Goal: Task Accomplishment & Management: Complete application form

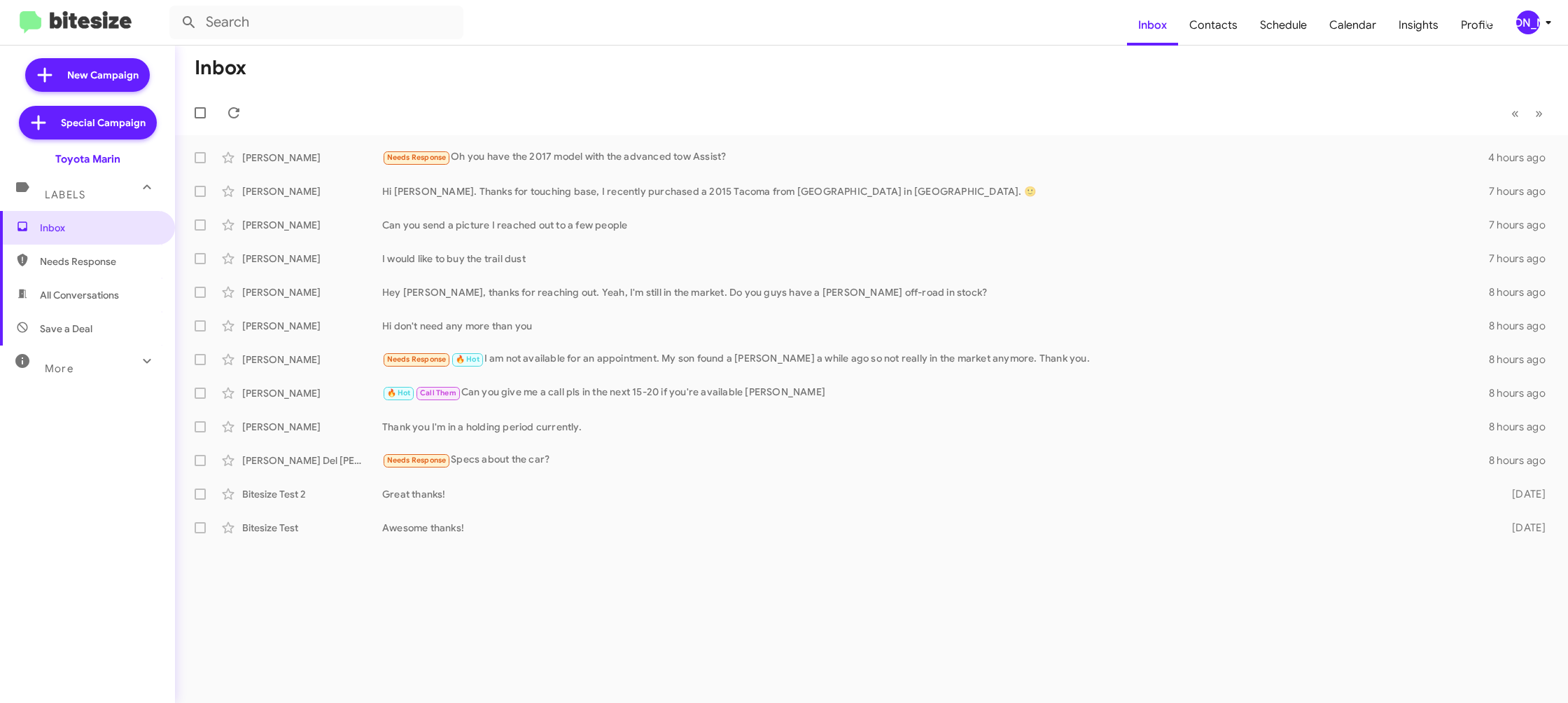
click at [1527, 22] on div "[PERSON_NAME]" at bounding box center [1528, 22] width 24 height 24
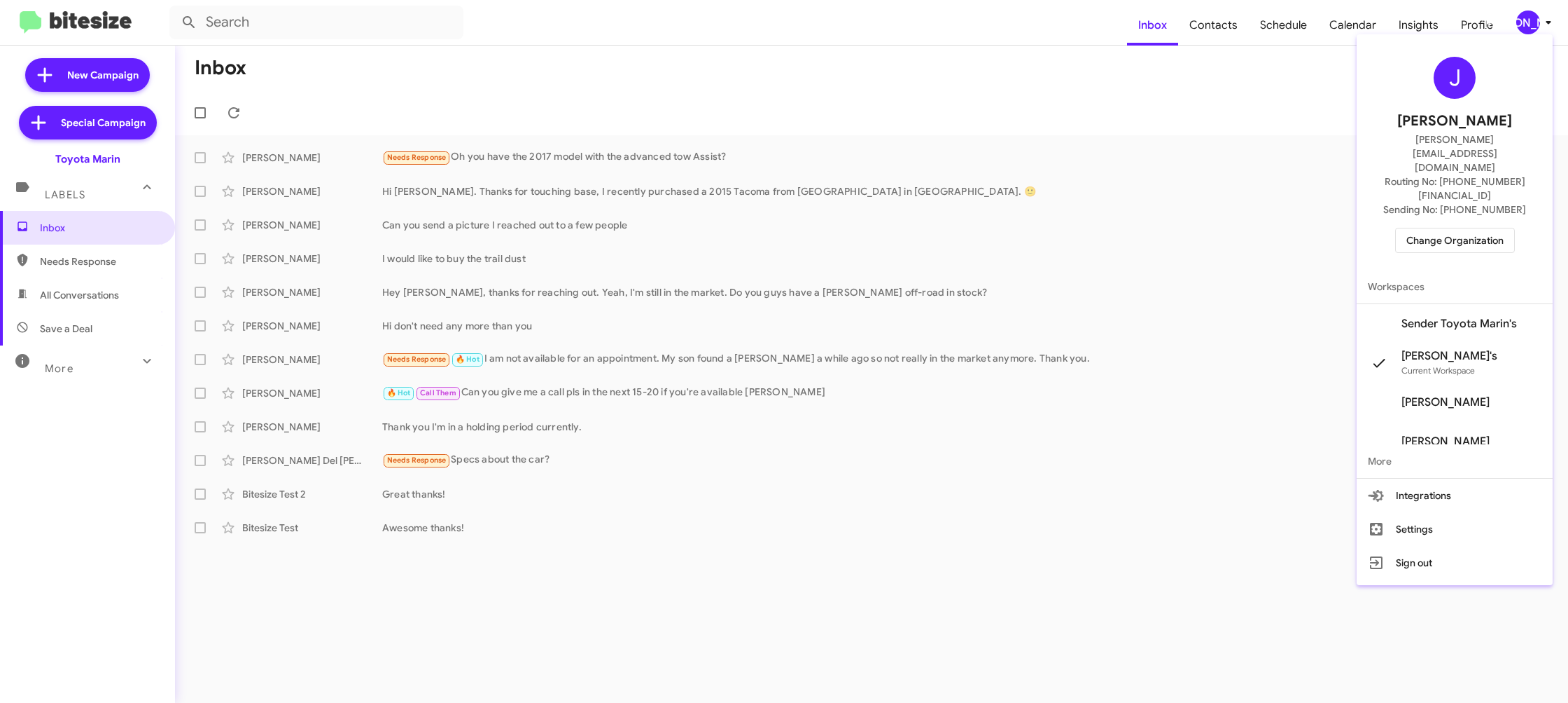
click at [1455, 228] on span "Change Organization" at bounding box center [1455, 239] width 97 height 24
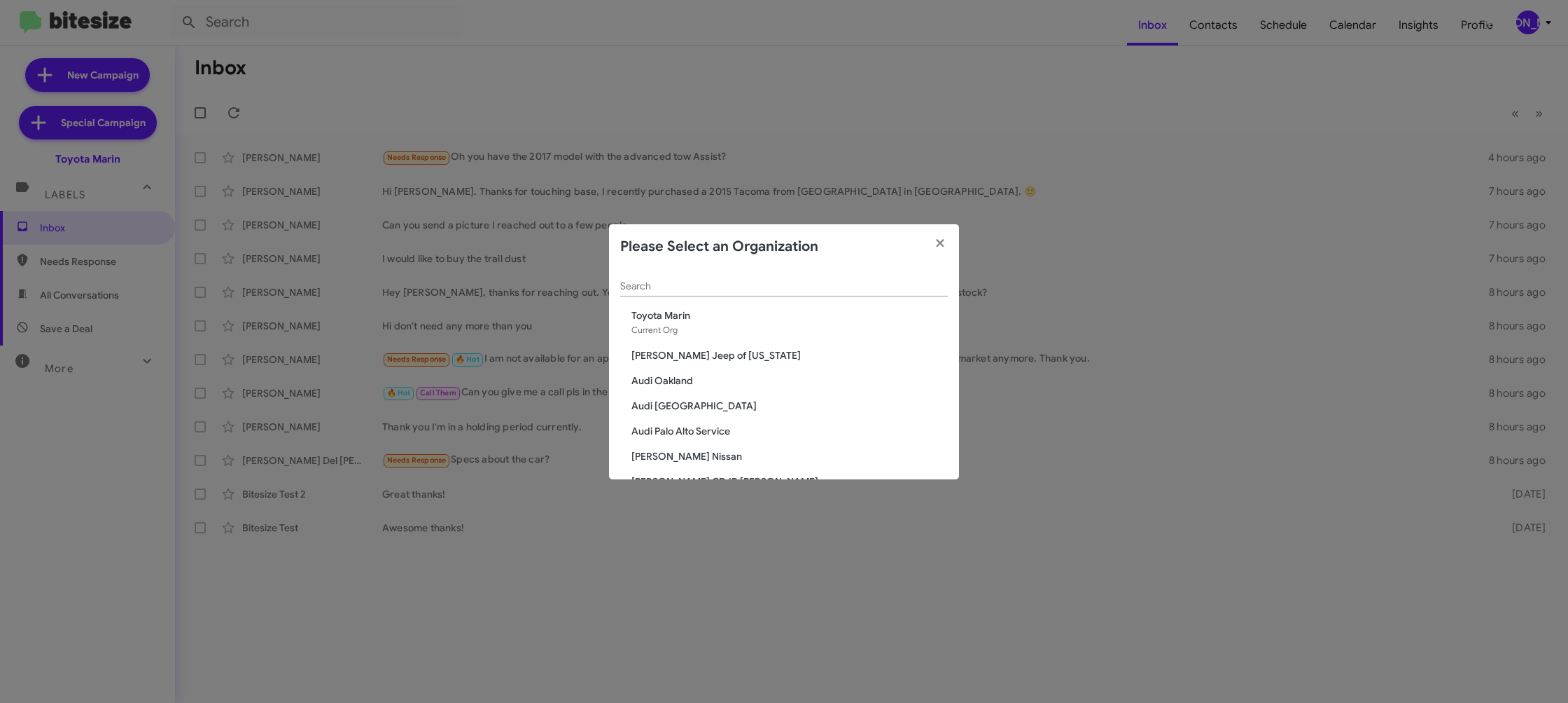
click at [688, 290] on input "Search" at bounding box center [784, 287] width 327 height 11
type input "ed"
click at [669, 336] on div "ed Search Don Ledford Auto Center Ed Hicks Imports Ed Hicks Infiniti Ed Hicks N…" at bounding box center [784, 374] width 350 height 210
click at [671, 327] on span "[PERSON_NAME] Imports" at bounding box center [790, 325] width 317 height 14
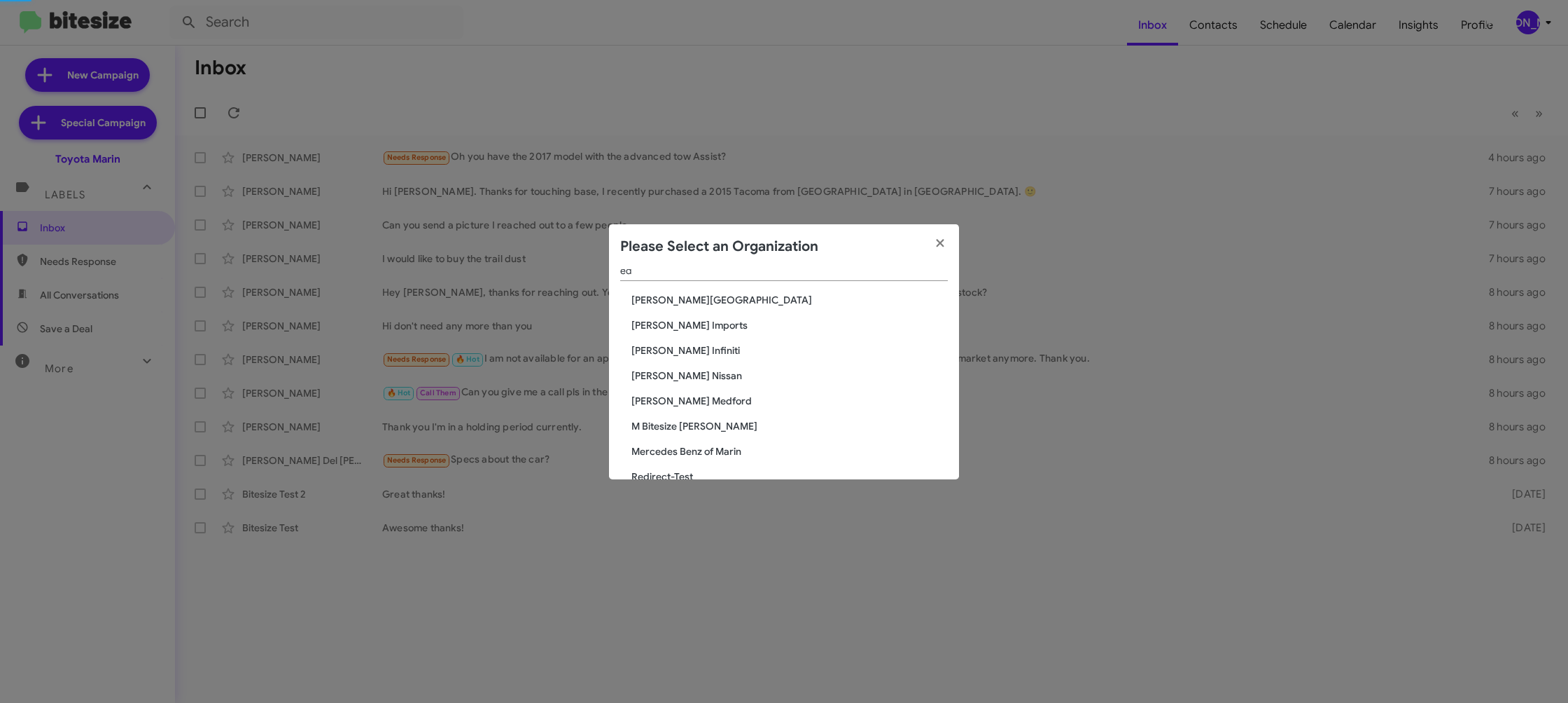
click at [671, 326] on span "Ed Hicks Imports" at bounding box center [790, 325] width 317 height 14
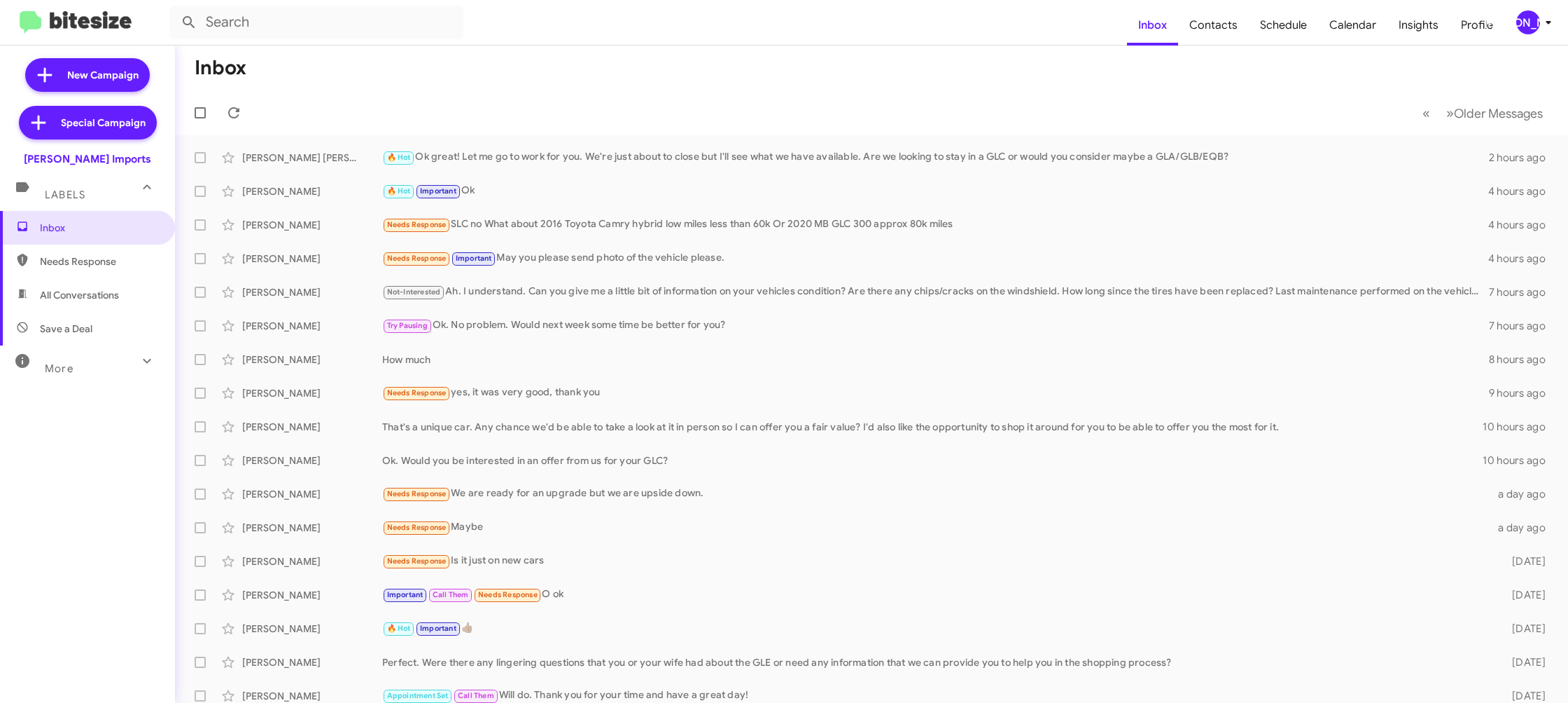
click at [1535, 22] on div "[PERSON_NAME]" at bounding box center [1528, 22] width 24 height 24
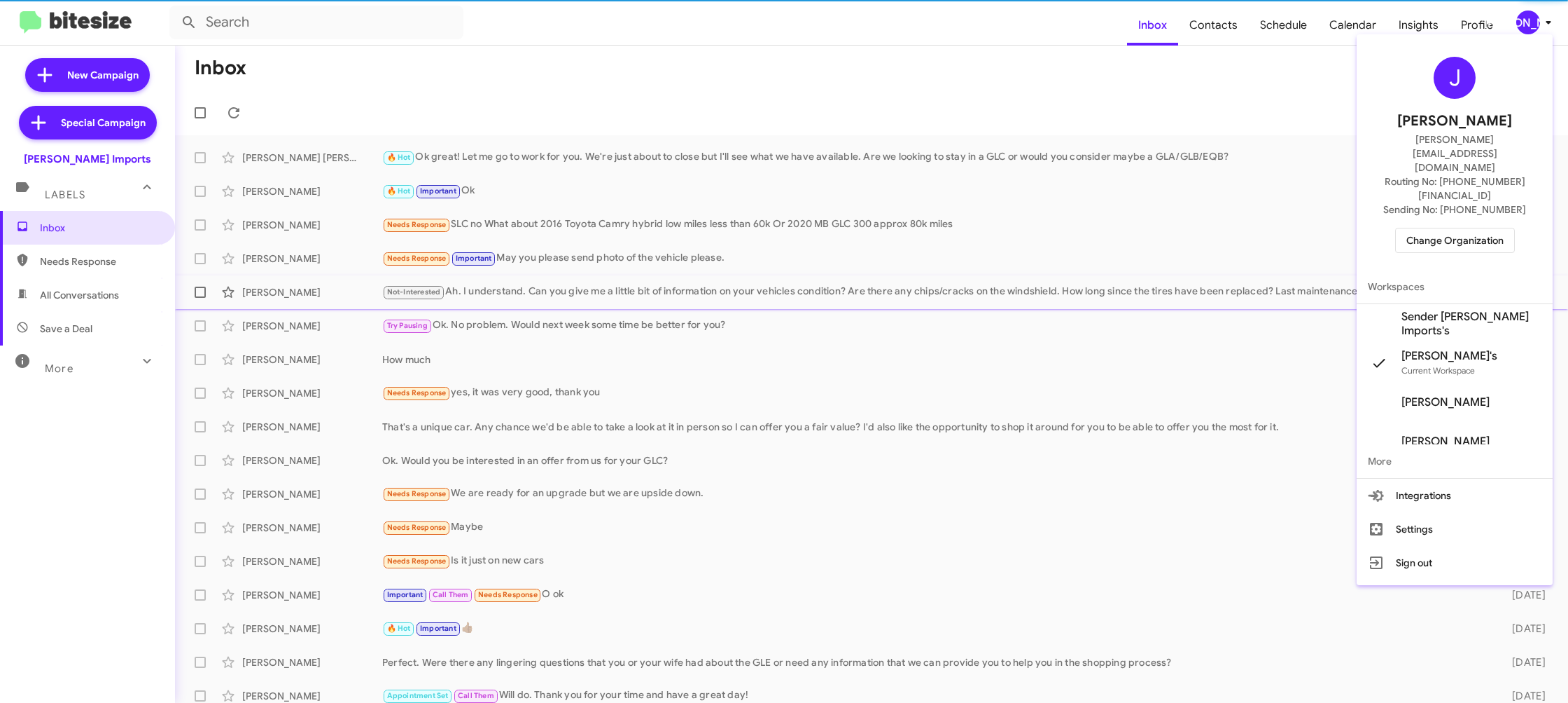
click at [1469, 309] on span "Sender [PERSON_NAME] Imports's" at bounding box center [1472, 324] width 140 height 28
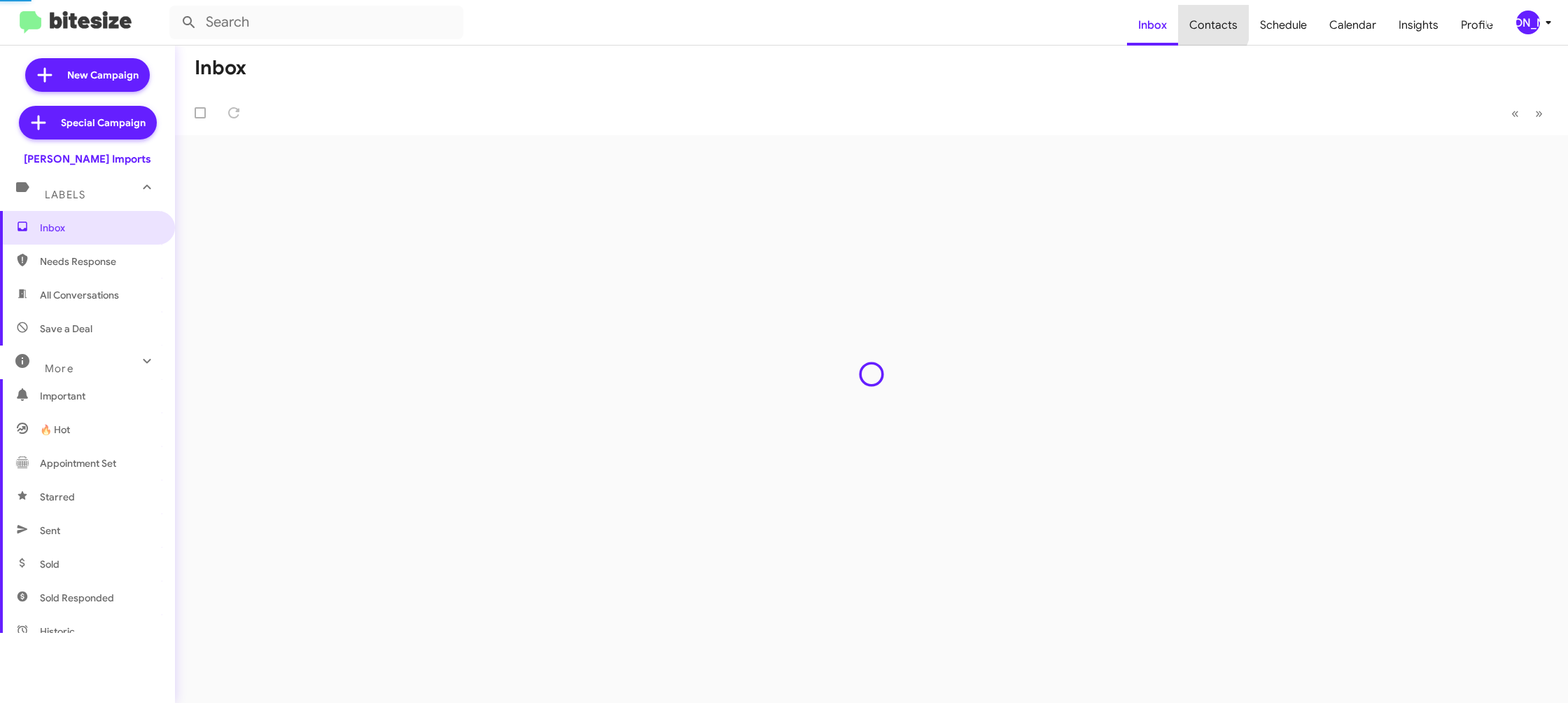
type input "in:groups"
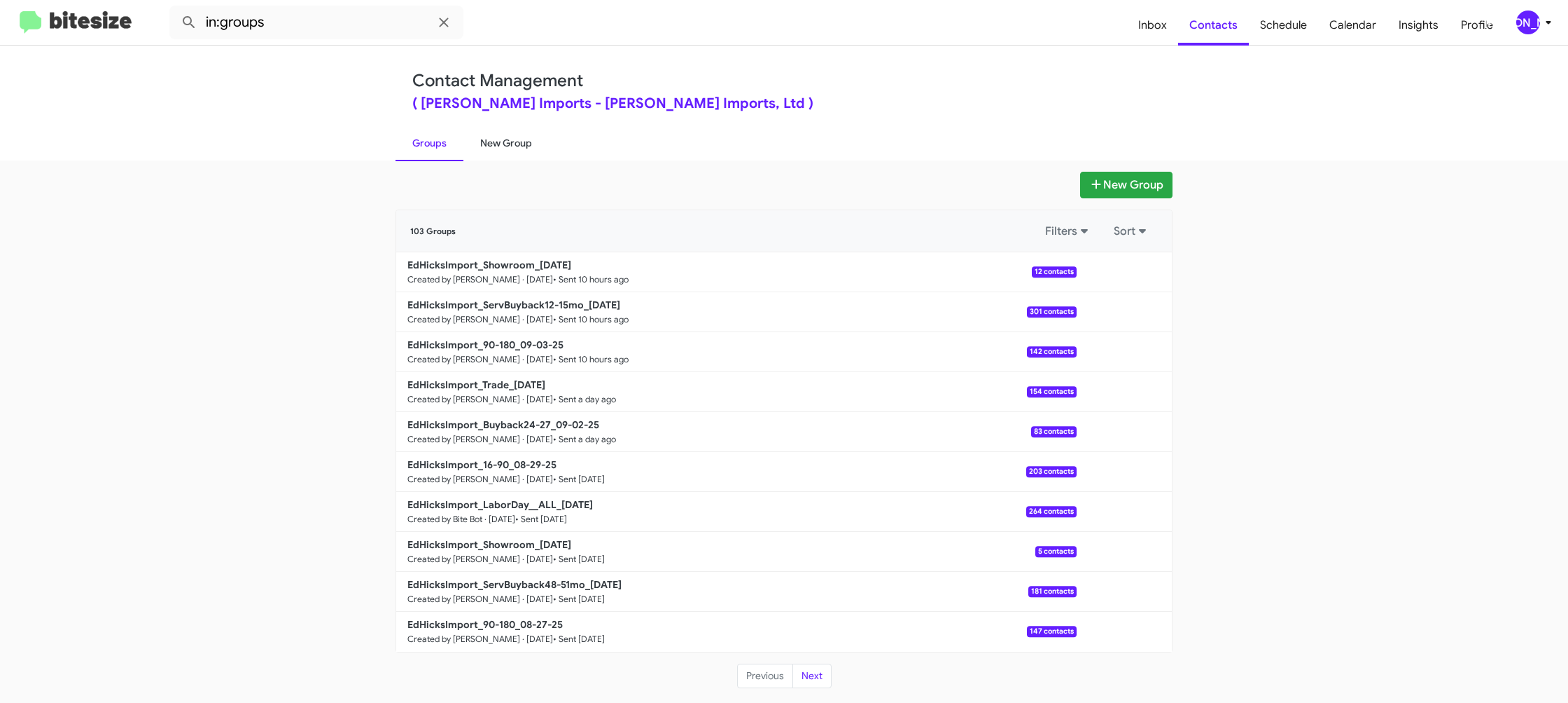
click at [467, 146] on link "New Group" at bounding box center [506, 143] width 85 height 36
click at [520, 147] on link "New Group" at bounding box center [506, 143] width 85 height 36
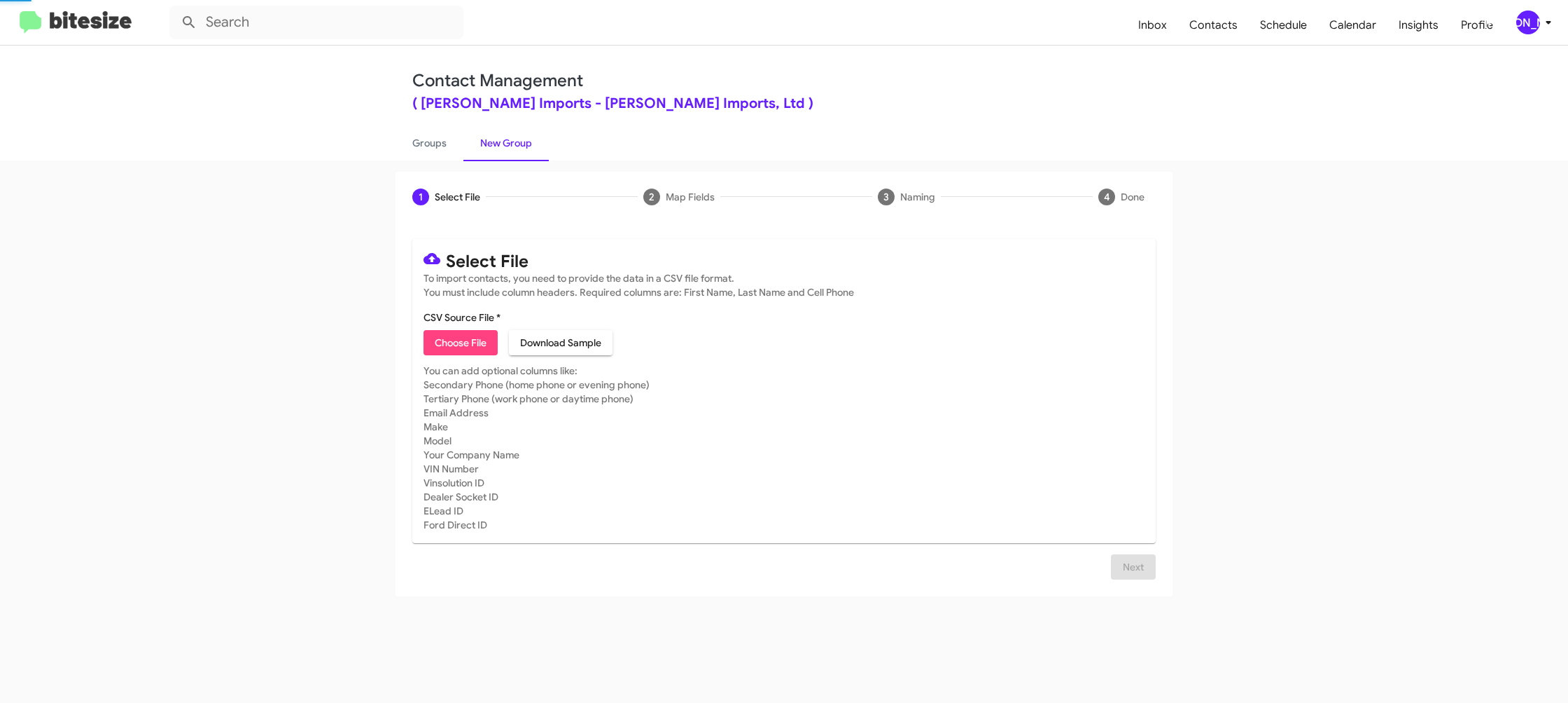
click at [520, 147] on link "New Group" at bounding box center [506, 143] width 85 height 36
click at [480, 343] on span "Choose File" at bounding box center [461, 343] width 52 height 26
type input "EdHicksImport_3-14_09-04-25"
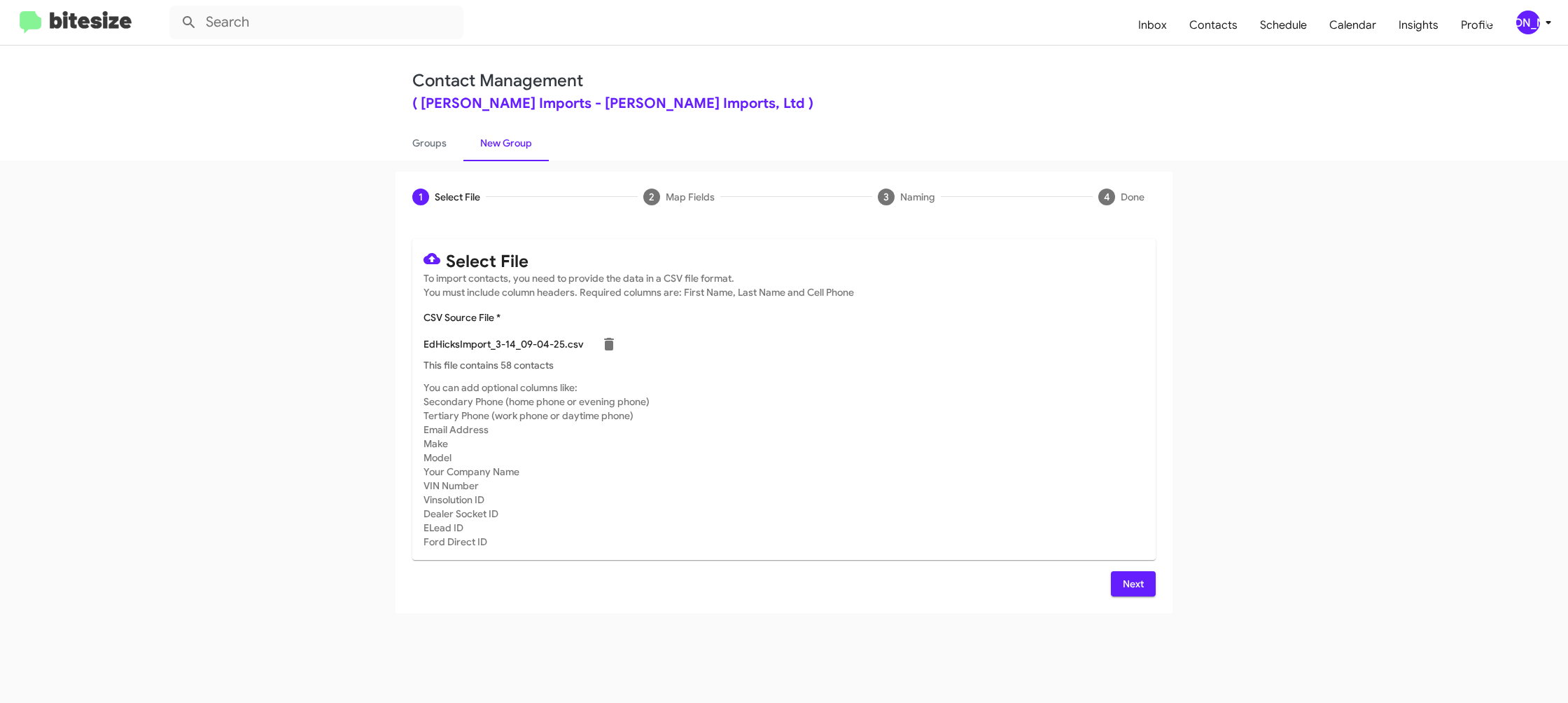
drag, startPoint x: 1128, startPoint y: 600, endPoint x: 1130, endPoint y: 589, distance: 11.2
click at [1124, 598] on div "Select File To import contacts, you need to provide the data in a CSV file form…" at bounding box center [784, 417] width 777 height 391
drag, startPoint x: 1130, startPoint y: 589, endPoint x: 1114, endPoint y: 576, distance: 20.6
click at [1130, 589] on span "Next" at bounding box center [1134, 583] width 23 height 26
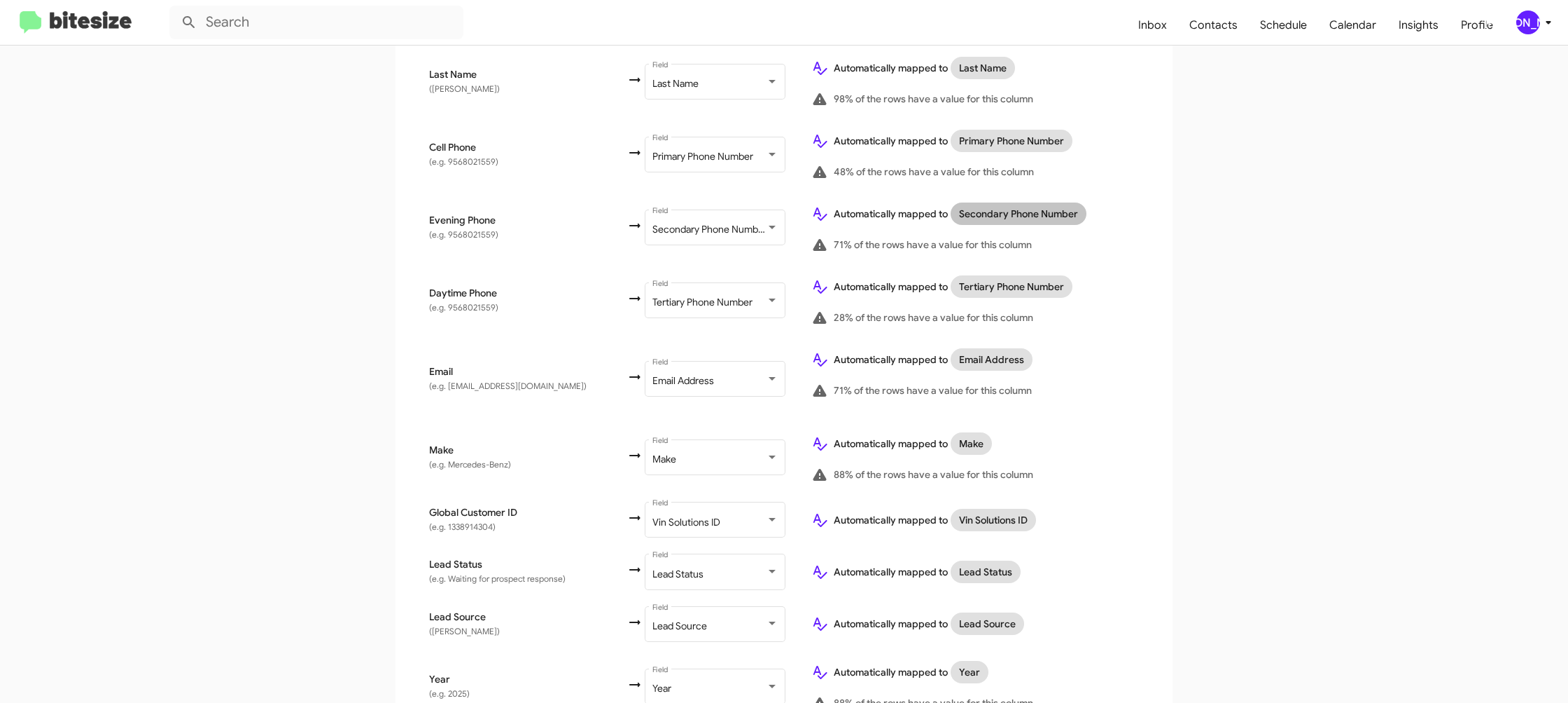
scroll to position [666, 0]
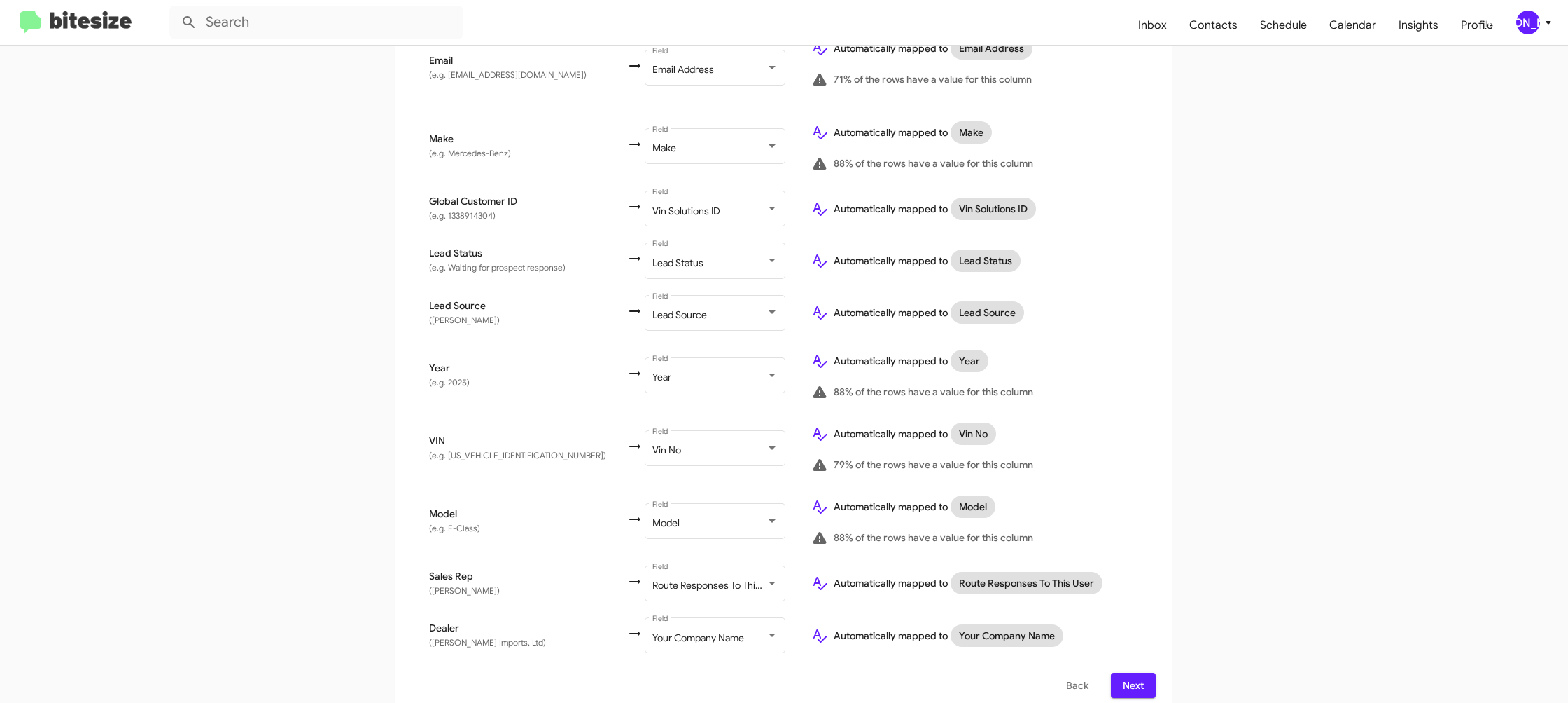
click at [1539, 34] on span "[PERSON_NAME]" at bounding box center [1537, 22] width 42 height 24
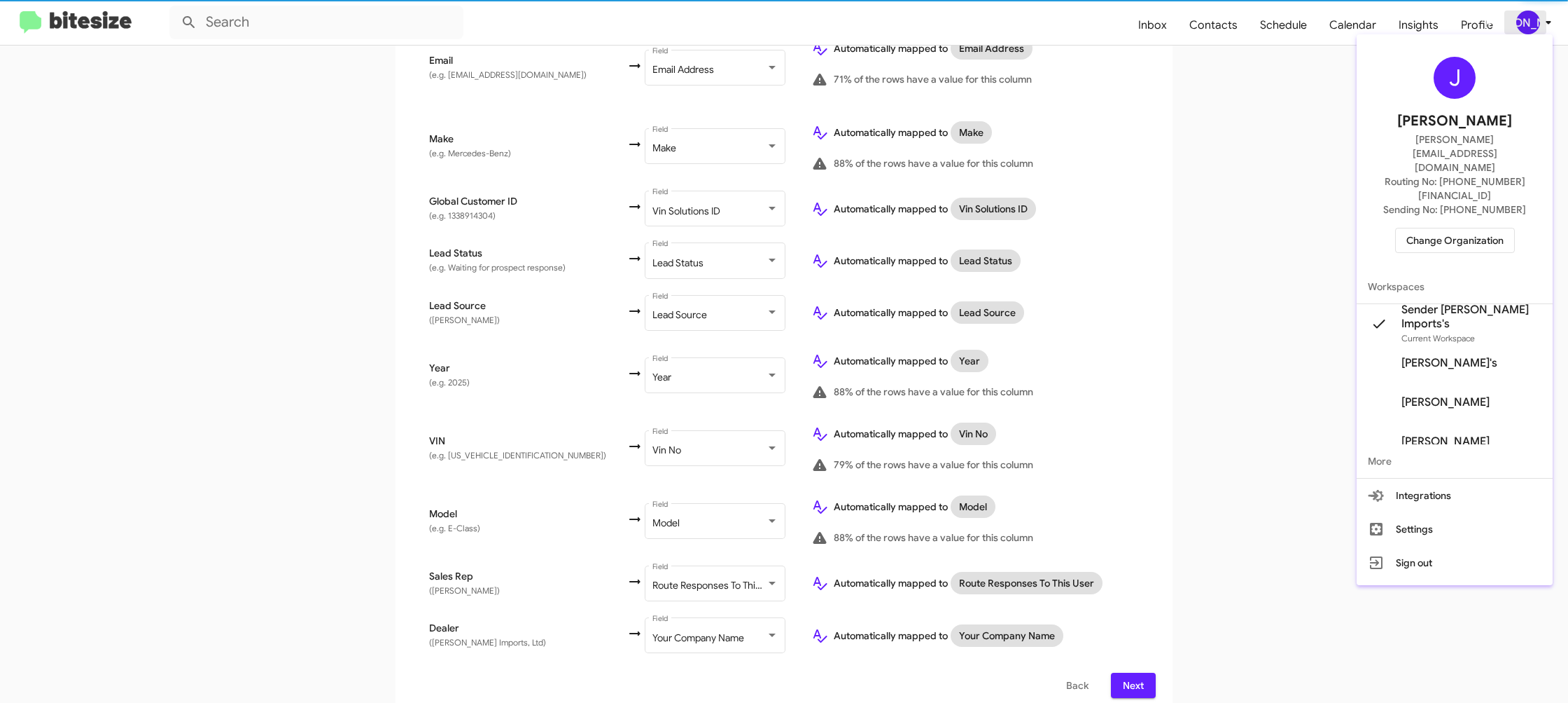
click at [1539, 29] on div at bounding box center [784, 351] width 1568 height 703
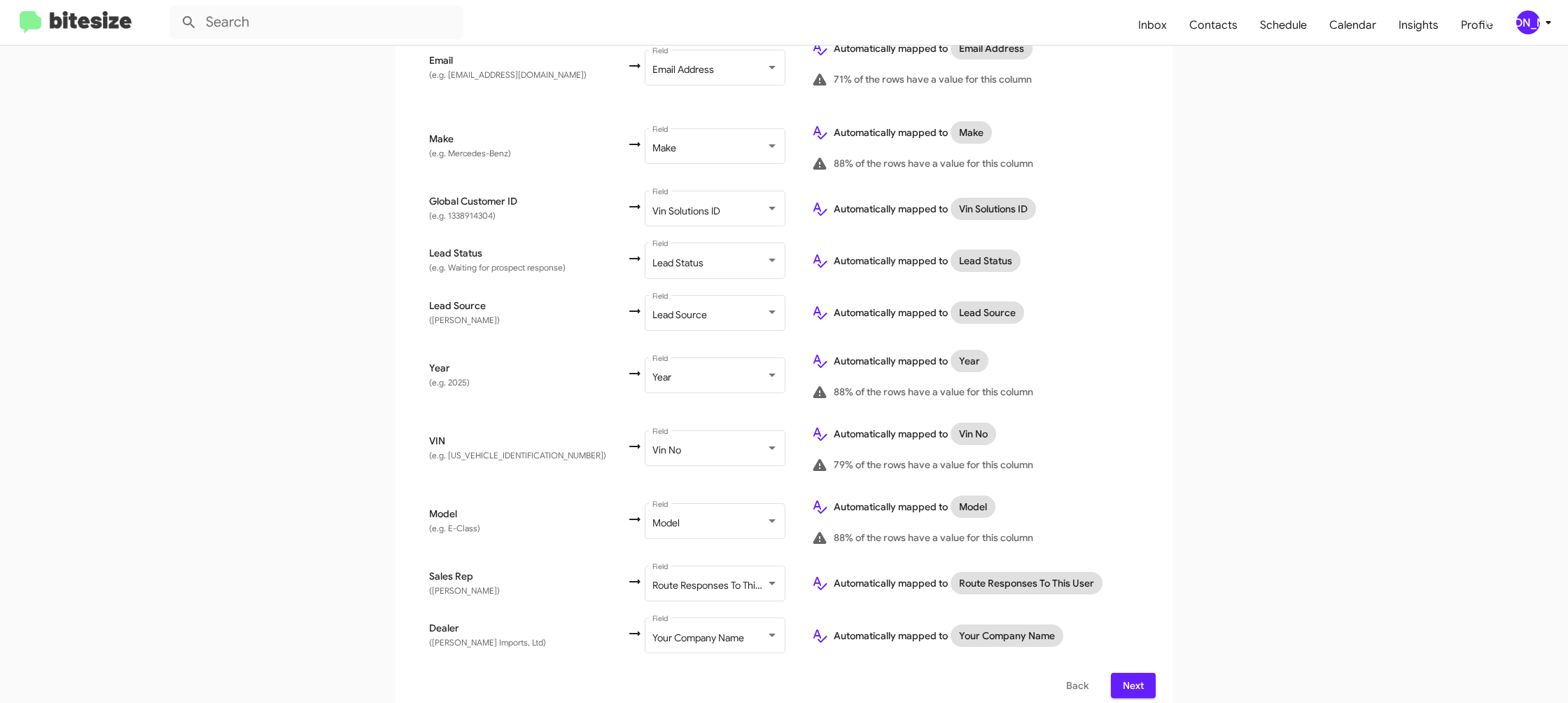
click at [1139, 673] on span "Next" at bounding box center [1134, 685] width 23 height 26
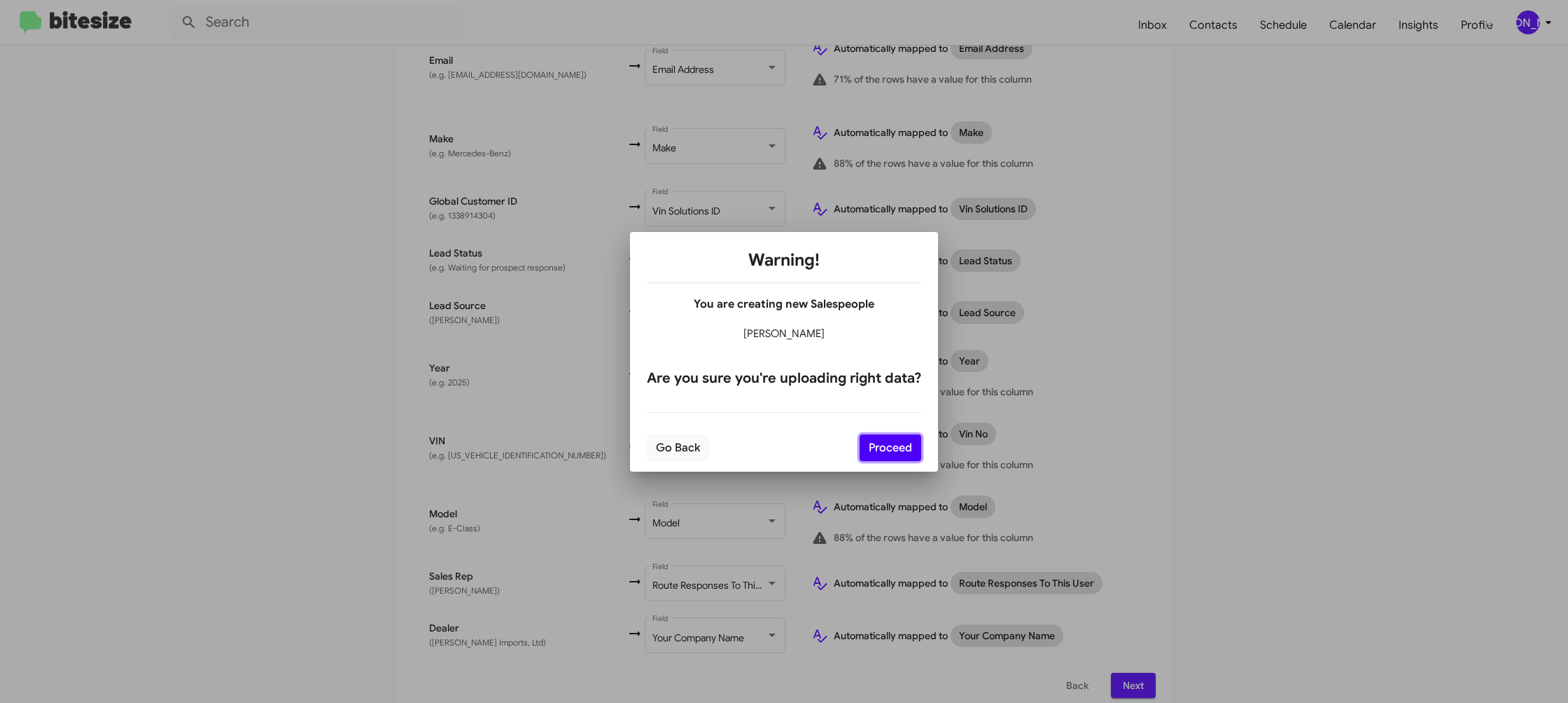
click at [875, 450] on button "Proceed" at bounding box center [890, 448] width 61 height 26
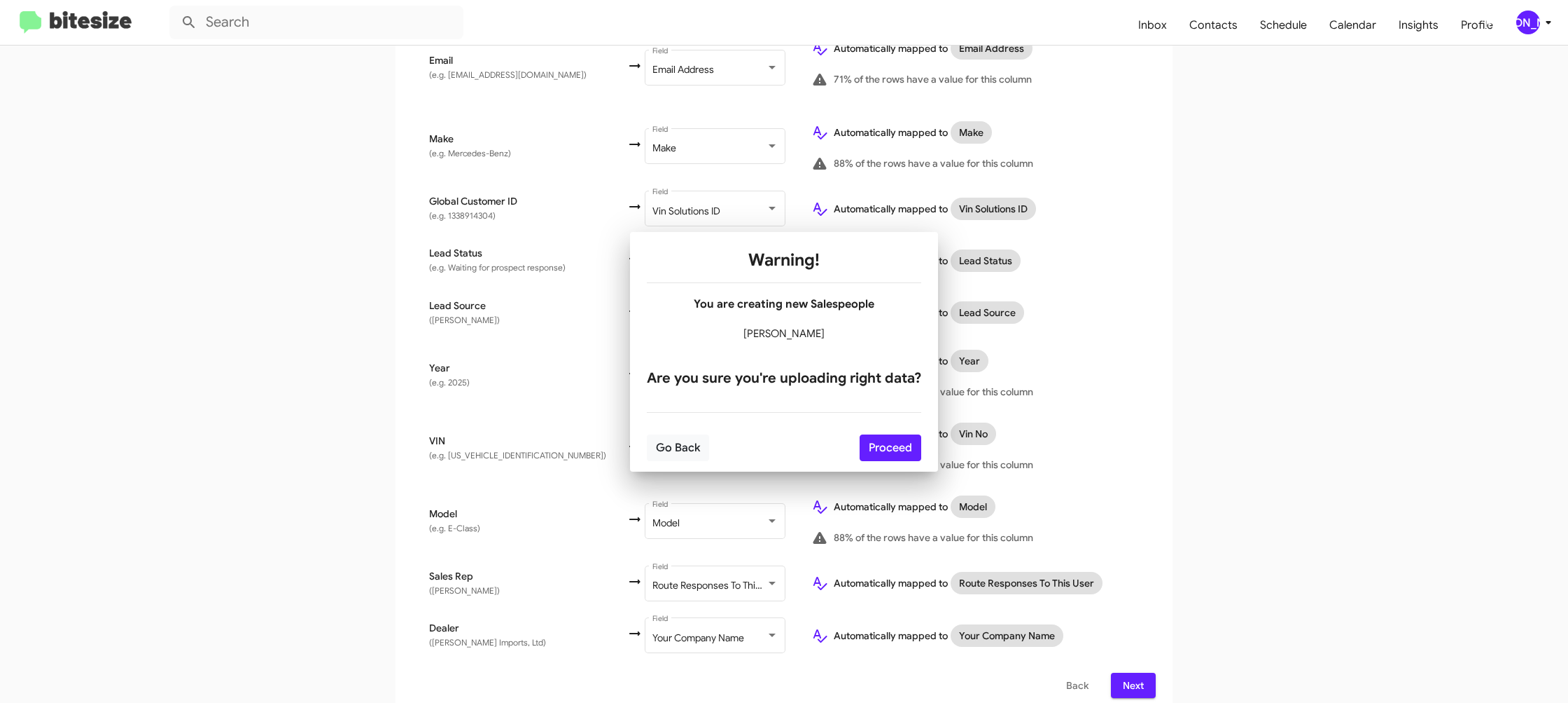
scroll to position [0, 0]
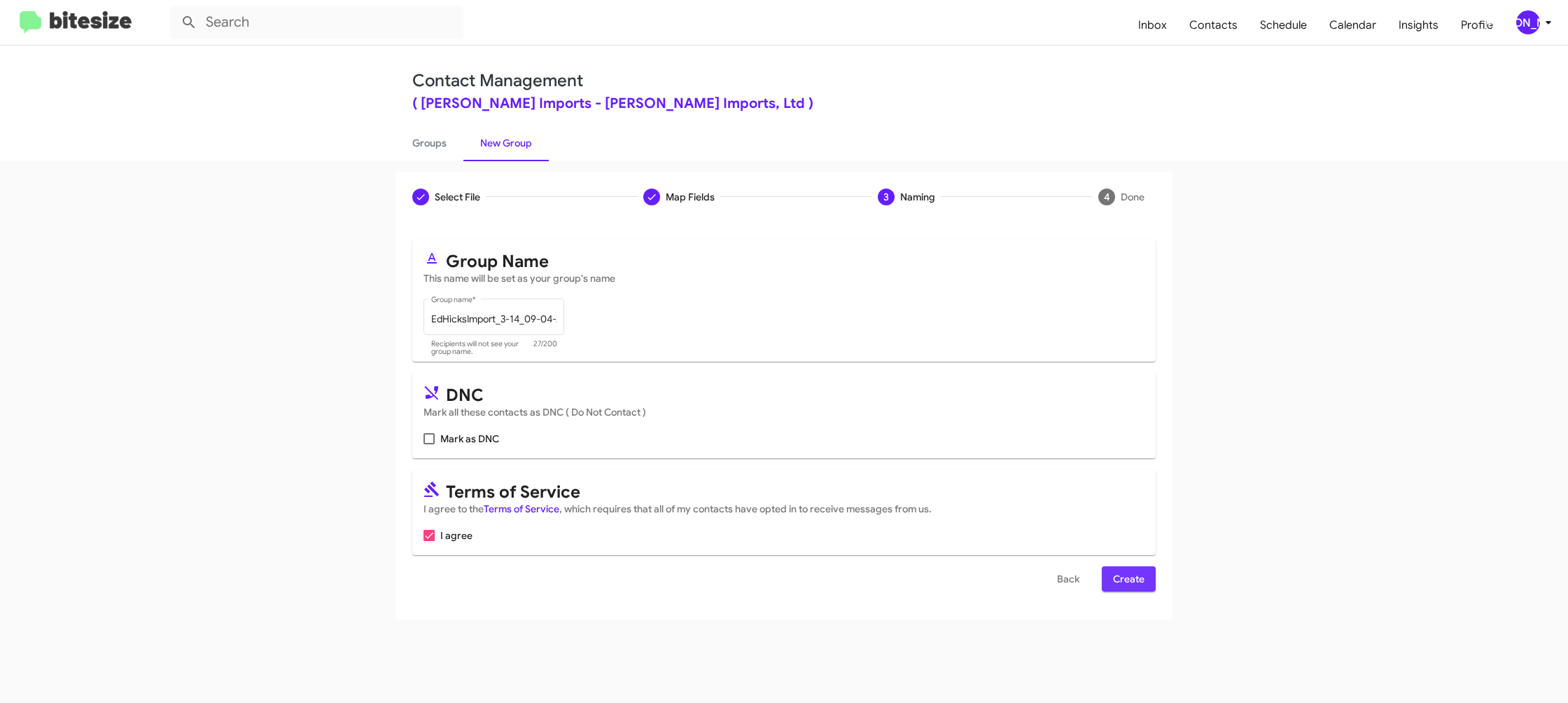
click at [1124, 586] on span "Create" at bounding box center [1128, 578] width 31 height 26
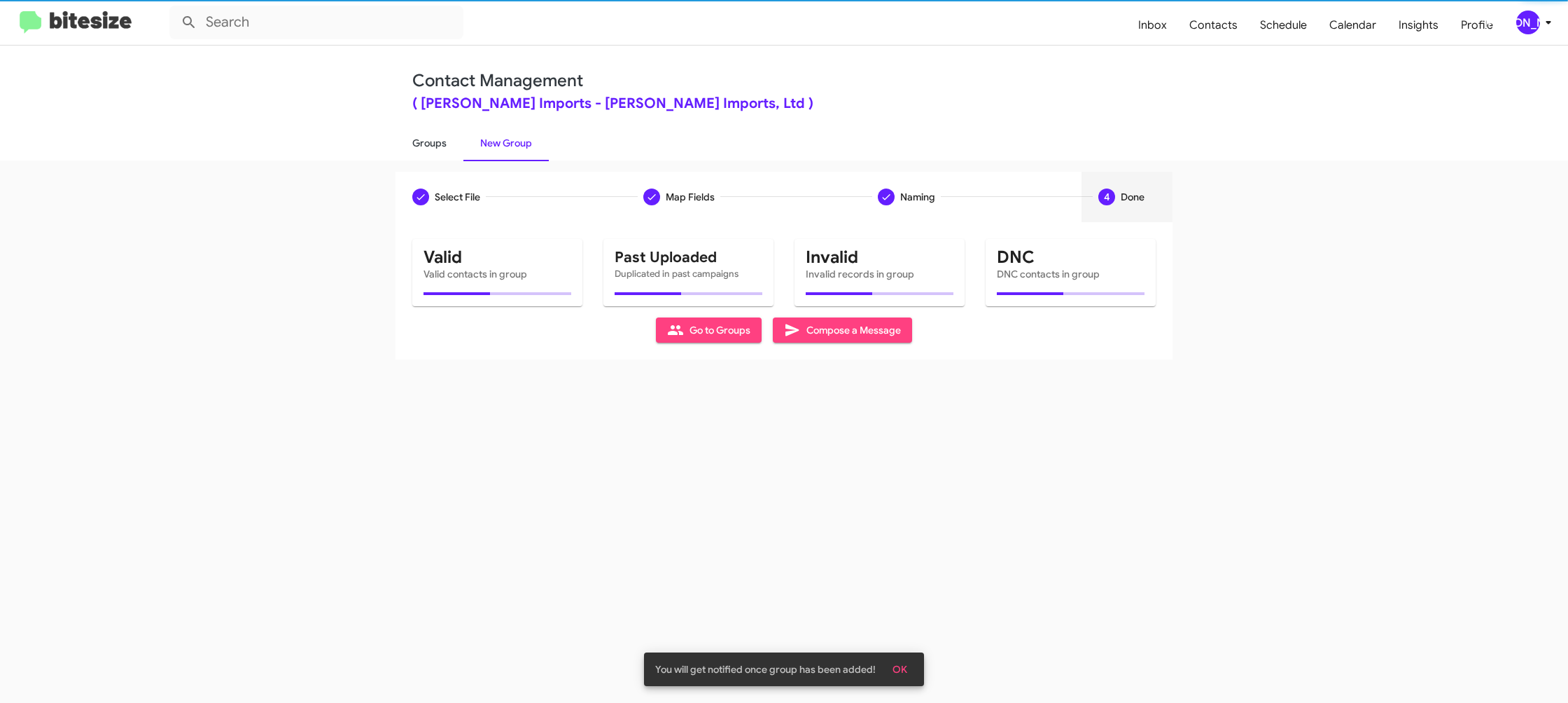
click at [434, 152] on link "Groups" at bounding box center [429, 143] width 68 height 36
type input "in:groups"
click at [434, 152] on link "Groups" at bounding box center [429, 143] width 68 height 36
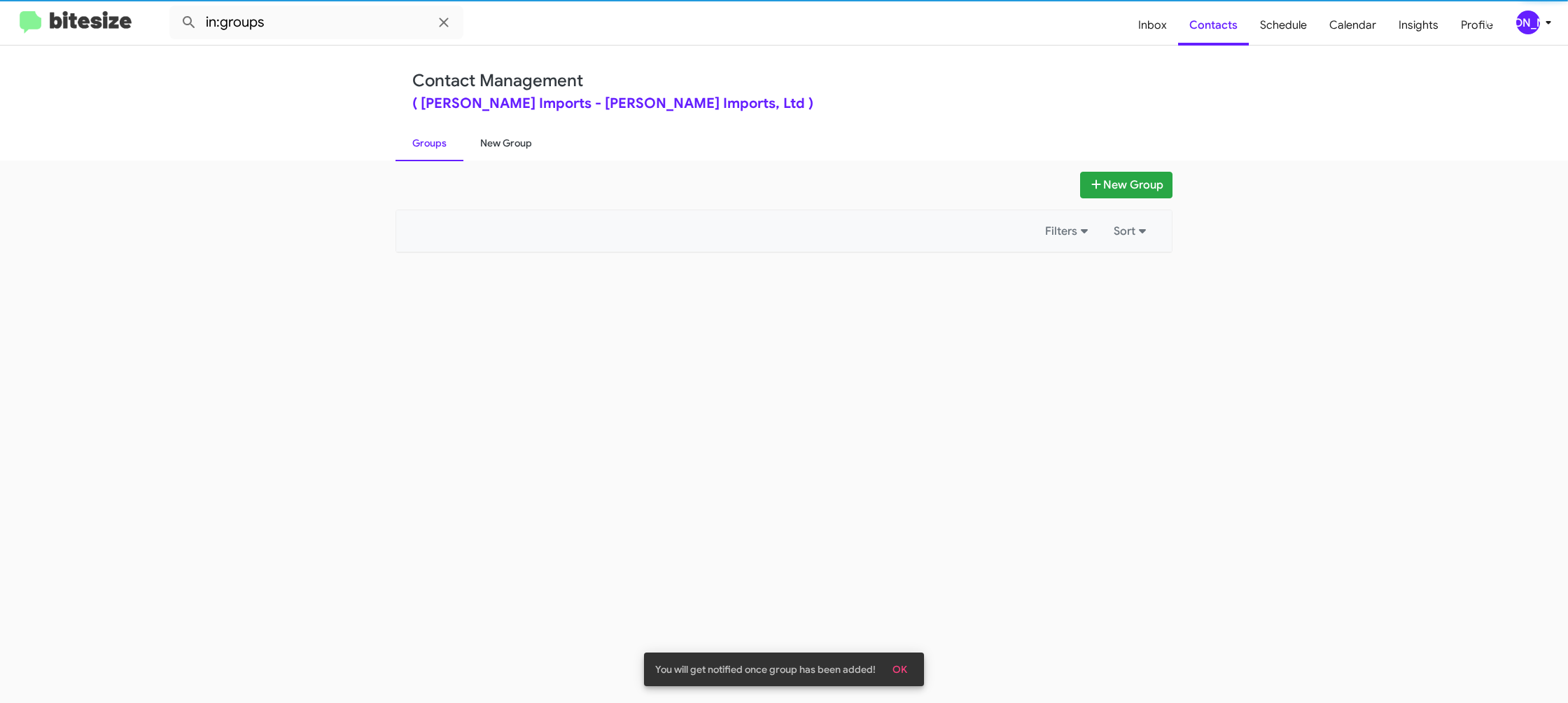
click at [497, 147] on link "New Group" at bounding box center [506, 143] width 85 height 36
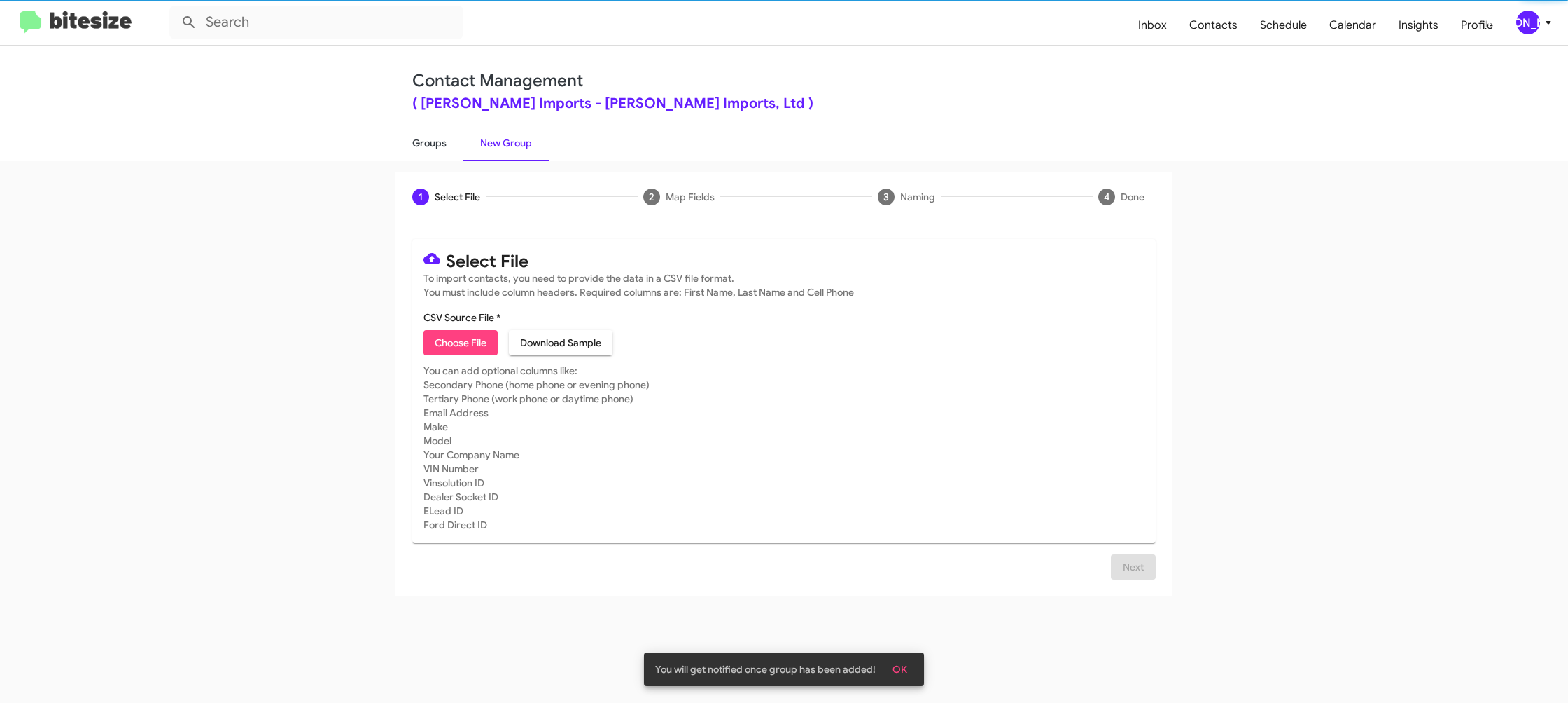
click at [437, 148] on link "Groups" at bounding box center [429, 143] width 68 height 36
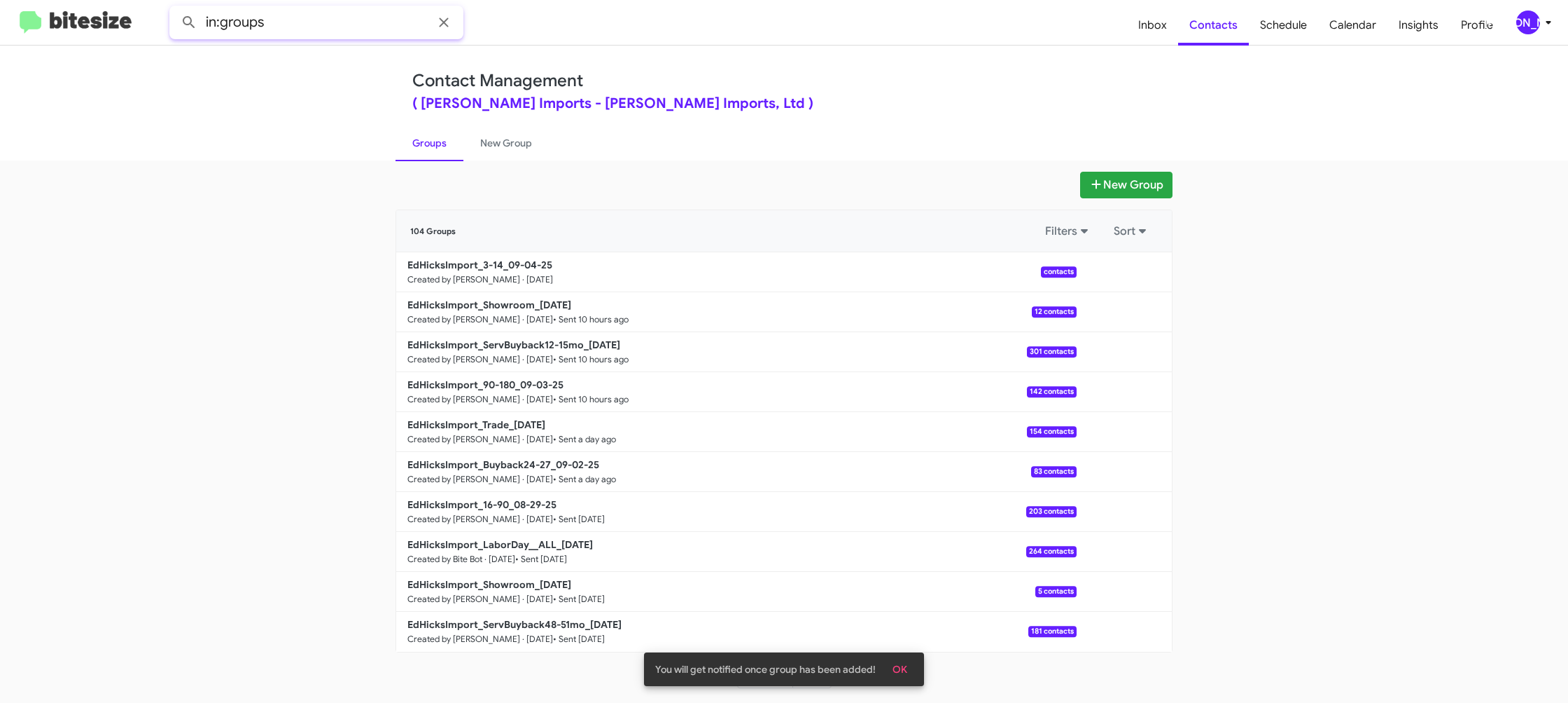
click at [370, 27] on input "in:groups" at bounding box center [316, 23] width 294 height 34
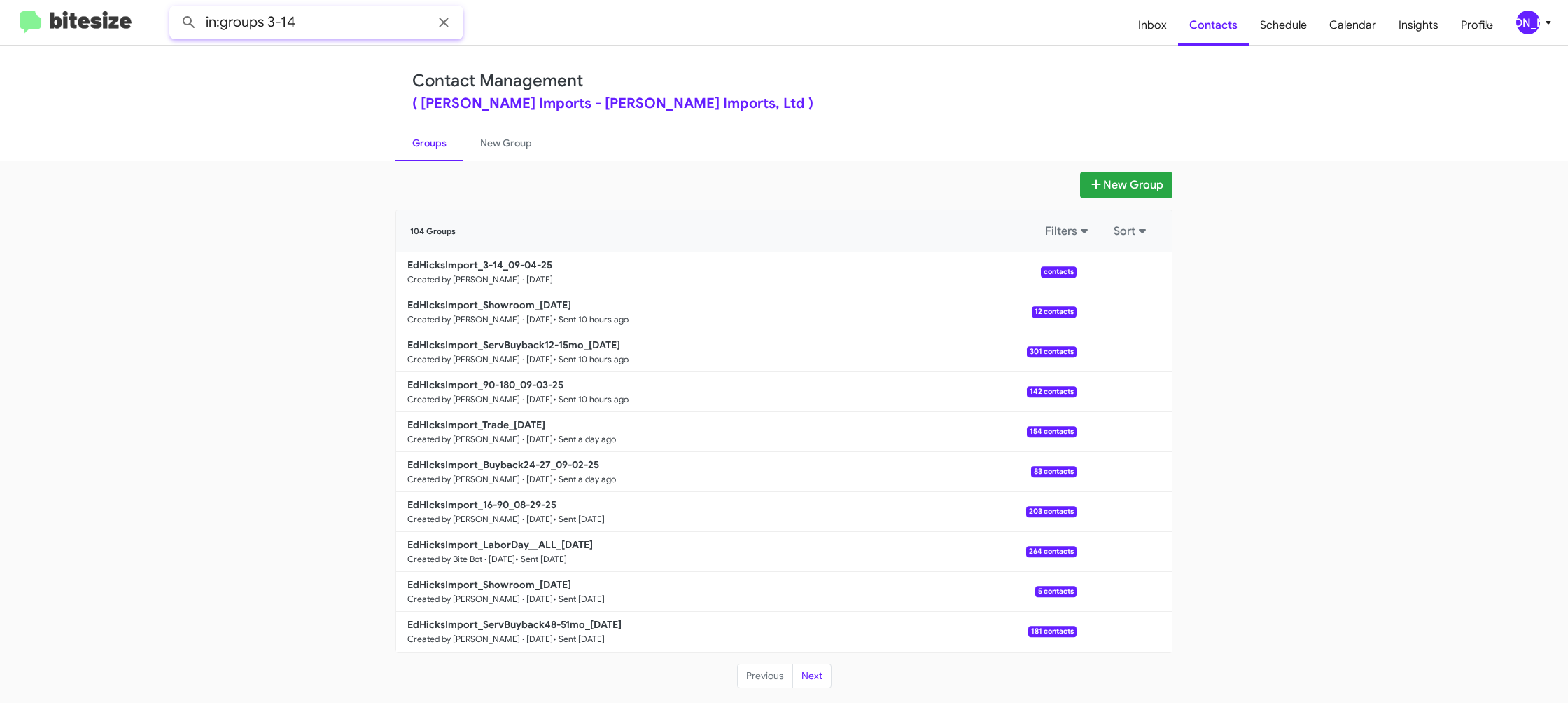
type input "in:groups 3-14"
click at [175, 9] on button at bounding box center [189, 23] width 28 height 28
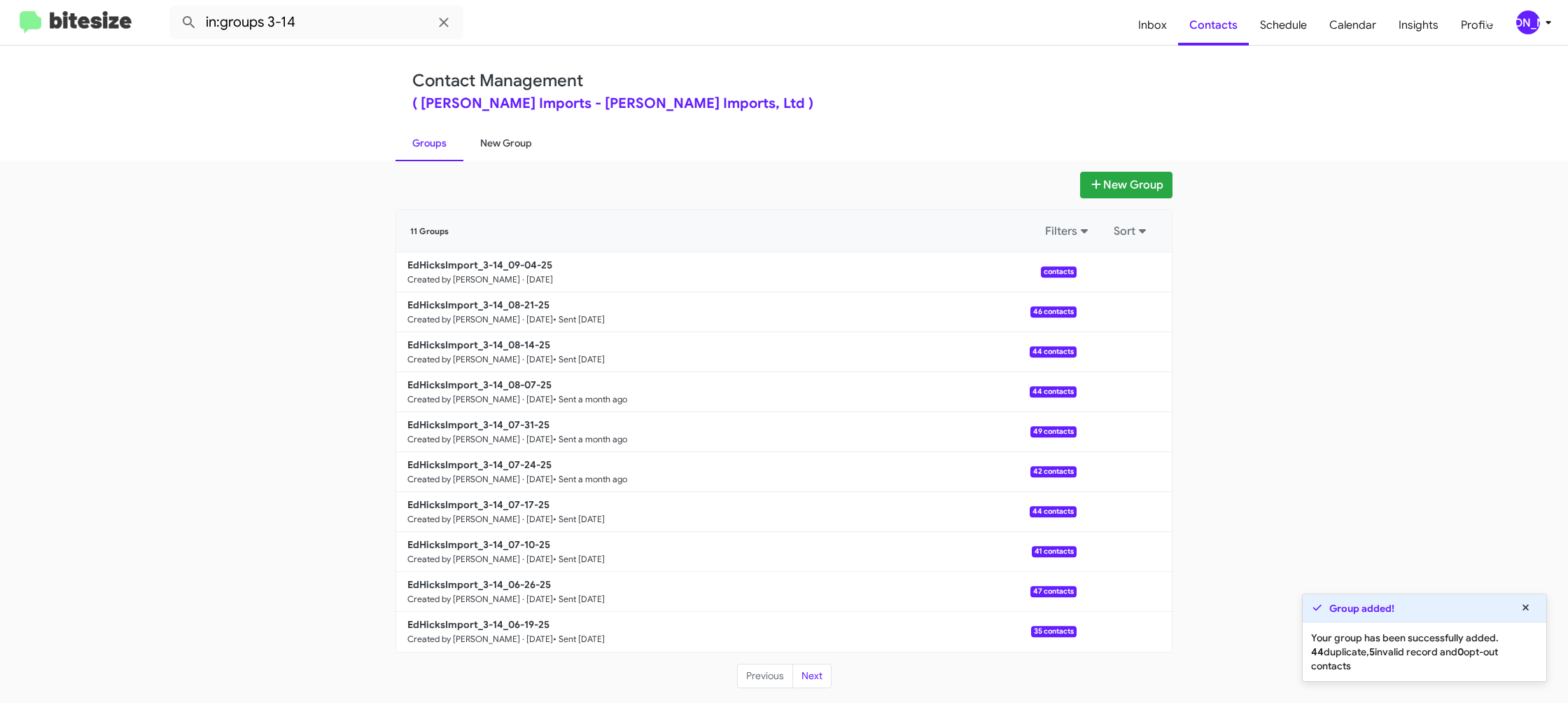
click at [473, 147] on link "New Group" at bounding box center [506, 143] width 85 height 36
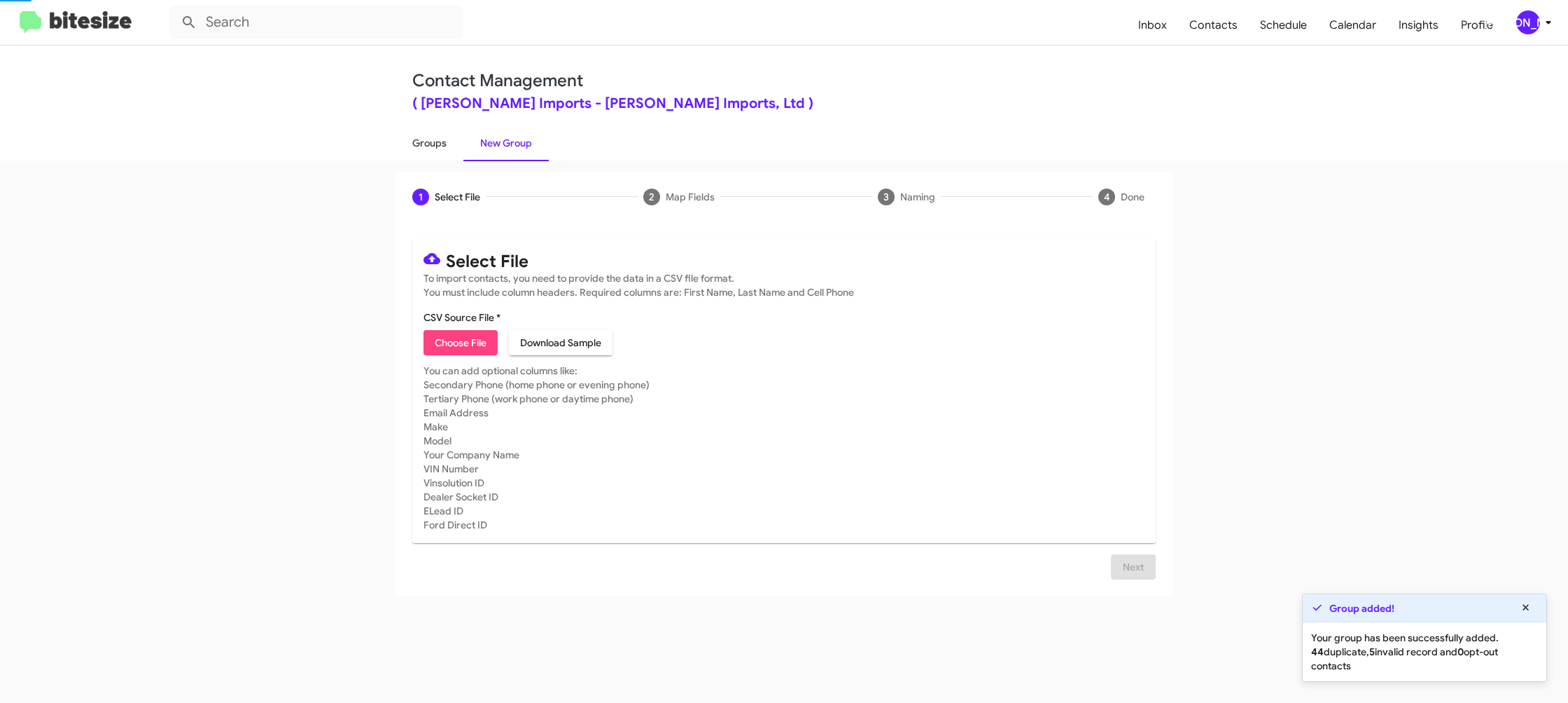
click at [420, 145] on link "Groups" at bounding box center [429, 143] width 68 height 36
type input "in:groups"
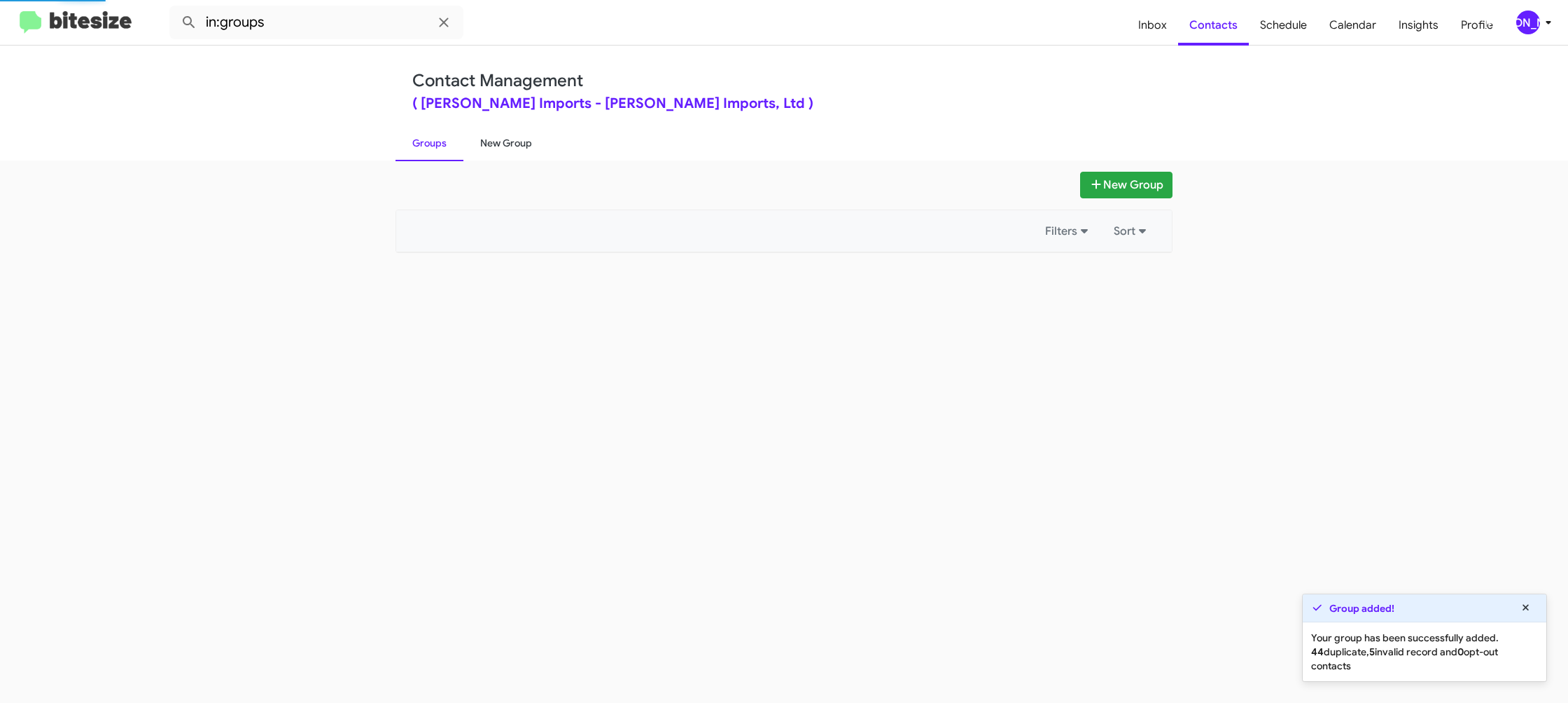
drag, startPoint x: 420, startPoint y: 145, endPoint x: 496, endPoint y: 133, distance: 76.9
click at [420, 145] on link "Groups" at bounding box center [429, 143] width 68 height 36
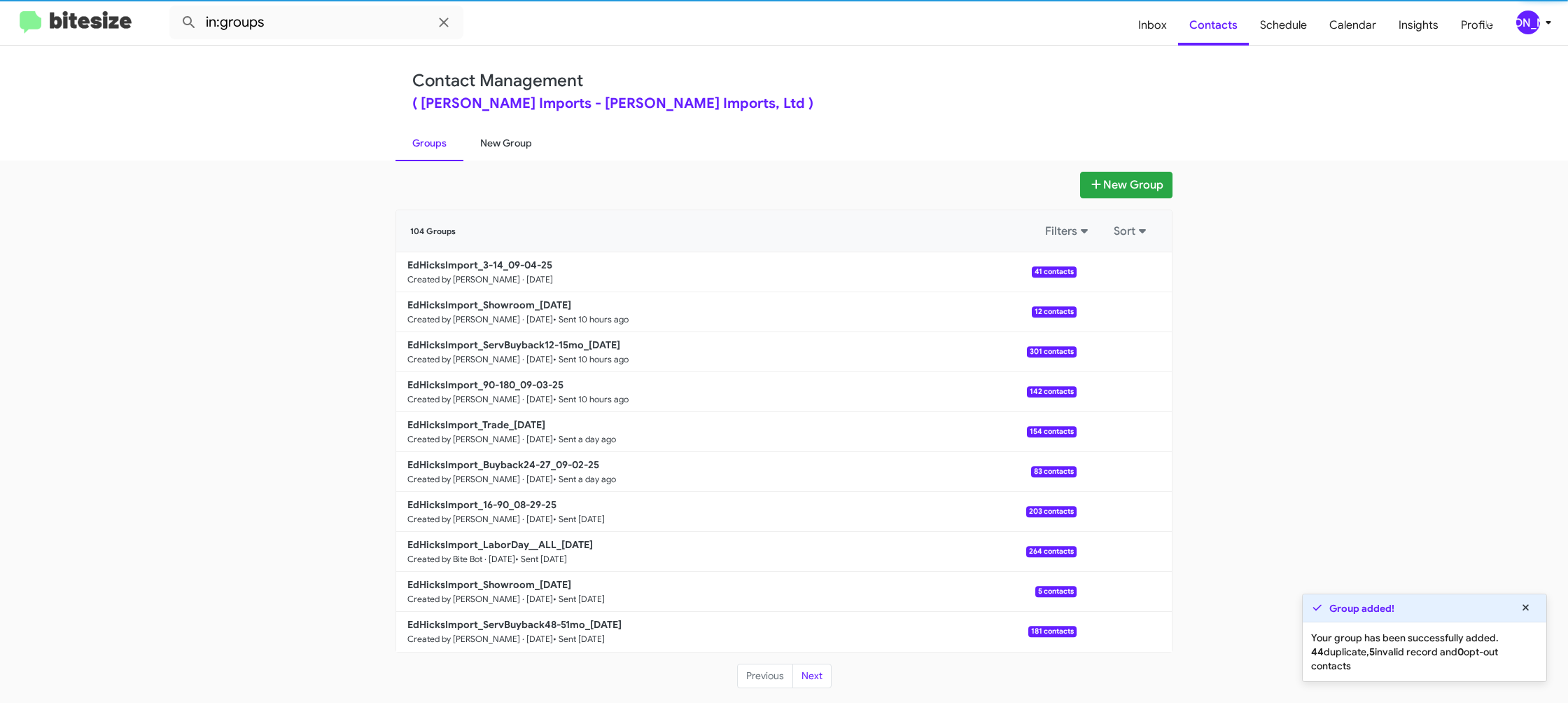
click at [510, 135] on link "New Group" at bounding box center [506, 143] width 85 height 36
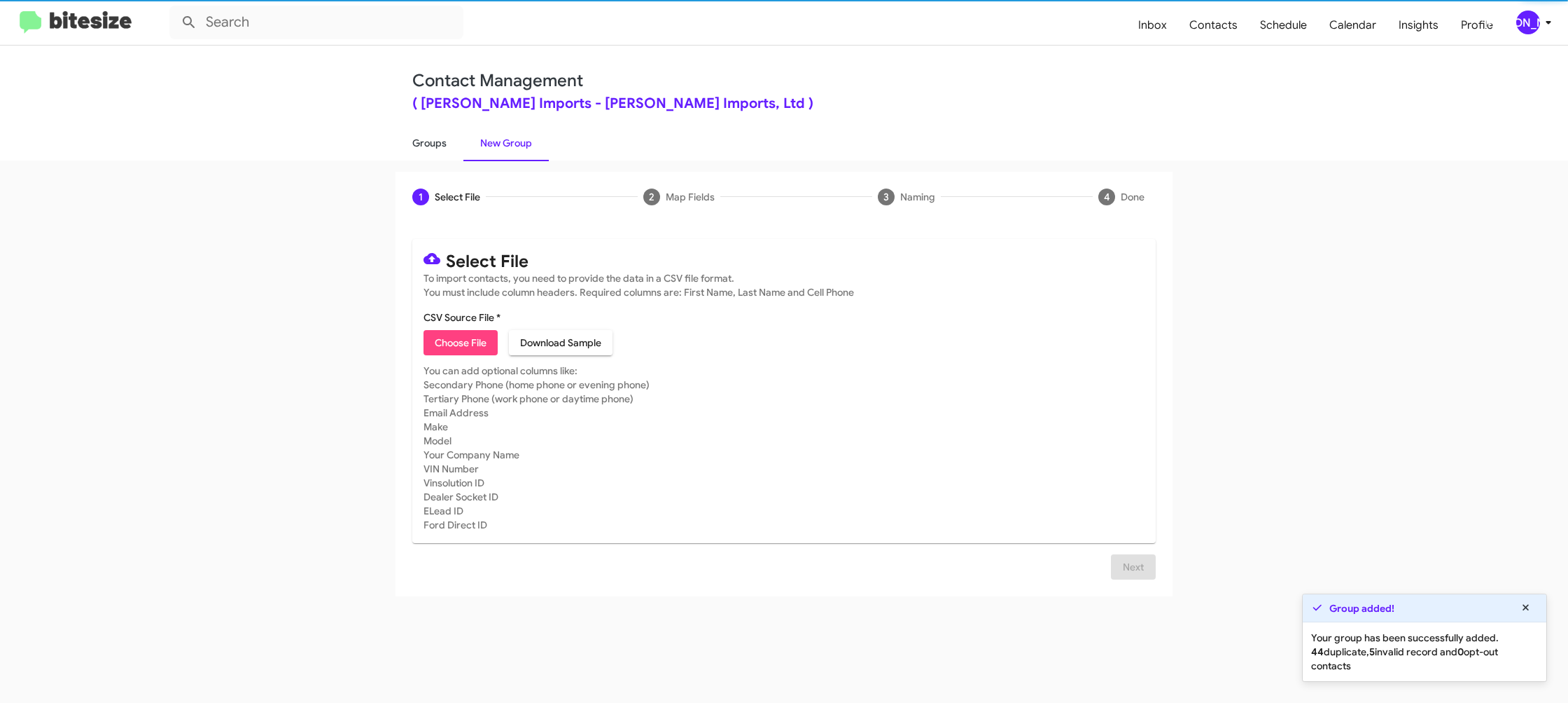
click at [446, 140] on link "Groups" at bounding box center [429, 143] width 68 height 36
type input "in:groups"
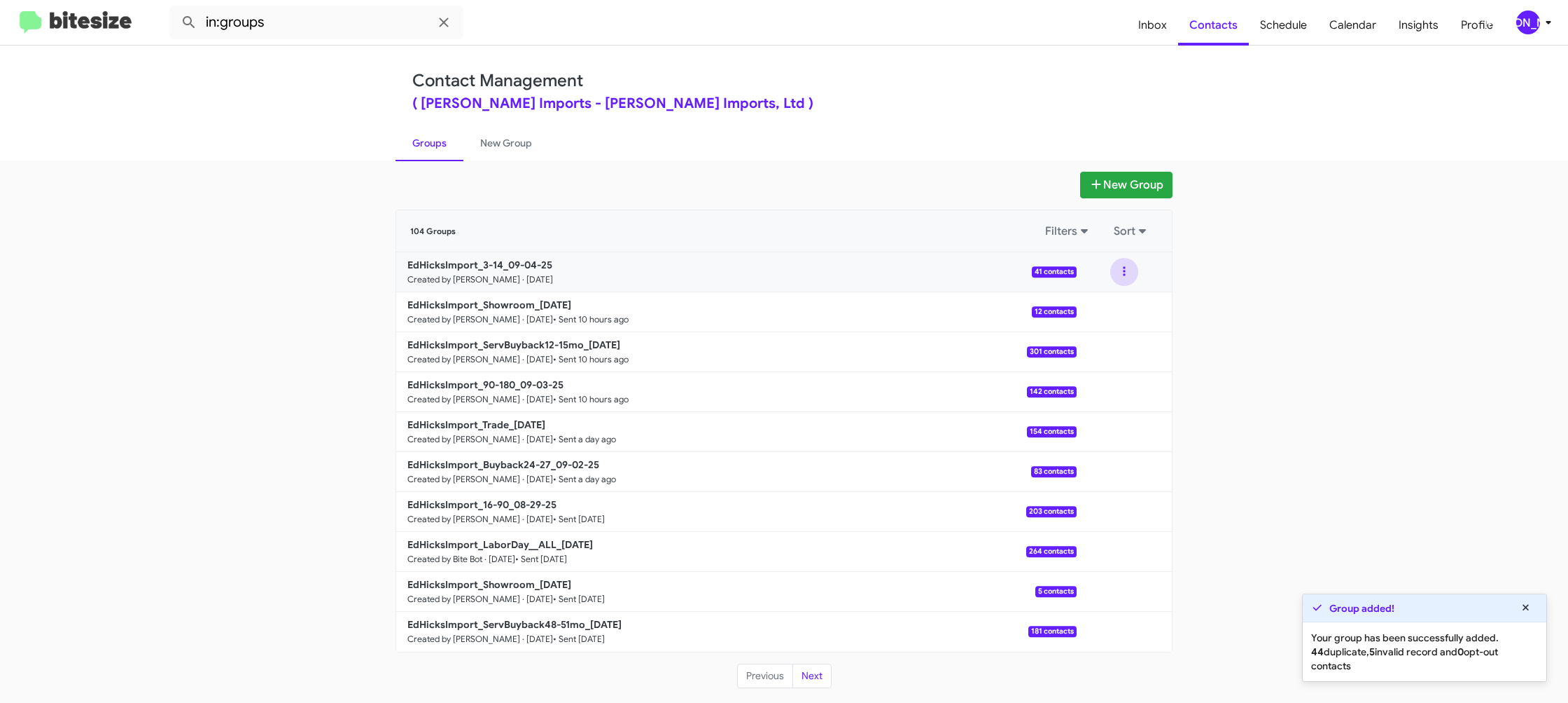
click at [1125, 278] on button at bounding box center [1124, 272] width 28 height 28
click at [1109, 308] on button "View contacts" at bounding box center [1082, 309] width 112 height 34
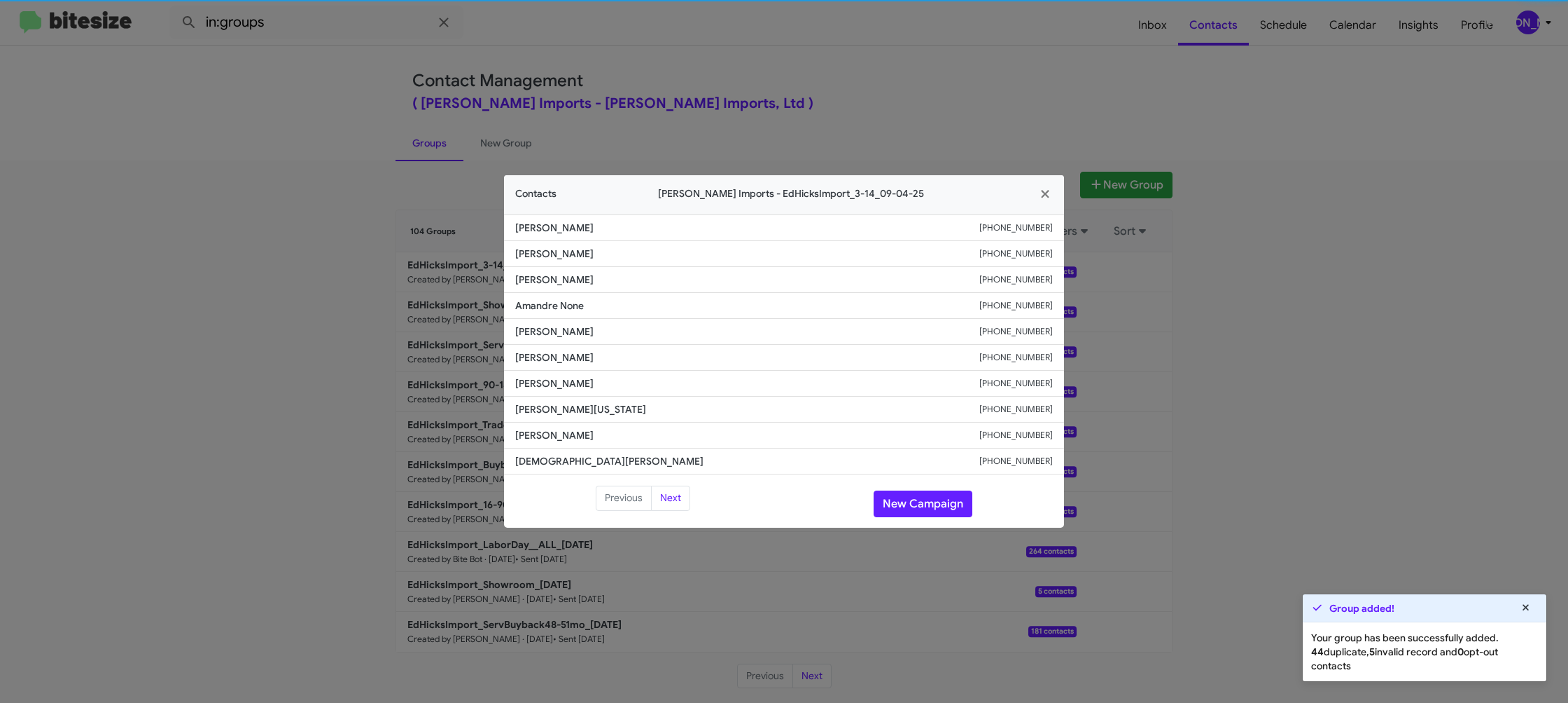
click at [548, 345] on li "Rick Rodriguez +13612072570" at bounding box center [784, 357] width 560 height 26
copy span "Rick Rodriguez"
click at [566, 364] on span "Rick Rodriguez" at bounding box center [747, 357] width 464 height 14
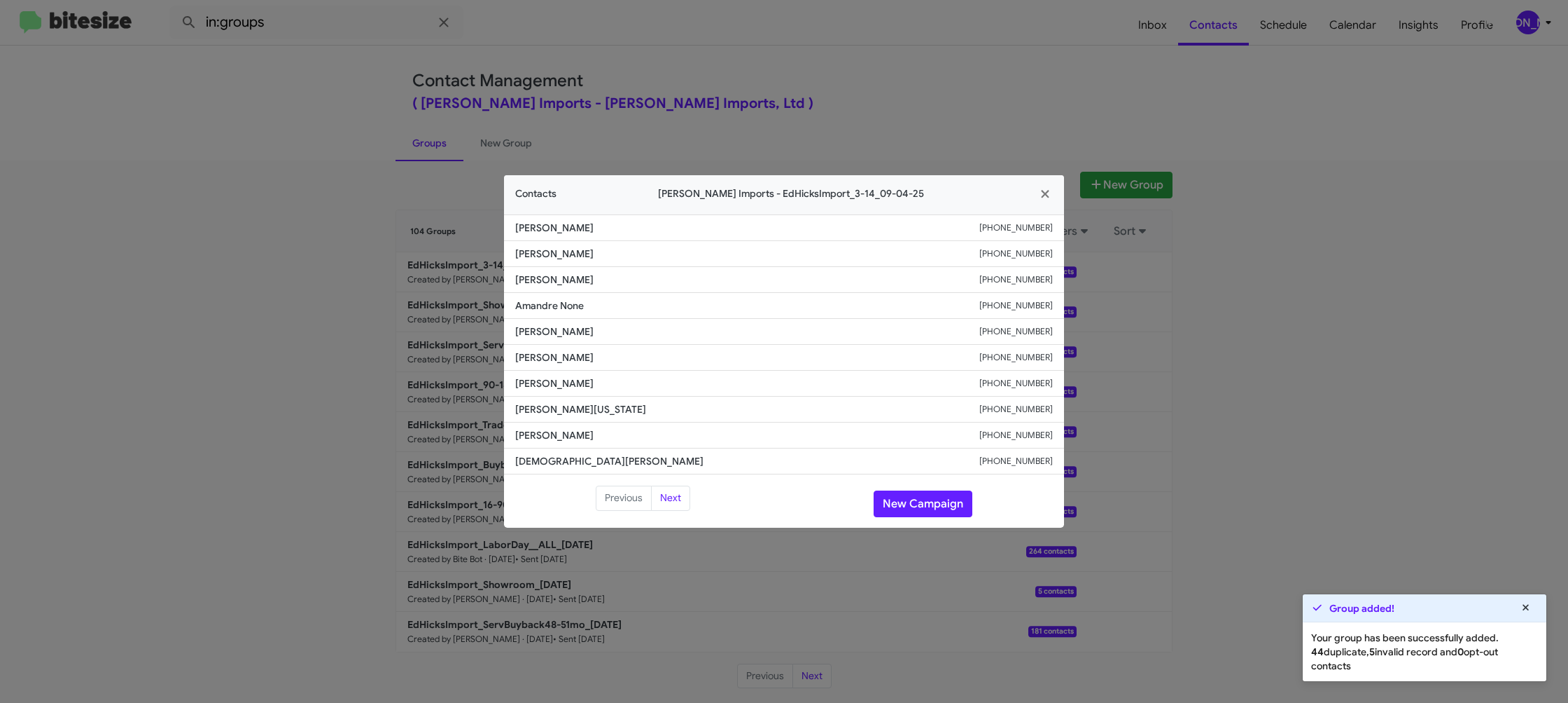
click at [566, 364] on span "Rick Rodriguez" at bounding box center [747, 357] width 464 height 14
copy span "Rick Rodriguez"
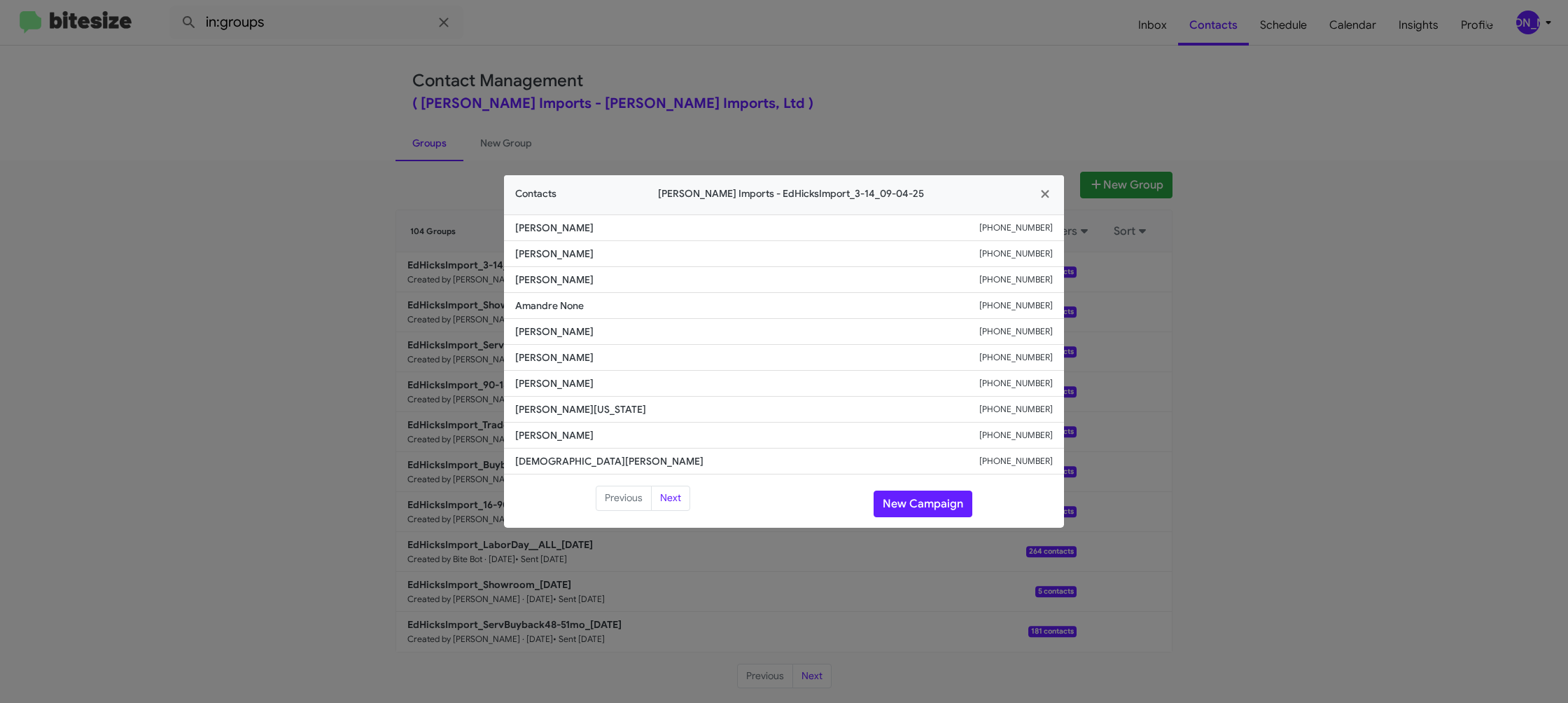
click at [1039, 352] on small "+13612072570" at bounding box center [1017, 357] width 74 height 14
click at [1037, 350] on small "+13612072570" at bounding box center [1017, 357] width 74 height 14
copy small "+13612072570"
click at [887, 501] on button "New Campaign" at bounding box center [923, 503] width 98 height 26
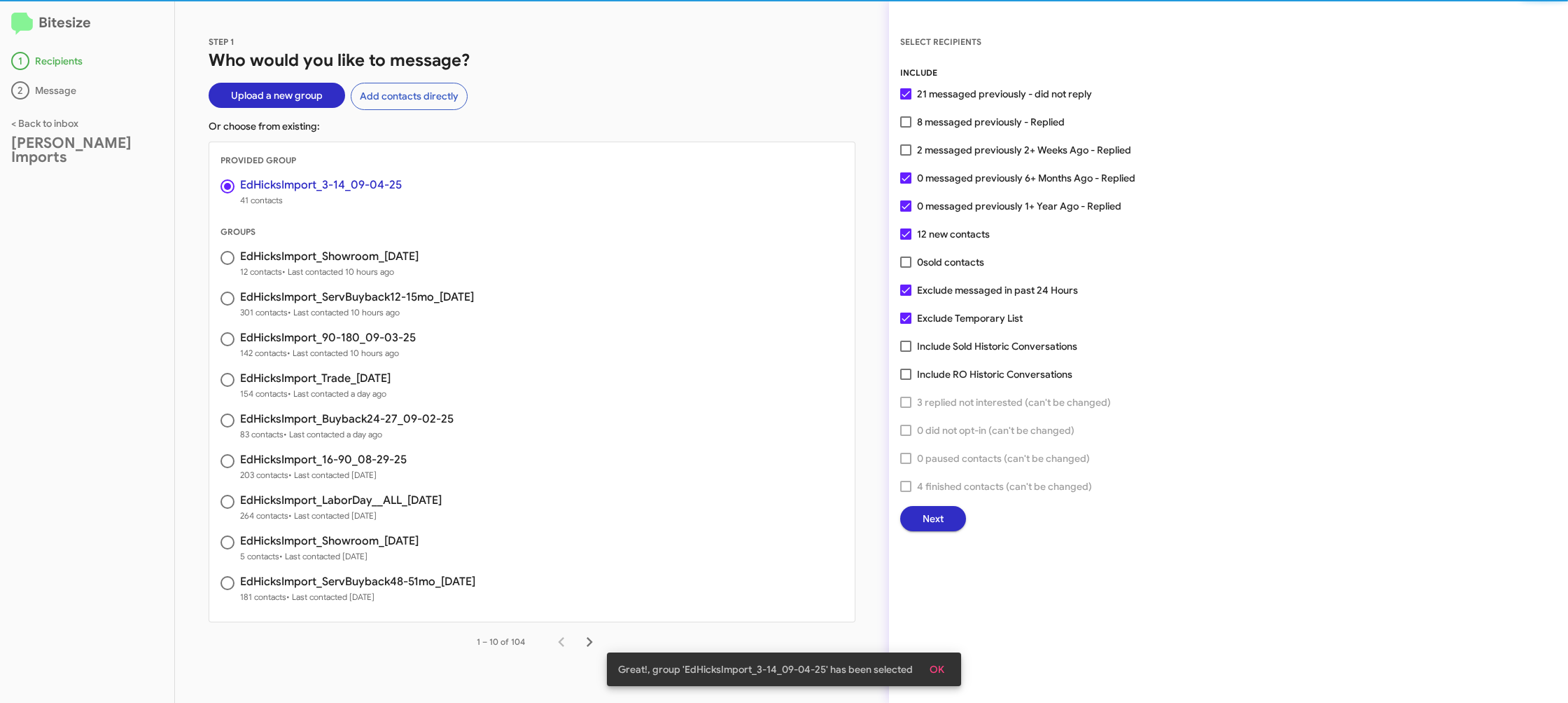
click at [932, 512] on span "Next" at bounding box center [933, 518] width 21 height 26
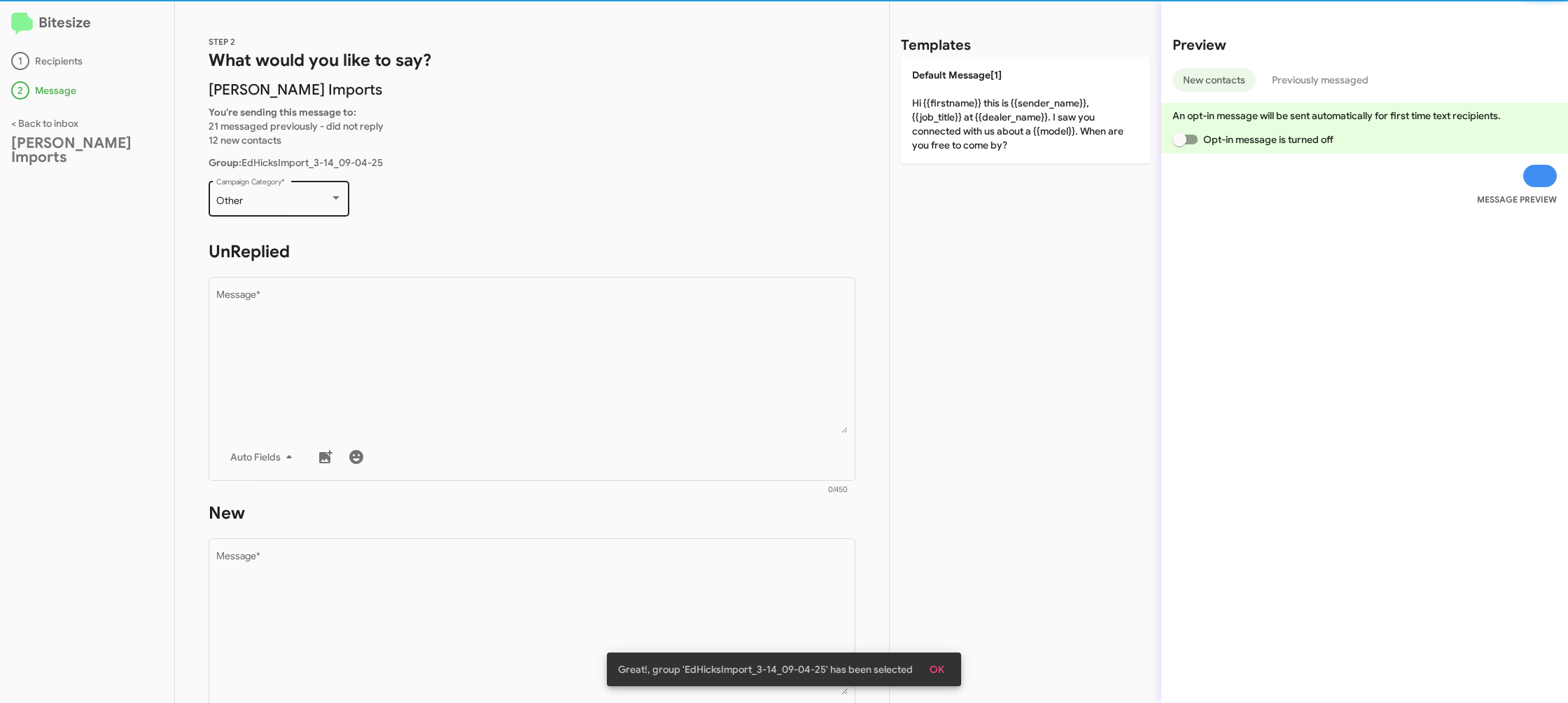
click at [306, 193] on div "Other Campaign Category *" at bounding box center [279, 197] width 126 height 39
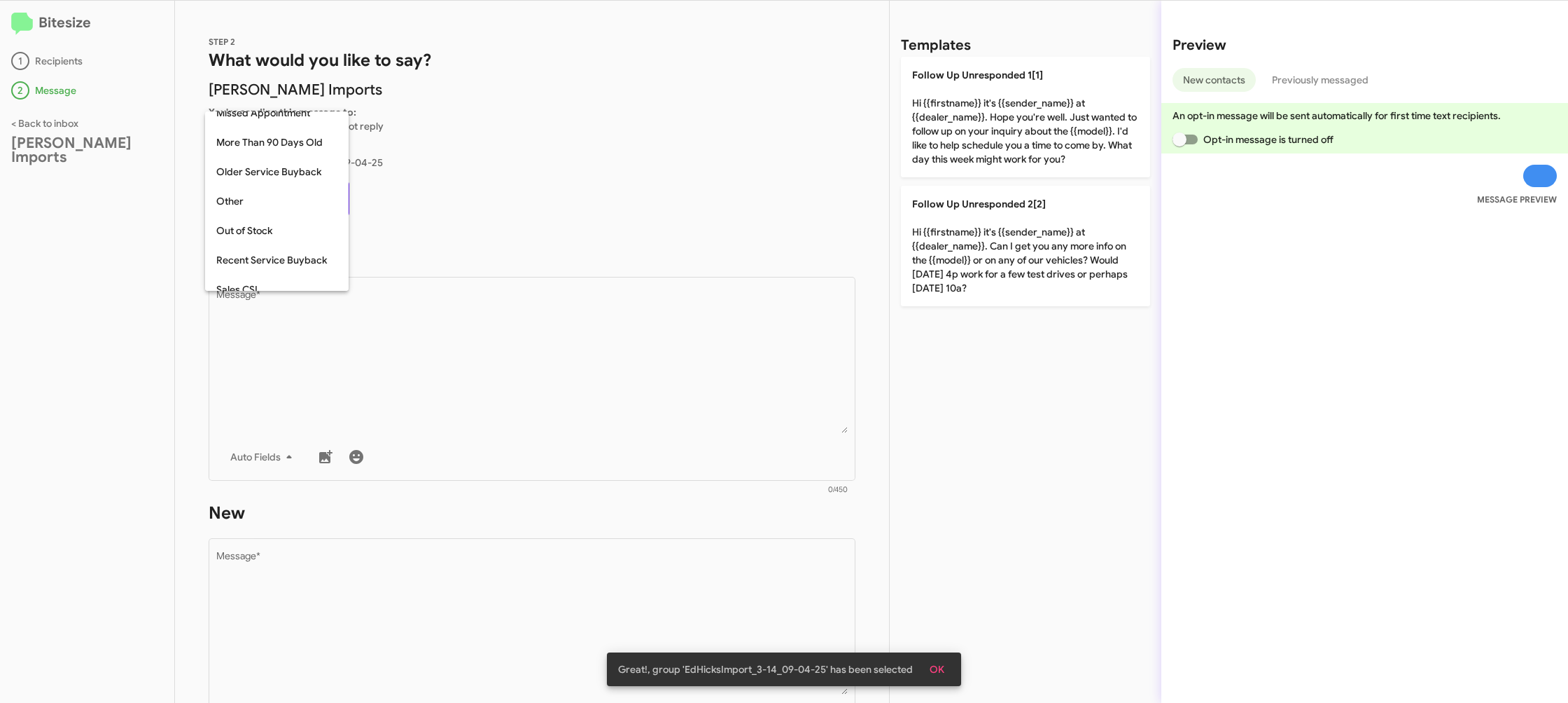
scroll to position [527, 0]
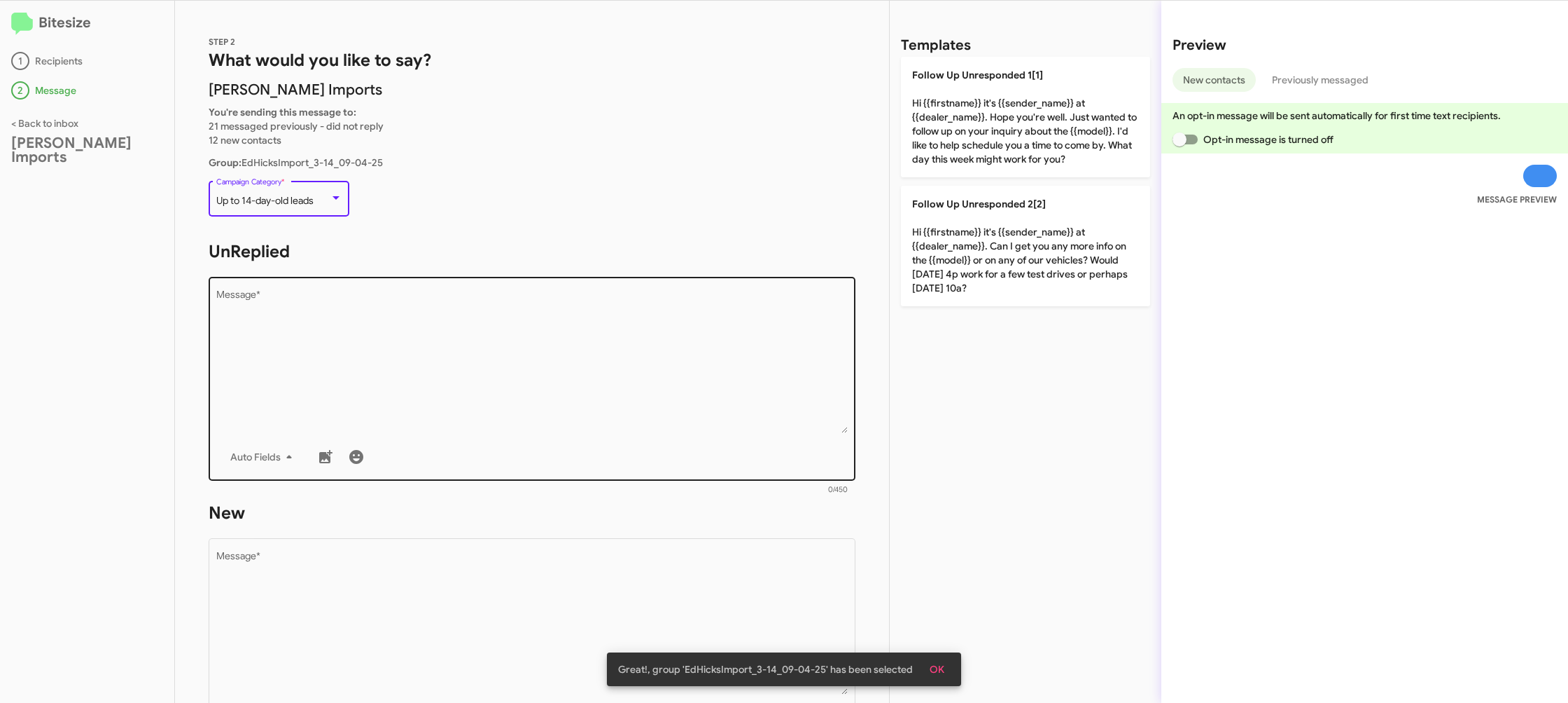
drag, startPoint x: 488, startPoint y: 351, endPoint x: 495, endPoint y: 352, distance: 7.1
click at [495, 352] on textarea "Message *" at bounding box center [532, 361] width 633 height 143
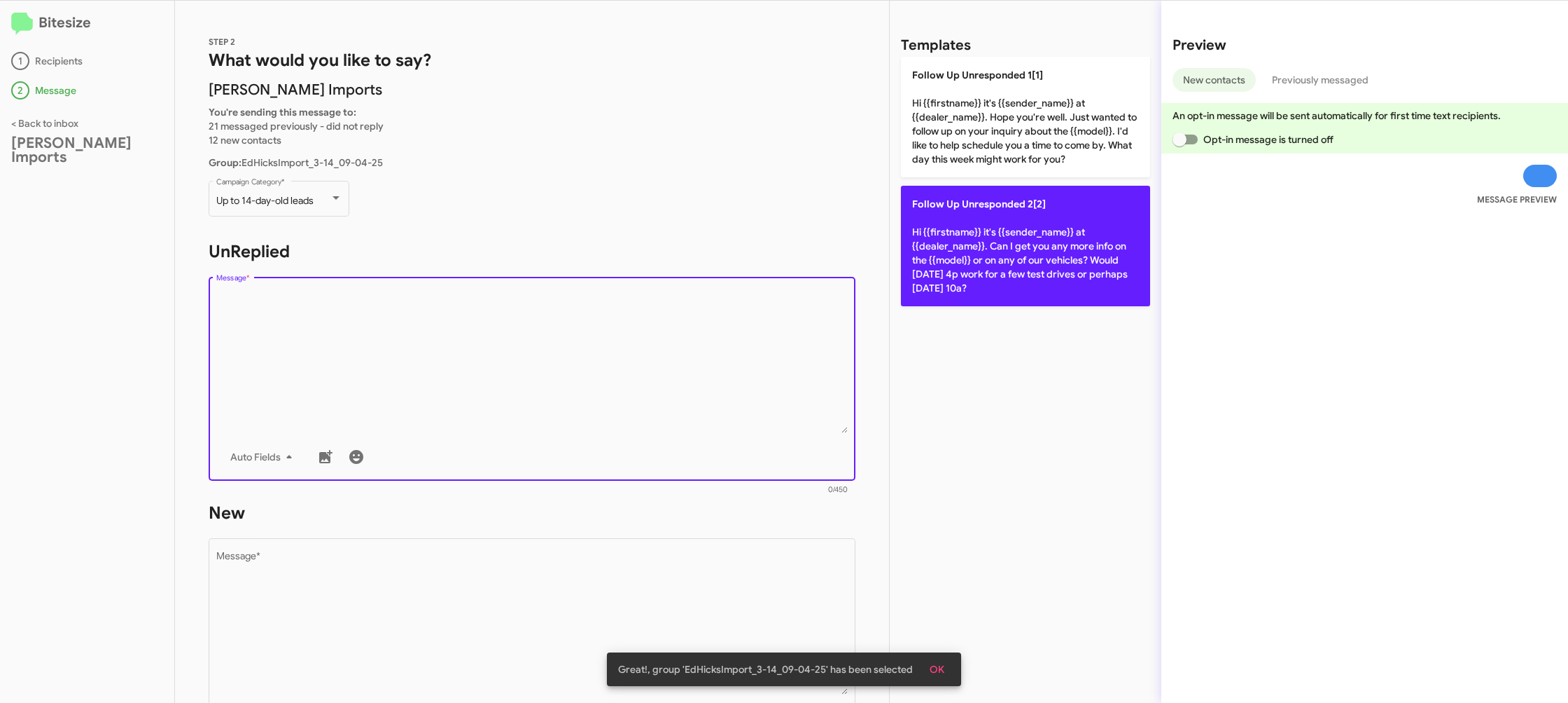
click at [983, 213] on p "Follow Up Unresponded 2[2] Hi {{firstname}} it's {{sender_name}} at {{dealer_na…" at bounding box center [1026, 245] width 250 height 120
type textarea "Hi {{firstname}} it's {{sender_name}} at {{dealer_name}}. Can I get you any mor…"
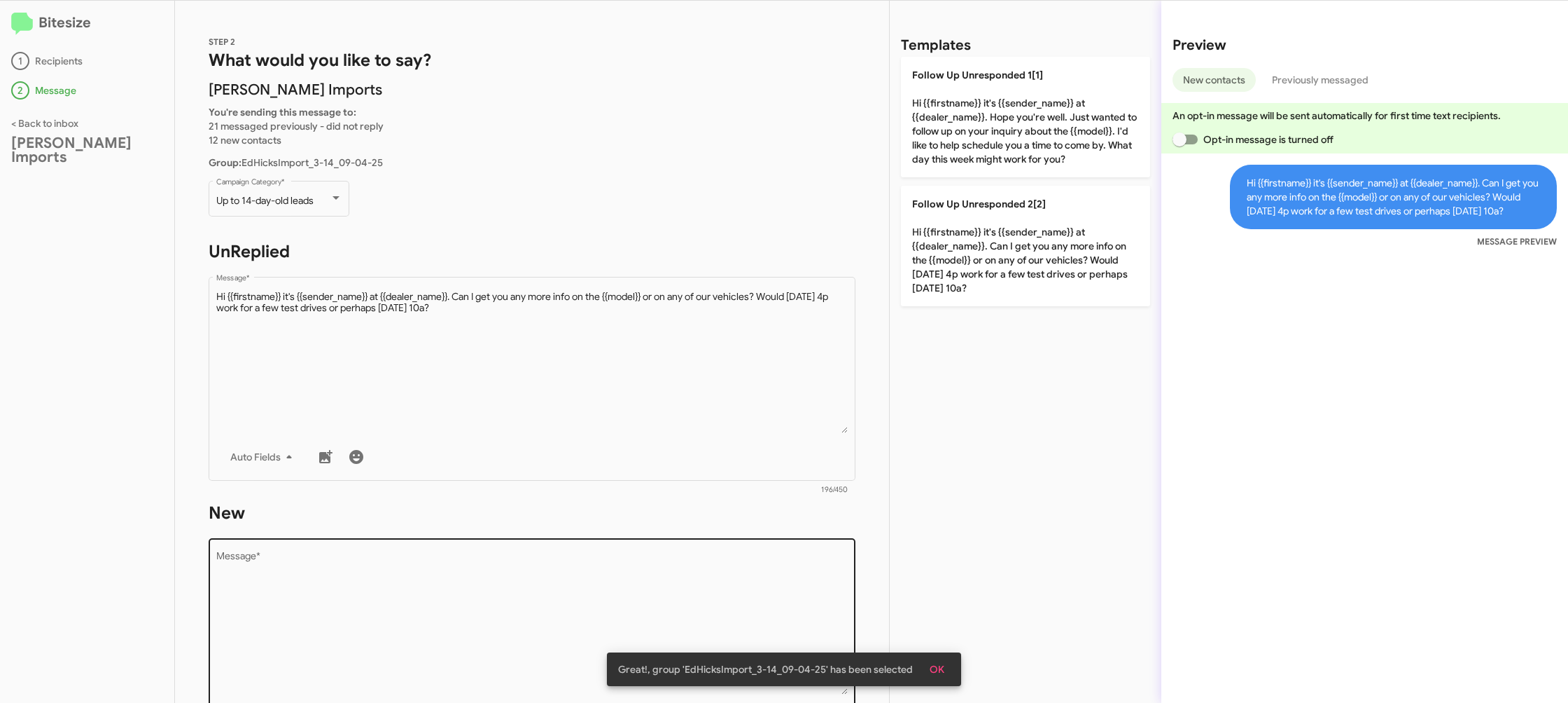
scroll to position [123, 0]
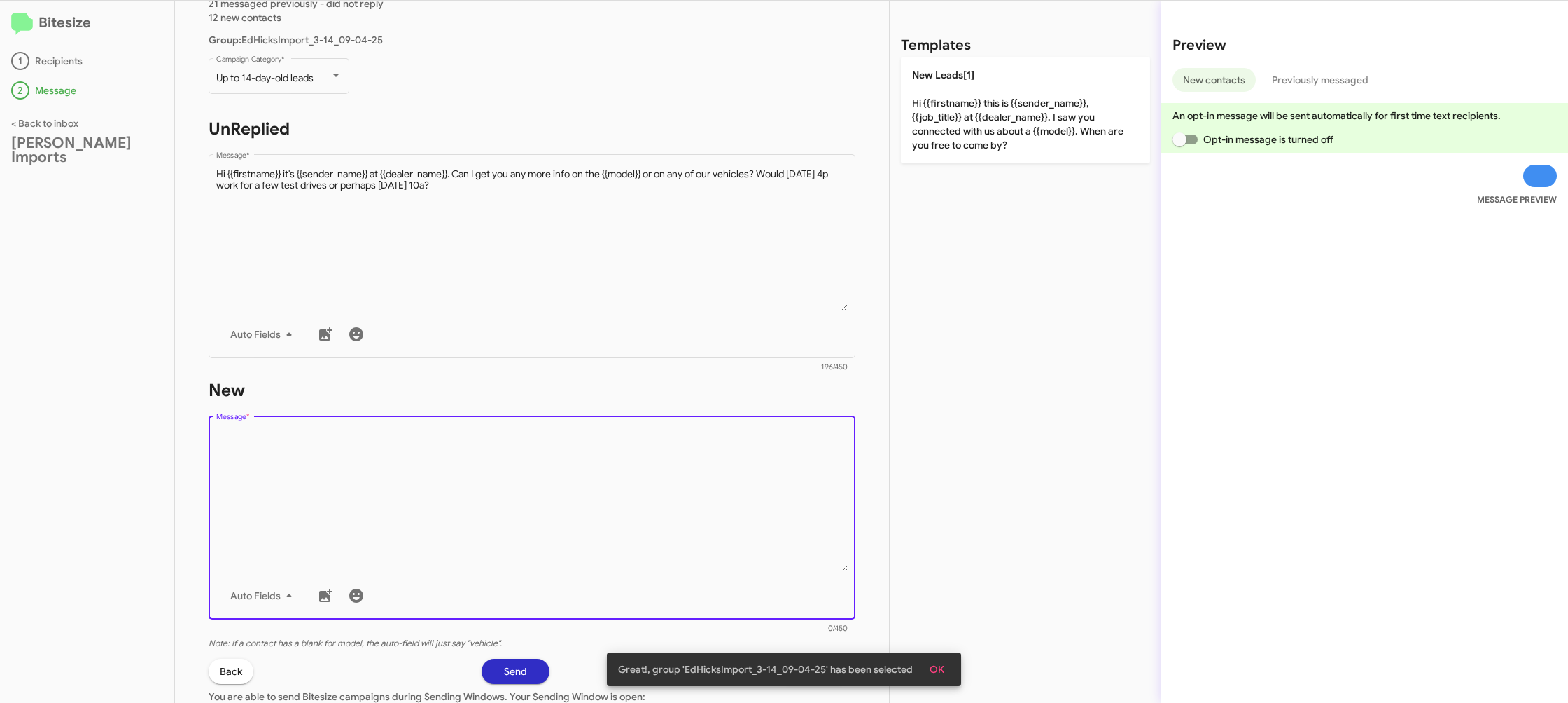
click at [587, 543] on textarea "Message *" at bounding box center [532, 500] width 633 height 143
drag, startPoint x: 587, startPoint y: 547, endPoint x: 598, endPoint y: 520, distance: 29.2
click at [591, 533] on textarea "Message *" at bounding box center [532, 500] width 633 height 143
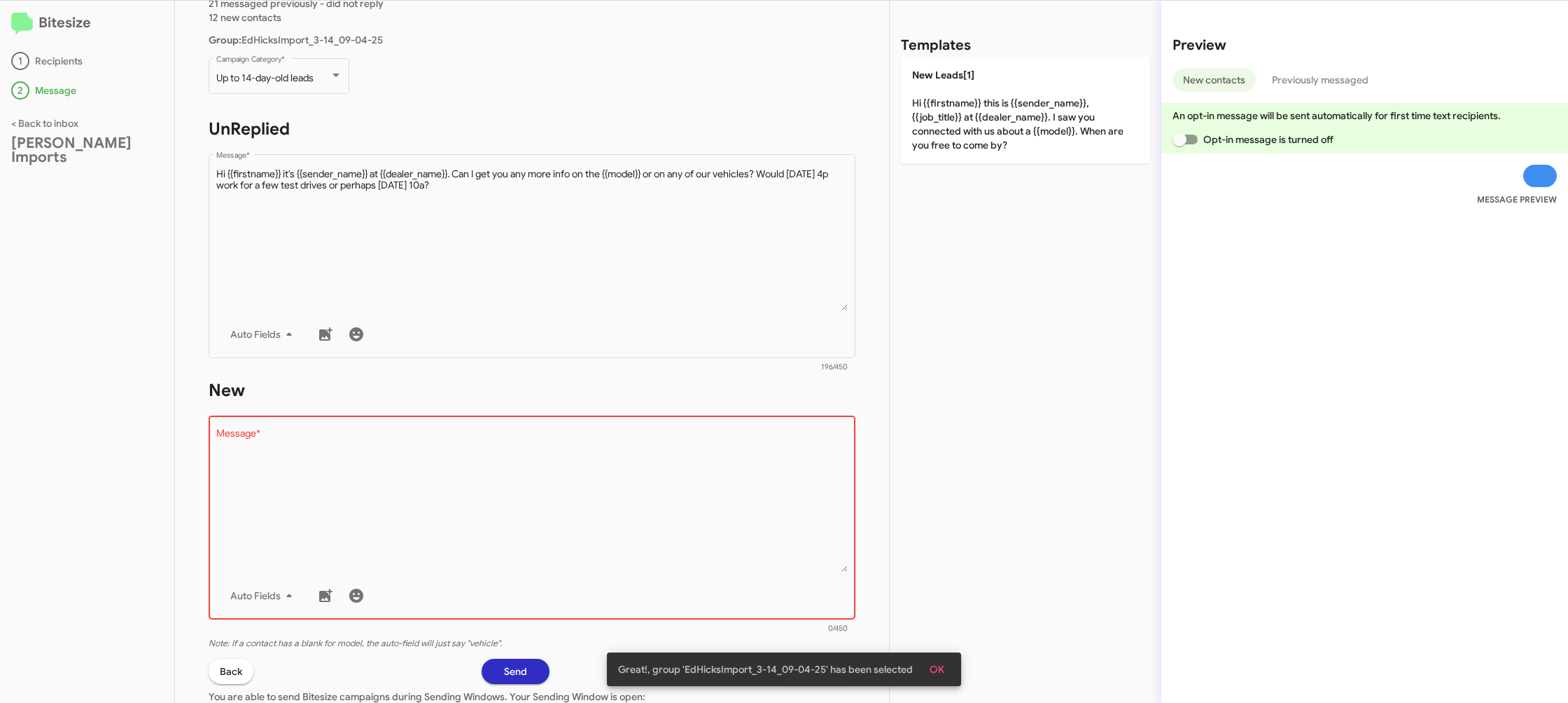
drag, startPoint x: 1014, startPoint y: 97, endPoint x: 813, endPoint y: 501, distance: 451.2
click at [1013, 98] on p "New Leads[1] Hi {{firstname}} this is {{sender_name}}, {{job_title}} at {{deale…" at bounding box center [1026, 110] width 250 height 107
type textarea "Hi {{firstname}} this is {{sender_name}}, {{job_title}} at {{dealer_name}}. I s…"
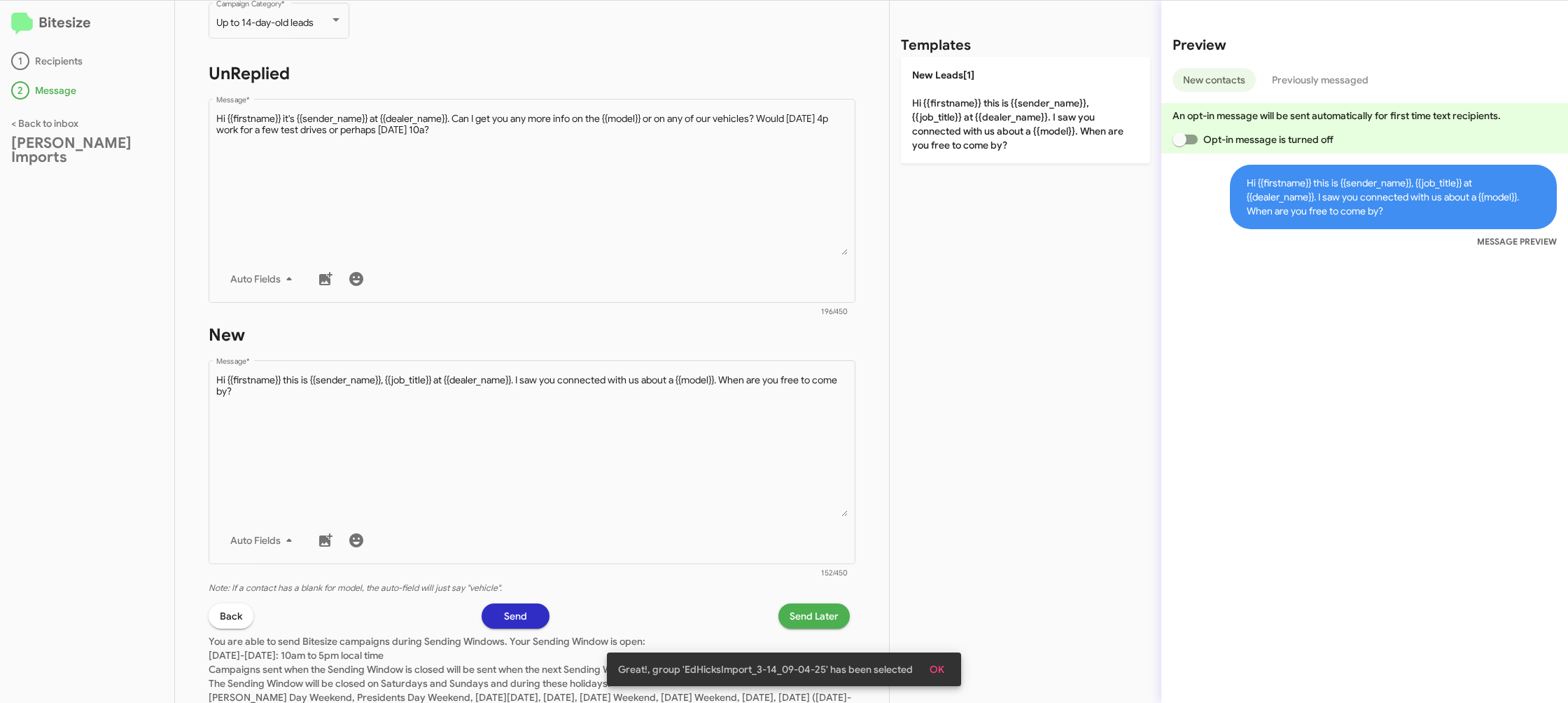
scroll to position [236, 0]
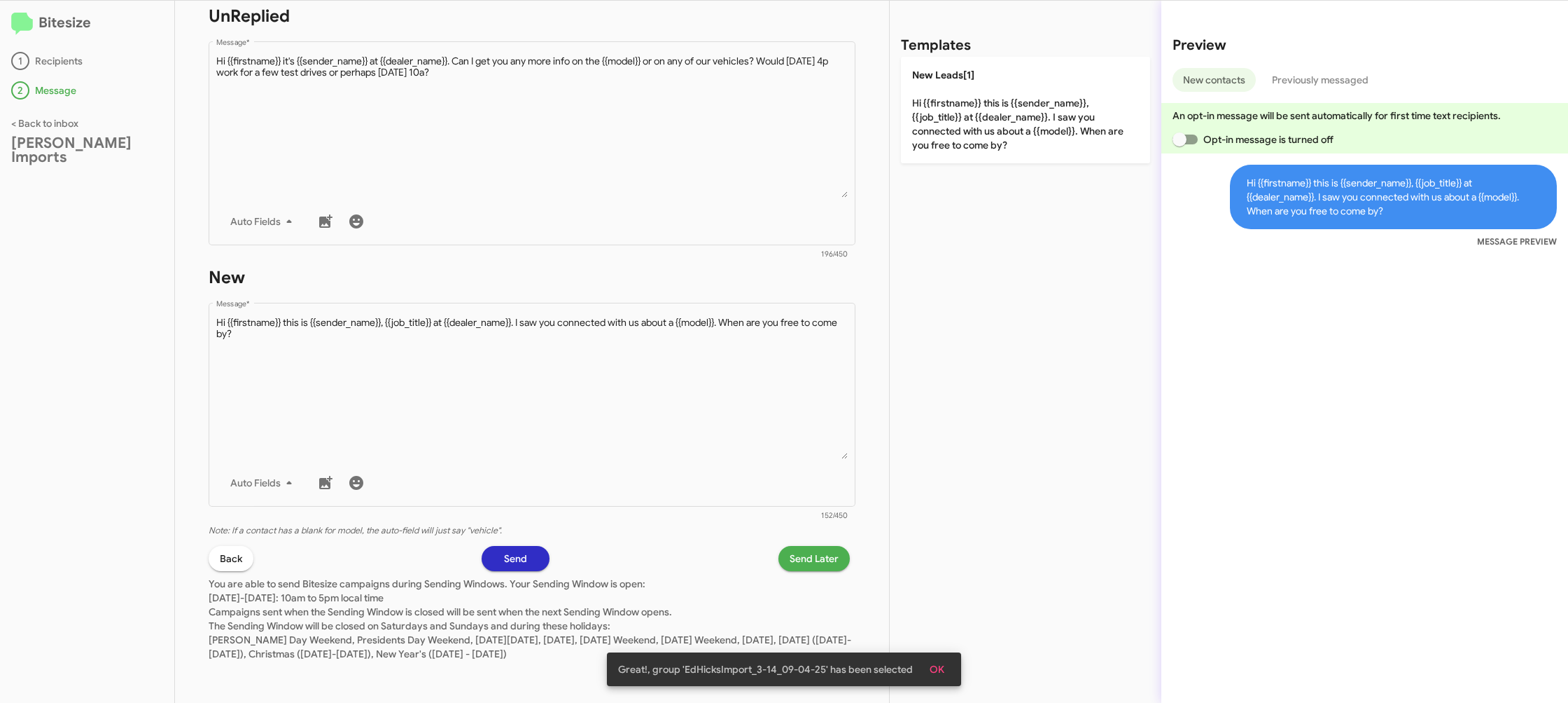
click at [816, 548] on span "Send Later" at bounding box center [814, 558] width 49 height 26
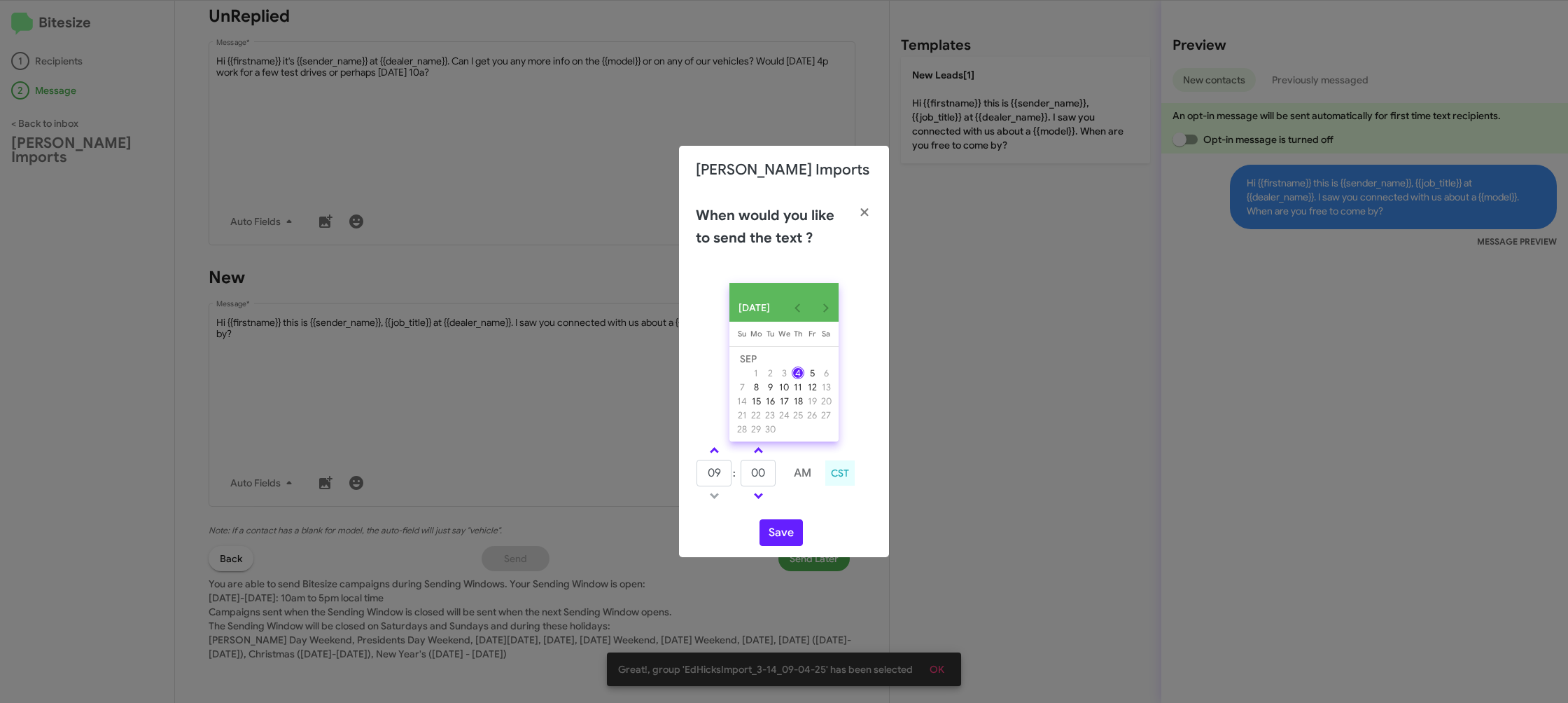
click at [719, 456] on link at bounding box center [715, 449] width 25 height 16
type input "10"
click at [761, 476] on input "00" at bounding box center [758, 473] width 35 height 26
type input "19"
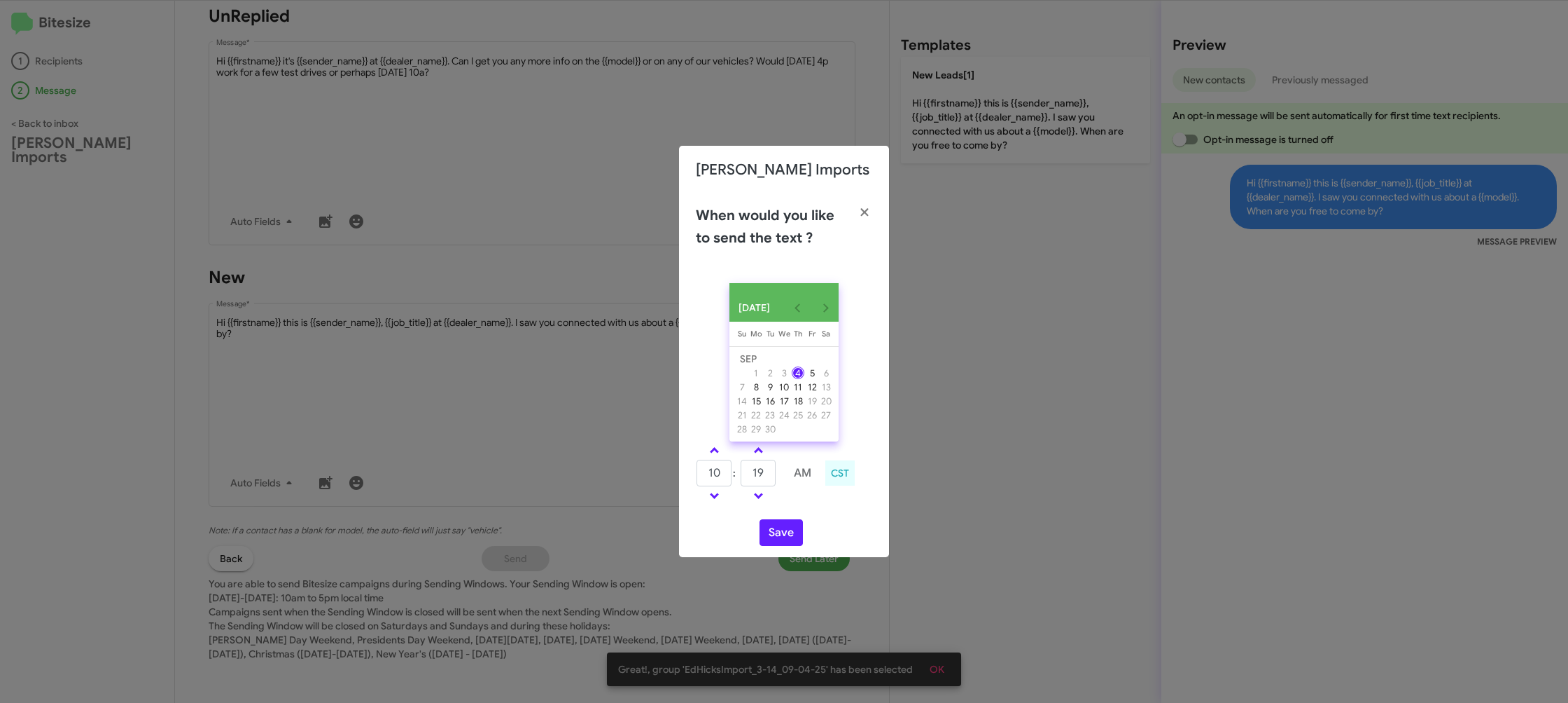
click at [813, 508] on div "10 : 19 AM CST" at bounding box center [784, 474] width 198 height 66
click at [788, 533] on button "Save" at bounding box center [781, 533] width 44 height 26
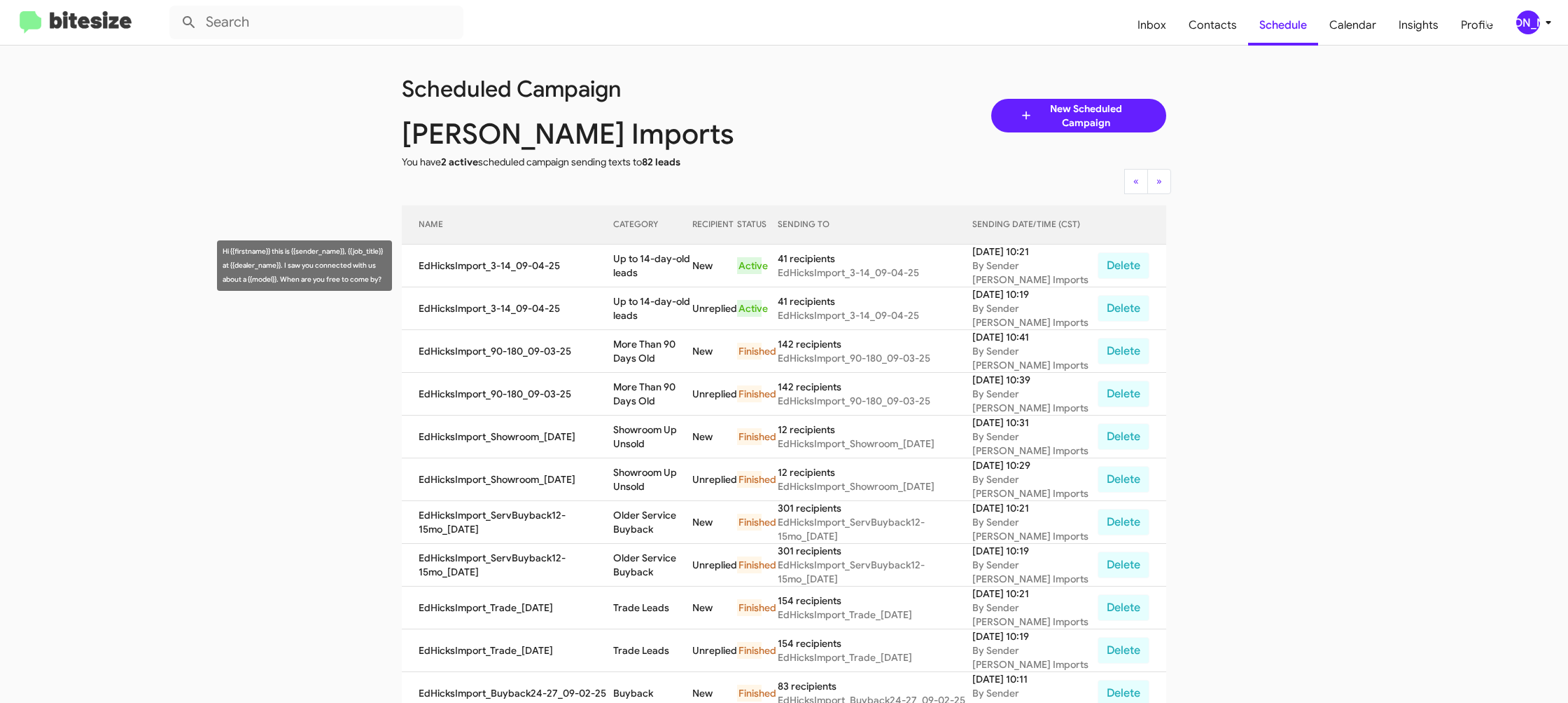
click at [656, 264] on td "Up to 14-day-old leads" at bounding box center [653, 265] width 79 height 43
copy td "Up to 14-day-old leads"
drag, startPoint x: 1518, startPoint y: 20, endPoint x: 1516, endPoint y: 28, distance: 8.2
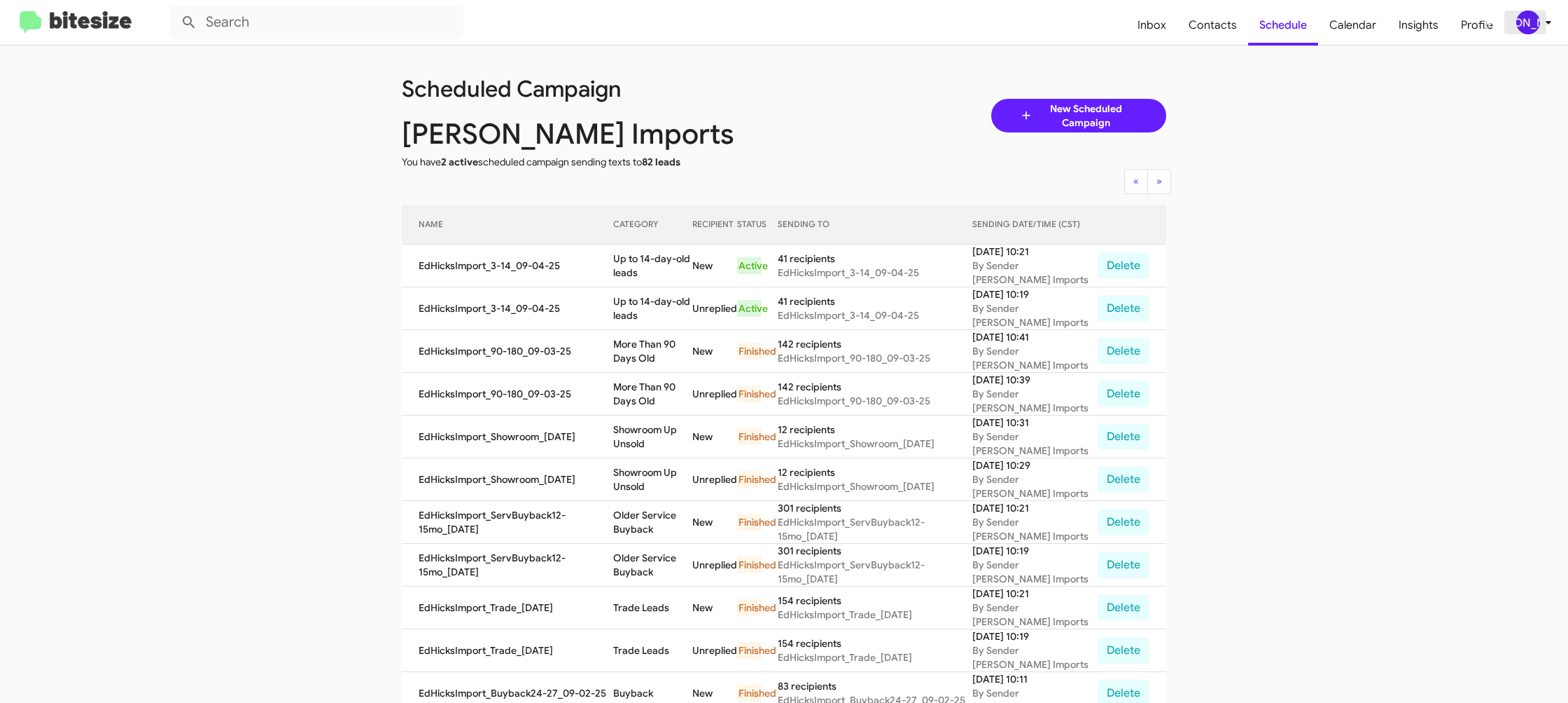
click at [1518, 24] on div "[PERSON_NAME]" at bounding box center [1528, 22] width 24 height 24
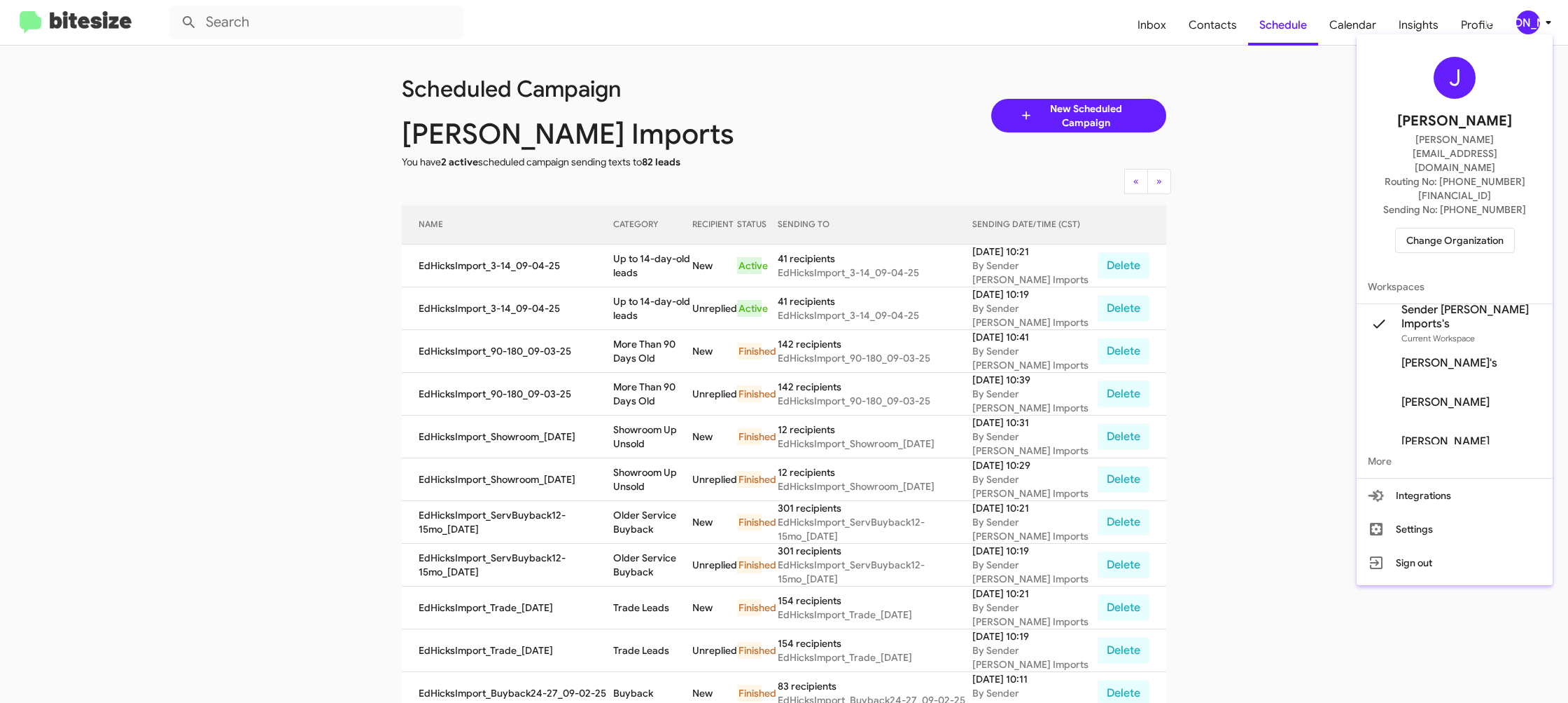
click at [1452, 228] on span "Change Organization" at bounding box center [1455, 239] width 97 height 24
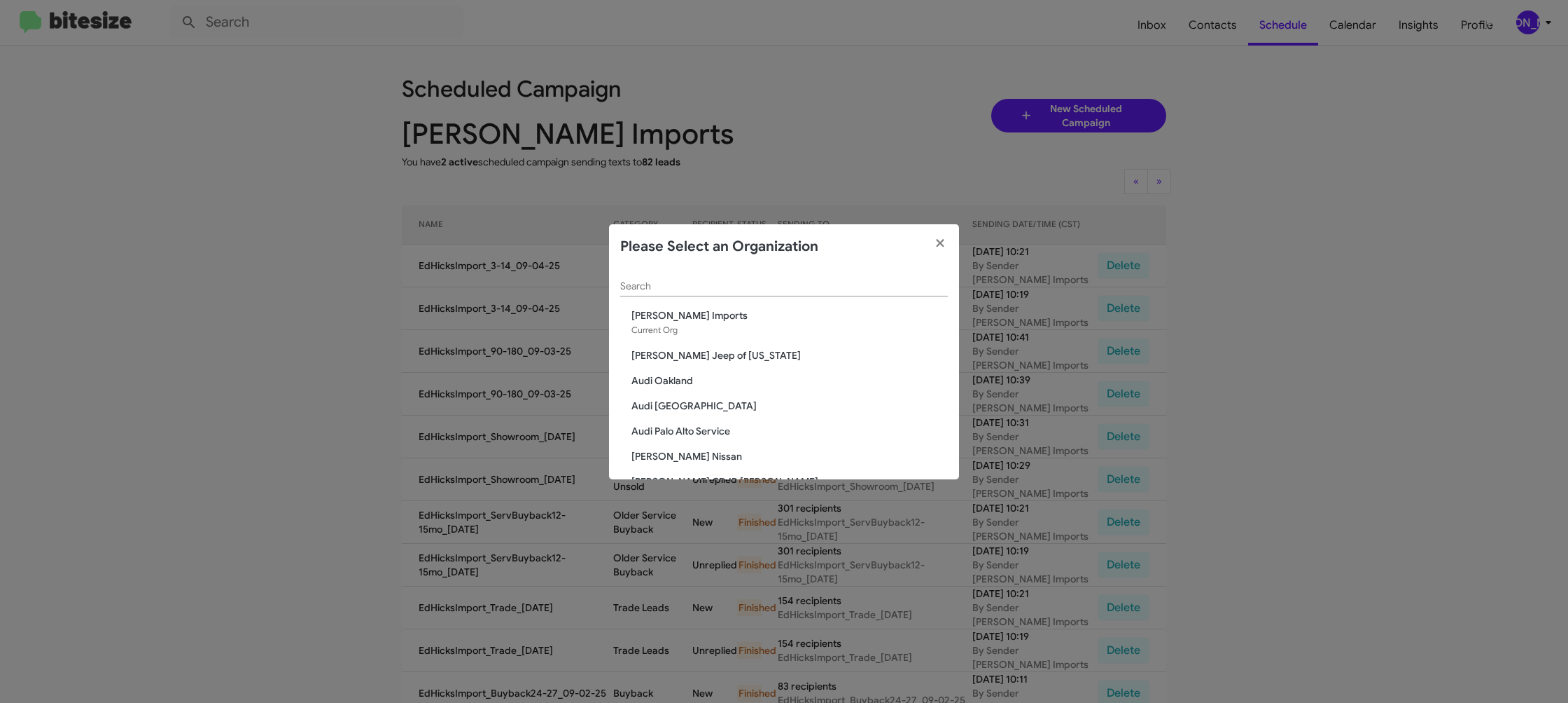
click at [720, 269] on app-change-organization-modal "Please Select an Organization Search Ed Hicks Imports Current Org Adams Jeep of…" at bounding box center [784, 351] width 350 height 255
click at [706, 285] on input "Search" at bounding box center [784, 287] width 327 height 11
type input "ed"
click at [690, 375] on span "[PERSON_NAME] Infiniti" at bounding box center [790, 380] width 317 height 14
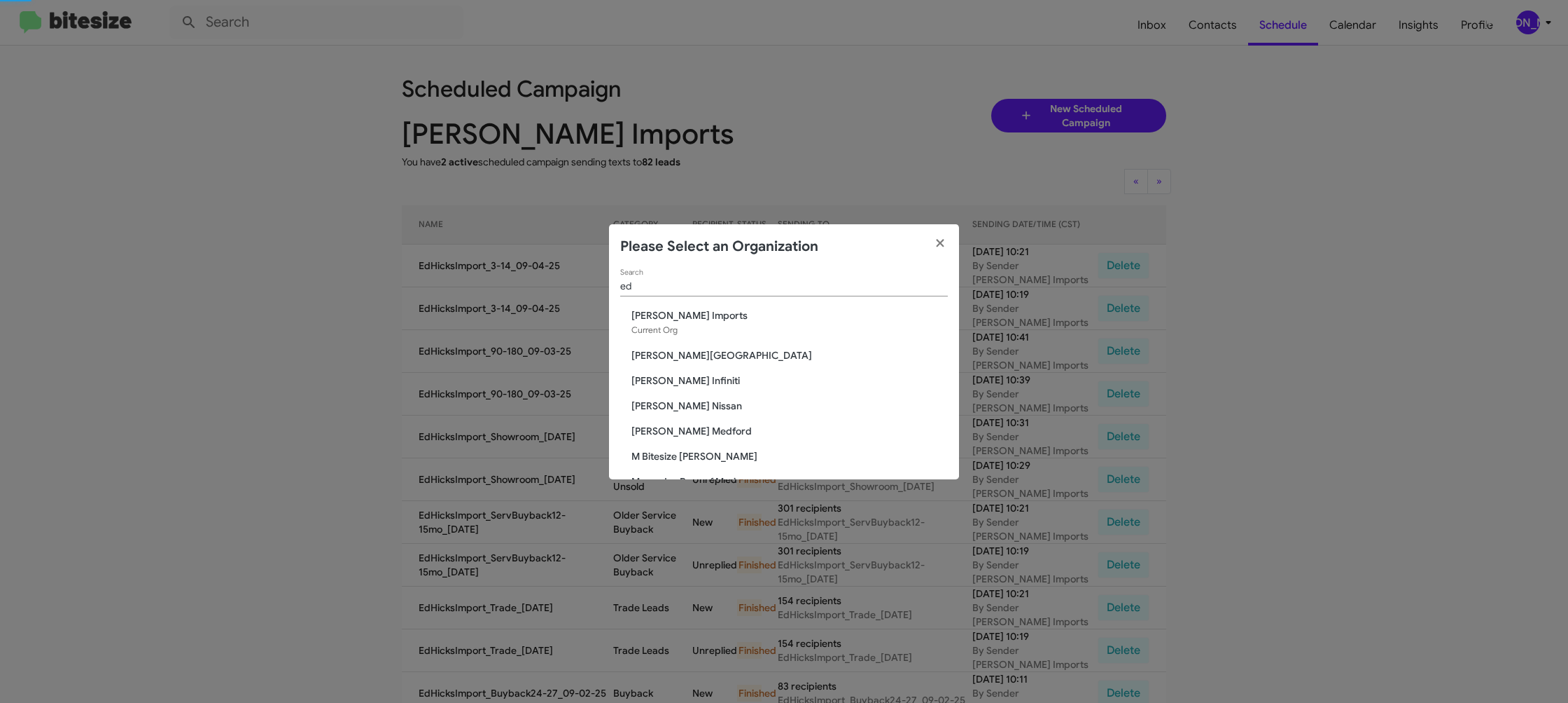
click at [690, 375] on span "[PERSON_NAME] Infiniti" at bounding box center [790, 380] width 317 height 14
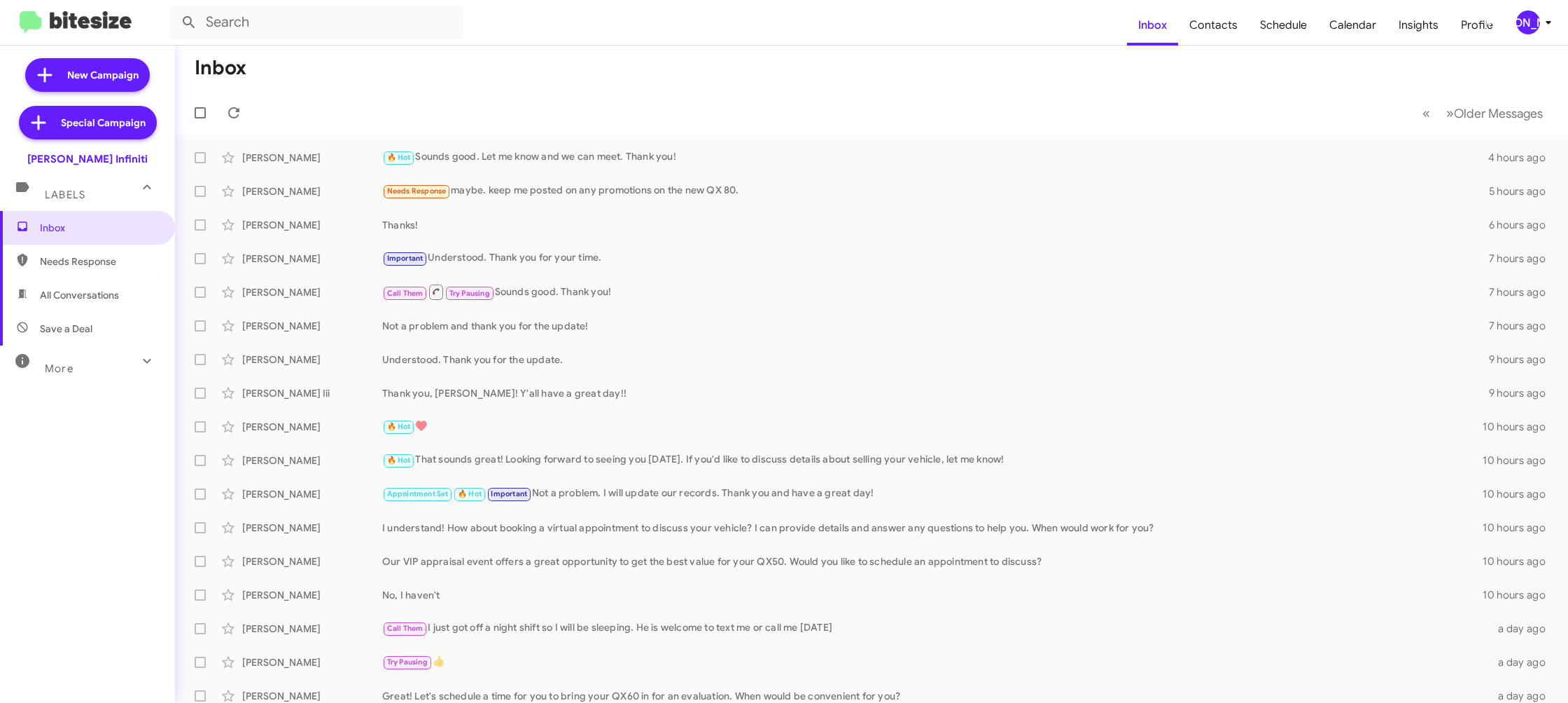
click at [1530, 26] on div "[PERSON_NAME]" at bounding box center [1528, 22] width 24 height 24
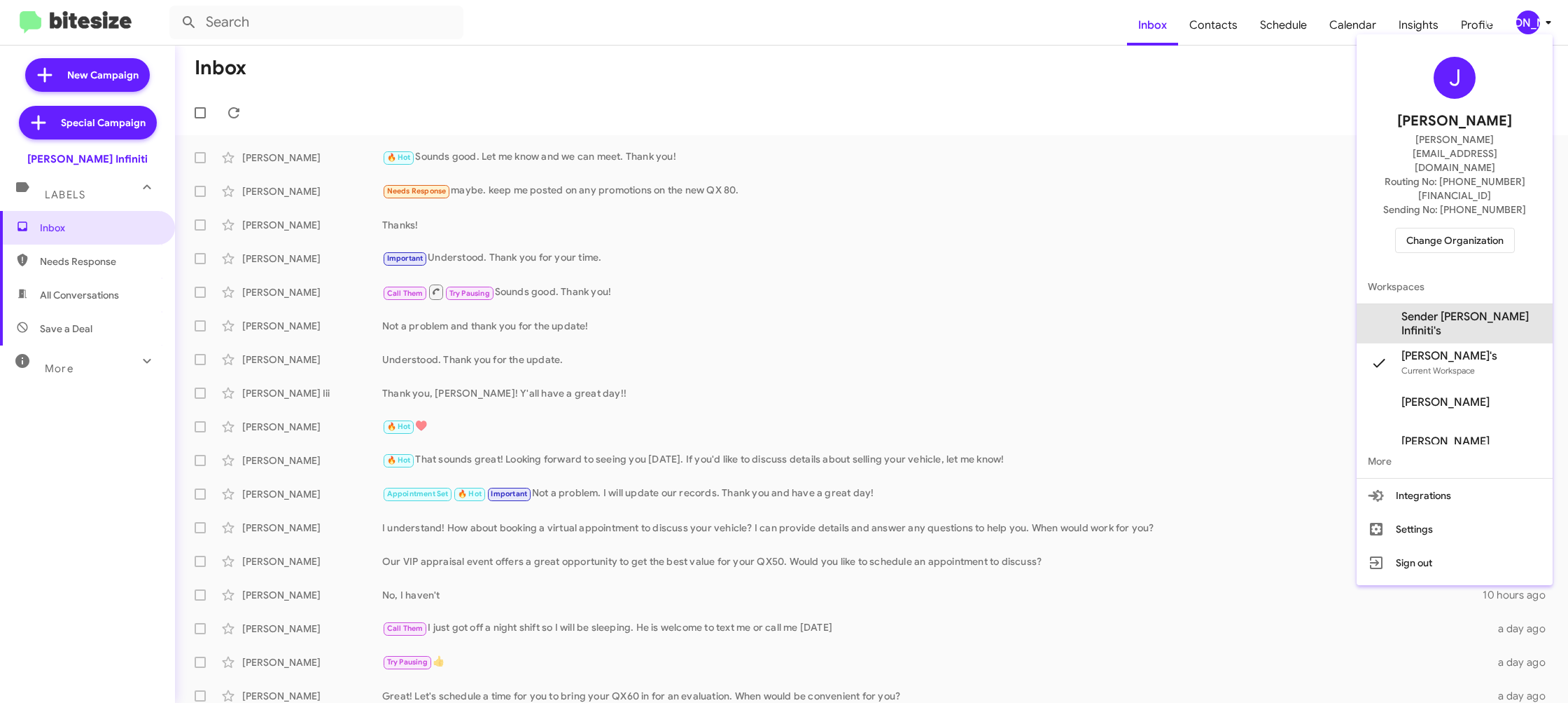
click at [1473, 309] on span "Sender [PERSON_NAME] Infiniti's" at bounding box center [1472, 324] width 140 height 28
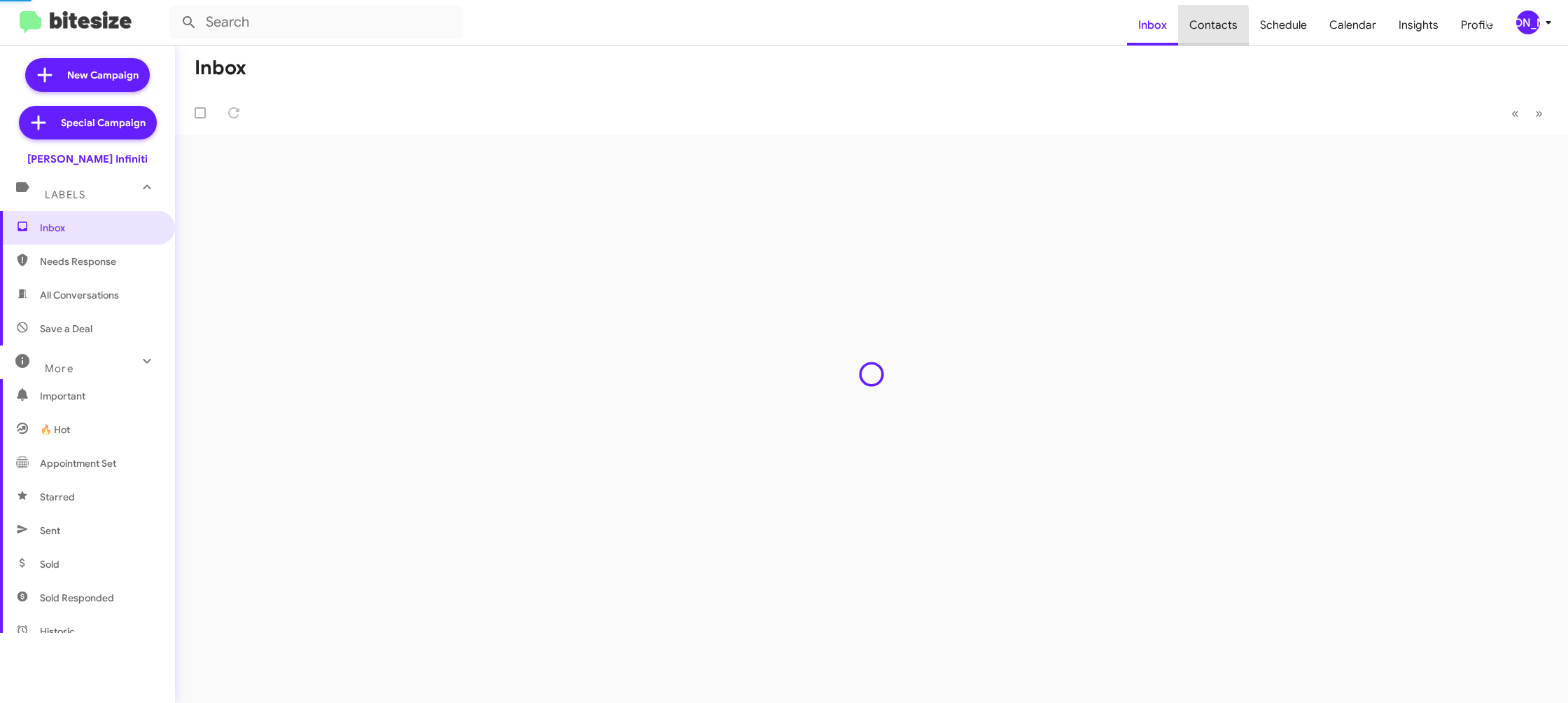
type input "in:groups"
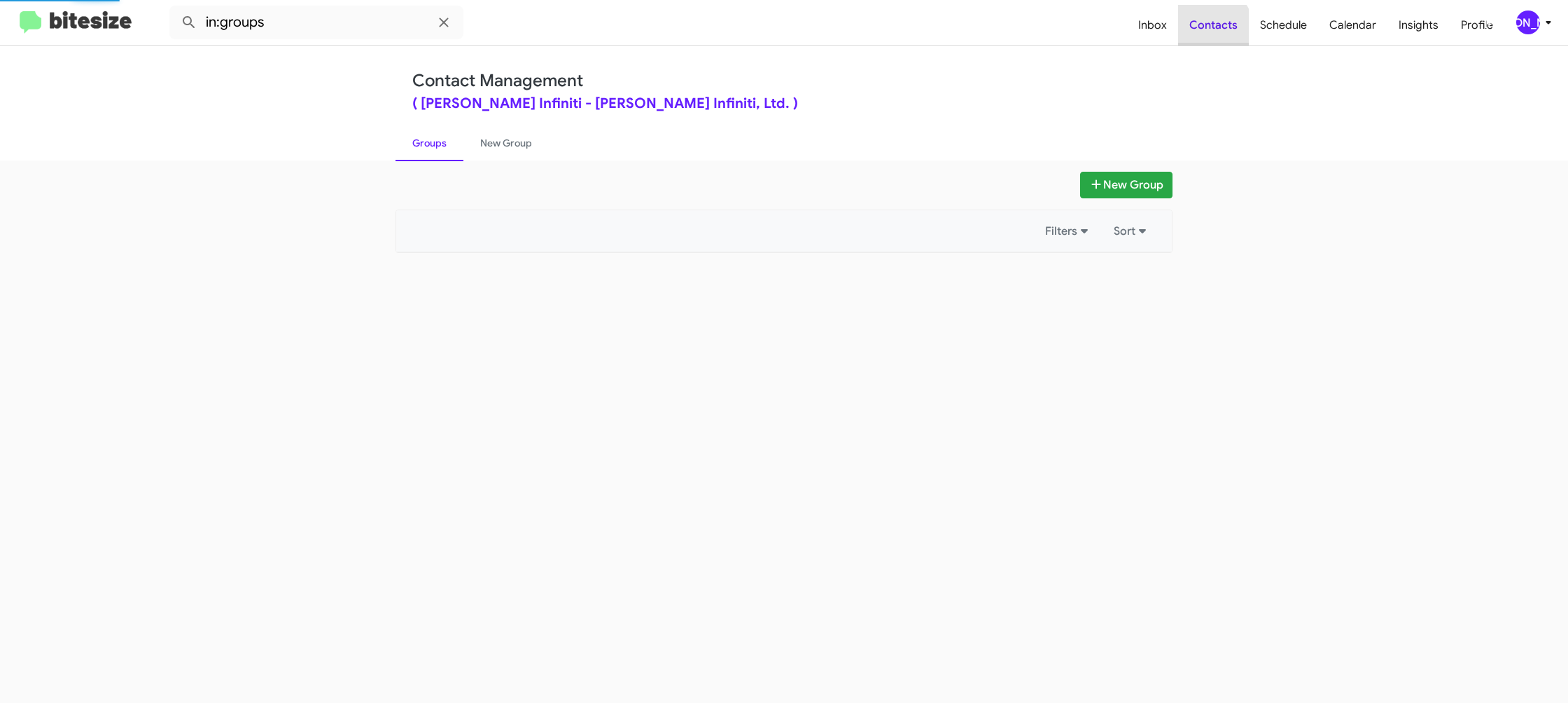
click at [1212, 30] on span "Contacts" at bounding box center [1213, 25] width 71 height 41
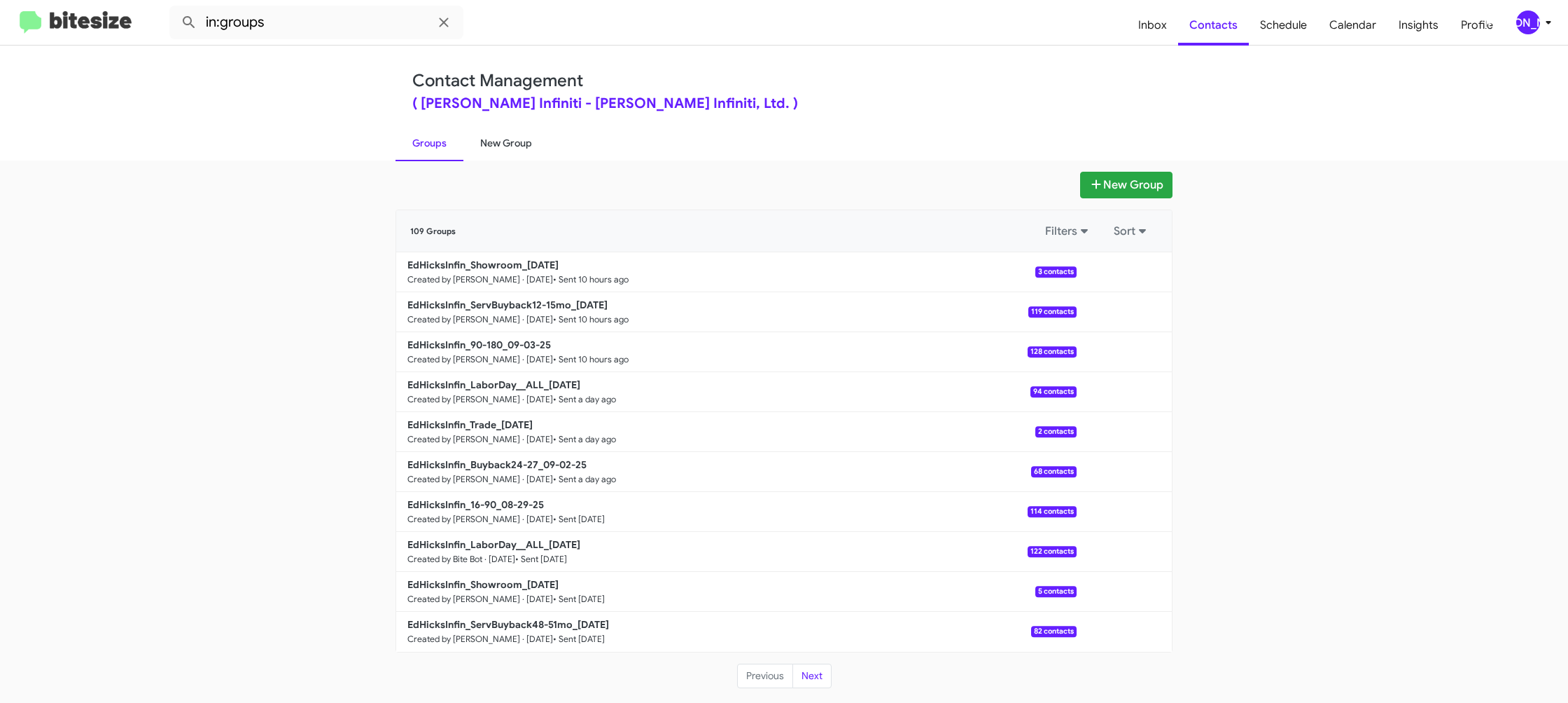
click at [531, 137] on link "New Group" at bounding box center [506, 143] width 85 height 36
drag, startPoint x: 531, startPoint y: 137, endPoint x: 561, endPoint y: 61, distance: 81.7
click at [531, 137] on link "New Group" at bounding box center [506, 143] width 85 height 36
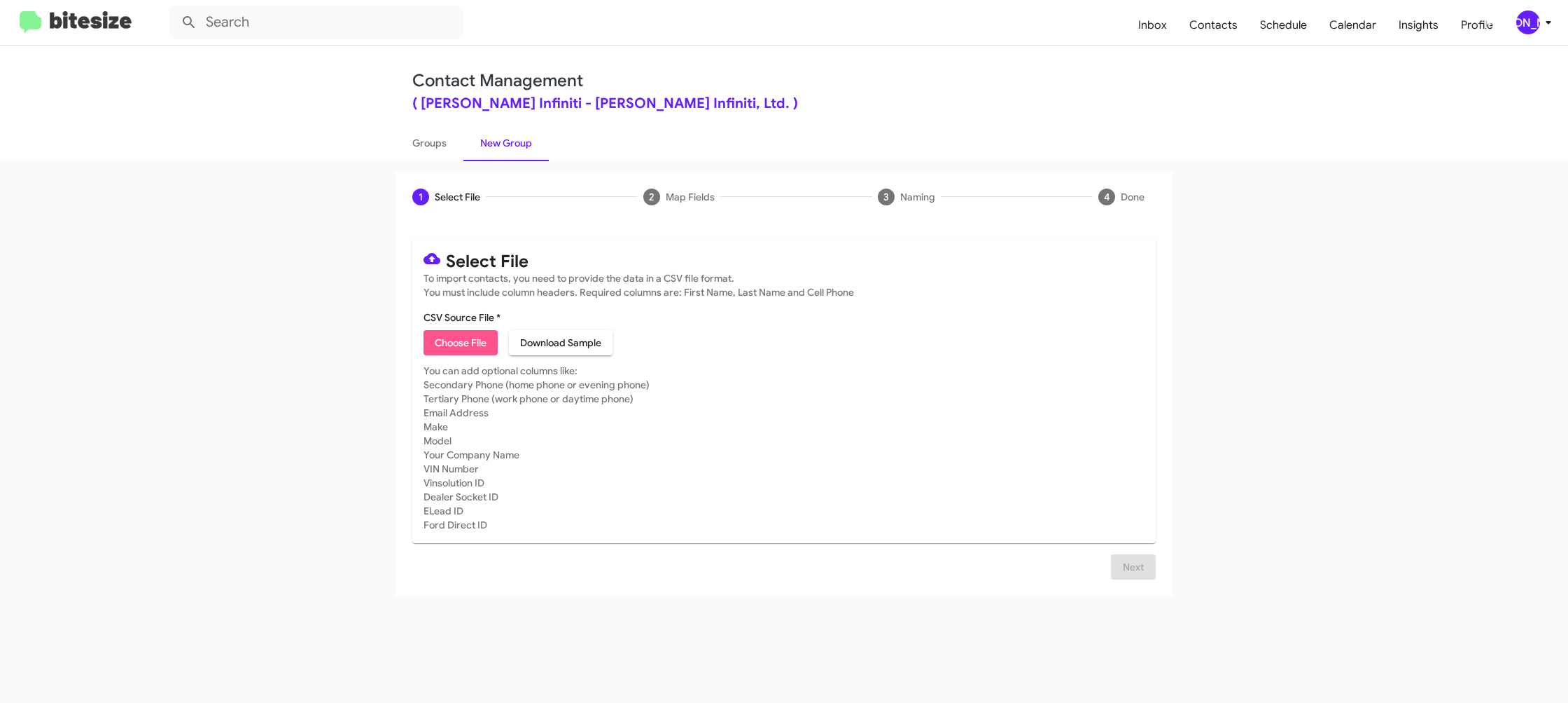
click at [455, 353] on span "Choose File" at bounding box center [461, 343] width 52 height 26
type input "EdHicksInfin_3-14_09-04-25"
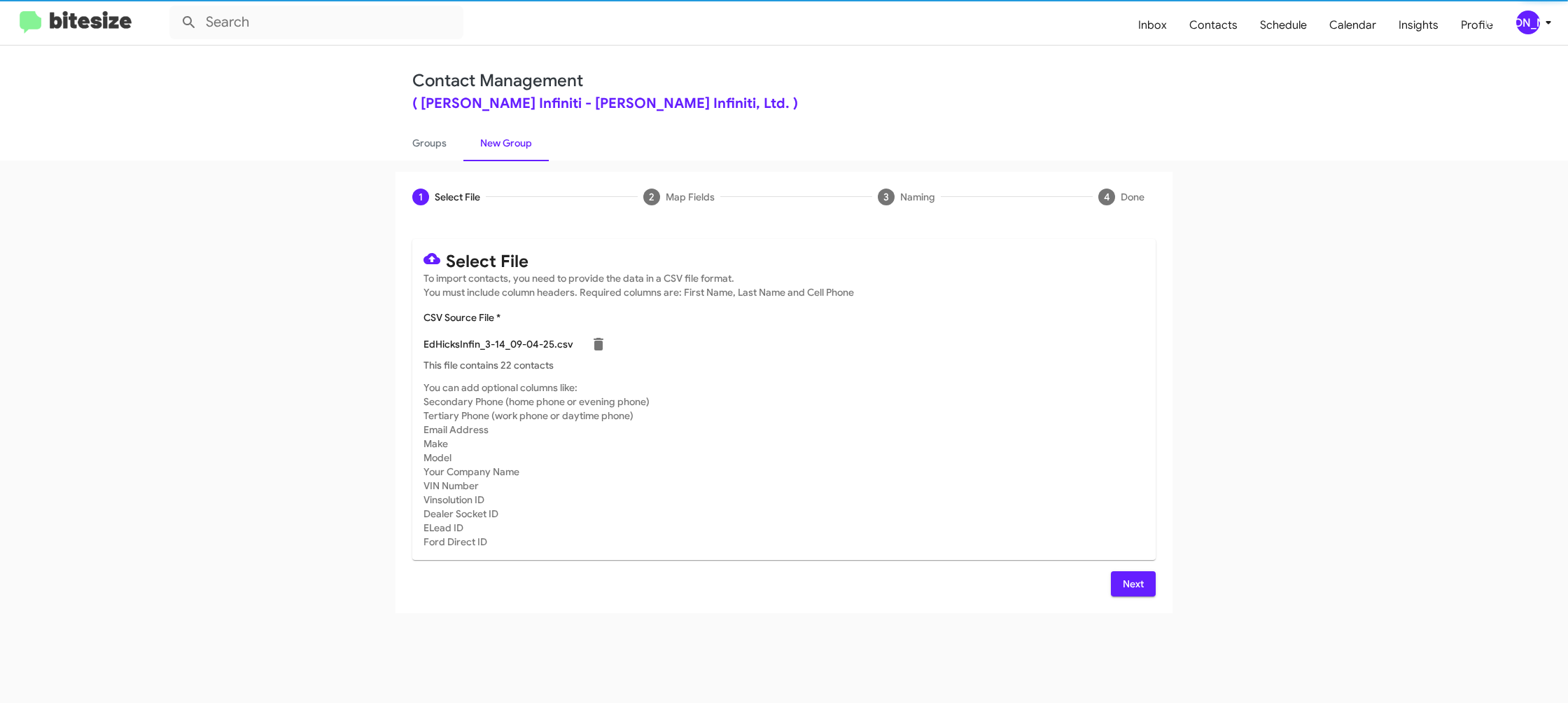
drag, startPoint x: 1105, startPoint y: 484, endPoint x: 1112, endPoint y: 530, distance: 46.5
click at [1105, 484] on mat-card-subtitle "You can add optional columns like: Secondary Phone (home phone or evening phone…" at bounding box center [784, 465] width 722 height 168
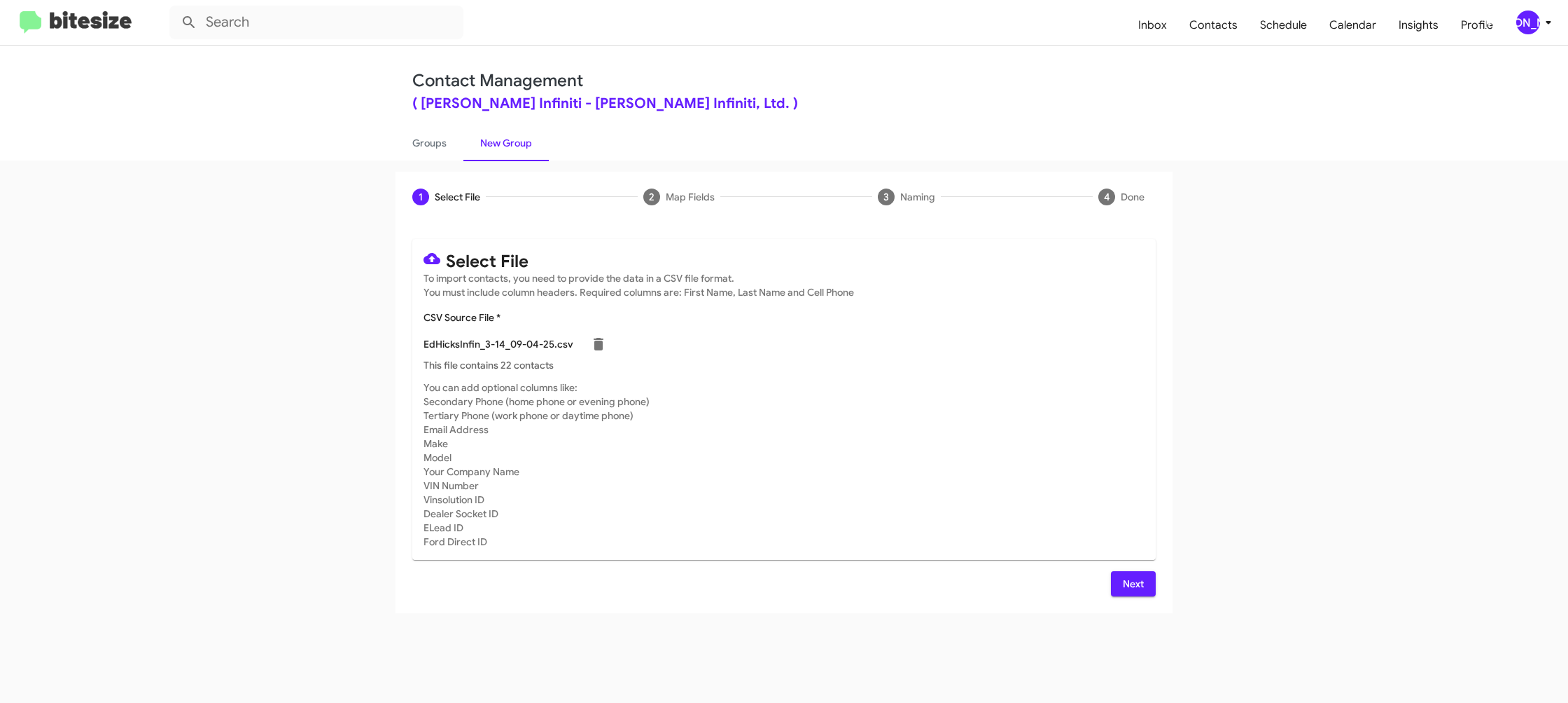
click at [1140, 587] on span "Next" at bounding box center [1134, 583] width 23 height 26
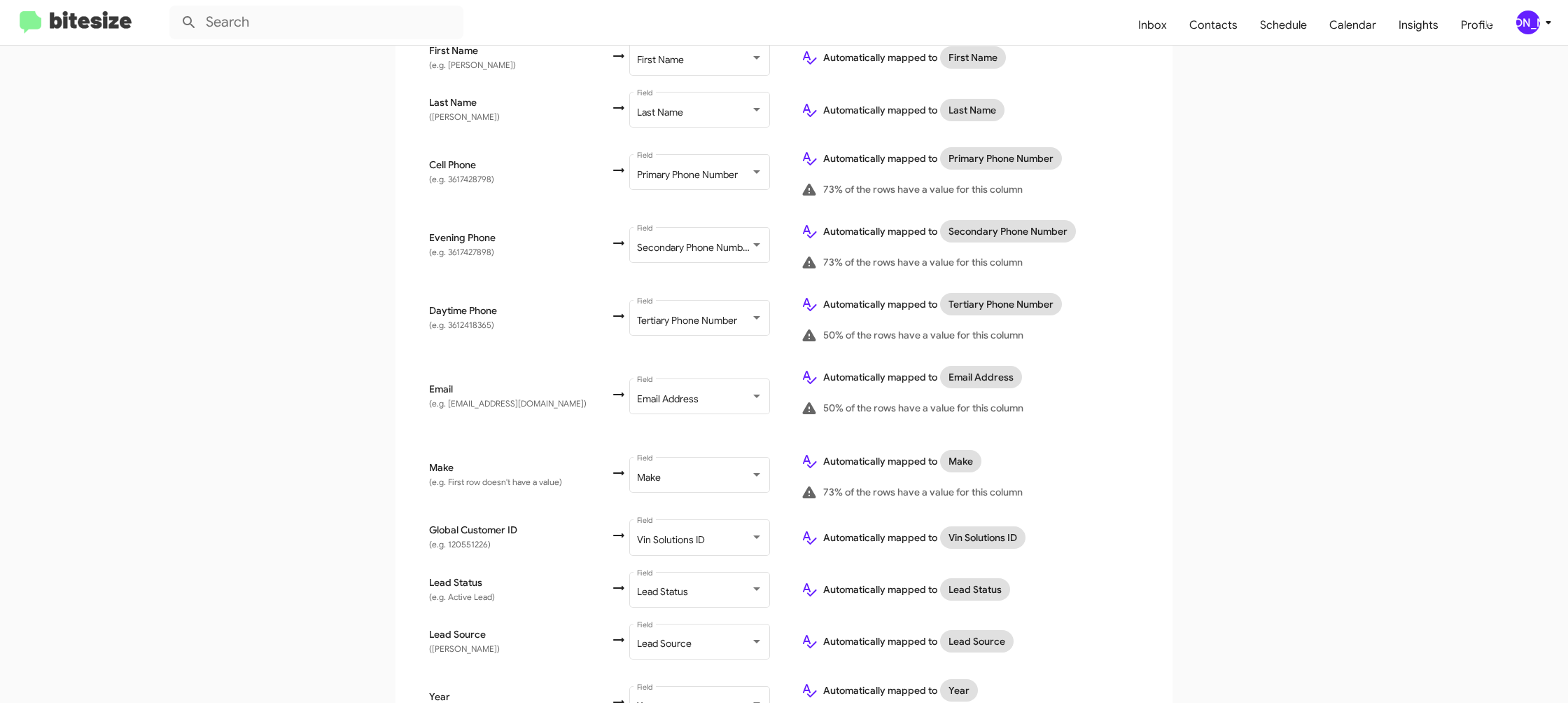
scroll to position [645, 0]
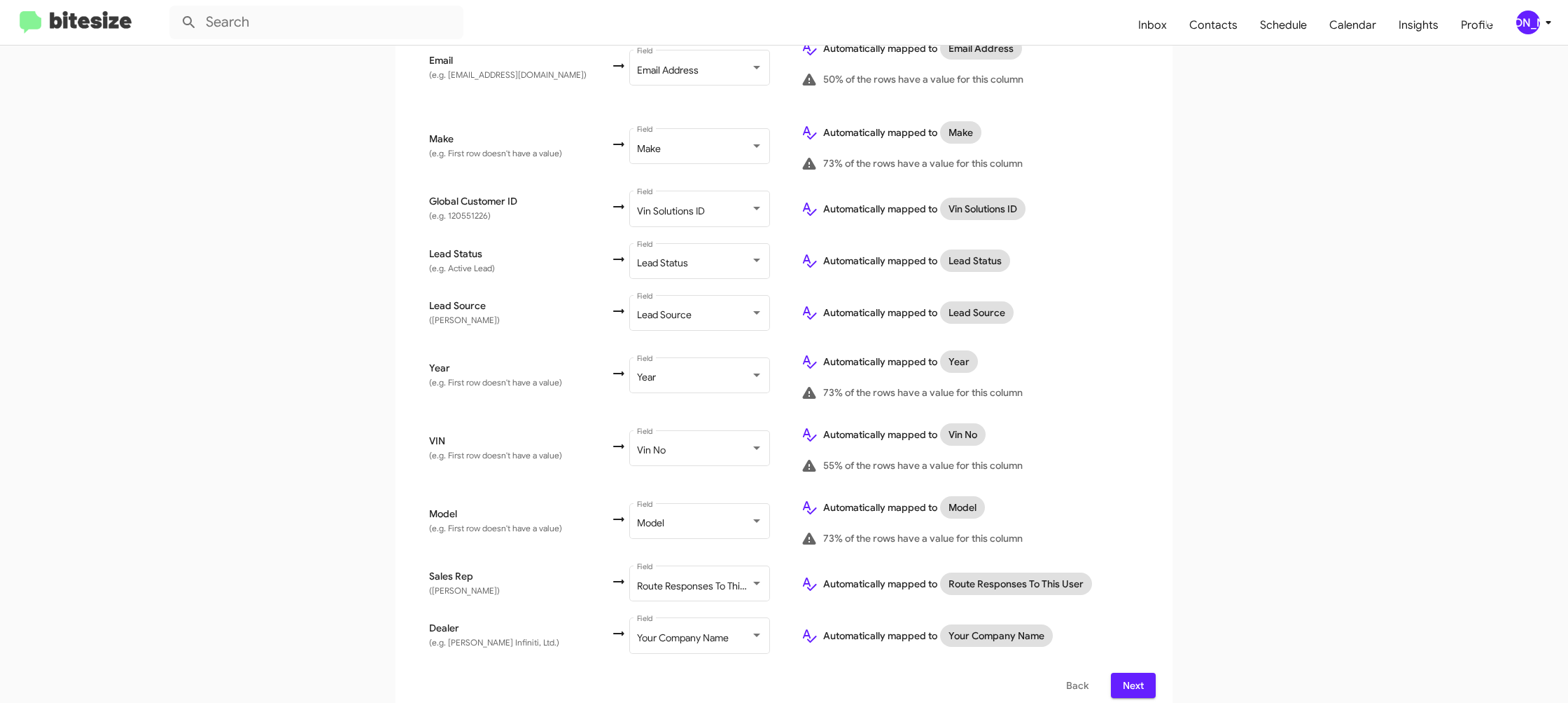
click at [1131, 673] on span "Next" at bounding box center [1134, 685] width 23 height 26
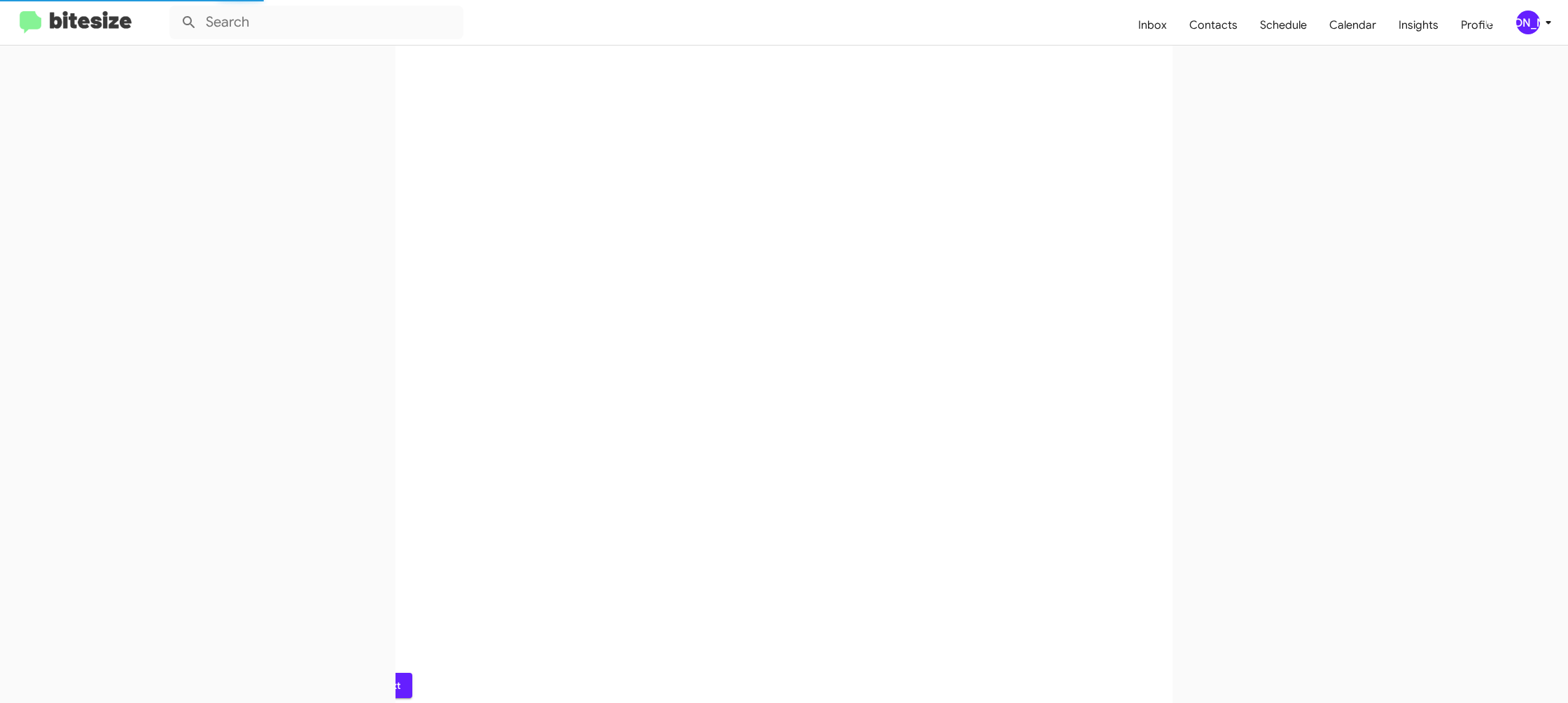
scroll to position [0, 0]
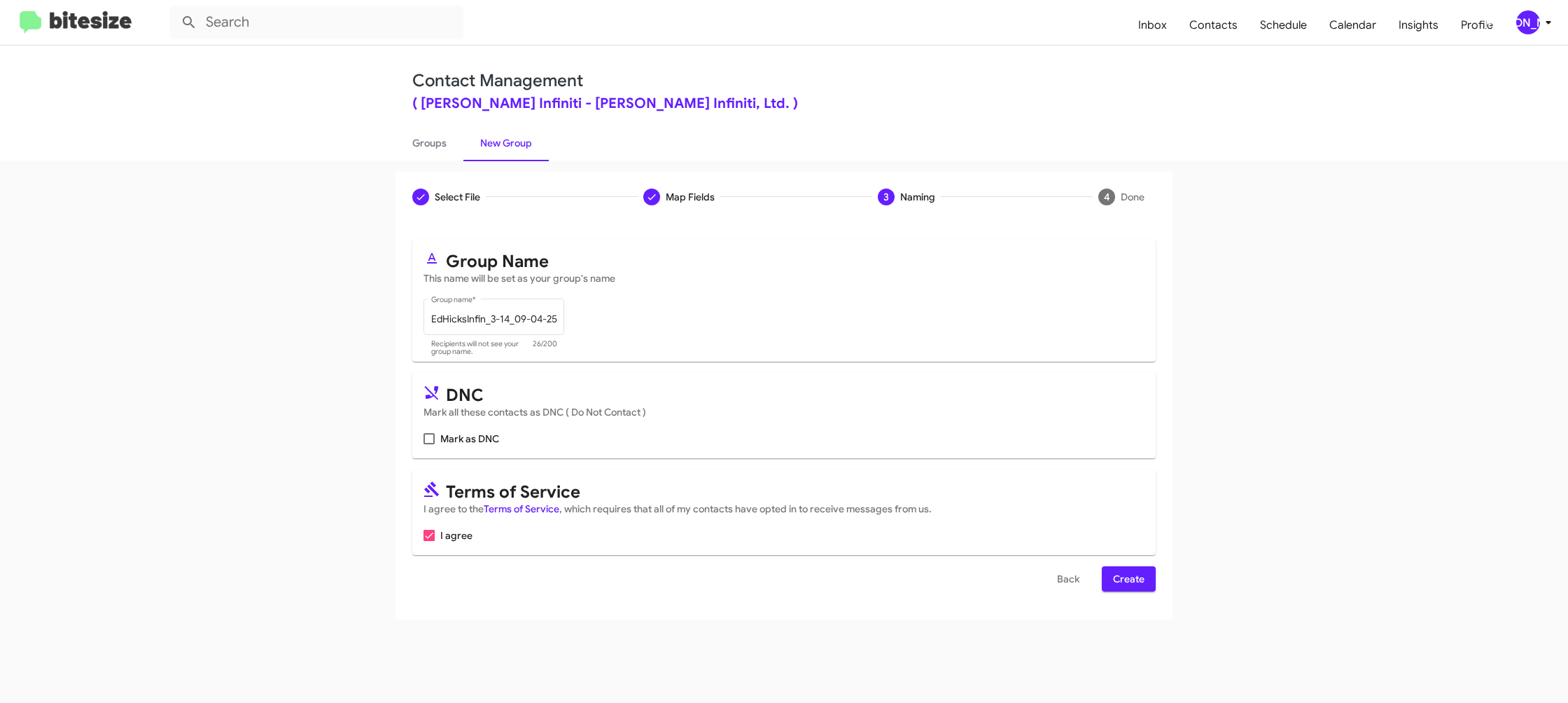
drag, startPoint x: 1106, startPoint y: 562, endPoint x: 1115, endPoint y: 575, distance: 15.8
click at [1109, 569] on form "Group Name This name will be set as your group's name EdHicksInfin_3-14_09-04-2…" at bounding box center [784, 414] width 743 height 352
click at [1117, 576] on span "Create" at bounding box center [1128, 578] width 31 height 26
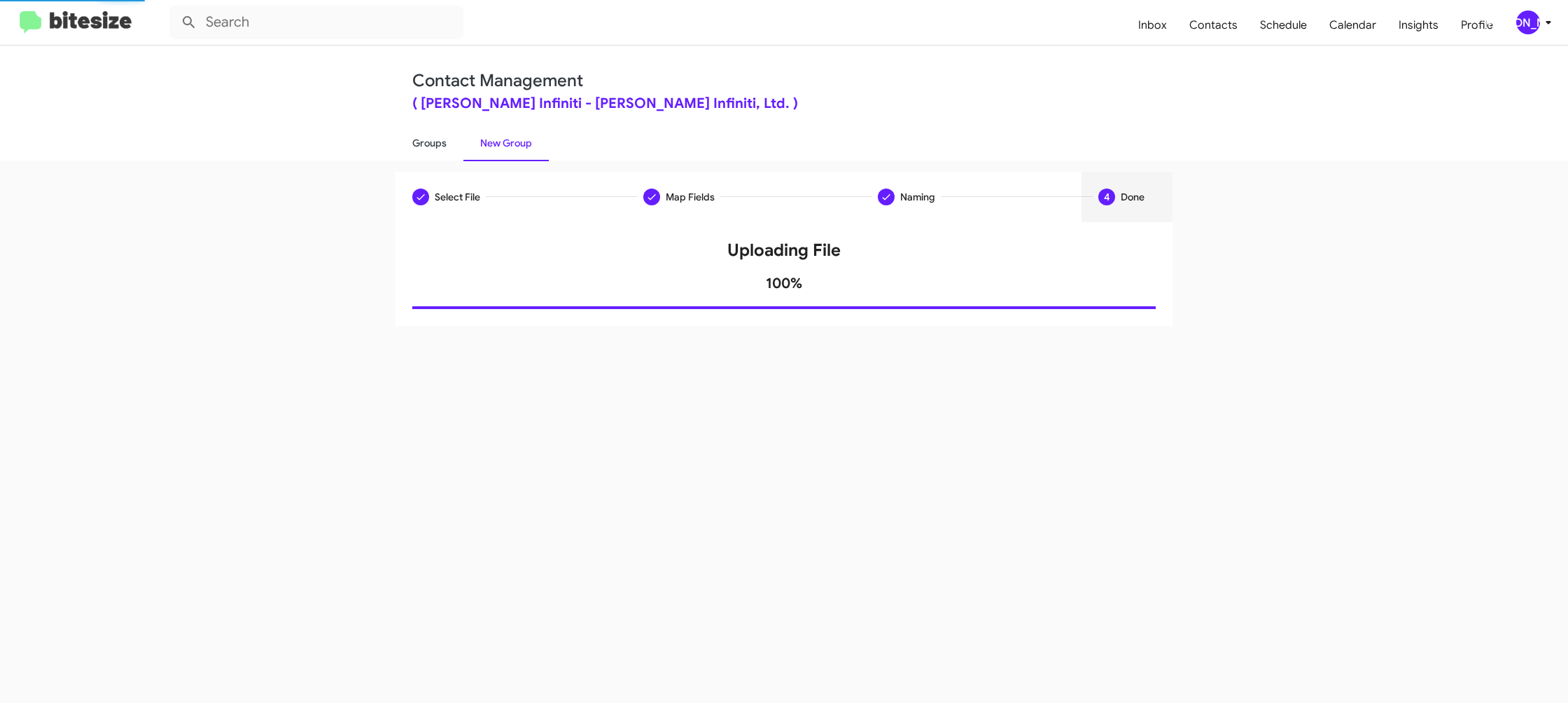
click at [460, 139] on link "Groups" at bounding box center [429, 143] width 68 height 36
type input "in:groups"
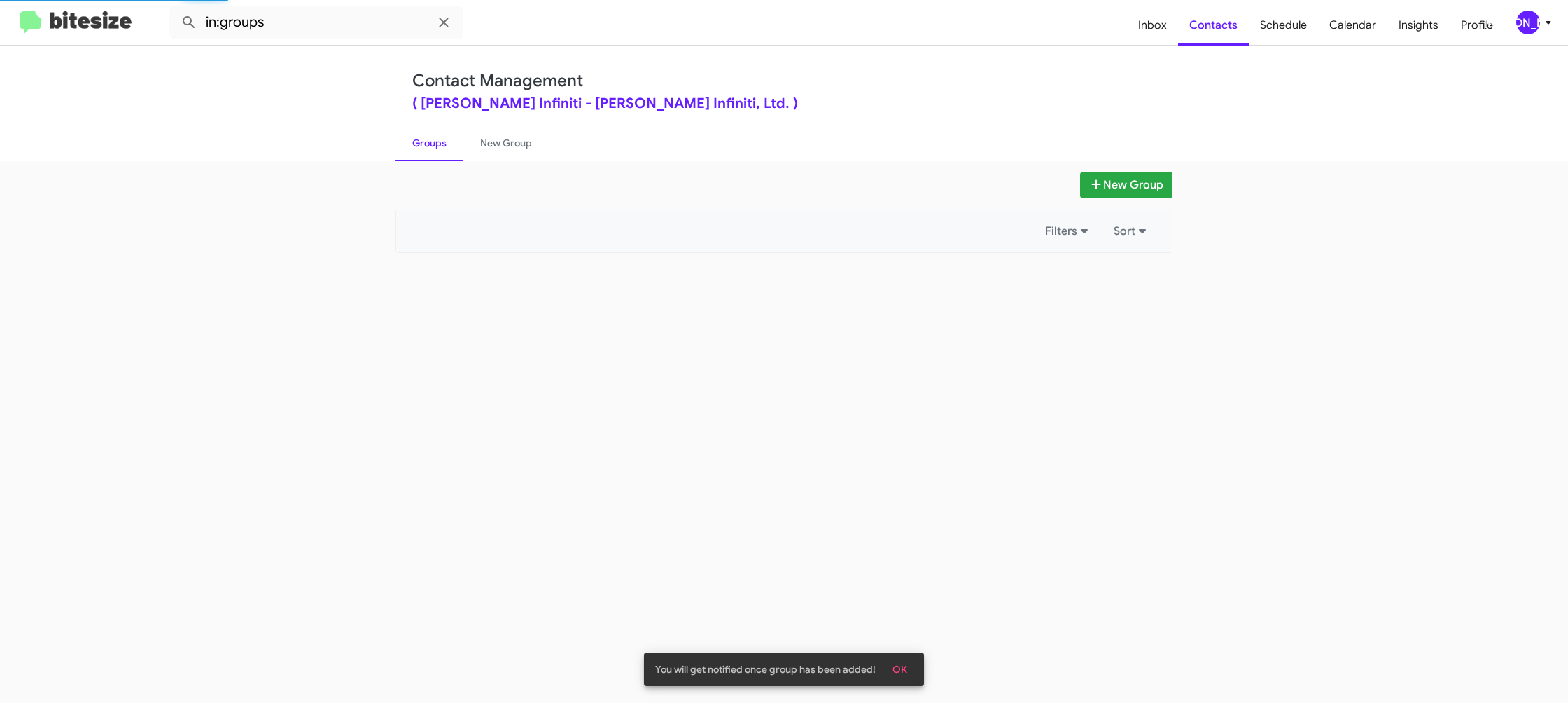
click at [460, 139] on link "Groups" at bounding box center [429, 143] width 68 height 36
drag, startPoint x: 460, startPoint y: 139, endPoint x: 470, endPoint y: 136, distance: 10.4
click at [462, 136] on link "Groups" at bounding box center [429, 143] width 68 height 36
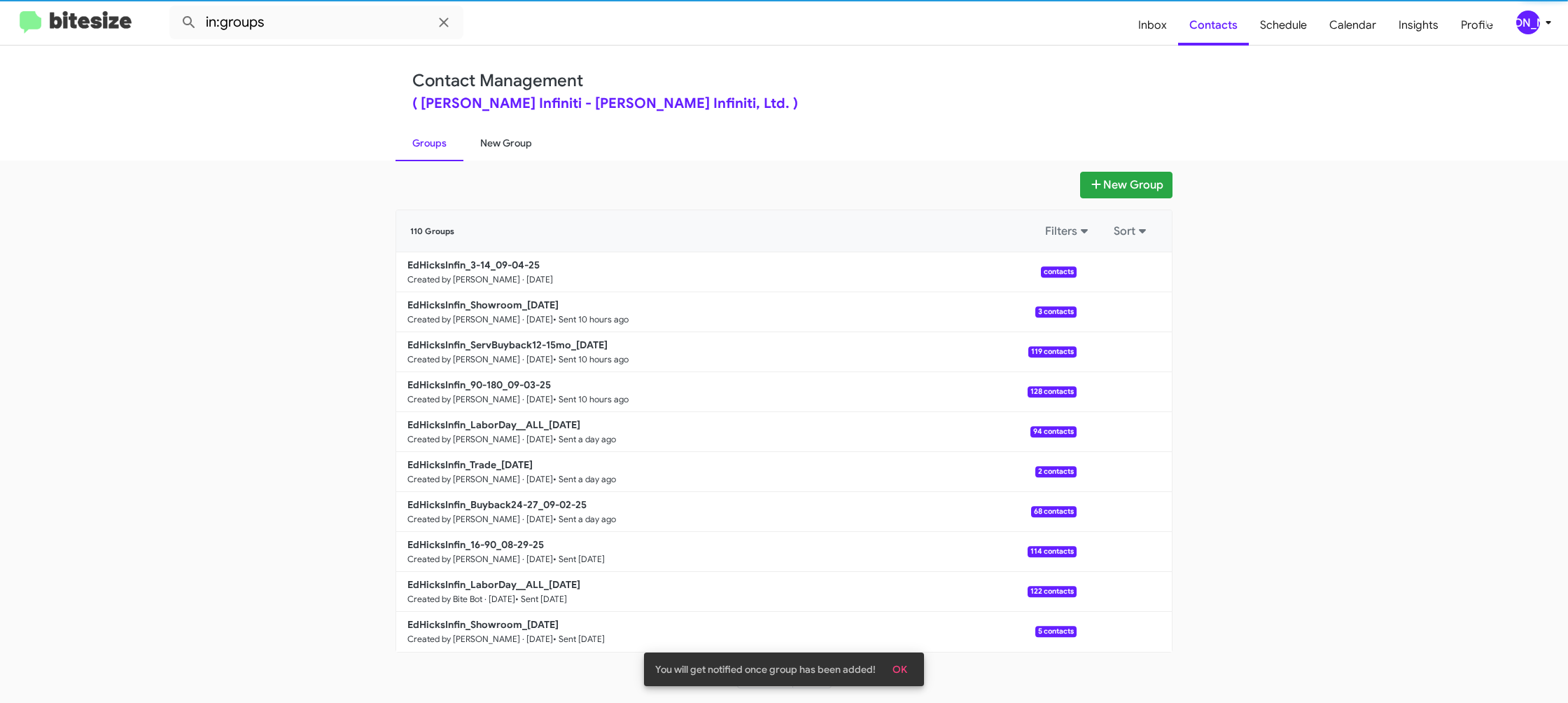
click at [470, 136] on link "New Group" at bounding box center [506, 143] width 85 height 36
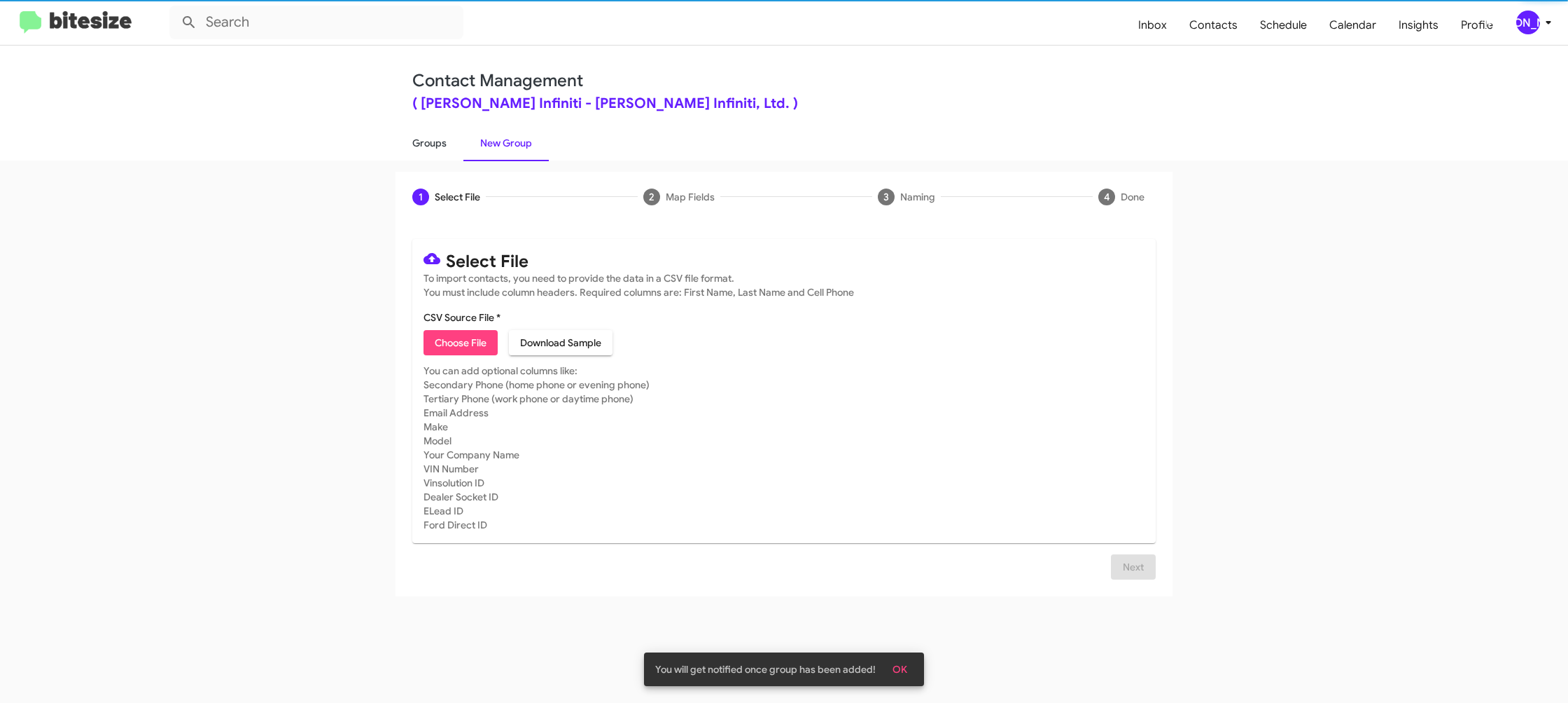
click at [451, 138] on link "Groups" at bounding box center [429, 143] width 68 height 36
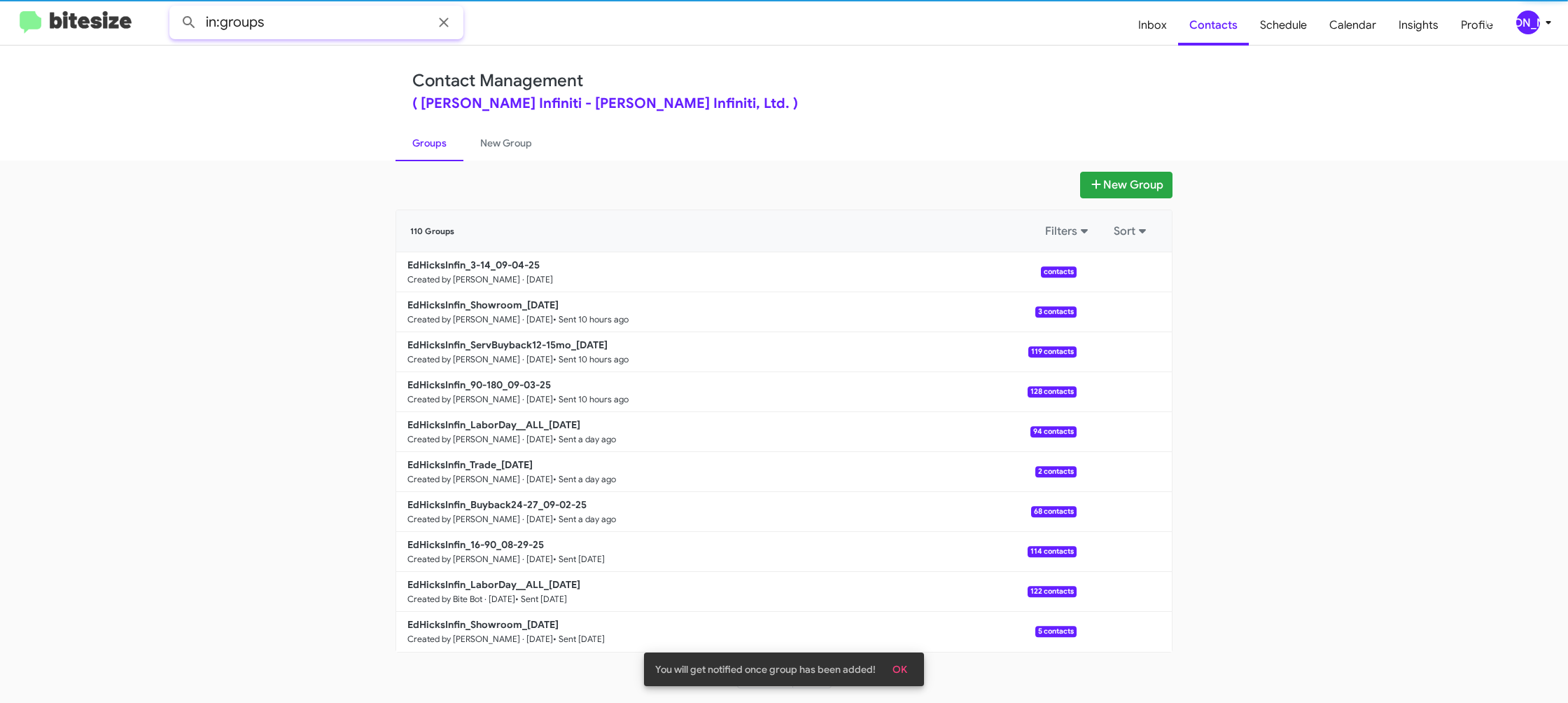
click at [314, 9] on input "in:groups" at bounding box center [316, 23] width 294 height 34
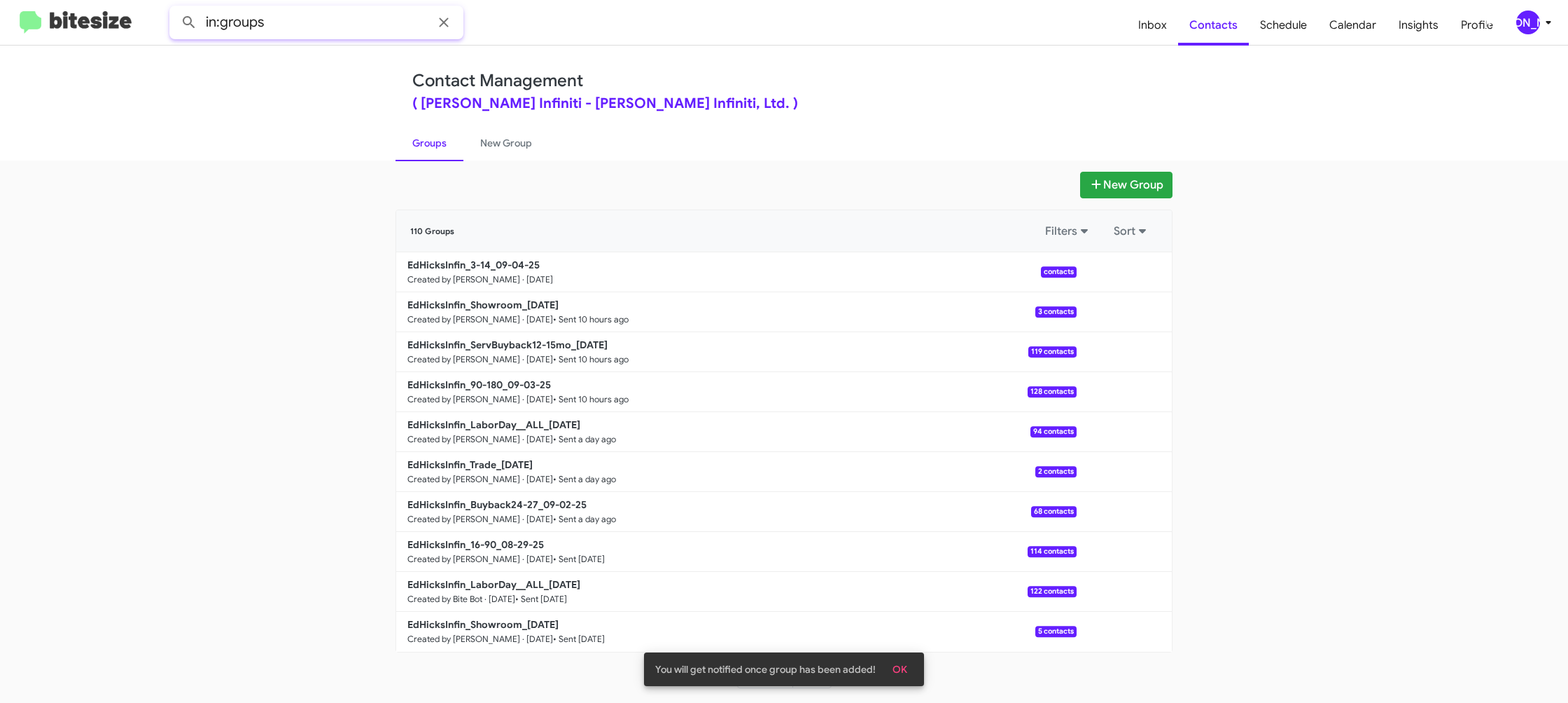
click at [322, 25] on input "in:groups" at bounding box center [316, 23] width 294 height 34
click at [175, 9] on button at bounding box center [189, 23] width 28 height 28
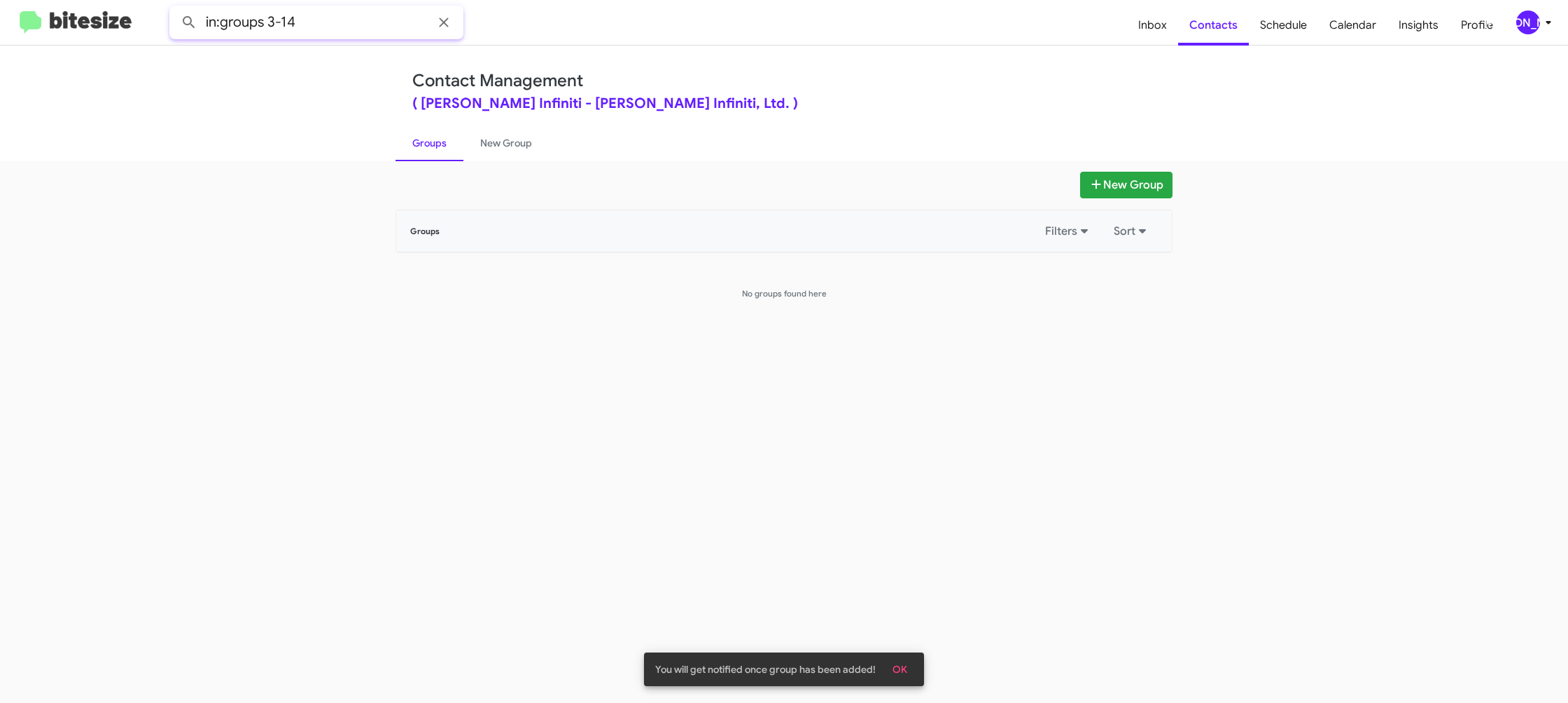
type input "in:groups 3-14"
click at [175, 9] on button at bounding box center [189, 23] width 28 height 28
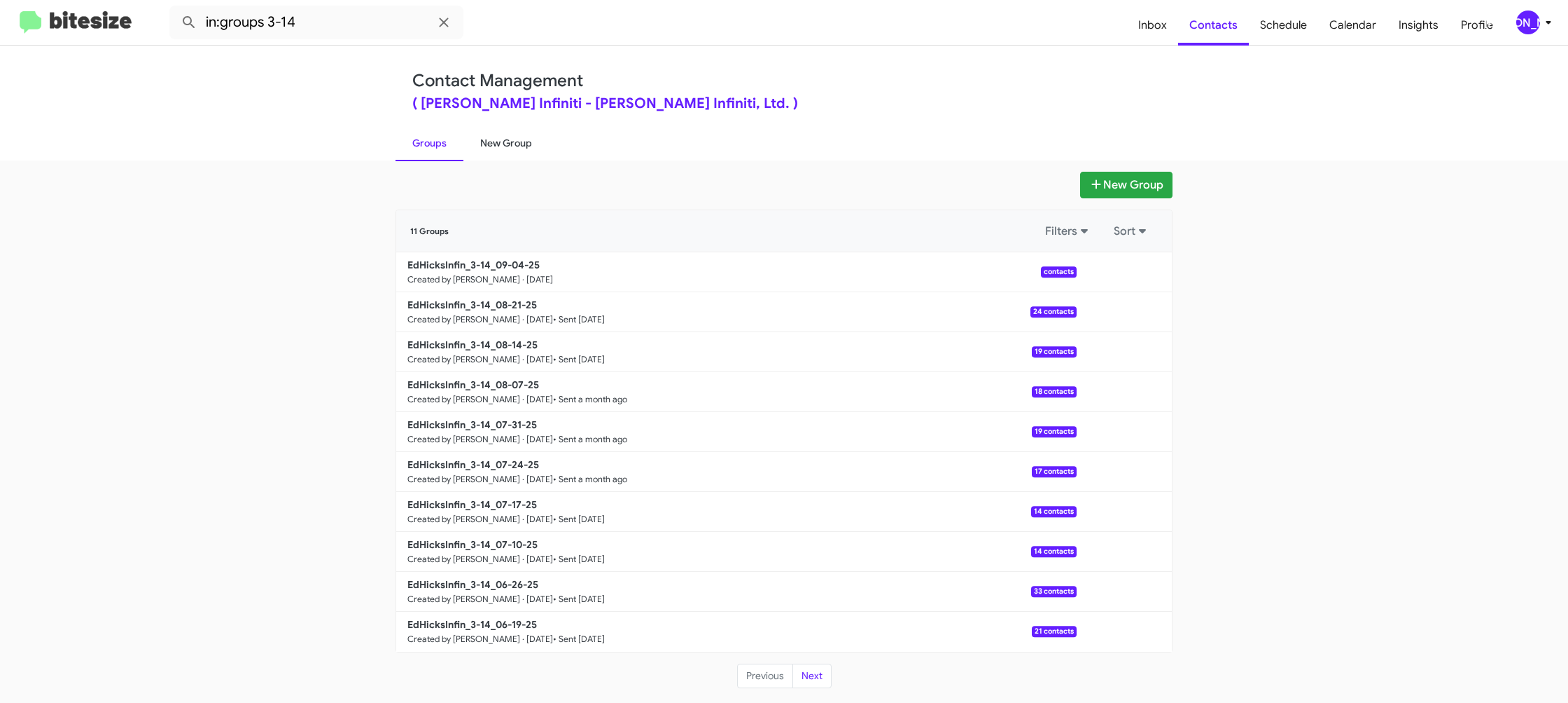
drag, startPoint x: 491, startPoint y: 143, endPoint x: 466, endPoint y: 142, distance: 25.0
click at [491, 143] on link "New Group" at bounding box center [506, 143] width 85 height 36
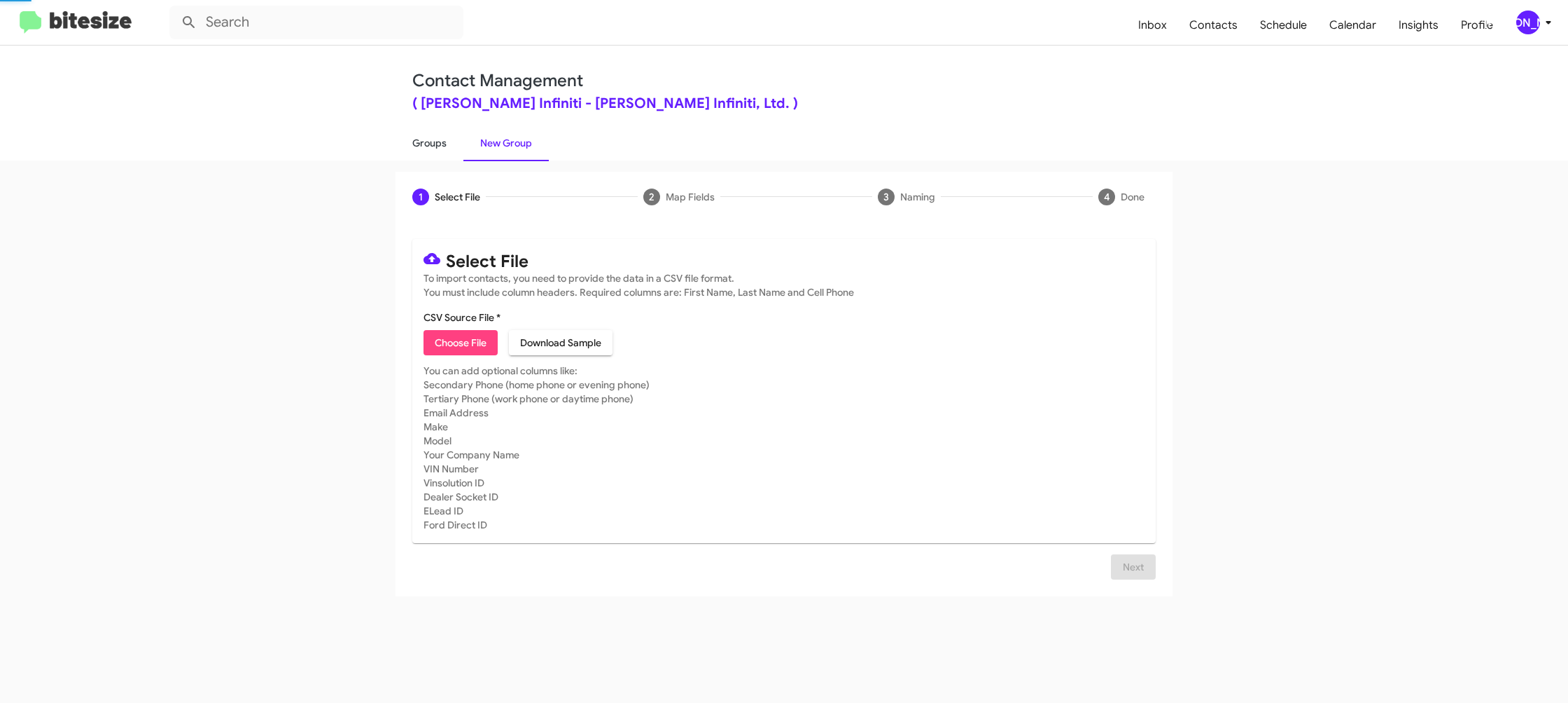
click at [435, 141] on link "Groups" at bounding box center [429, 143] width 68 height 36
type input "in:groups"
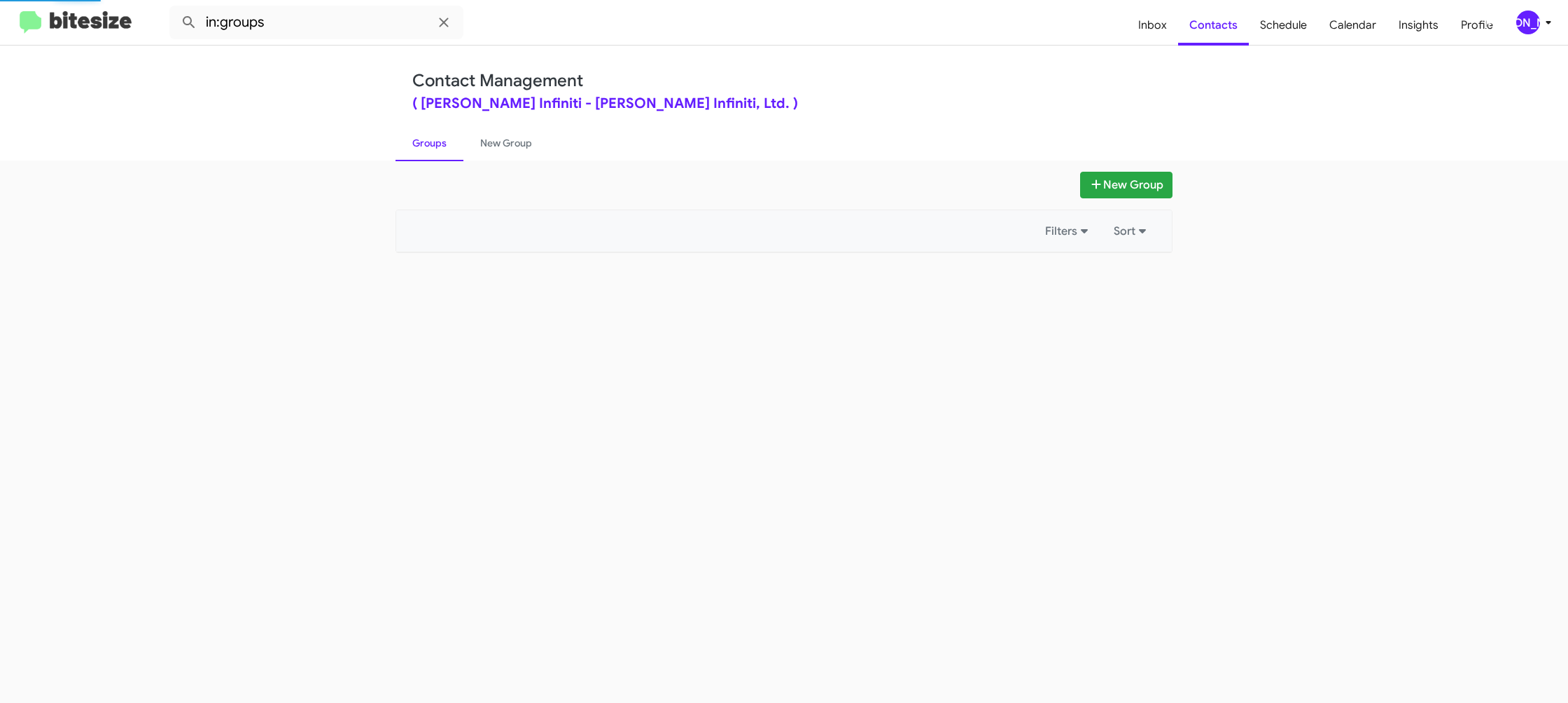
click at [435, 141] on link "Groups" at bounding box center [429, 143] width 68 height 36
click at [515, 139] on link "New Group" at bounding box center [506, 143] width 85 height 36
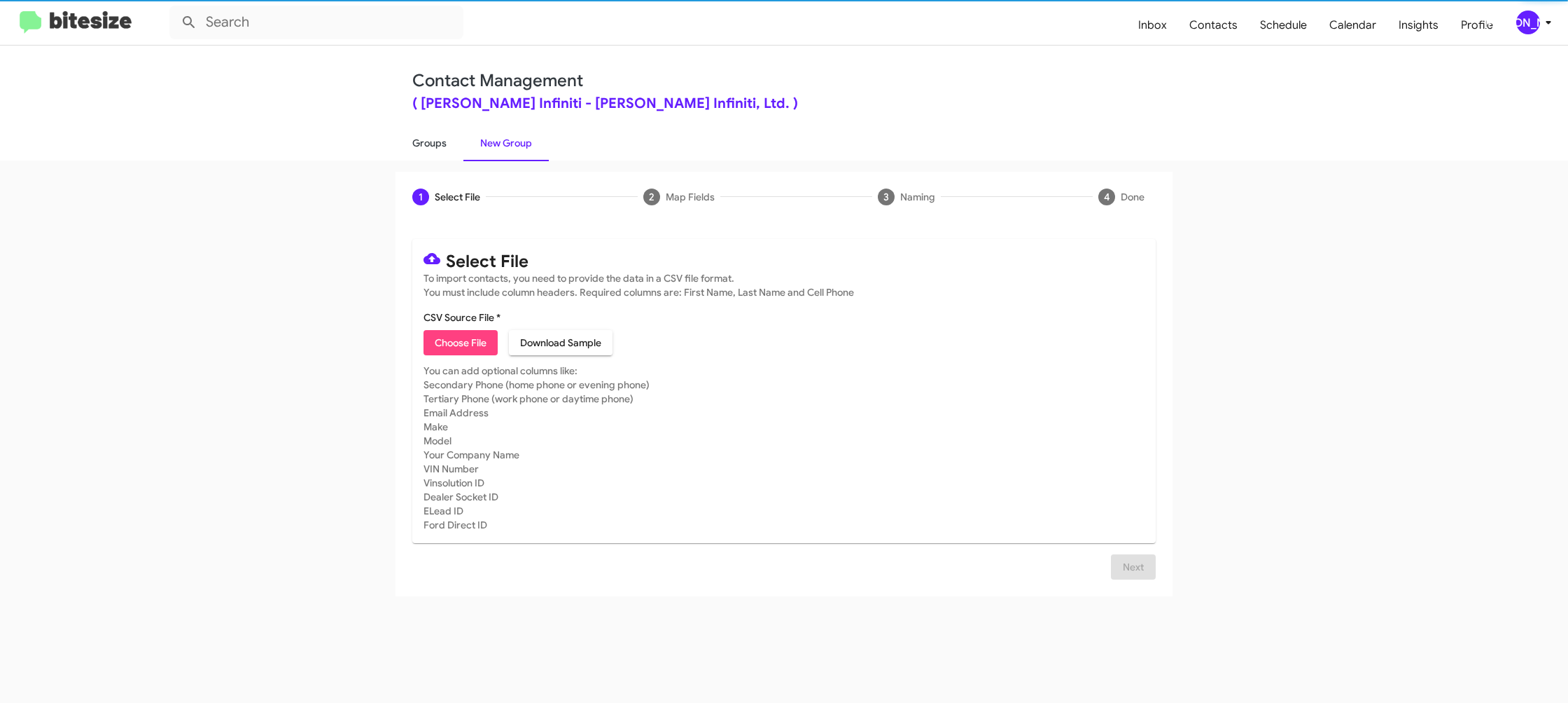
click at [419, 144] on link "Groups" at bounding box center [429, 143] width 68 height 36
type input "in:groups"
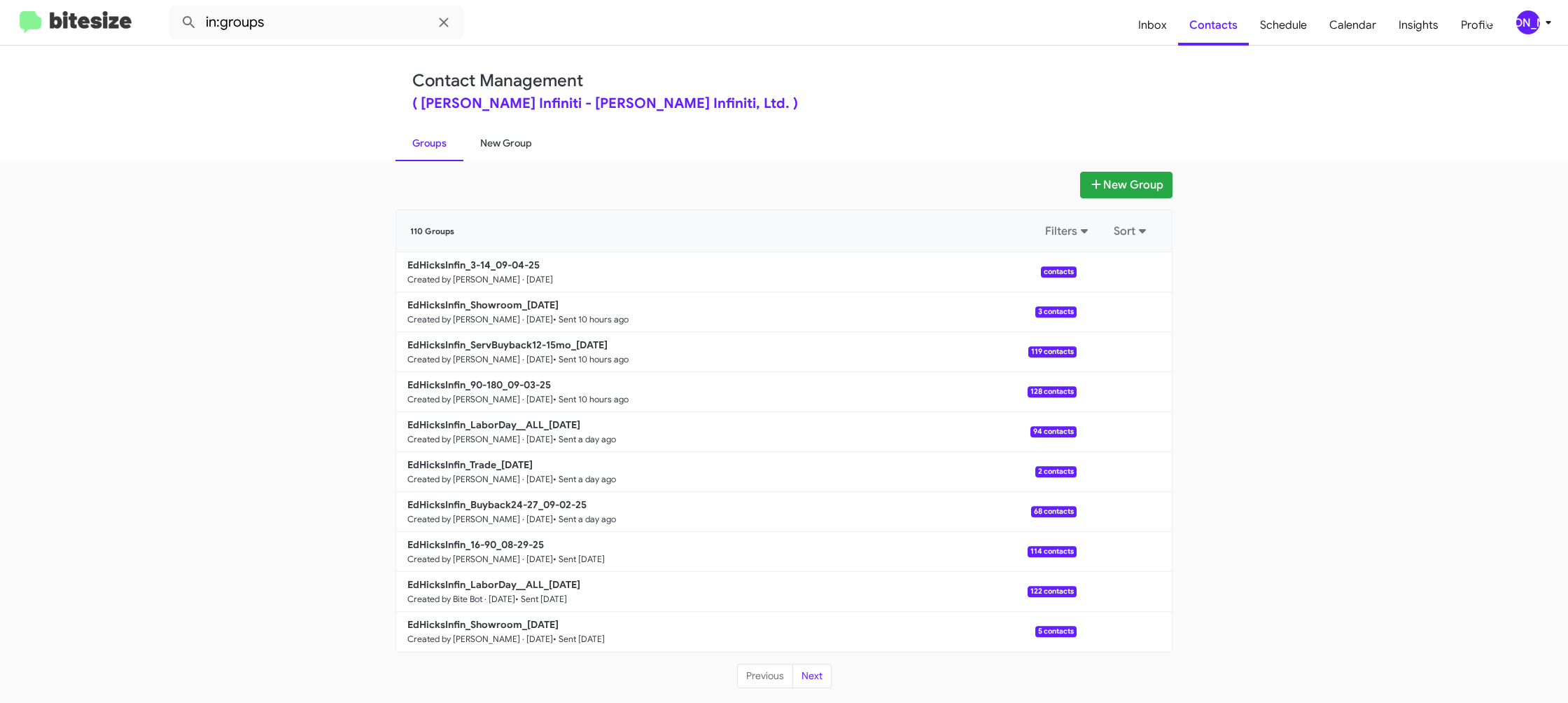
click at [503, 158] on link "New Group" at bounding box center [506, 143] width 85 height 36
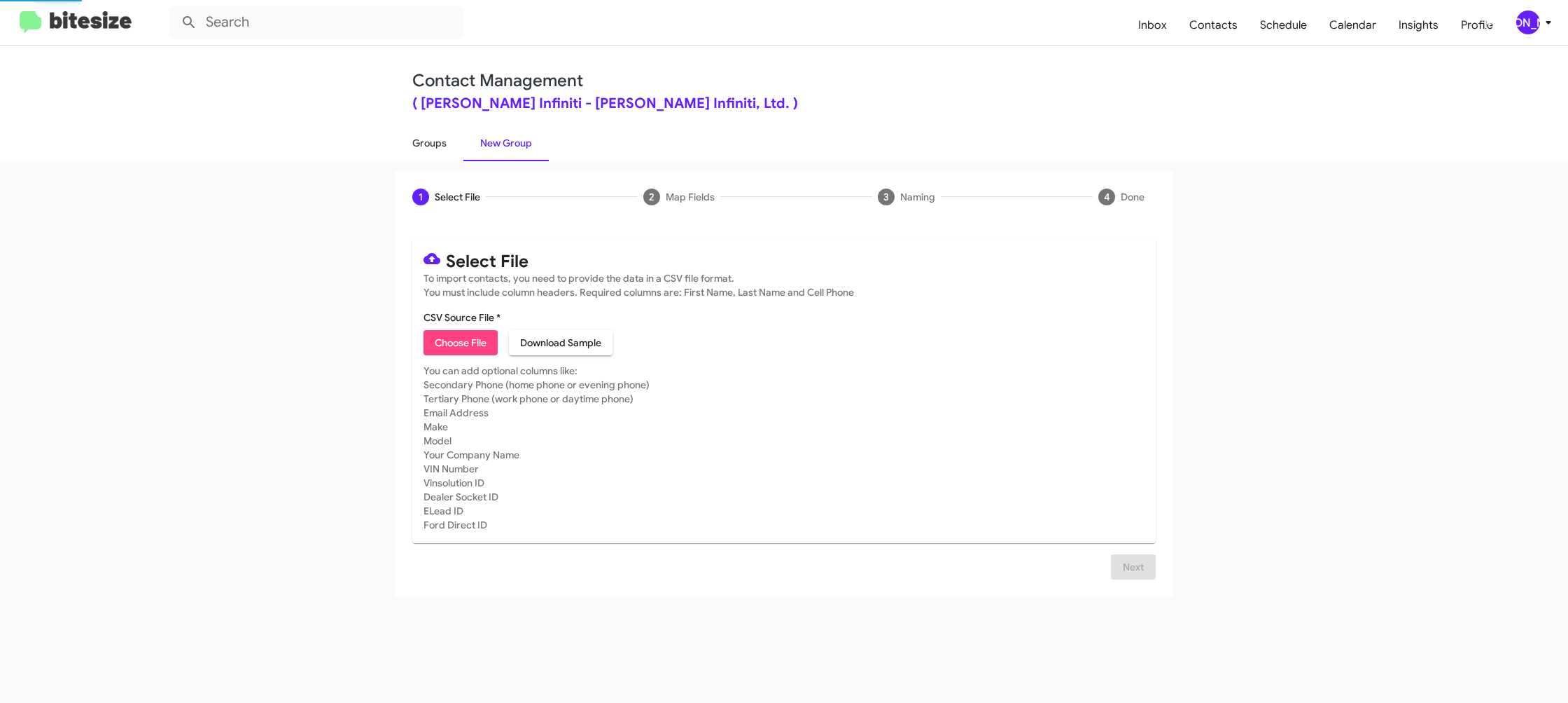
click at [438, 151] on link "Groups" at bounding box center [429, 143] width 68 height 36
type input "in:groups"
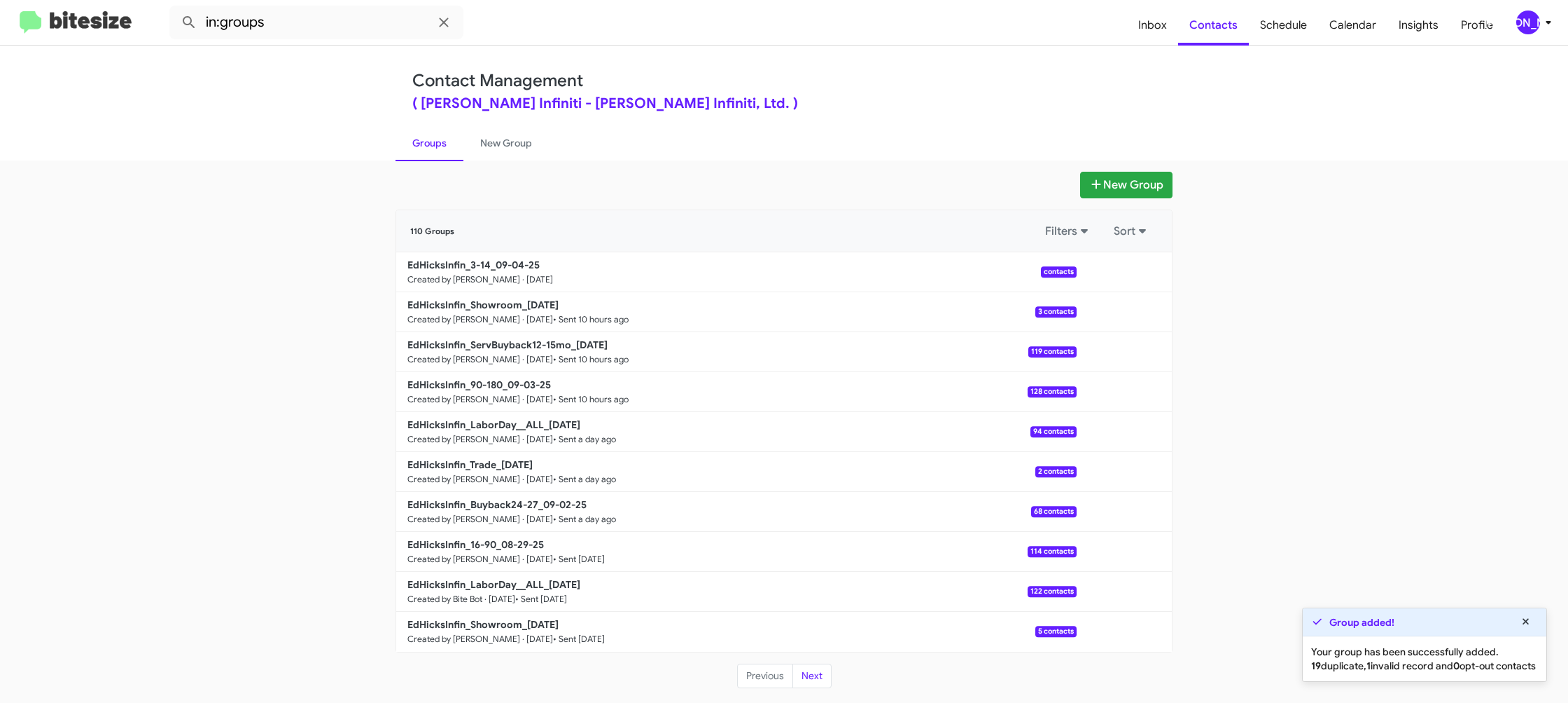
click at [435, 148] on link "Groups" at bounding box center [429, 143] width 68 height 36
click at [475, 139] on link "New Group" at bounding box center [506, 143] width 85 height 36
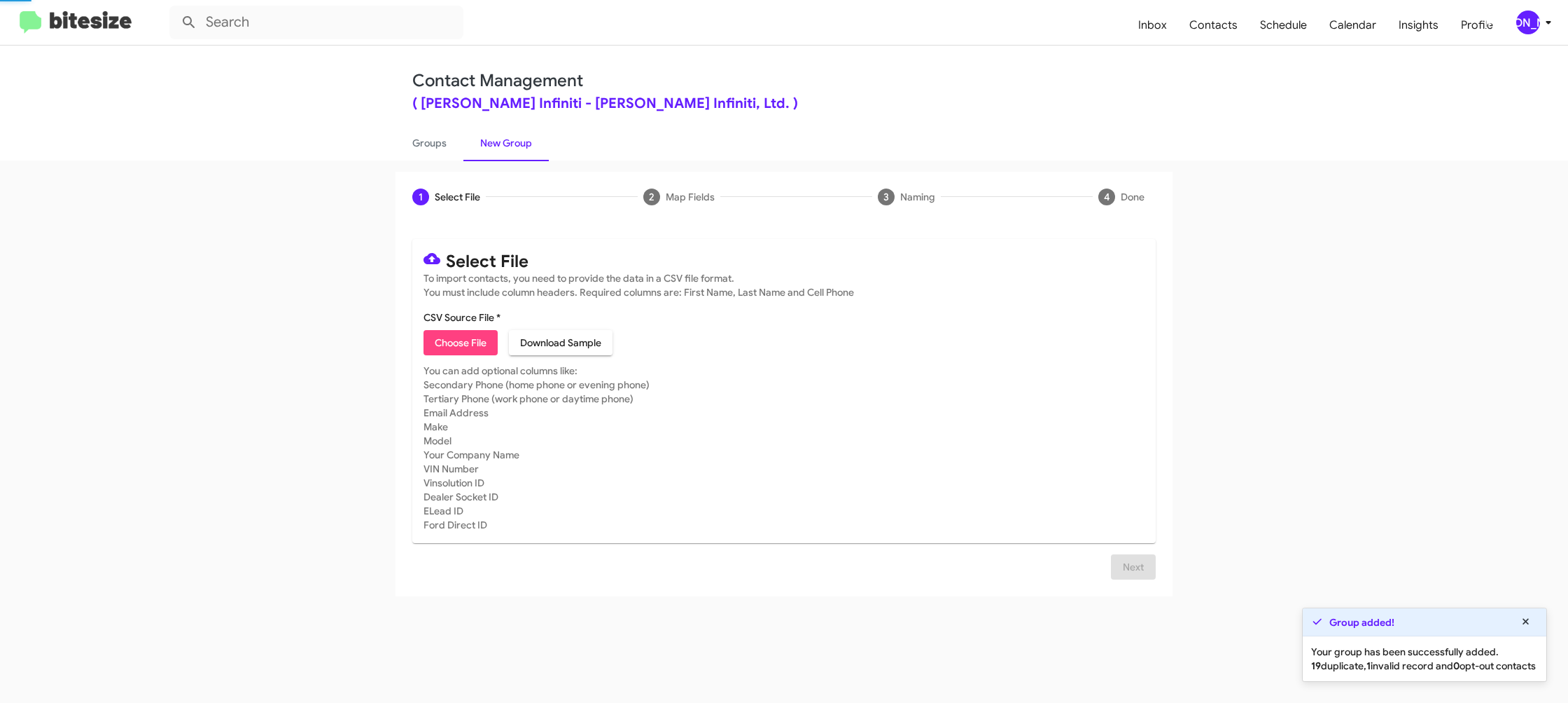
drag, startPoint x: 424, startPoint y: 142, endPoint x: 460, endPoint y: 162, distance: 41.2
click at [424, 142] on link "Groups" at bounding box center [429, 143] width 68 height 36
type input "in:groups"
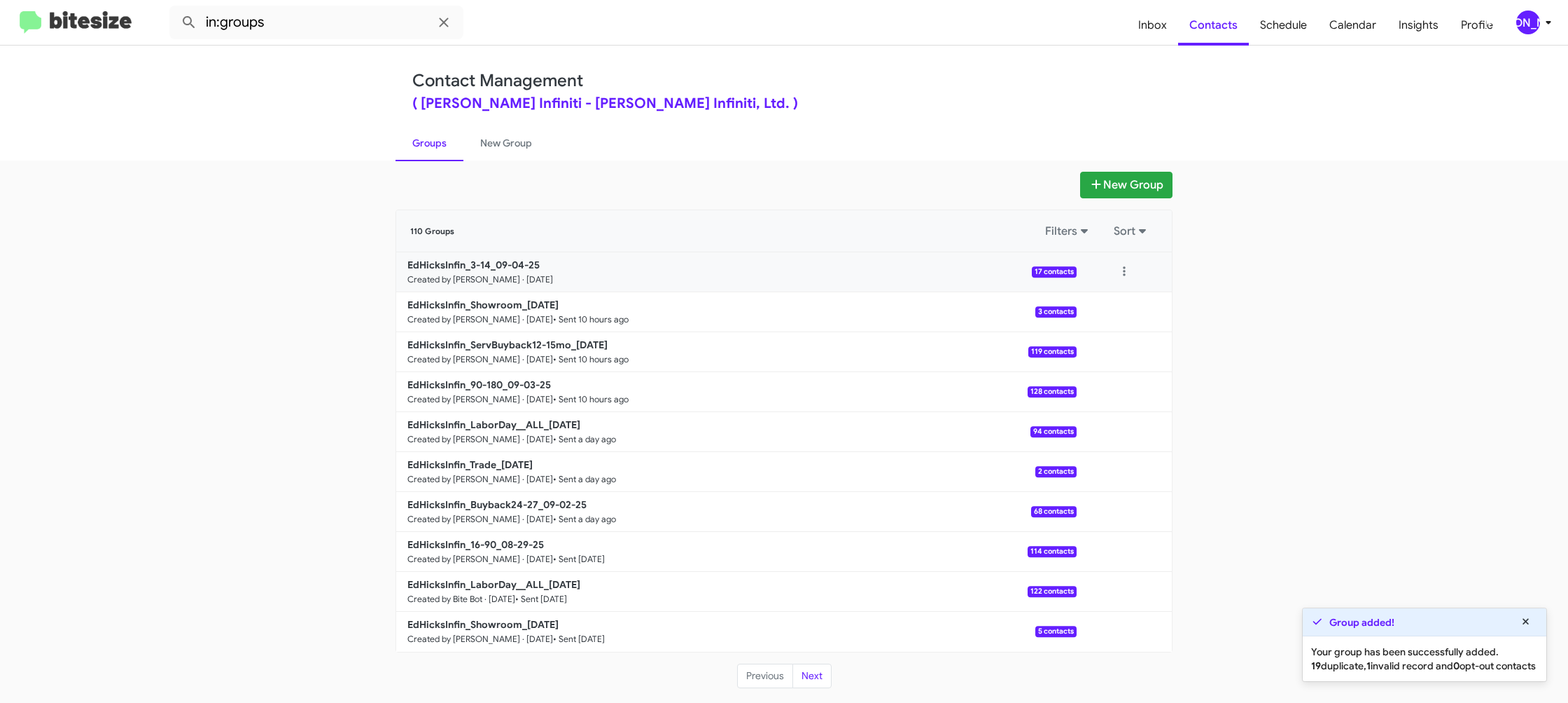
drag, startPoint x: 1108, startPoint y: 277, endPoint x: 1124, endPoint y: 290, distance: 20.6
click at [1109, 277] on div at bounding box center [1124, 272] width 96 height 28
drag, startPoint x: 1128, startPoint y: 273, endPoint x: 1120, endPoint y: 285, distance: 14.4
click at [1125, 276] on button at bounding box center [1124, 272] width 28 height 28
click at [1109, 301] on button "View contacts" at bounding box center [1082, 309] width 112 height 34
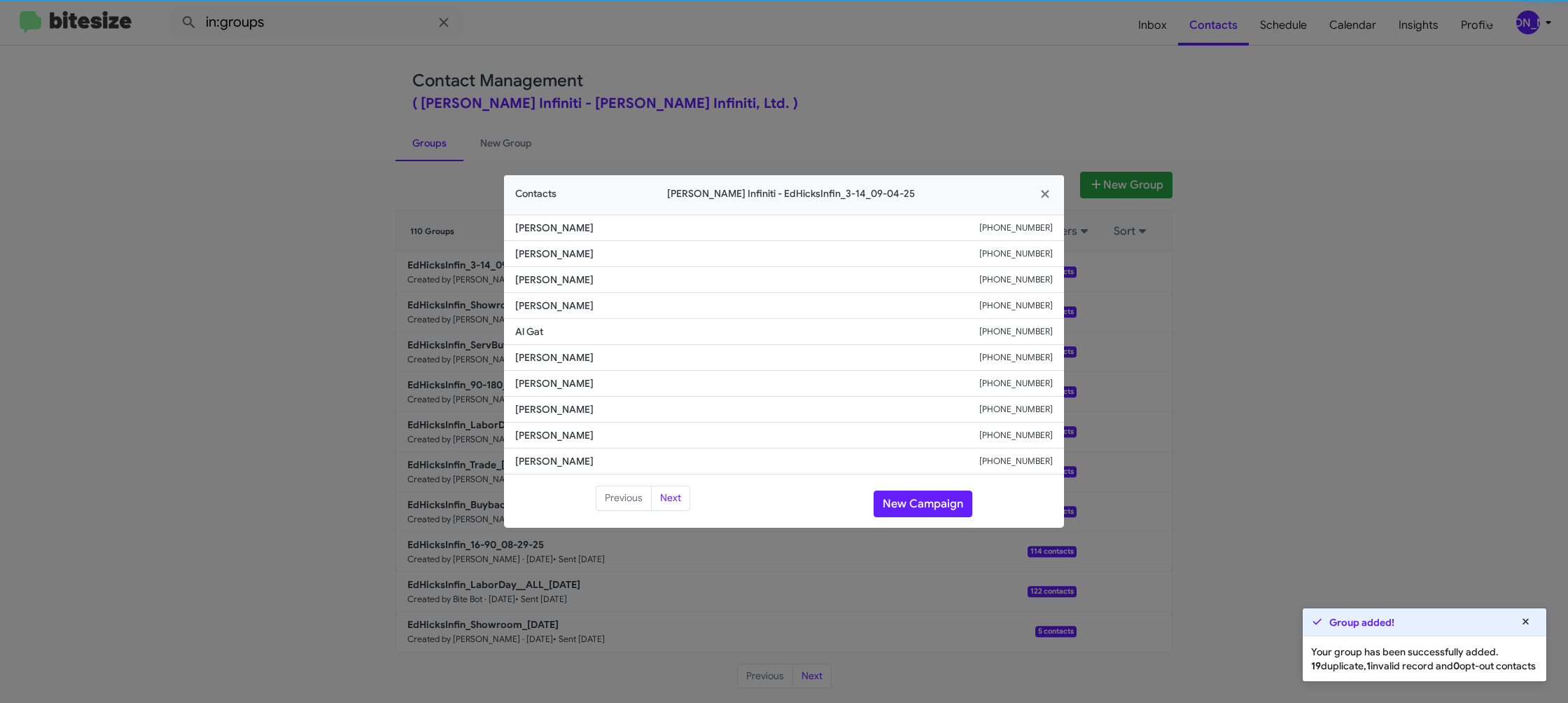
click at [542, 349] on li "Priscilla Molina +13612321808" at bounding box center [784, 357] width 560 height 26
drag, startPoint x: 577, startPoint y: 374, endPoint x: 565, endPoint y: 348, distance: 28.6
click at [542, 349] on li "Priscilla Molina +13612321808" at bounding box center [784, 357] width 560 height 26
copy span "Priscilla Molina"
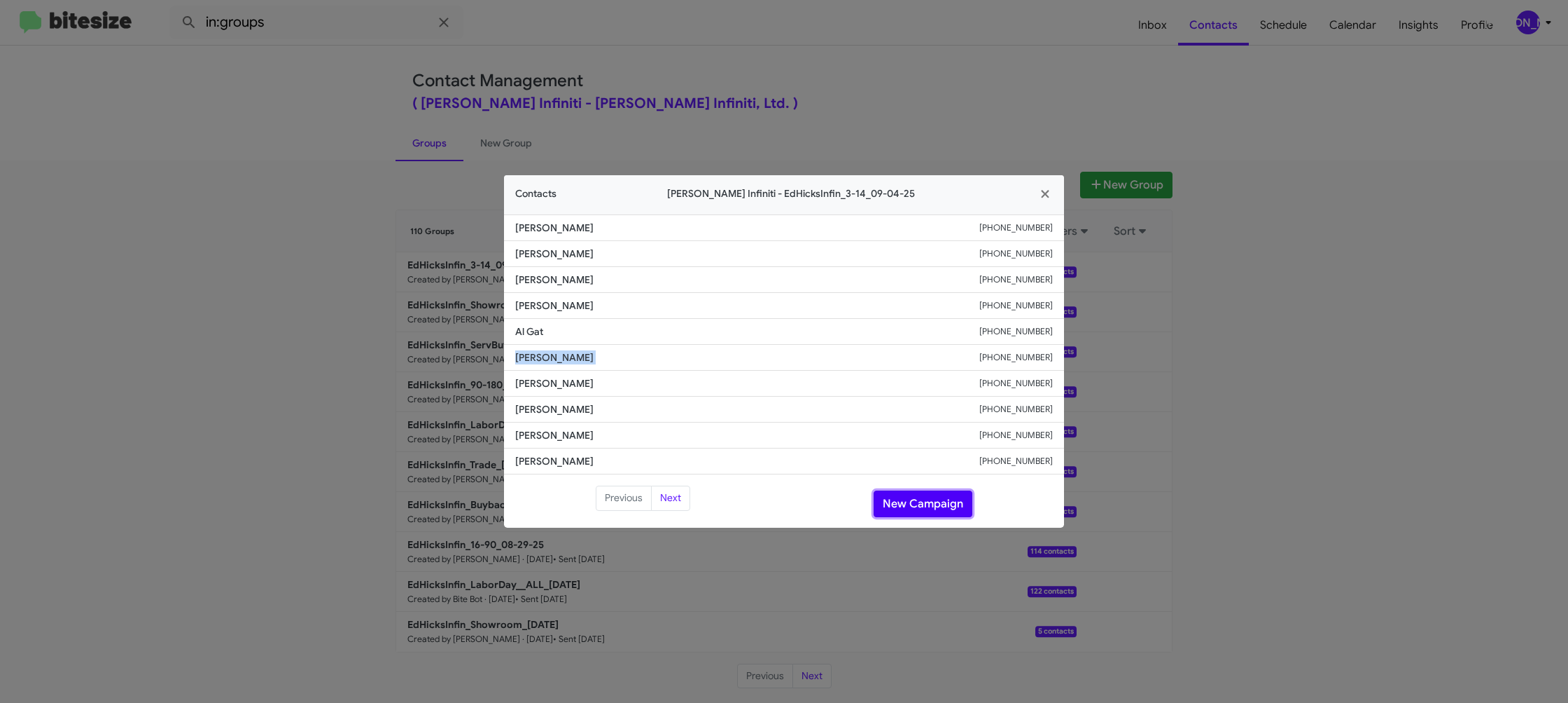
click at [902, 511] on button "New Campaign" at bounding box center [923, 503] width 98 height 26
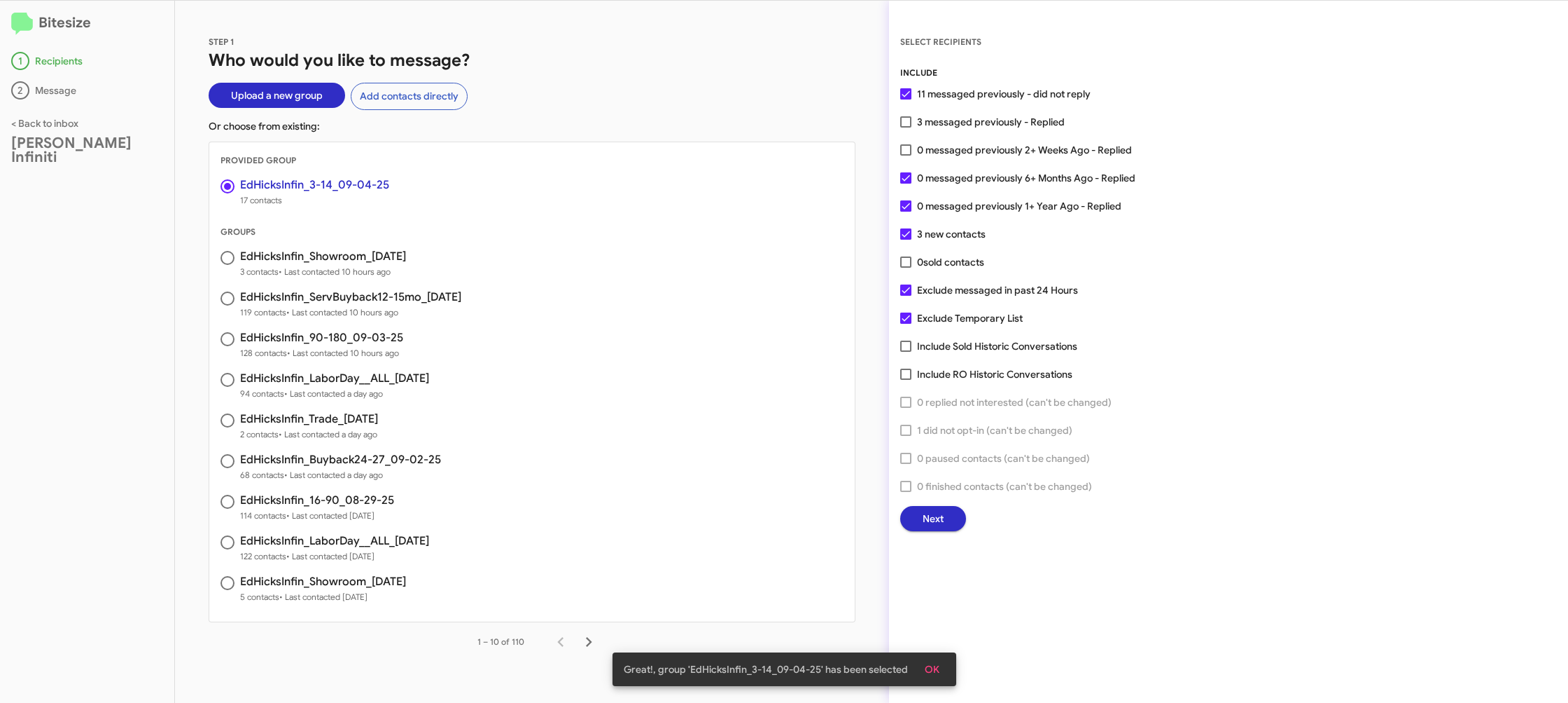
click at [926, 522] on span "Next" at bounding box center [933, 518] width 21 height 26
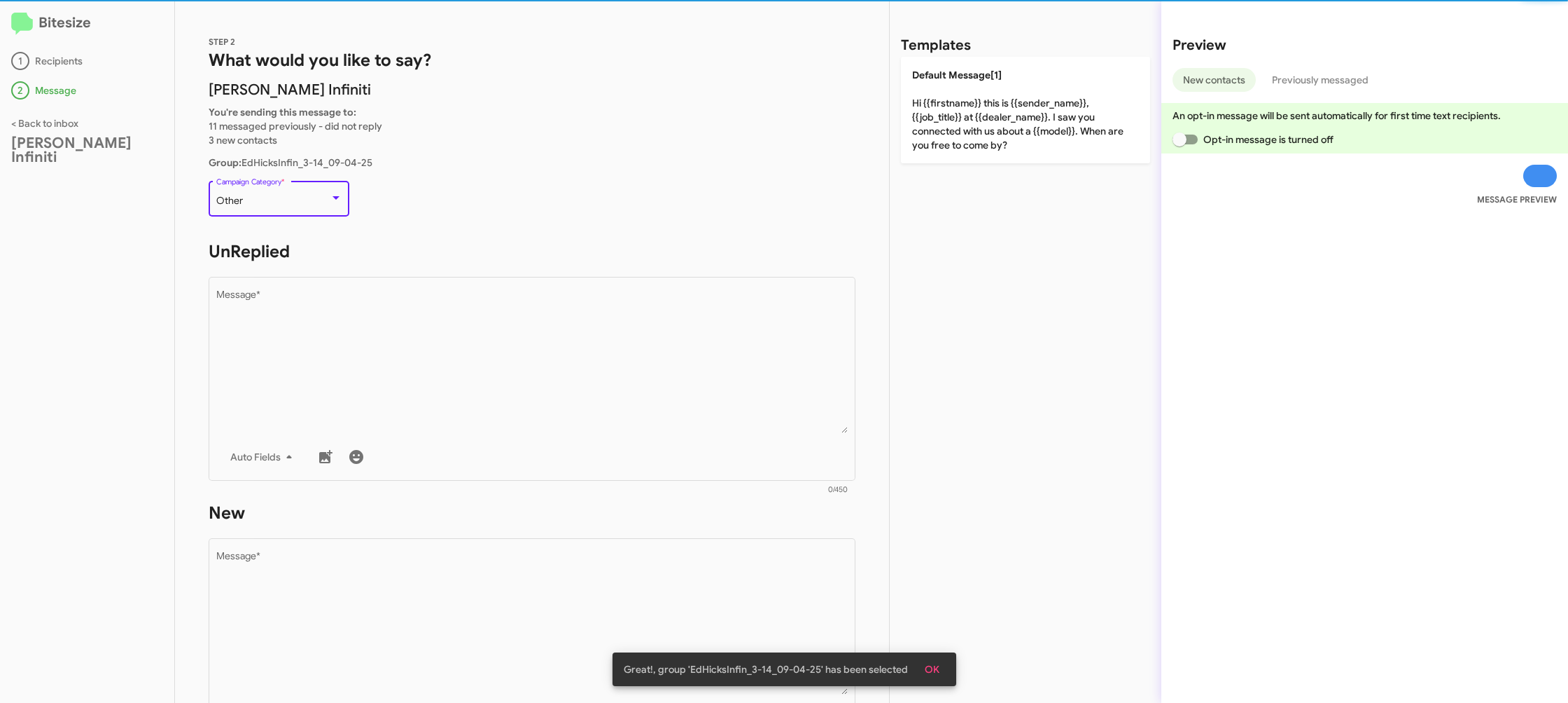
click at [317, 202] on div "Other" at bounding box center [273, 202] width 113 height 11
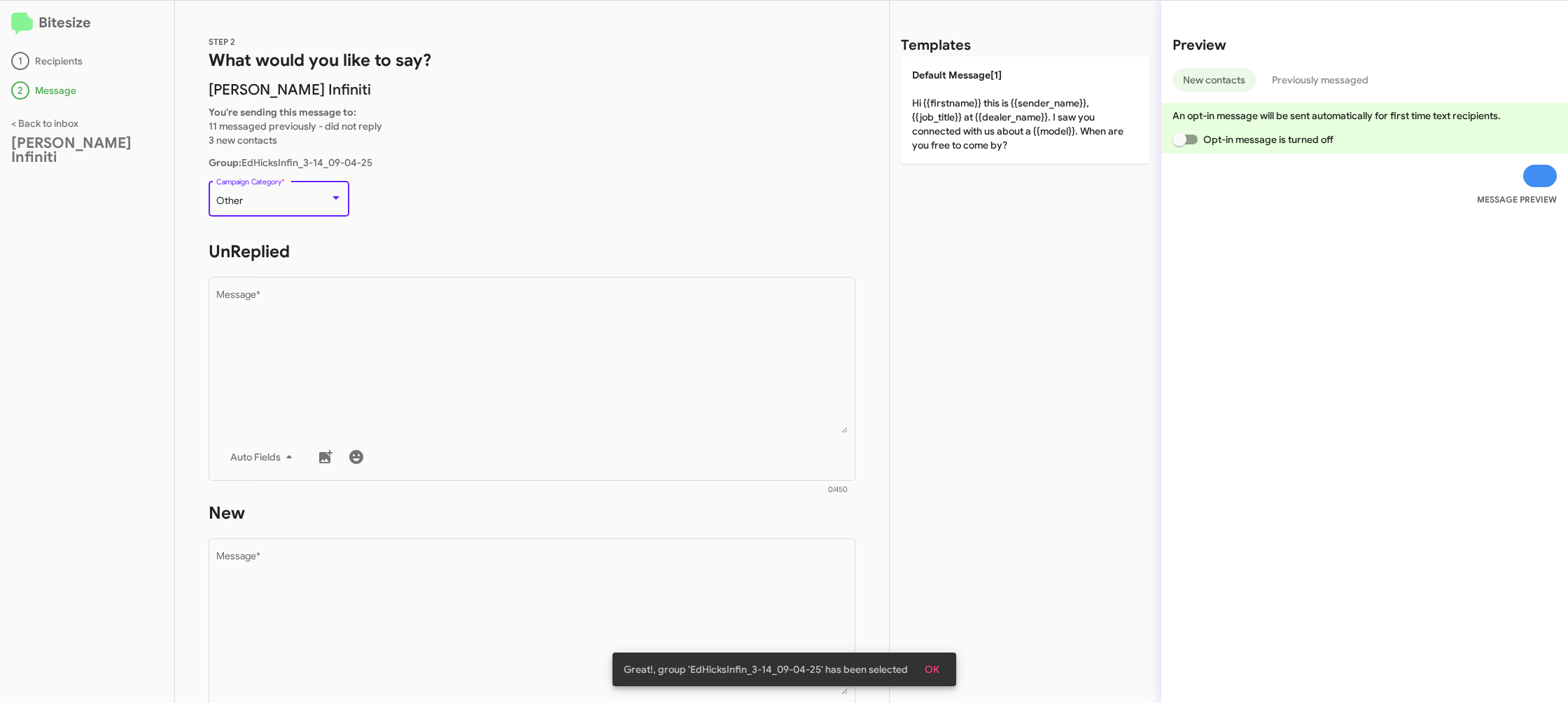
scroll to position [527, 0]
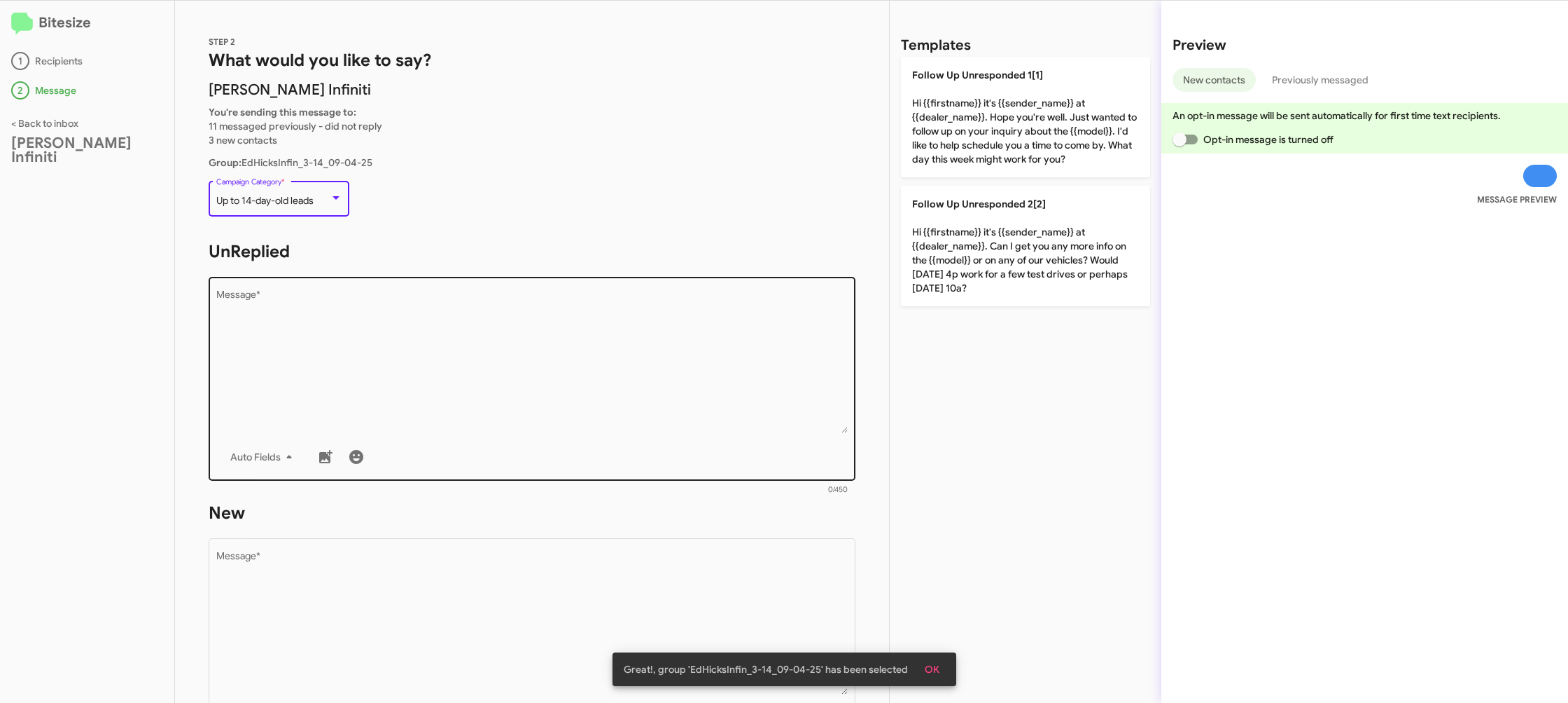
click at [541, 388] on textarea "Message *" at bounding box center [532, 361] width 633 height 143
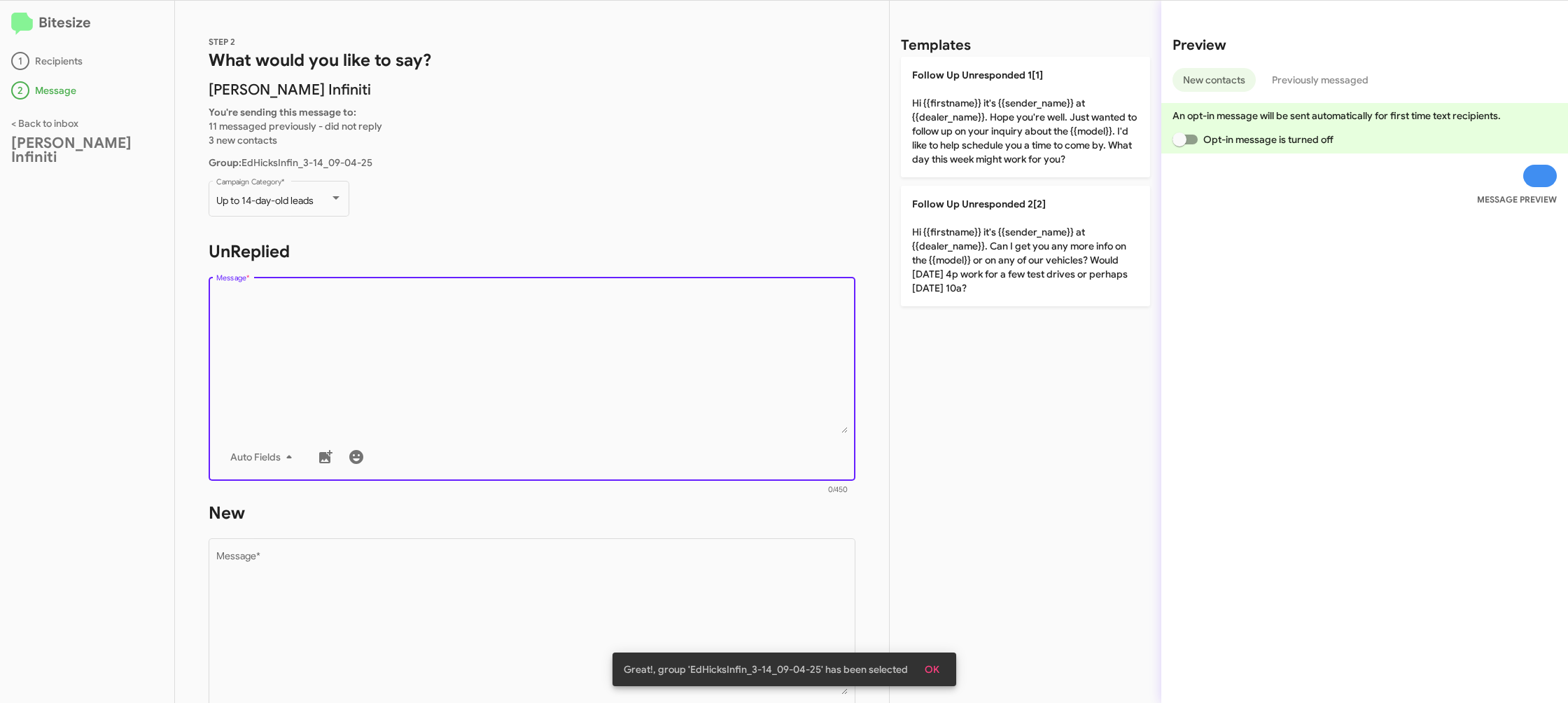
drag, startPoint x: 909, startPoint y: 128, endPoint x: 837, endPoint y: 352, distance: 235.3
click at [908, 129] on p "Follow Up Unresponded 1[1] Hi {{firstname}} it's {{sender_name}} at {{dealer_na…" at bounding box center [1026, 116] width 250 height 120
type textarea "Hi {{firstname}} it's {{sender_name}} at {{dealer_name}}. Hope you're well. Jus…"
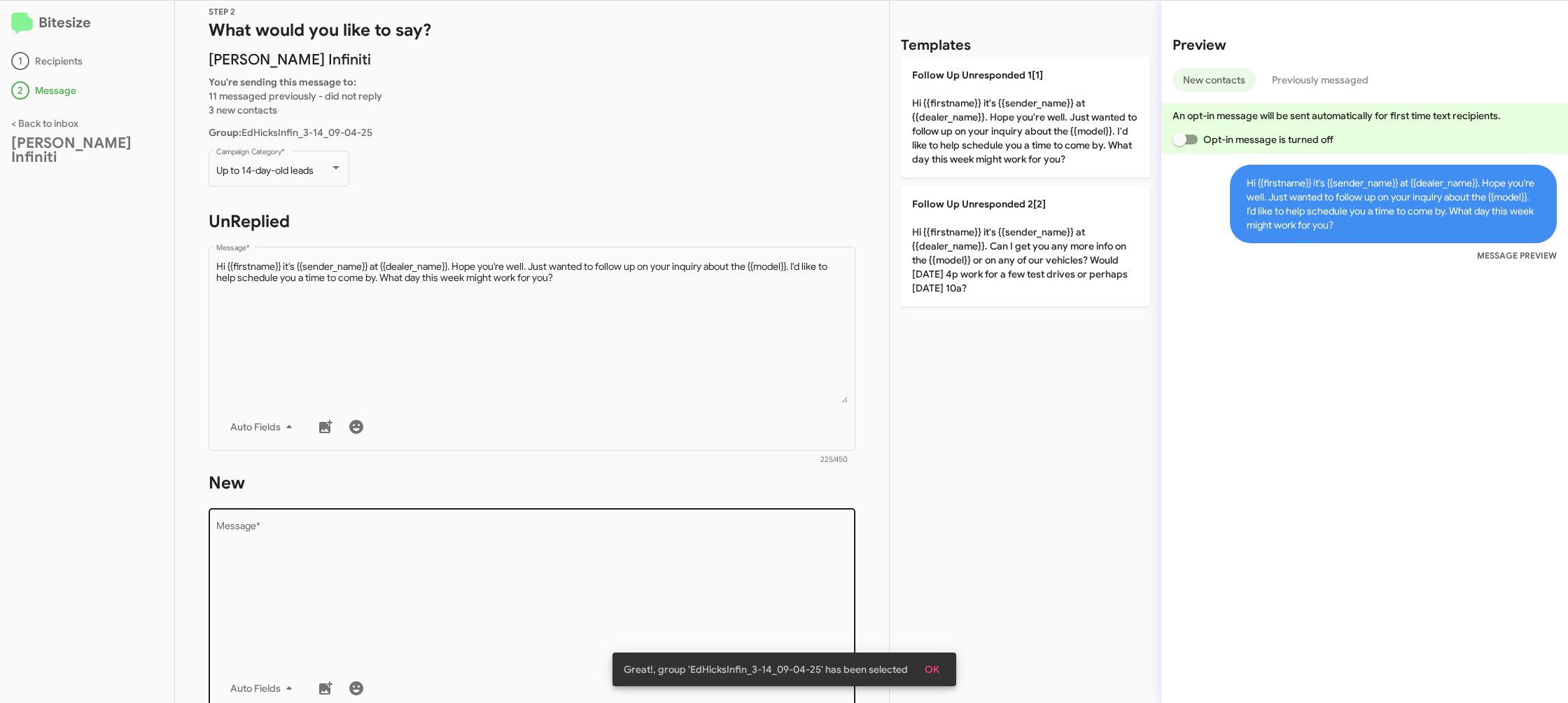
scroll to position [58, 0]
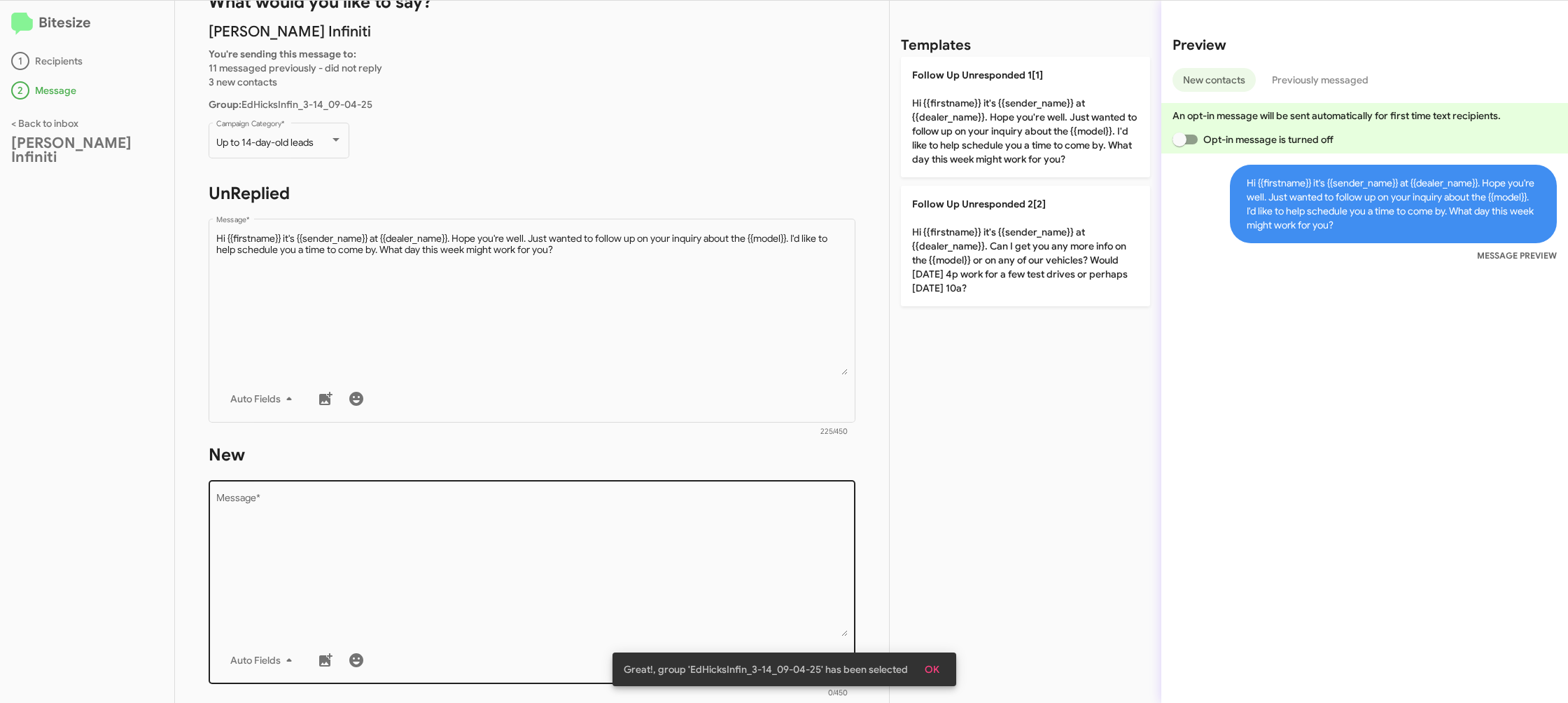
click at [741, 491] on div "Drop image here to insert Auto Fields Message *" at bounding box center [532, 580] width 633 height 206
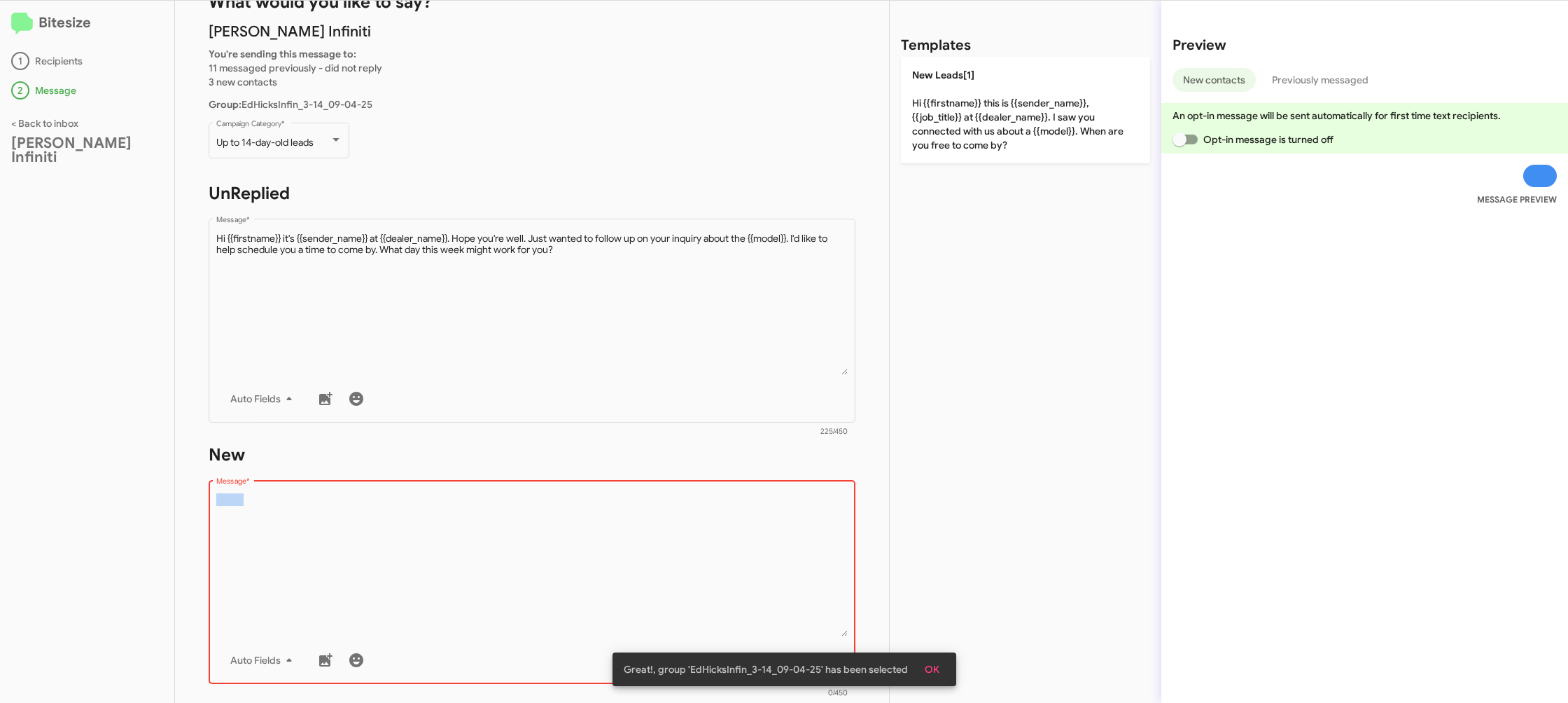
drag, startPoint x: 741, startPoint y: 491, endPoint x: 896, endPoint y: 198, distance: 331.5
click at [763, 432] on div "STEP 2 What would you like to say? Ed Hicks Infiniti You're sending this messag…" at bounding box center [531, 352] width 714 height 702
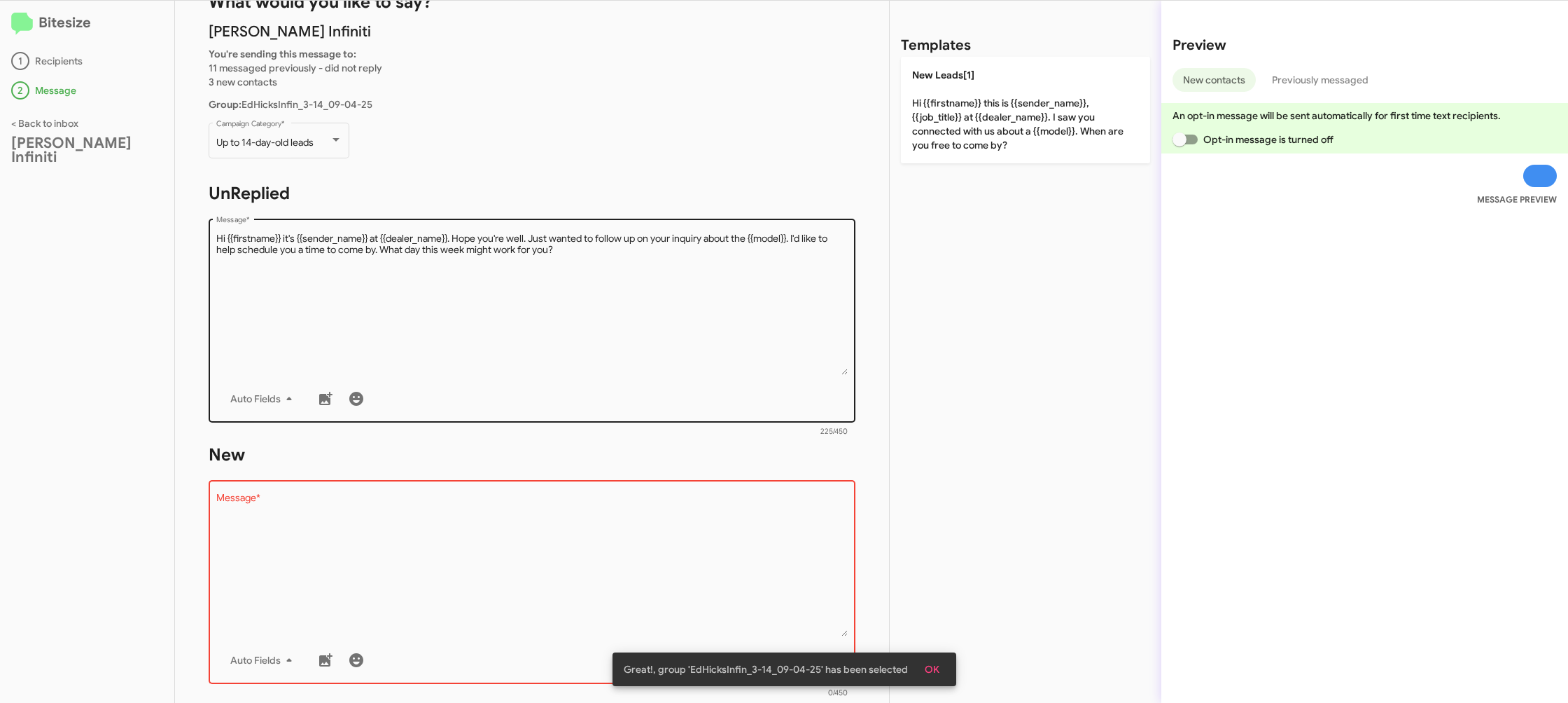
drag, startPoint x: 965, startPoint y: 134, endPoint x: 834, endPoint y: 236, distance: 166.0
click at [959, 136] on p "New Leads[1] Hi {{firstname}} this is {{sender_name}}, {{job_title}} at {{deale…" at bounding box center [1026, 110] width 250 height 107
type textarea "Hi {{firstname}} this is {{sender_name}}, {{job_title}} at {{dealer_name}}. I s…"
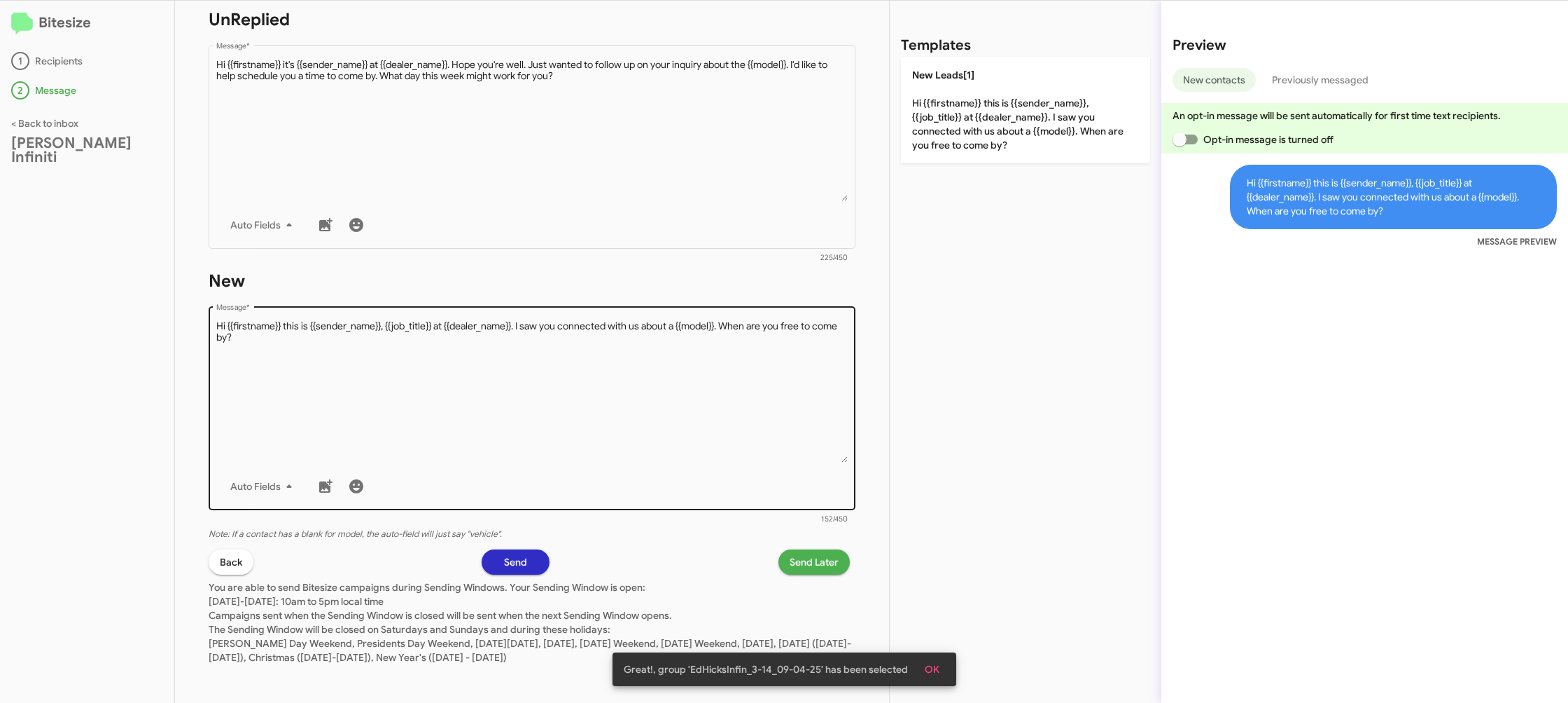
scroll to position [236, 0]
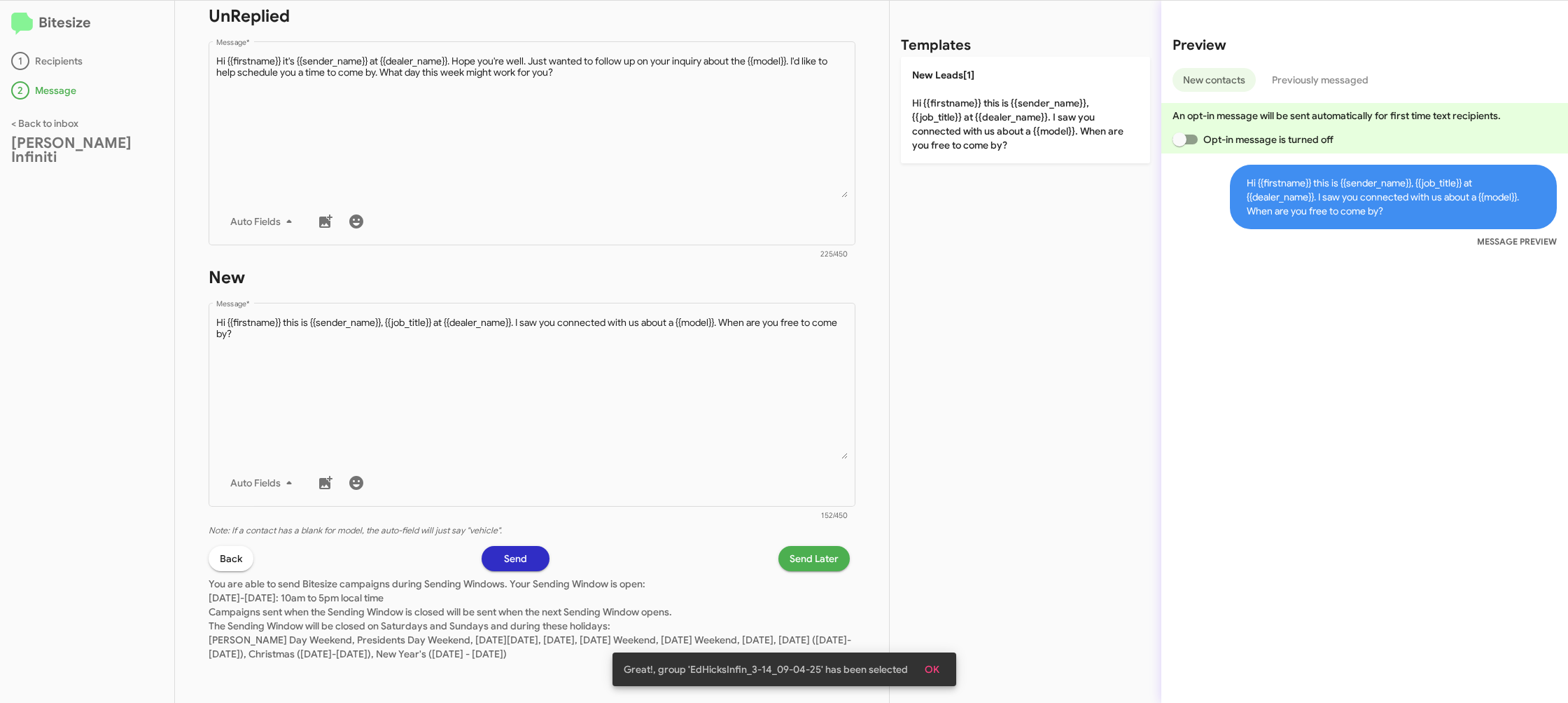
click at [820, 551] on span "Send Later" at bounding box center [814, 558] width 49 height 26
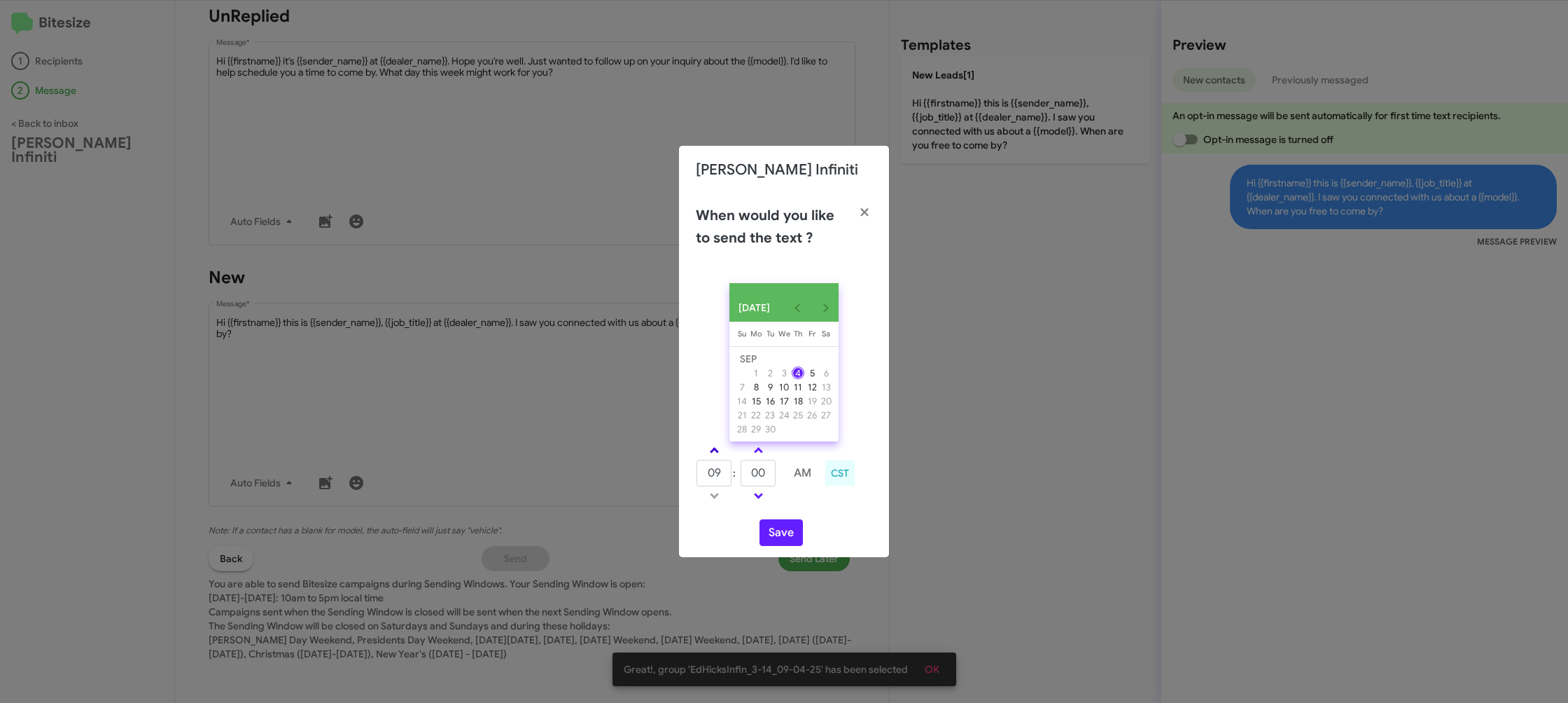
drag, startPoint x: 721, startPoint y: 456, endPoint x: 746, endPoint y: 471, distance: 29.2
click at [721, 456] on link at bounding box center [715, 449] width 25 height 16
type input "10"
click at [765, 477] on input "00" at bounding box center [758, 473] width 35 height 26
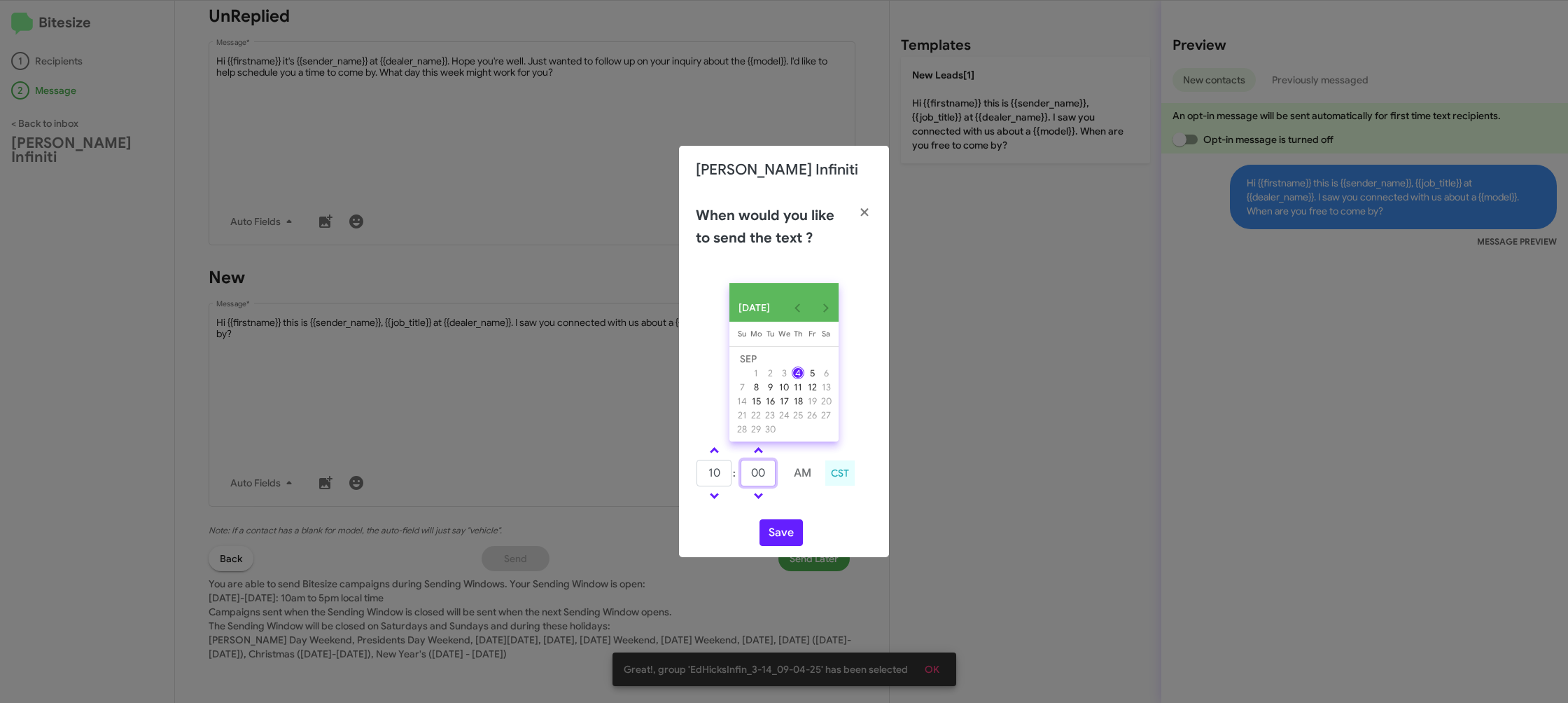
click at [765, 477] on input "00" at bounding box center [758, 473] width 35 height 26
type input "15"
click at [809, 504] on td at bounding box center [802, 496] width 37 height 18
click at [782, 535] on button "Save" at bounding box center [781, 533] width 44 height 26
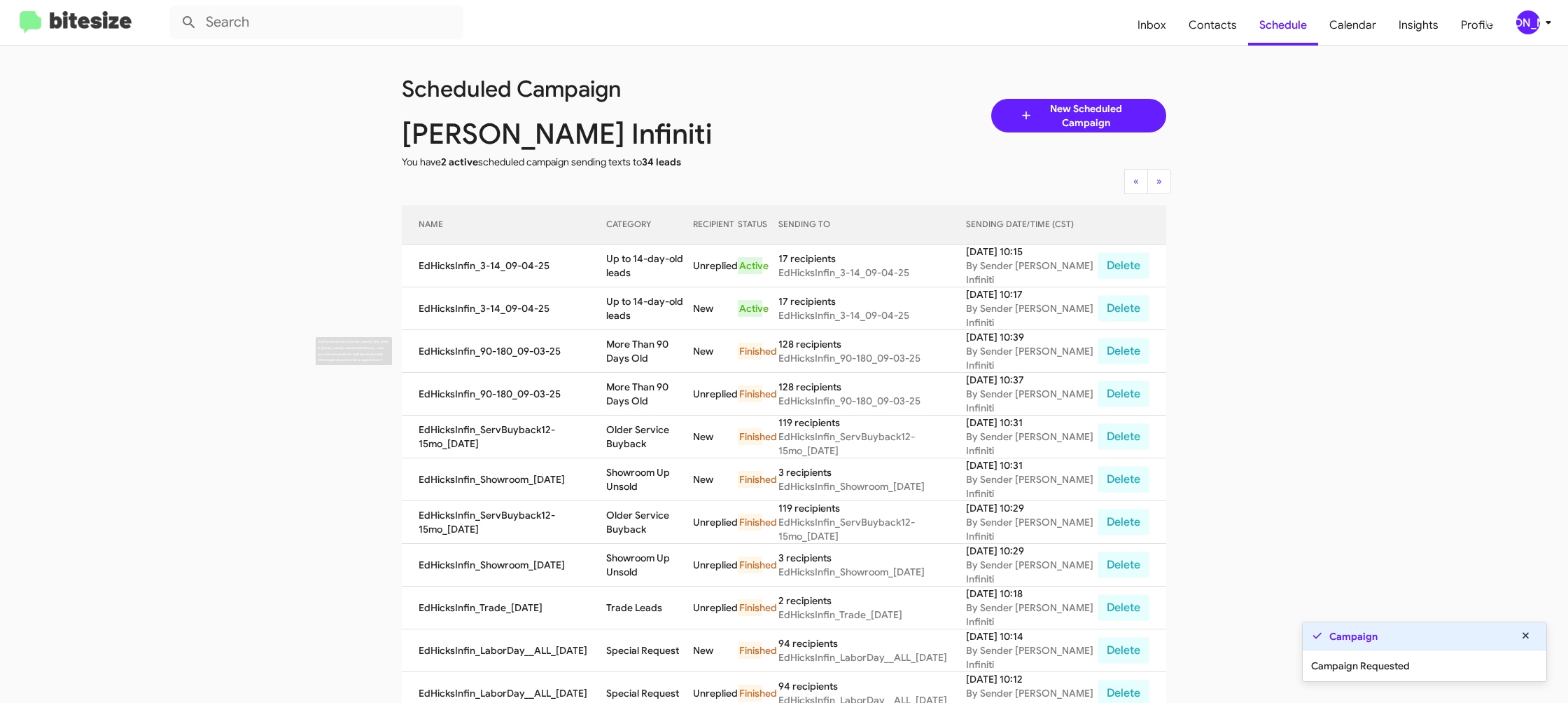
click at [650, 308] on td "Up to 14-day-old leads" at bounding box center [650, 308] width 88 height 43
drag, startPoint x: 650, startPoint y: 308, endPoint x: 652, endPoint y: 319, distance: 11.2
click at [650, 308] on td "Up to 14-day-old leads" at bounding box center [650, 308] width 88 height 43
copy td "Up to 14-day-old leads"
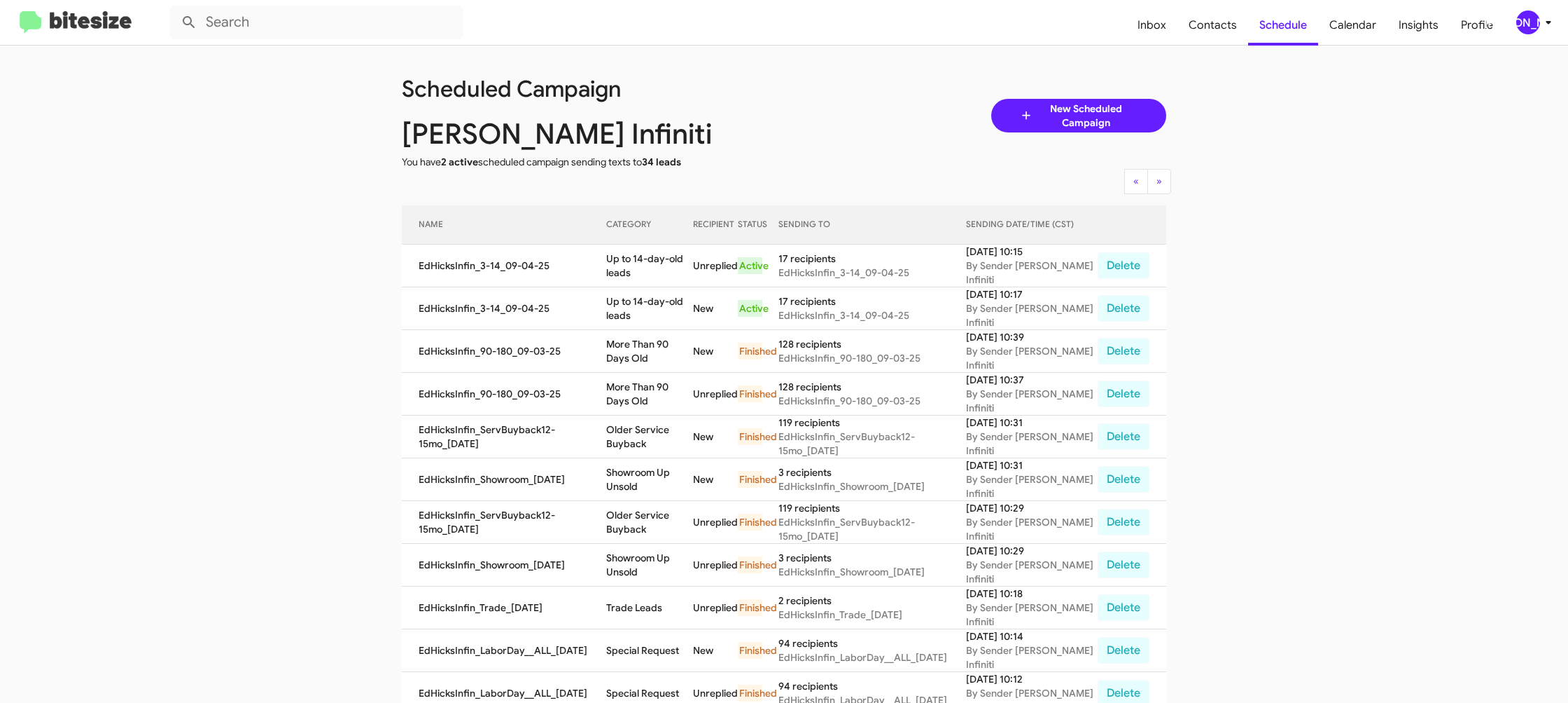
click at [1524, 34] on mat-toolbar "Inbox Contacts Schedule Calendar Insights Profile JA" at bounding box center [784, 22] width 1568 height 44
drag, startPoint x: 1525, startPoint y: 26, endPoint x: 1517, endPoint y: 31, distance: 9.4
click at [1524, 27] on div "[PERSON_NAME]" at bounding box center [1528, 22] width 24 height 24
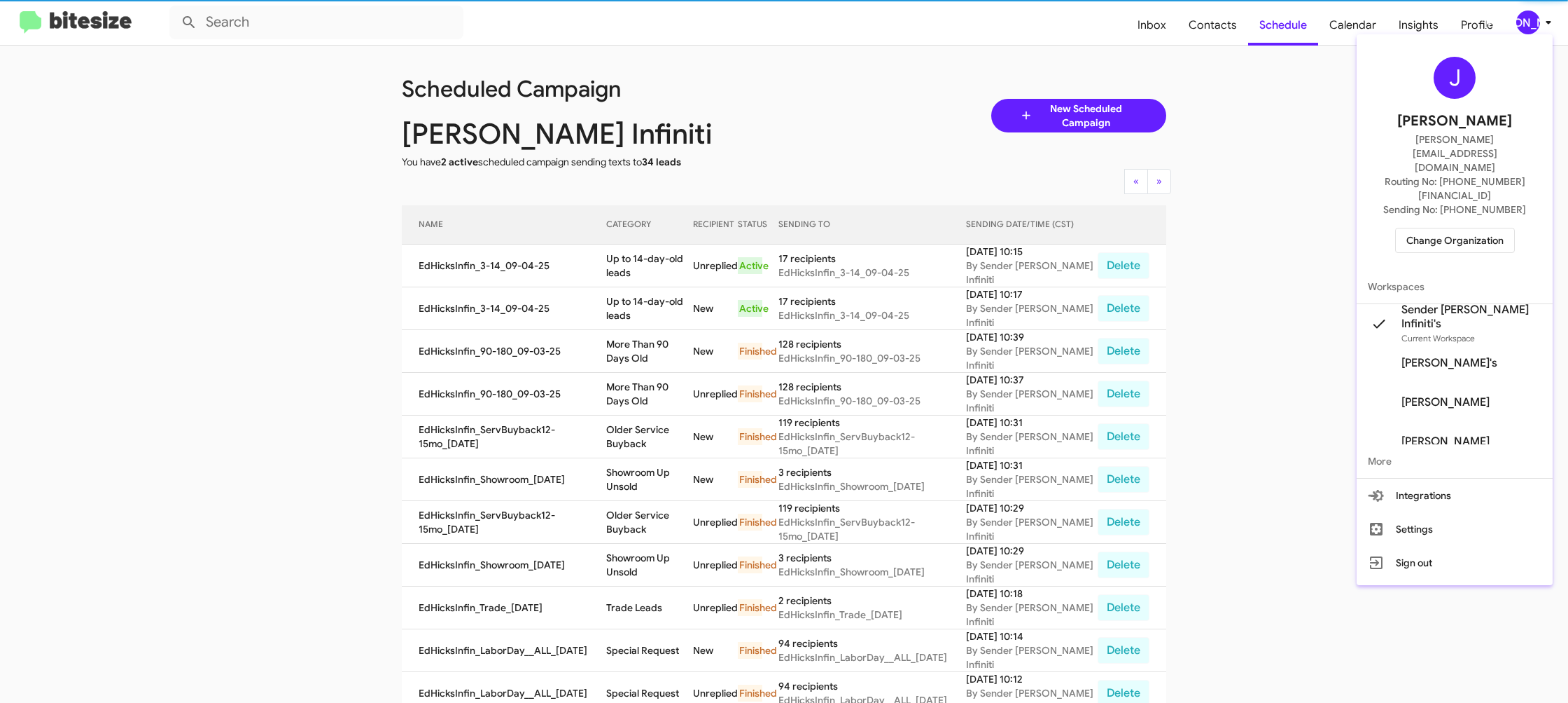
click at [1442, 228] on span "Change Organization" at bounding box center [1455, 239] width 97 height 24
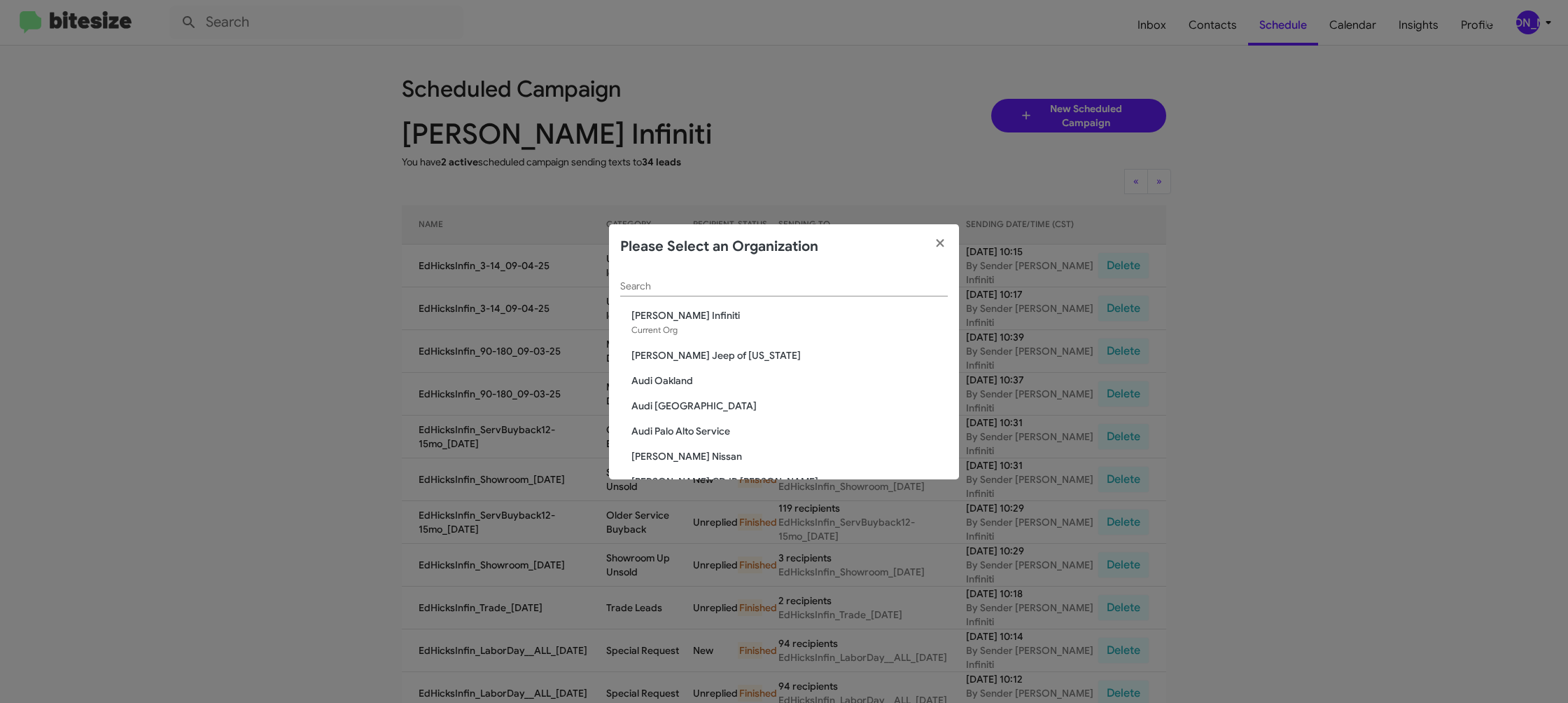
click at [644, 282] on input "Search" at bounding box center [784, 287] width 327 height 11
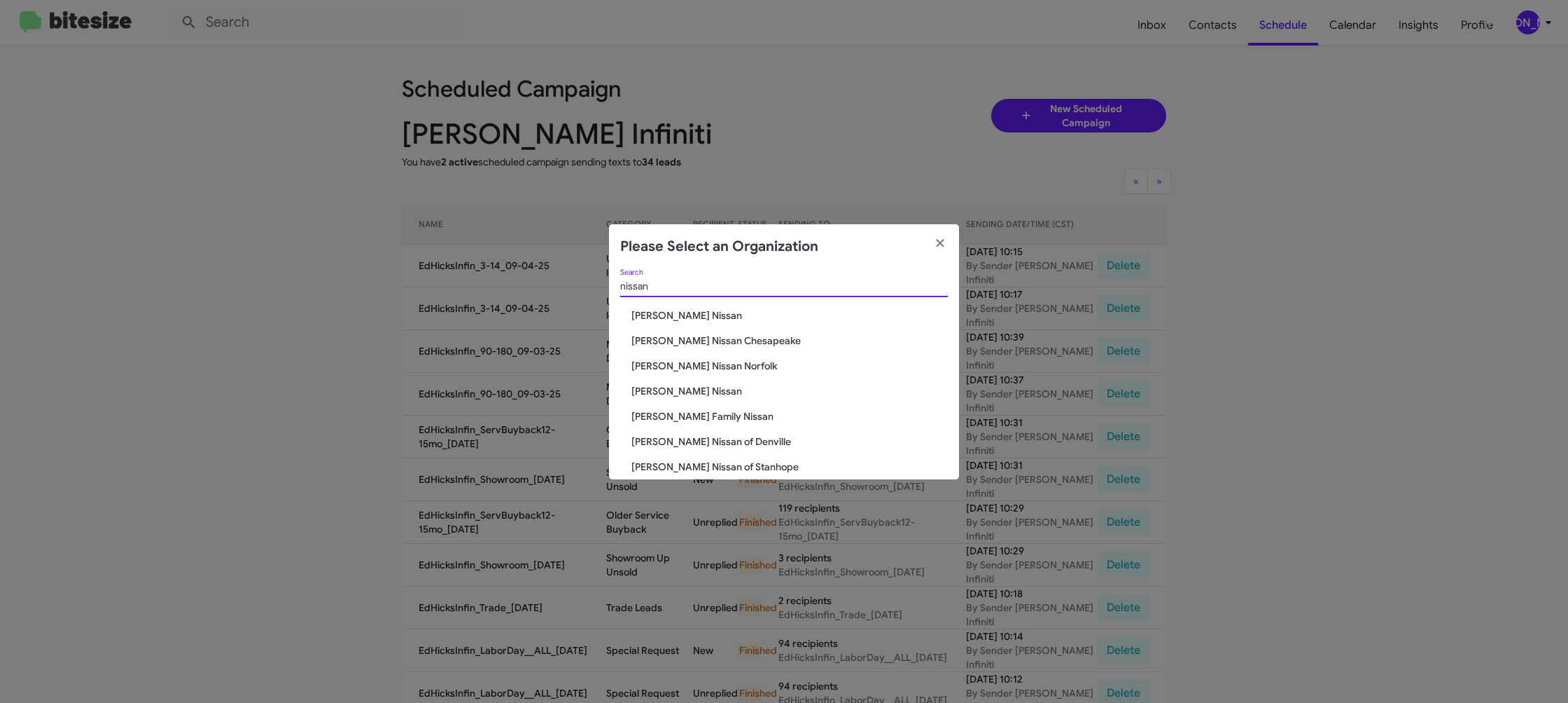
type input "nissan"
click at [695, 390] on span "[PERSON_NAME] Nissan" at bounding box center [790, 391] width 317 height 14
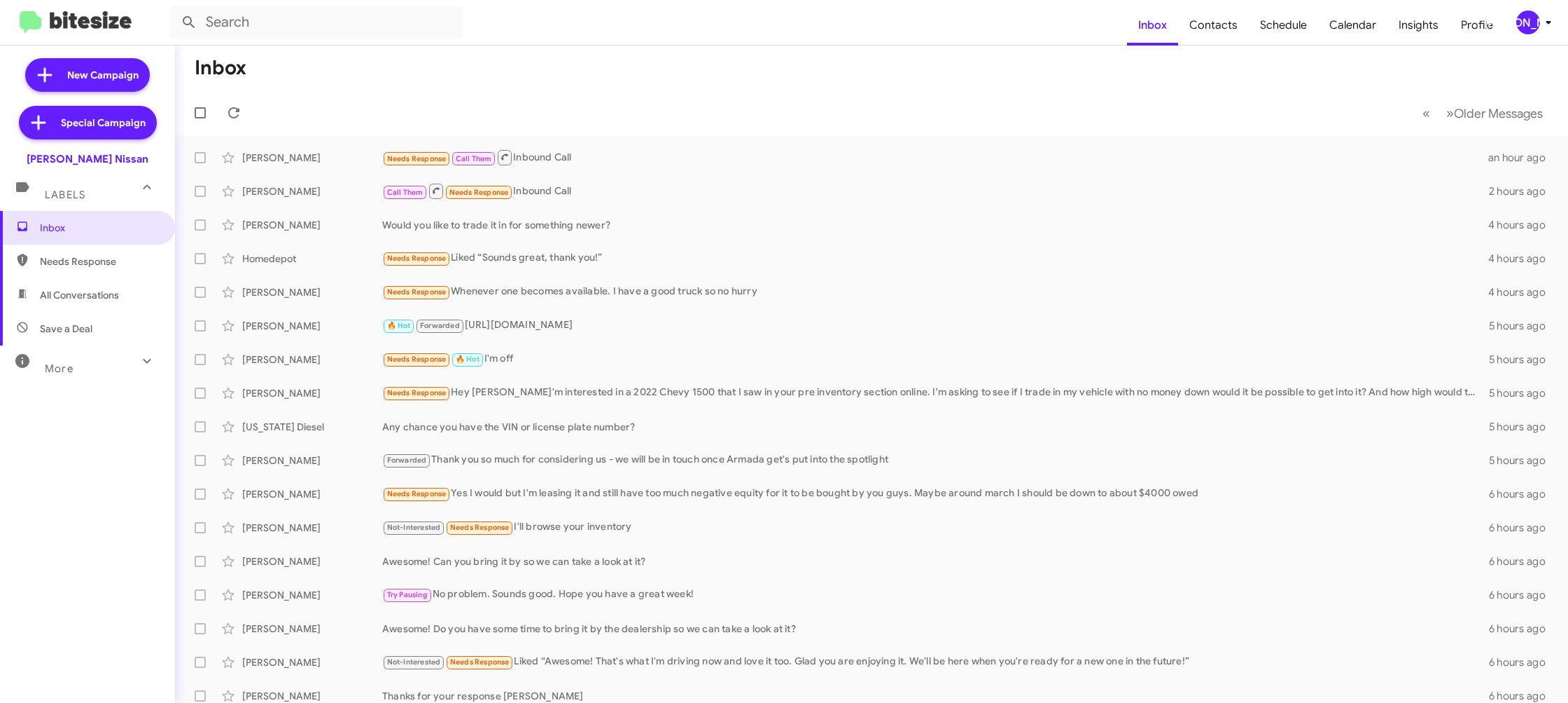
click at [1529, 19] on div "[PERSON_NAME]" at bounding box center [1528, 22] width 24 height 24
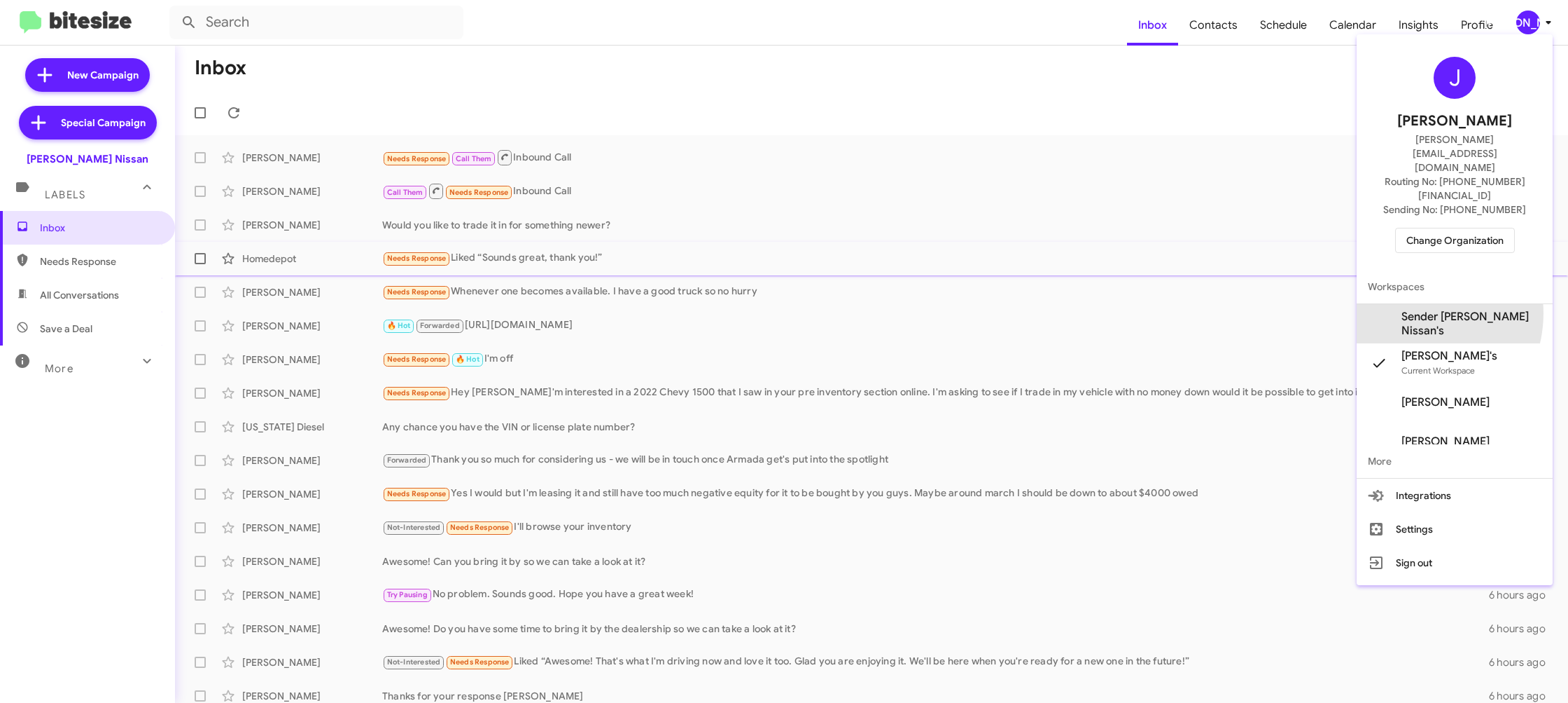
click at [1428, 304] on span "Sender [PERSON_NAME] Nissan's" at bounding box center [1455, 323] width 196 height 39
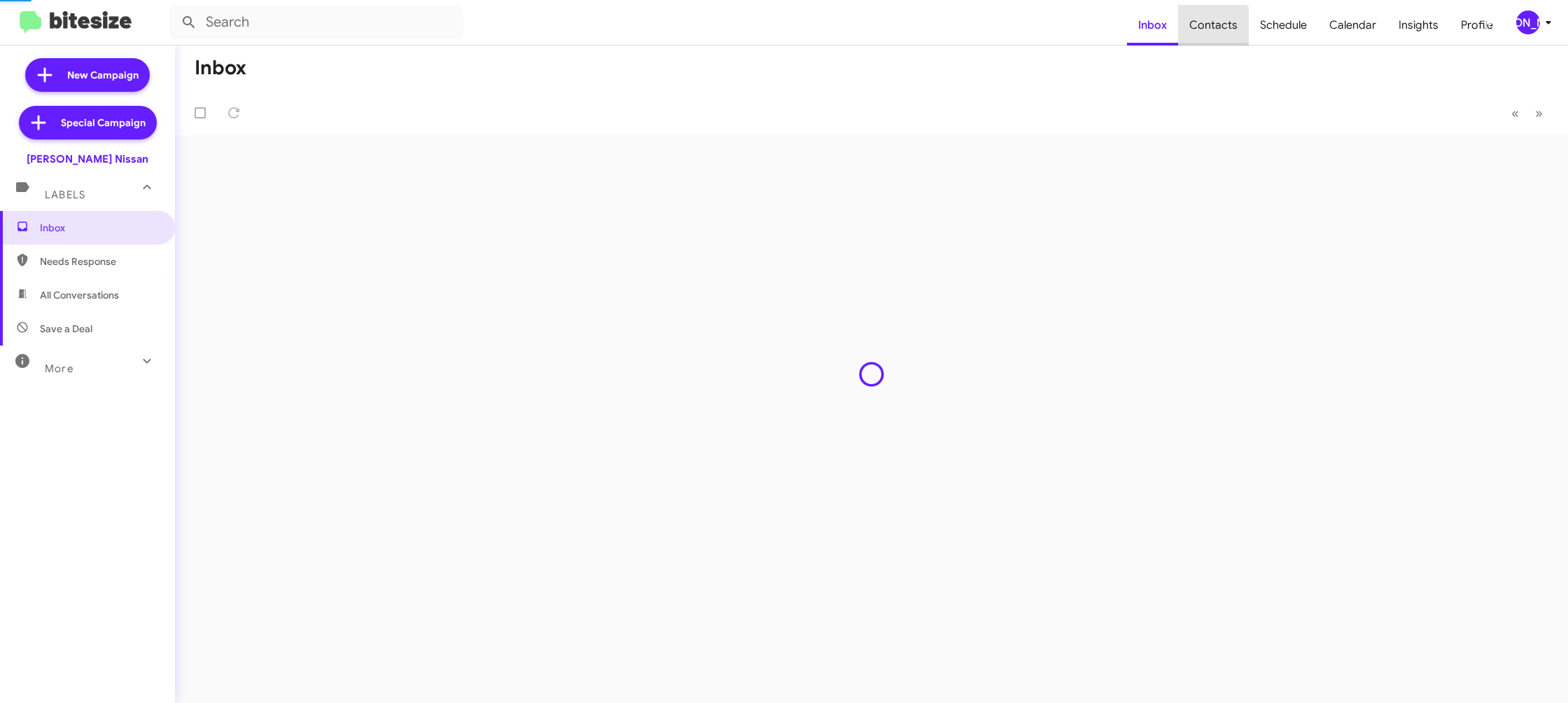
click at [1212, 38] on span "Contacts" at bounding box center [1213, 25] width 71 height 41
type input "in:groups"
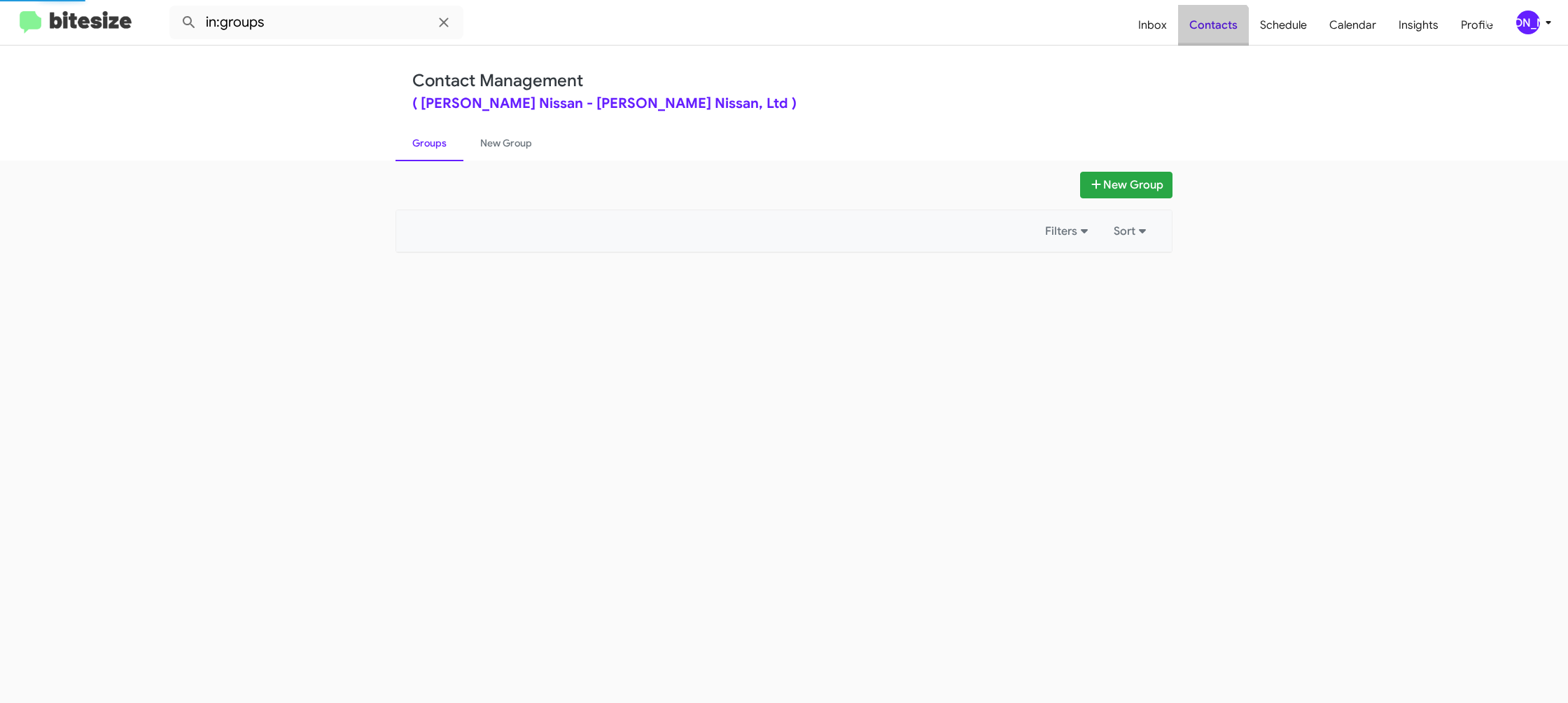
click at [1212, 38] on span "Contacts" at bounding box center [1213, 25] width 71 height 41
drag, startPoint x: 1212, startPoint y: 38, endPoint x: 1048, endPoint y: 8, distance: 166.7
click at [1212, 38] on span "Contacts" at bounding box center [1213, 25] width 71 height 41
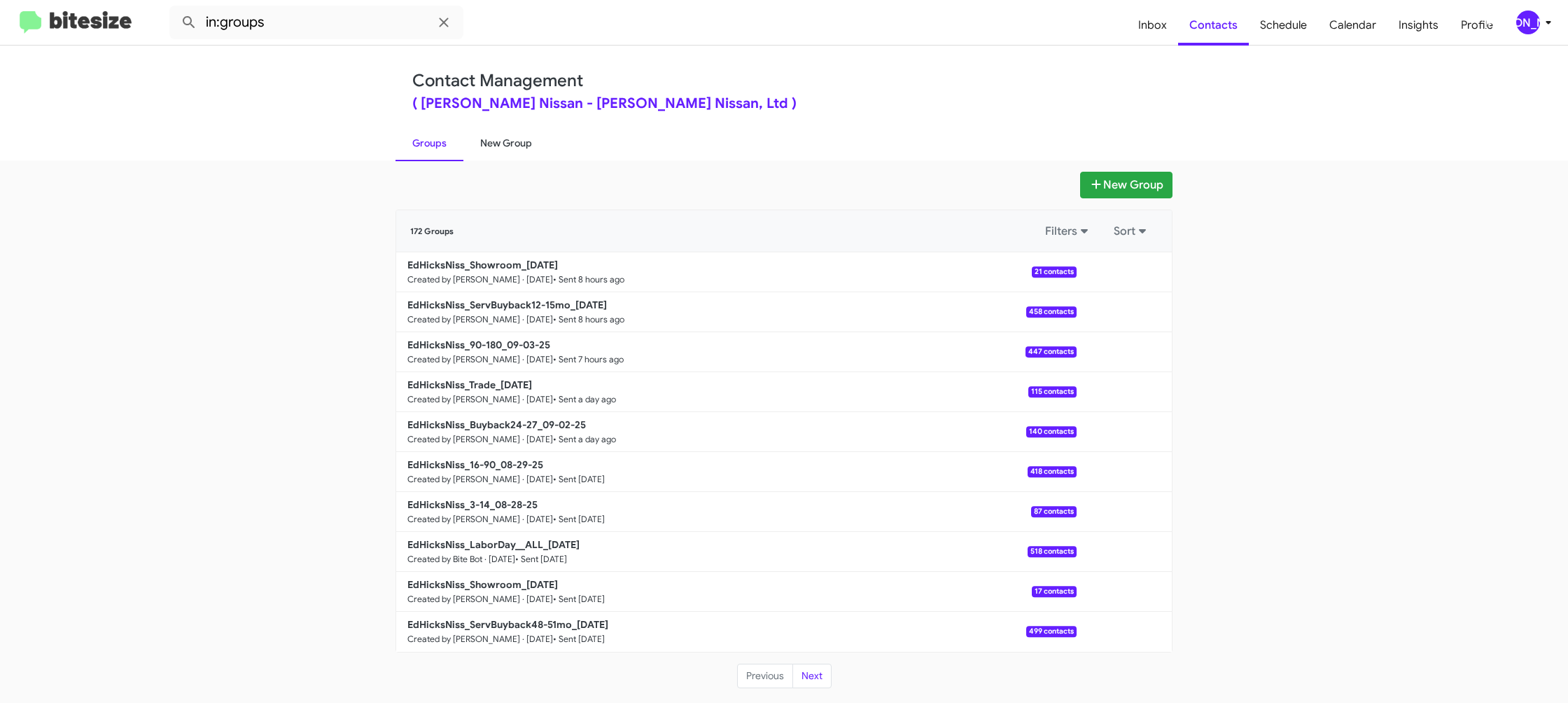
click at [502, 149] on link "New Group" at bounding box center [506, 143] width 85 height 36
drag, startPoint x: 502, startPoint y: 149, endPoint x: 561, endPoint y: 16, distance: 145.5
click at [514, 130] on link "New Group" at bounding box center [506, 143] width 85 height 36
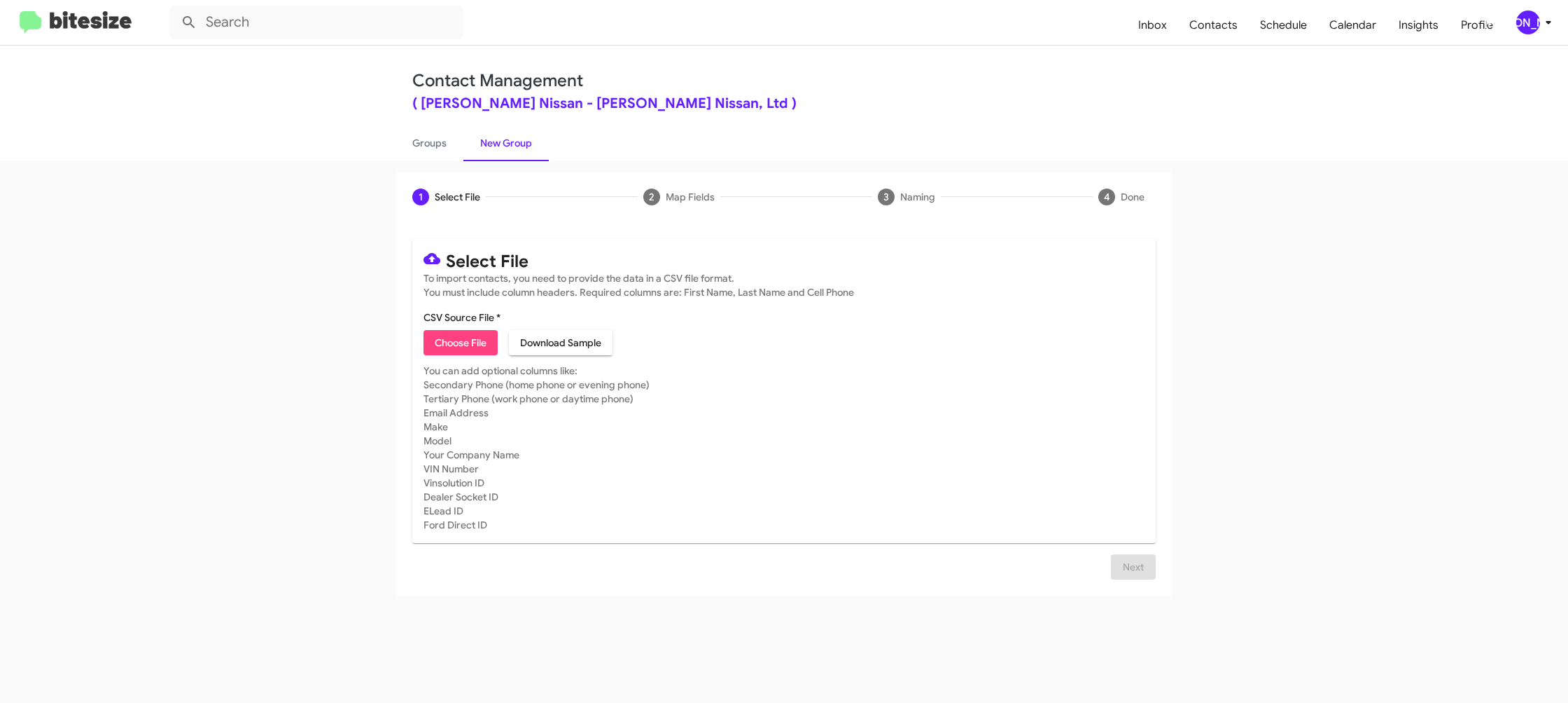
click at [1535, 22] on div "[PERSON_NAME]" at bounding box center [1528, 22] width 24 height 24
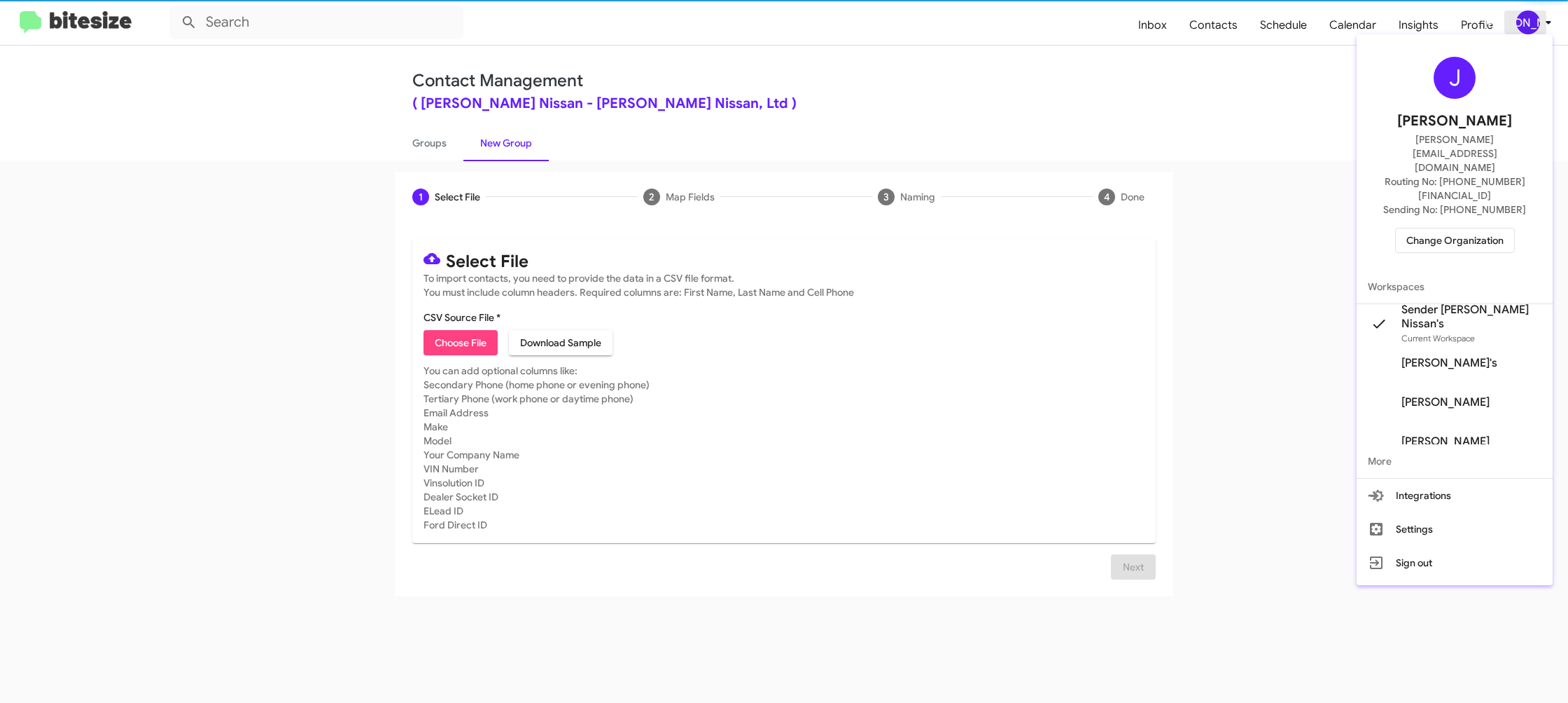
click at [1535, 22] on div at bounding box center [784, 351] width 1568 height 703
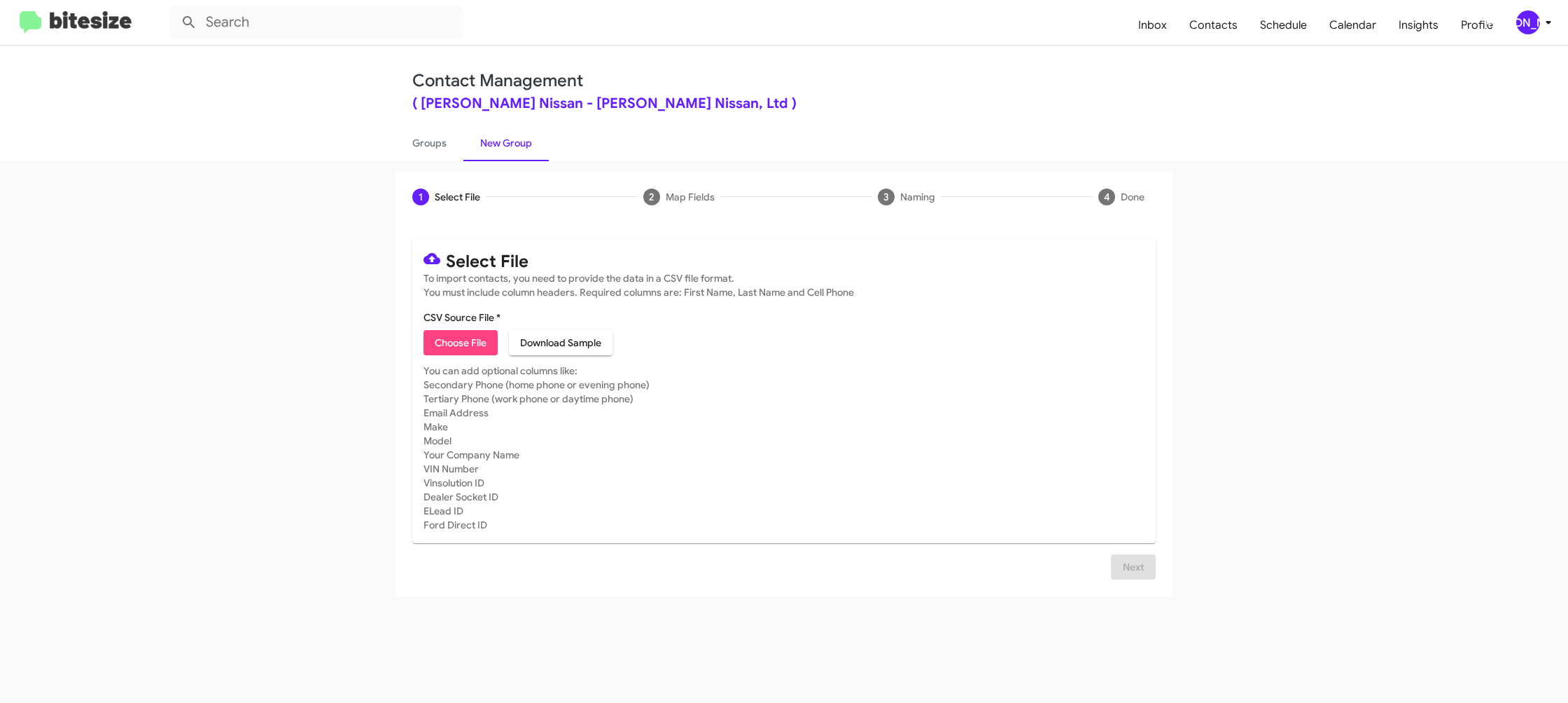
click at [444, 339] on span "Choose File" at bounding box center [461, 343] width 52 height 26
type input "EdHicksNiss_3-14_09-04-25"
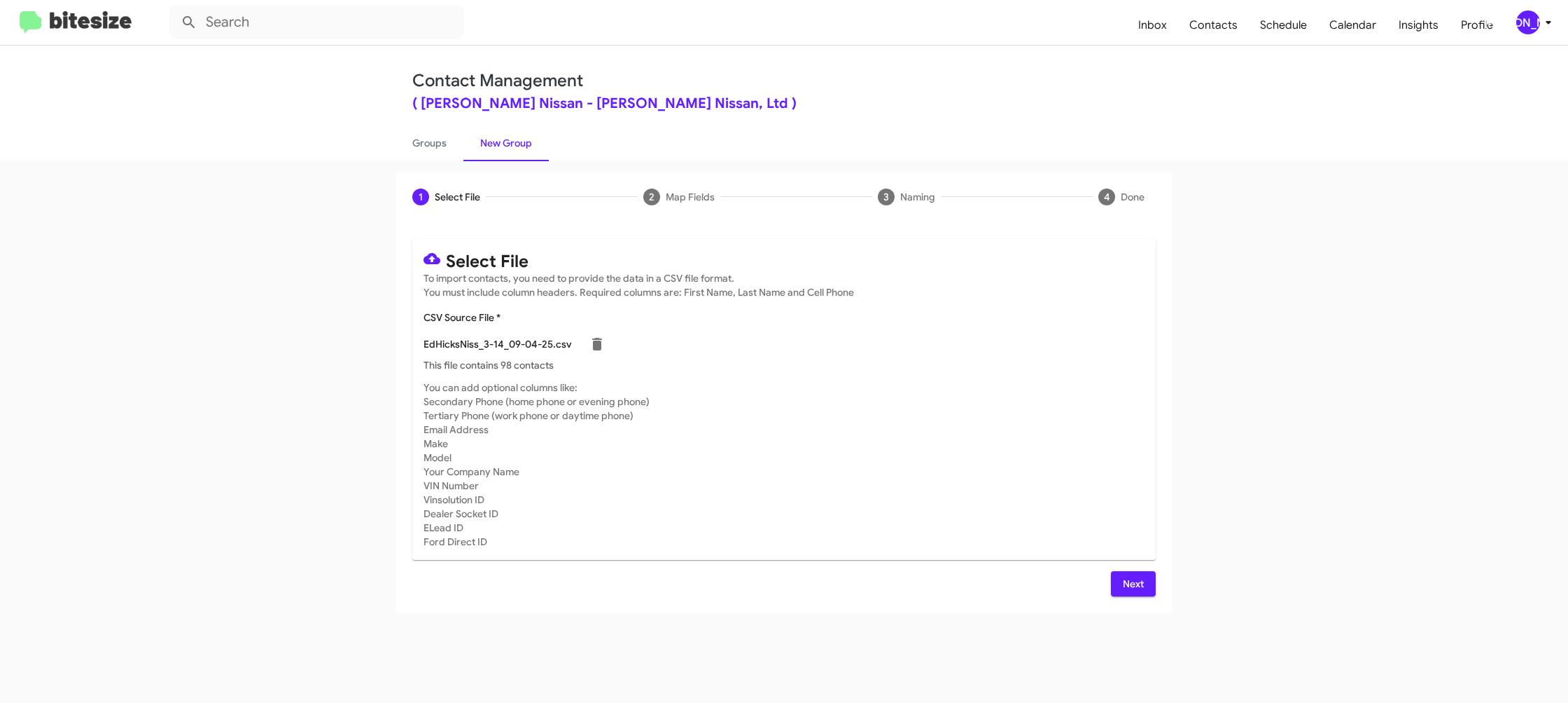
click at [1037, 466] on mat-card-subtitle "You can add optional columns like: Secondary Phone (home phone or evening phone…" at bounding box center [784, 465] width 722 height 168
click at [1134, 579] on span "Next" at bounding box center [1134, 583] width 23 height 26
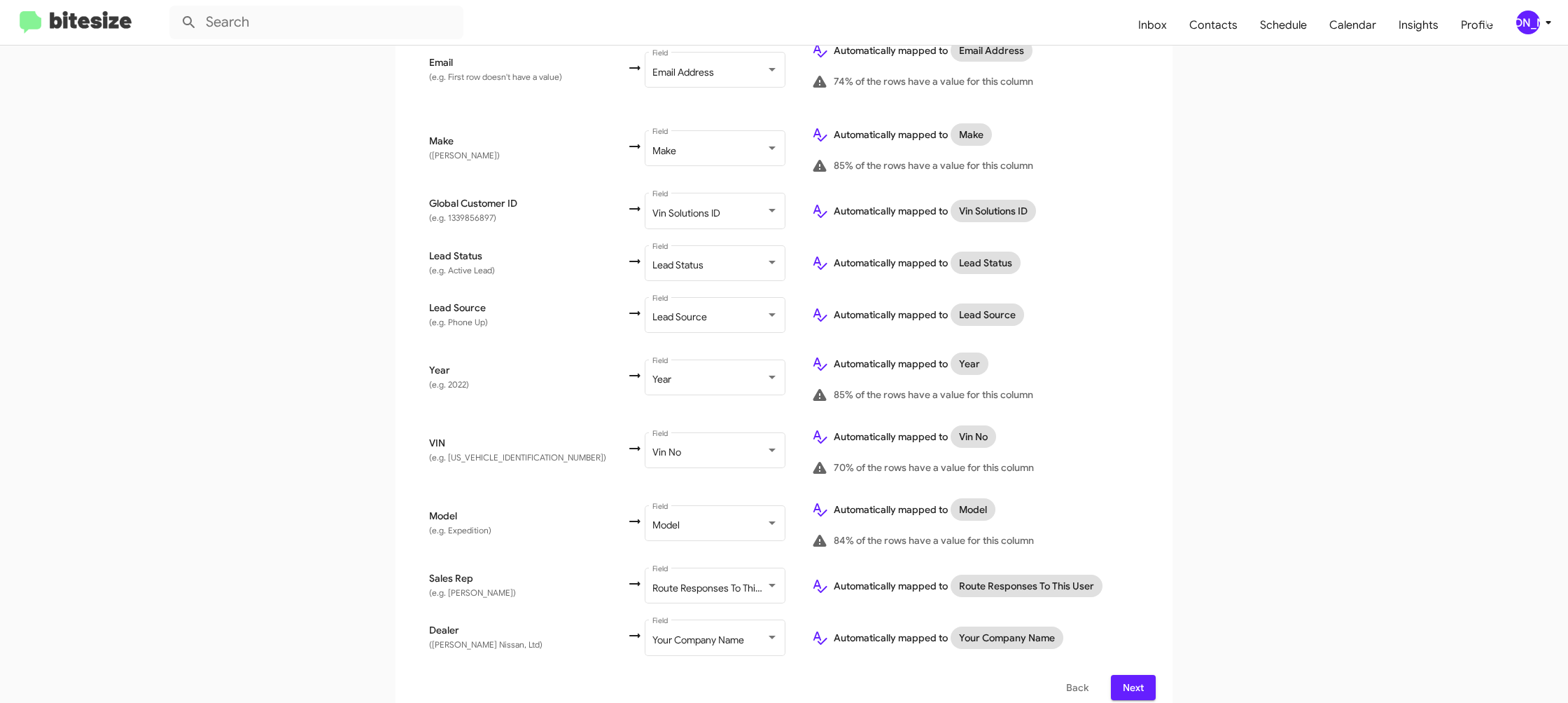
scroll to position [645, 0]
click at [1144, 673] on span "Next" at bounding box center [1134, 685] width 23 height 26
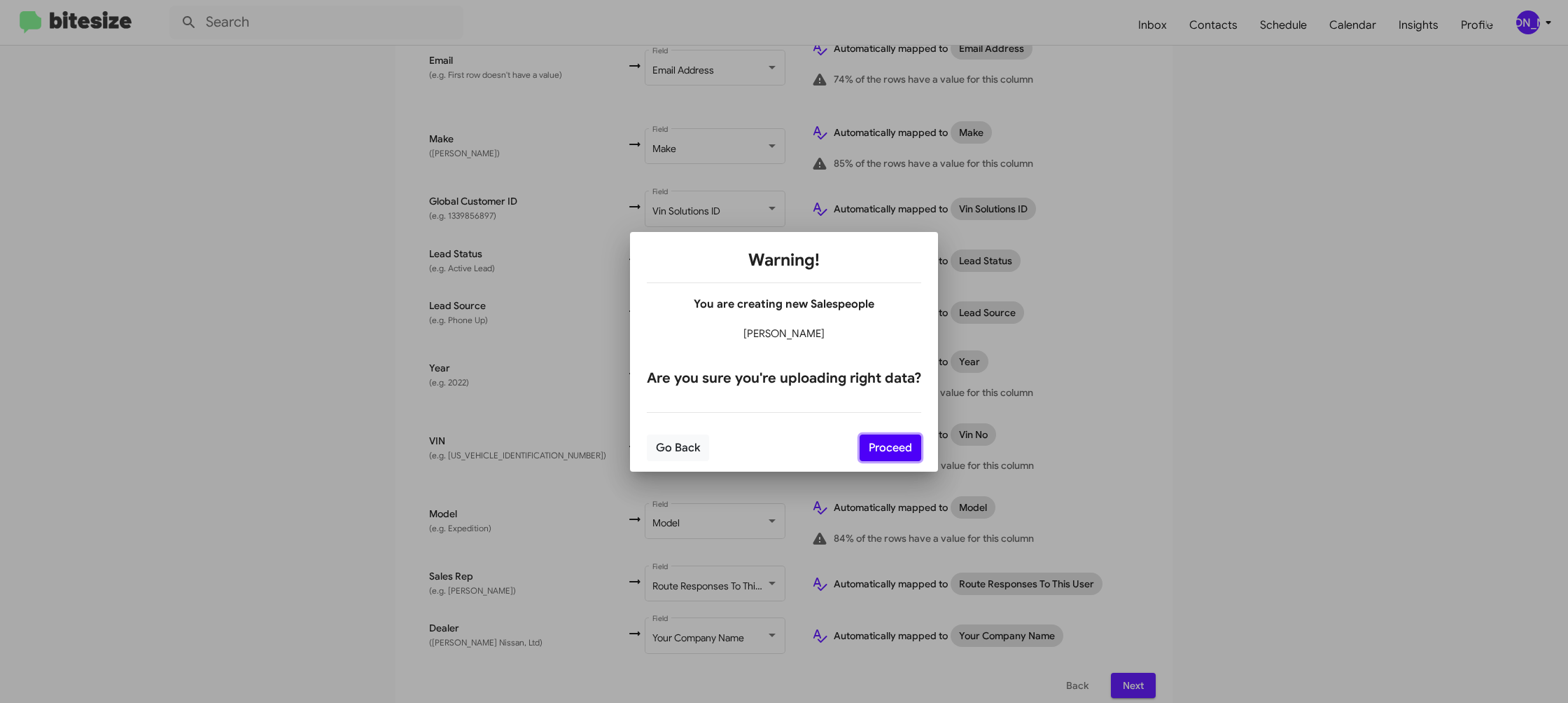
drag, startPoint x: 920, startPoint y: 455, endPoint x: 910, endPoint y: 449, distance: 11.7
click at [918, 454] on button "Proceed" at bounding box center [890, 448] width 61 height 26
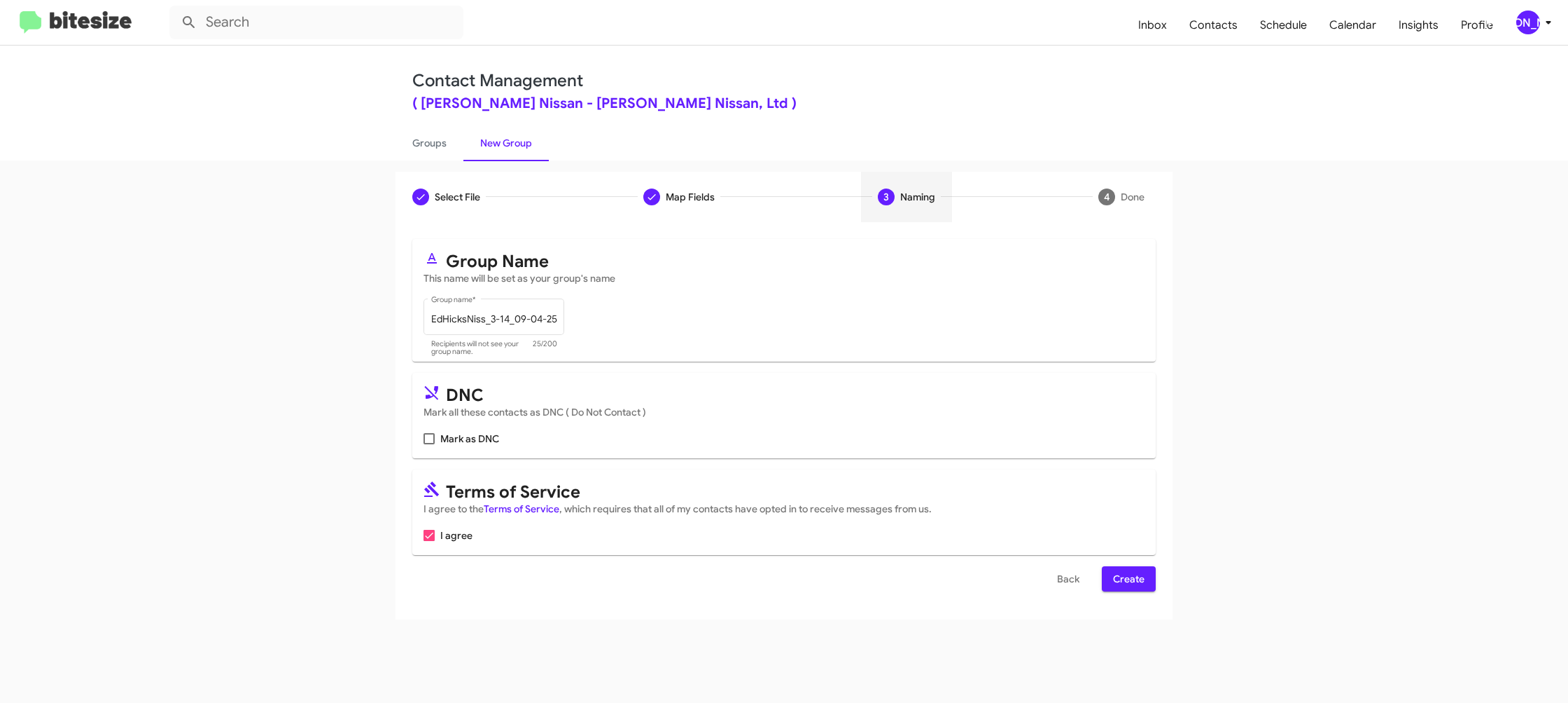
scroll to position [0, 0]
click at [1135, 592] on div "Select File To import contacts, you need to provide the data in a CSV file form…" at bounding box center [784, 421] width 777 height 397
click at [1141, 589] on span "Create" at bounding box center [1128, 578] width 31 height 26
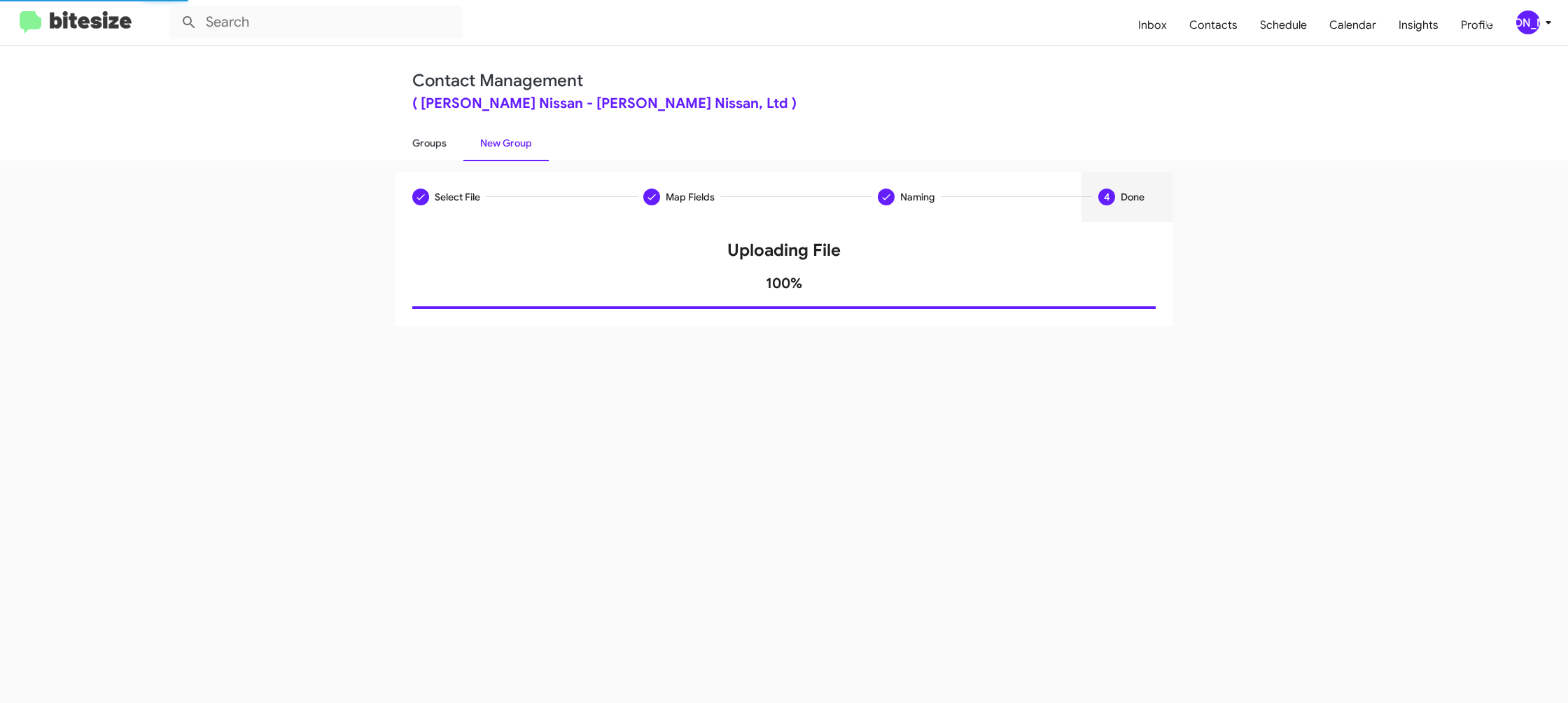
click at [437, 147] on link "Groups" at bounding box center [429, 143] width 68 height 36
type input "in:groups"
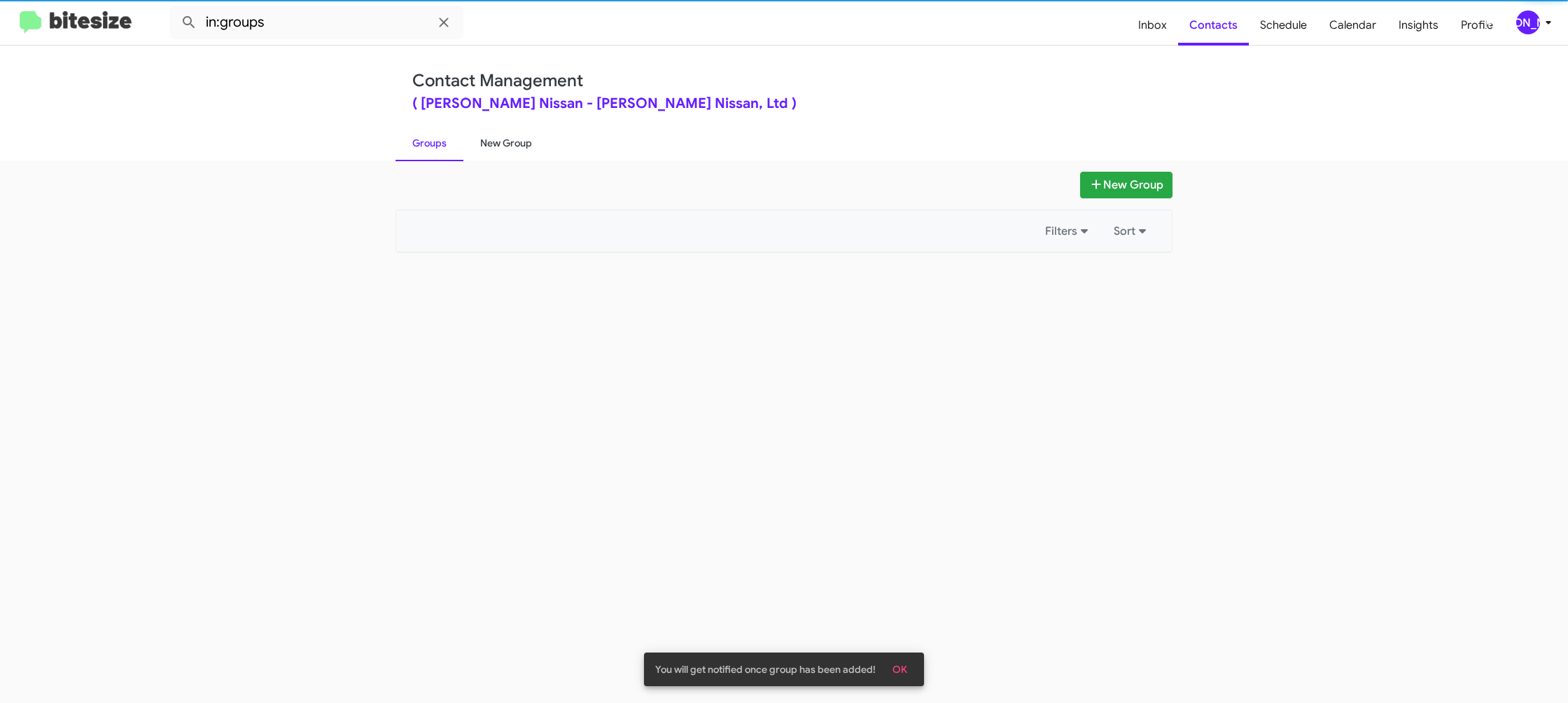
drag, startPoint x: 437, startPoint y: 147, endPoint x: 468, endPoint y: 145, distance: 31.1
click at [438, 147] on link "Groups" at bounding box center [429, 143] width 68 height 36
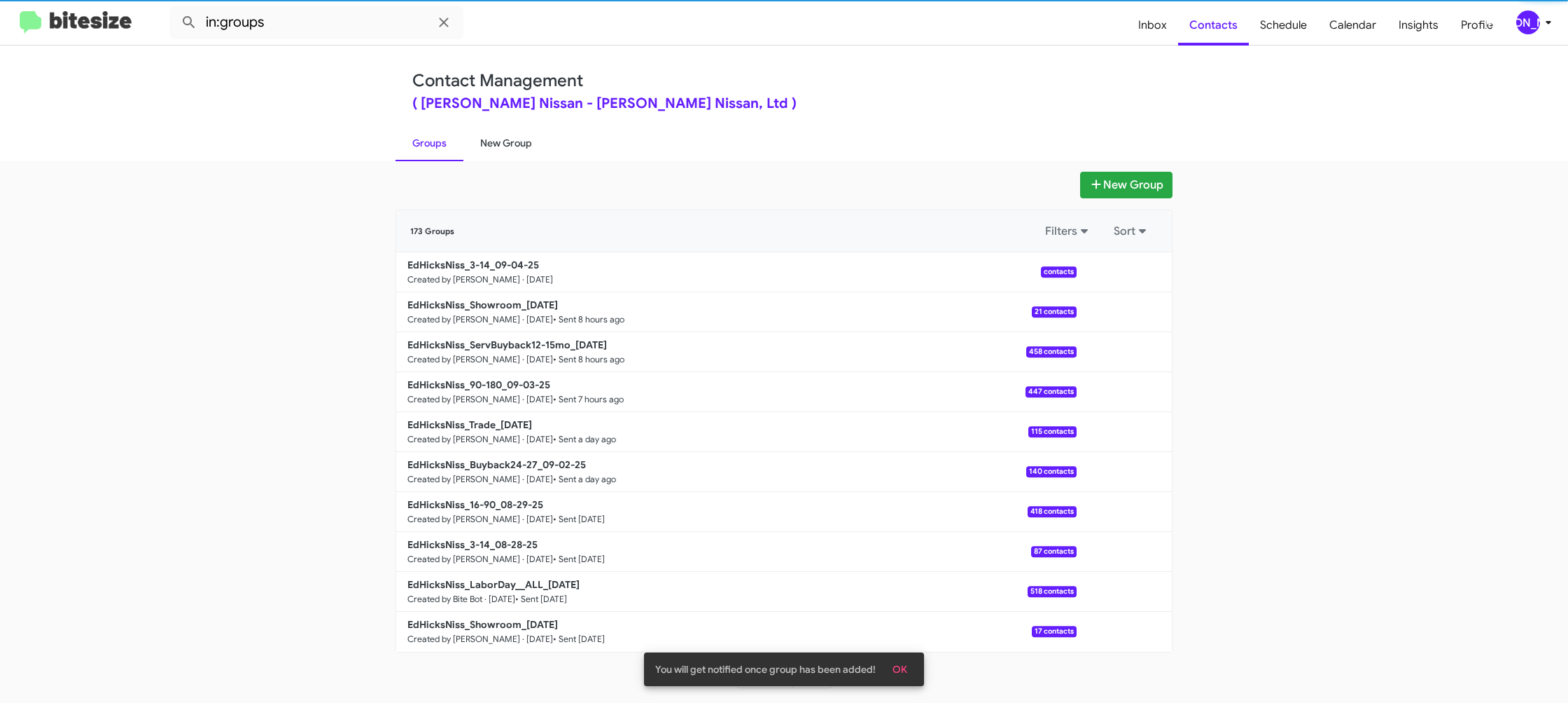
click at [468, 145] on link "New Group" at bounding box center [506, 143] width 85 height 36
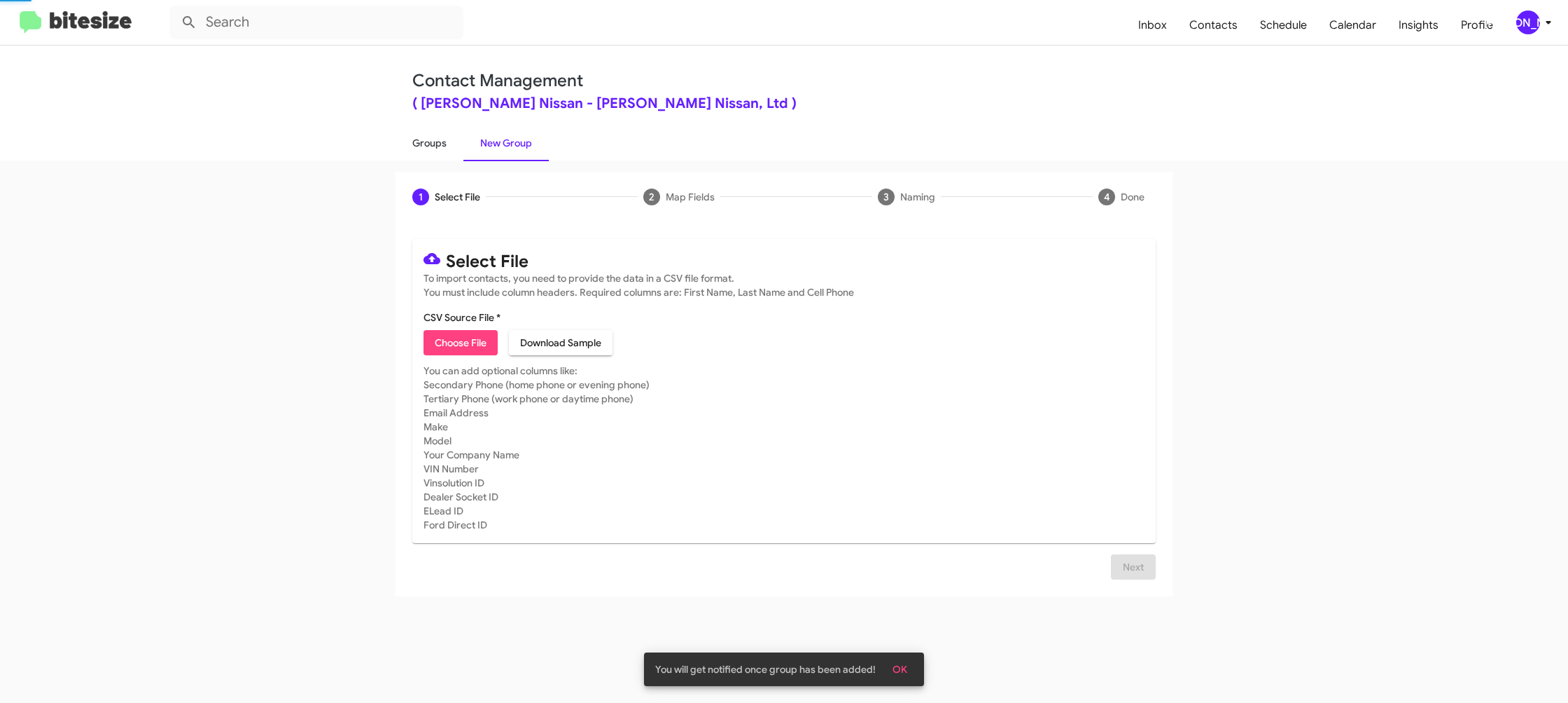
click at [444, 144] on link "Groups" at bounding box center [429, 143] width 68 height 36
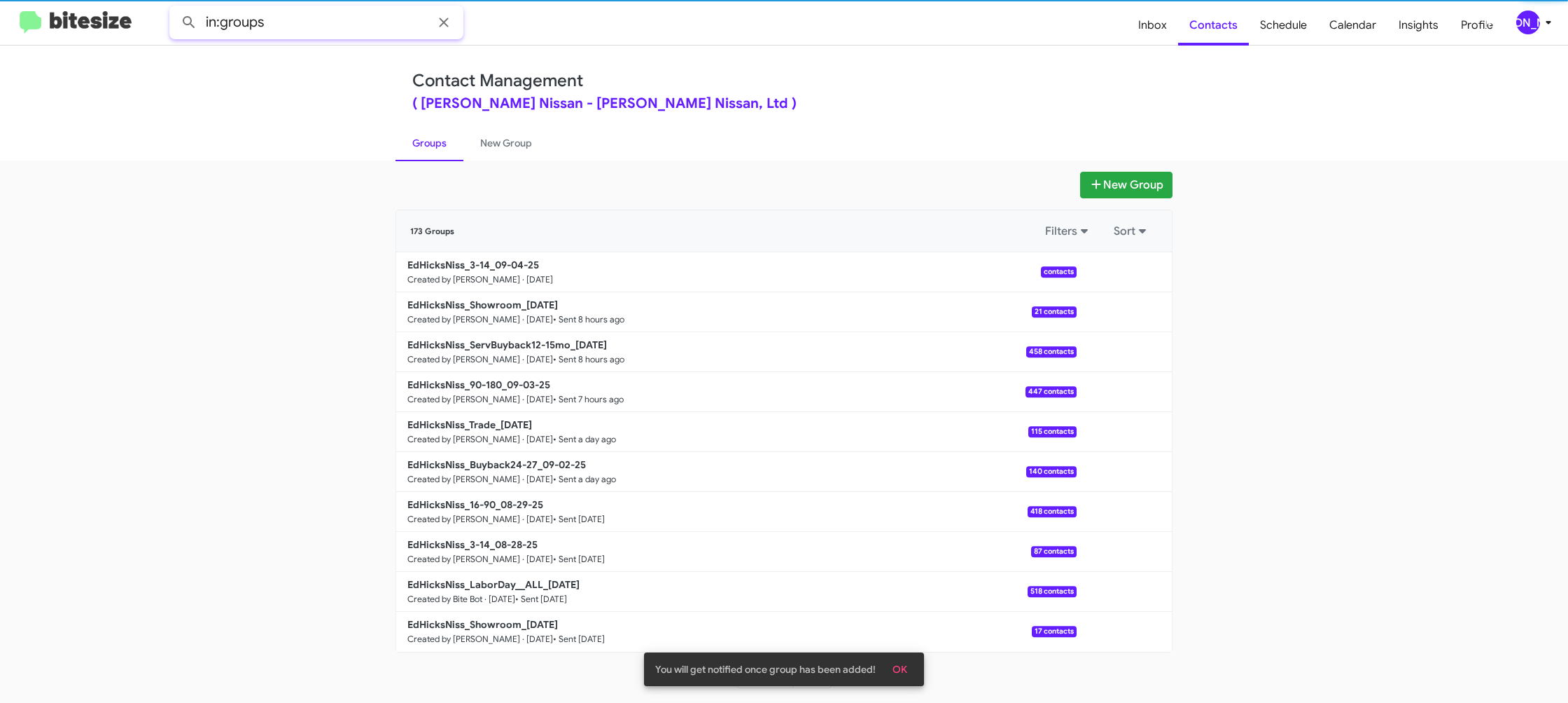
click at [322, 22] on input "in:groups" at bounding box center [316, 23] width 294 height 34
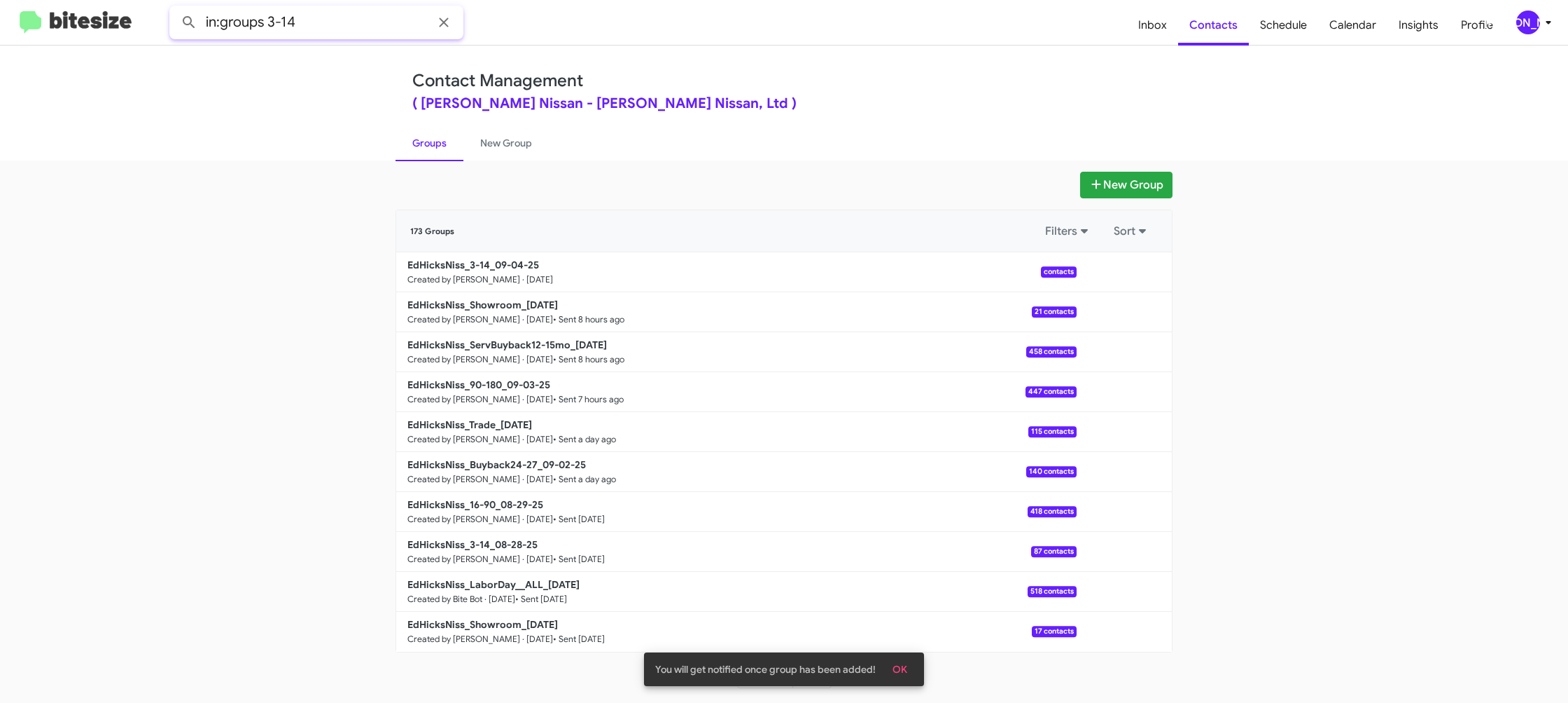
type input "in:groups 3-14"
click at [175, 9] on button at bounding box center [189, 23] width 28 height 28
click at [481, 146] on link "New Group" at bounding box center [506, 143] width 85 height 36
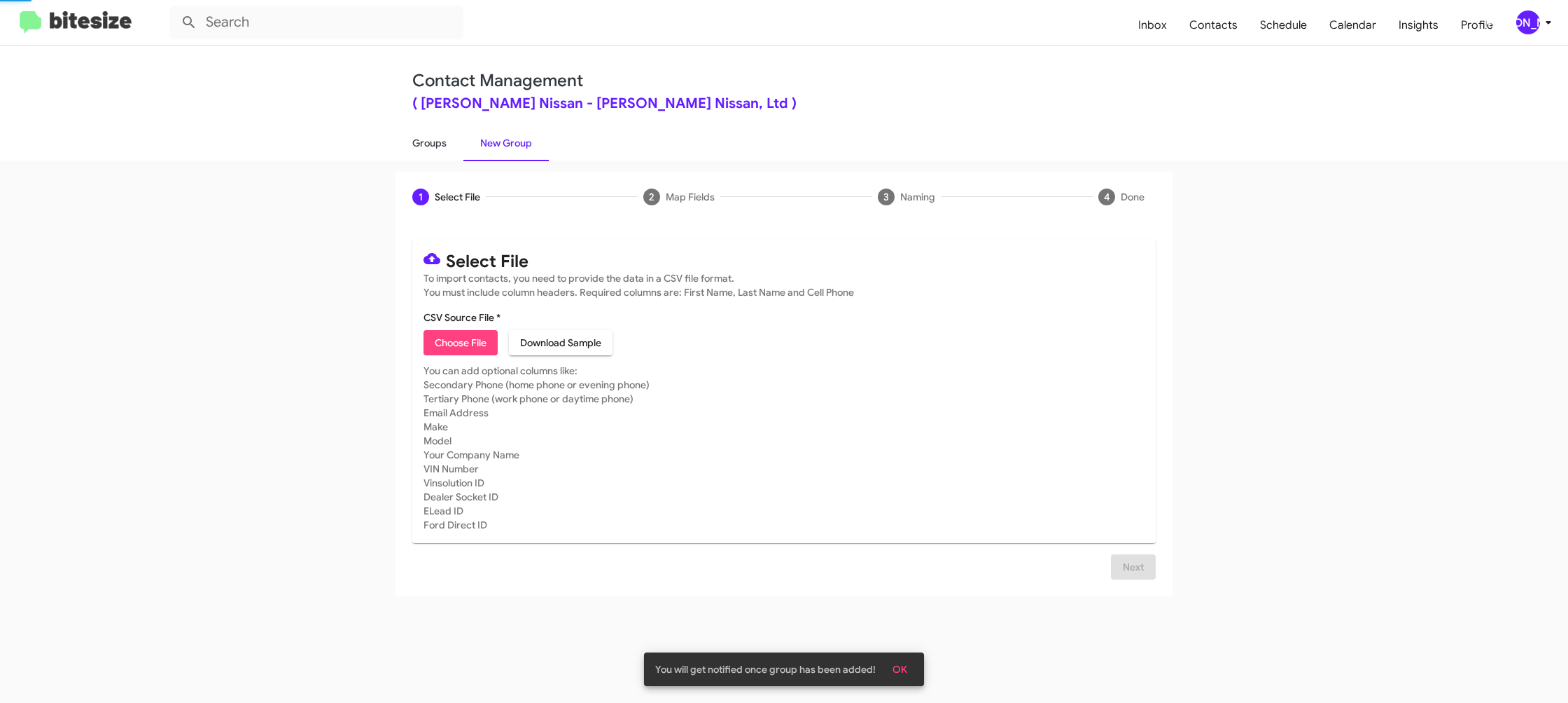
click at [433, 146] on link "Groups" at bounding box center [429, 143] width 68 height 36
type input "in:groups"
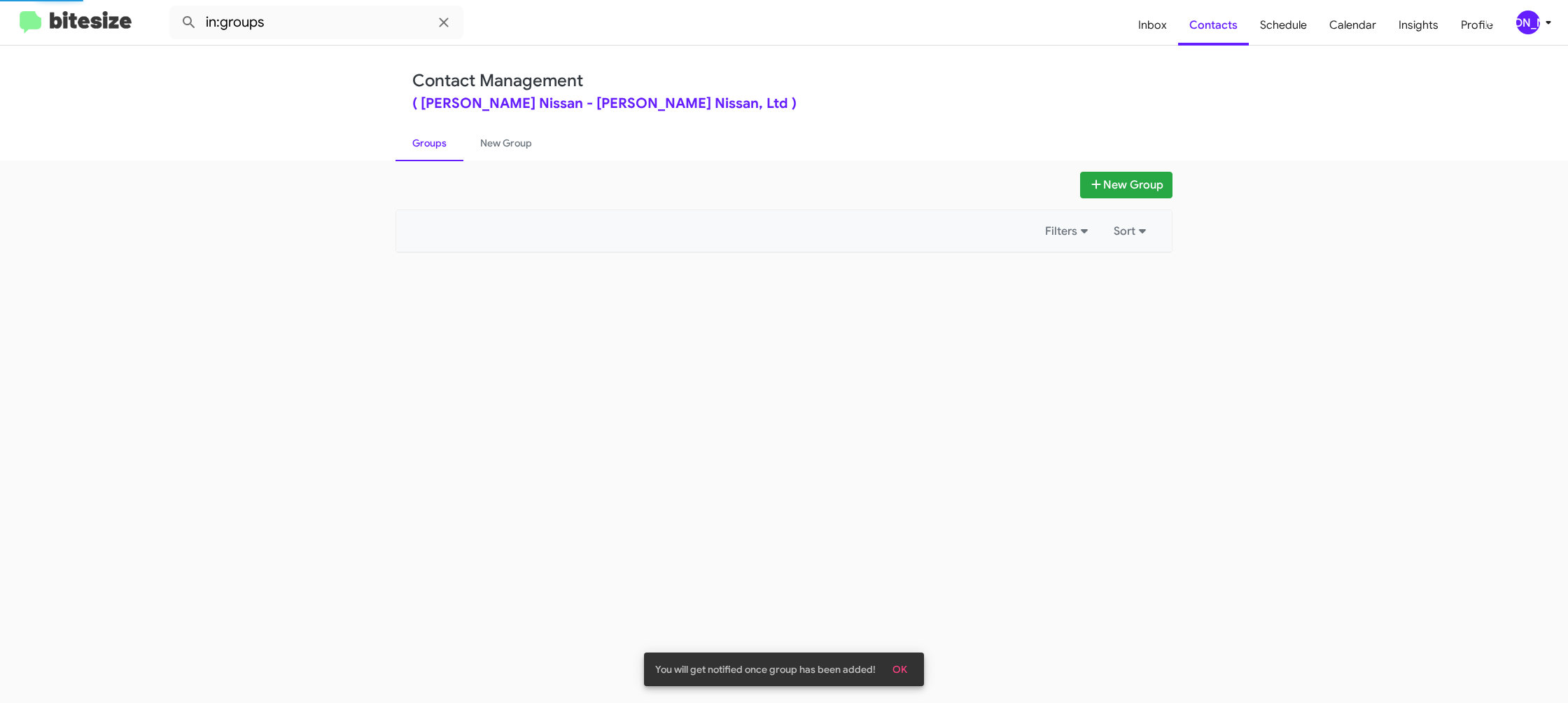
click at [433, 146] on link "Groups" at bounding box center [429, 143] width 68 height 36
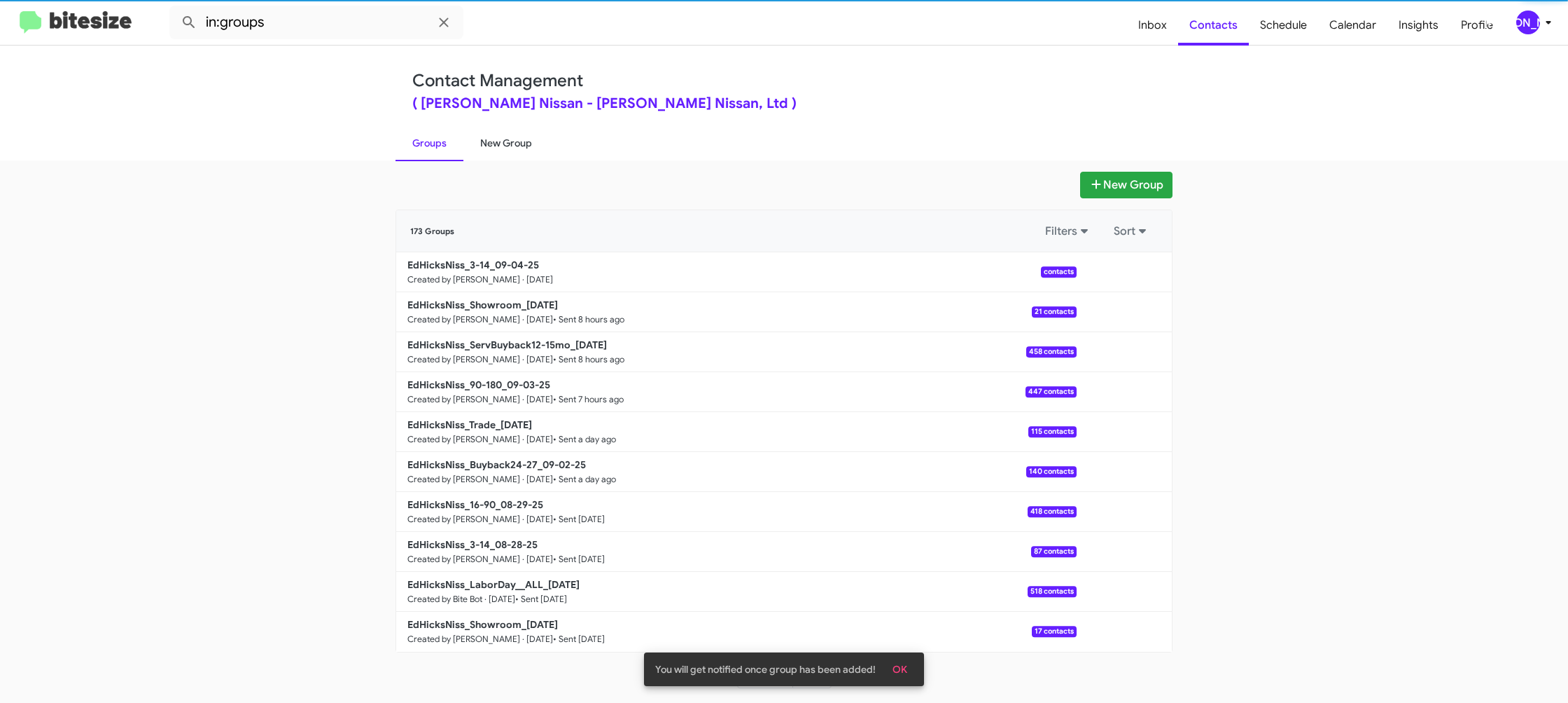
click at [497, 142] on link "New Group" at bounding box center [506, 143] width 85 height 36
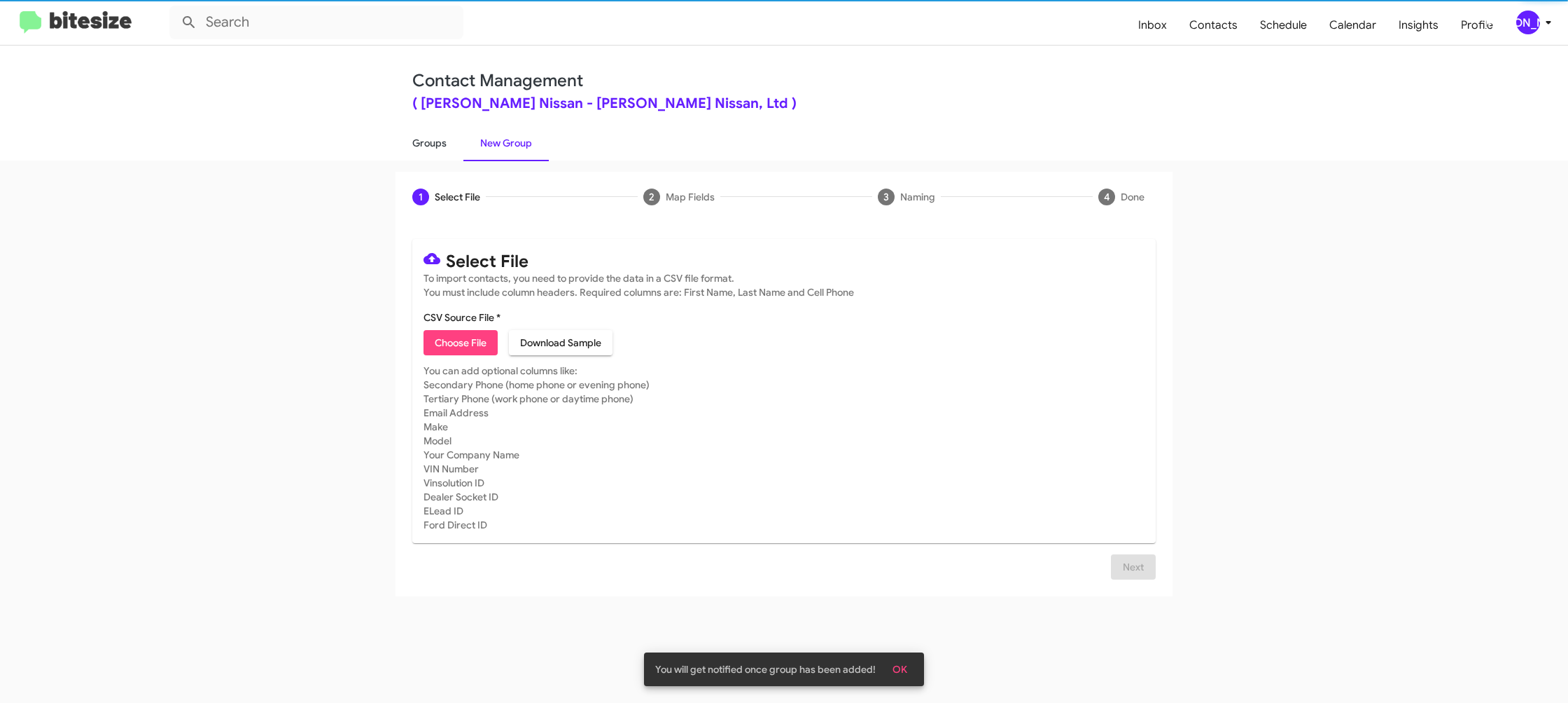
click at [441, 140] on link "Groups" at bounding box center [429, 143] width 68 height 36
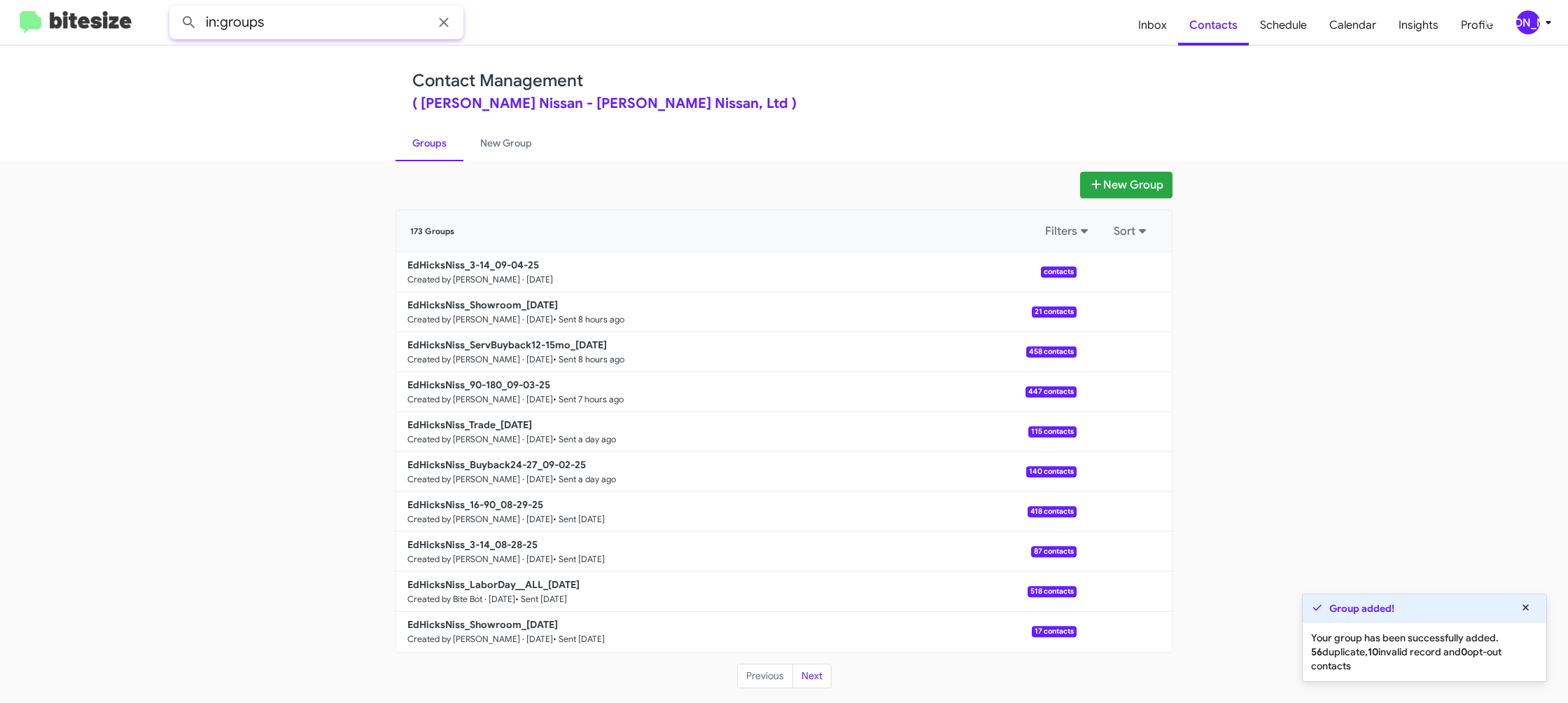
click at [322, 17] on input "in:groups" at bounding box center [316, 23] width 294 height 34
type input "in:groups 3-14"
click at [175, 9] on button at bounding box center [189, 23] width 28 height 28
click at [481, 151] on link "New Group" at bounding box center [506, 143] width 85 height 36
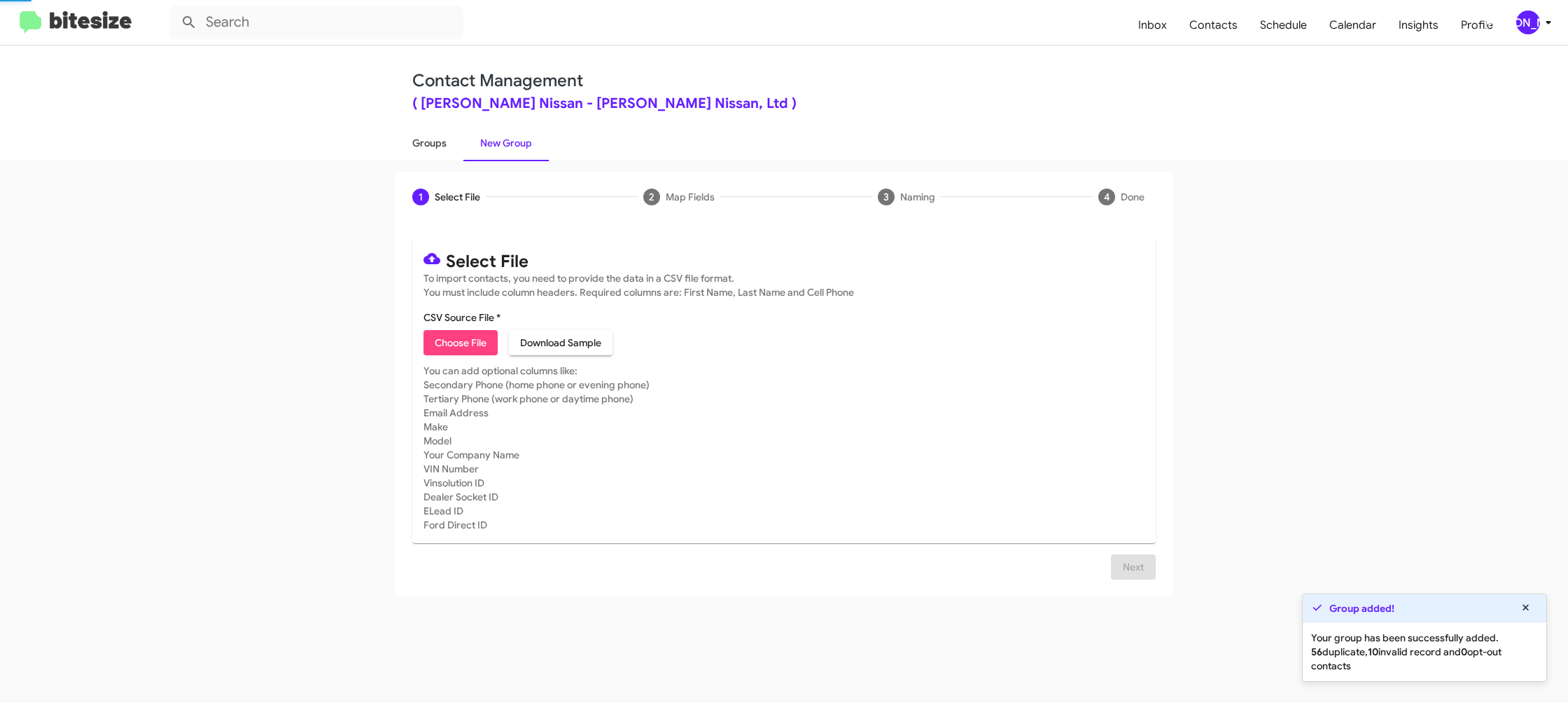
click at [446, 149] on link "Groups" at bounding box center [429, 143] width 68 height 36
type input "in:groups"
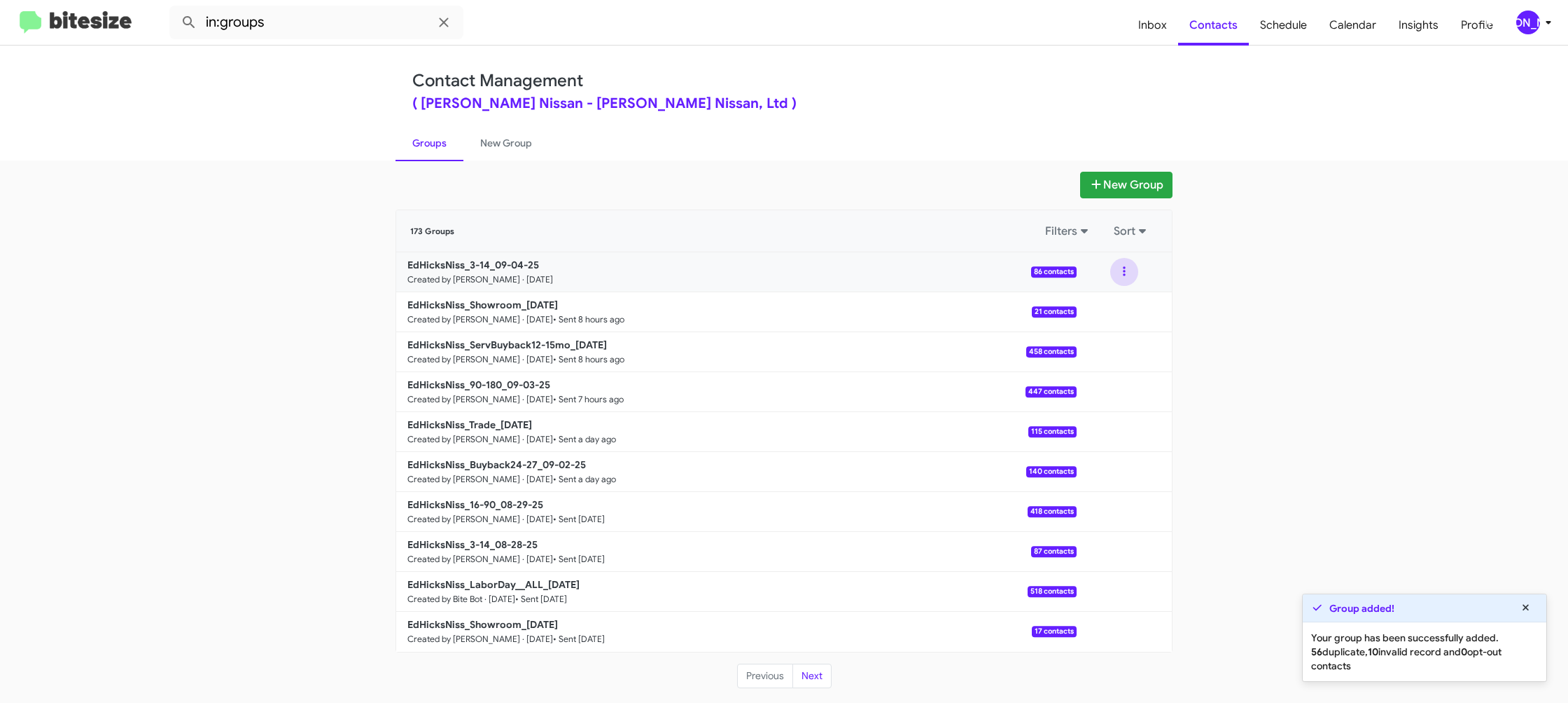
drag, startPoint x: 1133, startPoint y: 276, endPoint x: 1129, endPoint y: 283, distance: 8.1
click at [1133, 276] on button at bounding box center [1124, 272] width 28 height 28
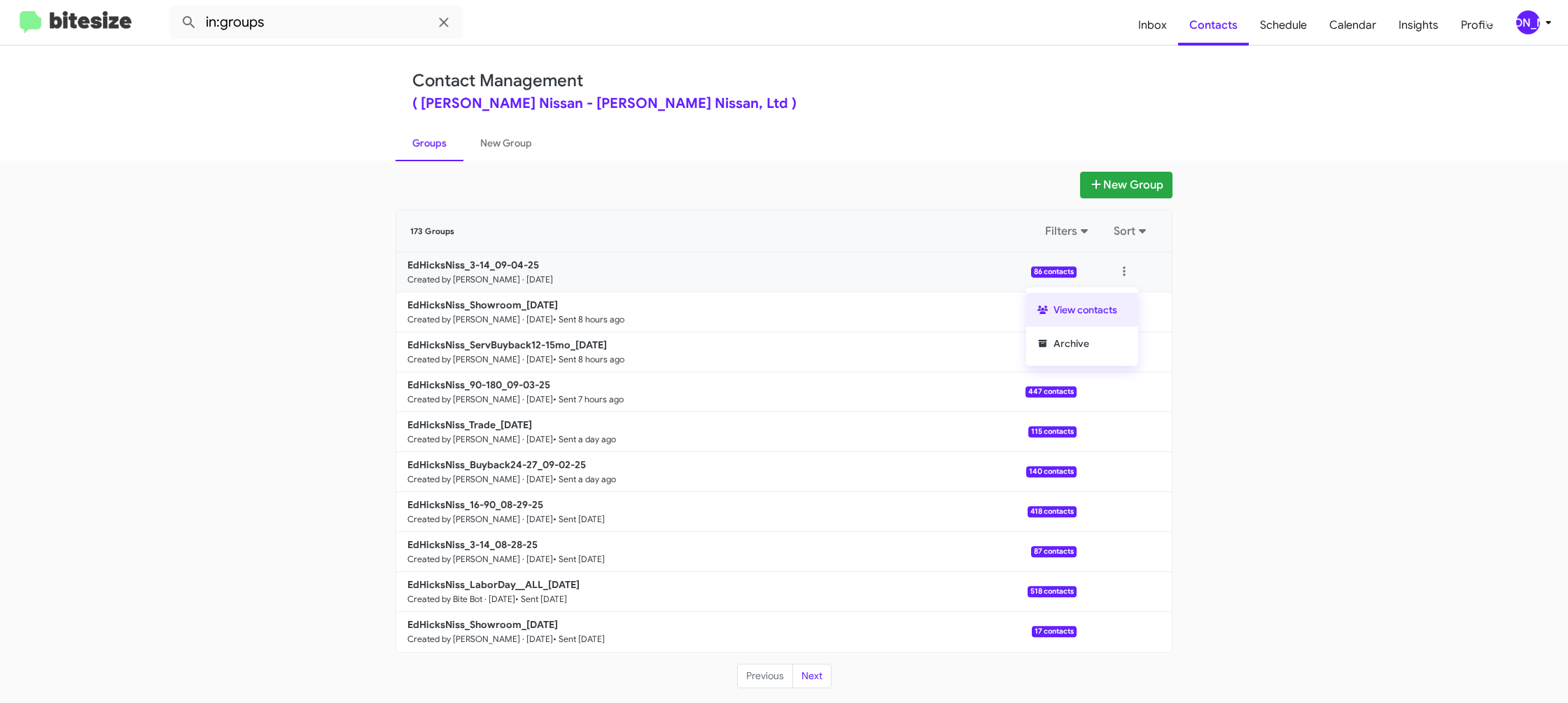
click at [1118, 307] on button "View contacts" at bounding box center [1082, 309] width 112 height 34
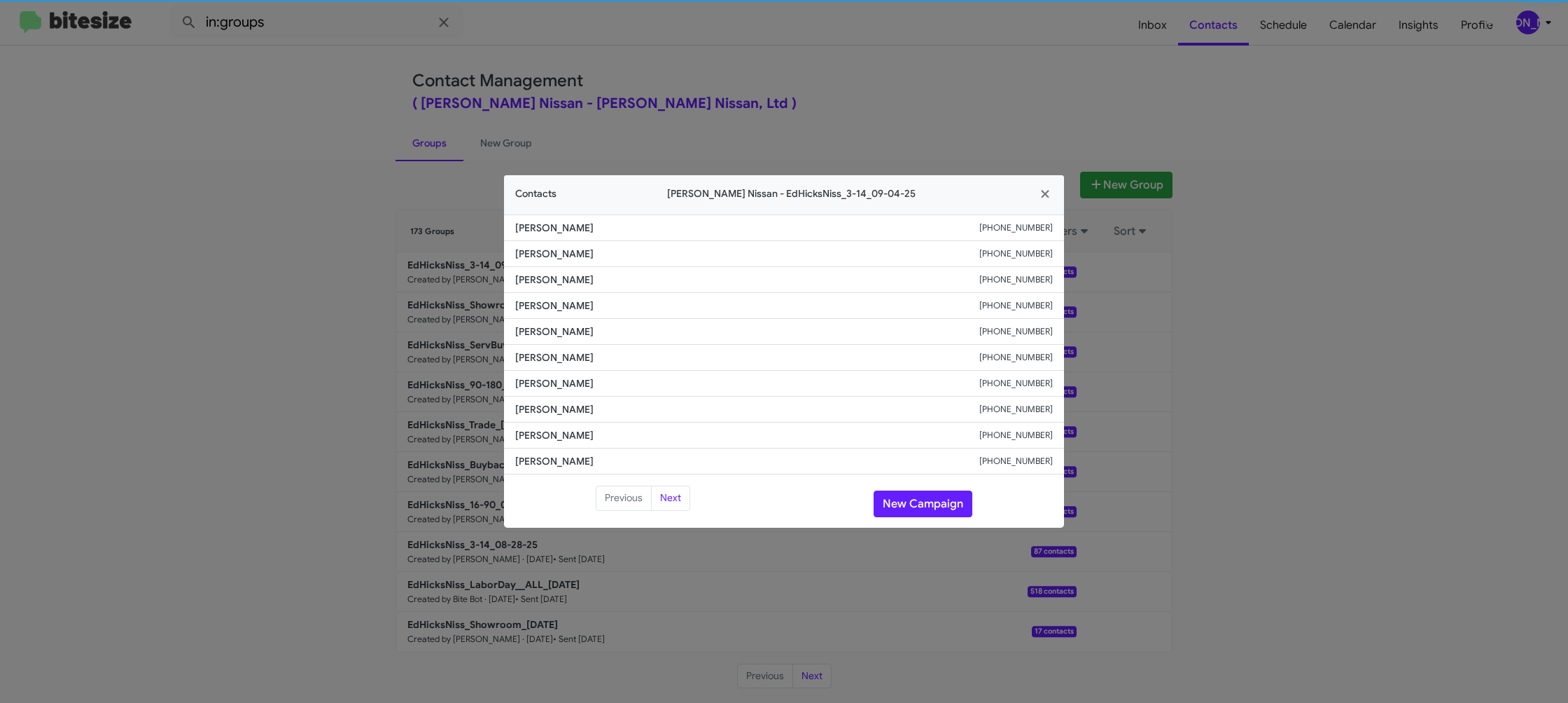
click at [559, 350] on span "Jeffrey Dewitt" at bounding box center [747, 357] width 464 height 14
copy span "Jeffrey Dewitt"
click at [932, 517] on button "New Campaign" at bounding box center [923, 503] width 98 height 26
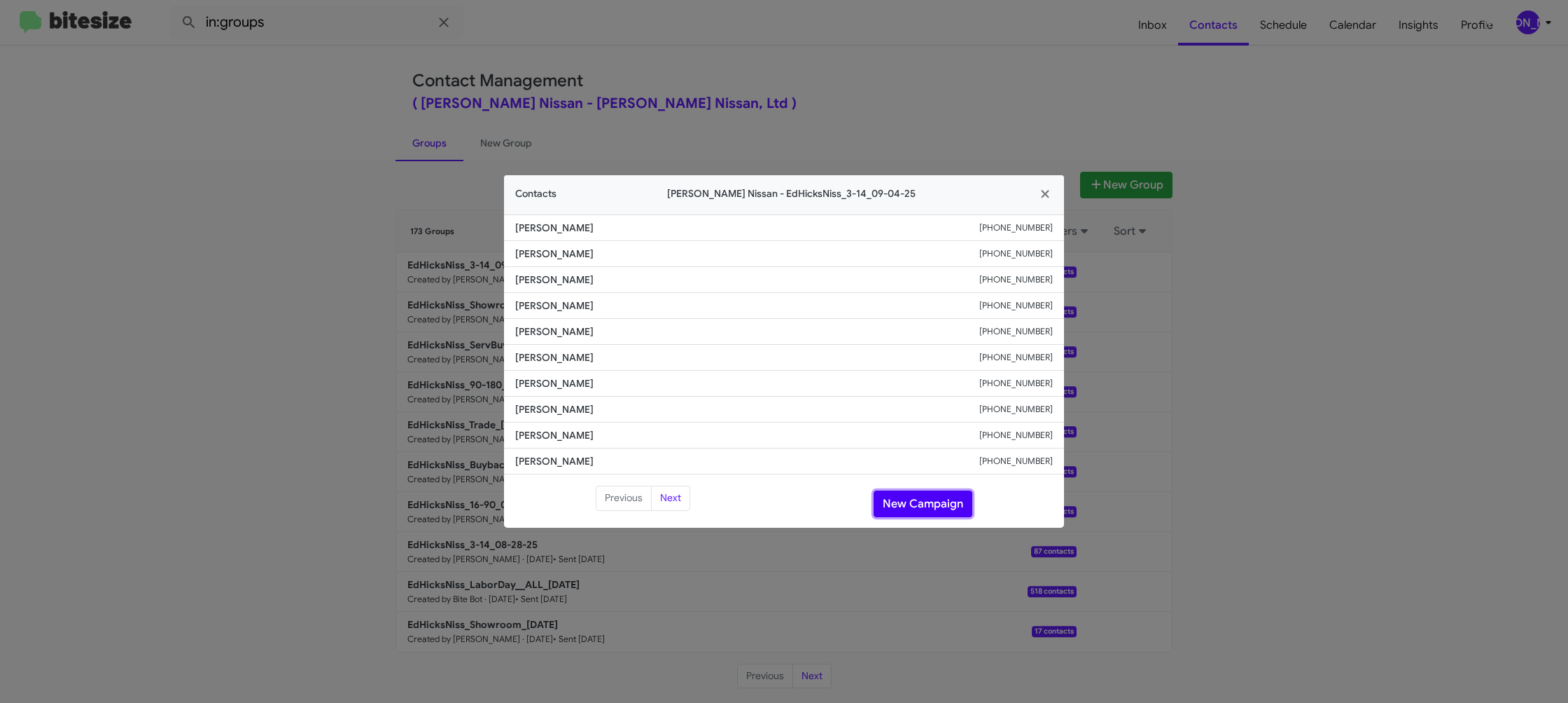
click at [926, 507] on app-contacts-modal "Contacts Ed Hicks Nissan - EdHicksNiss_3-14_09-04-25 Patricia Winston +13619044…" at bounding box center [784, 351] width 560 height 352
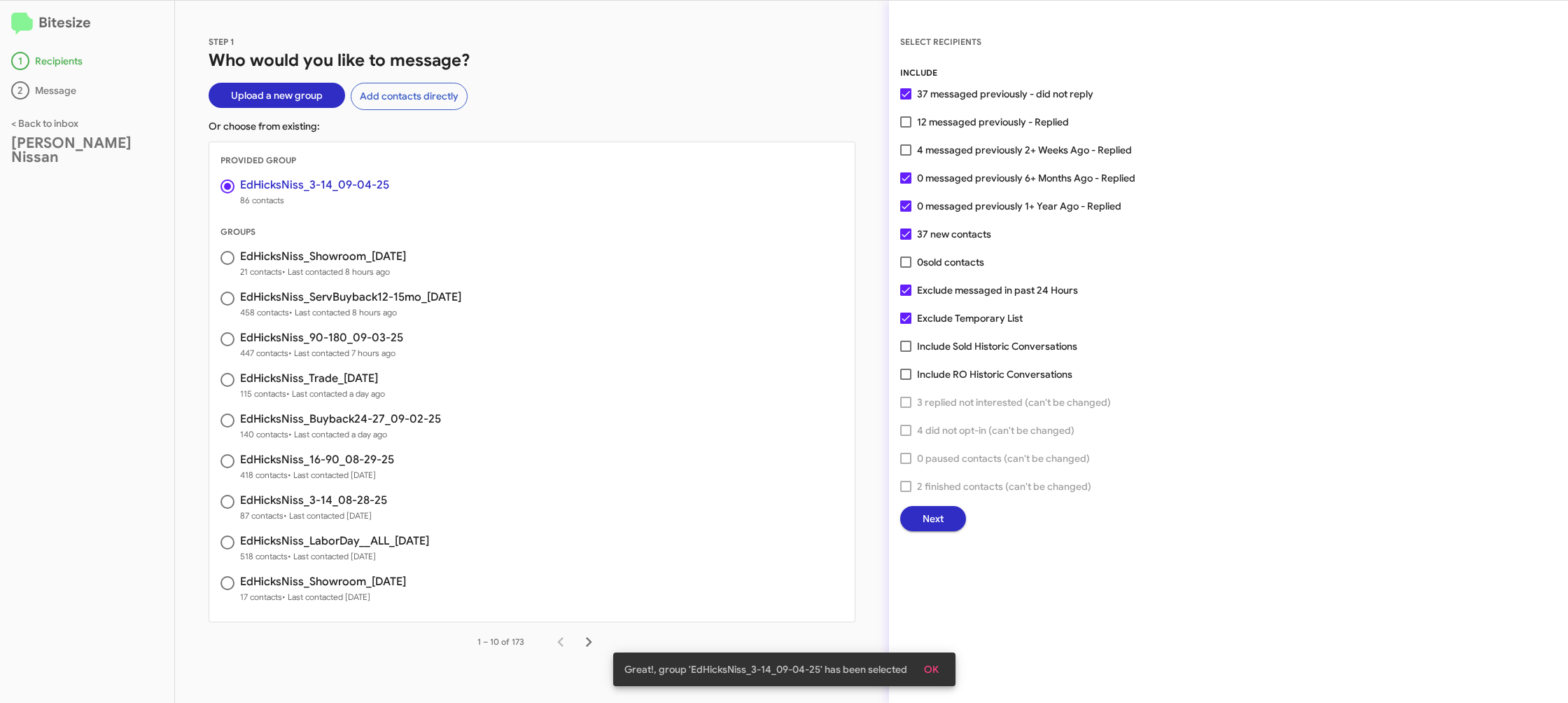
click at [934, 511] on span "Next" at bounding box center [933, 518] width 21 height 26
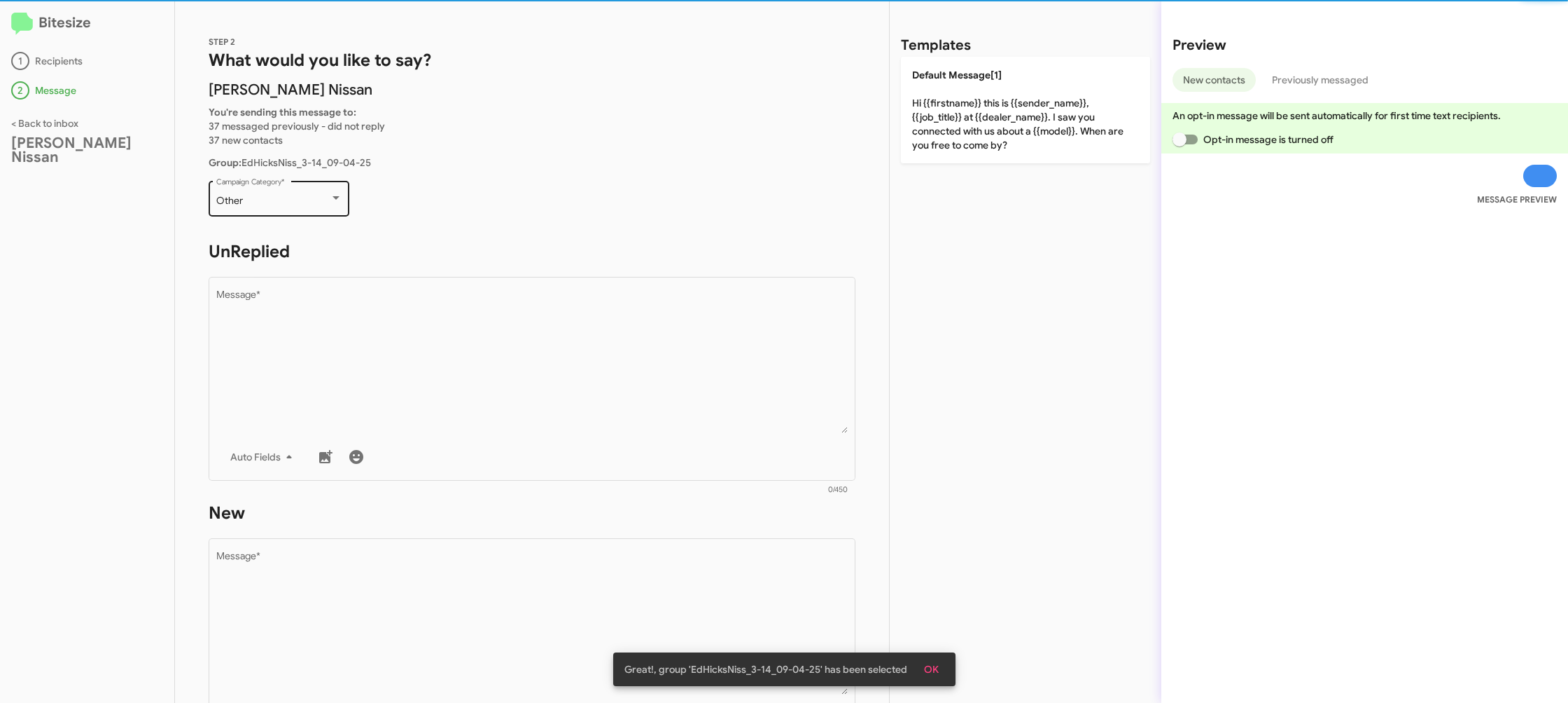
click at [308, 195] on div "Other Campaign Category *" at bounding box center [279, 197] width 126 height 39
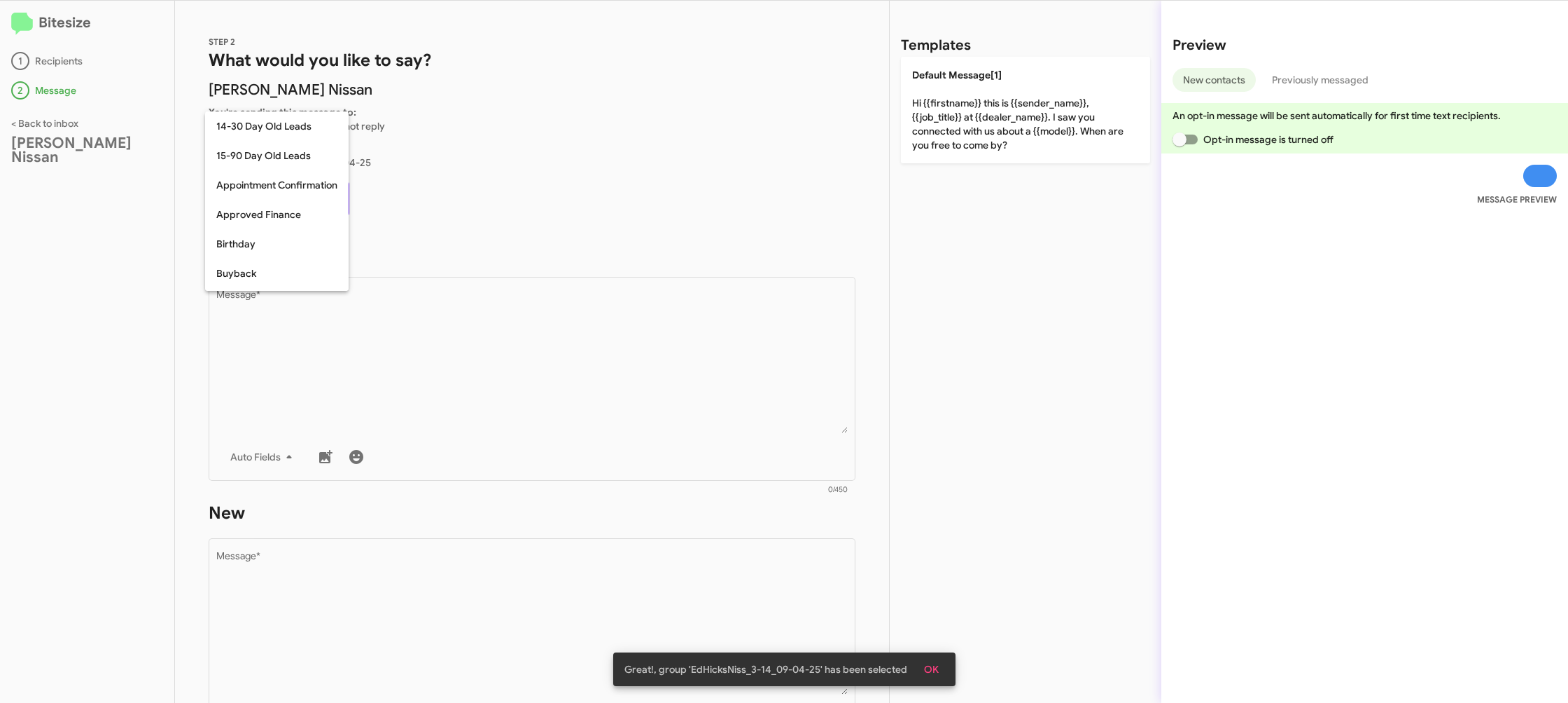
scroll to position [308, 0]
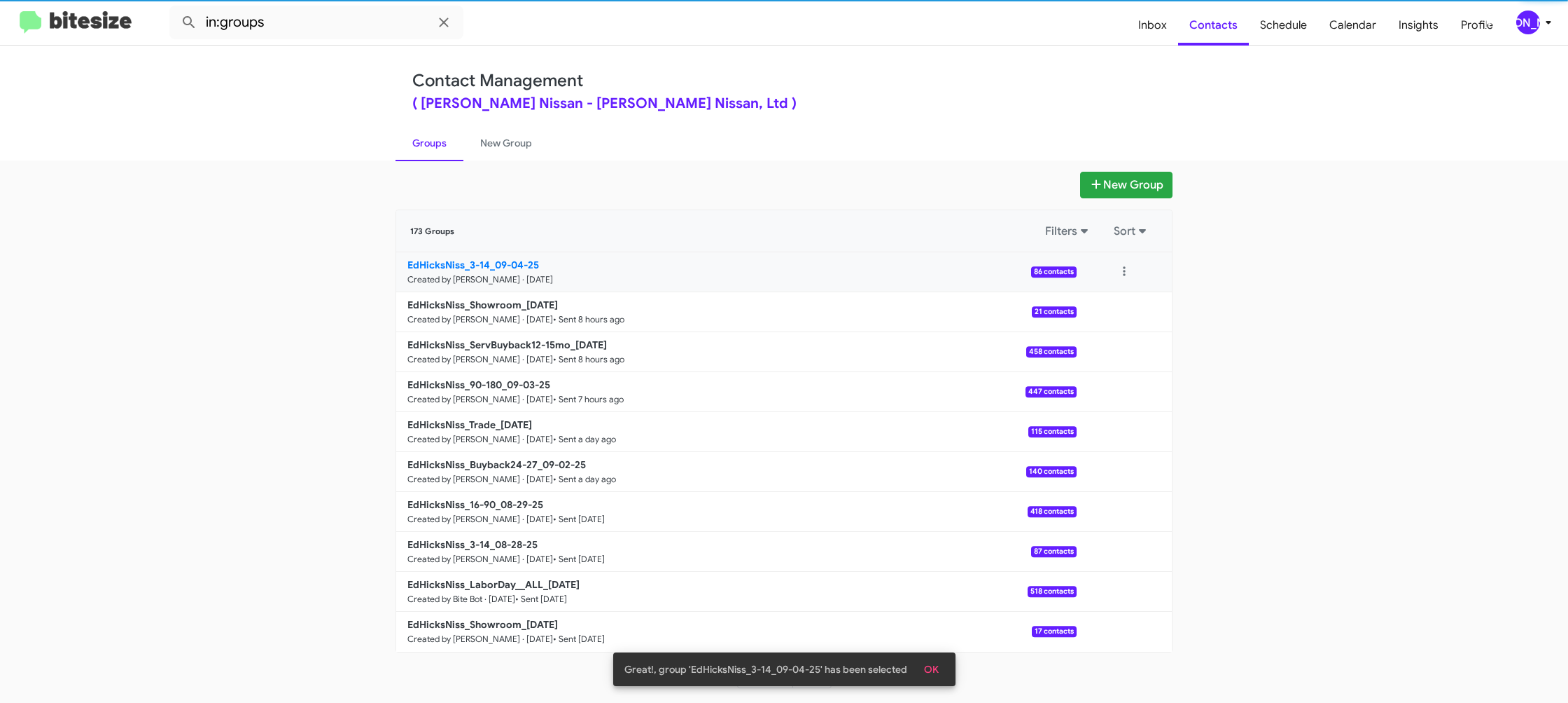
click at [491, 289] on link "EdHicksNiss_3-14_09-04-25 Created by Jason Apdua · Sep 4, 2025 86 contacts" at bounding box center [737, 272] width 681 height 40
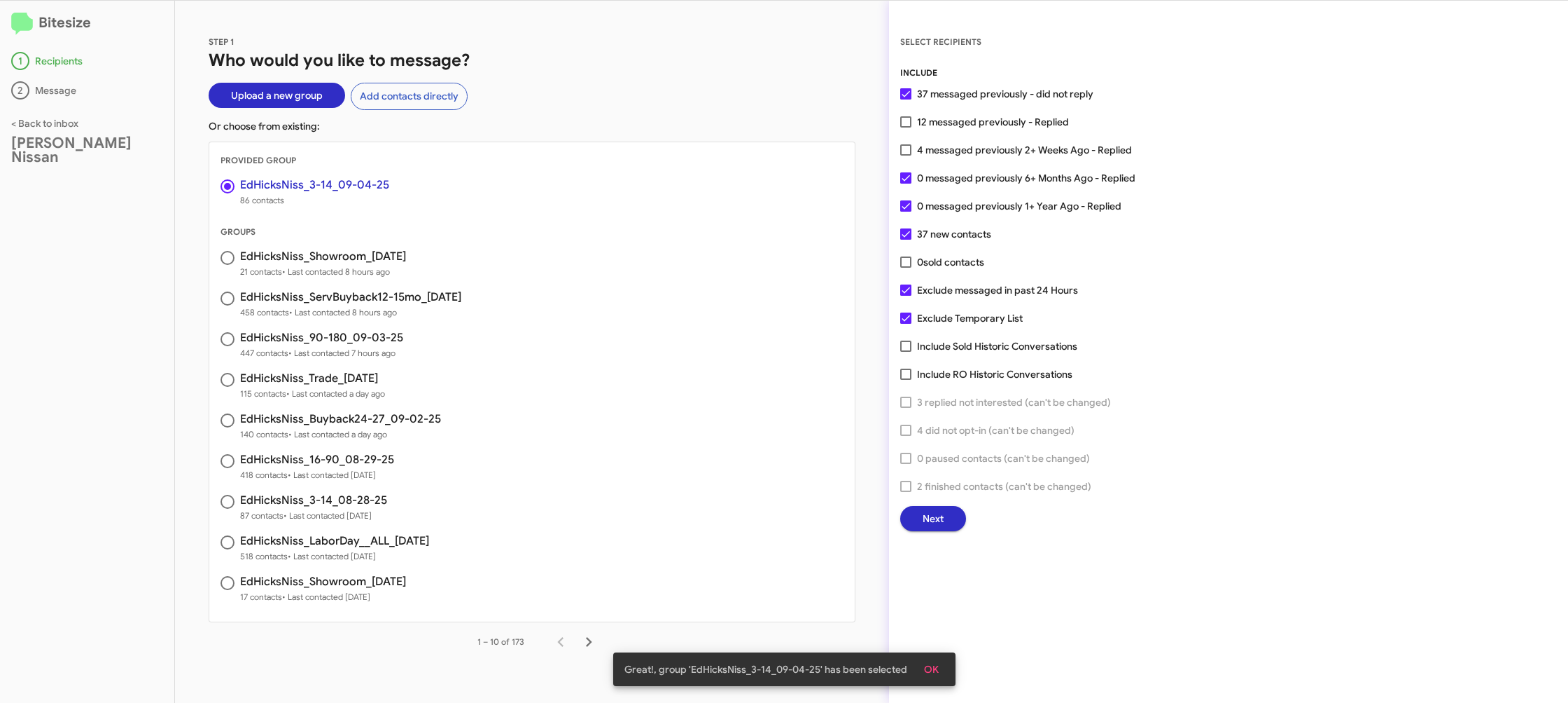
click at [935, 518] on span "Next" at bounding box center [933, 518] width 21 height 26
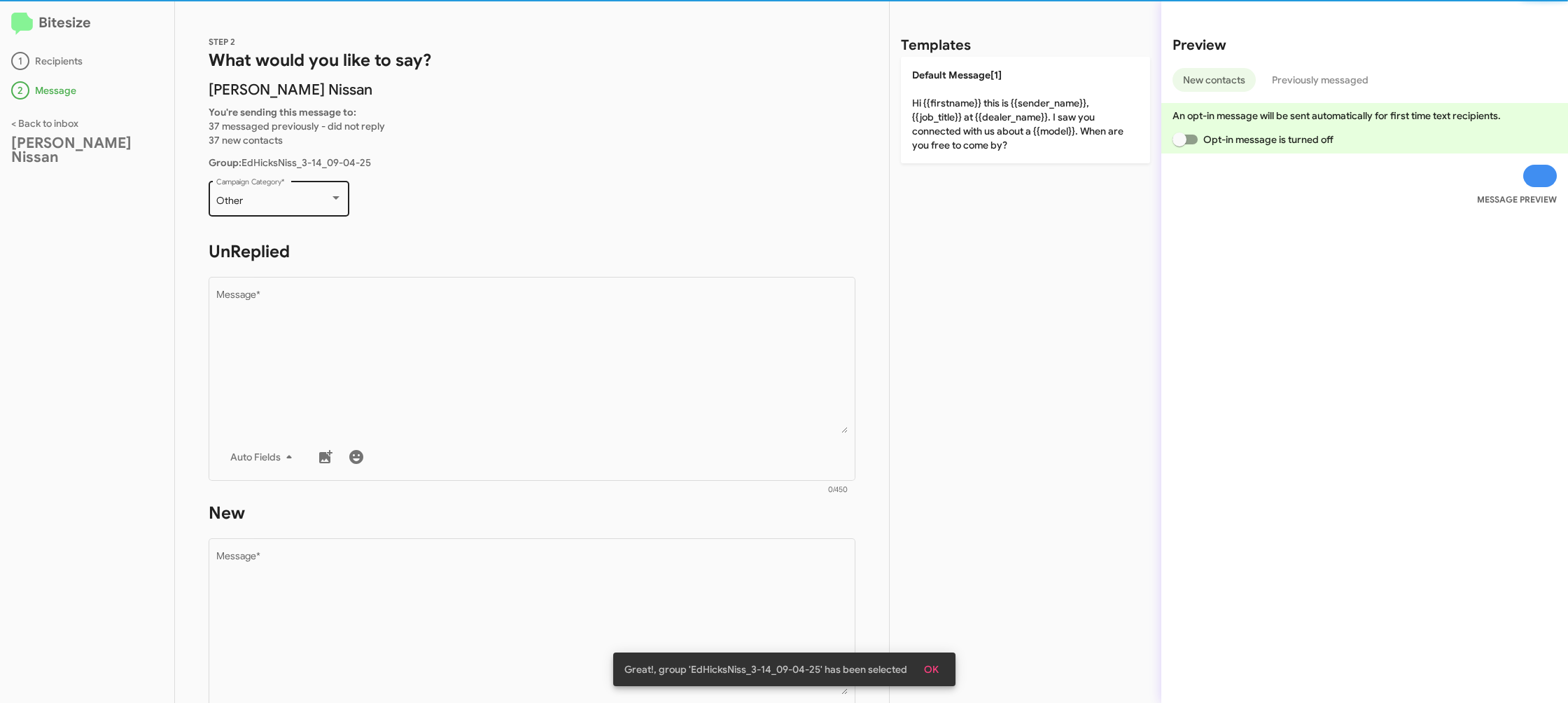
click at [261, 198] on div "Other" at bounding box center [273, 202] width 113 height 11
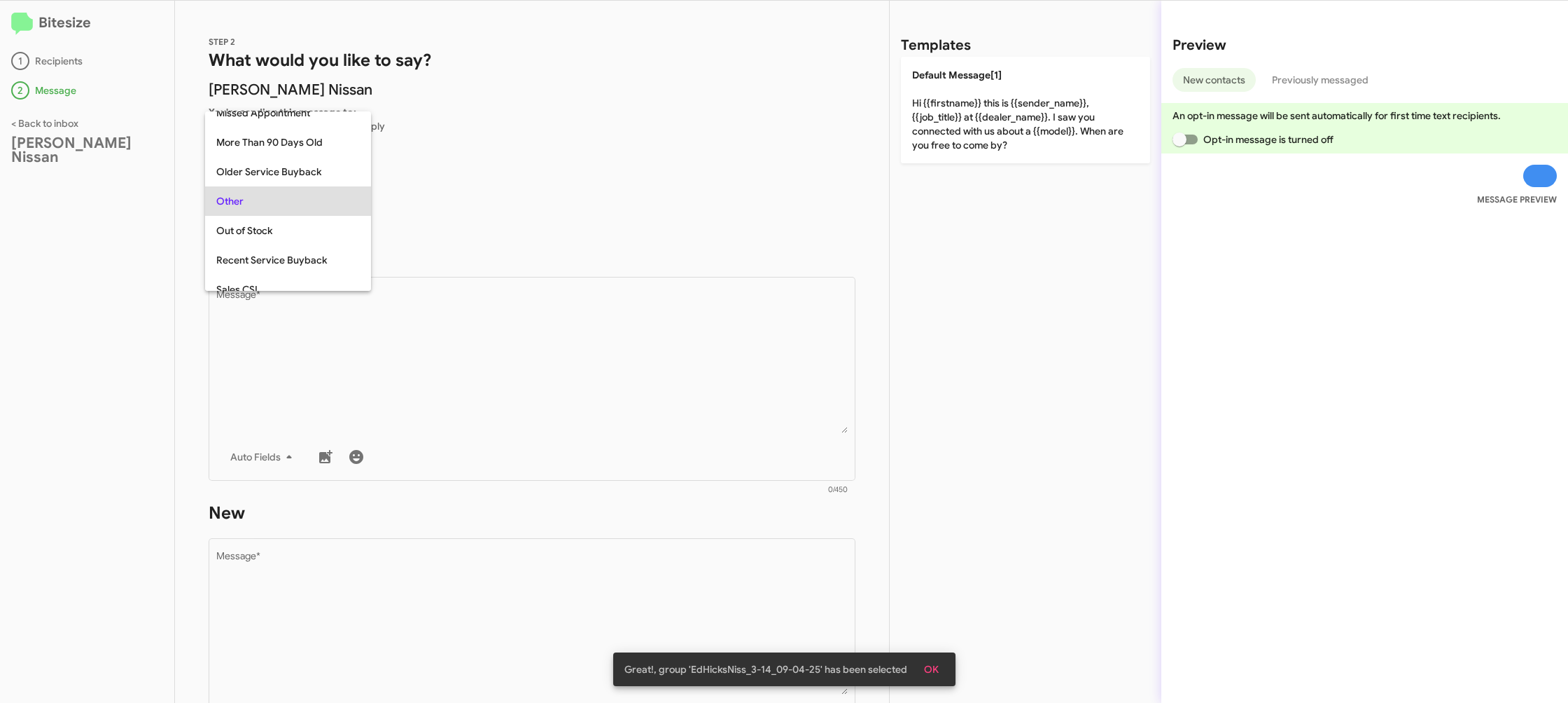
scroll to position [527, 0]
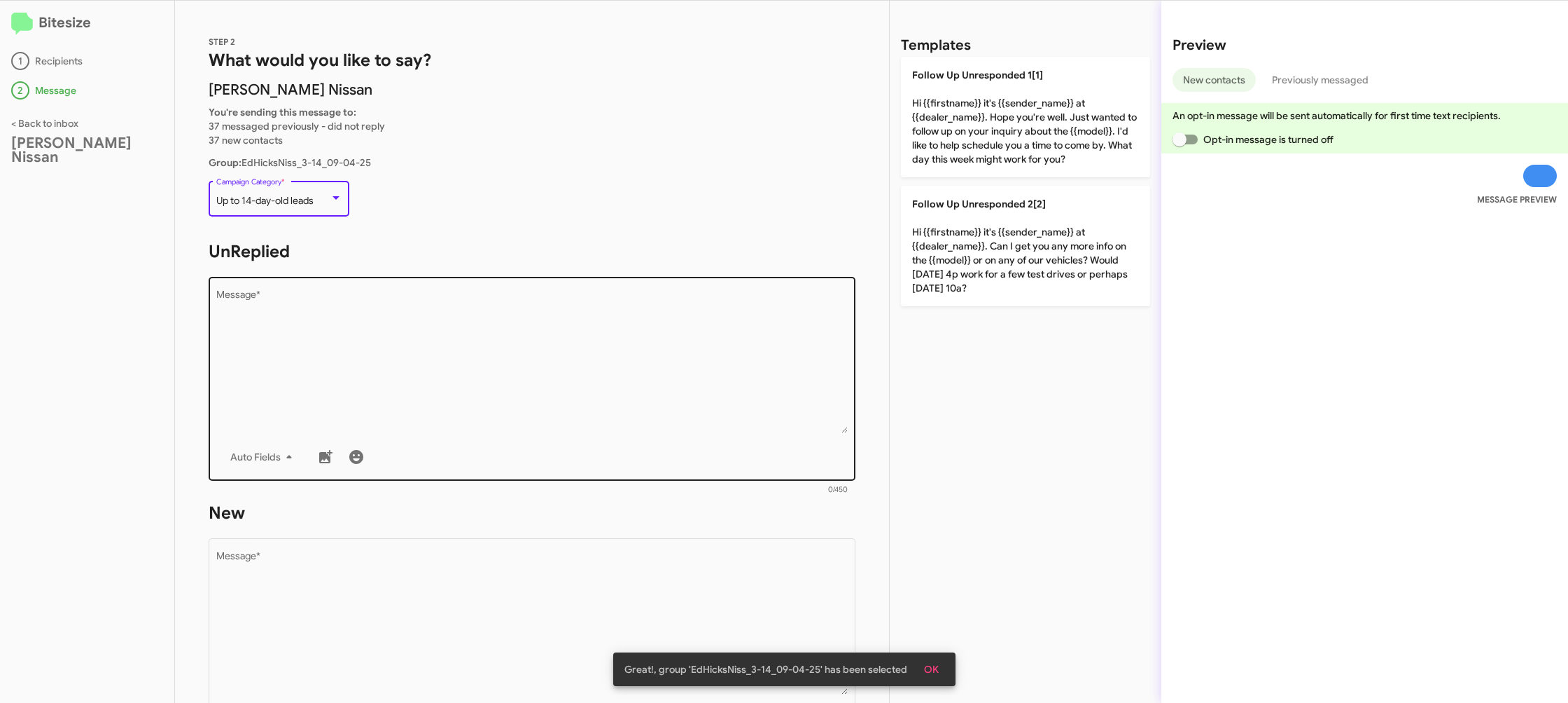
click at [553, 319] on textarea "Message *" at bounding box center [532, 361] width 633 height 143
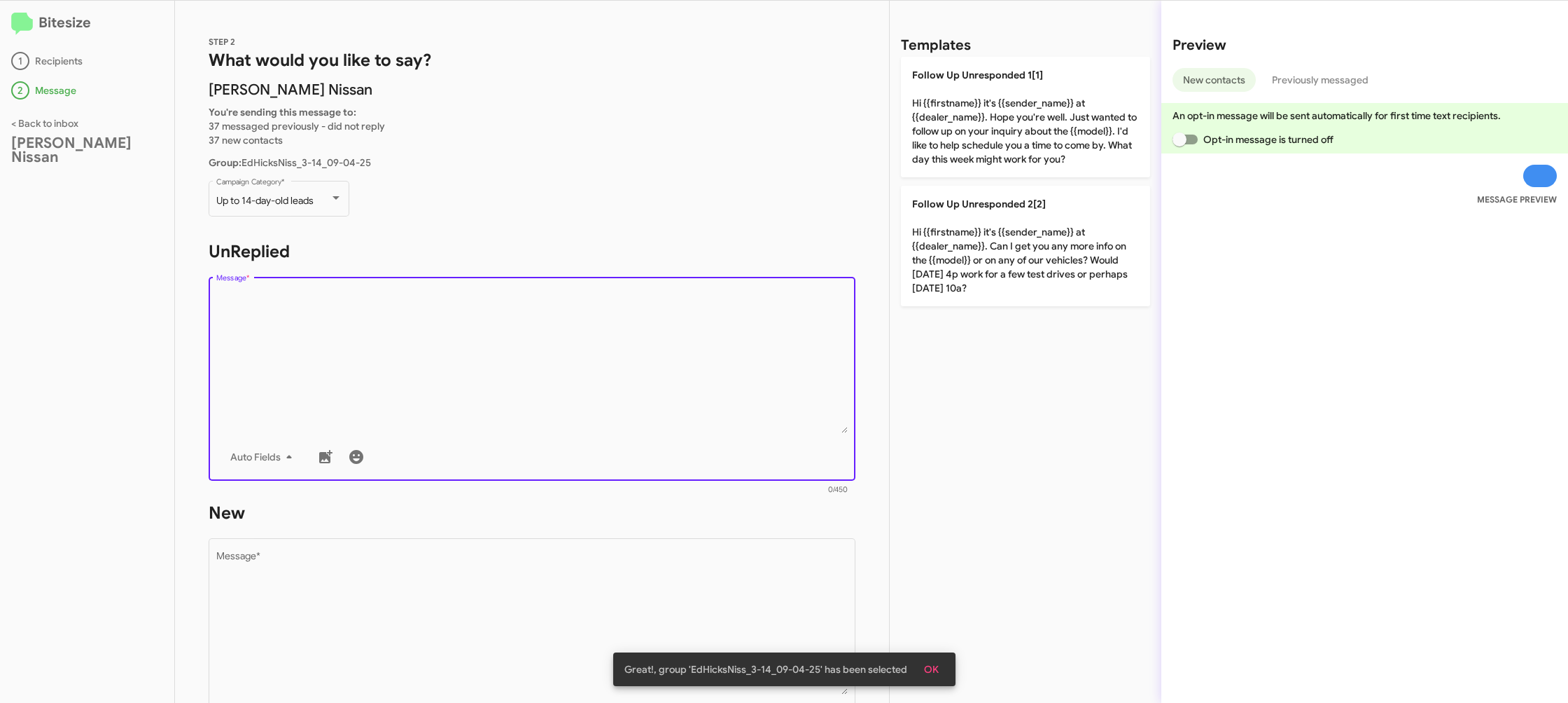
drag, startPoint x: 553, startPoint y: 319, endPoint x: 666, endPoint y: 273, distance: 122.0
click at [578, 306] on textarea "Message *" at bounding box center [532, 361] width 633 height 143
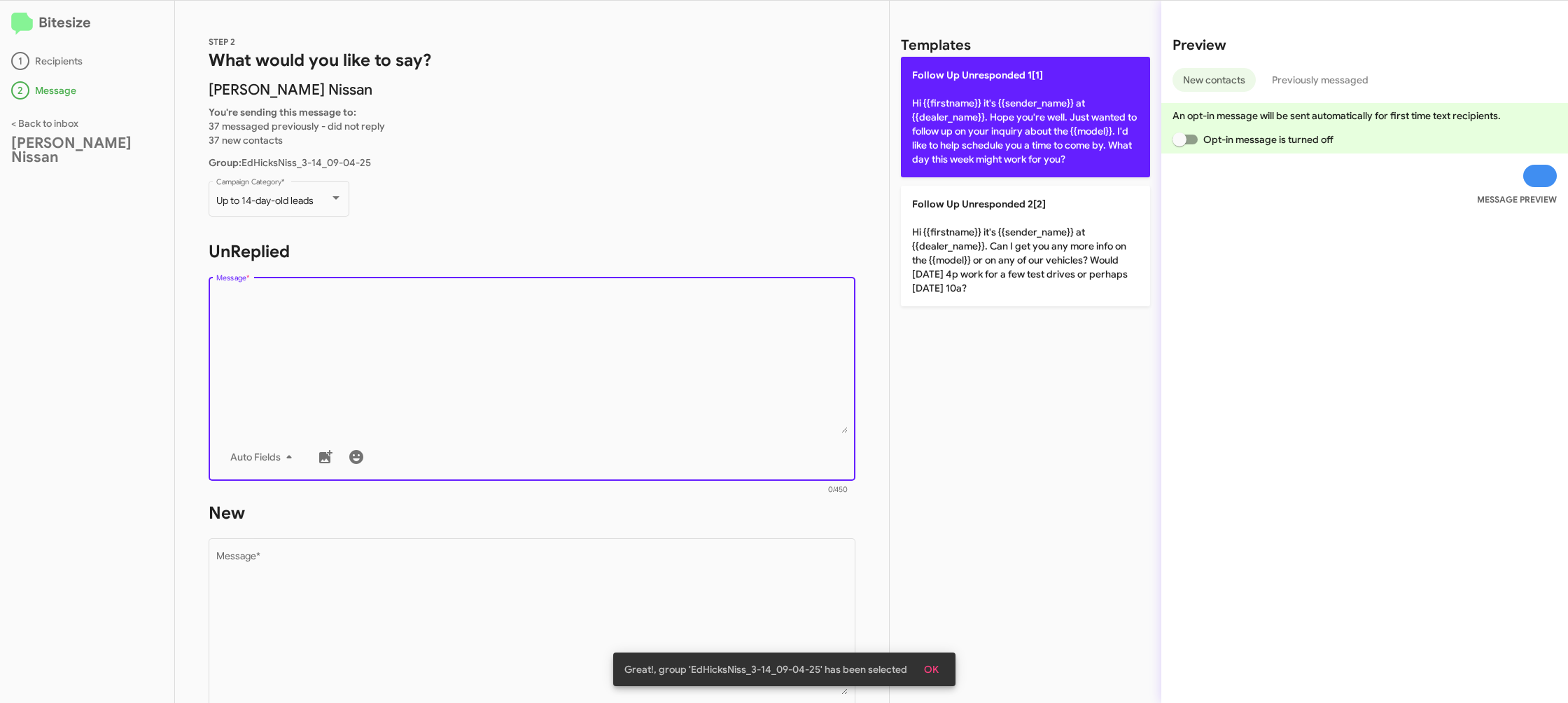
click at [1010, 122] on p "Follow Up Unresponded 1[1] Hi {{firstname}} it's {{sender_name}} at {{dealer_na…" at bounding box center [1026, 116] width 250 height 120
type textarea "Hi {{firstname}} it's {{sender_name}} at {{dealer_name}}. Hope you're well. Jus…"
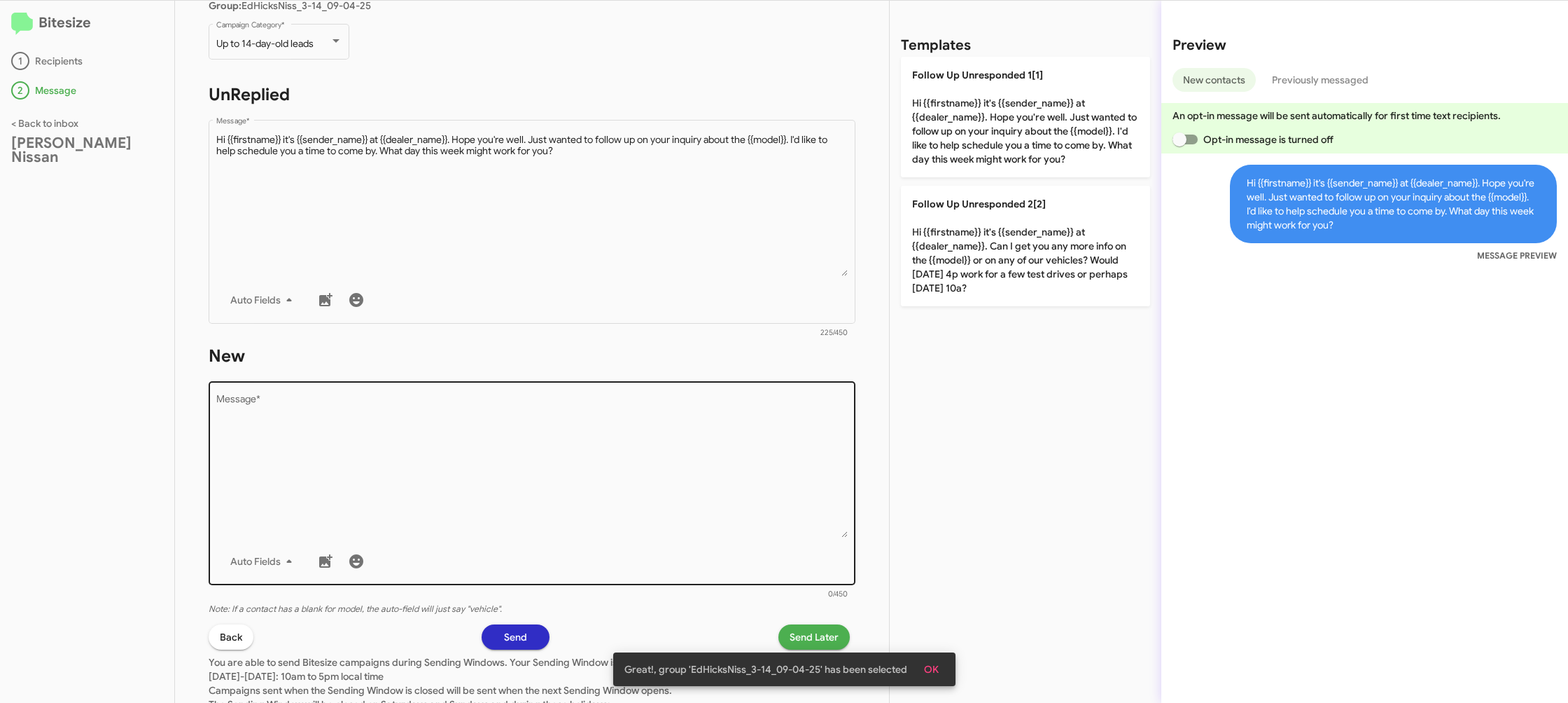
scroll to position [187, 0]
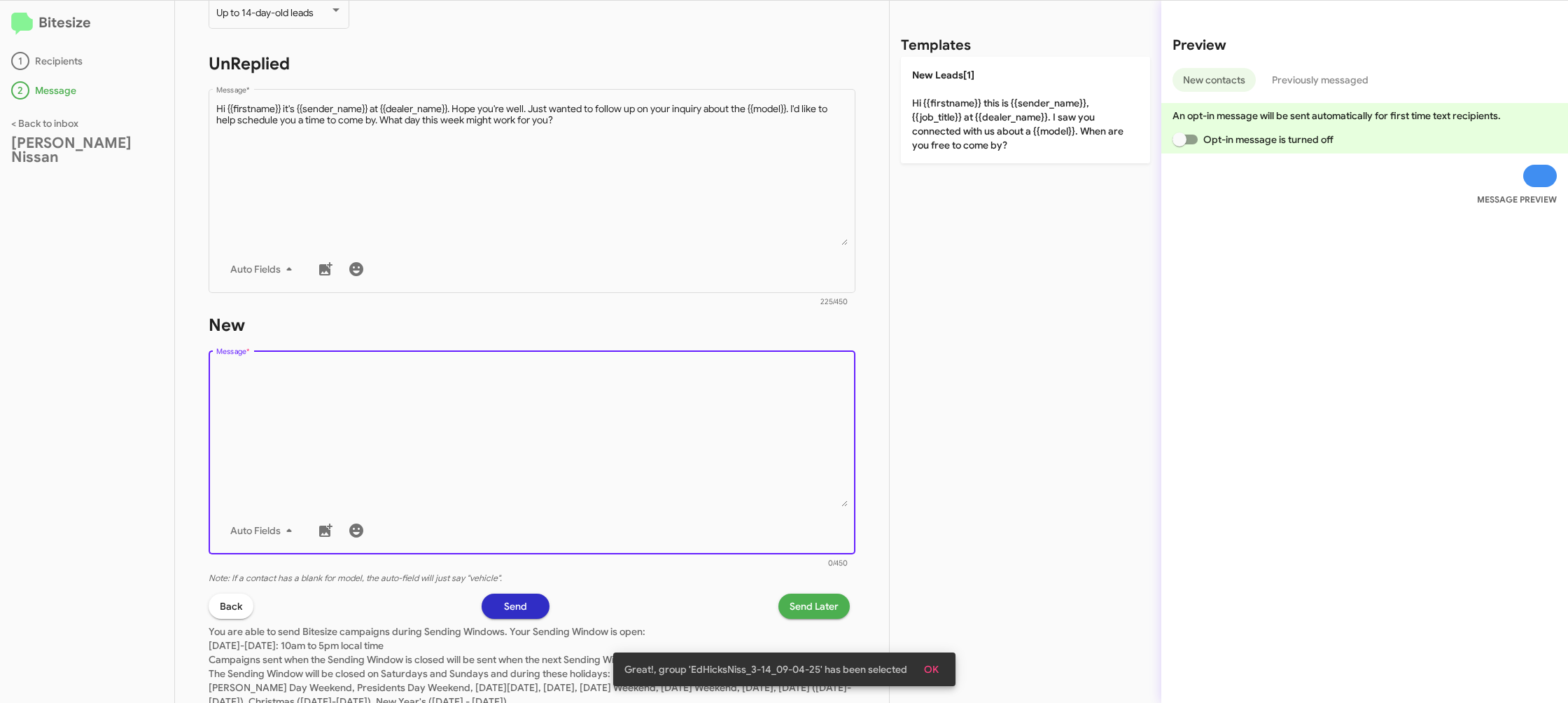
click at [729, 463] on textarea "Message *" at bounding box center [532, 434] width 633 height 143
click at [729, 441] on textarea "Message *" at bounding box center [532, 434] width 633 height 143
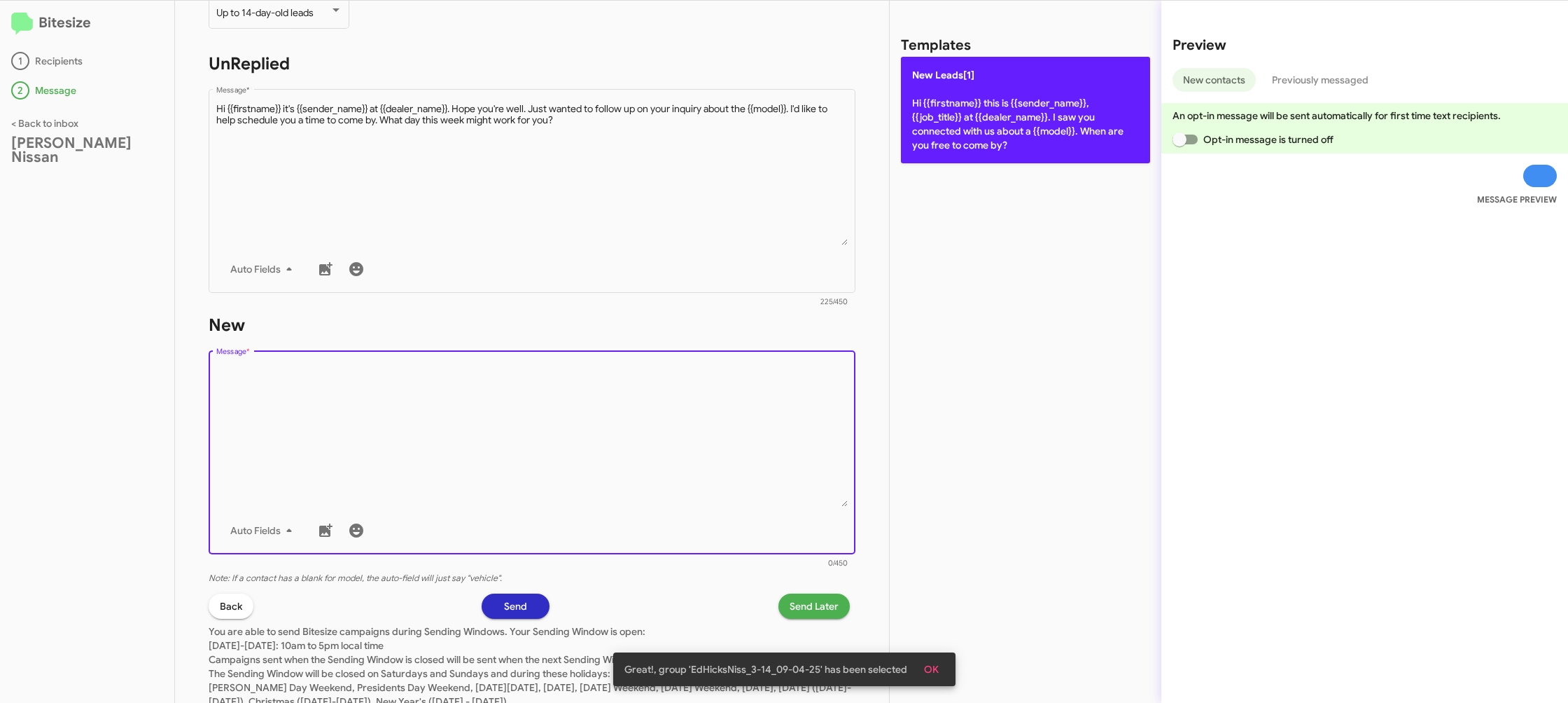
click at [965, 114] on p "New Leads[1] Hi {{firstname}} this is {{sender_name}}, {{job_title}} at {{deale…" at bounding box center [1026, 110] width 250 height 107
type textarea "Hi {{firstname}} this is {{sender_name}}, {{job_title}} at {{dealer_name}}. I s…"
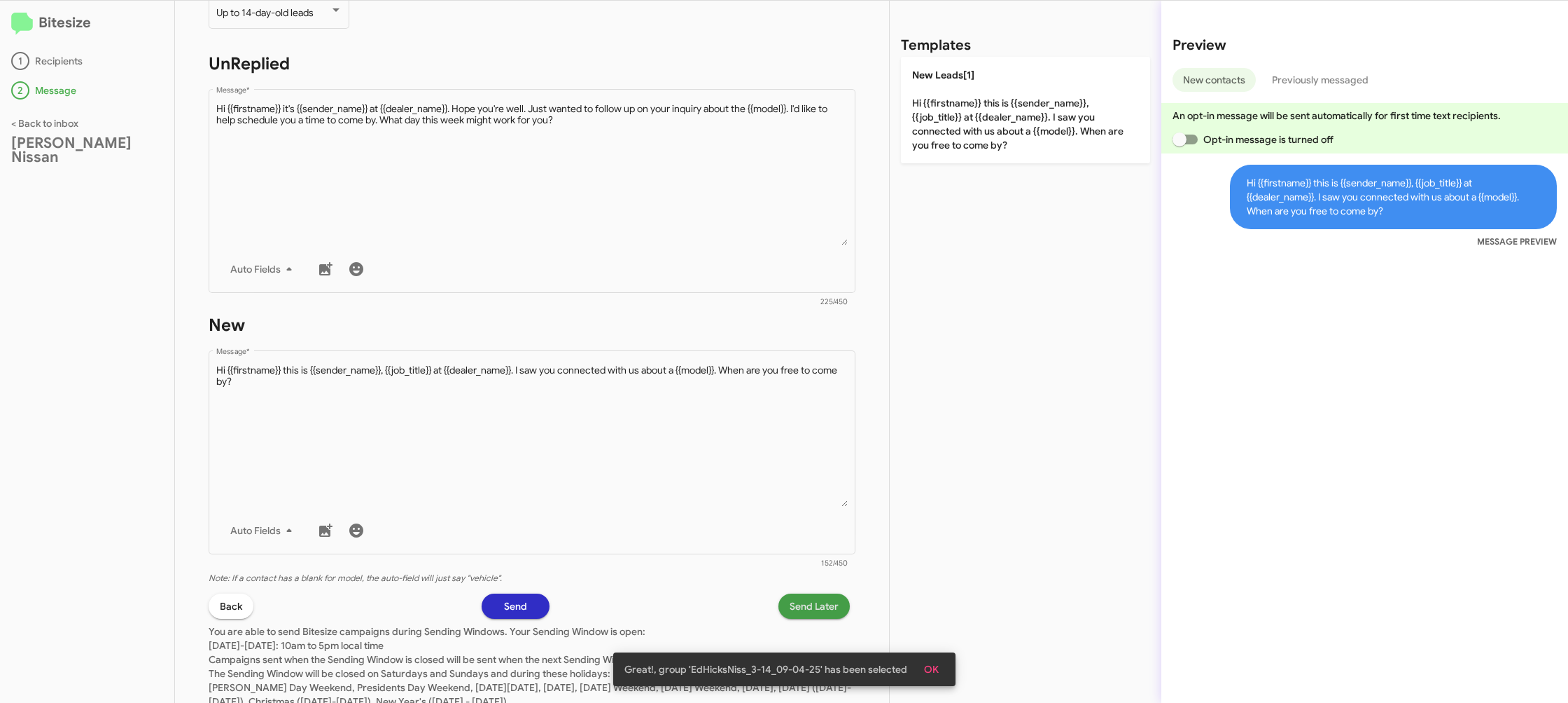
click at [806, 600] on span "Send Later" at bounding box center [814, 606] width 49 height 26
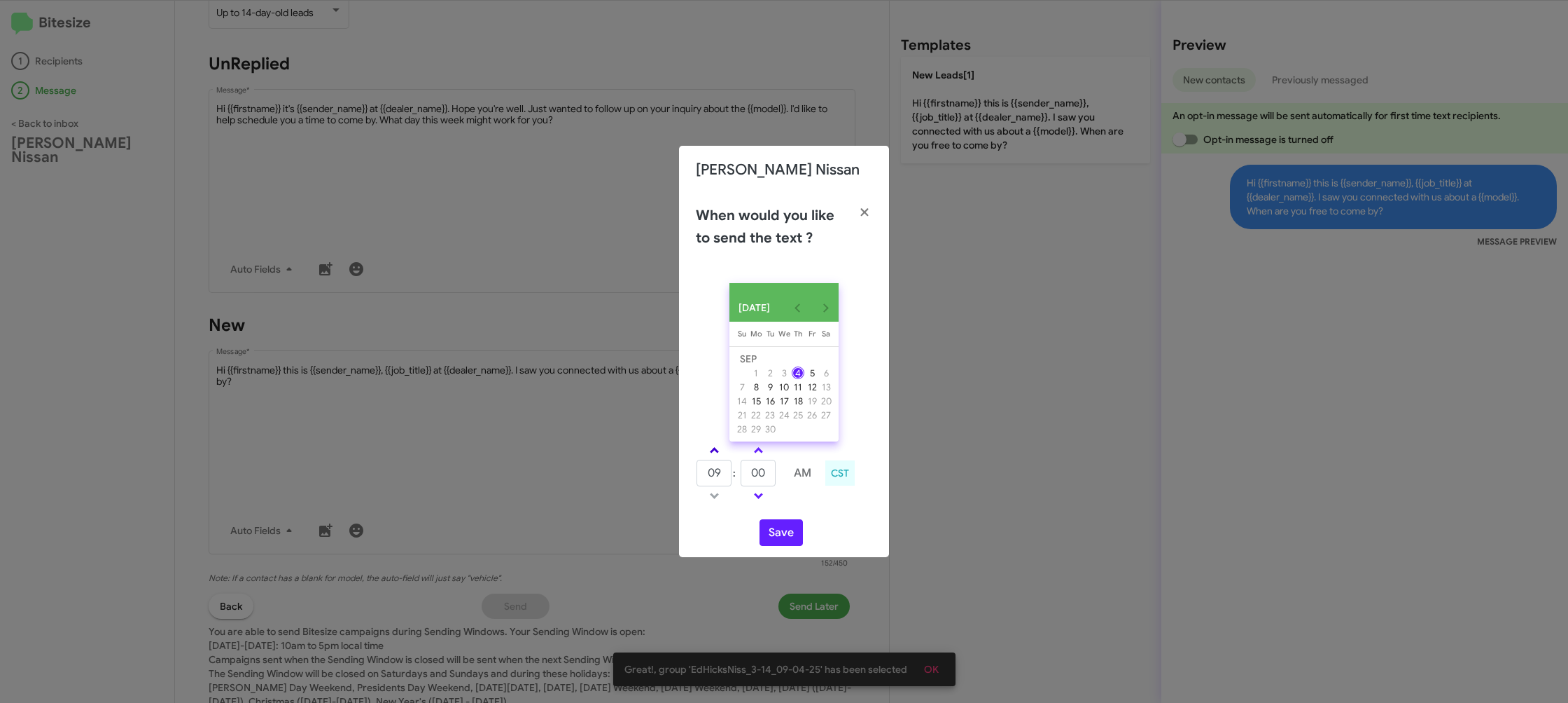
click at [724, 456] on link at bounding box center [715, 449] width 25 height 16
click at [723, 455] on link at bounding box center [715, 449] width 25 height 16
drag, startPoint x: 723, startPoint y: 455, endPoint x: 740, endPoint y: 474, distance: 25.5
click at [723, 454] on link at bounding box center [715, 449] width 25 height 16
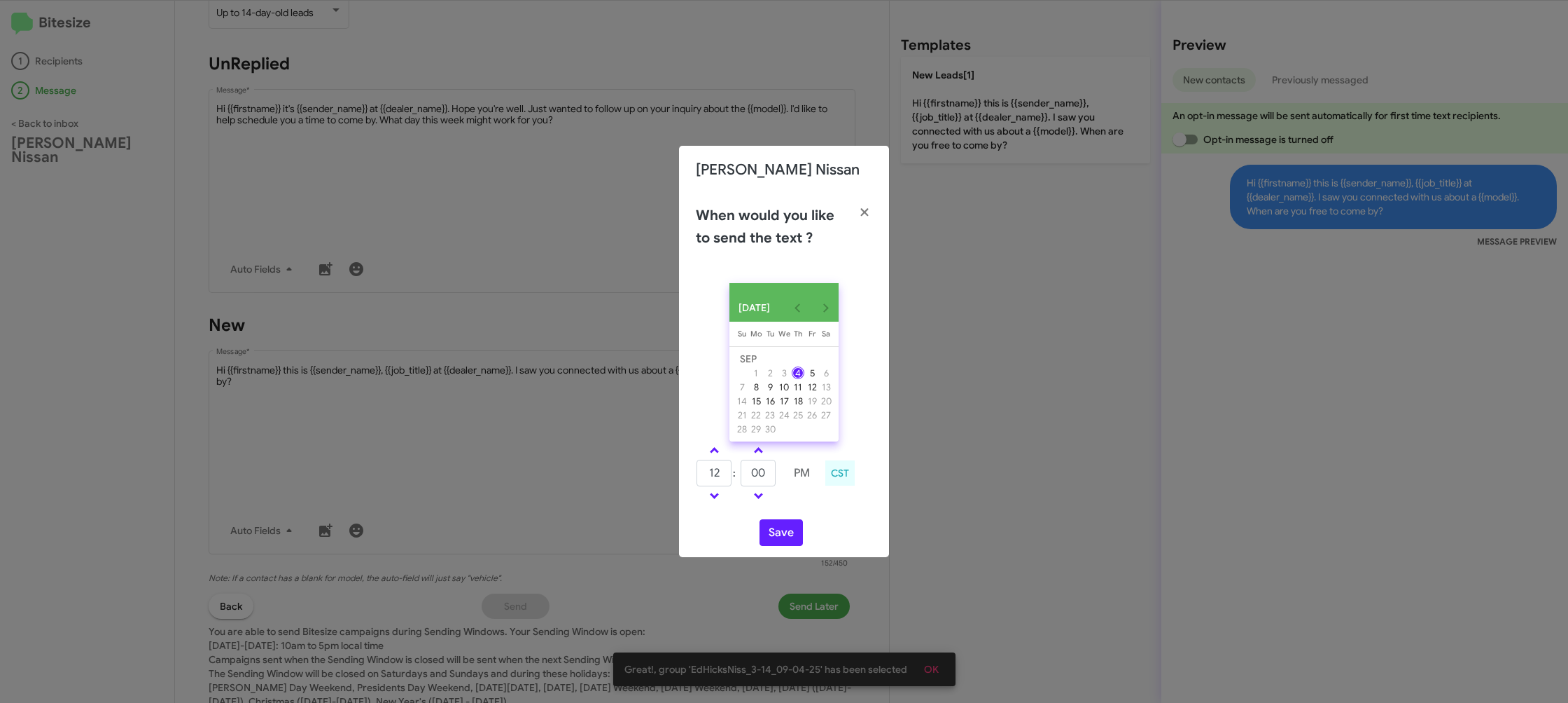
type input "01"
click at [748, 473] on input "00" at bounding box center [758, 473] width 35 height 26
type input "12"
drag, startPoint x: 794, startPoint y: 501, endPoint x: 782, endPoint y: 531, distance: 32.3
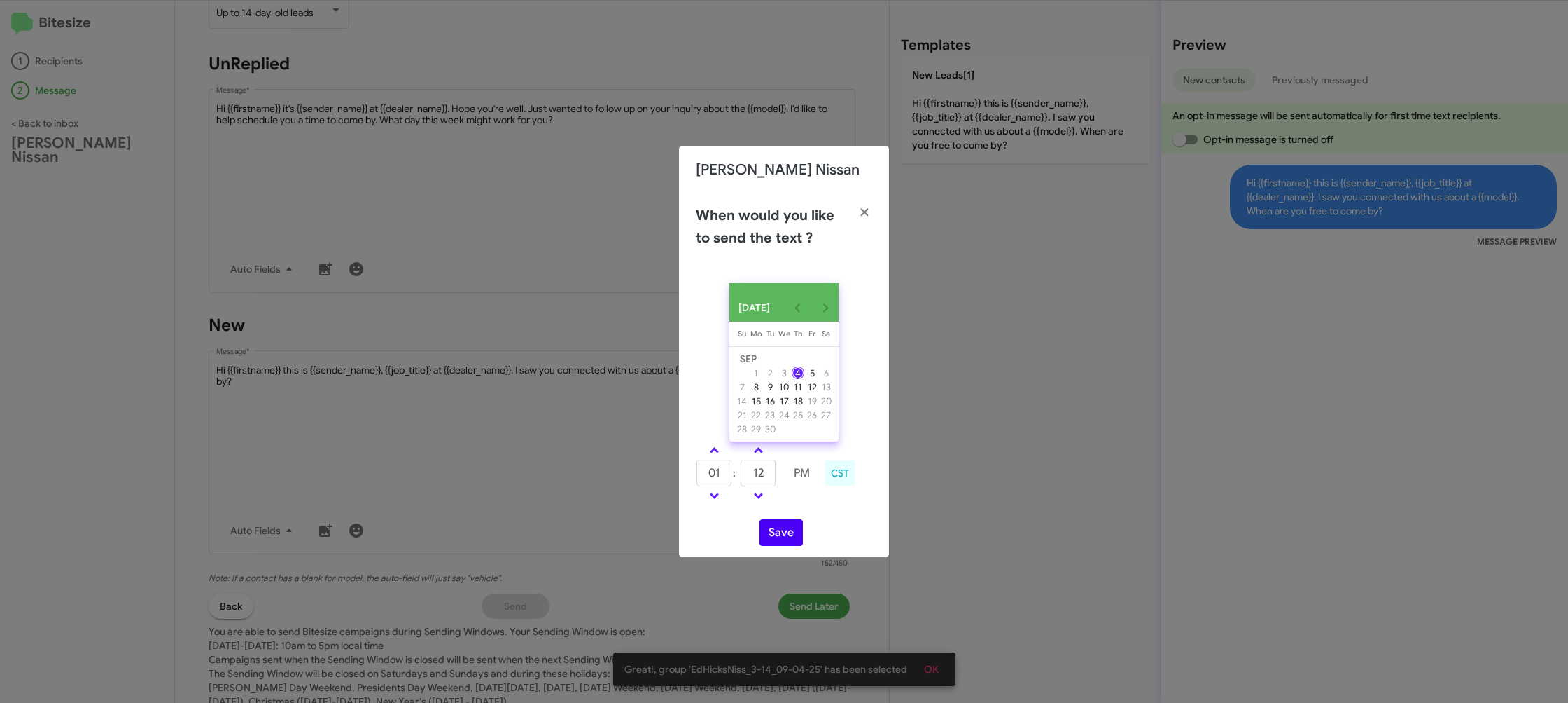
click at [794, 501] on td at bounding box center [802, 496] width 36 height 18
click at [781, 533] on button "Save" at bounding box center [781, 533] width 44 height 26
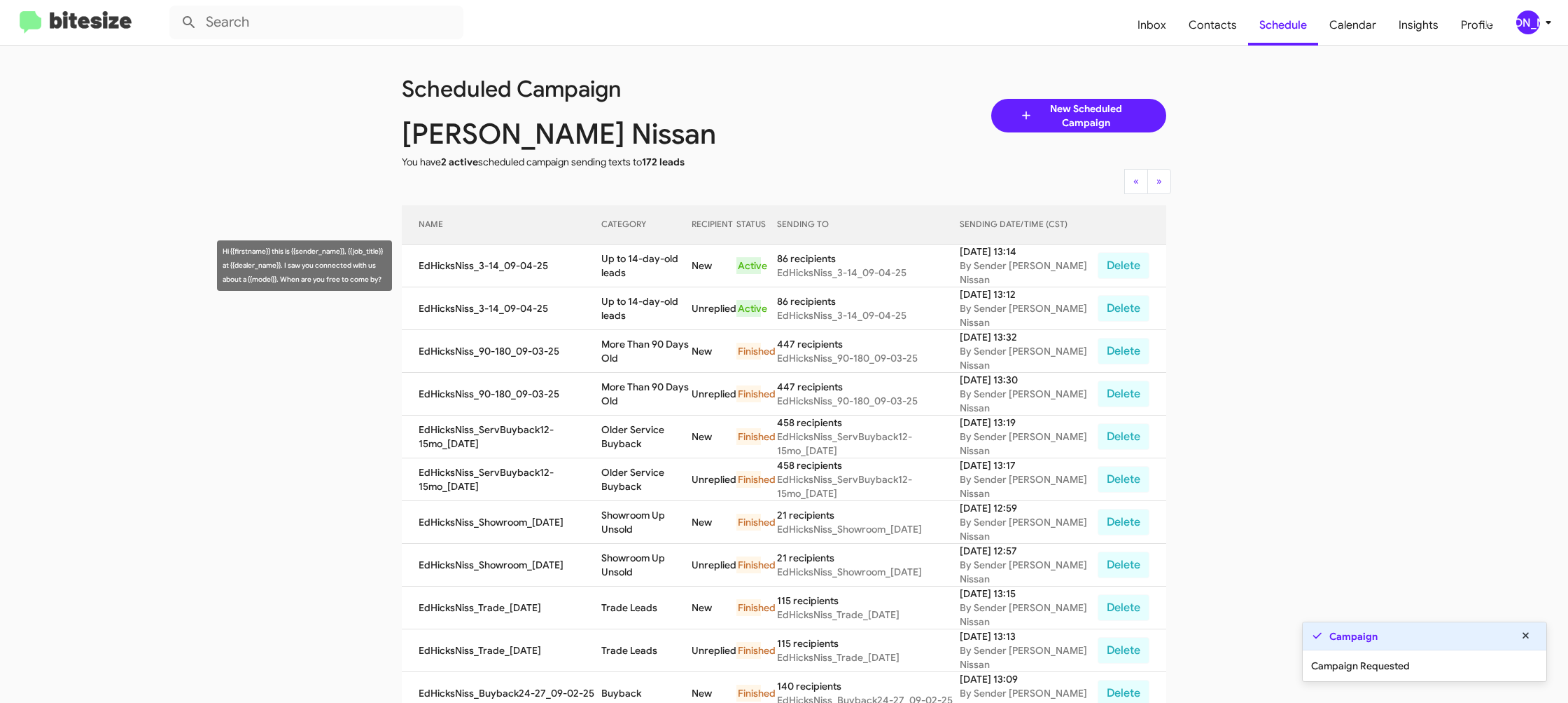
click at [639, 261] on td "Up to 14-day-old leads" at bounding box center [647, 265] width 91 height 43
drag, startPoint x: 639, startPoint y: 261, endPoint x: 748, endPoint y: 41, distance: 245.5
click at [639, 260] on td "Up to 14-day-old leads" at bounding box center [647, 265] width 91 height 43
copy td "Up to 14-day-old leads"
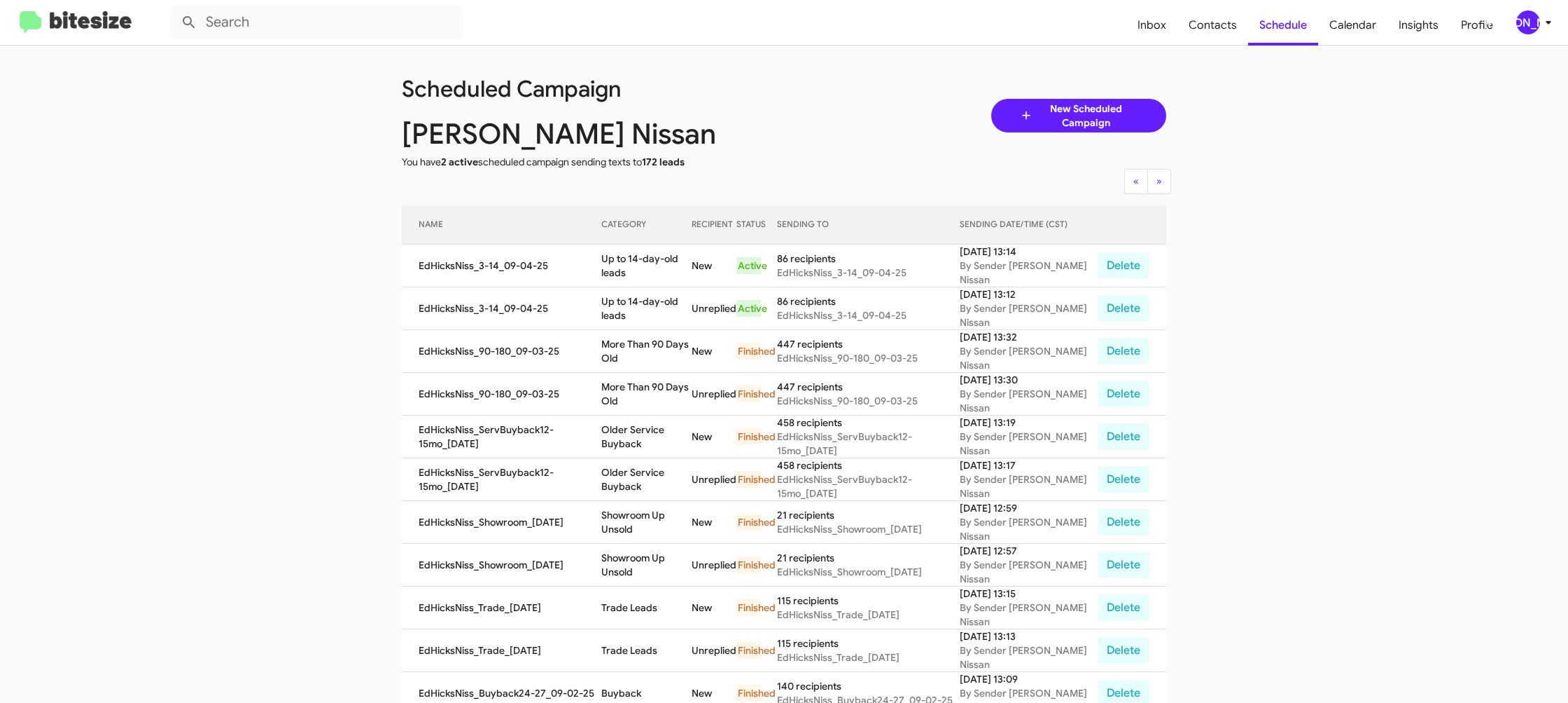
click at [1539, 24] on div "[PERSON_NAME]" at bounding box center [1528, 22] width 24 height 24
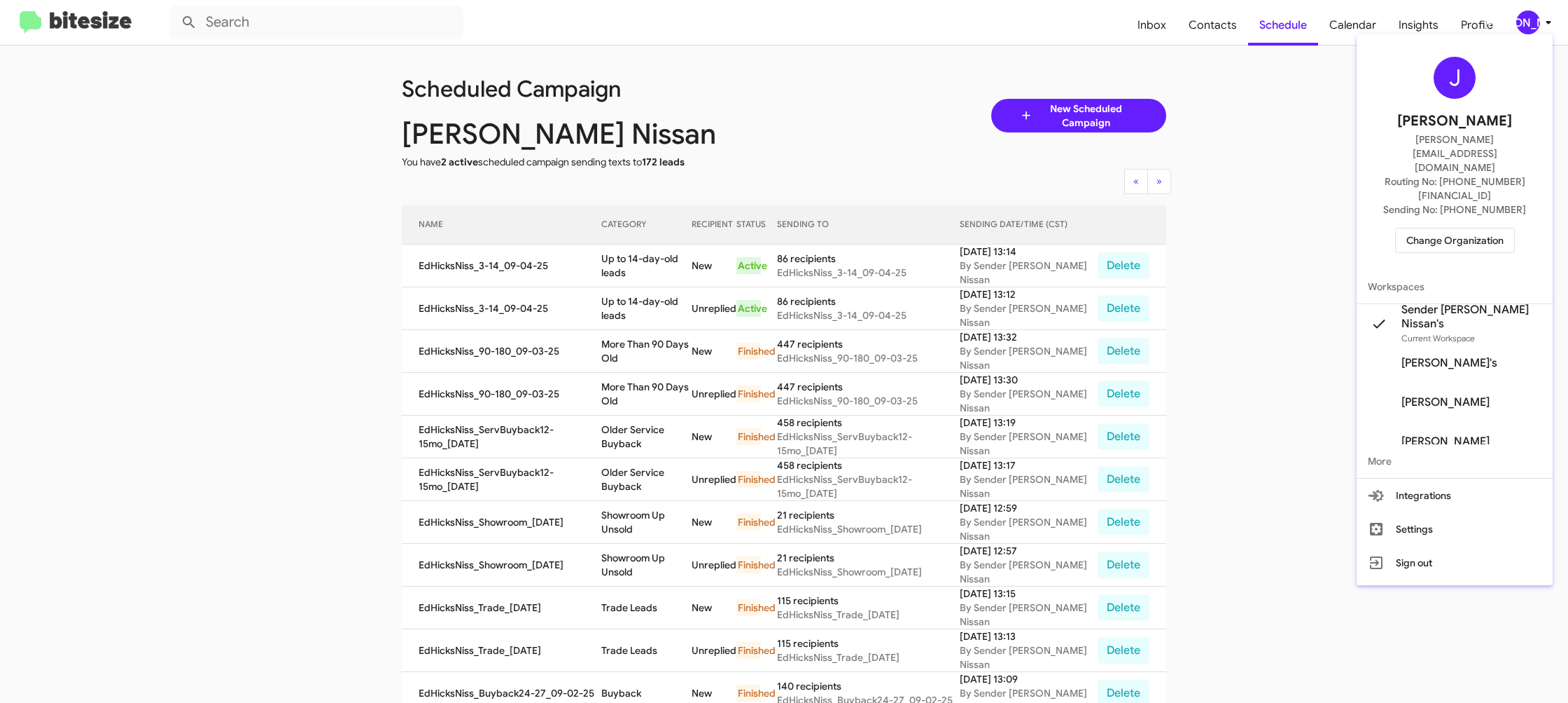
click at [1439, 228] on span "Change Organization" at bounding box center [1455, 239] width 97 height 24
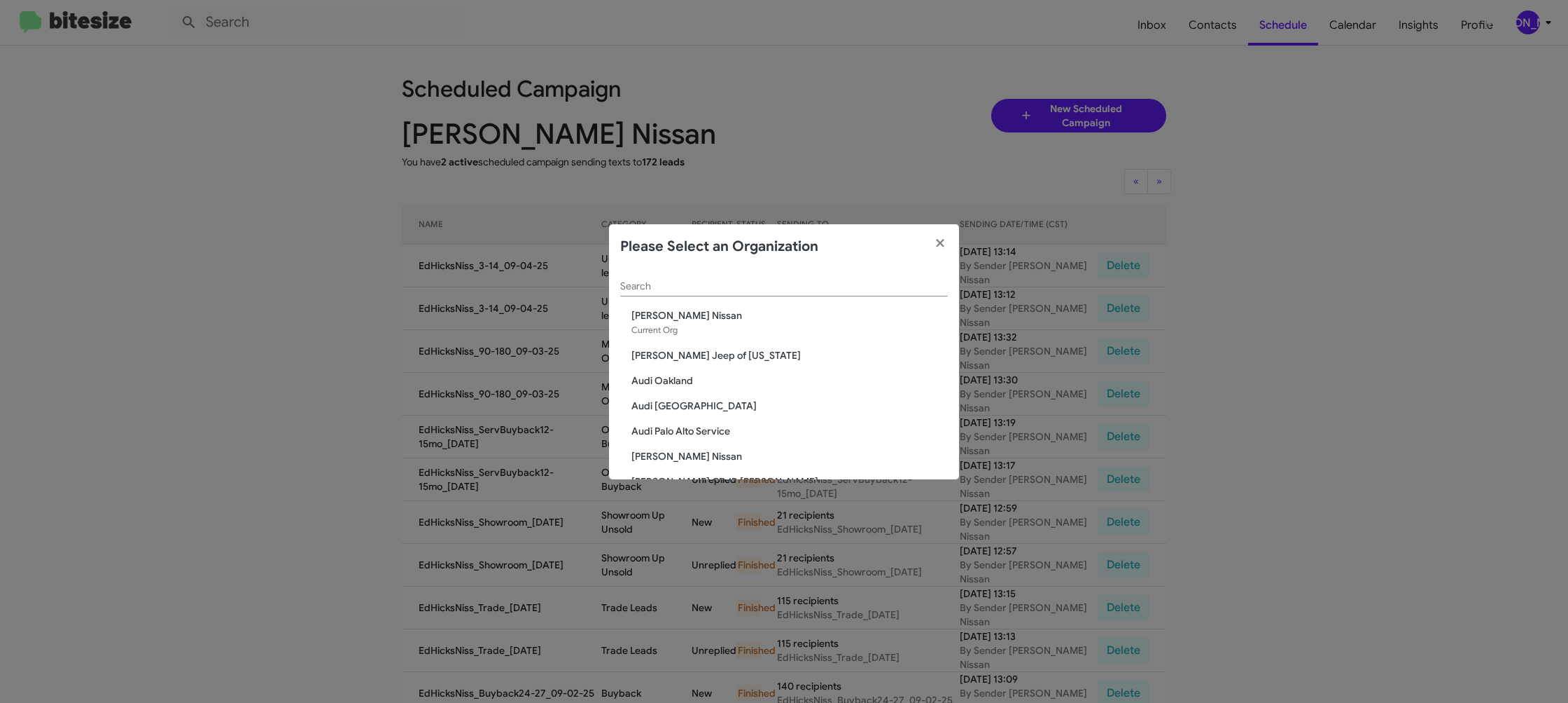
click at [367, 208] on modal-container "Please Select an Organization Search Ed Hicks Nissan Current Org Adams Jeep of …" at bounding box center [784, 351] width 1568 height 703
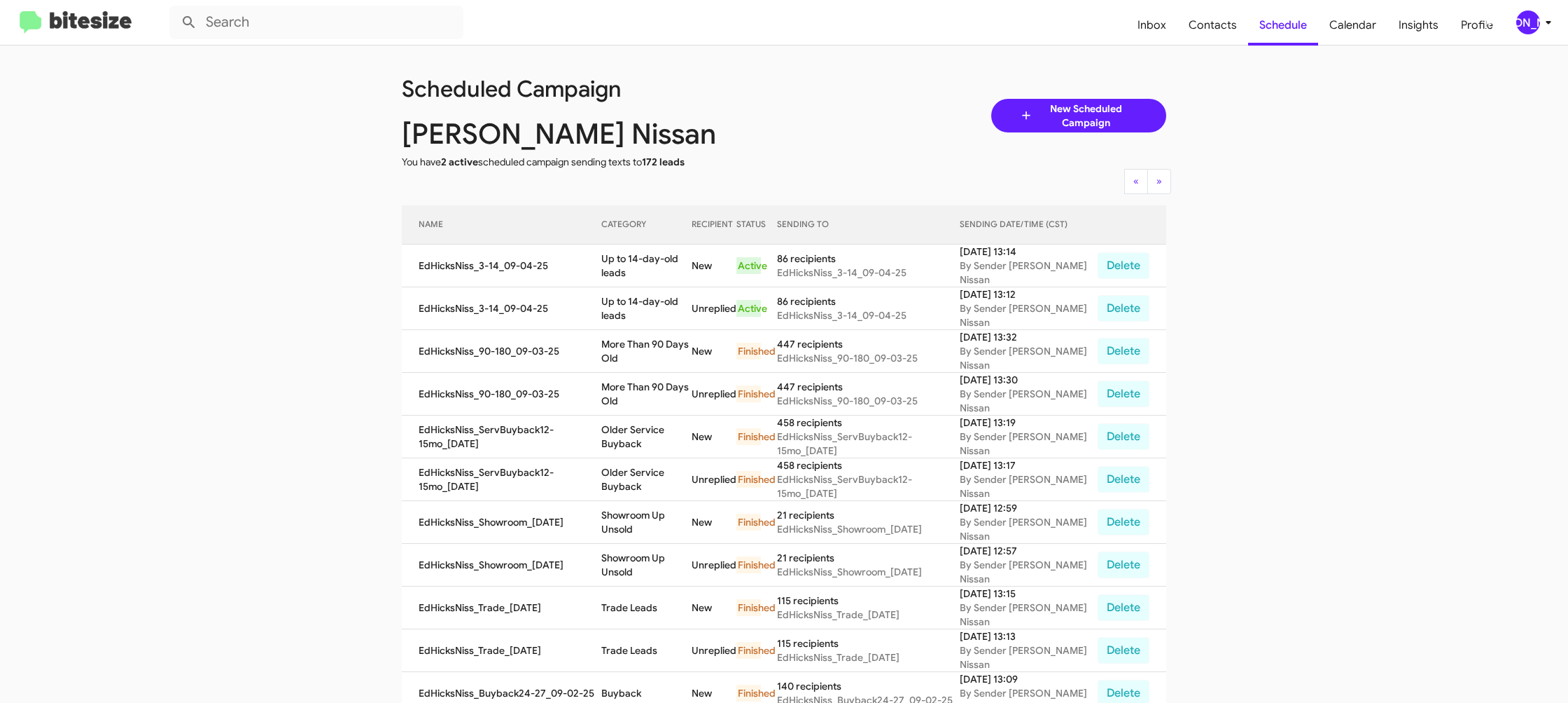
click at [1535, 23] on div "[PERSON_NAME]" at bounding box center [1528, 22] width 24 height 24
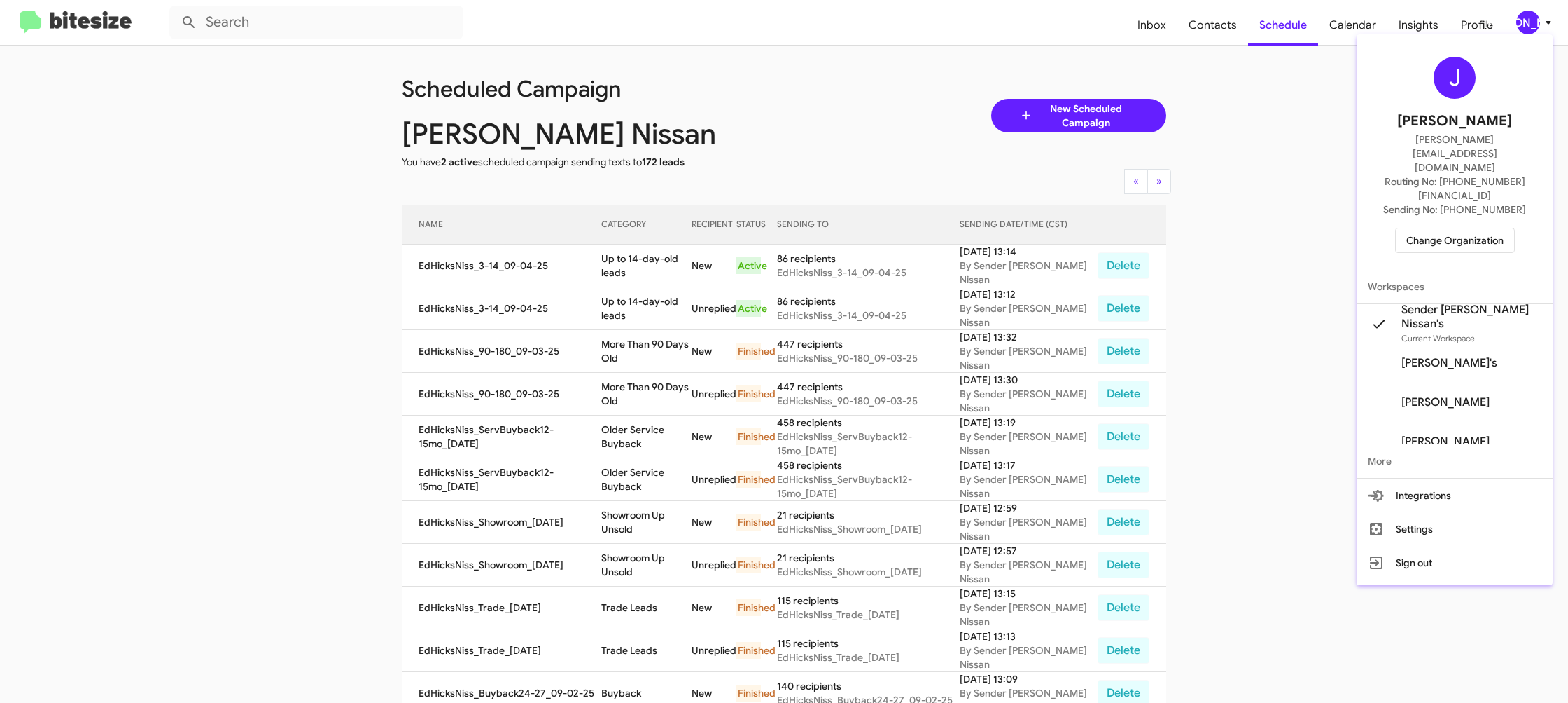
click at [1445, 228] on span "Change Organization" at bounding box center [1455, 239] width 97 height 24
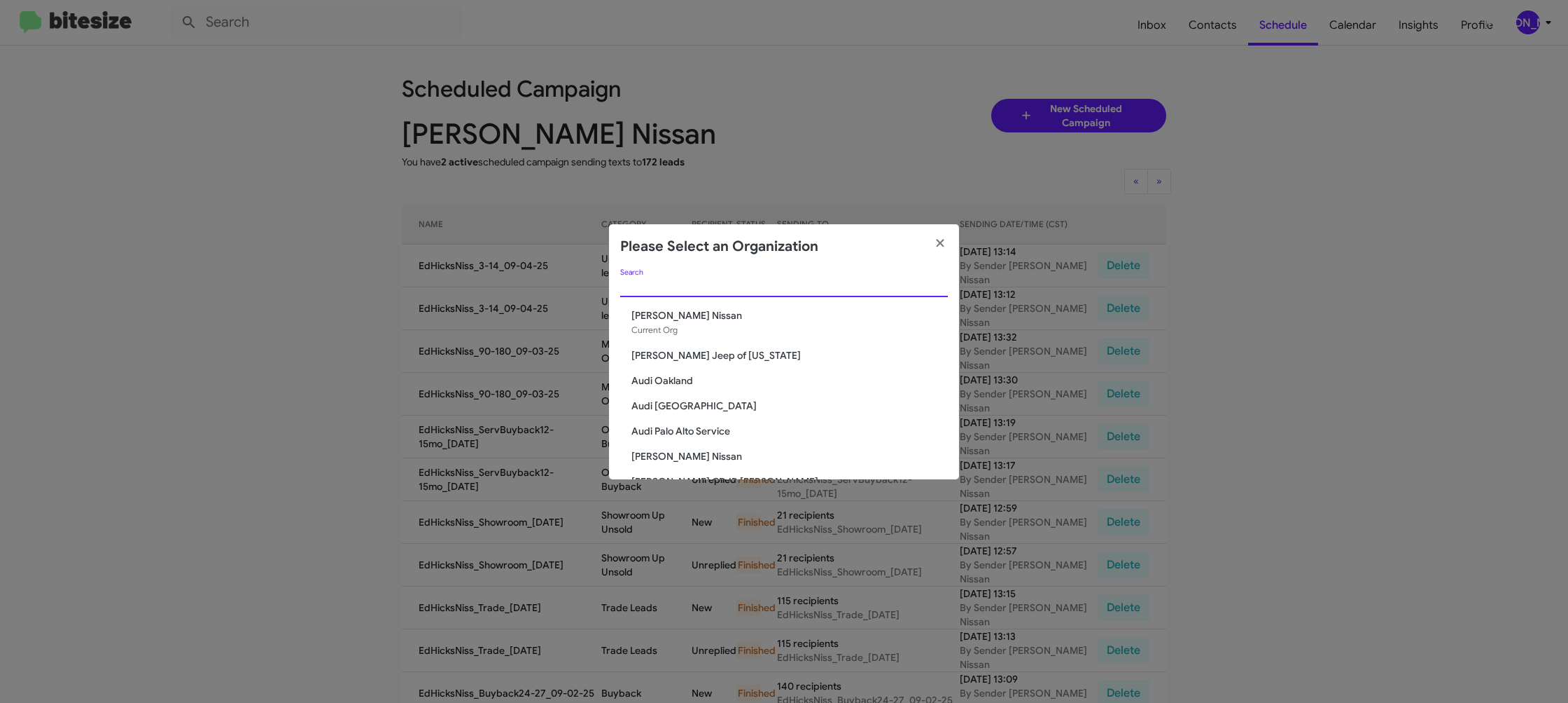
click at [649, 284] on input "Search" at bounding box center [784, 287] width 327 height 11
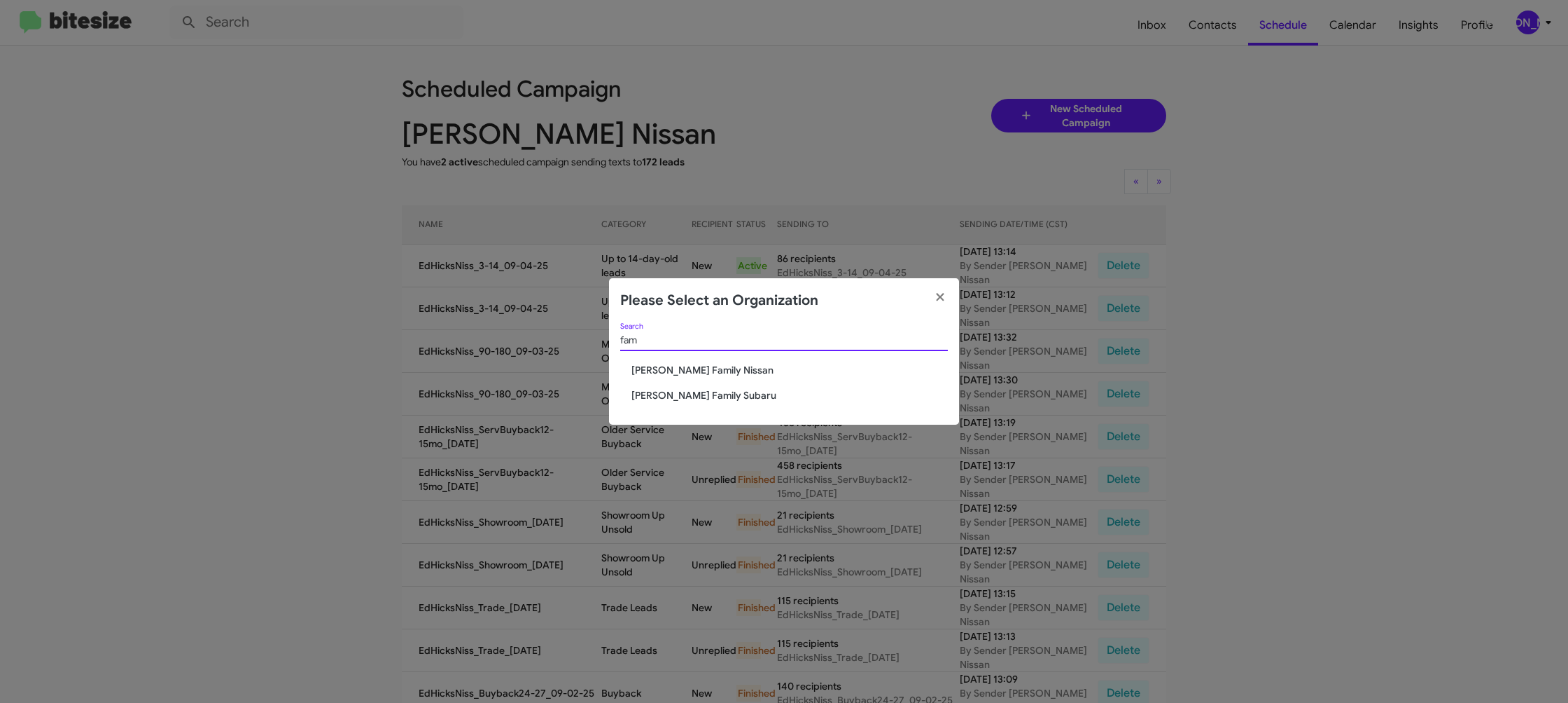
type input "fam"
click at [668, 372] on span "Hicks Family Nissan" at bounding box center [790, 369] width 317 height 14
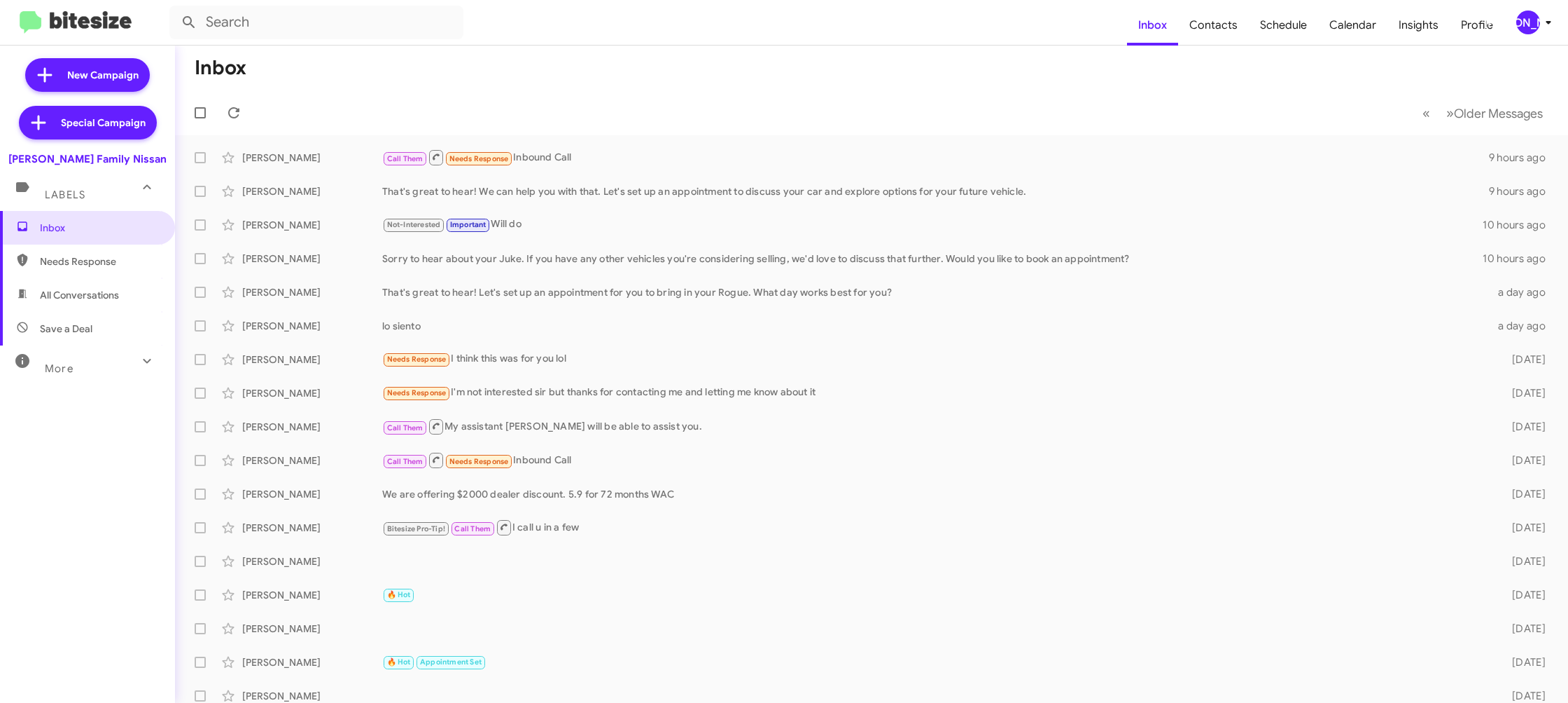
drag, startPoint x: 1533, startPoint y: 21, endPoint x: 1529, endPoint y: 27, distance: 7.2
click at [1530, 25] on div "[PERSON_NAME]" at bounding box center [1528, 22] width 24 height 24
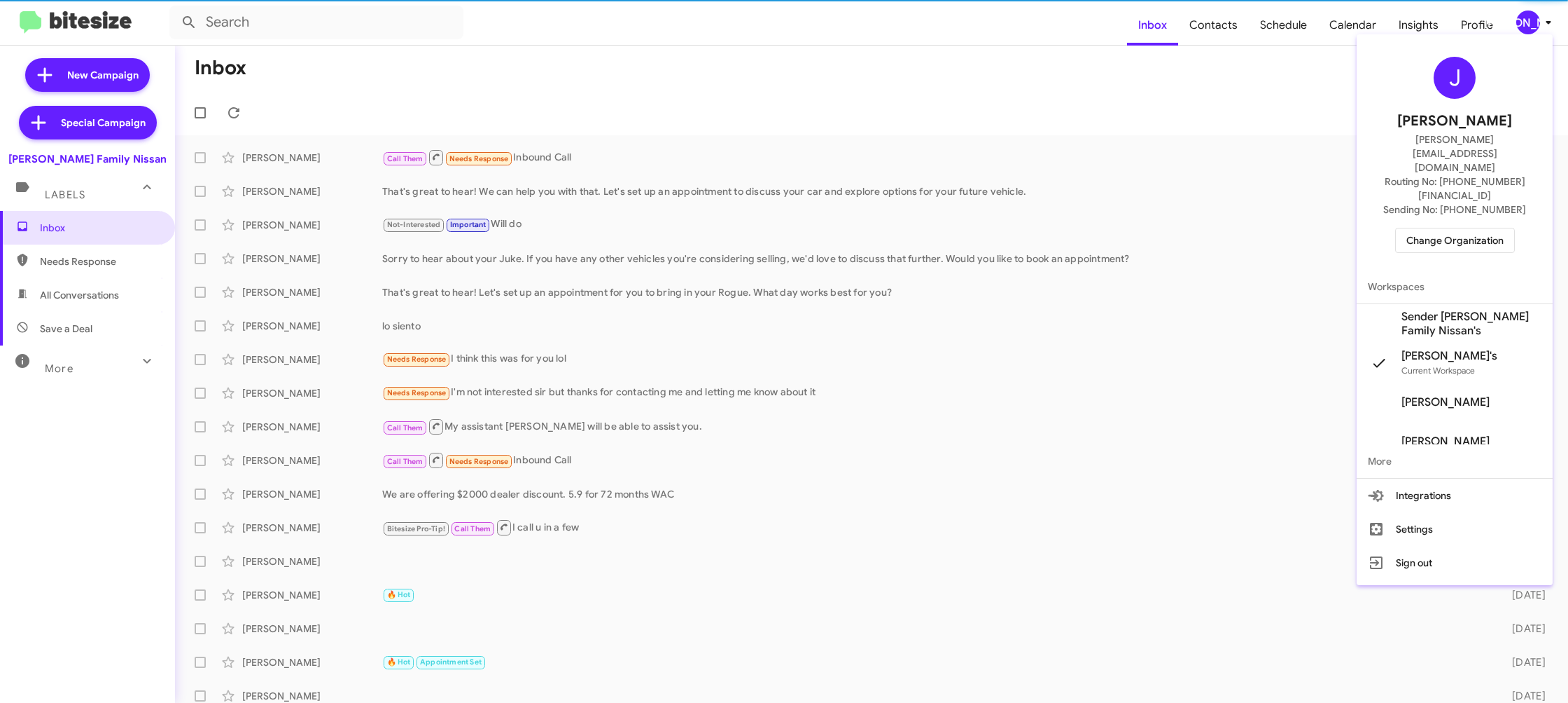
click at [1457, 309] on span "Sender [PERSON_NAME] Family Nissan's" at bounding box center [1472, 324] width 140 height 28
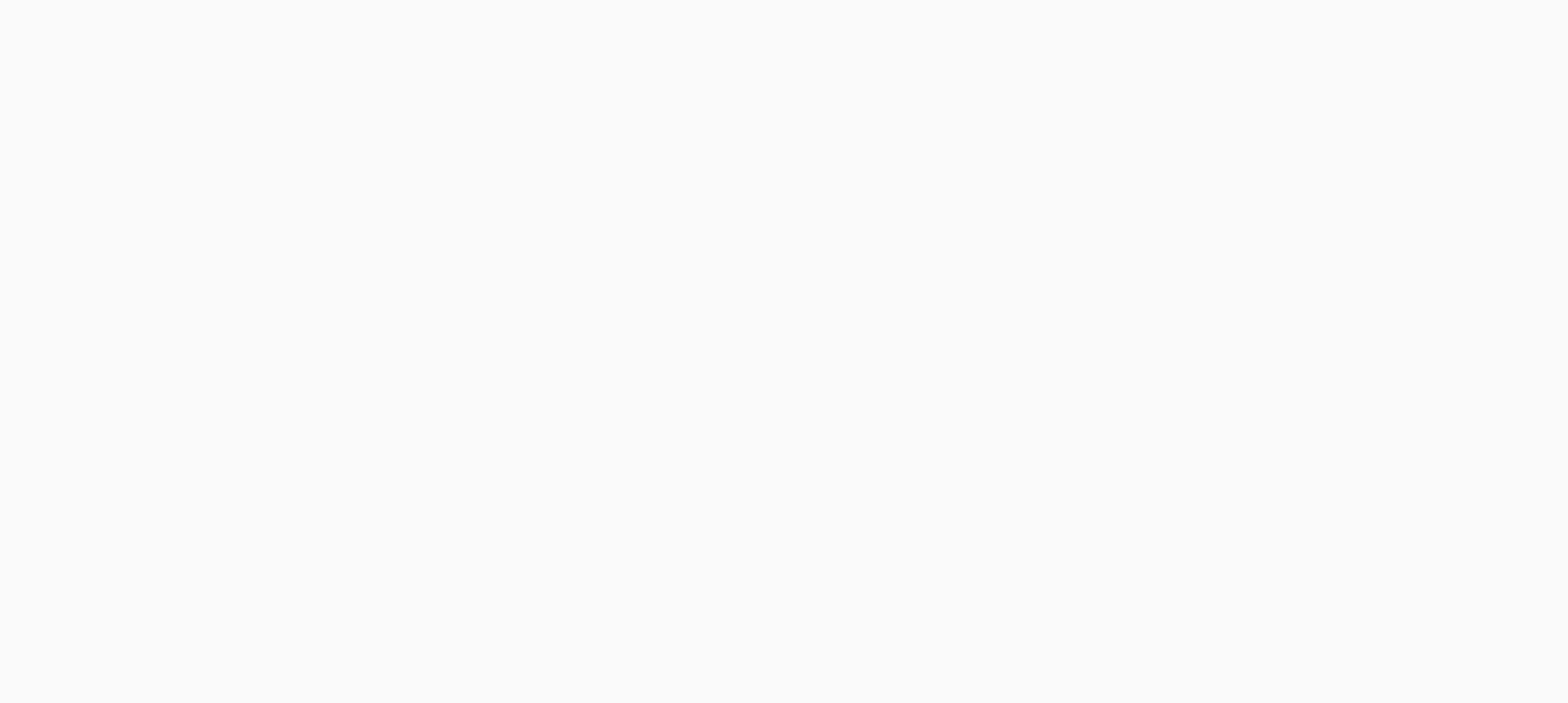
click at [1210, 19] on body at bounding box center [784, 351] width 1568 height 703
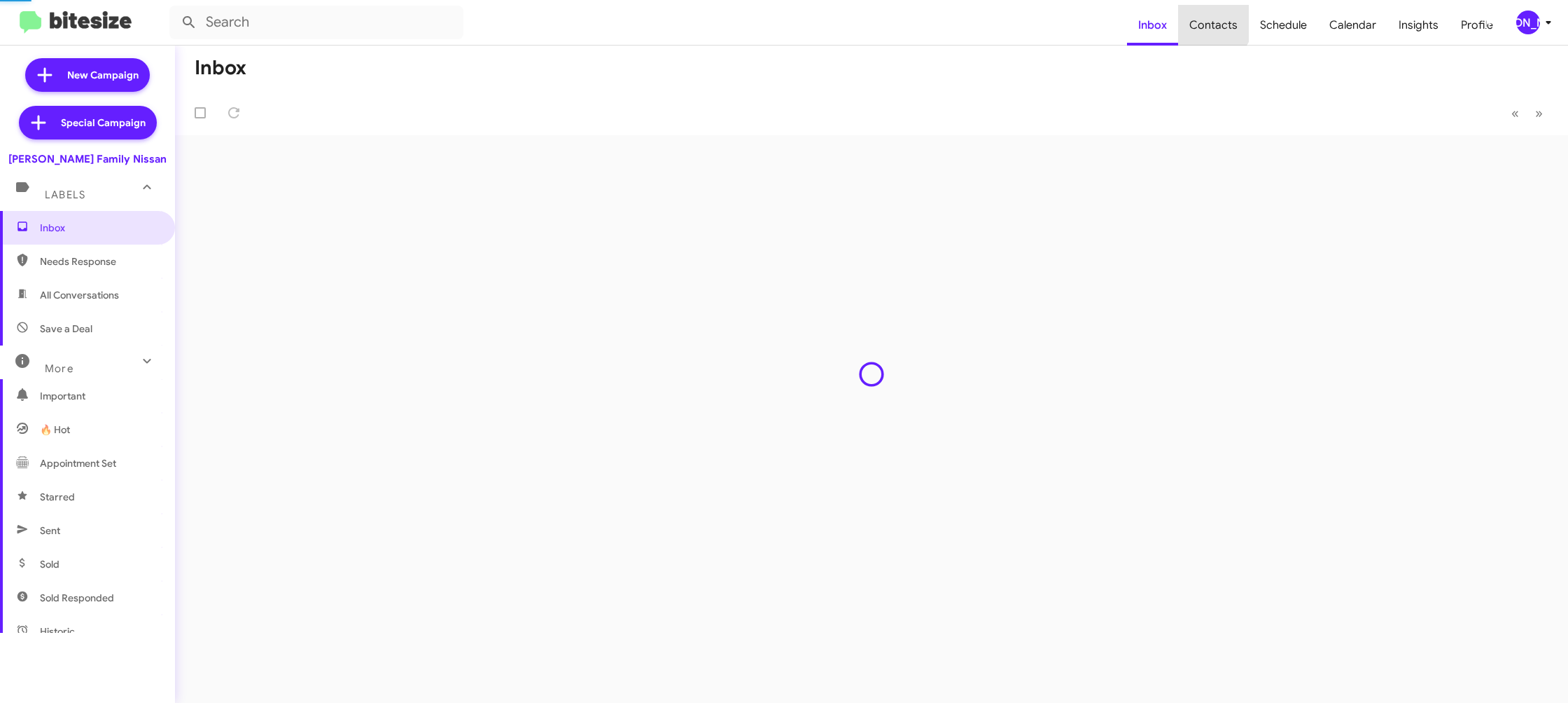
click at [1210, 19] on span "Contacts" at bounding box center [1213, 25] width 71 height 41
type input "in:groups"
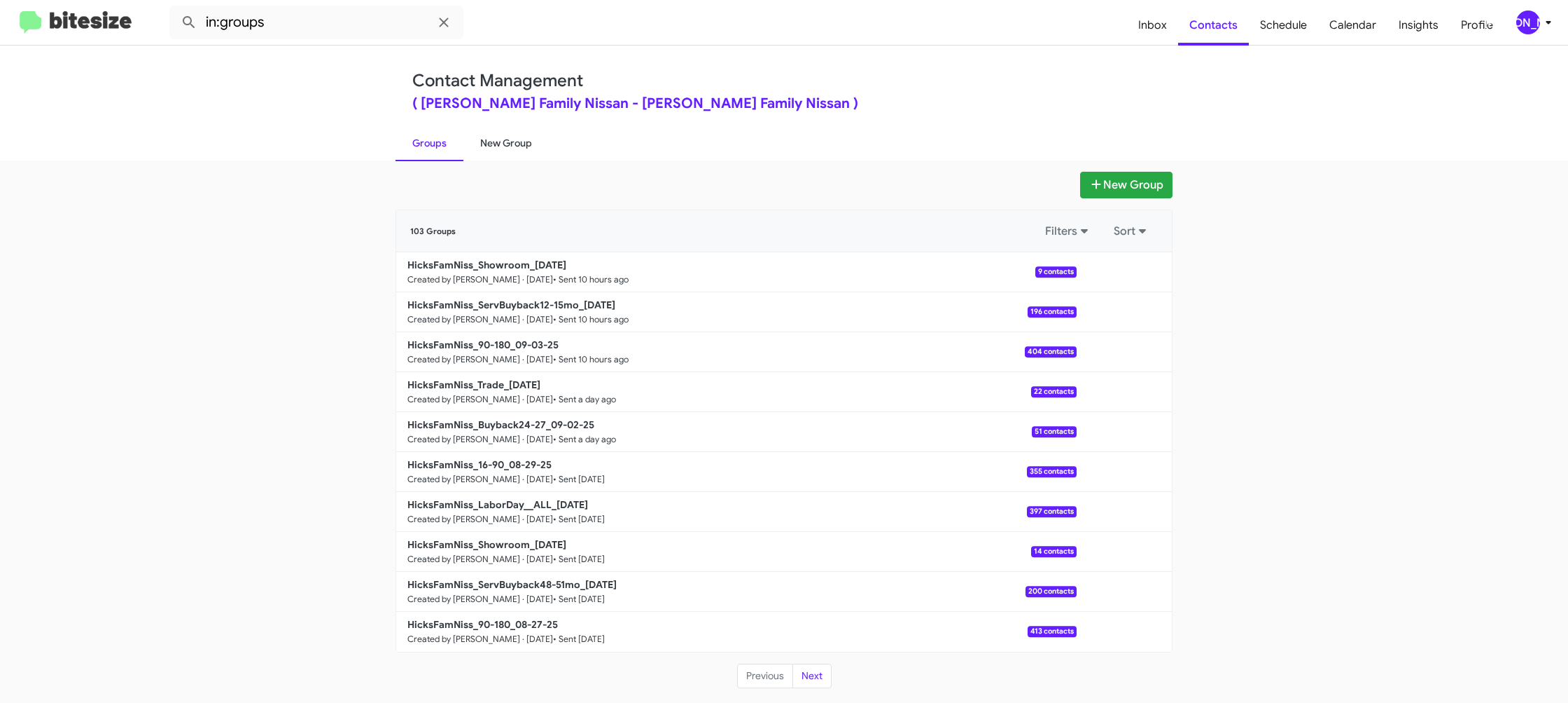
click at [526, 139] on link "New Group" at bounding box center [506, 143] width 85 height 36
drag, startPoint x: 526, startPoint y: 139, endPoint x: 576, endPoint y: 9, distance: 139.3
click at [527, 137] on link "New Group" at bounding box center [506, 143] width 85 height 36
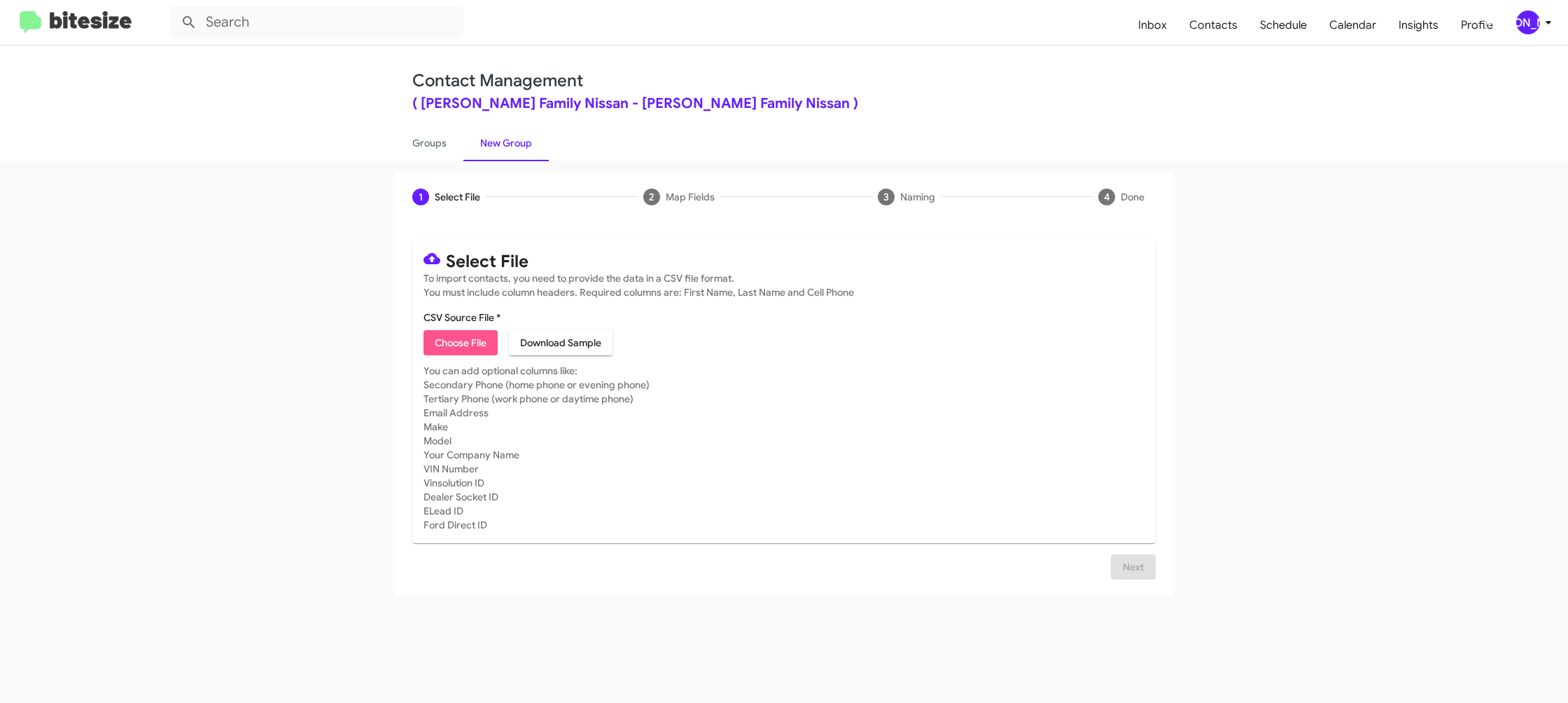
click at [467, 339] on span "Choose File" at bounding box center [461, 343] width 52 height 26
type input "HicksFamNiss_1-14_09-04-25"
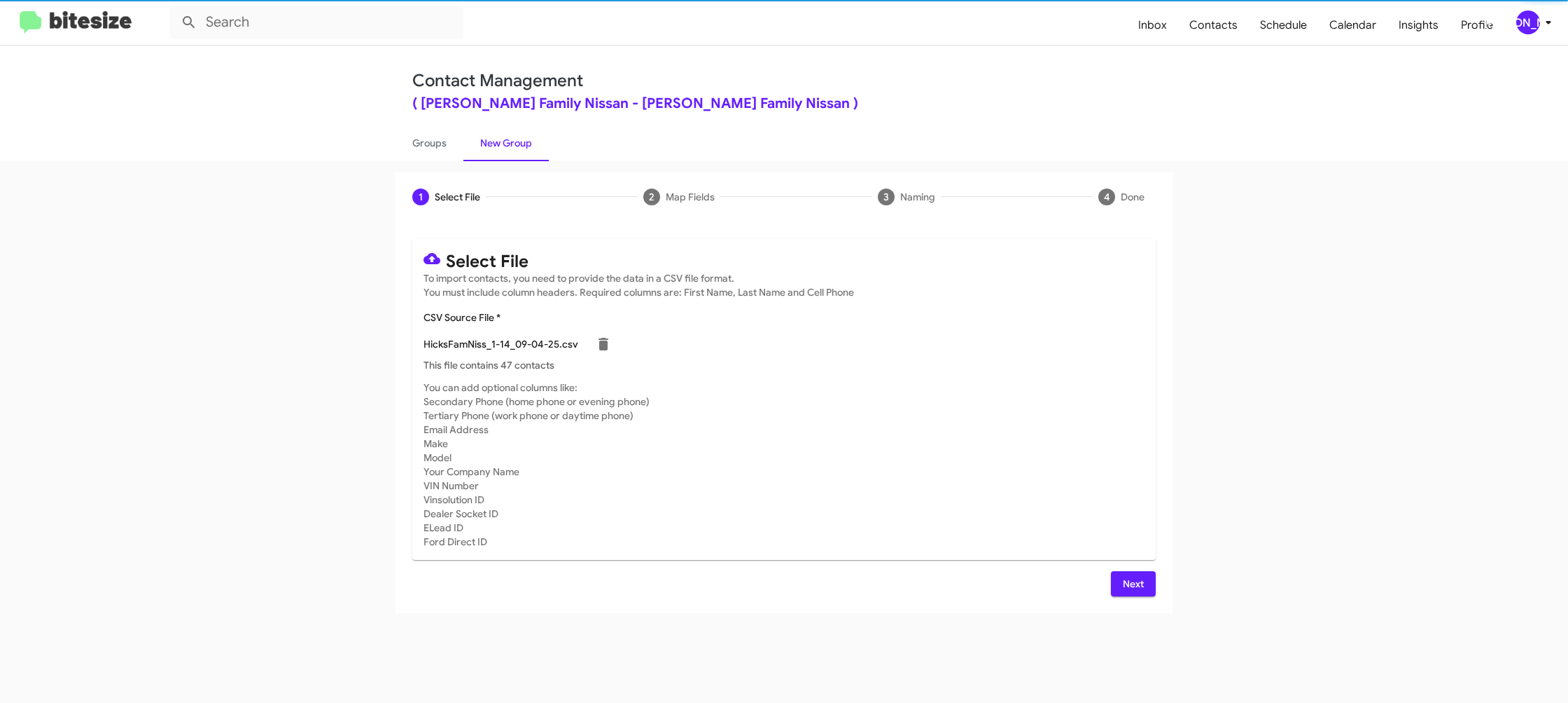
drag, startPoint x: 911, startPoint y: 444, endPoint x: 968, endPoint y: 497, distance: 77.8
click at [923, 447] on mat-card-subtitle "You can add optional columns like: Secondary Phone (home phone or evening phone…" at bounding box center [784, 465] width 722 height 168
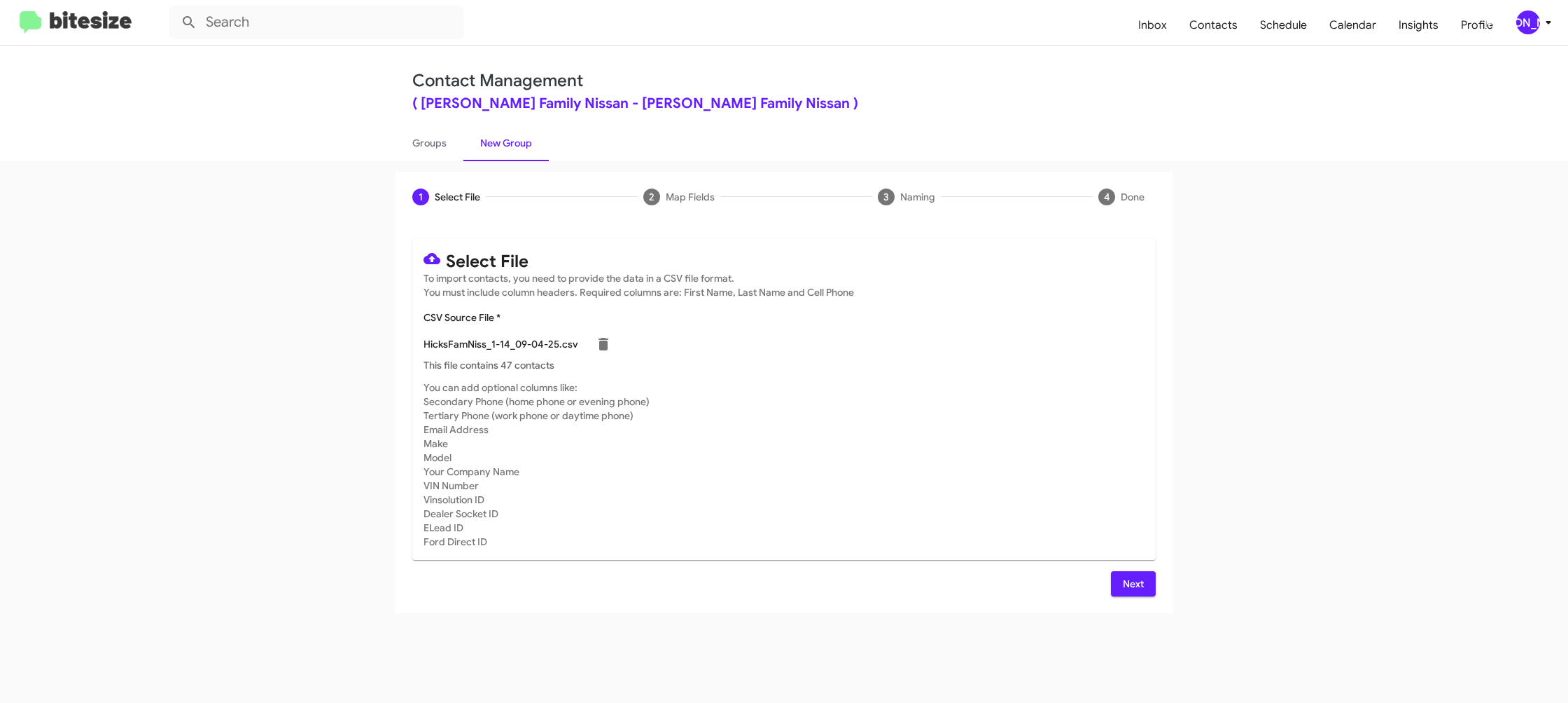
click at [1121, 590] on button "Next" at bounding box center [1133, 583] width 44 height 26
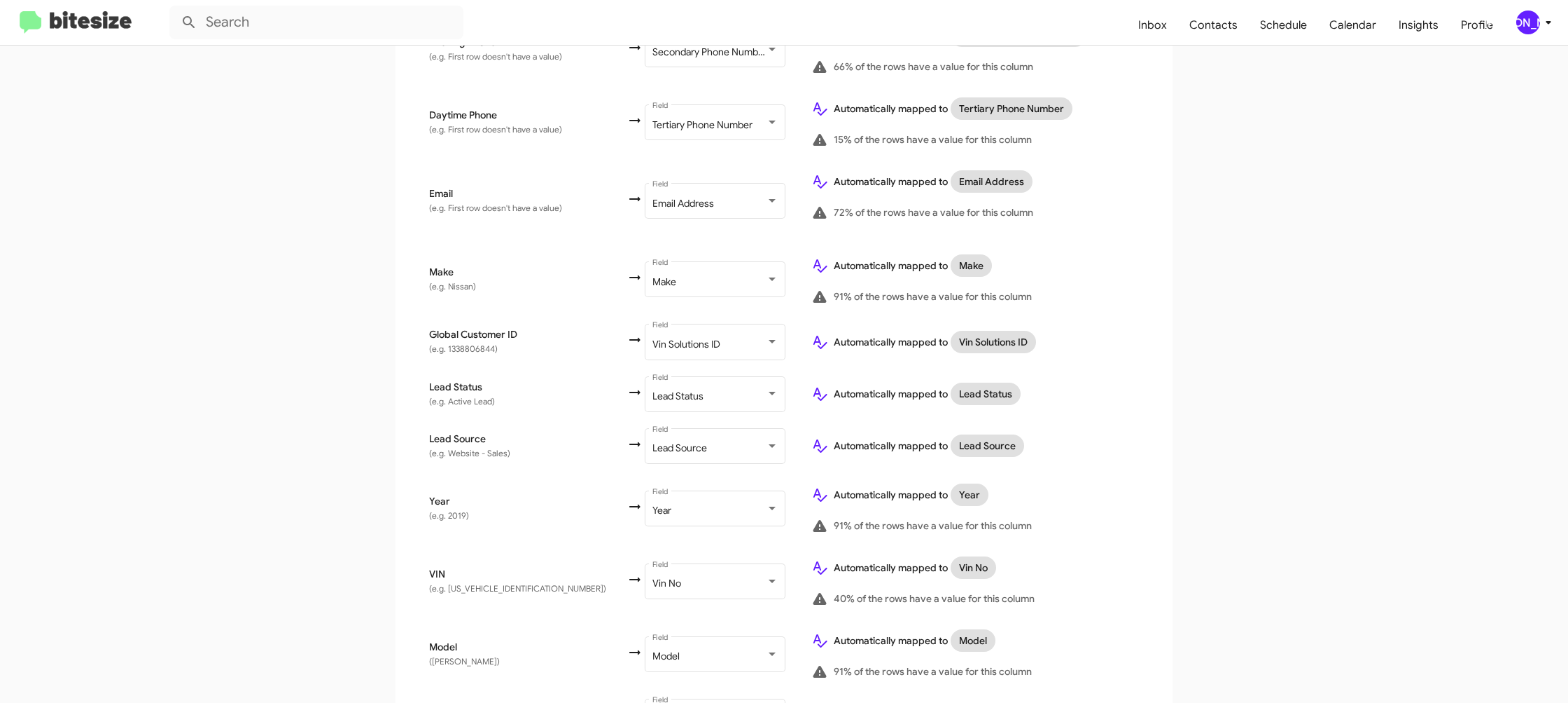
scroll to position [645, 0]
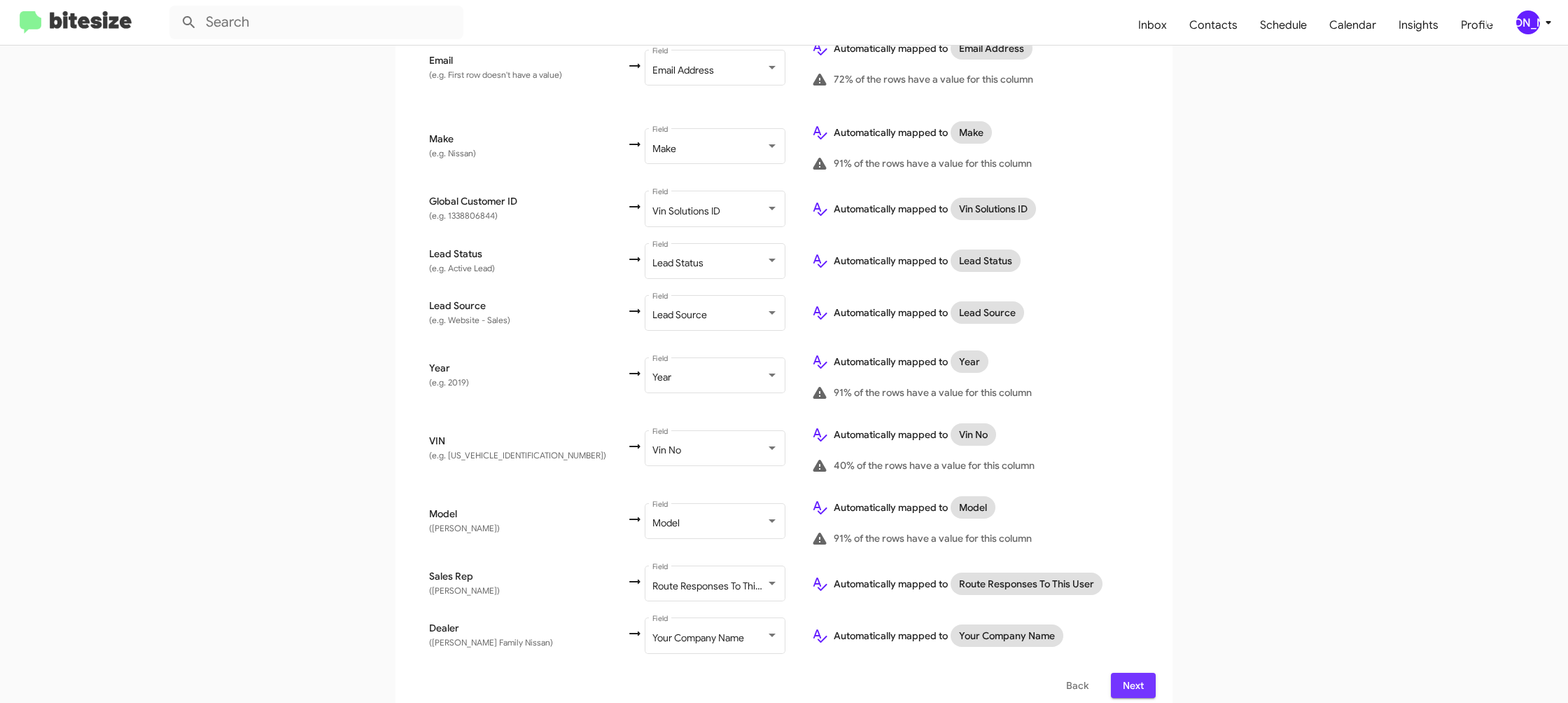
click at [1127, 673] on span "Next" at bounding box center [1134, 685] width 23 height 26
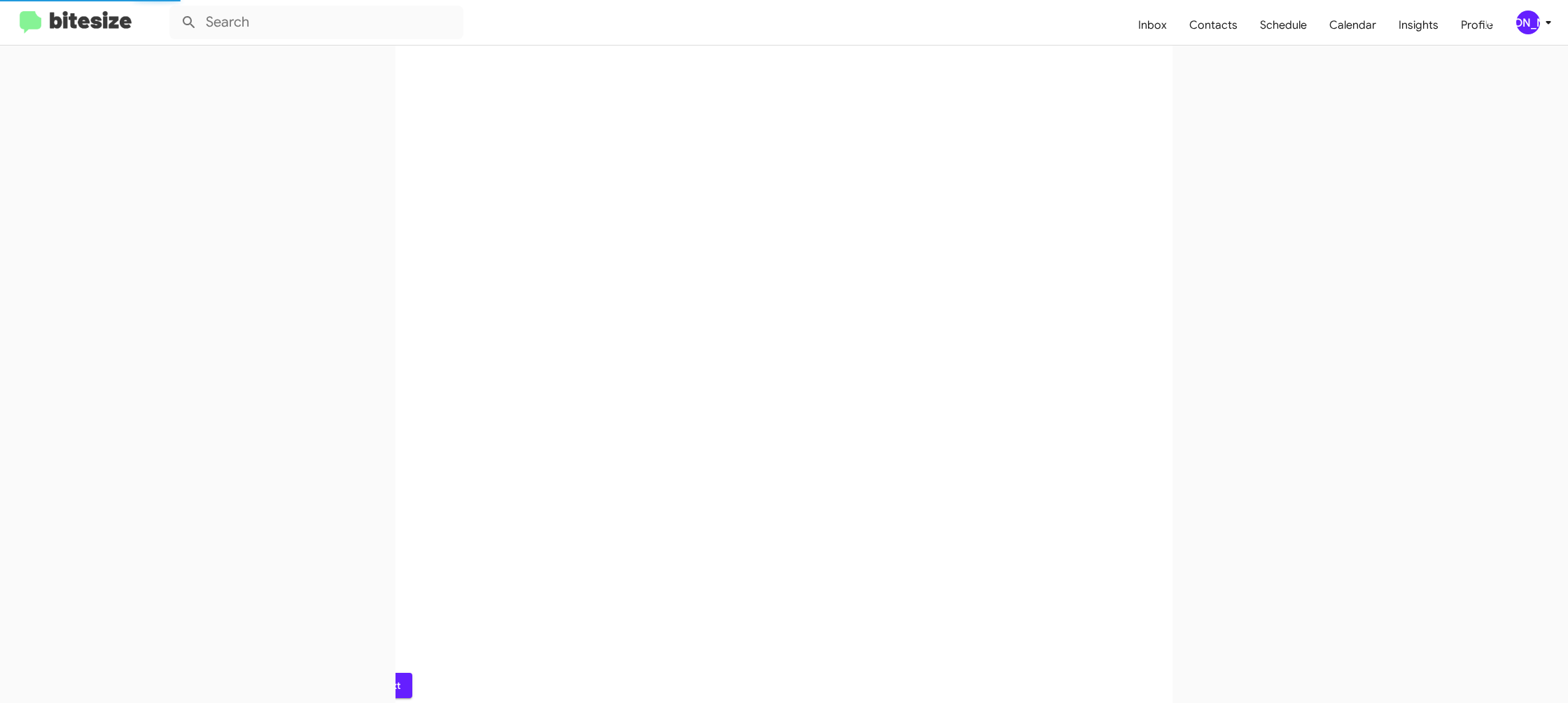
scroll to position [0, 0]
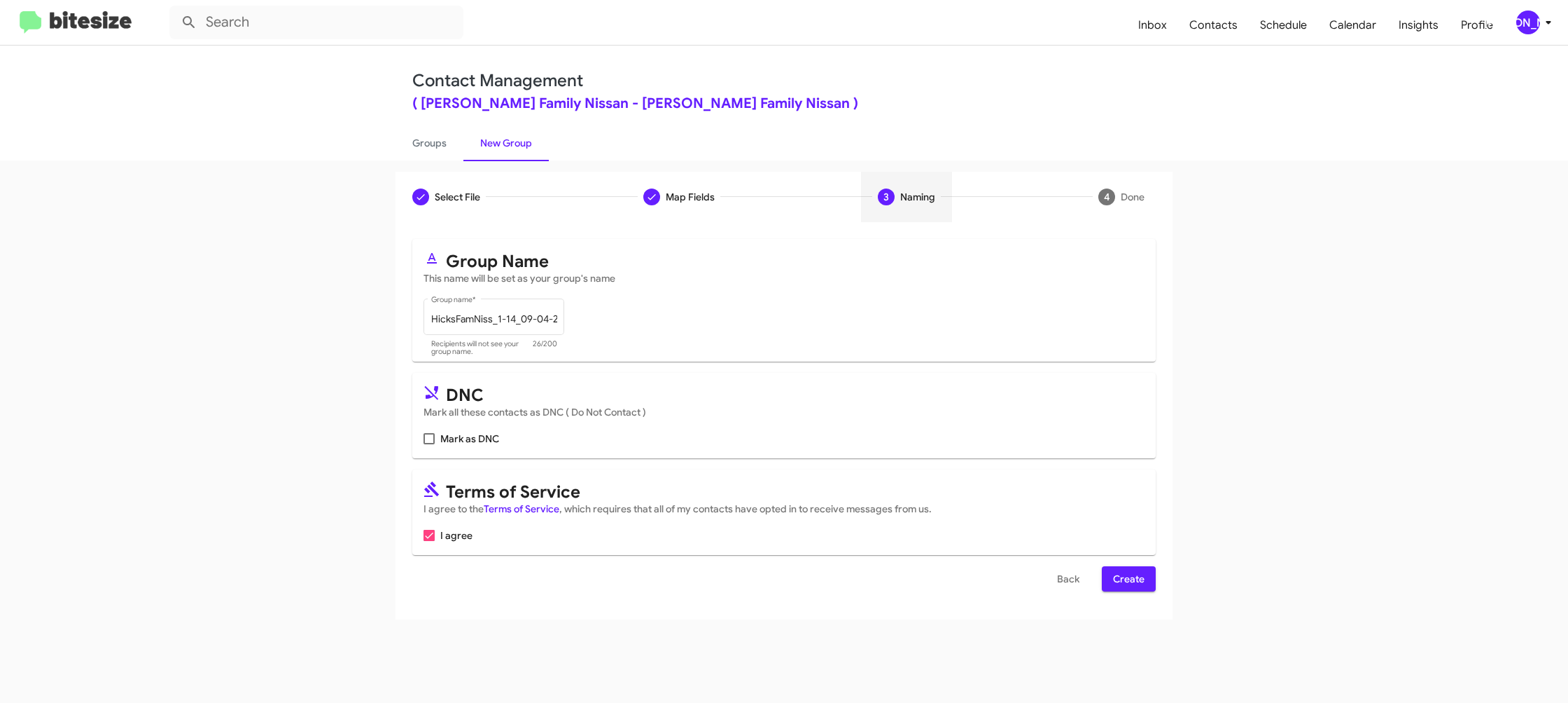
click at [1134, 571] on span "Create" at bounding box center [1128, 578] width 31 height 26
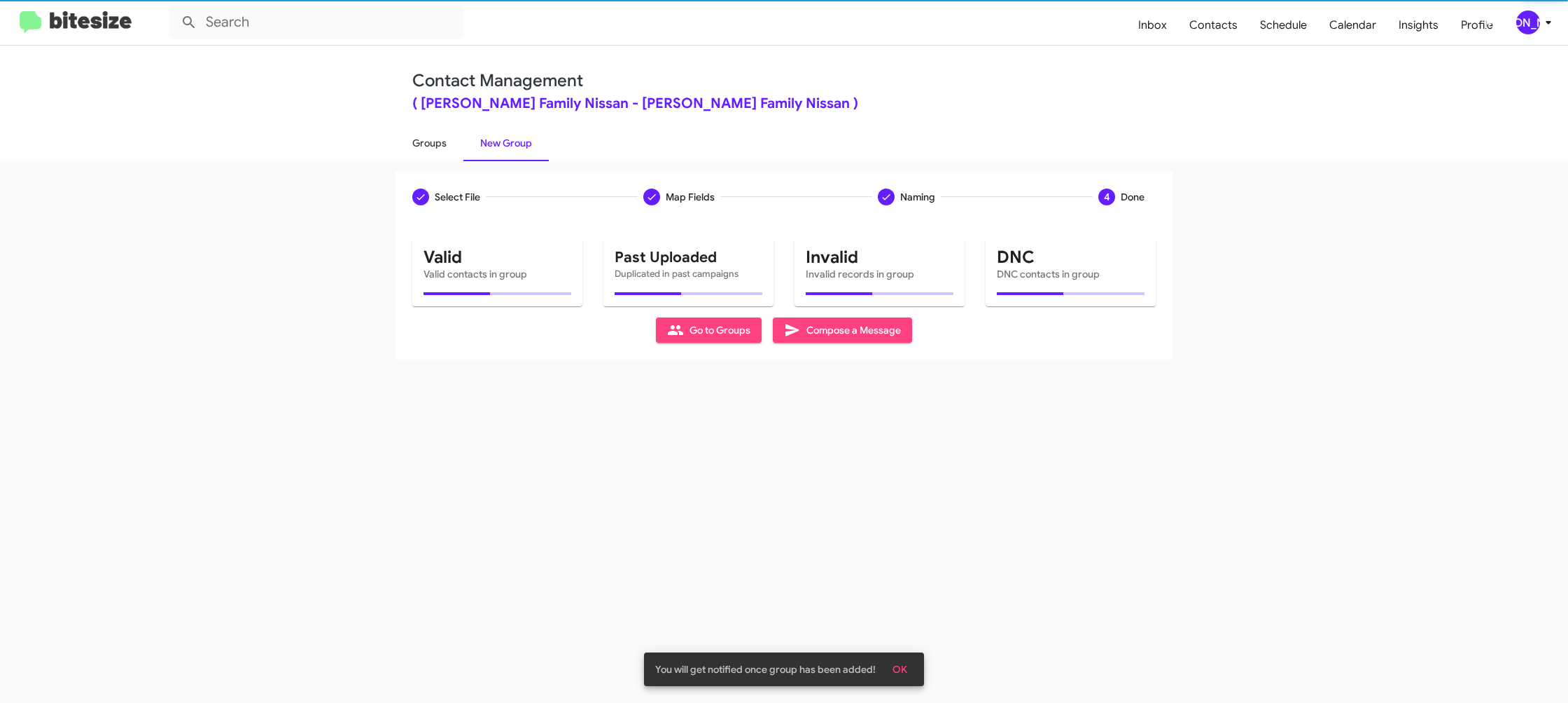
click at [427, 139] on link "Groups" at bounding box center [429, 143] width 68 height 36
type input "in:groups"
click at [427, 139] on link "Groups" at bounding box center [429, 143] width 68 height 36
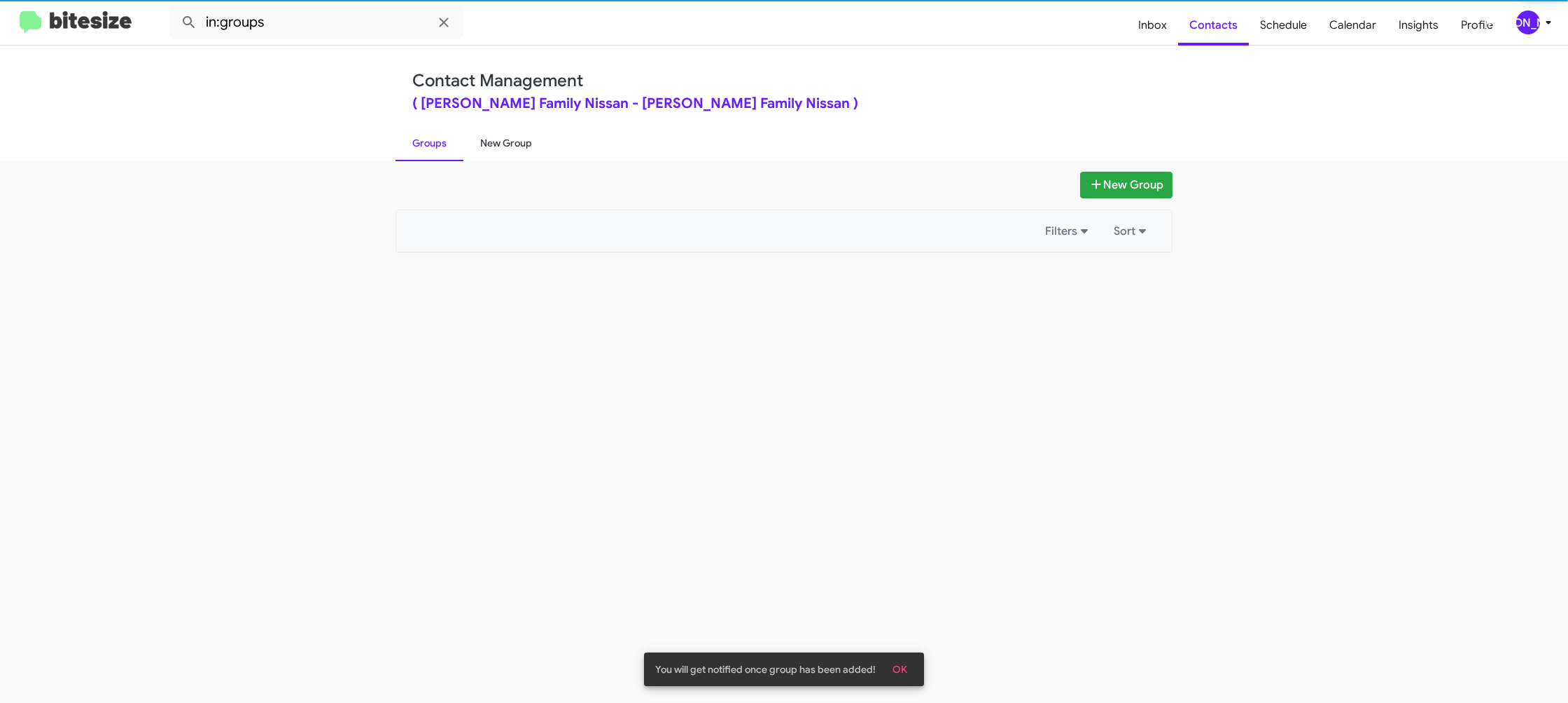
click at [493, 142] on link "New Group" at bounding box center [506, 143] width 85 height 36
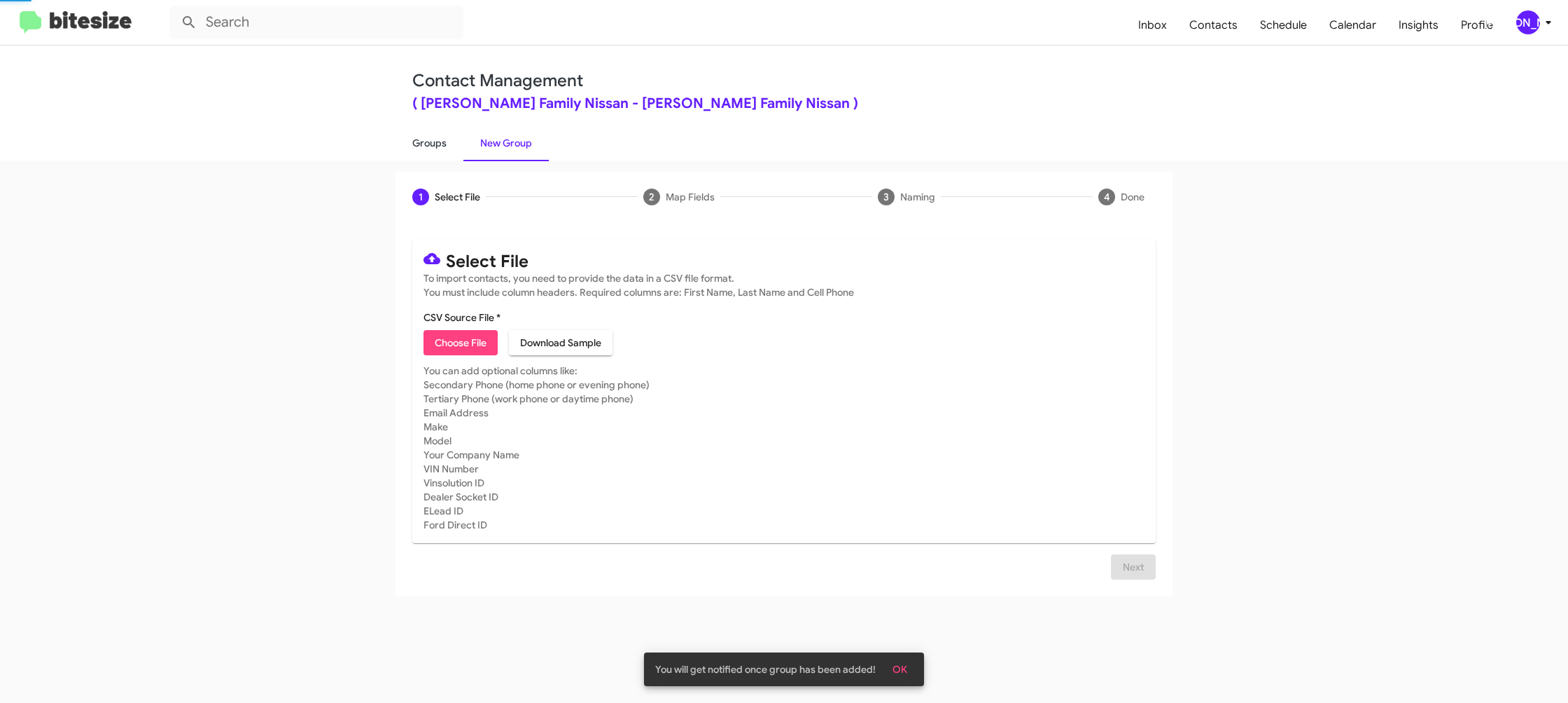
click at [447, 146] on link "Groups" at bounding box center [429, 143] width 68 height 36
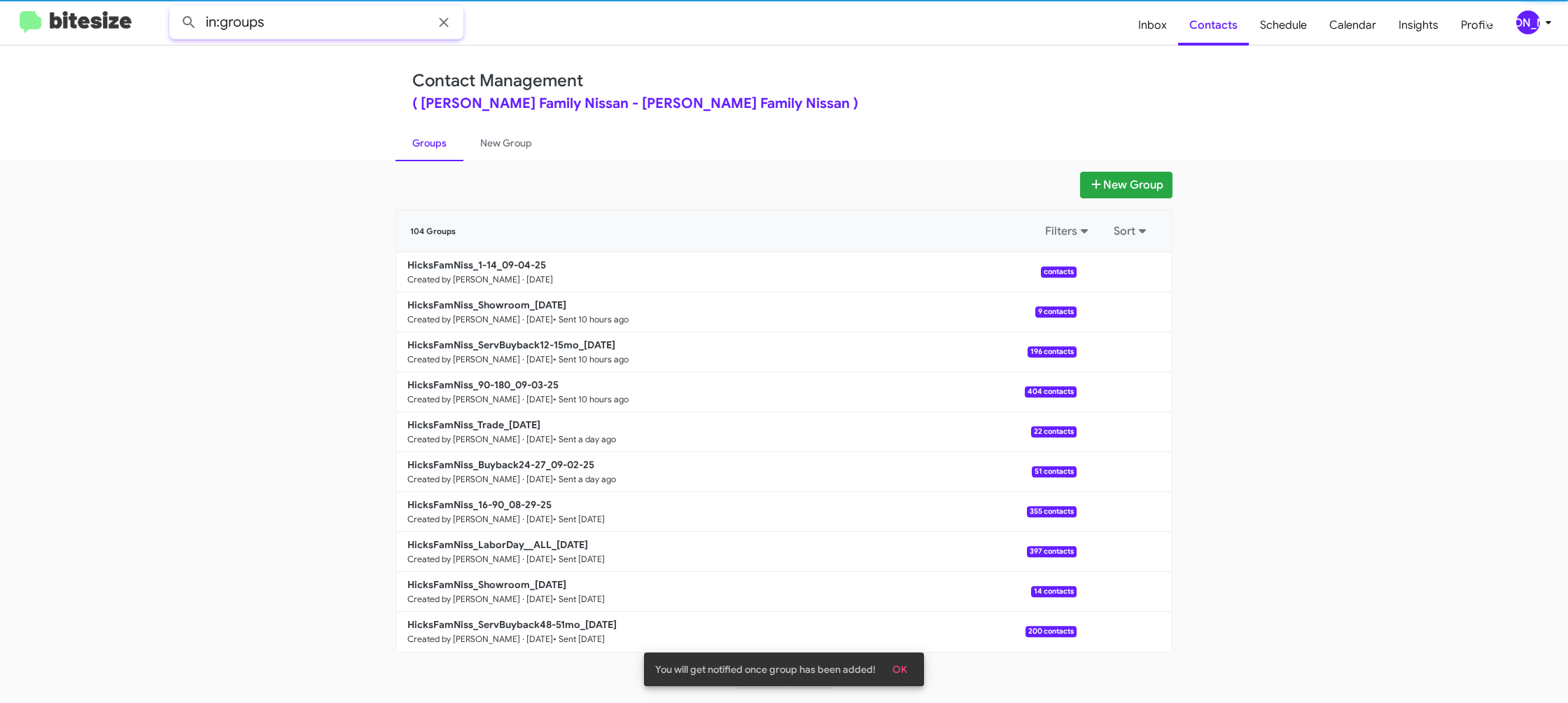
click at [301, 23] on input "in:groups" at bounding box center [316, 23] width 294 height 34
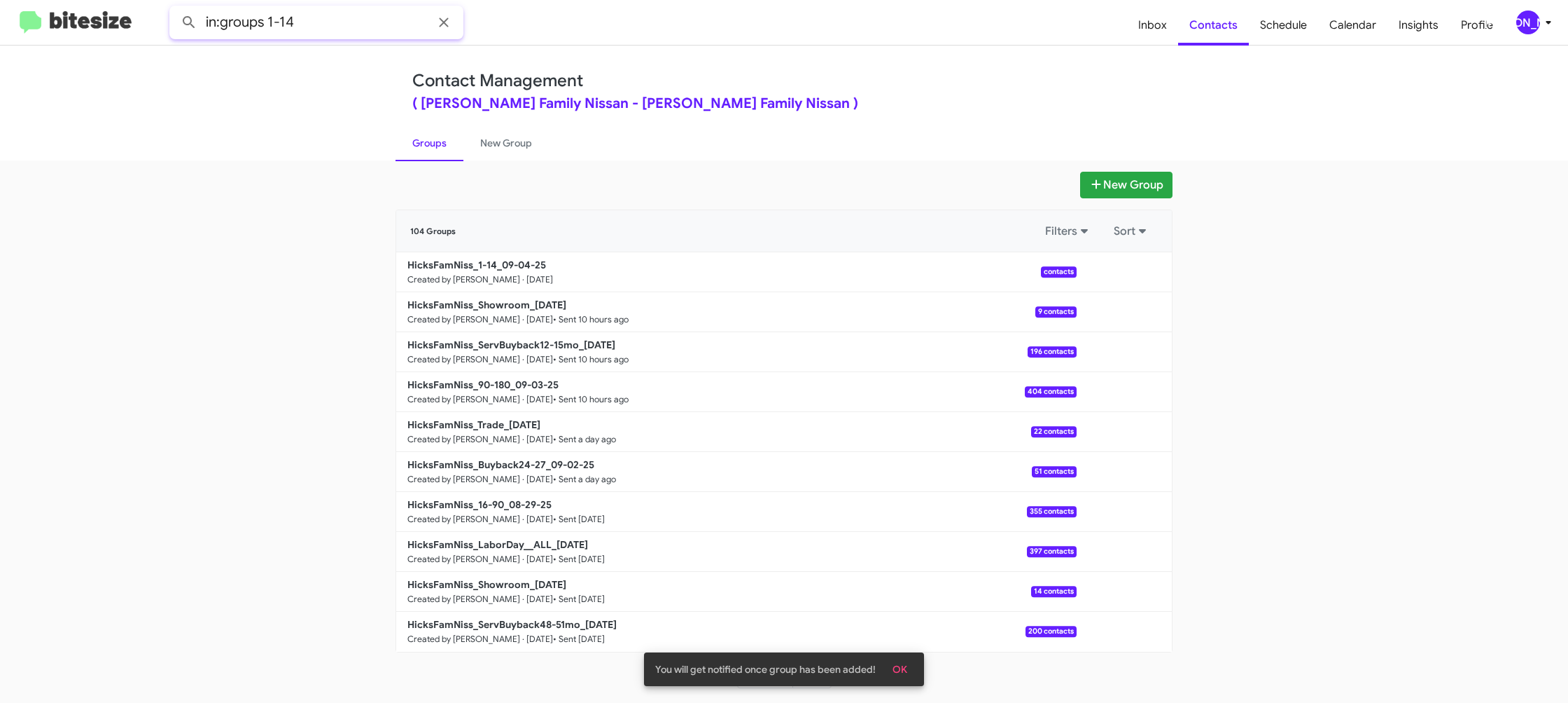
type input "in:groups 1-14"
click at [175, 9] on button at bounding box center [189, 23] width 28 height 28
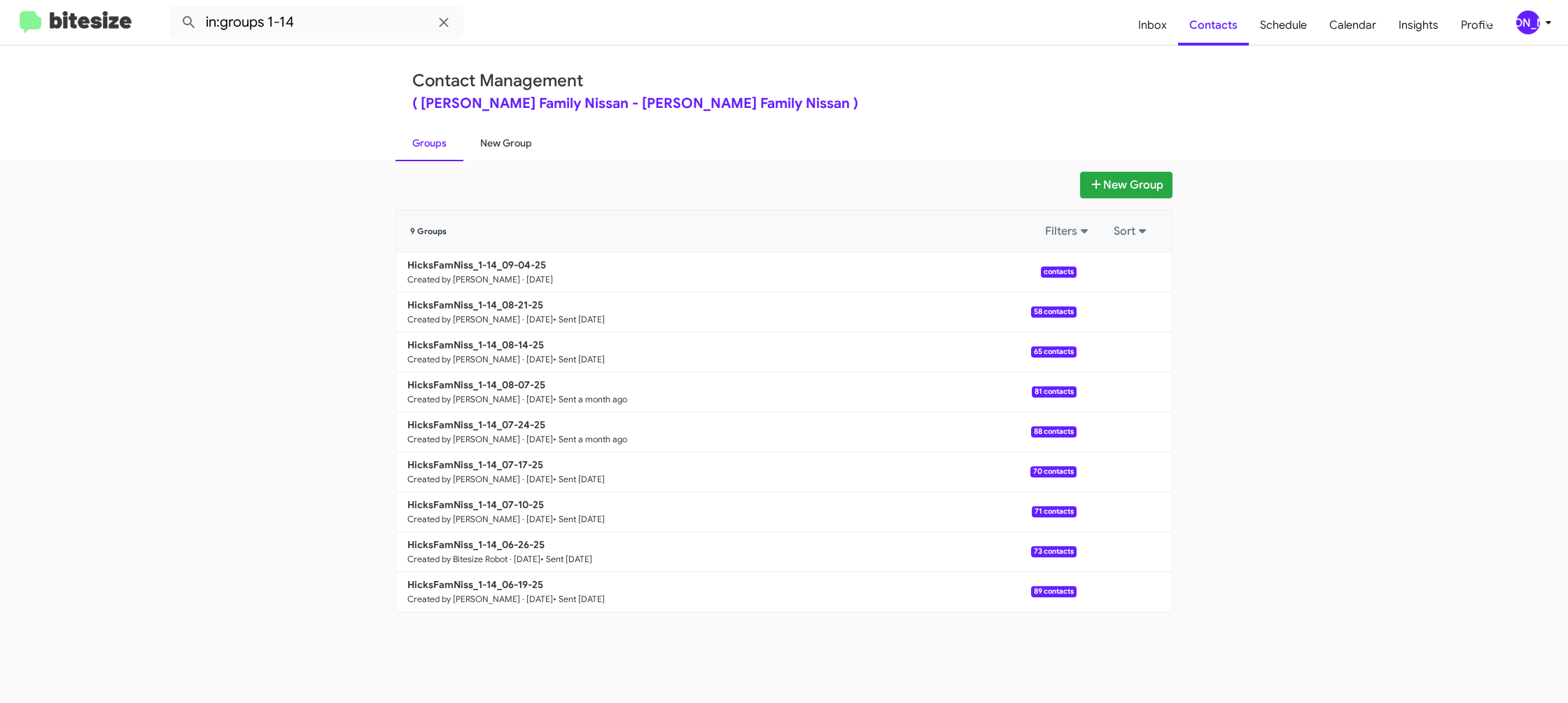
click at [484, 145] on link "New Group" at bounding box center [506, 143] width 85 height 36
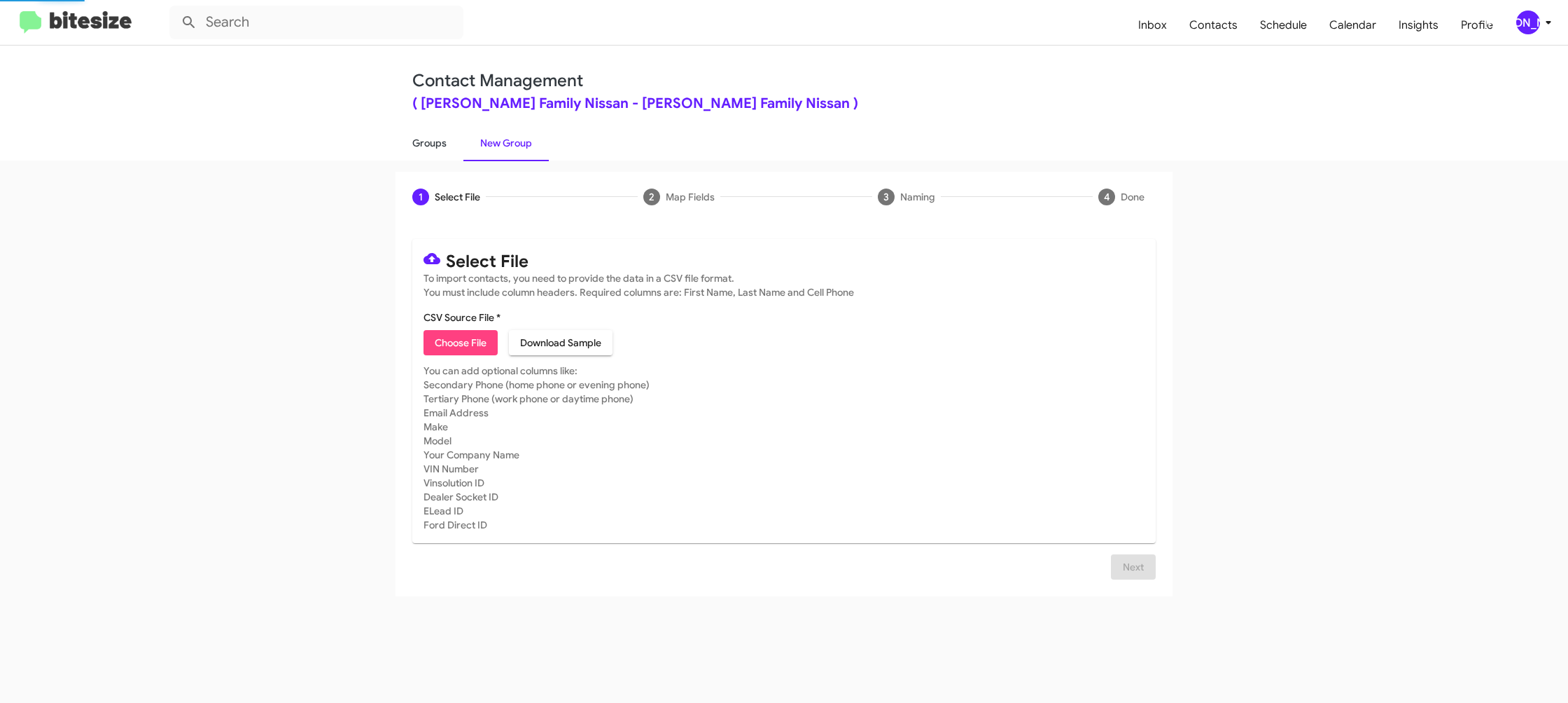
click at [431, 143] on link "Groups" at bounding box center [429, 143] width 68 height 36
type input "in:groups"
click at [431, 143] on link "Groups" at bounding box center [429, 143] width 68 height 36
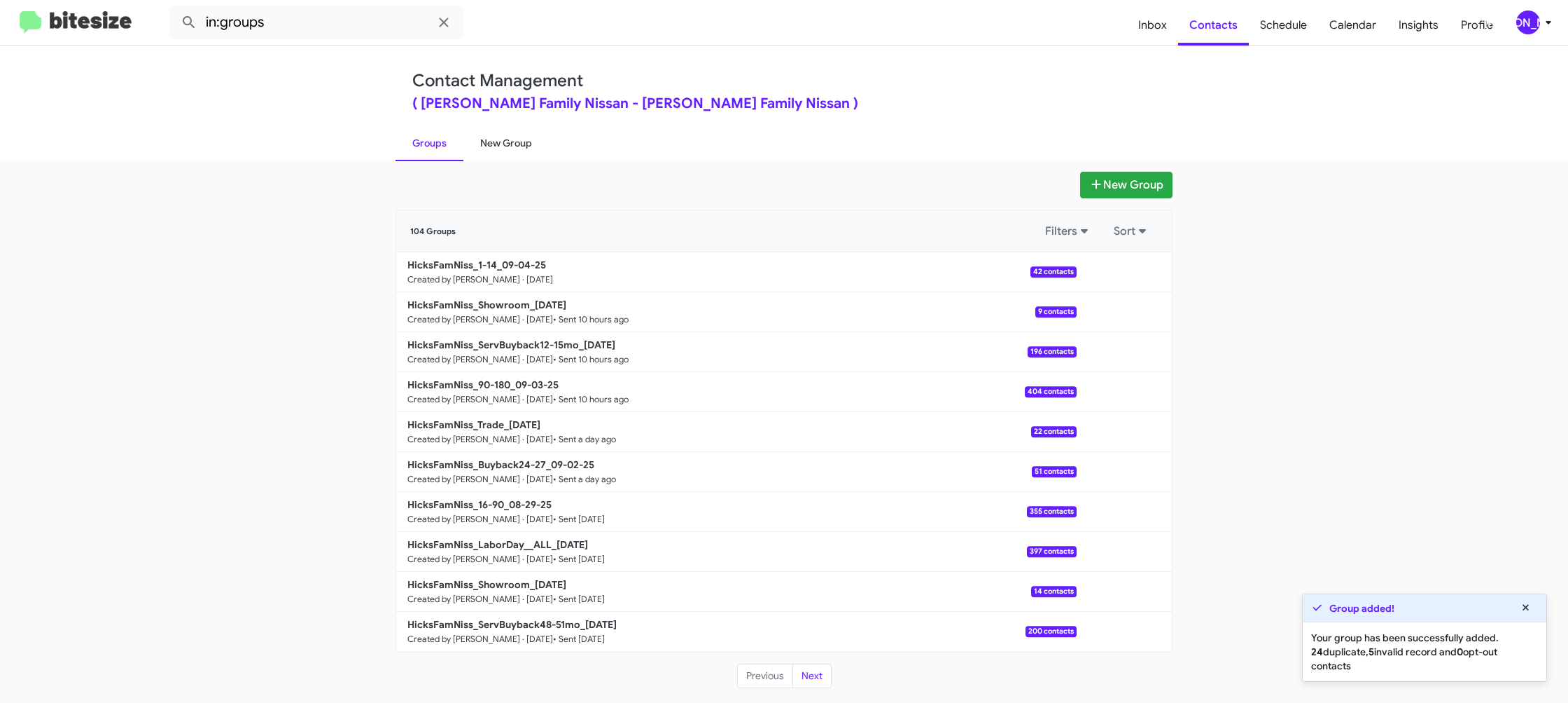
drag, startPoint x: 497, startPoint y: 146, endPoint x: 453, endPoint y: 149, distance: 44.1
click at [497, 146] on link "New Group" at bounding box center [506, 143] width 85 height 36
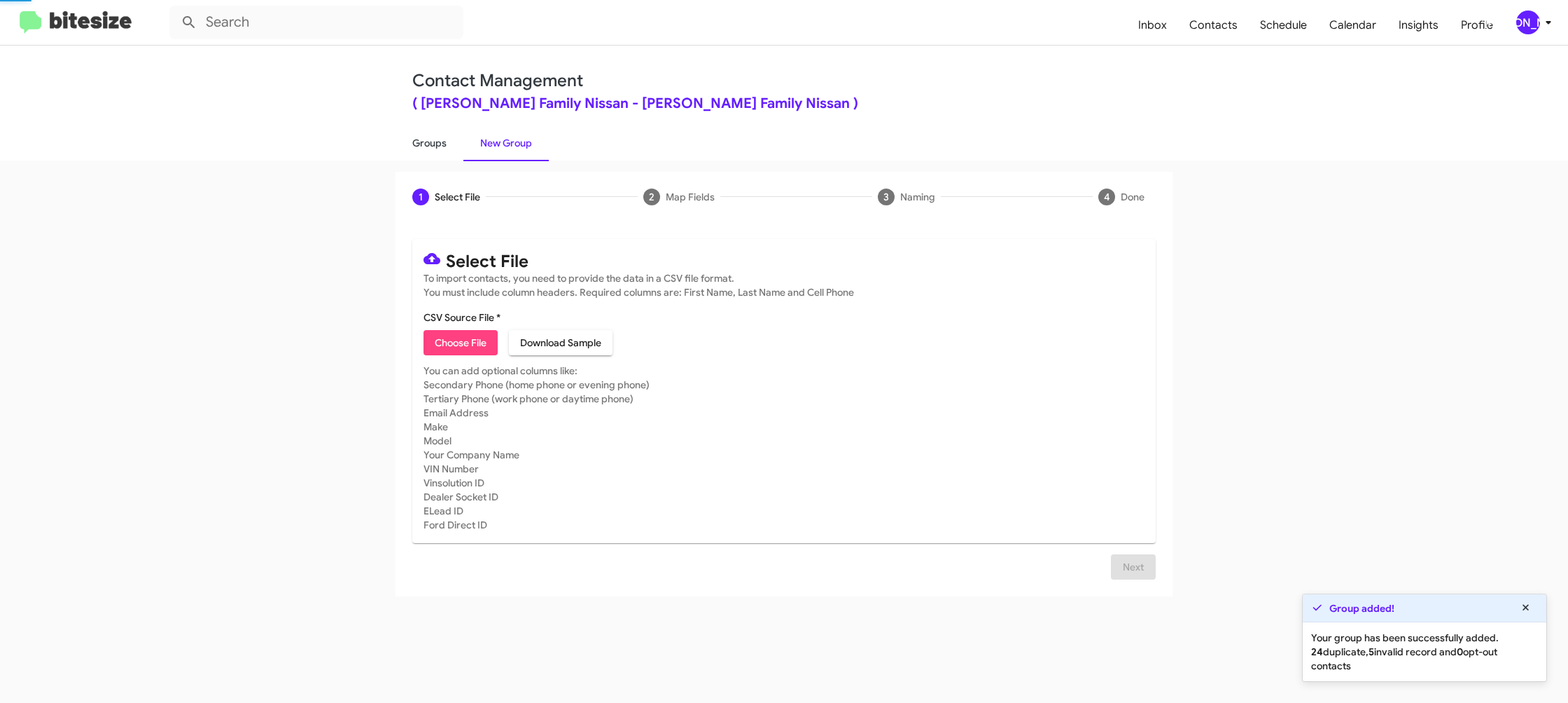
click at [449, 149] on link "Groups" at bounding box center [429, 143] width 68 height 36
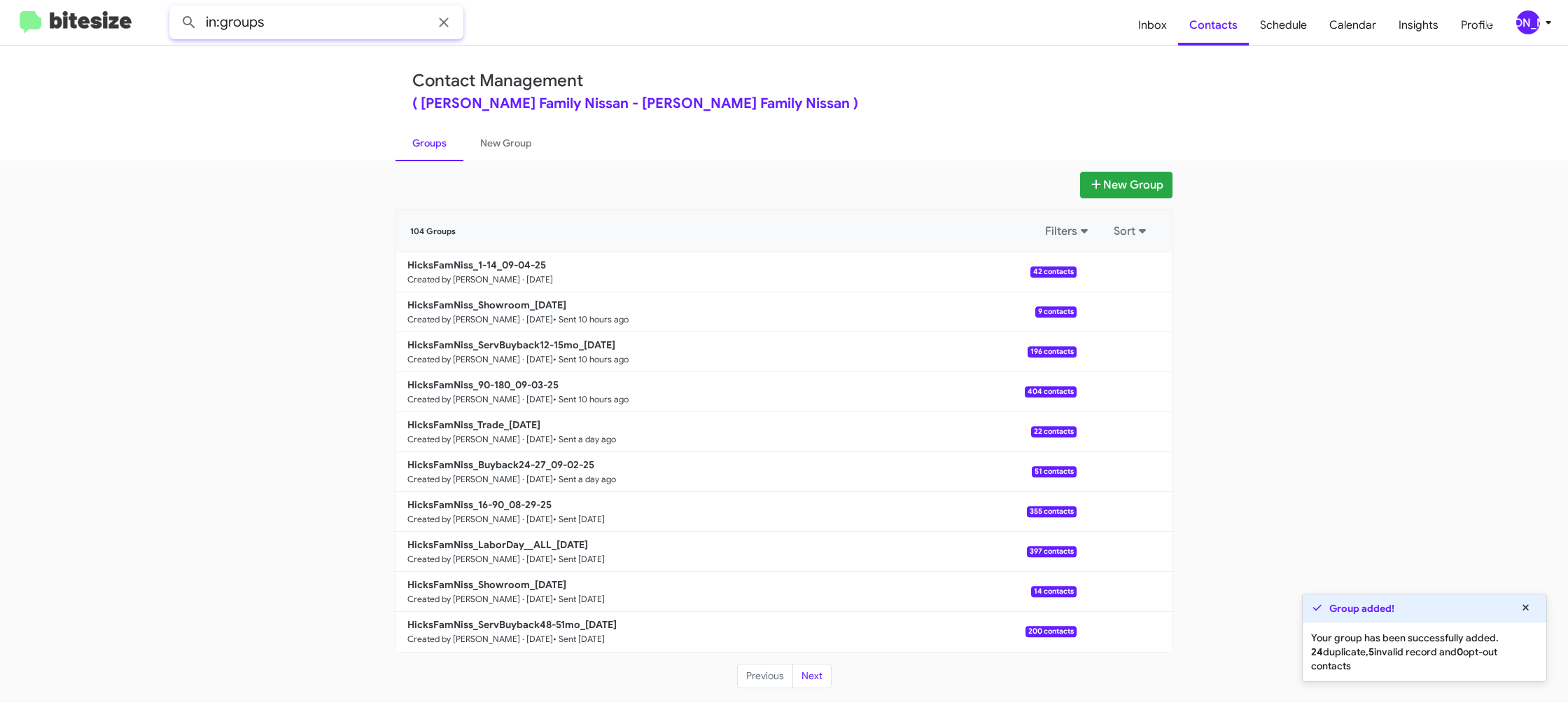
click at [298, 39] on input "in:groups" at bounding box center [316, 23] width 294 height 34
click at [301, 28] on input "in:groups" at bounding box center [316, 23] width 294 height 34
type input "in:groups 1-14"
click at [175, 9] on button at bounding box center [189, 23] width 28 height 28
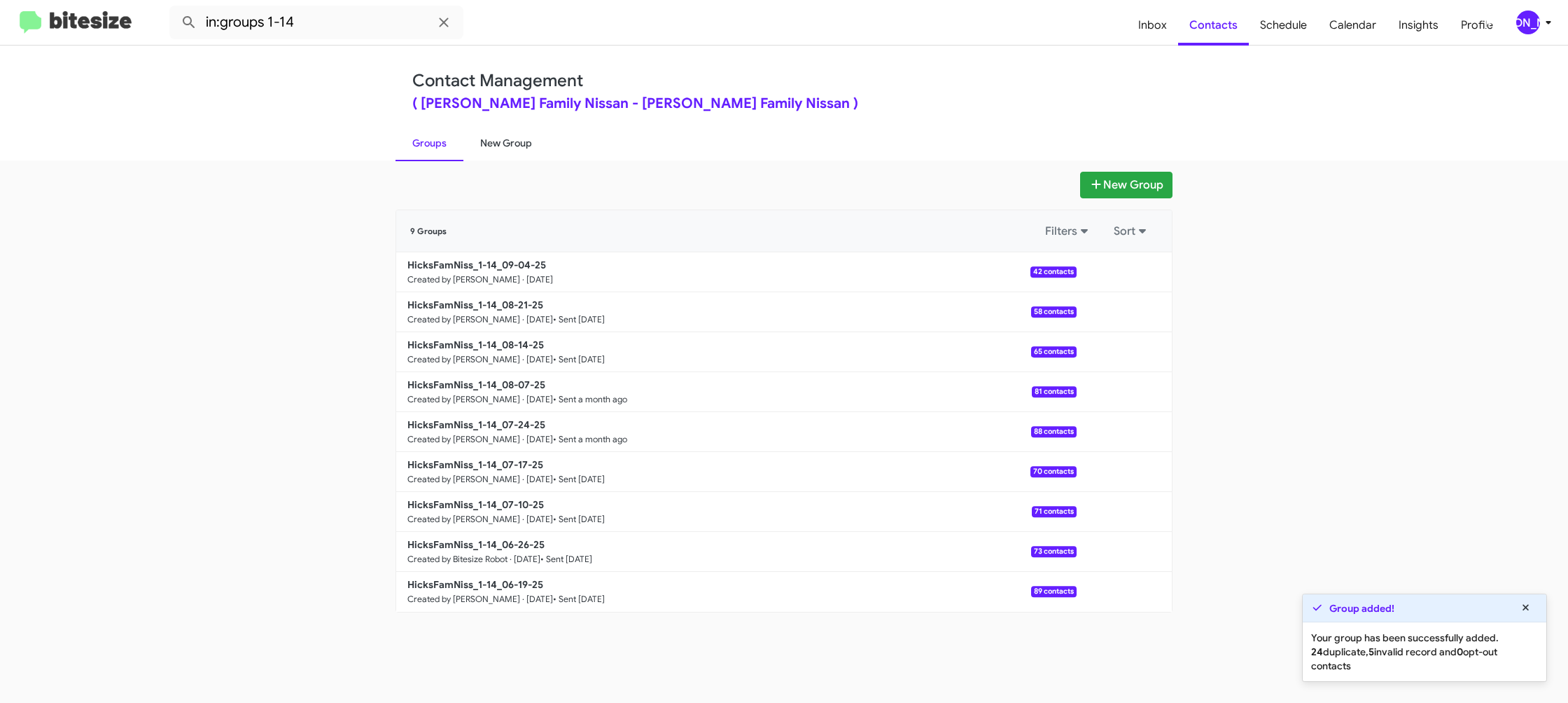
click at [506, 146] on link "New Group" at bounding box center [506, 143] width 85 height 36
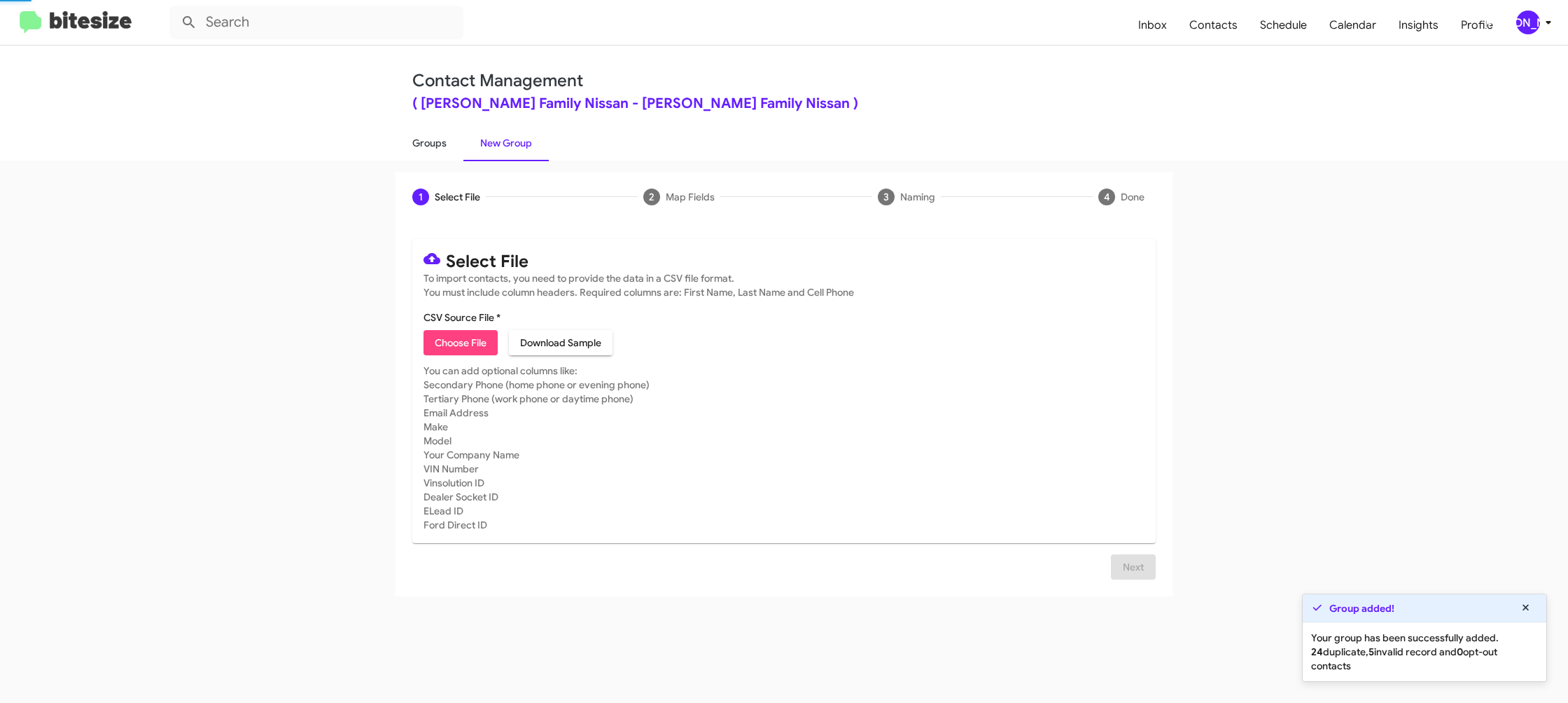
click at [445, 145] on link "Groups" at bounding box center [429, 143] width 68 height 36
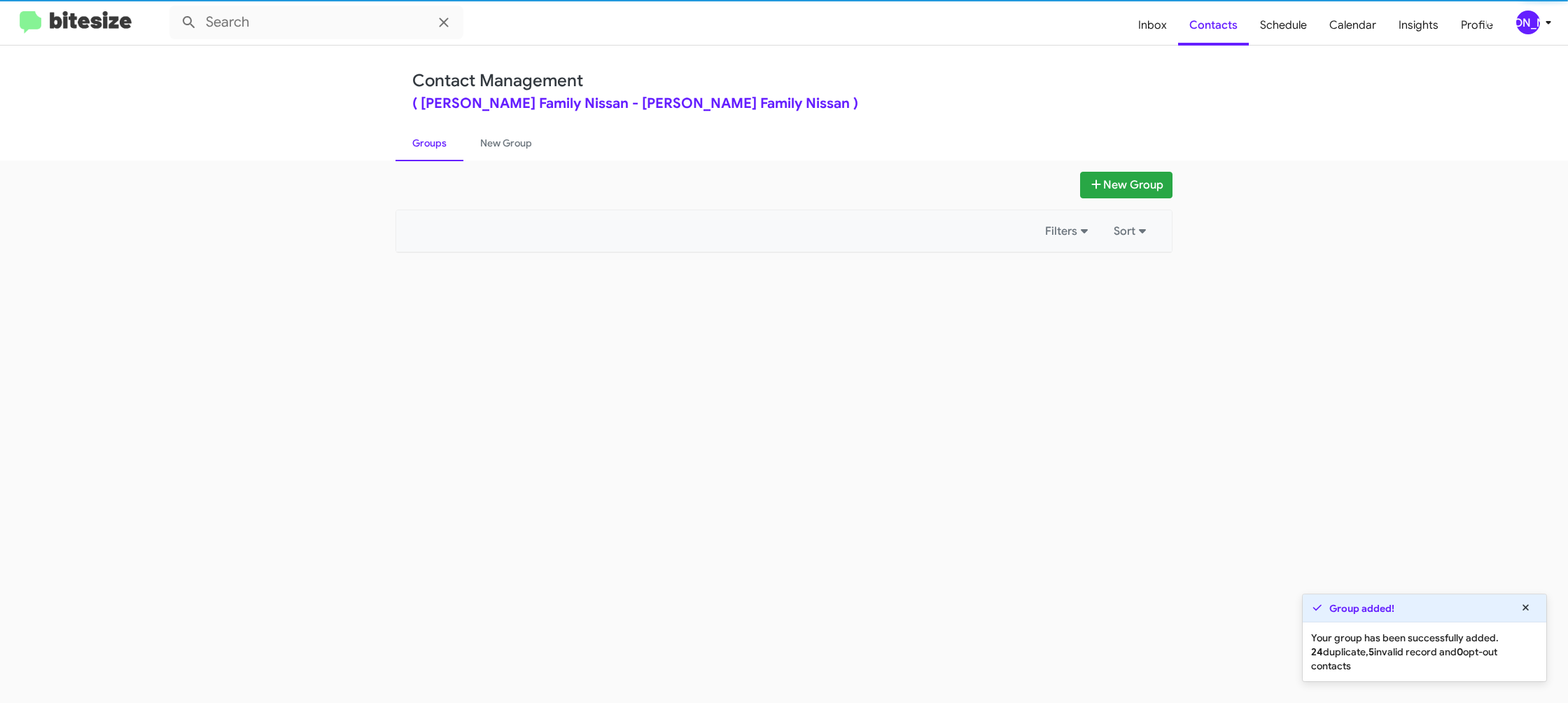
type input "in:groups"
click at [445, 145] on link "Groups" at bounding box center [429, 143] width 68 height 36
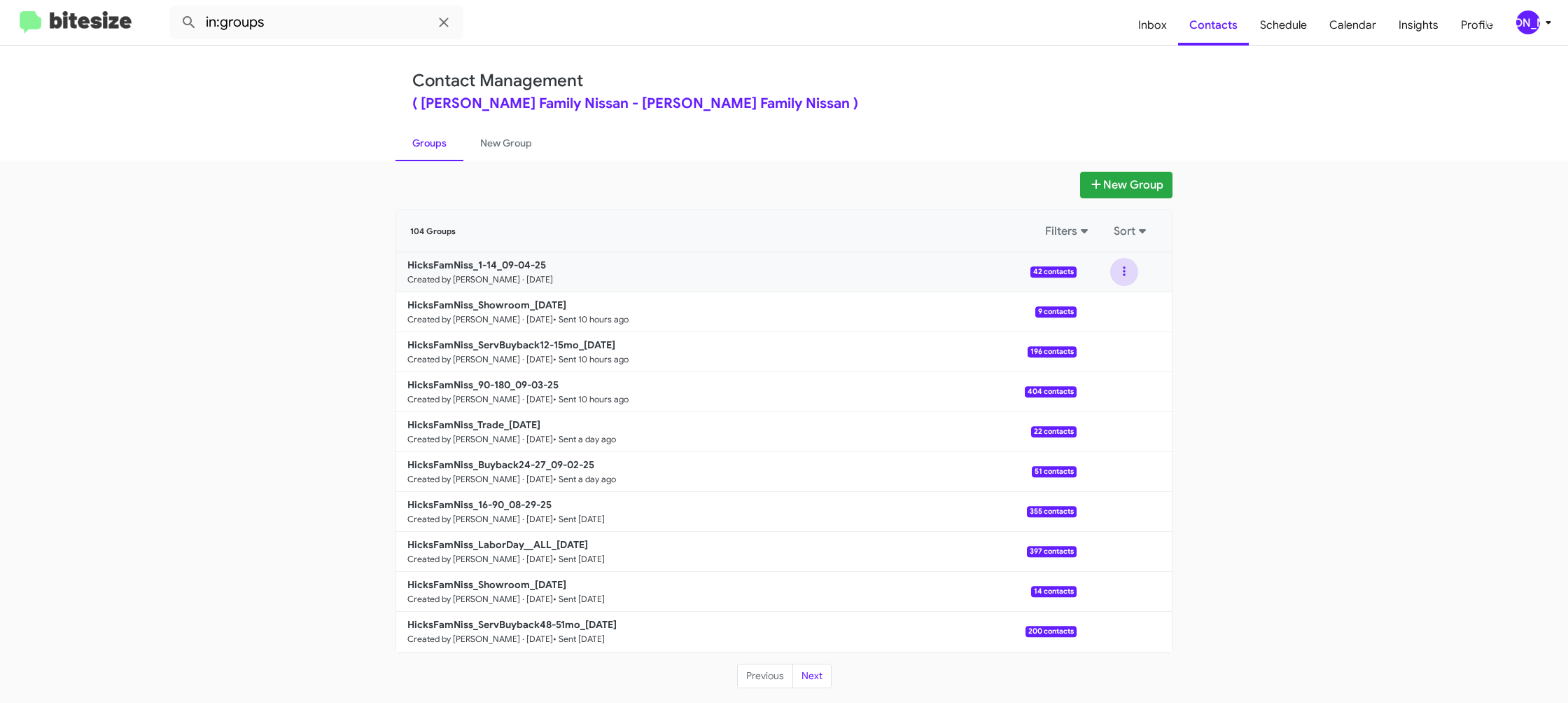
click at [1126, 278] on button at bounding box center [1124, 272] width 28 height 28
click at [1116, 302] on button "View contacts" at bounding box center [1082, 309] width 112 height 34
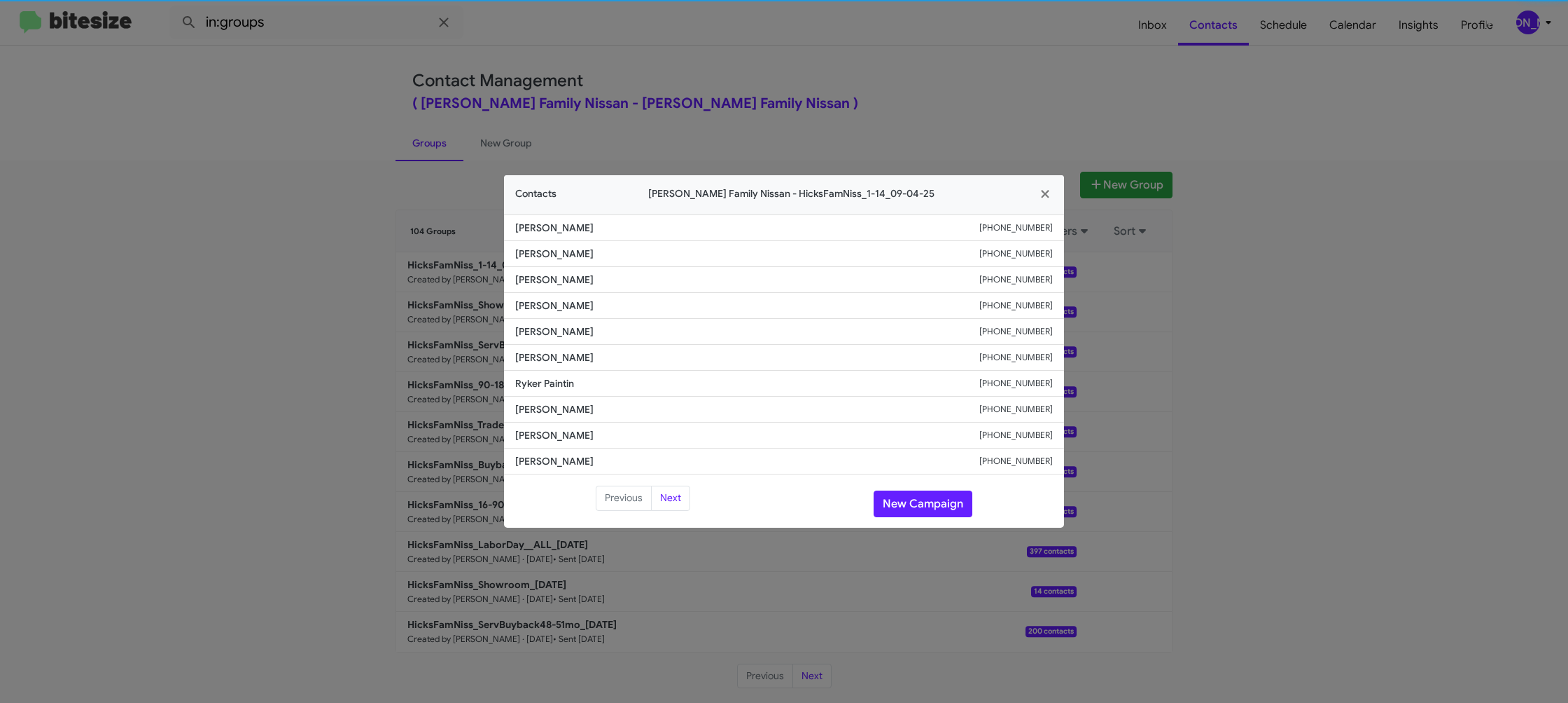
click at [544, 349] on li "Miller +14699283929" at bounding box center [784, 357] width 560 height 26
click at [554, 327] on span "Gae Strenge" at bounding box center [747, 331] width 464 height 14
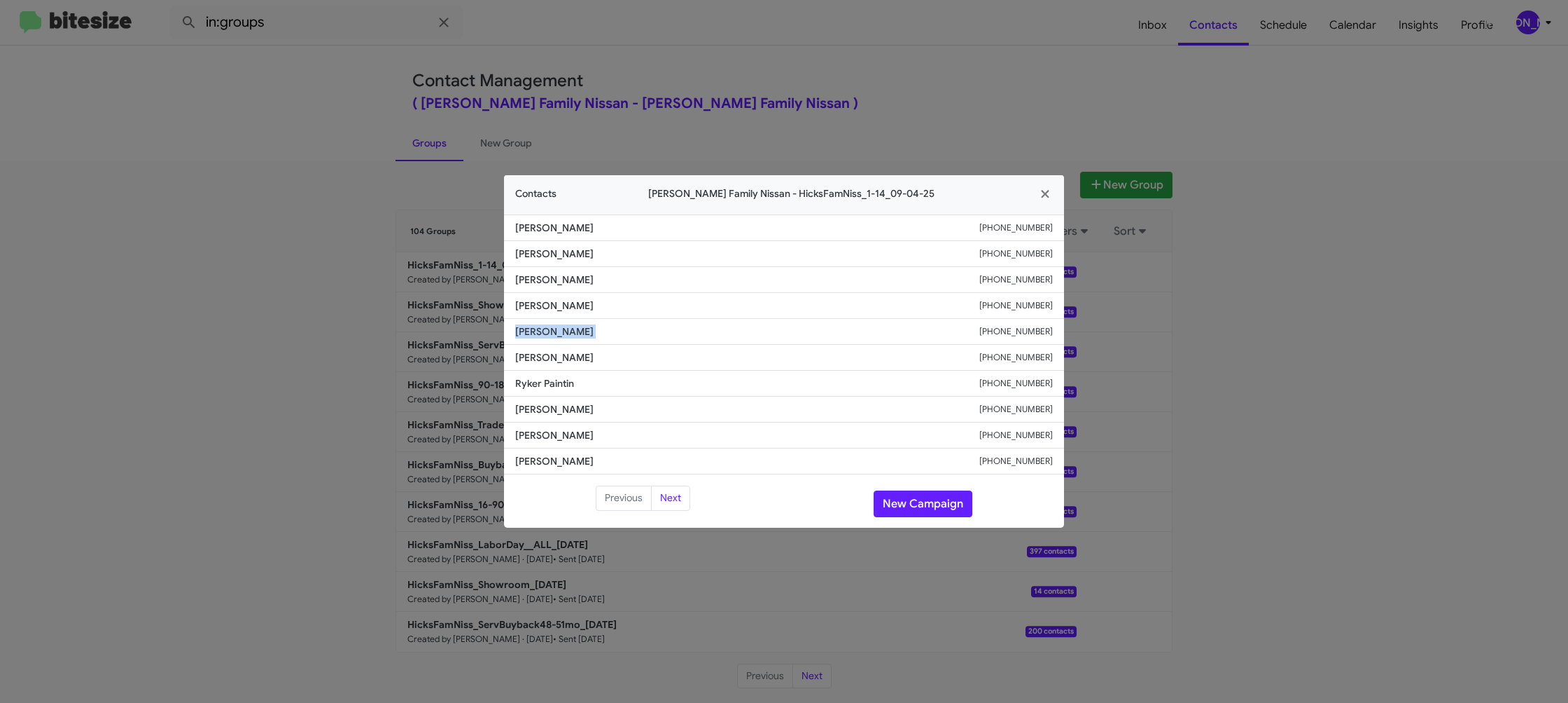
click at [554, 327] on span "Gae Strenge" at bounding box center [747, 331] width 464 height 14
copy span "Gae Strenge"
click at [1023, 333] on small "+13612295202" at bounding box center [1017, 331] width 74 height 14
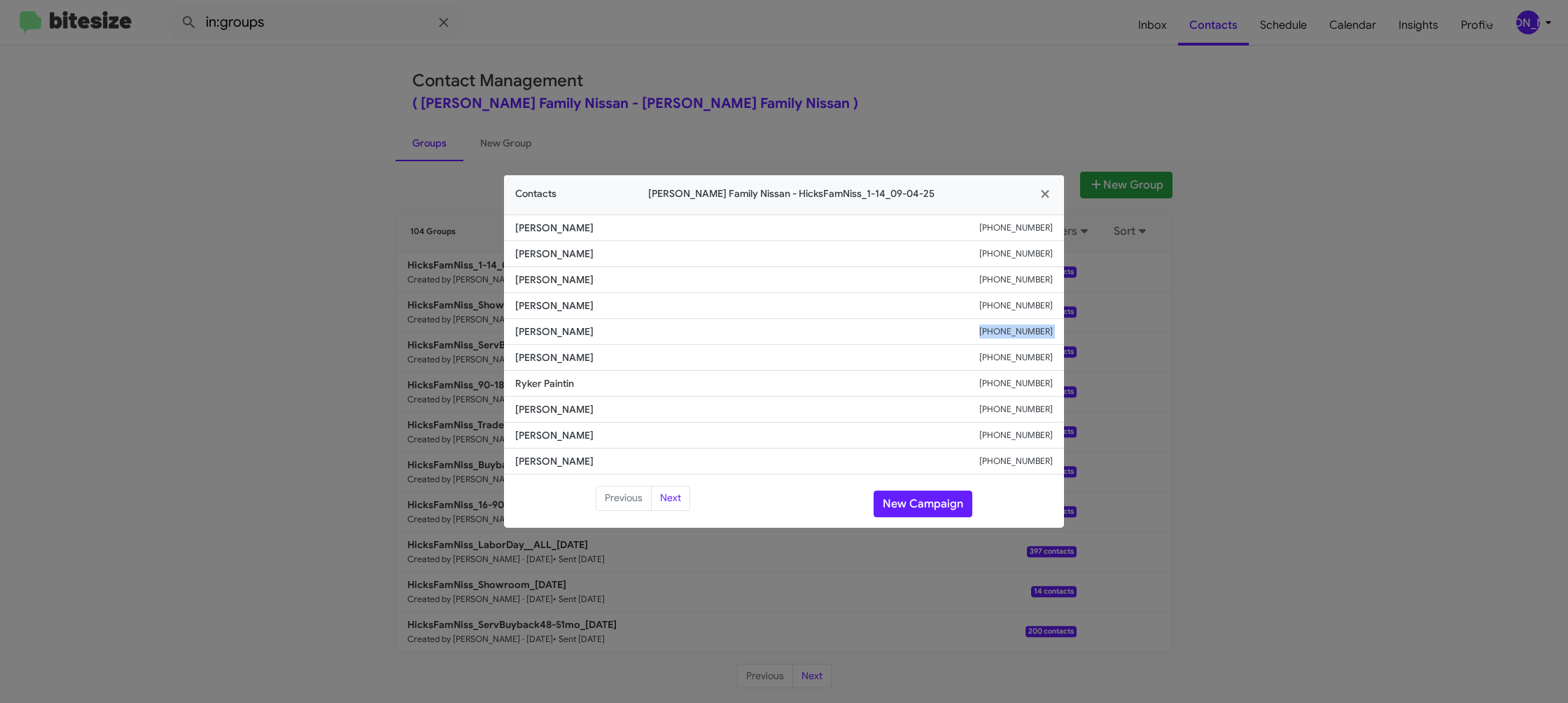
copy small "+13612295202"
drag, startPoint x: 723, startPoint y: 12, endPoint x: 704, endPoint y: 51, distance: 43.4
click at [722, 12] on modal-container "Contacts Hicks Family Nissan - HicksFamNiss_1-14_09-04-25 Mohammad Andha +19723…" at bounding box center [784, 351] width 1568 height 703
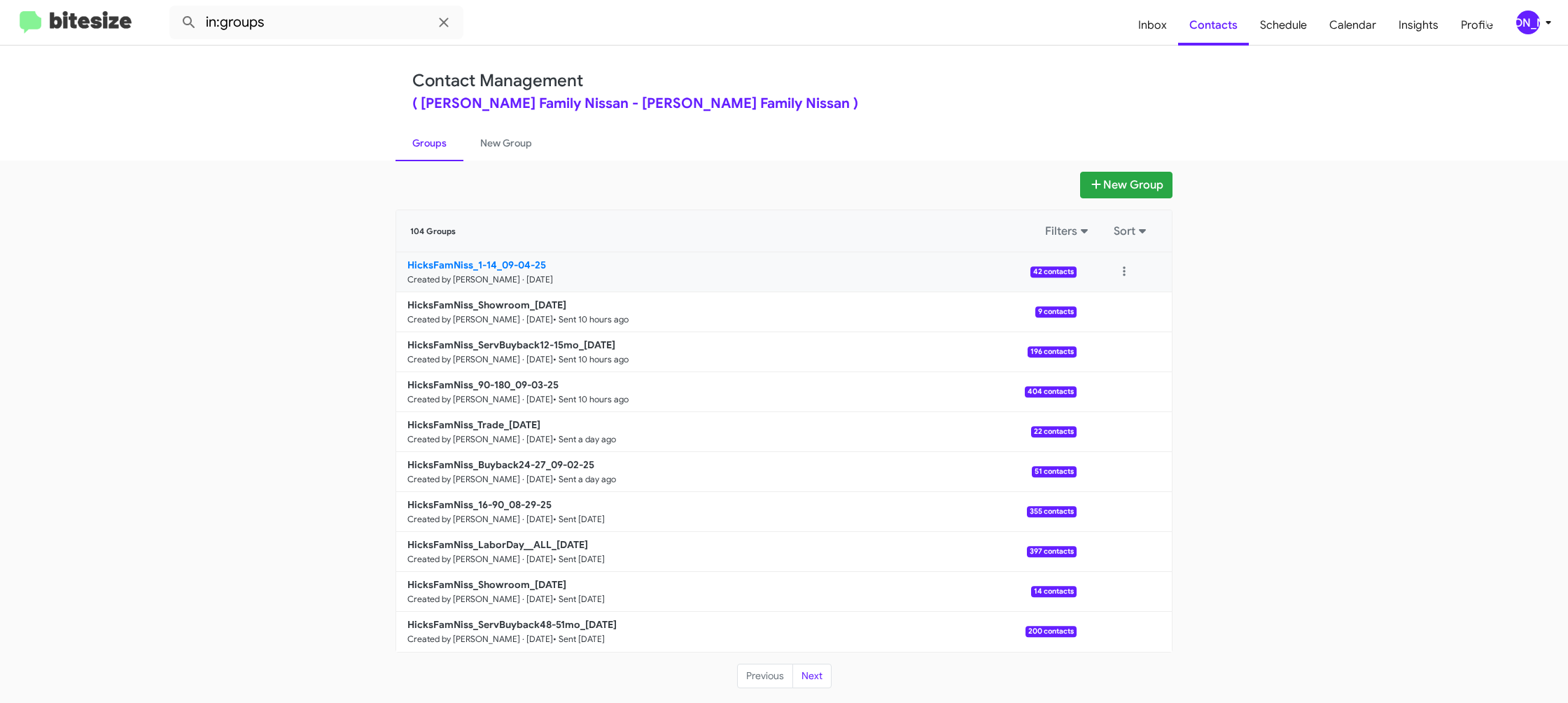
click at [503, 273] on small "Created by [PERSON_NAME] · [DATE]" at bounding box center [480, 279] width 146 height 11
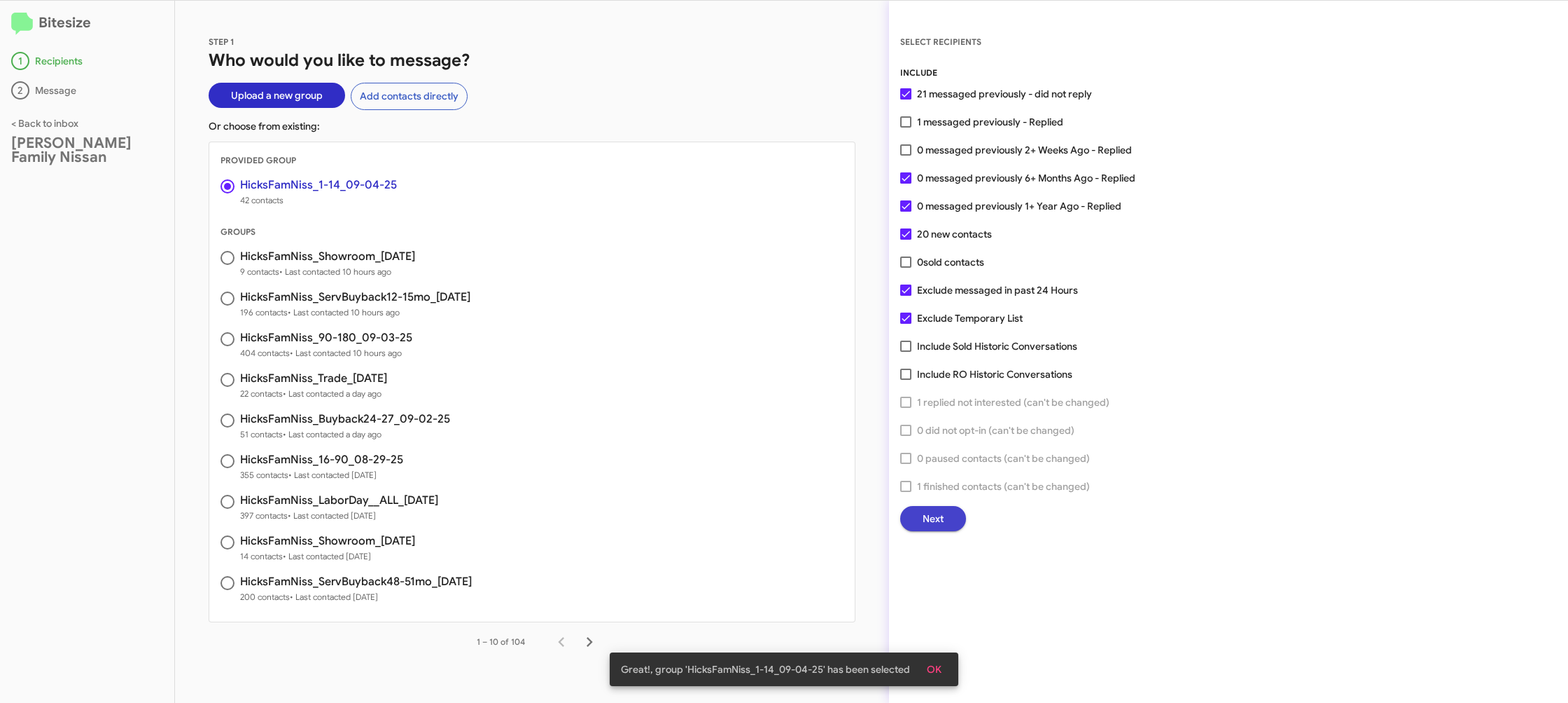
click at [923, 518] on span "Next" at bounding box center [933, 518] width 21 height 26
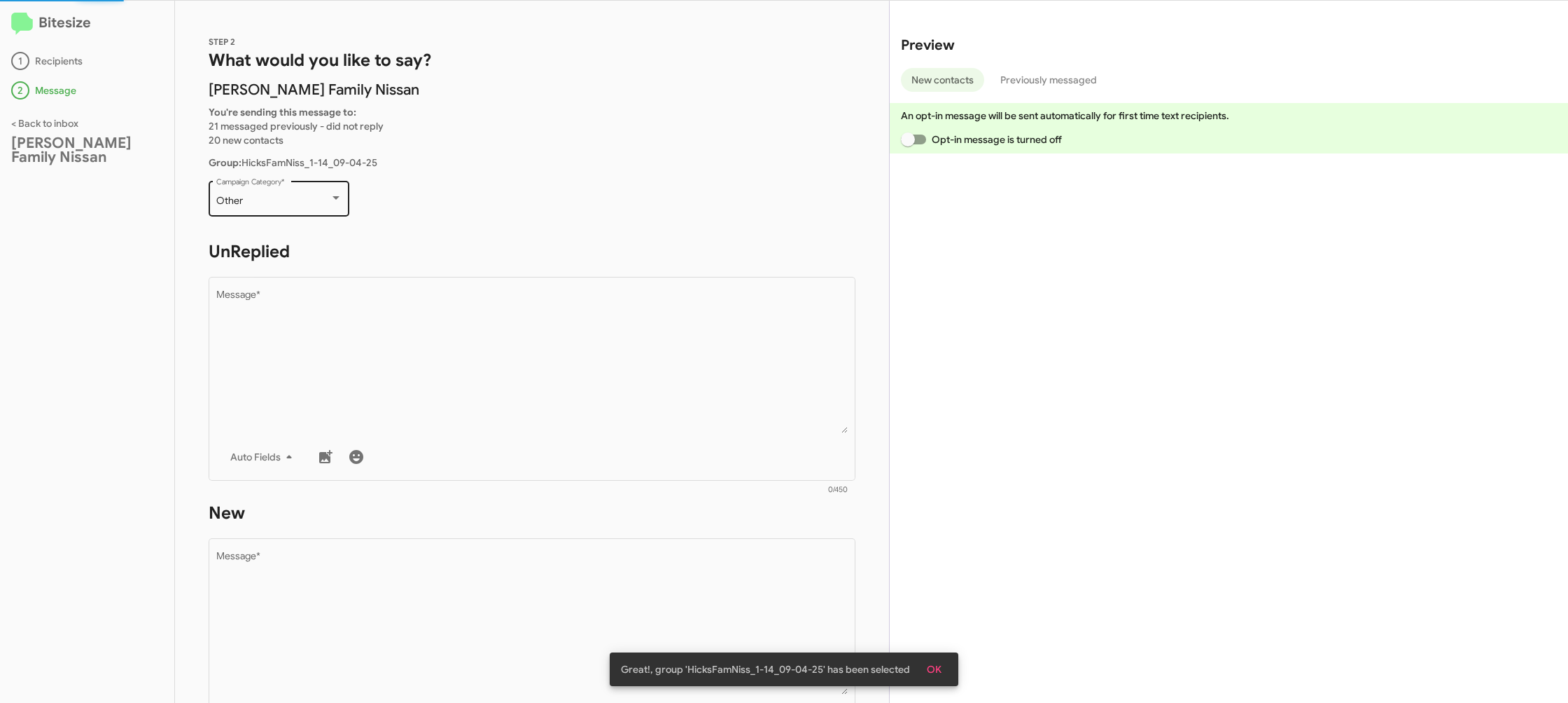
click at [292, 208] on div "Other Campaign Category *" at bounding box center [279, 197] width 126 height 39
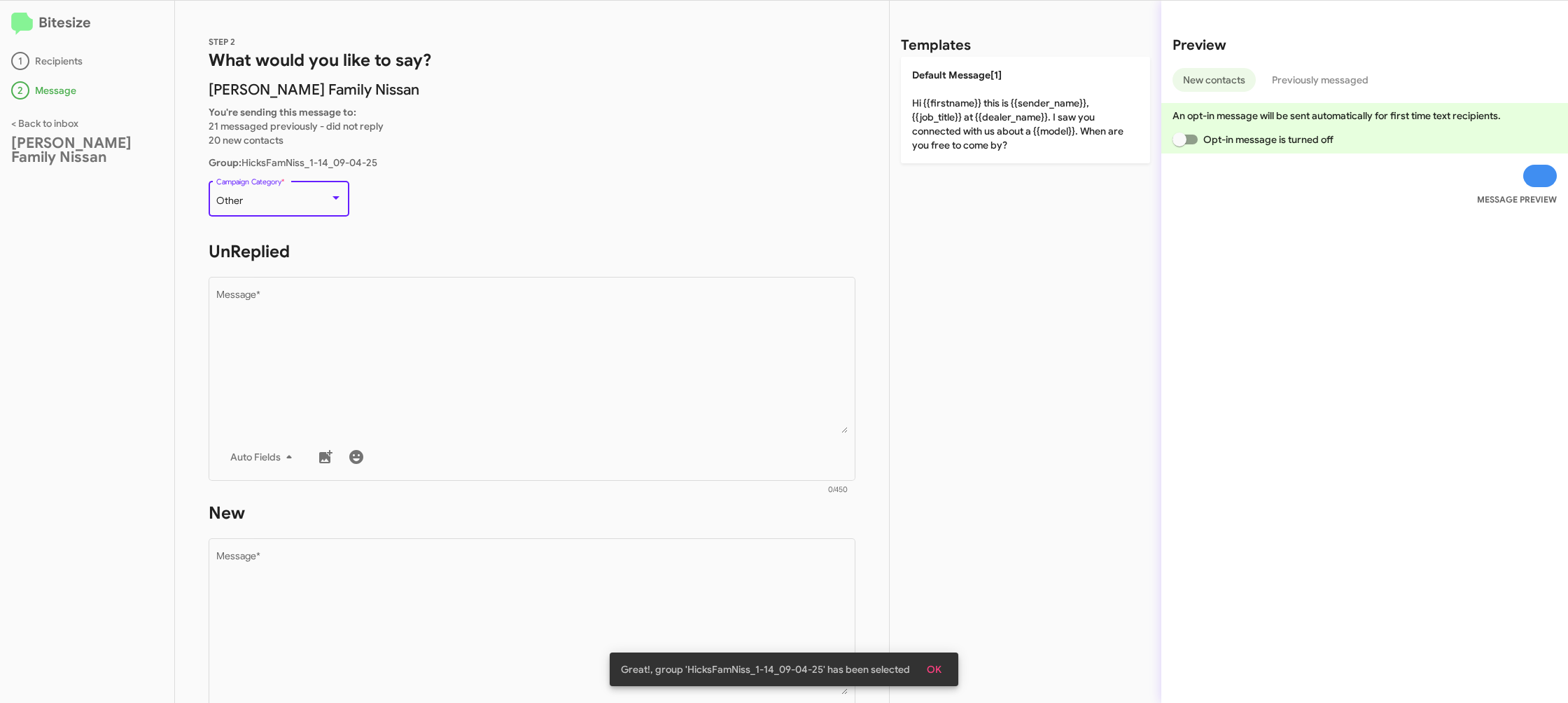
scroll to position [527, 0]
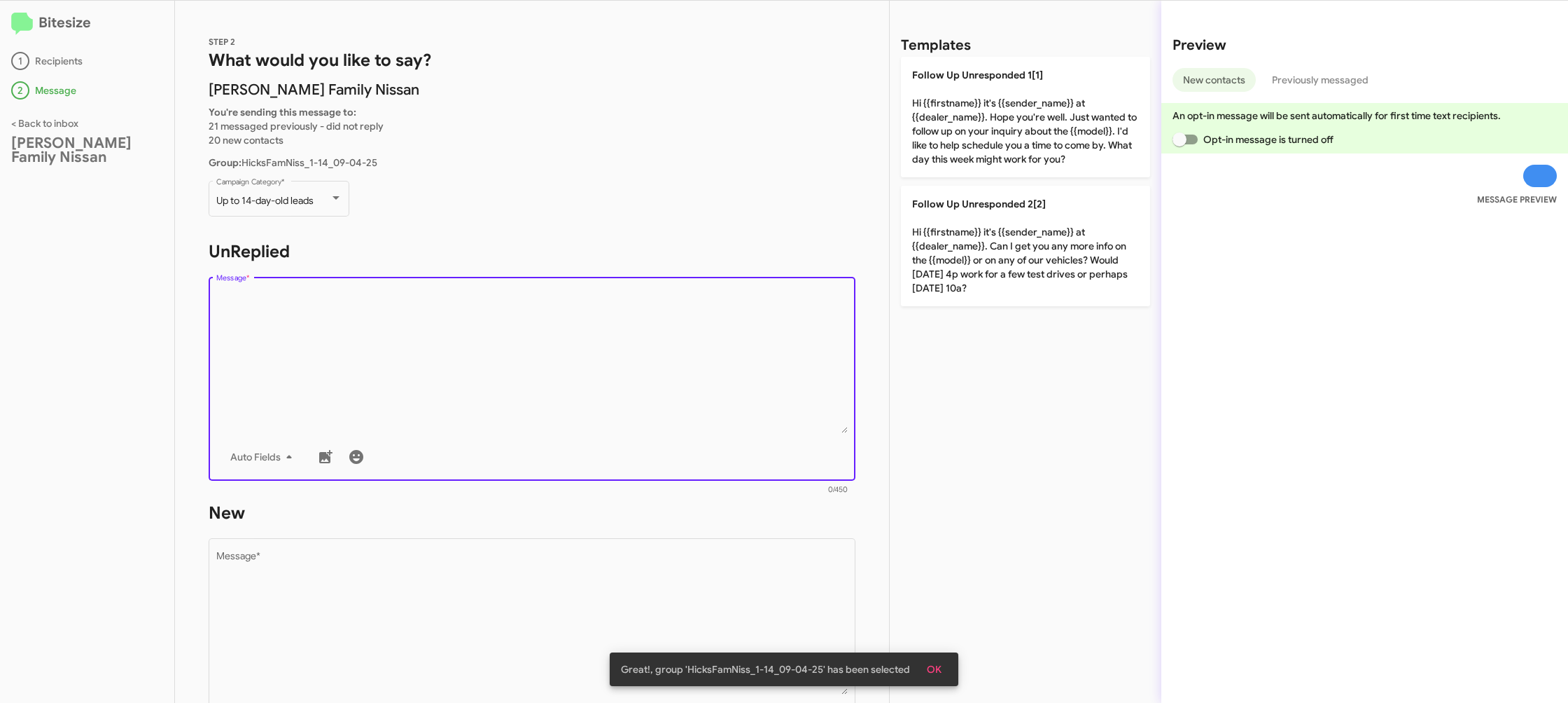
click at [423, 336] on textarea "Message *" at bounding box center [532, 361] width 633 height 143
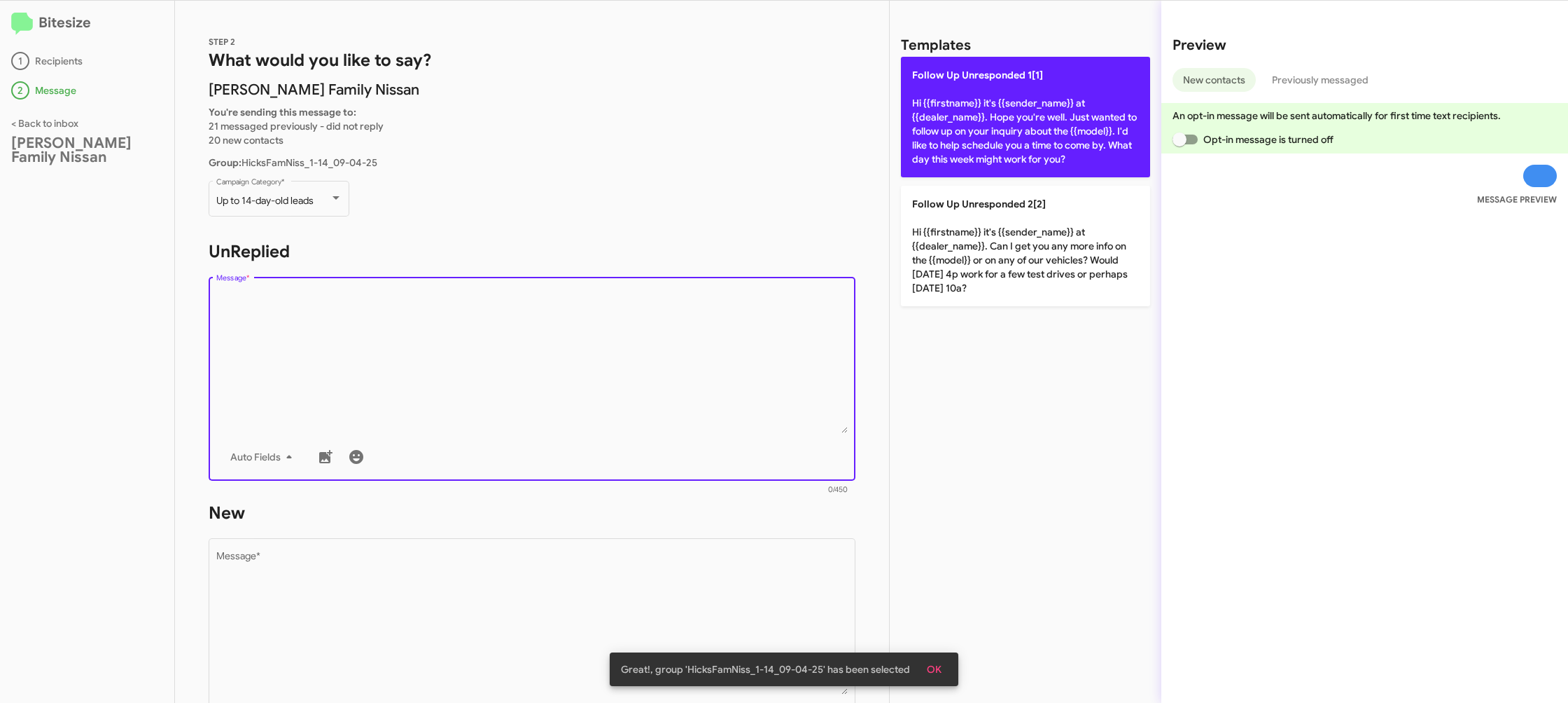
click at [957, 152] on p "Follow Up Unresponded 1[1] Hi {{firstname}} it's {{sender_name}} at {{dealer_na…" at bounding box center [1026, 116] width 250 height 120
type textarea "Hi {{firstname}} it's {{sender_name}} at {{dealer_name}}. Hope you're well. Jus…"
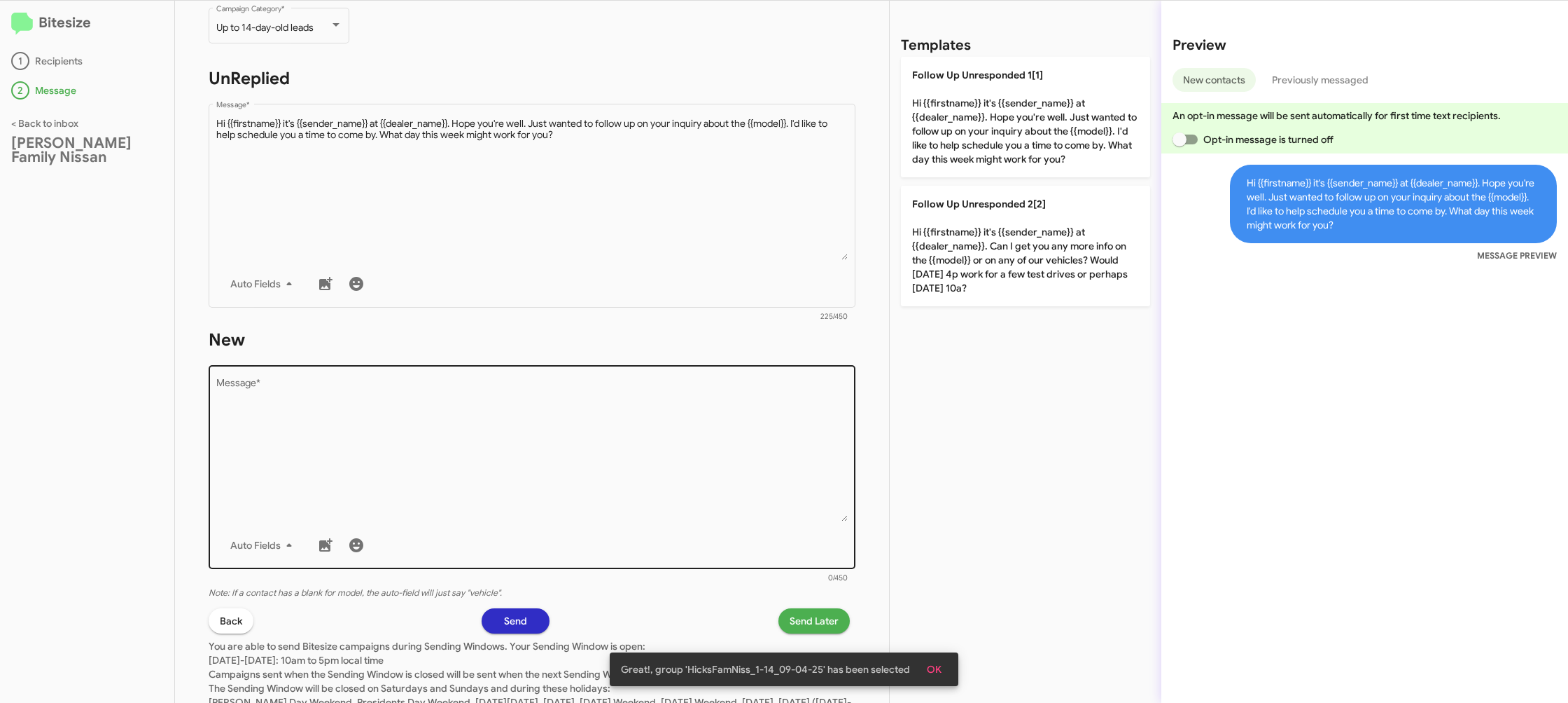
scroll to position [209, 0]
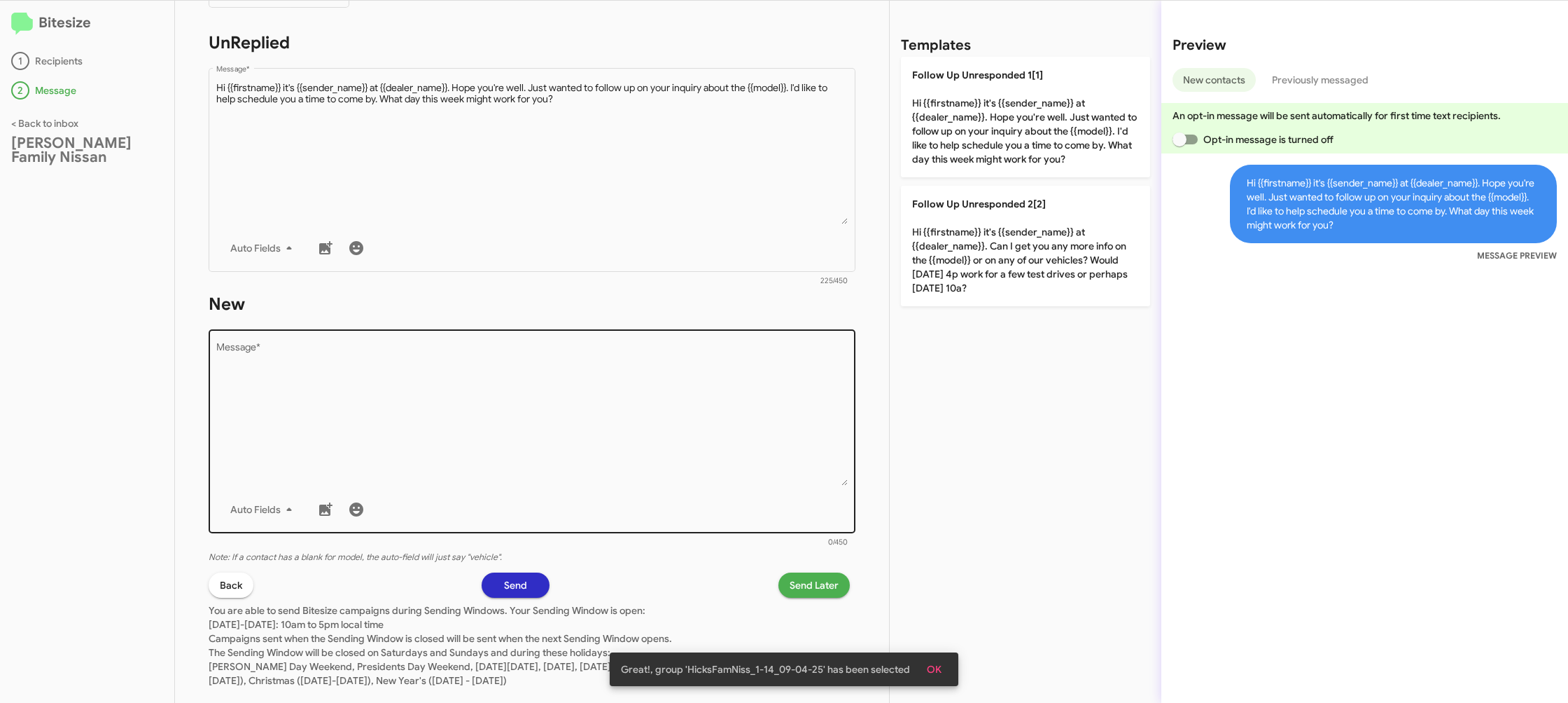
click at [650, 482] on textarea "Message *" at bounding box center [532, 413] width 633 height 143
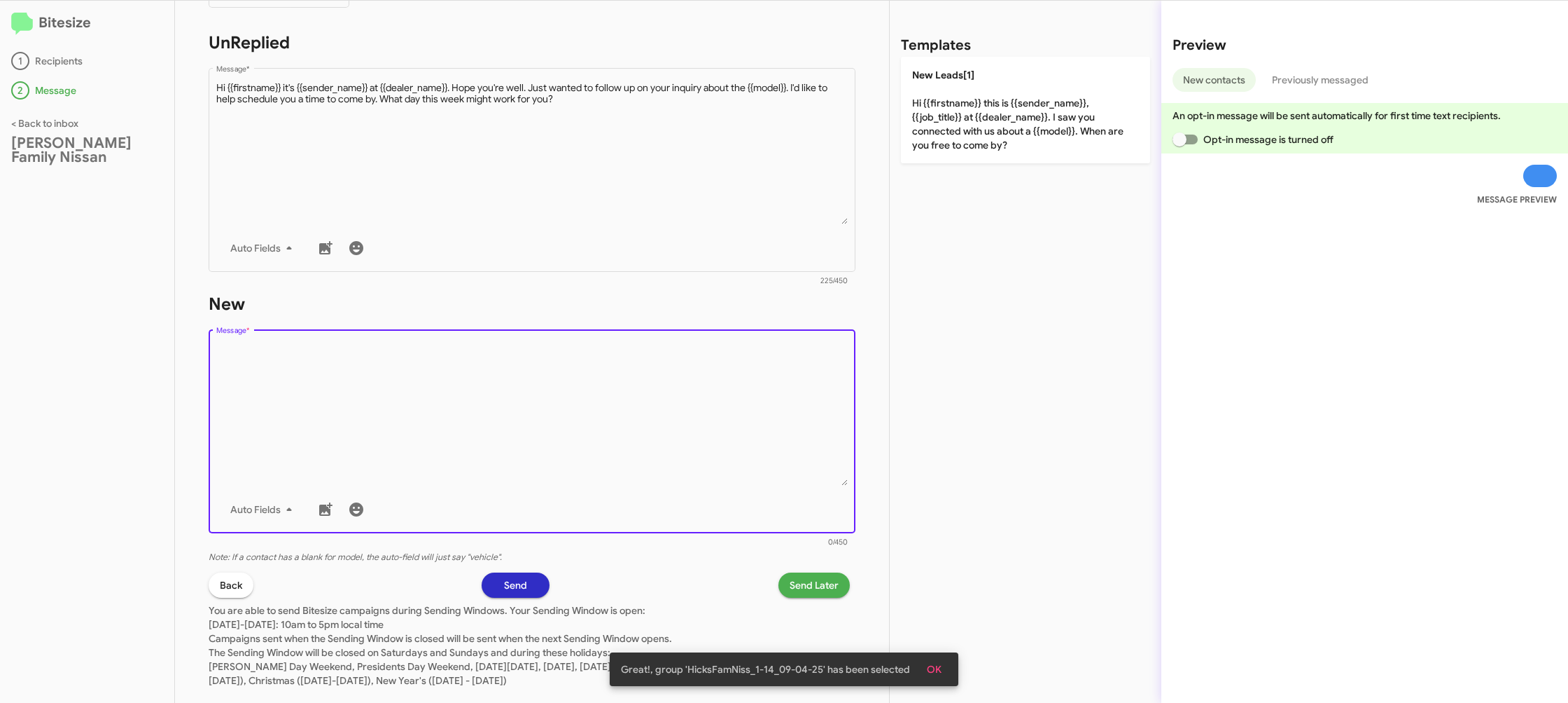
drag, startPoint x: 652, startPoint y: 483, endPoint x: 880, endPoint y: 224, distance: 345.1
click at [653, 479] on textarea "Message *" at bounding box center [532, 413] width 633 height 143
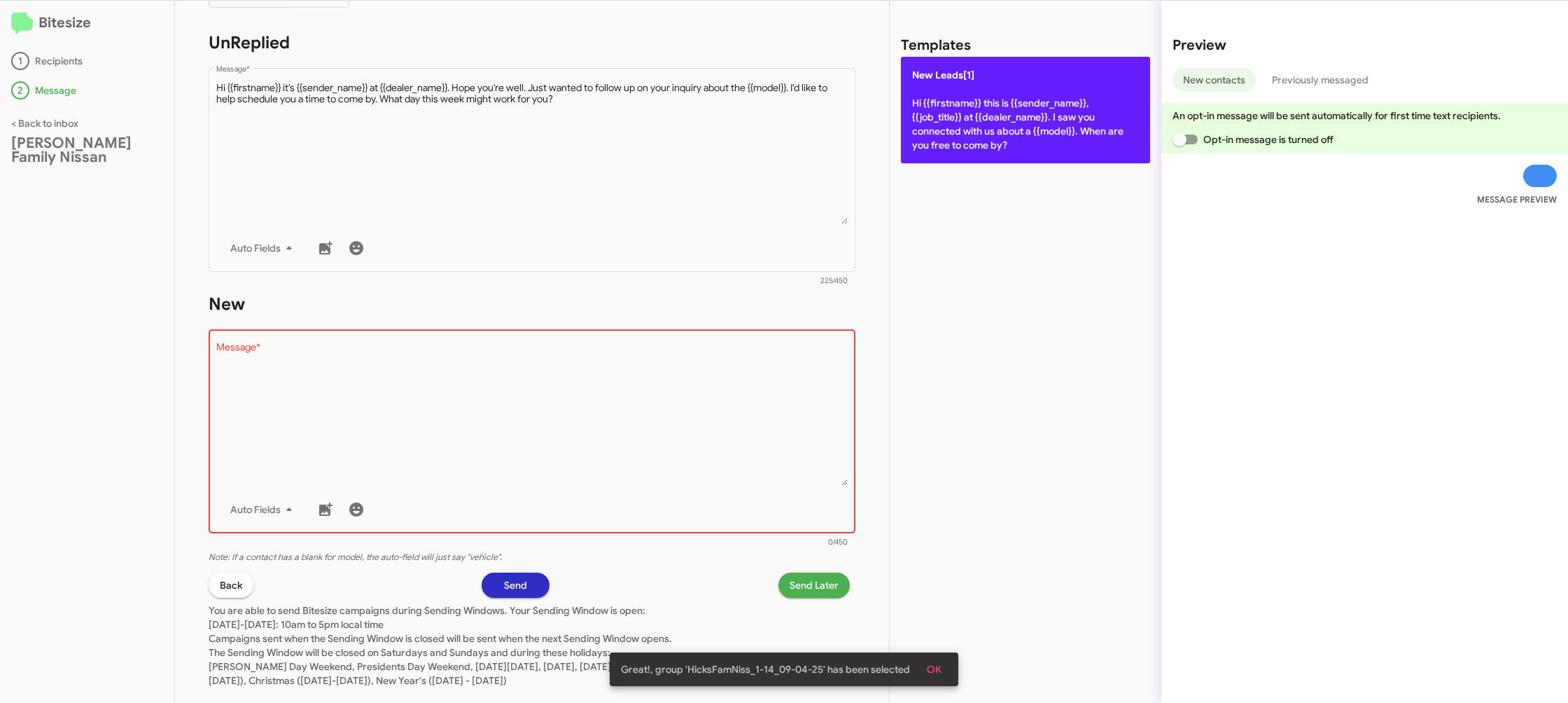
click at [972, 114] on p "New Leads[1] Hi {{firstname}} this is {{sender_name}}, {{job_title}} at {{deale…" at bounding box center [1026, 110] width 250 height 107
type textarea "Hi {{firstname}} this is {{sender_name}}, {{job_title}} at {{dealer_name}}. I s…"
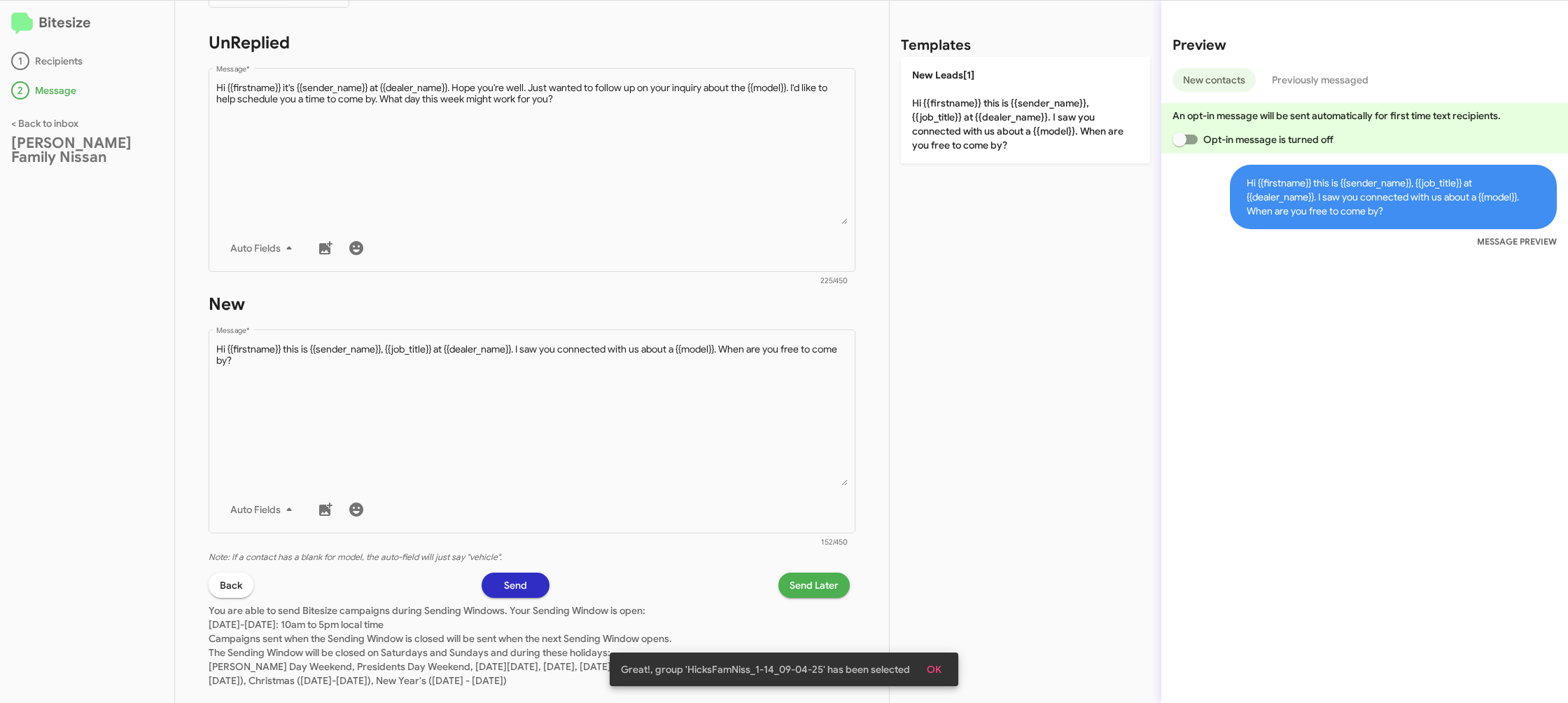
scroll to position [236, 0]
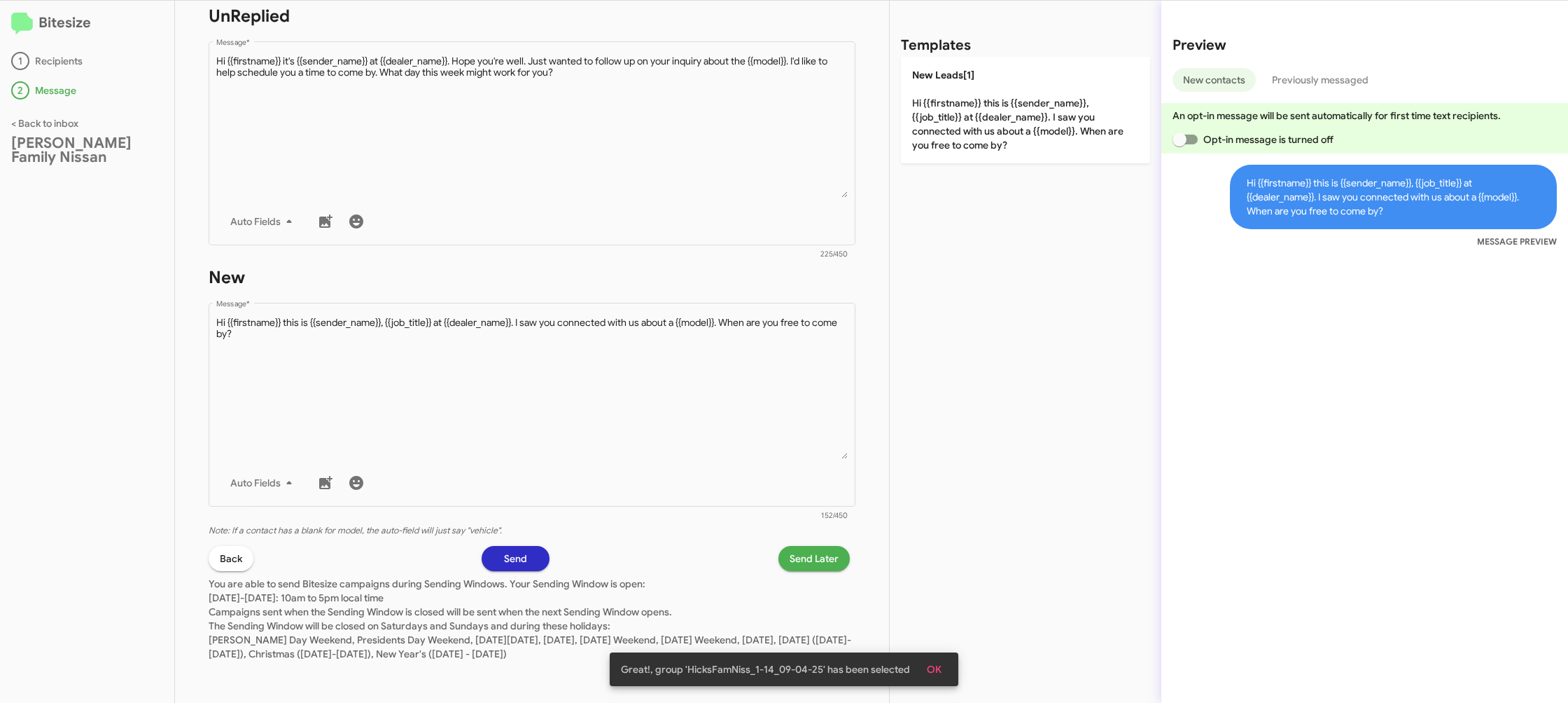
click at [822, 560] on span "Send Later" at bounding box center [814, 558] width 49 height 26
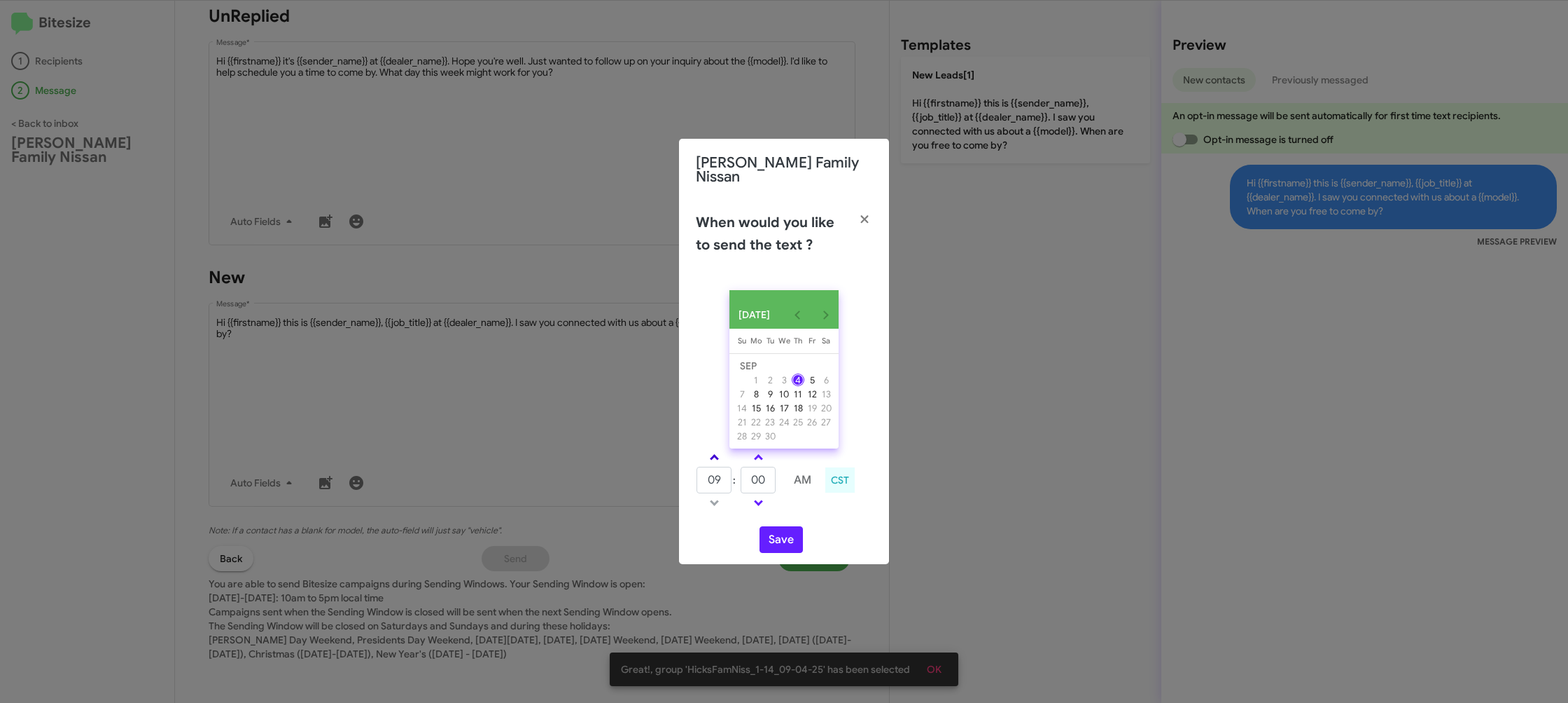
click at [714, 460] on span at bounding box center [715, 459] width 9 height 9
type input "10"
click at [751, 475] on input "00" at bounding box center [758, 480] width 35 height 26
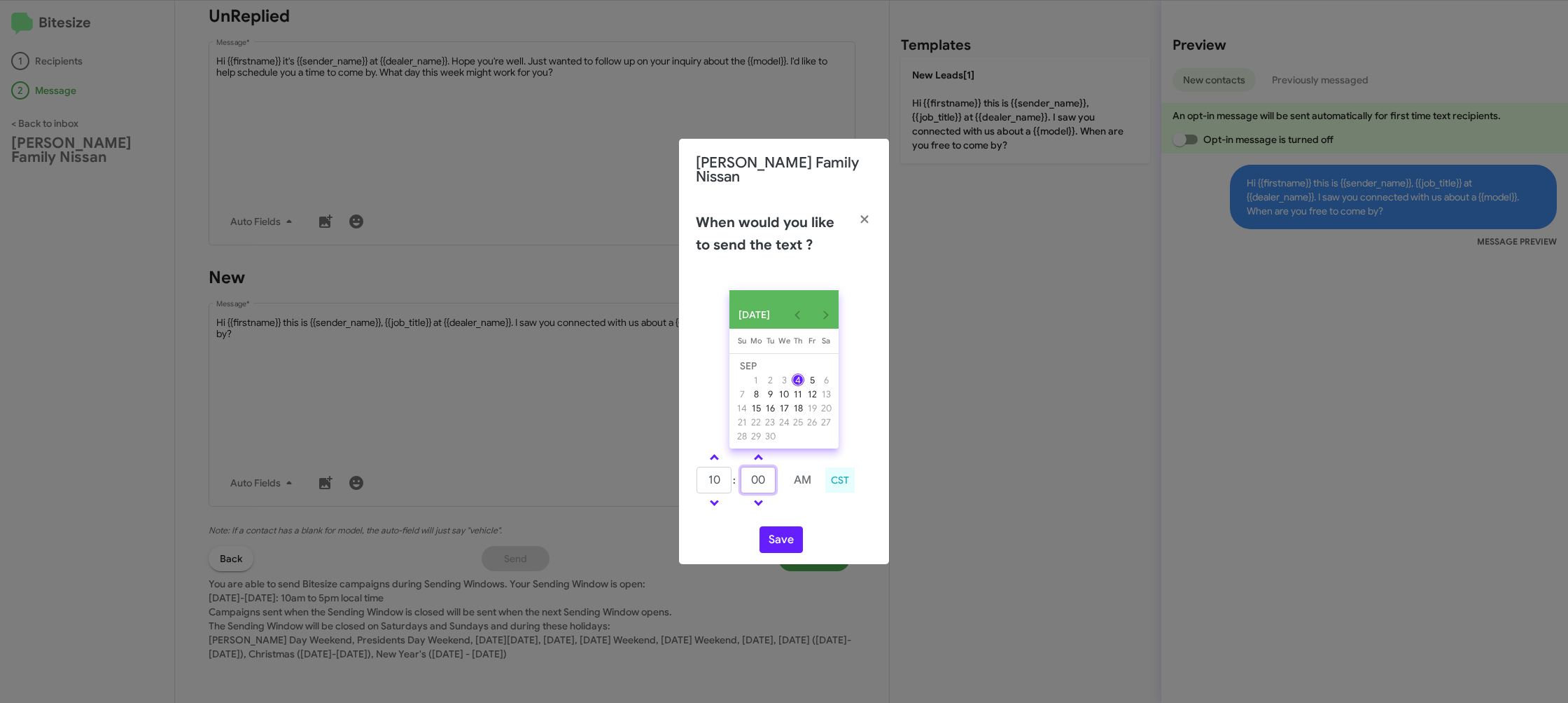
click at [751, 475] on input "00" at bounding box center [758, 480] width 35 height 26
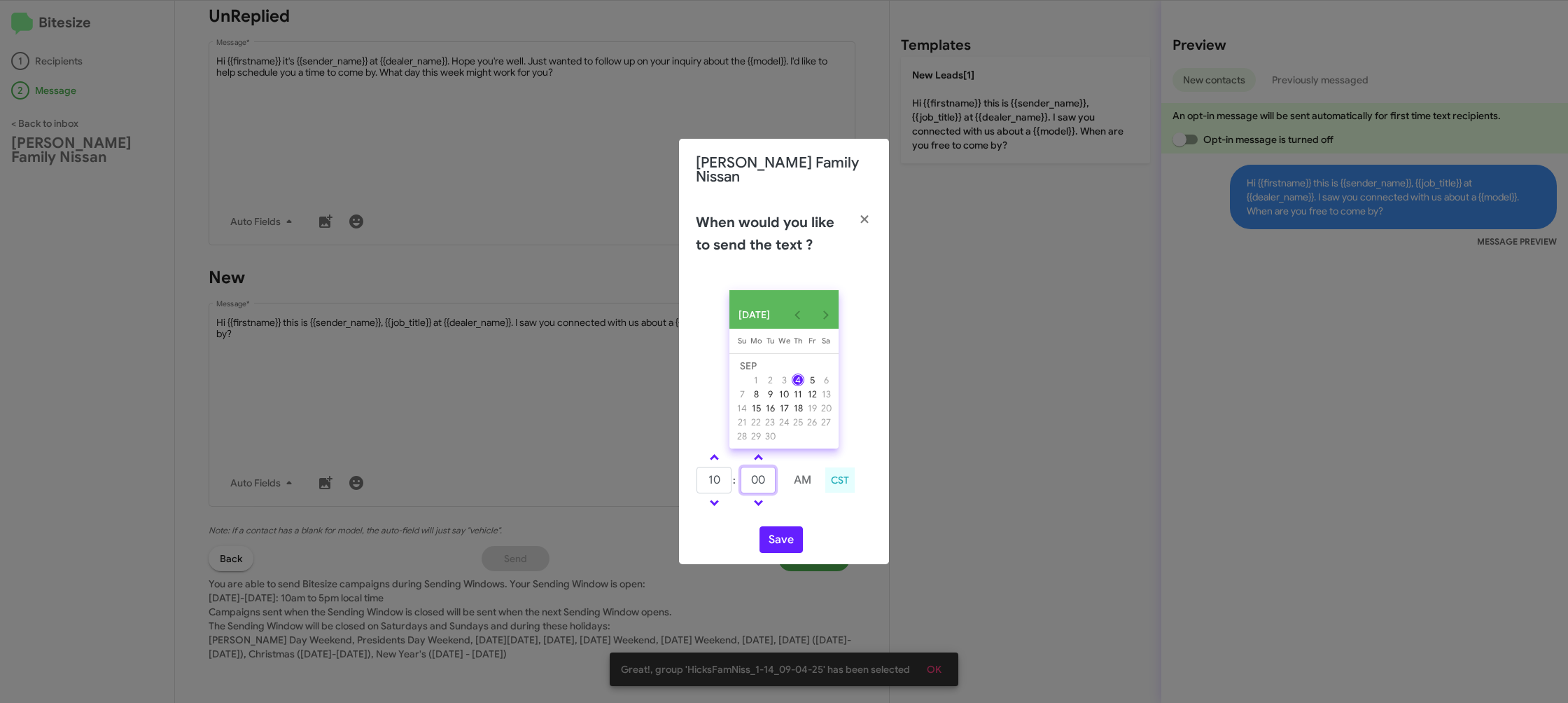
click at [751, 475] on input "00" at bounding box center [758, 480] width 35 height 26
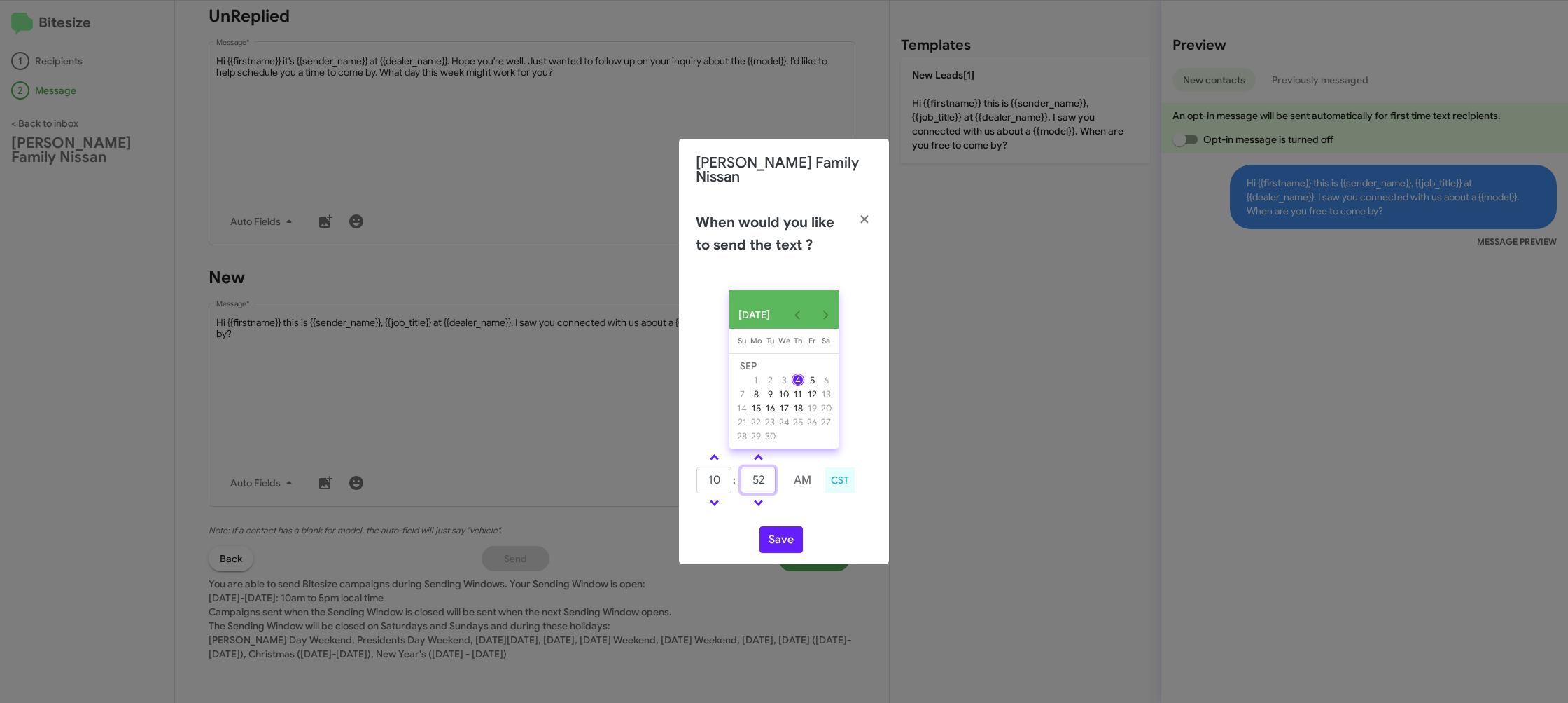
type input "52"
drag, startPoint x: 794, startPoint y: 502, endPoint x: 776, endPoint y: 533, distance: 35.8
click at [793, 506] on td at bounding box center [802, 502] width 37 height 18
click at [777, 533] on button "Save" at bounding box center [781, 539] width 44 height 26
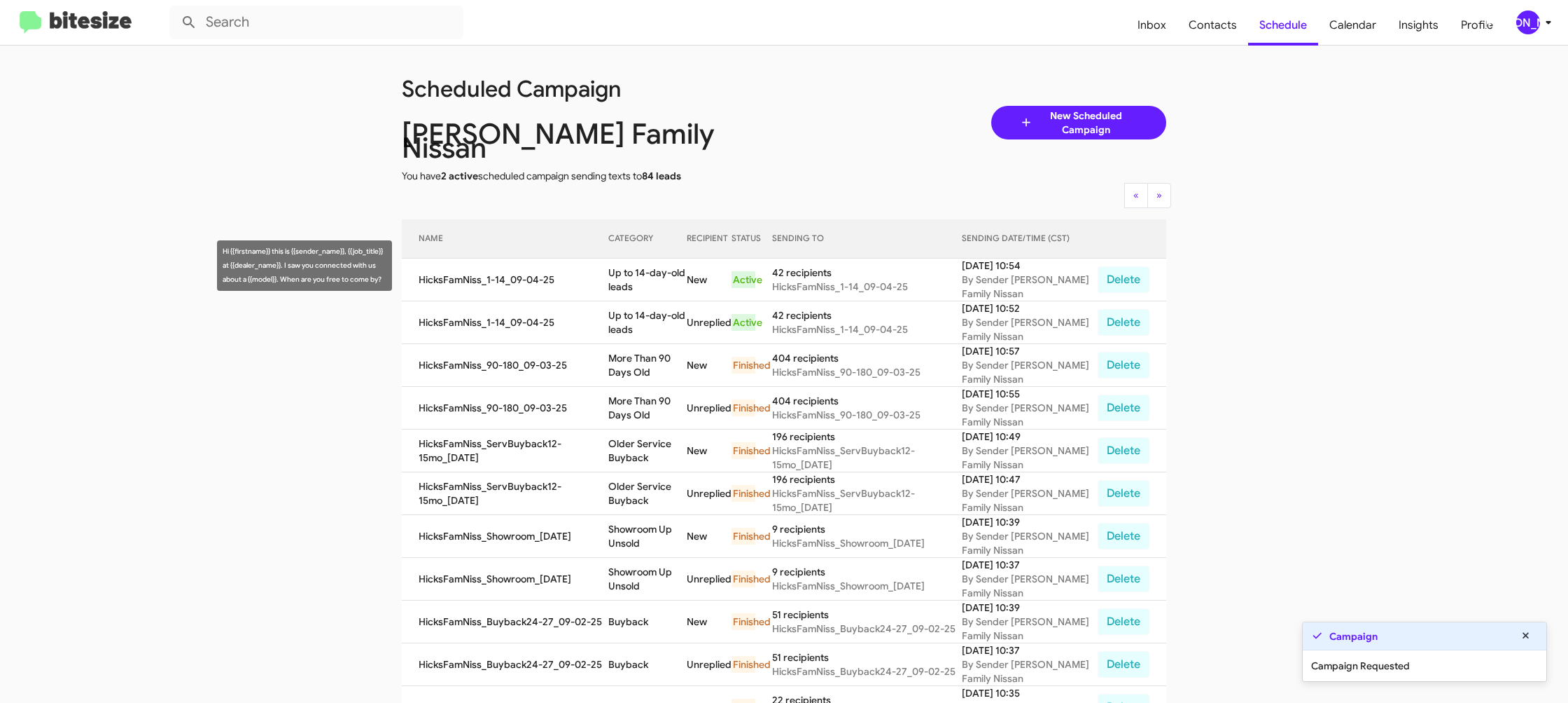
click at [646, 258] on td "Up to 14-day-old leads" at bounding box center [647, 279] width 78 height 43
drag, startPoint x: 646, startPoint y: 255, endPoint x: 659, endPoint y: 238, distance: 21.4
click at [646, 258] on td "Up to 14-day-old leads" at bounding box center [647, 279] width 78 height 43
copy td "Up to 14-day-old leads"
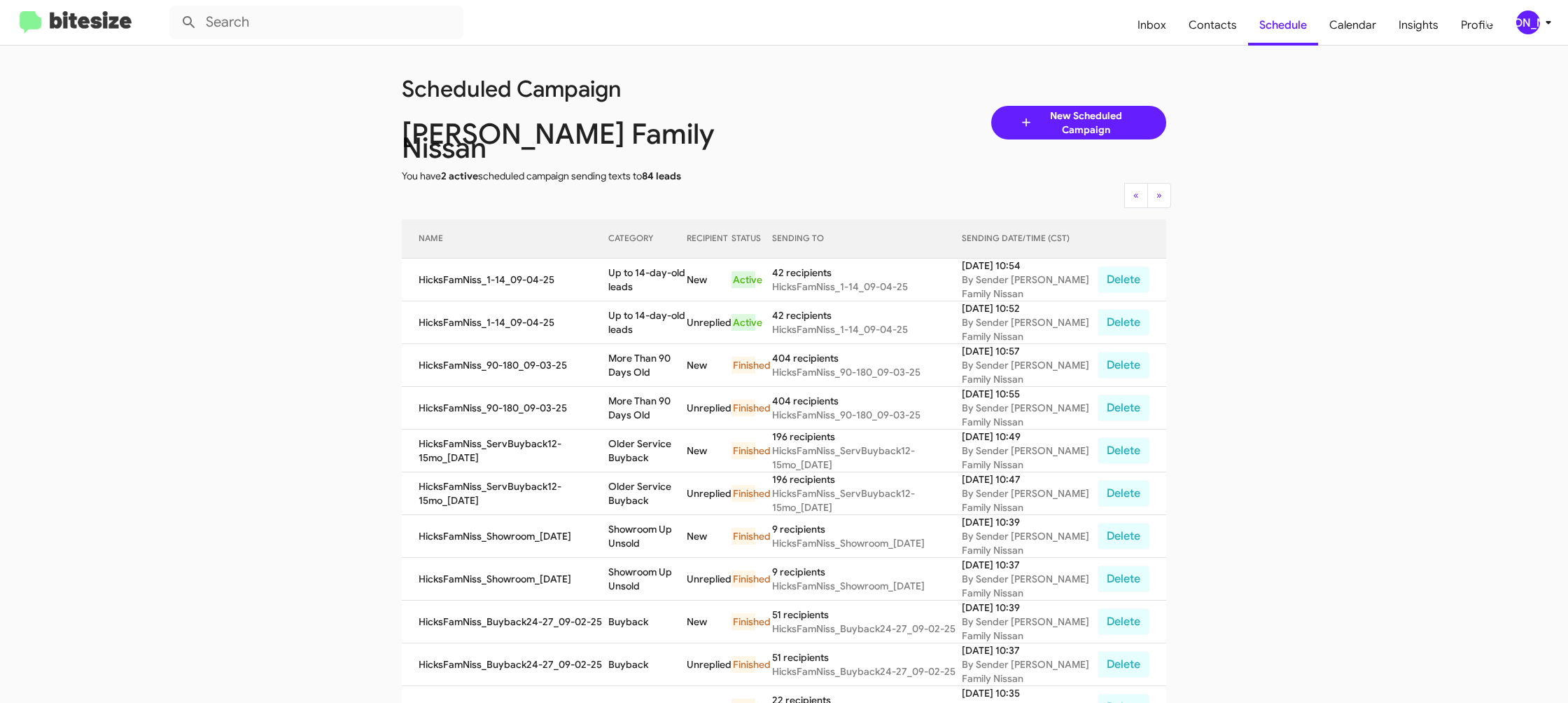
click at [1537, 31] on span "[PERSON_NAME]" at bounding box center [1537, 22] width 42 height 24
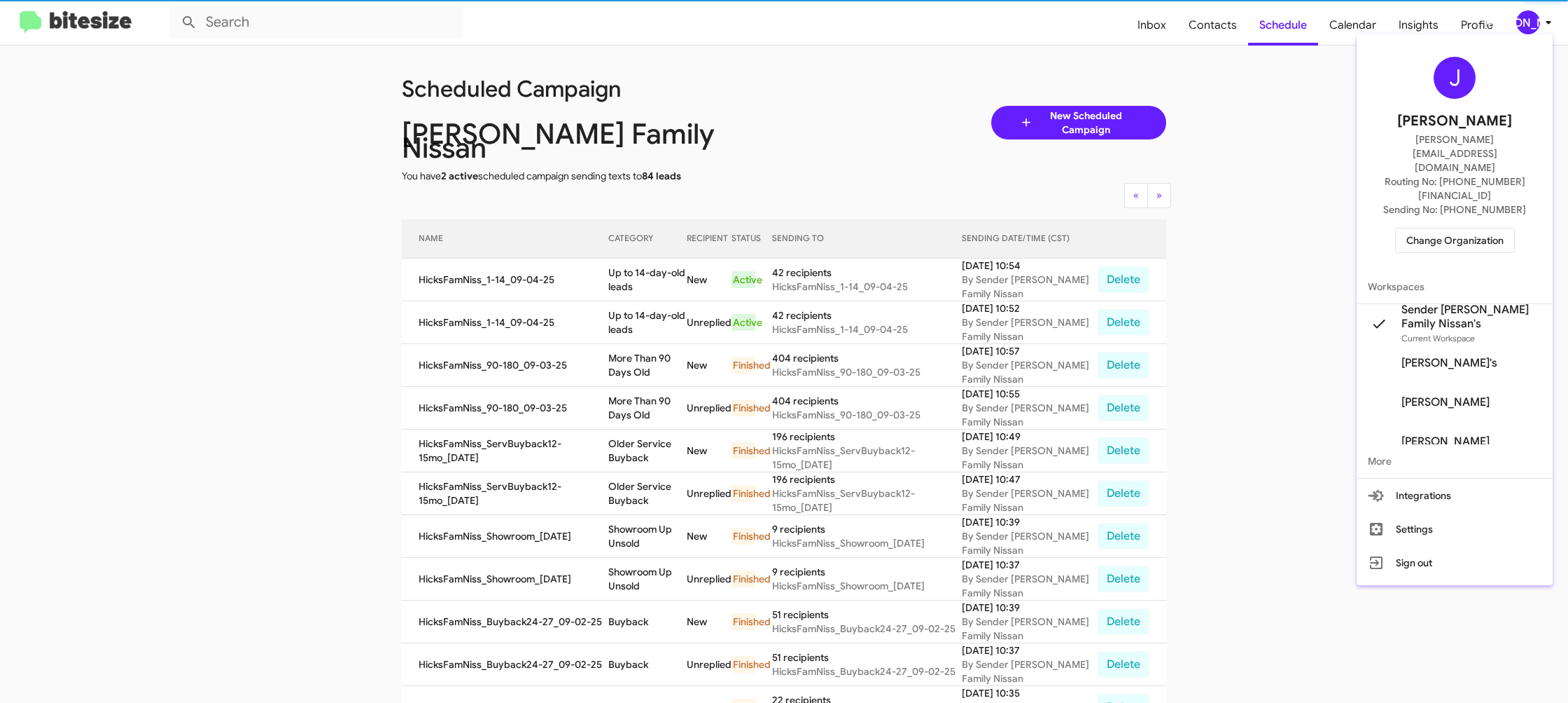
click at [1442, 228] on span "Change Organization" at bounding box center [1455, 239] width 97 height 24
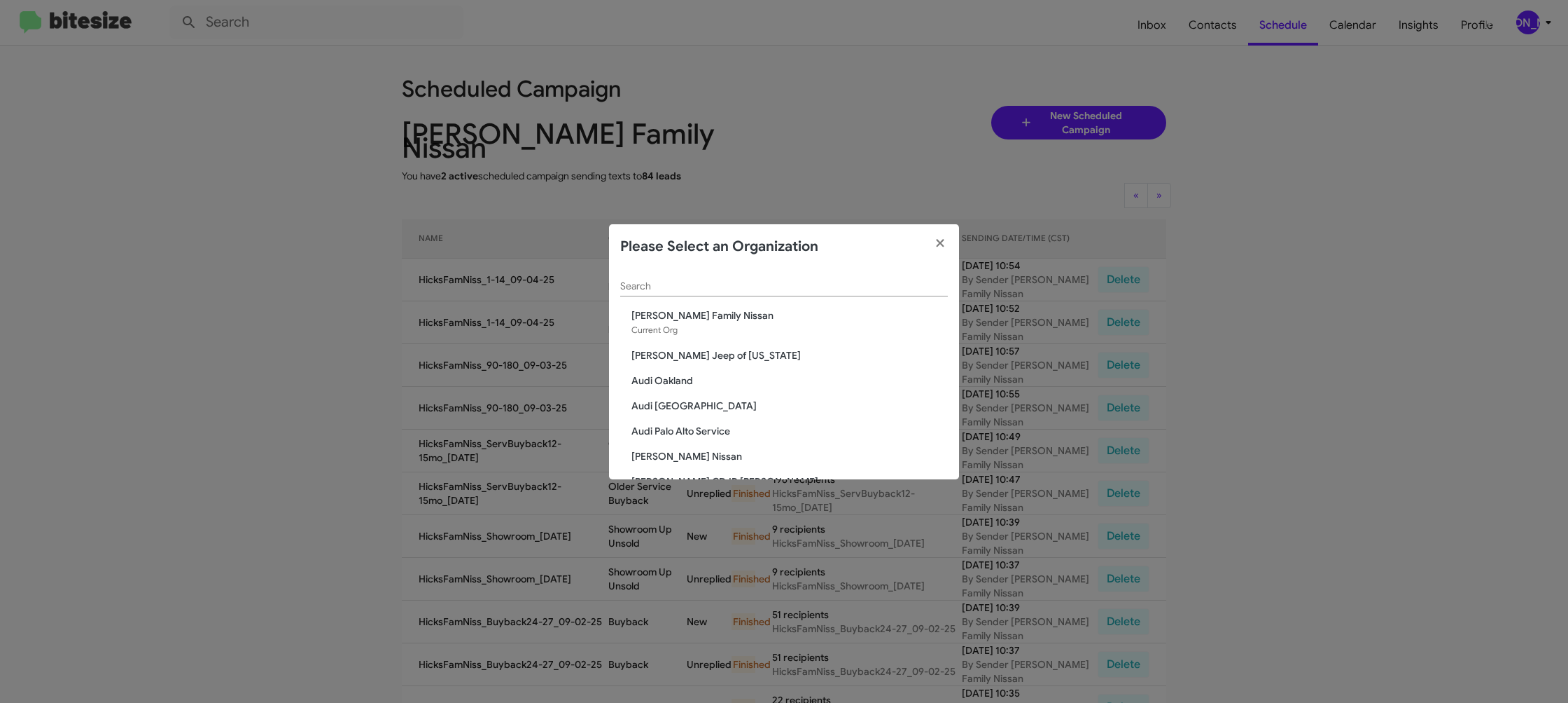
click at [707, 293] on div "Search" at bounding box center [784, 282] width 327 height 27
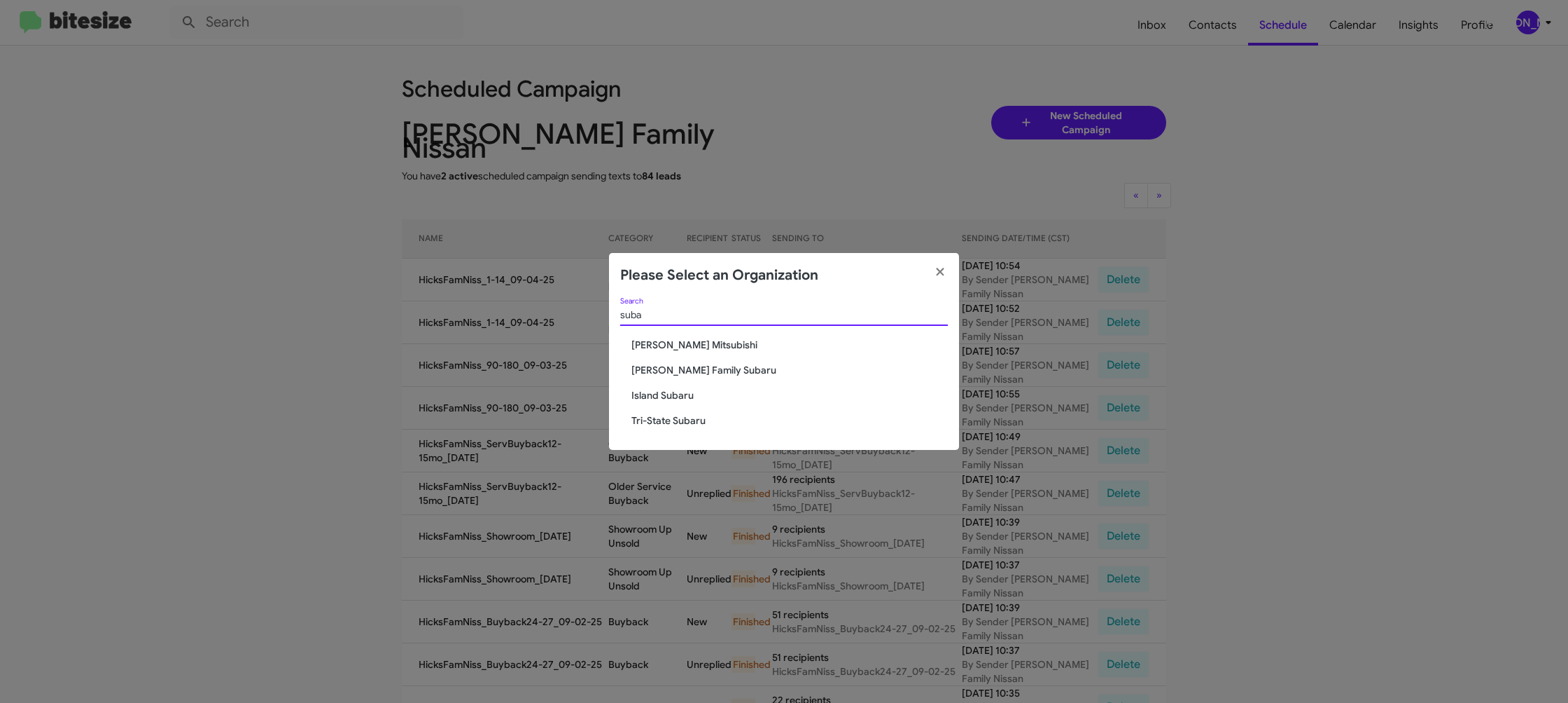
type input "suba"
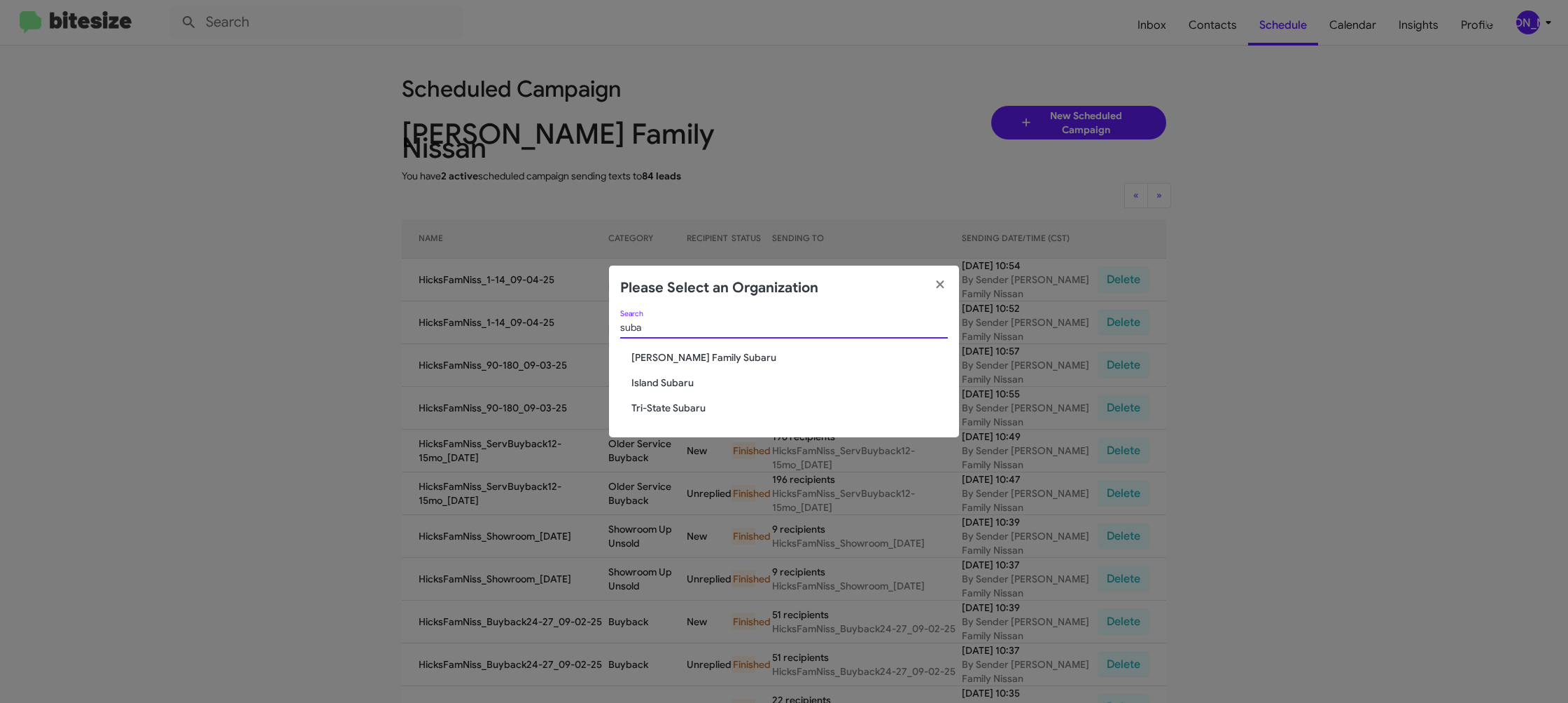
click at [681, 352] on span "[PERSON_NAME] Family Subaru" at bounding box center [790, 357] width 317 height 14
click at [674, 350] on span "[PERSON_NAME] Family Subaru" at bounding box center [790, 357] width 317 height 14
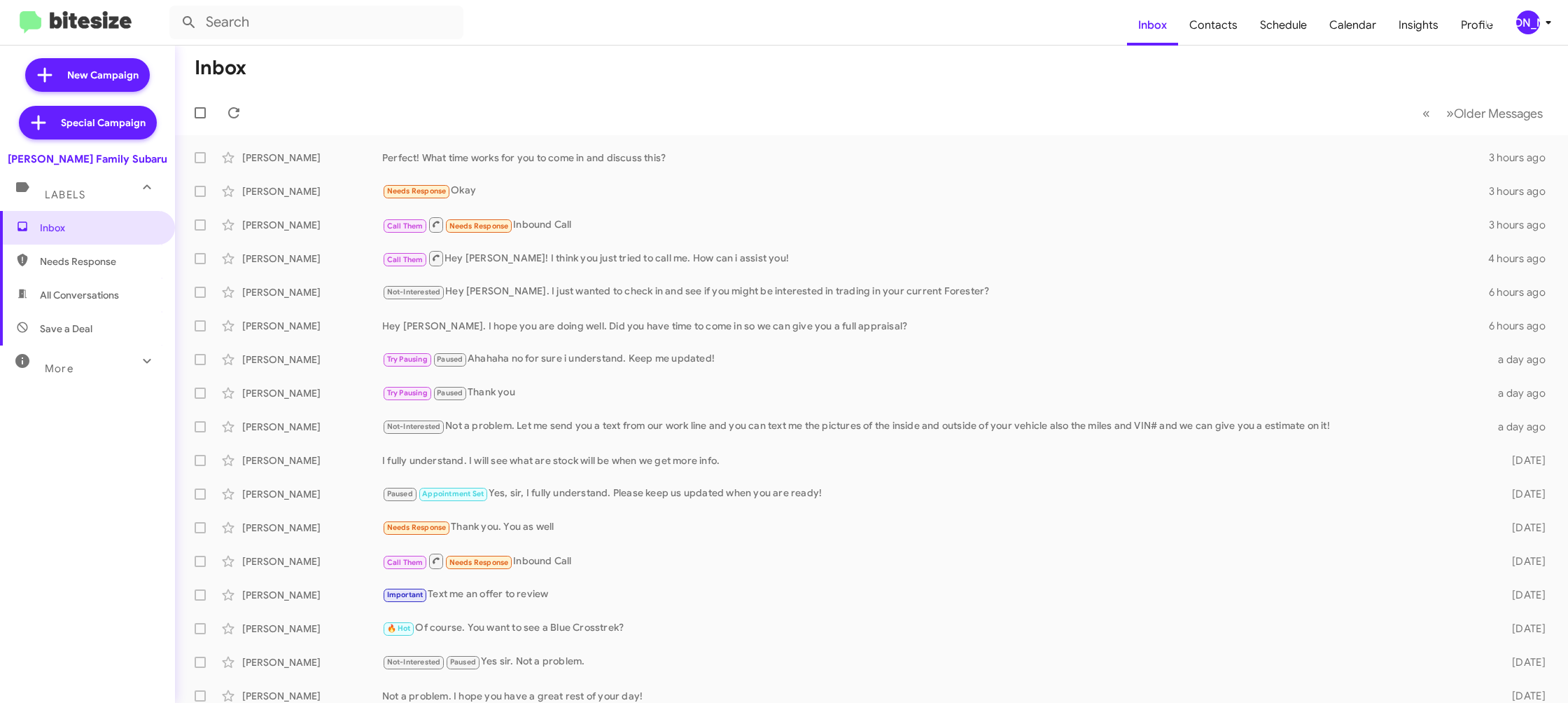
click at [1531, 22] on div "[PERSON_NAME]" at bounding box center [1528, 22] width 24 height 24
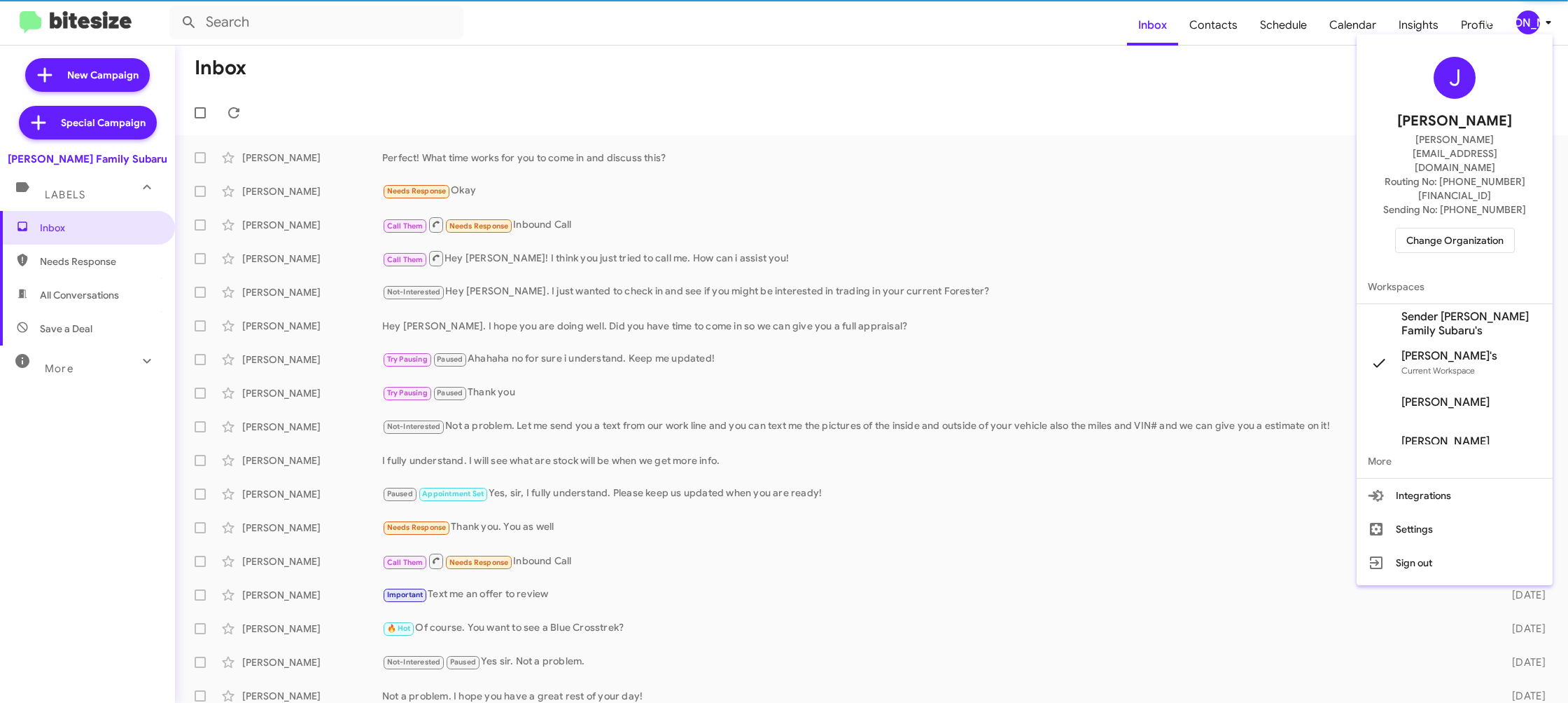
click at [1434, 228] on span "Change Organization" at bounding box center [1455, 239] width 97 height 24
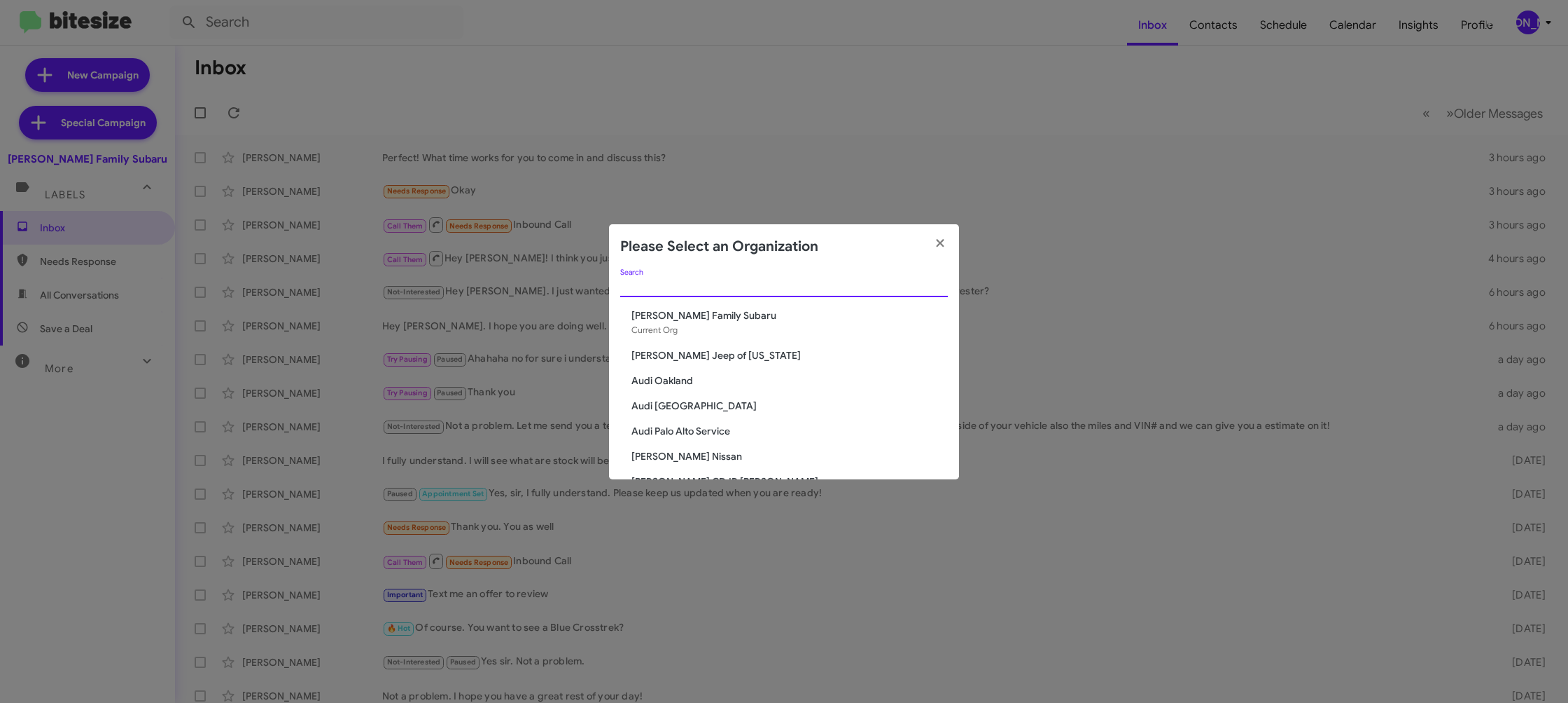
click at [691, 281] on input "Search" at bounding box center [784, 287] width 327 height 11
type input "s"
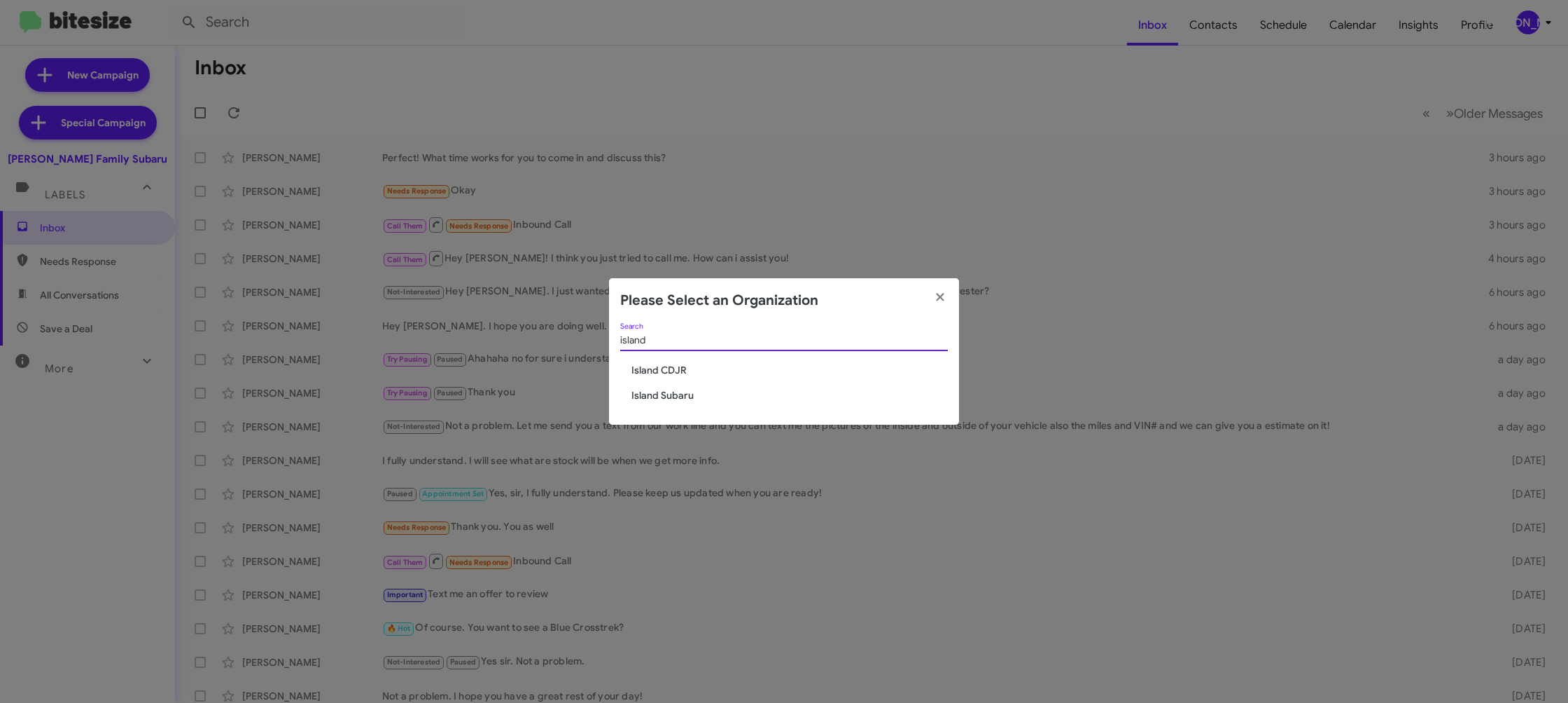
type input "island"
click at [667, 379] on div "island Search [GEOGRAPHIC_DATA] Subaru" at bounding box center [784, 373] width 350 height 101
click at [672, 368] on span "Island CDJR" at bounding box center [790, 369] width 317 height 14
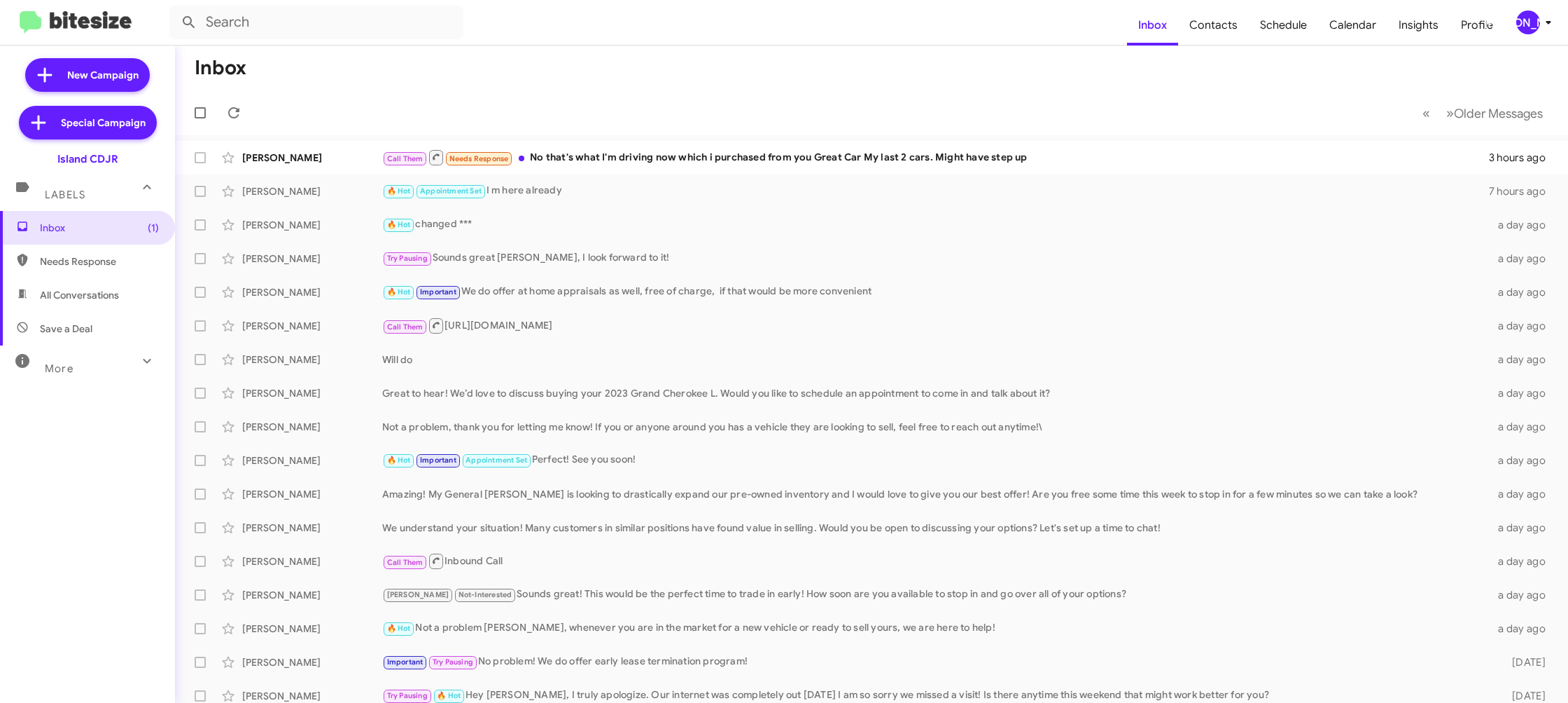
click at [1525, 23] on div "[PERSON_NAME]" at bounding box center [1528, 22] width 24 height 24
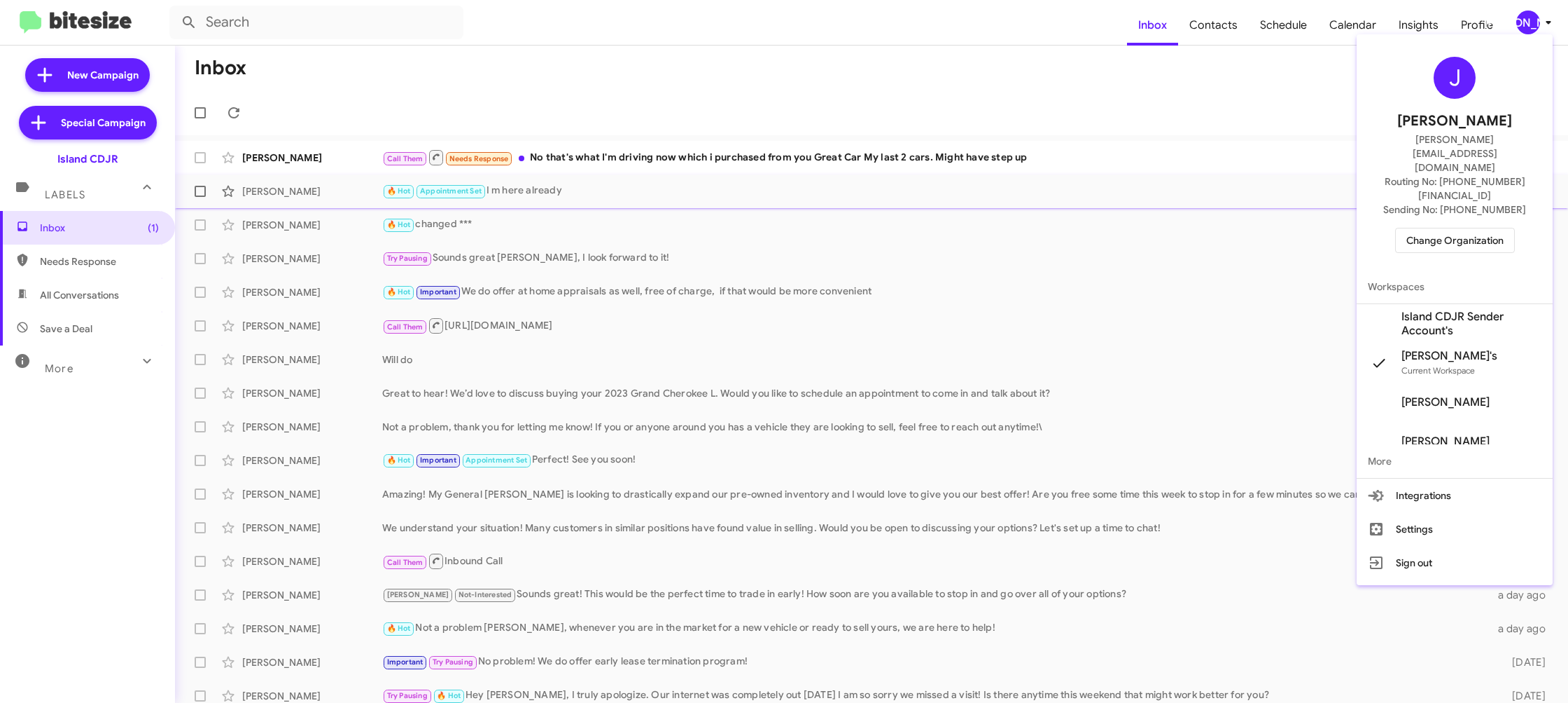
drag, startPoint x: 1457, startPoint y: 276, endPoint x: 1391, endPoint y: 193, distance: 106.0
click at [1457, 309] on span "Island CDJR Sender Account's" at bounding box center [1472, 324] width 140 height 28
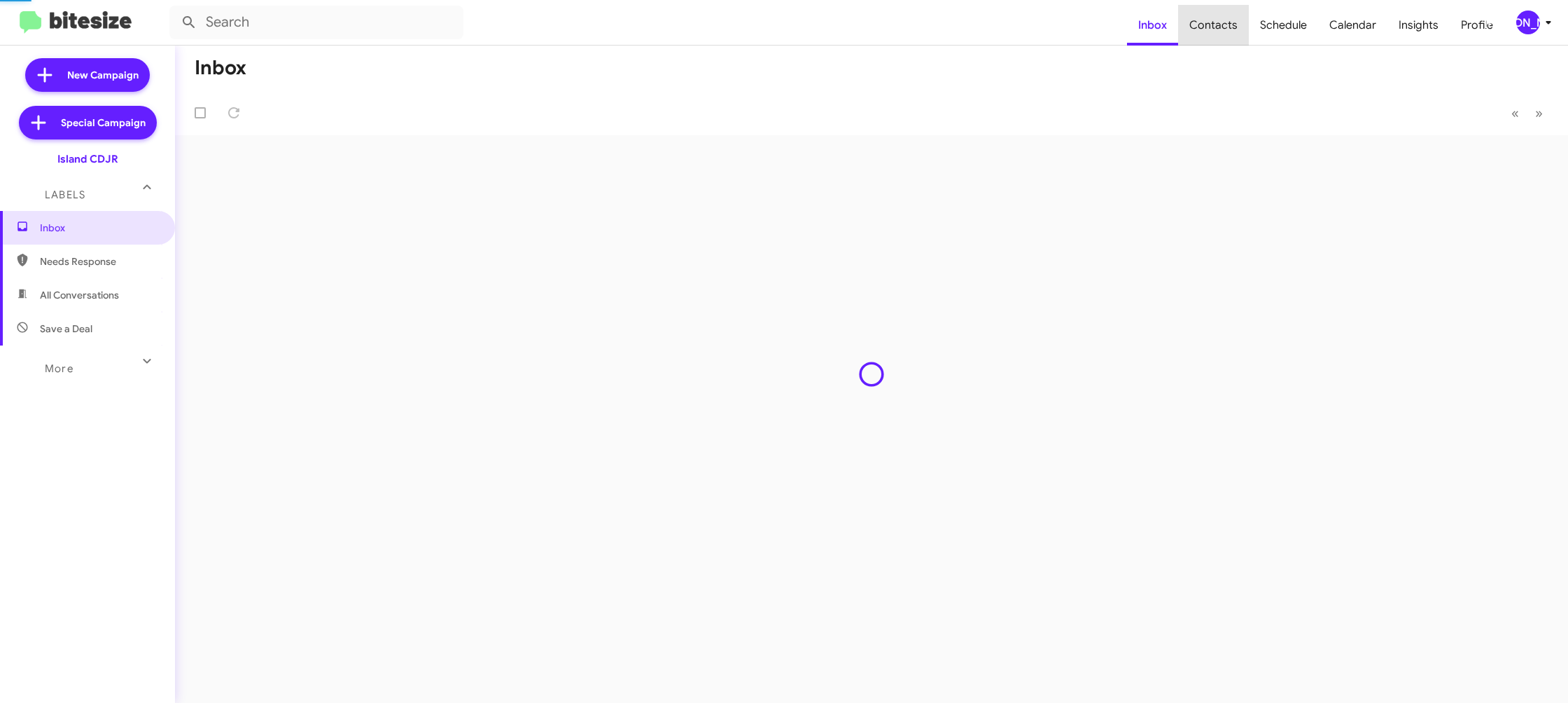
click at [1222, 26] on span "Contacts" at bounding box center [1213, 25] width 71 height 41
type input "in:groups"
click at [1222, 26] on span "Contacts" at bounding box center [1213, 25] width 71 height 41
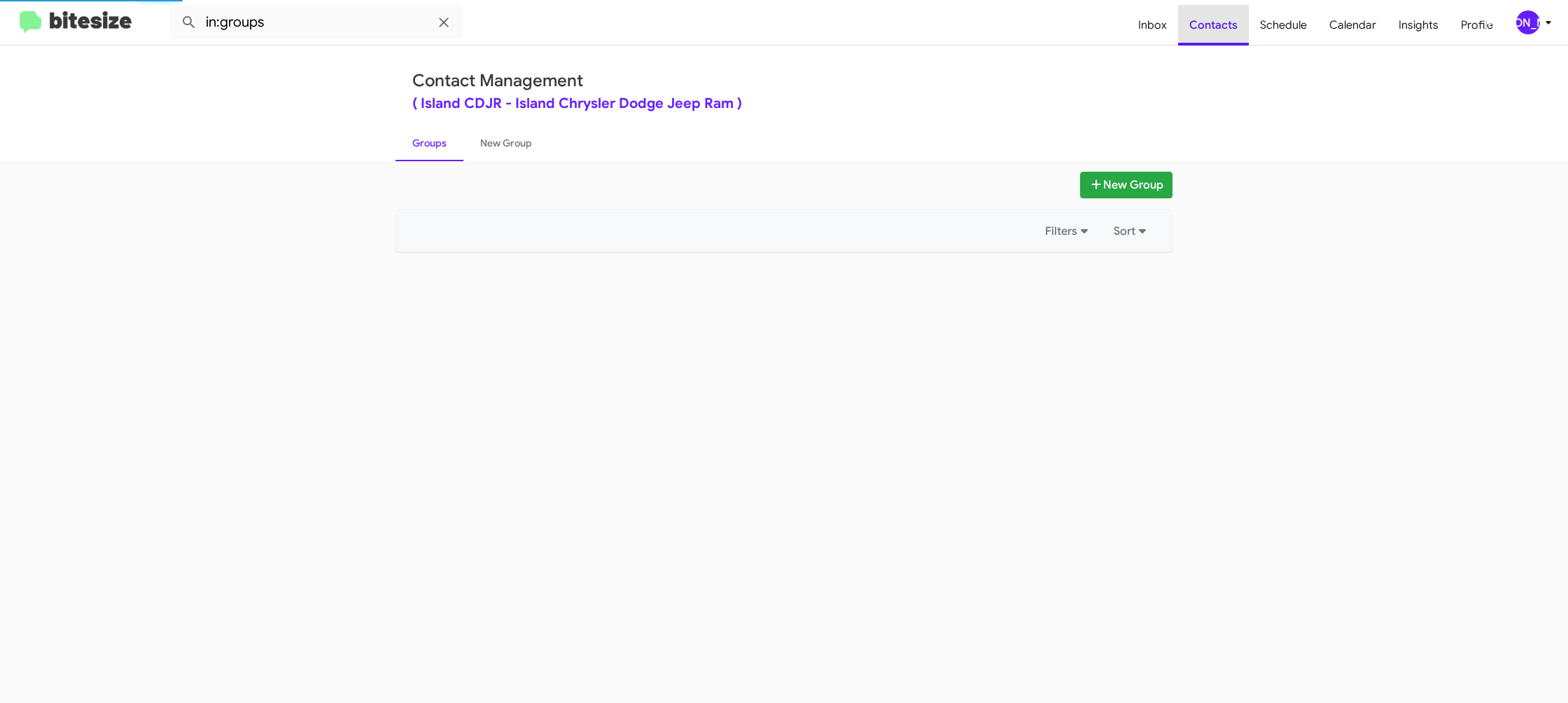
click at [1222, 26] on span "Contacts" at bounding box center [1213, 25] width 71 height 41
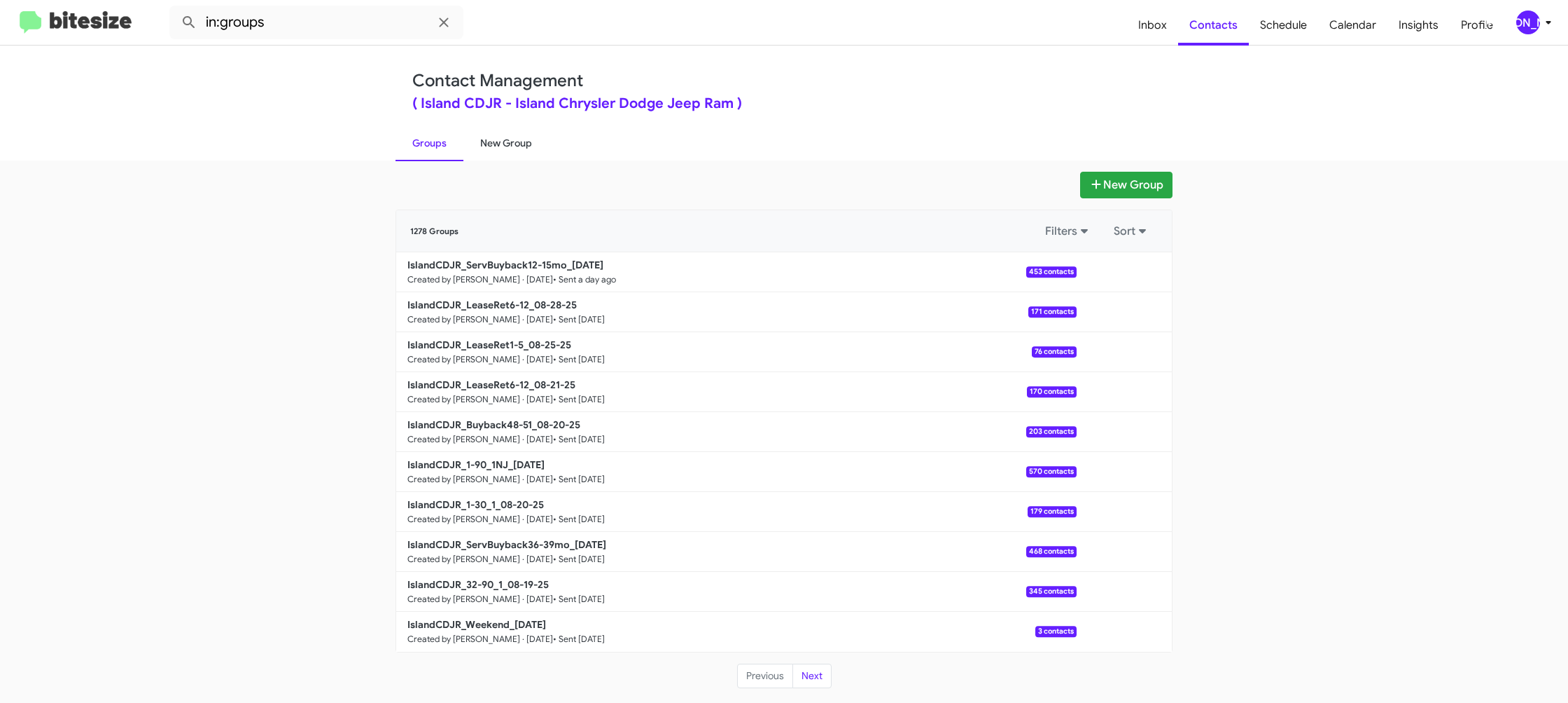
click at [491, 132] on link "New Group" at bounding box center [506, 143] width 85 height 36
drag, startPoint x: 491, startPoint y: 132, endPoint x: 482, endPoint y: 52, distance: 80.5
click at [489, 130] on link "New Group" at bounding box center [506, 143] width 85 height 36
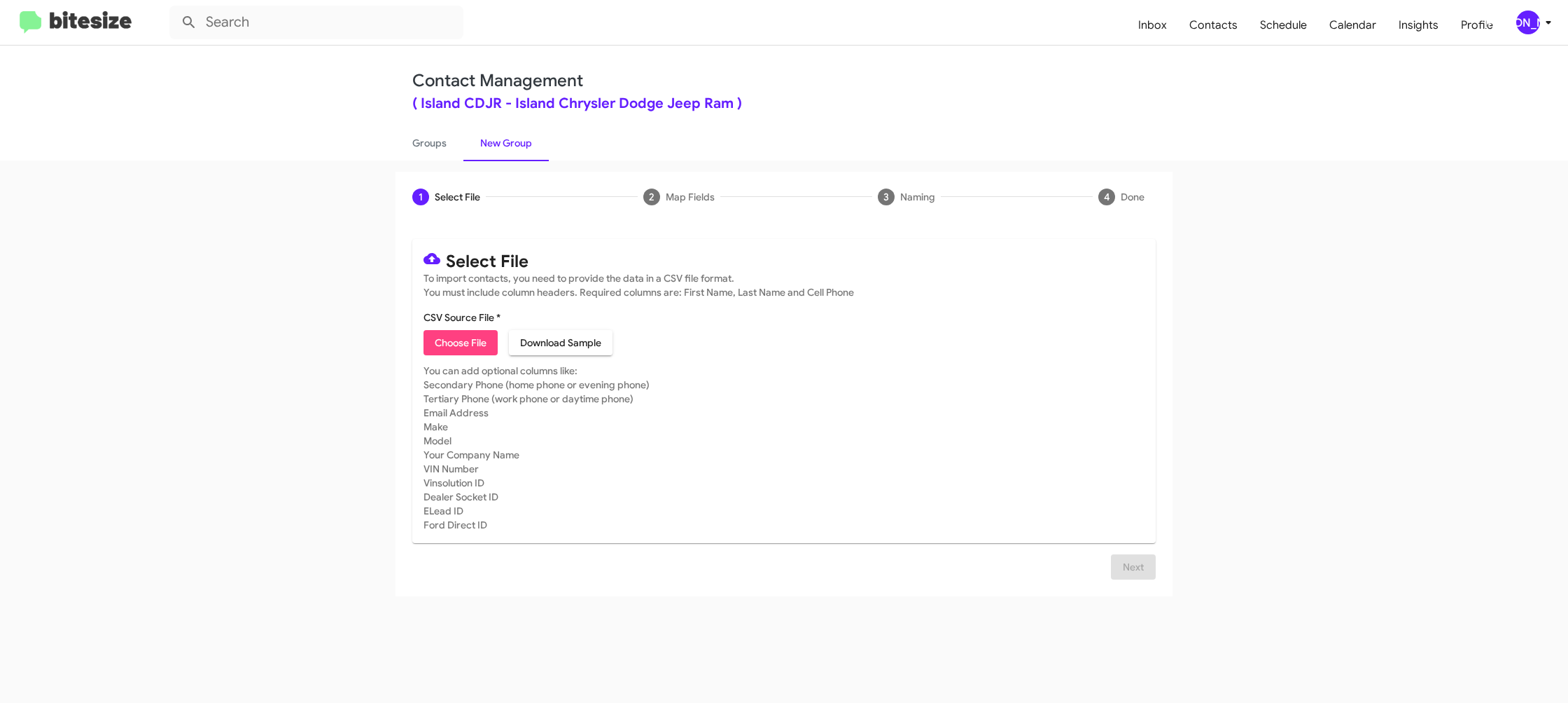
click at [1536, 31] on span "[PERSON_NAME]" at bounding box center [1537, 22] width 42 height 24
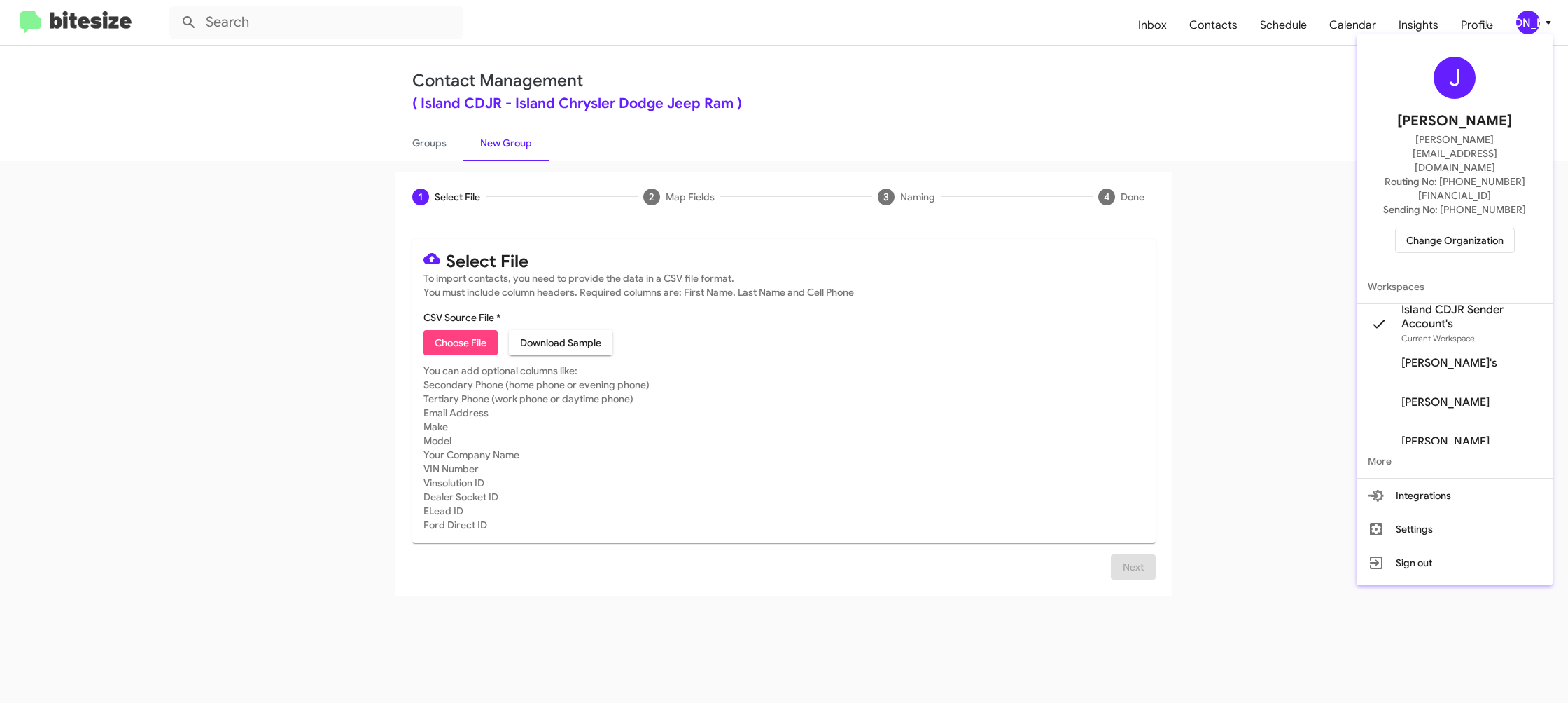
click at [1176, 69] on div at bounding box center [784, 351] width 1568 height 703
click at [1177, 34] on span "Inbox" at bounding box center [1153, 25] width 51 height 41
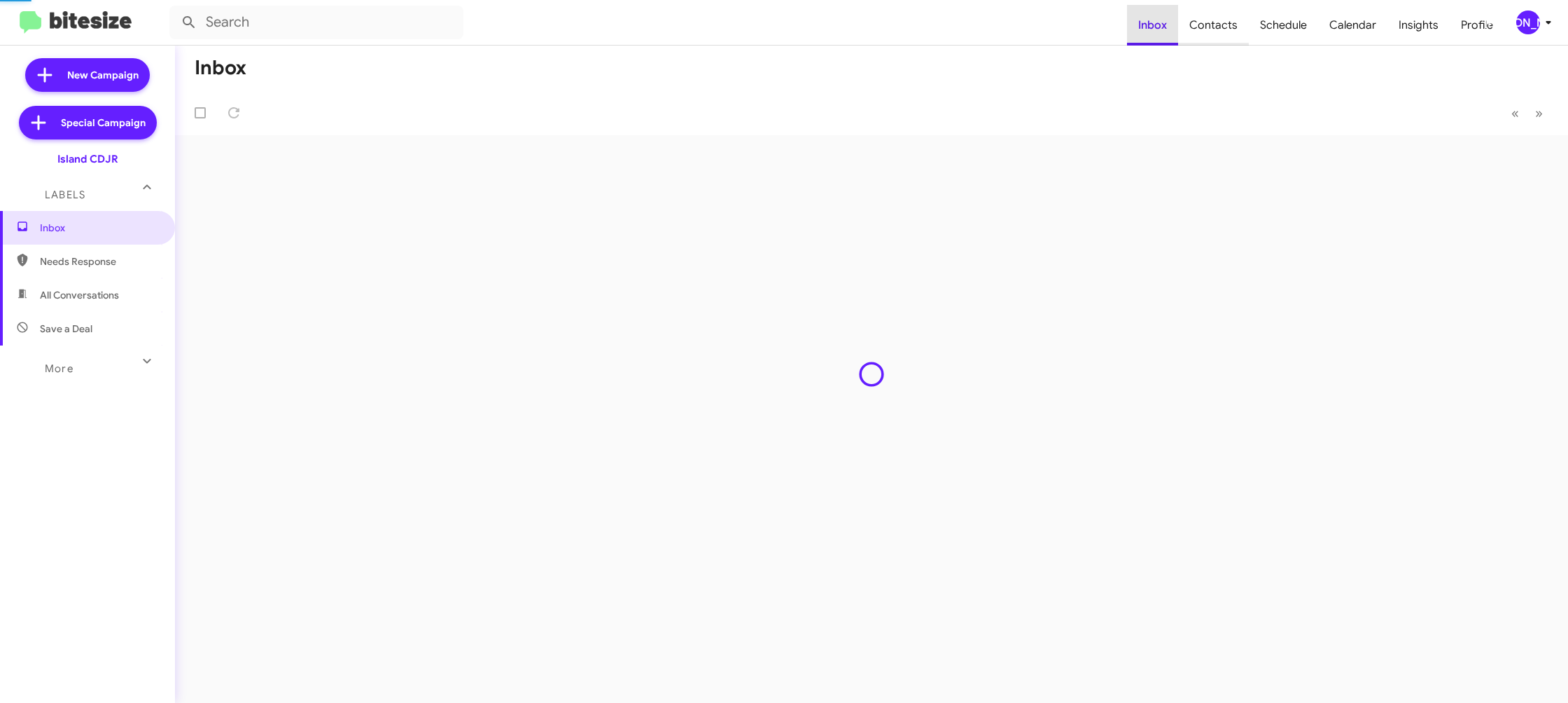
drag, startPoint x: 1177, startPoint y: 34, endPoint x: 1204, endPoint y: 28, distance: 27.7
click at [1177, 34] on span "Inbox" at bounding box center [1153, 25] width 51 height 41
click at [1204, 28] on span "Contacts" at bounding box center [1213, 25] width 71 height 41
type input "in:groups"
click at [1204, 28] on span "Contacts" at bounding box center [1213, 25] width 71 height 41
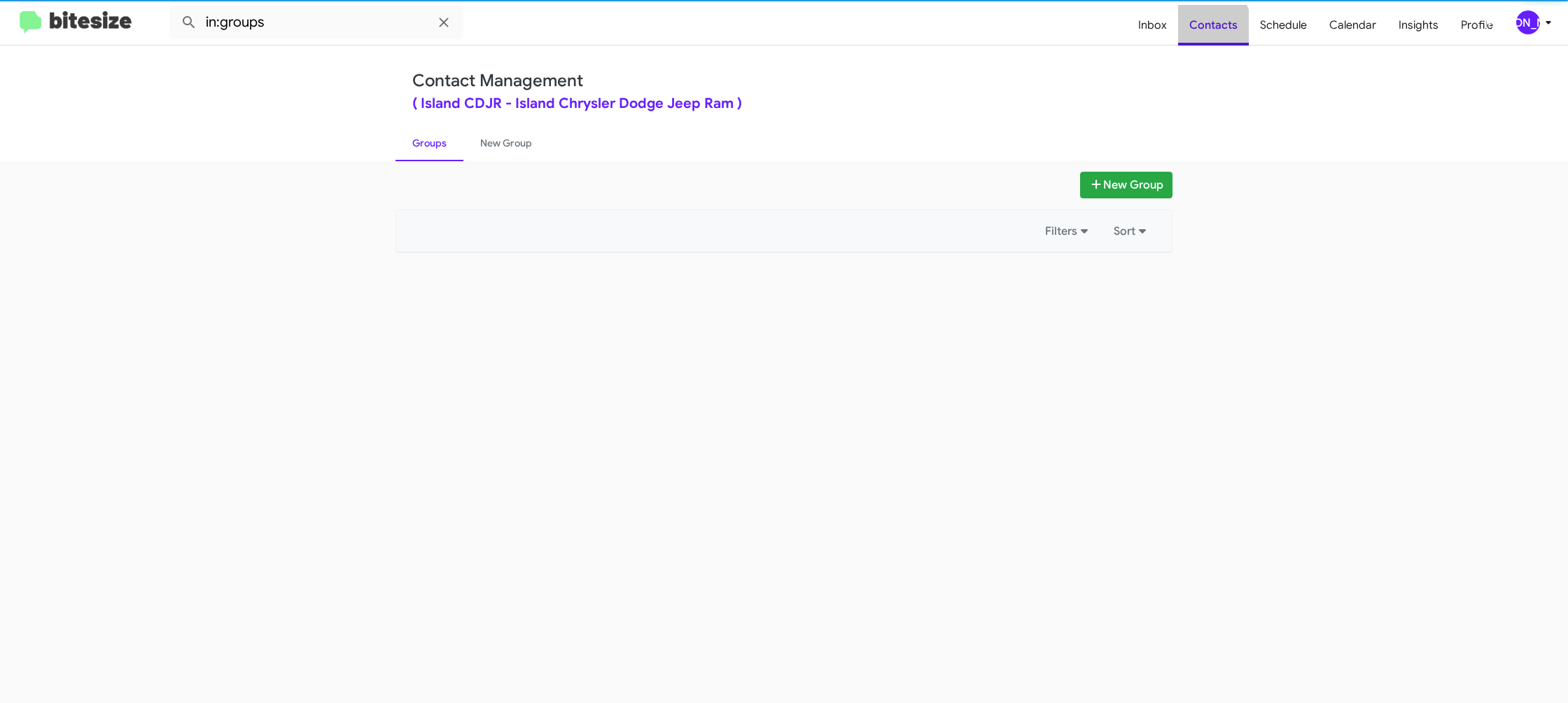
drag, startPoint x: 1204, startPoint y: 28, endPoint x: 1115, endPoint y: 26, distance: 89.0
click at [1204, 28] on span "Contacts" at bounding box center [1213, 25] width 71 height 41
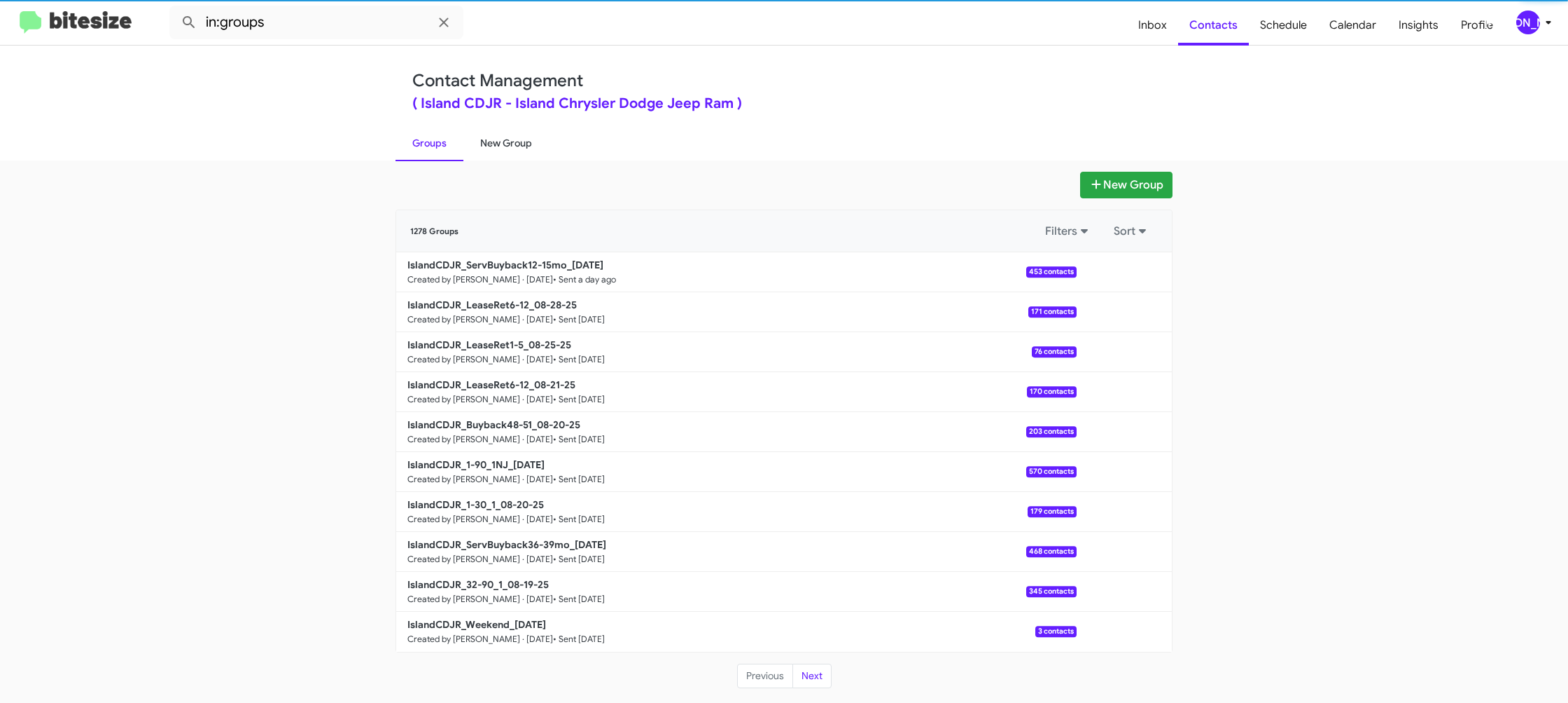
click at [501, 136] on link "New Group" at bounding box center [506, 143] width 85 height 36
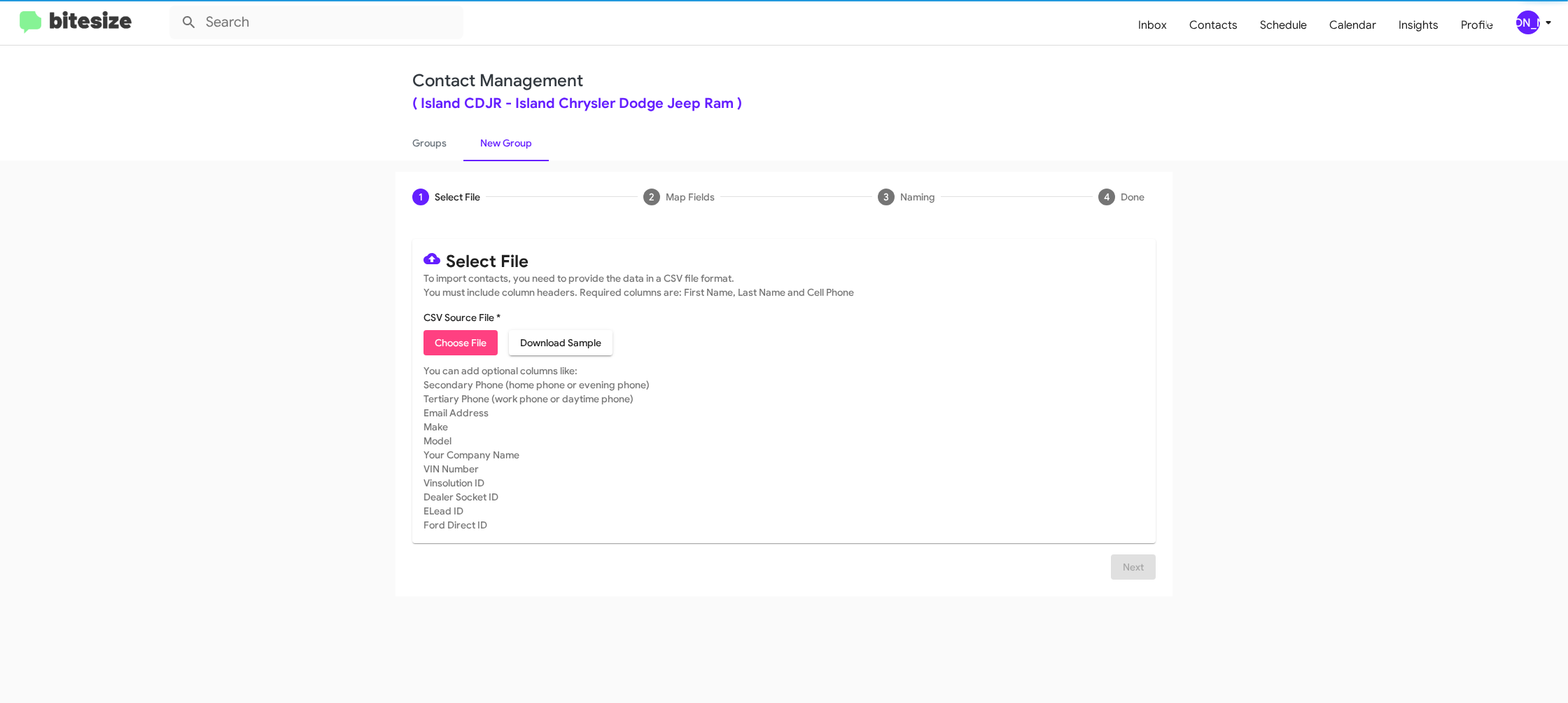
drag, startPoint x: 501, startPoint y: 136, endPoint x: 484, endPoint y: 46, distance: 91.6
click at [502, 133] on link "New Group" at bounding box center [506, 143] width 85 height 36
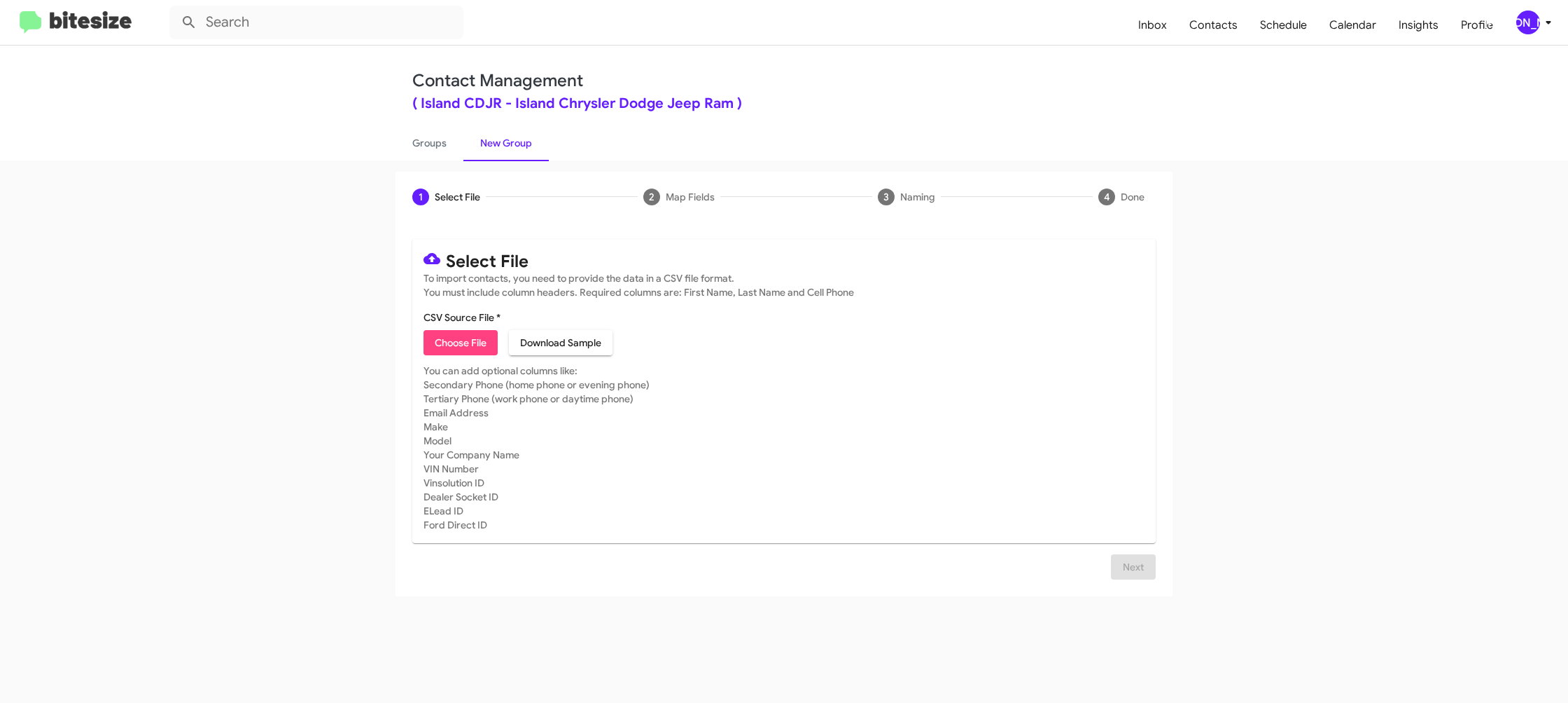
click at [465, 341] on span "Choose File" at bounding box center [461, 343] width 52 height 26
type input "IslandCDJR_LeaseRet6-12_09-04-25"
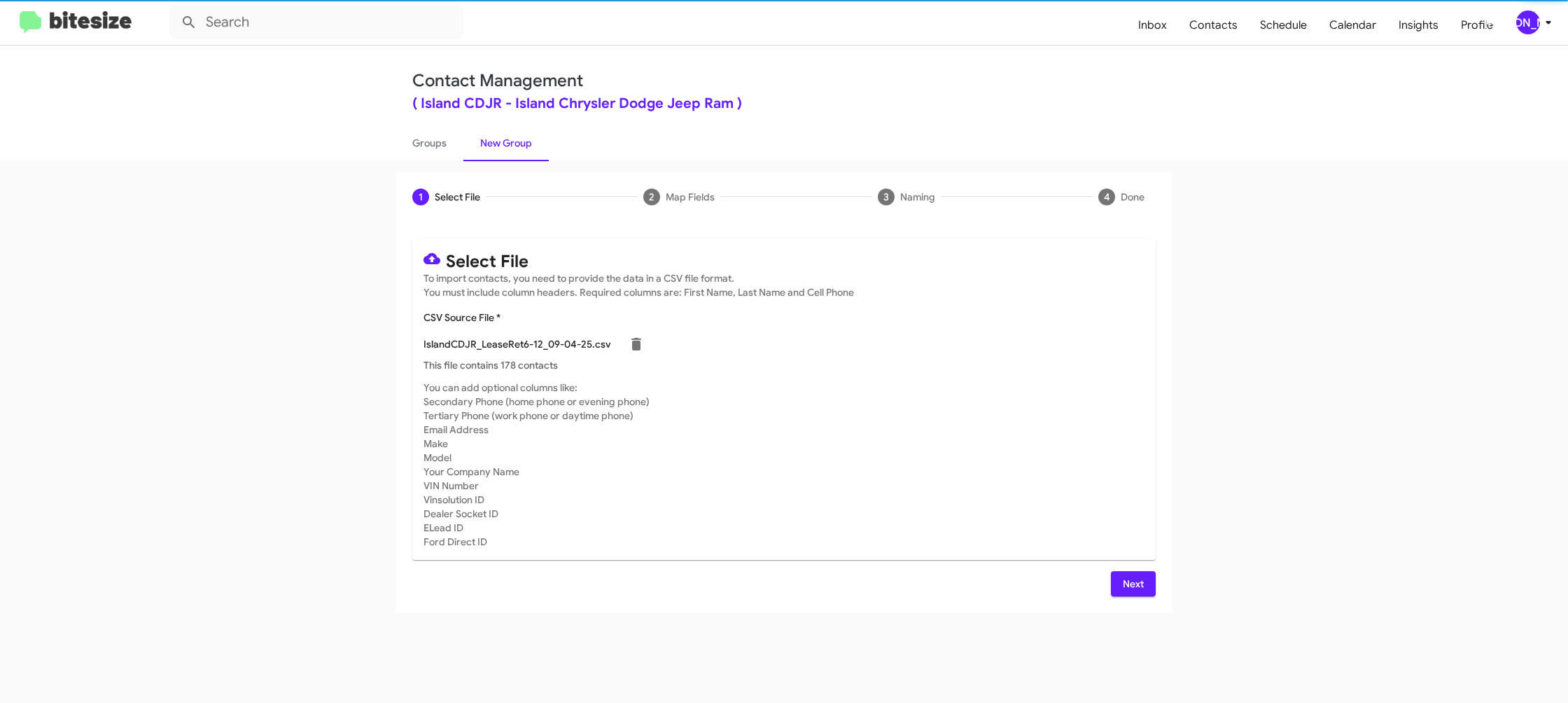
click at [1006, 518] on mat-card-subtitle "You can add optional columns like: Secondary Phone (home phone or evening phone…" at bounding box center [784, 465] width 722 height 168
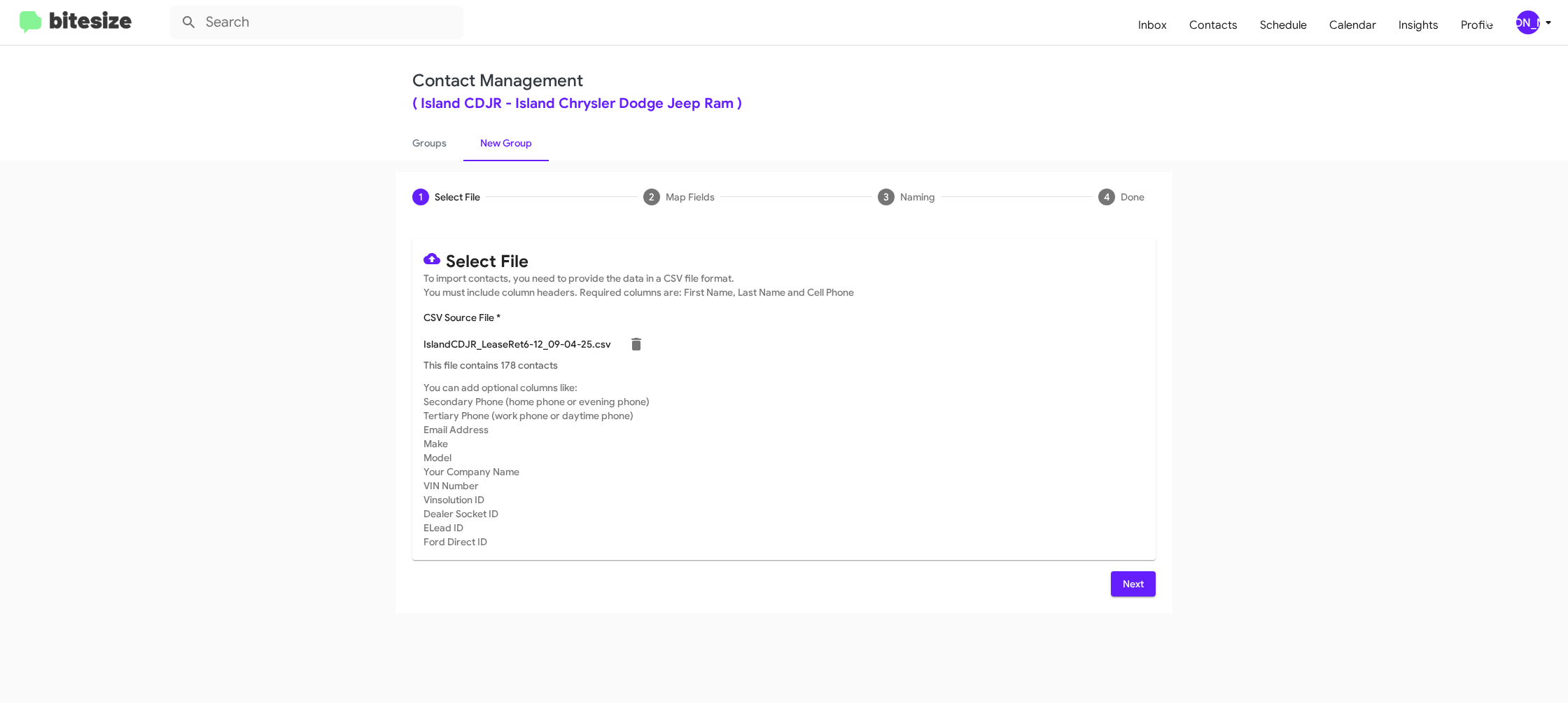
click at [1141, 579] on span "Next" at bounding box center [1134, 583] width 23 height 26
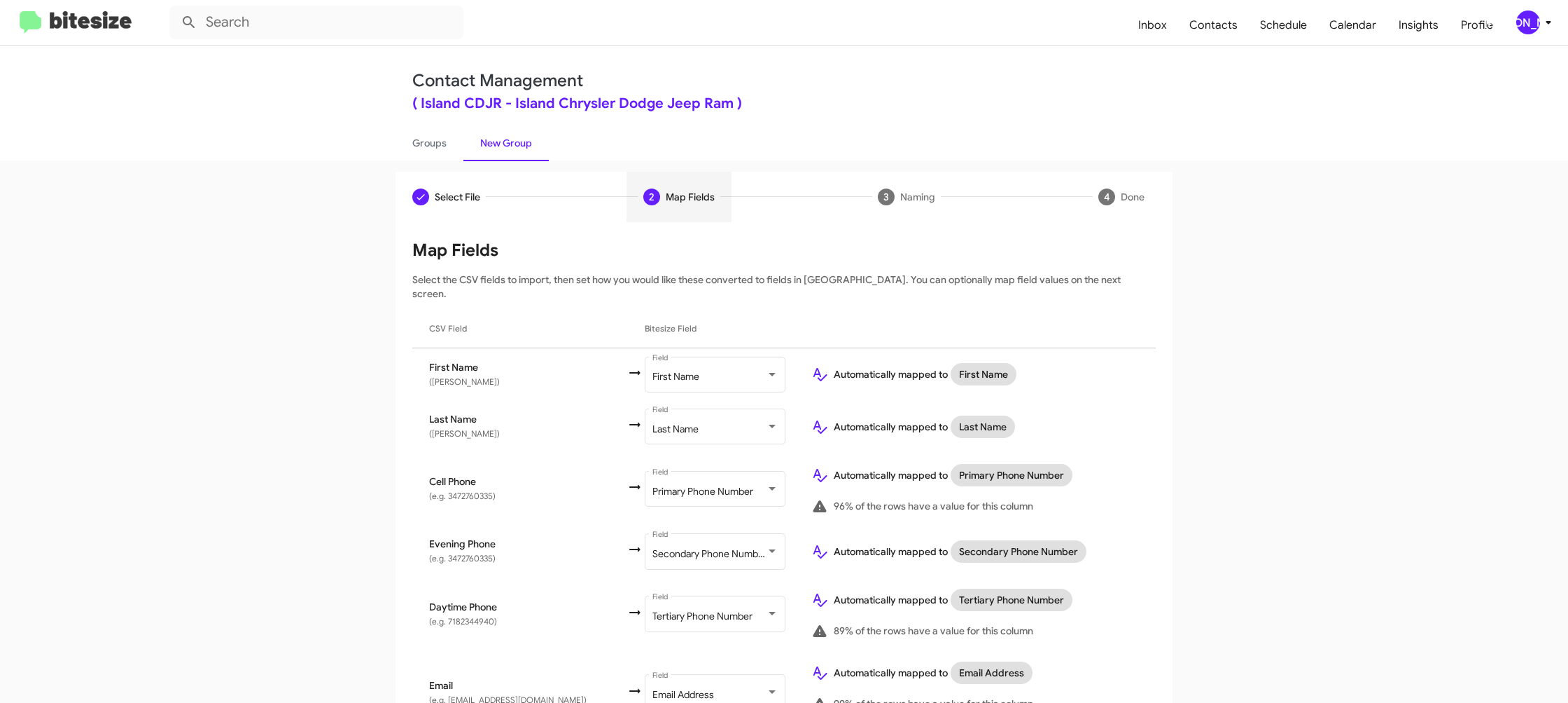
click at [1539, 29] on span "[PERSON_NAME]" at bounding box center [1537, 22] width 42 height 24
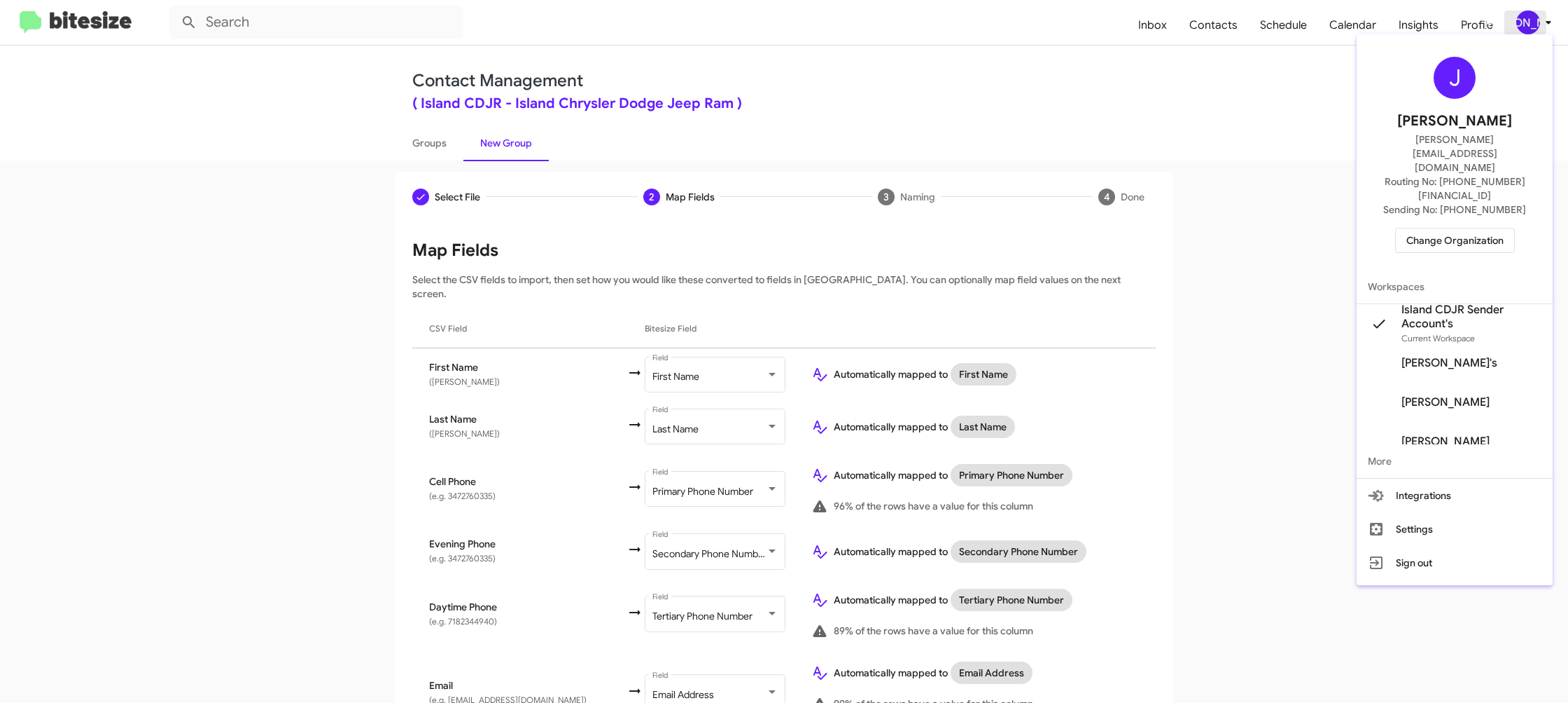
click at [1539, 29] on div at bounding box center [784, 351] width 1568 height 703
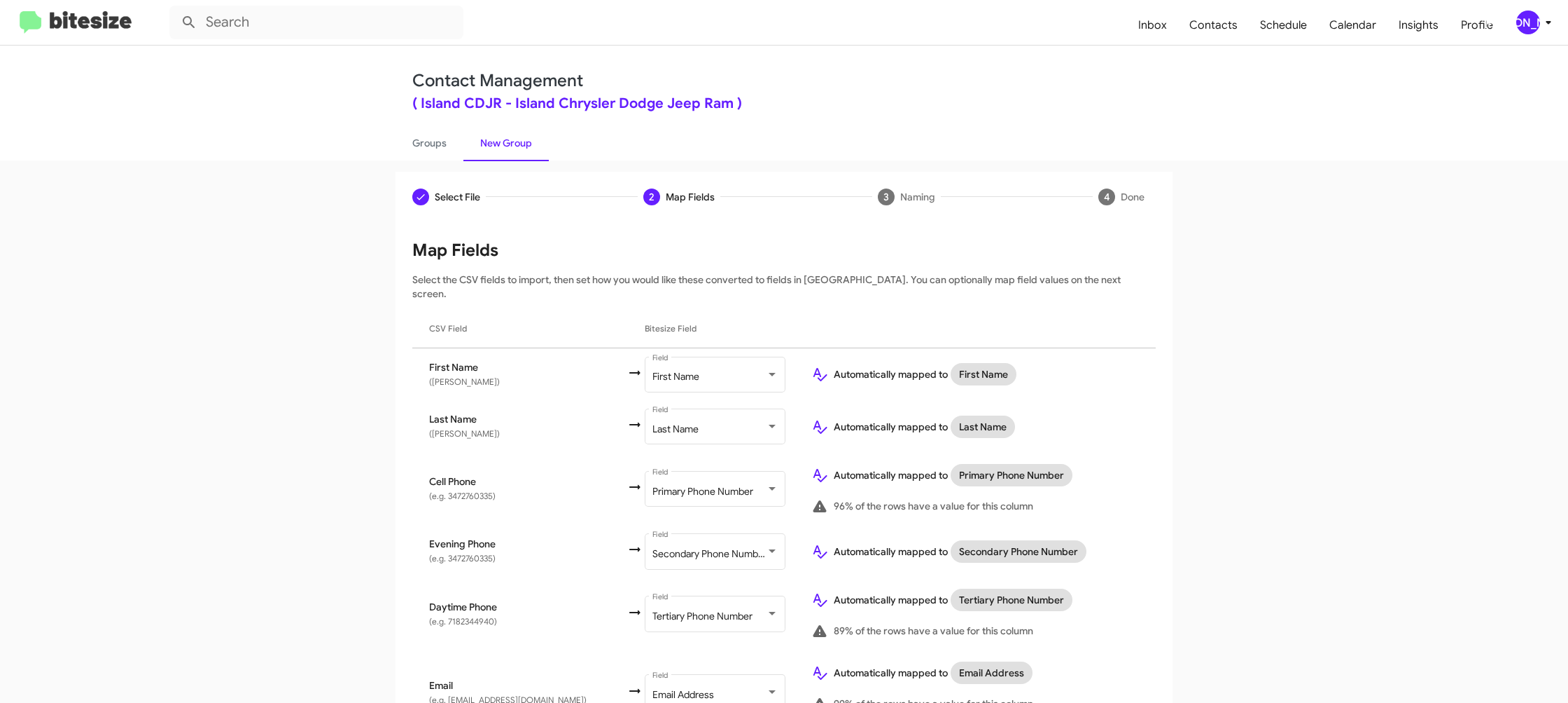
scroll to position [438, 0]
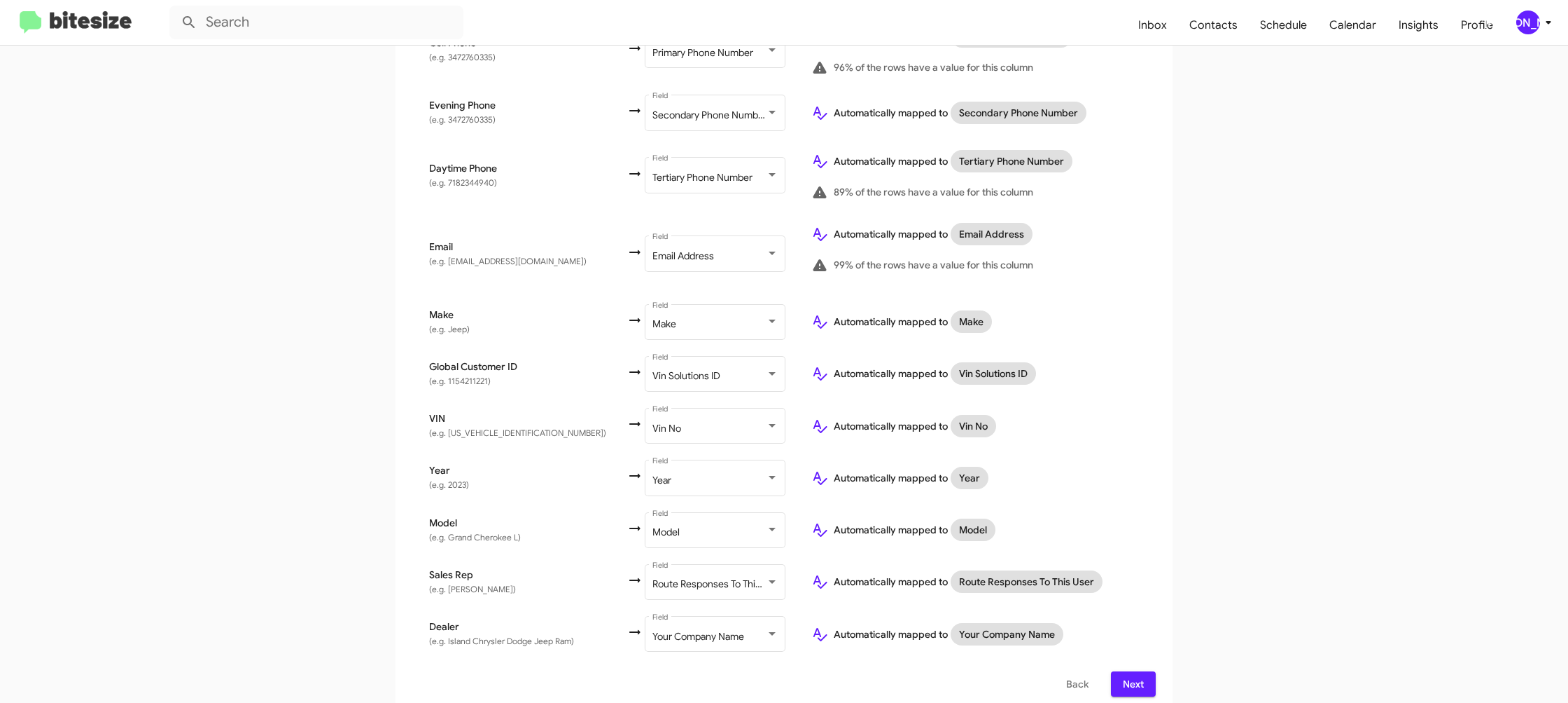
click at [1126, 671] on span "Next" at bounding box center [1134, 683] width 23 height 26
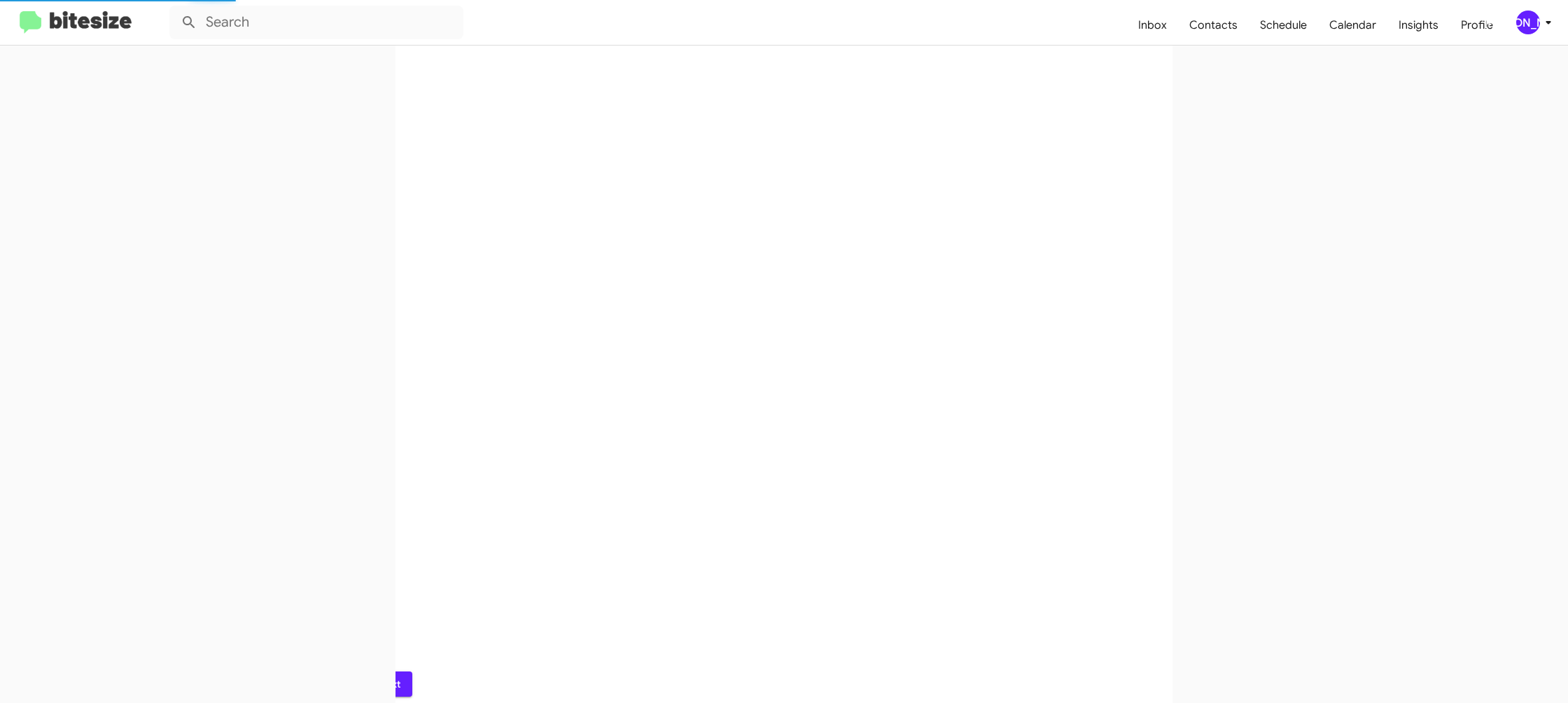
scroll to position [0, 0]
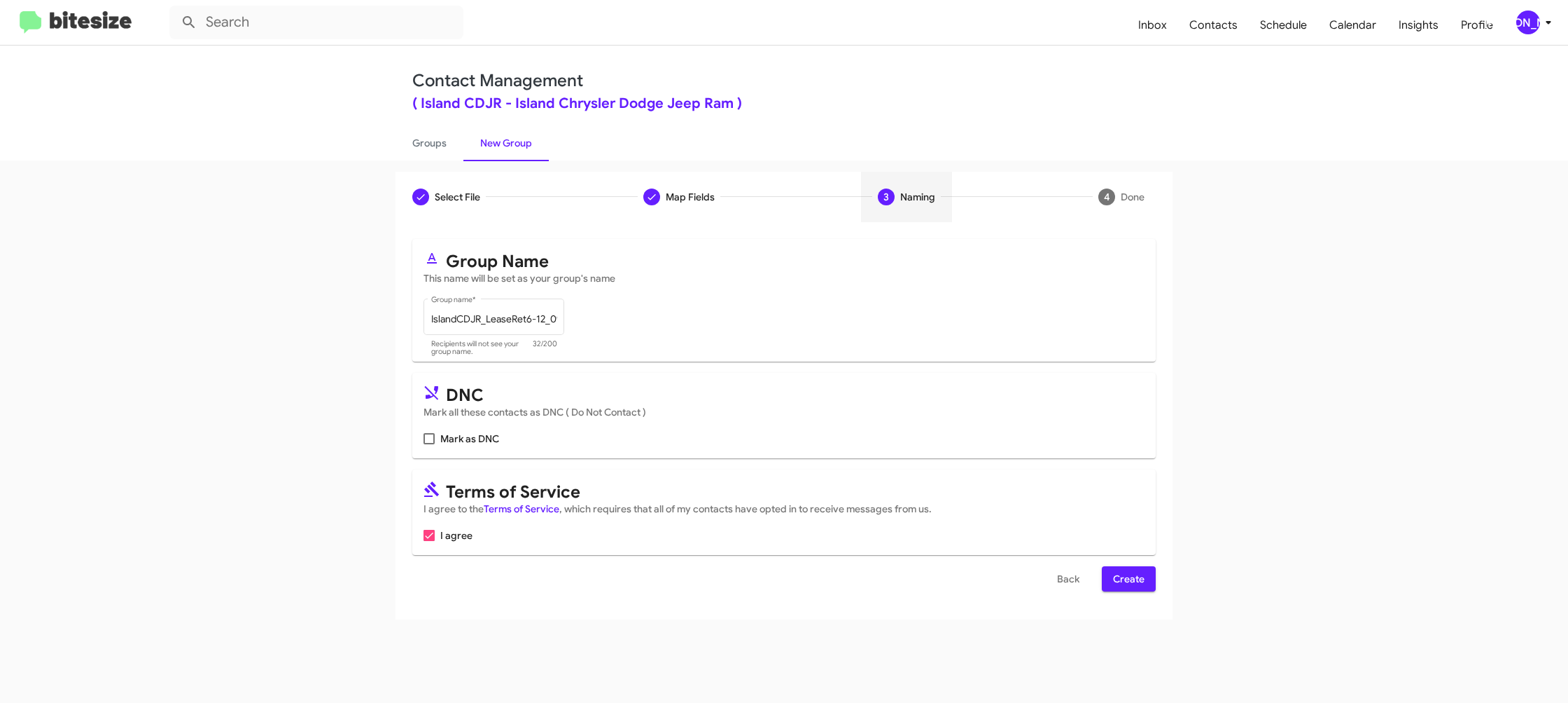
click at [1139, 572] on span "Create" at bounding box center [1128, 578] width 31 height 26
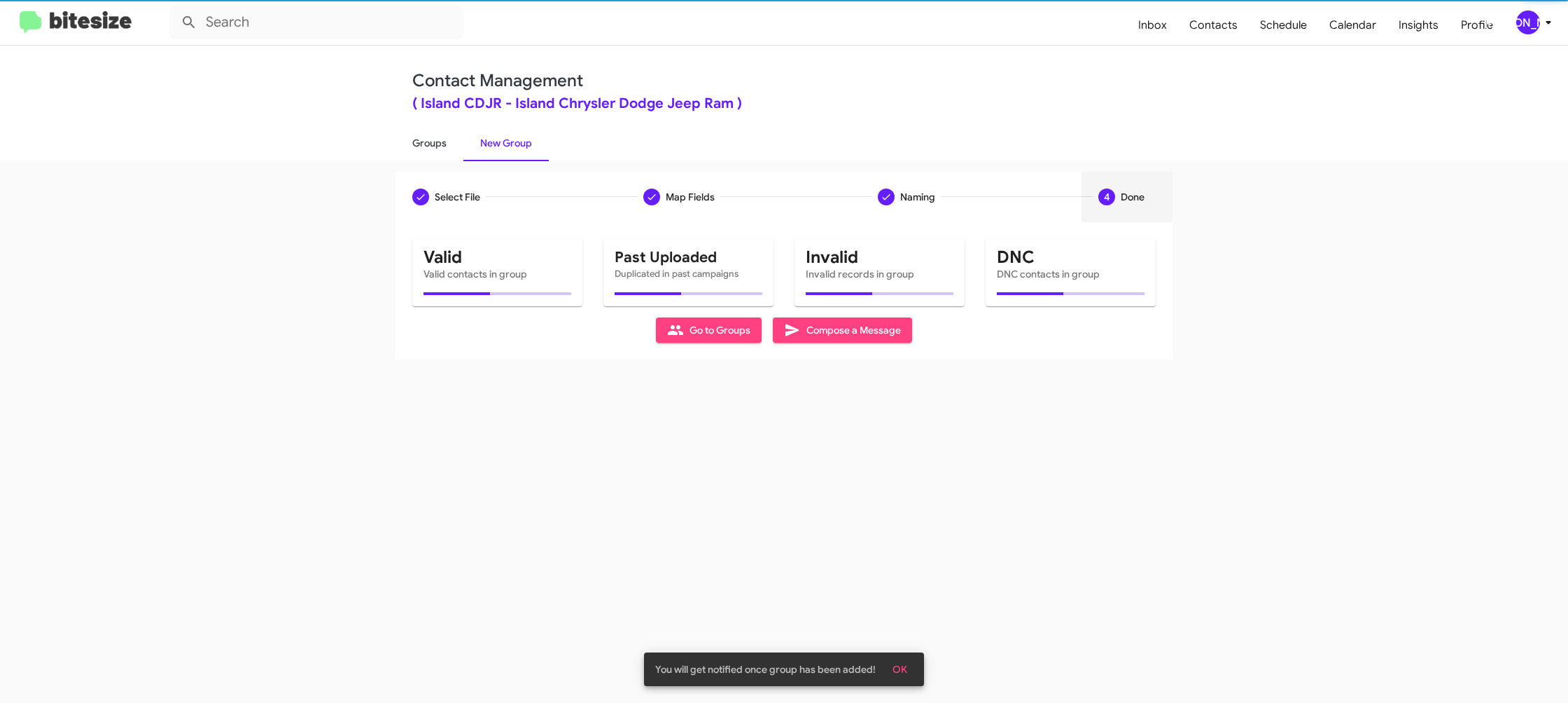
click at [434, 149] on link "Groups" at bounding box center [429, 143] width 68 height 36
type input "in:groups"
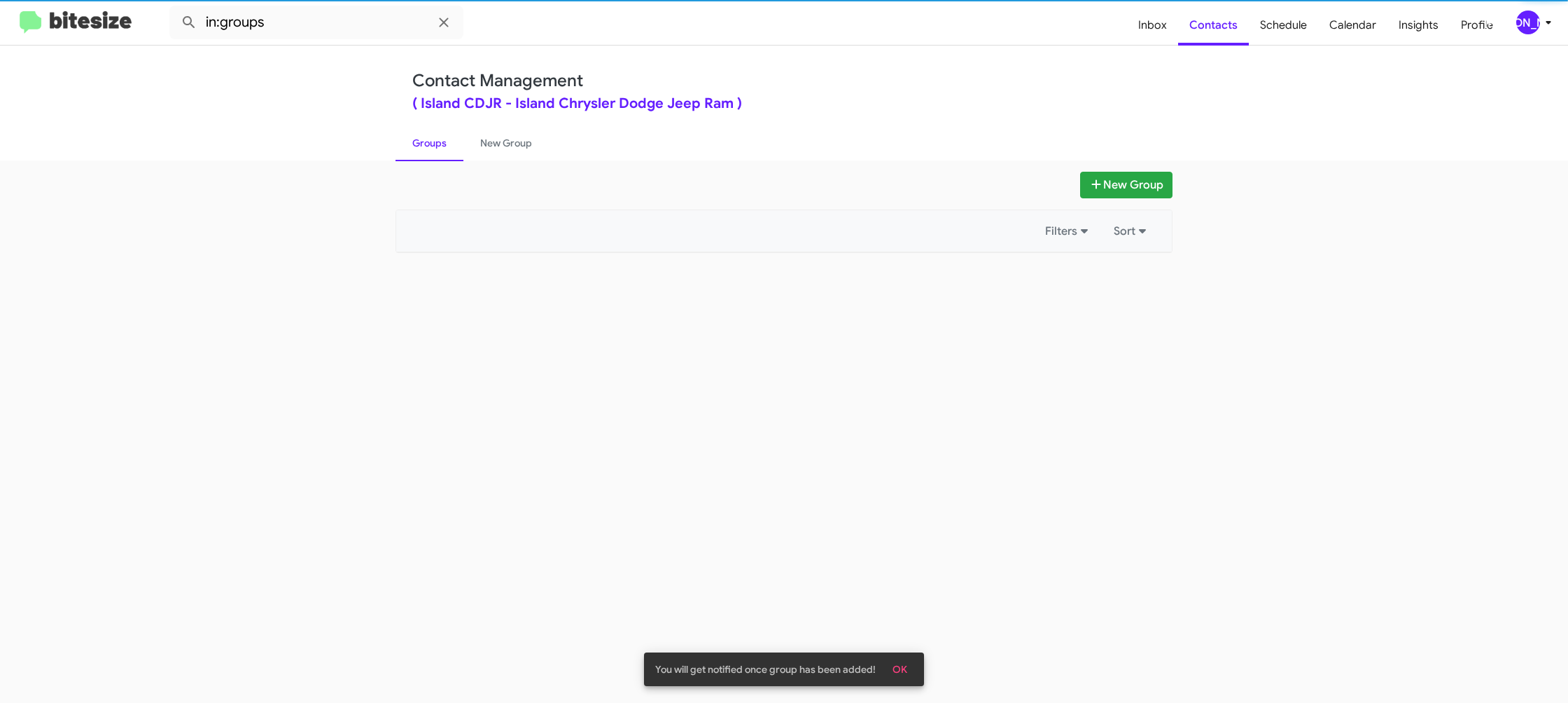
click at [434, 149] on link "Groups" at bounding box center [429, 143] width 68 height 36
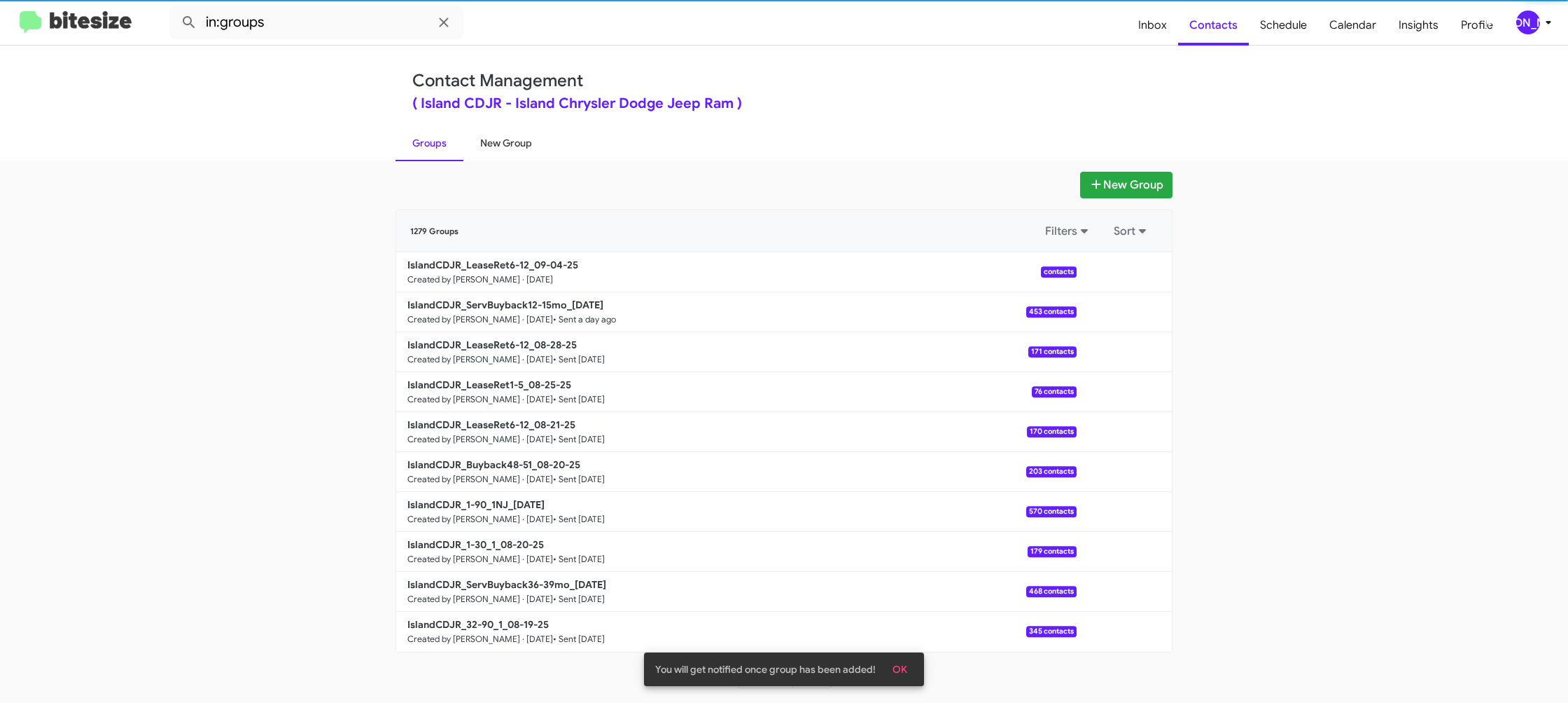
click at [480, 145] on link "New Group" at bounding box center [506, 143] width 85 height 36
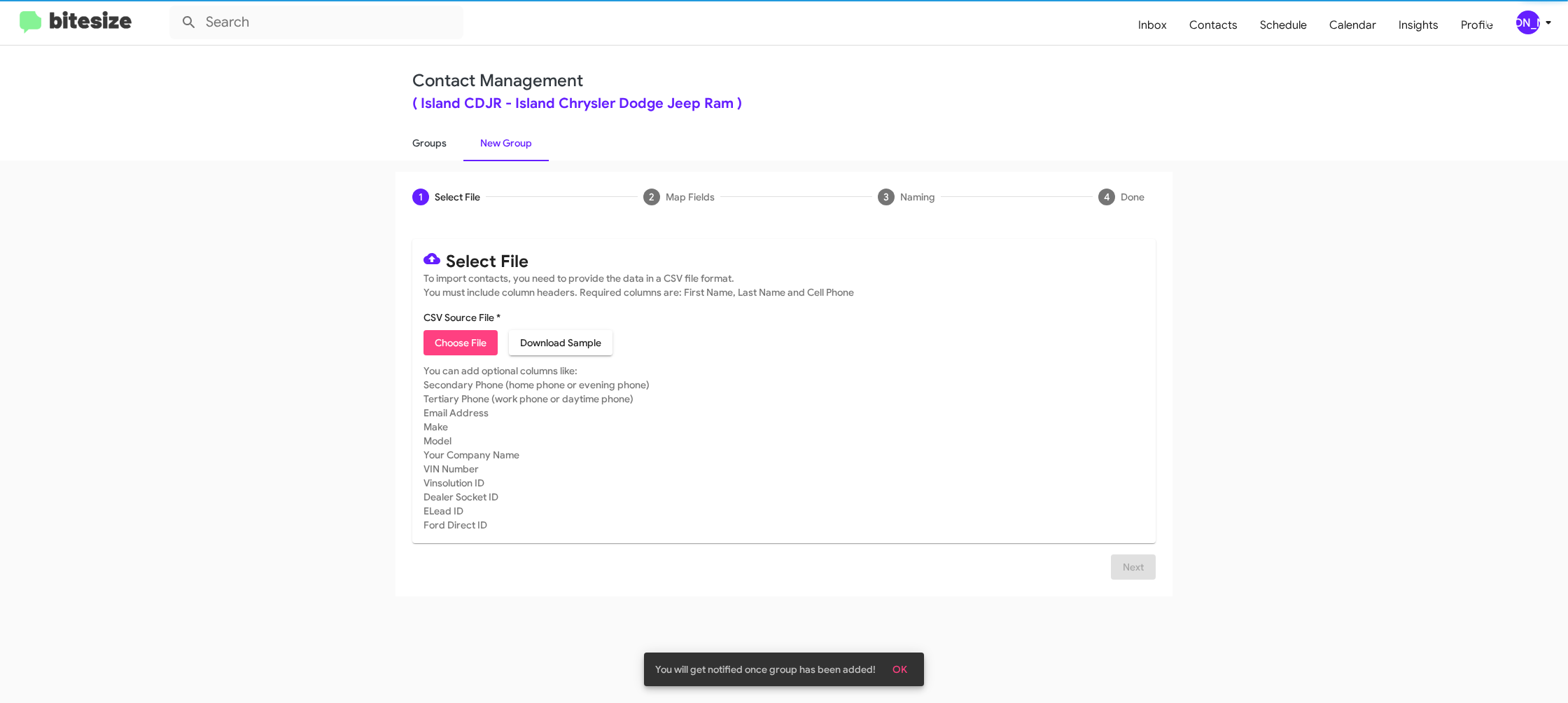
drag, startPoint x: 425, startPoint y: 149, endPoint x: 415, endPoint y: 153, distance: 10.8
click at [425, 149] on link "Groups" at bounding box center [429, 143] width 68 height 36
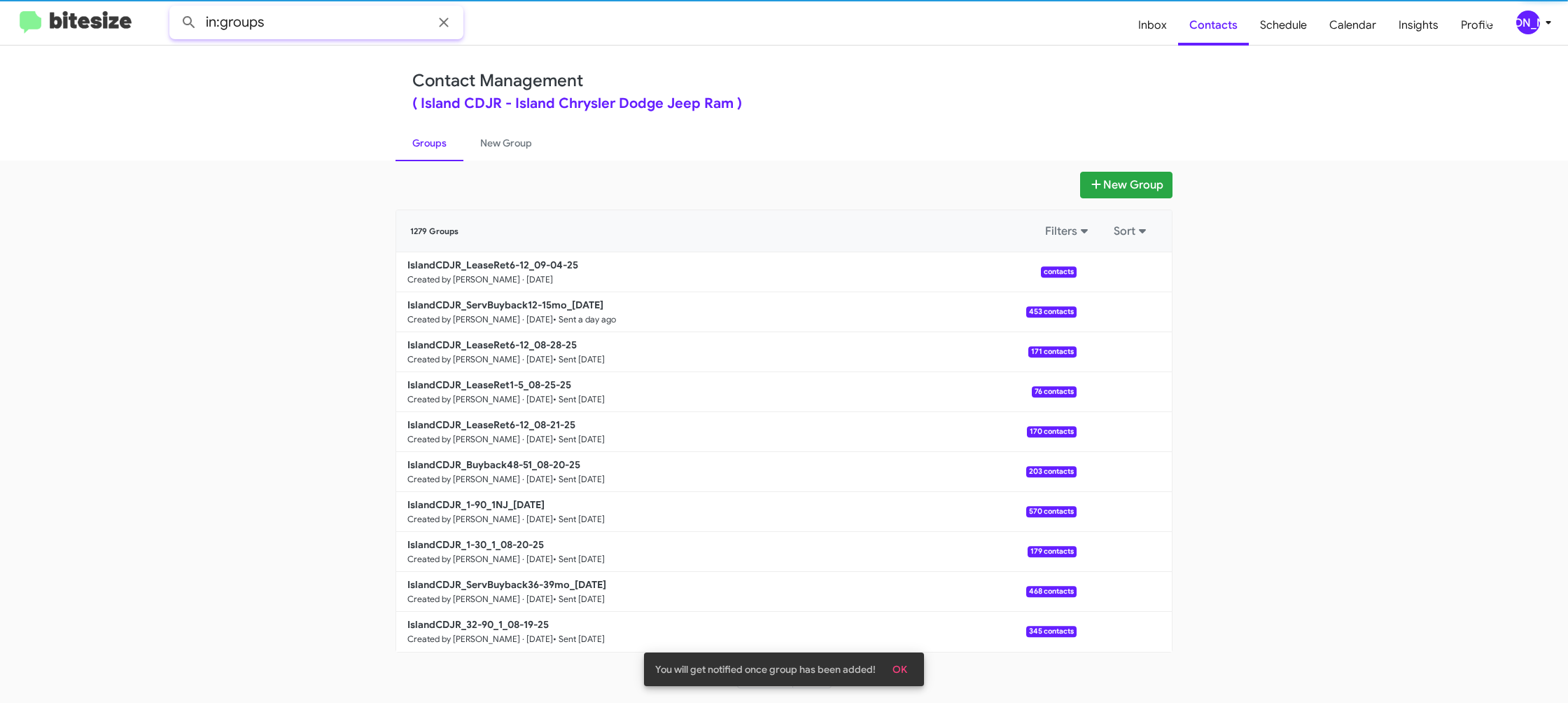
click at [301, 13] on input "in:groups" at bounding box center [316, 23] width 294 height 34
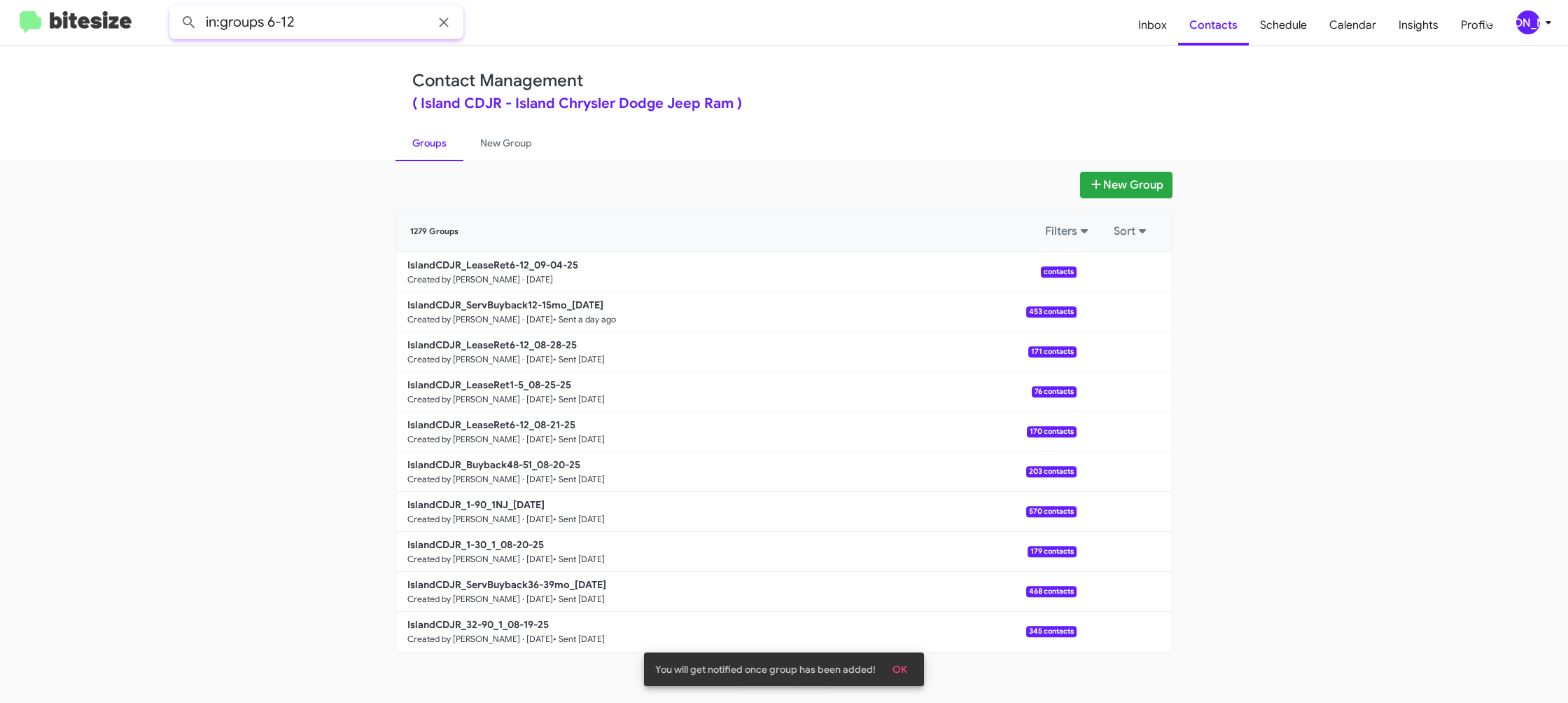
type input "in:groups 6-12"
click at [175, 9] on button at bounding box center [189, 23] width 28 height 28
click at [509, 150] on link "New Group" at bounding box center [506, 143] width 85 height 36
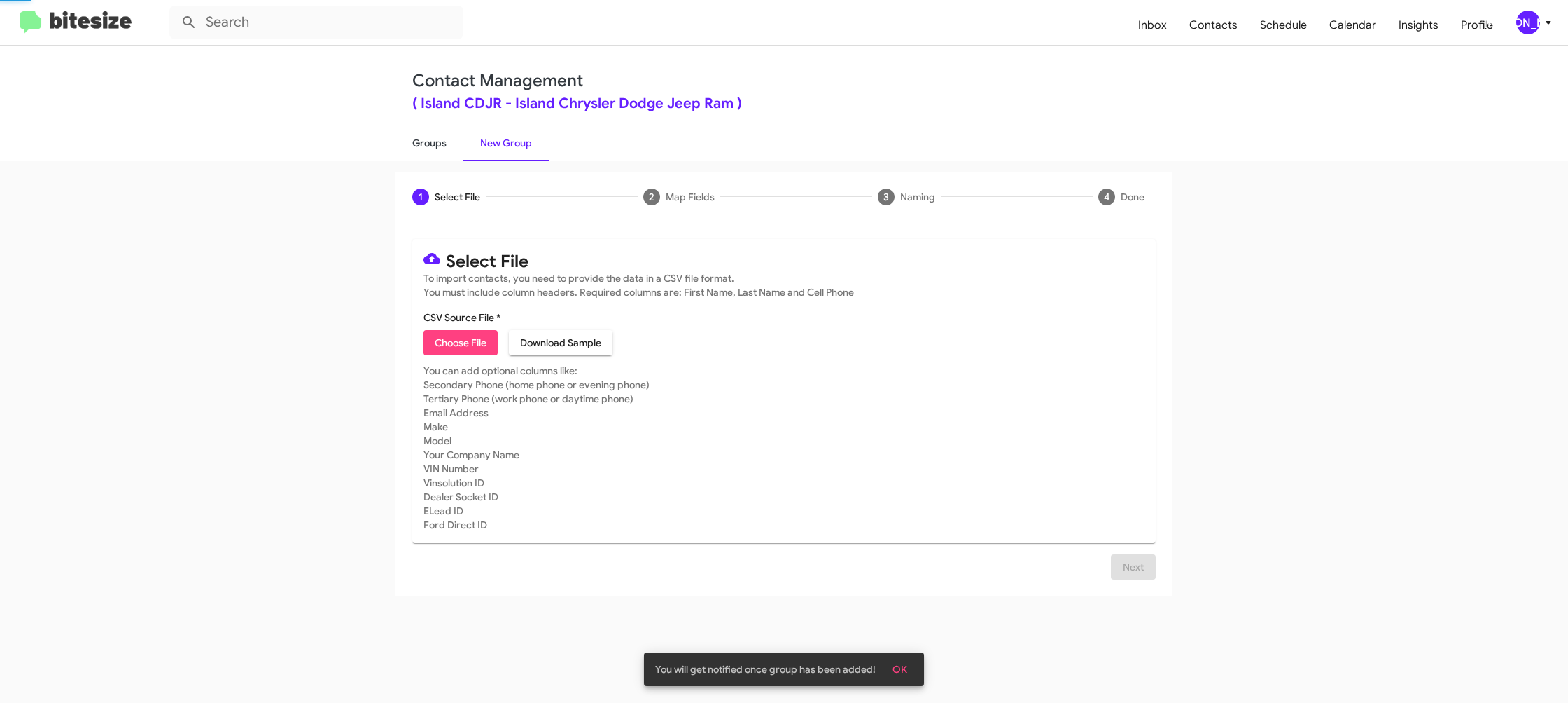
click at [429, 145] on link "Groups" at bounding box center [429, 143] width 68 height 36
type input "in:groups"
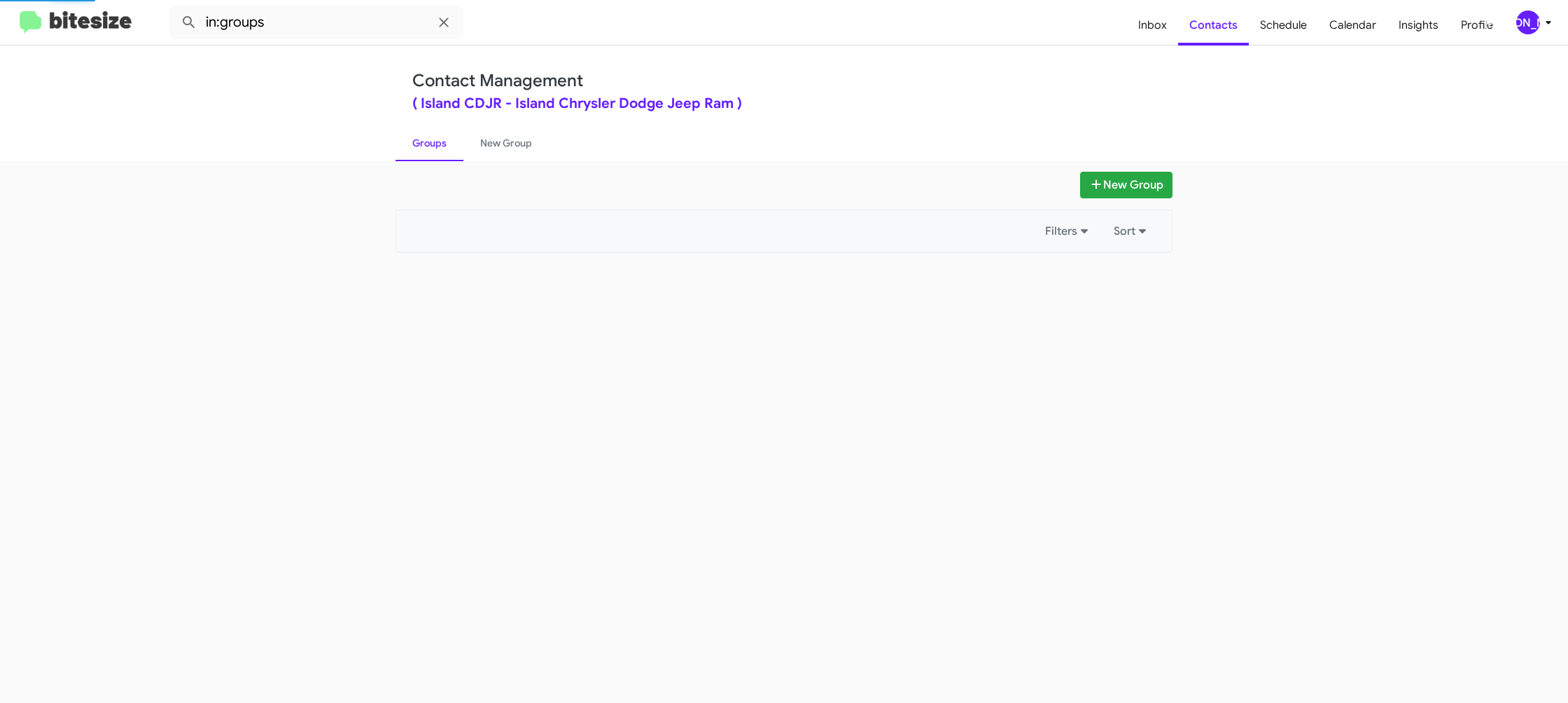
click at [429, 145] on link "Groups" at bounding box center [429, 143] width 68 height 36
click at [490, 143] on link "New Group" at bounding box center [506, 143] width 85 height 36
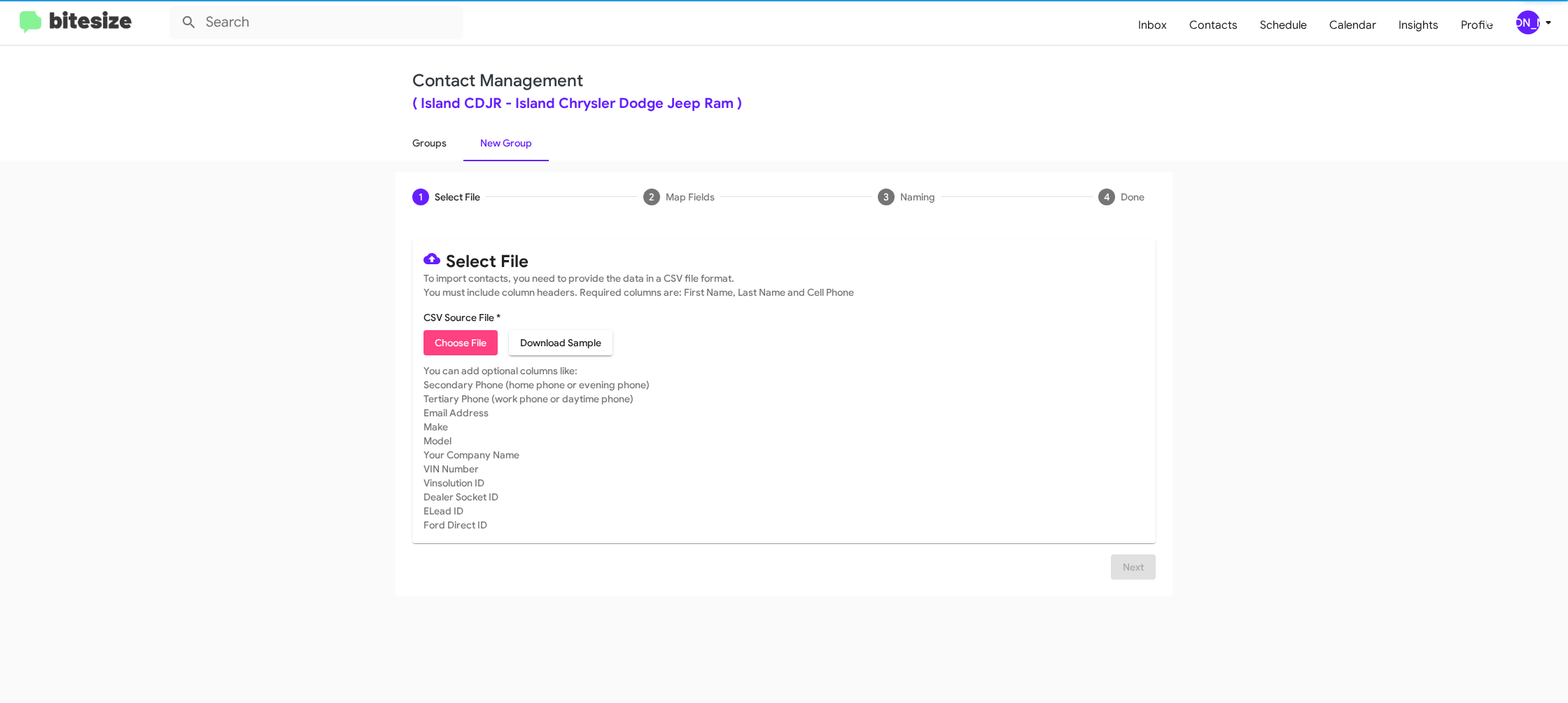
click at [445, 146] on link "Groups" at bounding box center [429, 143] width 68 height 36
type input "in:groups"
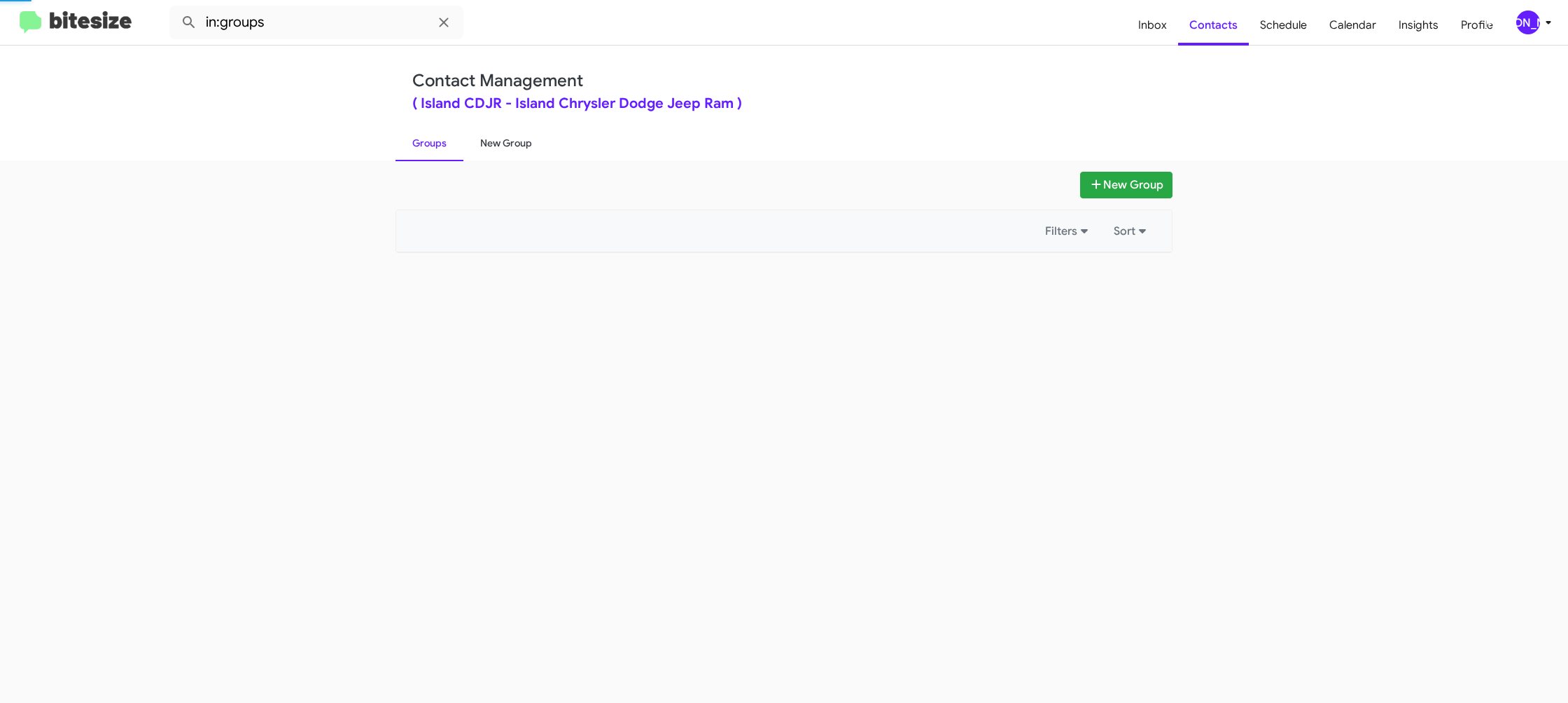
click at [481, 143] on link "New Group" at bounding box center [506, 143] width 85 height 36
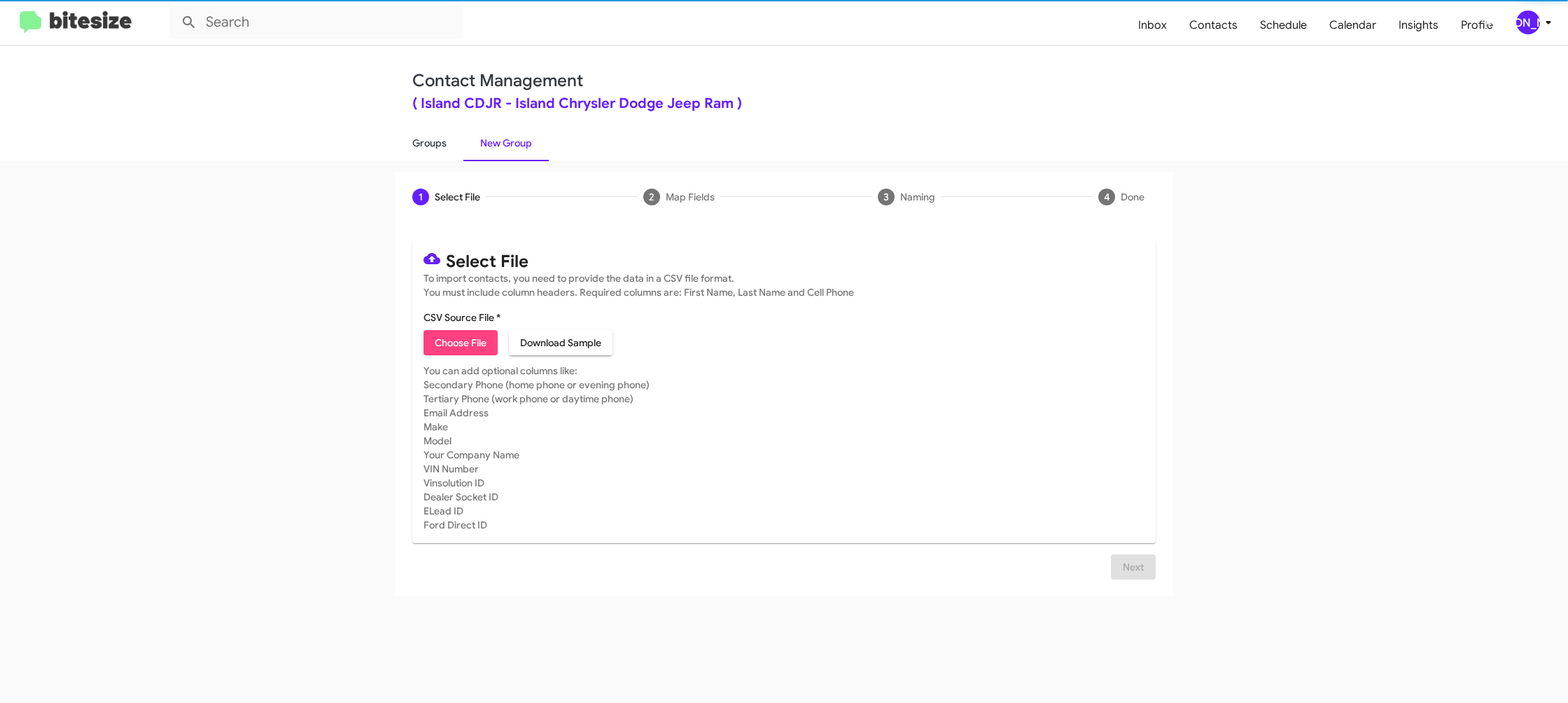
click at [409, 146] on link "Groups" at bounding box center [429, 143] width 68 height 36
type input "in:groups"
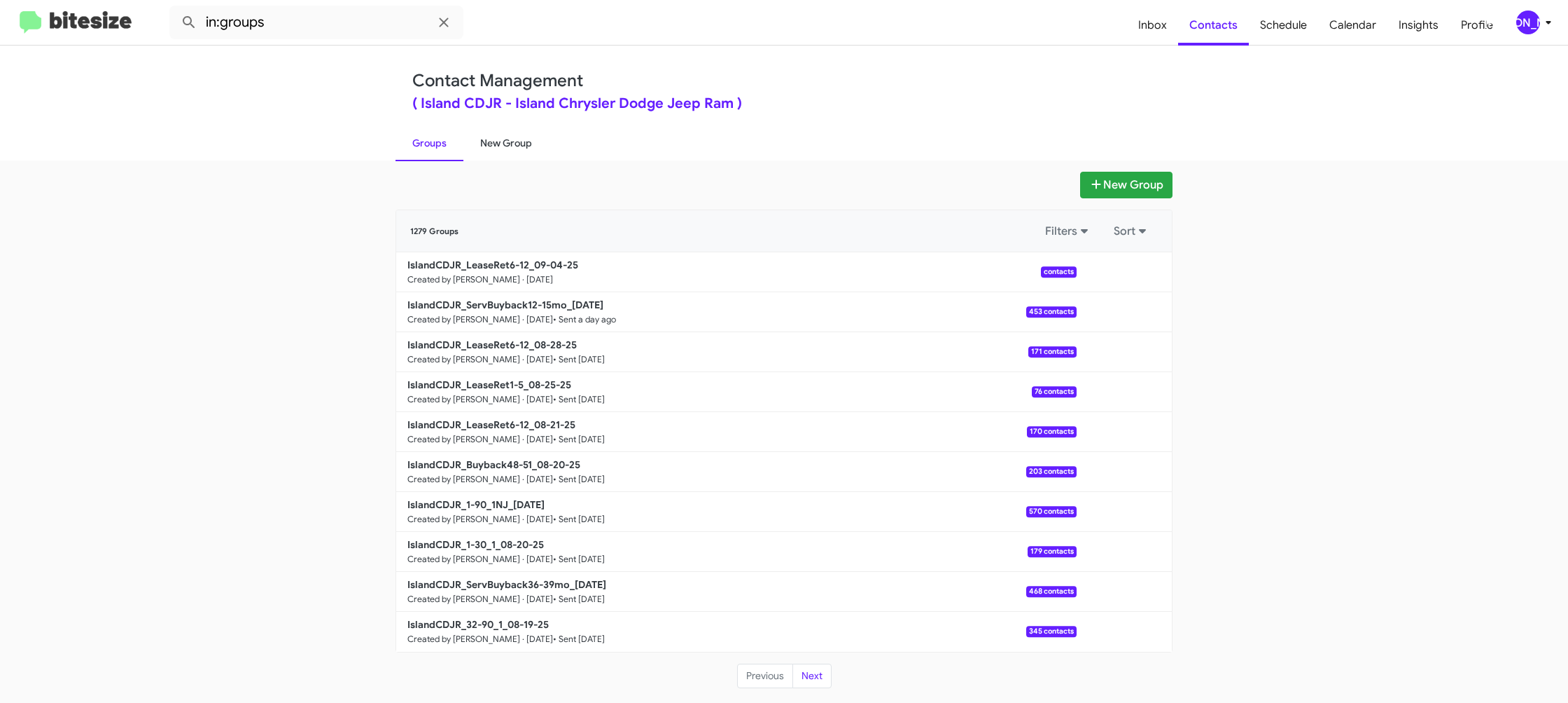
click at [524, 149] on link "New Group" at bounding box center [506, 143] width 85 height 36
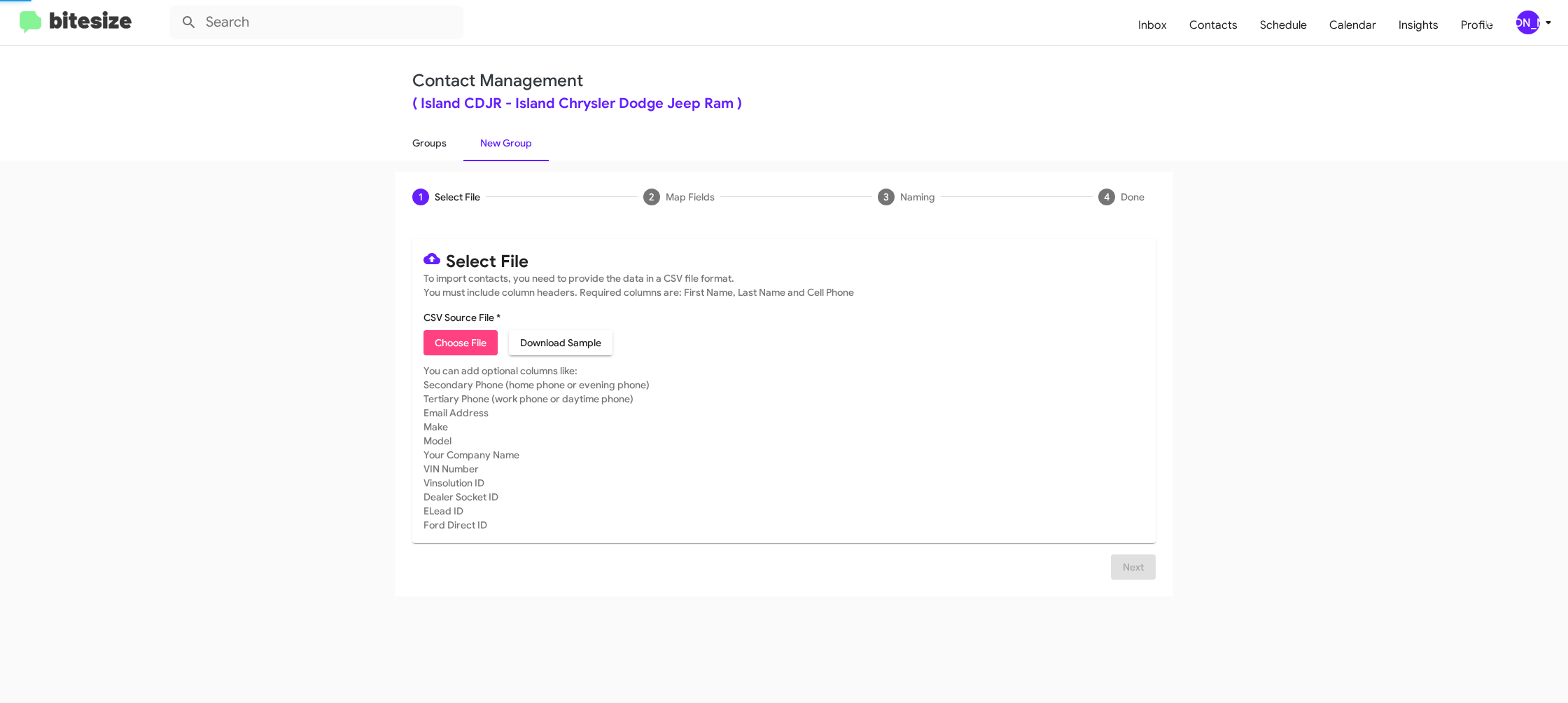
click at [441, 147] on link "Groups" at bounding box center [429, 143] width 68 height 36
type input "in:groups"
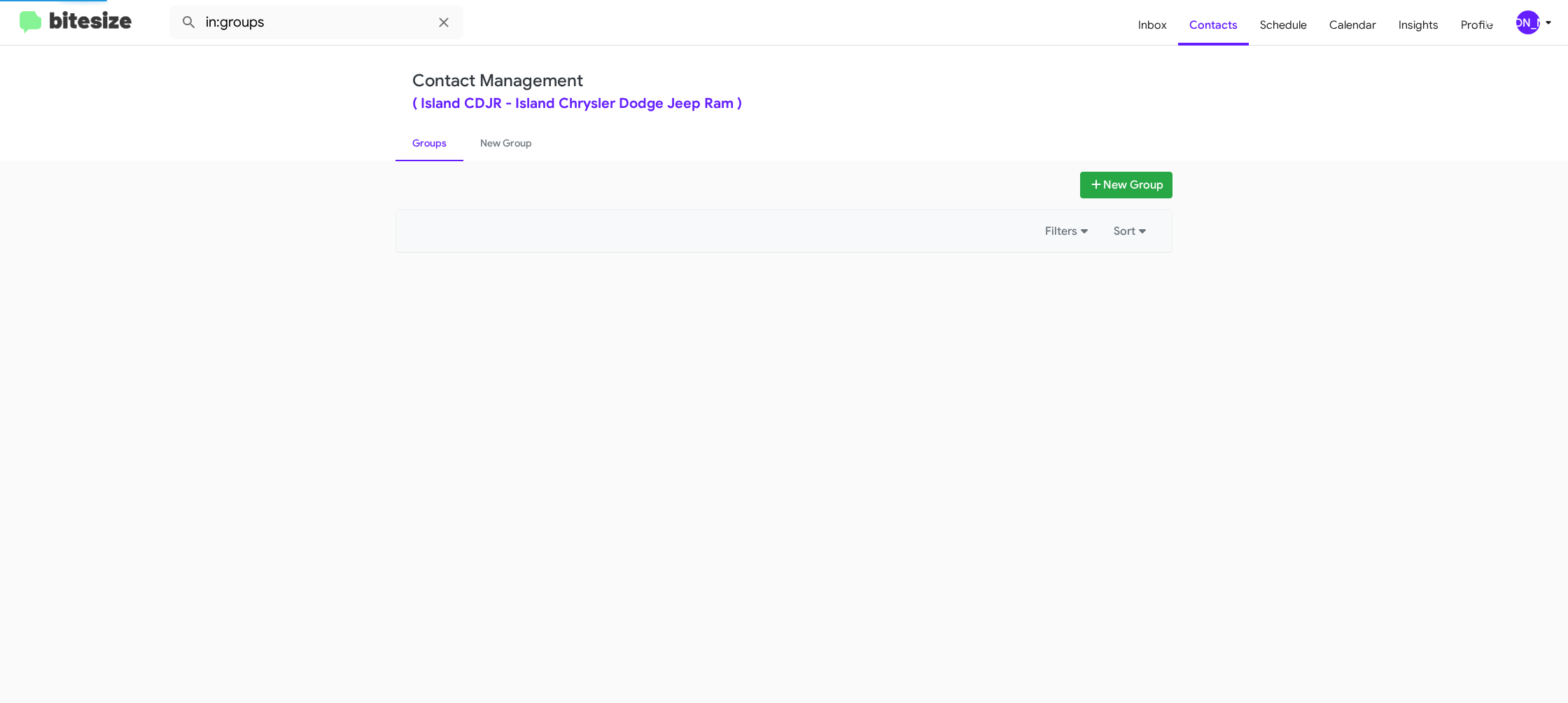
click at [441, 147] on link "Groups" at bounding box center [429, 143] width 68 height 36
drag, startPoint x: 441, startPoint y: 147, endPoint x: 497, endPoint y: 144, distance: 56.1
click at [444, 147] on link "Groups" at bounding box center [429, 143] width 68 height 36
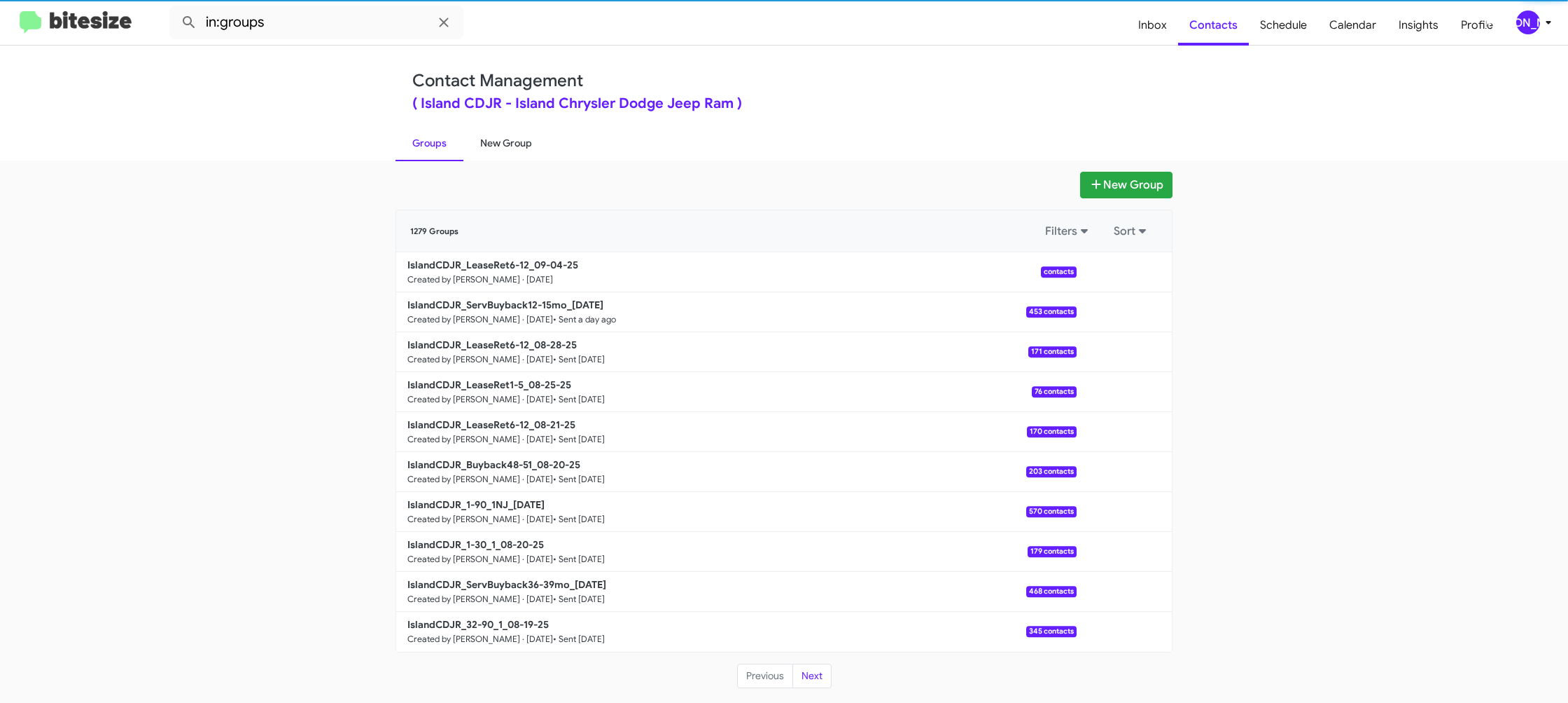
click at [497, 144] on link "New Group" at bounding box center [506, 143] width 85 height 36
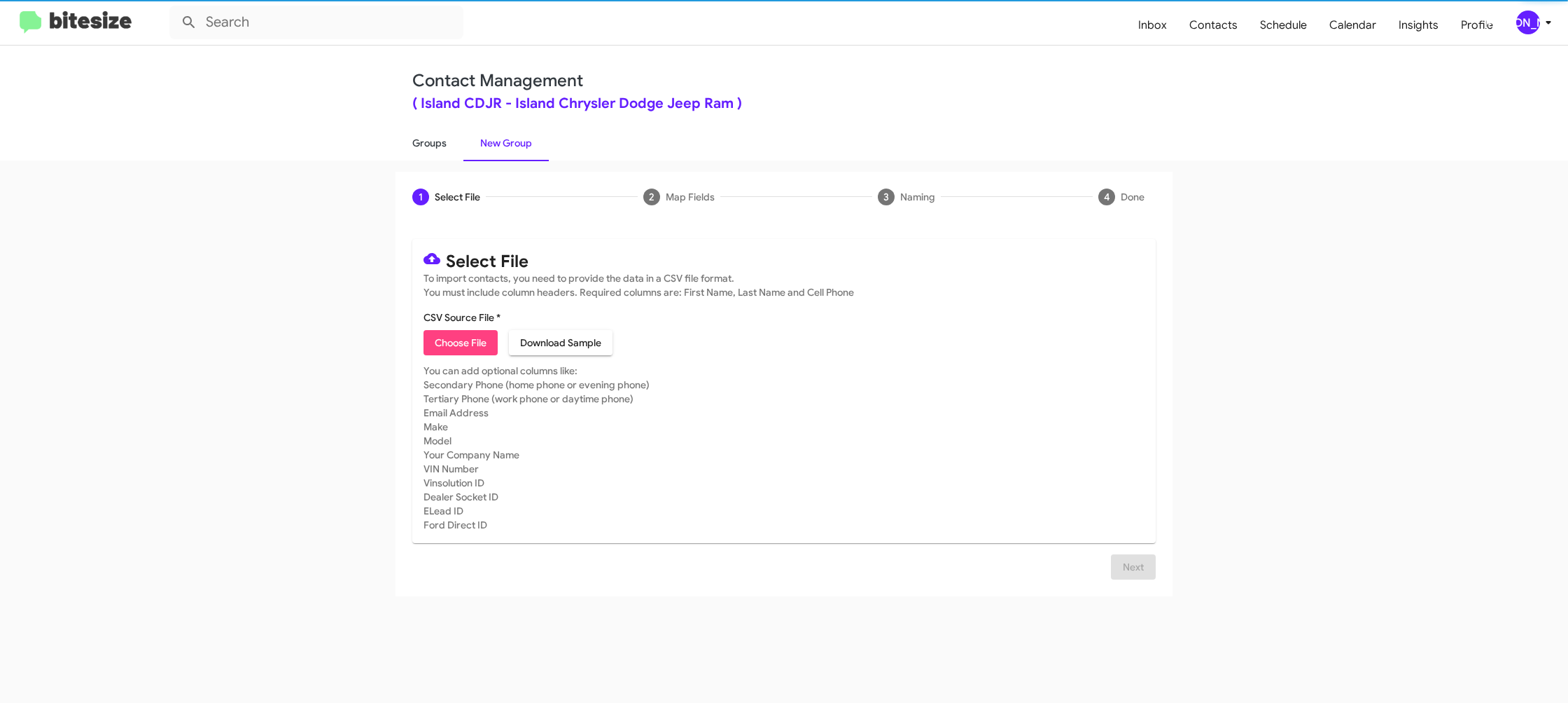
click at [431, 147] on link "Groups" at bounding box center [429, 143] width 68 height 36
type input "in:groups"
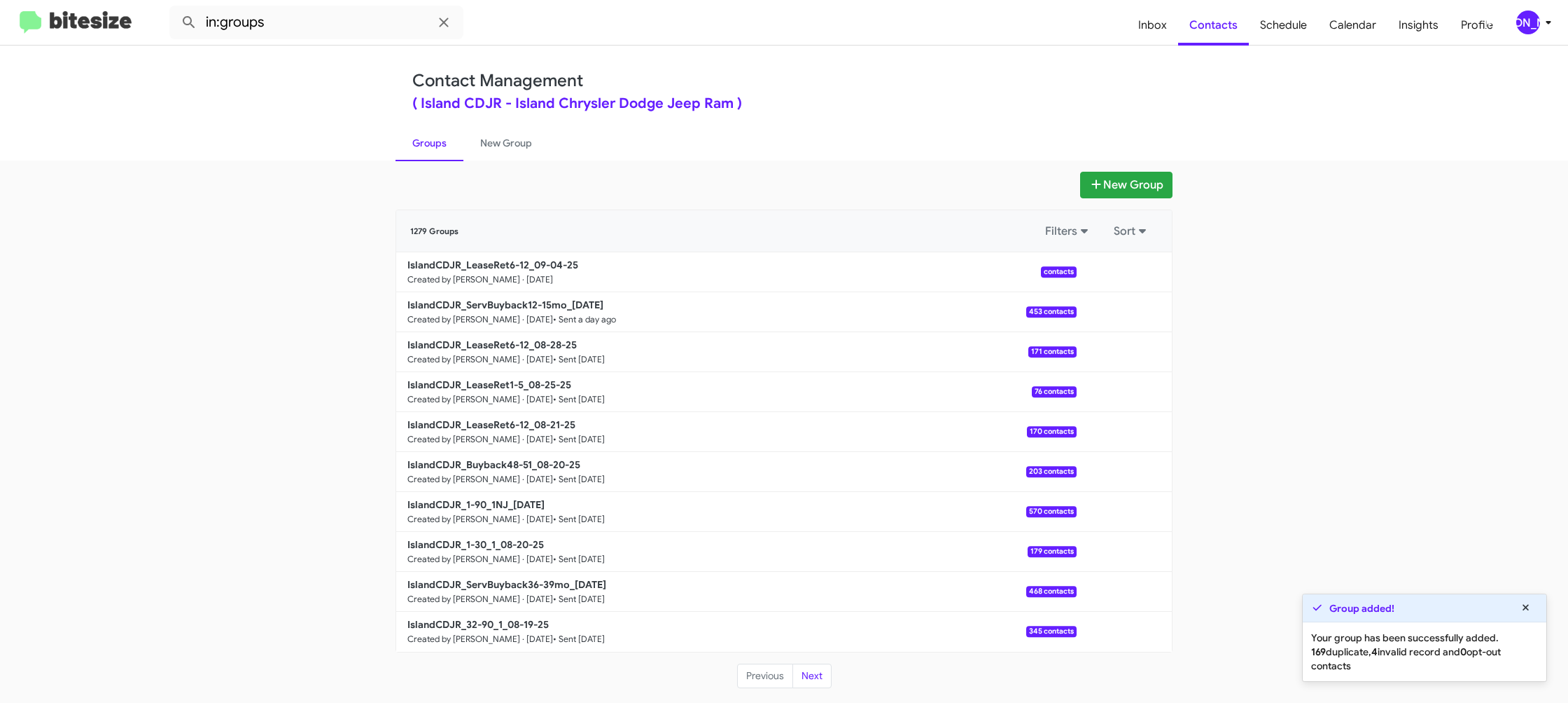
click at [476, 161] on div "New Group 1279 Groups Filters Sort IslandCDJR_LeaseRet6-12_09-04-25 Created by …" at bounding box center [784, 431] width 1568 height 542
click at [436, 157] on link "Groups" at bounding box center [429, 143] width 68 height 36
click at [484, 147] on link "New Group" at bounding box center [506, 143] width 85 height 36
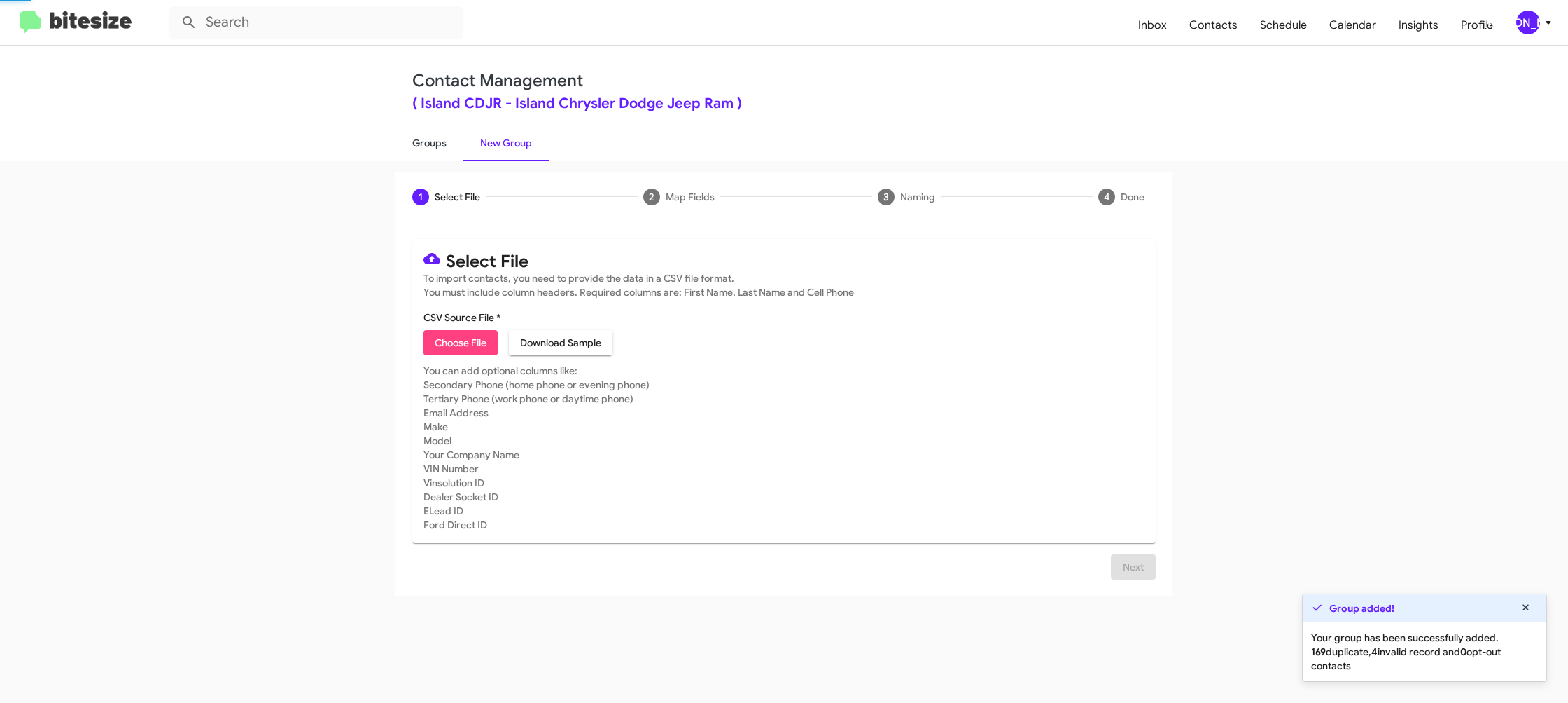
click at [433, 149] on link "Groups" at bounding box center [429, 143] width 68 height 36
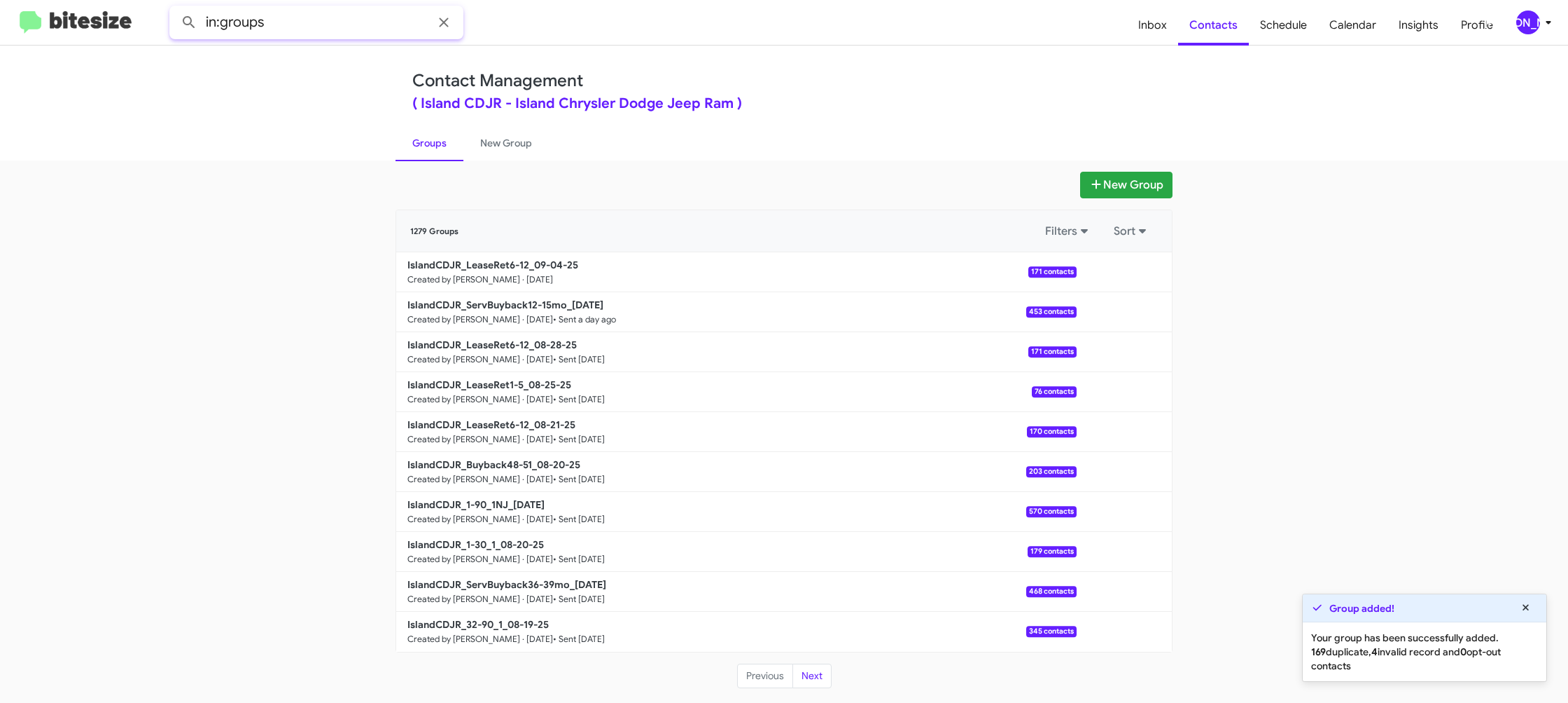
click at [336, 32] on input "in:groups" at bounding box center [316, 23] width 294 height 34
type input "in:groups 6-12"
click at [175, 9] on button at bounding box center [189, 23] width 28 height 28
click at [494, 151] on link "New Group" at bounding box center [506, 143] width 85 height 36
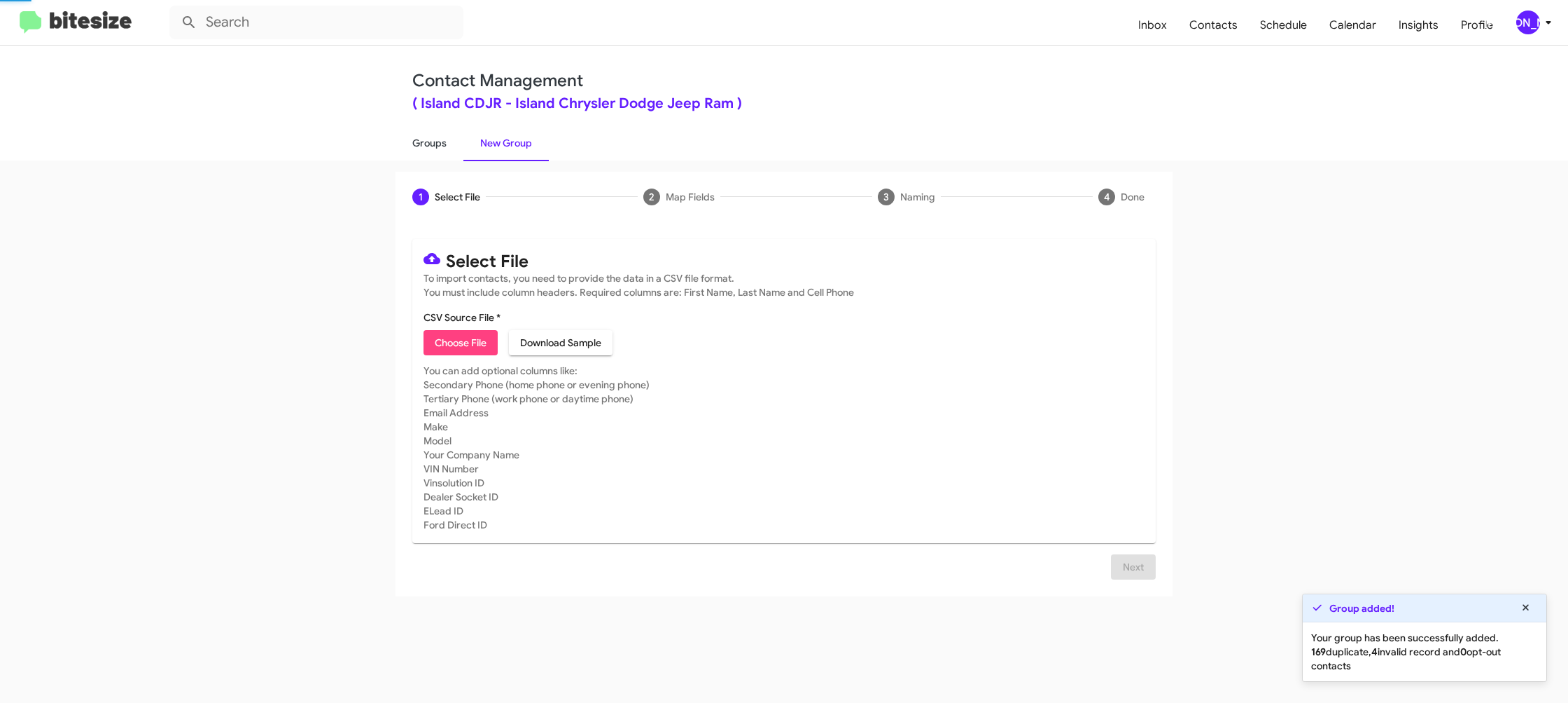
click at [446, 153] on link "Groups" at bounding box center [429, 143] width 68 height 36
type input "in:groups"
click at [446, 153] on link "Groups" at bounding box center [429, 143] width 68 height 36
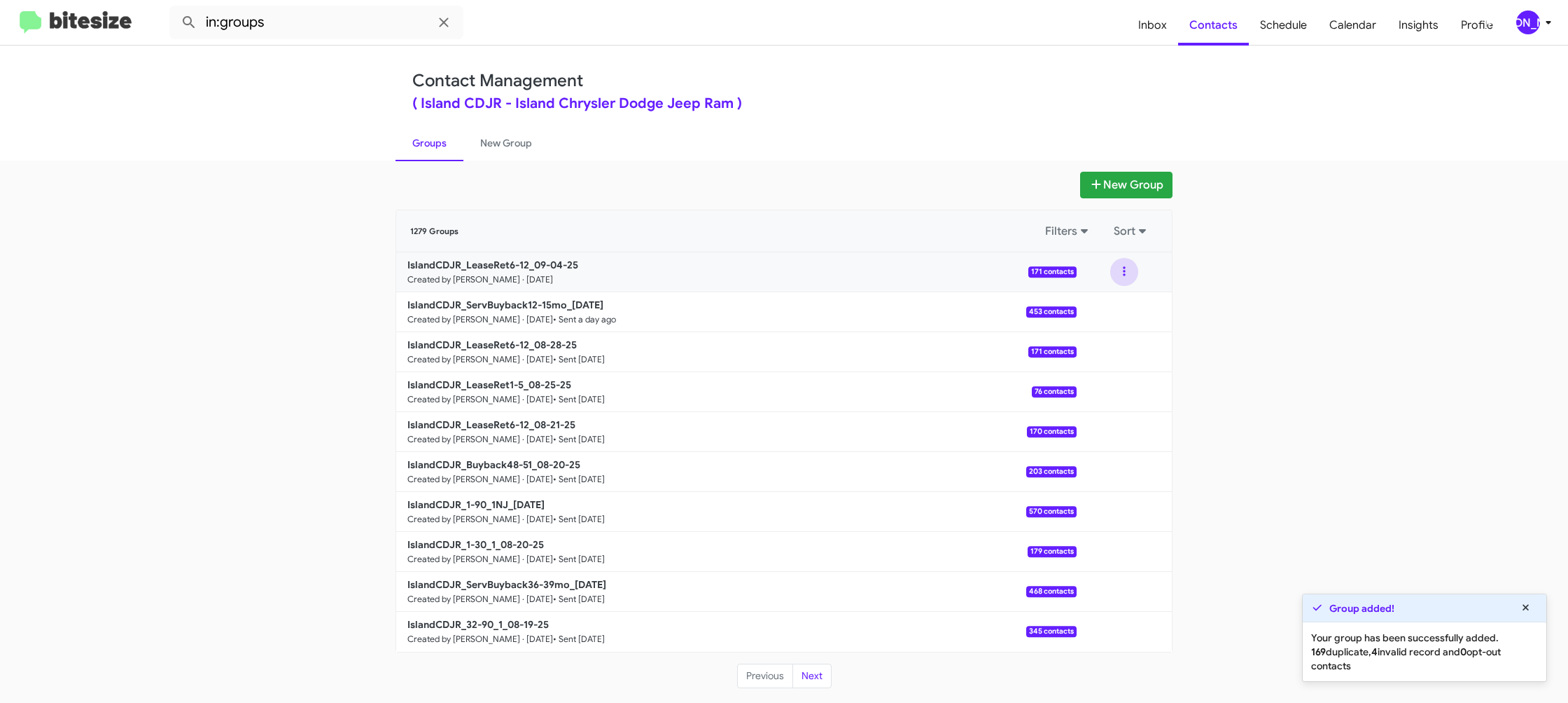
click at [1131, 280] on button at bounding box center [1124, 272] width 28 height 28
click at [1106, 313] on button "View contacts" at bounding box center [1082, 309] width 112 height 34
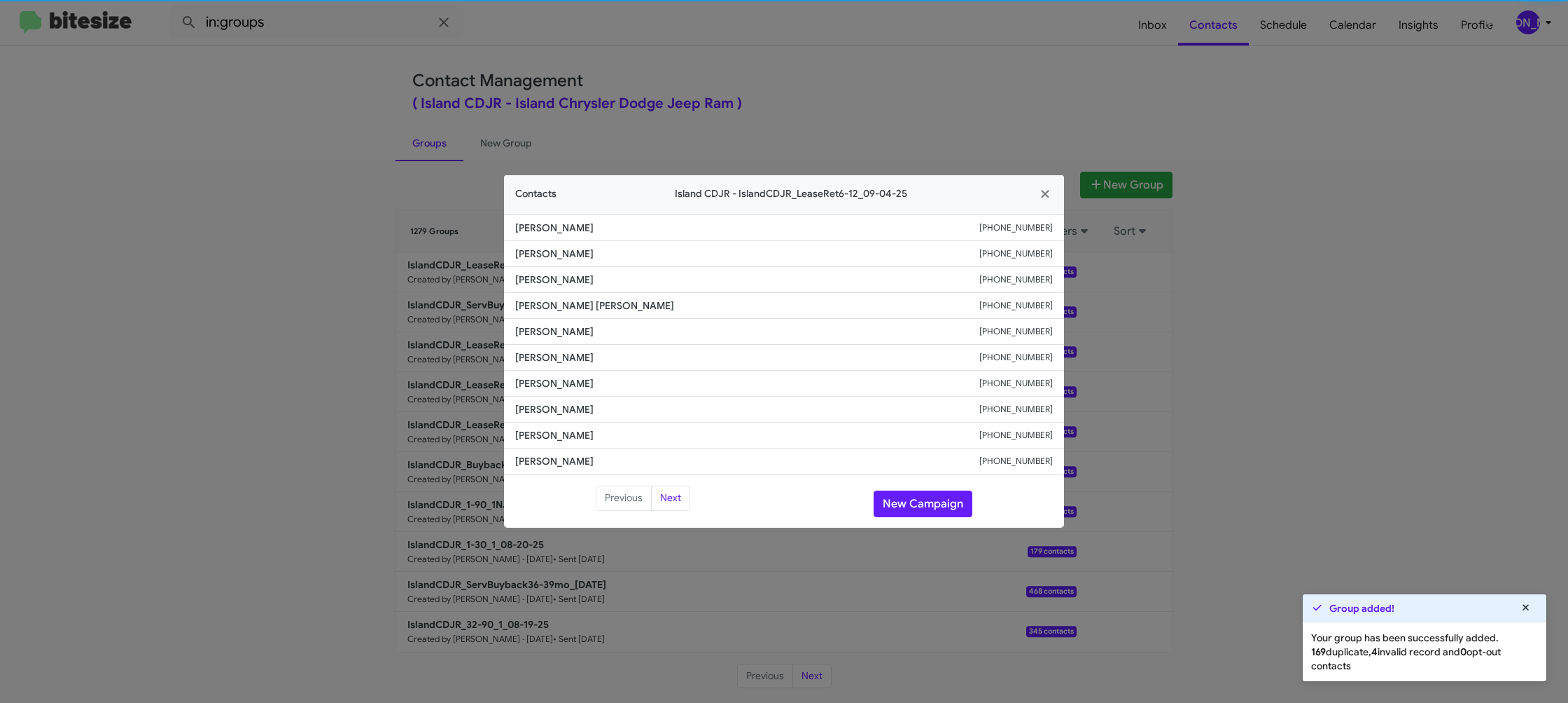
click at [531, 325] on span "Samuel Lednyak" at bounding box center [747, 331] width 464 height 14
copy span "Samuel Lednyak"
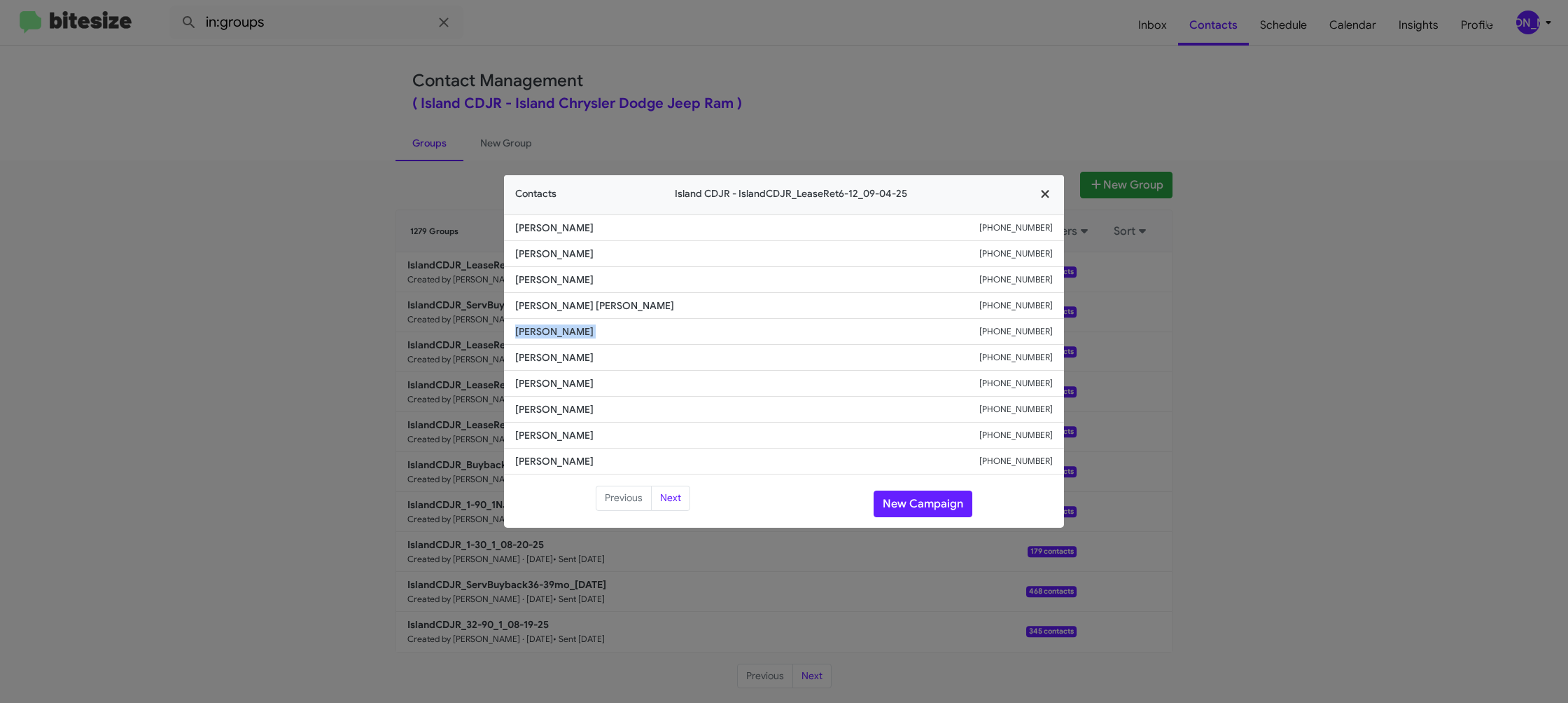
click at [1047, 196] on icon "button" at bounding box center [1045, 193] width 16 height 12
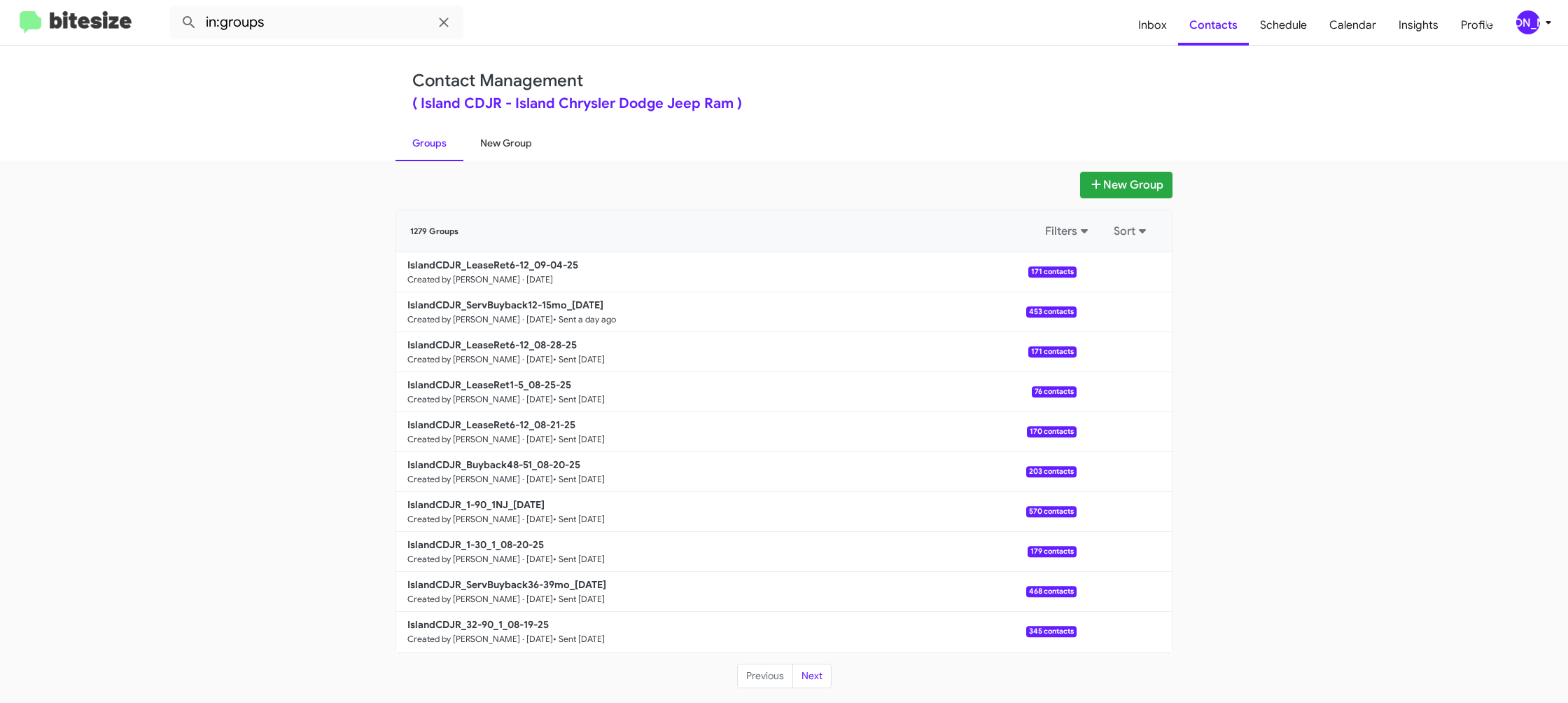
click at [516, 155] on link "New Group" at bounding box center [506, 143] width 85 height 36
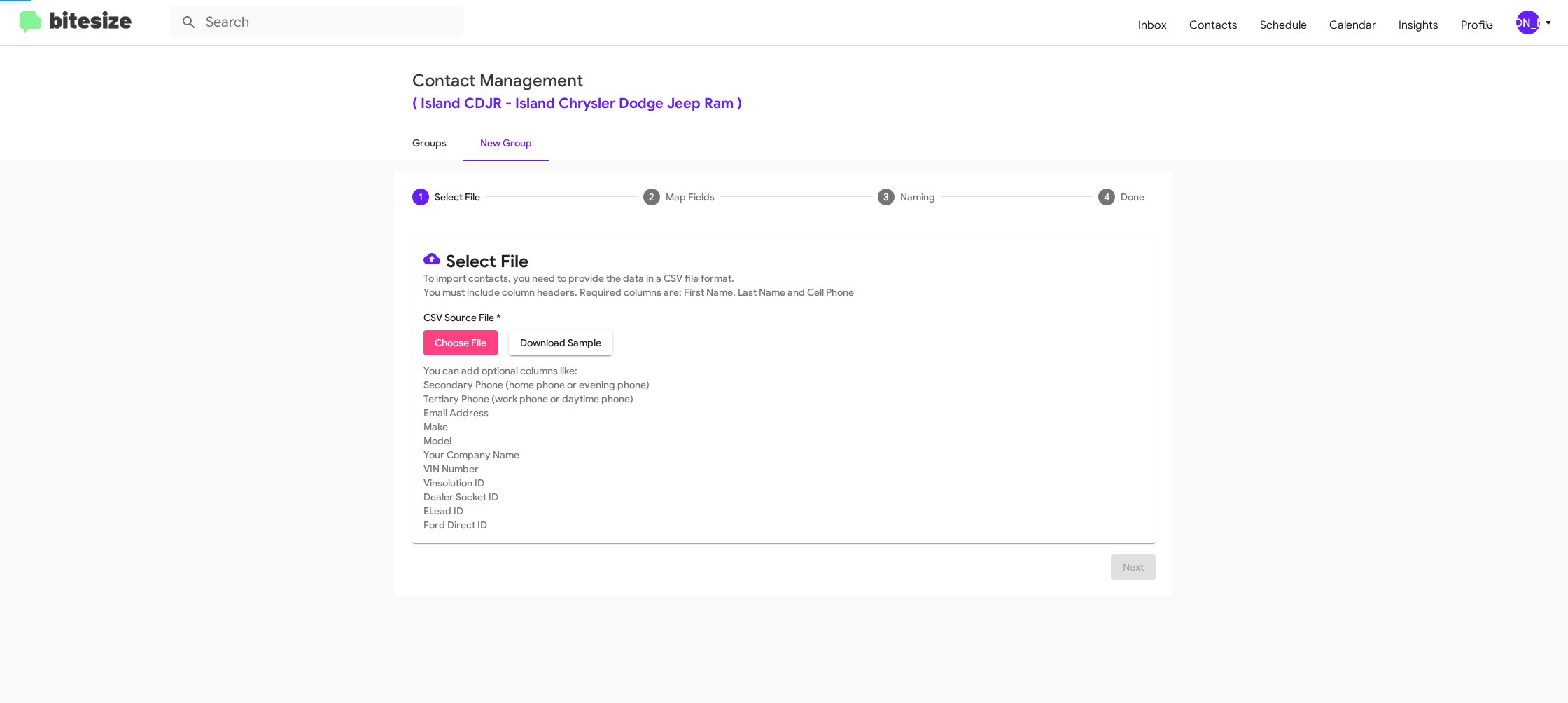
click at [412, 152] on link "Groups" at bounding box center [429, 143] width 68 height 36
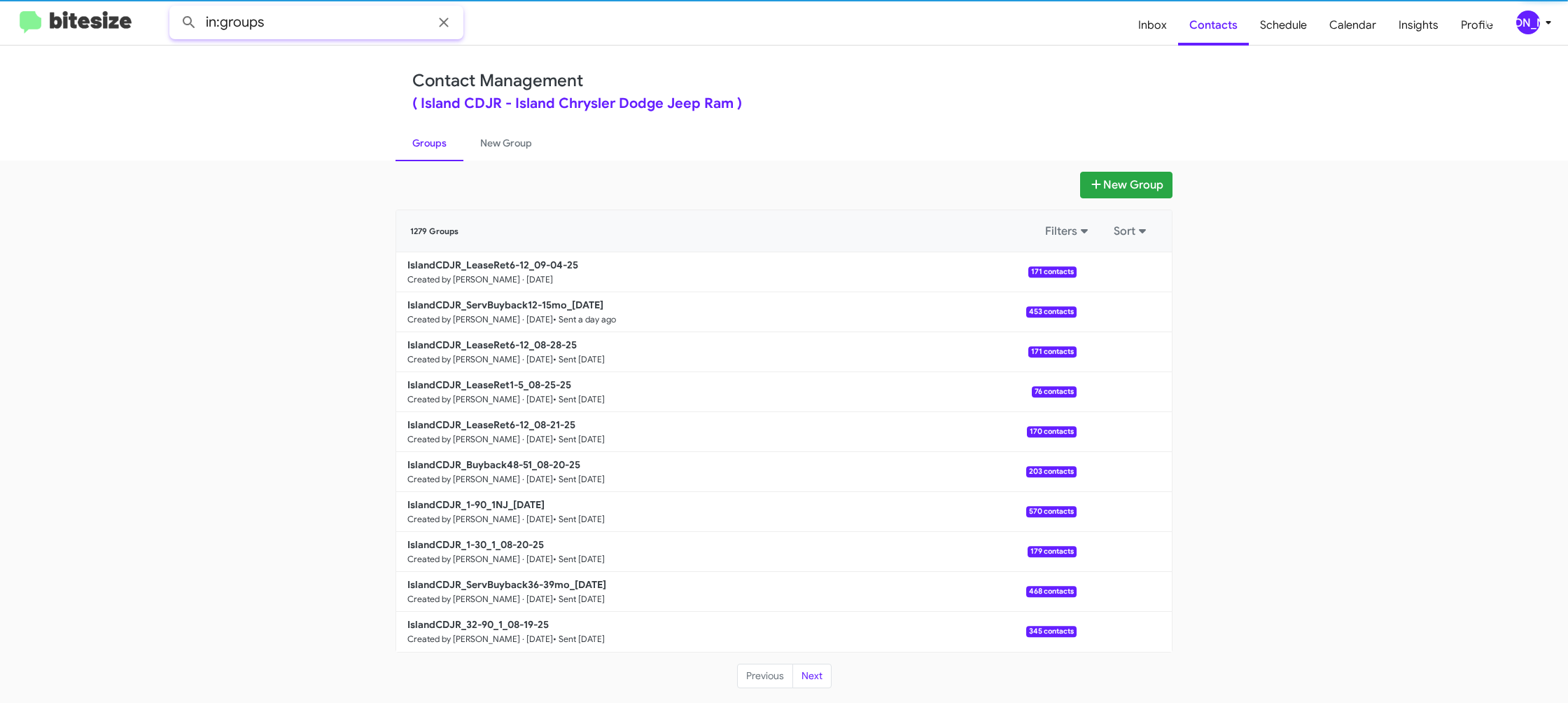
click at [294, 9] on input "in:groups" at bounding box center [316, 23] width 294 height 34
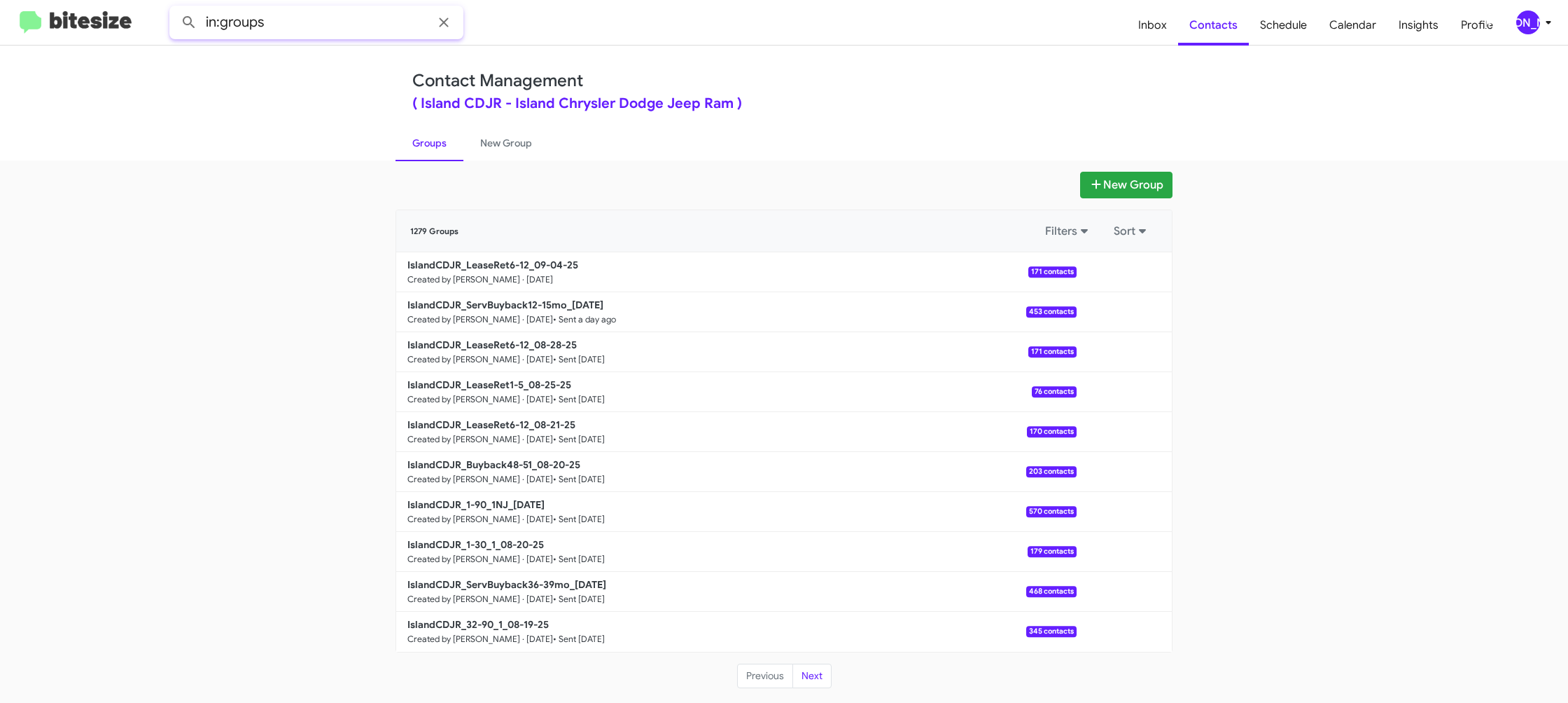
click at [301, 17] on input "in:groups" at bounding box center [316, 23] width 294 height 34
click at [175, 9] on button at bounding box center [189, 23] width 28 height 28
click at [433, 143] on link "Groups" at bounding box center [429, 143] width 68 height 36
type input "in:groups"
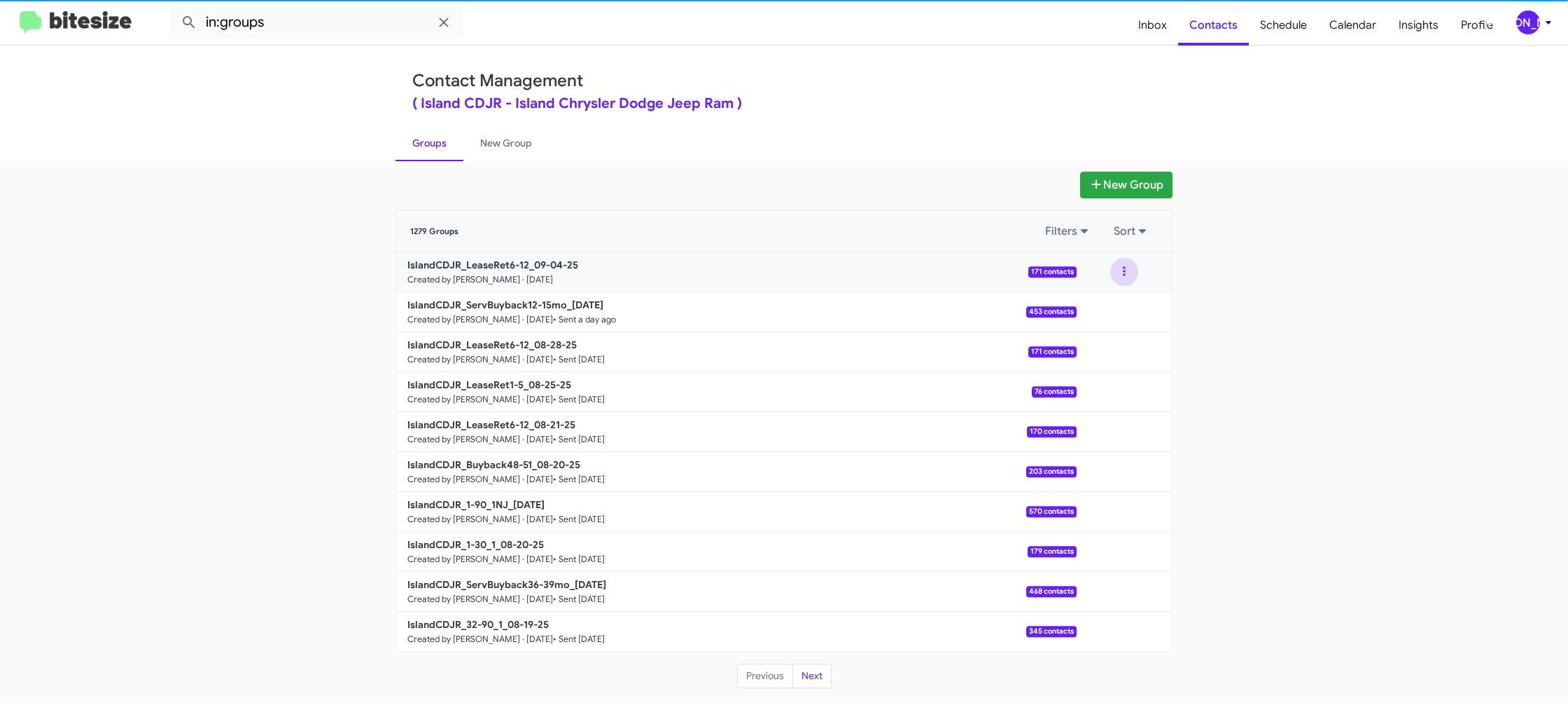
click at [1124, 276] on button at bounding box center [1124, 272] width 28 height 28
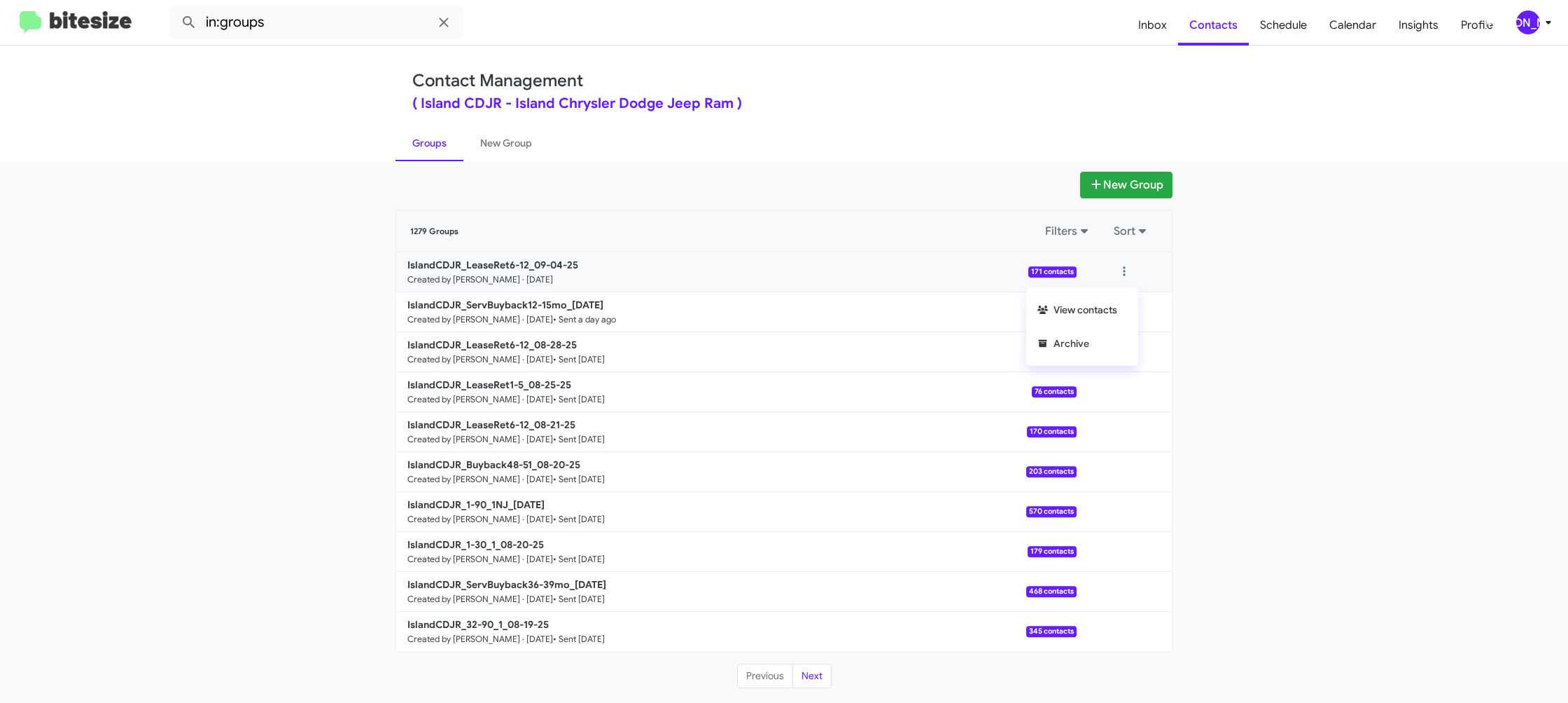
click at [1120, 291] on ul "View contacts Archive" at bounding box center [1082, 326] width 112 height 79
drag, startPoint x: 1118, startPoint y: 277, endPoint x: 1105, endPoint y: 299, distance: 25.6
click at [1117, 278] on button at bounding box center [1124, 272] width 28 height 28
click at [1105, 301] on button "View contacts" at bounding box center [1082, 309] width 112 height 34
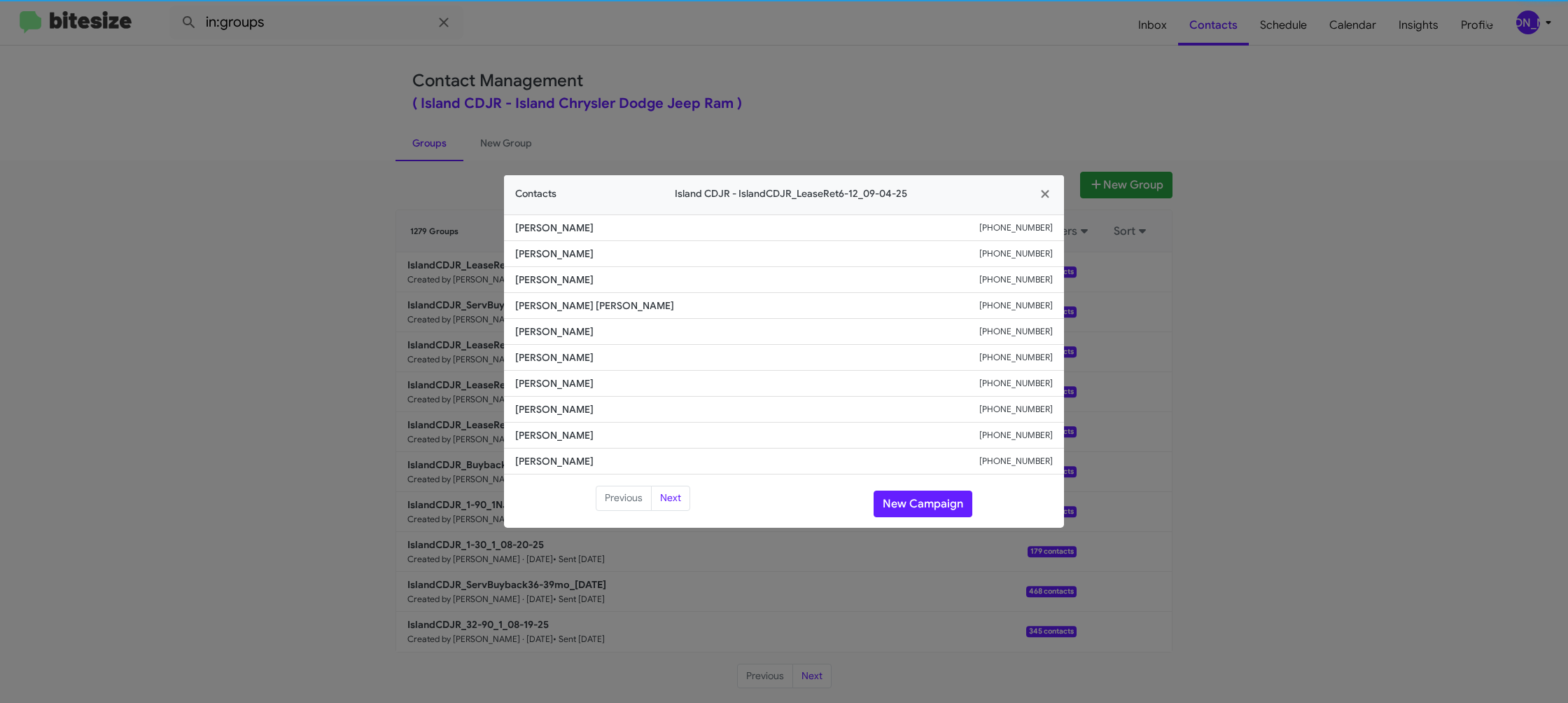
click at [563, 343] on li "Samuel Lednyak +13474464538" at bounding box center [784, 331] width 560 height 26
copy span "Samuel Lednyak"
click at [409, 290] on modal-container "Contacts Island CDJR - IslandCDJR_LeaseRet6-12_09-04-25 Beneva Olivo +191788016…" at bounding box center [784, 351] width 1568 height 703
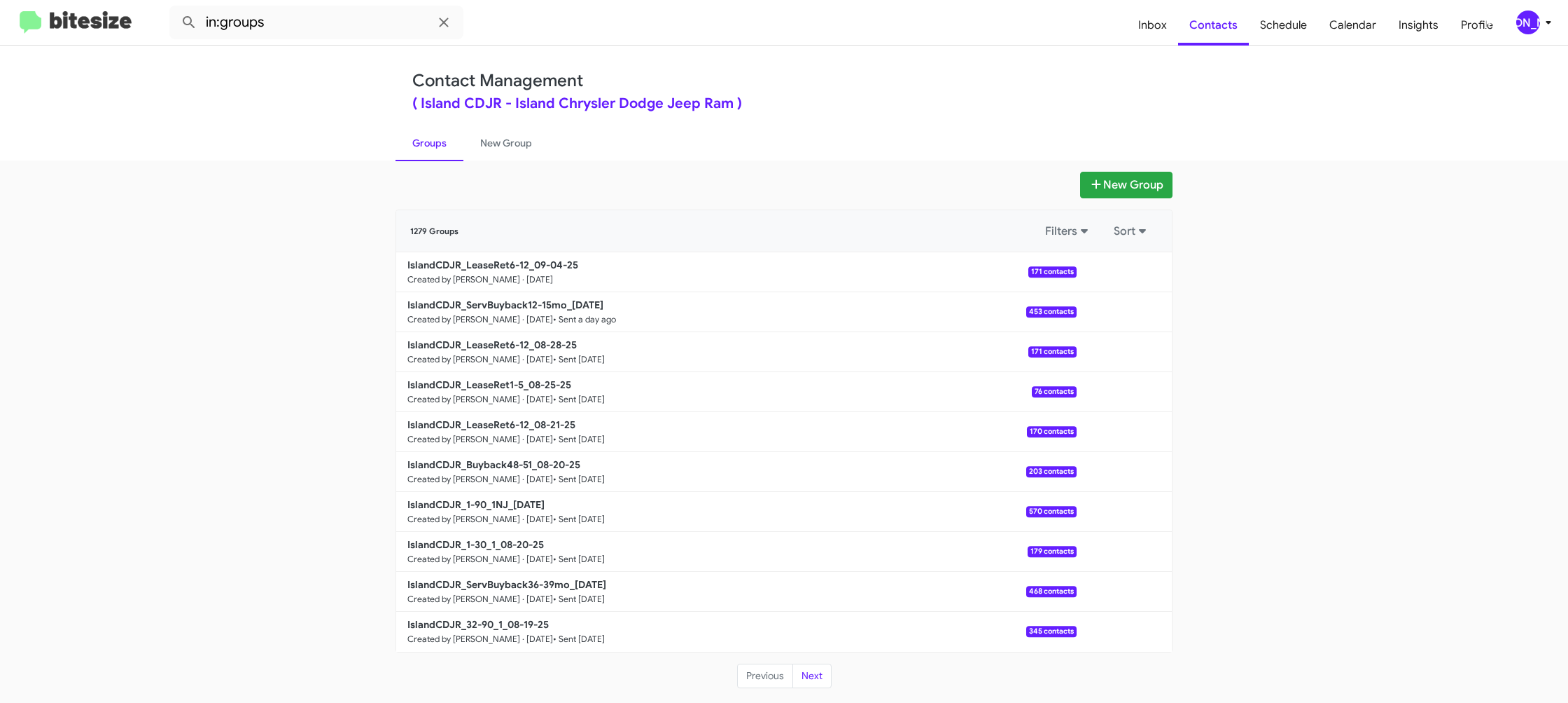
click at [485, 272] on p "IslandCDJR_LeaseRet6-12_09-04-25" at bounding box center [737, 264] width 658 height 14
drag, startPoint x: 485, startPoint y: 272, endPoint x: 454, endPoint y: 136, distance: 139.5
click at [485, 271] on p "IslandCDJR_LeaseRet6-12_09-04-25" at bounding box center [737, 264] width 658 height 14
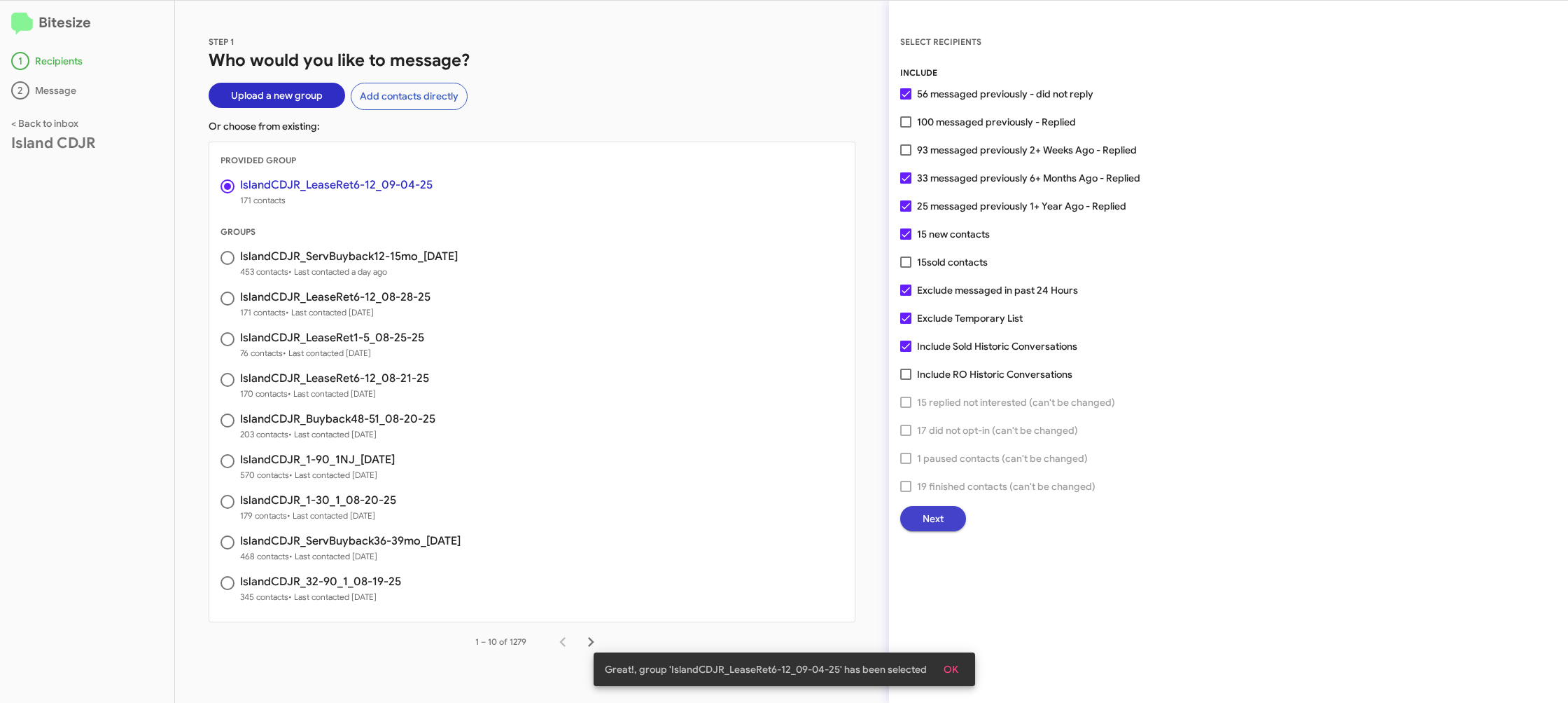
click at [952, 519] on button "Next" at bounding box center [933, 518] width 66 height 26
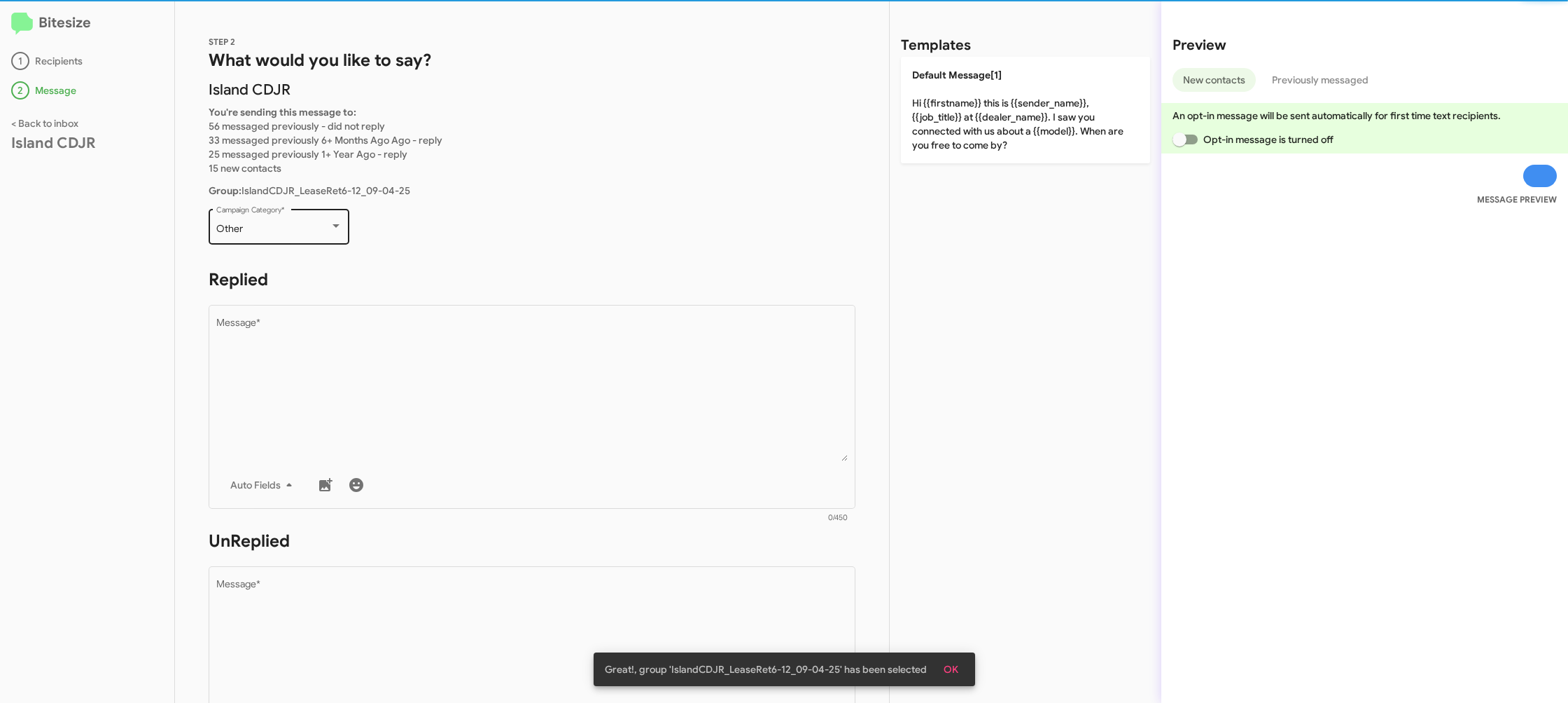
click at [311, 236] on div "Other Campaign Category *" at bounding box center [279, 225] width 126 height 39
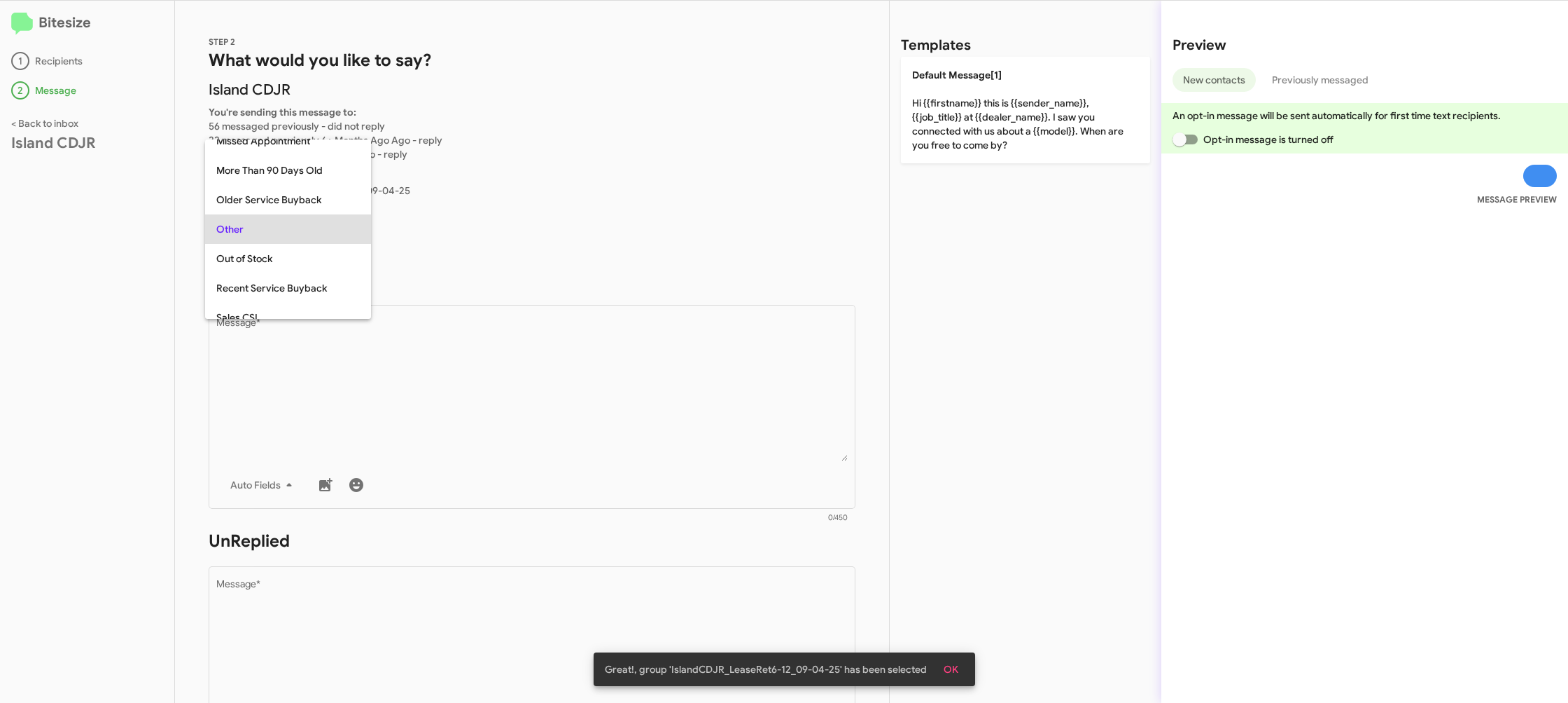
scroll to position [206, 0]
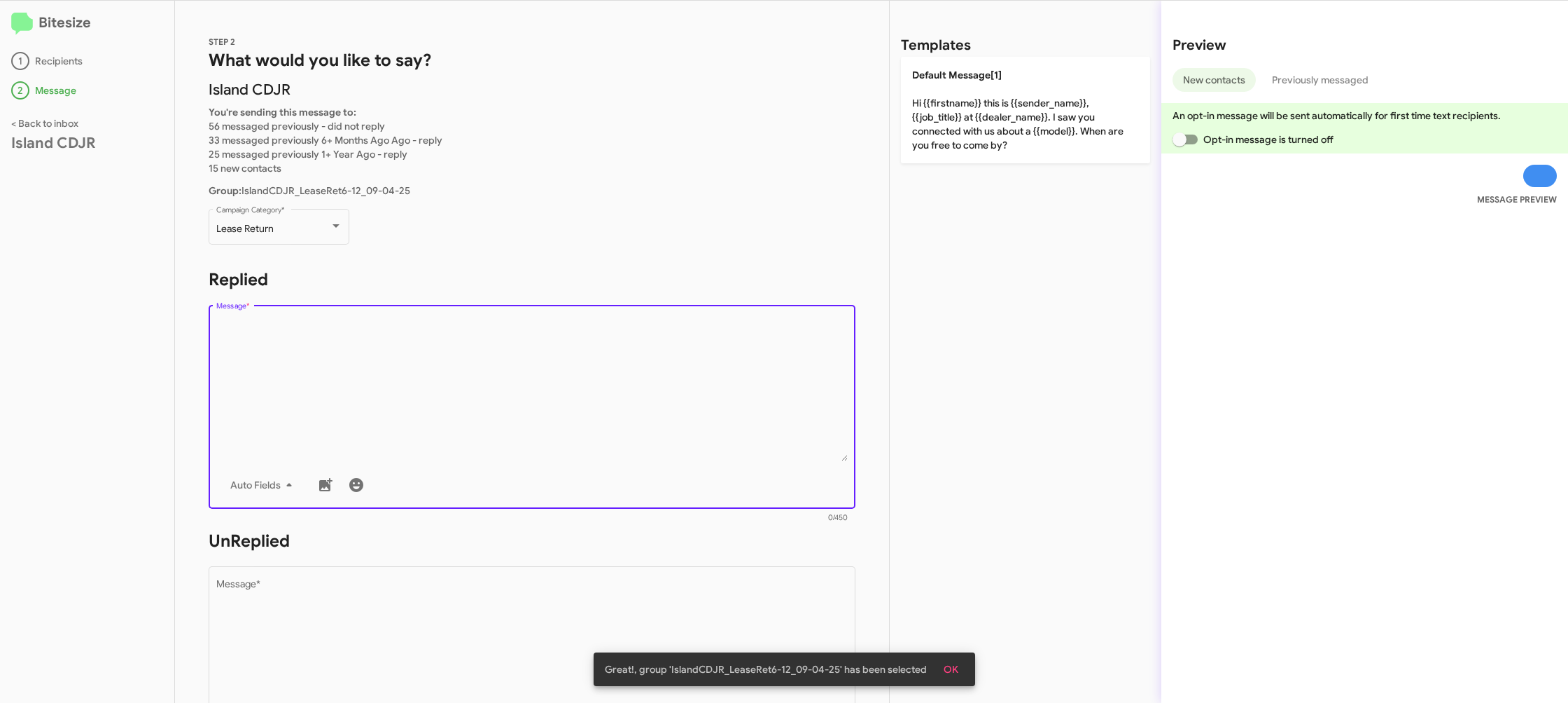
drag, startPoint x: 606, startPoint y: 371, endPoint x: 824, endPoint y: 221, distance: 264.6
click at [605, 370] on textarea "Message *" at bounding box center [532, 389] width 633 height 143
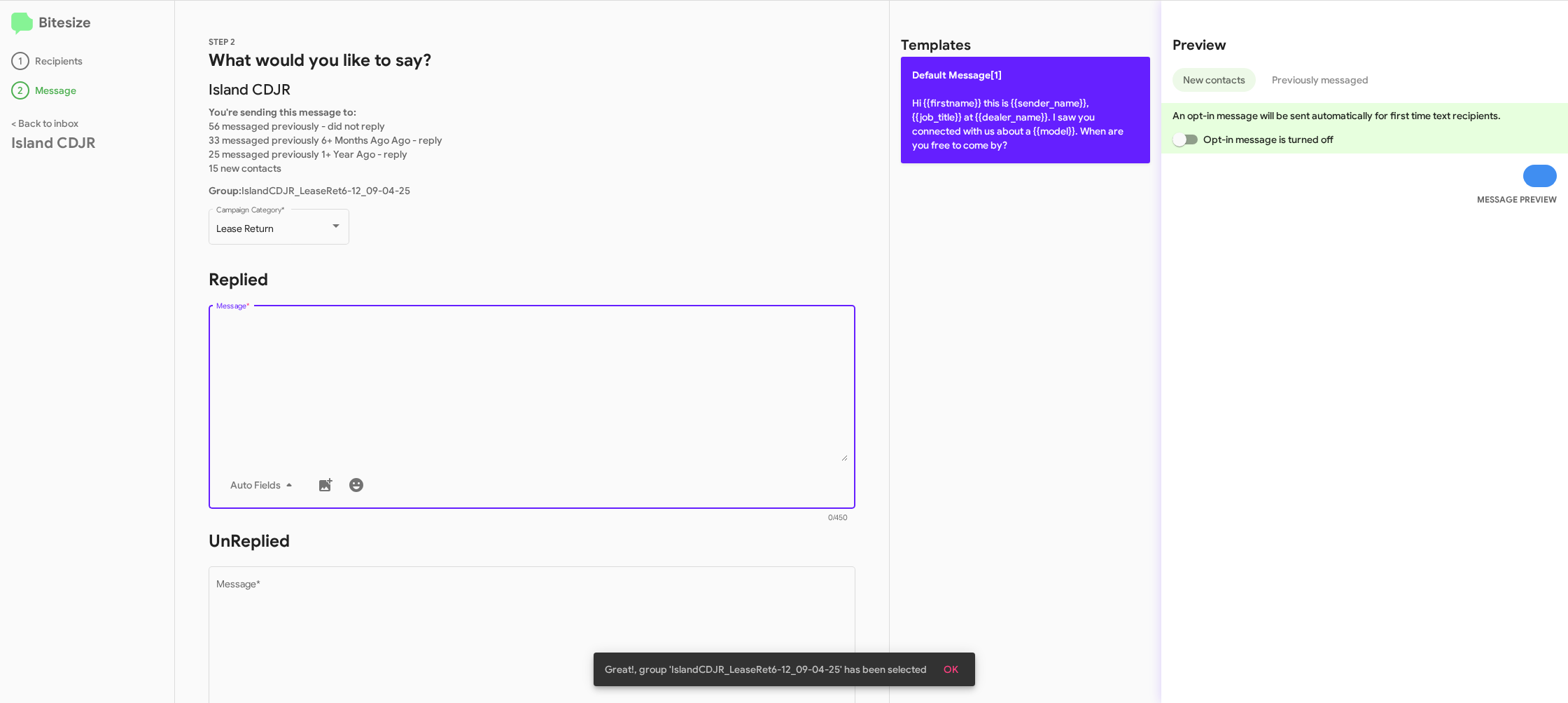
click at [987, 112] on p "Default Message[1] Hi {{firstname}} this is {{sender_name}}, {{job_title}} at {…" at bounding box center [1026, 110] width 250 height 107
type textarea "Hi {{firstname}} this is {{sender_name}}, {{job_title}} at {{dealer_name}}. I s…"
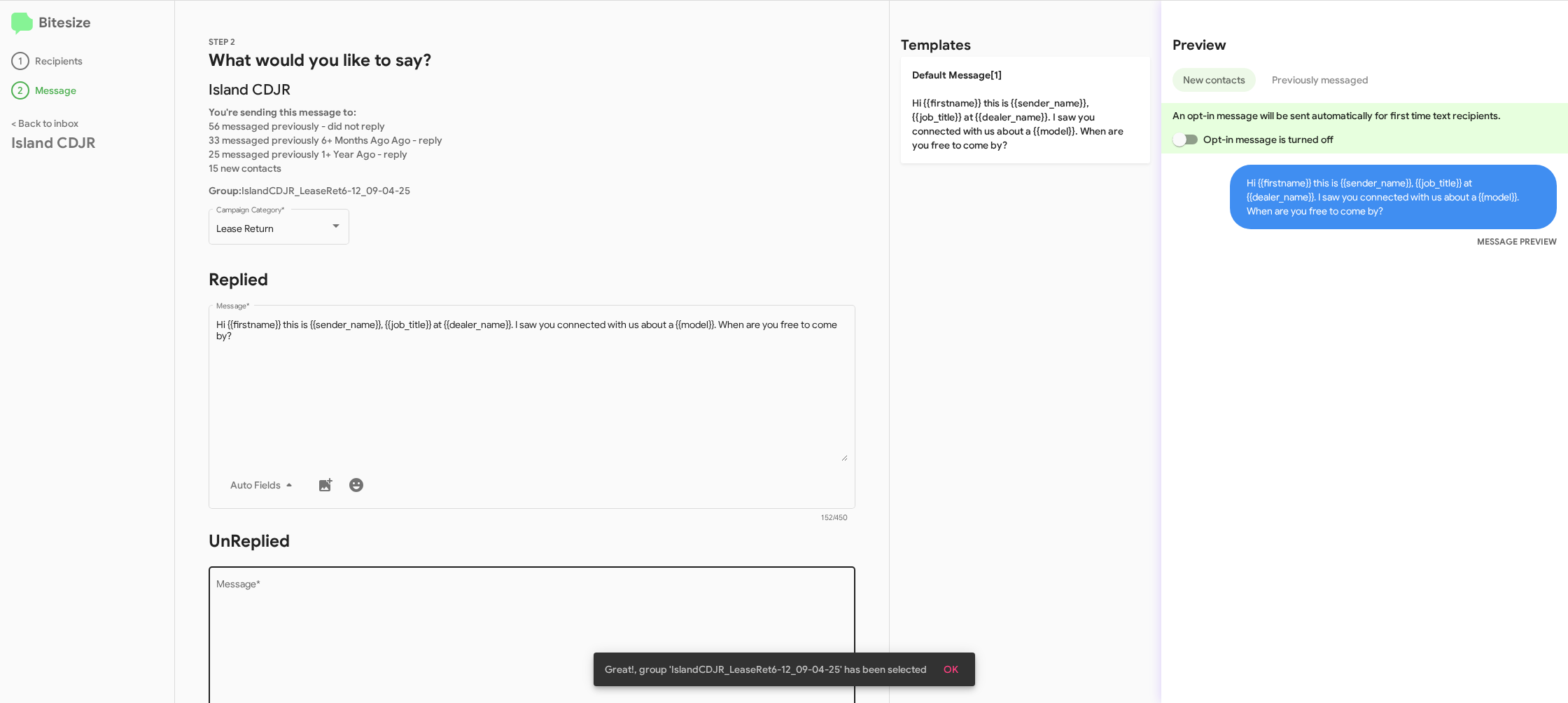
scroll to position [29, 0]
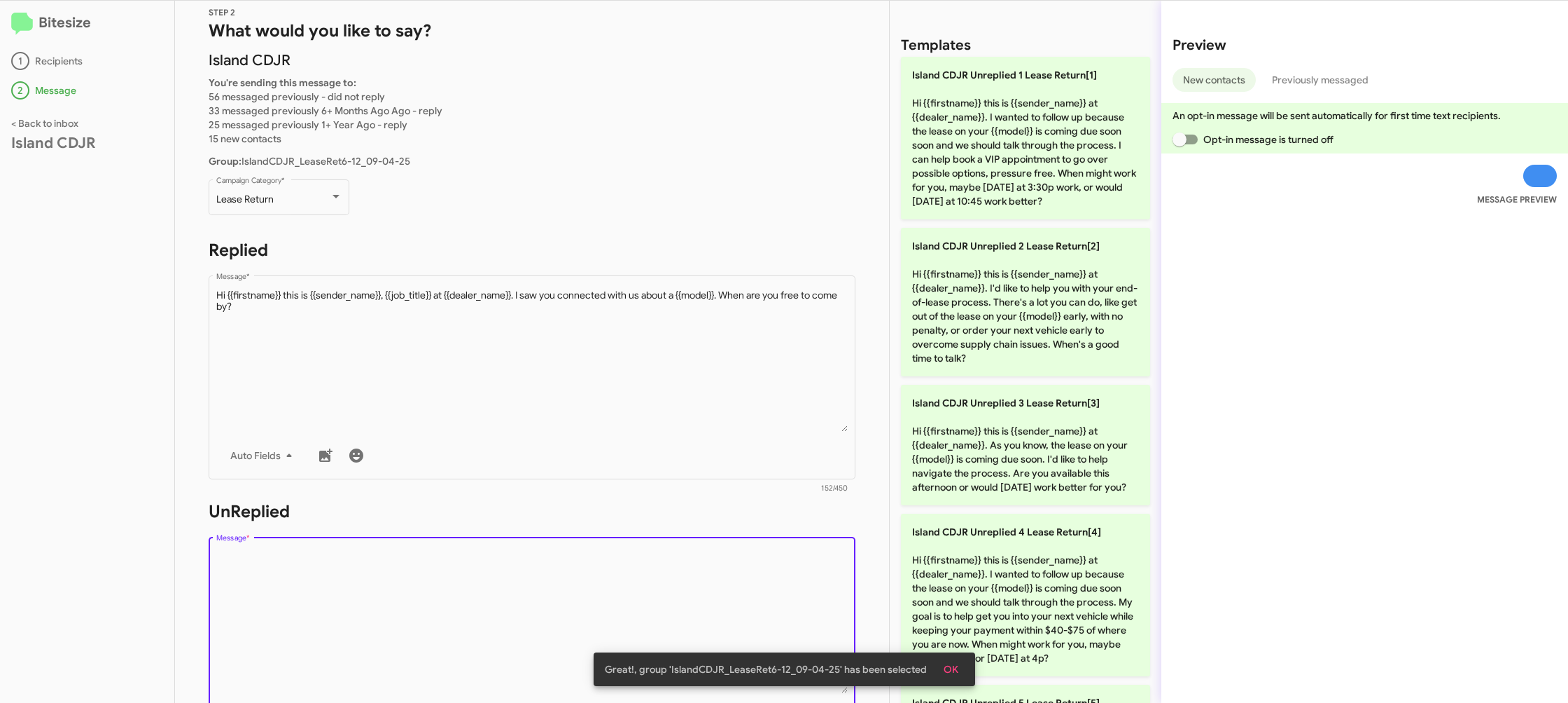
click at [687, 576] on textarea "Message *" at bounding box center [532, 621] width 633 height 143
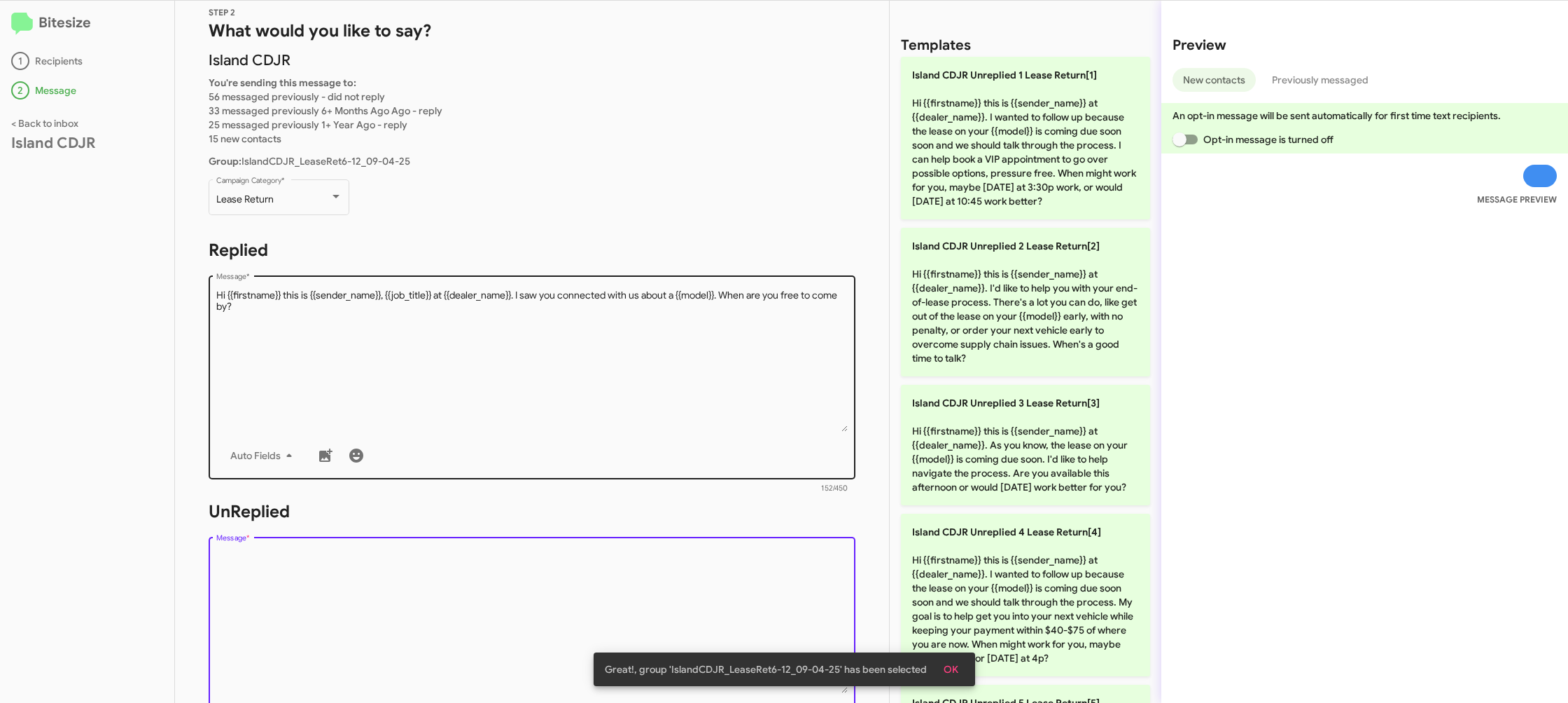
drag, startPoint x: 996, startPoint y: 596, endPoint x: 570, endPoint y: 476, distance: 442.6
click at [995, 596] on p "Island CDJR Unreplied 4 Lease Return[4] Hi {{firstname}} this is {{sender_name}…" at bounding box center [1026, 595] width 250 height 163
type textarea "Hi {{firstname}} this is {{sender_name}} at {{dealer_name}}. I wanted to follow…"
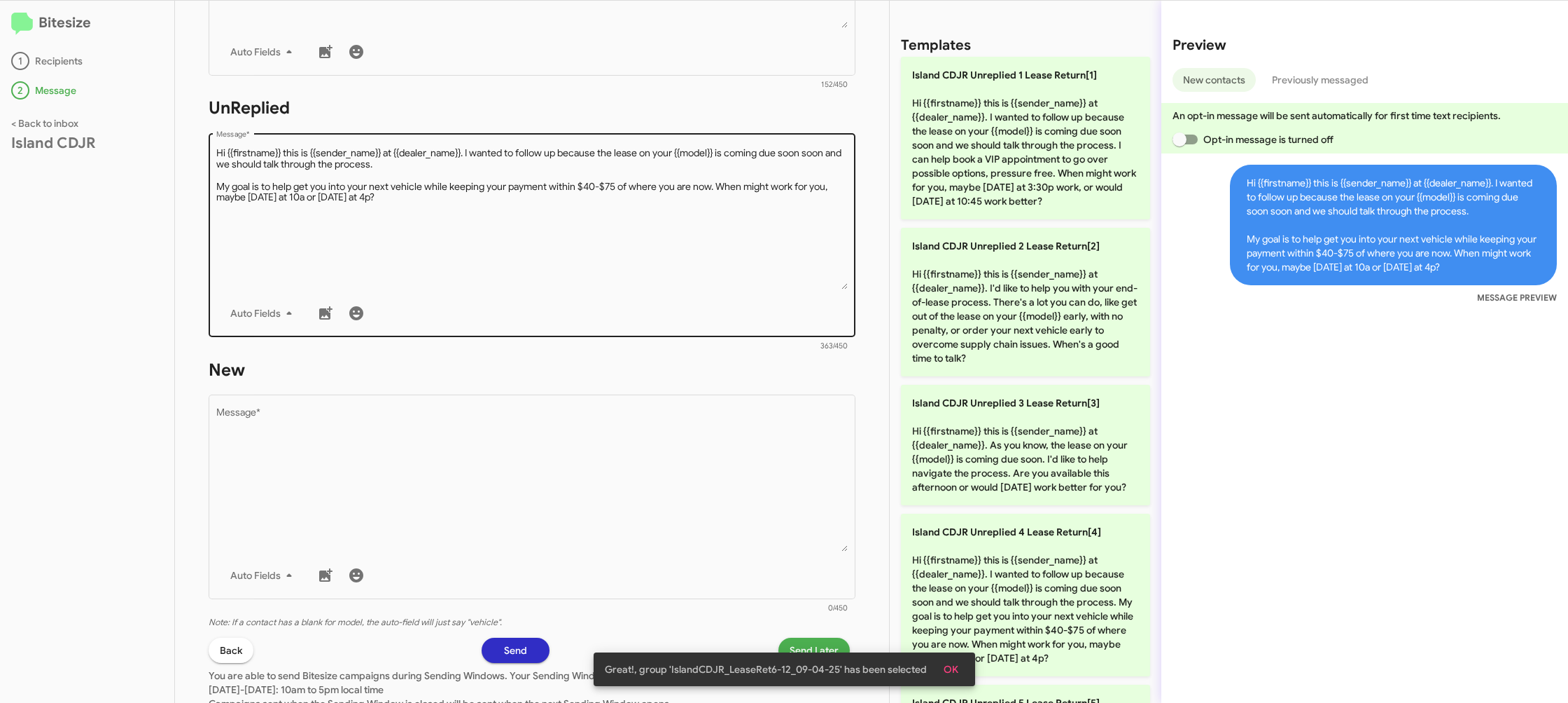
scroll to position [525, 0]
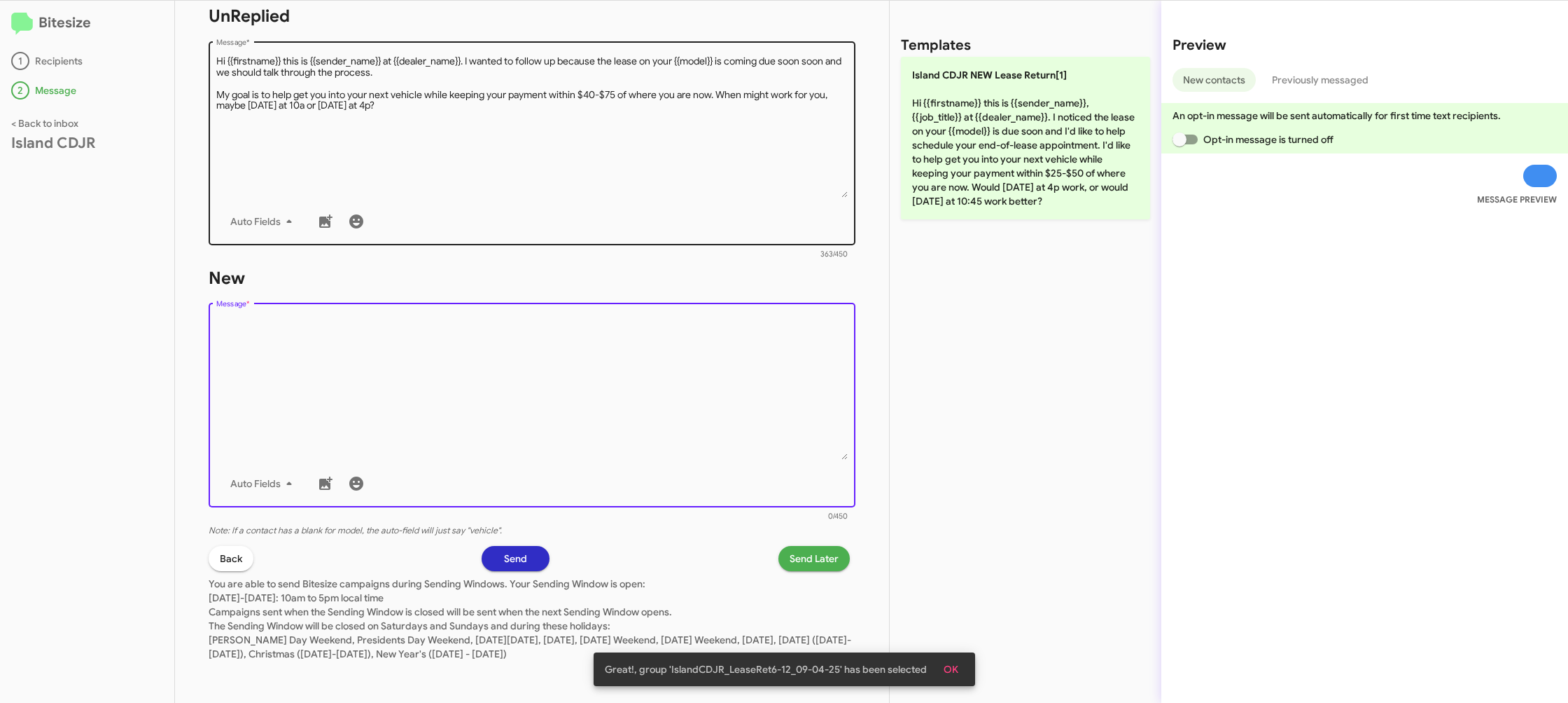
click at [584, 453] on textarea "Message *" at bounding box center [532, 388] width 633 height 143
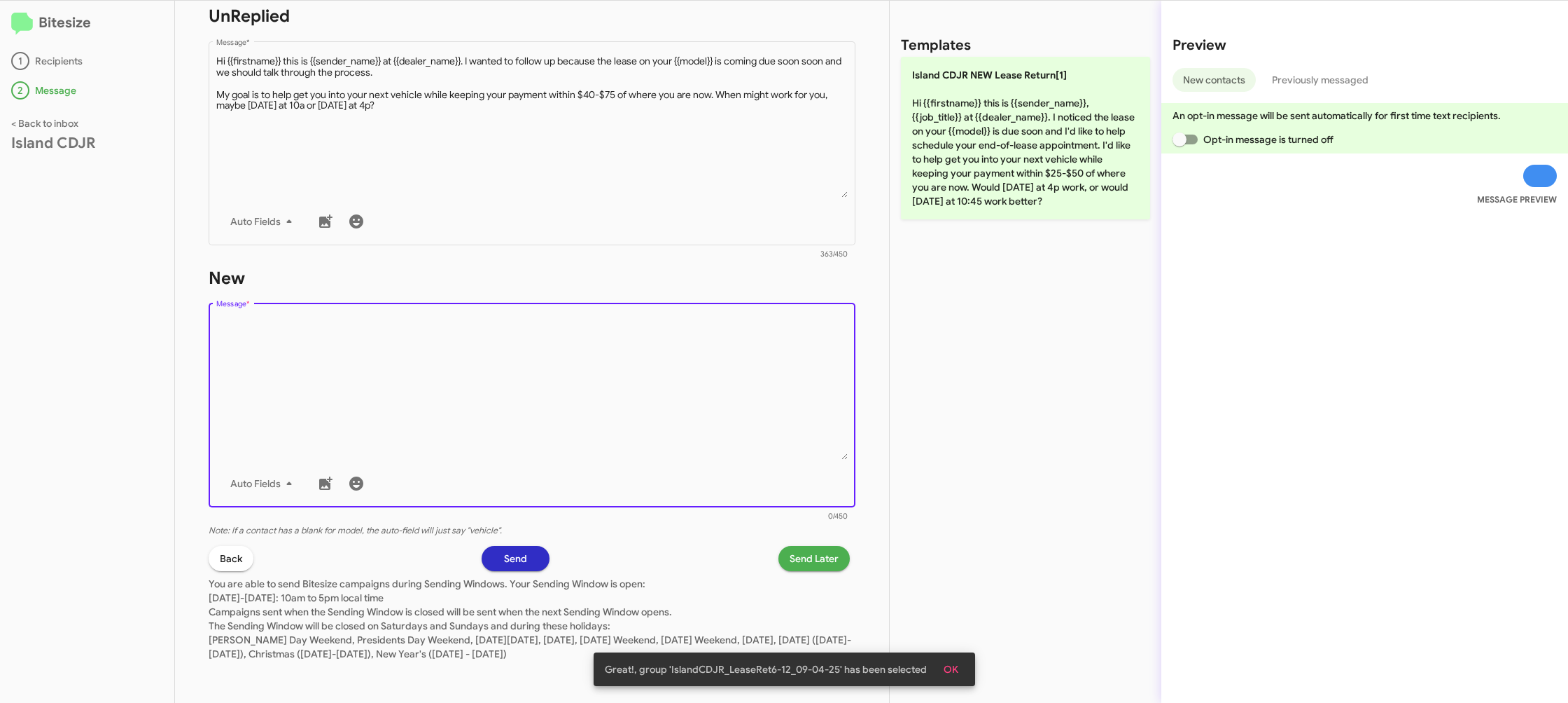
drag, startPoint x: 584, startPoint y: 453, endPoint x: 639, endPoint y: 403, distance: 74.3
click at [585, 449] on textarea "Message *" at bounding box center [532, 388] width 633 height 143
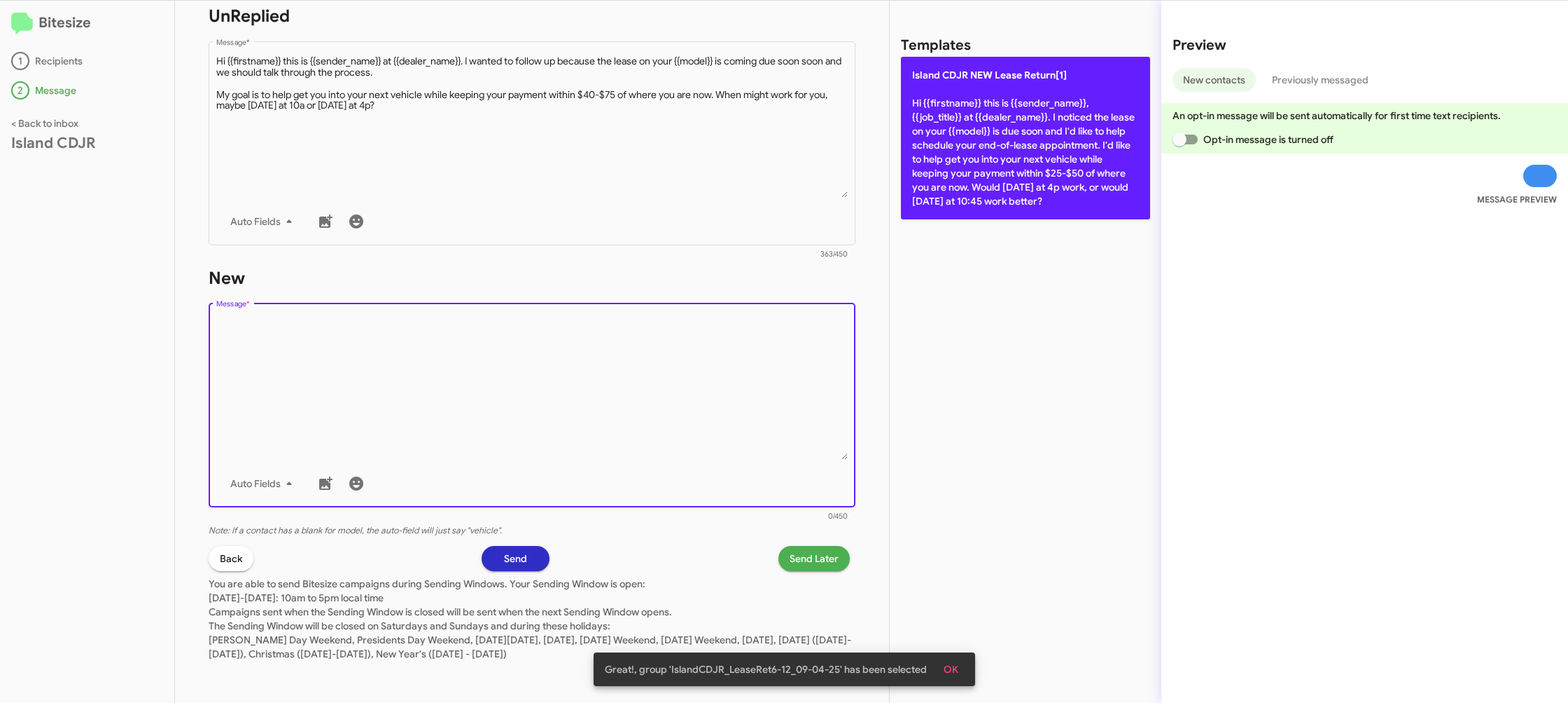
click at [988, 110] on p "Island CDJR NEW Lease Return[1] Hi {{firstname}} this is {{sender_name}}, {{job…" at bounding box center [1026, 138] width 250 height 163
type textarea "Hi {{firstname}} this is {{sender_name}}, {{job_title}} at {{dealer_name}}. I n…"
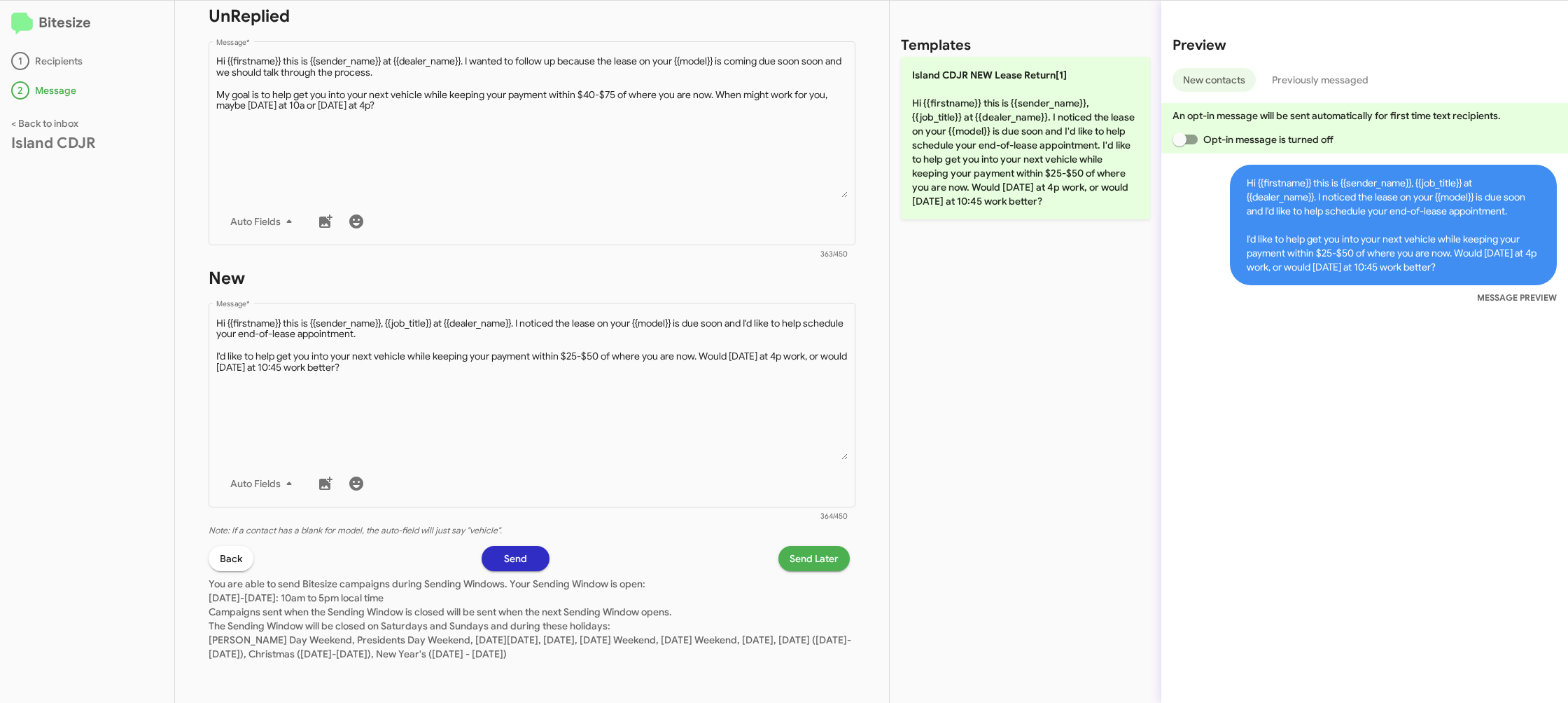
click at [797, 562] on span "Send Later" at bounding box center [814, 558] width 49 height 26
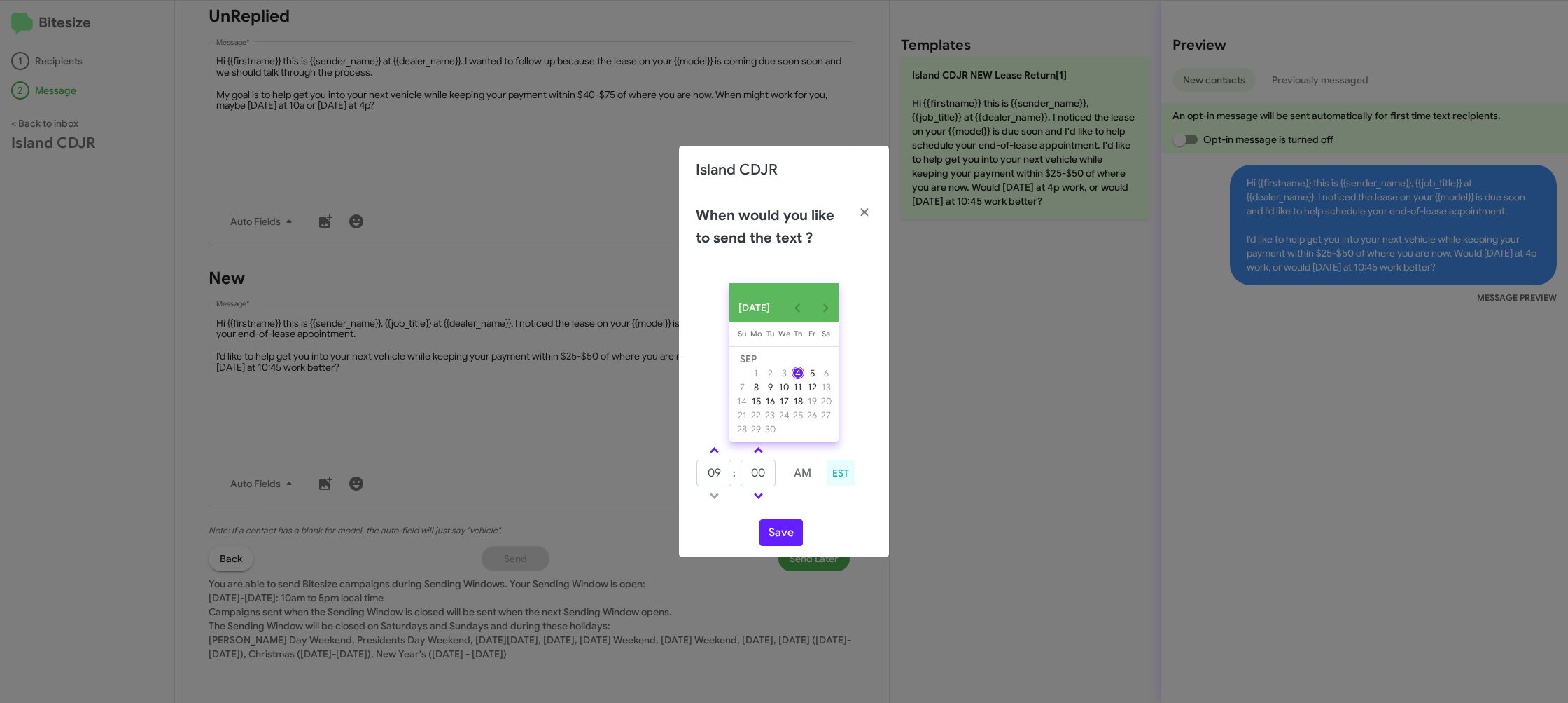
drag, startPoint x: 408, startPoint y: 217, endPoint x: 533, endPoint y: 159, distance: 137.8
click at [410, 209] on modal-container "Island CDJR When would you like to send the text ? SEP 2025 Sunday Su Monday Mo…" at bounding box center [784, 351] width 1568 height 703
click at [566, 213] on modal-container "Island CDJR When would you like to send the text ? SEP 2025 Sunday Su Monday Mo…" at bounding box center [784, 351] width 1568 height 703
click at [861, 206] on icon "button" at bounding box center [864, 212] width 16 height 12
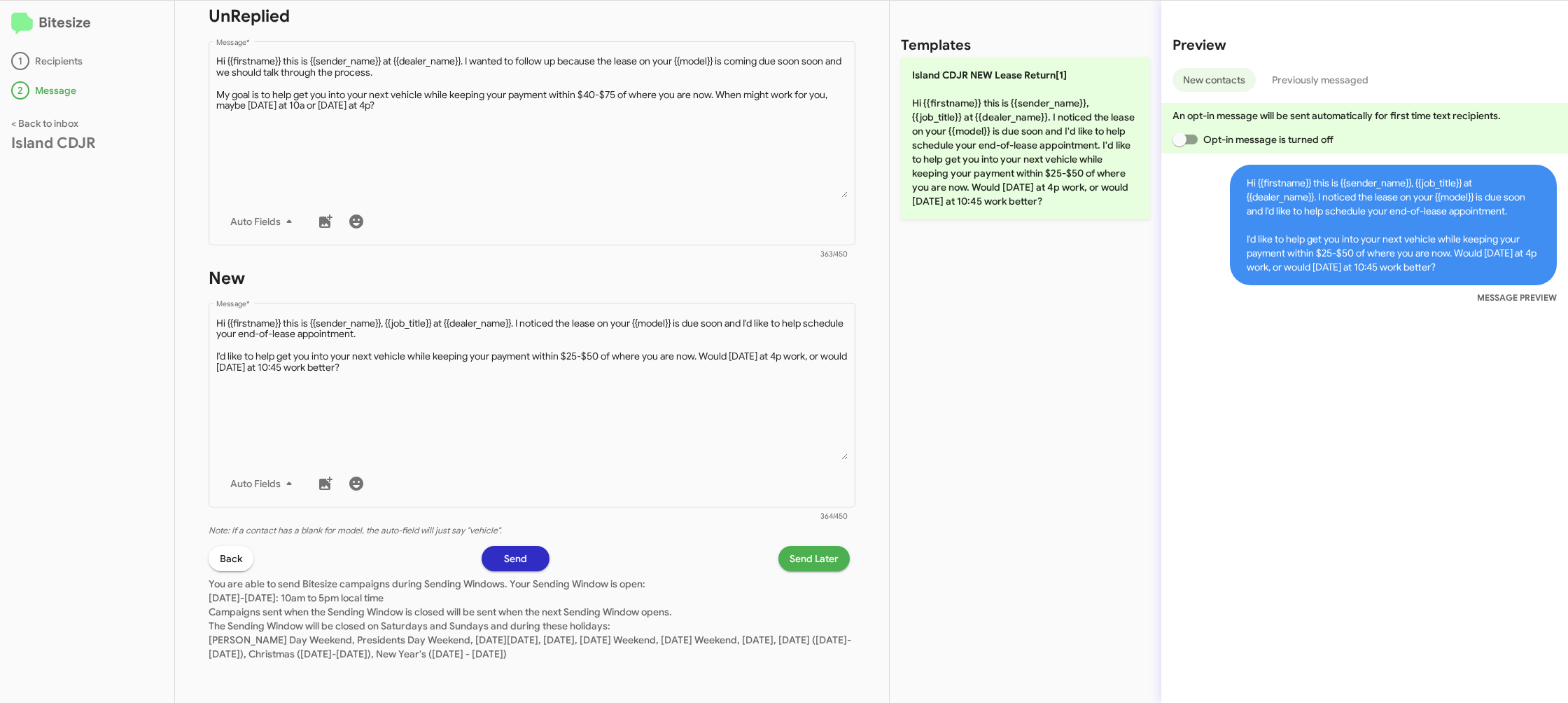
scroll to position [177, 0]
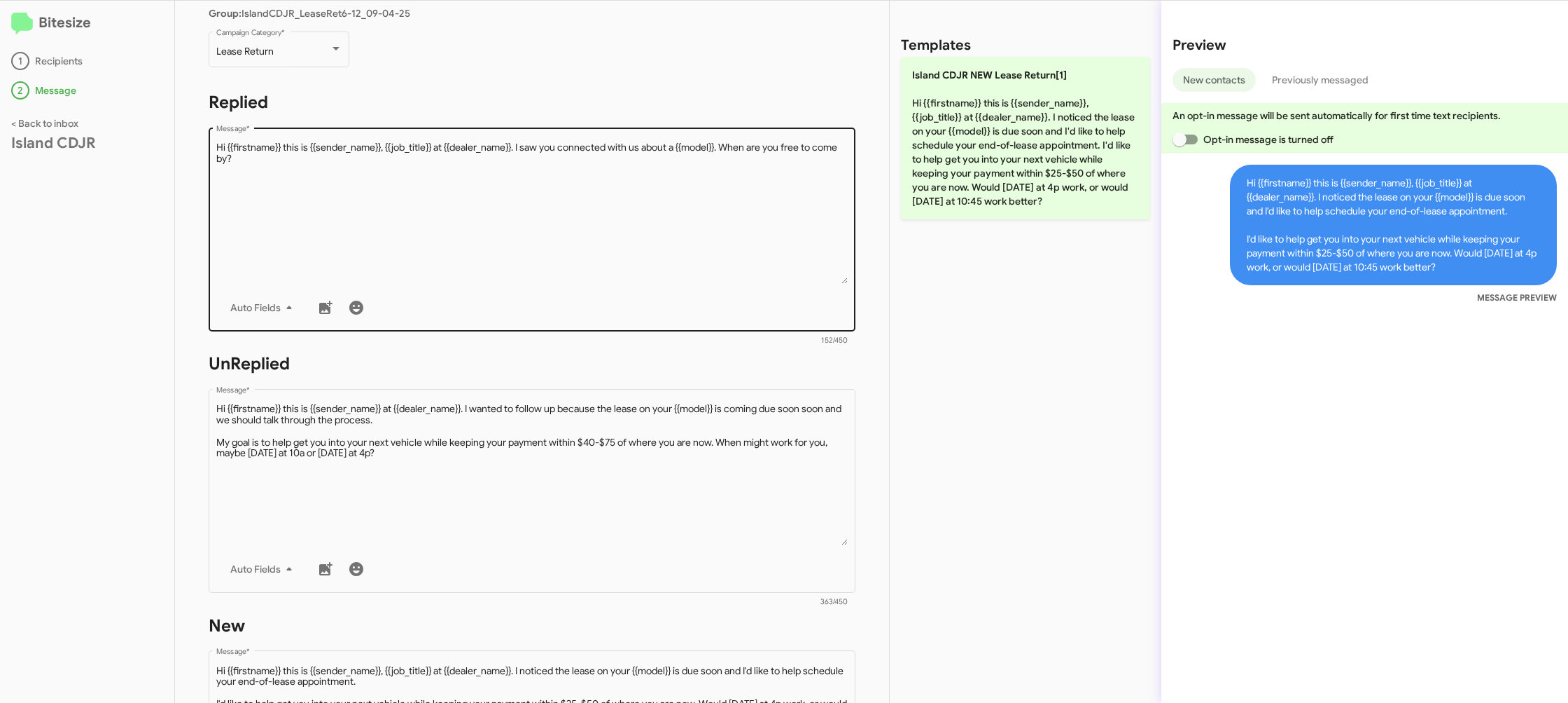
click at [562, 245] on textarea "Message *" at bounding box center [532, 212] width 633 height 143
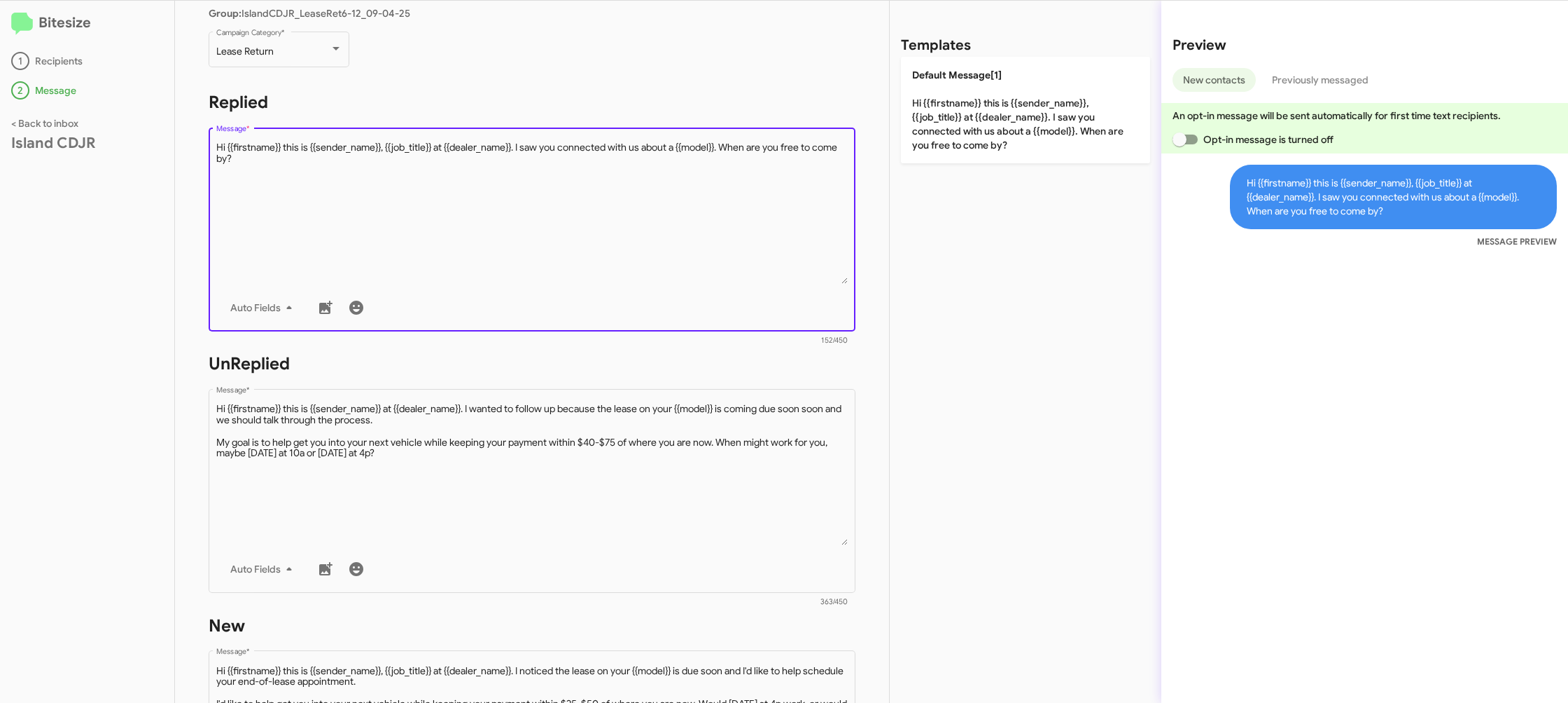
click at [562, 245] on textarea "Message *" at bounding box center [532, 212] width 633 height 143
drag, startPoint x: 562, startPoint y: 245, endPoint x: 645, endPoint y: 224, distance: 85.6
click at [568, 241] on textarea "Message *" at bounding box center [532, 212] width 633 height 143
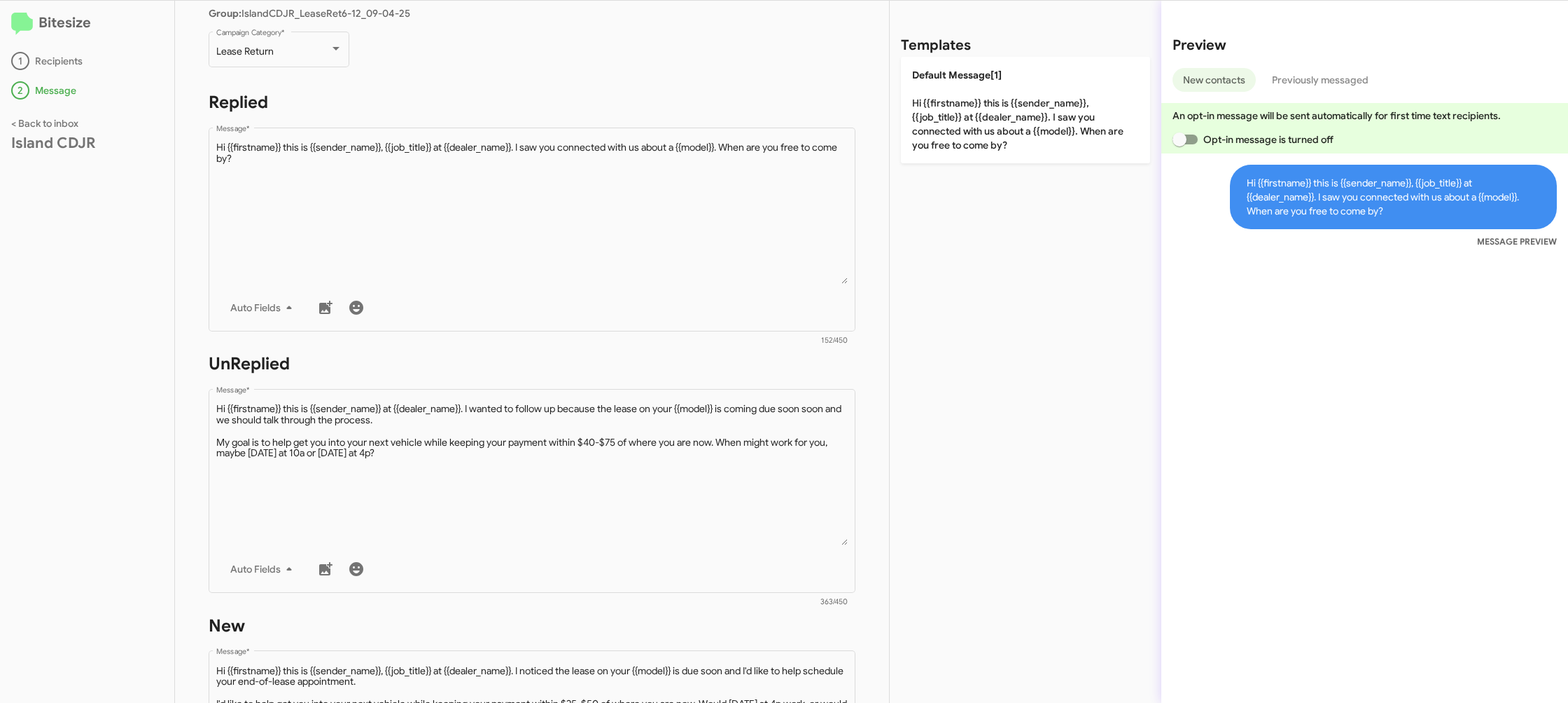
click at [922, 158] on div "Templates Default Message[1] Hi {{firstname}} this is {{sender_name}}, {{job_ti…" at bounding box center [1025, 352] width 271 height 702
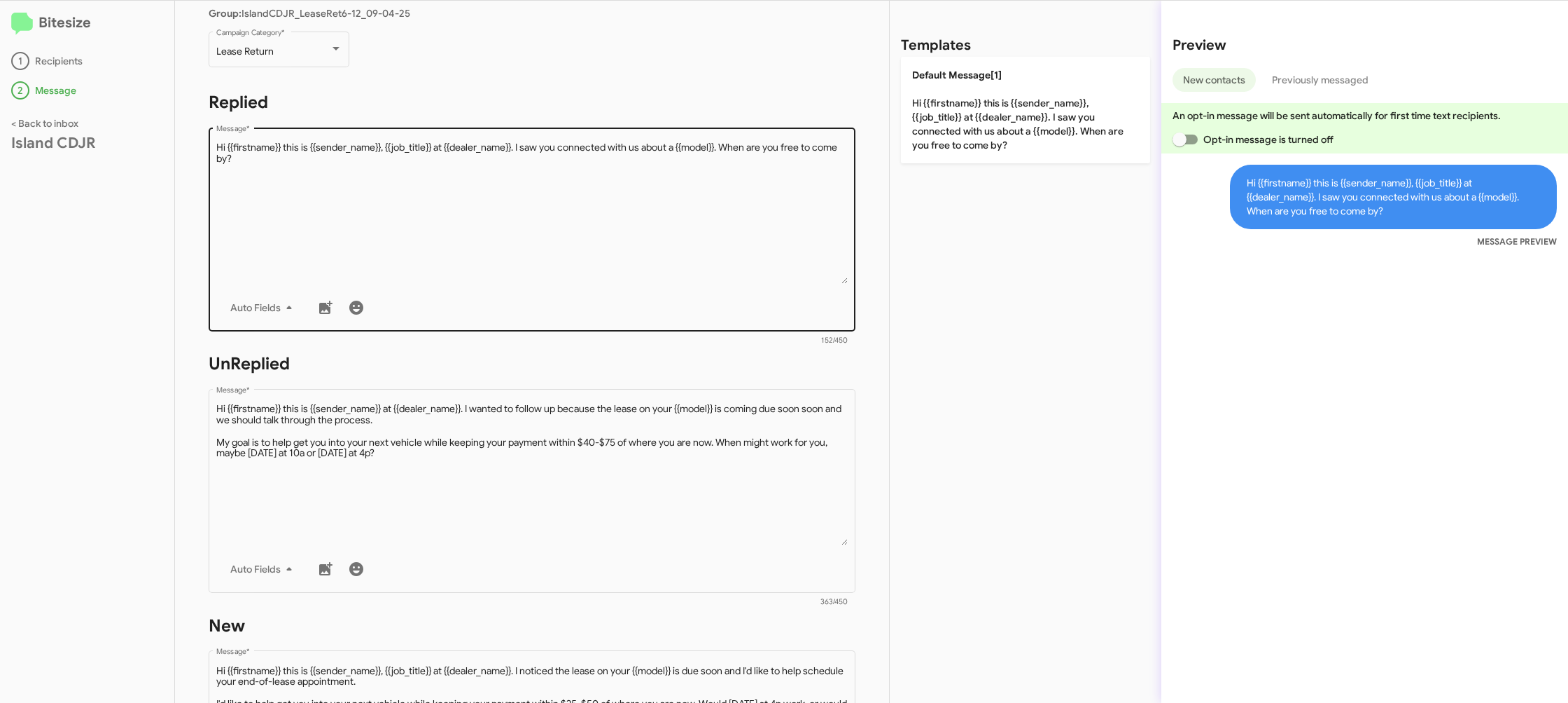
drag, startPoint x: 943, startPoint y: 131, endPoint x: 810, endPoint y: 326, distance: 236.0
click at [941, 132] on p "Default Message[1] Hi {{firstname}} this is {{sender_name}}, {{job_title}} at {…" at bounding box center [1026, 110] width 250 height 107
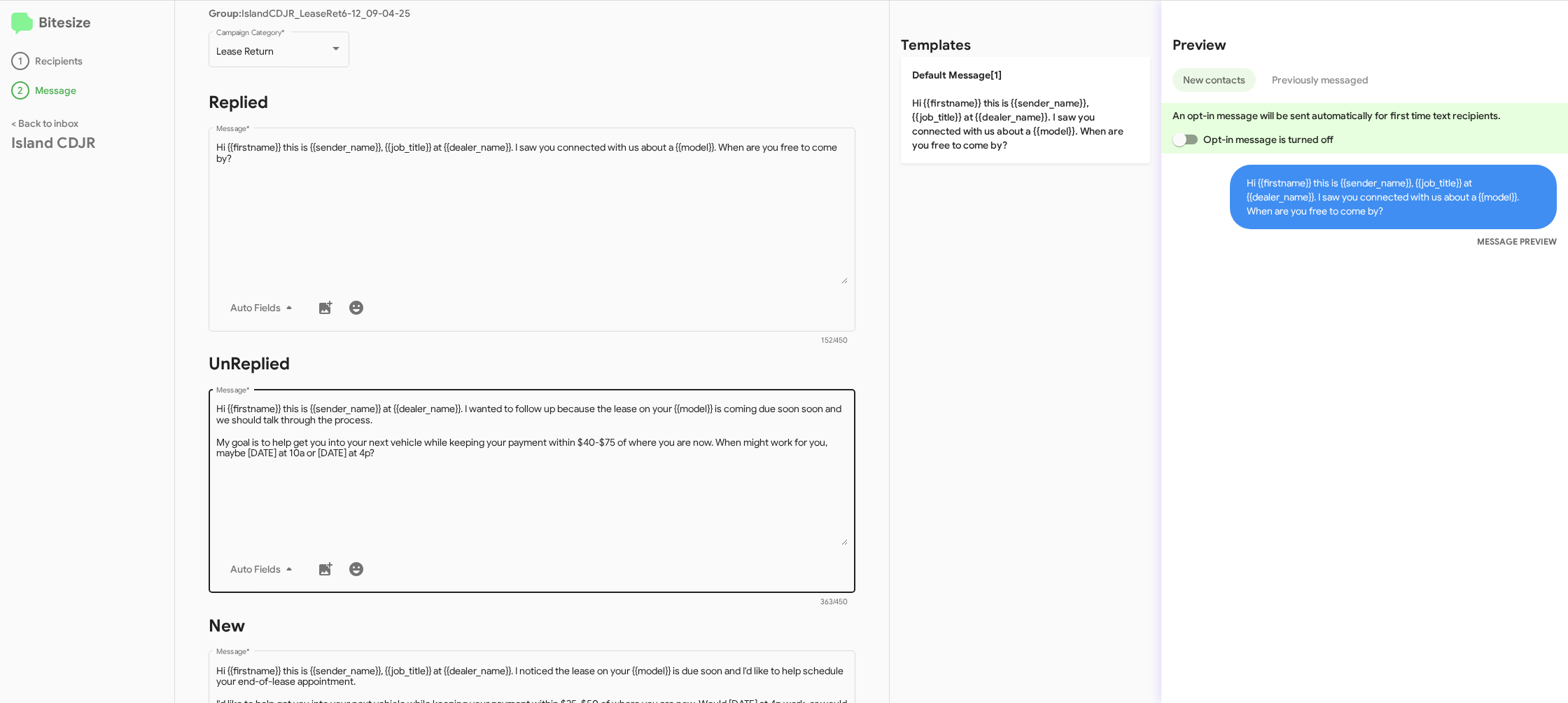
click at [763, 427] on textarea "Message *" at bounding box center [532, 473] width 633 height 143
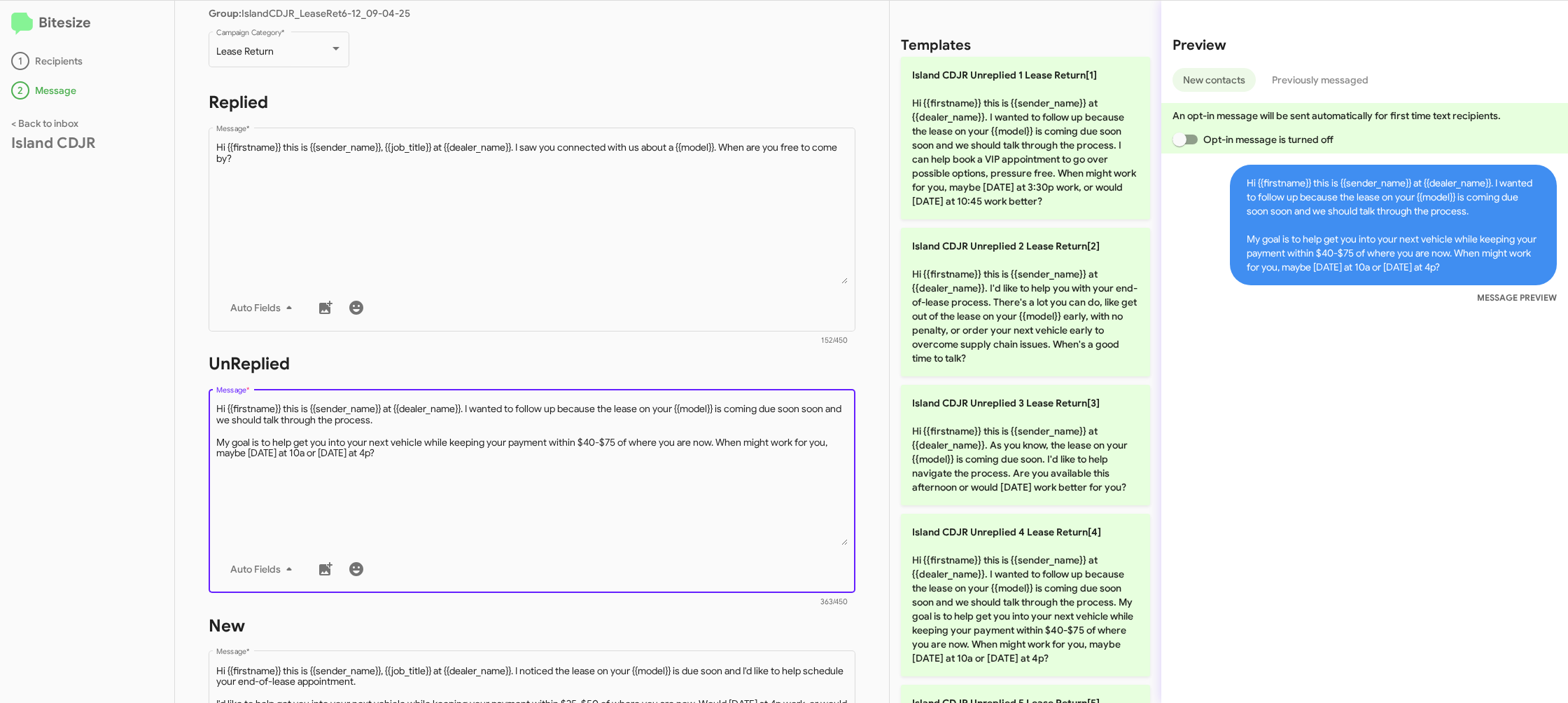
click at [763, 427] on textarea "Message *" at bounding box center [532, 473] width 633 height 143
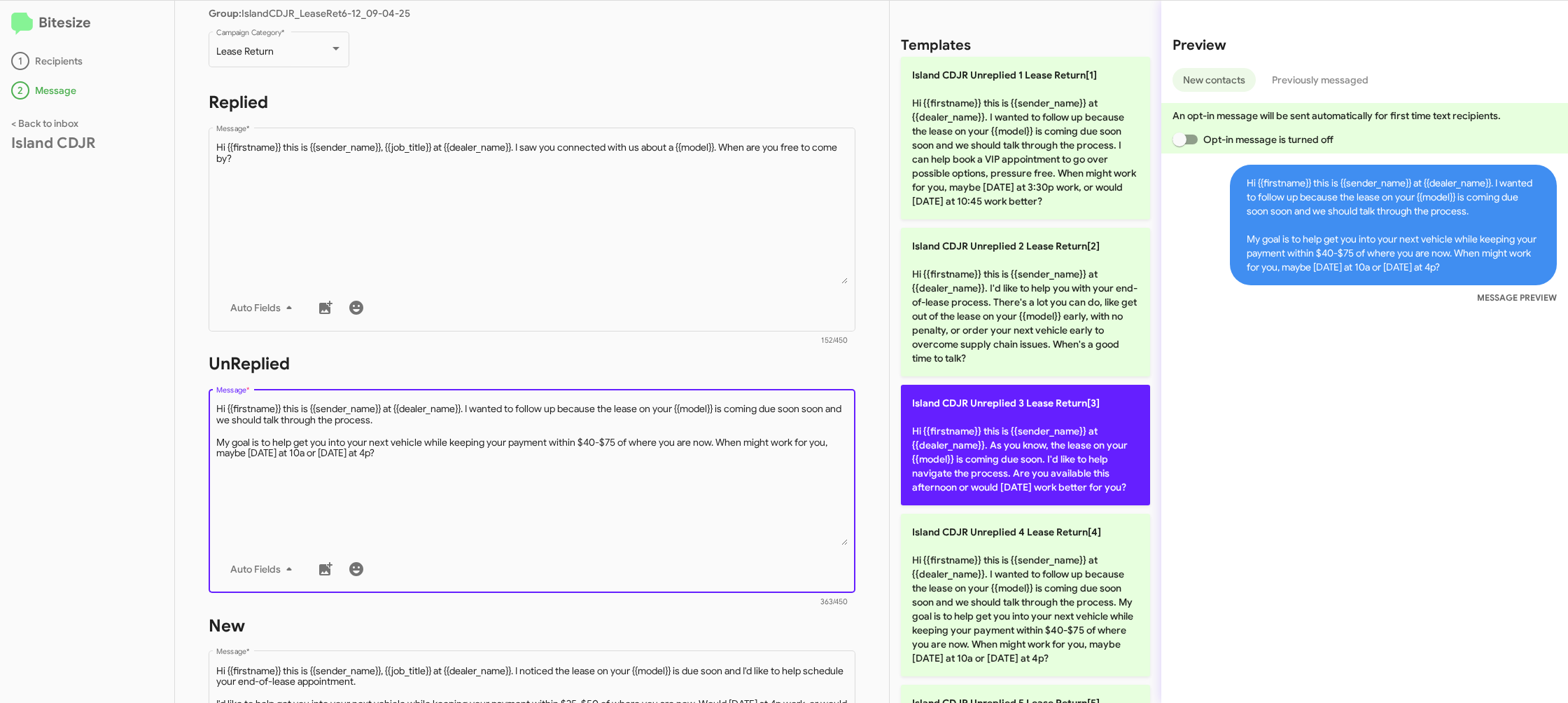
drag, startPoint x: 763, startPoint y: 427, endPoint x: 987, endPoint y: 462, distance: 226.7
click at [763, 427] on textarea "Message *" at bounding box center [532, 473] width 633 height 143
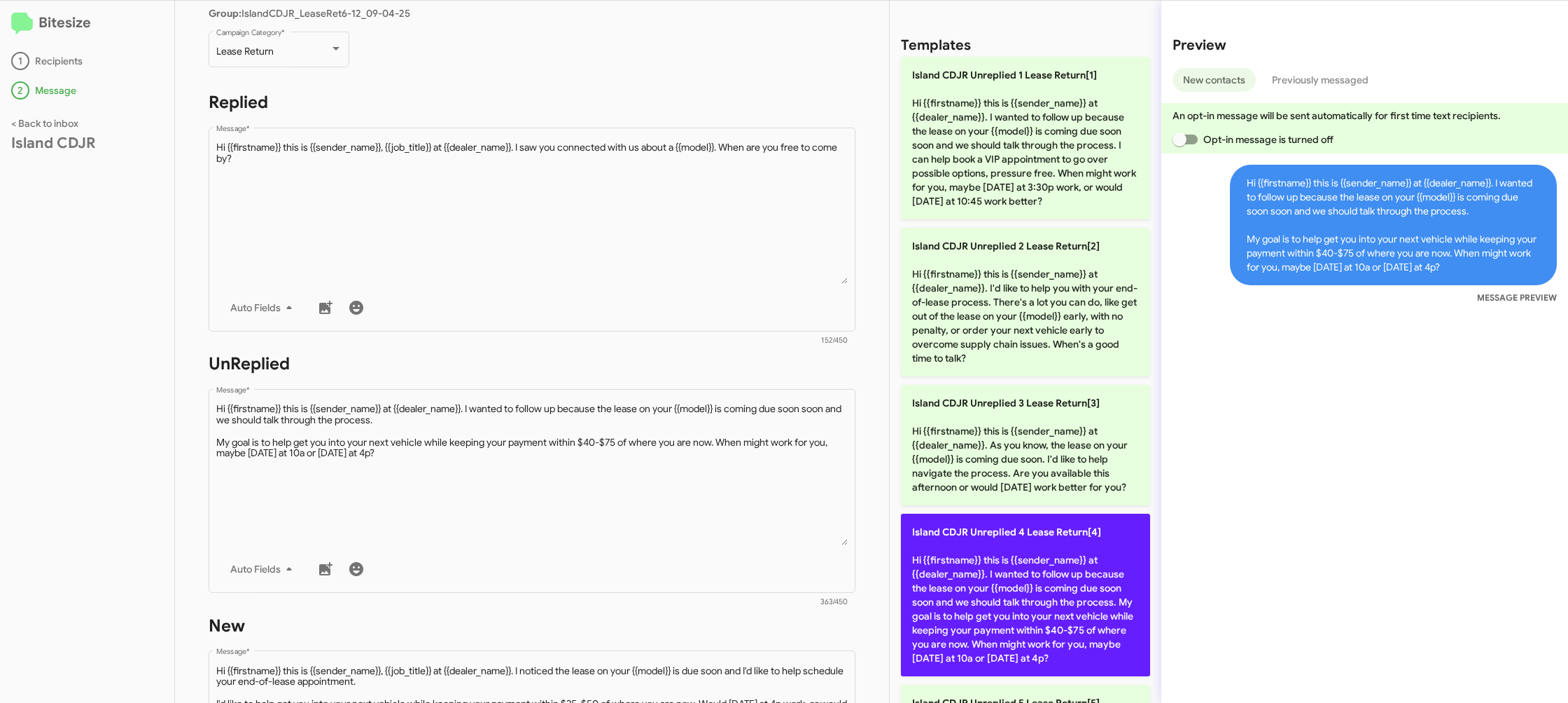
click at [1032, 598] on p "Island CDJR Unreplied 4 Lease Return[4] Hi {{firstname}} this is {{sender_name}…" at bounding box center [1026, 595] width 250 height 163
type textarea "Hi {{firstname}} this is {{sender_name}} at {{dealer_name}}. I wanted to follow…"
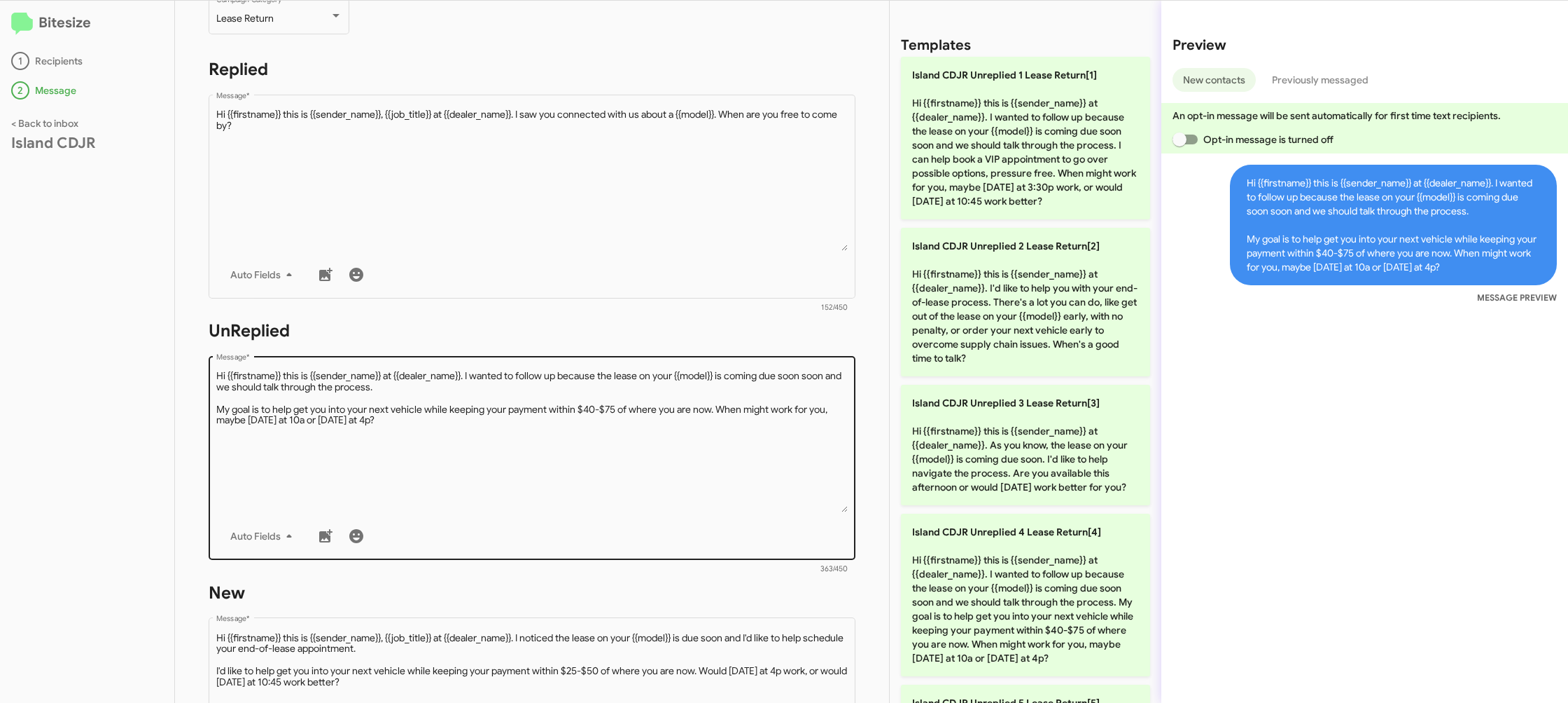
scroll to position [226, 0]
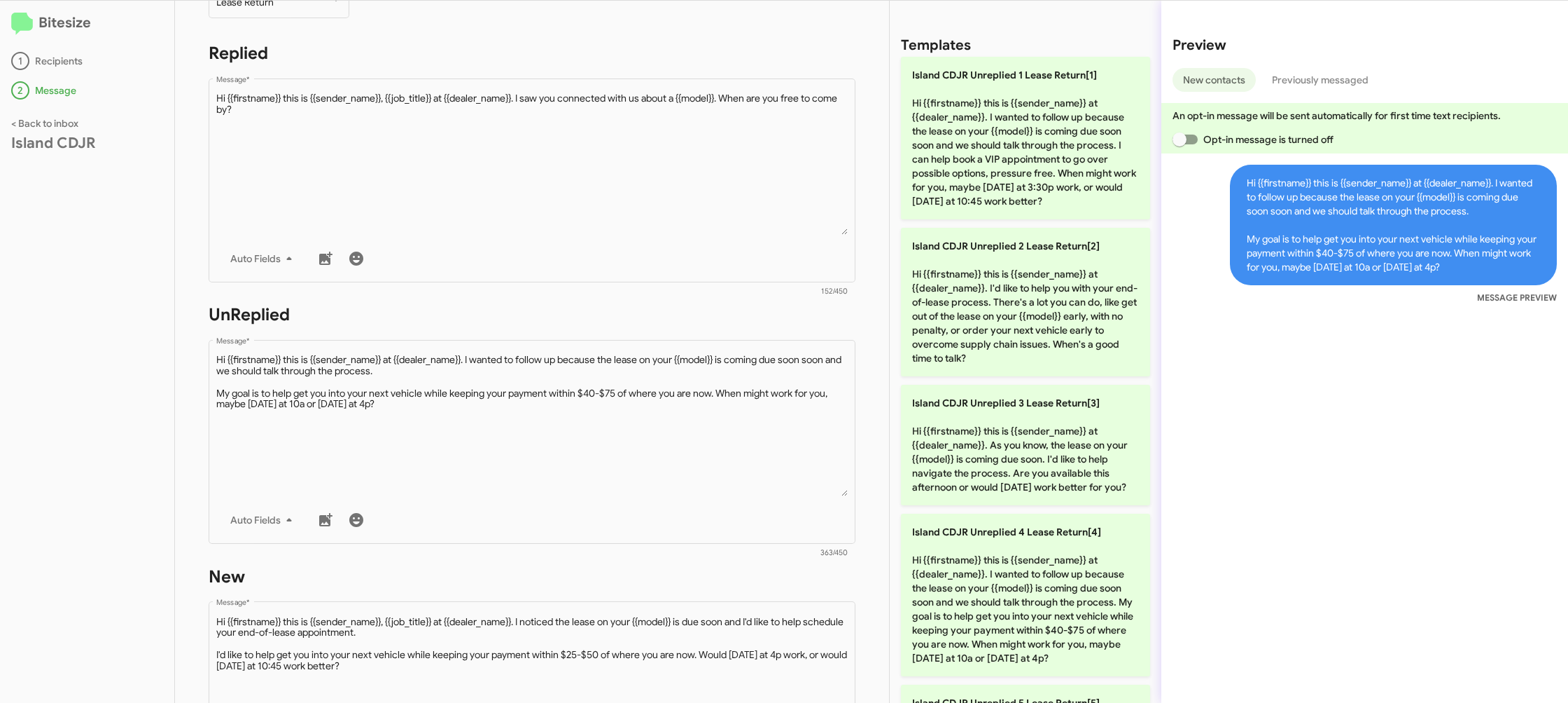
click at [675, 573] on h1 "New" at bounding box center [532, 576] width 647 height 23
click at [675, 613] on div "Drop image here to insert Auto Fields Message *" at bounding box center [532, 702] width 633 height 206
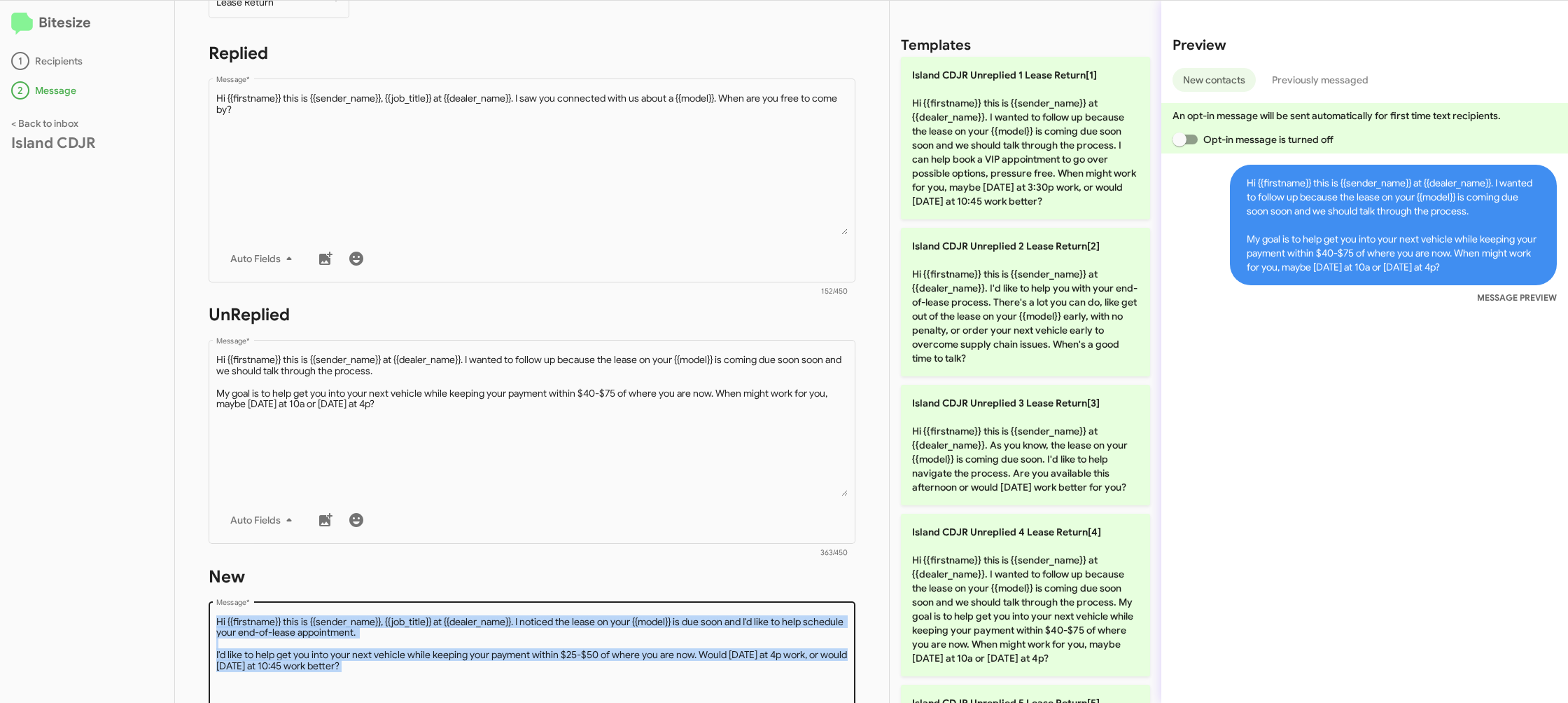
click at [675, 613] on div "Drop image here to insert Auto Fields Message *" at bounding box center [532, 702] width 633 height 206
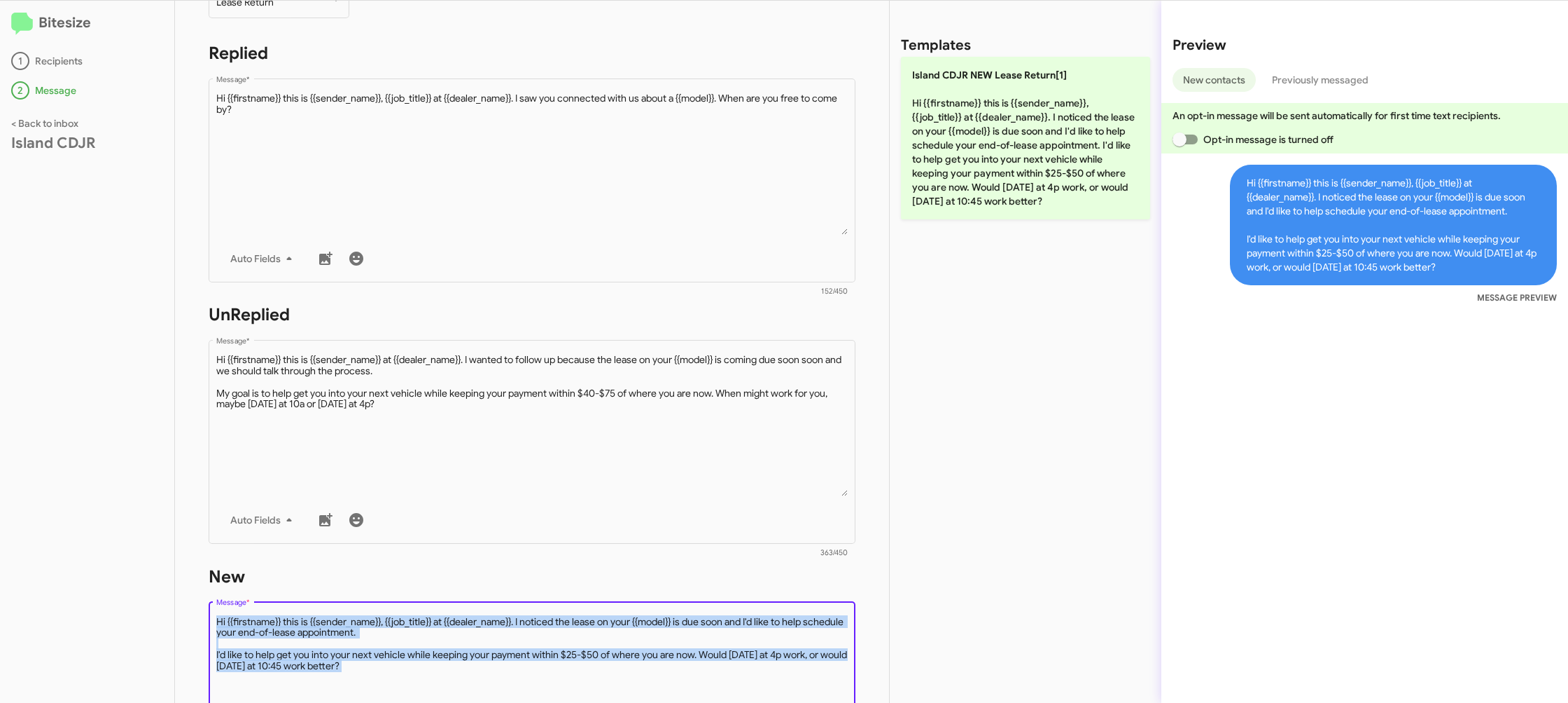
drag, startPoint x: 703, startPoint y: 573, endPoint x: 991, endPoint y: 125, distance: 532.6
click at [703, 573] on form "New Drop image here to insert Auto Fields Message * 364/450" at bounding box center [532, 693] width 647 height 255
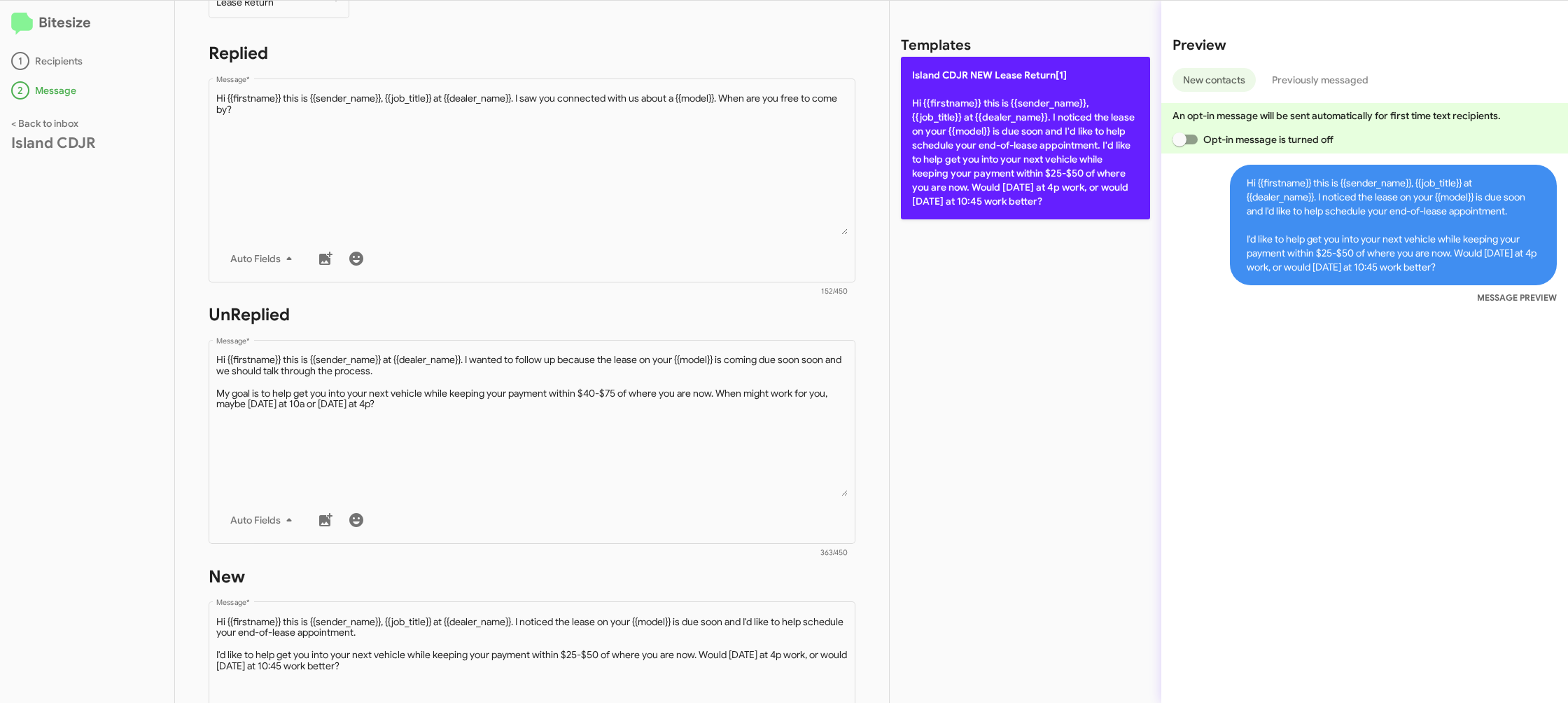
click at [985, 132] on p "Island CDJR NEW Lease Return[1] Hi {{firstname}} this is {{sender_name}}, {{job…" at bounding box center [1026, 138] width 250 height 163
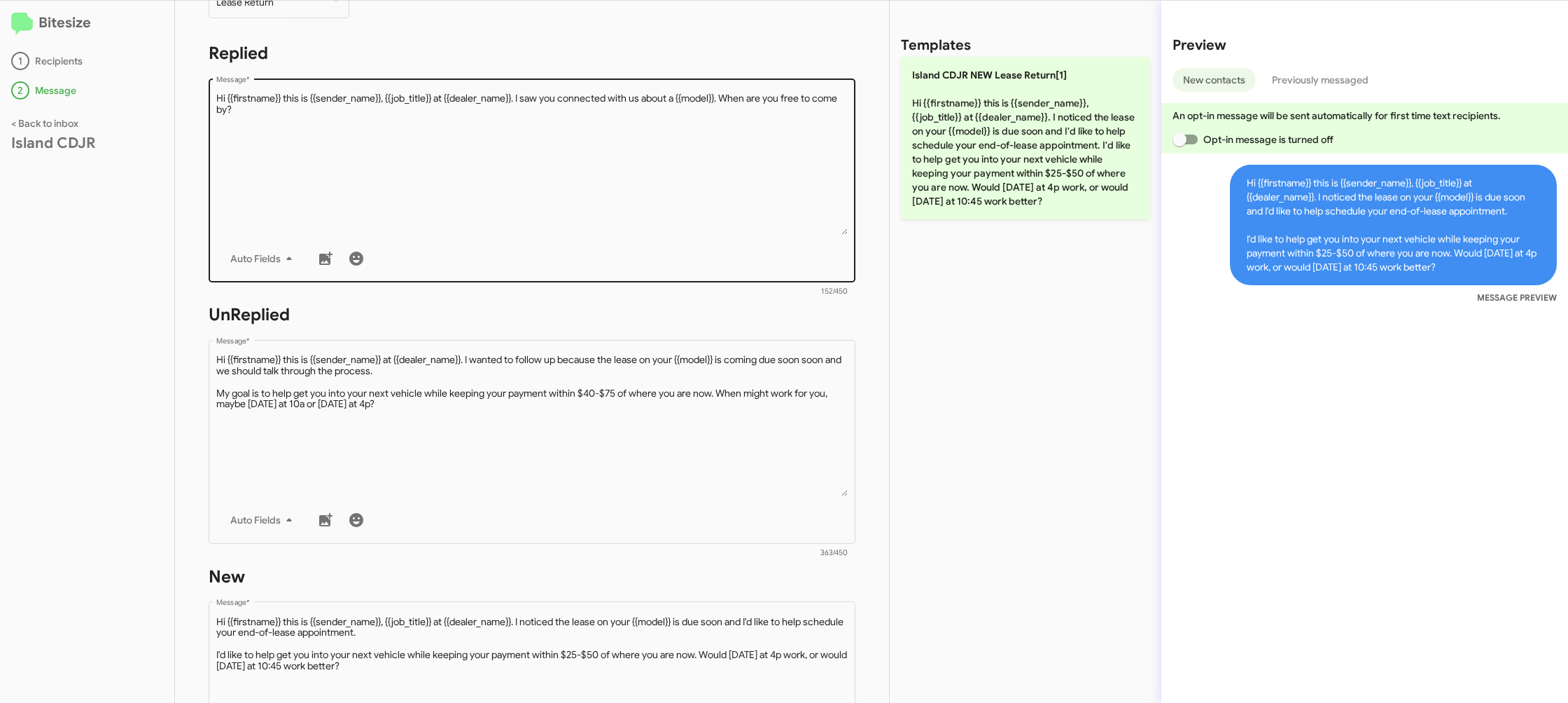
type textarea "Hi {{firstname}} this is {{sender_name}}, {{job_title}} at {{dealer_name}}. I n…"
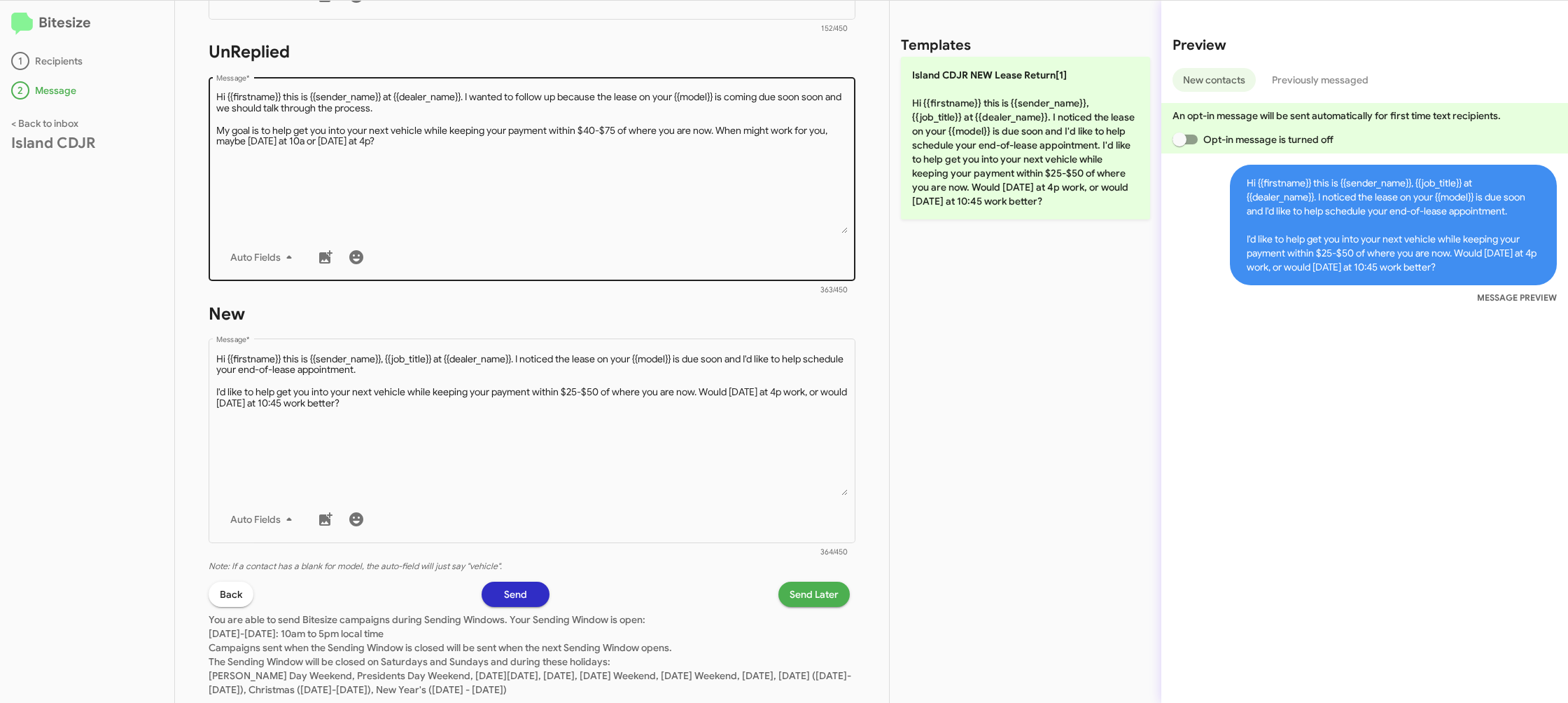
scroll to position [525, 0]
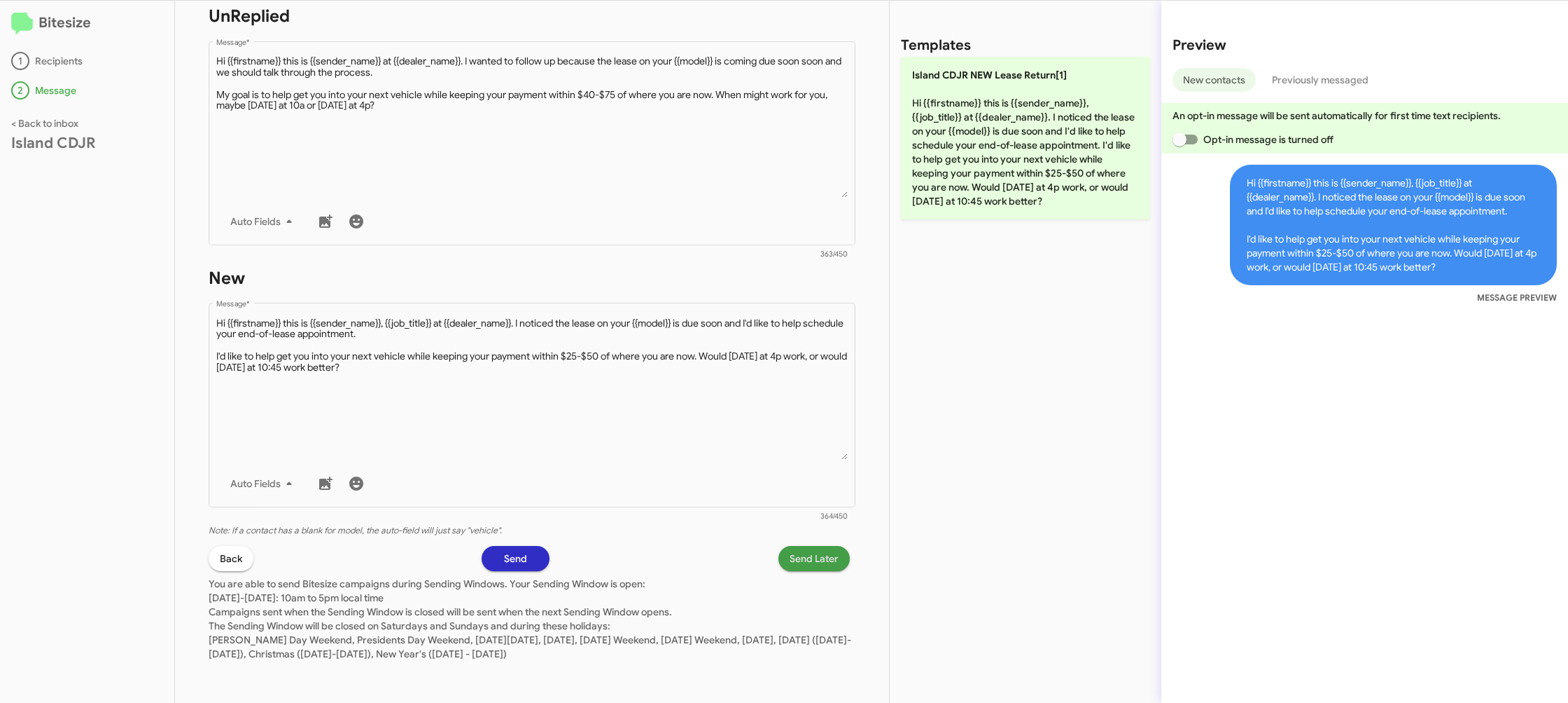
click at [801, 554] on span "Send Later" at bounding box center [814, 558] width 49 height 26
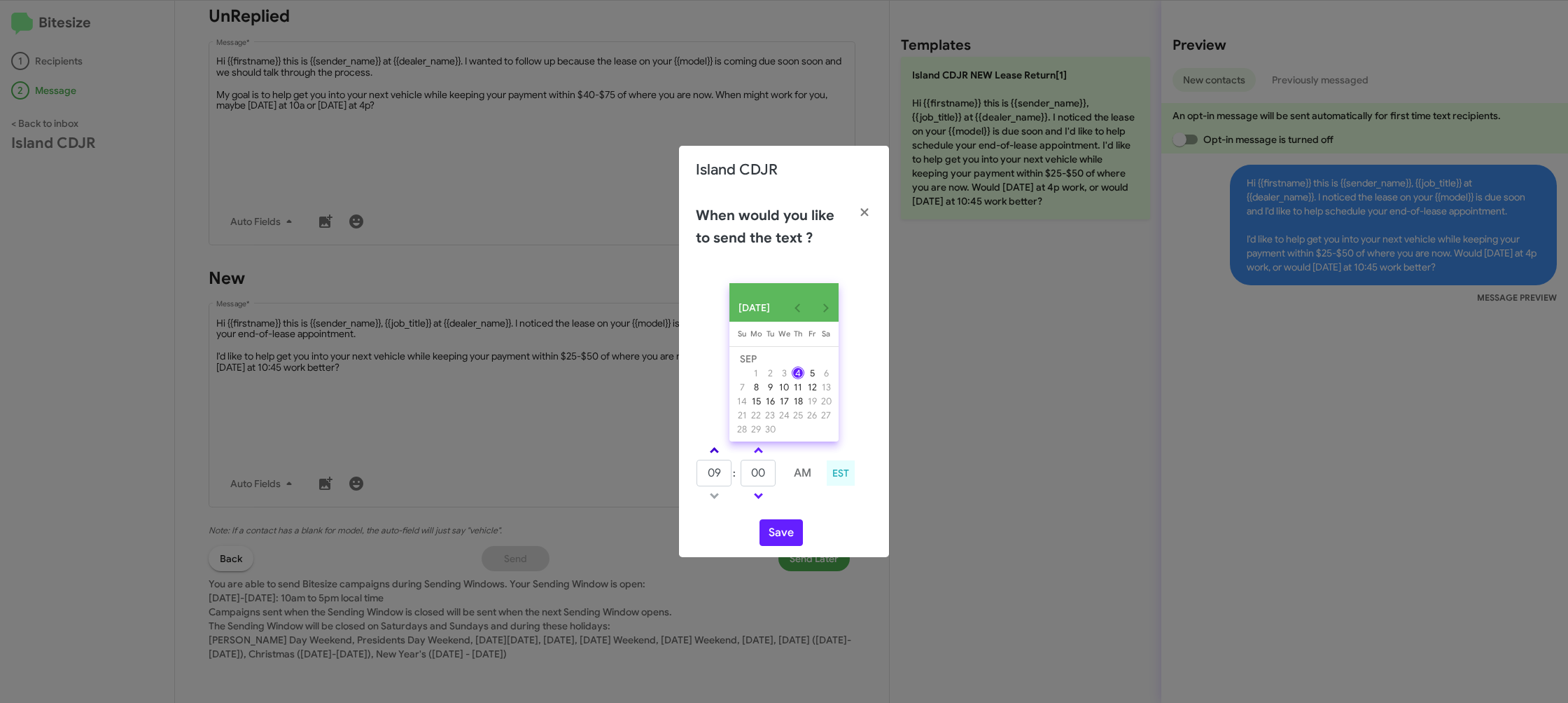
click at [709, 456] on link at bounding box center [715, 449] width 25 height 16
type input "09"
click at [761, 475] on input "55" at bounding box center [758, 473] width 35 height 26
click at [761, 475] on input "25" at bounding box center [758, 473] width 35 height 26
click at [761, 475] on input "10" at bounding box center [758, 473] width 35 height 26
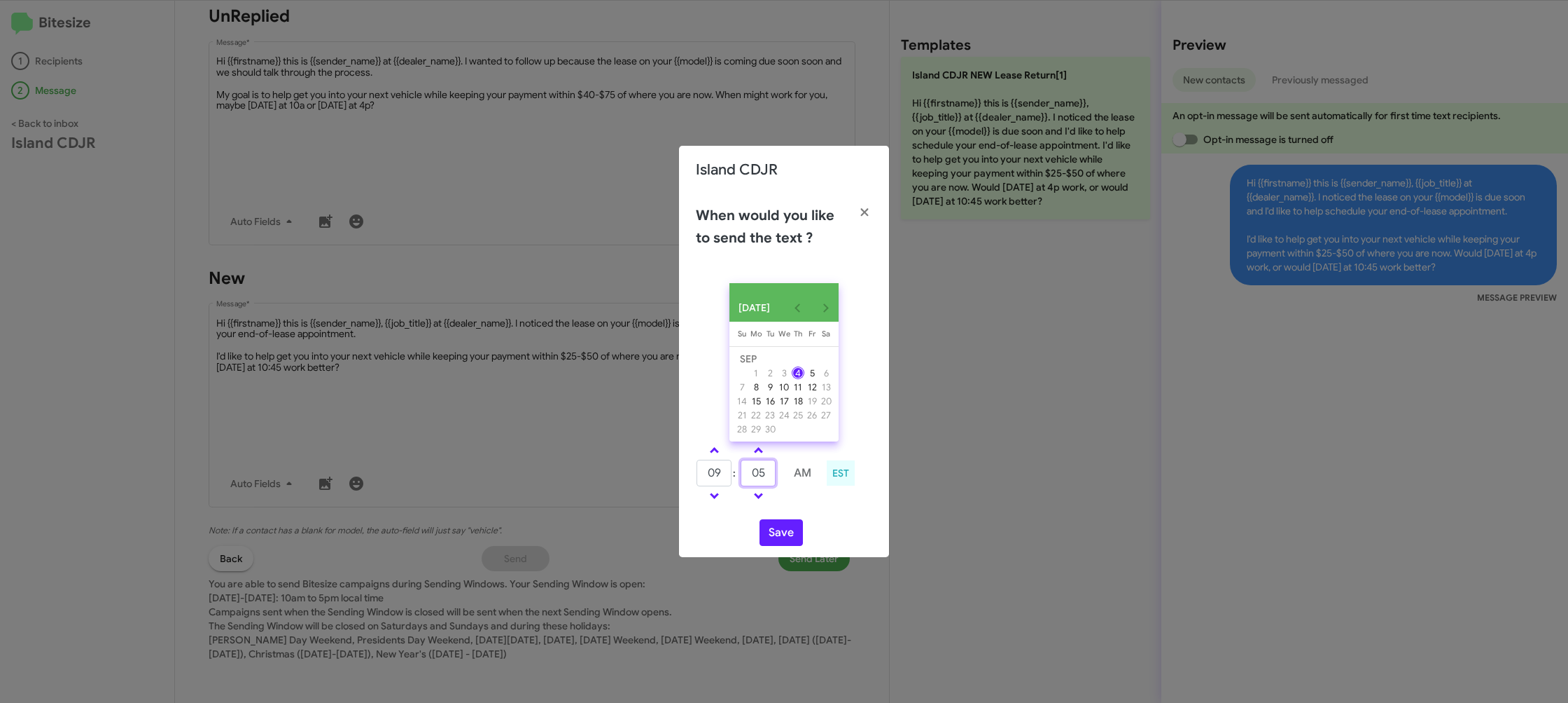
type input "00"
type input "08"
click at [761, 475] on input "30" at bounding box center [758, 473] width 35 height 26
type input "55"
drag, startPoint x: 712, startPoint y: 454, endPoint x: 745, endPoint y: 470, distance: 36.7
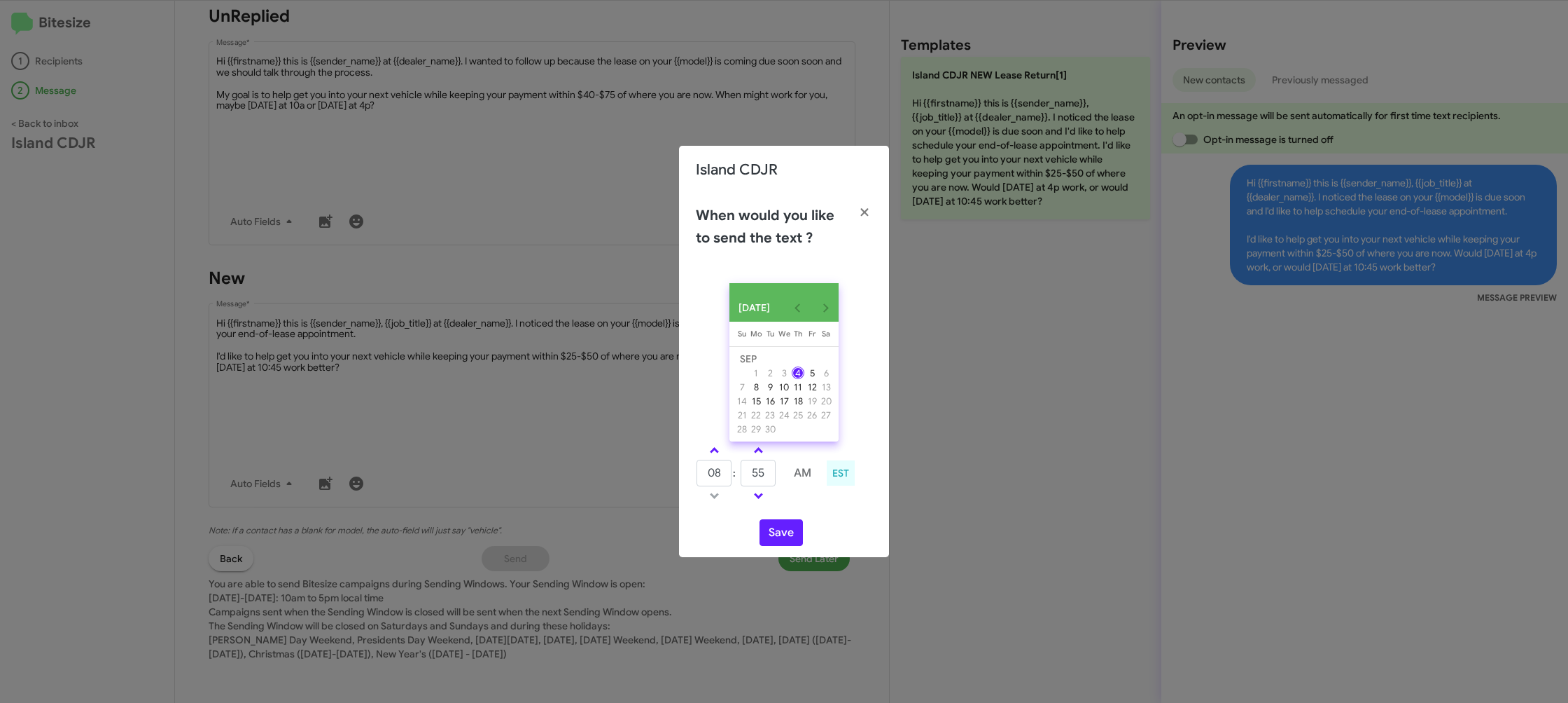
click at [714, 454] on span at bounding box center [715, 451] width 9 height 9
type input "09"
click at [747, 470] on input "55" at bounding box center [758, 473] width 35 height 26
drag, startPoint x: 747, startPoint y: 470, endPoint x: 761, endPoint y: 464, distance: 15.2
click at [747, 469] on input "55" at bounding box center [758, 473] width 35 height 26
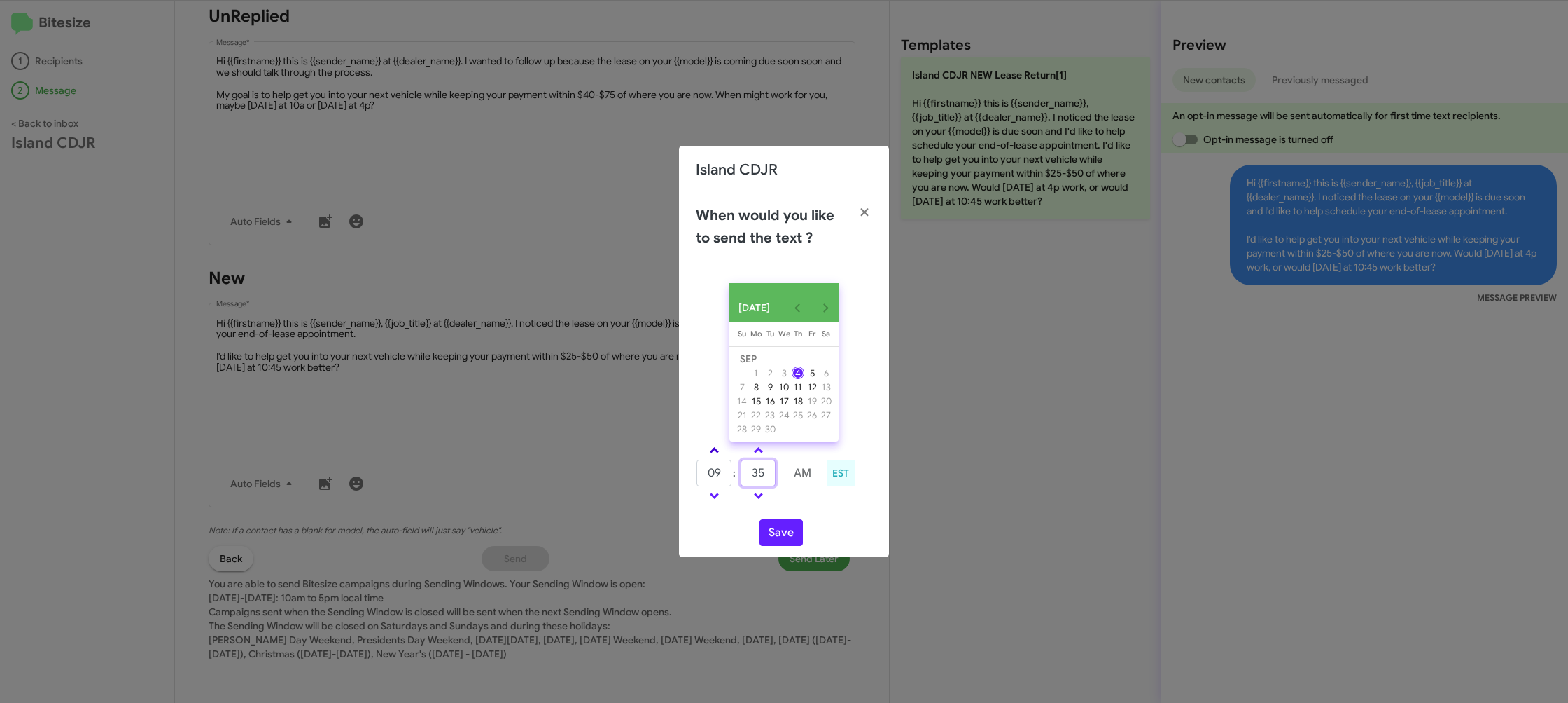
type input "35"
click at [723, 452] on link at bounding box center [715, 449] width 25 height 16
type input "10"
click at [829, 508] on div "10 : 35 AM EST" at bounding box center [784, 474] width 198 height 66
click at [776, 535] on button "Save" at bounding box center [781, 533] width 44 height 26
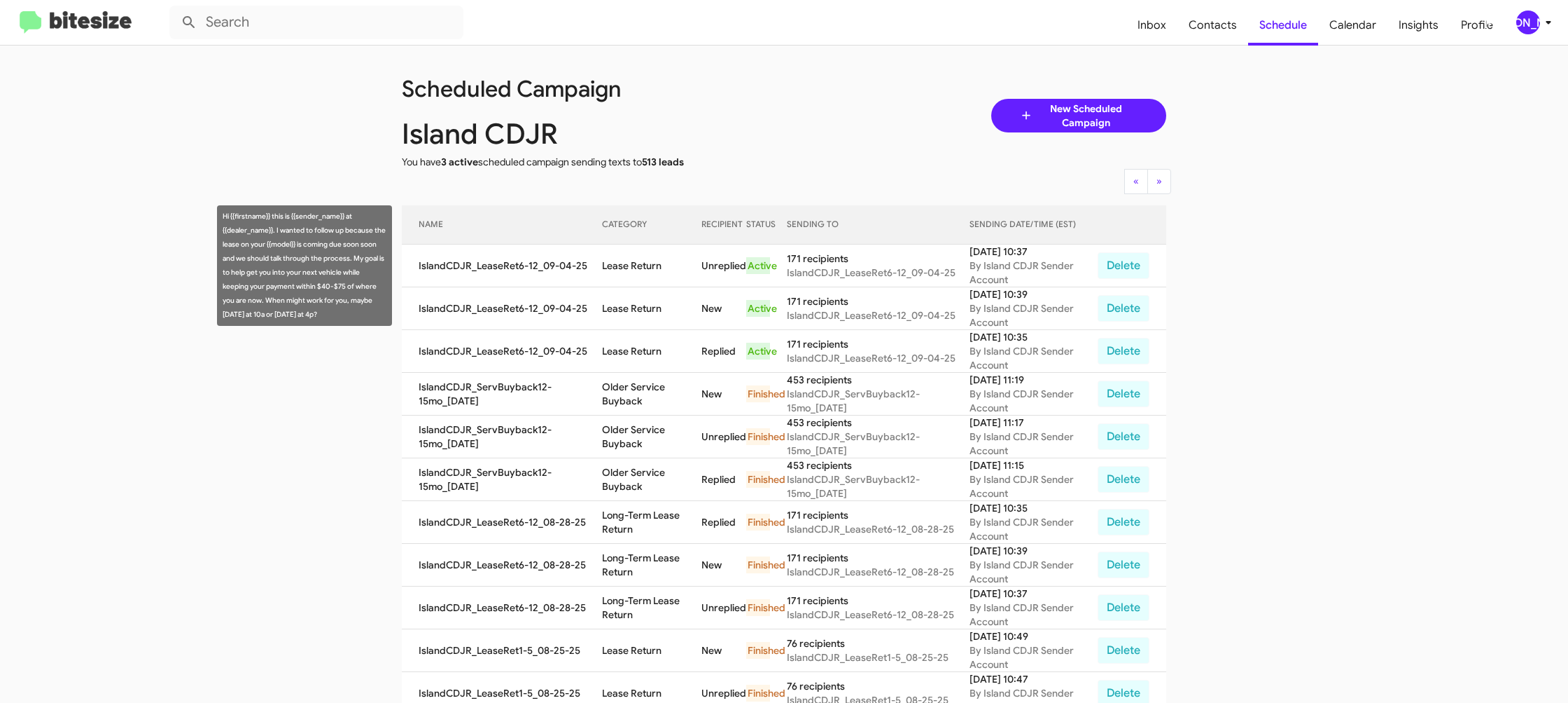
click at [647, 269] on td "Lease Return" at bounding box center [652, 265] width 99 height 43
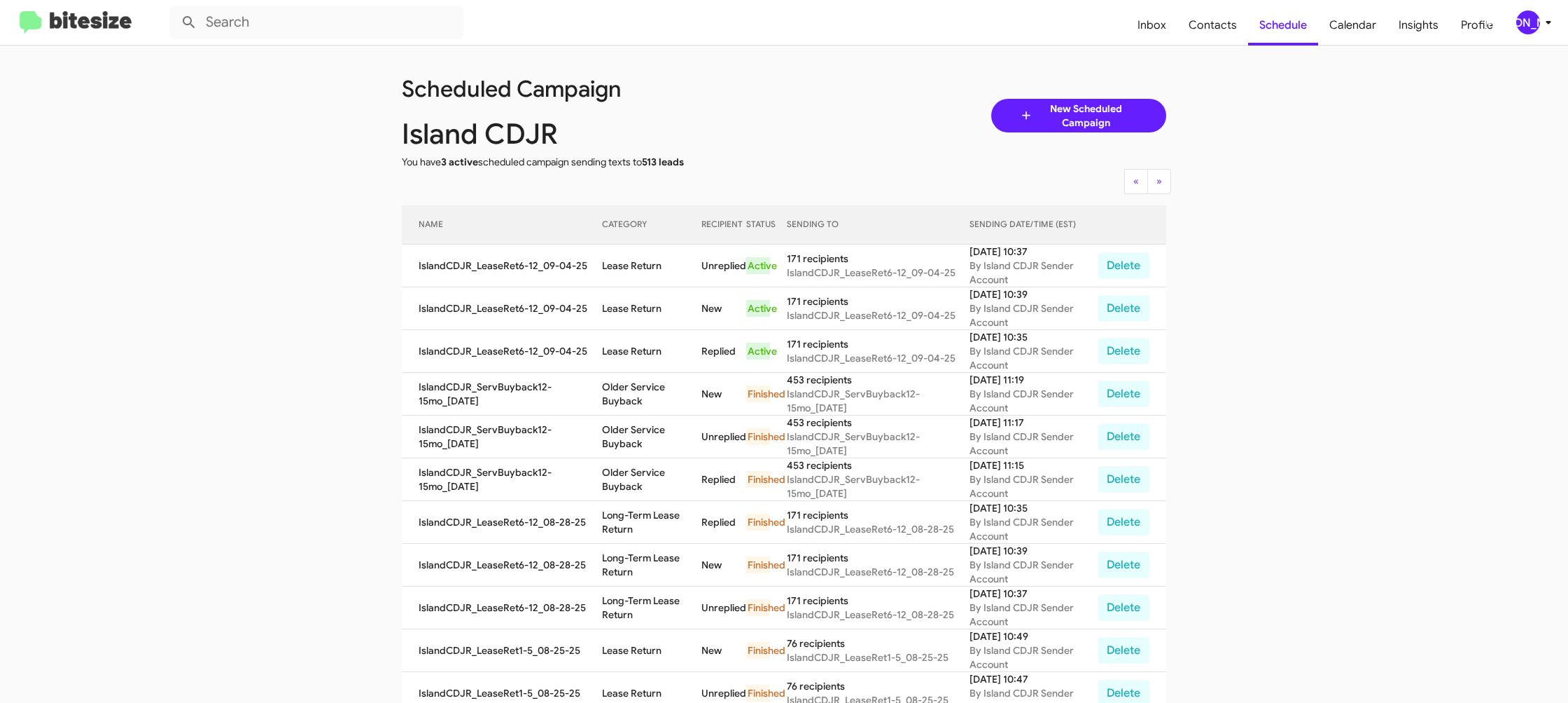
click at [647, 269] on td "Lease Return" at bounding box center [652, 265] width 99 height 43
copy td "Lease Return"
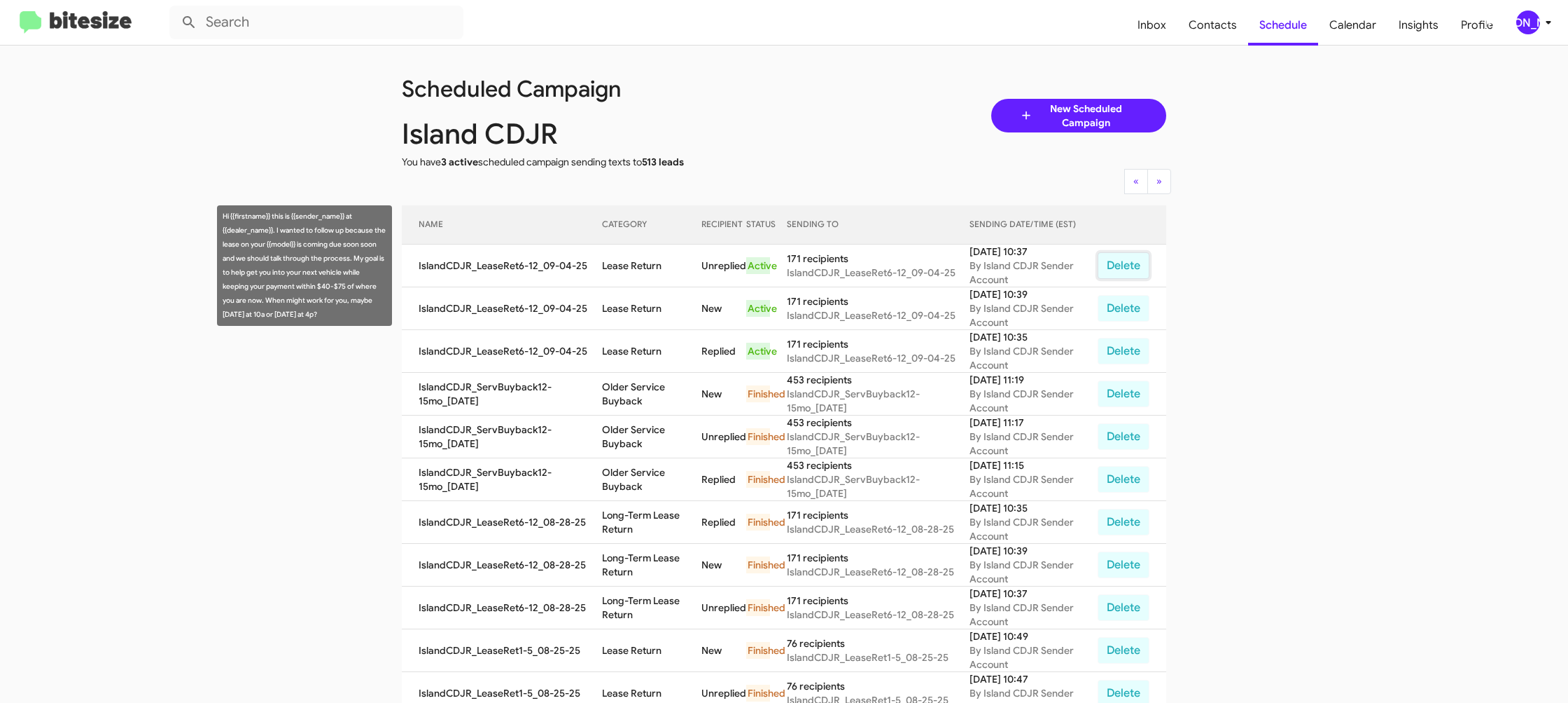
click at [1124, 255] on button "Delete" at bounding box center [1124, 266] width 52 height 26
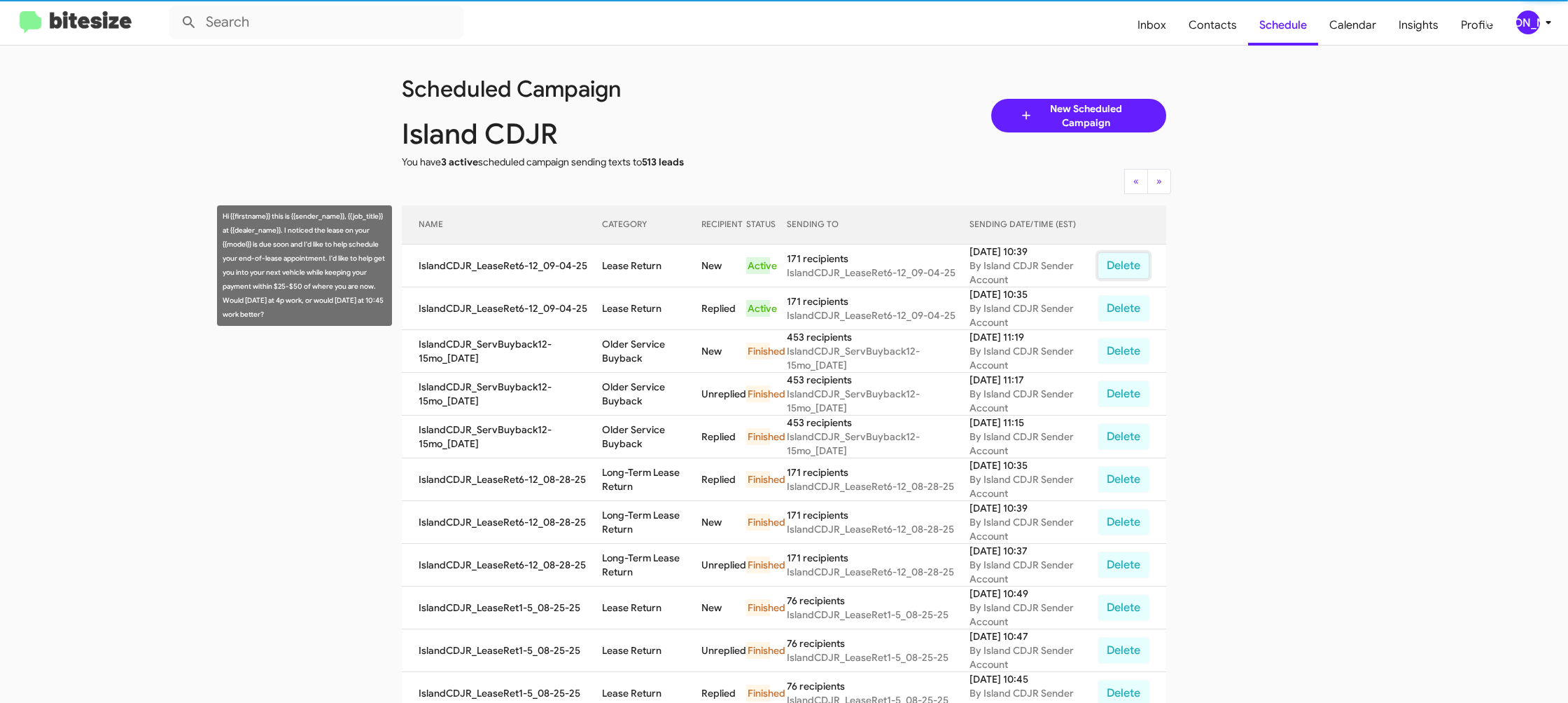
click at [1124, 255] on button "Delete" at bounding box center [1124, 266] width 52 height 26
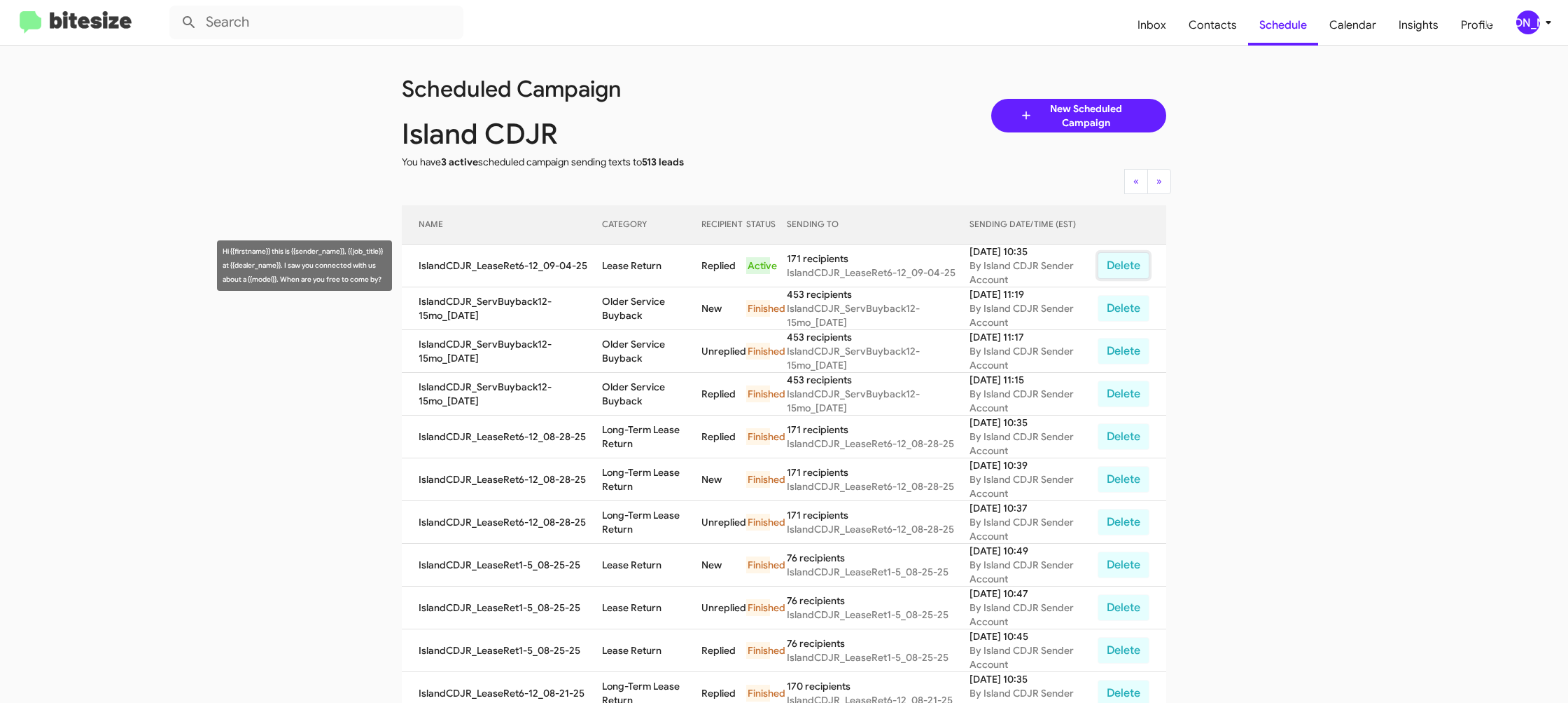
click at [1124, 261] on button "Delete" at bounding box center [1124, 266] width 52 height 26
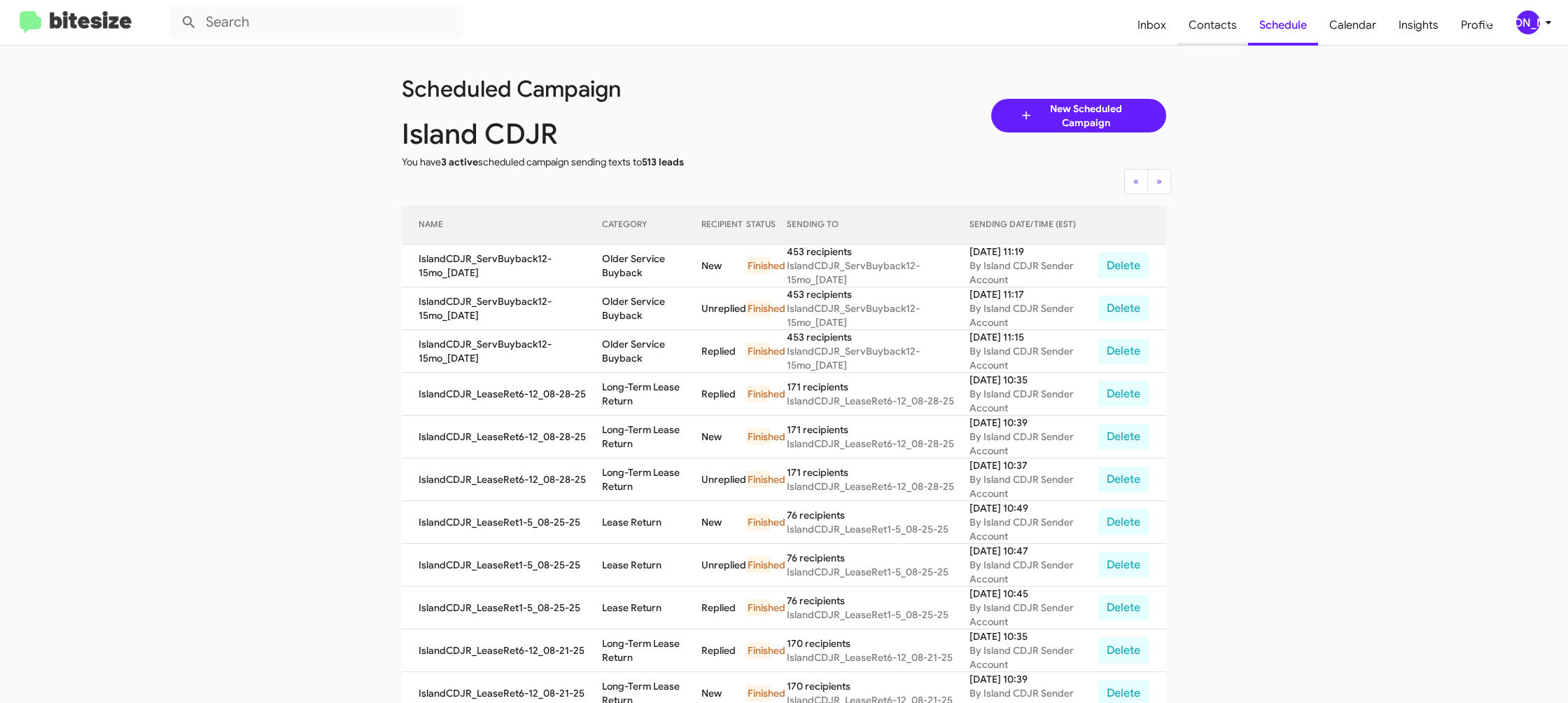
click at [1212, 31] on span "Contacts" at bounding box center [1212, 25] width 71 height 41
type input "in:groups"
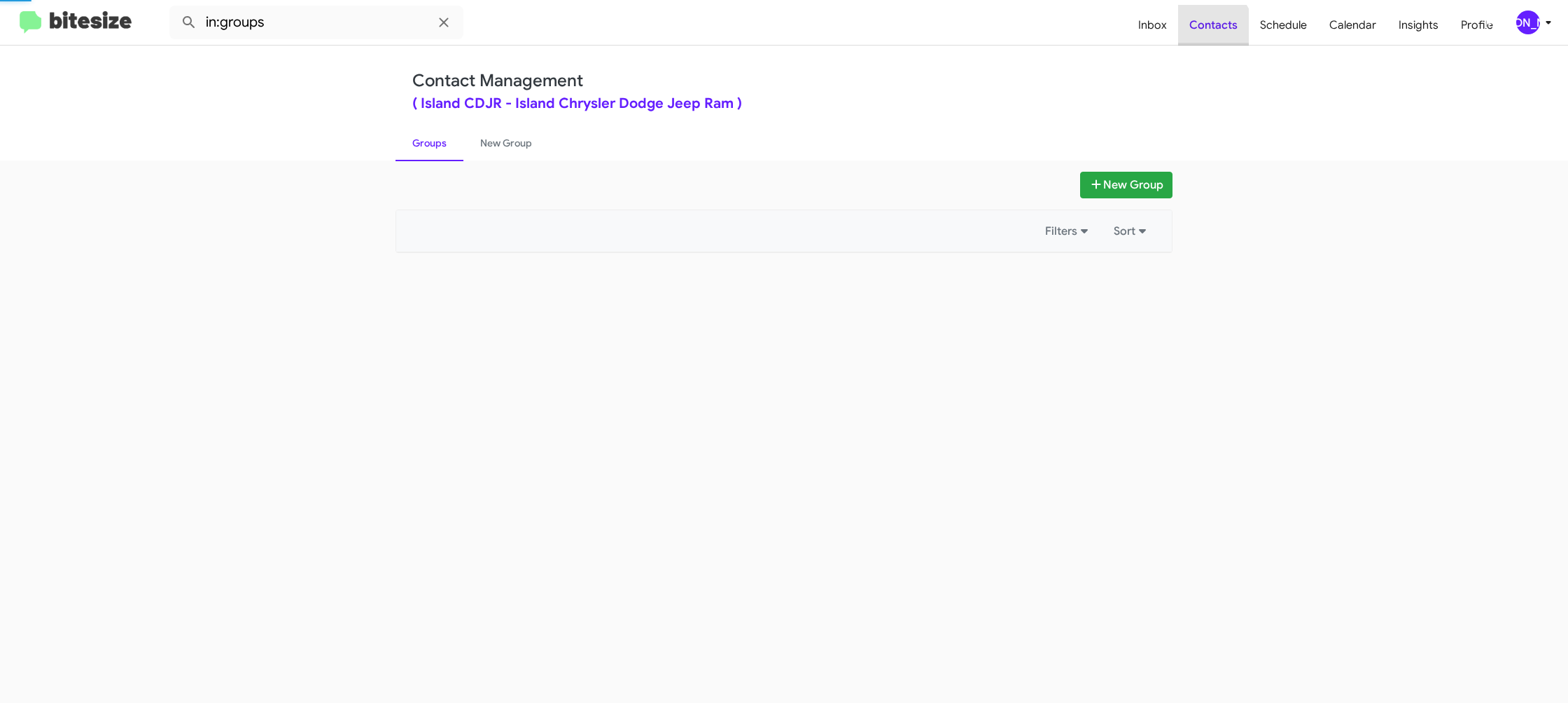
click at [1212, 31] on span "Contacts" at bounding box center [1213, 25] width 71 height 41
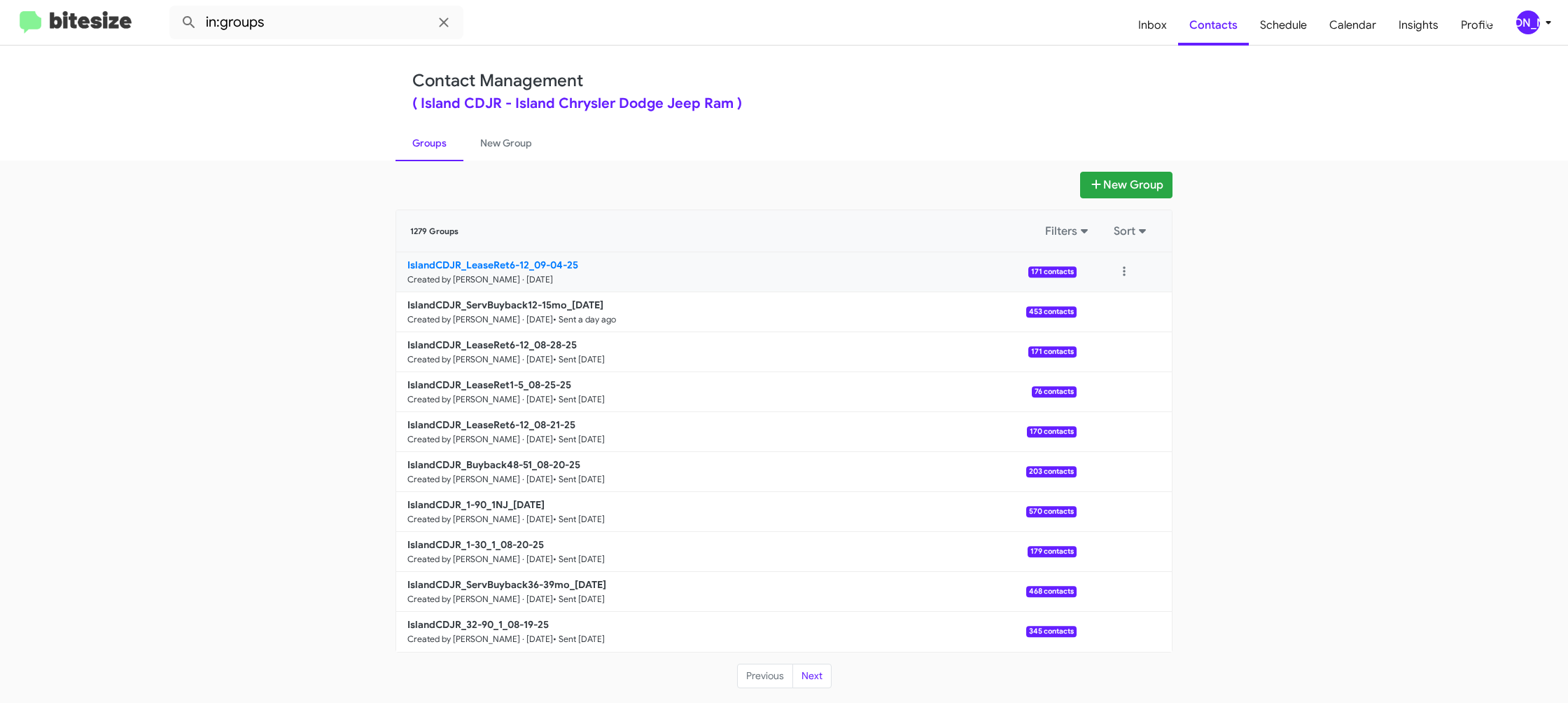
click at [566, 276] on link "IslandCDJR_LeaseRet6-12_09-04-25 Created by Jason Apdua · Sep 4, 2025 171 conta…" at bounding box center [737, 272] width 681 height 40
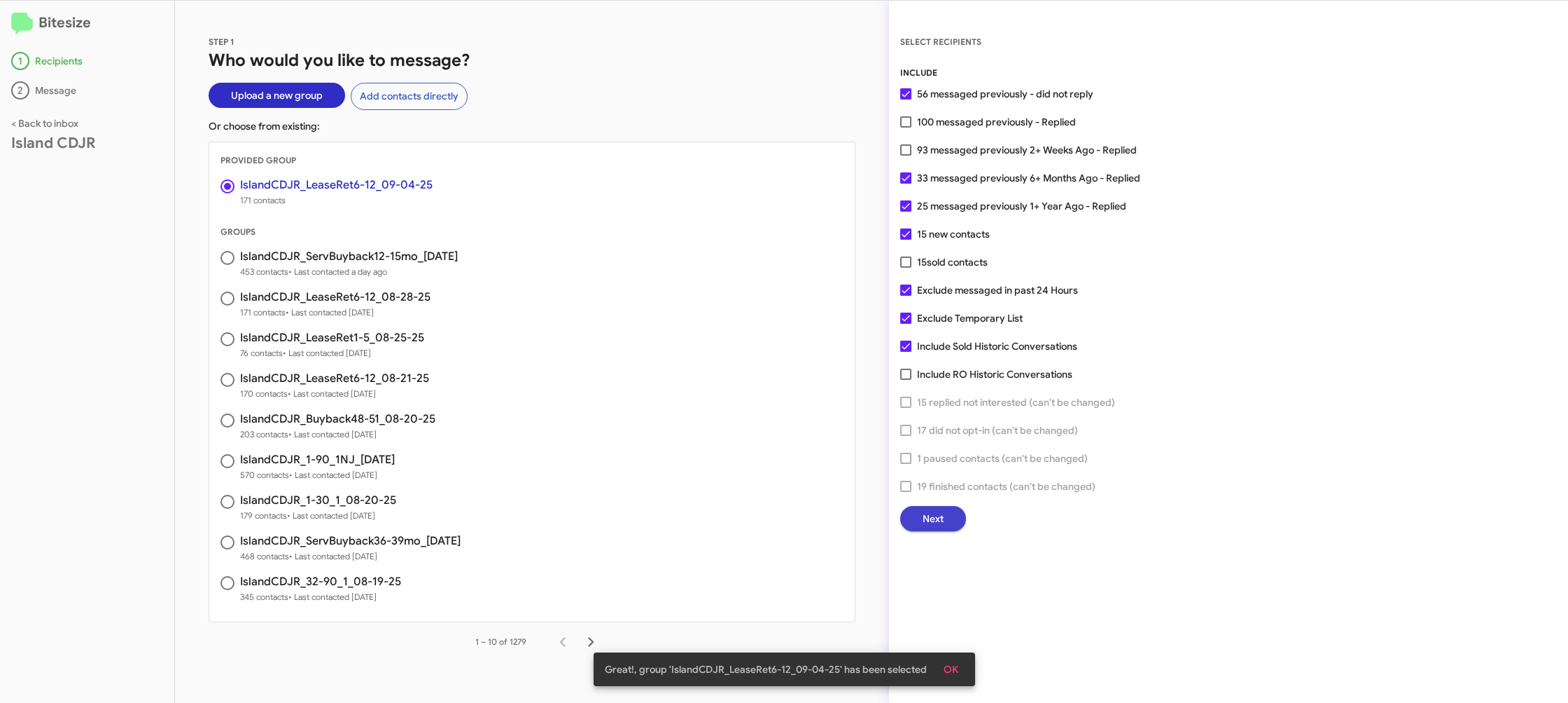
drag, startPoint x: 937, startPoint y: 519, endPoint x: 931, endPoint y: 517, distance: 6.3
click at [931, 517] on span "Next" at bounding box center [933, 518] width 21 height 26
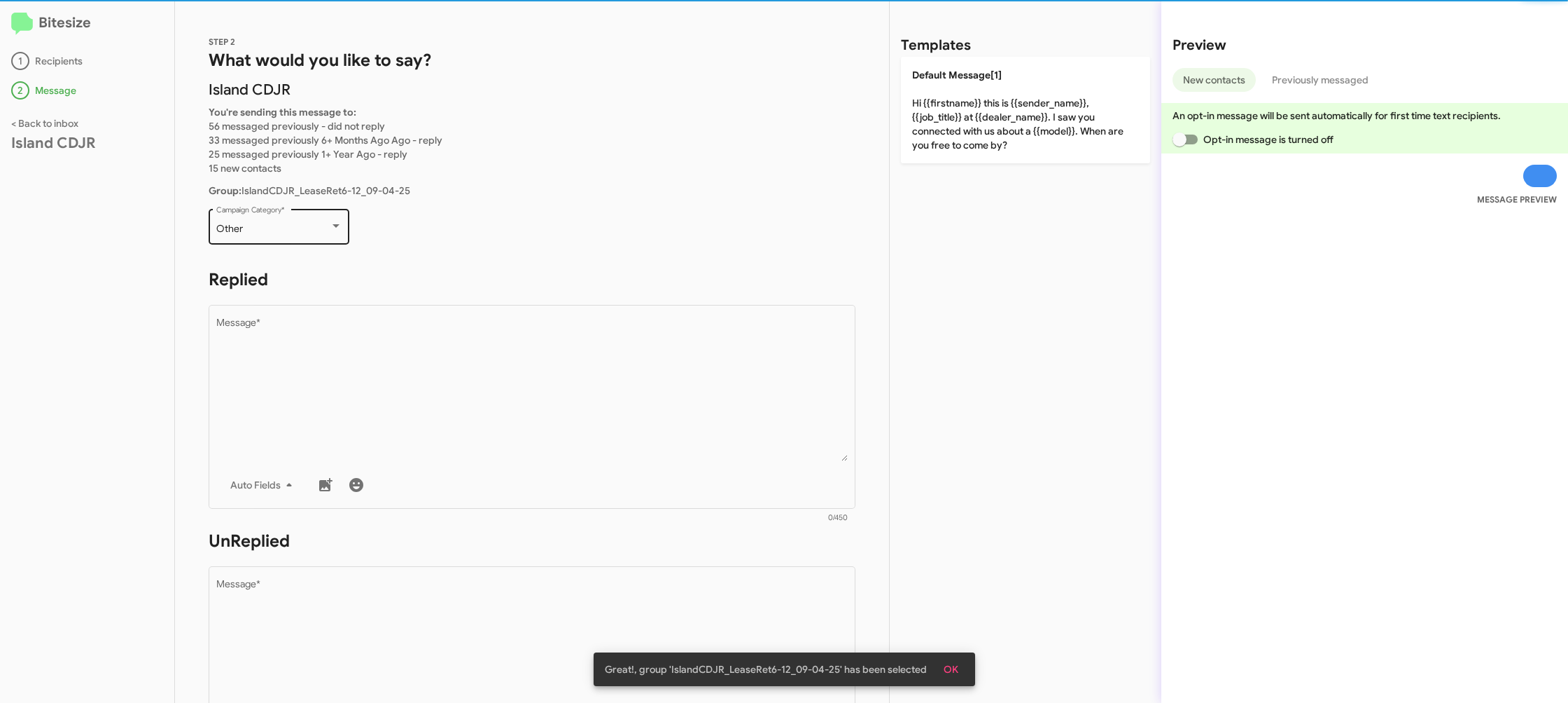
click at [338, 231] on div at bounding box center [336, 226] width 12 height 11
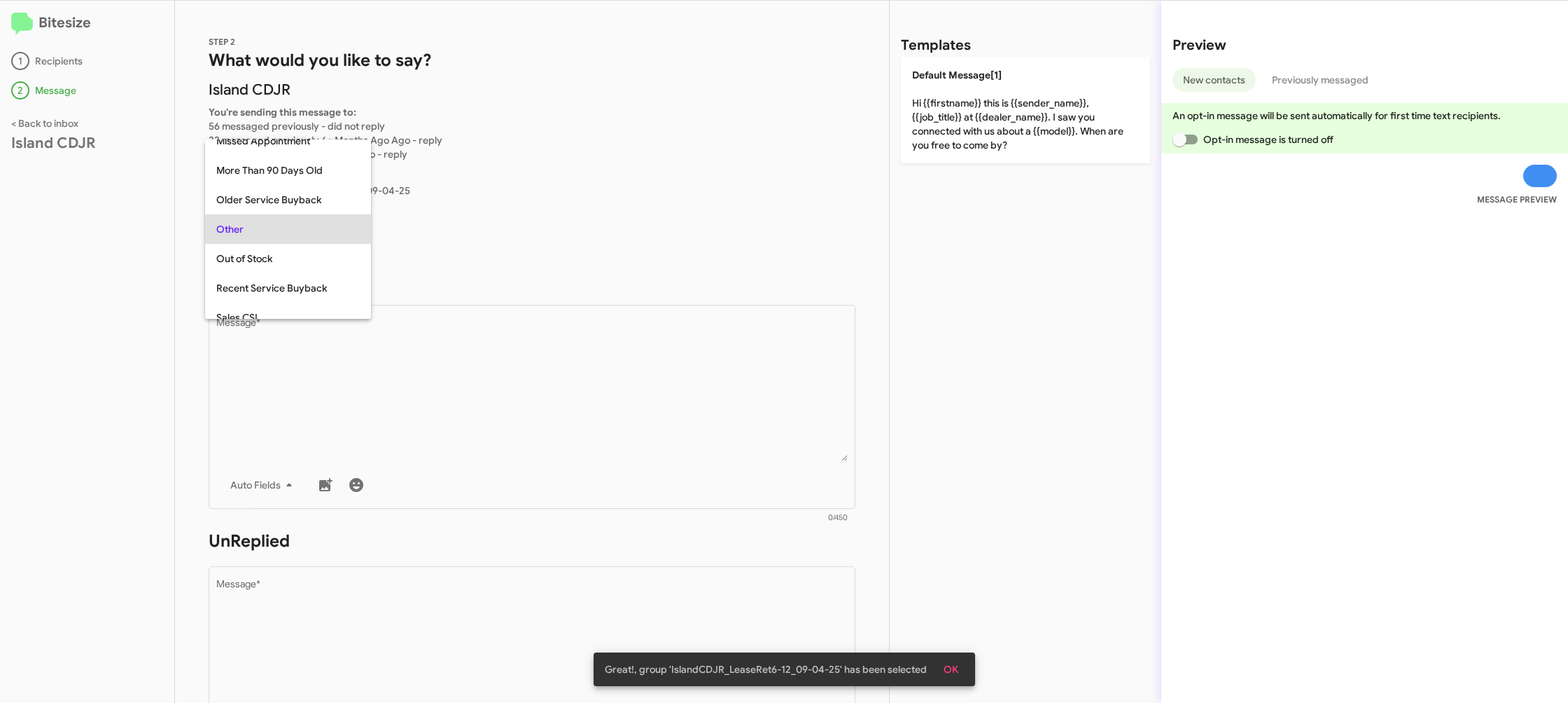
scroll to position [236, 0]
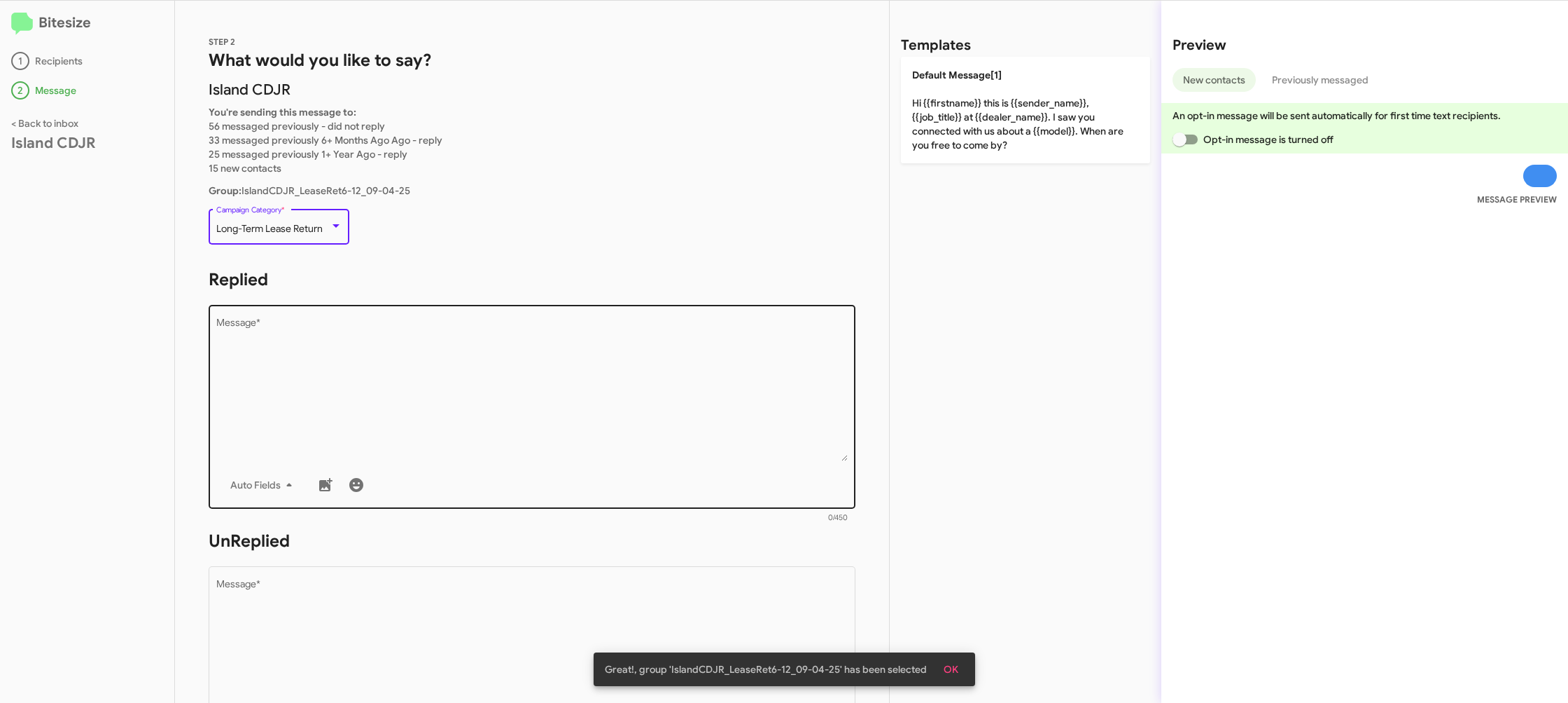
click at [417, 324] on textarea "Message *" at bounding box center [532, 389] width 633 height 143
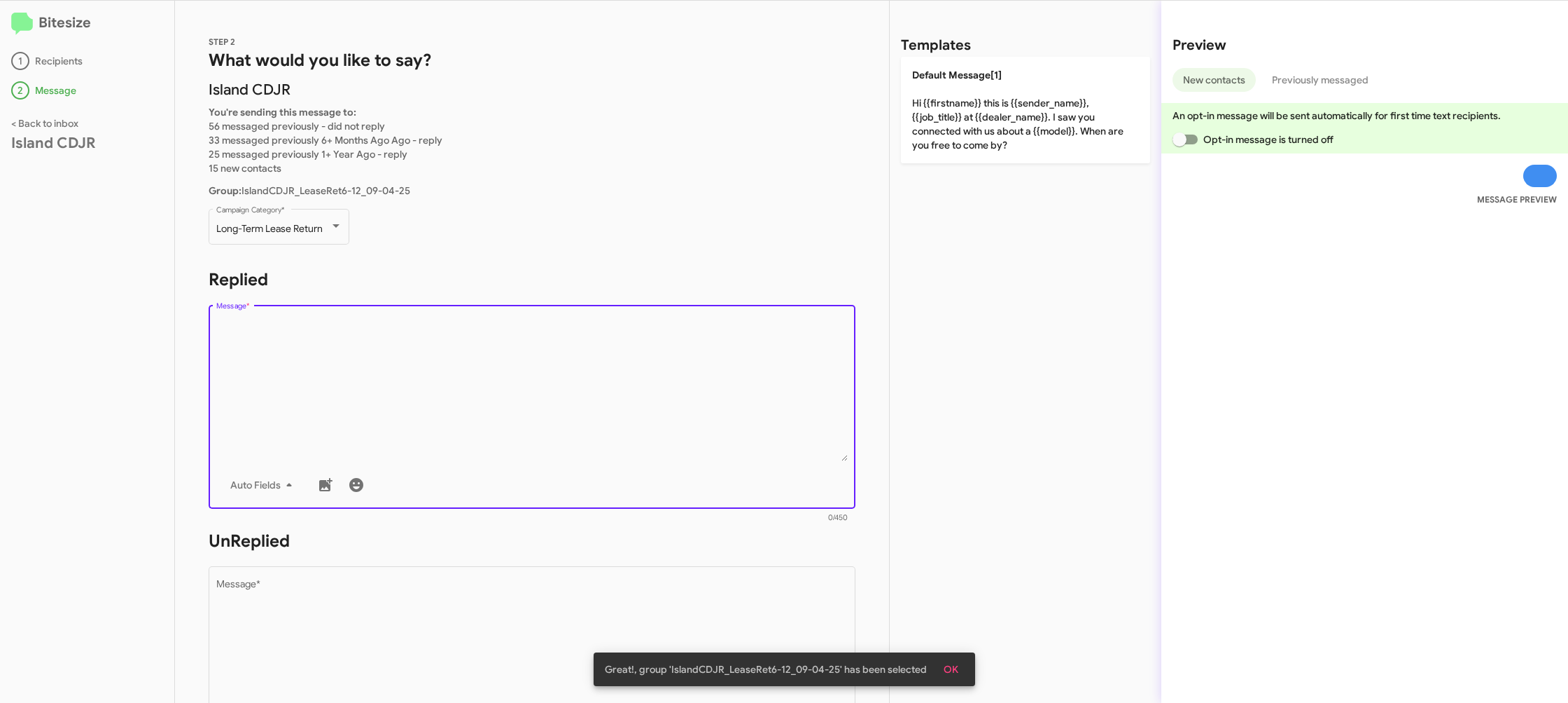
click at [479, 311] on div "Drop image here to insert Auto Fields Message *" at bounding box center [532, 405] width 633 height 206
click at [934, 49] on h2 "Templates" at bounding box center [936, 45] width 70 height 23
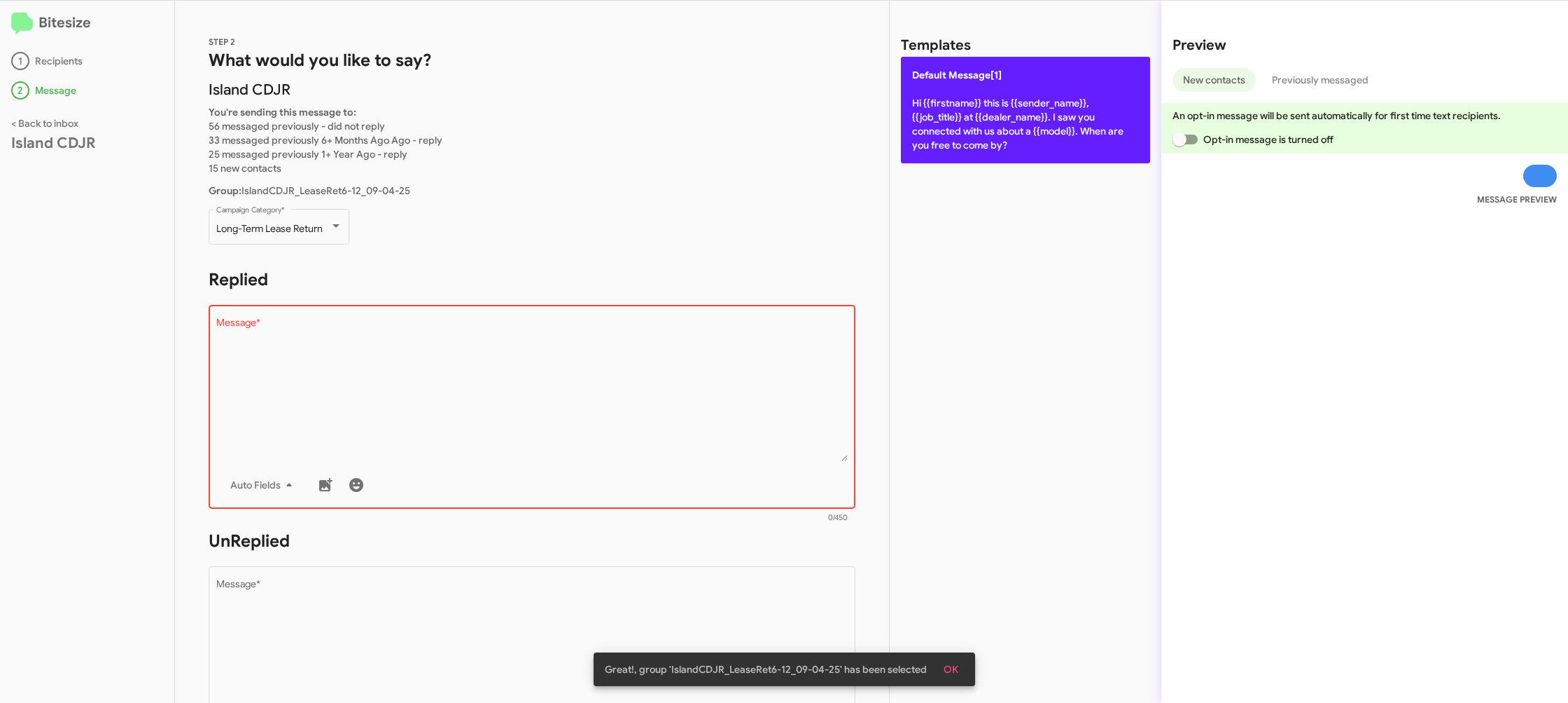
drag, startPoint x: 949, startPoint y: 117, endPoint x: 943, endPoint y: 124, distance: 9.2
click at [948, 120] on p "Default Message[1] Hi {{firstname}} this is {{sender_name}}, {{job_title}} at {…" at bounding box center [1026, 110] width 250 height 107
type textarea "Hi {{firstname}} this is {{sender_name}}, {{job_title}} at {{dealer_name}}. I s…"
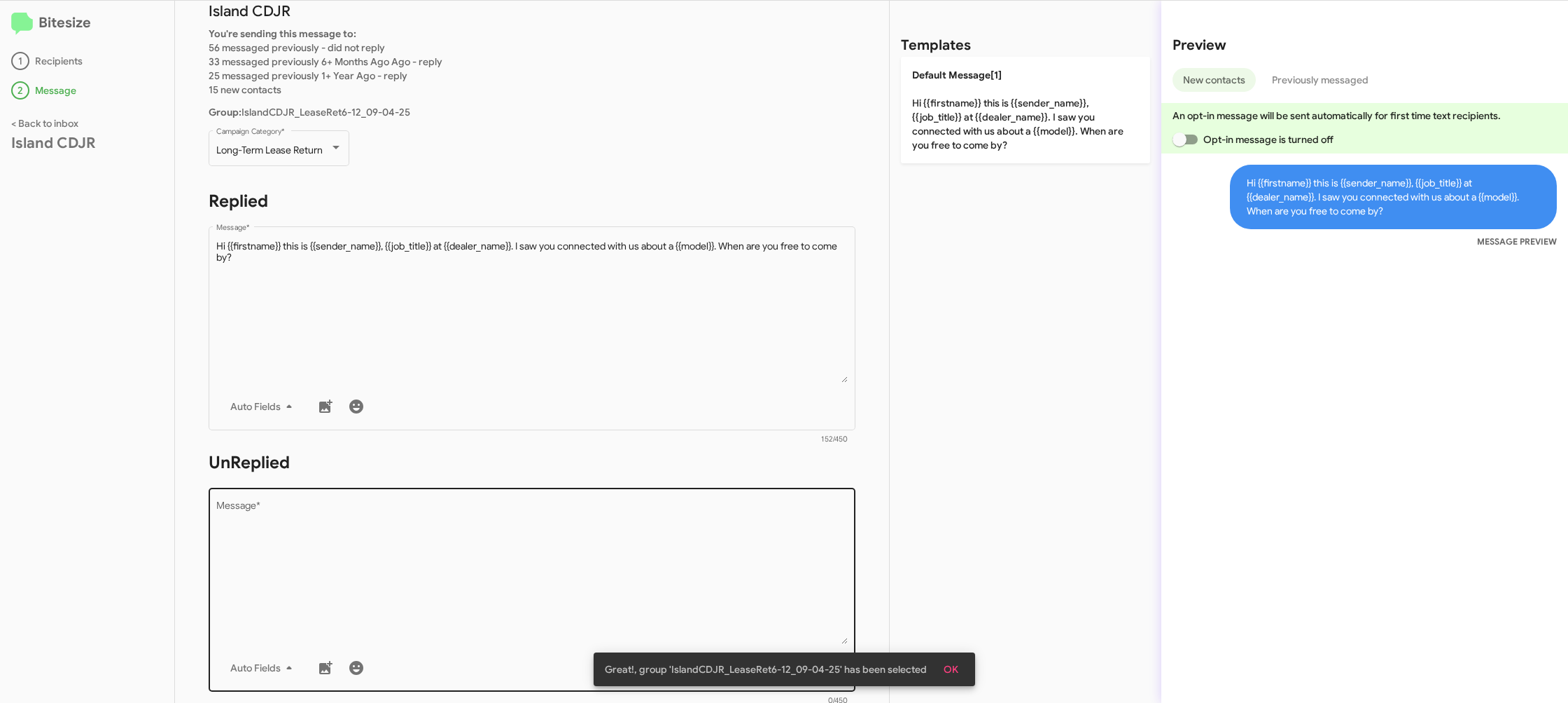
scroll to position [83, 0]
click at [609, 541] on textarea "Message *" at bounding box center [532, 567] width 633 height 143
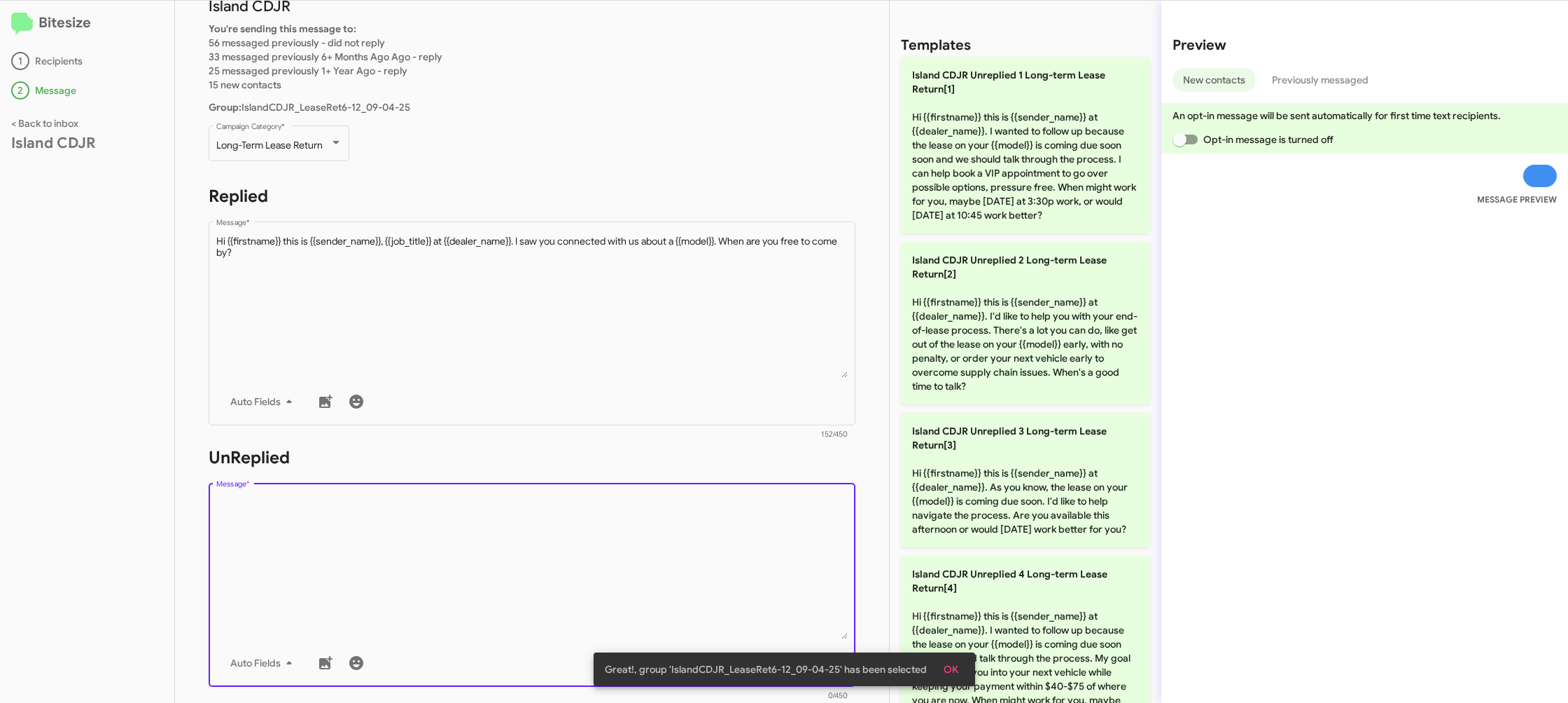
click at [609, 540] on textarea "Message *" at bounding box center [532, 567] width 633 height 143
drag, startPoint x: 609, startPoint y: 540, endPoint x: 627, endPoint y: 537, distance: 18.2
click at [611, 539] on textarea "Message *" at bounding box center [532, 567] width 633 height 143
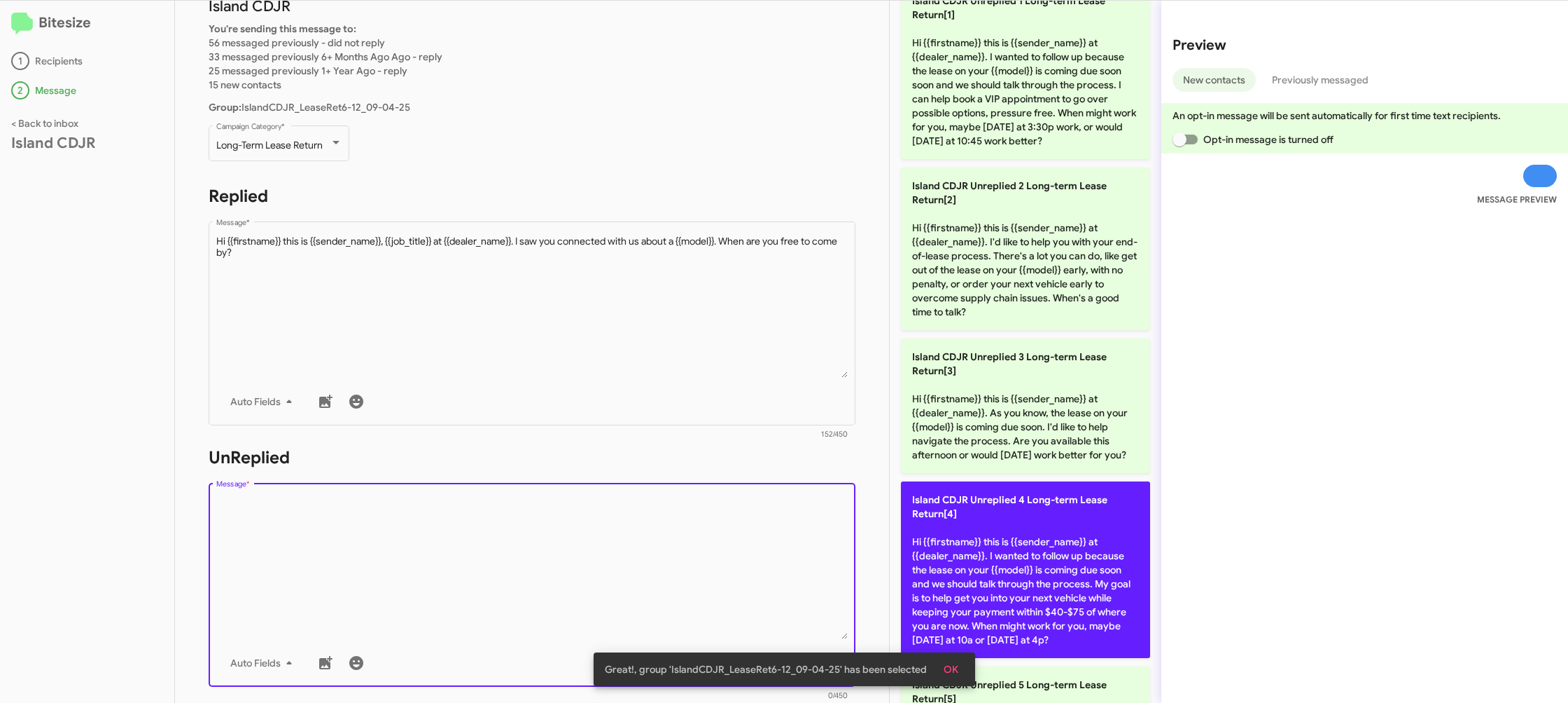
scroll to position [79, 0]
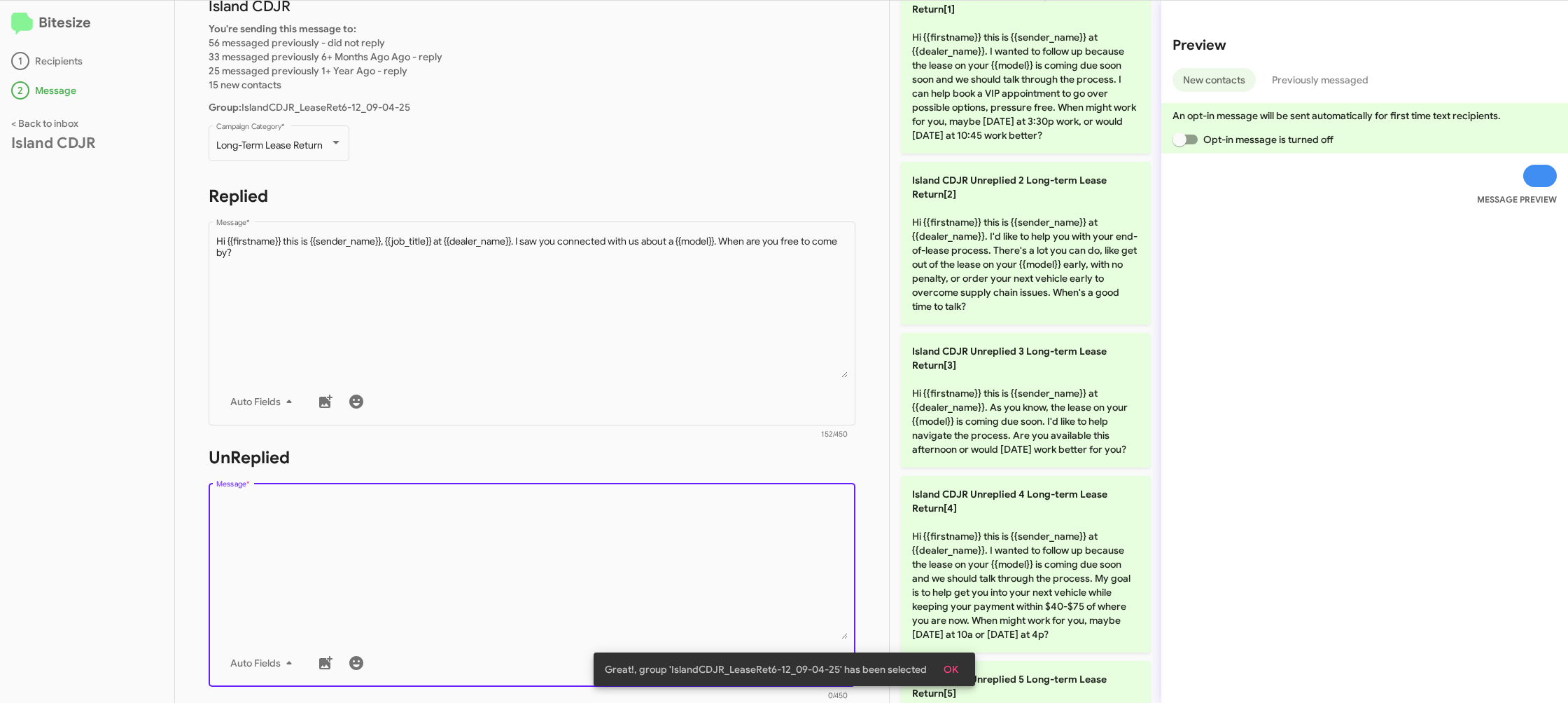
drag, startPoint x: 995, startPoint y: 548, endPoint x: 794, endPoint y: 506, distance: 205.3
click at [994, 549] on p "Island CDJR Unreplied 4 Long-term Lease Return[4] Hi {{firstname}} this is {{se…" at bounding box center [1026, 564] width 250 height 177
type textarea "Hi {{firstname}} this is {{sender_name}} at {{dealer_name}}. I wanted to follow…"
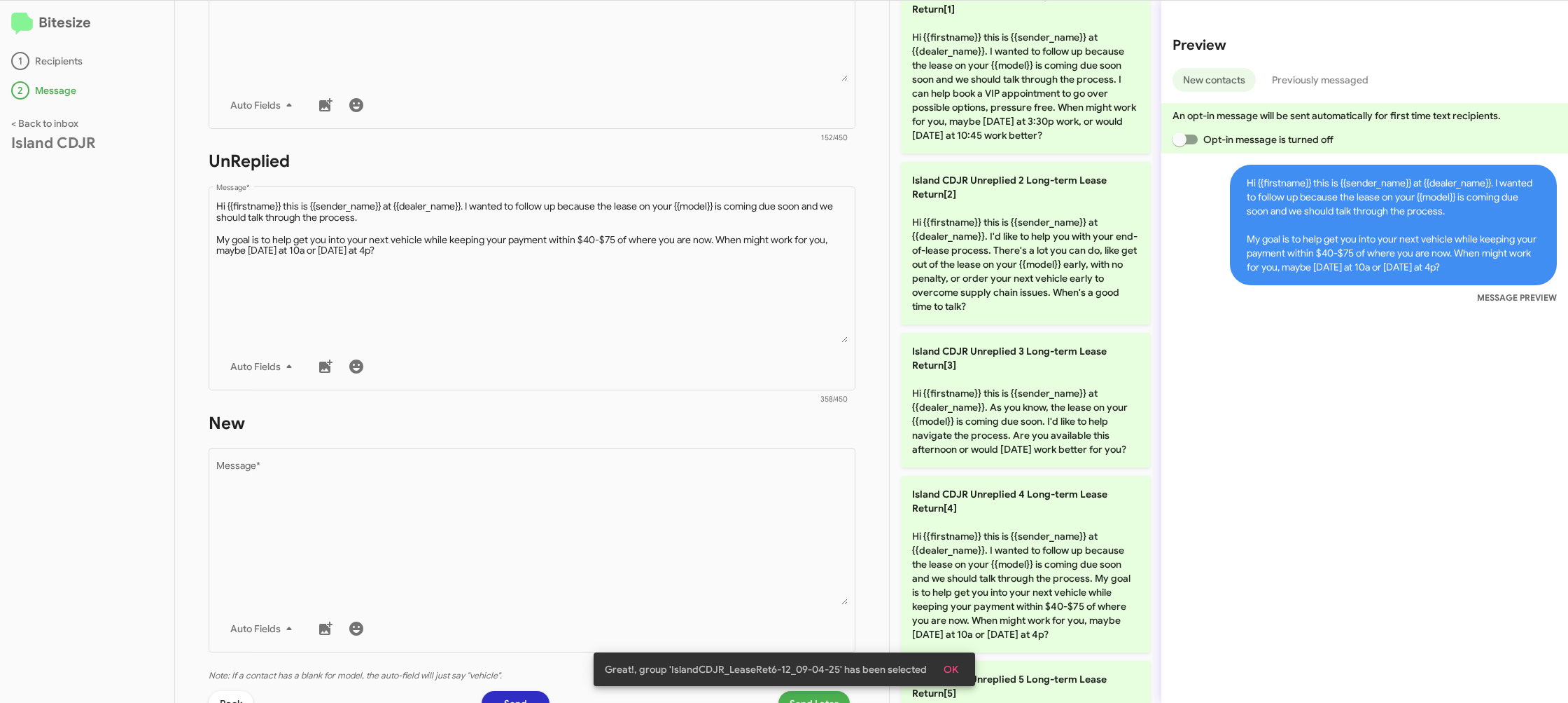
scroll to position [514, 0]
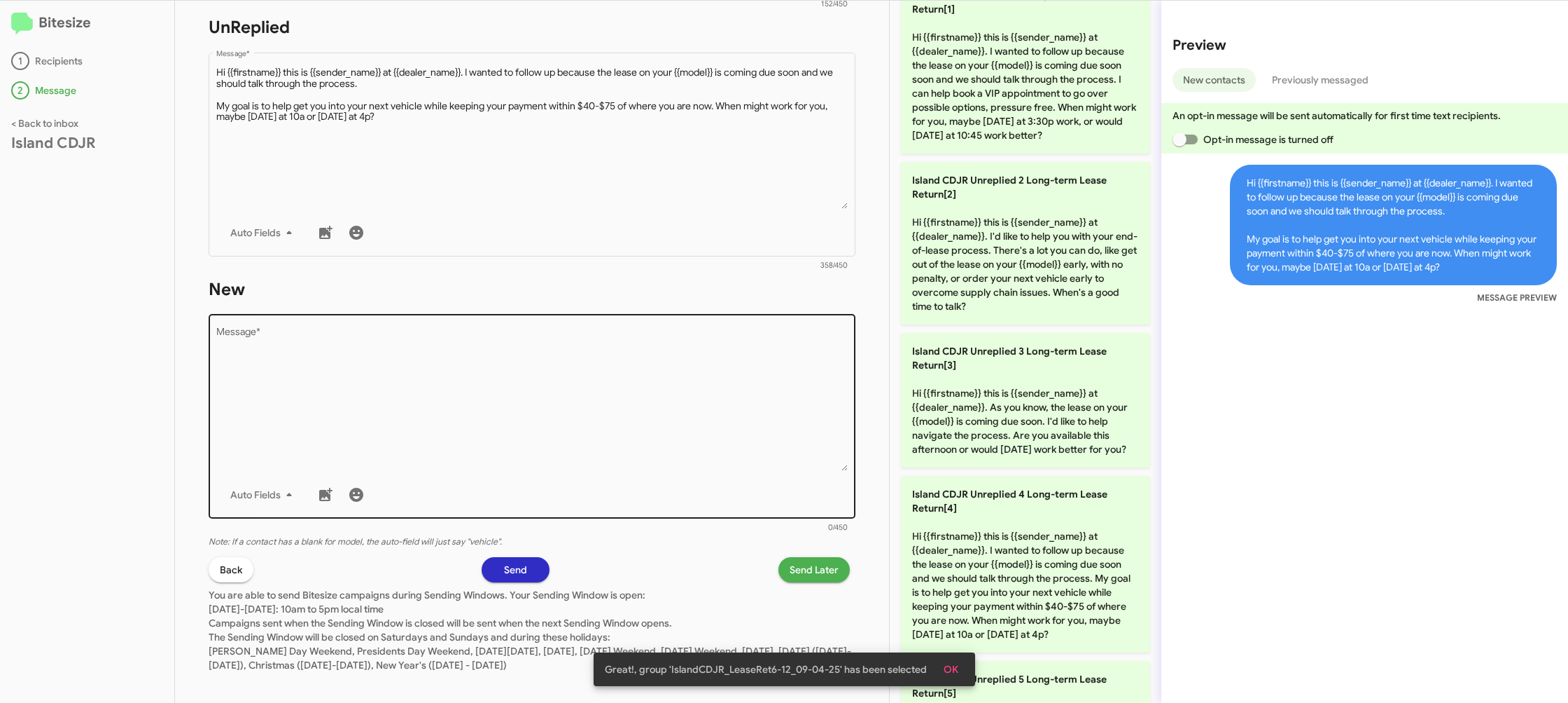
click at [666, 459] on textarea "Message *" at bounding box center [532, 398] width 633 height 143
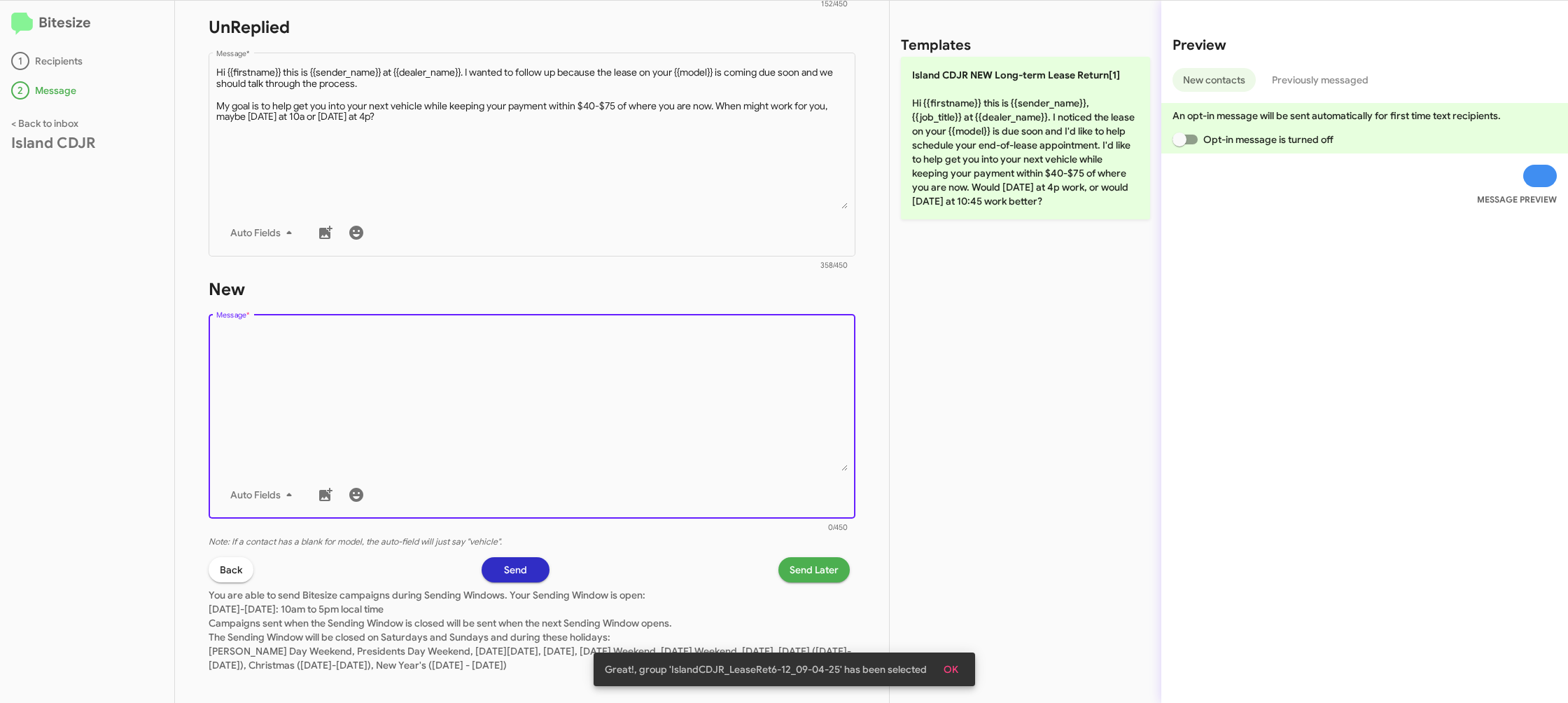
click at [665, 458] on textarea "Message *" at bounding box center [532, 398] width 633 height 143
click at [679, 444] on textarea "Message *" at bounding box center [532, 398] width 633 height 143
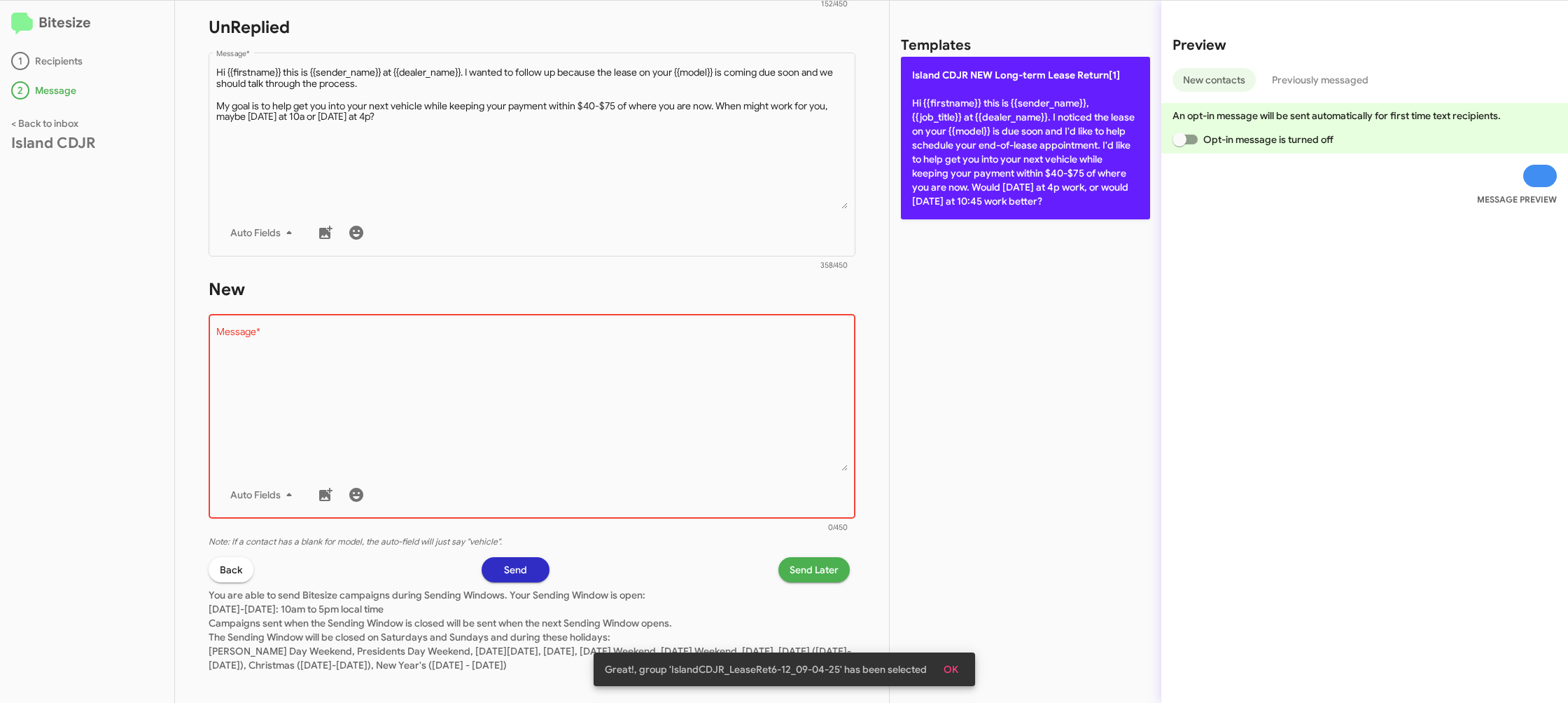
click at [1003, 180] on p "Island CDJR NEW Long-term Lease Return[1] Hi {{firstname}} this is {{sender_nam…" at bounding box center [1026, 138] width 250 height 163
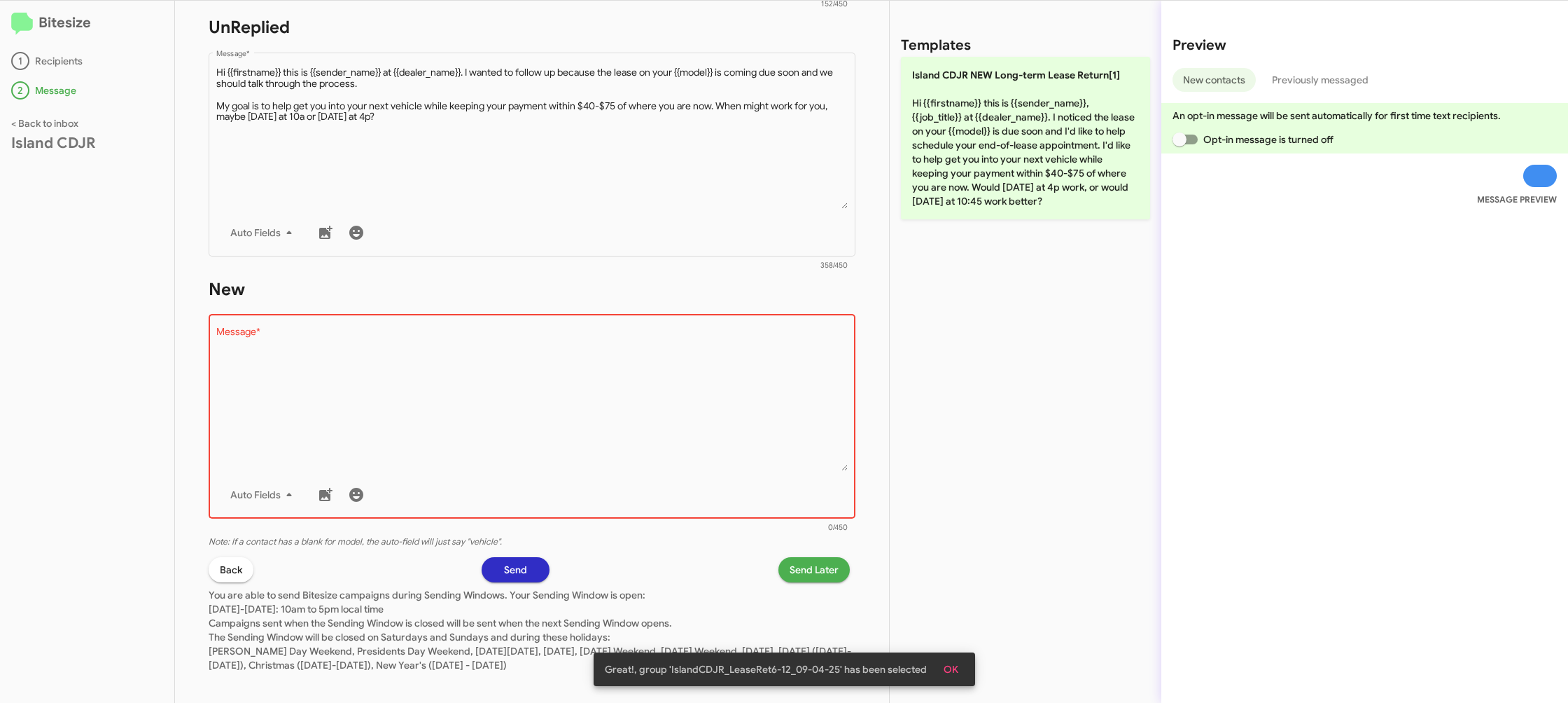
type textarea "Hi {{firstname}} this is {{sender_name}}, {{job_title}} at {{dealer_name}}. I n…"
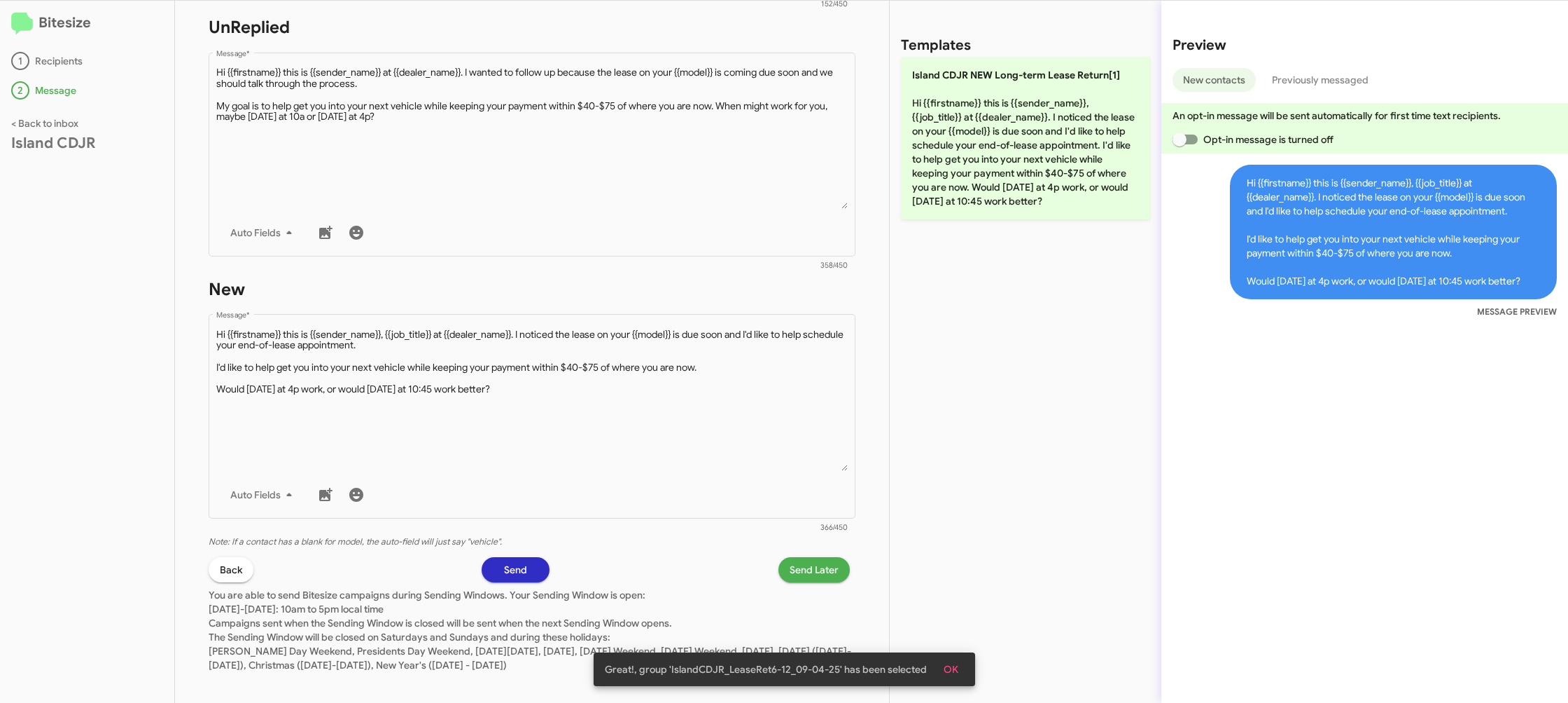
click at [796, 570] on span "Send Later" at bounding box center [814, 570] width 49 height 26
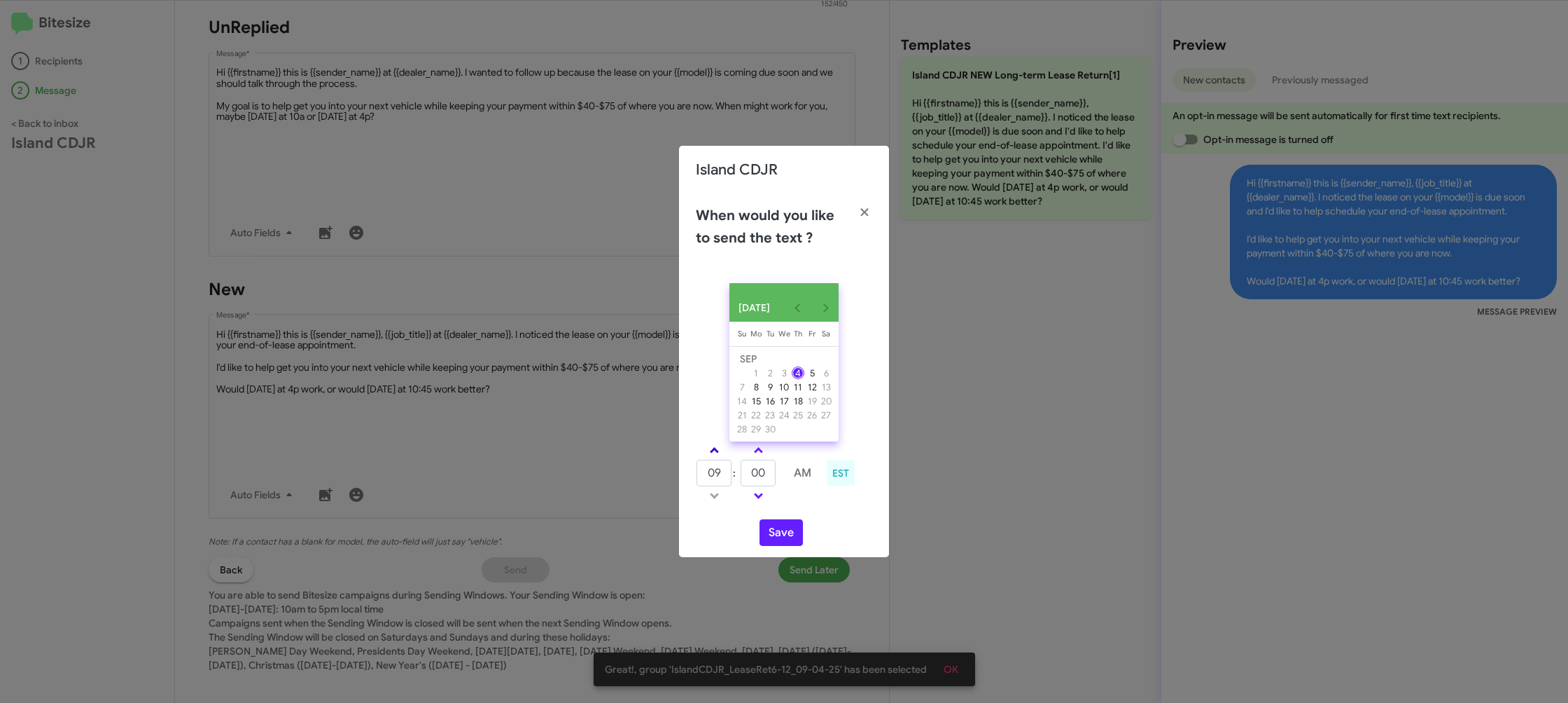
click at [714, 454] on span at bounding box center [715, 451] width 9 height 9
type input "10"
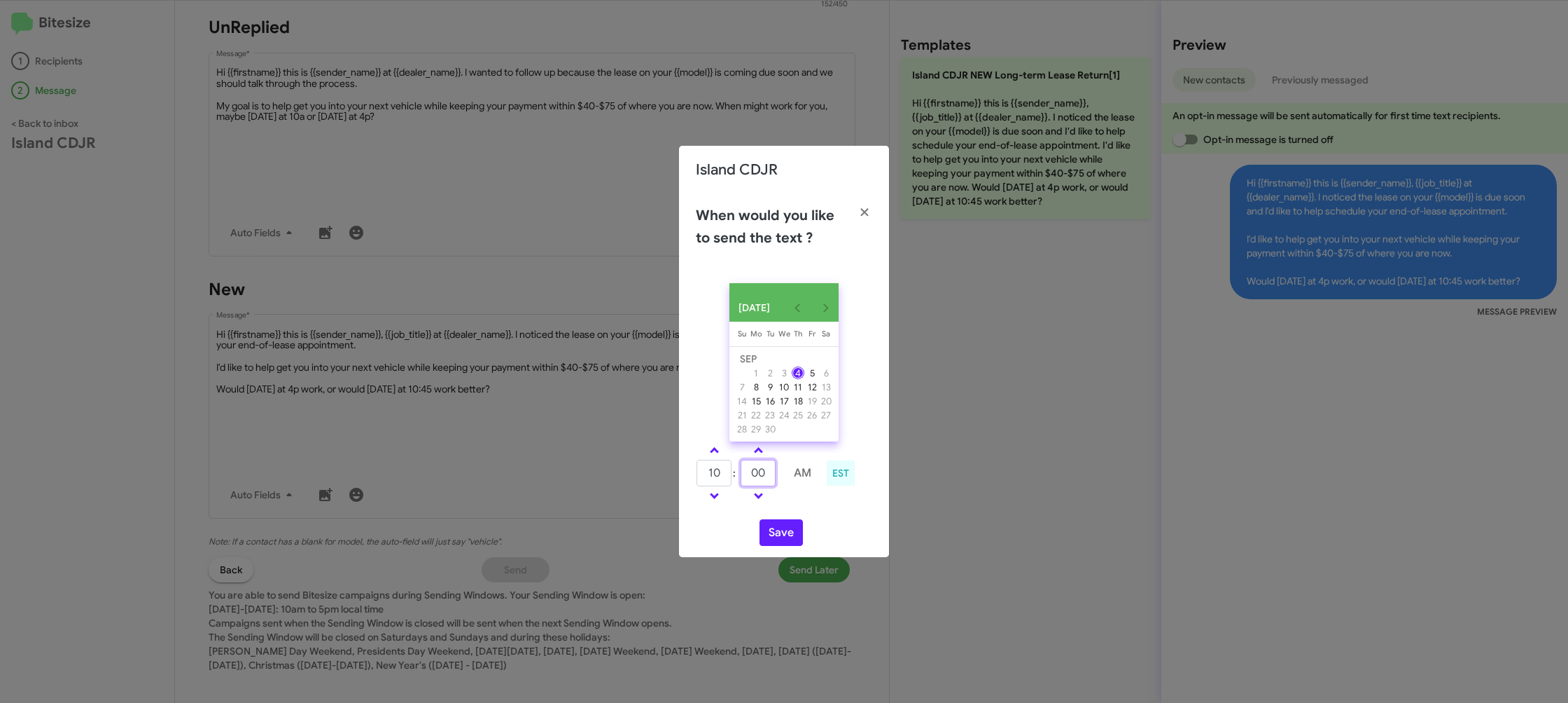
click at [765, 469] on input "00" at bounding box center [758, 473] width 35 height 26
type input "35"
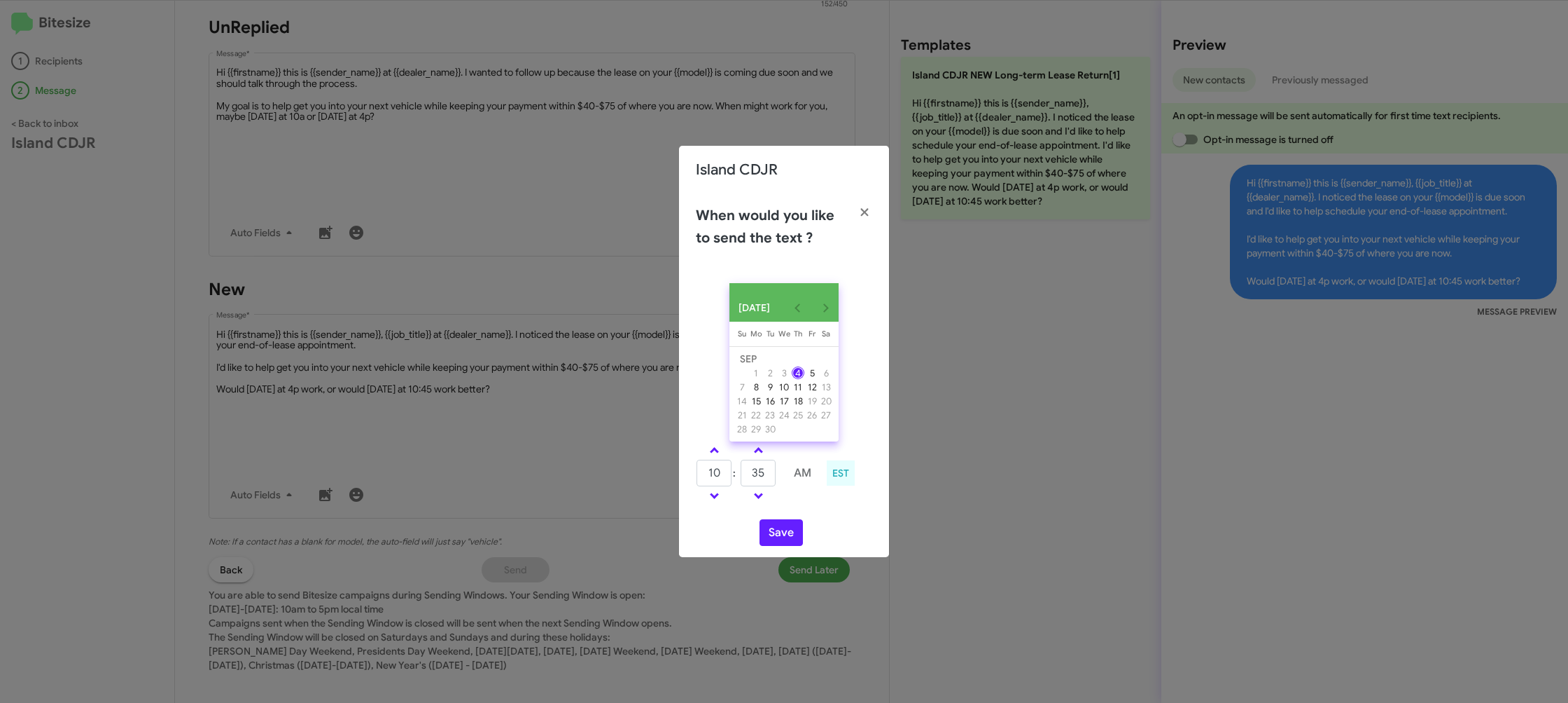
drag, startPoint x: 790, startPoint y: 517, endPoint x: 773, endPoint y: 533, distance: 23.3
click at [789, 517] on div "SEP 2025 Sunday Su Monday Mo Tuesday Tu Wednesday We Thursday Th Friday Fr Satu…" at bounding box center [784, 413] width 210 height 285
click at [768, 537] on button "Save" at bounding box center [781, 533] width 44 height 26
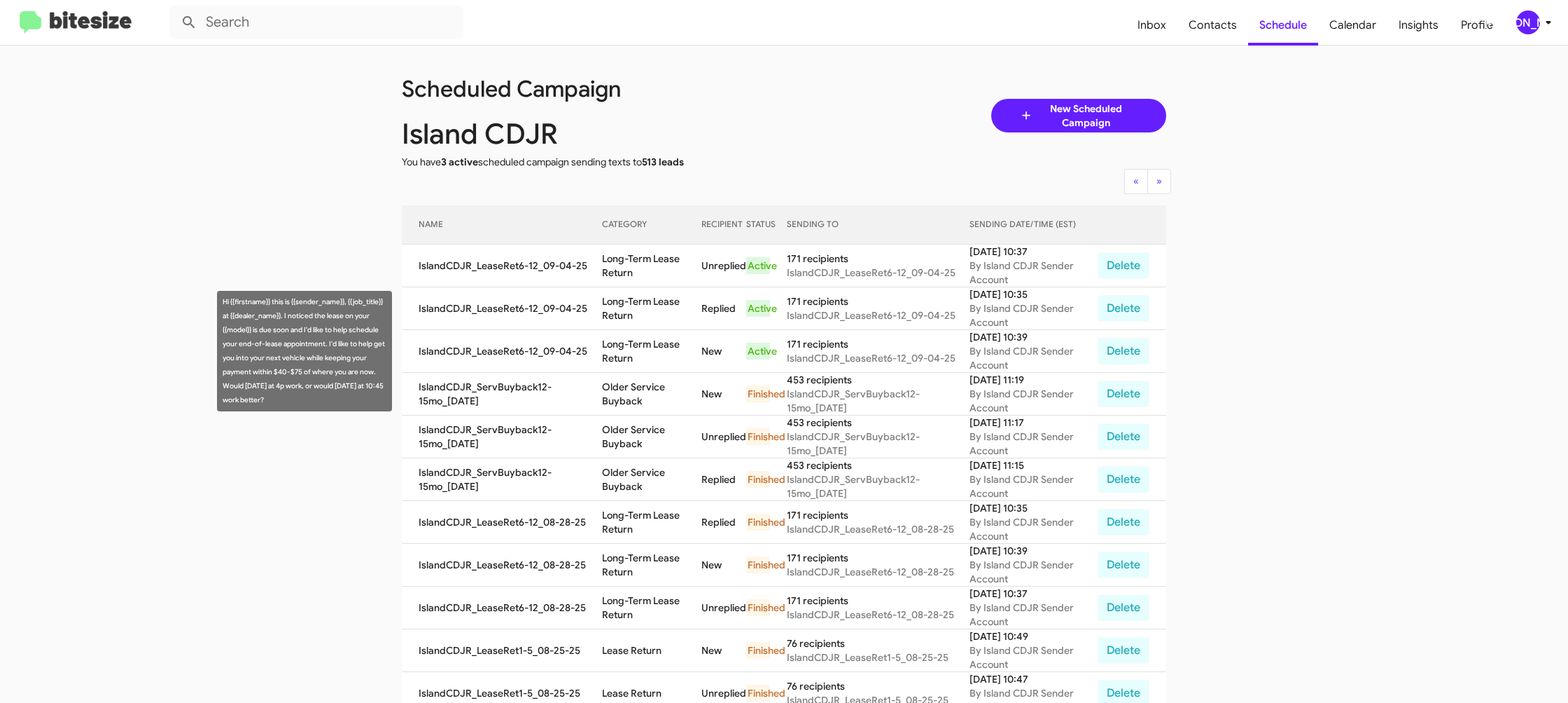
click at [642, 354] on td "Long-Term Lease Return" at bounding box center [652, 351] width 99 height 43
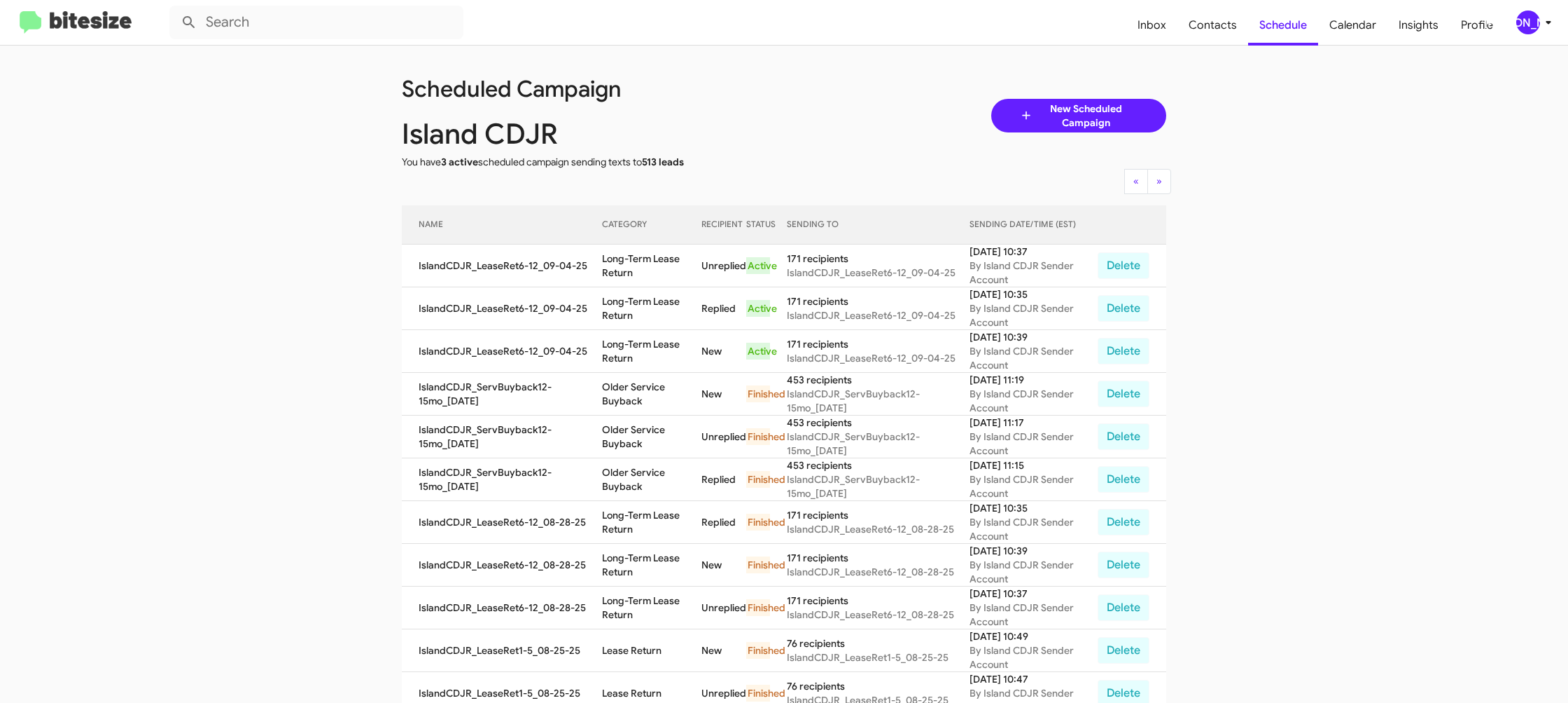
drag, startPoint x: 642, startPoint y: 354, endPoint x: 647, endPoint y: 370, distance: 16.8
click at [642, 354] on td "Long-Term Lease Return" at bounding box center [652, 351] width 99 height 43
copy td "Long-Term Lease Return"
click at [1526, 18] on div "[PERSON_NAME]" at bounding box center [1528, 22] width 24 height 24
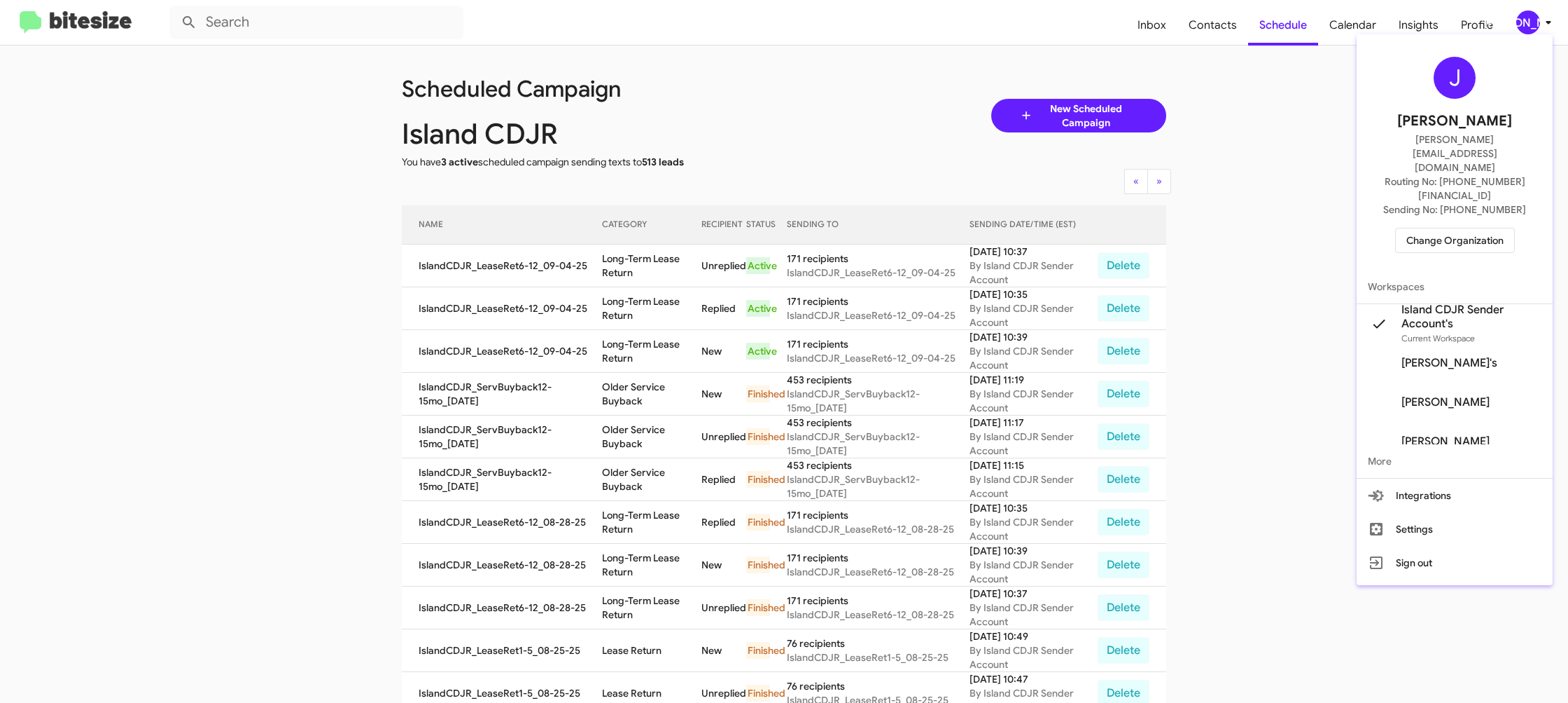
click at [1462, 228] on span "Change Organization" at bounding box center [1455, 239] width 97 height 24
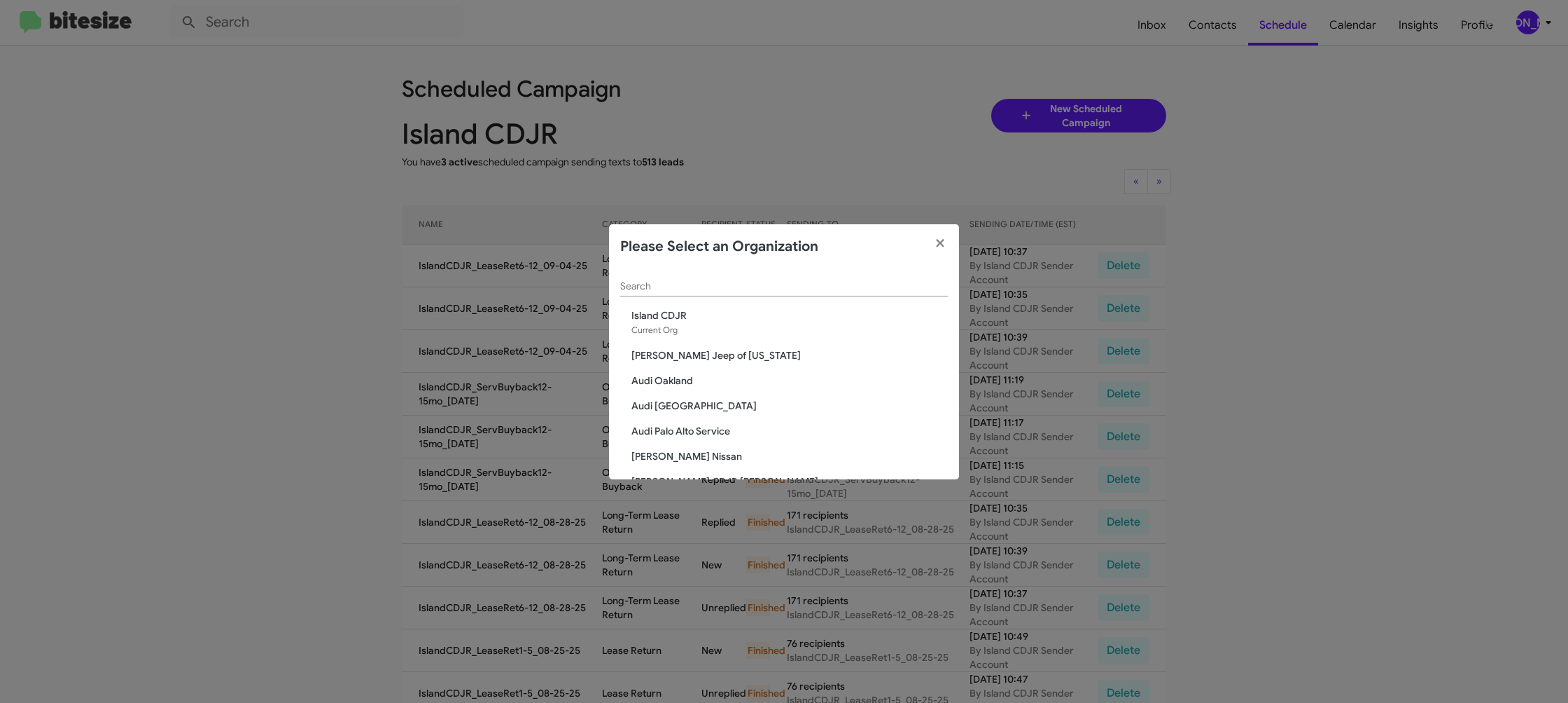
click at [653, 293] on div "Search" at bounding box center [784, 282] width 327 height 27
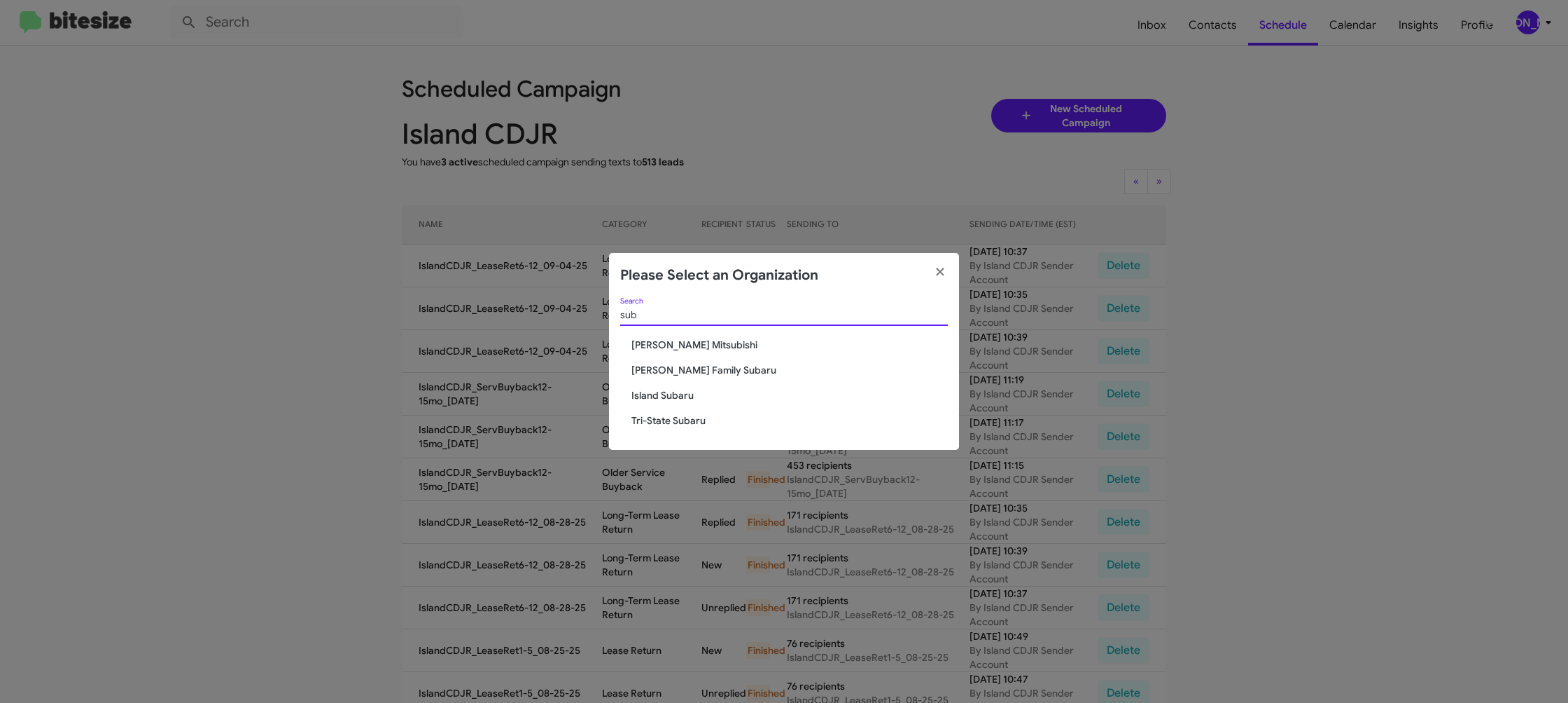
type input "sub"
click at [684, 393] on span "Island Subaru" at bounding box center [790, 395] width 317 height 14
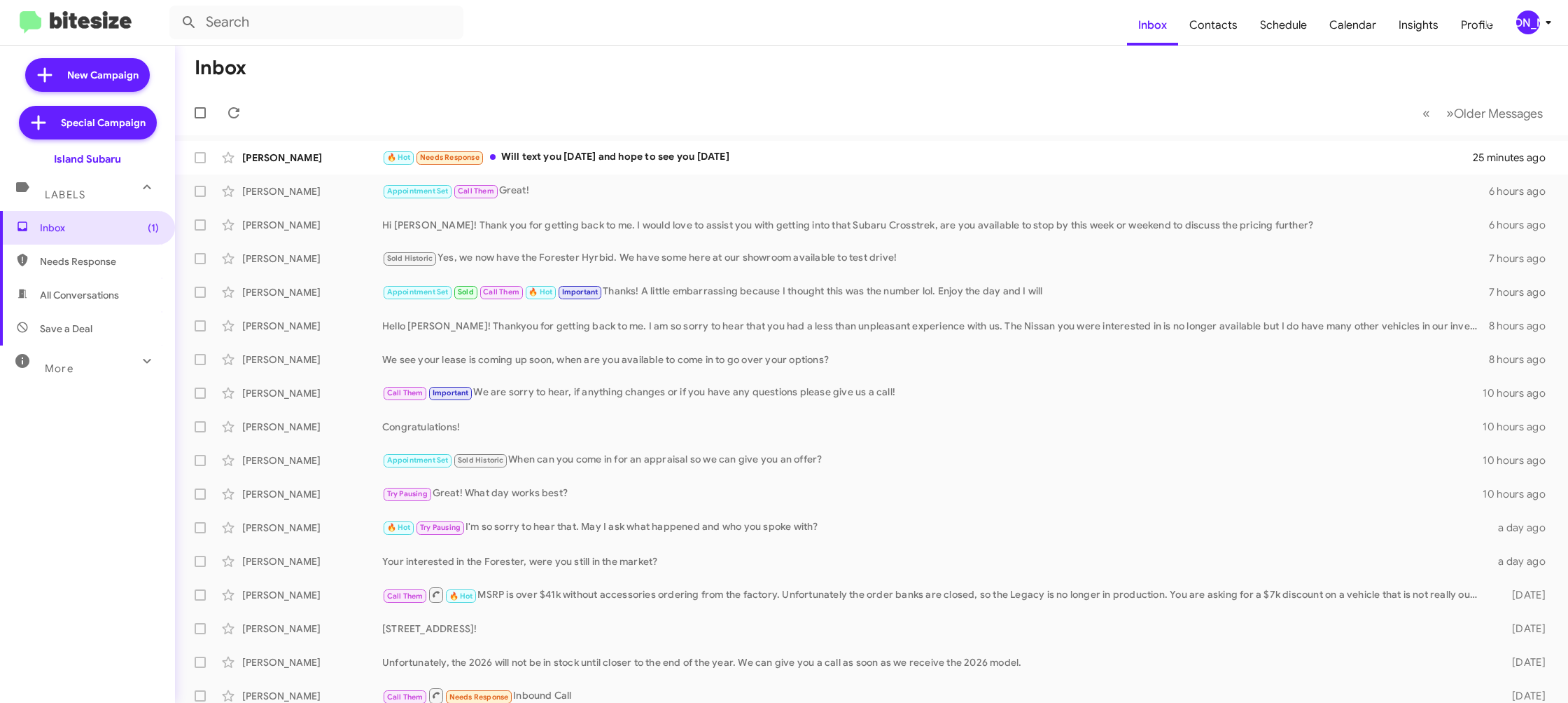
drag, startPoint x: 1534, startPoint y: 15, endPoint x: 1531, endPoint y: 23, distance: 8.5
click at [1534, 16] on div "[PERSON_NAME]" at bounding box center [1528, 22] width 24 height 24
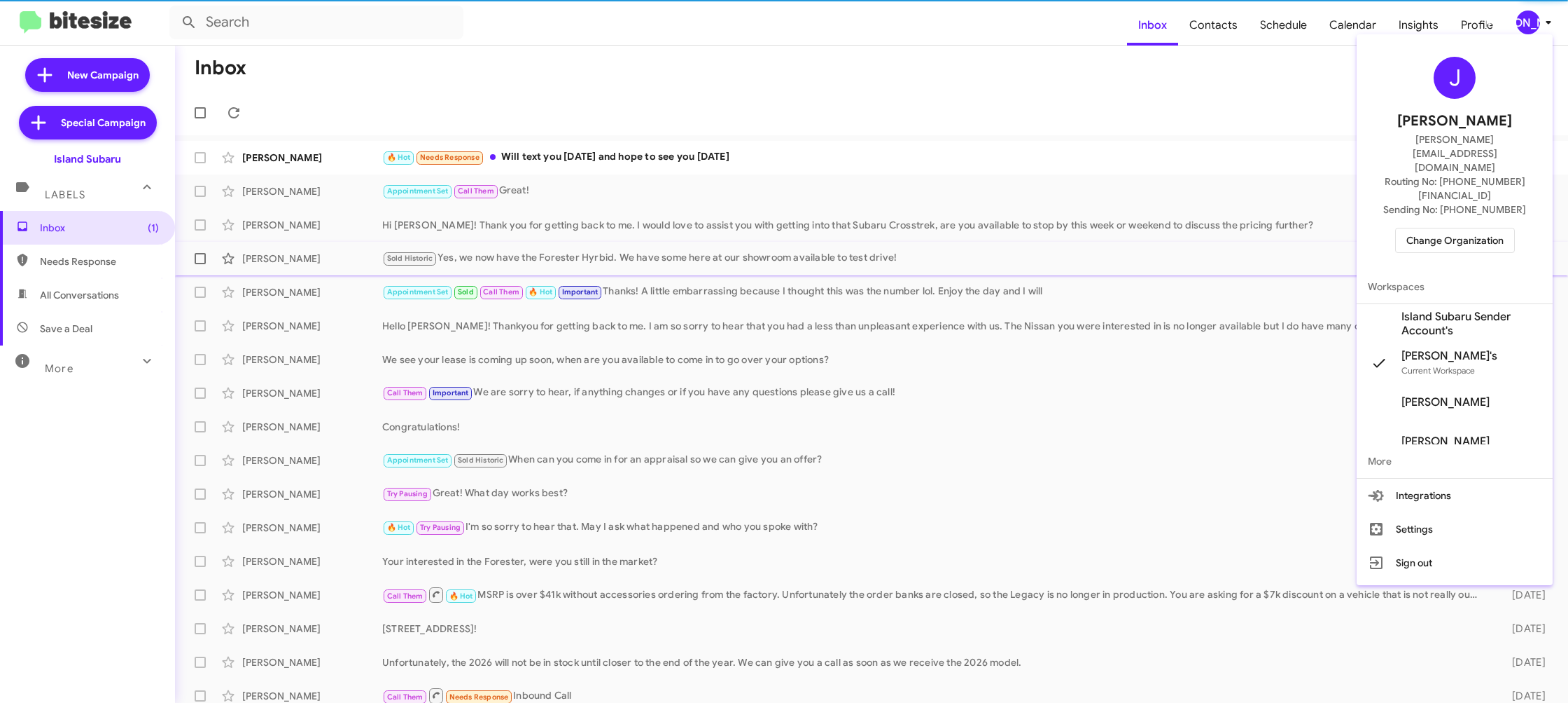
drag, startPoint x: 1436, startPoint y: 275, endPoint x: 1412, endPoint y: 260, distance: 28.3
click at [1436, 309] on span "Island Subaru Sender Account's" at bounding box center [1472, 324] width 140 height 28
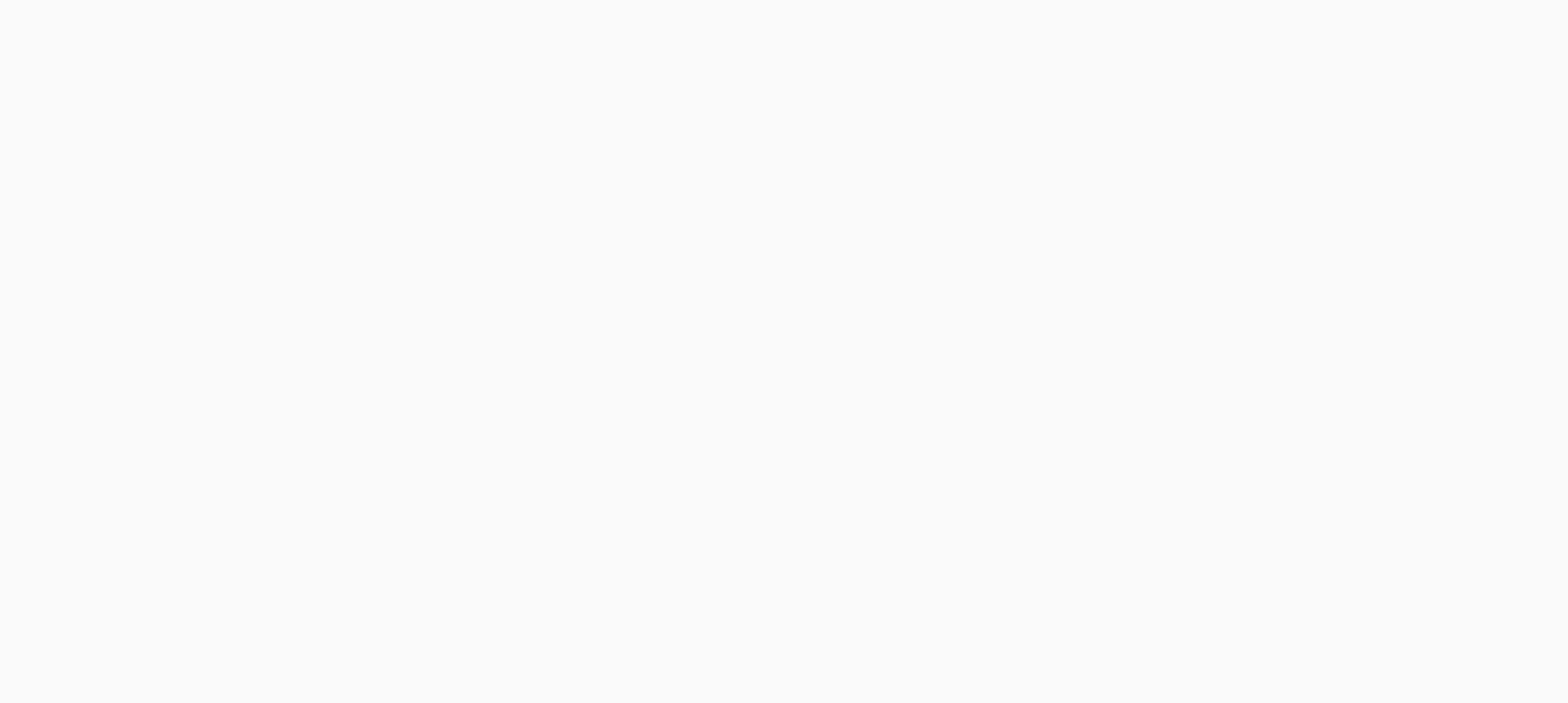
click at [1224, 28] on body at bounding box center [784, 351] width 1568 height 703
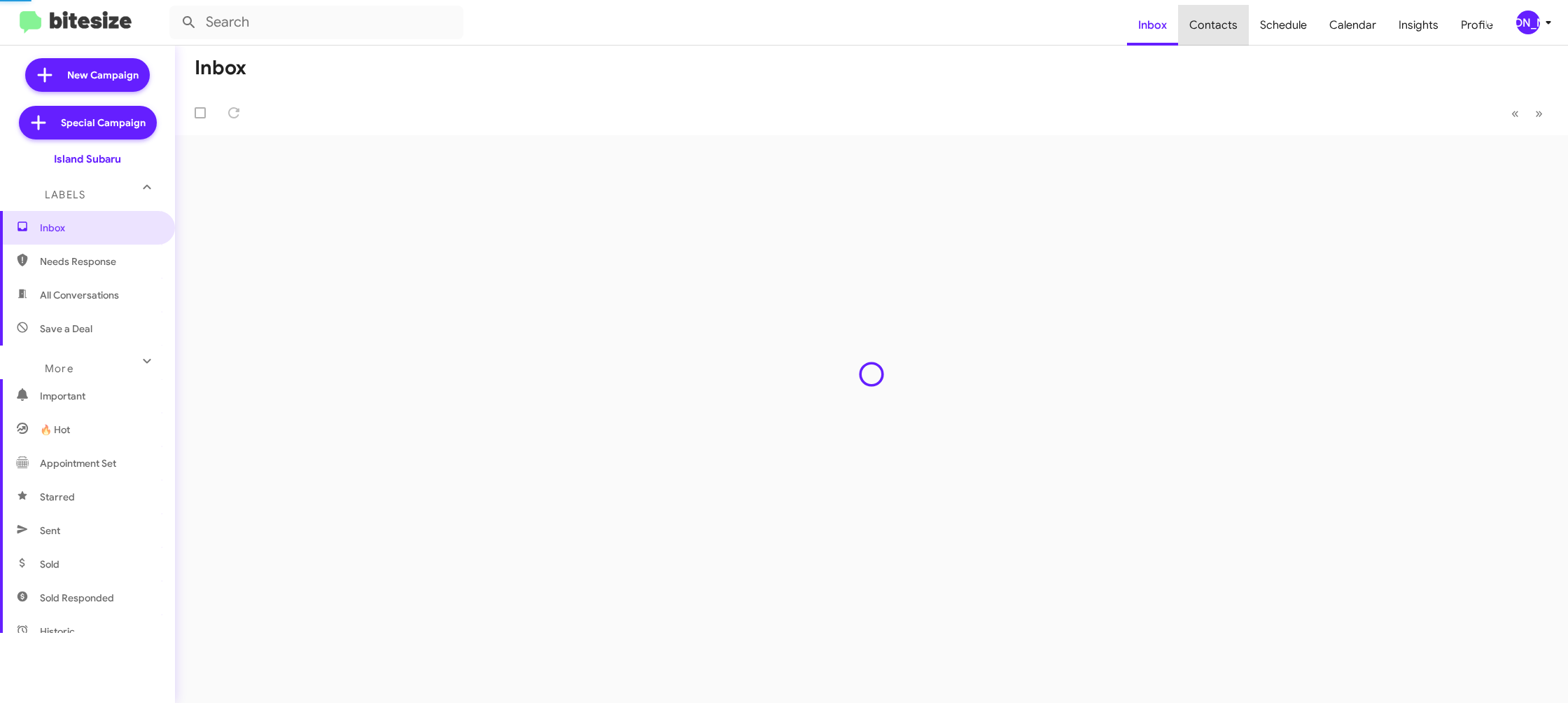
click at [1224, 28] on span "Contacts" at bounding box center [1213, 25] width 71 height 41
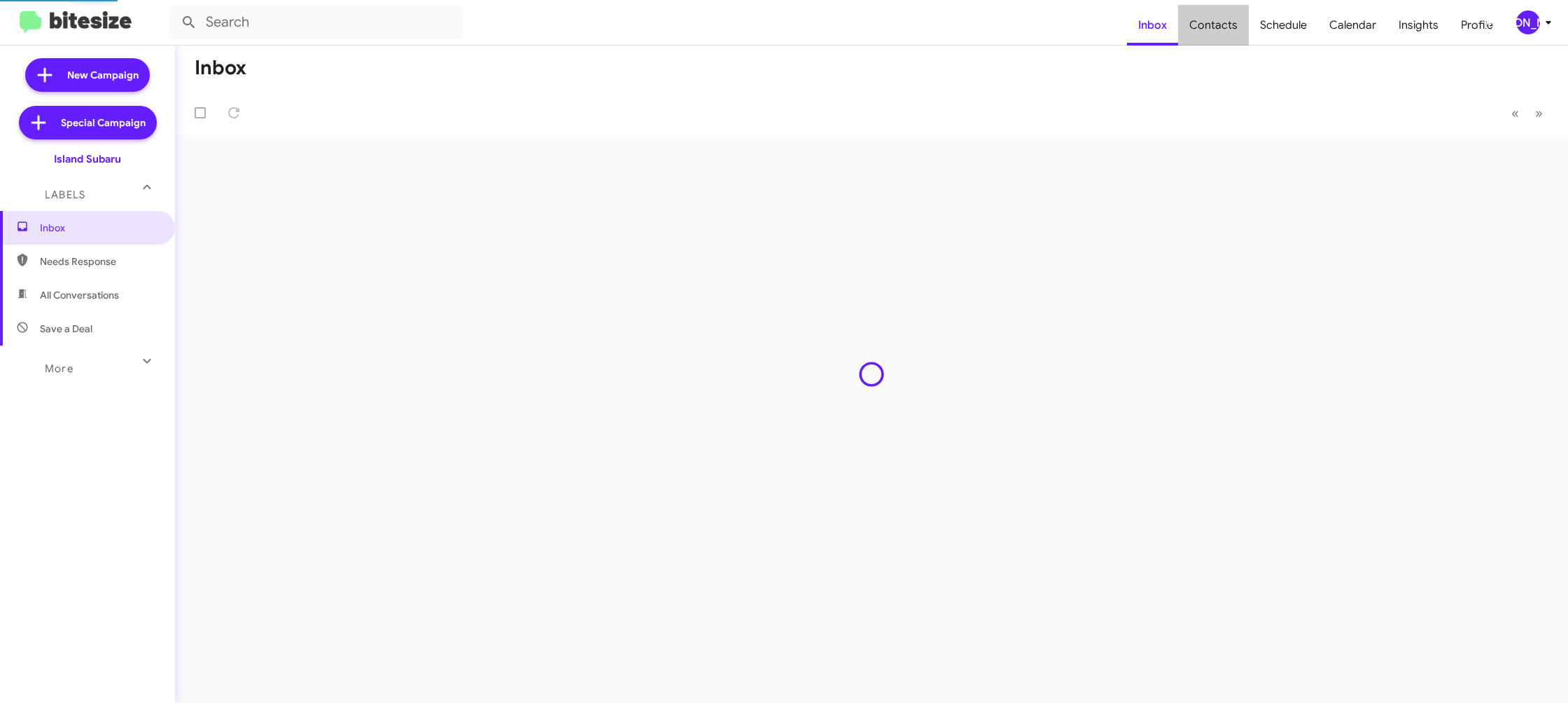
click at [1224, 28] on span "Contacts" at bounding box center [1213, 25] width 71 height 41
type input "in:groups"
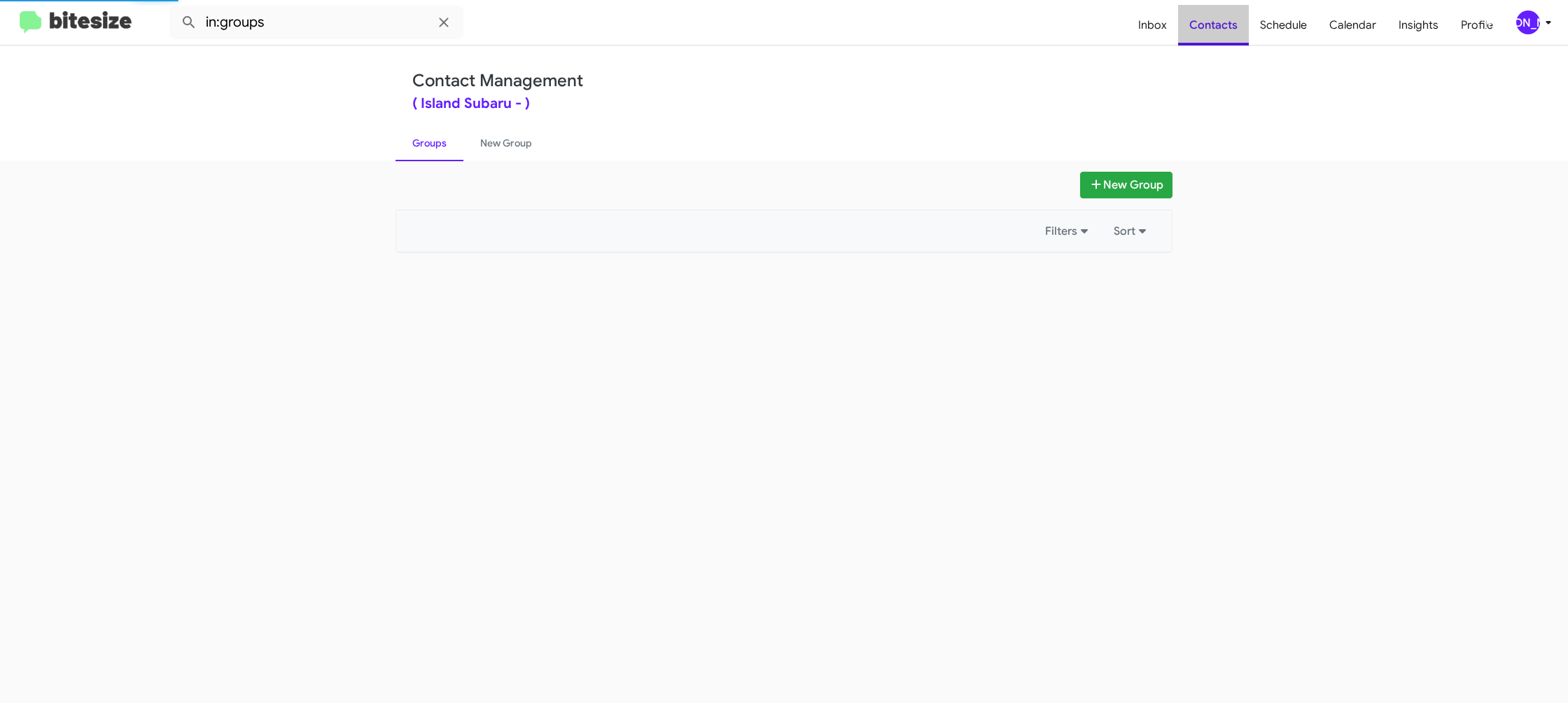
click at [1224, 28] on span "Contacts" at bounding box center [1213, 25] width 71 height 41
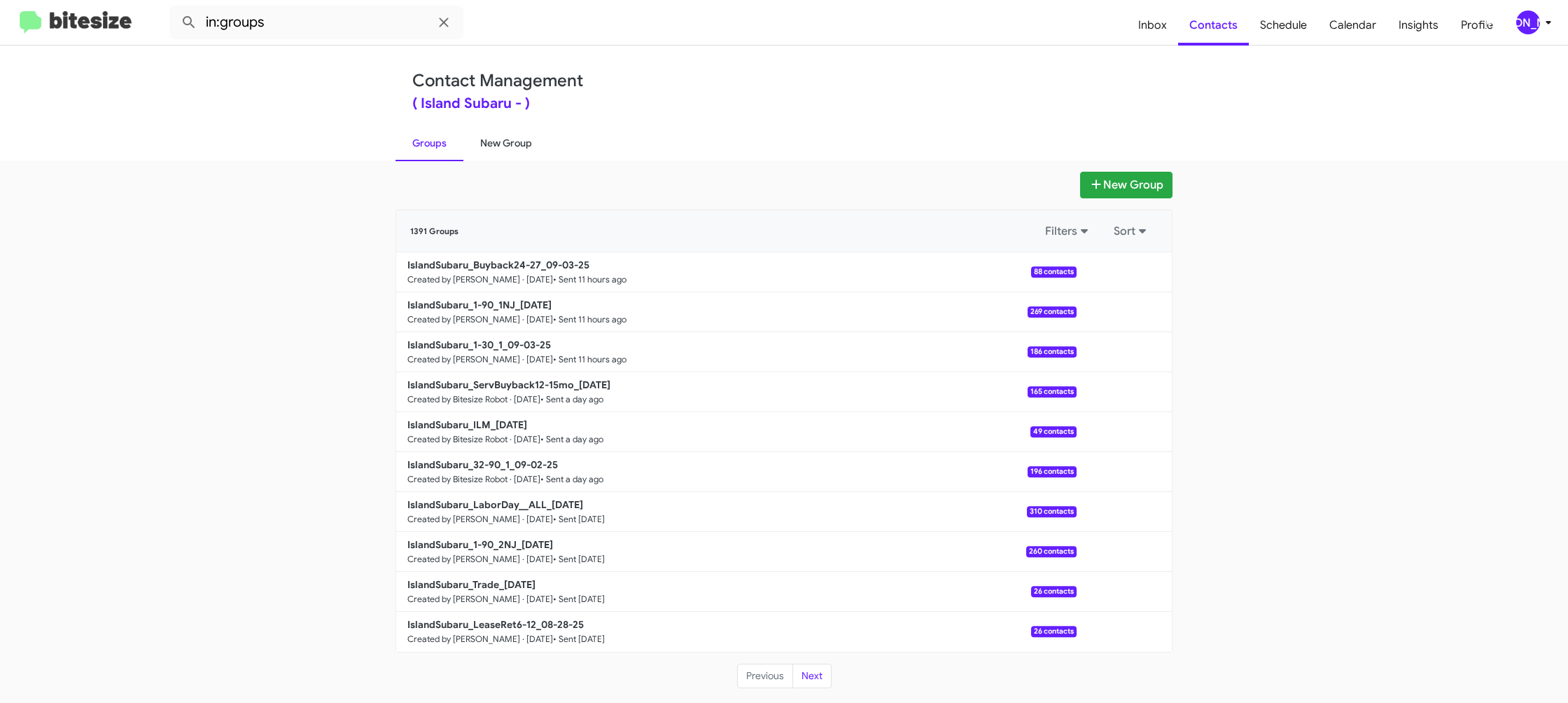
click at [514, 145] on link "New Group" at bounding box center [506, 143] width 85 height 36
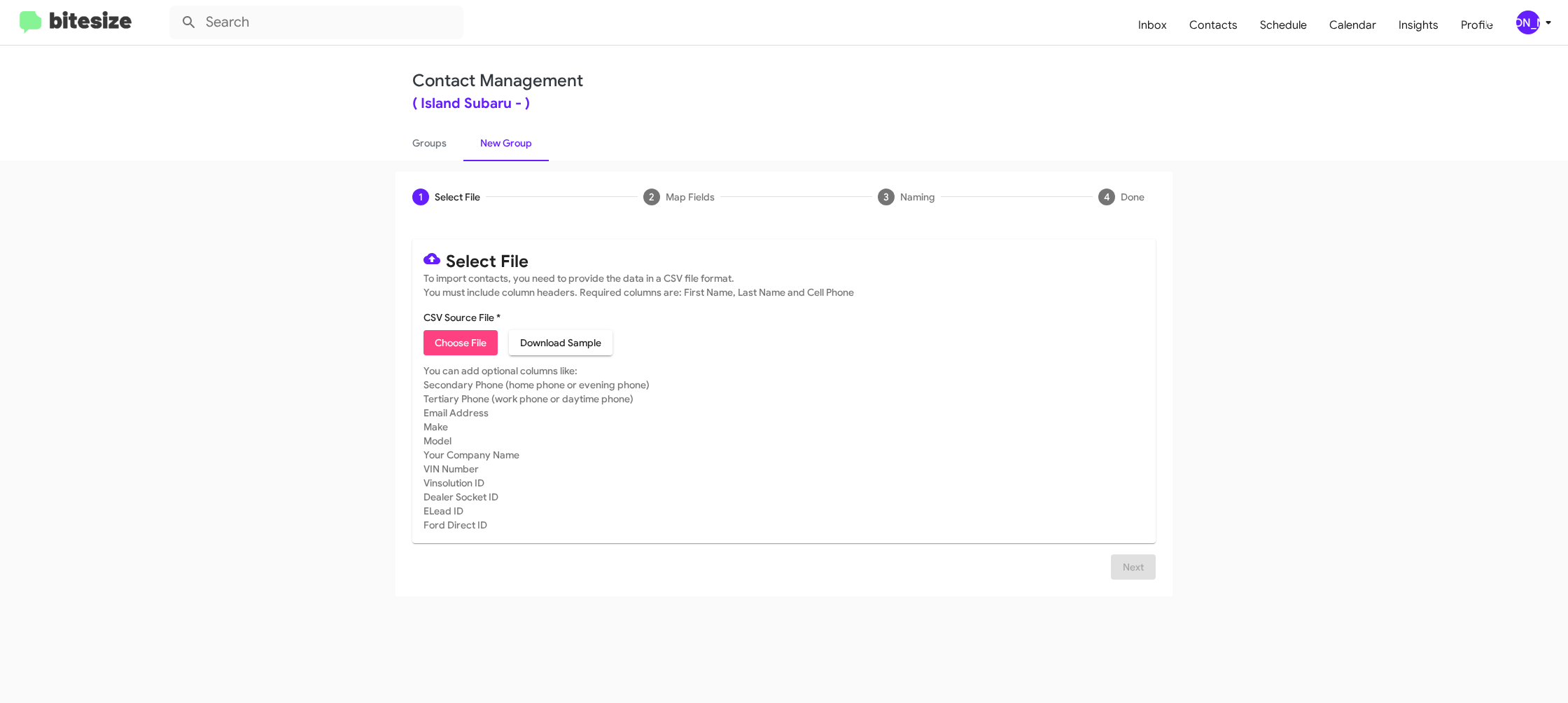
click at [471, 346] on span "Choose File" at bounding box center [461, 343] width 52 height 26
type input "IslandSubaru_32-90_2_09-04-25"
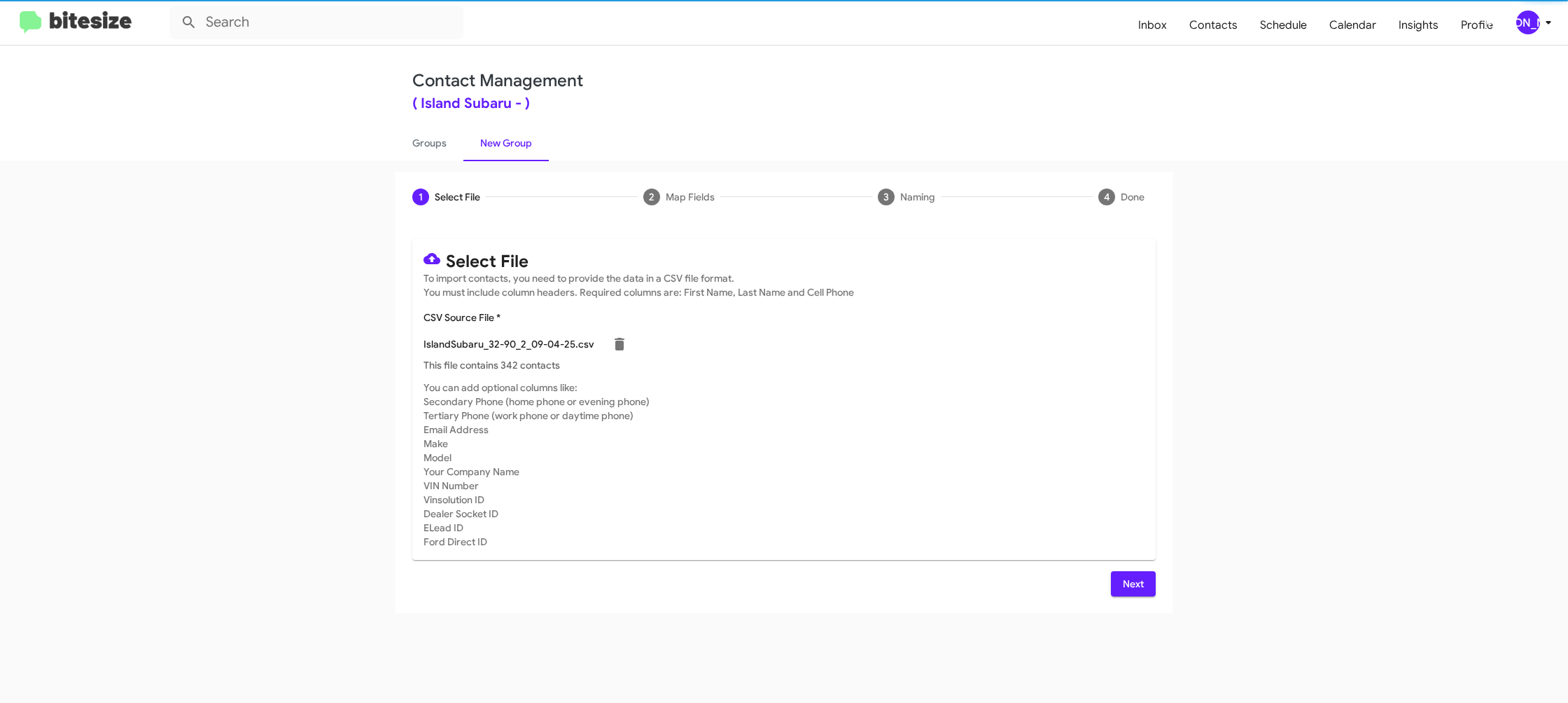
drag, startPoint x: 898, startPoint y: 385, endPoint x: 902, endPoint y: 399, distance: 14.6
click at [901, 387] on mat-card-subtitle "You can add optional columns like: Secondary Phone (home phone or evening phone…" at bounding box center [784, 465] width 722 height 168
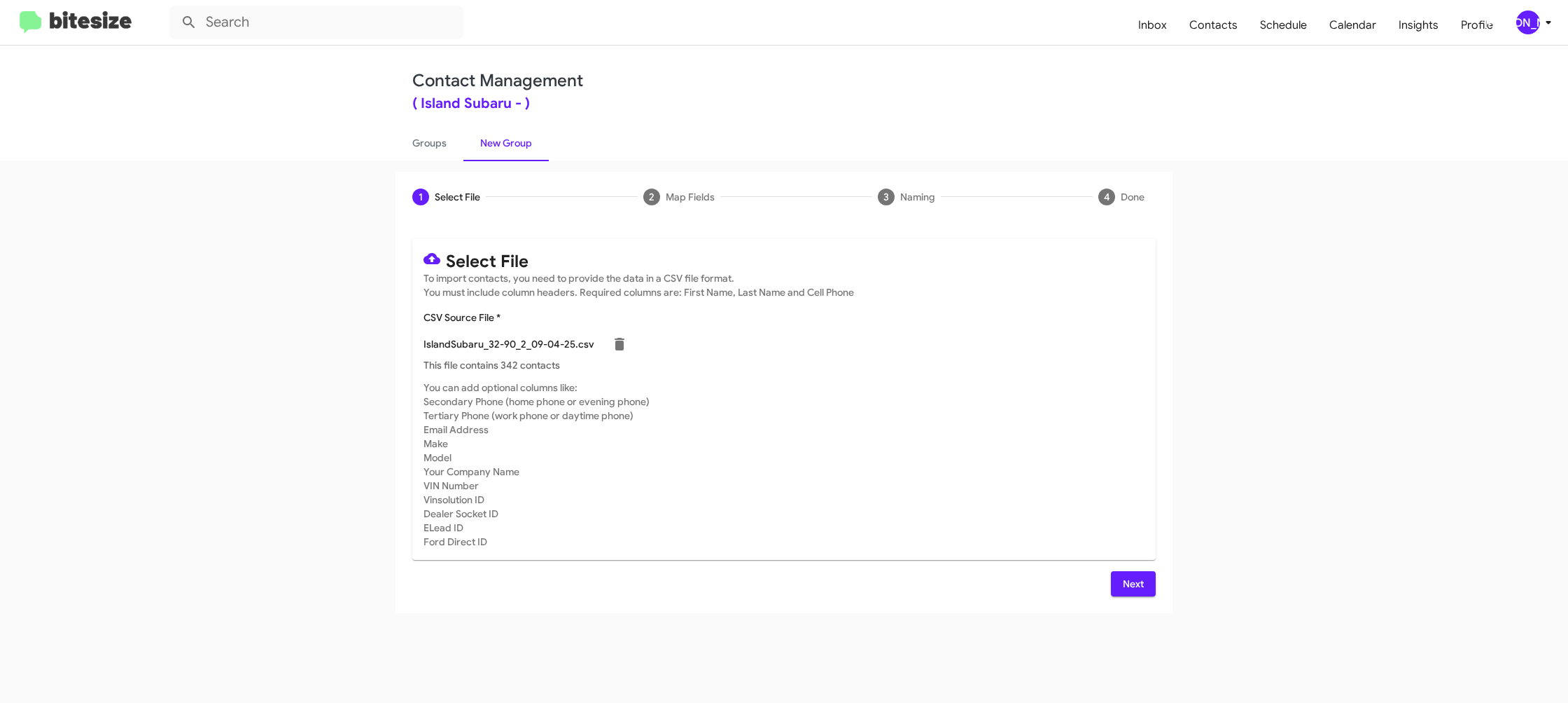
click at [1117, 584] on button "Next" at bounding box center [1133, 583] width 44 height 26
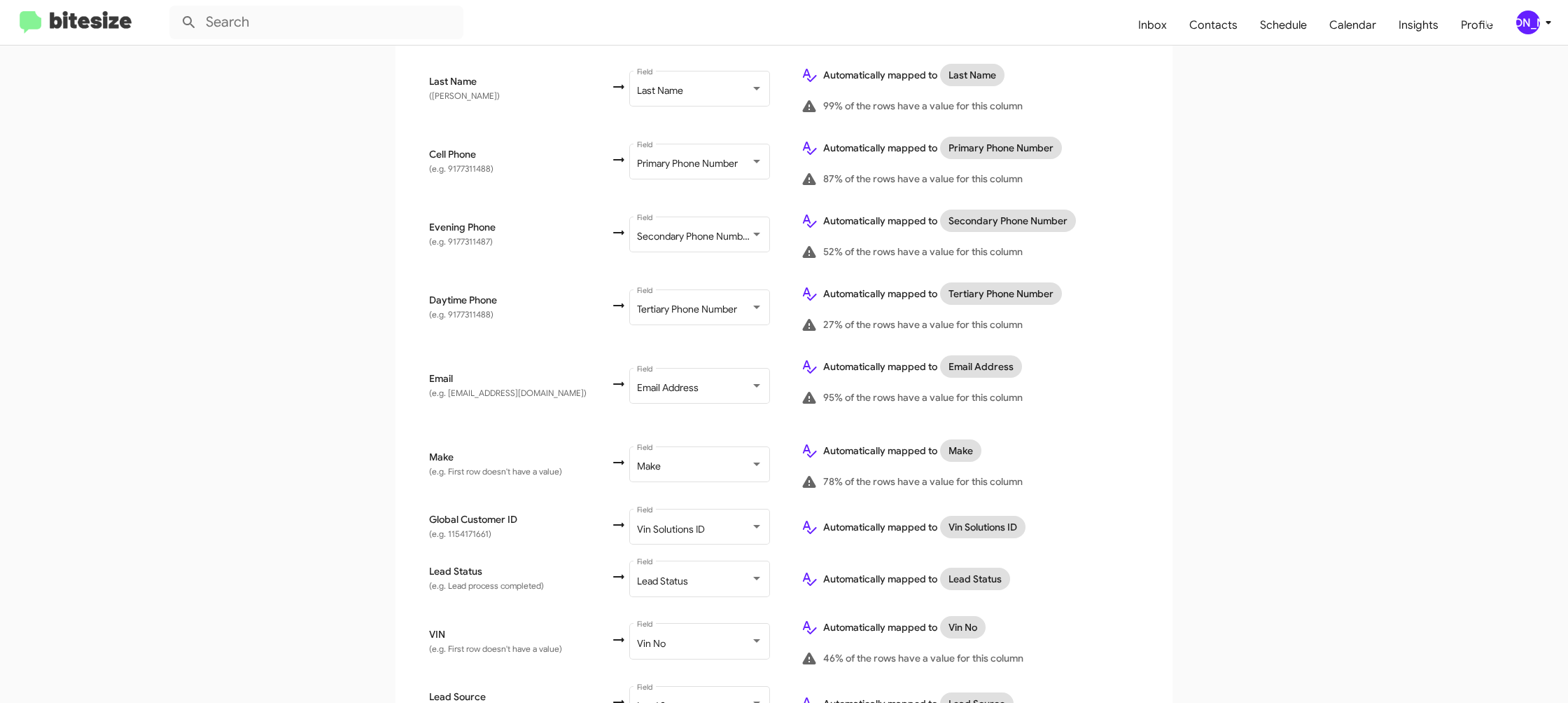
scroll to position [687, 0]
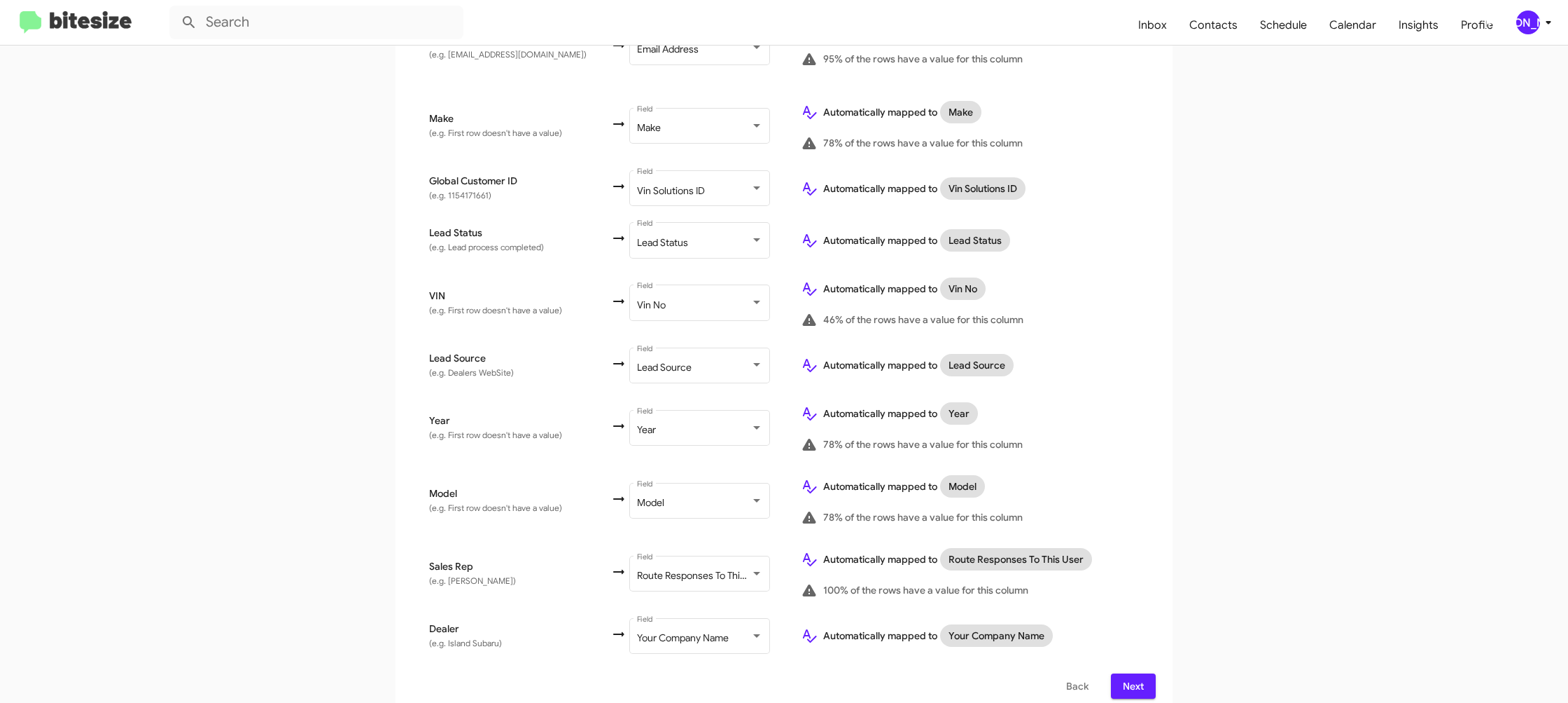
click at [1129, 678] on span "Next" at bounding box center [1134, 685] width 23 height 26
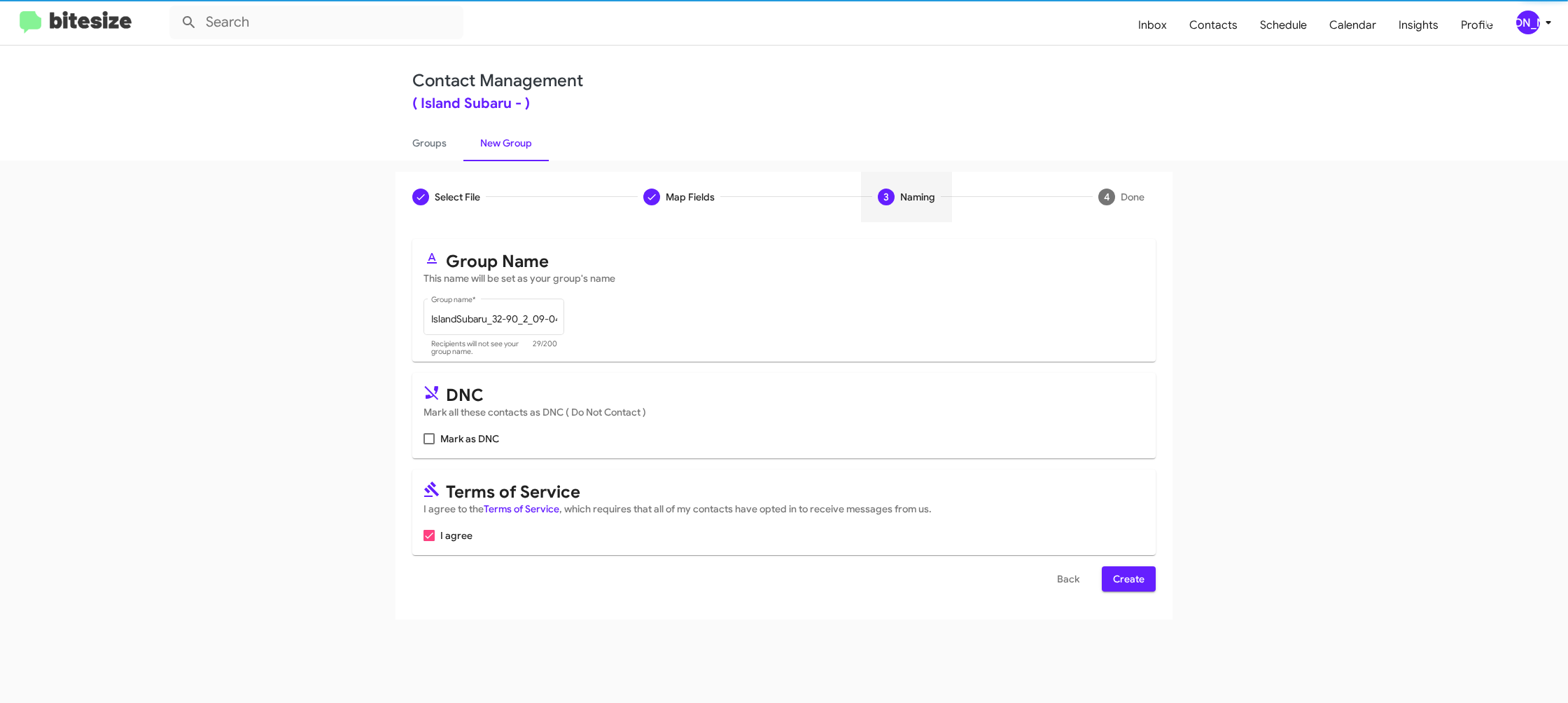
scroll to position [0, 0]
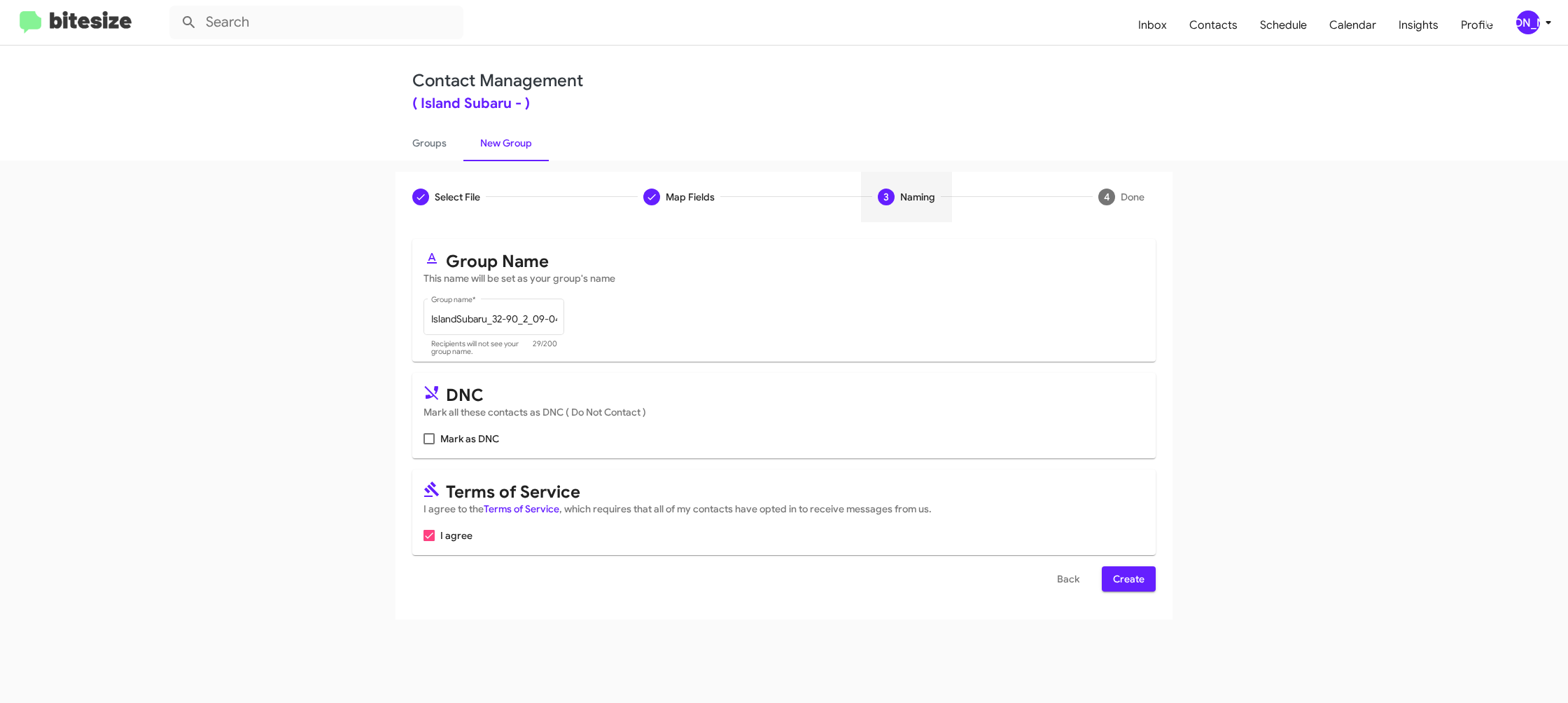
drag, startPoint x: 1121, startPoint y: 562, endPoint x: 1124, endPoint y: 573, distance: 11.4
click at [1123, 569] on form "Group Name This name will be set as your group's name IslandSubaru_32-90_2_09-0…" at bounding box center [784, 414] width 743 height 352
drag, startPoint x: 1124, startPoint y: 574, endPoint x: 1054, endPoint y: 481, distance: 116.4
click at [1124, 574] on span "Create" at bounding box center [1128, 578] width 31 height 26
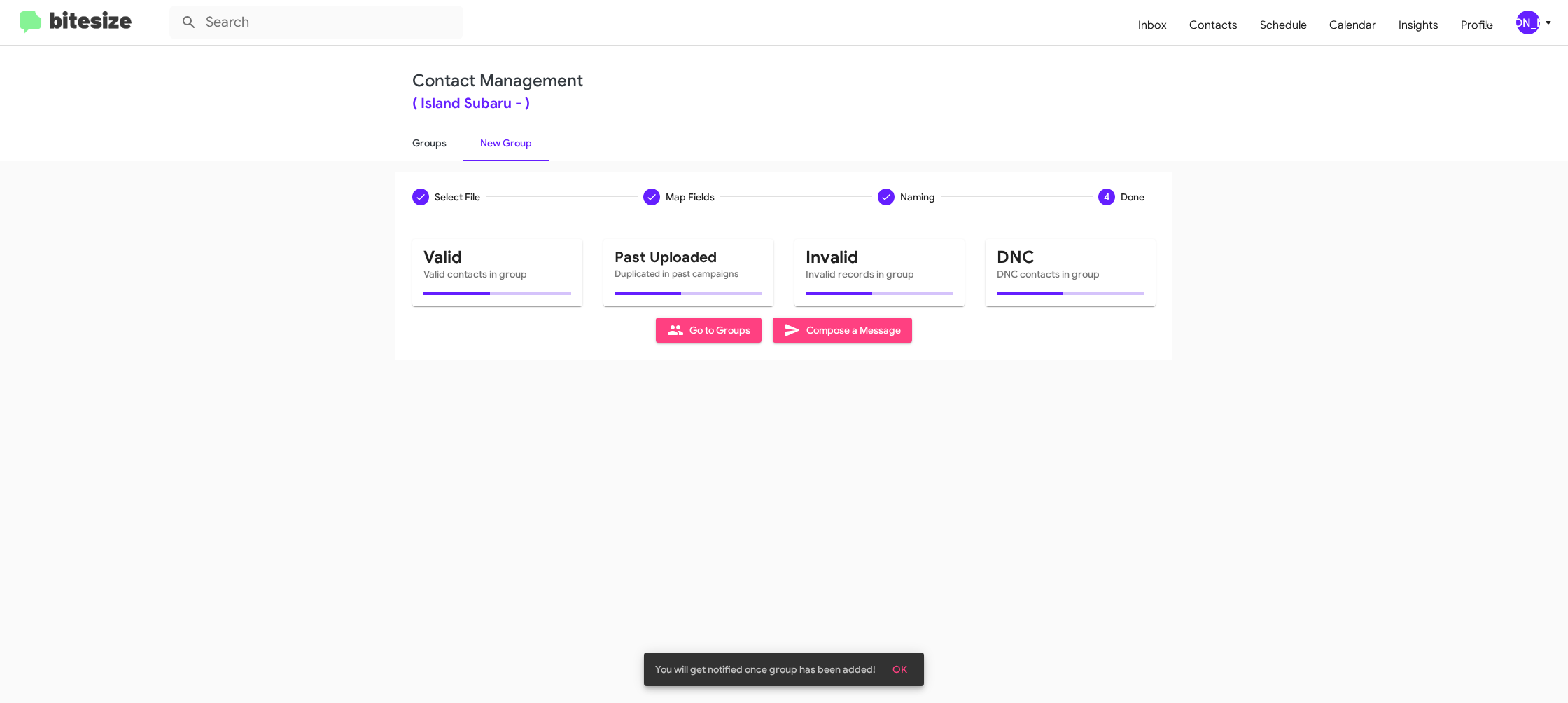
click at [419, 158] on link "Groups" at bounding box center [429, 143] width 68 height 36
type input "in:groups"
click at [423, 155] on link "Groups" at bounding box center [429, 143] width 68 height 36
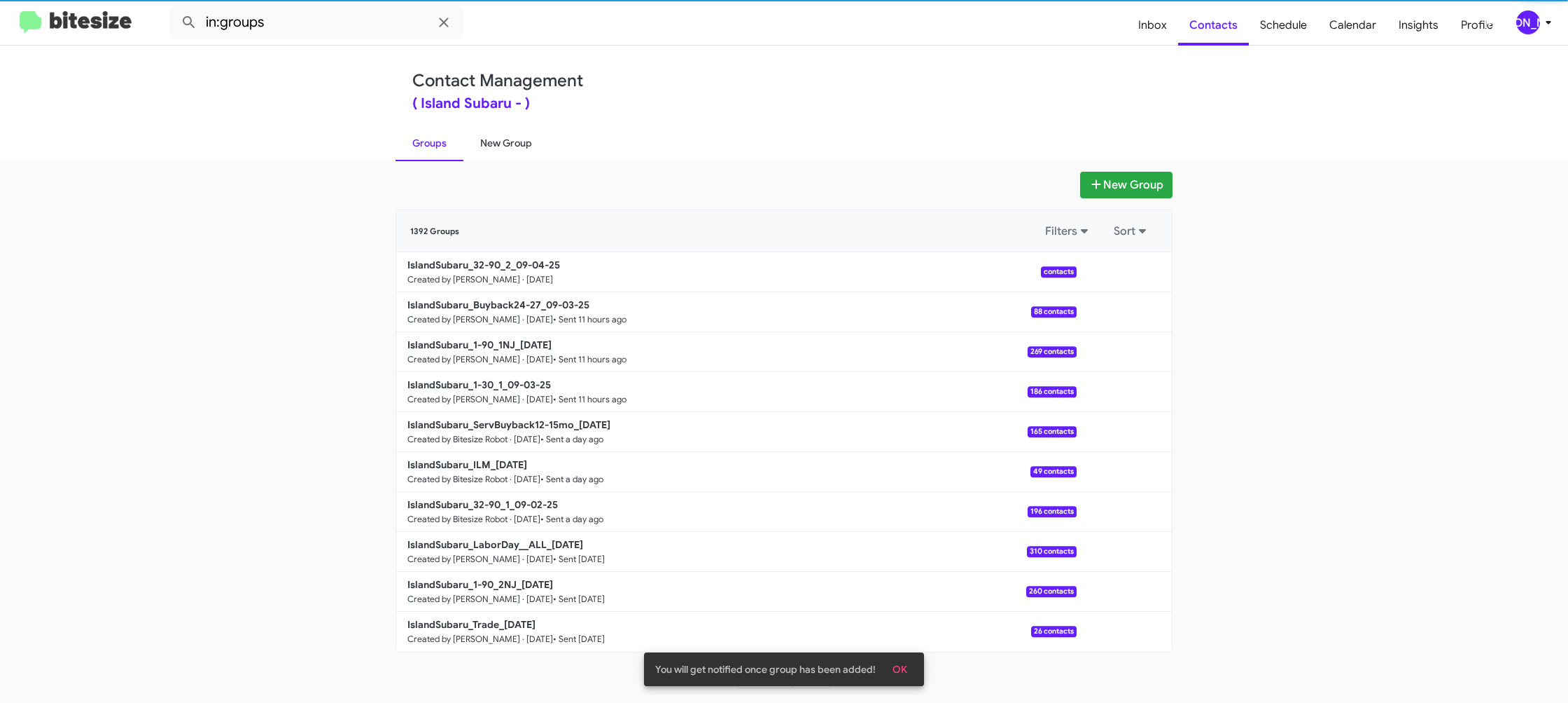
click at [482, 147] on link "New Group" at bounding box center [506, 143] width 85 height 36
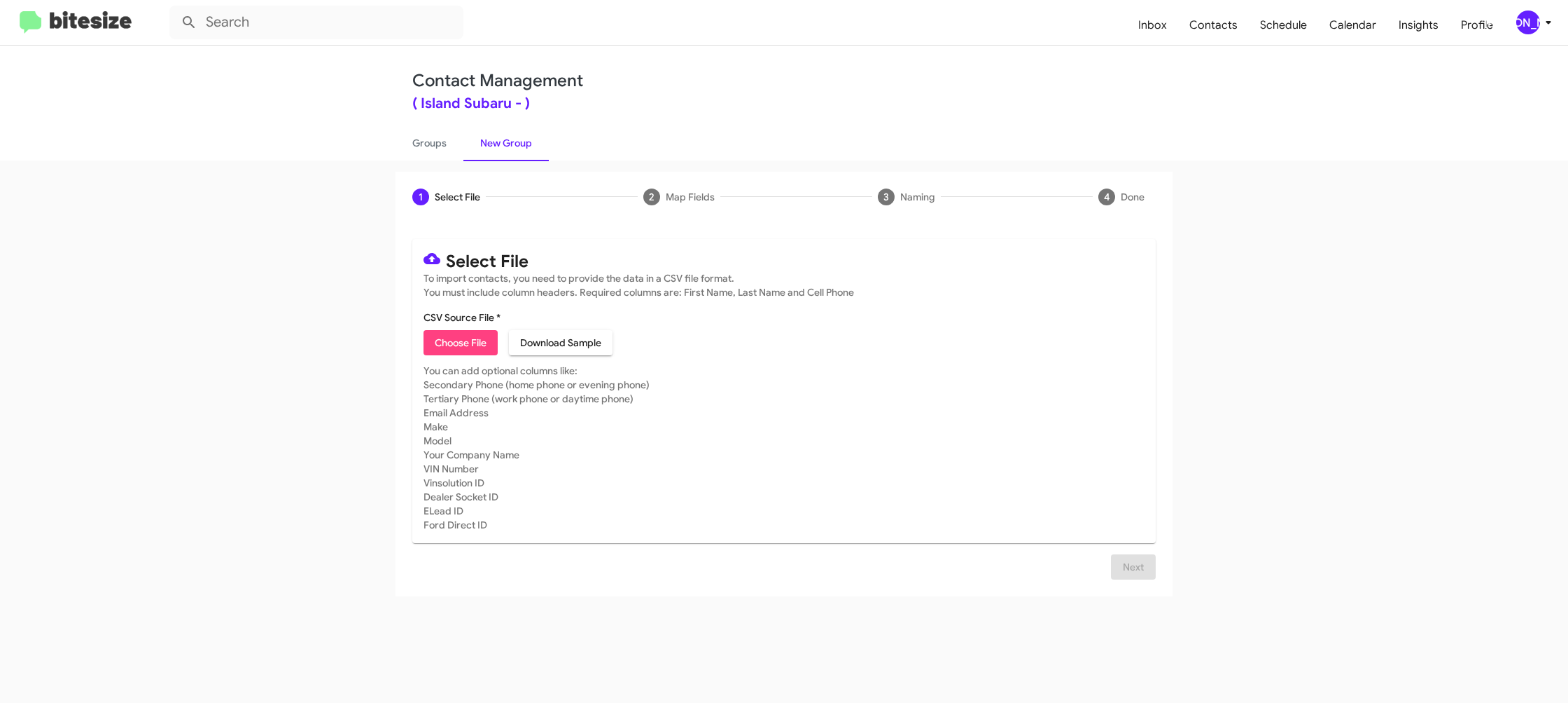
click at [472, 344] on span "Choose File" at bounding box center [461, 343] width 52 height 26
type input "IslandSubaru_LeaseRet6-12_09-04-25"
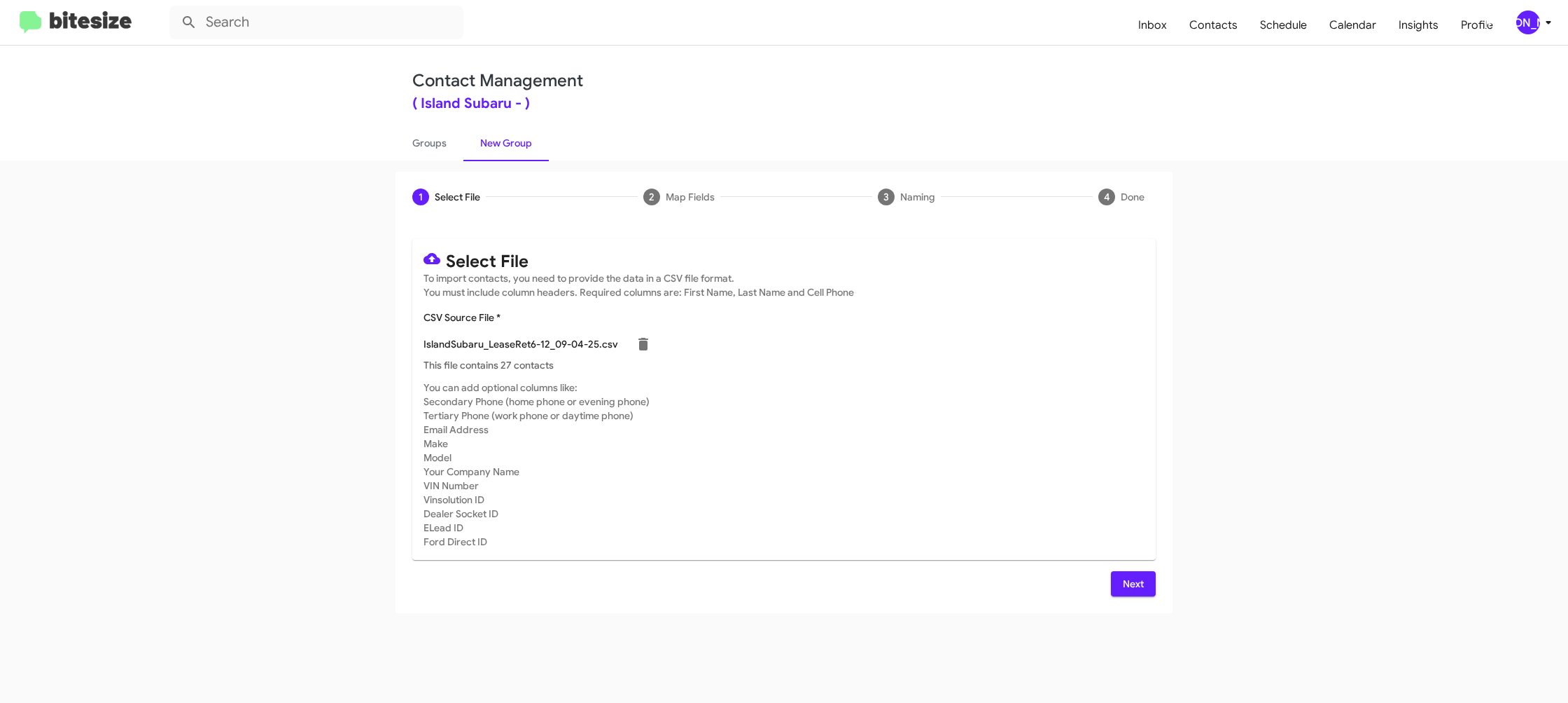
click at [1034, 417] on mat-card-subtitle "You can add optional columns like: Secondary Phone (home phone or evening phone…" at bounding box center [784, 465] width 722 height 168
click at [1127, 582] on span "Next" at bounding box center [1134, 583] width 23 height 26
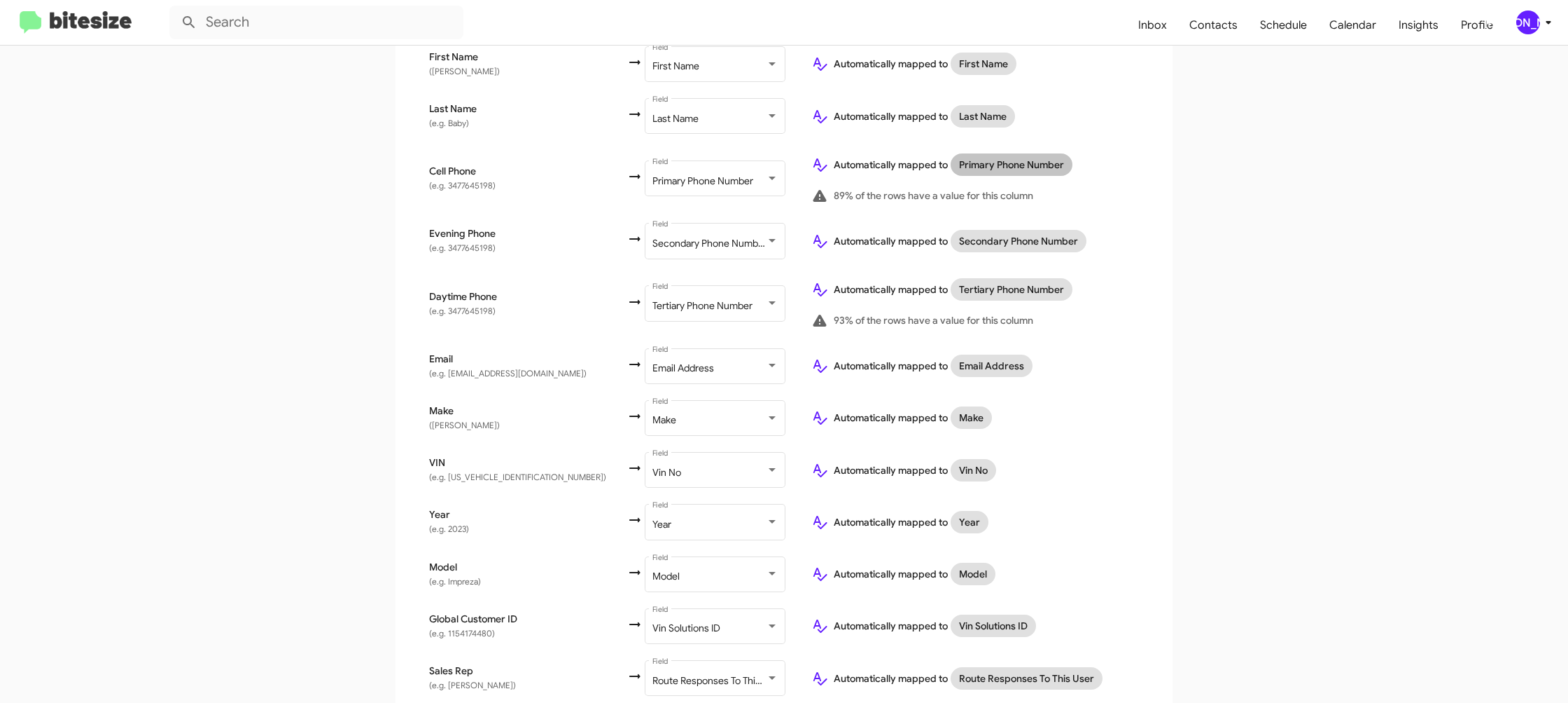
scroll to position [406, 0]
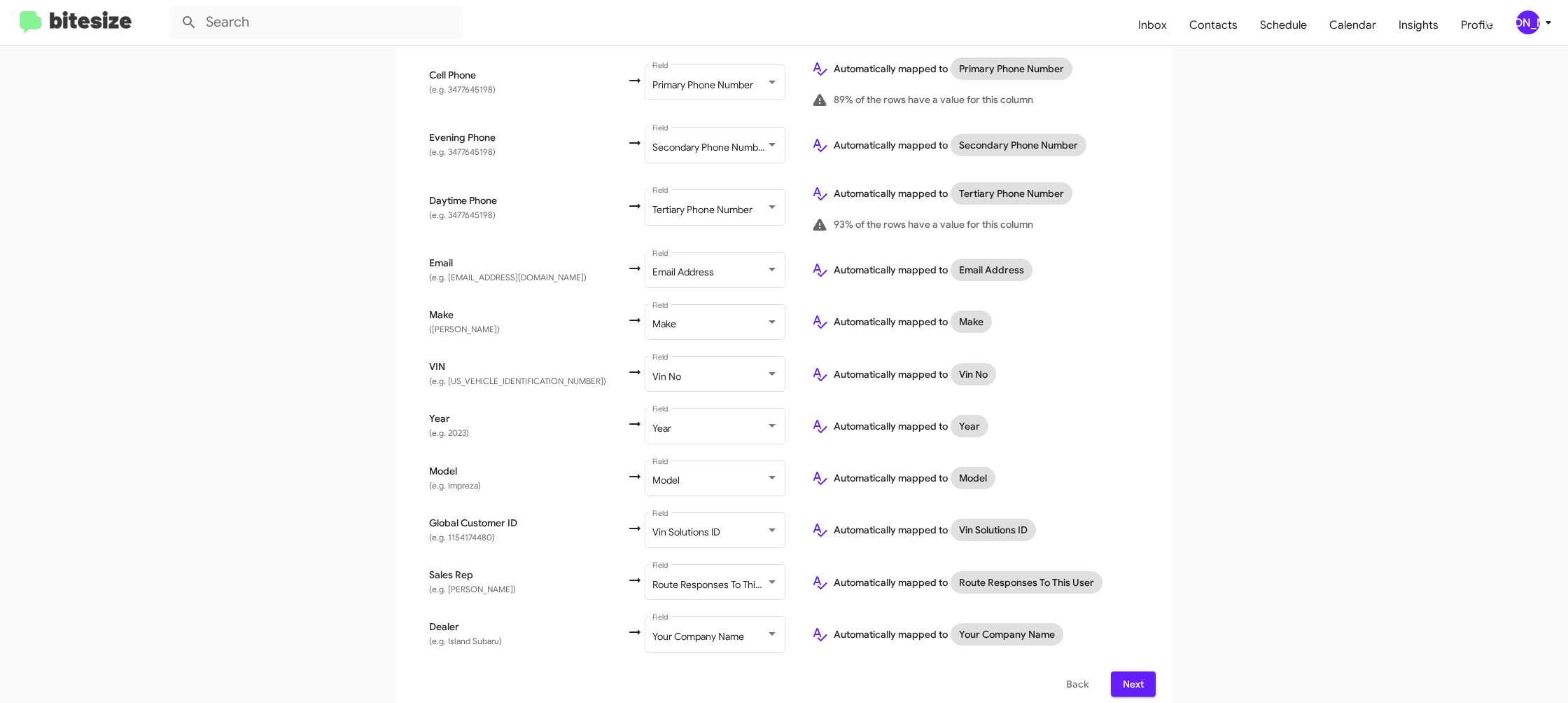
click at [1157, 675] on div "Select File To import contacts, you need to provide the data in a CSV file form…" at bounding box center [784, 264] width 777 height 897
click at [1144, 674] on span "Next" at bounding box center [1134, 683] width 23 height 26
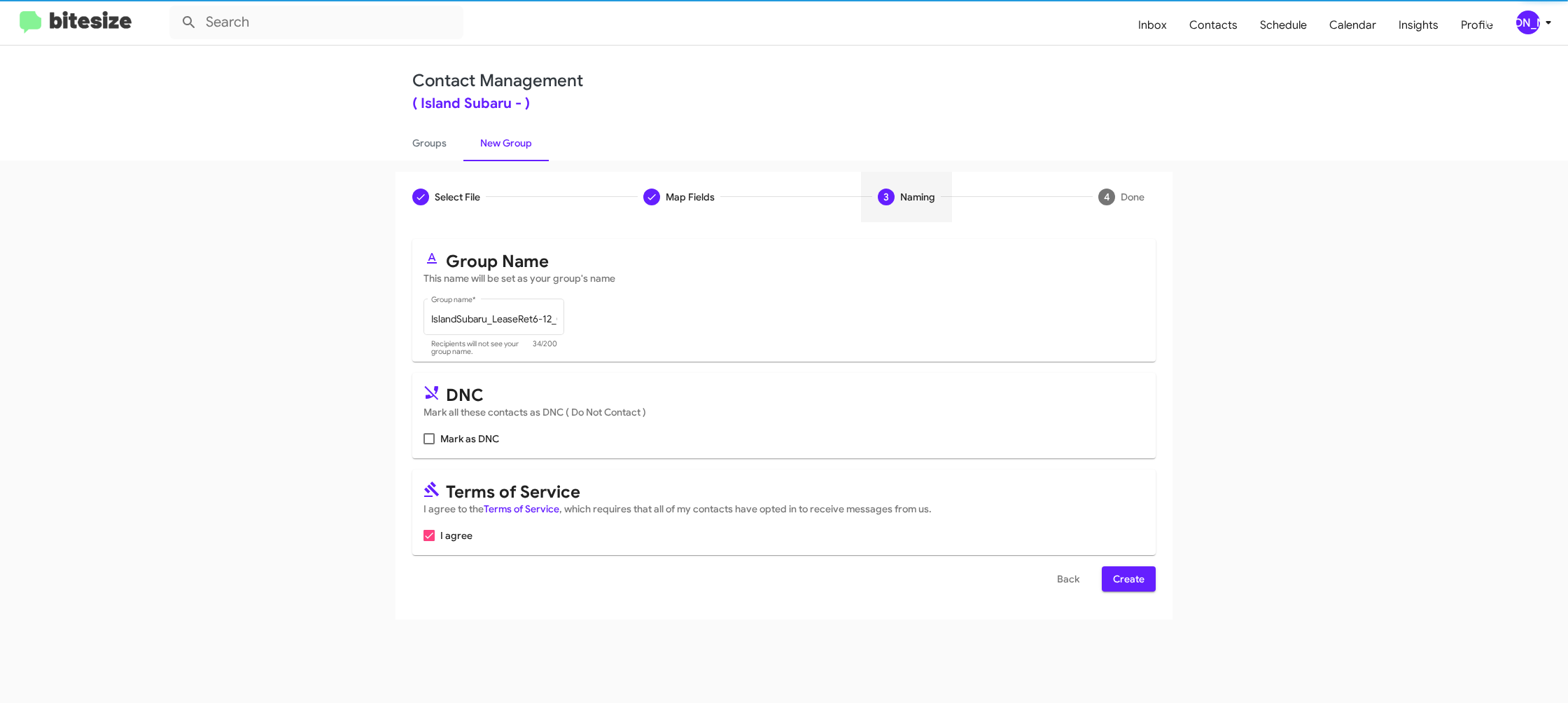
scroll to position [0, 0]
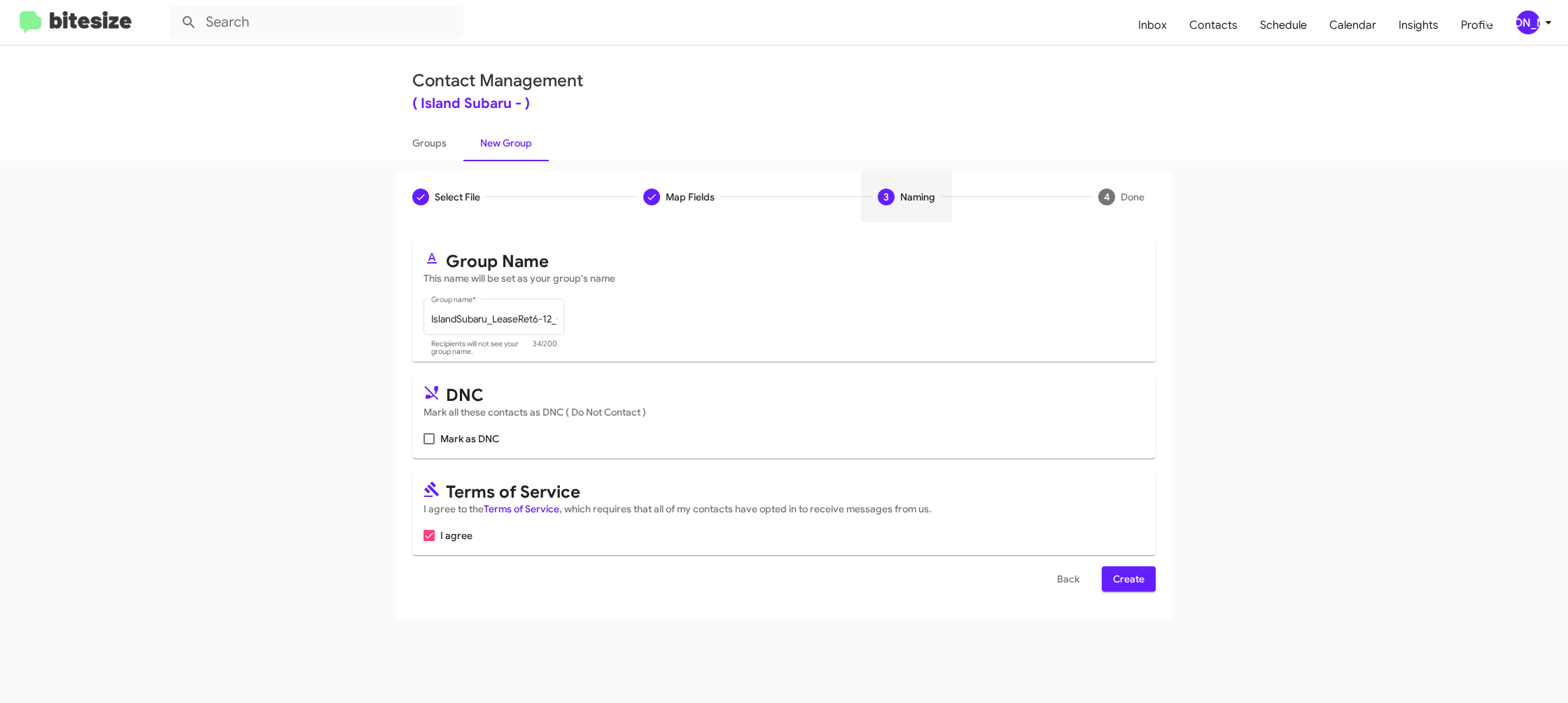
click at [1147, 573] on button "Create" at bounding box center [1128, 578] width 54 height 26
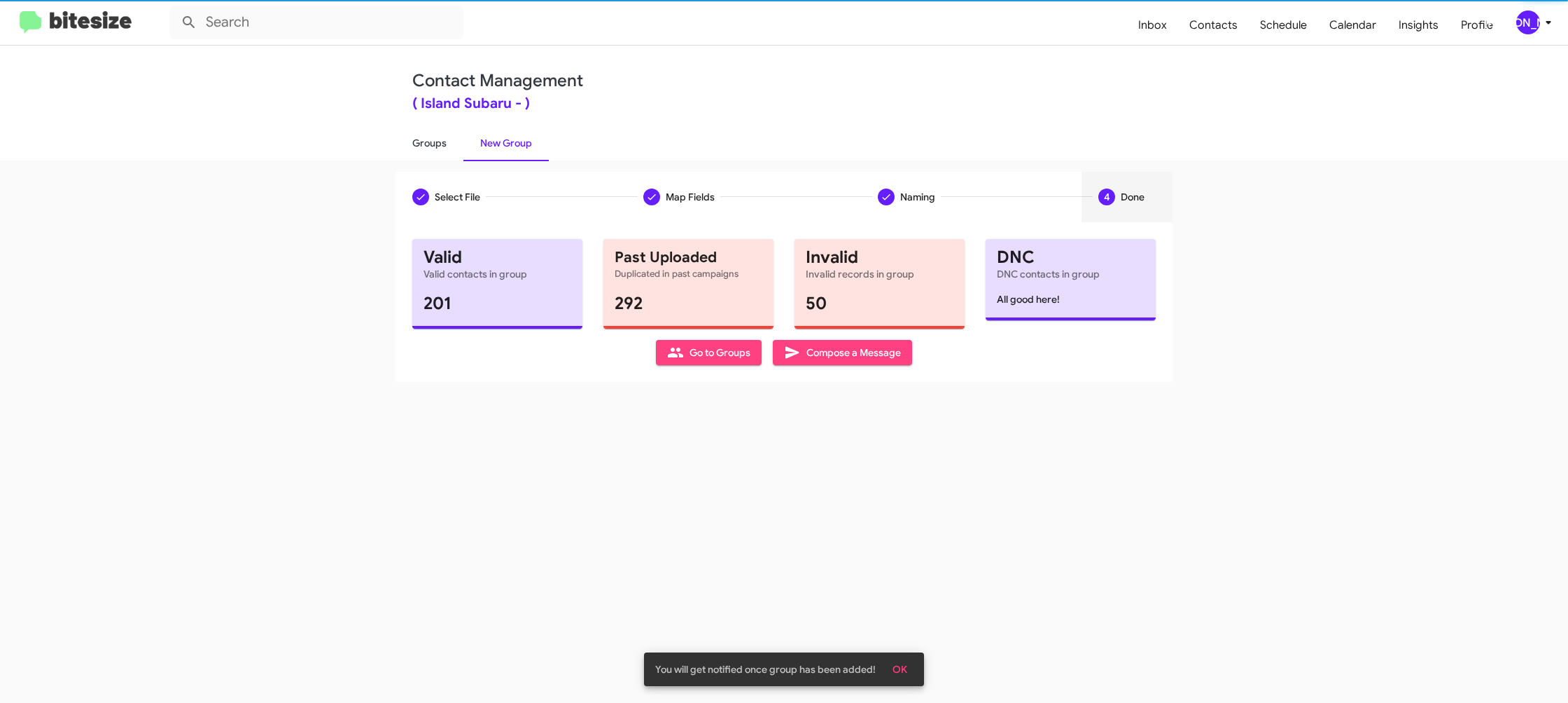
click at [427, 130] on link "Groups" at bounding box center [429, 143] width 68 height 36
type input "in:groups"
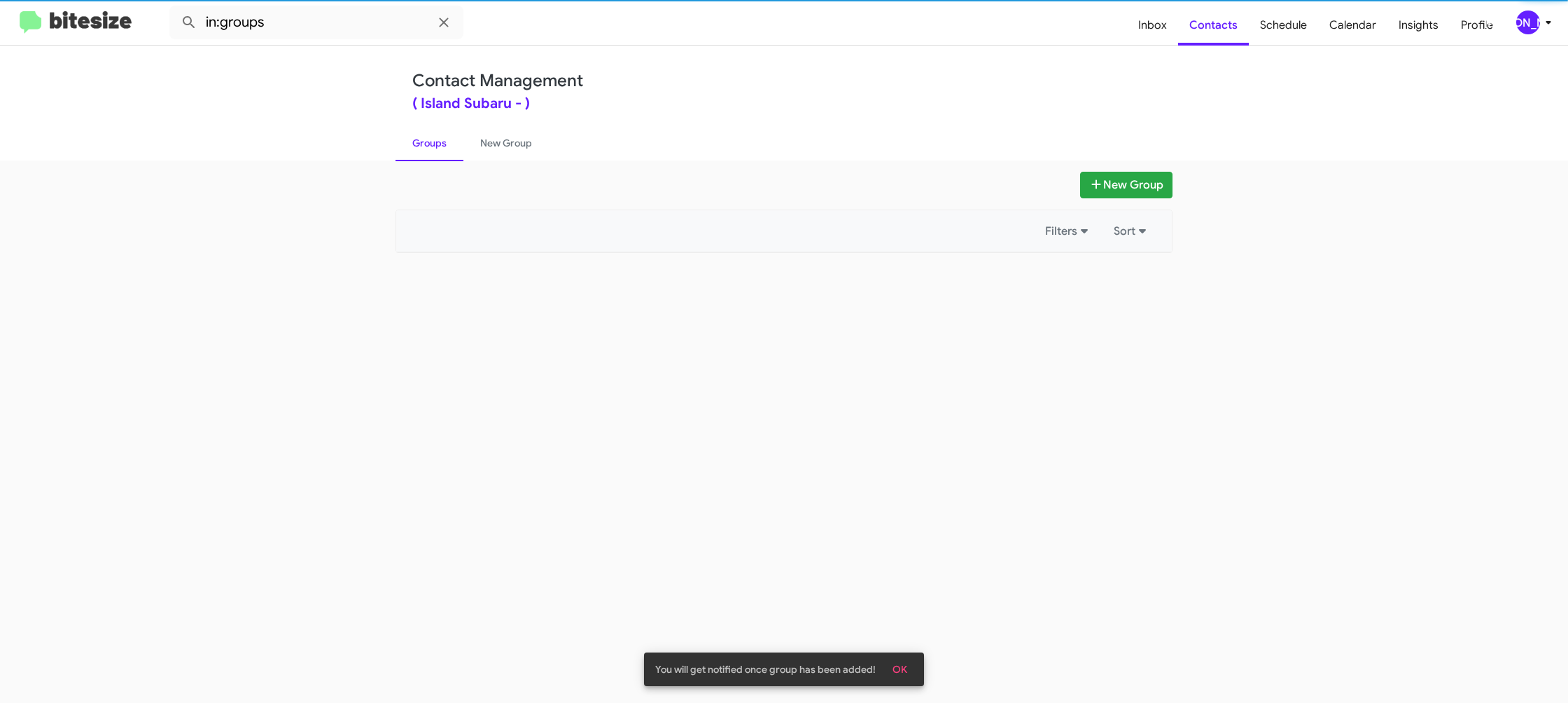
click at [427, 130] on link "Groups" at bounding box center [429, 143] width 68 height 36
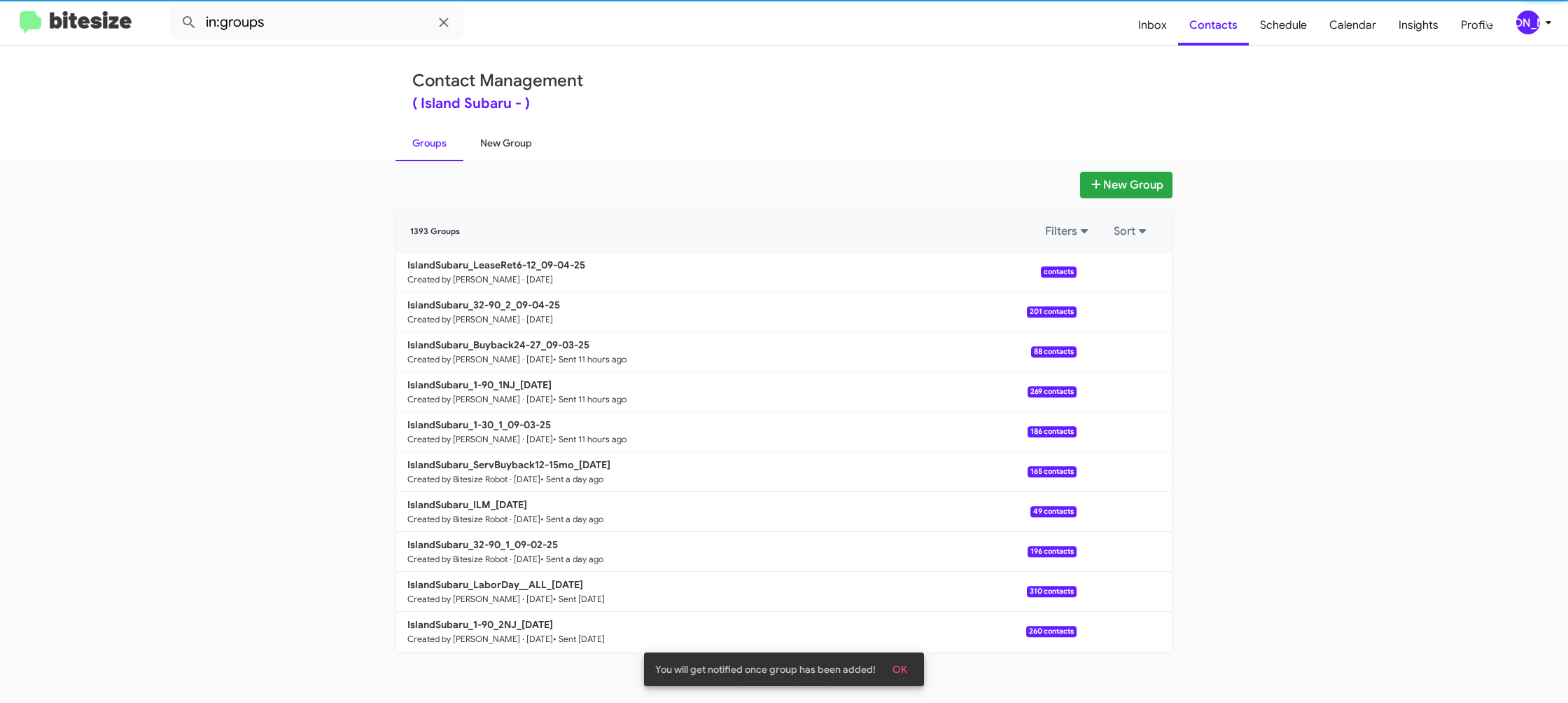
click at [519, 149] on link "New Group" at bounding box center [506, 143] width 85 height 36
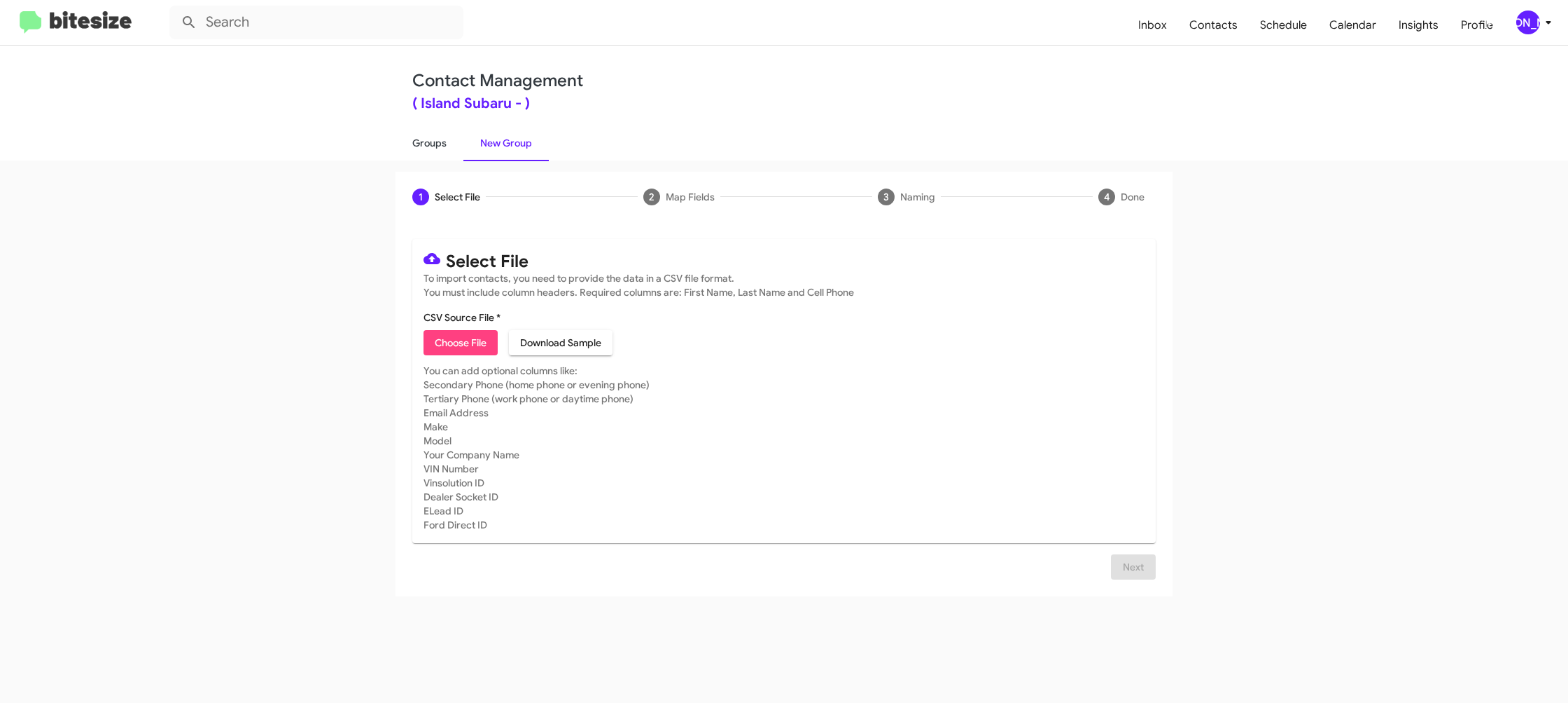
click at [448, 152] on link "Groups" at bounding box center [429, 143] width 68 height 36
type input "in:groups"
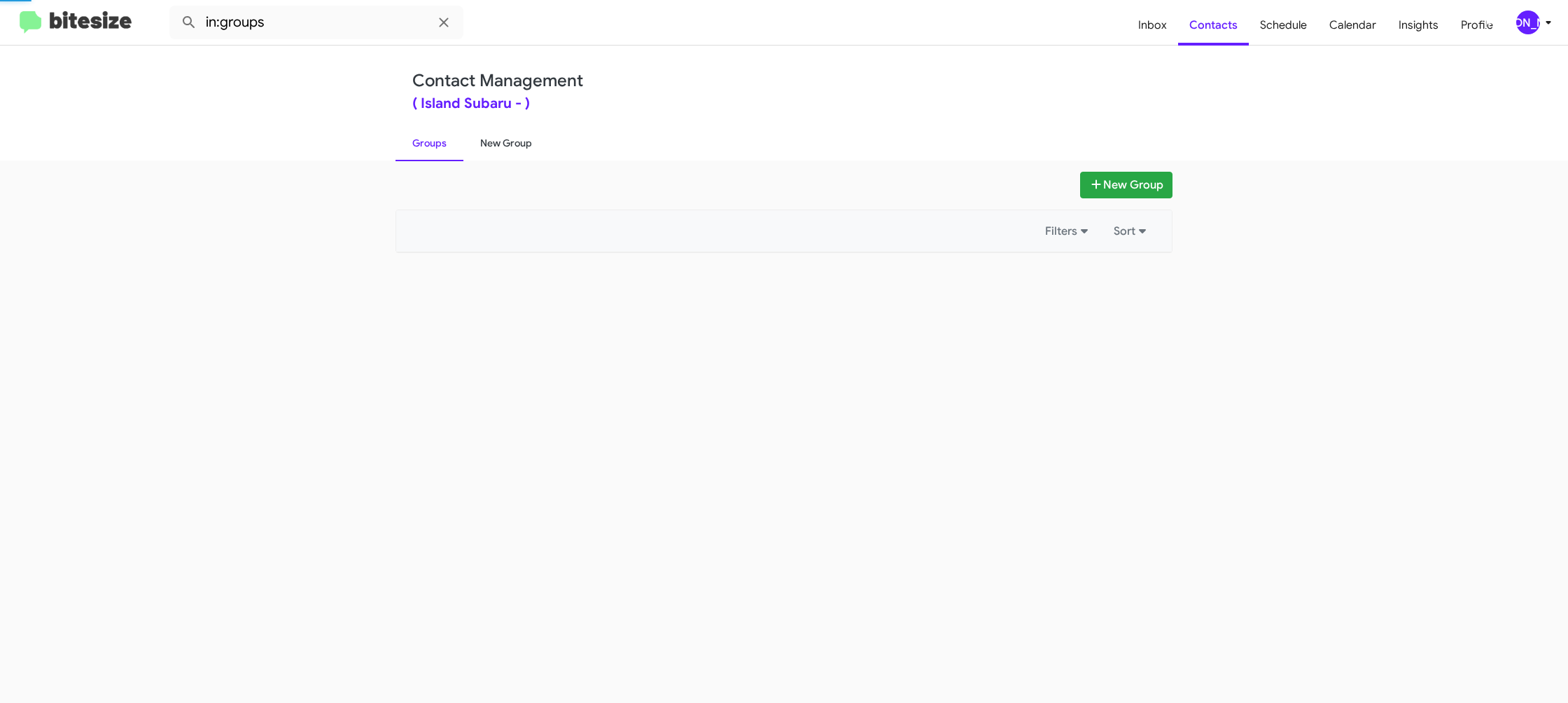
drag, startPoint x: 448, startPoint y: 152, endPoint x: 536, endPoint y: 152, distance: 88.0
click at [452, 151] on link "Groups" at bounding box center [429, 143] width 68 height 36
click at [536, 152] on link "New Group" at bounding box center [506, 143] width 85 height 36
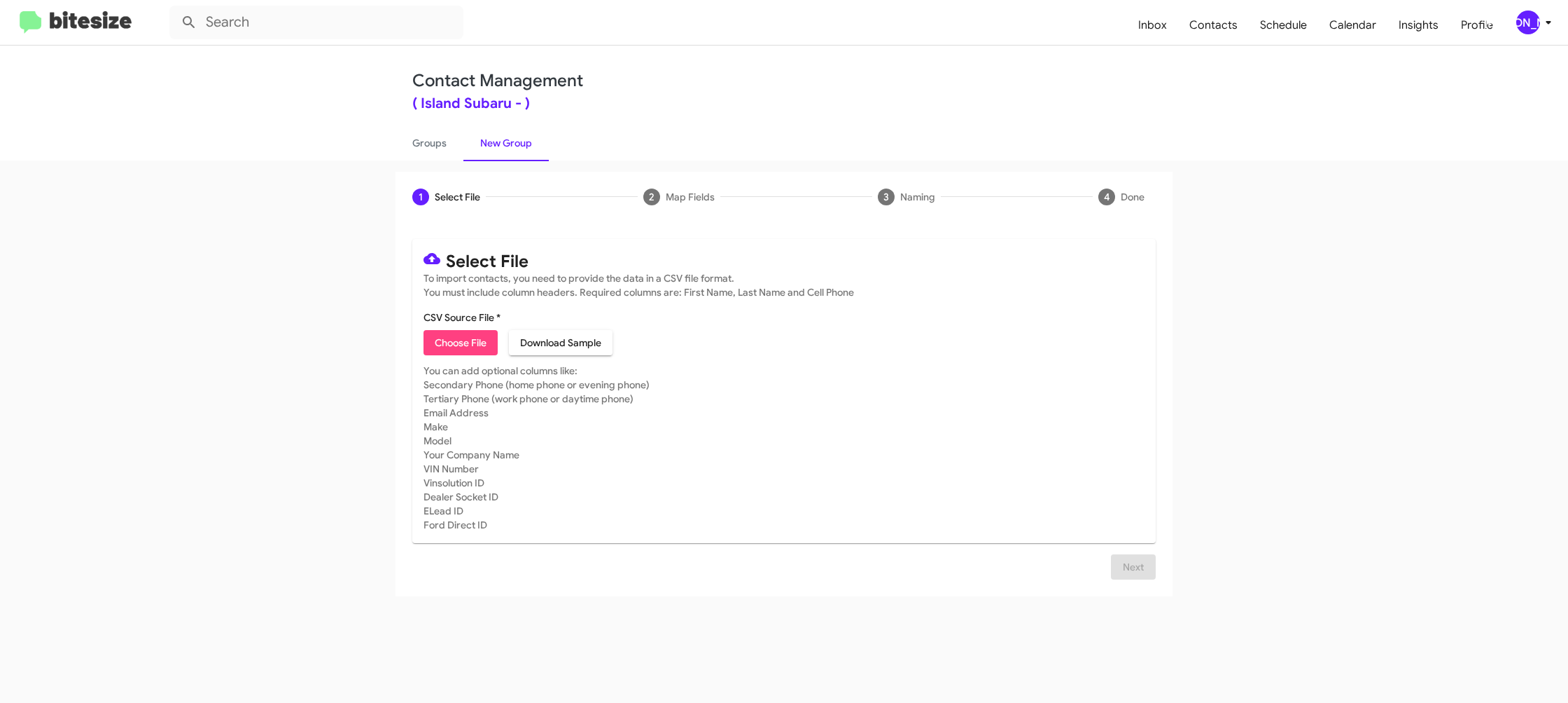
click at [436, 339] on span "Choose File" at bounding box center [461, 343] width 52 height 26
type input "IslandSubaru_Trade_09-04-25"
click at [972, 447] on mat-card-subtitle "You can add optional columns like: Secondary Phone (home phone or evening phone…" at bounding box center [784, 465] width 722 height 168
click at [1120, 584] on button "Next" at bounding box center [1133, 583] width 44 height 26
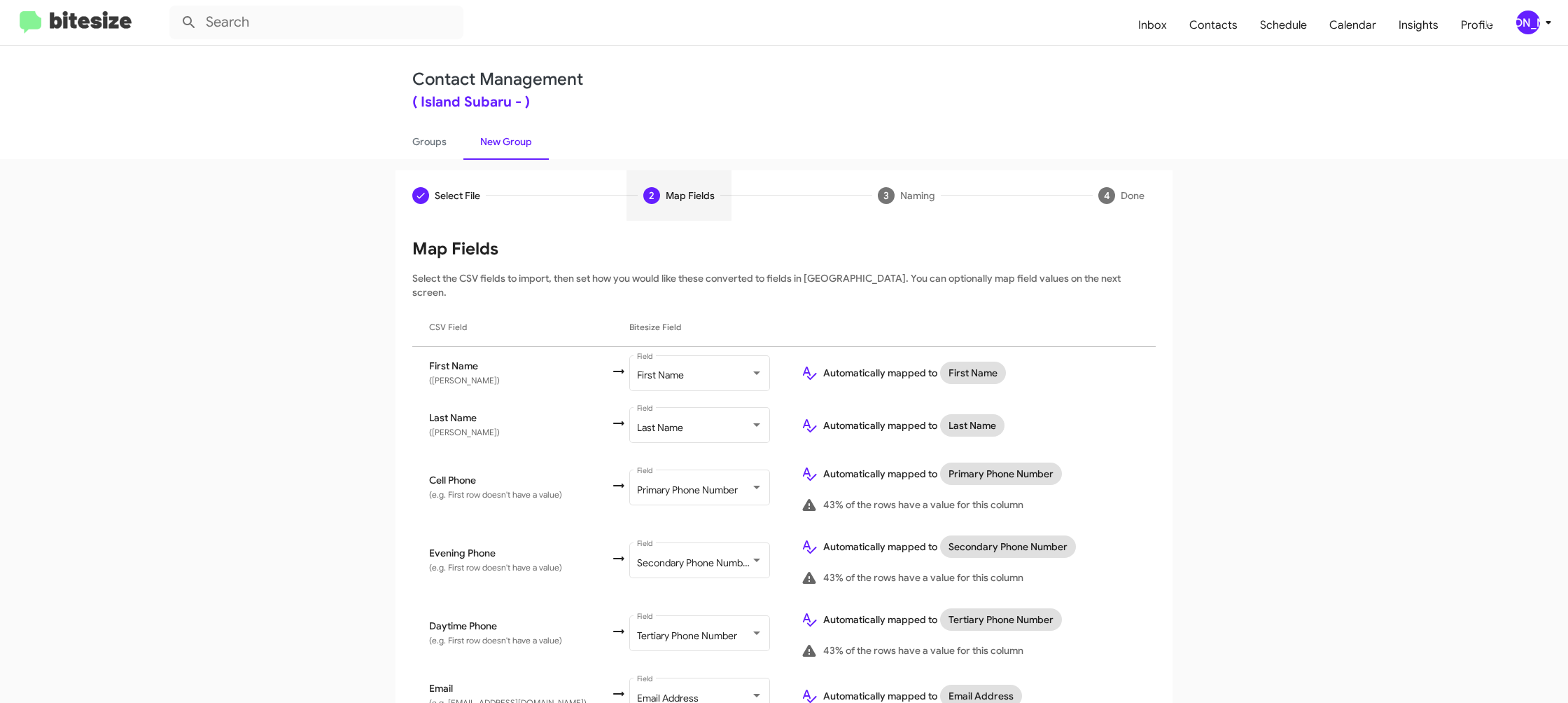
scroll to position [479, 0]
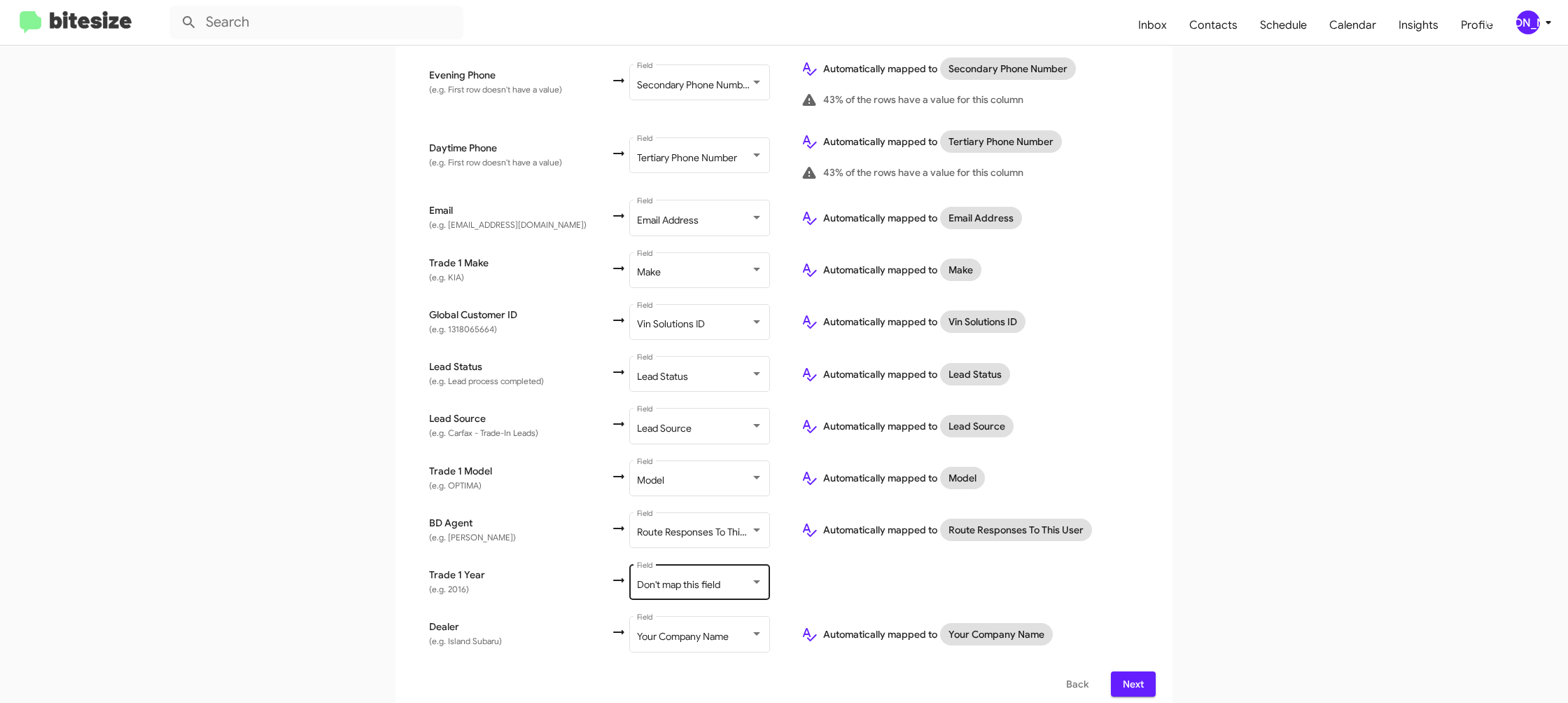
click at [678, 567] on div "Don't map this field Field" at bounding box center [700, 581] width 126 height 39
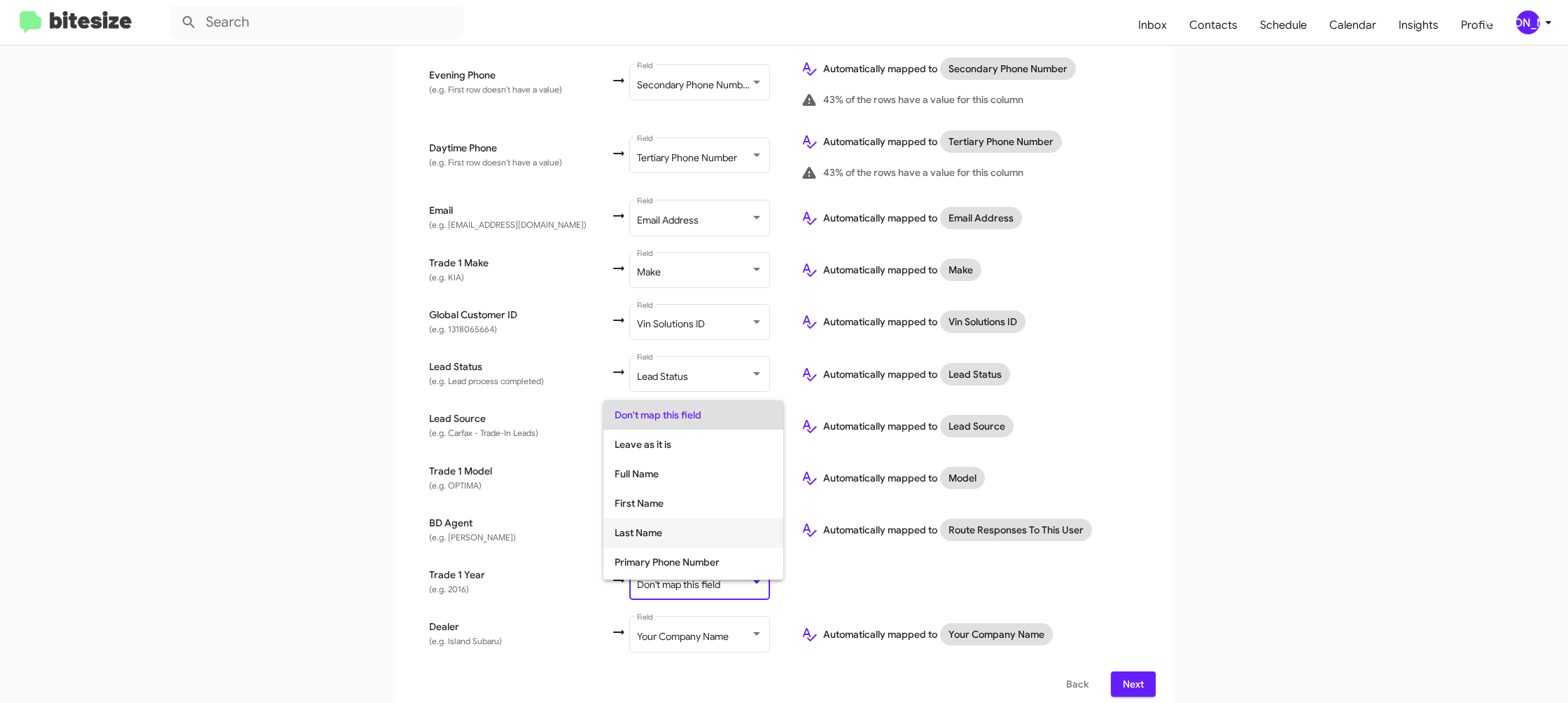
scroll to position [527, 0]
click at [677, 530] on span "Year" at bounding box center [693, 535] width 158 height 29
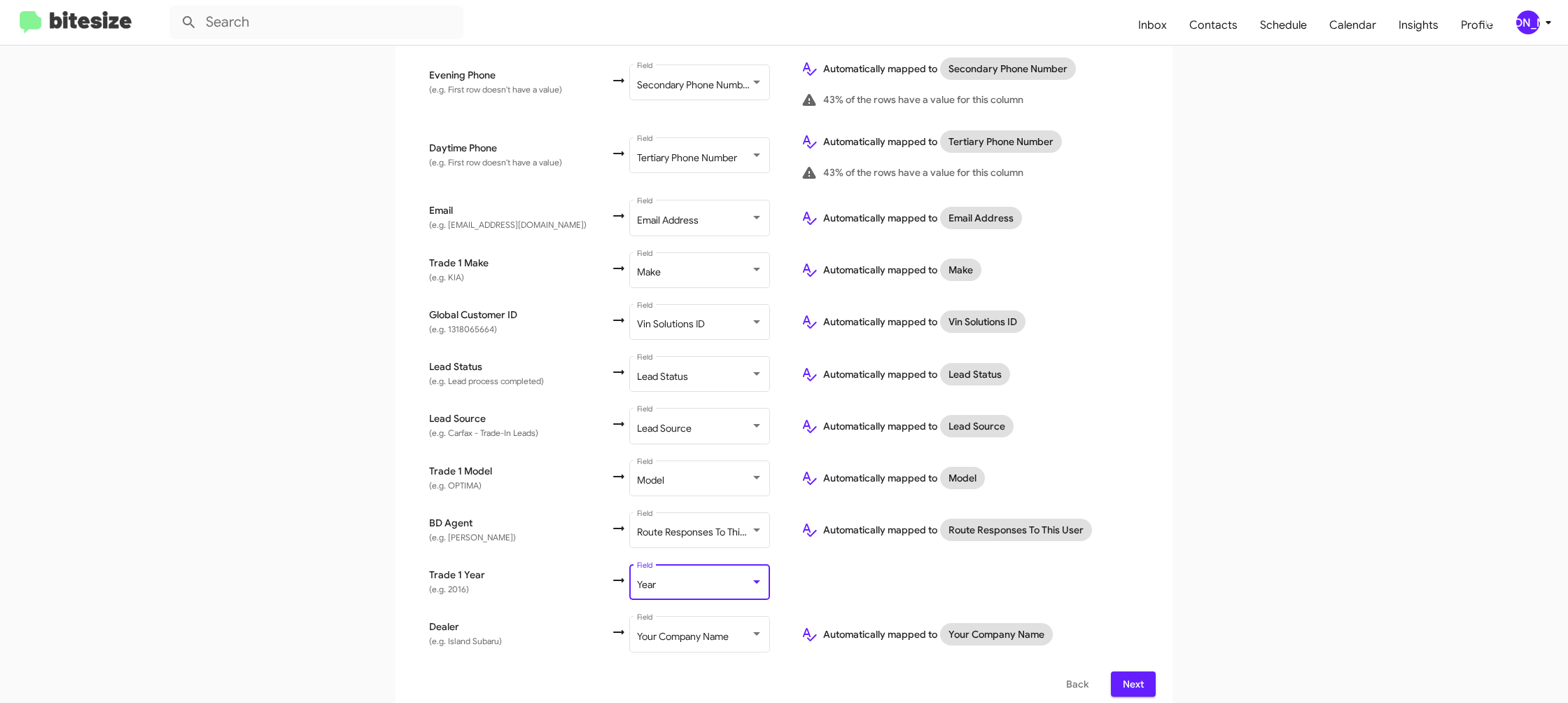
click at [1145, 543] on td "Automatically mapped to Route Responses To This User" at bounding box center [972, 529] width 366 height 52
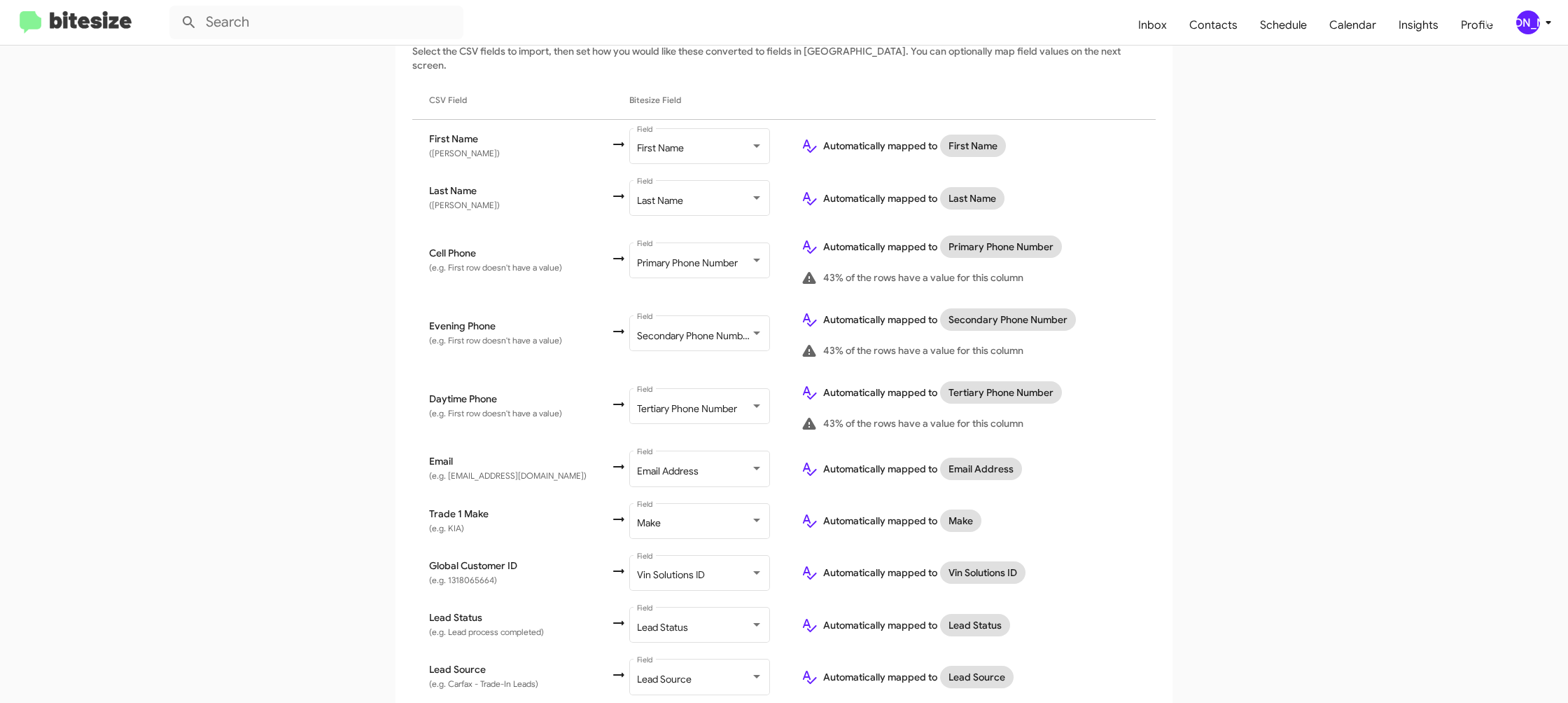
scroll to position [479, 0]
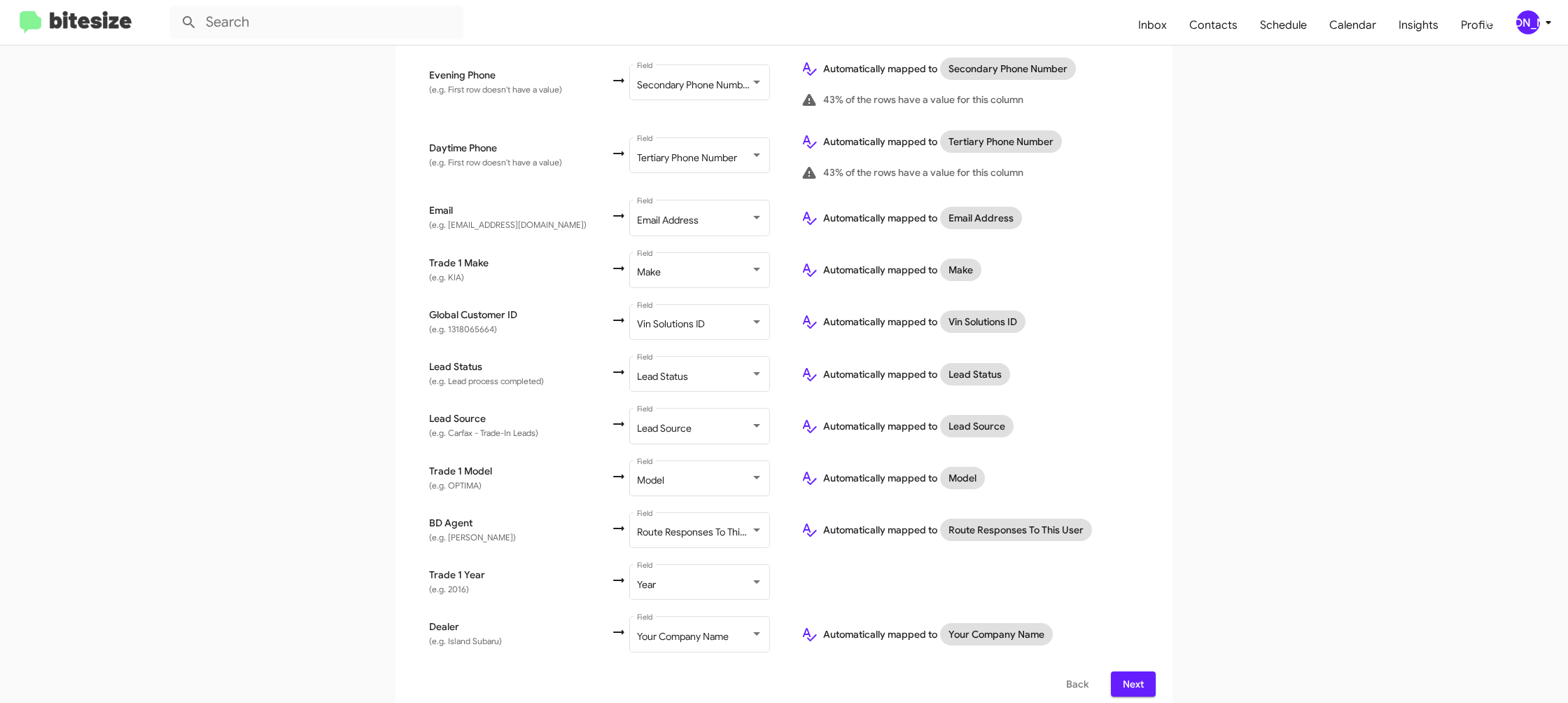
click at [1135, 683] on span "Next" at bounding box center [1134, 683] width 23 height 26
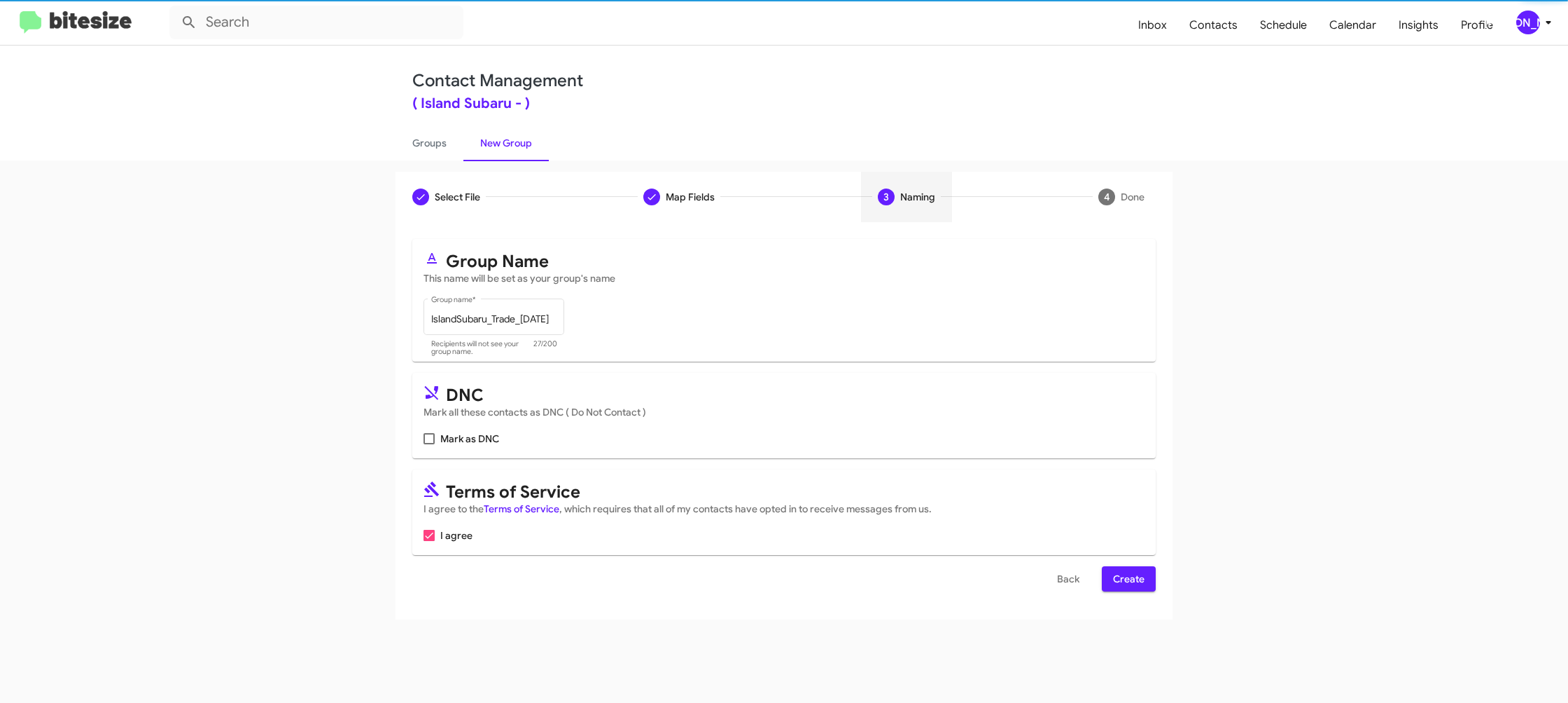
scroll to position [0, 0]
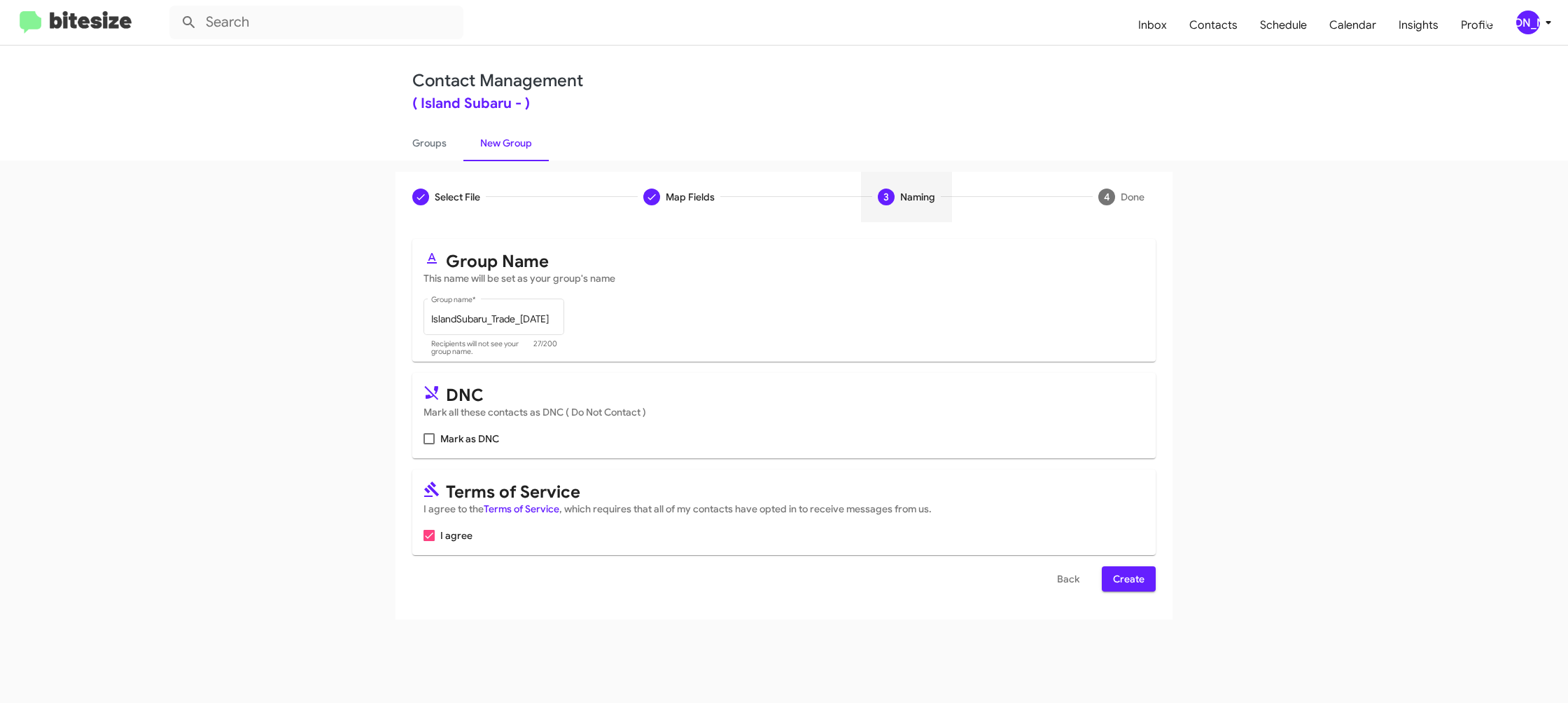
click at [1128, 578] on span "Create" at bounding box center [1128, 578] width 31 height 26
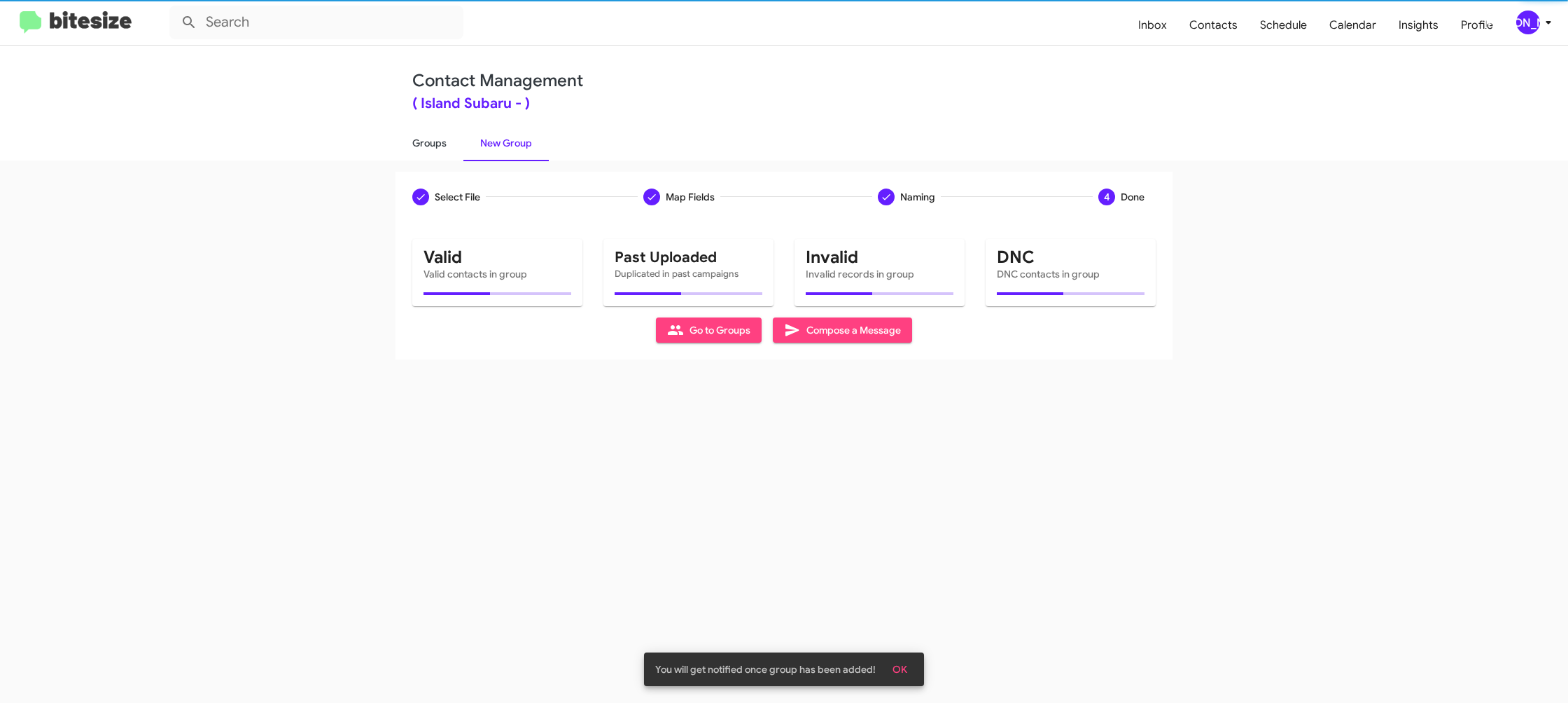
click at [421, 137] on link "Groups" at bounding box center [429, 143] width 68 height 36
type input "in:groups"
click at [421, 137] on link "Groups" at bounding box center [429, 143] width 68 height 36
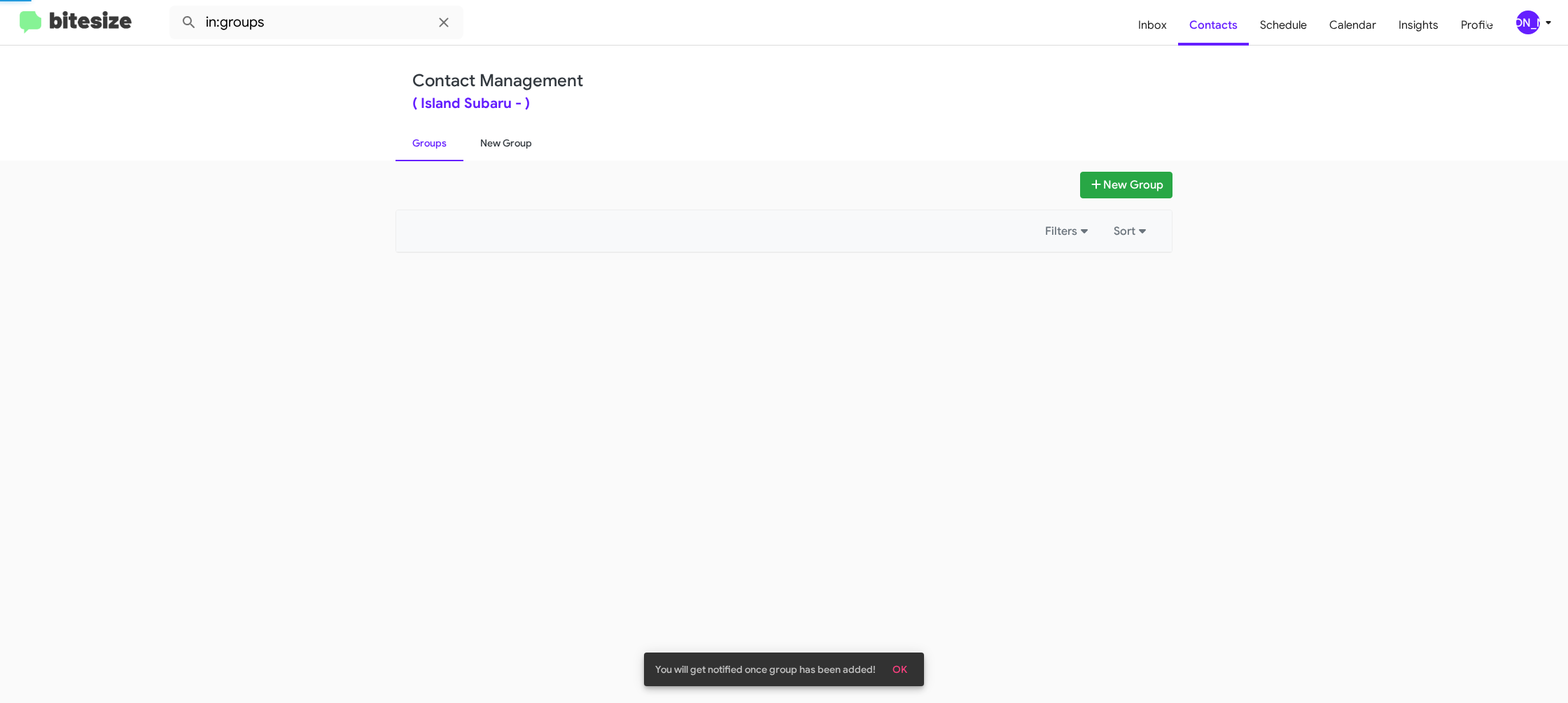
click at [498, 140] on link "New Group" at bounding box center [506, 143] width 85 height 36
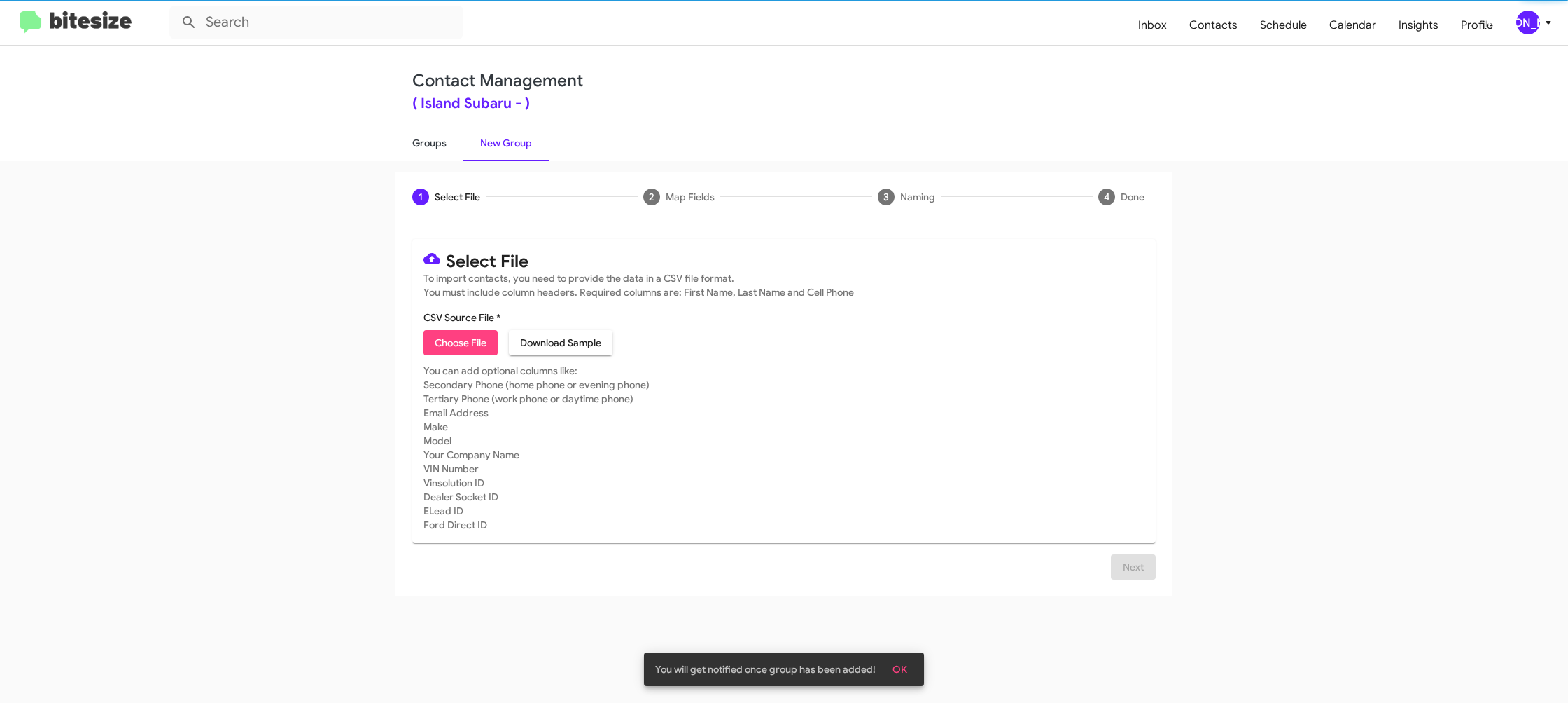
click at [455, 142] on link "Groups" at bounding box center [429, 143] width 68 height 36
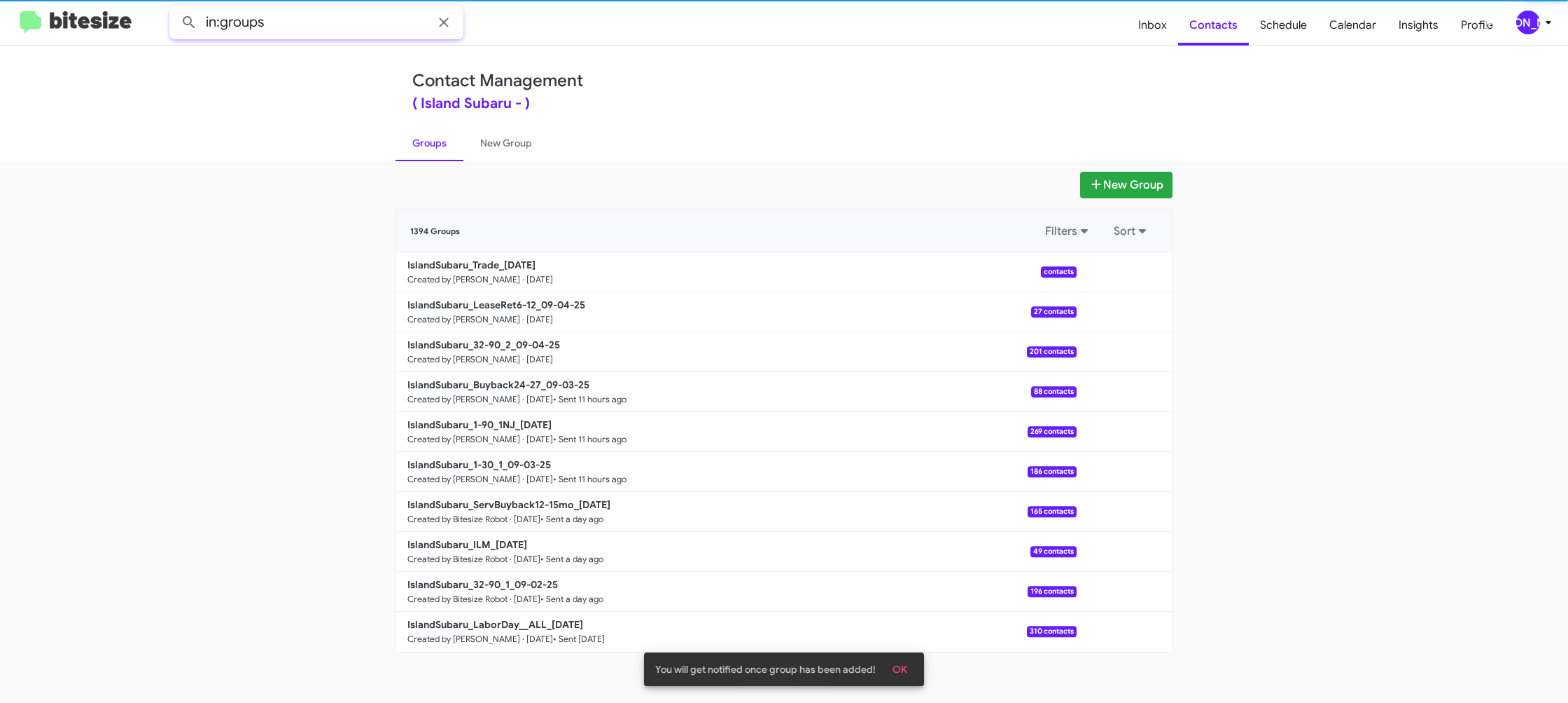
click at [320, 26] on input "in:groups" at bounding box center [316, 23] width 294 height 34
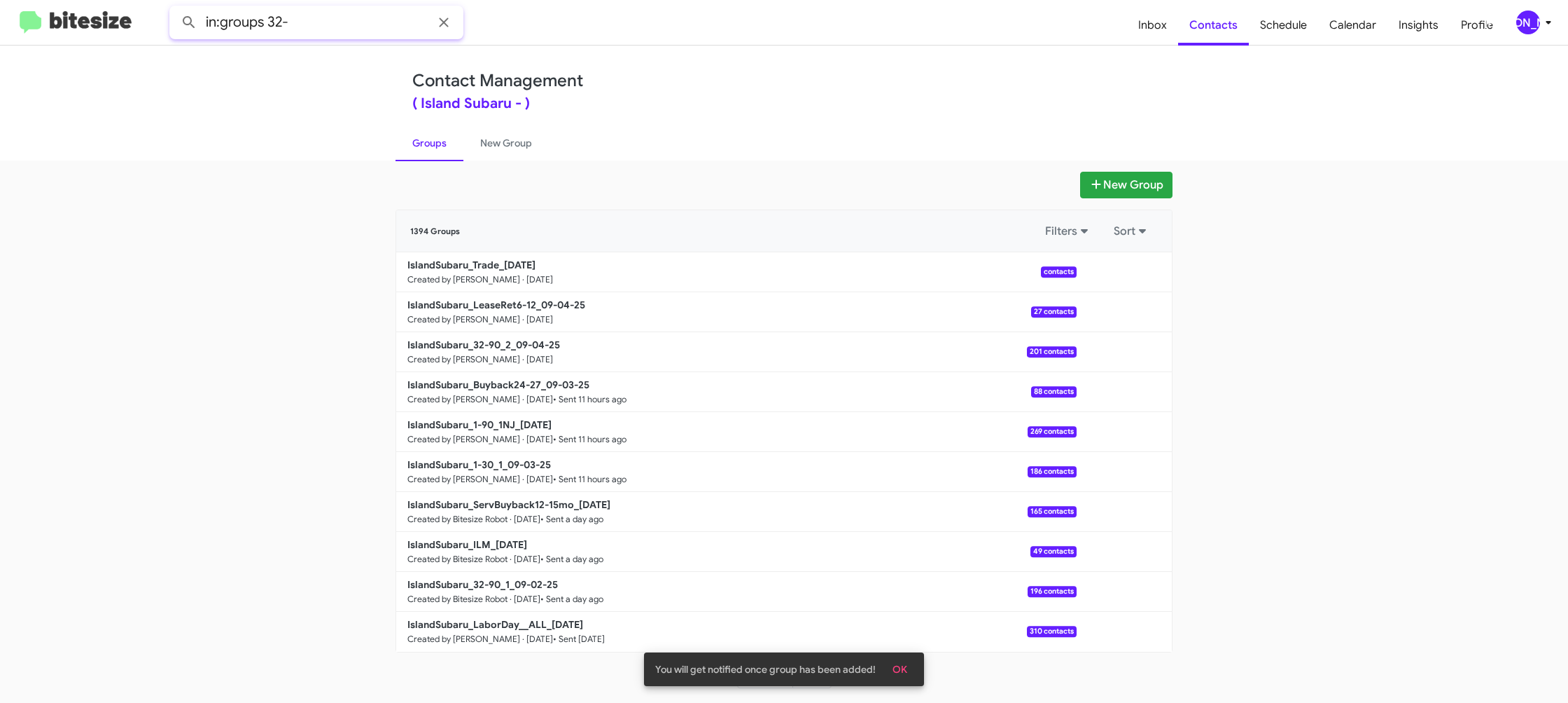
click at [175, 9] on button at bounding box center [189, 23] width 28 height 28
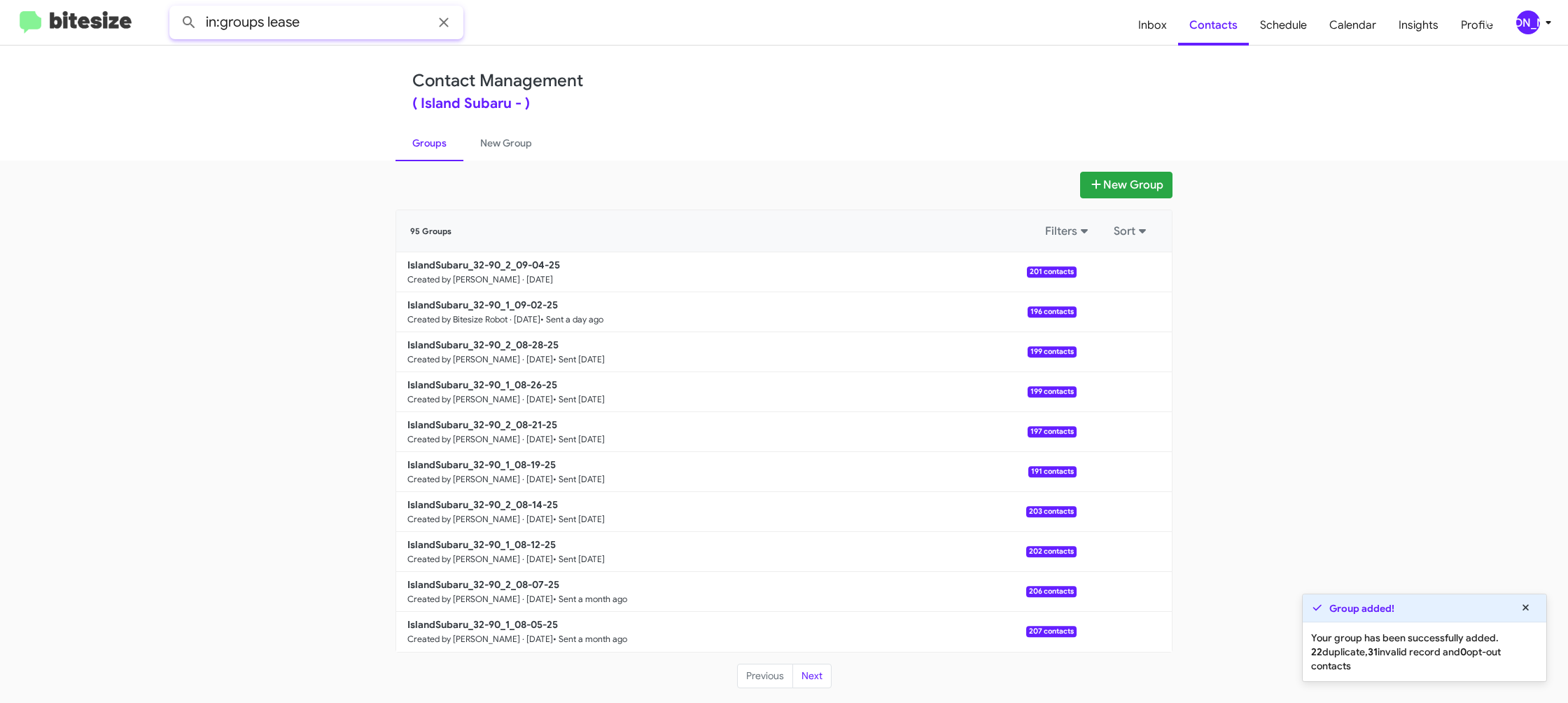
type input "in:groups lease"
click at [175, 9] on button at bounding box center [189, 23] width 28 height 28
click at [487, 137] on link "New Group" at bounding box center [506, 143] width 85 height 36
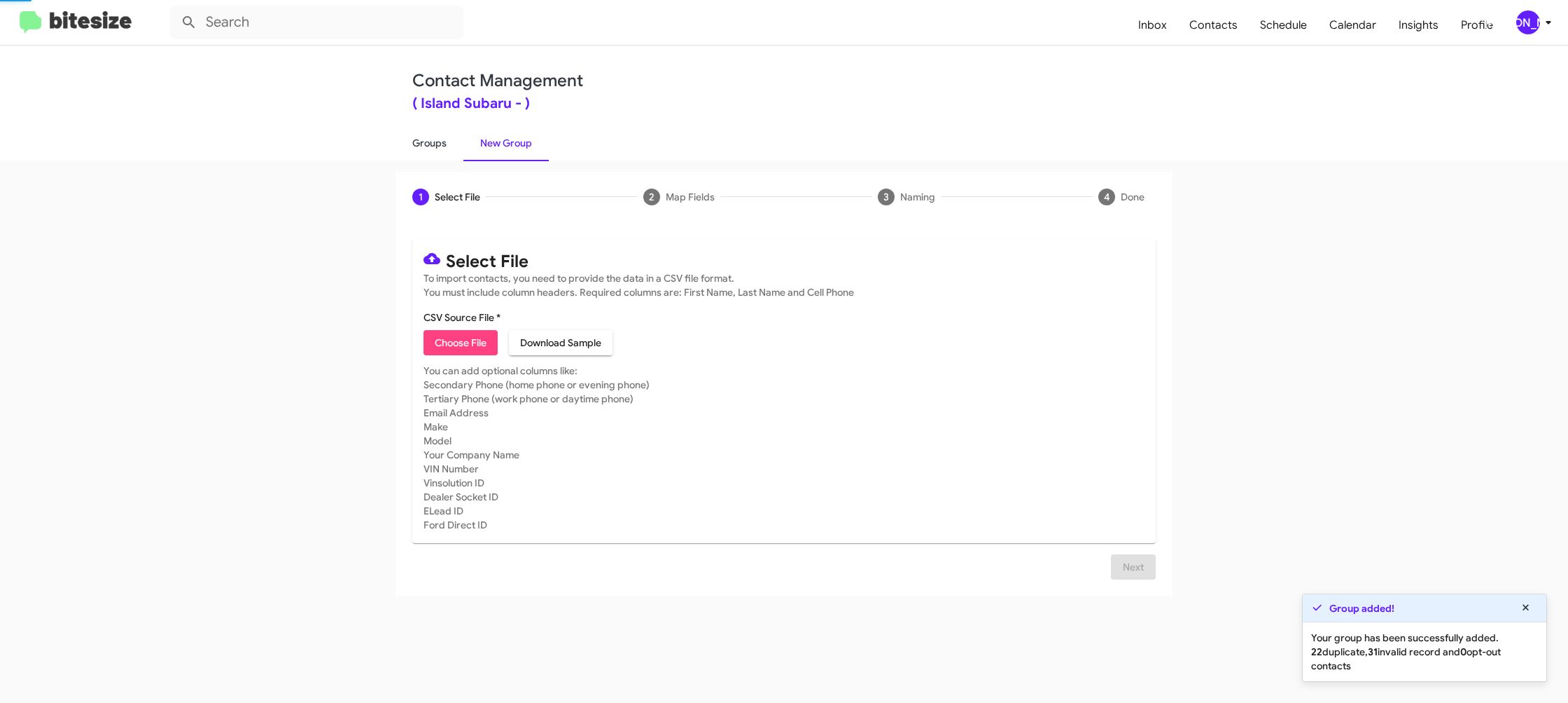
click at [444, 139] on link "Groups" at bounding box center [429, 143] width 68 height 36
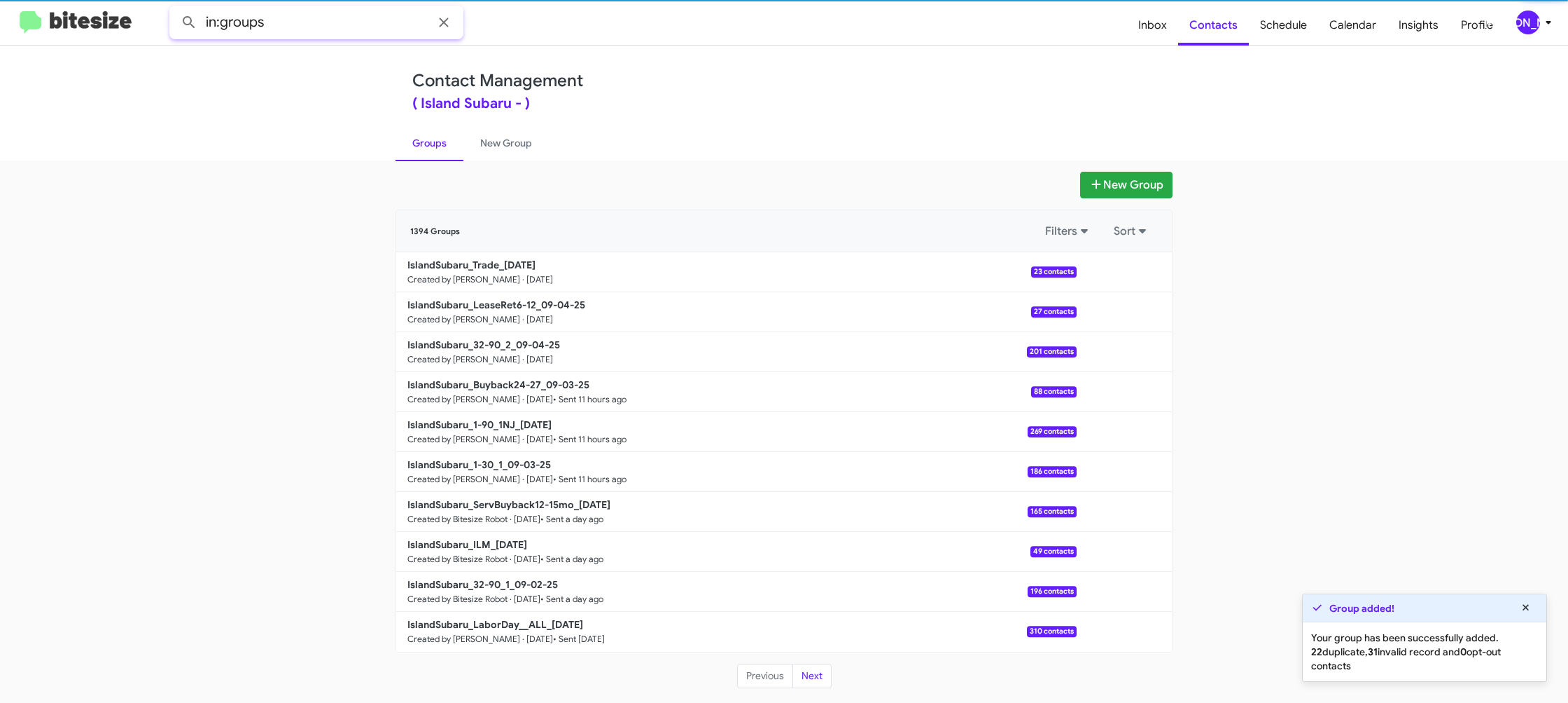
click at [352, 26] on input "in:groups" at bounding box center [316, 23] width 294 height 34
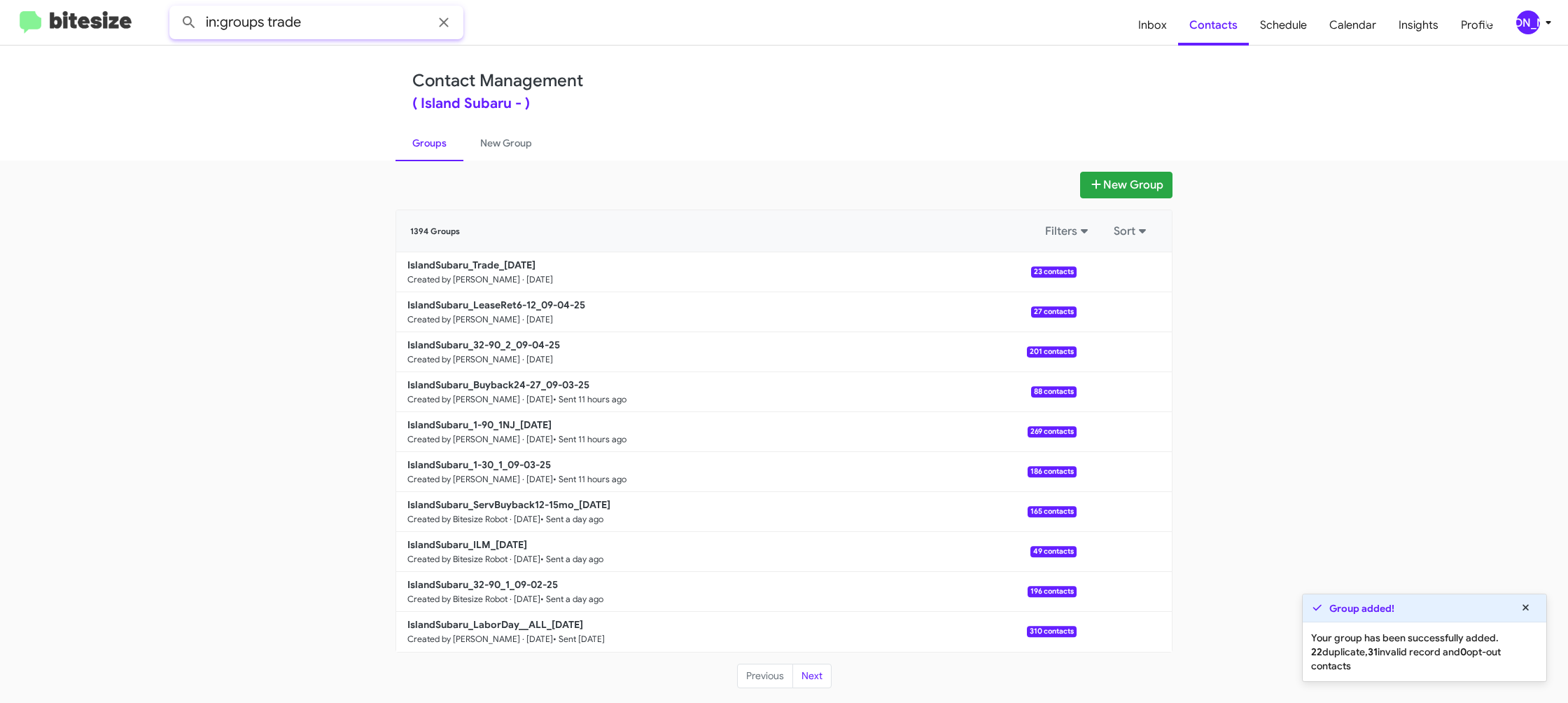
type input "in:groups trade"
click at [175, 9] on button at bounding box center [189, 23] width 28 height 28
click at [479, 146] on link "New Group" at bounding box center [506, 143] width 85 height 36
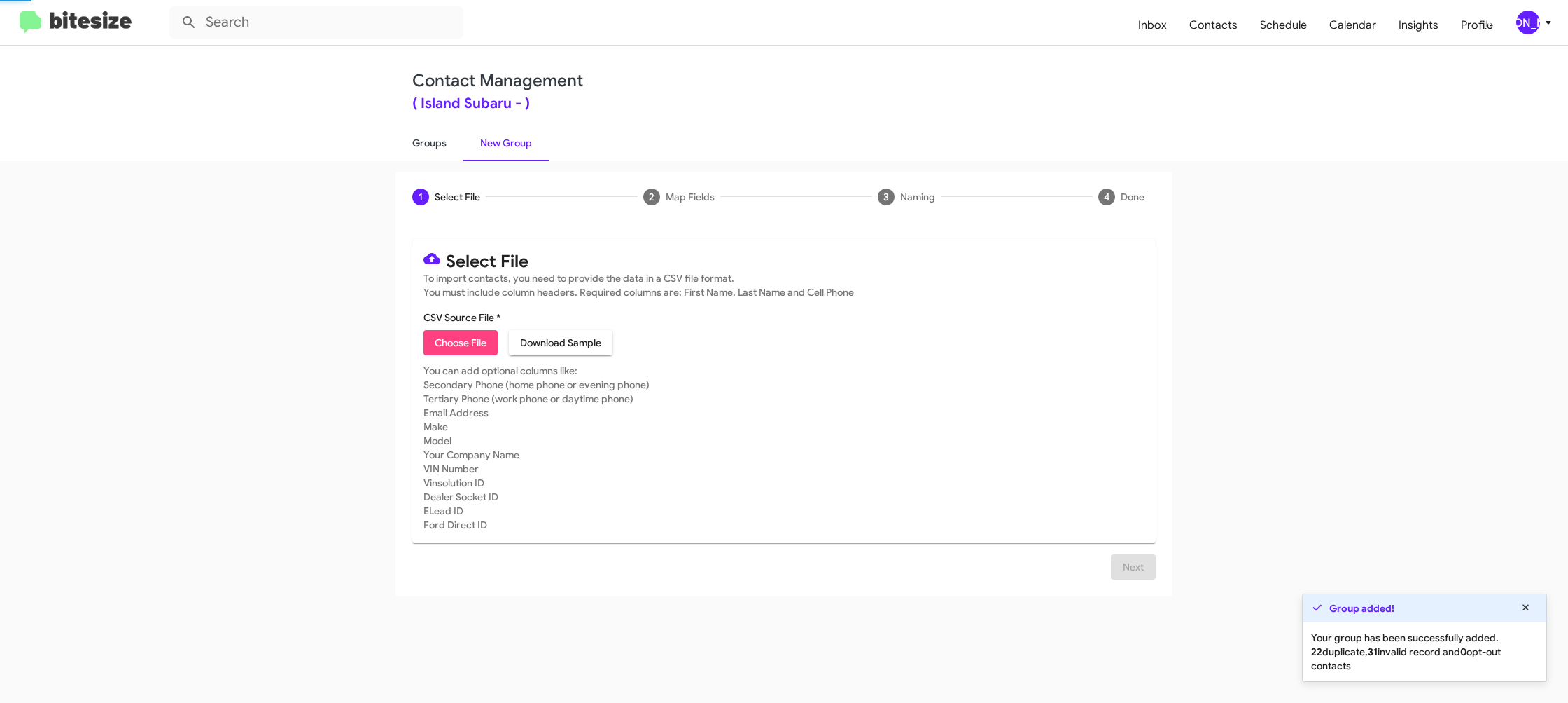
click at [441, 143] on link "Groups" at bounding box center [429, 143] width 68 height 36
type input "in:groups"
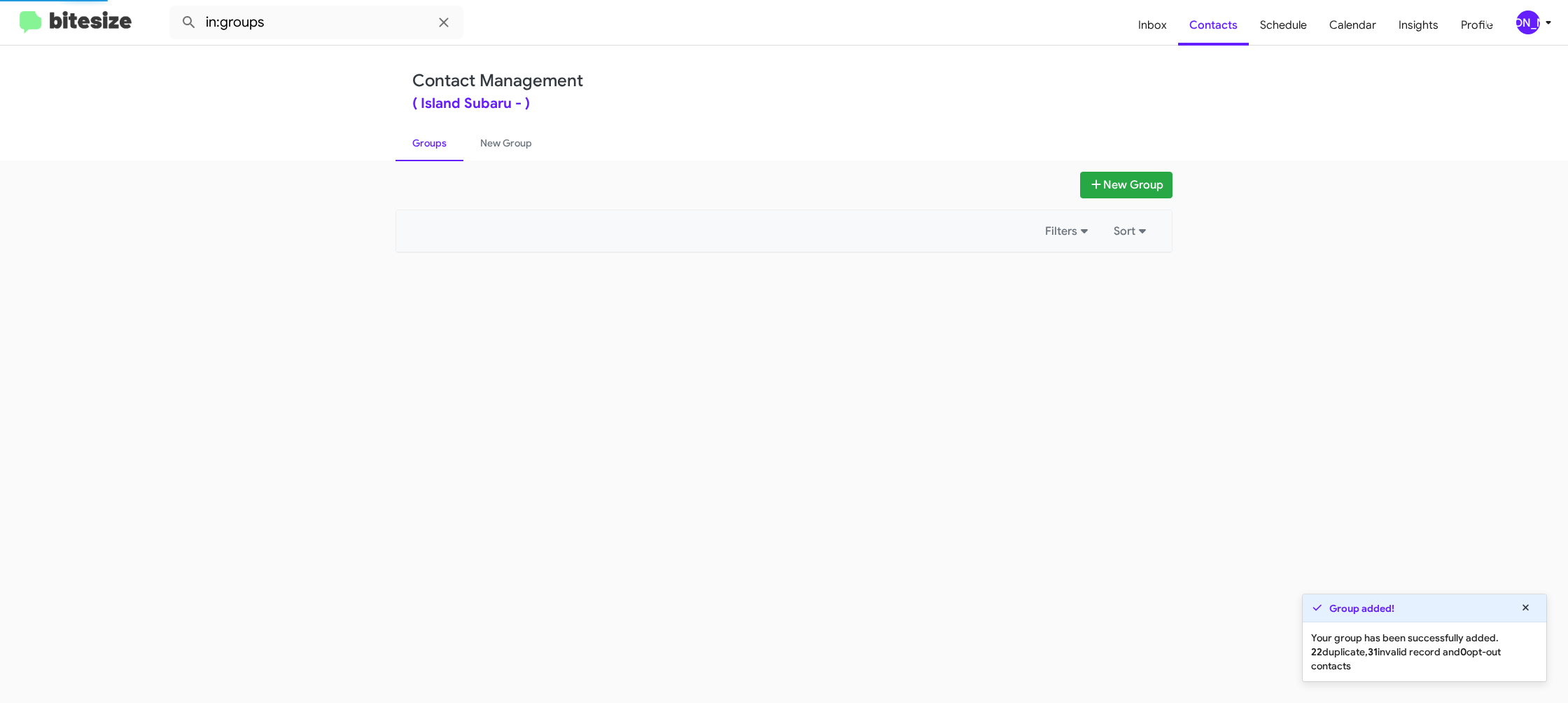
drag, startPoint x: 441, startPoint y: 143, endPoint x: 804, endPoint y: 261, distance: 381.7
click at [441, 143] on link "Groups" at bounding box center [429, 143] width 68 height 36
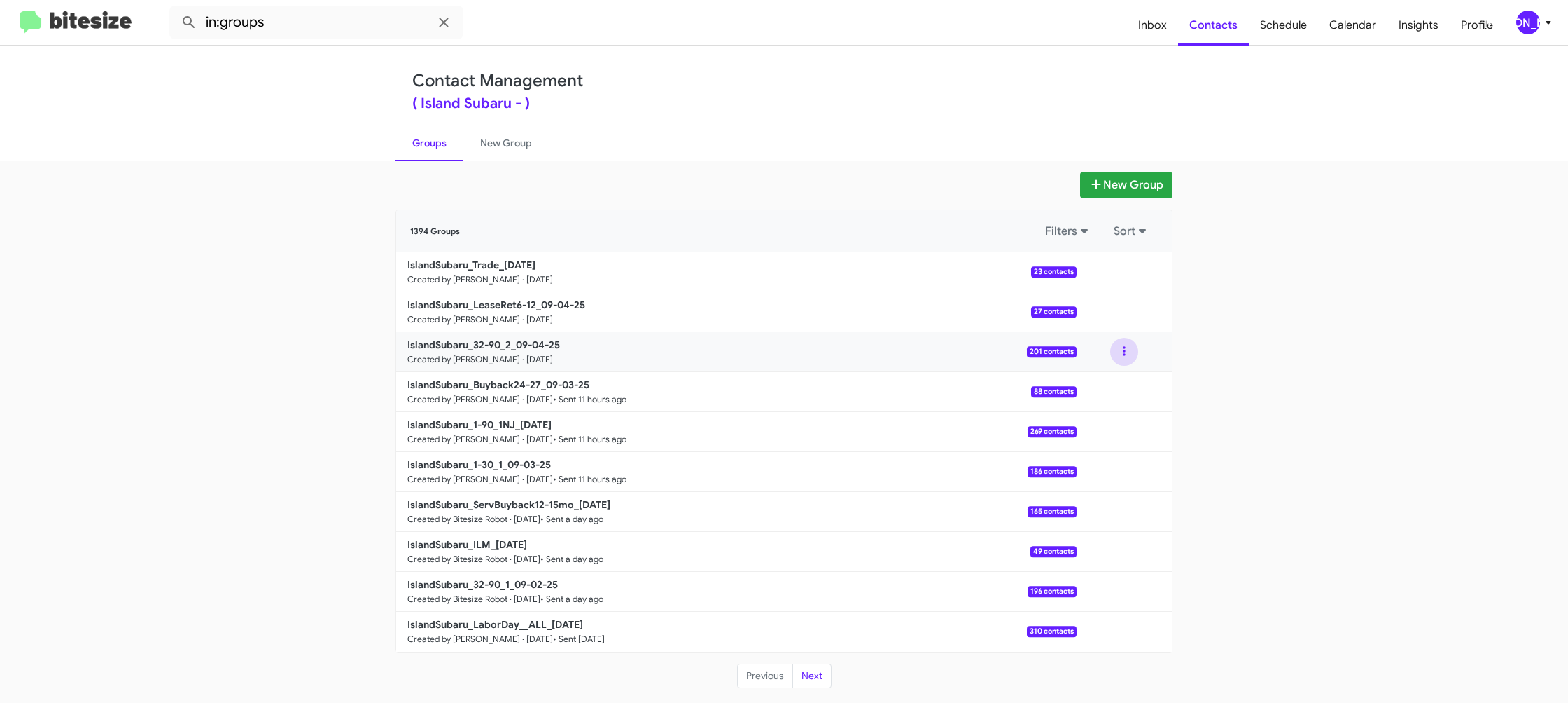
click at [1133, 352] on button at bounding box center [1124, 352] width 28 height 28
click at [1119, 380] on button "View contacts" at bounding box center [1082, 390] width 112 height 34
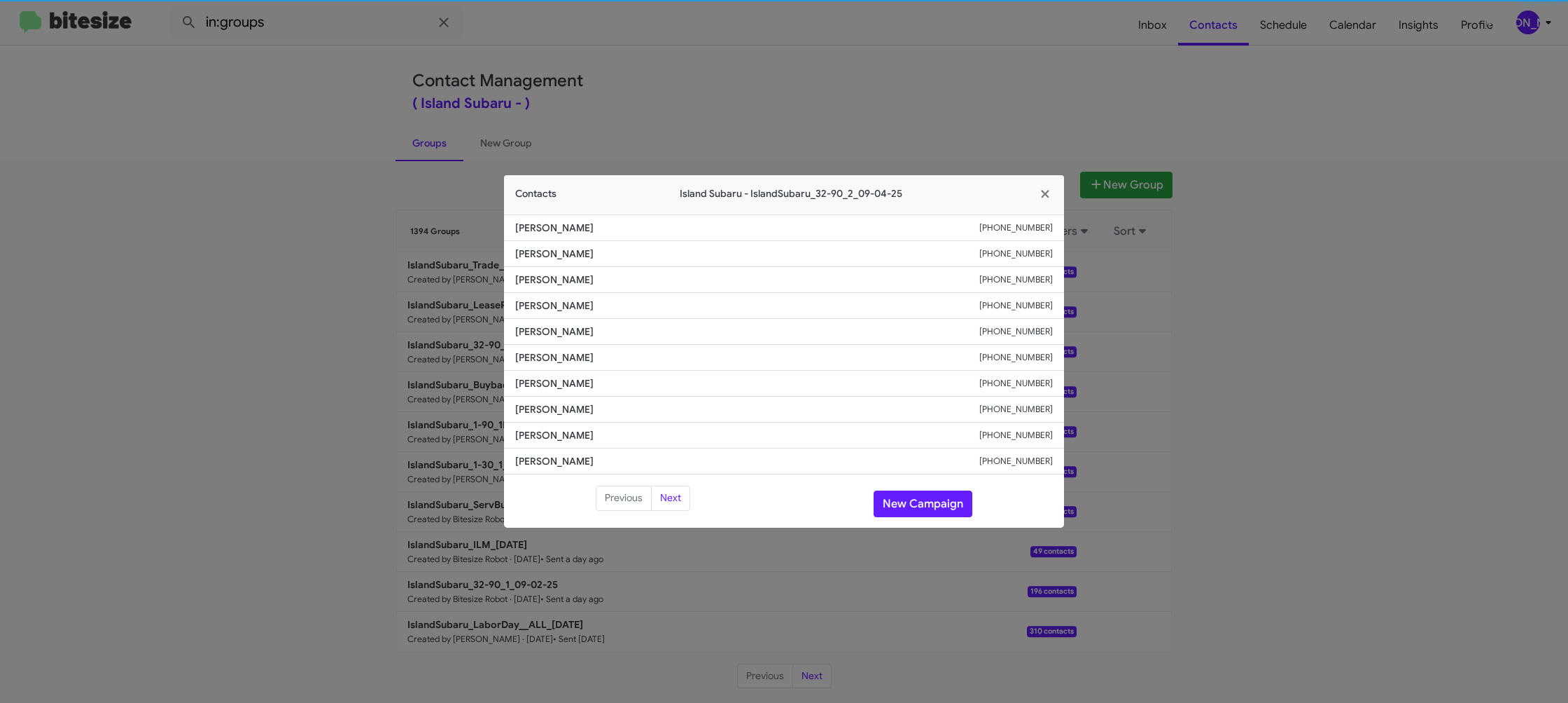
click at [544, 368] on li "Matthew Perry +13475646442" at bounding box center [784, 357] width 560 height 26
copy span "Matthew Perry"
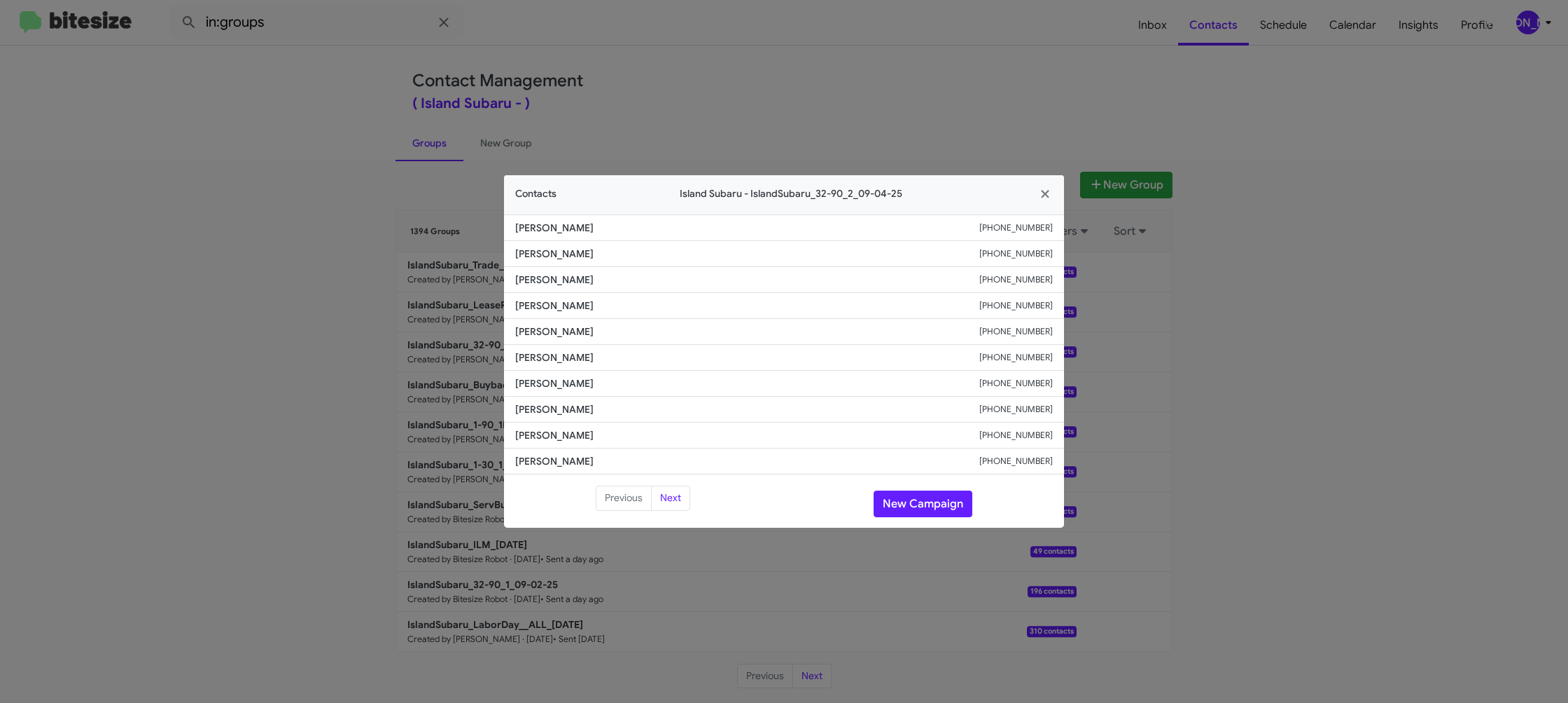
drag, startPoint x: 740, startPoint y: 51, endPoint x: 961, endPoint y: 225, distance: 281.3
click at [741, 53] on modal-container "Contacts Island Subaru - IslandSubaru_32-90_2_09-04-25 Edgar Woodside +13476657…" at bounding box center [784, 351] width 1568 height 703
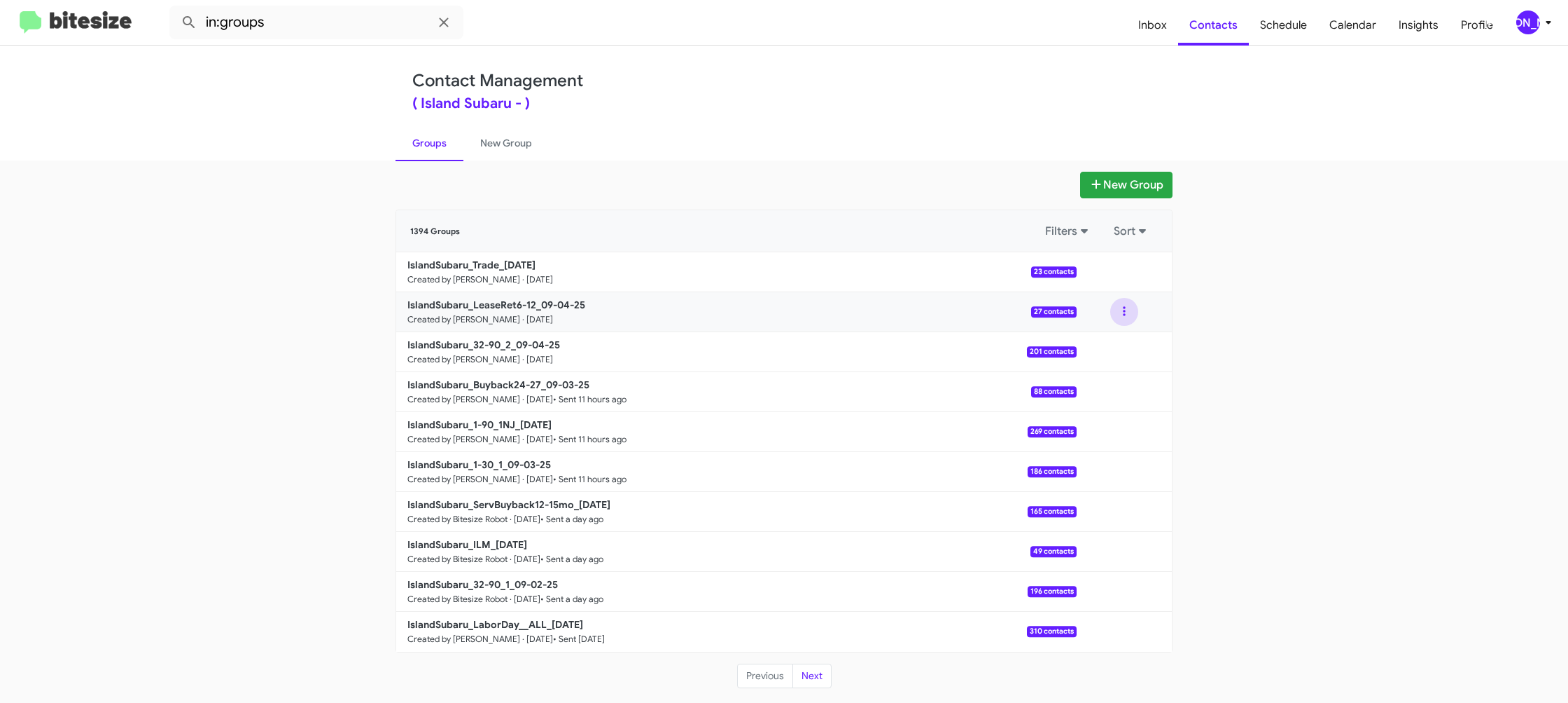
click at [1124, 311] on button at bounding box center [1124, 312] width 28 height 28
click at [1112, 339] on button "View contacts" at bounding box center [1082, 350] width 112 height 34
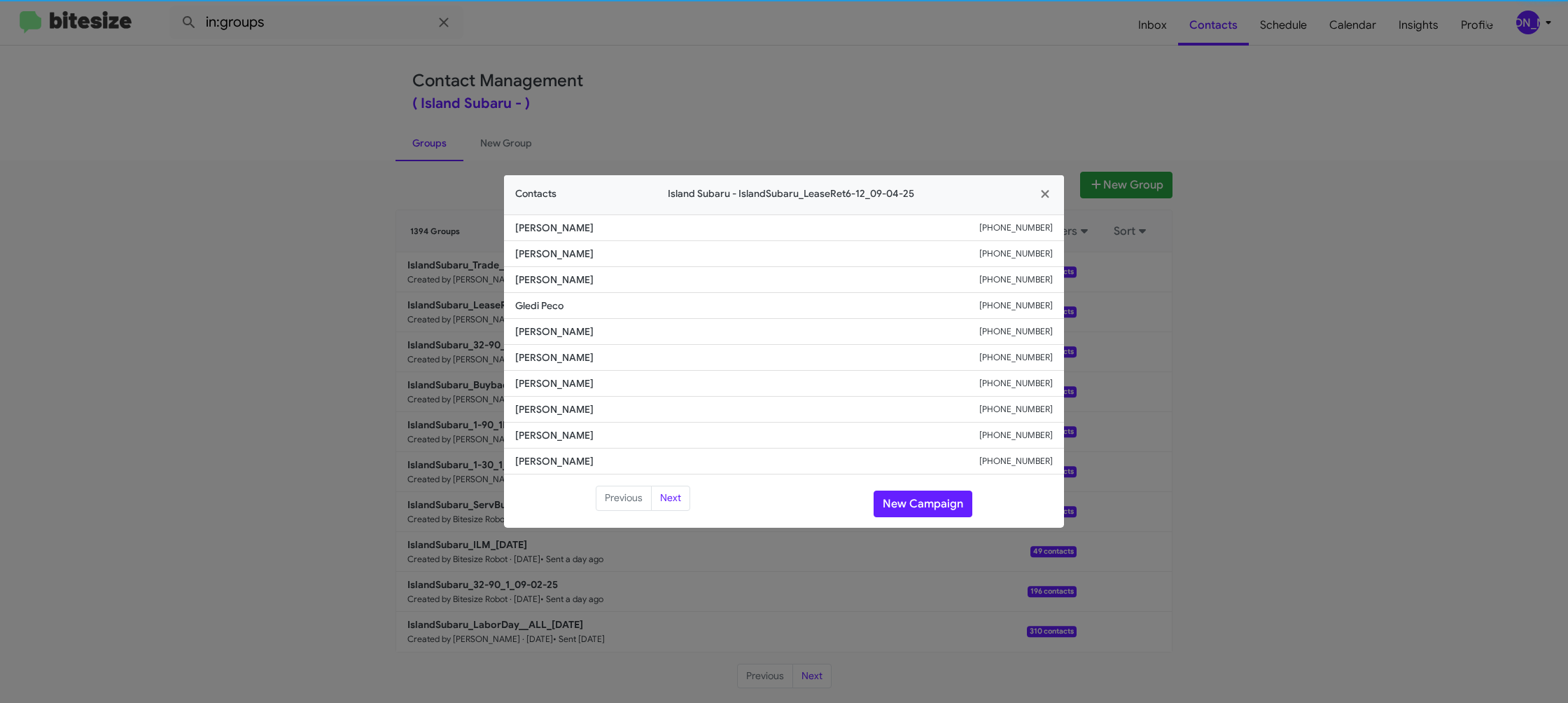
click at [532, 371] on li "Donato Carucci +17182495811" at bounding box center [784, 383] width 560 height 26
copy span "Donato Carucci"
drag, startPoint x: 752, startPoint y: 78, endPoint x: 806, endPoint y: 139, distance: 81.5
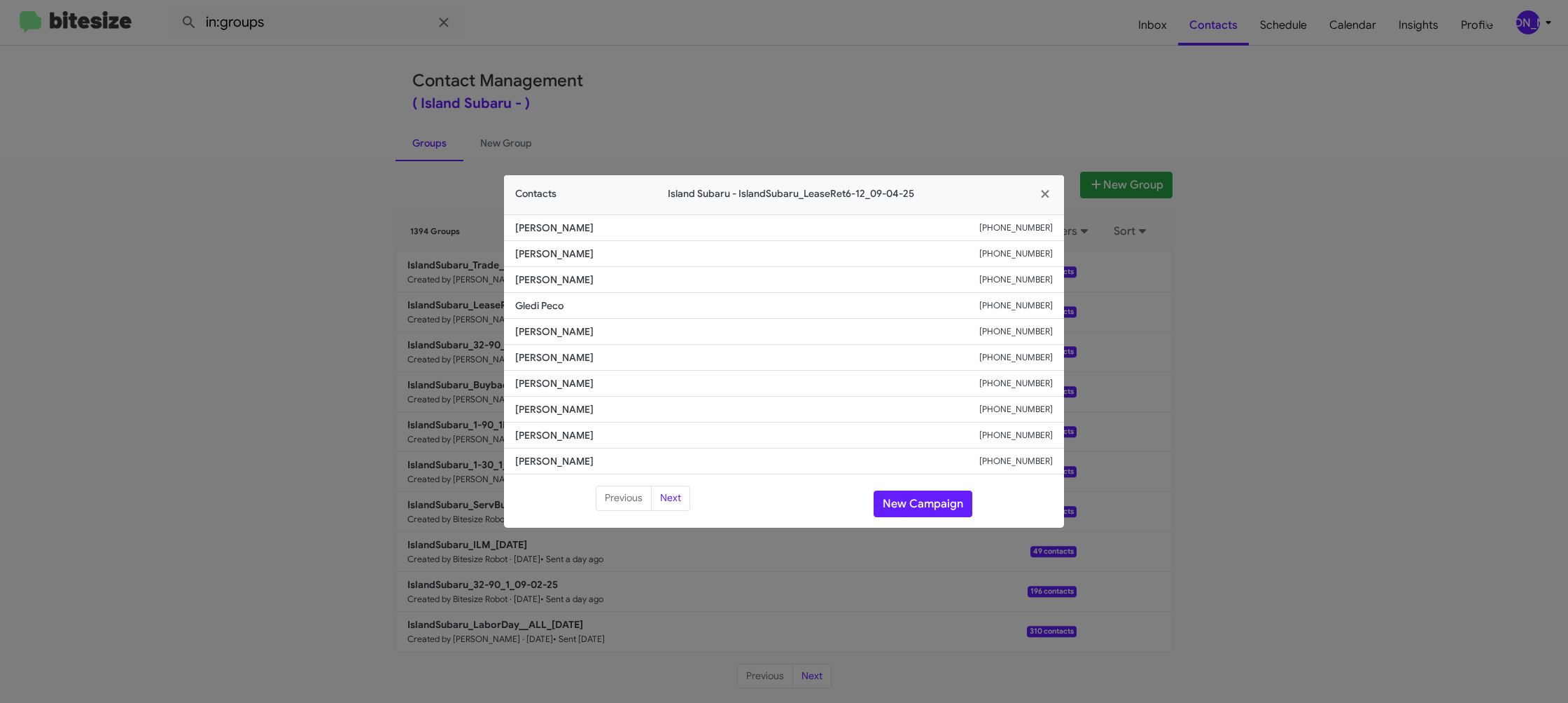
click at [754, 80] on modal-container "Contacts Island Subaru - IslandSubaru_LeaseRet6-12_09-04-25 Delia Perez +164670…" at bounding box center [784, 351] width 1568 height 703
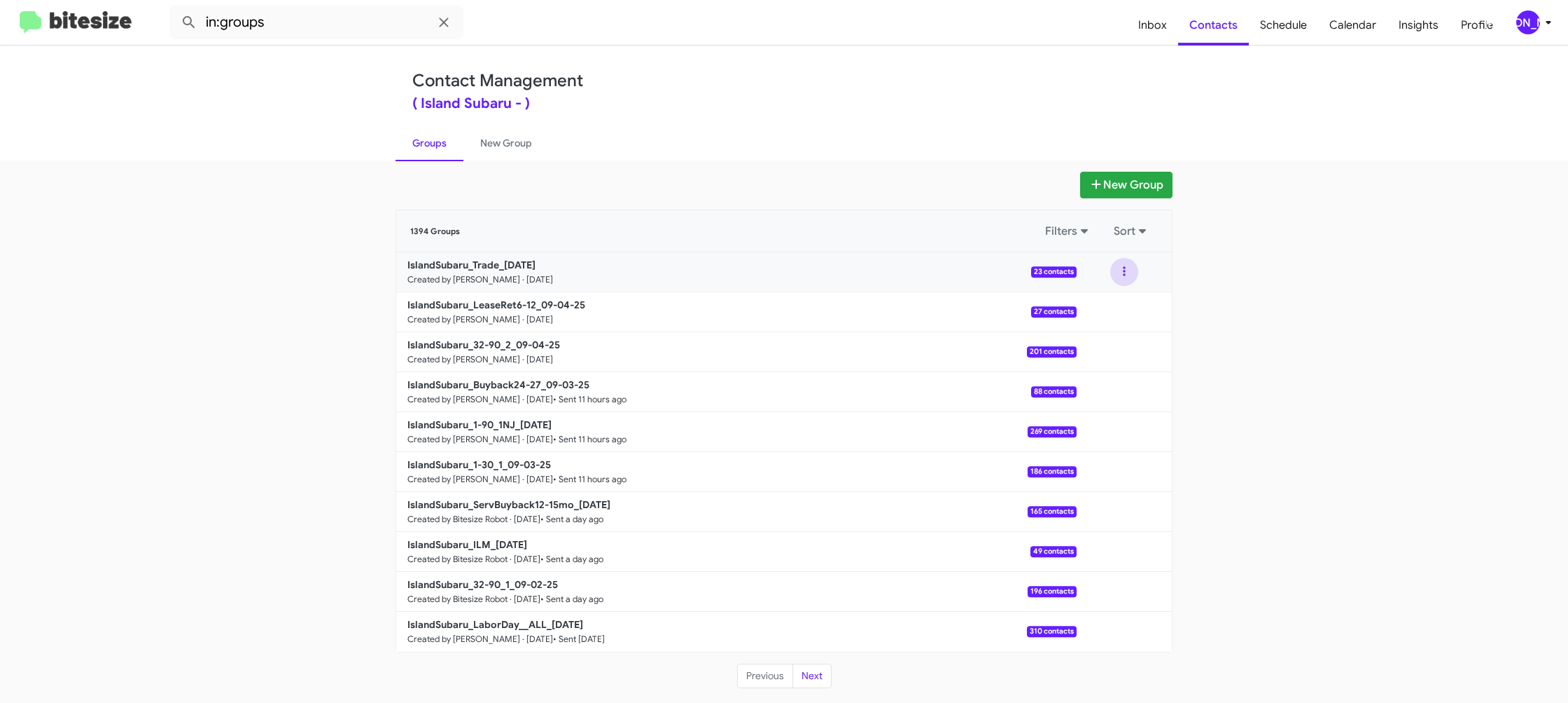
drag, startPoint x: 1110, startPoint y: 269, endPoint x: 1122, endPoint y: 285, distance: 20.0
click at [1112, 272] on button at bounding box center [1124, 272] width 28 height 28
click at [1115, 298] on button "View contacts" at bounding box center [1082, 309] width 112 height 34
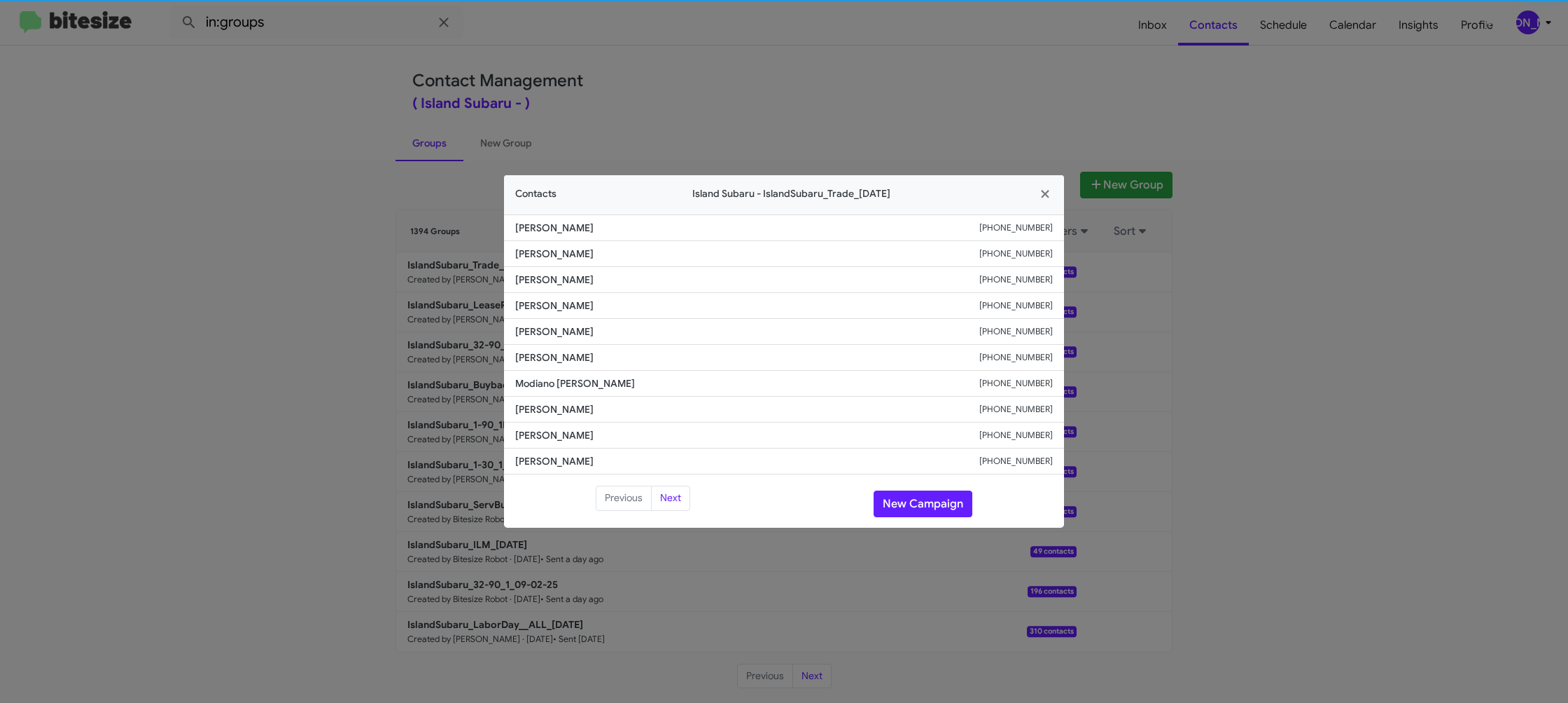
click at [559, 349] on li "Nicholas Slofkiss +16466335556" at bounding box center [784, 357] width 560 height 26
copy span "Nicholas Slofkiss"
drag, startPoint x: 432, startPoint y: 202, endPoint x: 517, endPoint y: 371, distance: 189.2
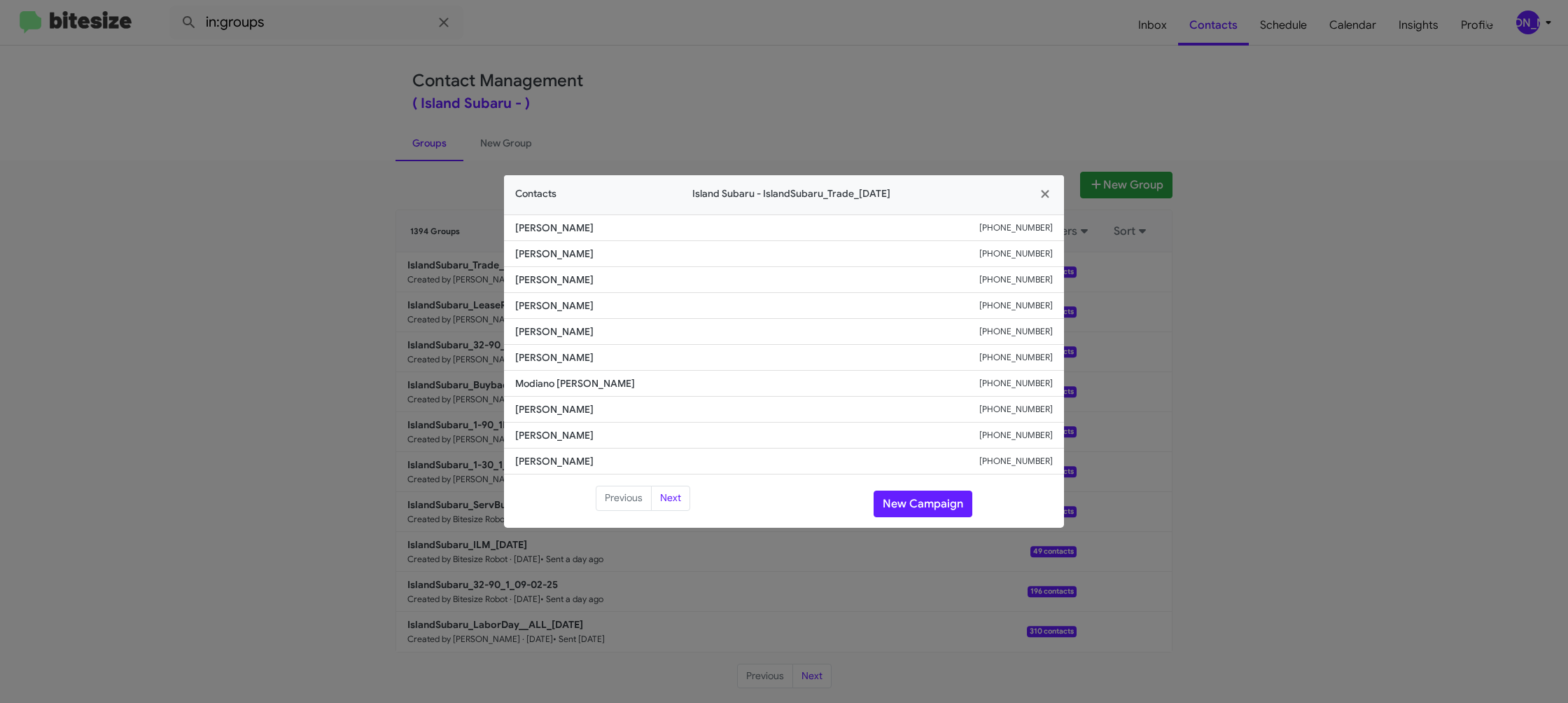
click at [432, 202] on modal-container "Contacts Island Subaru - IslandSubaru_Trade_09-04-25 Marwa Shehata +12017907749…" at bounding box center [784, 351] width 1568 height 703
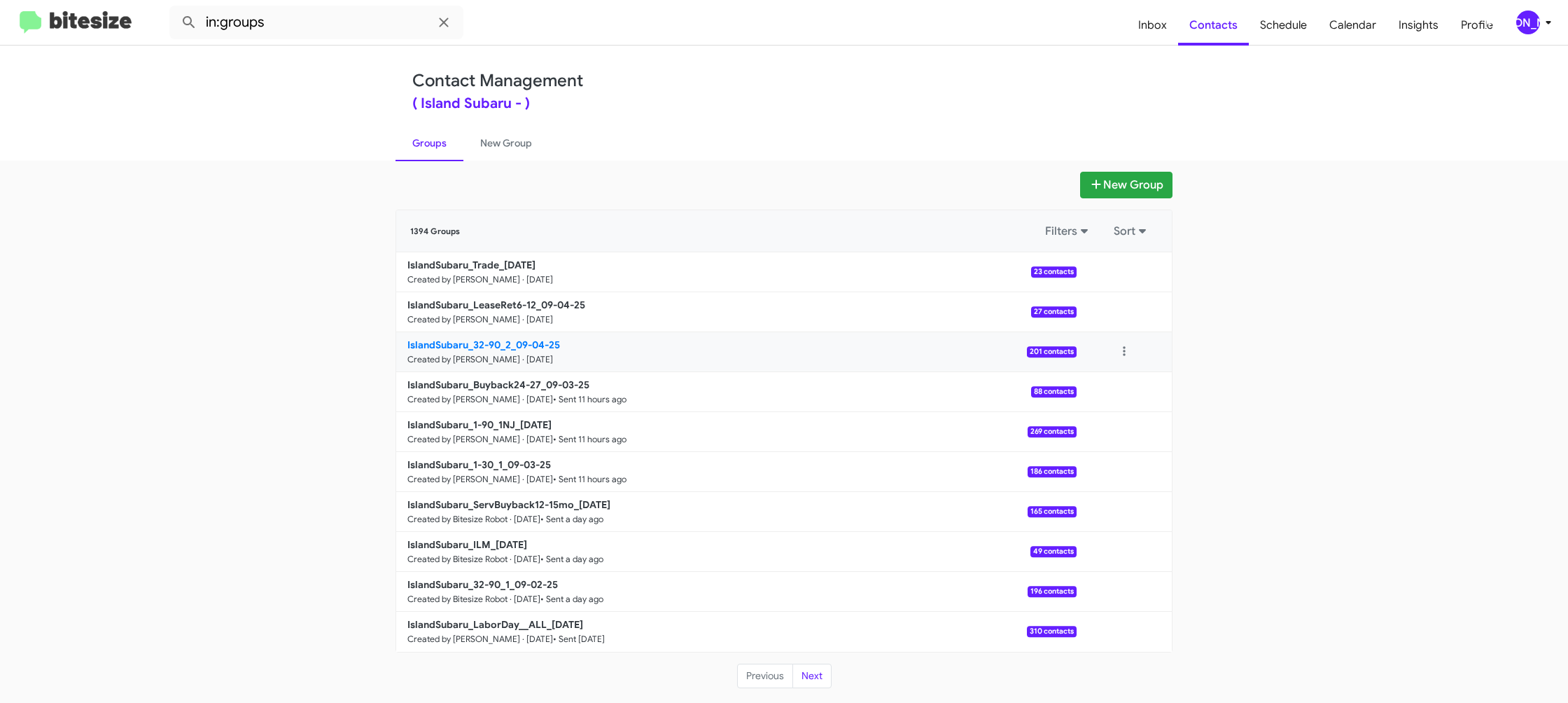
click at [521, 350] on p "IslandSubaru_32-90_2_09-04-25" at bounding box center [737, 344] width 658 height 14
drag, startPoint x: 521, startPoint y: 350, endPoint x: 513, endPoint y: 346, distance: 8.9
click at [516, 346] on p "IslandSubaru_32-90_2_09-04-25" at bounding box center [737, 344] width 658 height 14
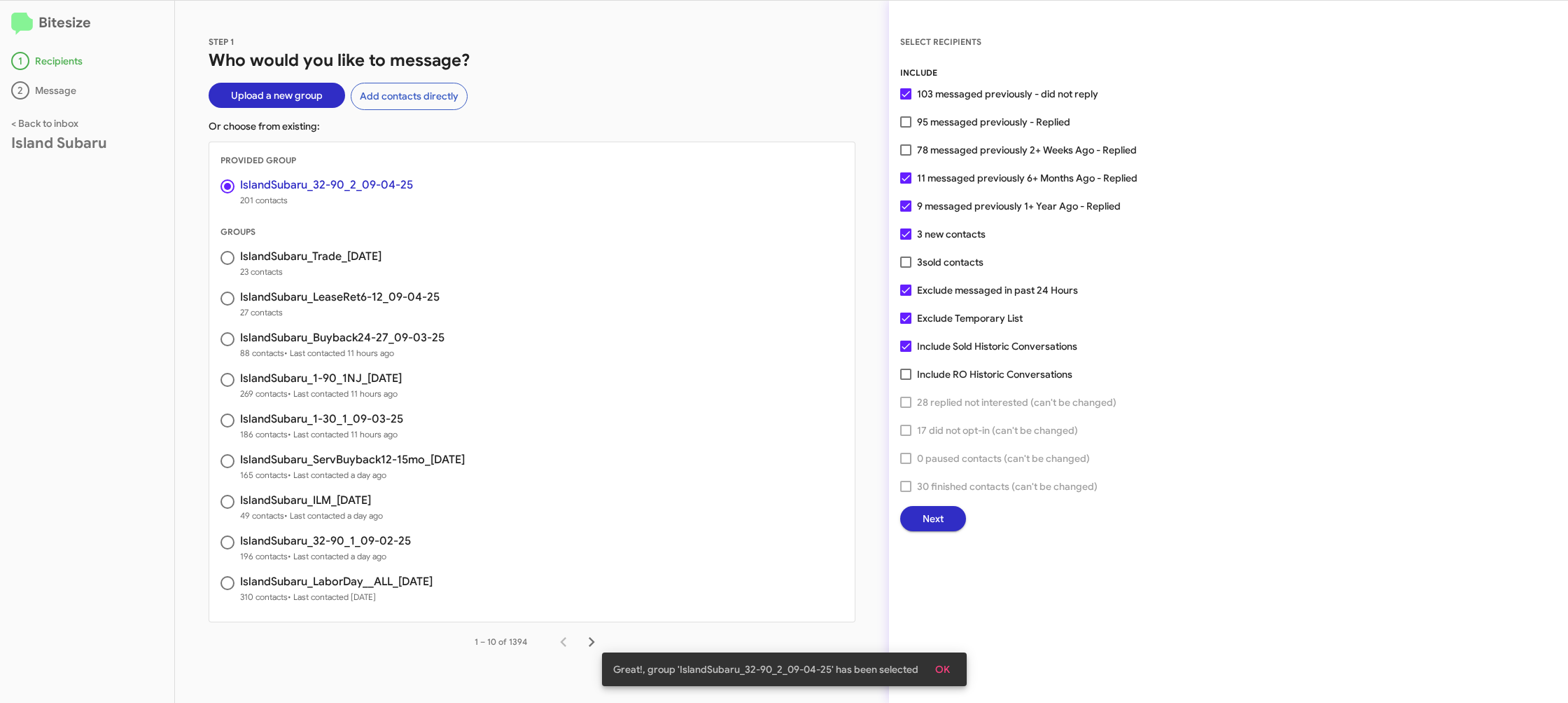
click at [960, 526] on button "Next" at bounding box center [933, 518] width 66 height 26
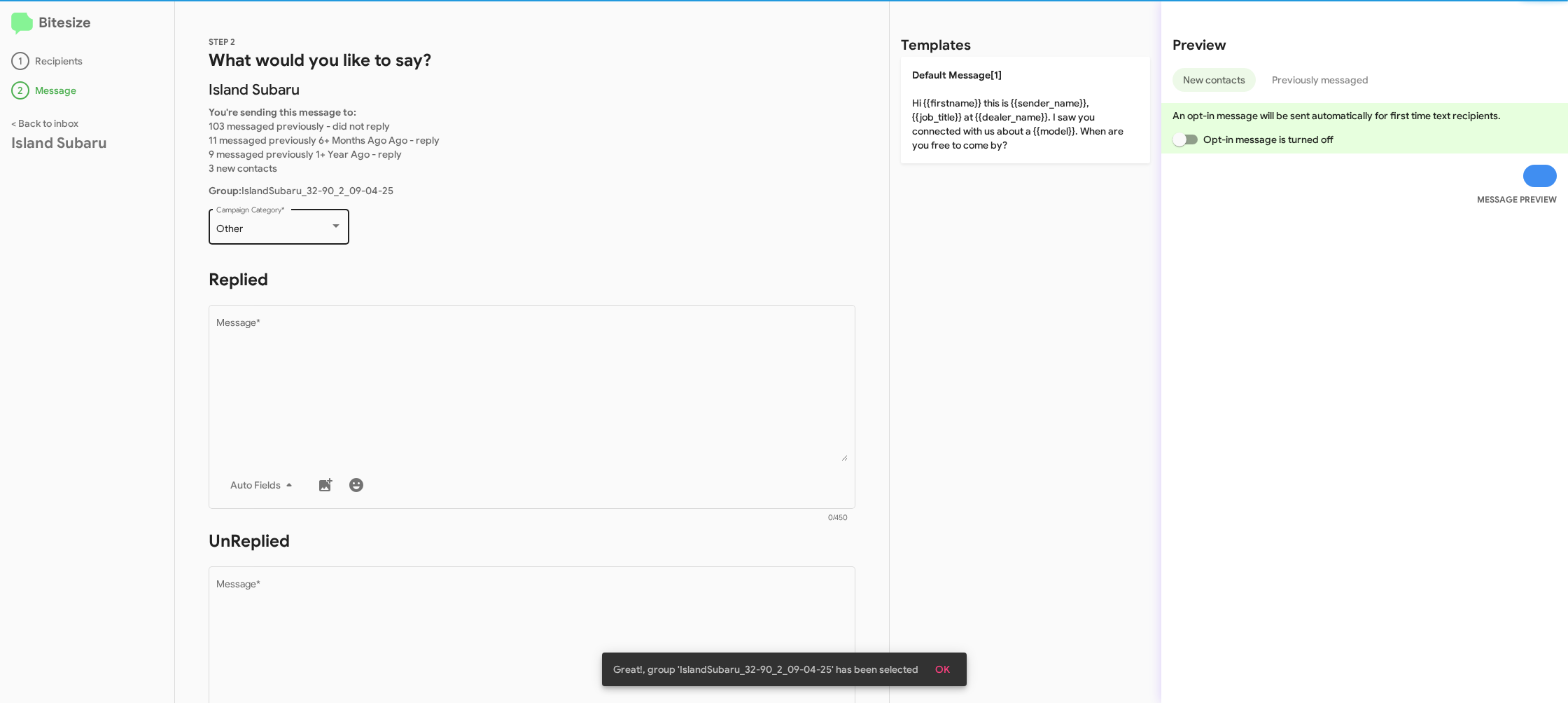
click at [333, 236] on div "Other Campaign Category *" at bounding box center [279, 225] width 126 height 39
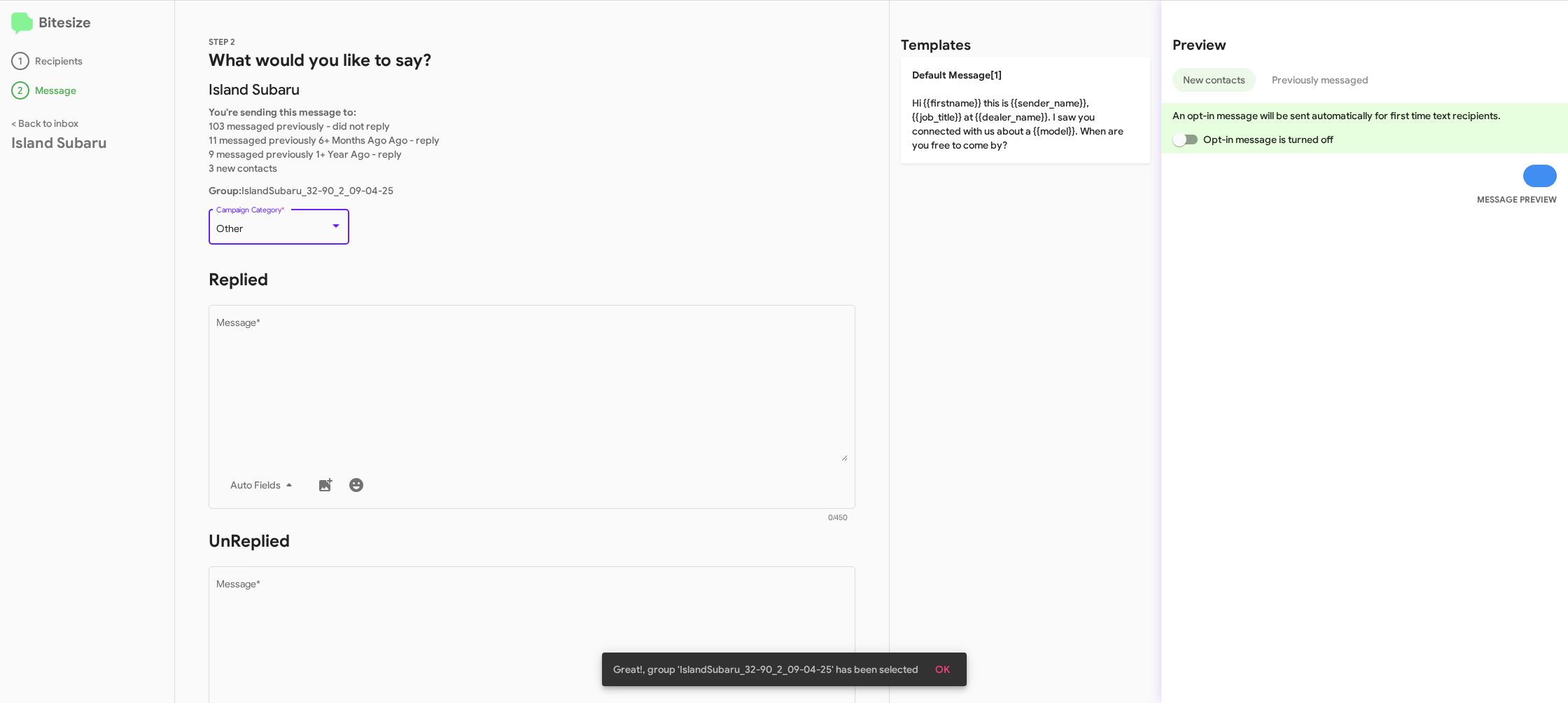
scroll to position [29, 0]
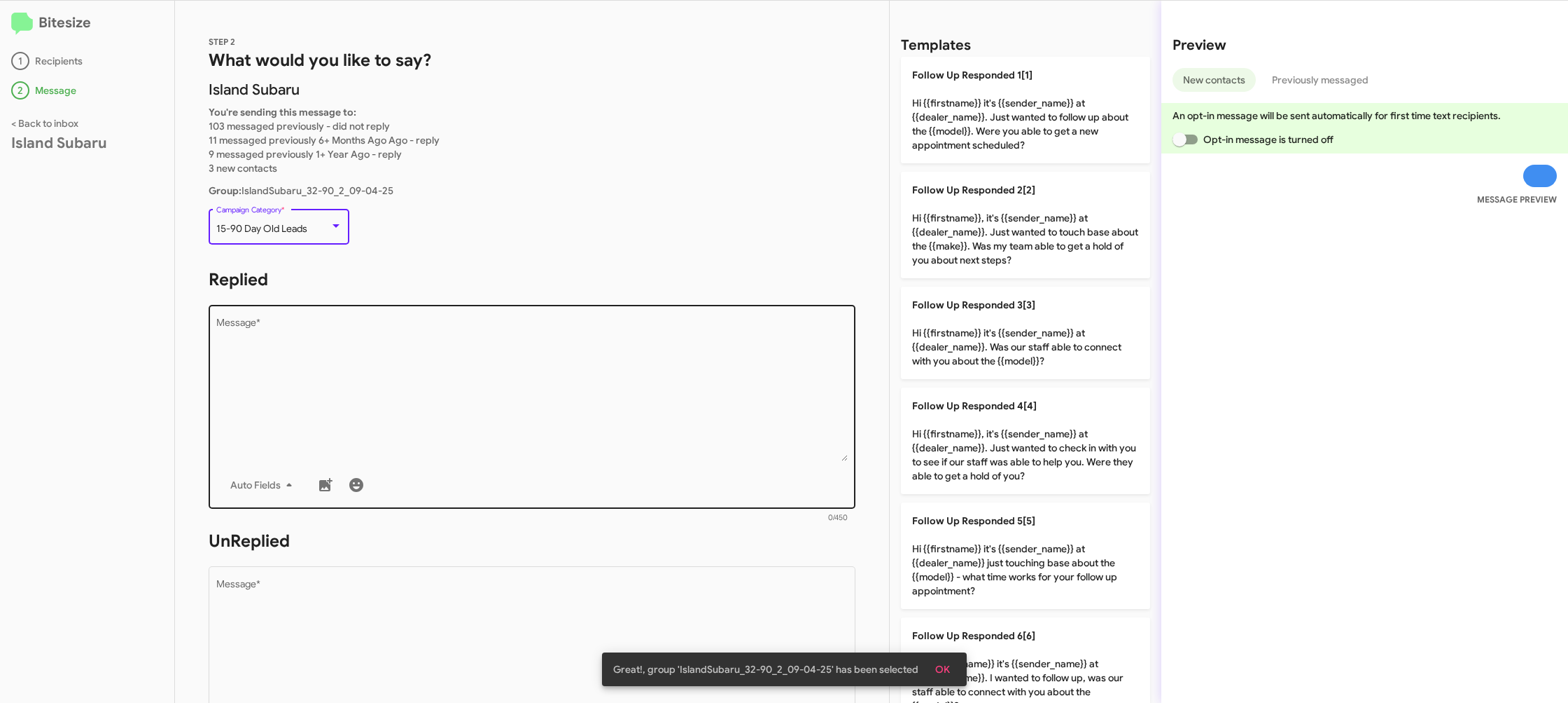
click at [554, 472] on div "Auto Fields" at bounding box center [532, 485] width 633 height 28
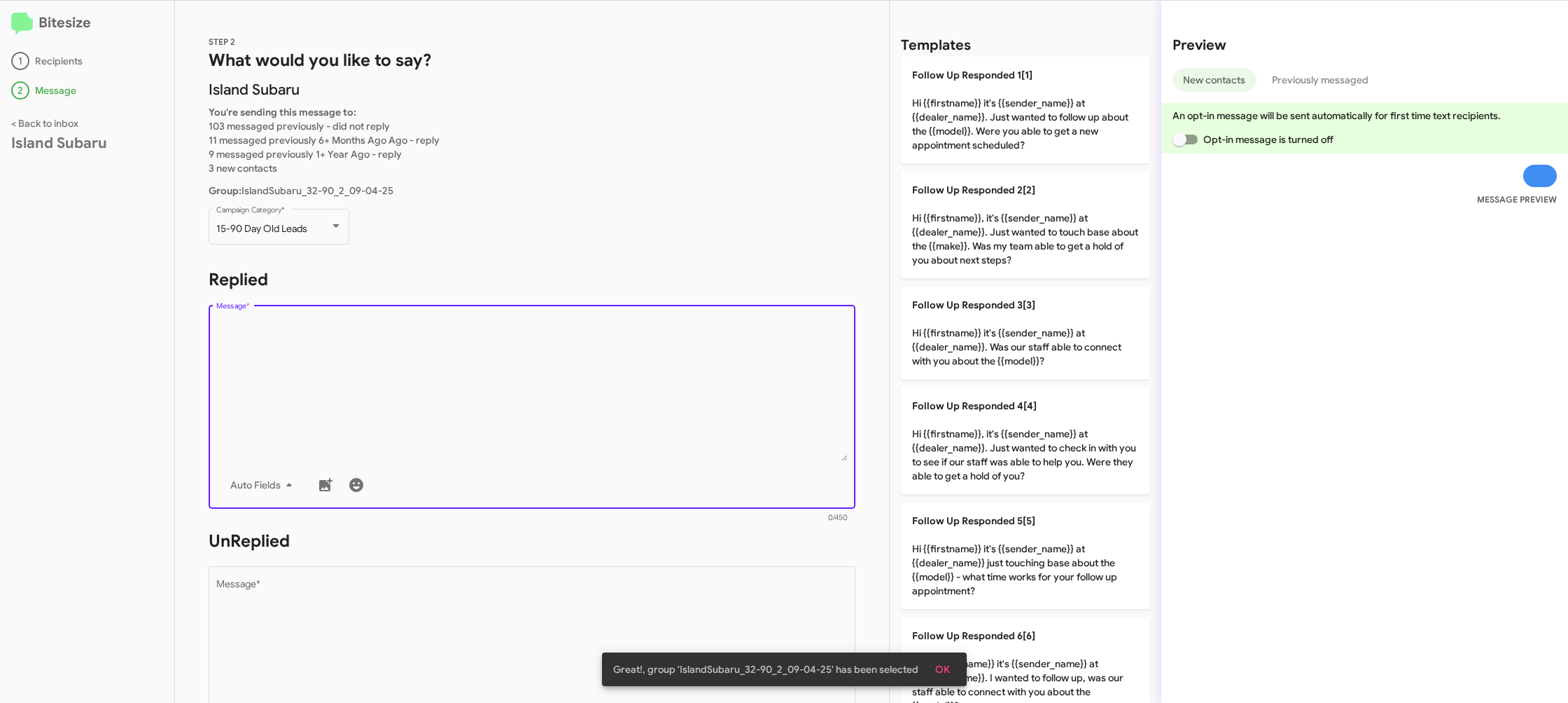
drag, startPoint x: 567, startPoint y: 408, endPoint x: 703, endPoint y: 422, distance: 136.7
click at [567, 408] on textarea "Message *" at bounding box center [532, 389] width 633 height 143
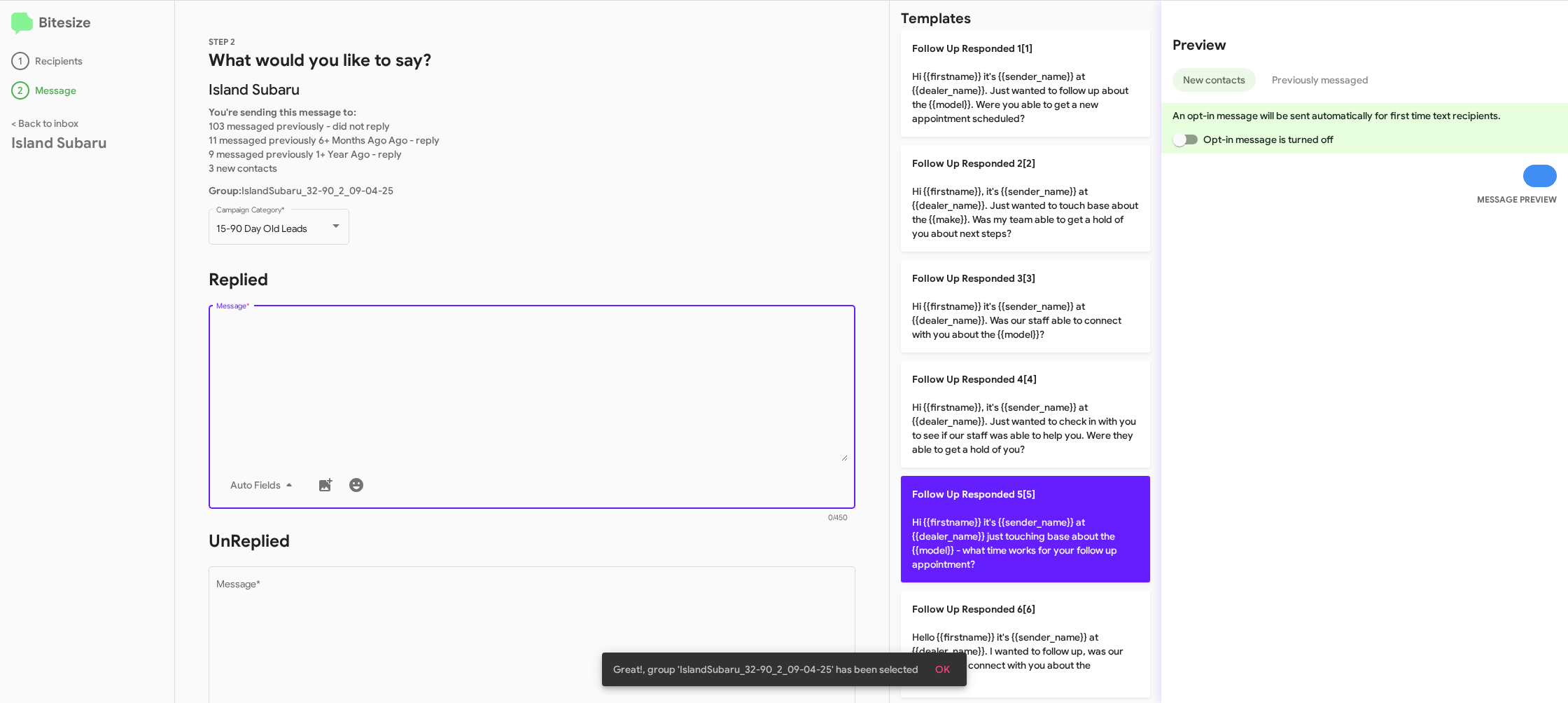
scroll to position [50, 0]
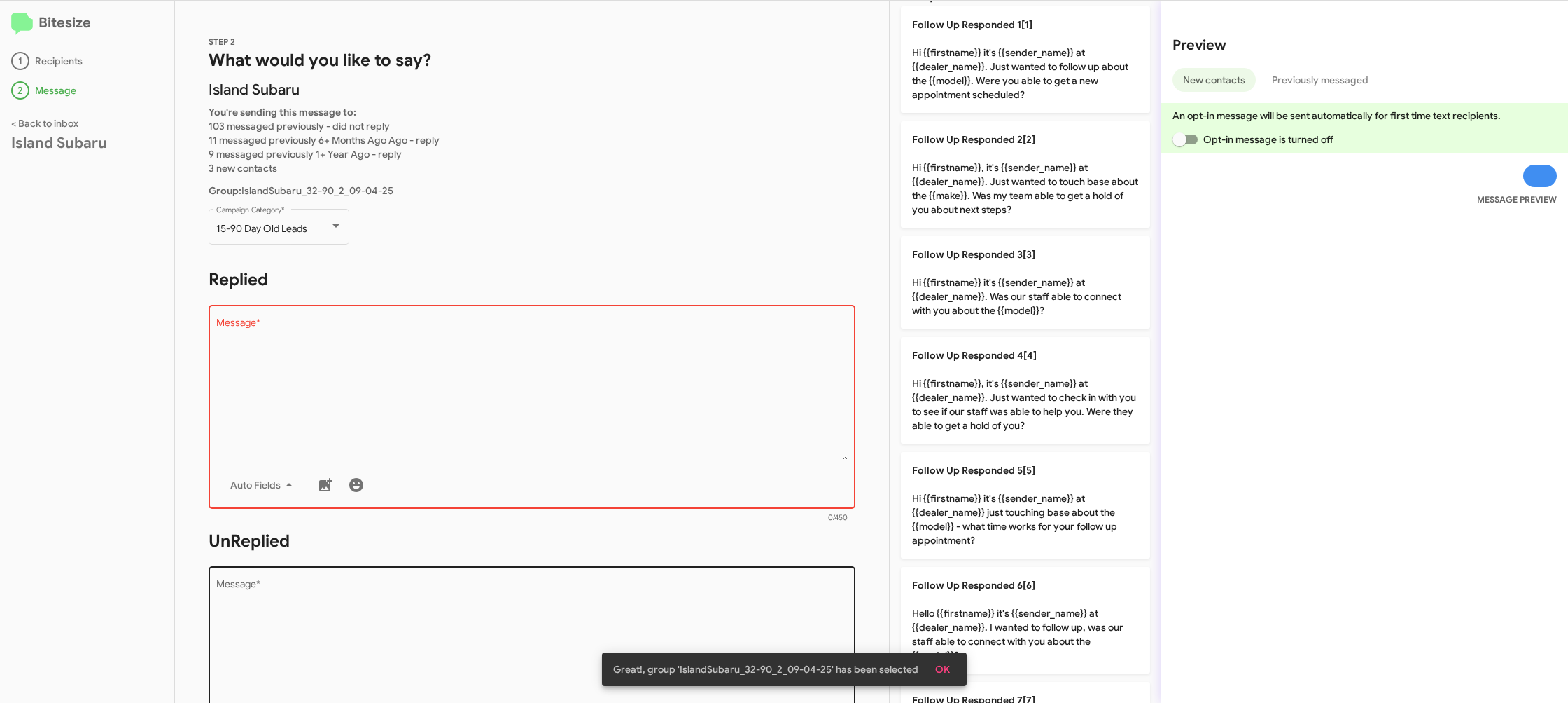
drag, startPoint x: 999, startPoint y: 542, endPoint x: 740, endPoint y: 579, distance: 261.6
click at [997, 542] on p "Follow Up Responded 5[5] Hi {{firstname}} it's {{sender_name}} at {{dealer_name…" at bounding box center [1026, 505] width 250 height 107
type textarea "Hi {{firstname}} it's {{sender_name}} at {{dealer_name}} just touching base abo…"
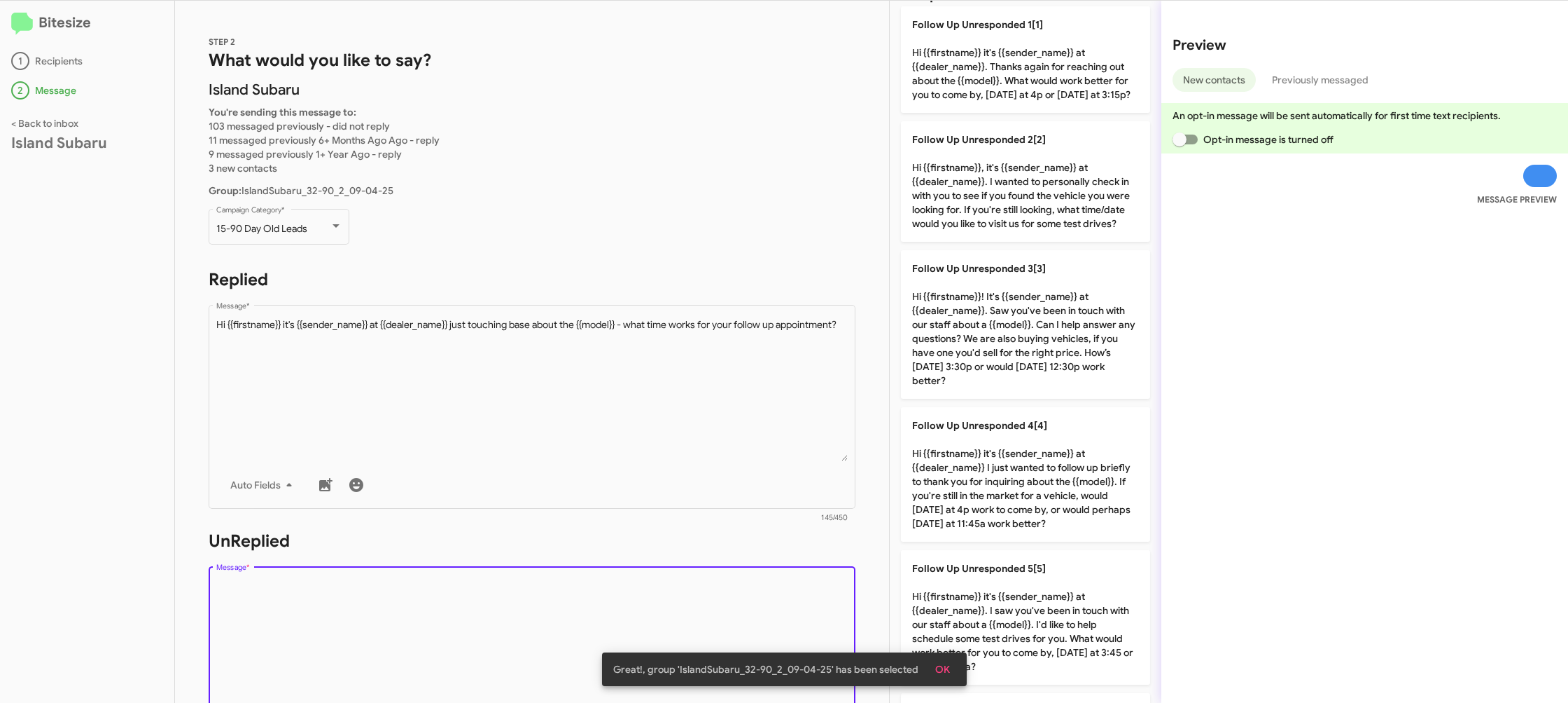
click at [733, 584] on textarea "Message *" at bounding box center [532, 650] width 633 height 143
drag, startPoint x: 738, startPoint y: 576, endPoint x: 761, endPoint y: 546, distance: 37.8
click at [745, 568] on div "Drop image here to insert Auto Fields Message *" at bounding box center [532, 666] width 633 height 206
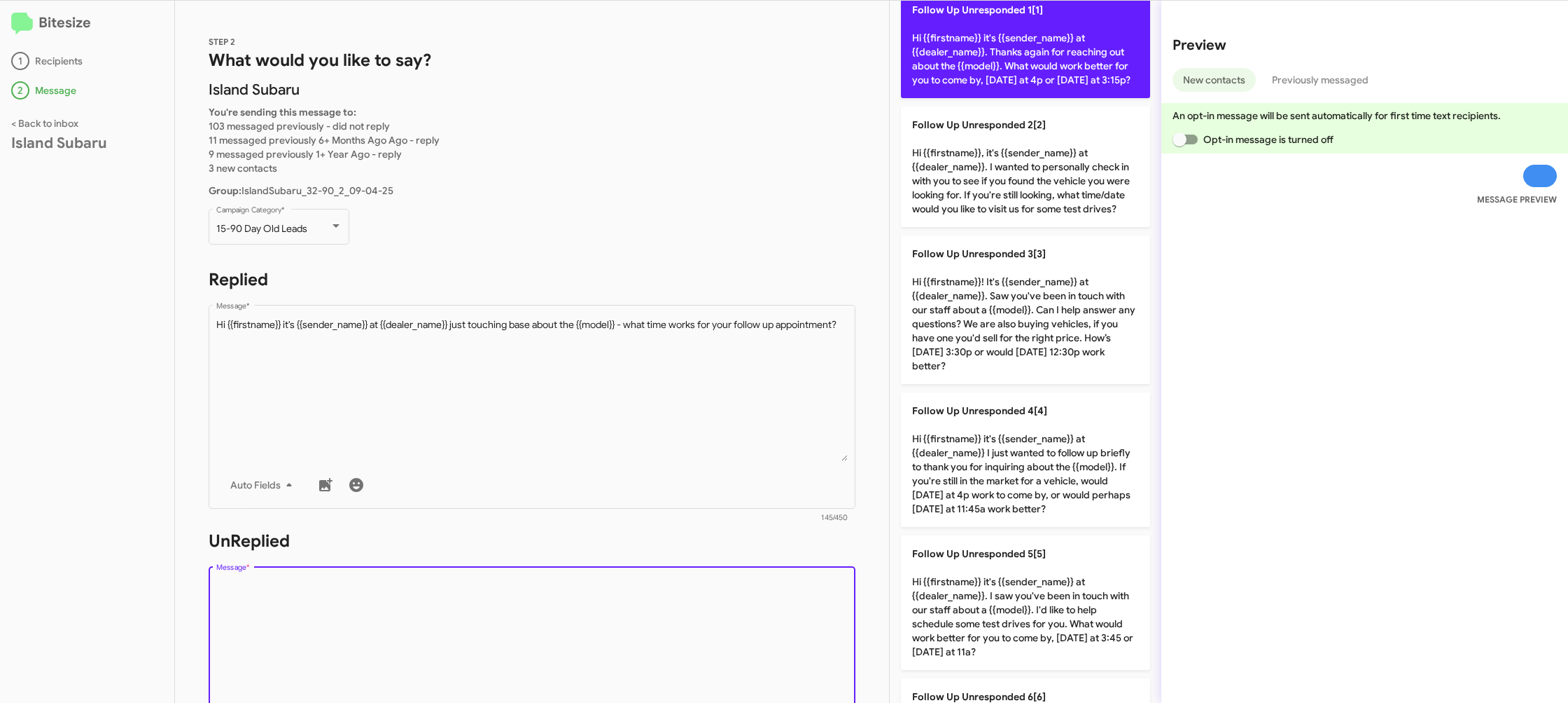
scroll to position [122, 0]
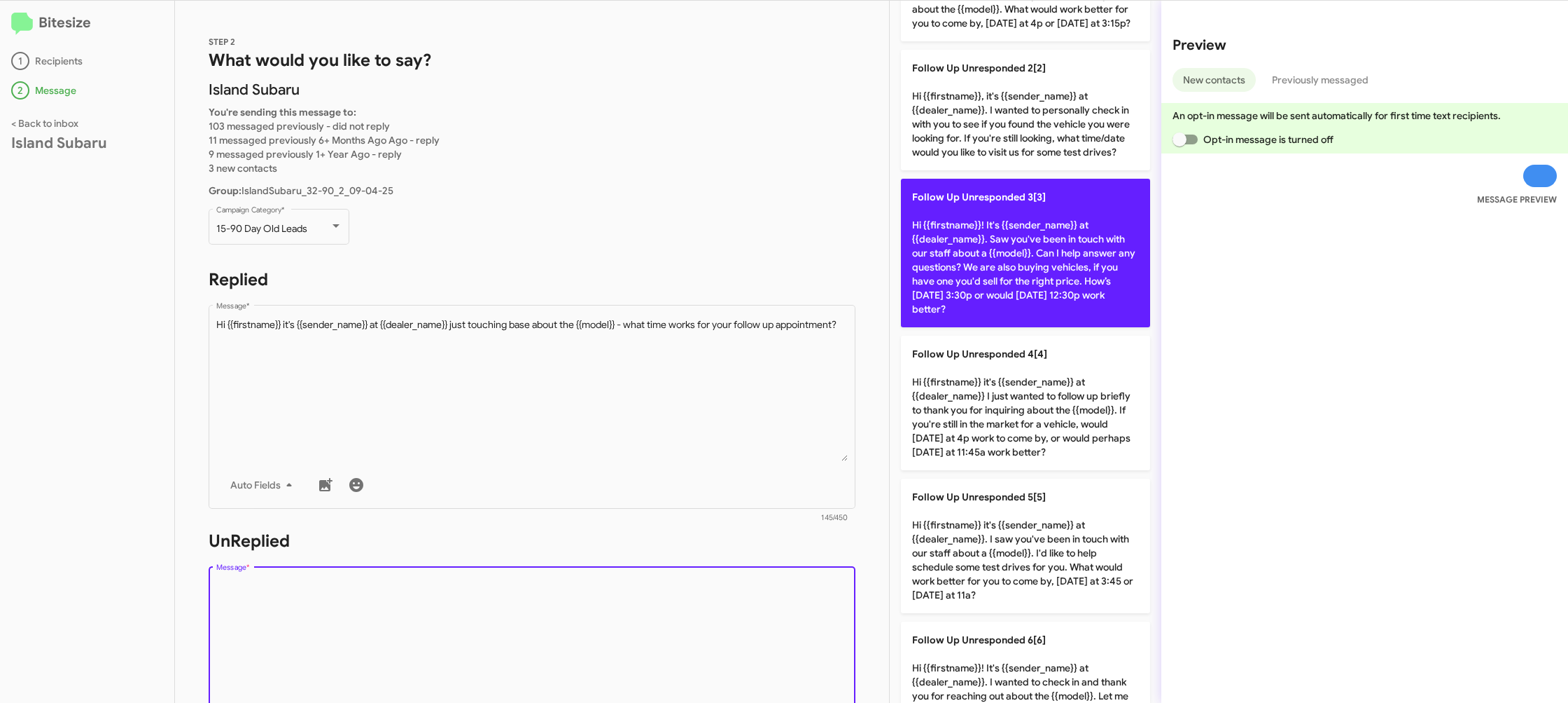
drag, startPoint x: 1003, startPoint y: 233, endPoint x: 990, endPoint y: 235, distance: 13.2
click at [1003, 233] on p "Follow Up Unresponded 3[3] Hi {{firstname}}! It's {{sender_name}} at {{dealer_n…" at bounding box center [1026, 253] width 250 height 149
type textarea "Hi {{firstname}}! It's {{sender_name}} at {{dealer_name}}. Saw you've been in t…"
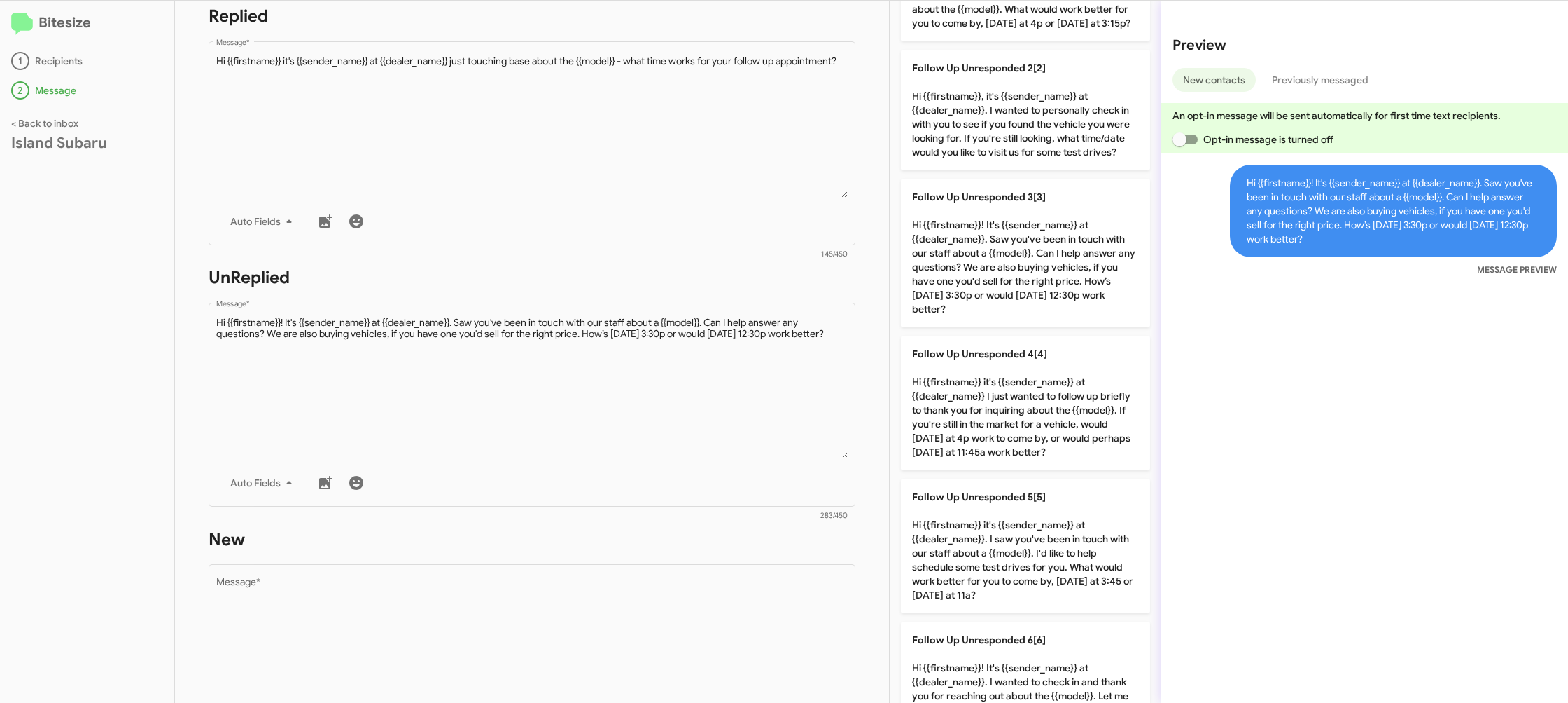
scroll to position [525, 0]
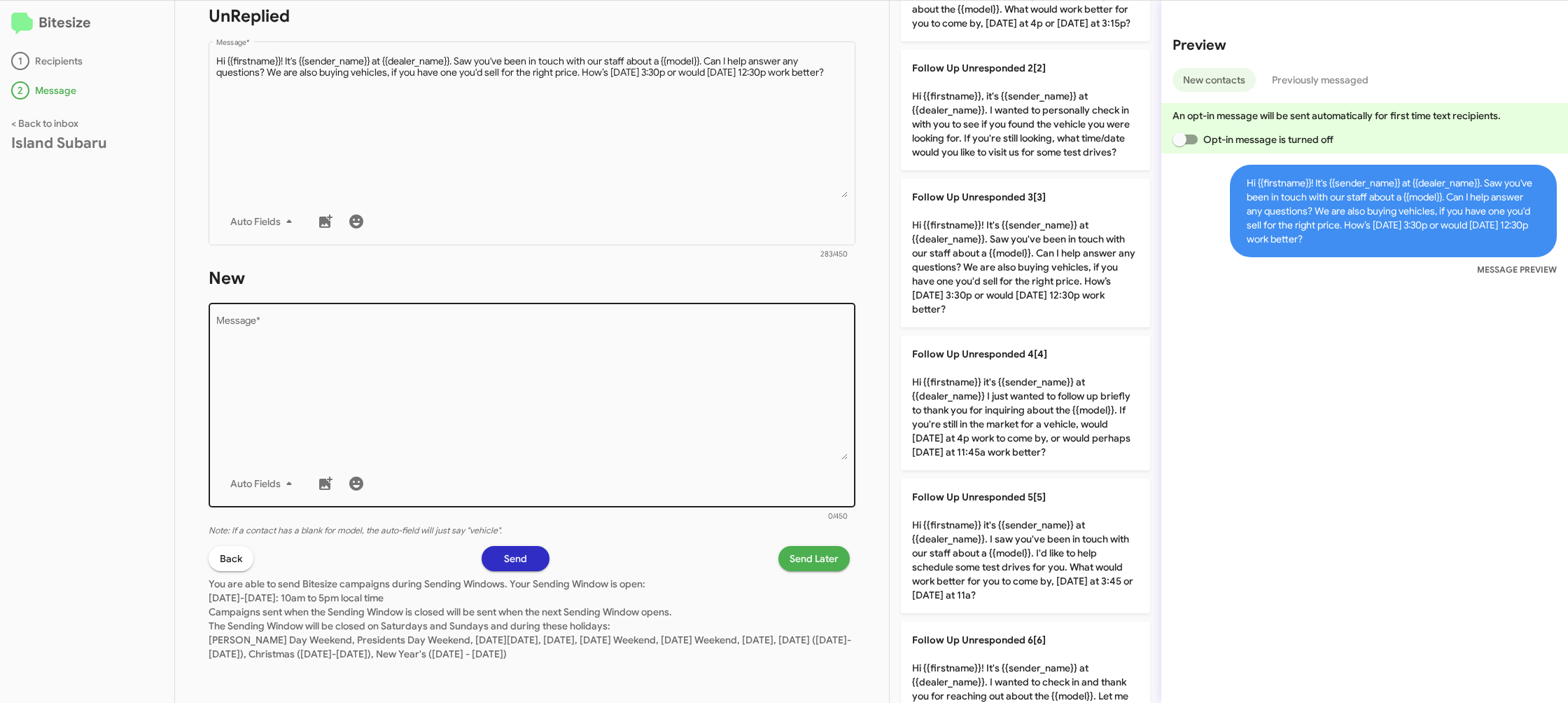
click at [706, 365] on textarea "Message *" at bounding box center [532, 388] width 633 height 143
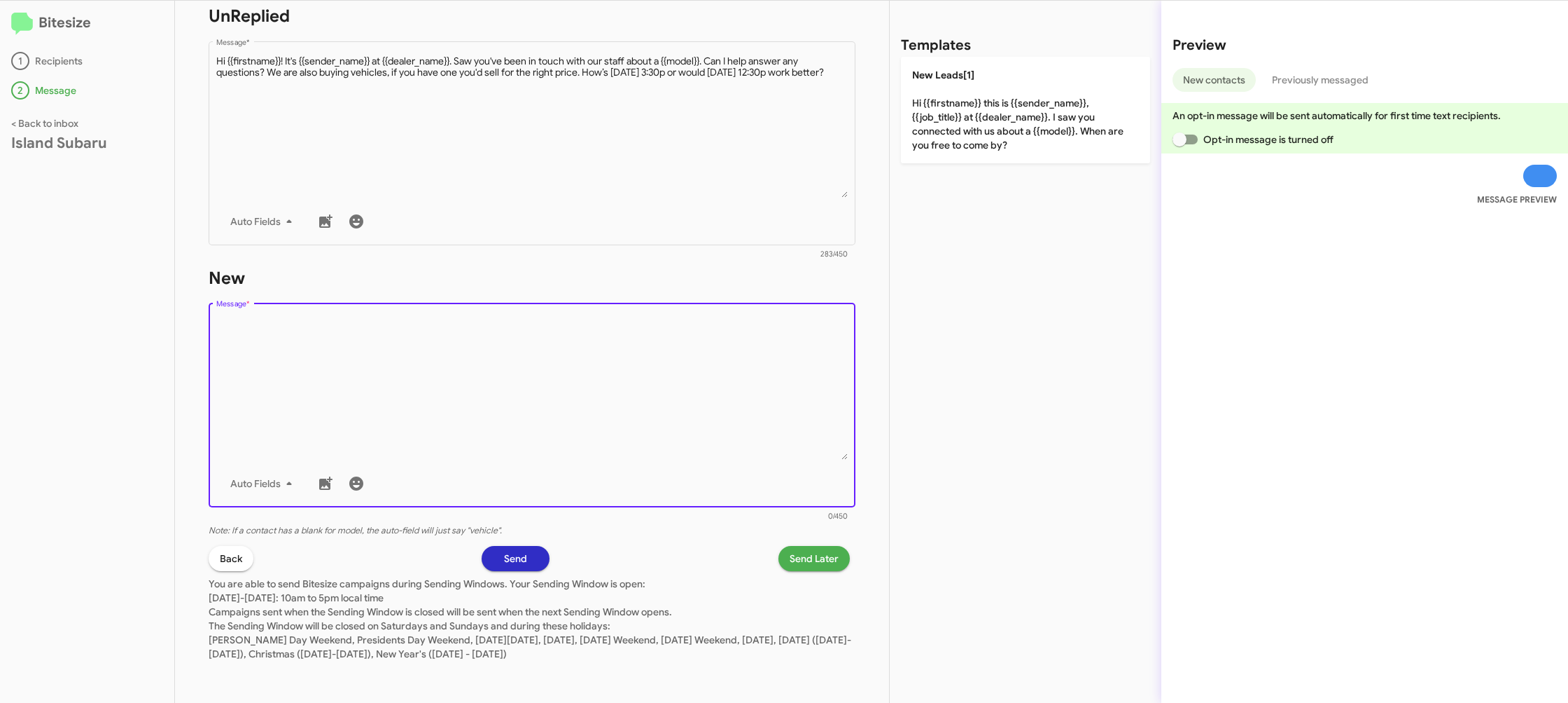
drag, startPoint x: 706, startPoint y: 365, endPoint x: 718, endPoint y: 341, distance: 26.8
click at [707, 355] on textarea "Message *" at bounding box center [532, 388] width 633 height 143
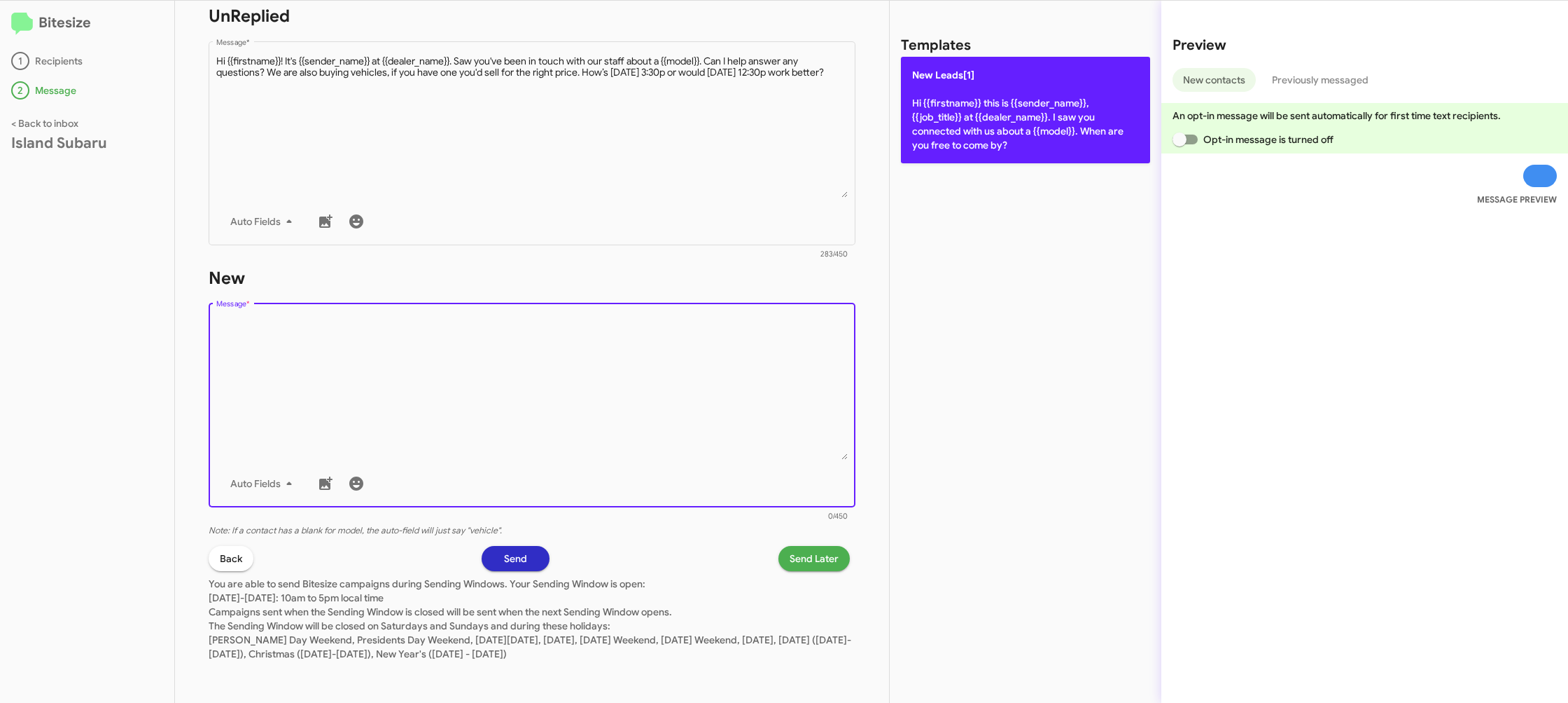
drag, startPoint x: 998, startPoint y: 168, endPoint x: 988, endPoint y: 145, distance: 25.1
click at [997, 167] on div "Templates New Leads[1] Hi {{firstname}} this is {{sender_name}}, {{job_title}} …" at bounding box center [1025, 352] width 271 height 702
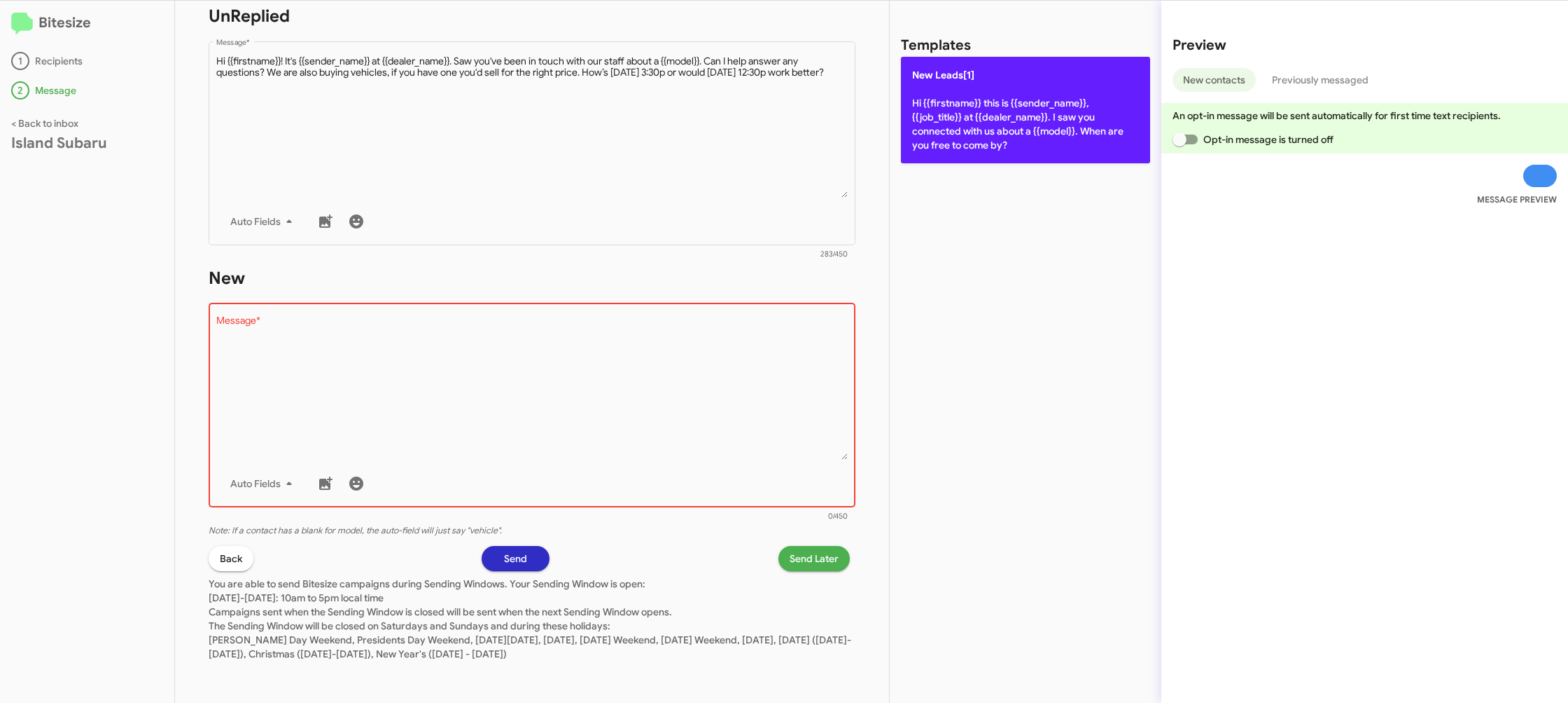
click at [984, 131] on p "New Leads[1] Hi {{firstname}} this is {{sender_name}}, {{job_title}} at {{deale…" at bounding box center [1026, 110] width 250 height 107
type textarea "Hi {{firstname}} this is {{sender_name}}, {{job_title}} at {{dealer_name}}. I s…"
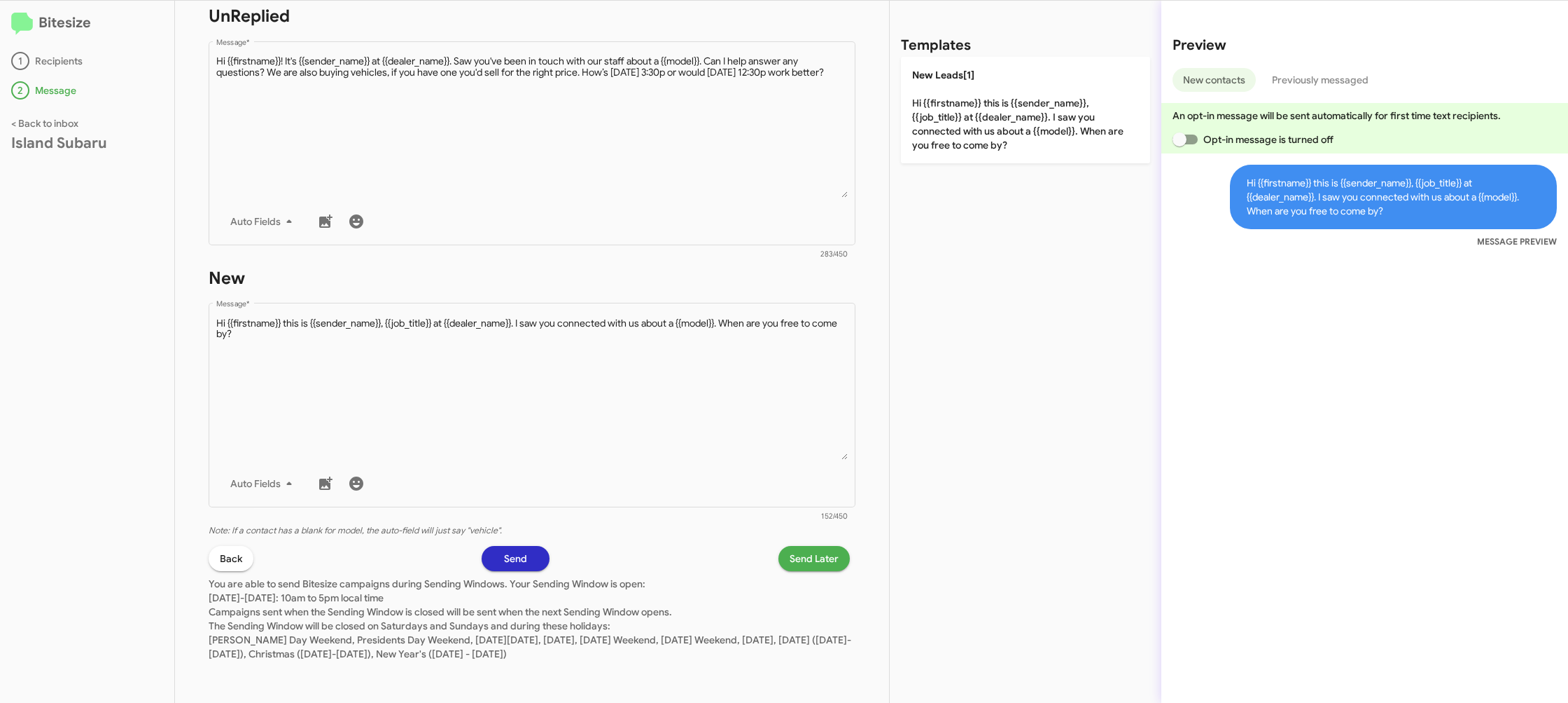
click at [798, 553] on span "Send Later" at bounding box center [814, 558] width 49 height 26
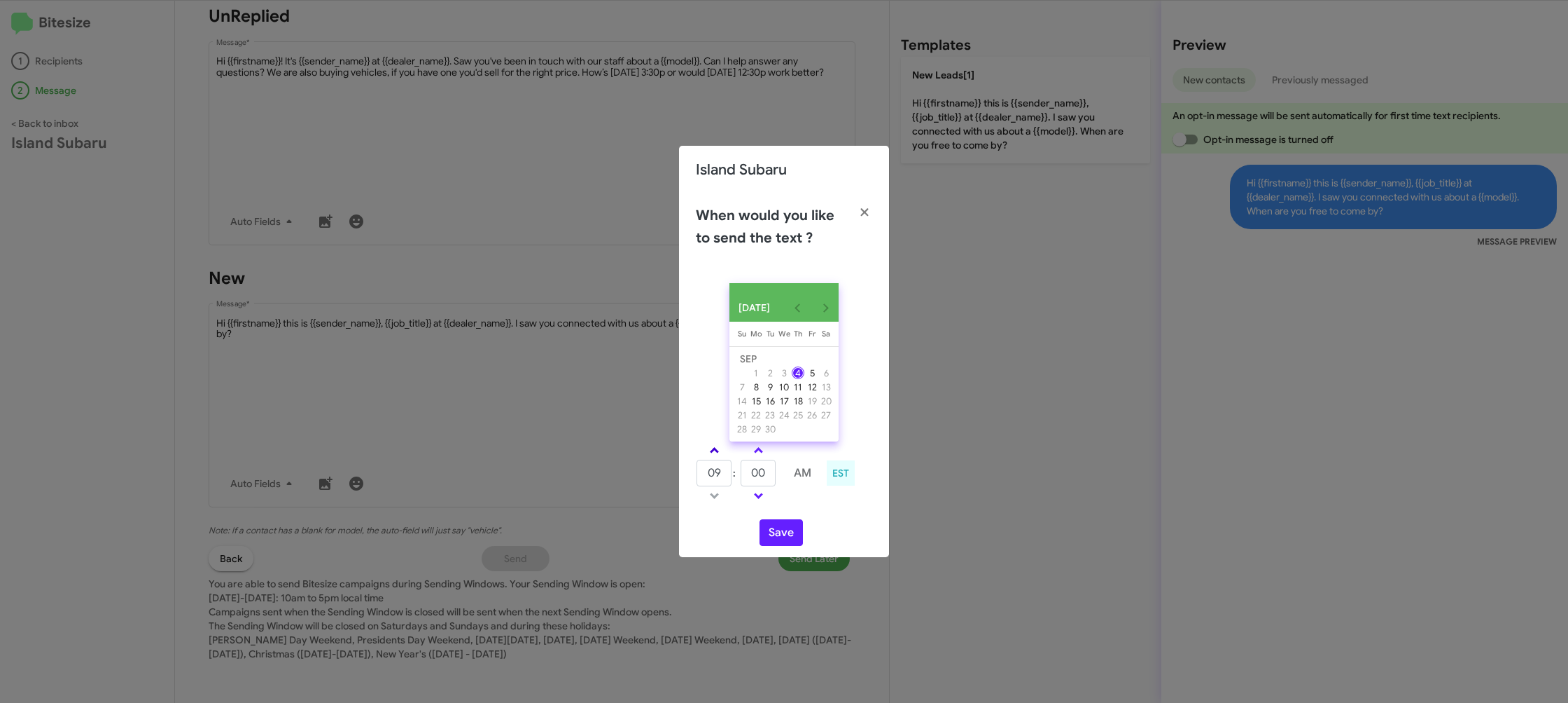
click at [716, 454] on span at bounding box center [715, 451] width 9 height 9
drag, startPoint x: 716, startPoint y: 454, endPoint x: 745, endPoint y: 454, distance: 29.0
click at [724, 453] on link at bounding box center [715, 449] width 25 height 16
type input "11"
click at [762, 454] on link at bounding box center [758, 449] width 25 height 16
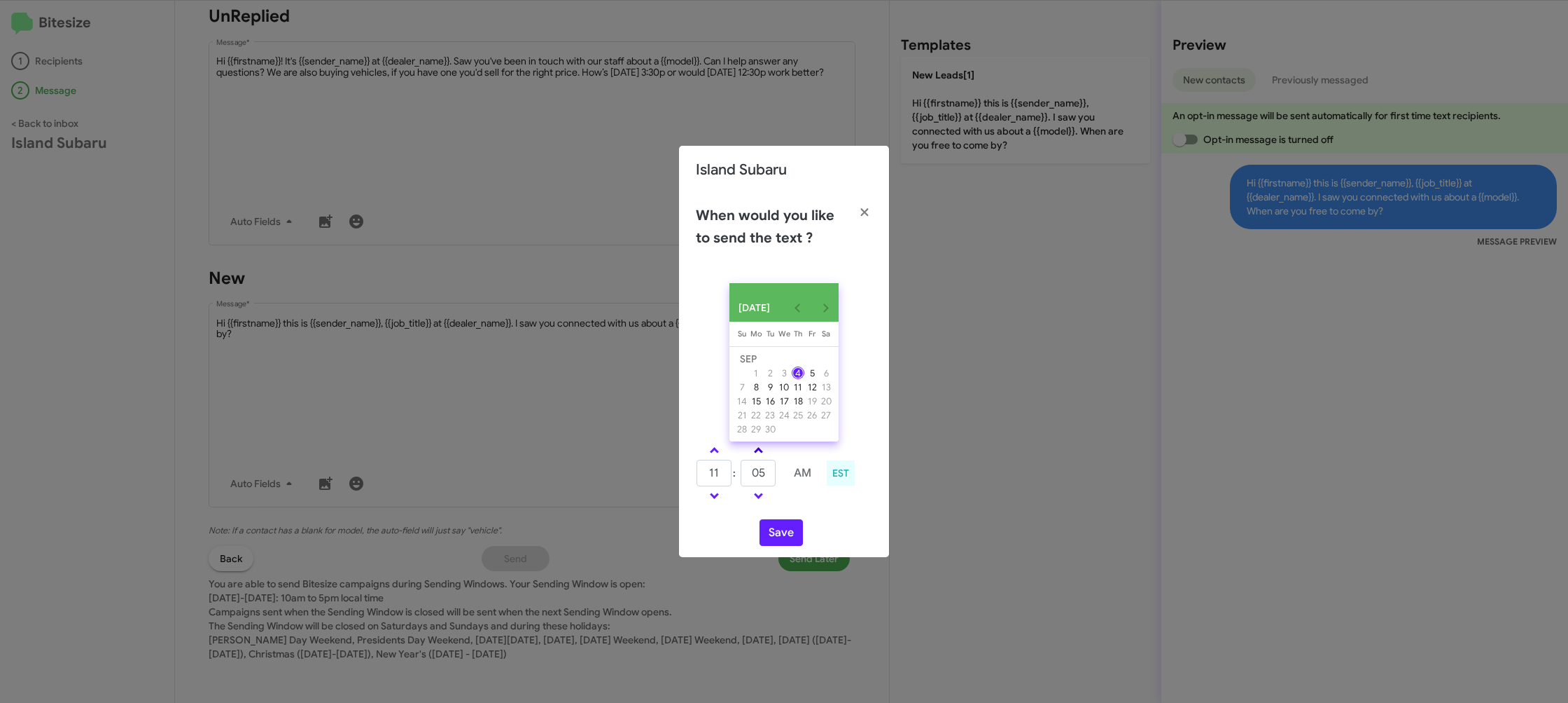
click at [762, 454] on link at bounding box center [758, 449] width 25 height 16
type input "15"
click at [777, 533] on button "Save" at bounding box center [781, 533] width 44 height 26
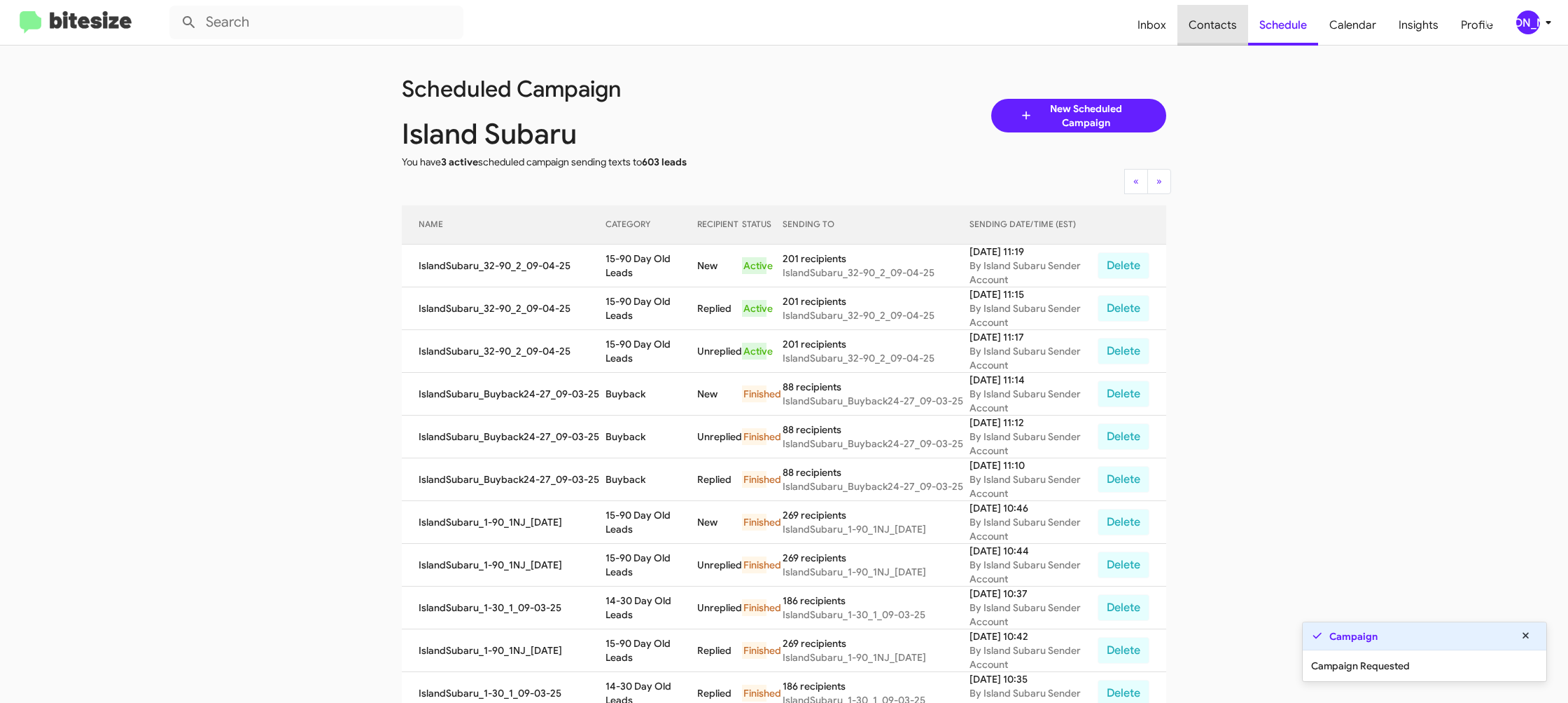
click at [1221, 37] on span "Contacts" at bounding box center [1212, 25] width 71 height 41
type input "in:groups"
click at [1221, 37] on span "Contacts" at bounding box center [1212, 25] width 71 height 41
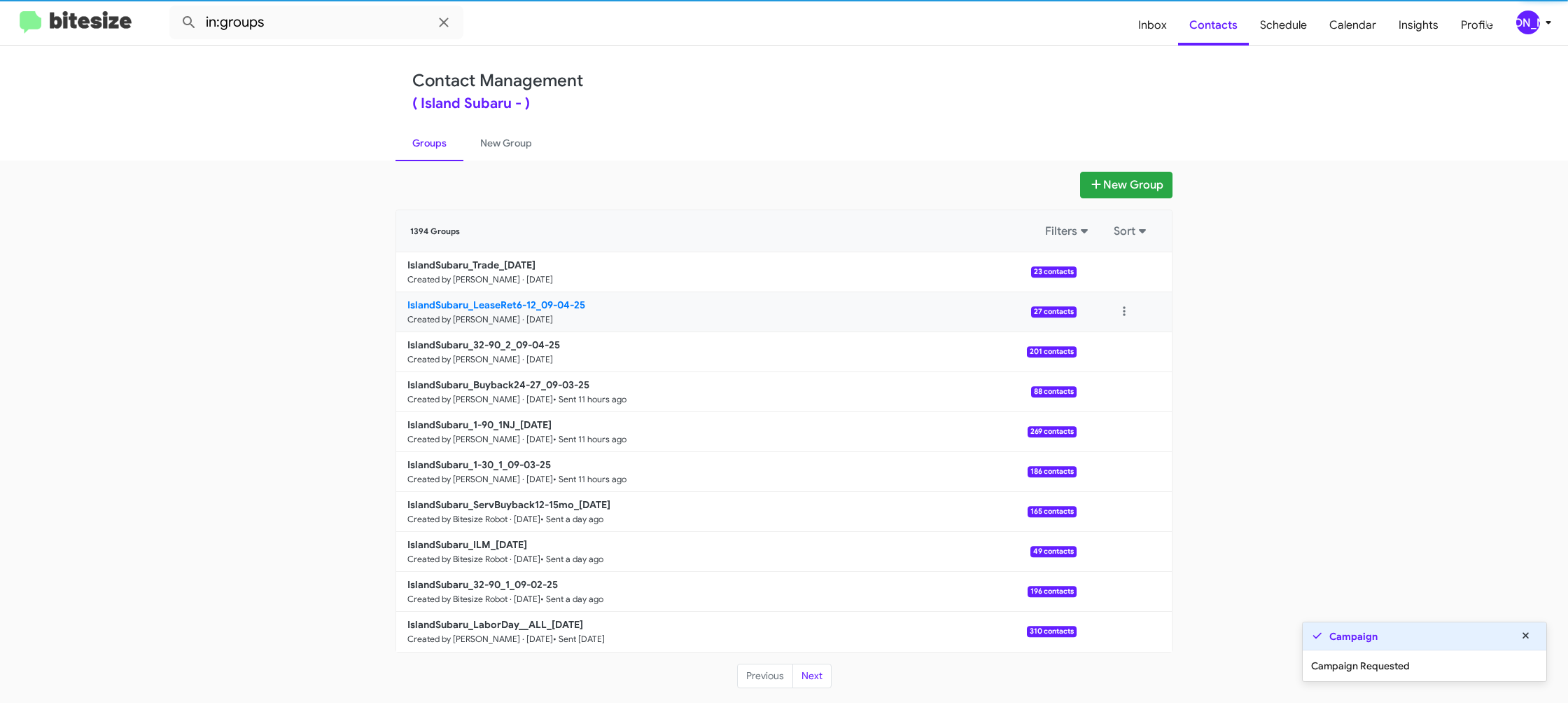
click at [479, 303] on b "IslandSubaru_LeaseRet6-12_09-04-25" at bounding box center [497, 304] width 178 height 12
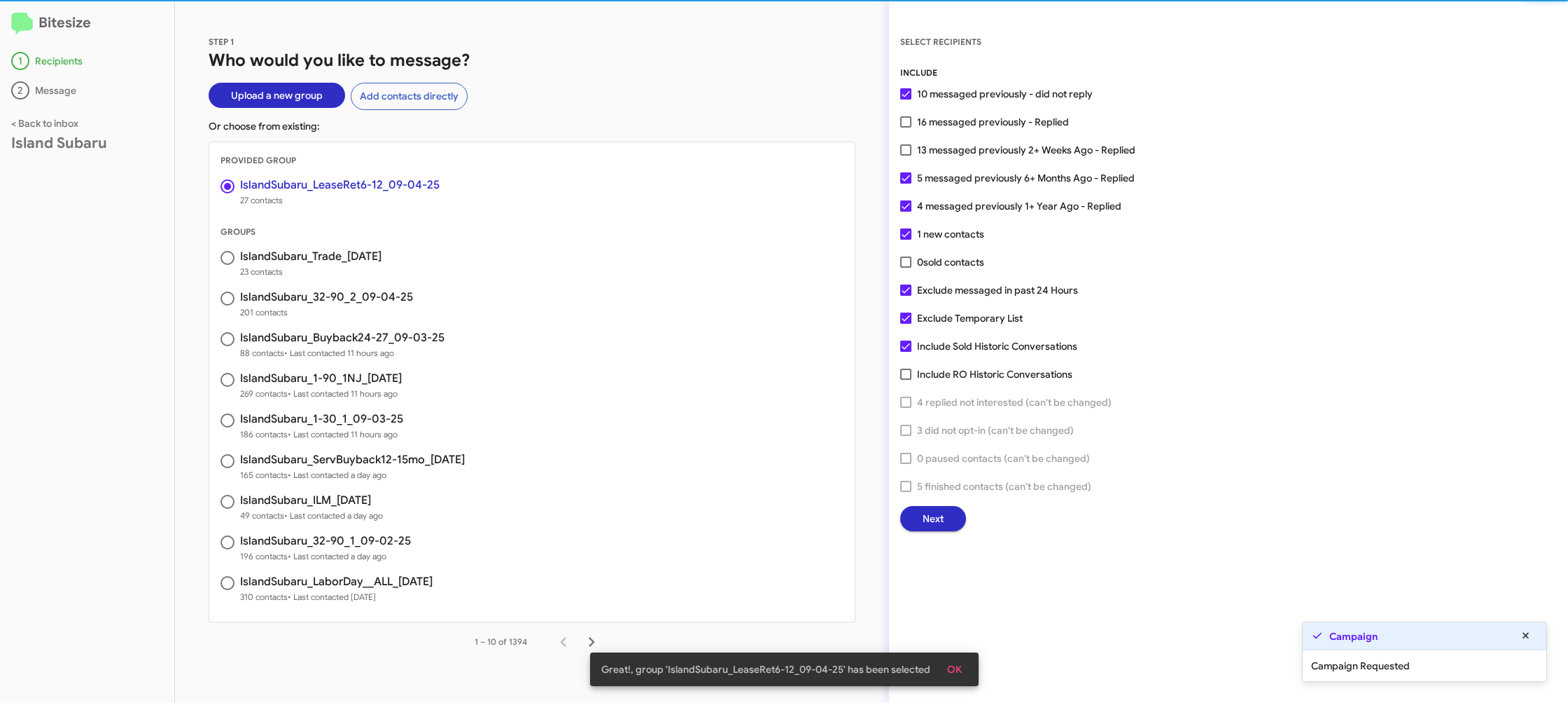
click at [932, 523] on span "Next" at bounding box center [933, 518] width 21 height 26
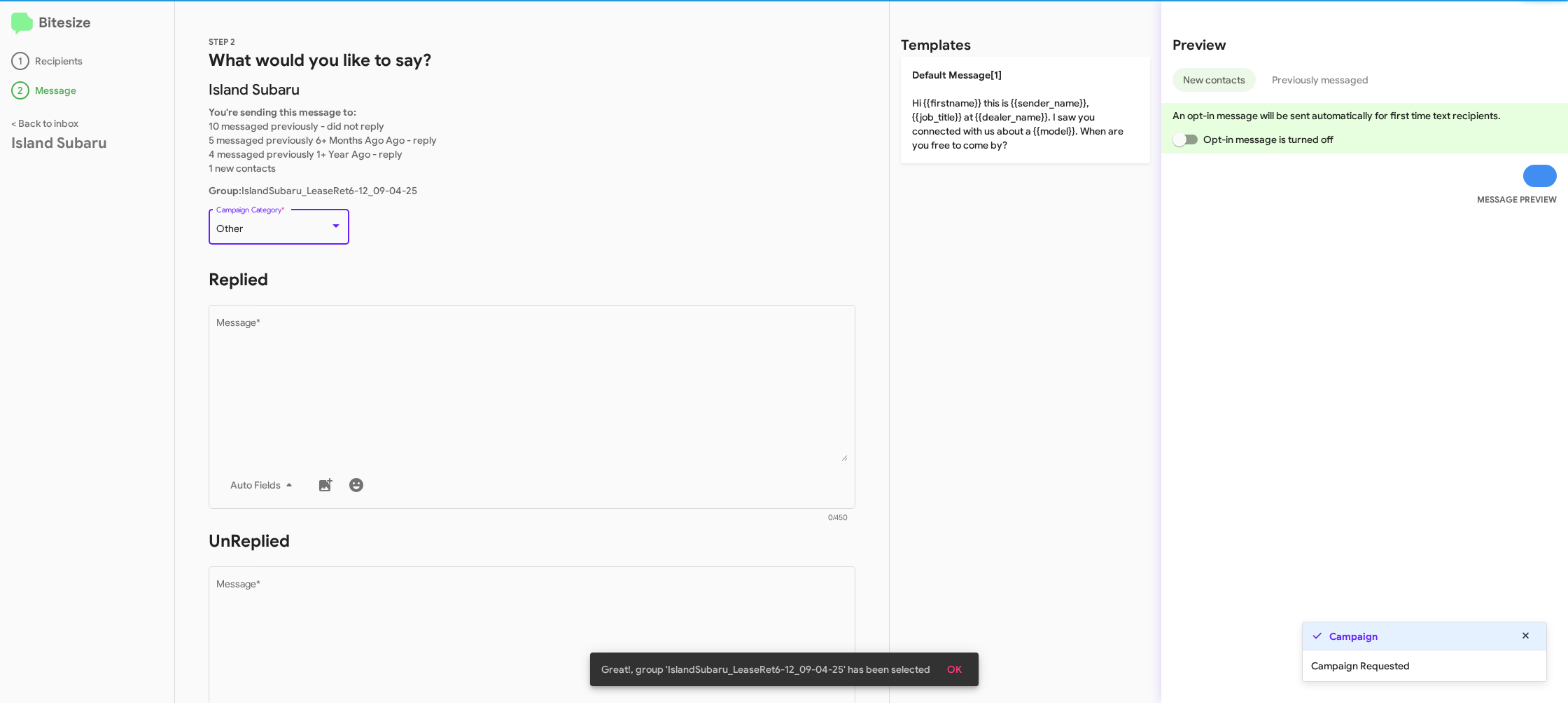
click at [317, 224] on div "Other" at bounding box center [273, 229] width 113 height 11
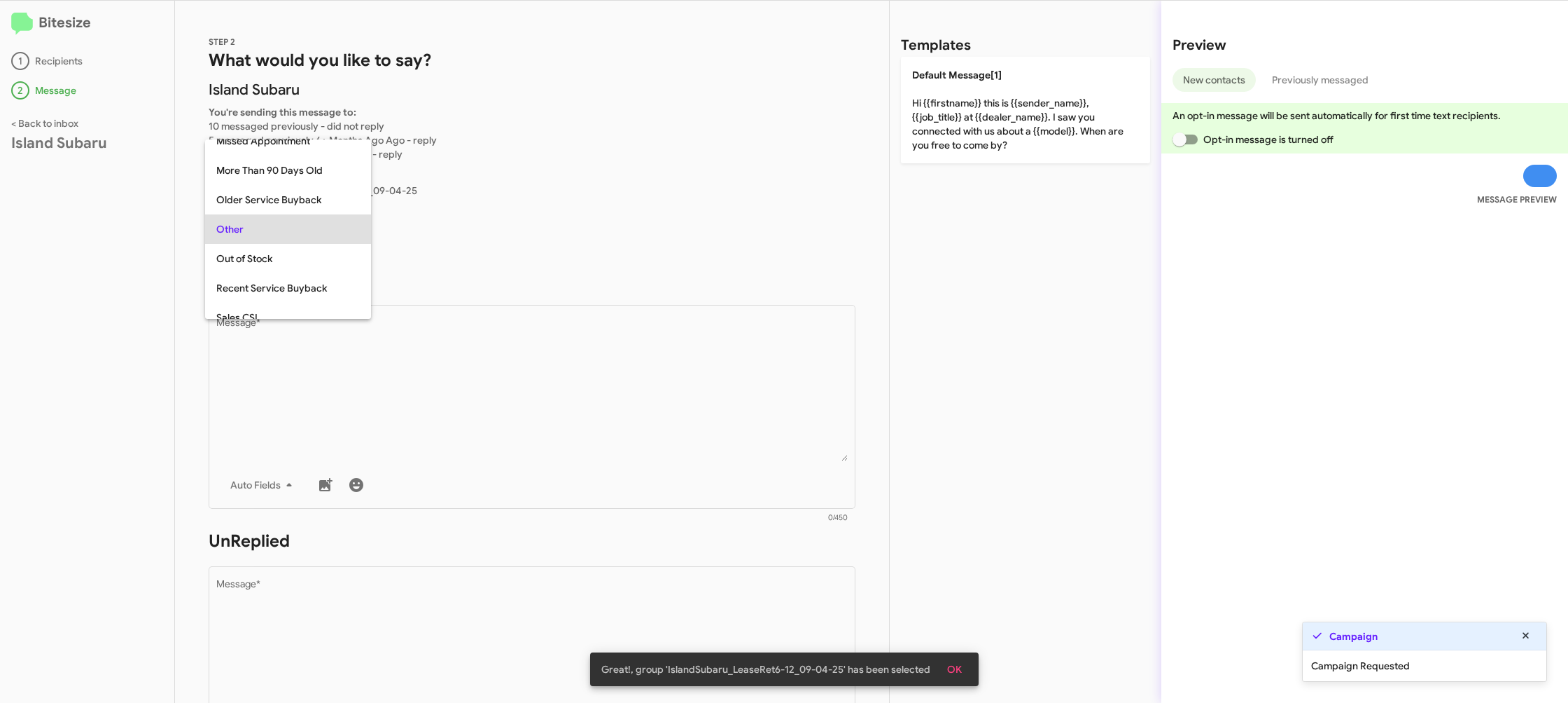
scroll to position [236, 0]
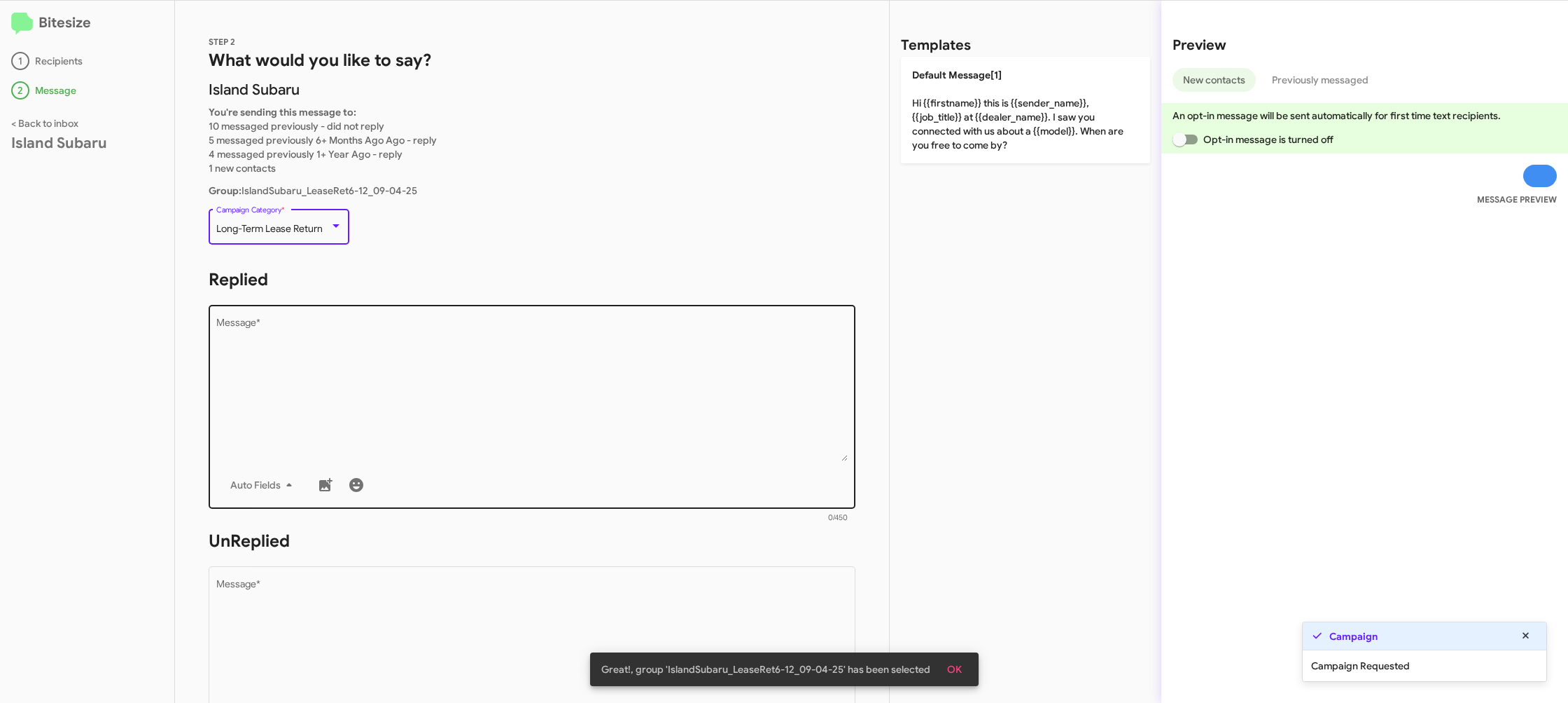
click at [441, 376] on textarea "Message *" at bounding box center [532, 389] width 633 height 143
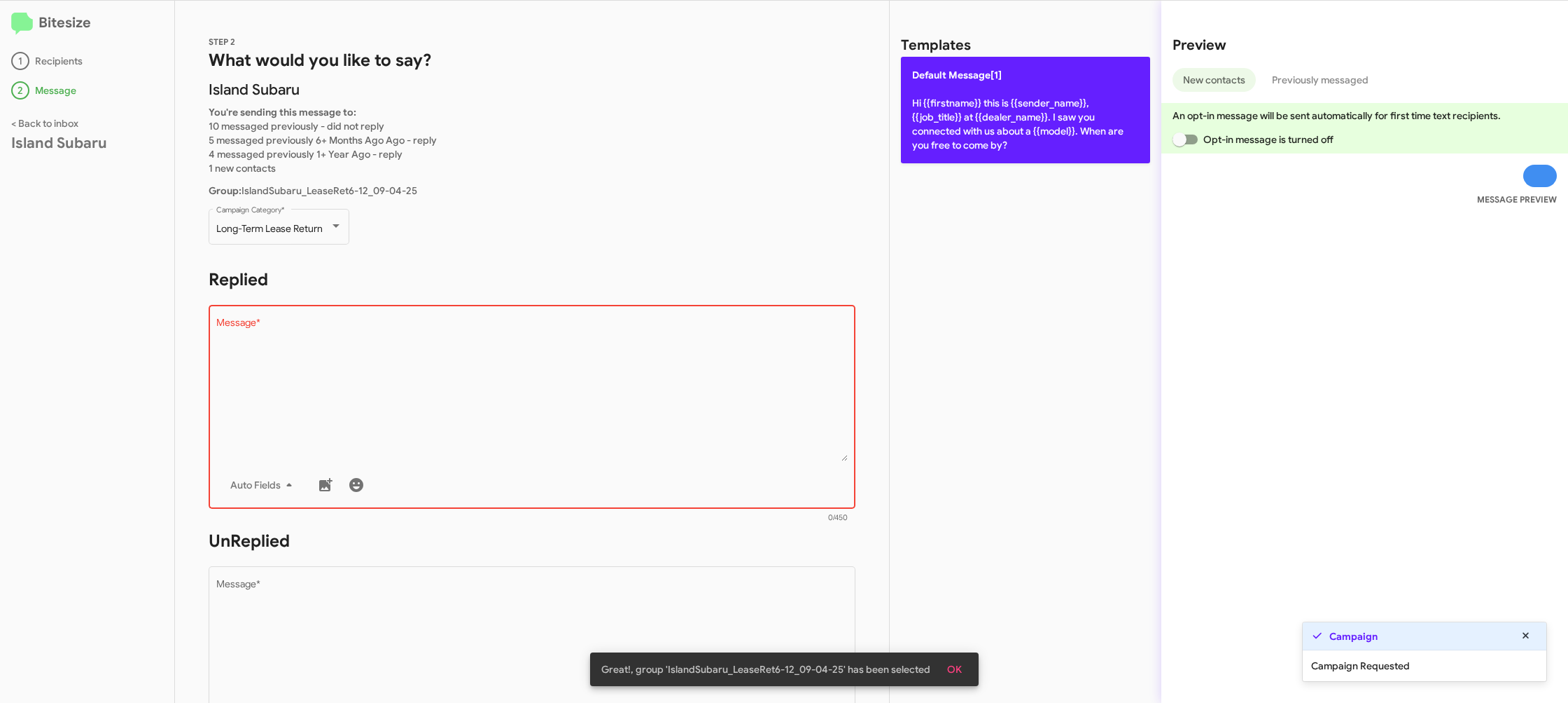
drag, startPoint x: 1051, startPoint y: 79, endPoint x: 753, endPoint y: 409, distance: 444.6
click at [1050, 79] on p "Default Message[1] Hi {{firstname}} this is {{sender_name}}, {{job_title}} at {…" at bounding box center [1026, 110] width 250 height 107
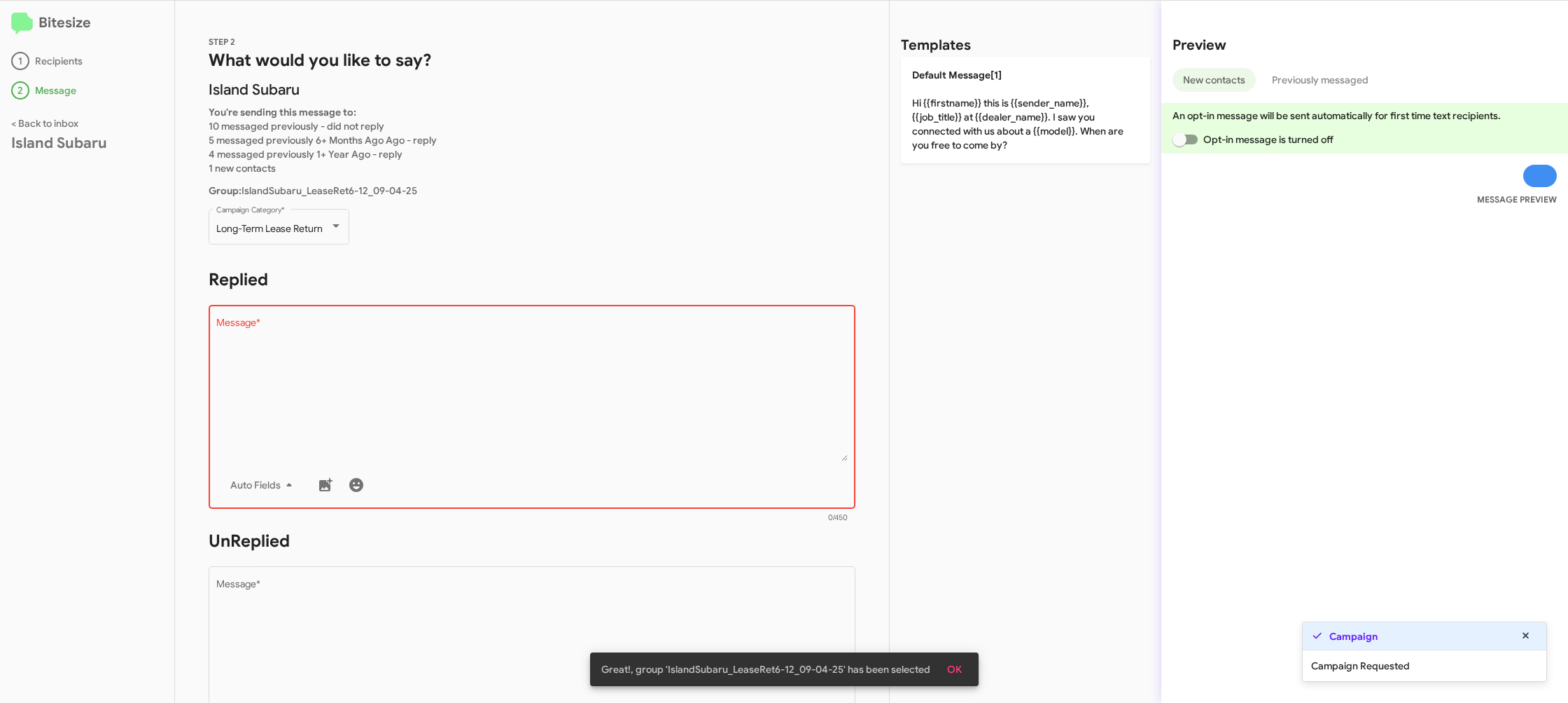
type textarea "Hi {{firstname}} this is {{sender_name}}, {{job_title}} at {{dealer_name}}. I s…"
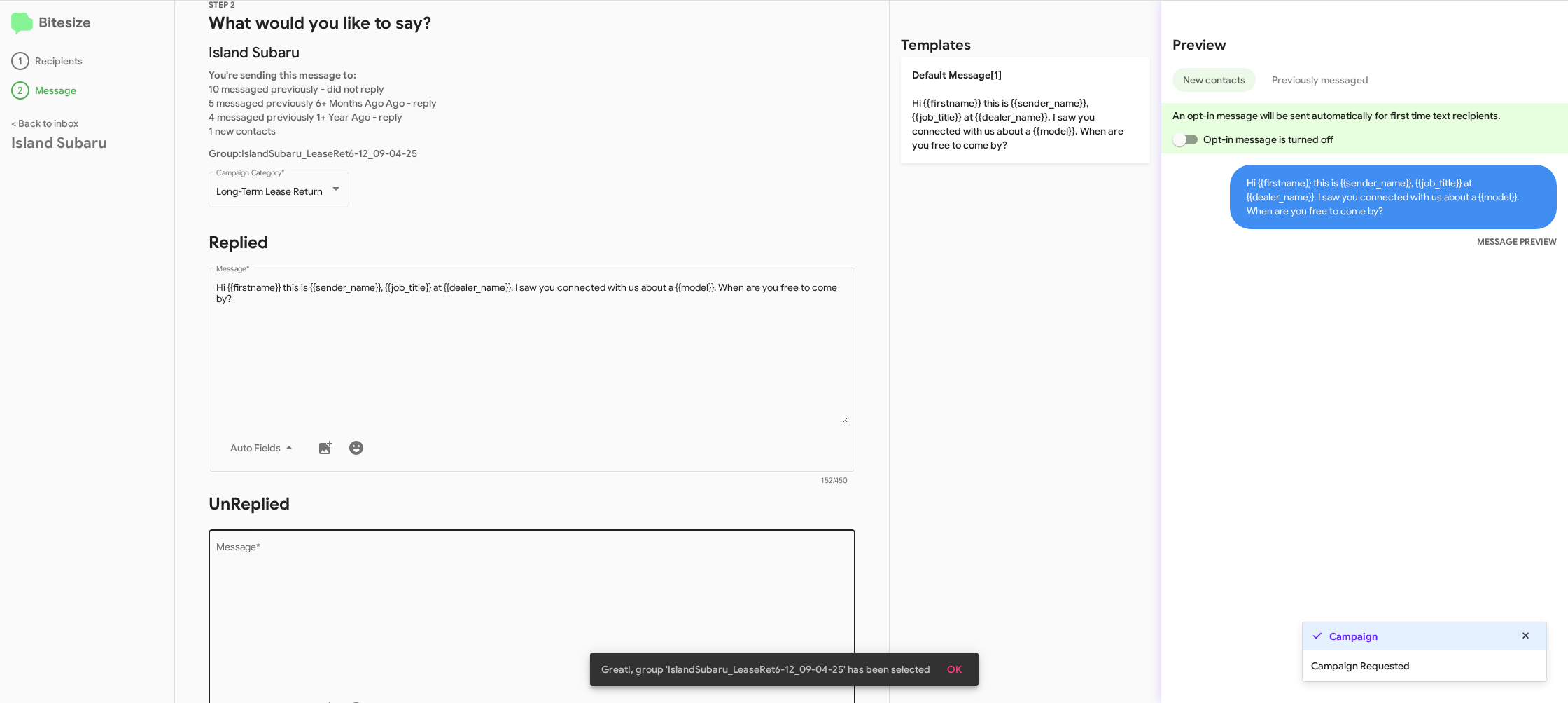
scroll to position [72, 0]
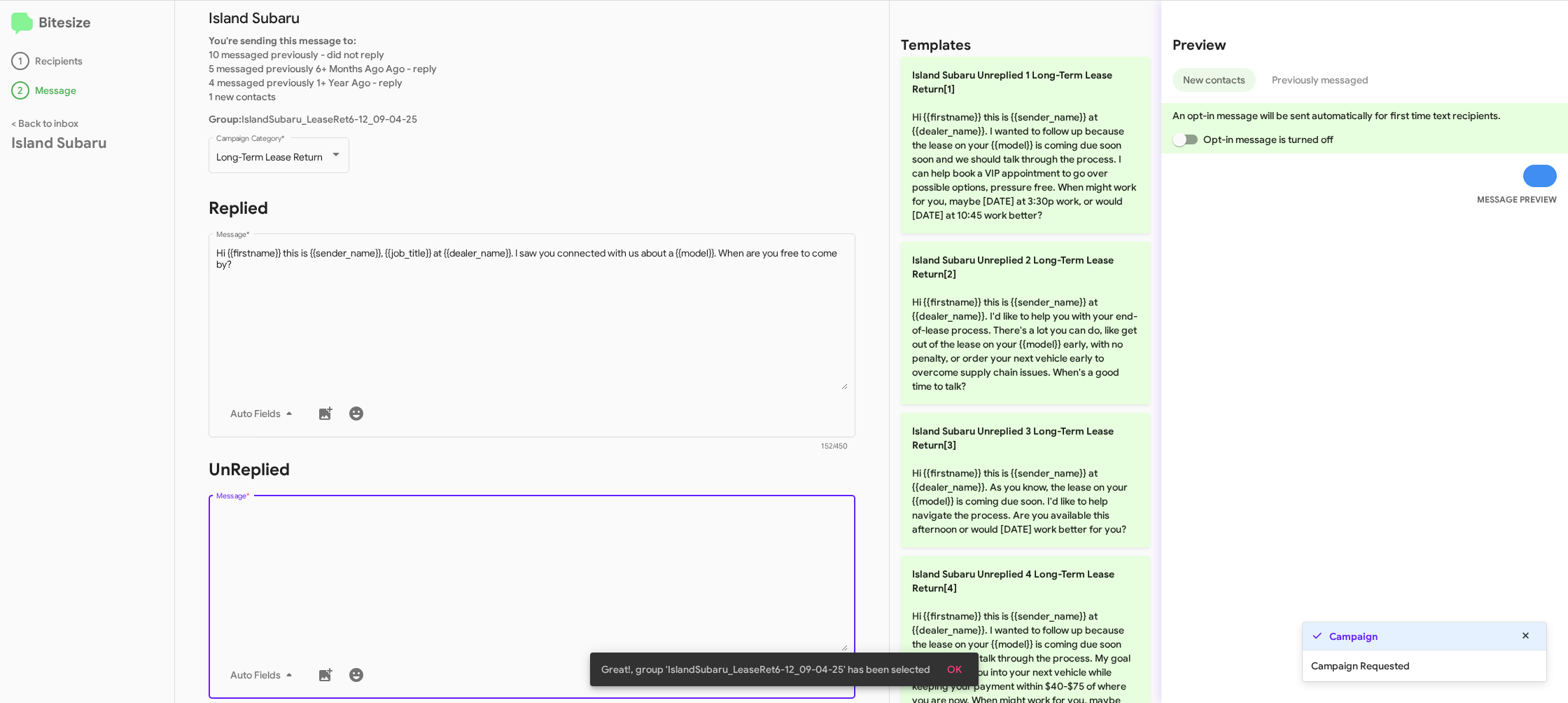
click at [724, 528] on textarea "Message *" at bounding box center [532, 579] width 633 height 143
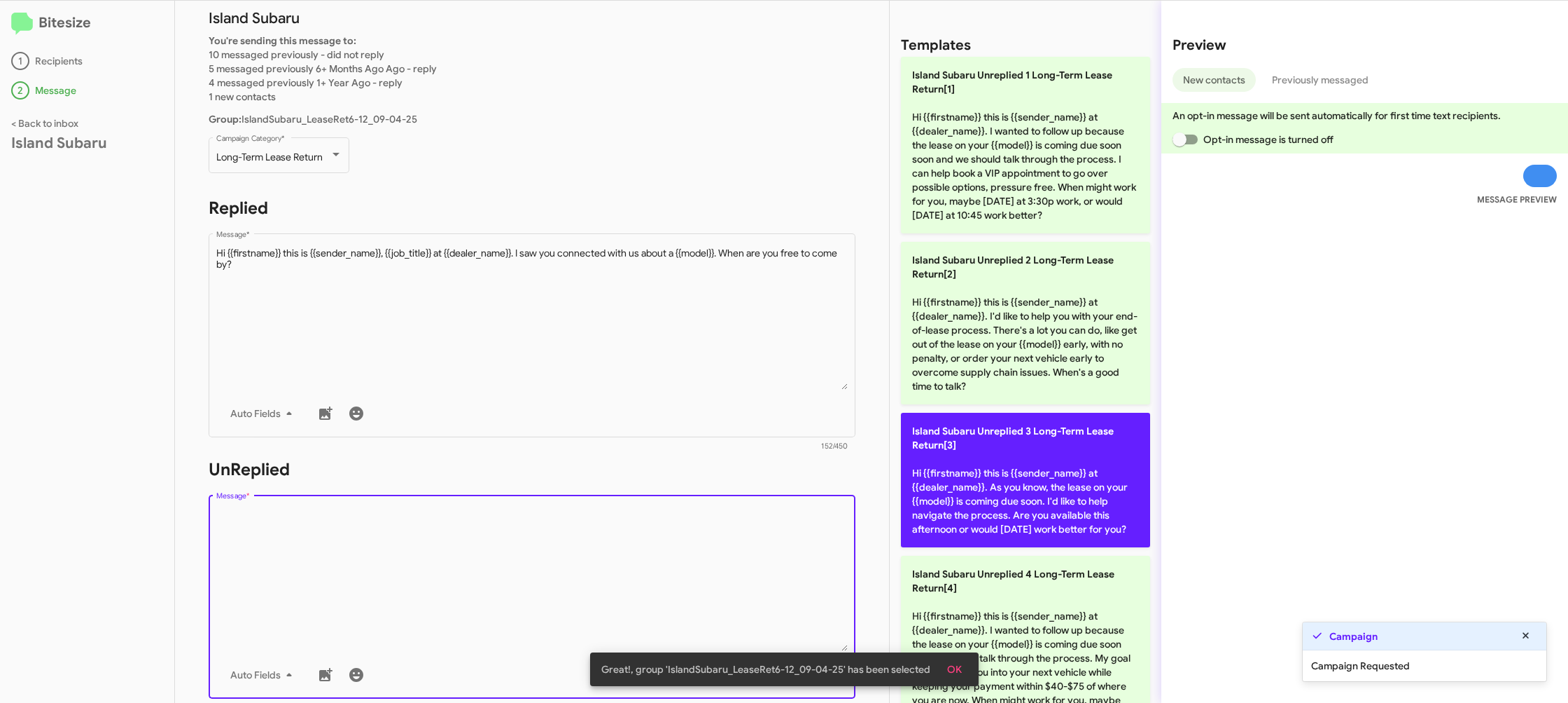
drag, startPoint x: 724, startPoint y: 528, endPoint x: 932, endPoint y: 523, distance: 208.1
click at [729, 523] on textarea "Message *" at bounding box center [532, 579] width 633 height 143
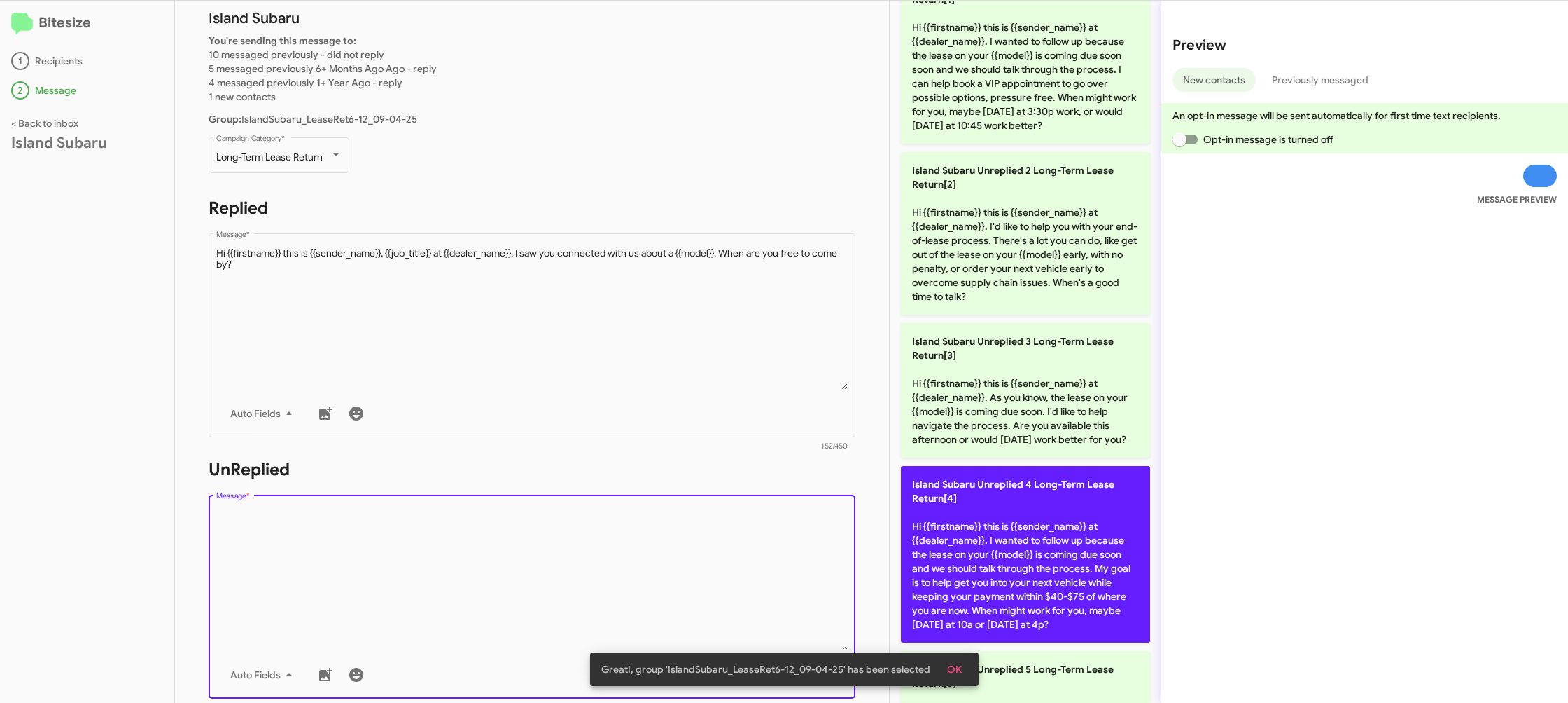
scroll to position [141, 0]
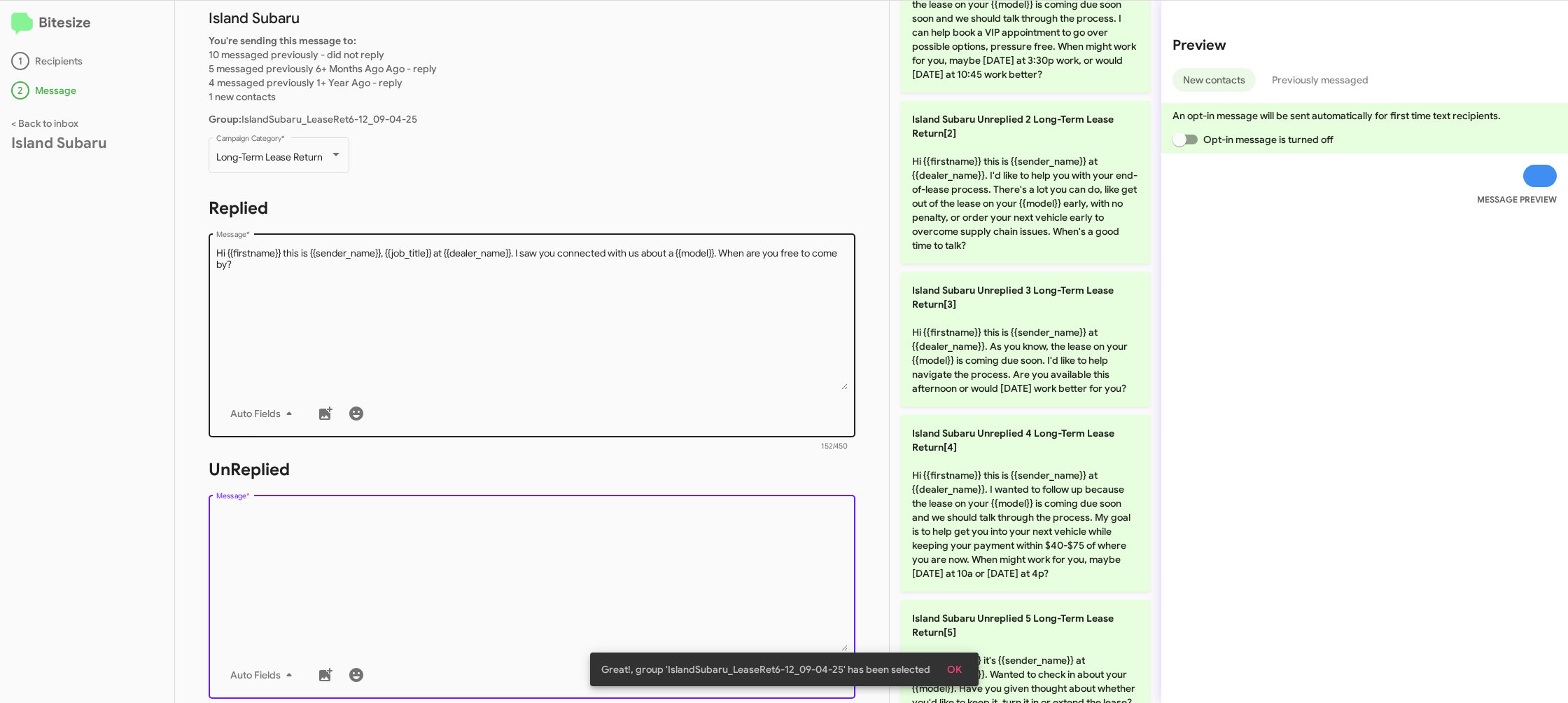
drag, startPoint x: 1018, startPoint y: 530, endPoint x: 678, endPoint y: 396, distance: 365.5
click at [1017, 530] on p "Island Subaru Unreplied 4 Long-Term Lease Return[4] Hi {{firstname}} this is {{…" at bounding box center [1026, 502] width 250 height 177
type textarea "Hi {{firstname}} this is {{sender_name}} at {{dealer_name}}. I wanted to follow…"
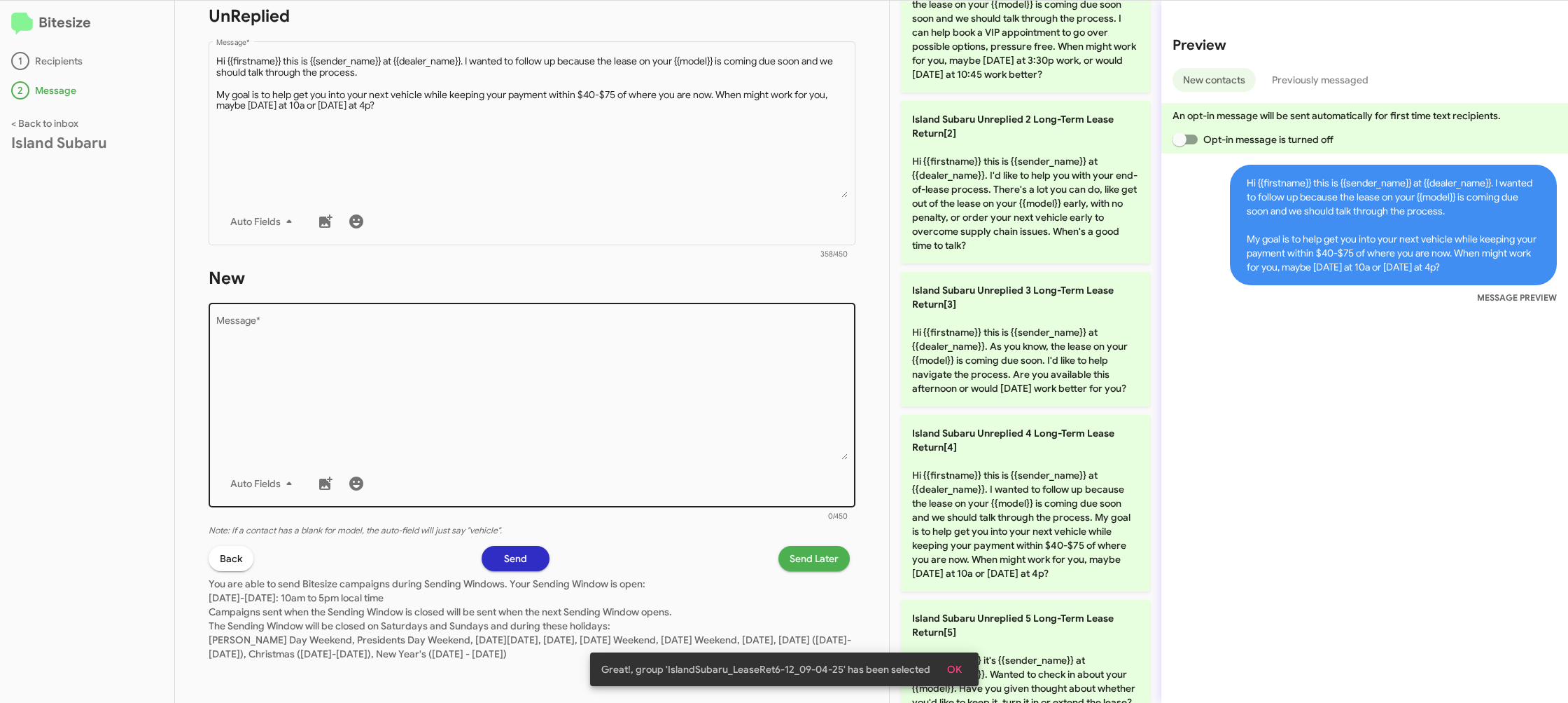
scroll to position [0, 0]
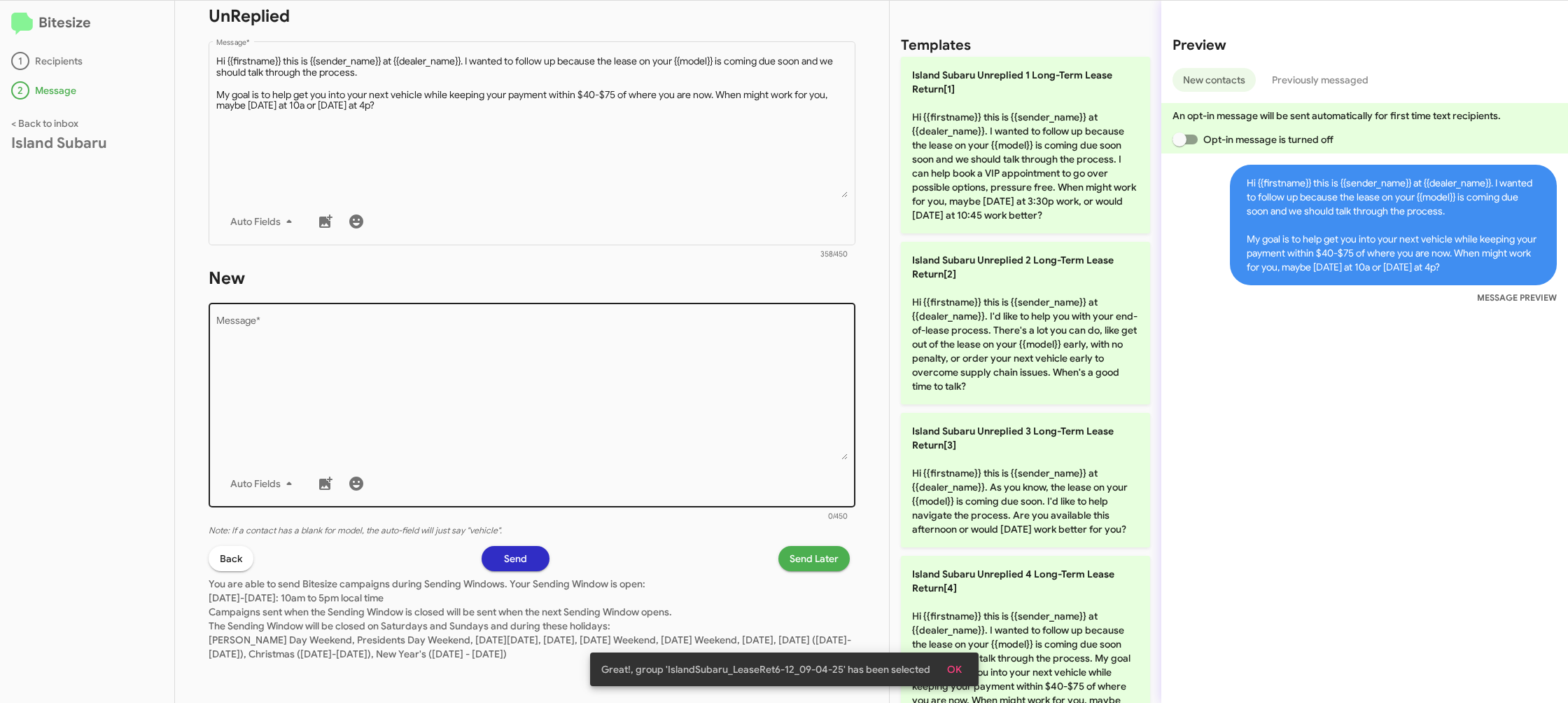
click at [674, 400] on textarea "Message *" at bounding box center [532, 388] width 633 height 143
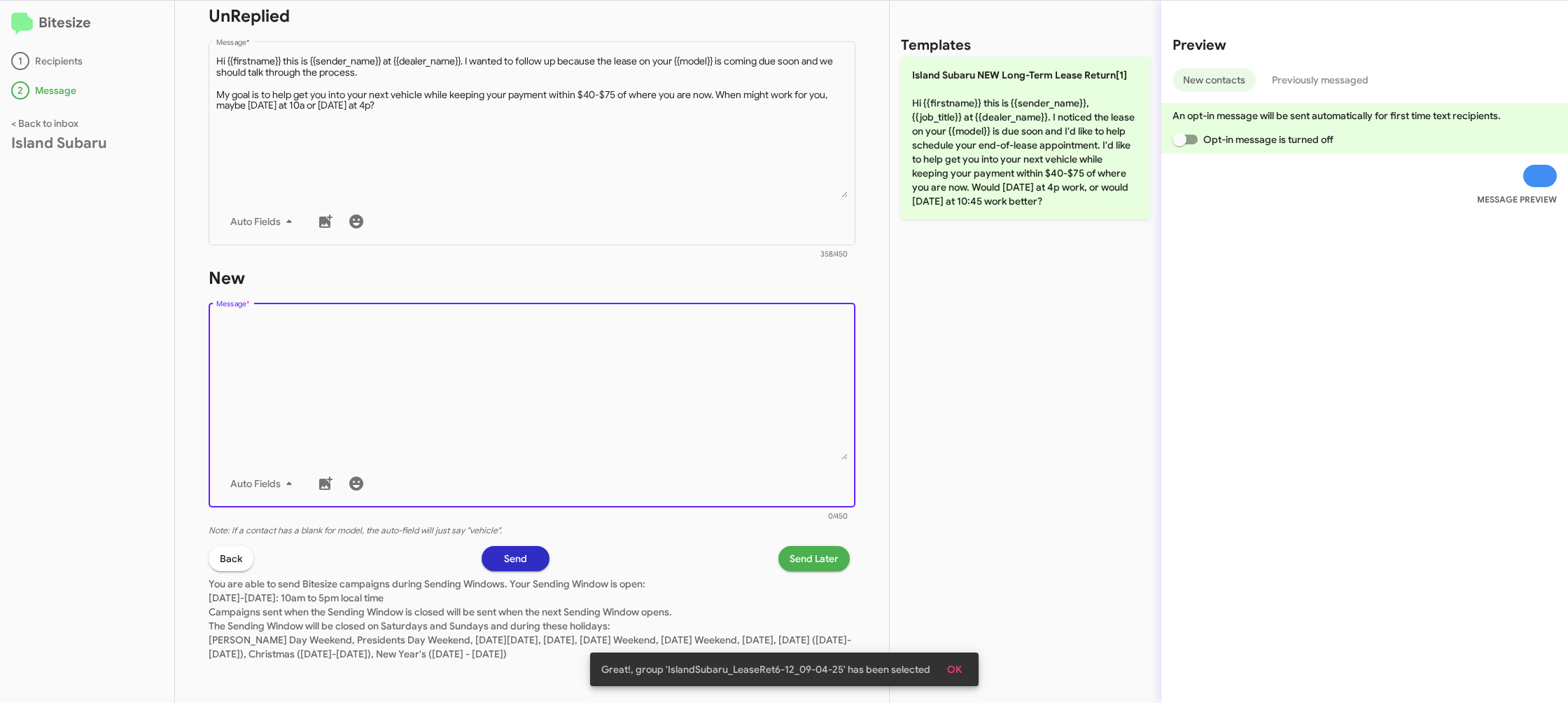
drag, startPoint x: 674, startPoint y: 400, endPoint x: 794, endPoint y: 263, distance: 182.1
click at [688, 374] on textarea "Message *" at bounding box center [532, 388] width 633 height 143
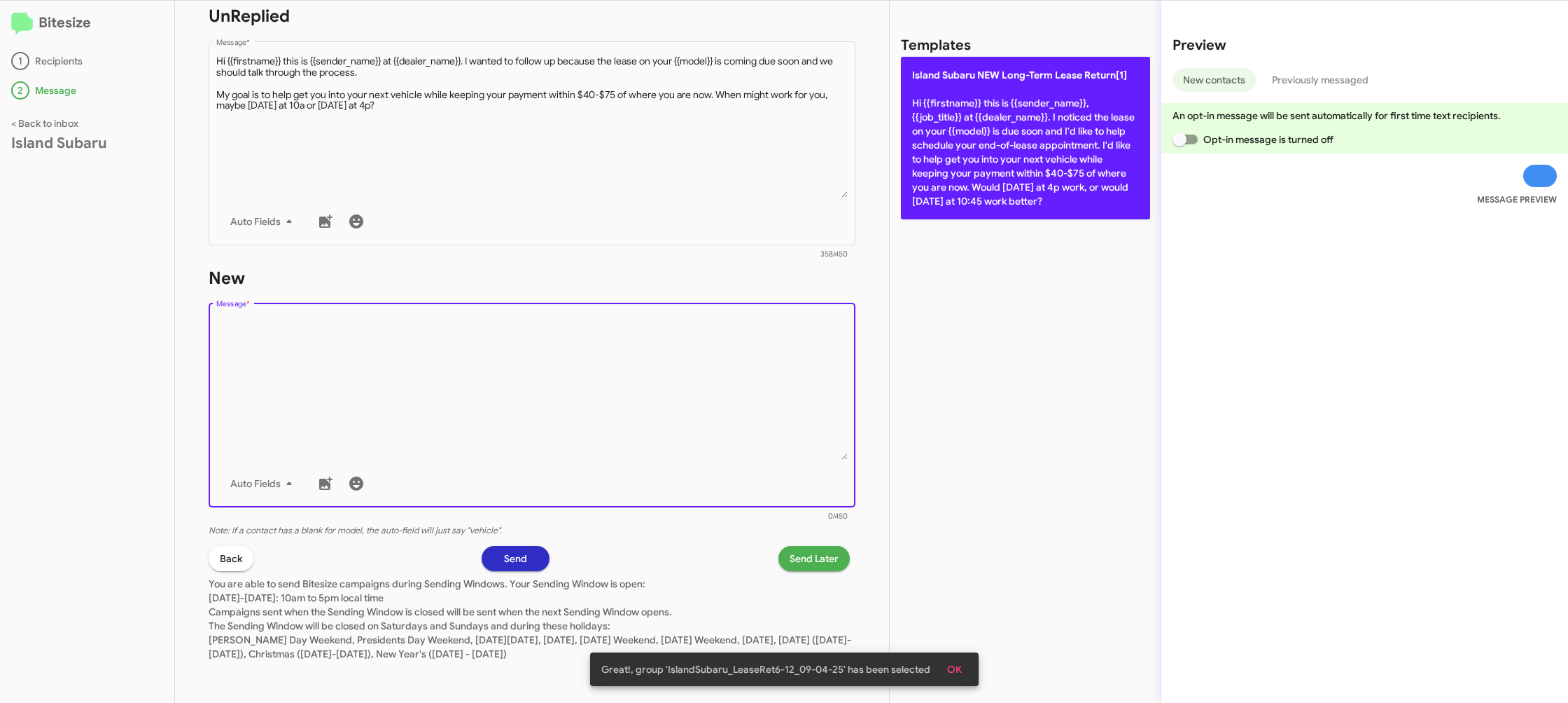
drag, startPoint x: 972, startPoint y: 174, endPoint x: 944, endPoint y: 203, distance: 40.3
click at [972, 175] on p "Island Subaru NEW Long-Term Lease Return[1] Hi {{firstname}} this is {{sender_n…" at bounding box center [1026, 138] width 250 height 163
type textarea "Hi {{firstname}} this is {{sender_name}}, {{job_title}} at {{dealer_name}}. I n…"
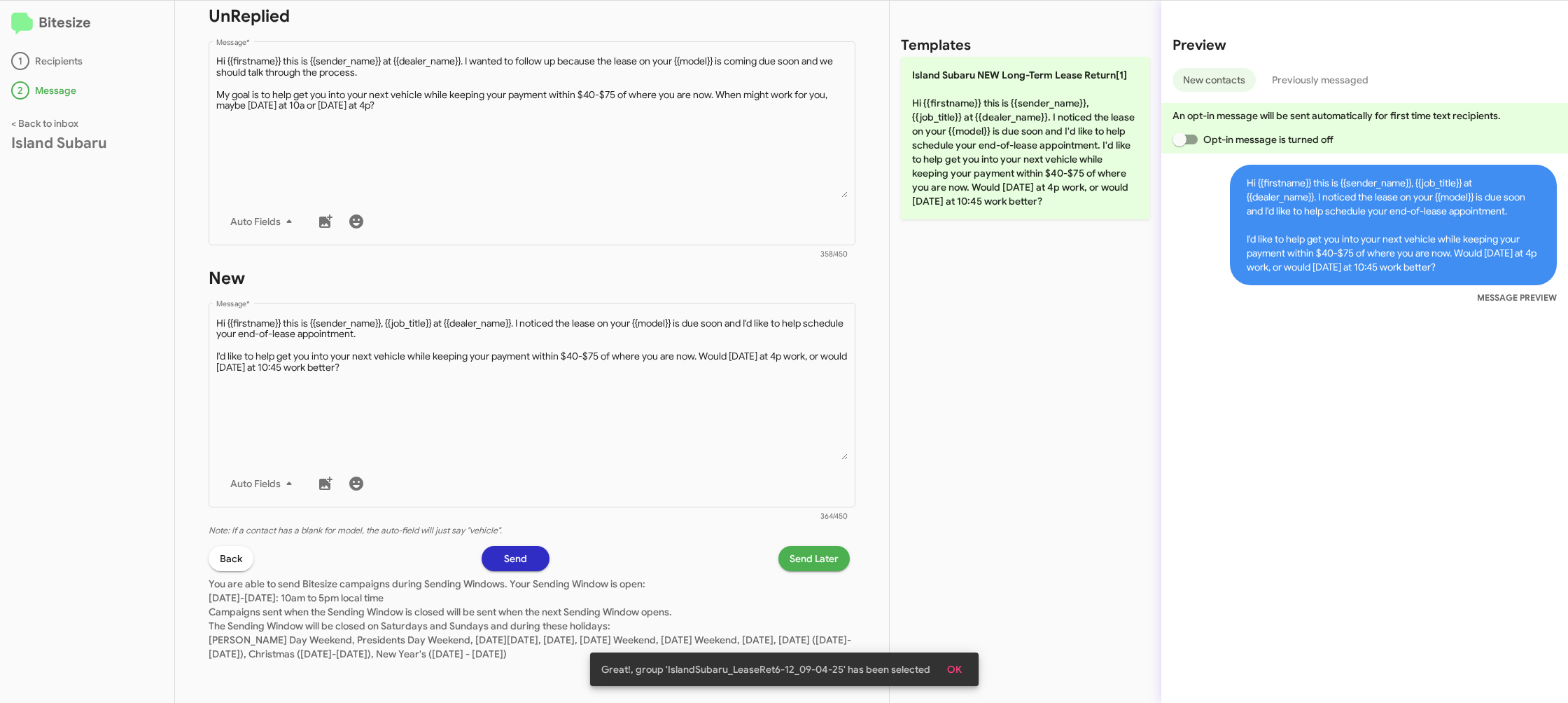
click at [821, 569] on span "Send Later" at bounding box center [814, 558] width 49 height 26
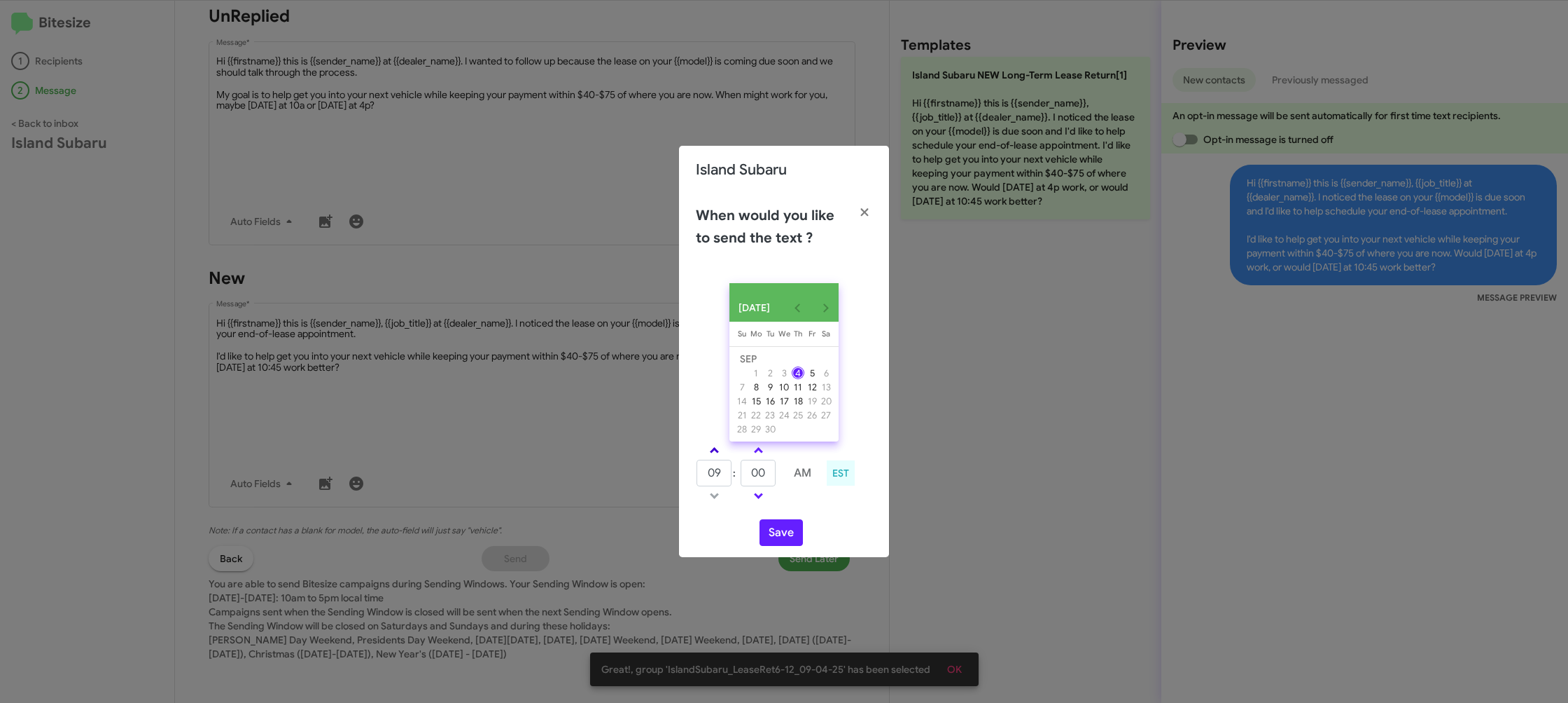
click at [720, 454] on link at bounding box center [715, 449] width 25 height 16
type input "10"
click at [751, 455] on link at bounding box center [758, 449] width 25 height 16
click at [752, 452] on link at bounding box center [758, 449] width 25 height 16
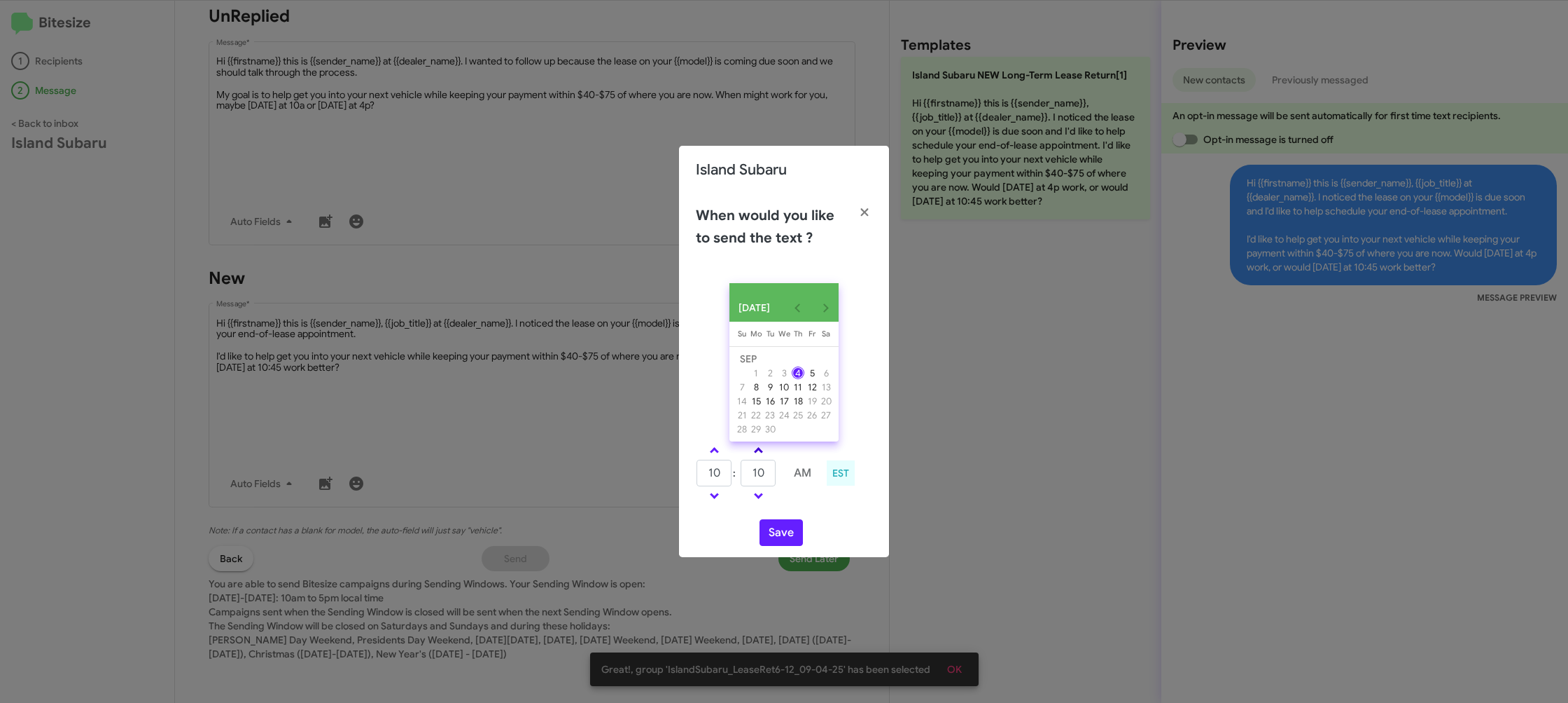
type input "15"
click at [786, 535] on button "Save" at bounding box center [781, 533] width 44 height 26
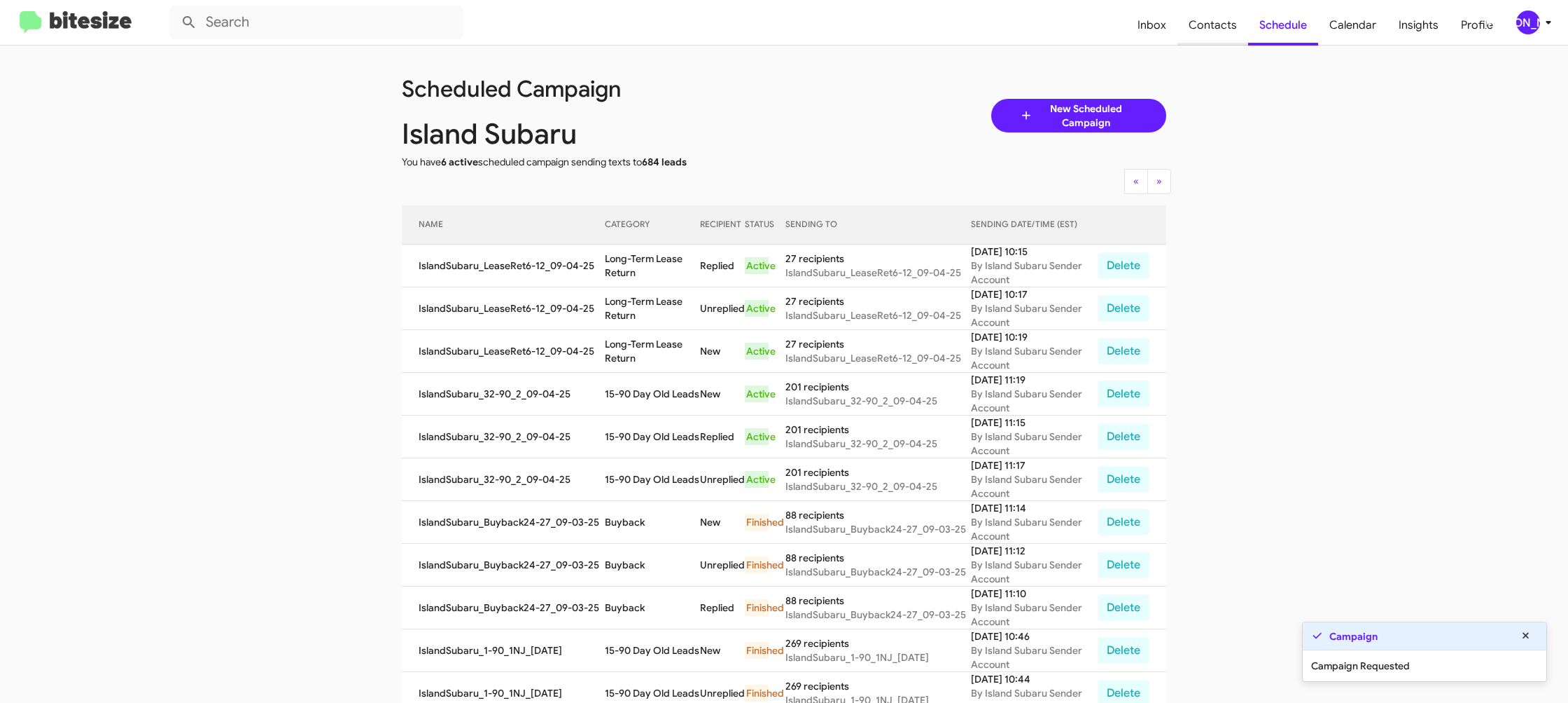
click at [1190, 28] on span "Contacts" at bounding box center [1212, 25] width 71 height 41
type input "in:groups"
click at [1190, 28] on span "Contacts" at bounding box center [1212, 25] width 71 height 41
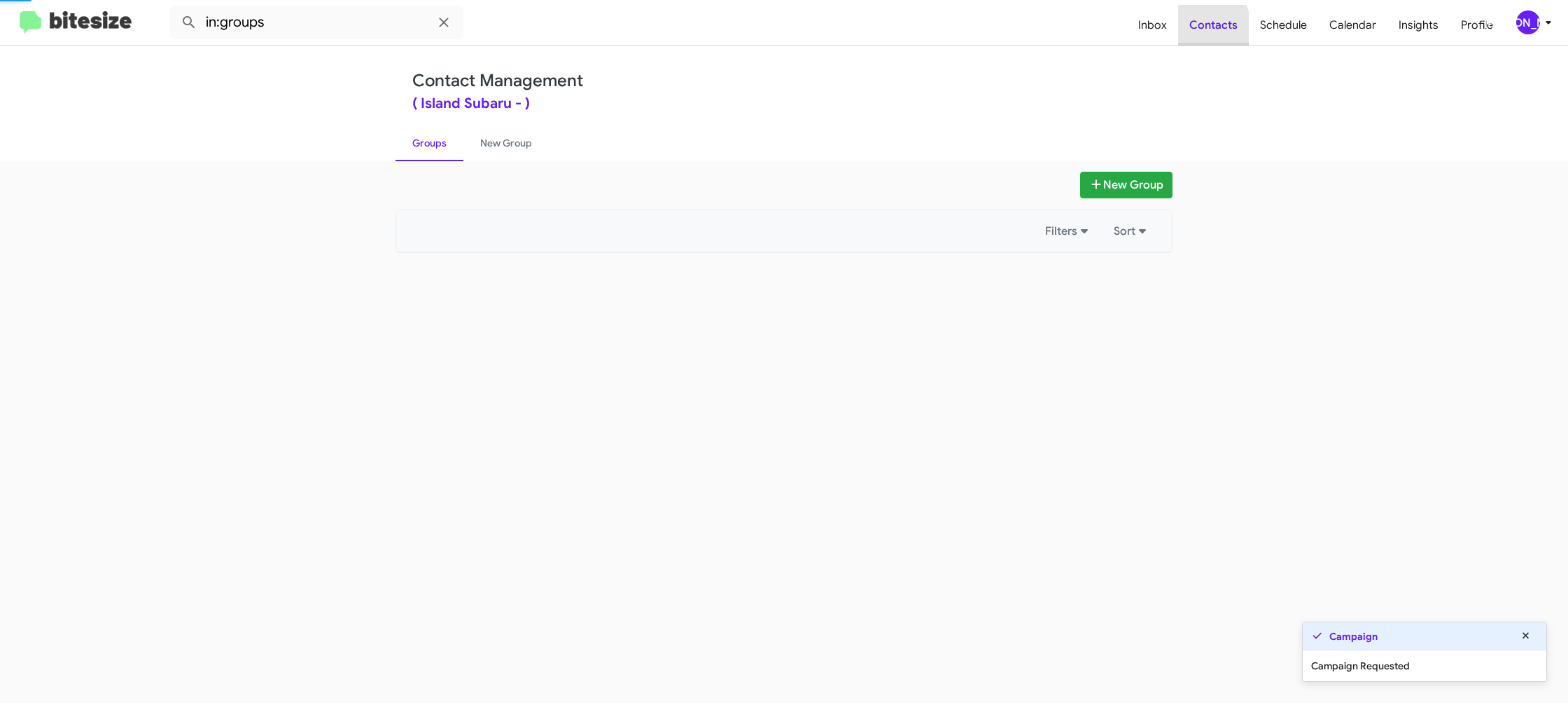
click at [1190, 28] on span "Contacts" at bounding box center [1213, 25] width 71 height 41
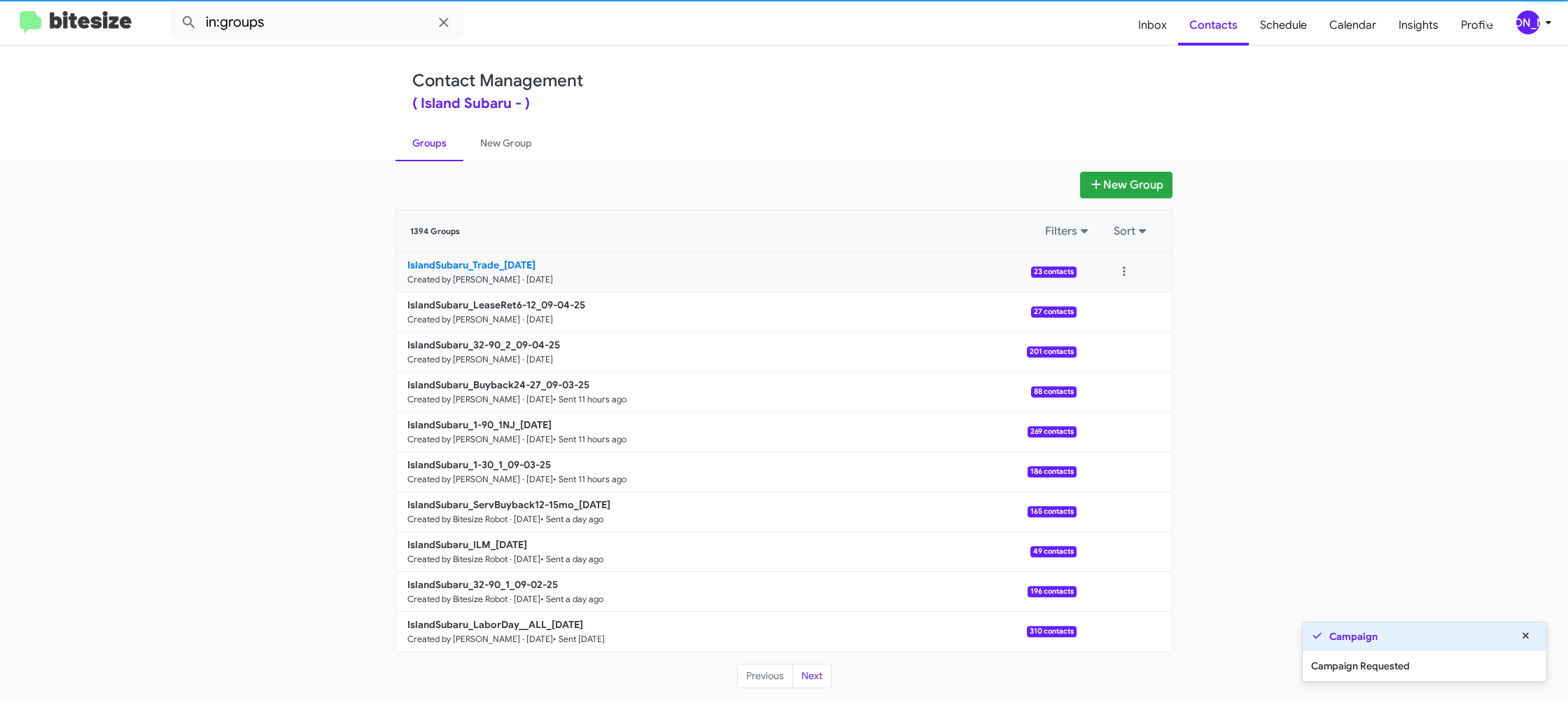
click at [565, 269] on p "IslandSubaru_Trade_09-04-25" at bounding box center [737, 264] width 658 height 14
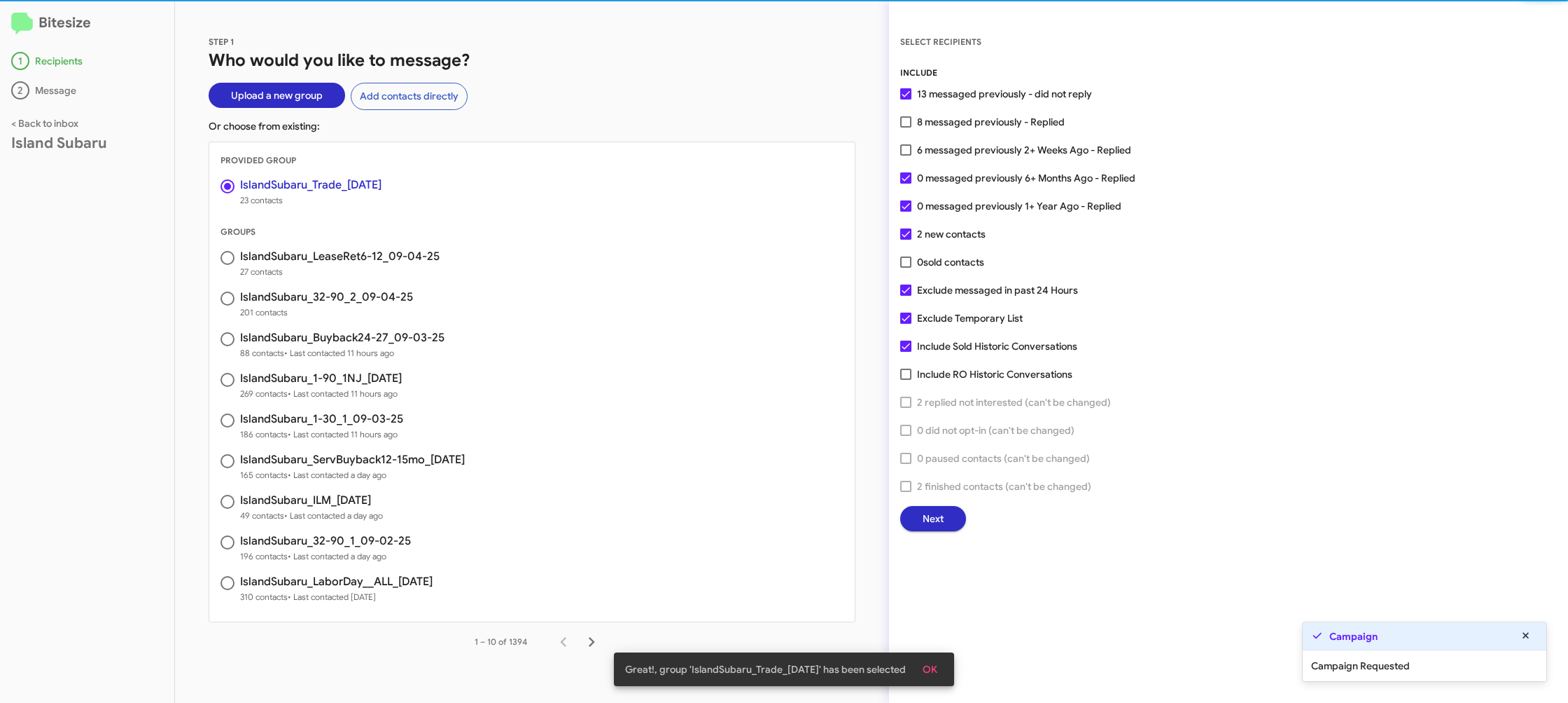
click at [929, 512] on span "Next" at bounding box center [933, 518] width 21 height 26
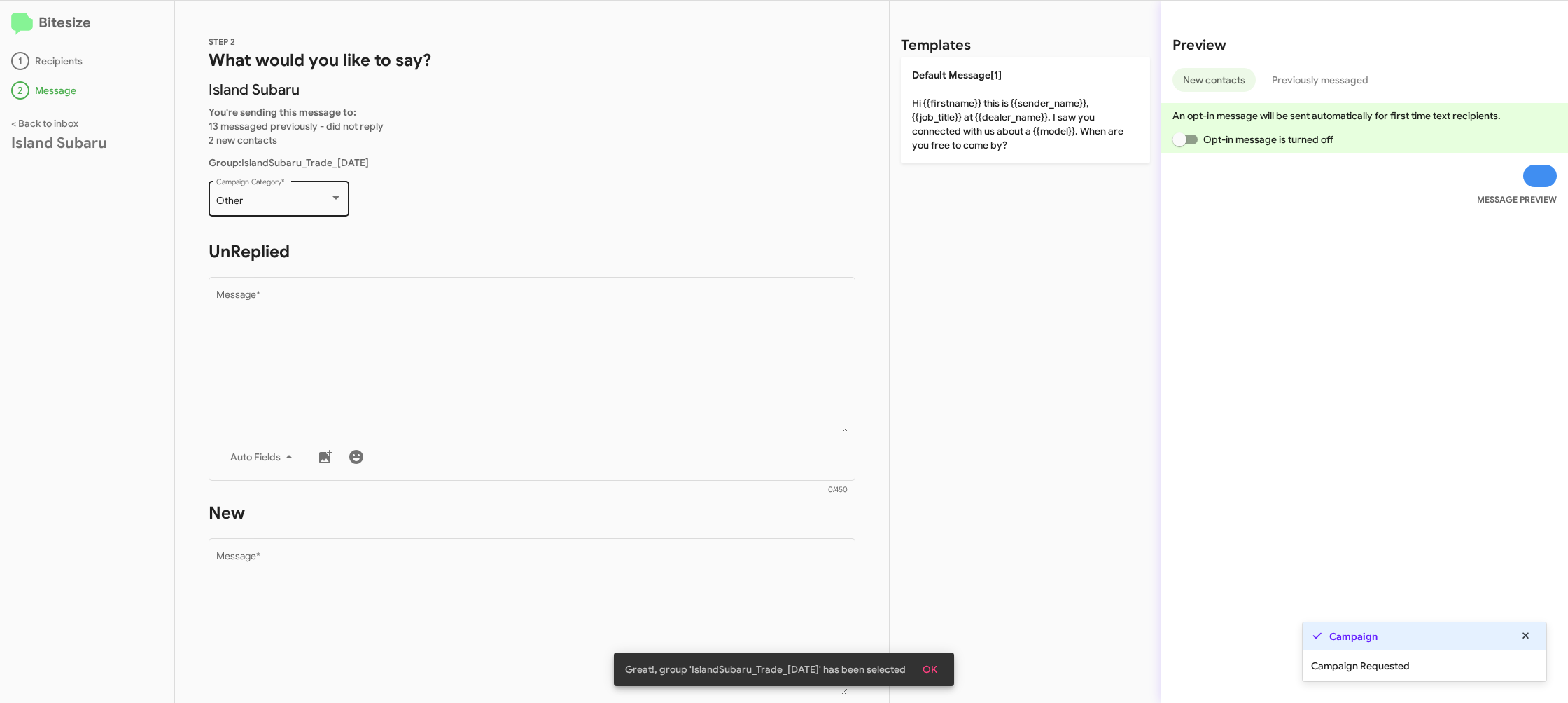
click at [257, 215] on div "Other Campaign Category *" at bounding box center [279, 197] width 126 height 39
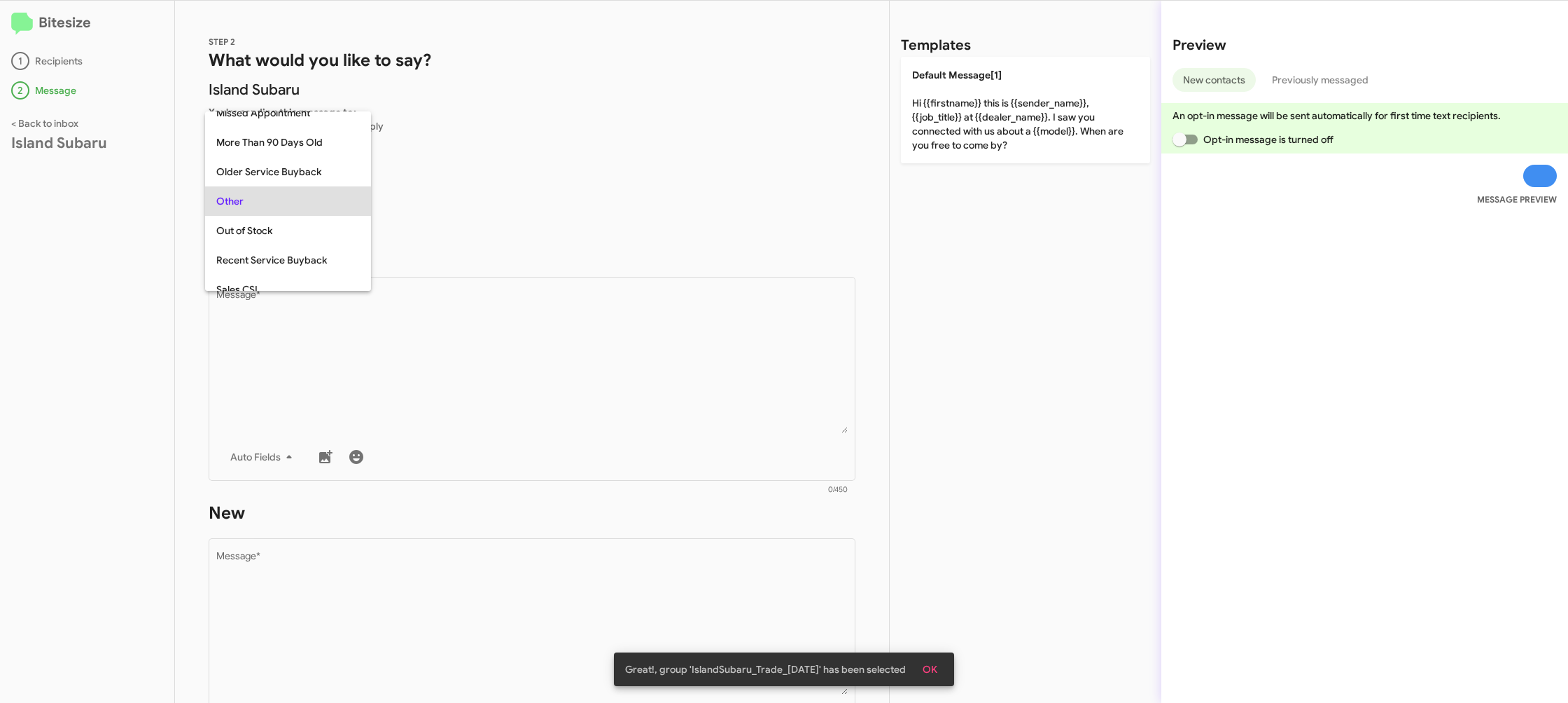
scroll to position [498, 0]
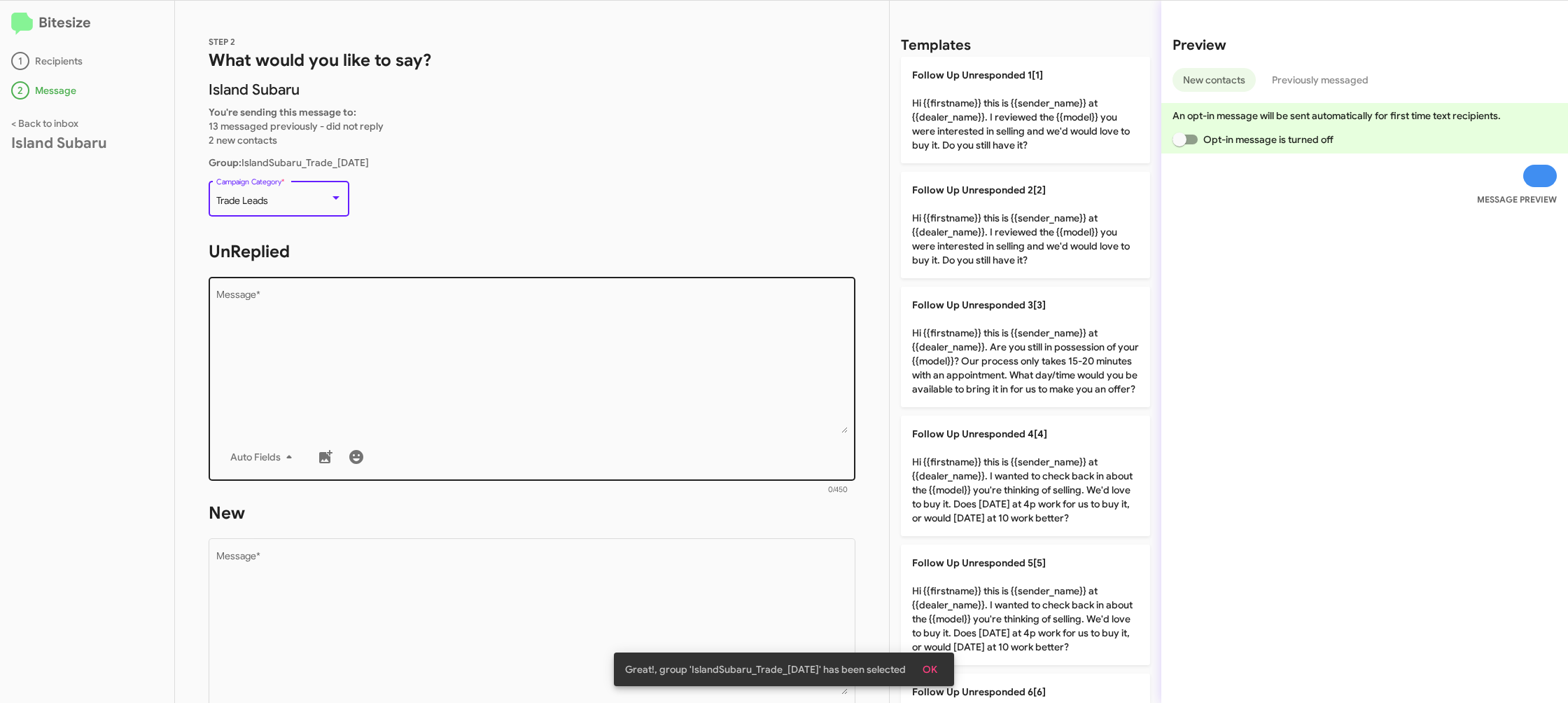
click at [475, 370] on textarea "Message *" at bounding box center [532, 361] width 633 height 143
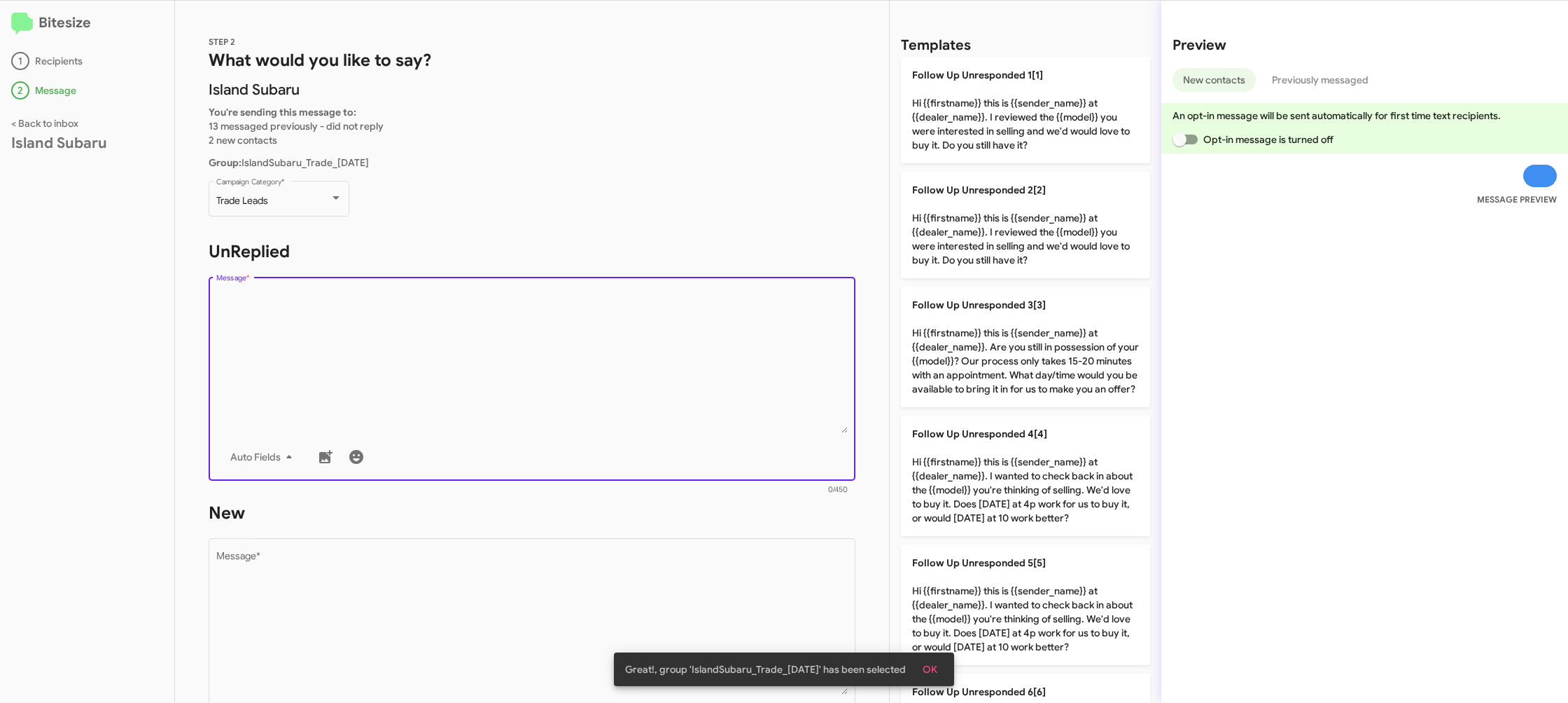
drag, startPoint x: 477, startPoint y: 371, endPoint x: 723, endPoint y: 355, distance: 246.5
click at [477, 371] on textarea "Message *" at bounding box center [532, 361] width 633 height 143
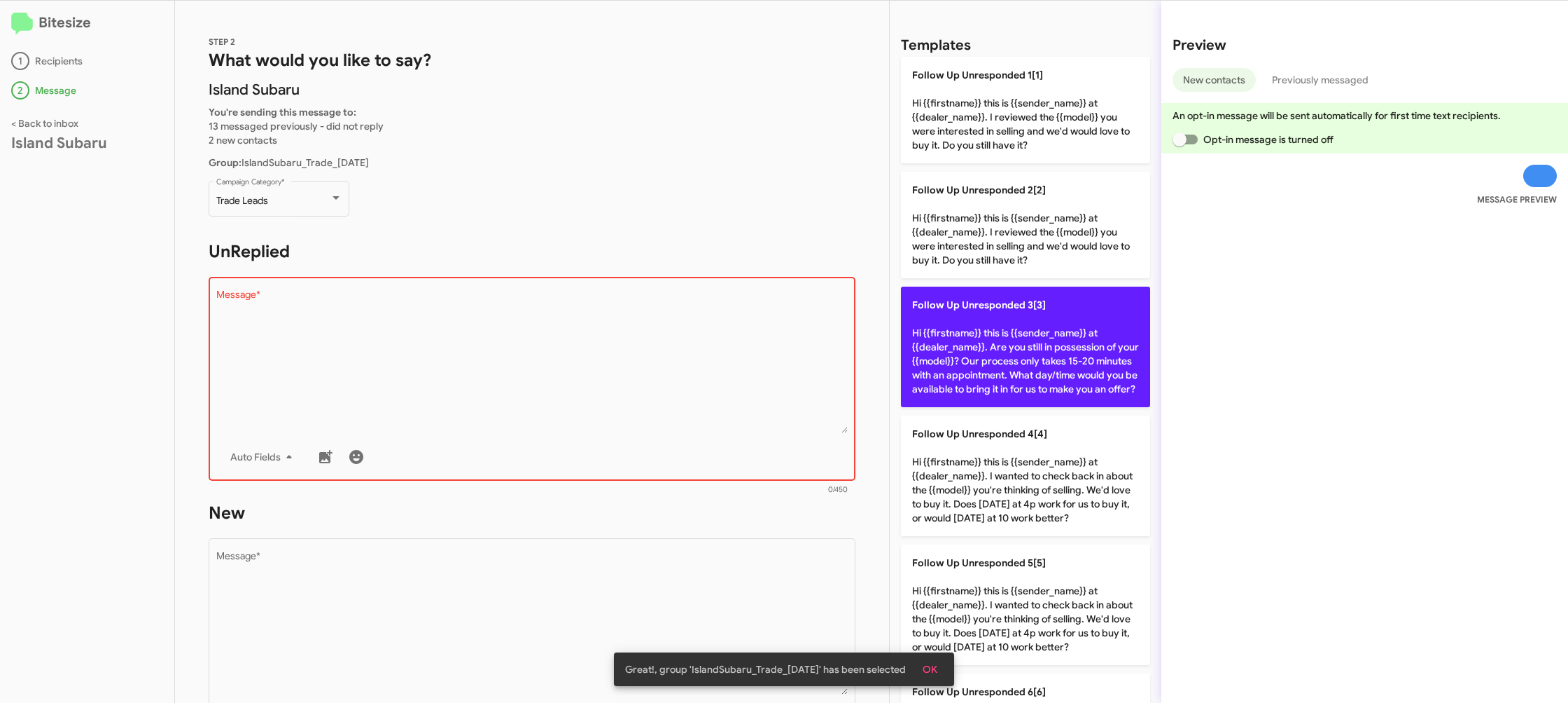
click at [1017, 375] on p "Follow Up Unresponded 3[3] Hi {{firstname}} this is {{sender_name}} at {{dealer…" at bounding box center [1026, 346] width 250 height 120
type textarea "Hi {{firstname}} this is {{sender_name}} at {{dealer_name}}. Are you still in p…"
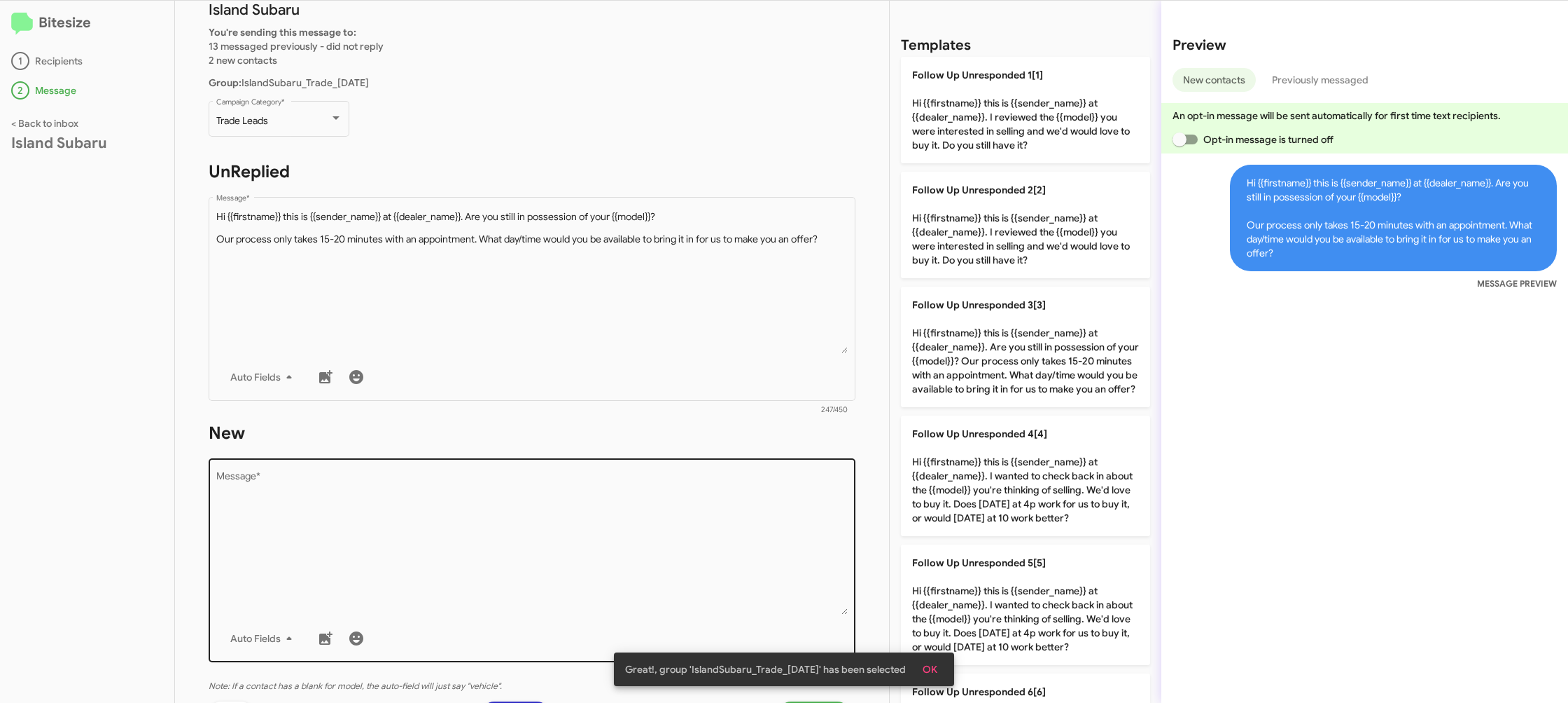
scroll to position [165, 0]
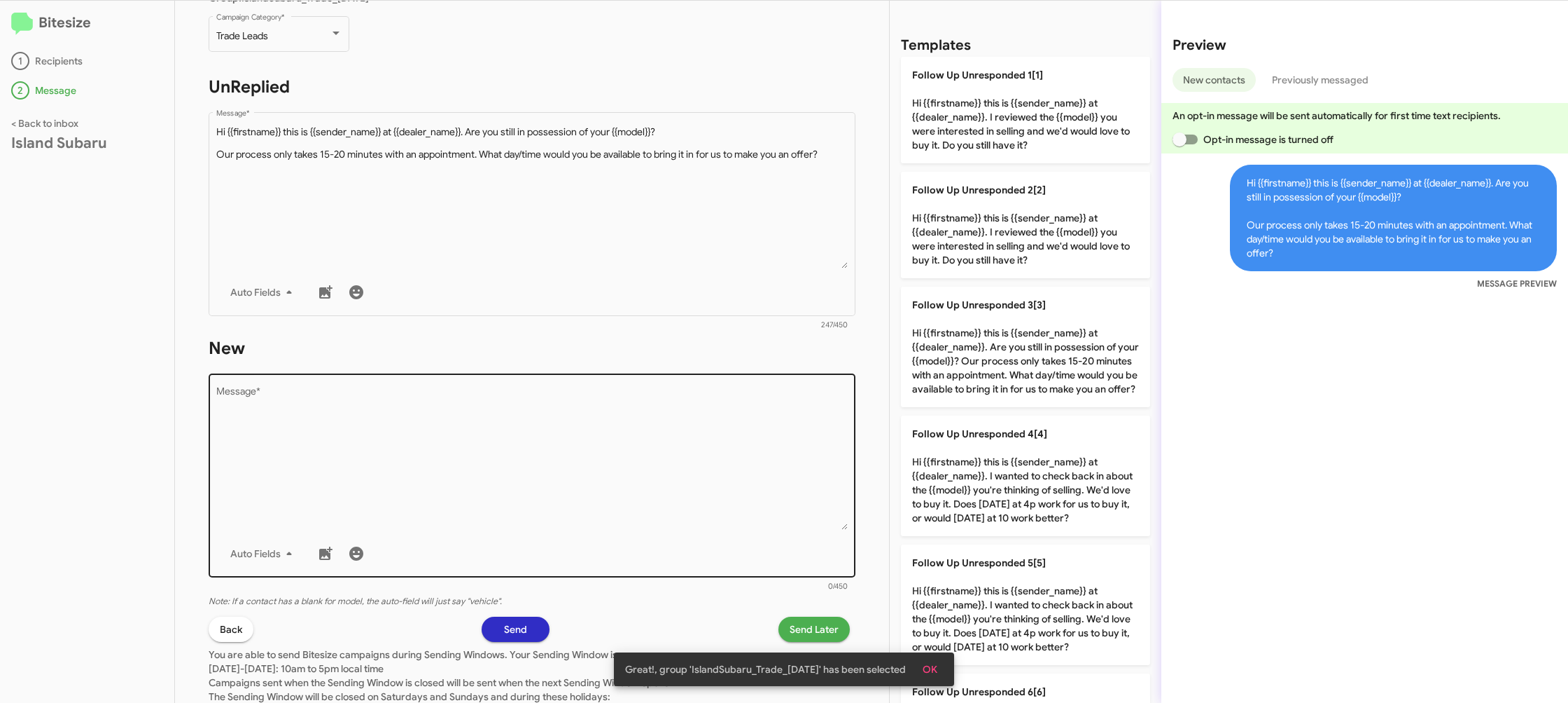
click at [549, 541] on div "Auto Fields" at bounding box center [532, 554] width 633 height 28
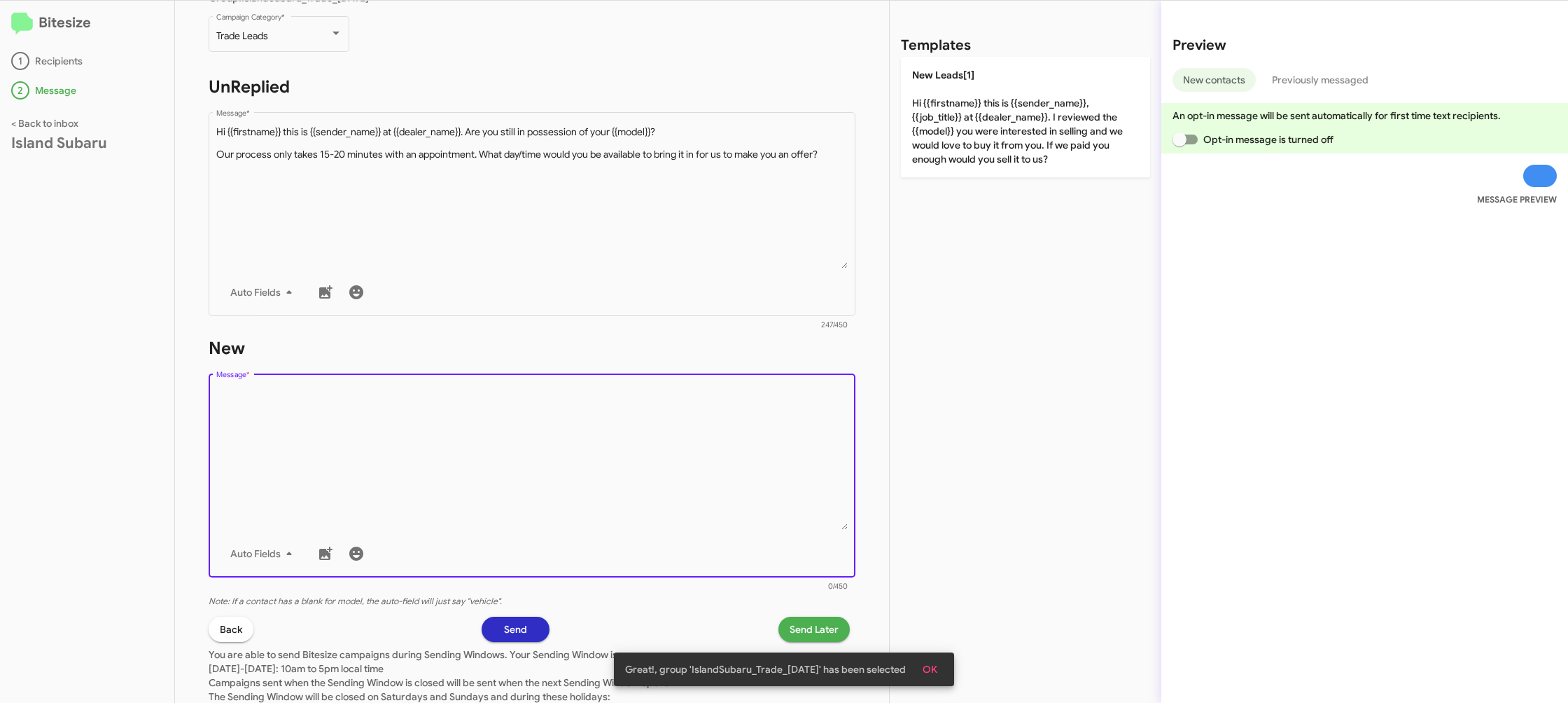
click at [549, 541] on div "Auto Fields" at bounding box center [532, 554] width 633 height 28
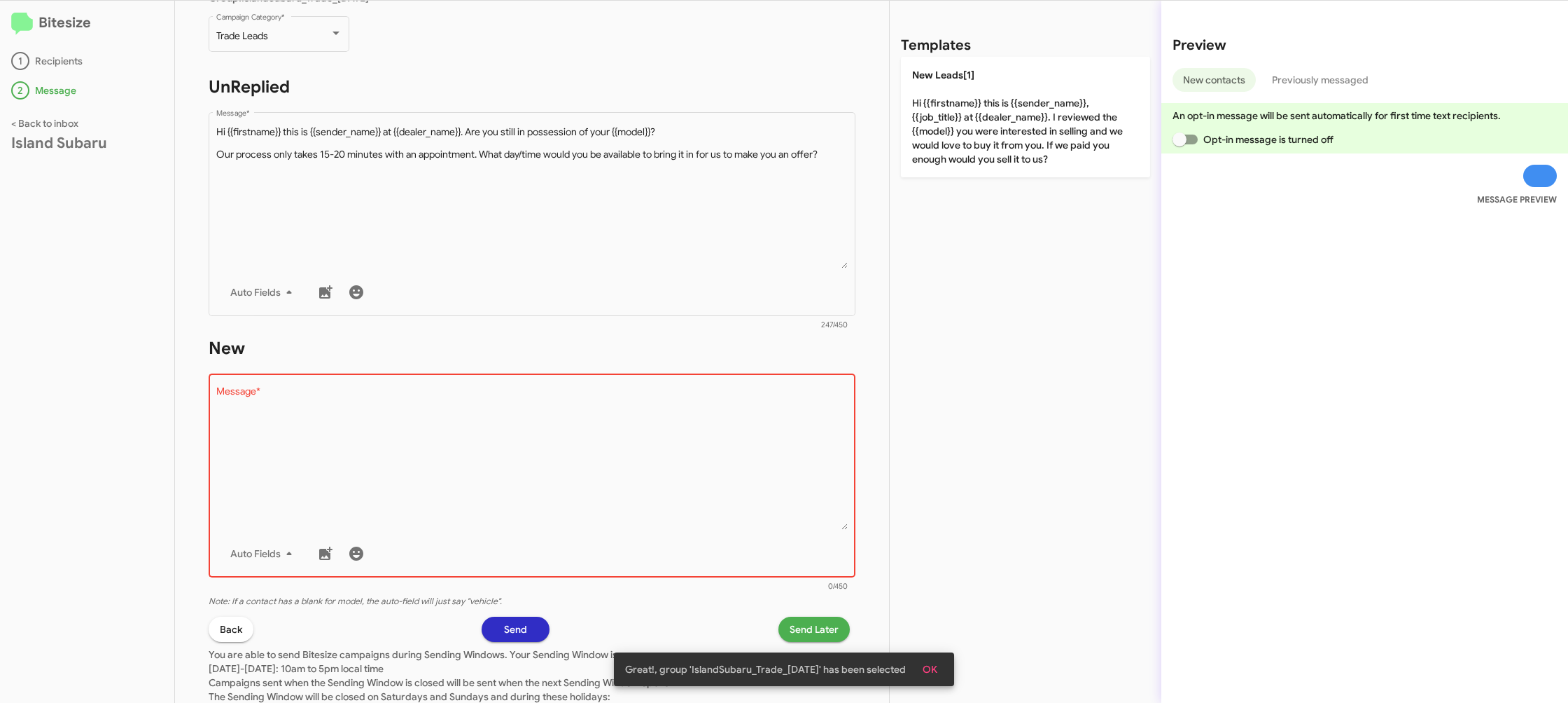
click at [549, 541] on div "Auto Fields" at bounding box center [532, 554] width 633 height 28
drag, startPoint x: 549, startPoint y: 541, endPoint x: 941, endPoint y: 177, distance: 534.9
click at [551, 538] on div "Drop image here to insert Auto Fields Message *" at bounding box center [532, 474] width 633 height 206
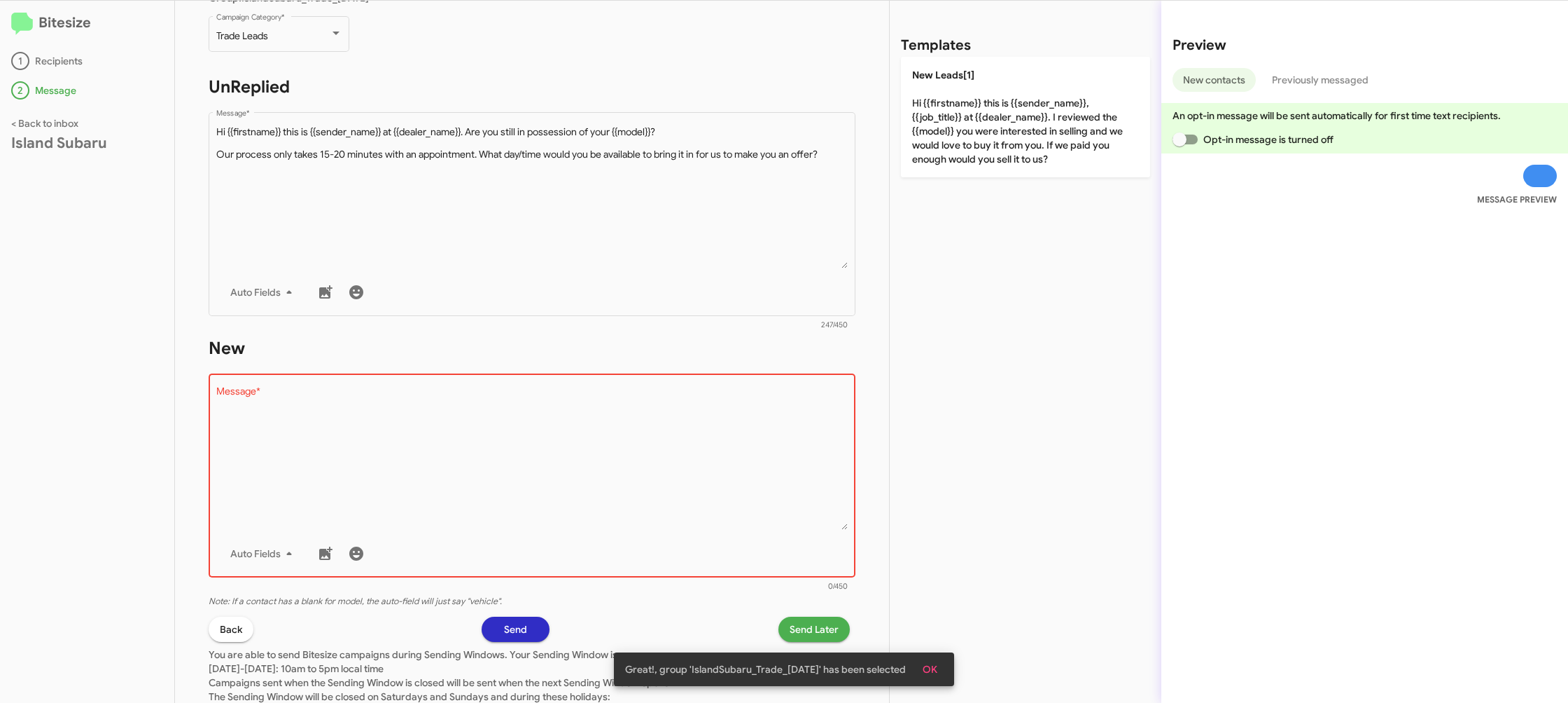
drag, startPoint x: 963, startPoint y: 129, endPoint x: 859, endPoint y: 615, distance: 497.0
click at [961, 136] on p "New Leads[1] Hi {{firstname}} this is {{sender_name}}, {{job_title}} at {{deale…" at bounding box center [1026, 116] width 250 height 120
type textarea "Hi {{firstname}} this is {{sender_name}}, {{job_title}} at {{dealer_name}}. I r…"
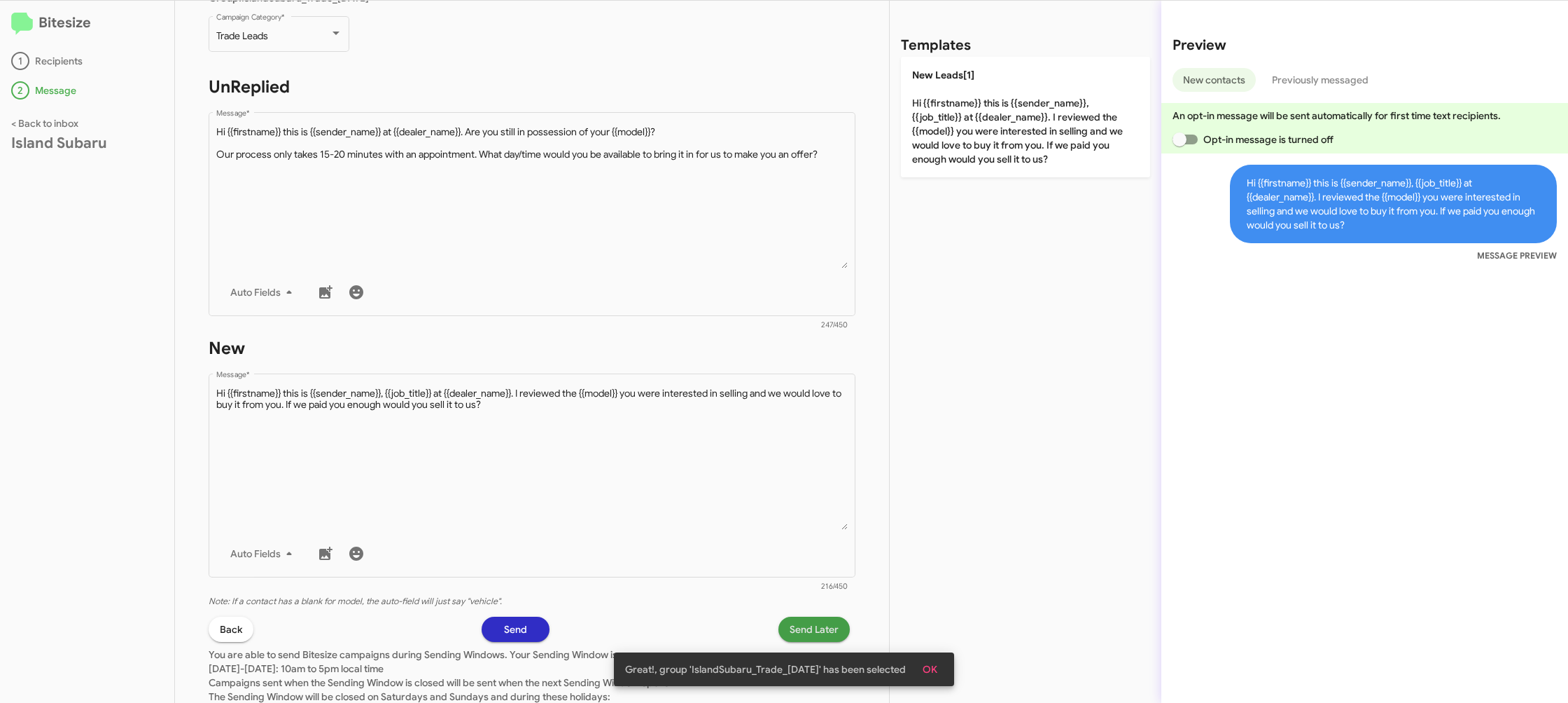
click at [813, 617] on span "Send Later" at bounding box center [814, 629] width 49 height 26
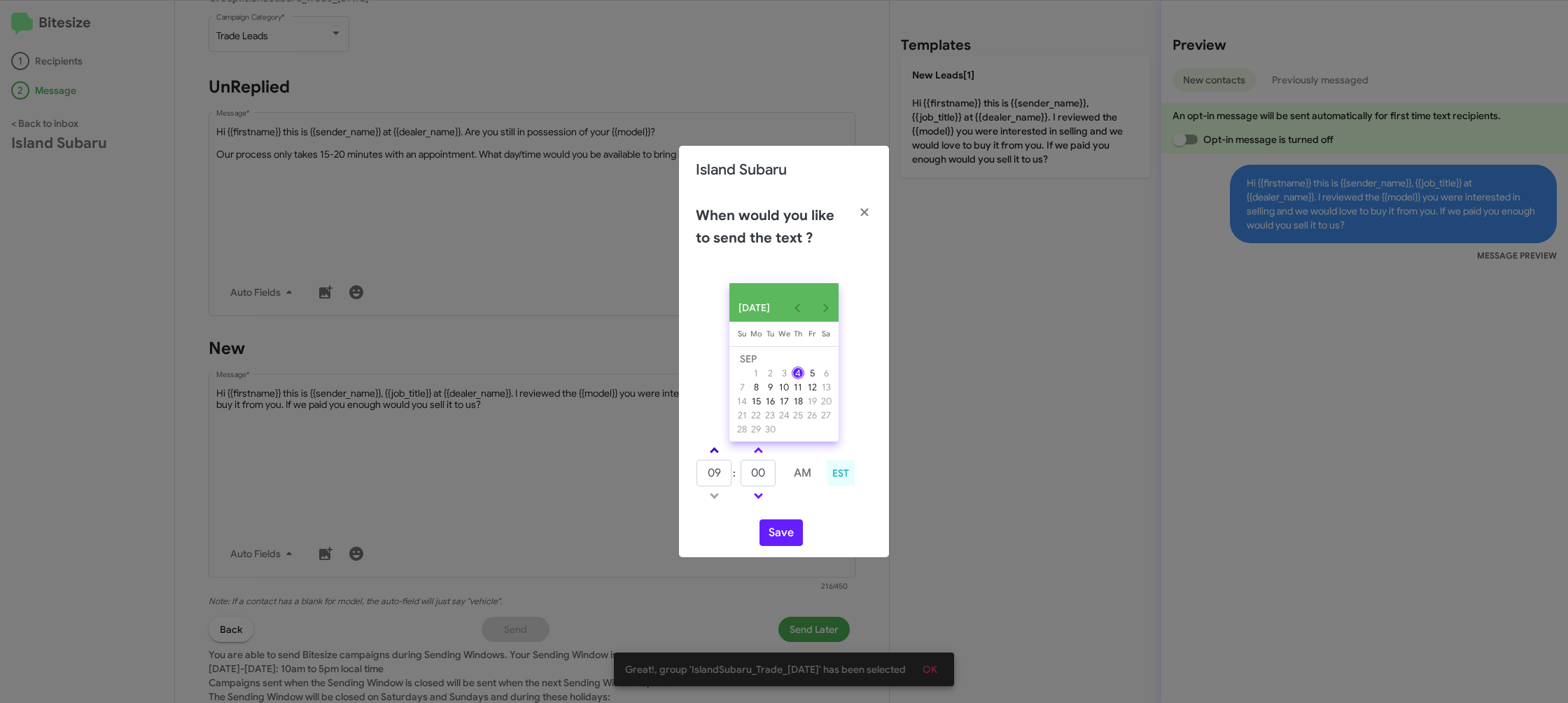
click at [718, 451] on link at bounding box center [715, 449] width 25 height 16
type input "10"
click at [759, 475] on input "00" at bounding box center [758, 473] width 35 height 26
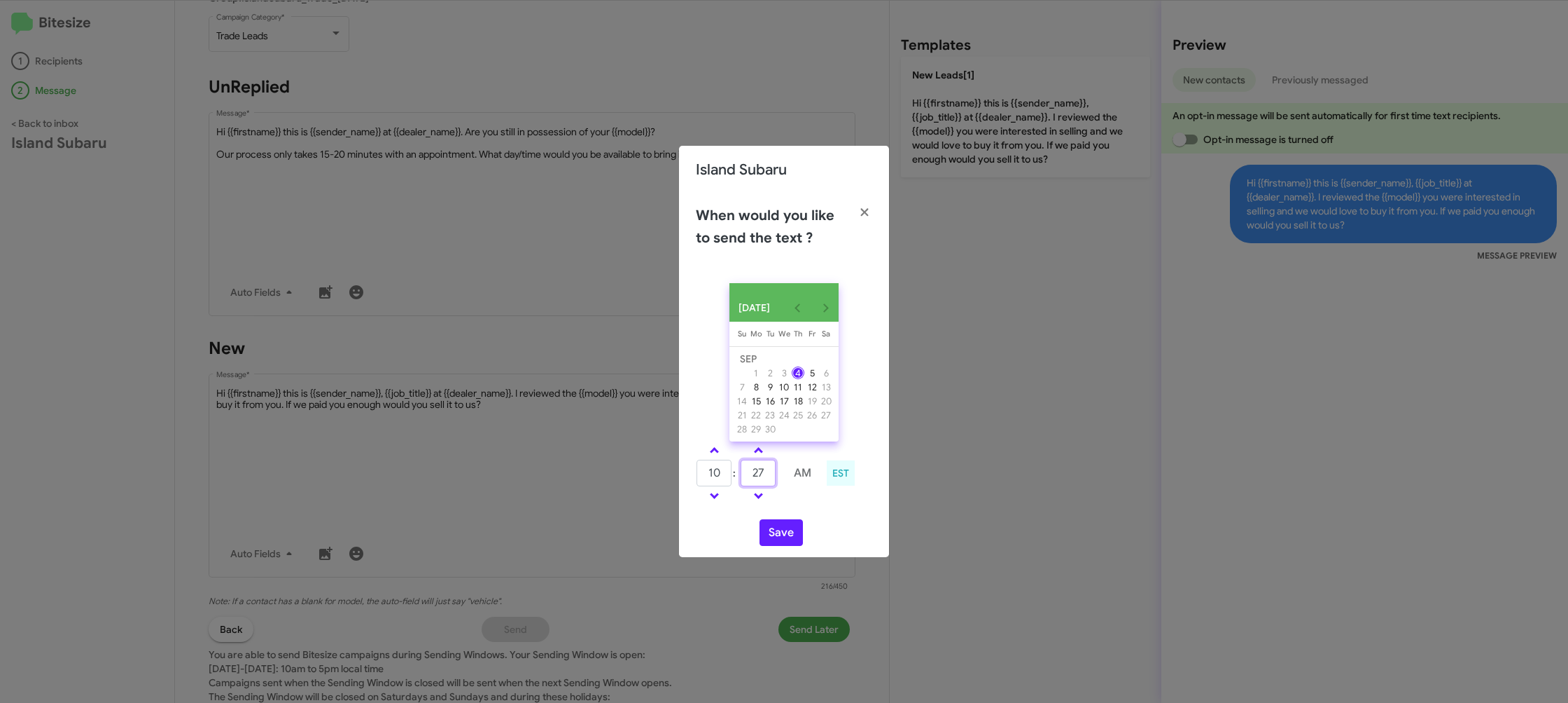
type input "27"
click at [794, 504] on td at bounding box center [802, 496] width 37 height 18
click at [781, 536] on button "Save" at bounding box center [781, 533] width 44 height 26
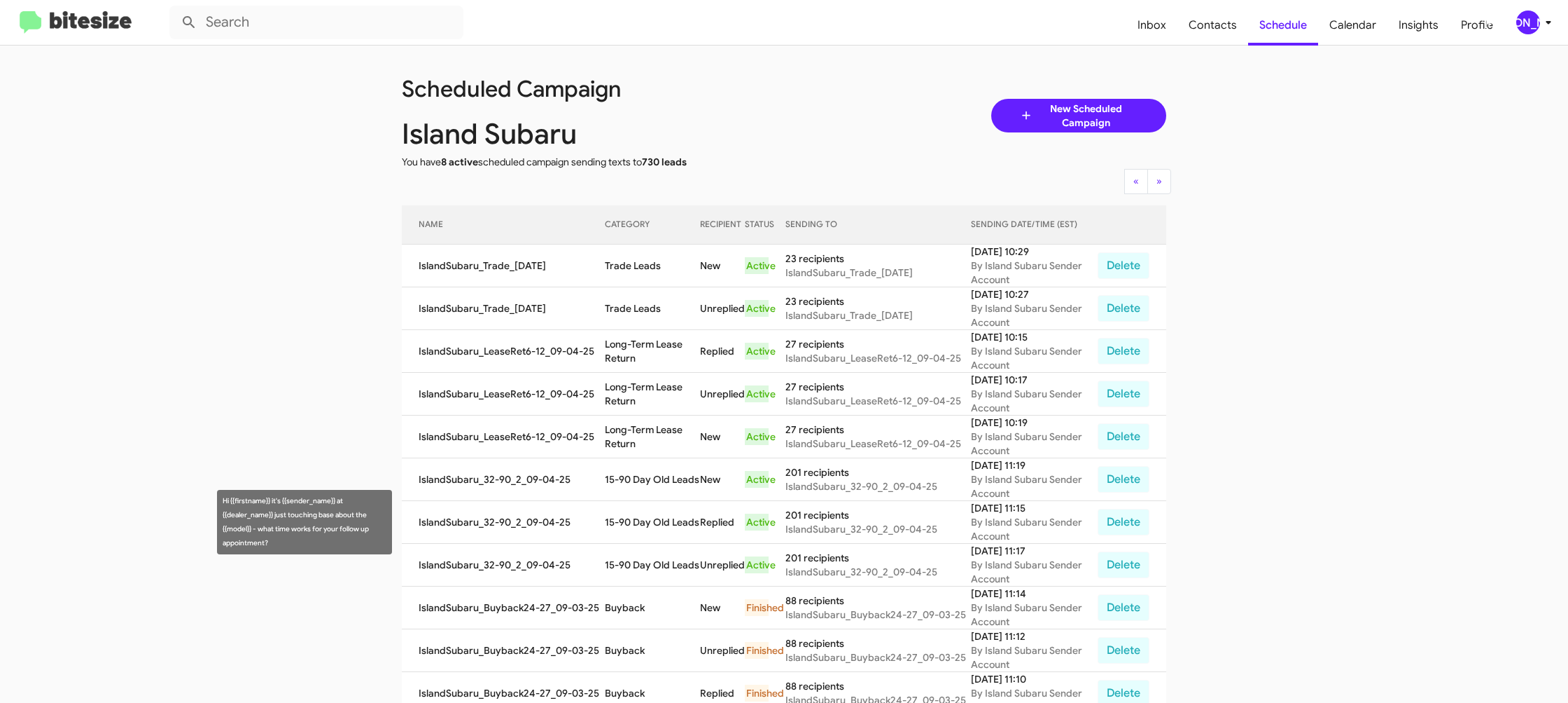
click at [636, 517] on td "15-90 Day Old Leads" at bounding box center [653, 521] width 96 height 43
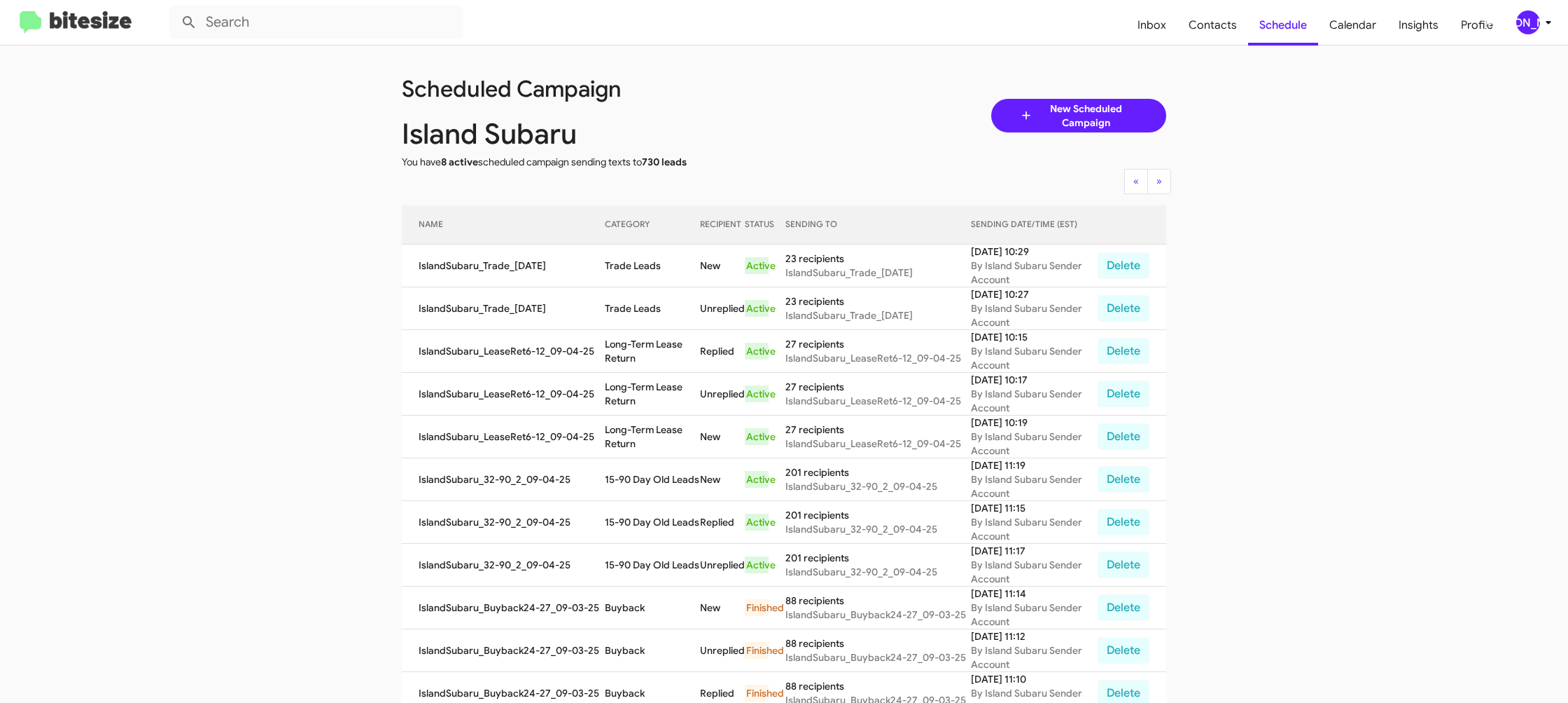
click at [636, 517] on td "15-90 Day Old Leads" at bounding box center [653, 521] width 96 height 43
copy td "15-90 Day Old Leads"
click at [616, 331] on td "Long-Term Lease Return" at bounding box center [653, 351] width 96 height 43
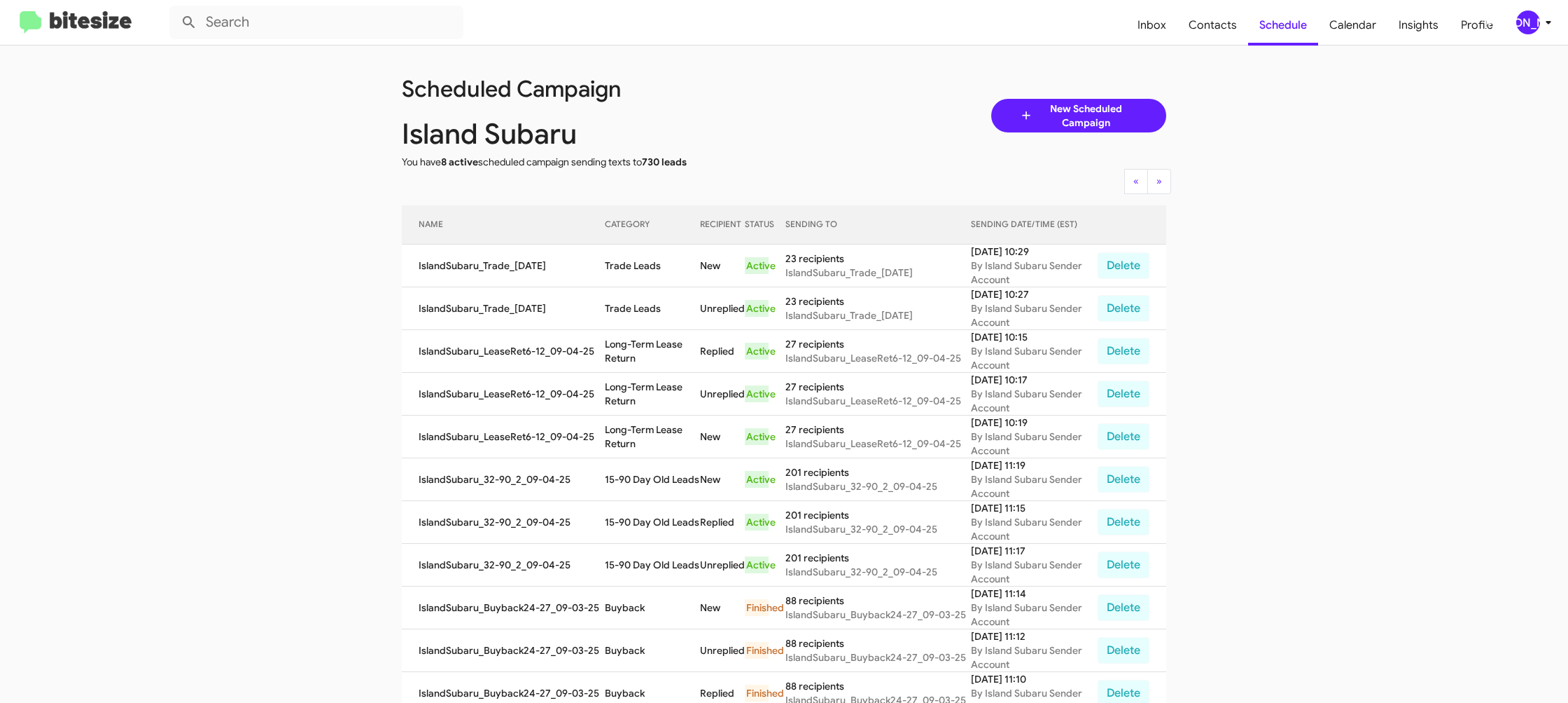
click at [616, 331] on td "Long-Term Lease Return" at bounding box center [653, 351] width 96 height 43
copy td "Long-Term Lease Return"
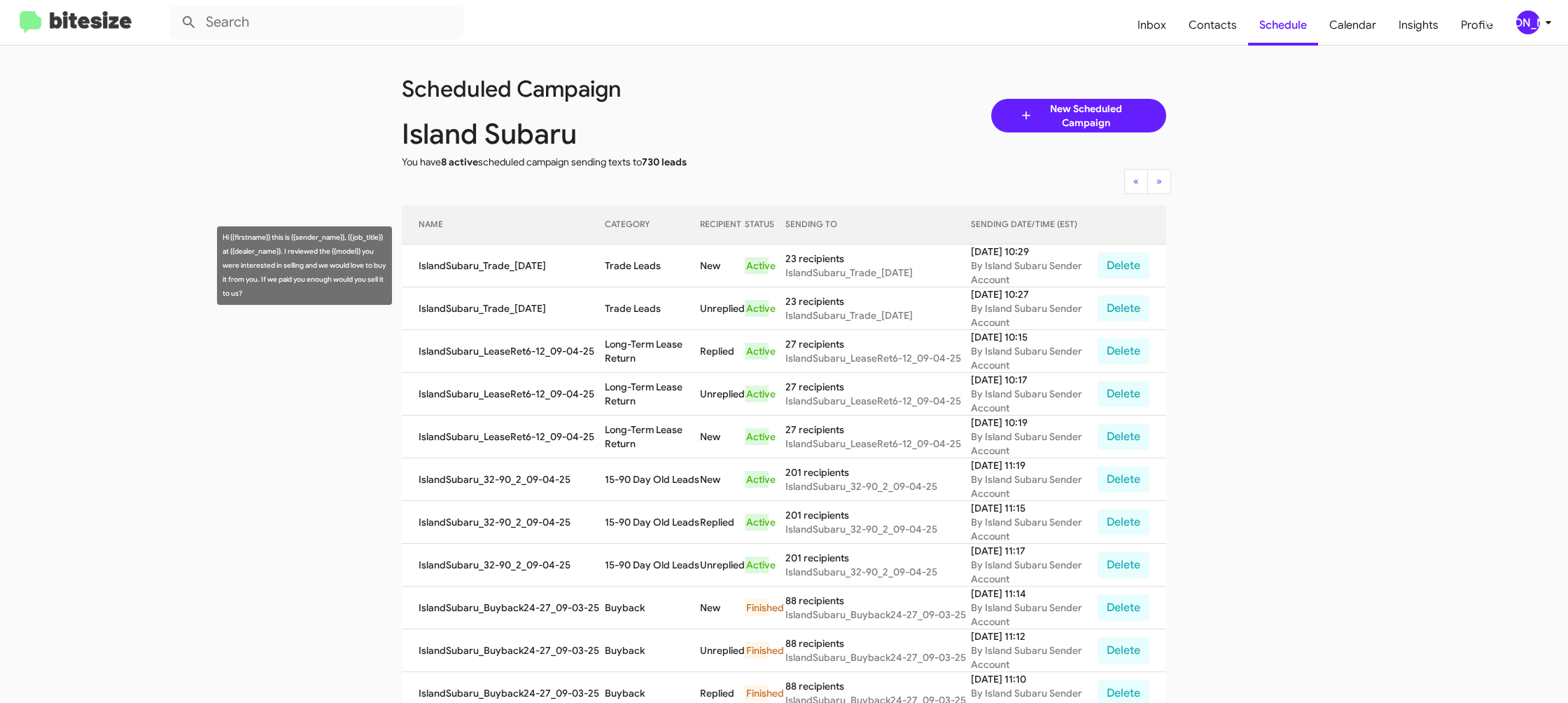
click at [643, 271] on td "Trade Leads" at bounding box center [653, 265] width 96 height 43
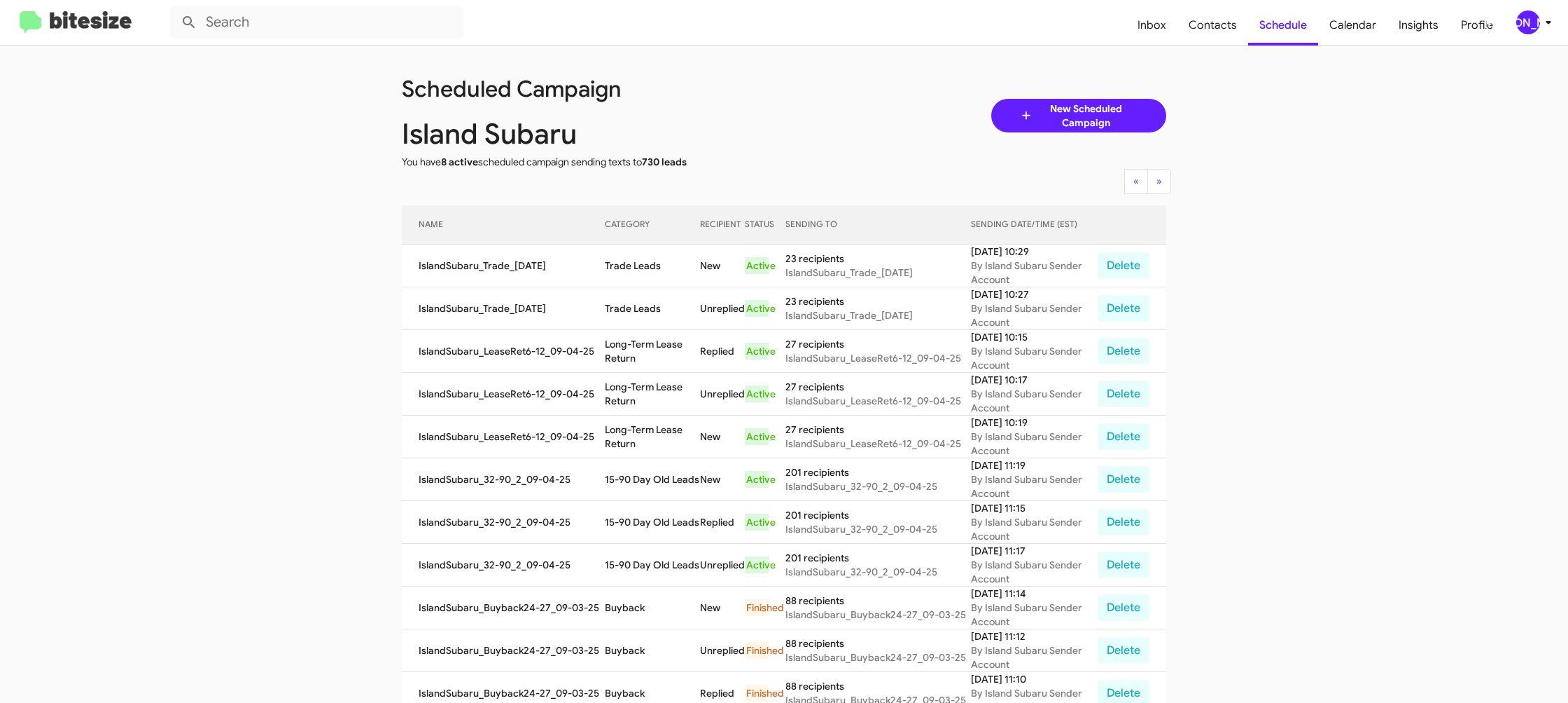
click at [643, 271] on td "Trade Leads" at bounding box center [653, 265] width 96 height 43
copy td "Trade Leads"
drag, startPoint x: 1523, startPoint y: 17, endPoint x: 1521, endPoint y: 24, distance: 7.3
click at [1521, 24] on div "[PERSON_NAME]" at bounding box center [1528, 22] width 24 height 24
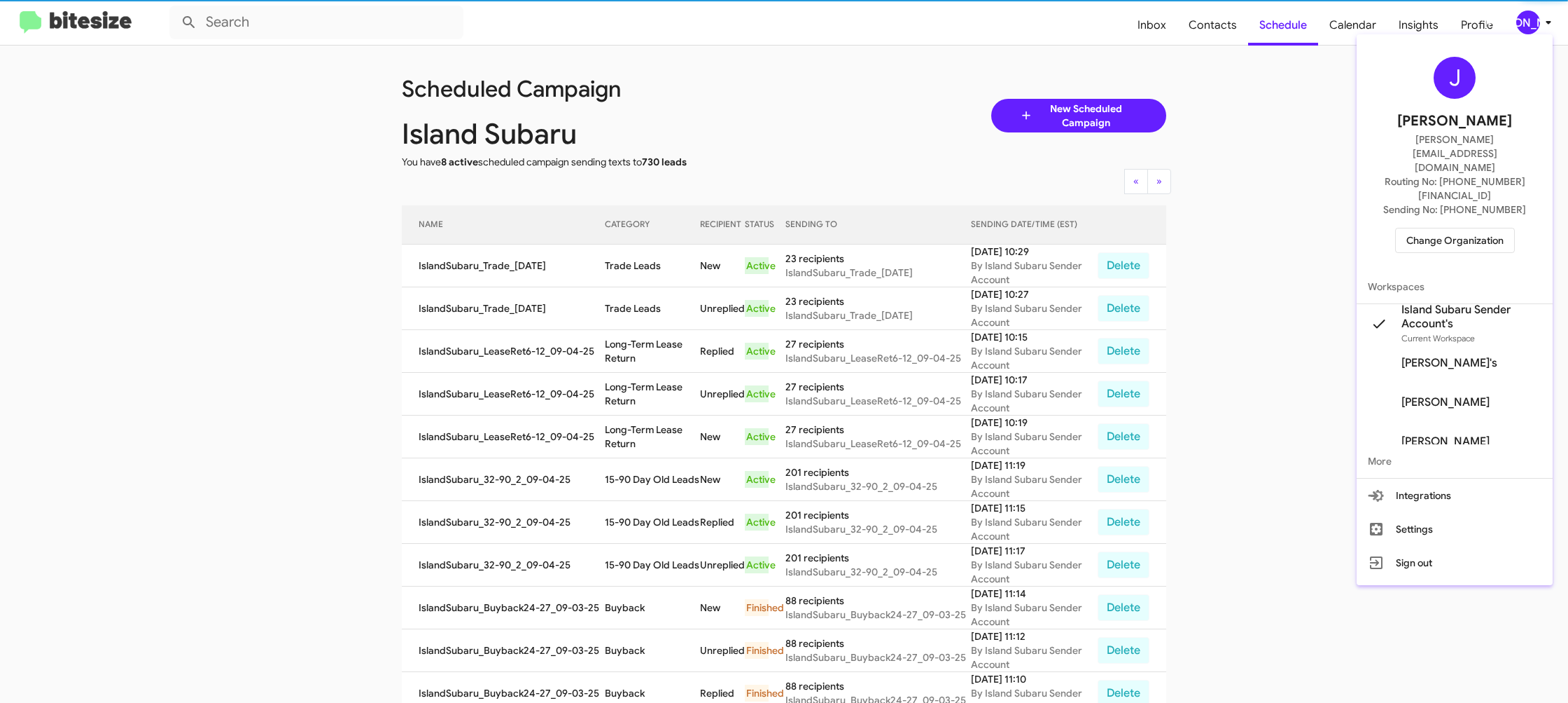
click at [1438, 228] on span "Change Organization" at bounding box center [1455, 239] width 97 height 24
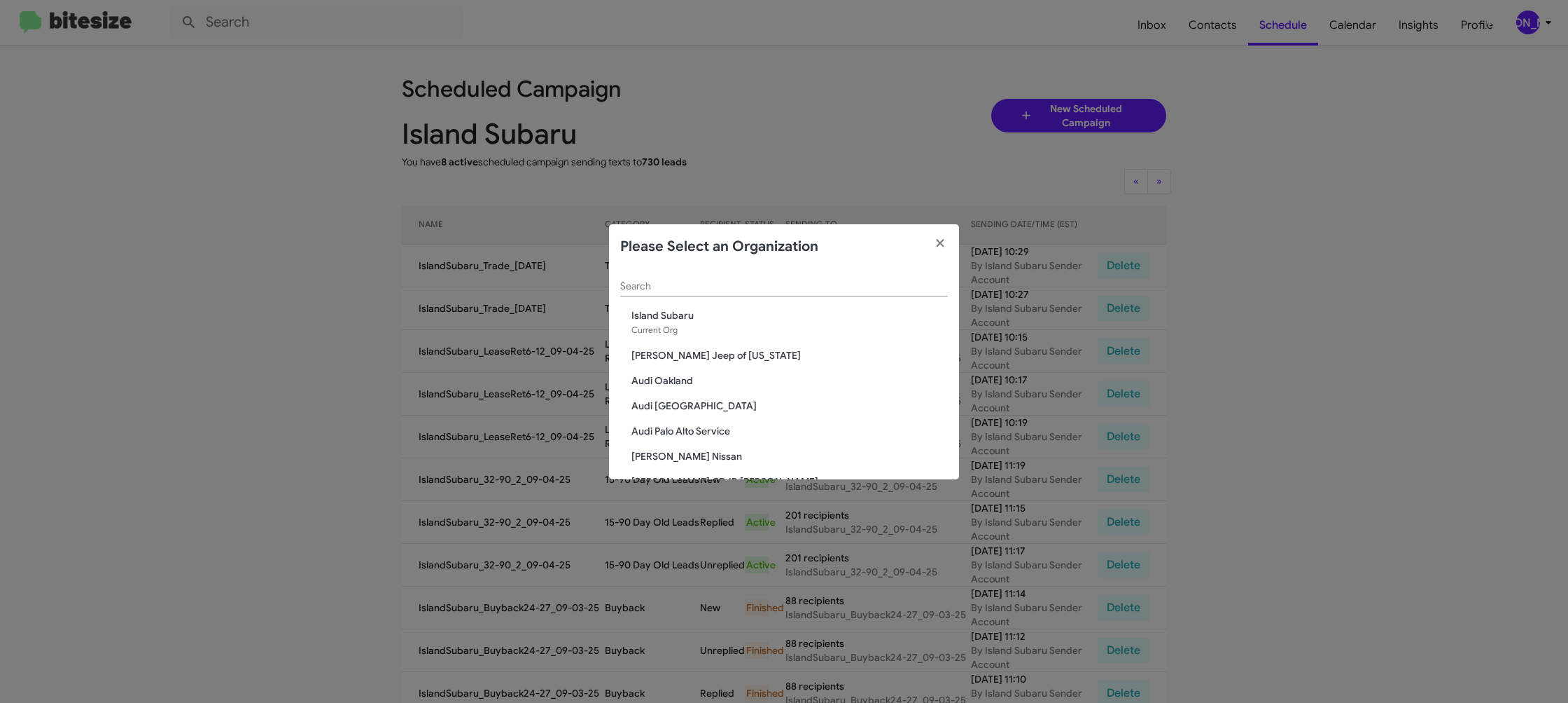
click at [653, 285] on input "Search" at bounding box center [784, 287] width 327 height 11
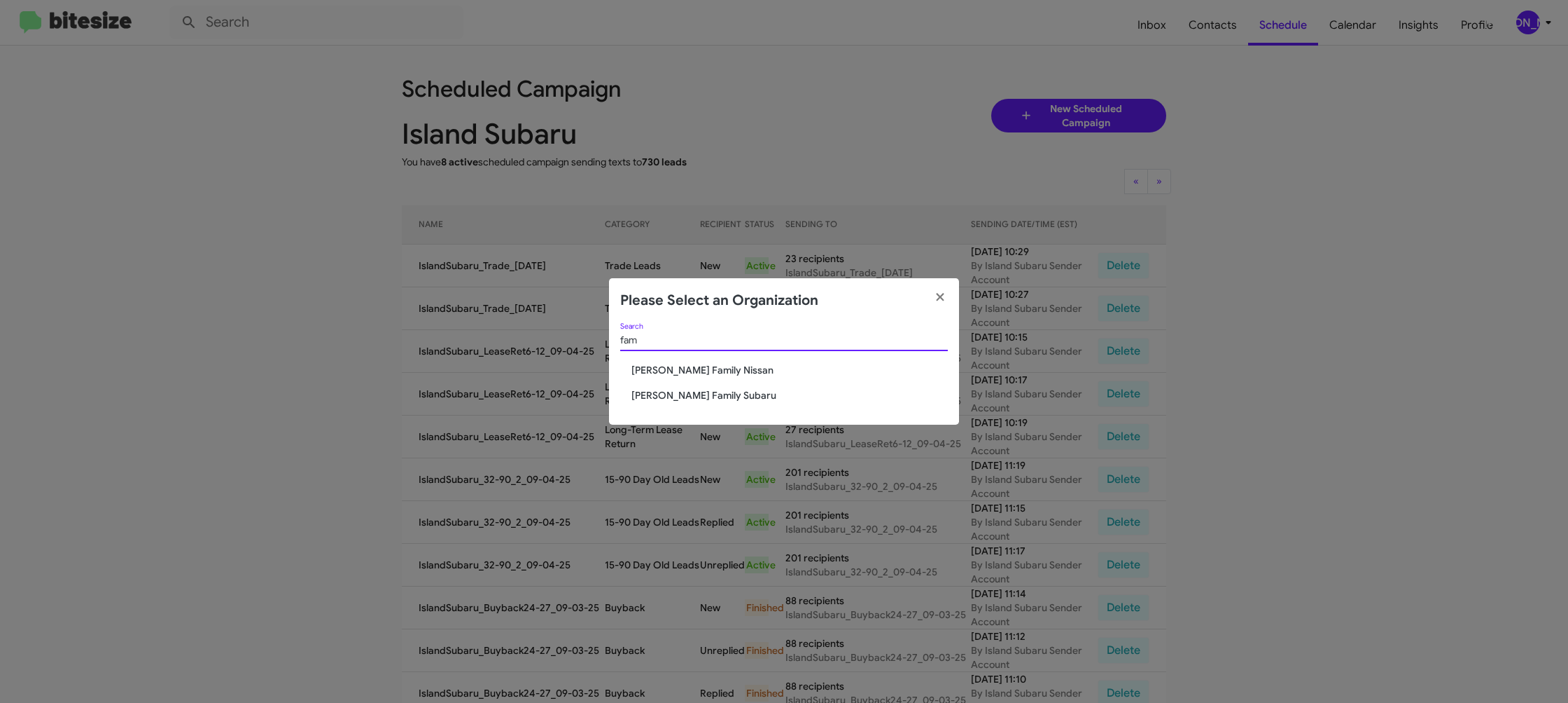
type input "fam"
click at [716, 394] on span "Hicks Family Subaru" at bounding box center [790, 395] width 317 height 14
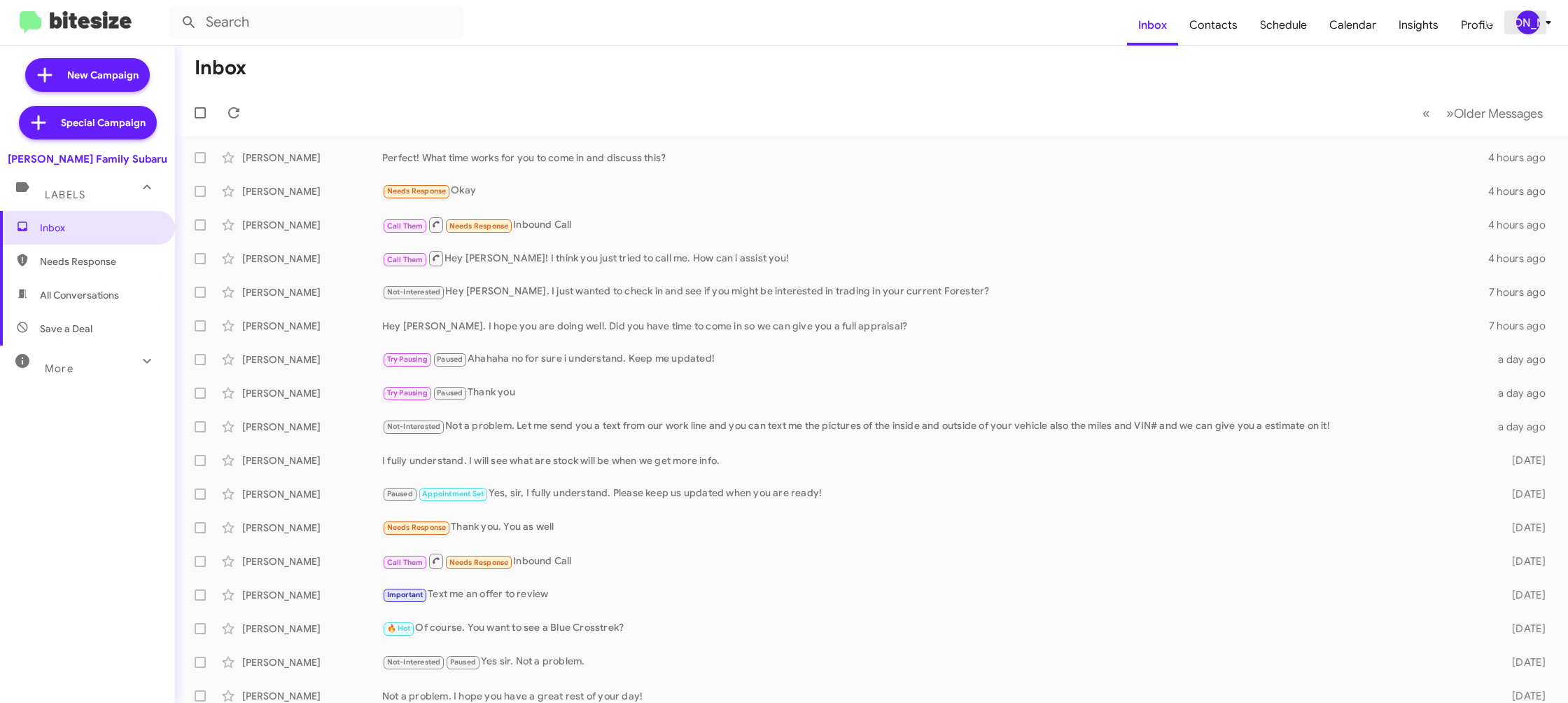
click at [1516, 22] on span "[PERSON_NAME]" at bounding box center [1537, 22] width 42 height 24
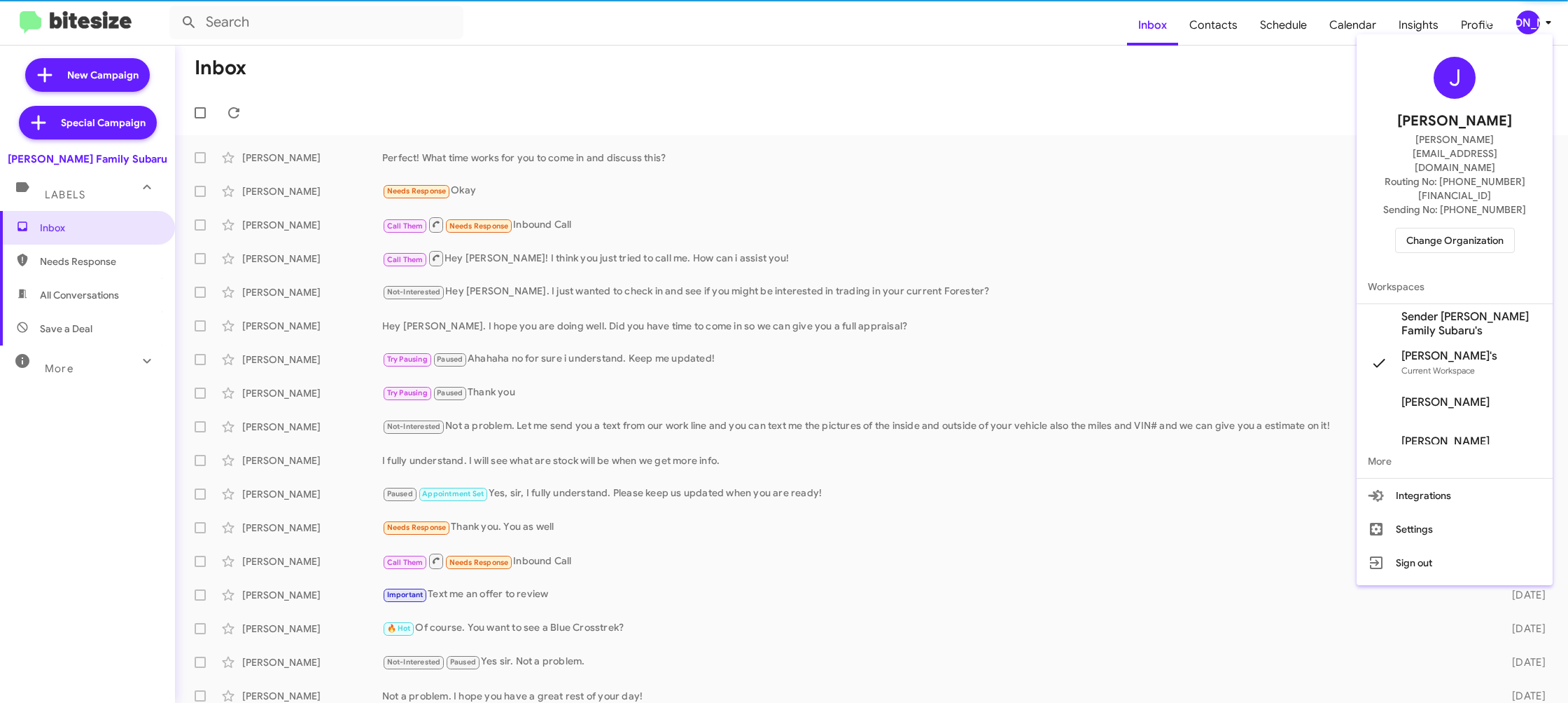
scroll to position [1, 0]
click at [1428, 308] on span "Sender [PERSON_NAME] Family Subaru's" at bounding box center [1472, 323] width 140 height 28
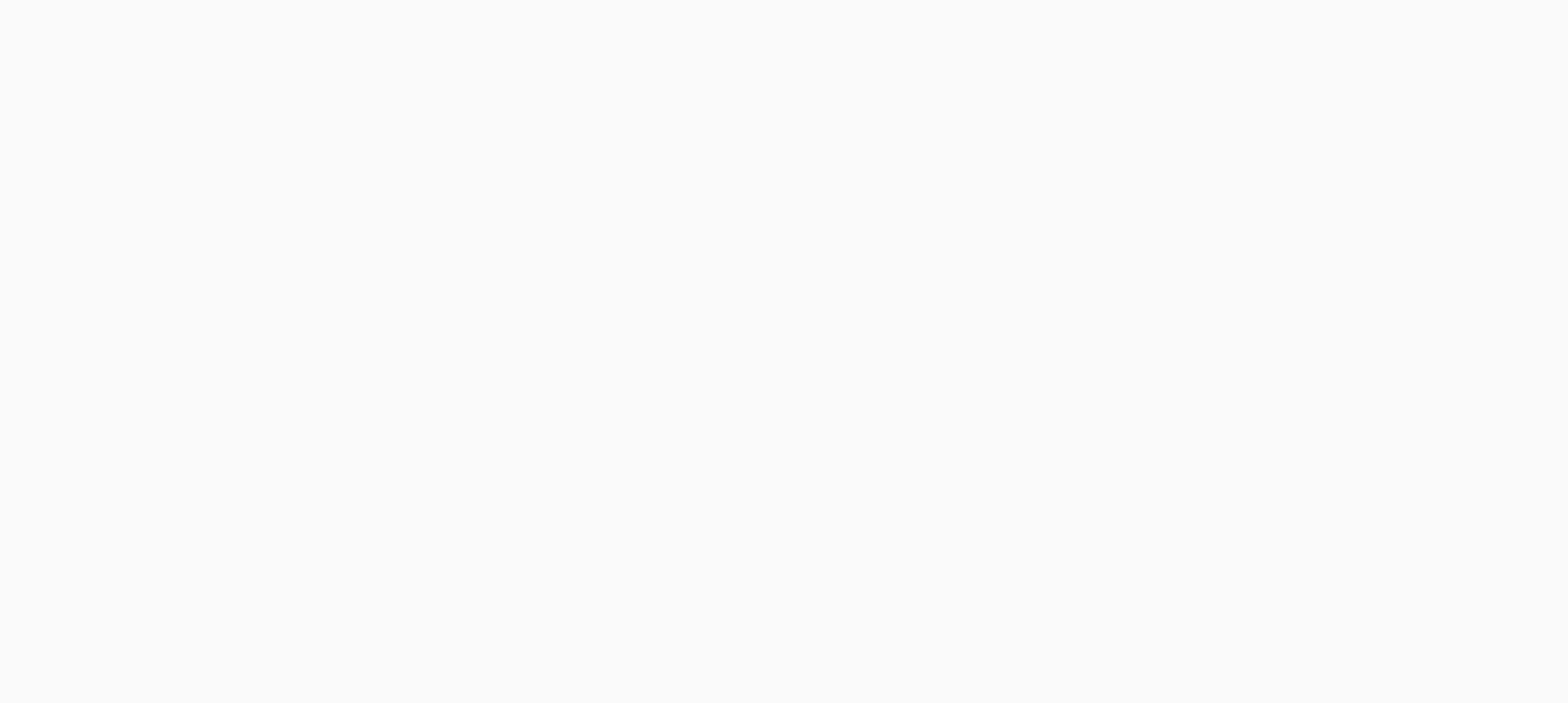
click at [1211, 21] on body at bounding box center [784, 351] width 1568 height 703
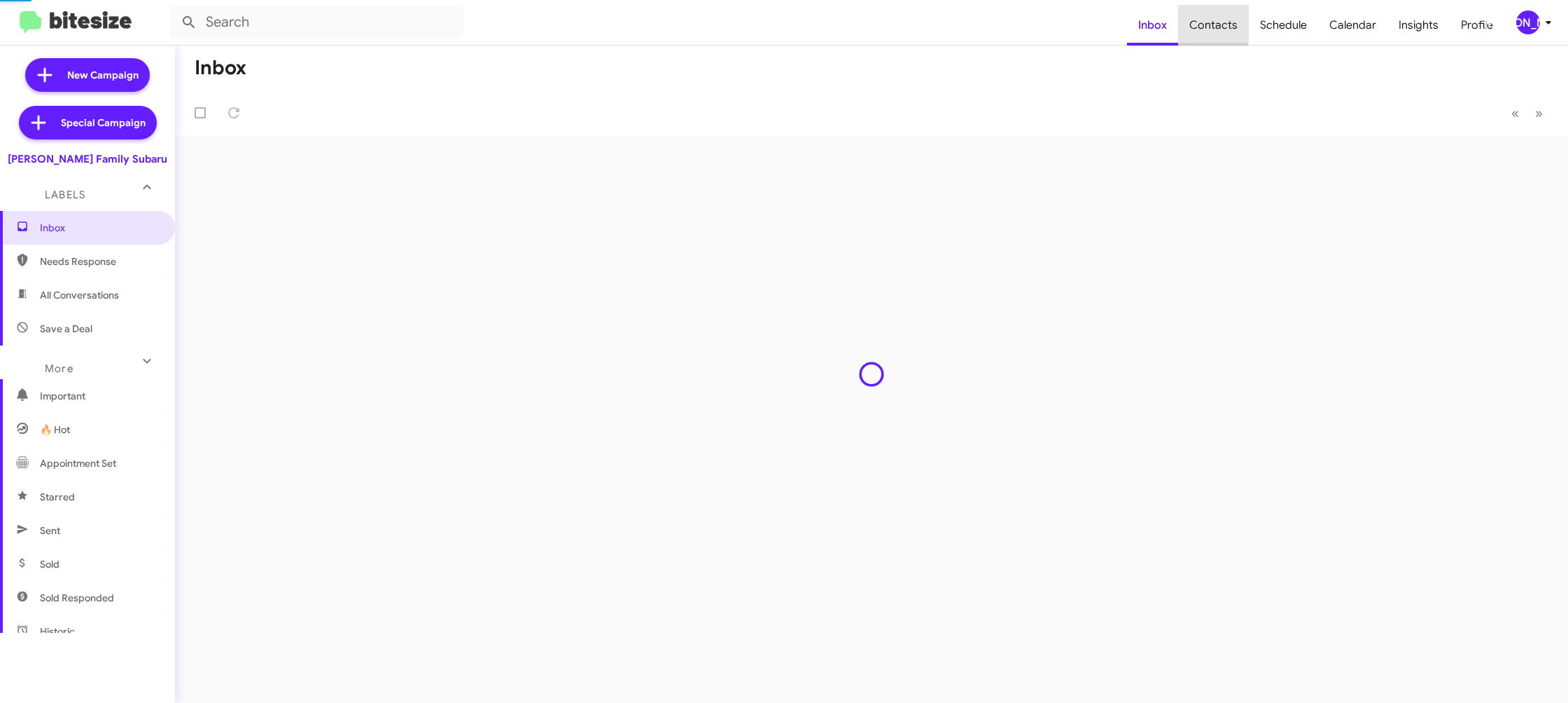
click at [1211, 21] on span "Contacts" at bounding box center [1213, 25] width 71 height 41
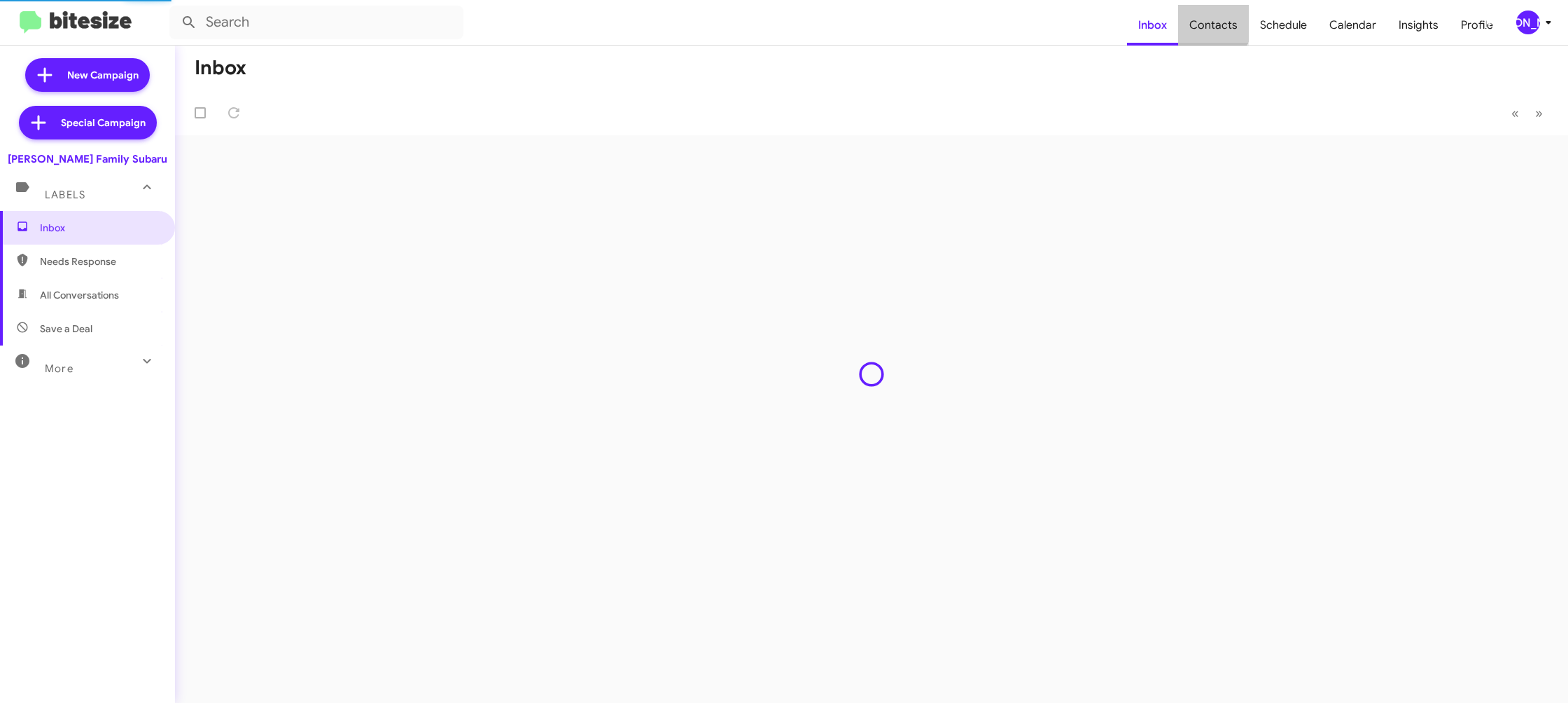
type input "in:groups"
drag, startPoint x: 1211, startPoint y: 21, endPoint x: 1183, endPoint y: 31, distance: 29.7
click at [1211, 21] on span "Contacts" at bounding box center [1213, 25] width 71 height 41
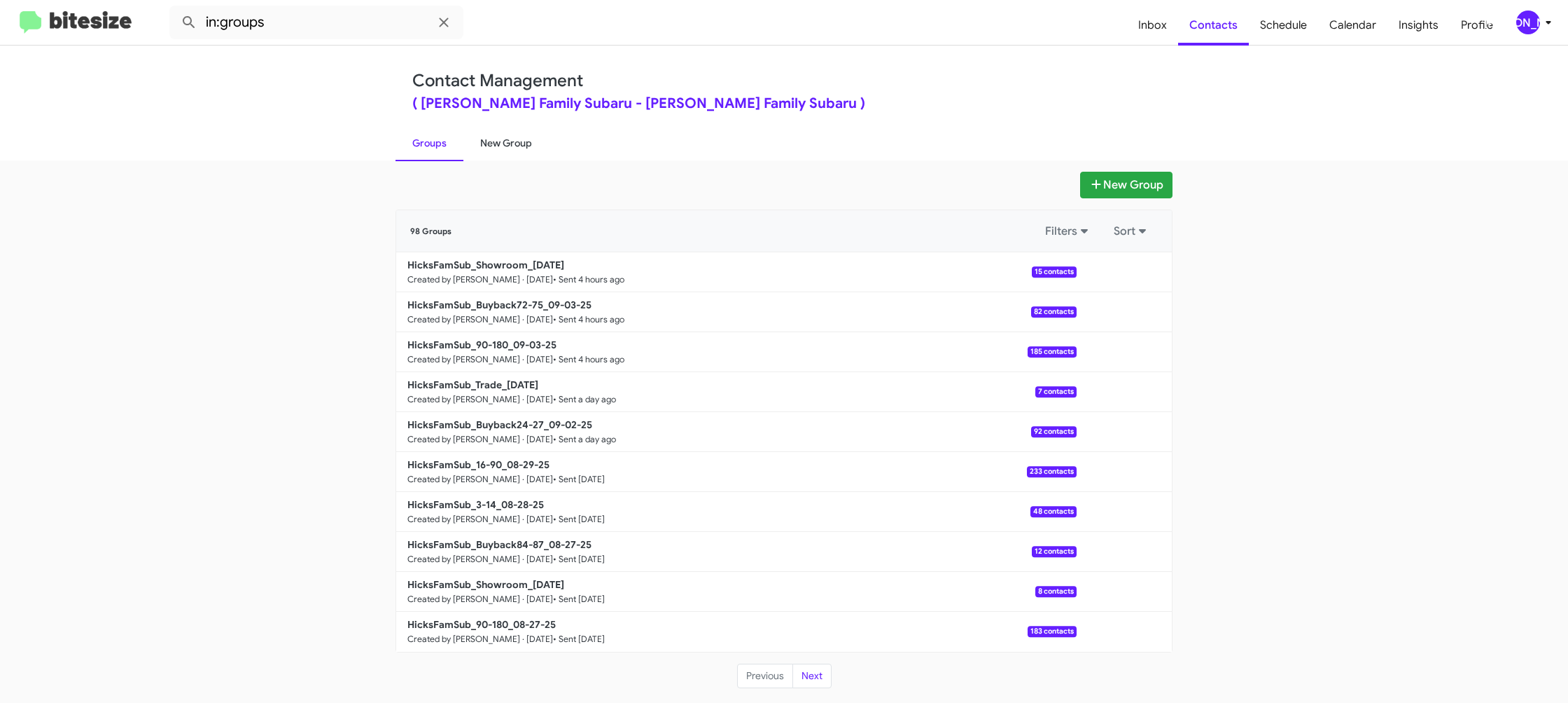
click at [523, 141] on link "New Group" at bounding box center [506, 143] width 85 height 36
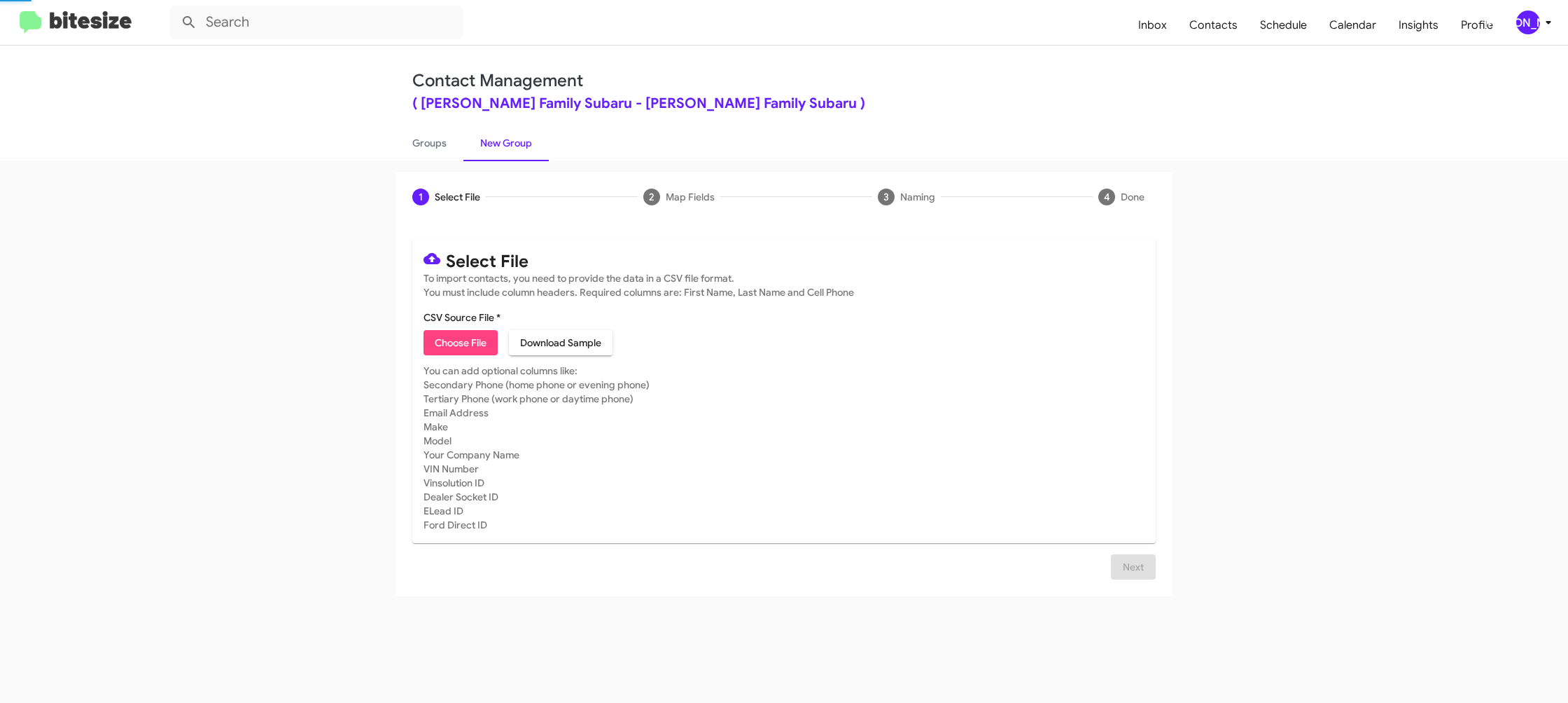
click at [523, 139] on link "New Group" at bounding box center [506, 143] width 85 height 36
click at [1518, 26] on div "[PERSON_NAME]" at bounding box center [1528, 22] width 24 height 24
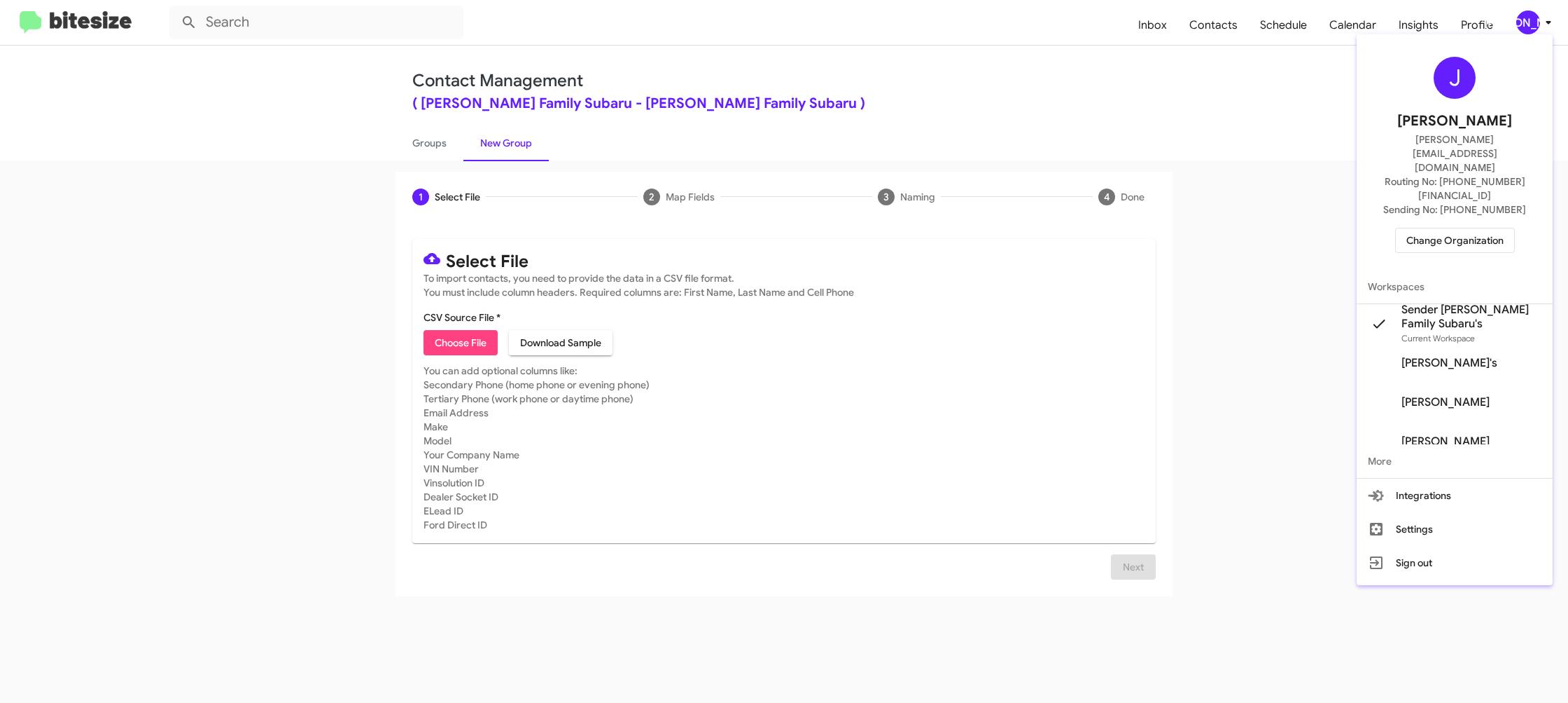
click at [1211, 79] on div at bounding box center [784, 351] width 1568 height 703
click at [1208, 31] on span "Contacts" at bounding box center [1213, 25] width 71 height 41
type input "in:groups"
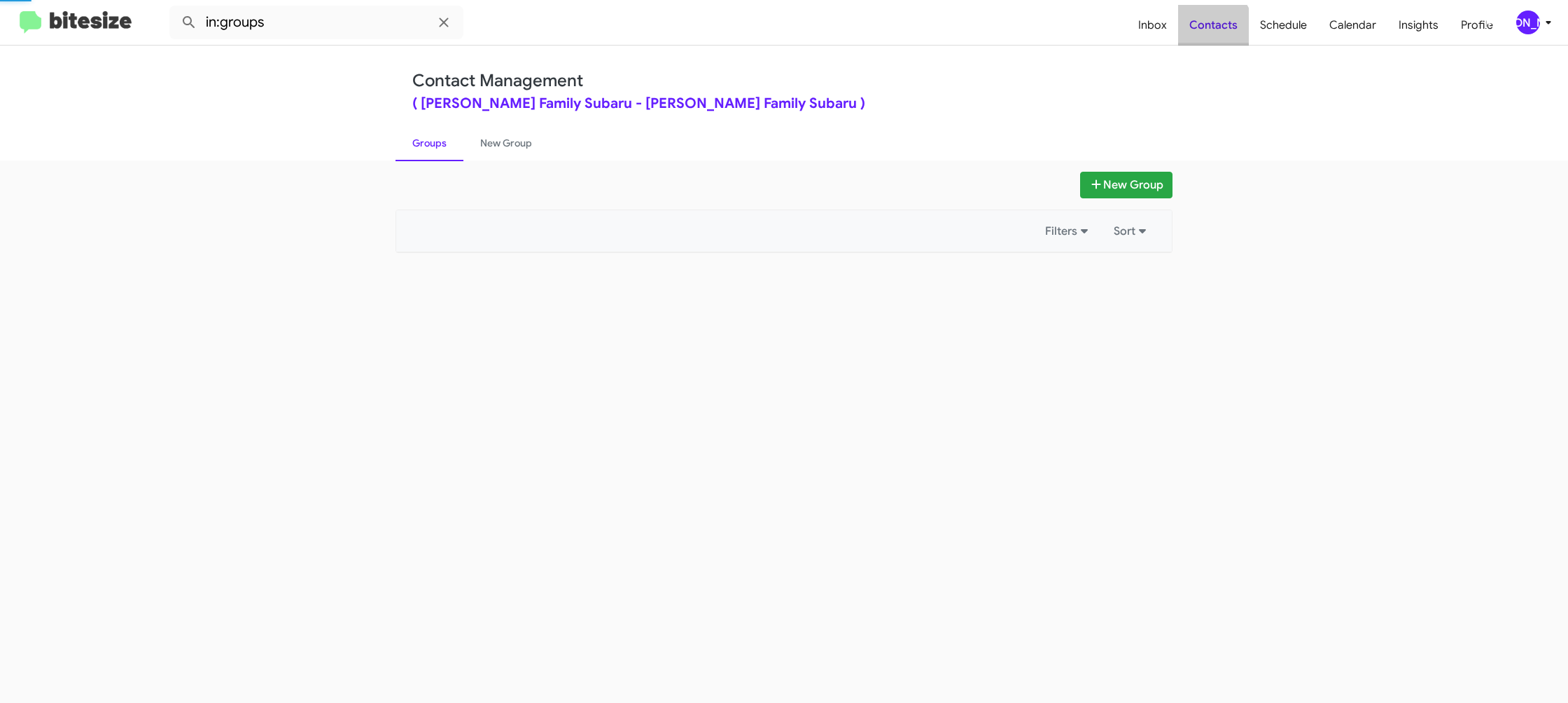
click at [1208, 31] on span "Contacts" at bounding box center [1213, 25] width 71 height 41
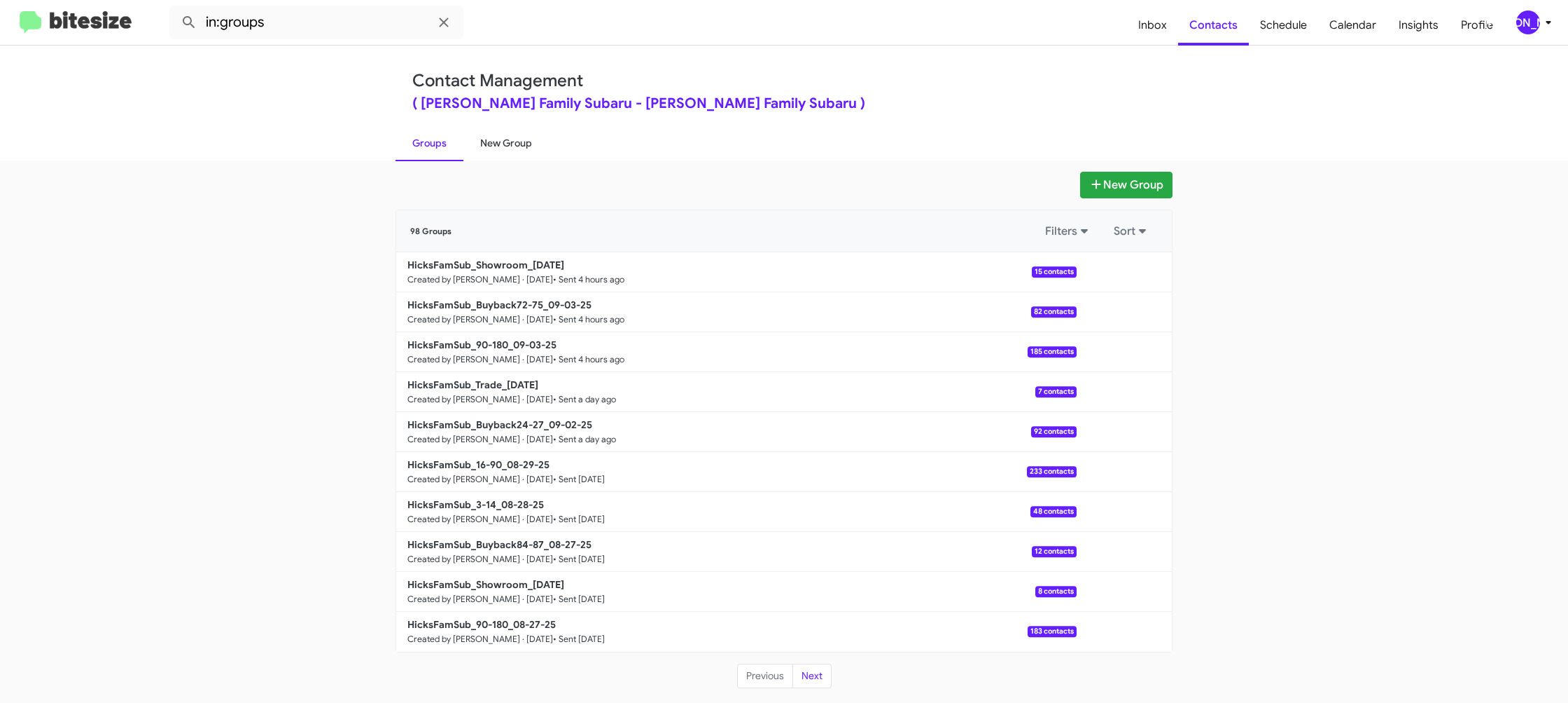
click at [505, 144] on link "New Group" at bounding box center [506, 143] width 85 height 36
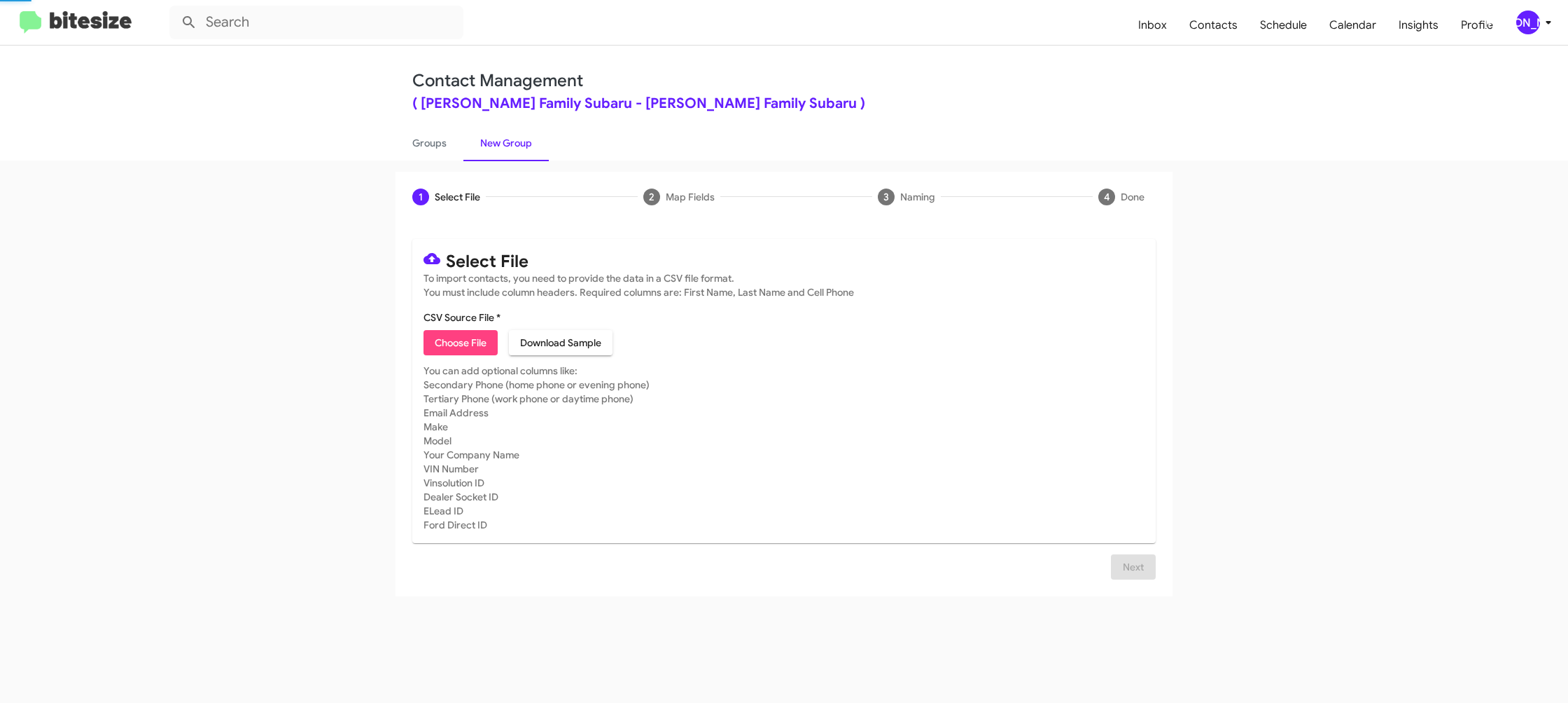
click at [505, 144] on link "New Group" at bounding box center [506, 143] width 85 height 36
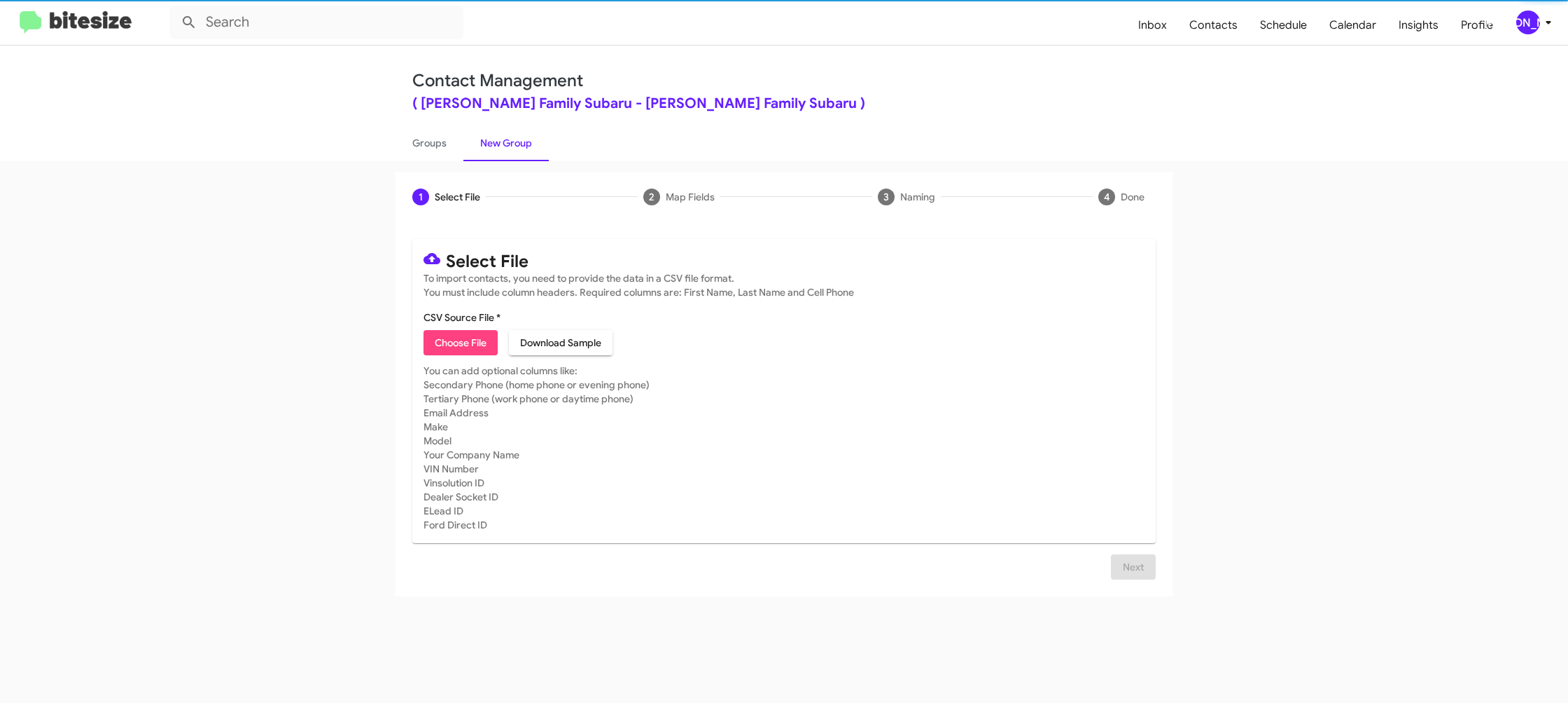
click at [474, 348] on span "Choose File" at bounding box center [461, 343] width 52 height 26
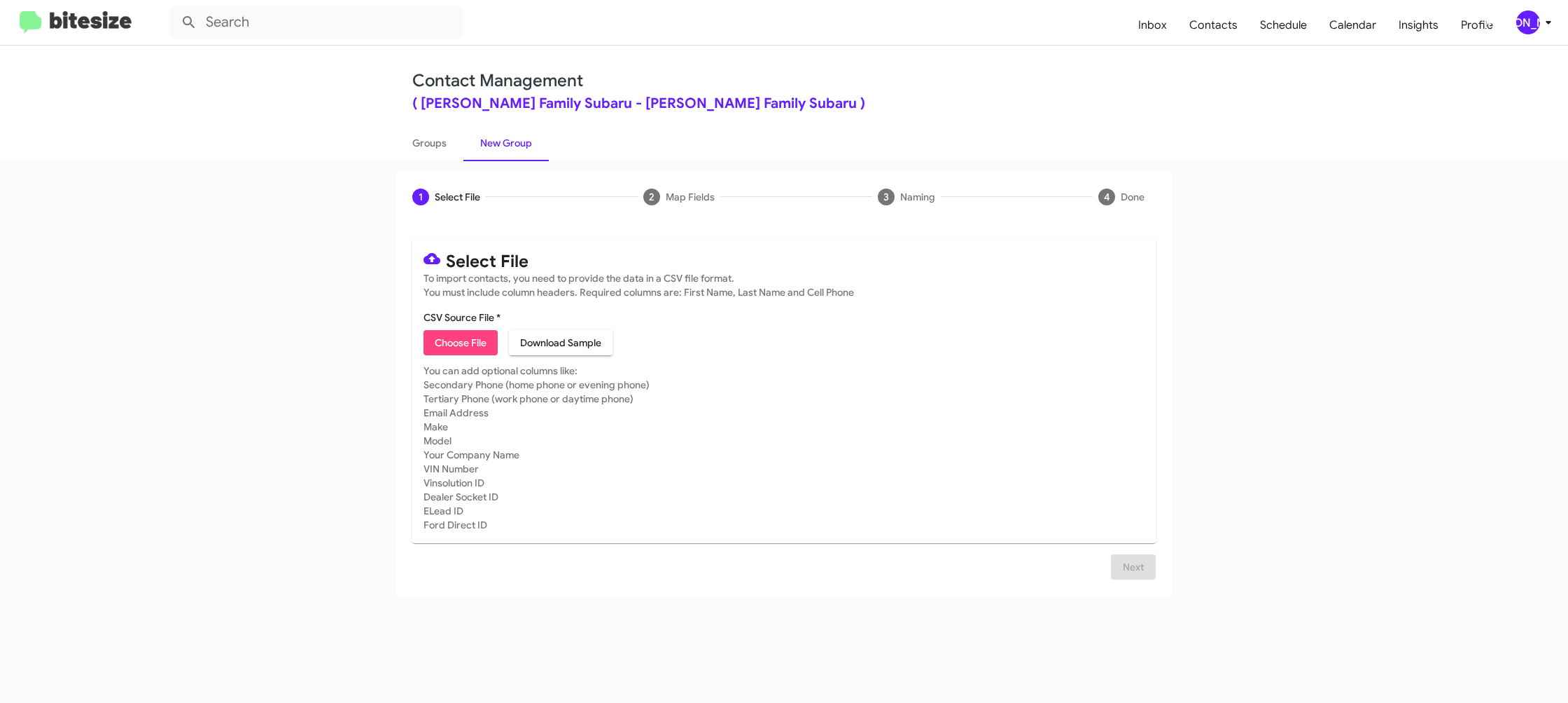
type input "HicksFamSub_3-14_09-04-25"
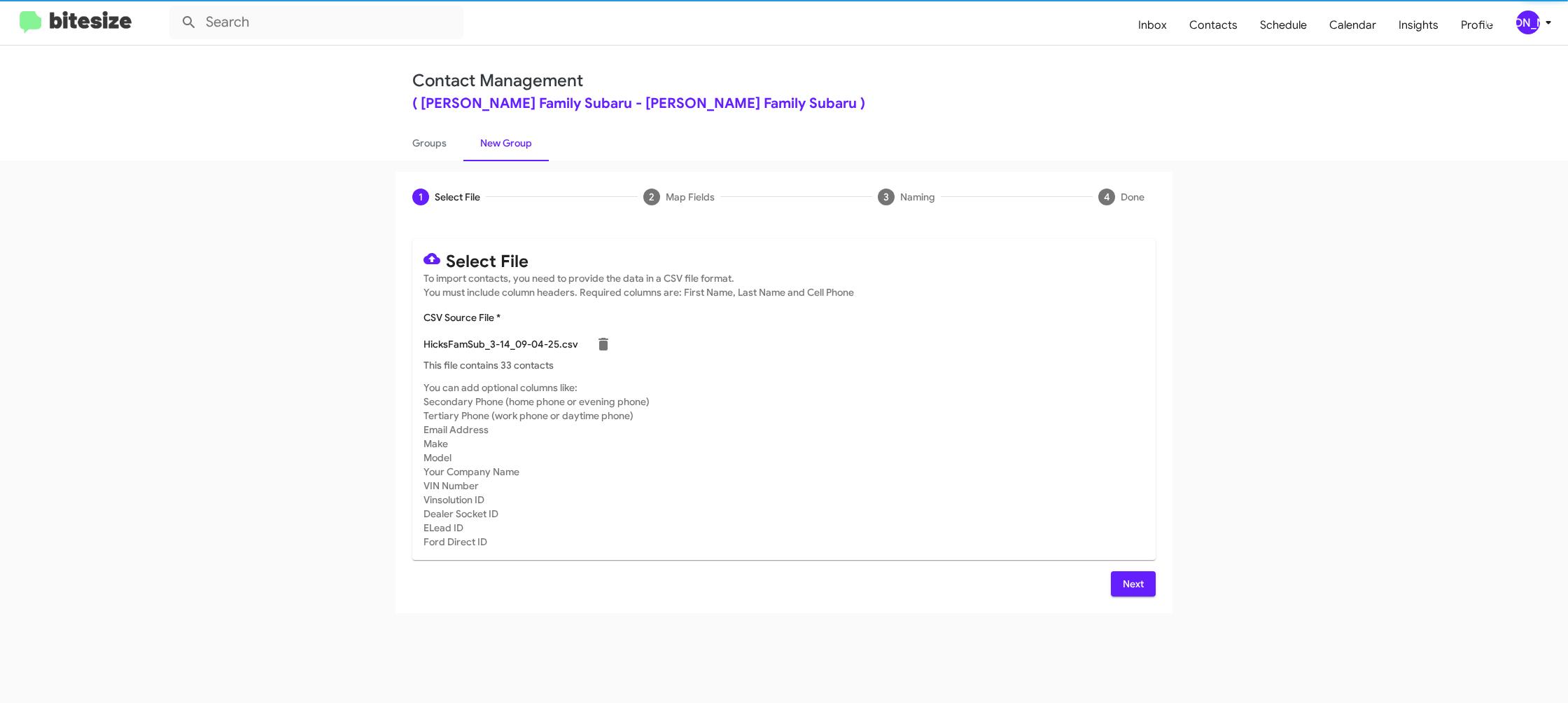
click at [967, 422] on mat-card-subtitle "You can add optional columns like: Secondary Phone (home phone or evening phone…" at bounding box center [784, 465] width 722 height 168
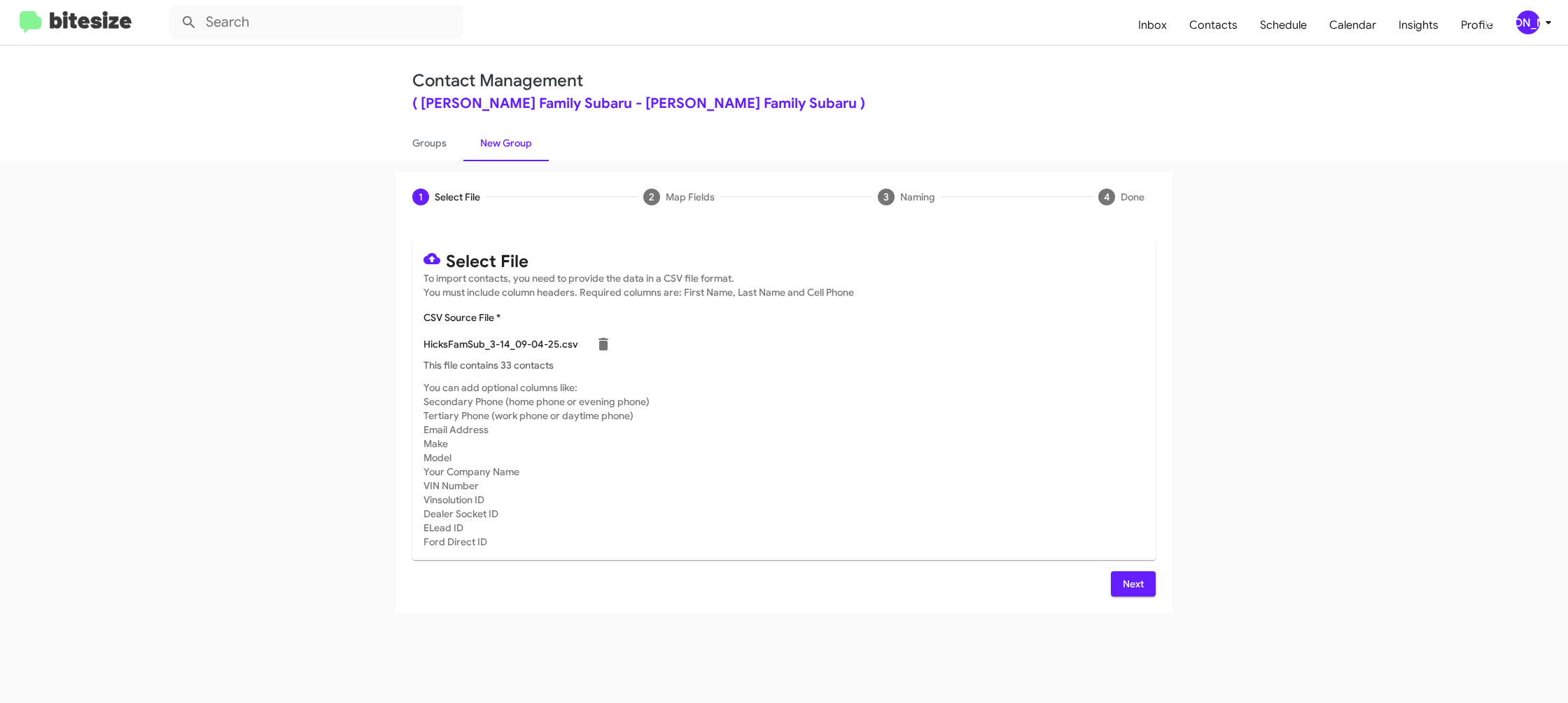
click at [1134, 576] on span "Next" at bounding box center [1134, 583] width 23 height 26
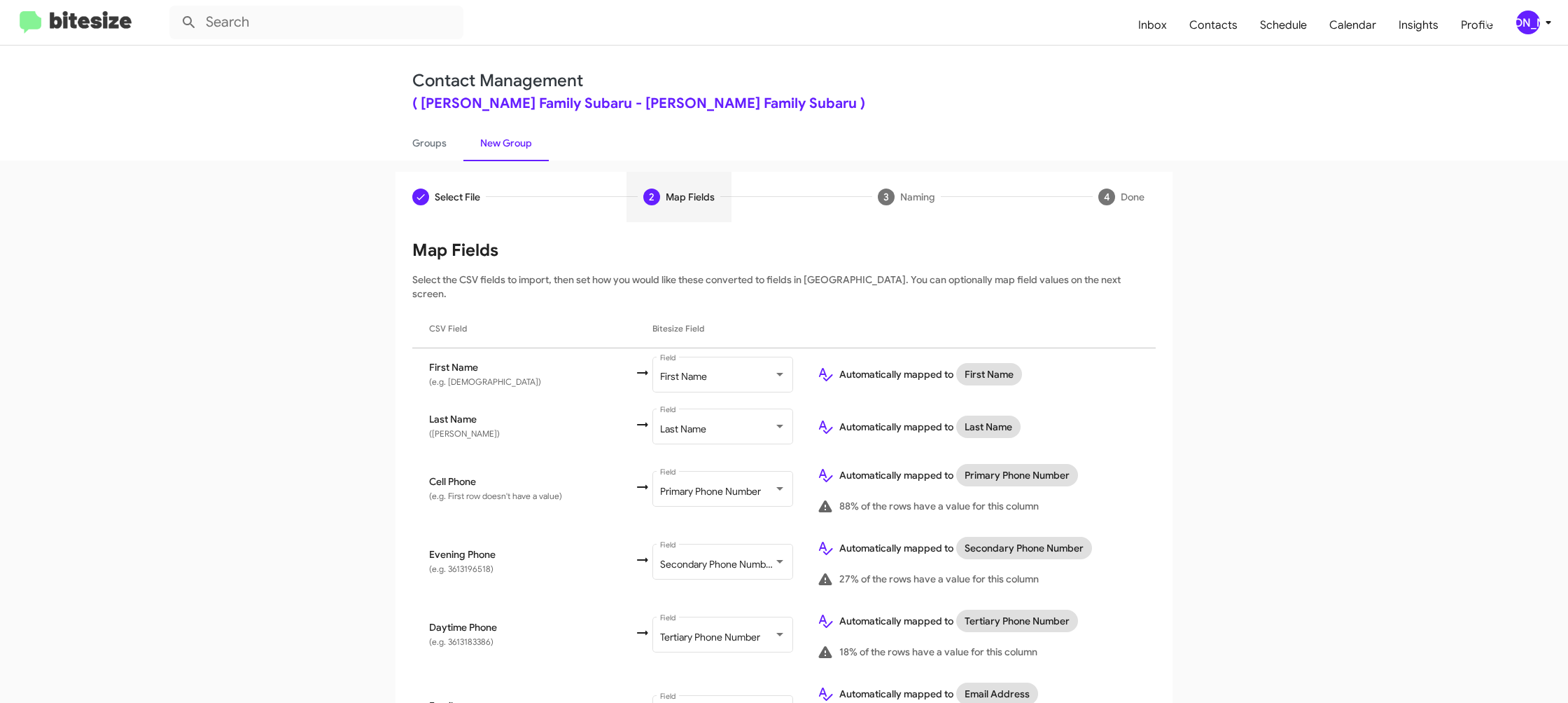
scroll to position [645, 0]
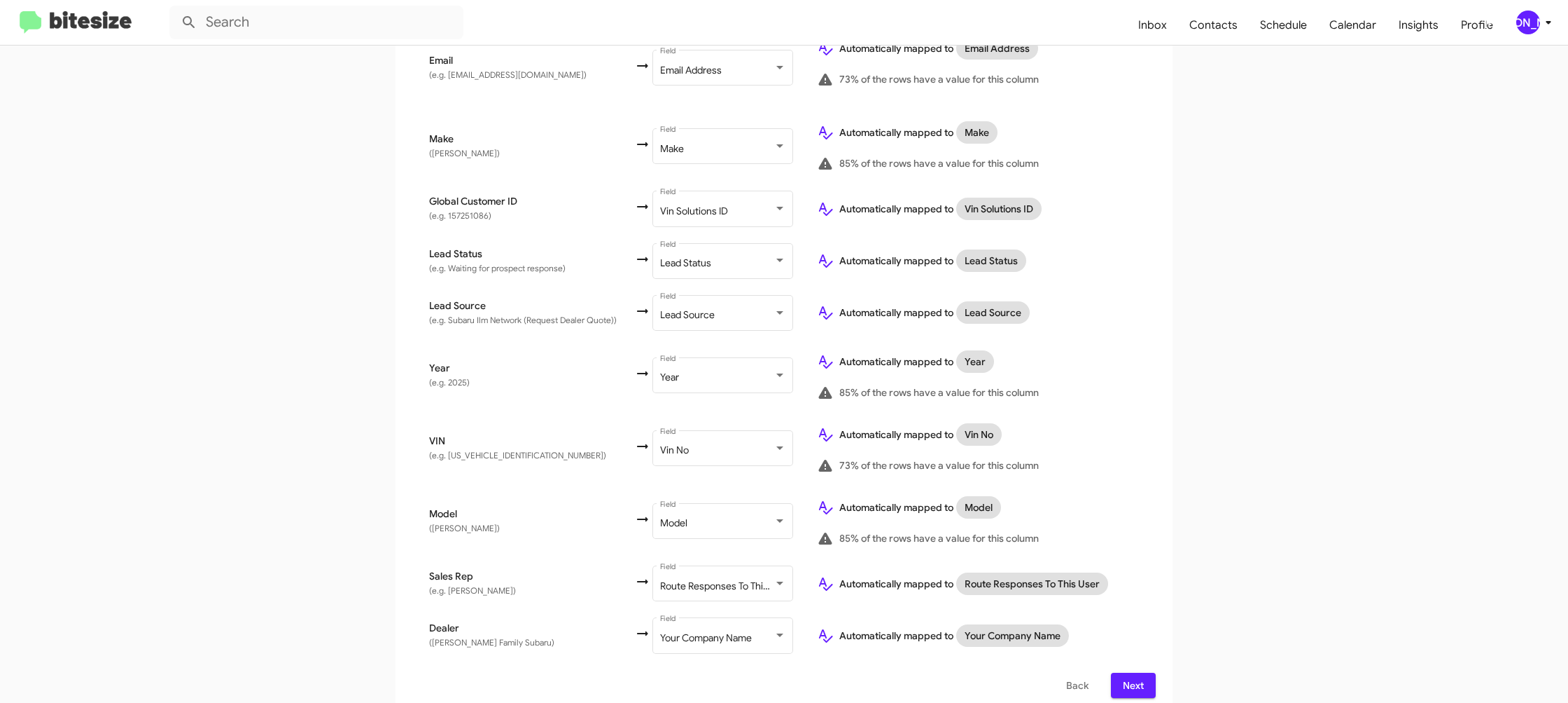
click at [1527, 23] on div "[PERSON_NAME]" at bounding box center [1528, 22] width 24 height 24
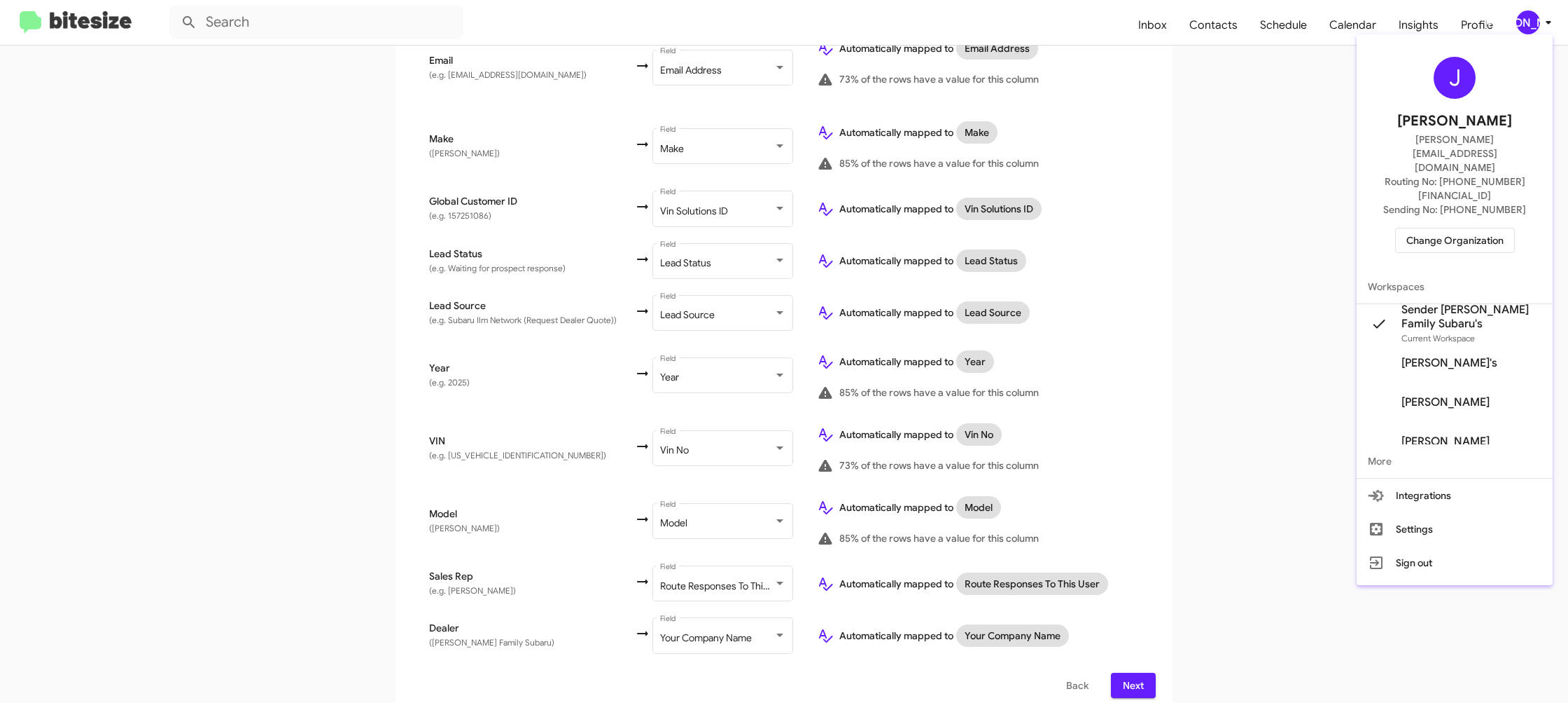
click at [1527, 23] on div at bounding box center [784, 351] width 1568 height 703
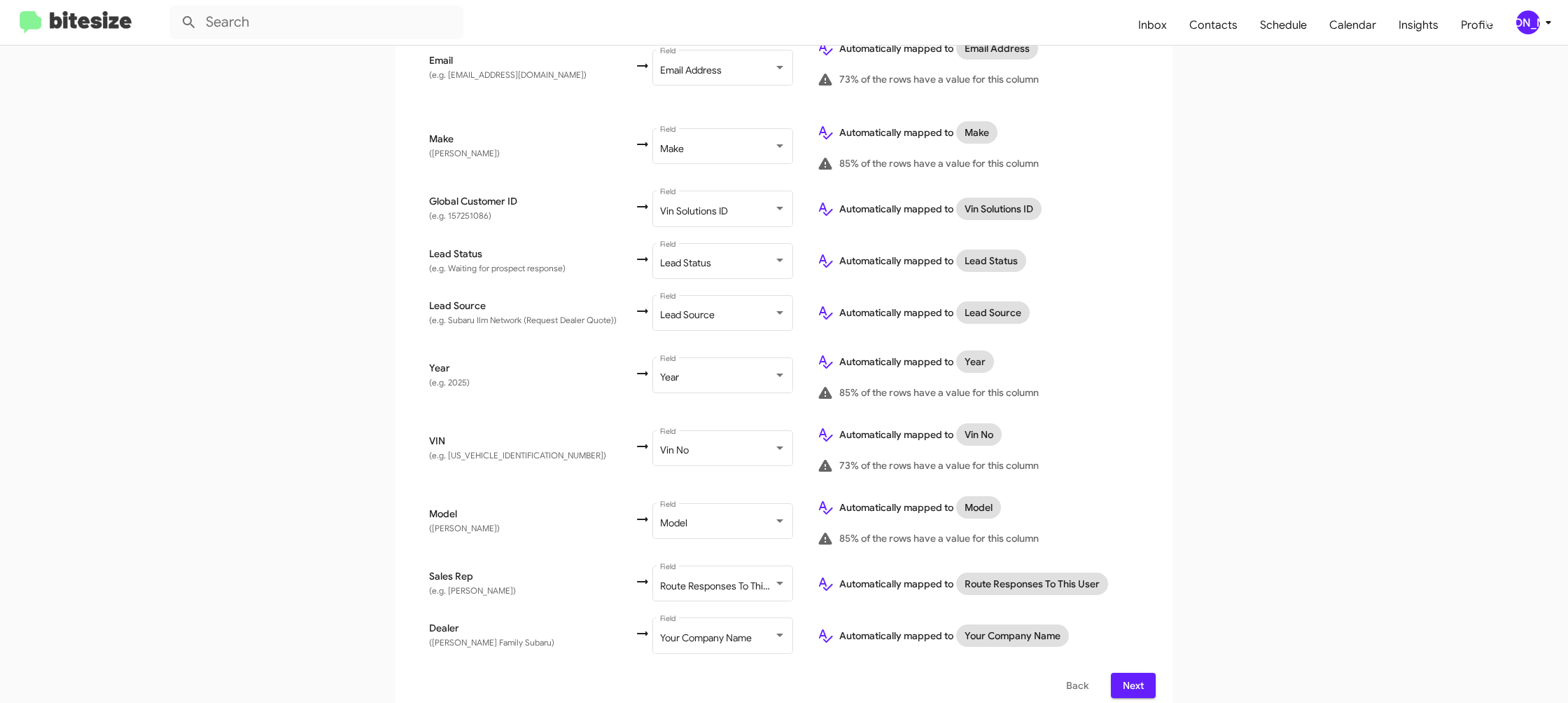
click at [1142, 687] on div "Select File To import contacts, you need to provide the data in a CSV file form…" at bounding box center [784, 146] width 777 height 1137
click at [1142, 673] on span "Next" at bounding box center [1134, 685] width 23 height 26
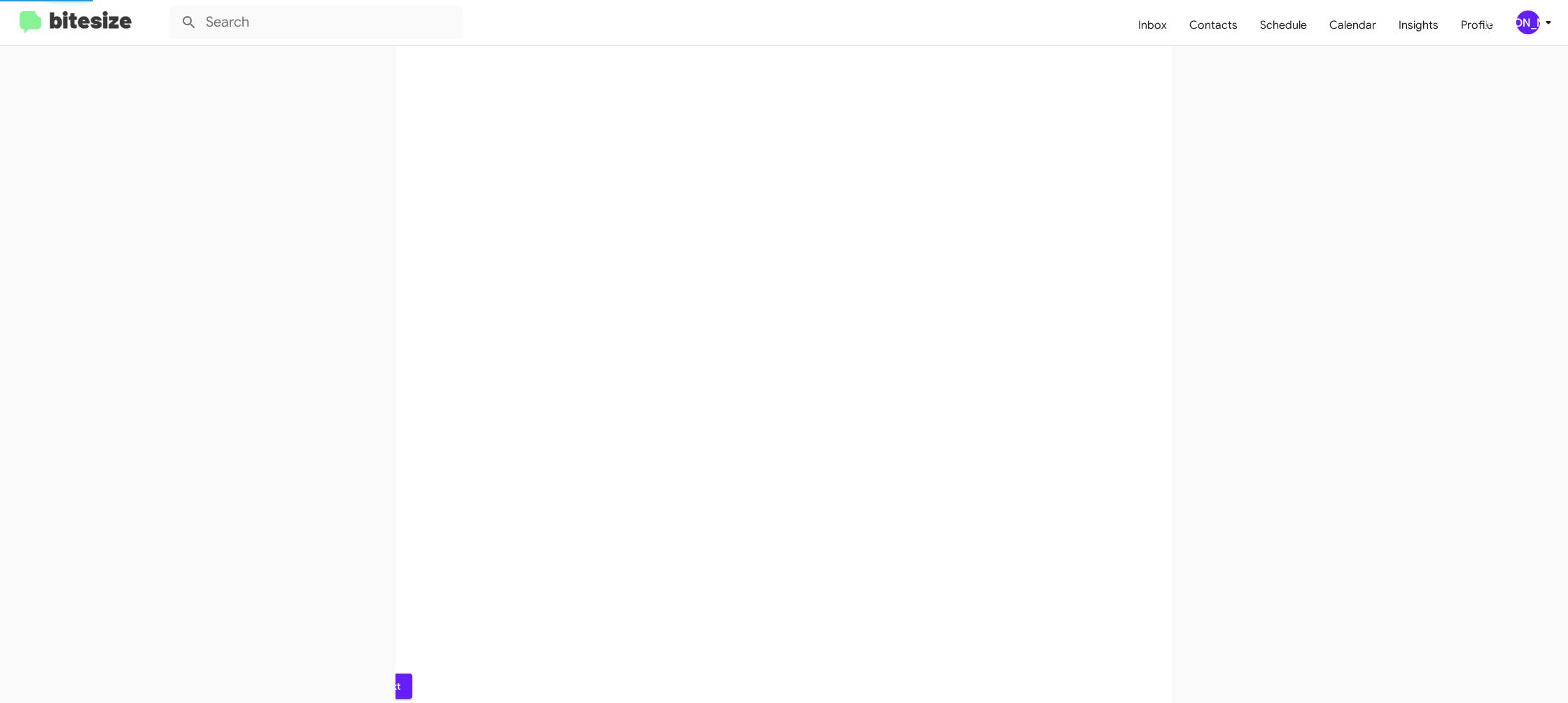
scroll to position [0, 0]
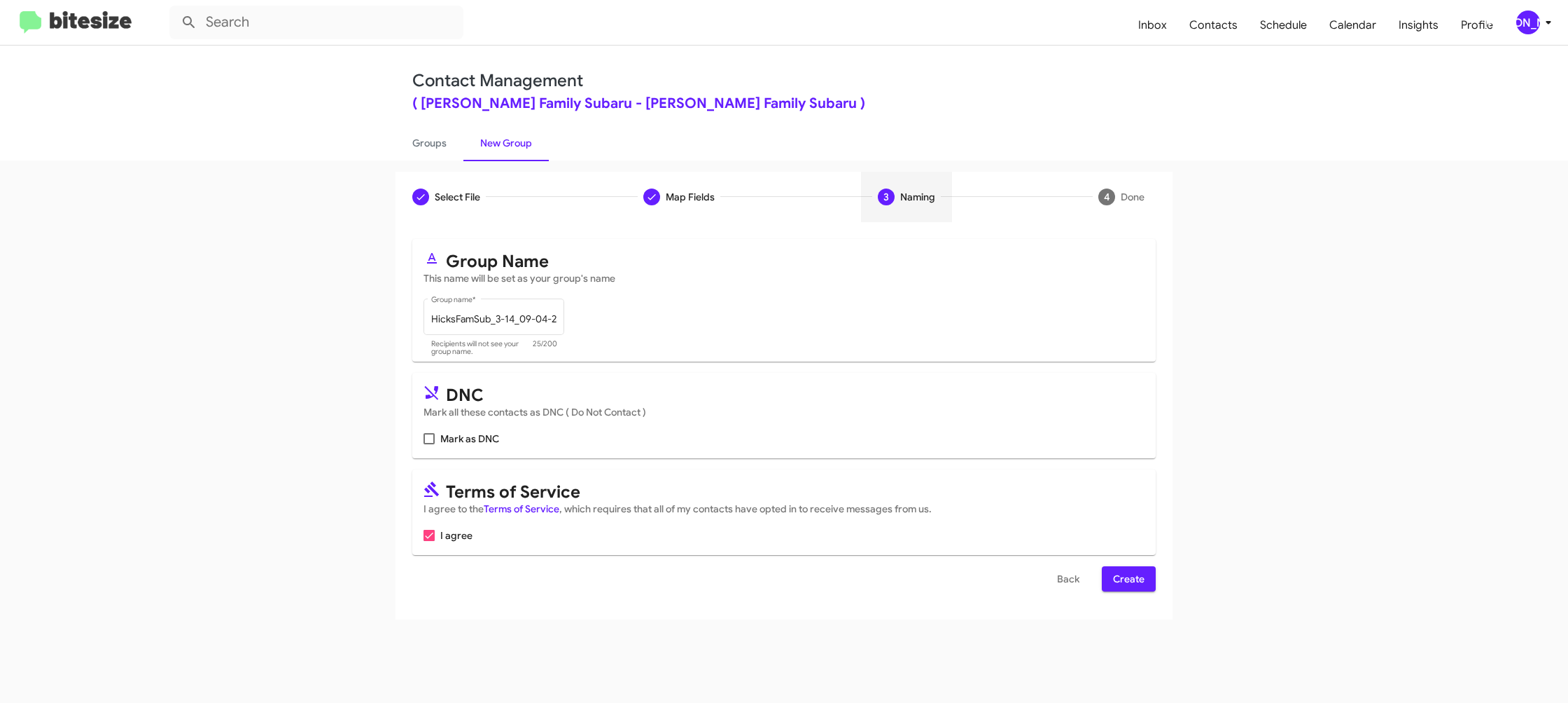
click at [1150, 583] on button "Create" at bounding box center [1128, 578] width 54 height 26
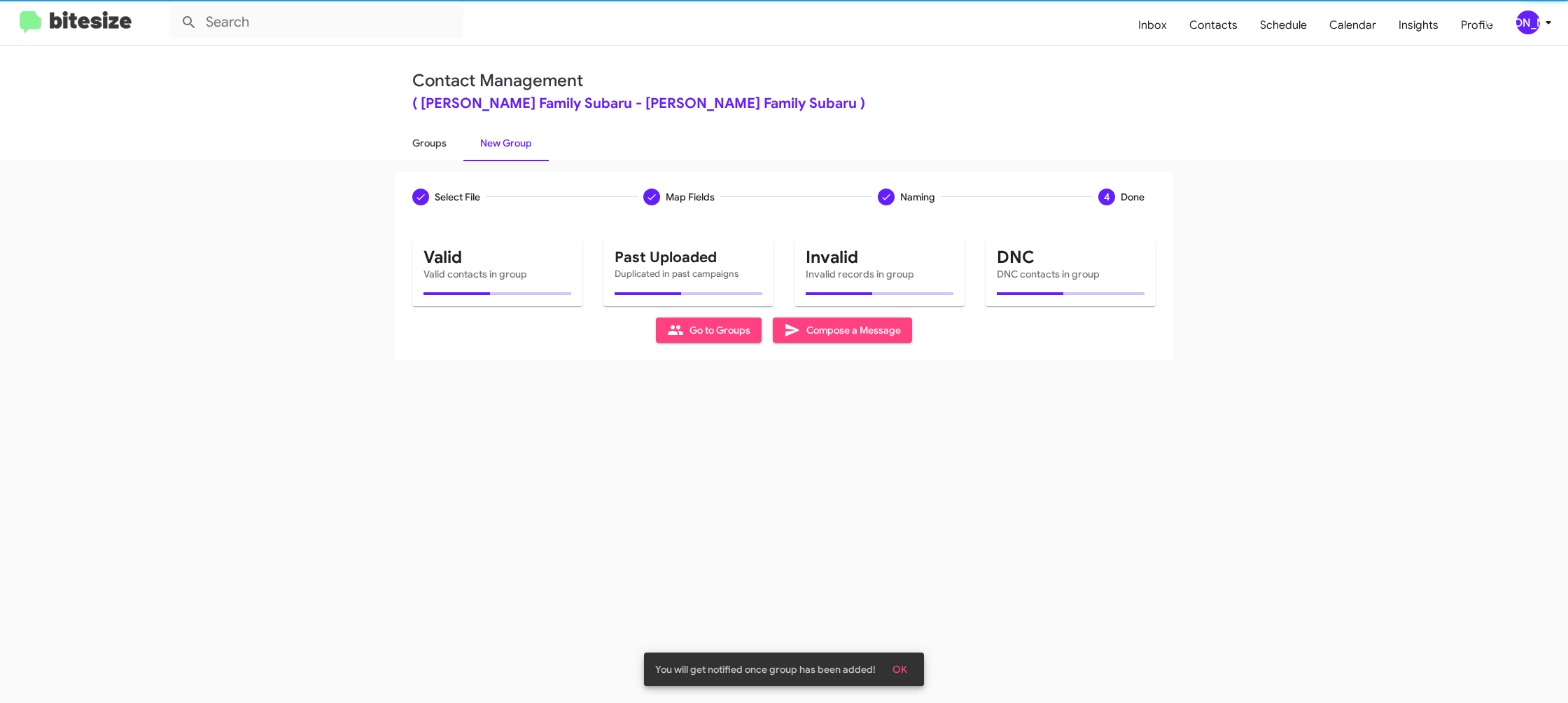
click at [435, 158] on link "Groups" at bounding box center [429, 143] width 68 height 36
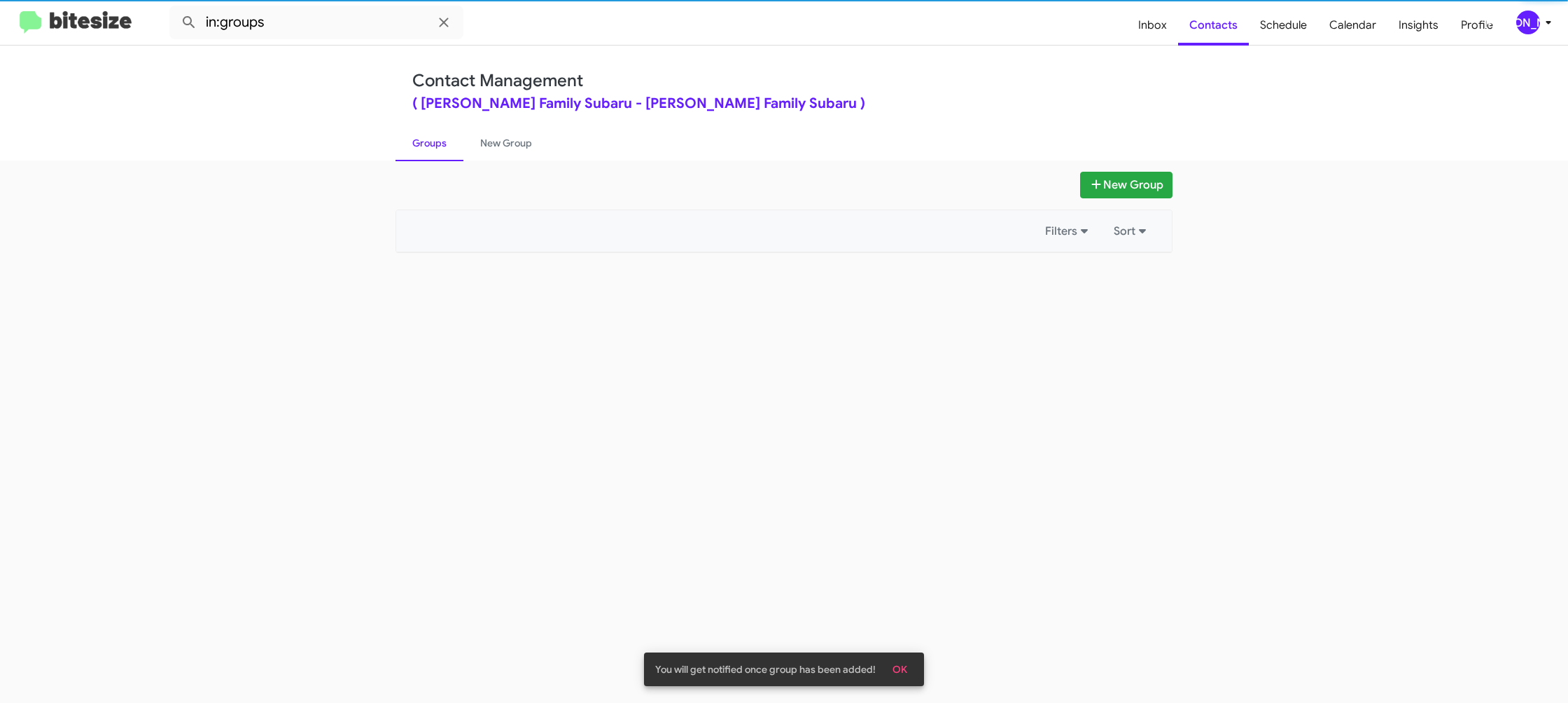
click at [435, 158] on link "Groups" at bounding box center [429, 143] width 68 height 36
drag, startPoint x: 435, startPoint y: 158, endPoint x: 430, endPoint y: 168, distance: 11.2
click at [433, 158] on link "Groups" at bounding box center [429, 143] width 68 height 36
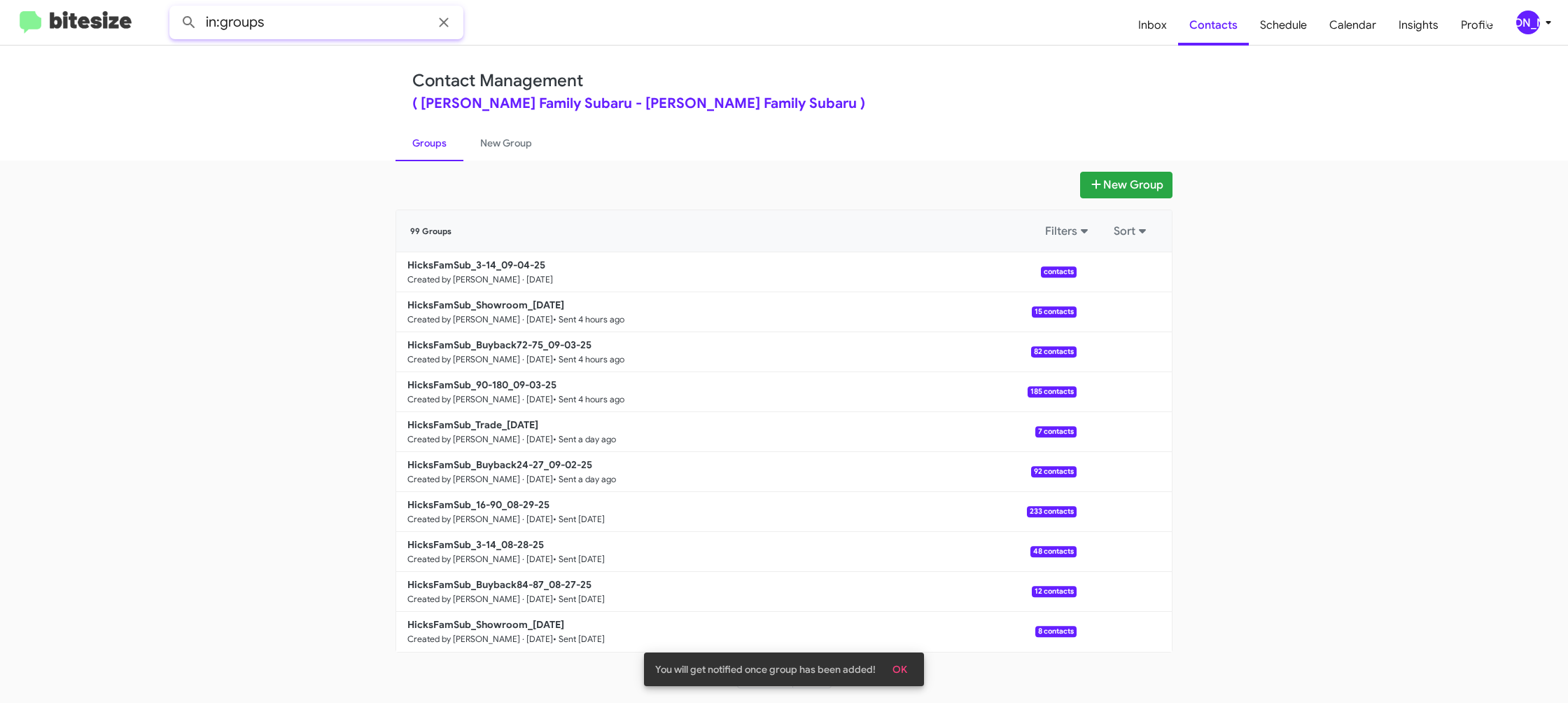
click at [354, 22] on input "in:groups" at bounding box center [316, 23] width 294 height 34
type input "in:groups 3-14"
click at [175, 9] on button at bounding box center [189, 23] width 28 height 28
click at [501, 149] on link "New Group" at bounding box center [506, 143] width 85 height 36
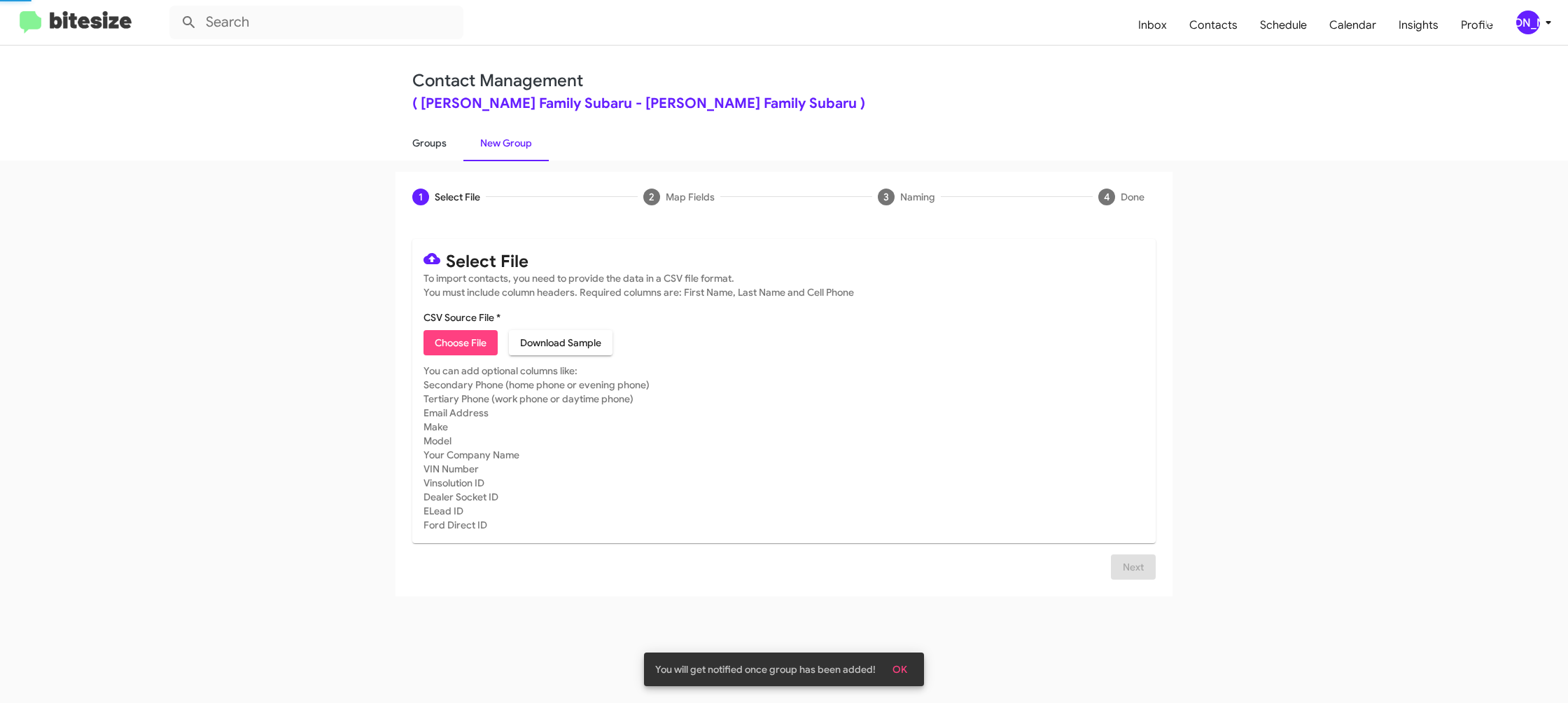
click at [432, 145] on link "Groups" at bounding box center [429, 143] width 68 height 36
type input "in:groups"
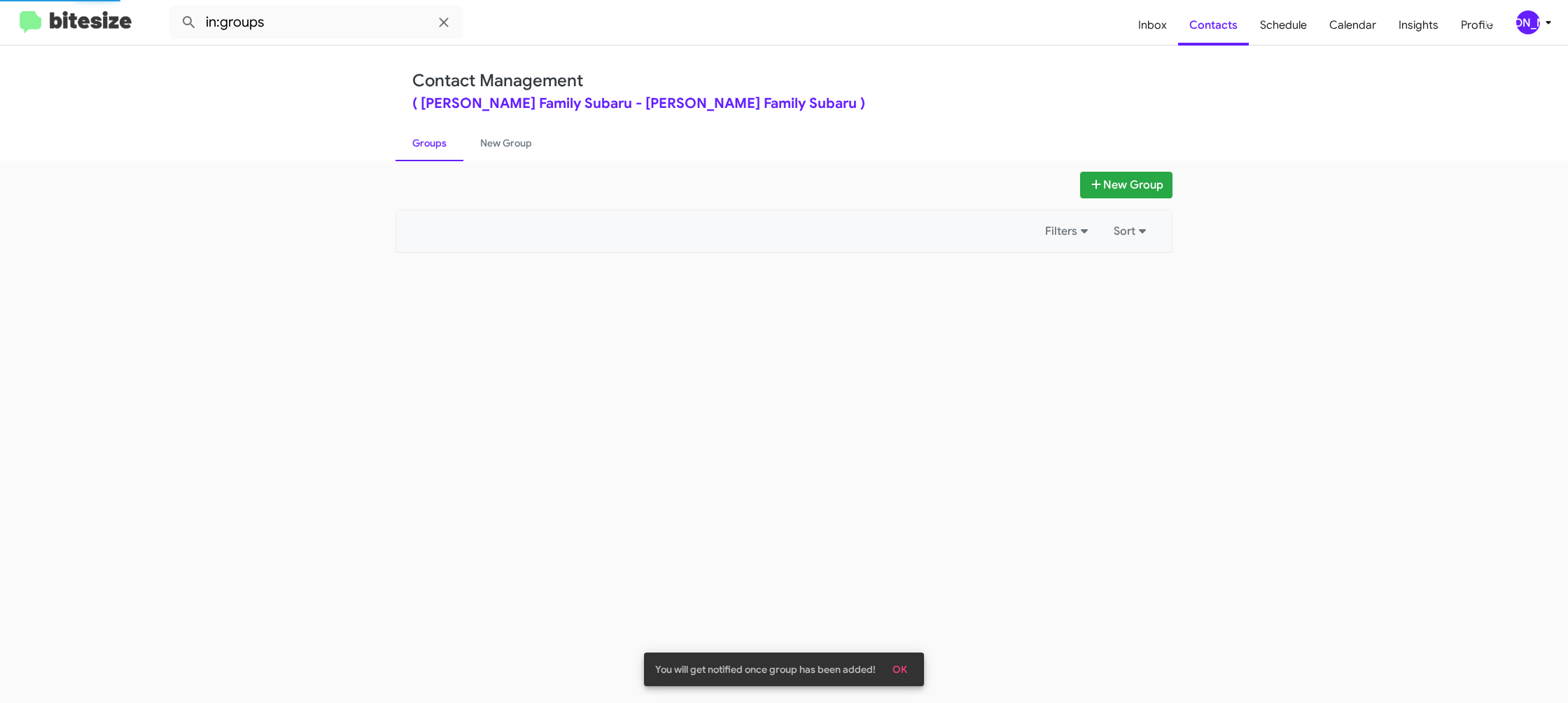
click at [432, 145] on link "Groups" at bounding box center [429, 143] width 68 height 36
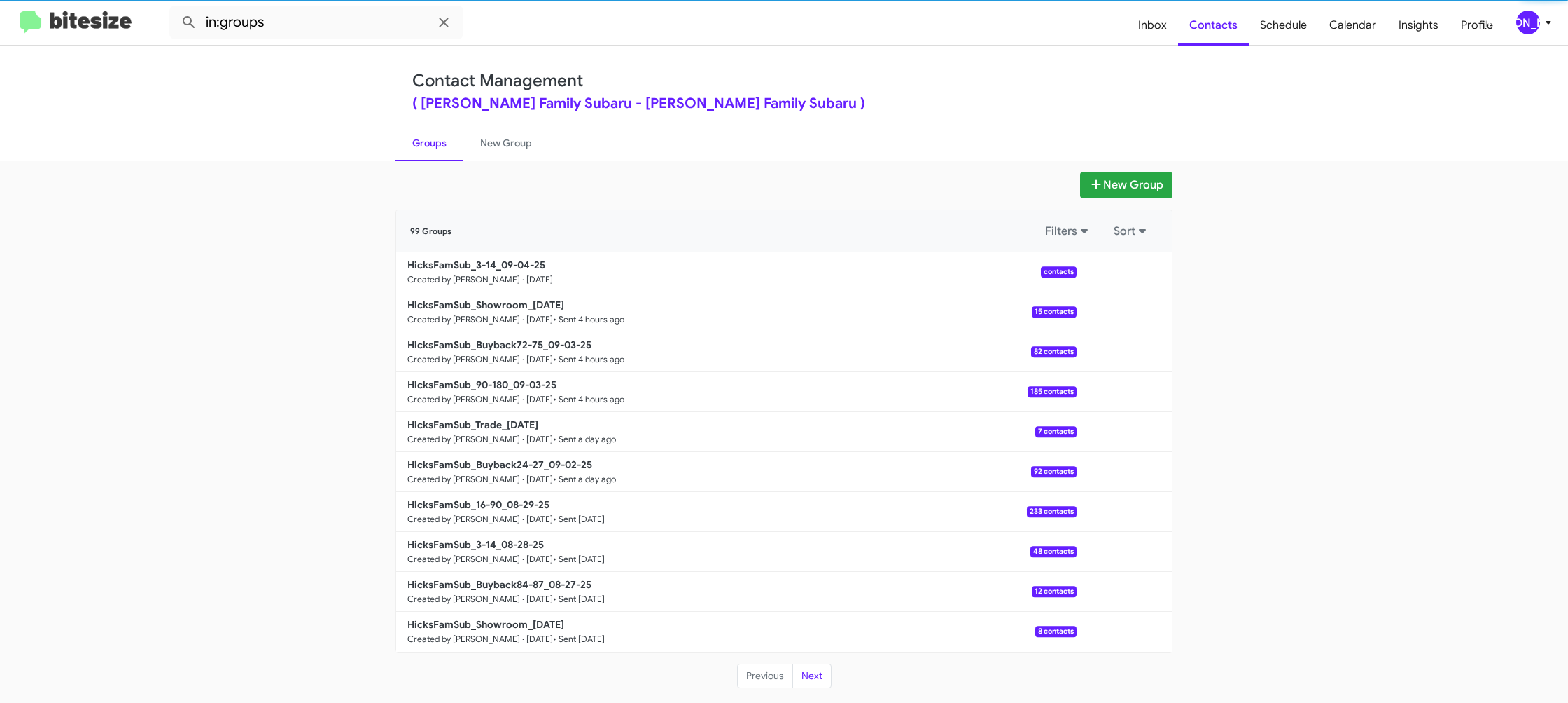
drag, startPoint x: 526, startPoint y: 142, endPoint x: 441, endPoint y: 143, distance: 85.0
click at [525, 142] on link "New Group" at bounding box center [506, 143] width 85 height 36
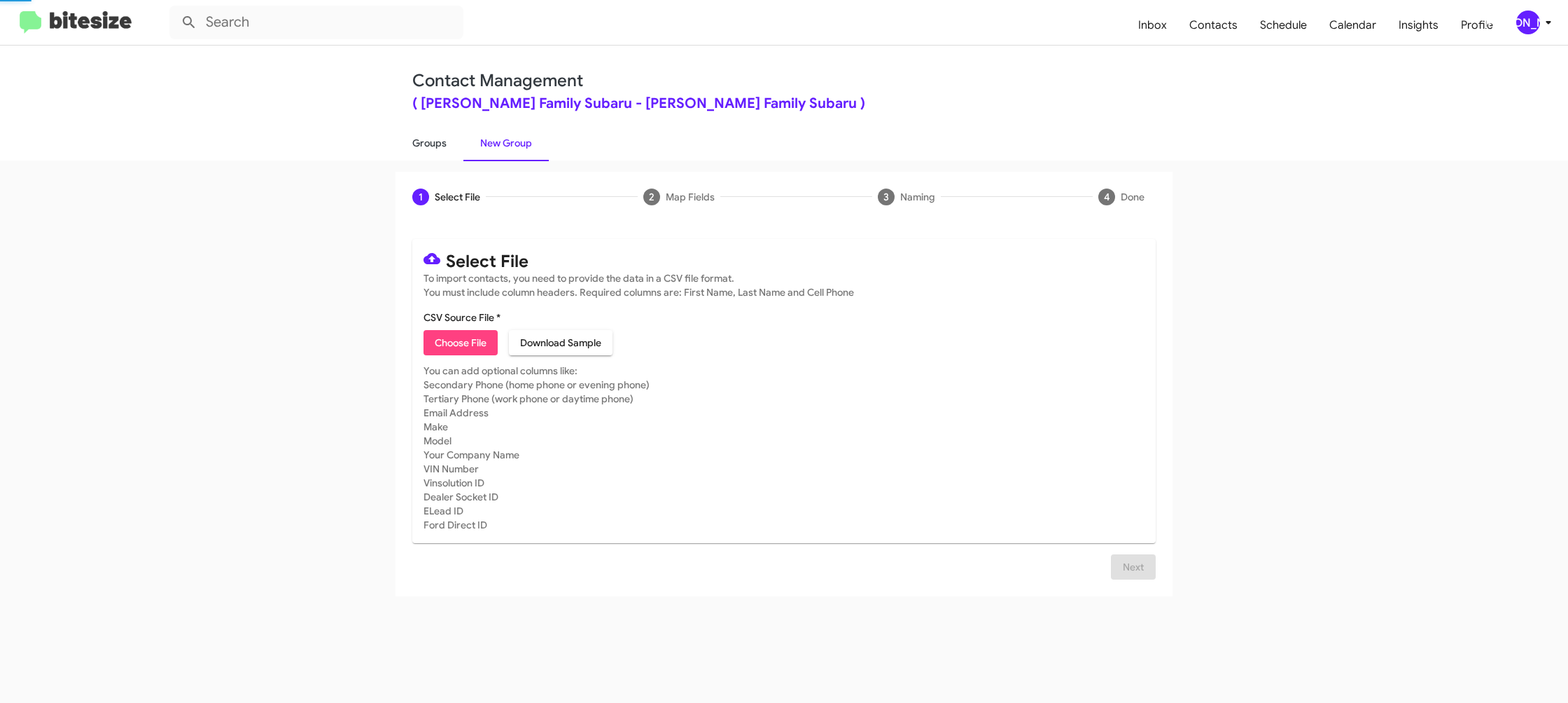
click at [440, 144] on link "Groups" at bounding box center [429, 143] width 68 height 36
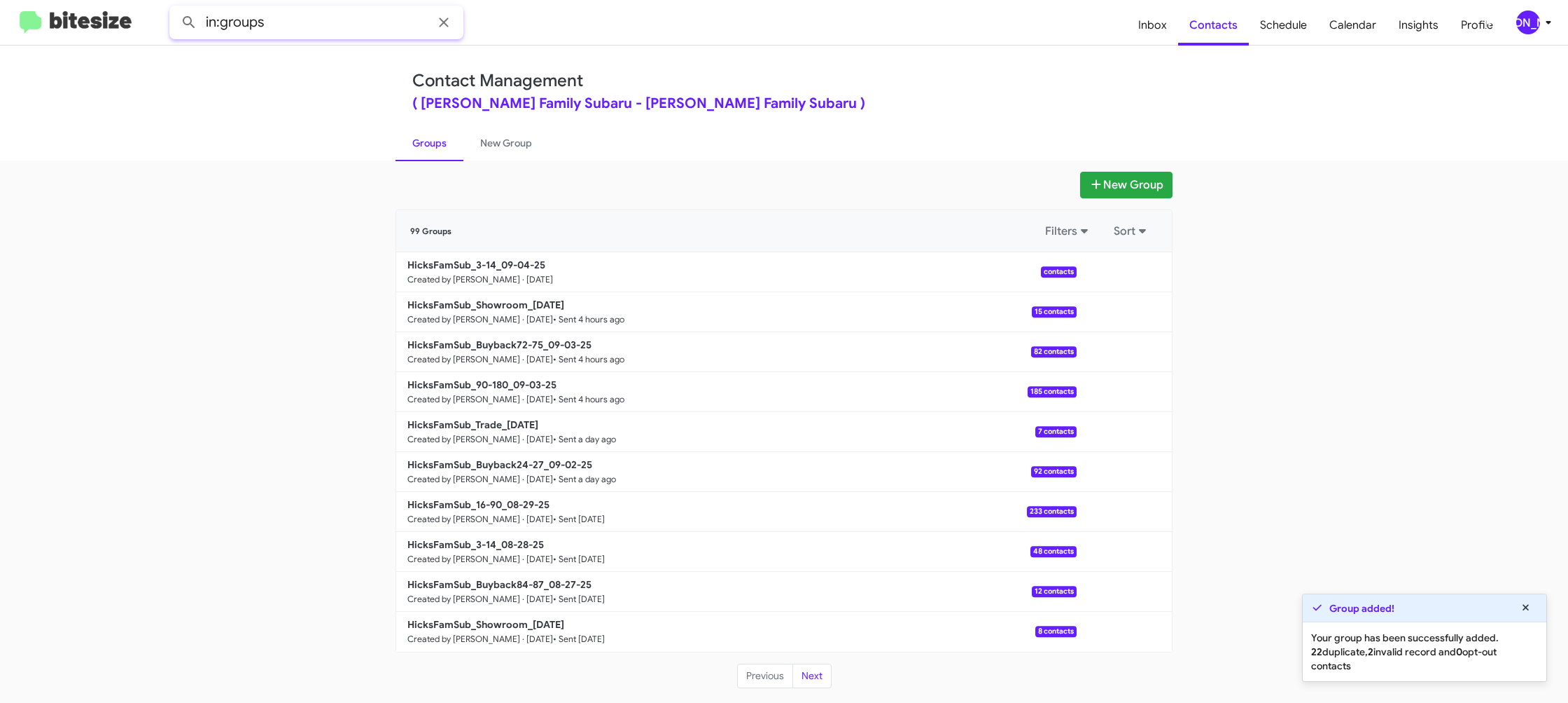
click at [347, 32] on input "in:groups" at bounding box center [316, 23] width 294 height 34
type input "in:groups 3-14"
click at [175, 9] on button at bounding box center [189, 23] width 28 height 28
click at [488, 147] on link "New Group" at bounding box center [506, 143] width 85 height 36
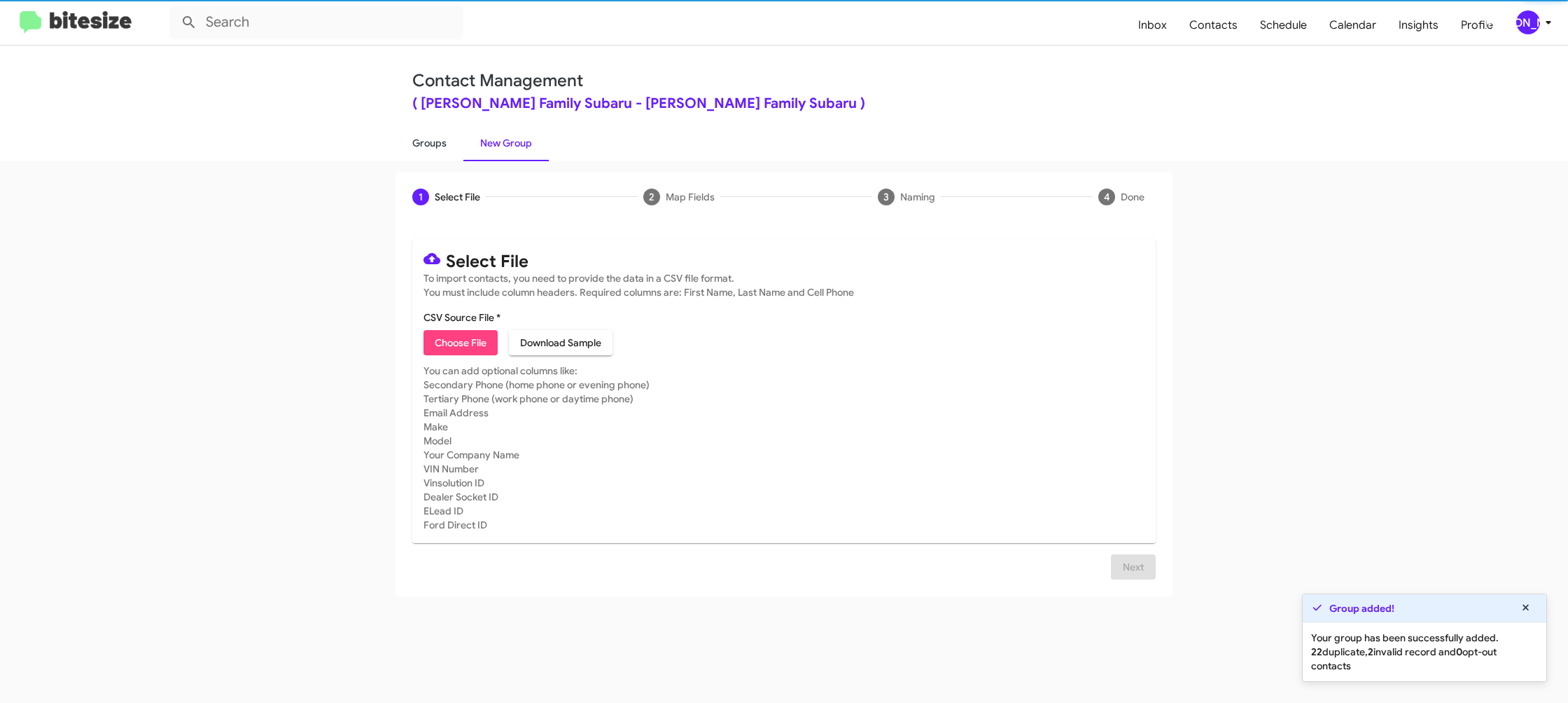
click at [444, 149] on link "Groups" at bounding box center [429, 143] width 68 height 36
type input "in:groups"
click at [444, 149] on link "Groups" at bounding box center [429, 143] width 68 height 36
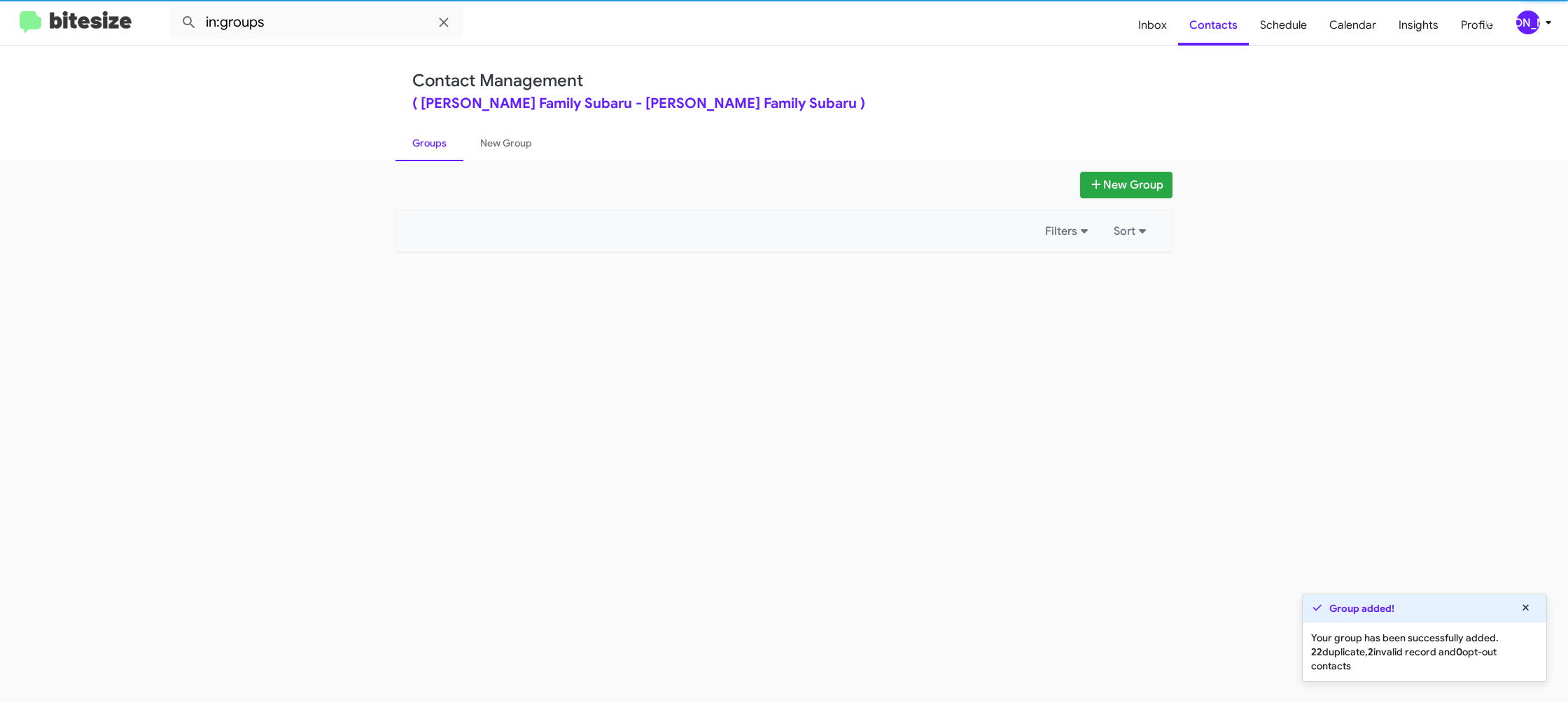
click at [444, 149] on link "Groups" at bounding box center [429, 143] width 68 height 36
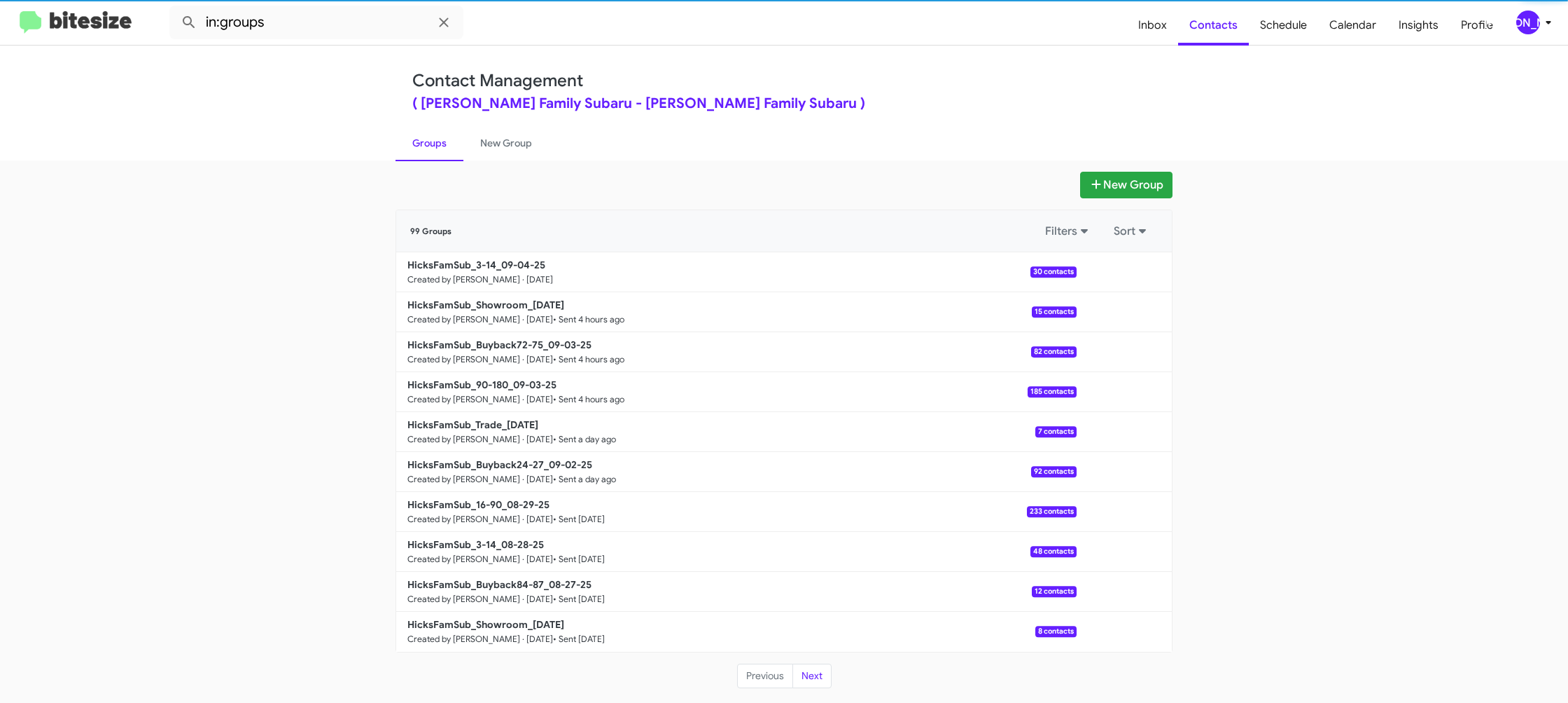
click at [444, 149] on link "Groups" at bounding box center [429, 143] width 68 height 36
drag, startPoint x: 444, startPoint y: 149, endPoint x: 651, endPoint y: 168, distance: 207.9
click at [444, 149] on link "Groups" at bounding box center [429, 143] width 68 height 36
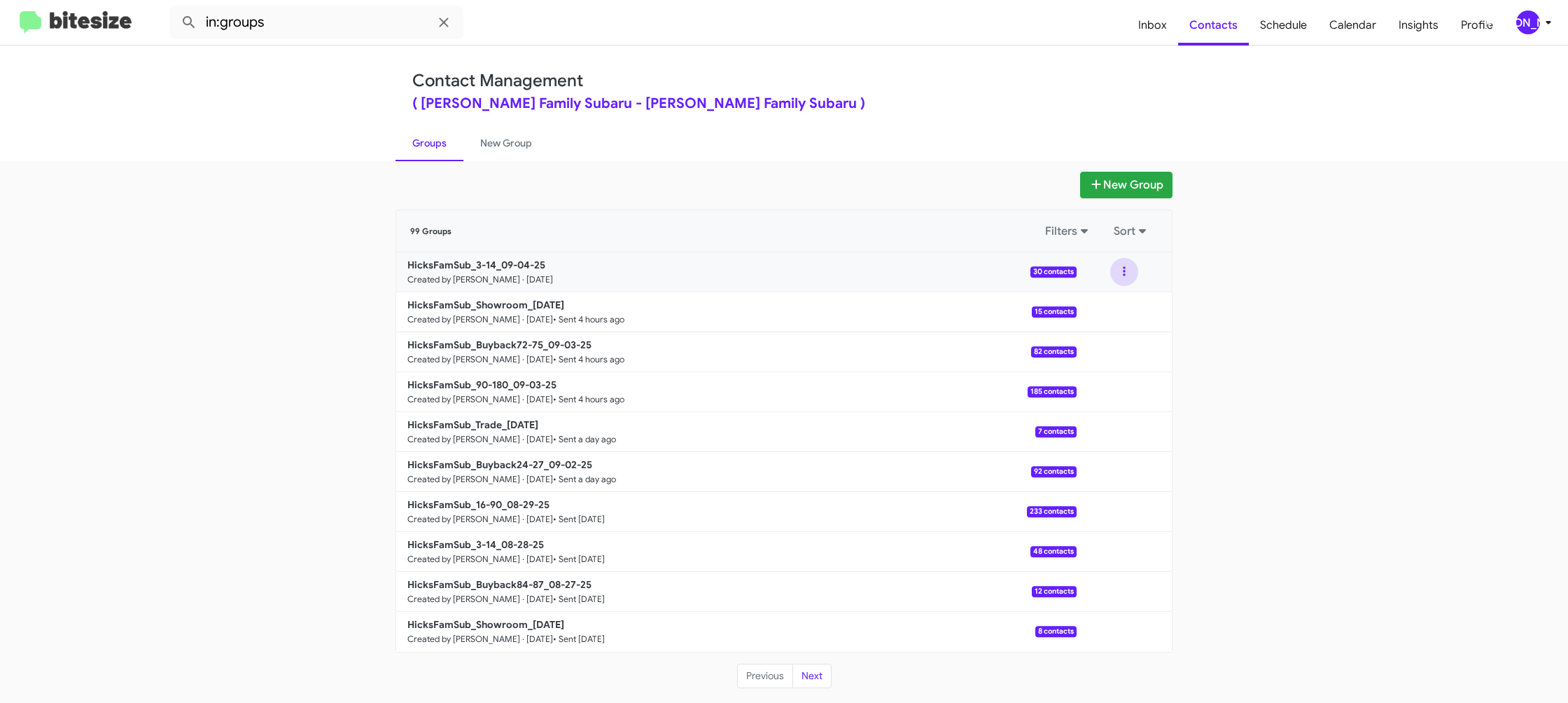
click at [1129, 277] on button at bounding box center [1124, 272] width 28 height 28
click at [1119, 304] on button "View contacts" at bounding box center [1082, 309] width 112 height 34
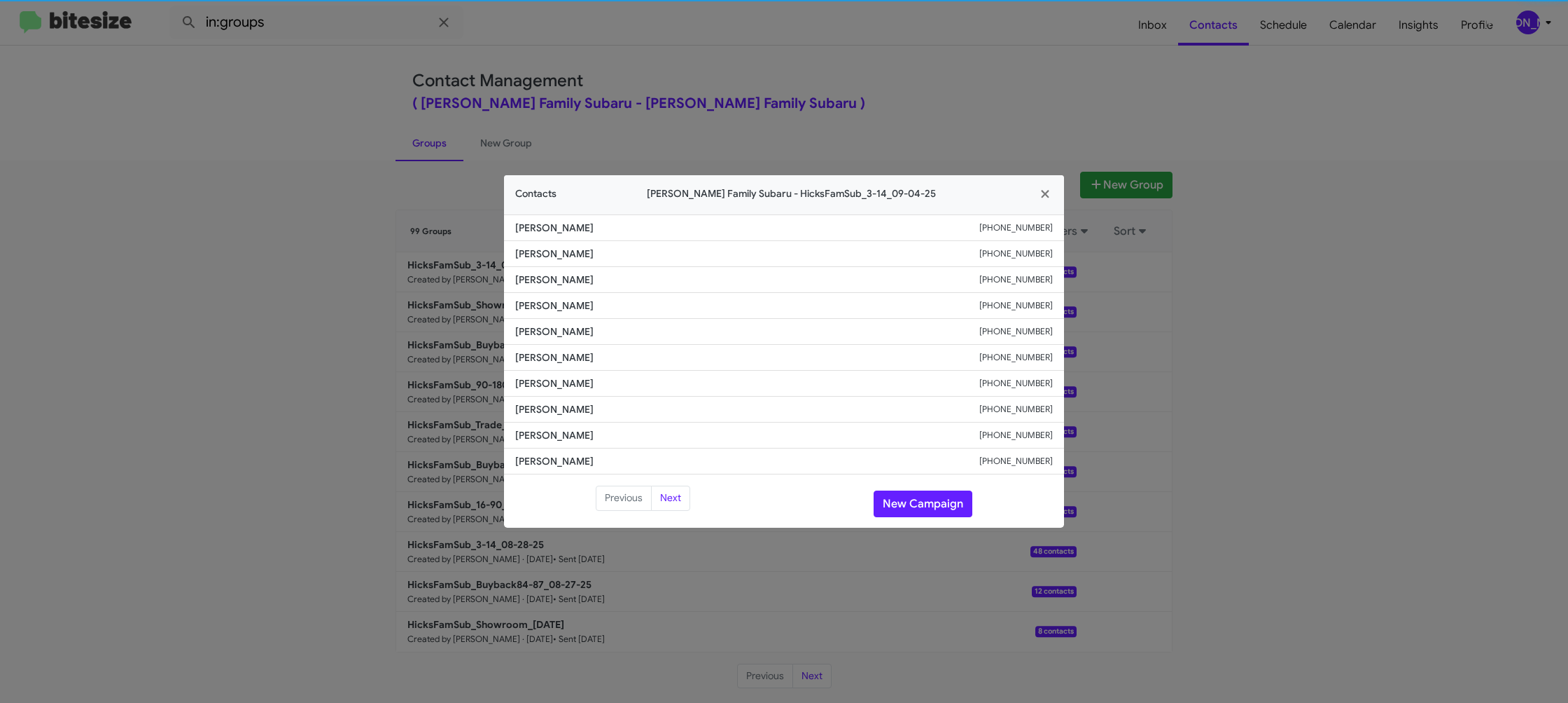
click at [542, 342] on li "Daniel Alcala +13615581970" at bounding box center [784, 331] width 560 height 26
copy span "Daniel Alcala"
click at [907, 499] on button "New Campaign" at bounding box center [923, 503] width 98 height 26
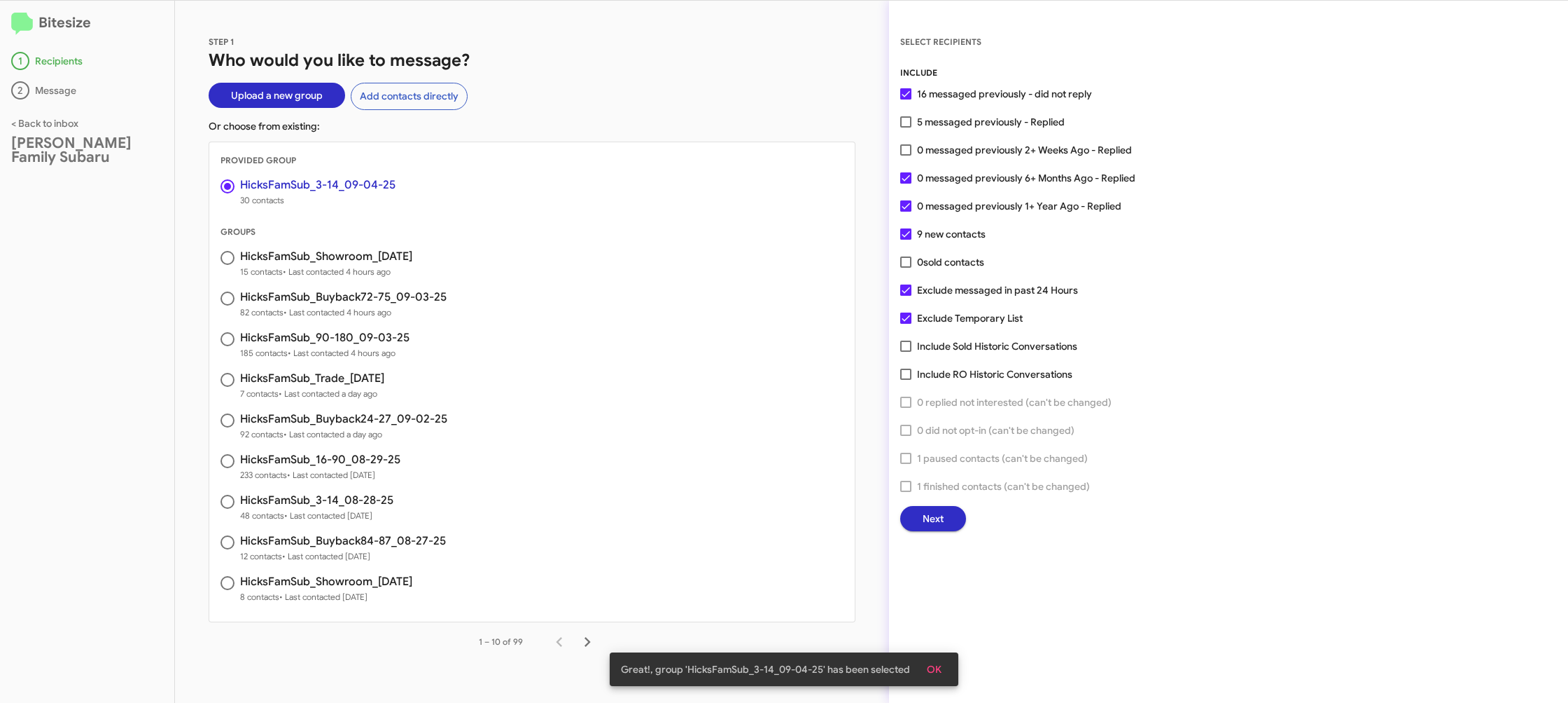
click at [940, 120] on span "5 messaged previously - Replied" at bounding box center [991, 122] width 148 height 17
click at [906, 128] on input "5 messaged previously - Replied" at bounding box center [905, 128] width 1 height 1
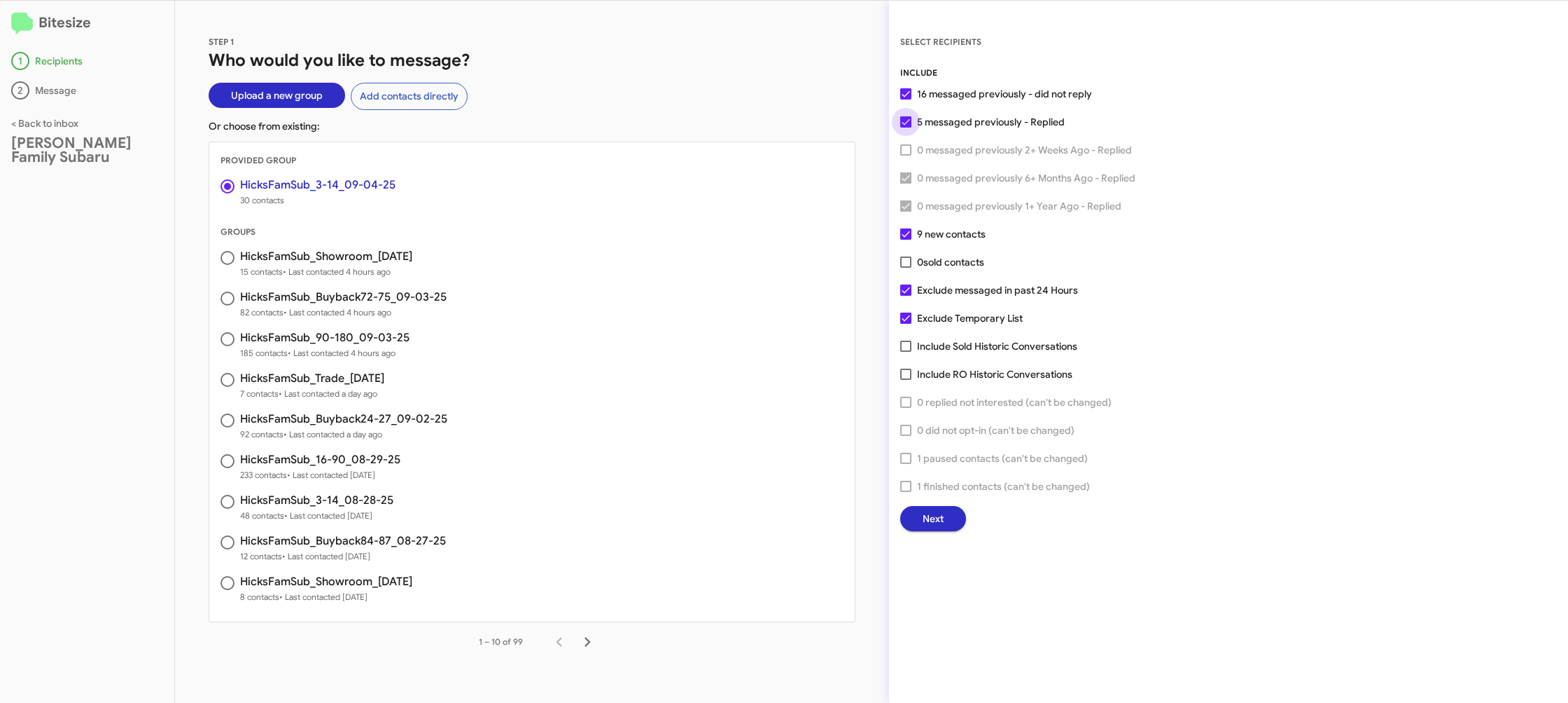
click at [950, 121] on span "5 messaged previously - Replied" at bounding box center [991, 122] width 148 height 17
click at [906, 128] on input "5 messaged previously - Replied" at bounding box center [905, 128] width 1 height 1
checkbox input "false"
click at [927, 512] on span "Next" at bounding box center [933, 518] width 21 height 26
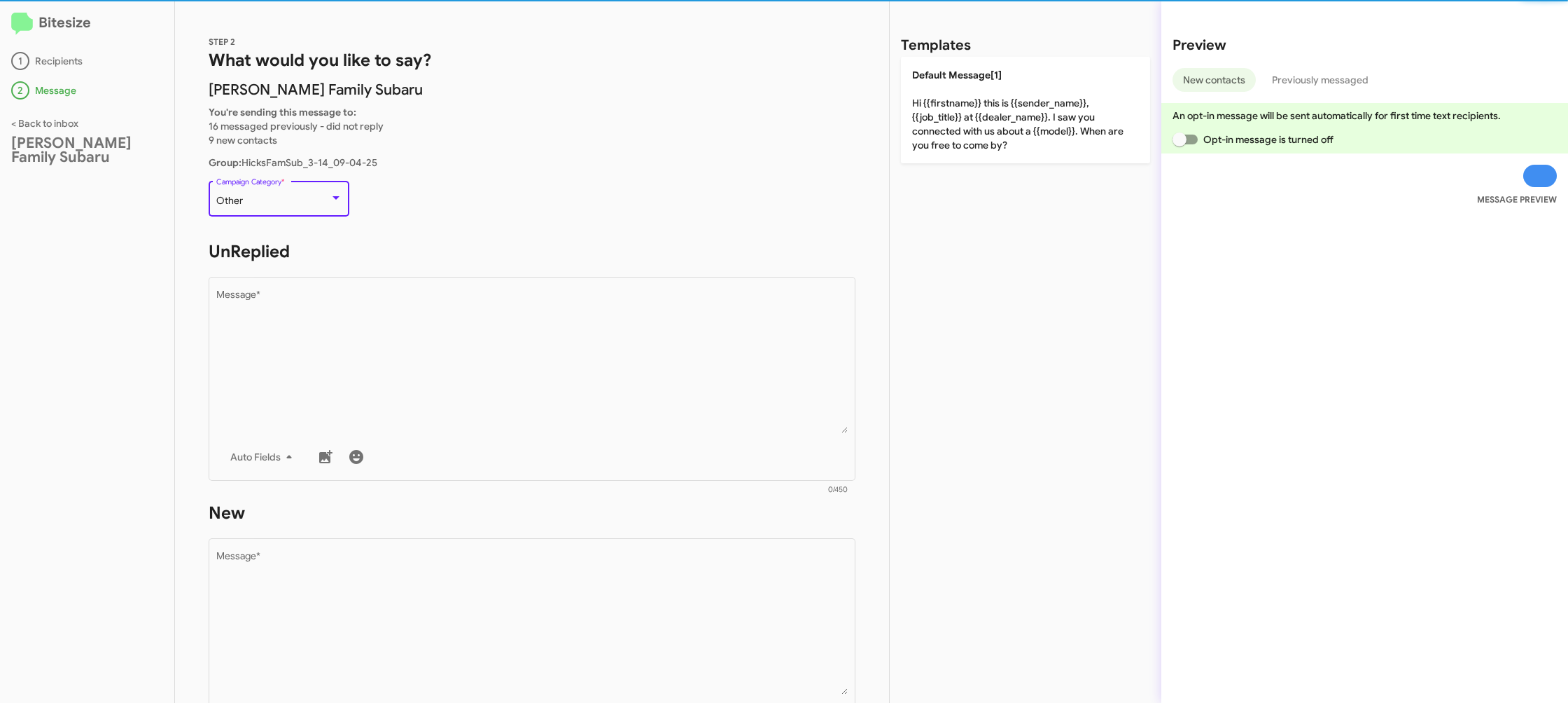
click at [309, 202] on div "Other" at bounding box center [273, 202] width 113 height 11
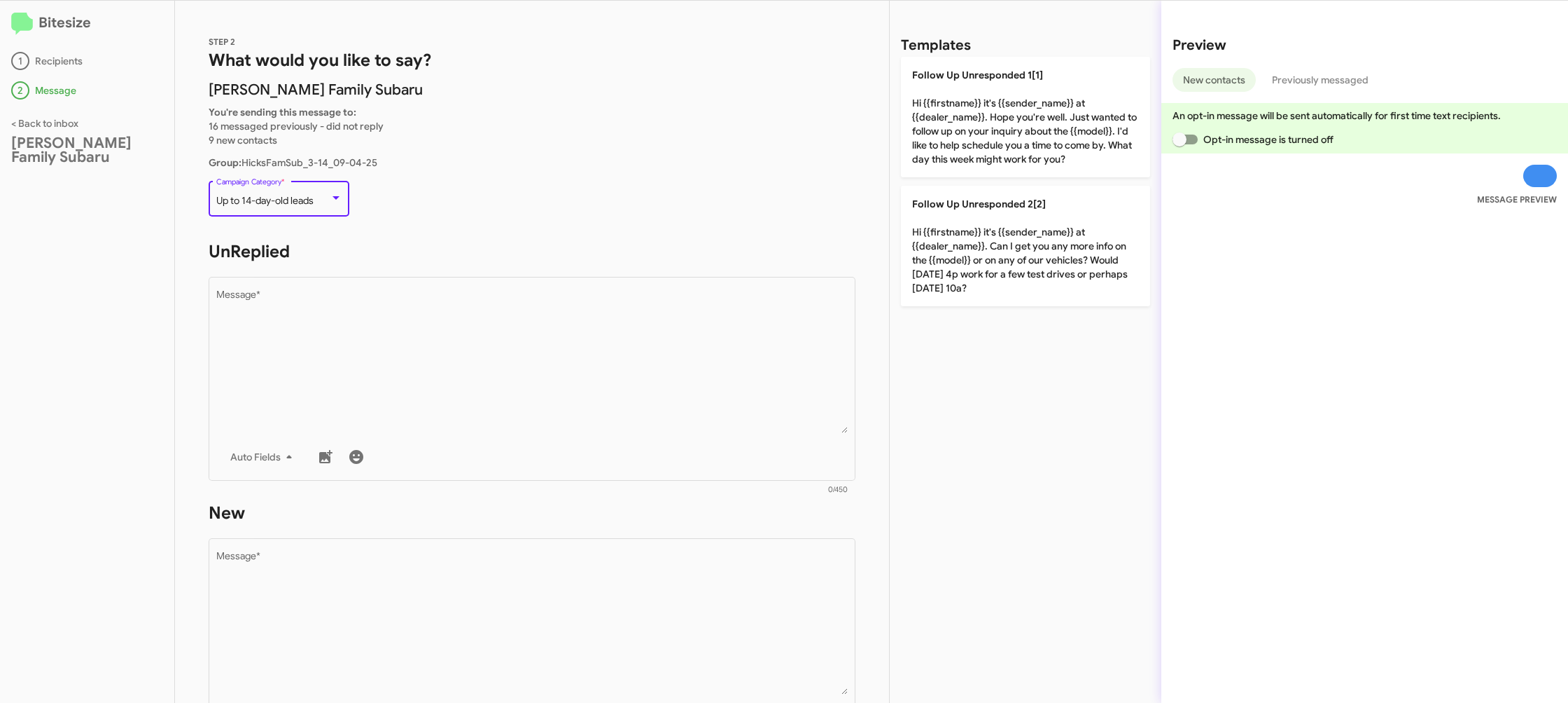
scroll to position [527, 0]
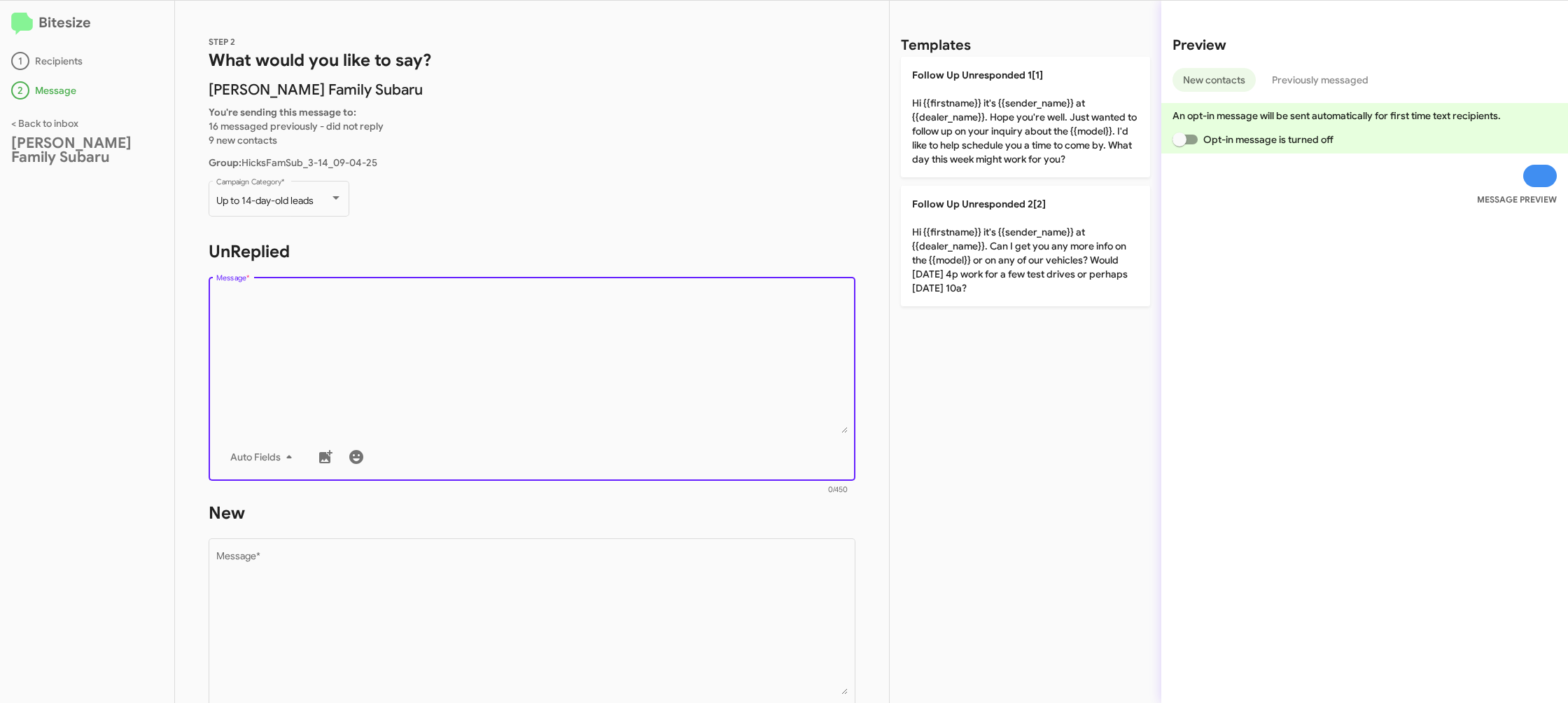
click at [462, 304] on textarea "Message *" at bounding box center [532, 361] width 633 height 143
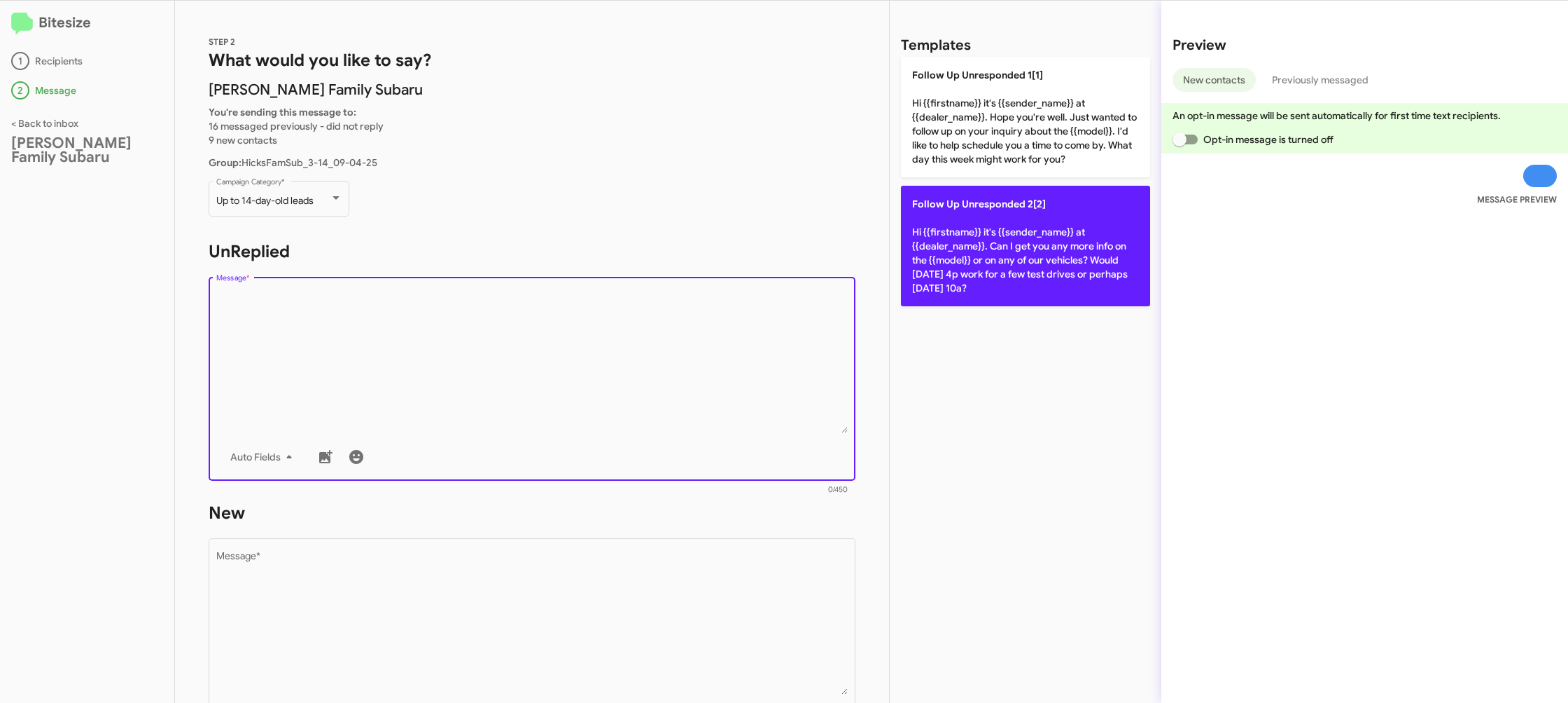
click at [1058, 246] on p "Follow Up Unresponded 2[2] Hi {{firstname}} it's {{sender_name}} at {{dealer_na…" at bounding box center [1026, 245] width 250 height 120
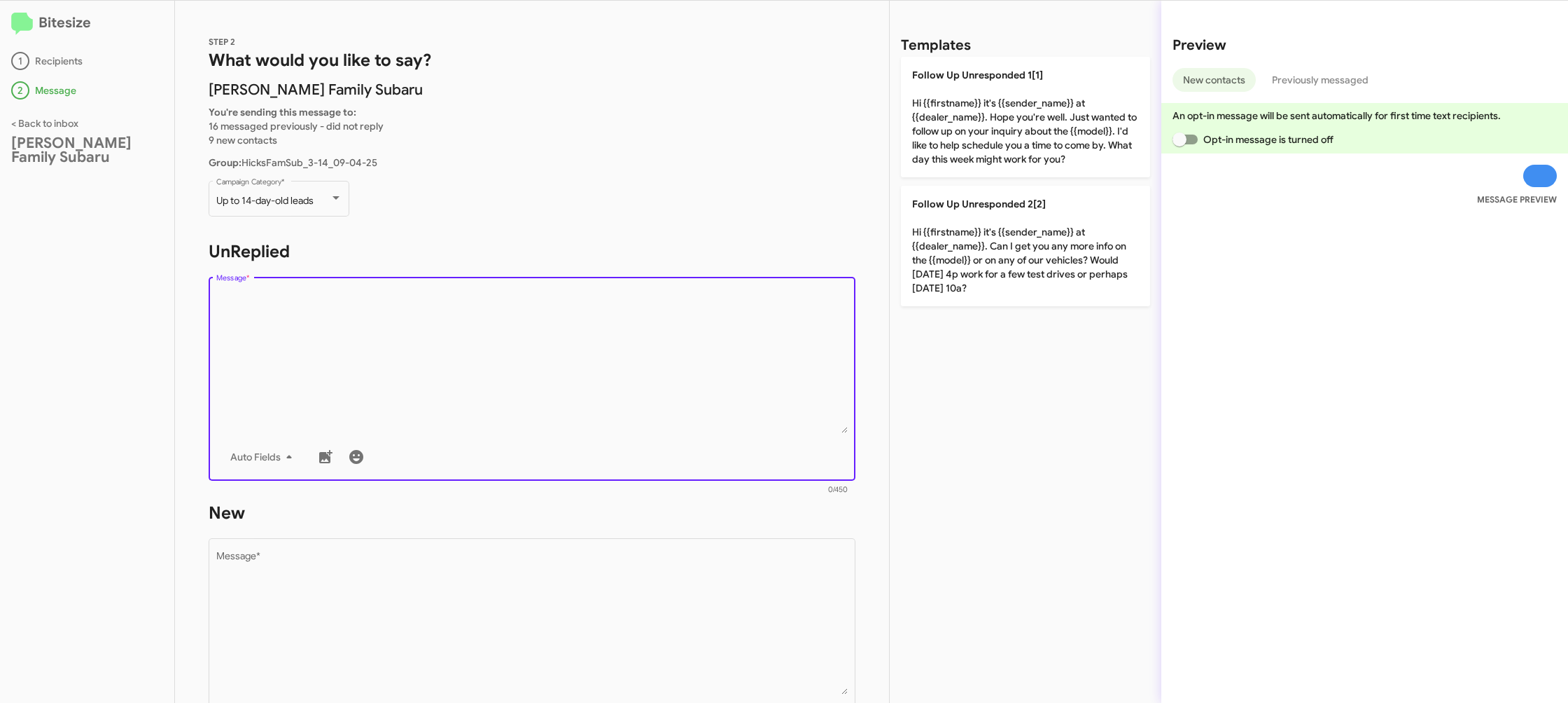
type textarea "Hi {{firstname}} it's {{sender_name}} at {{dealer_name}}. Can I get you any mor…"
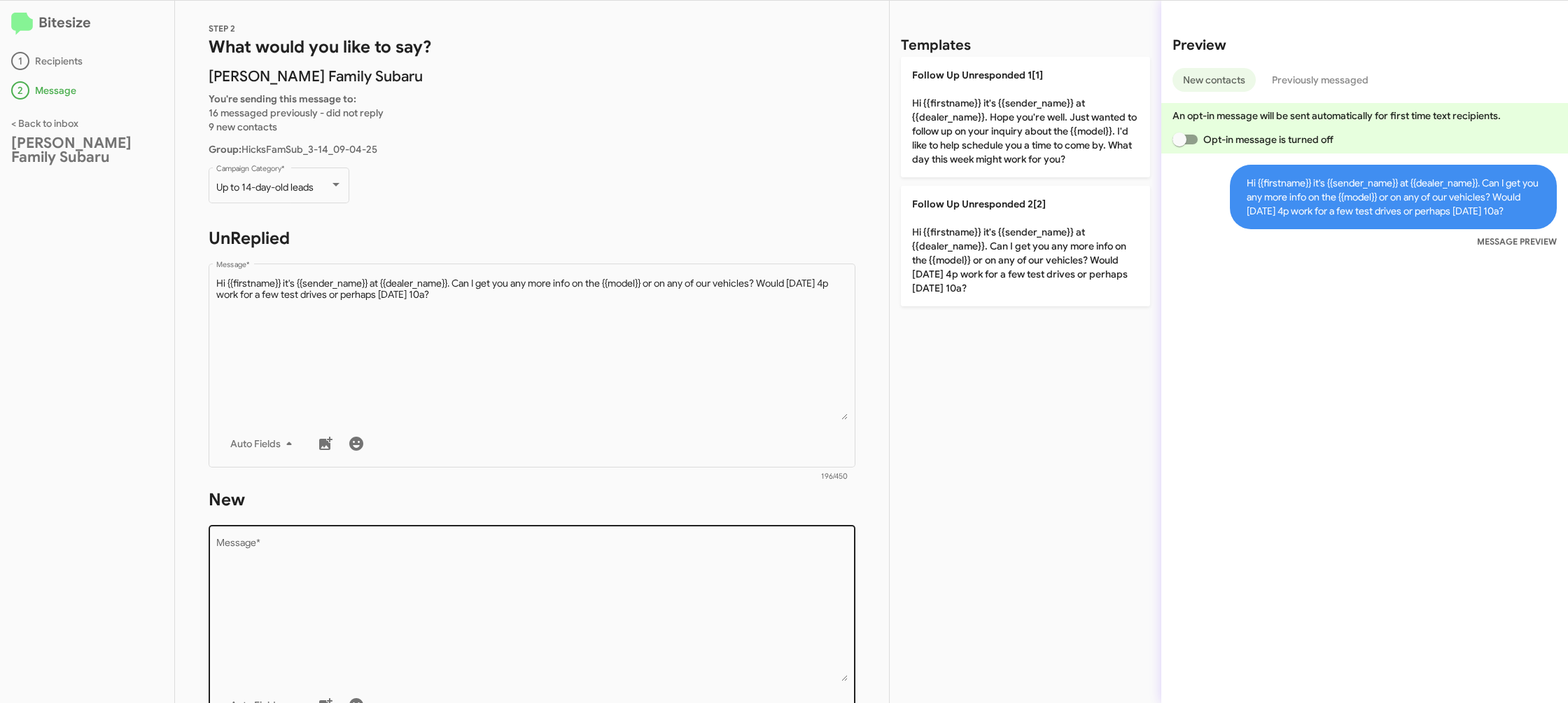
scroll to position [23, 0]
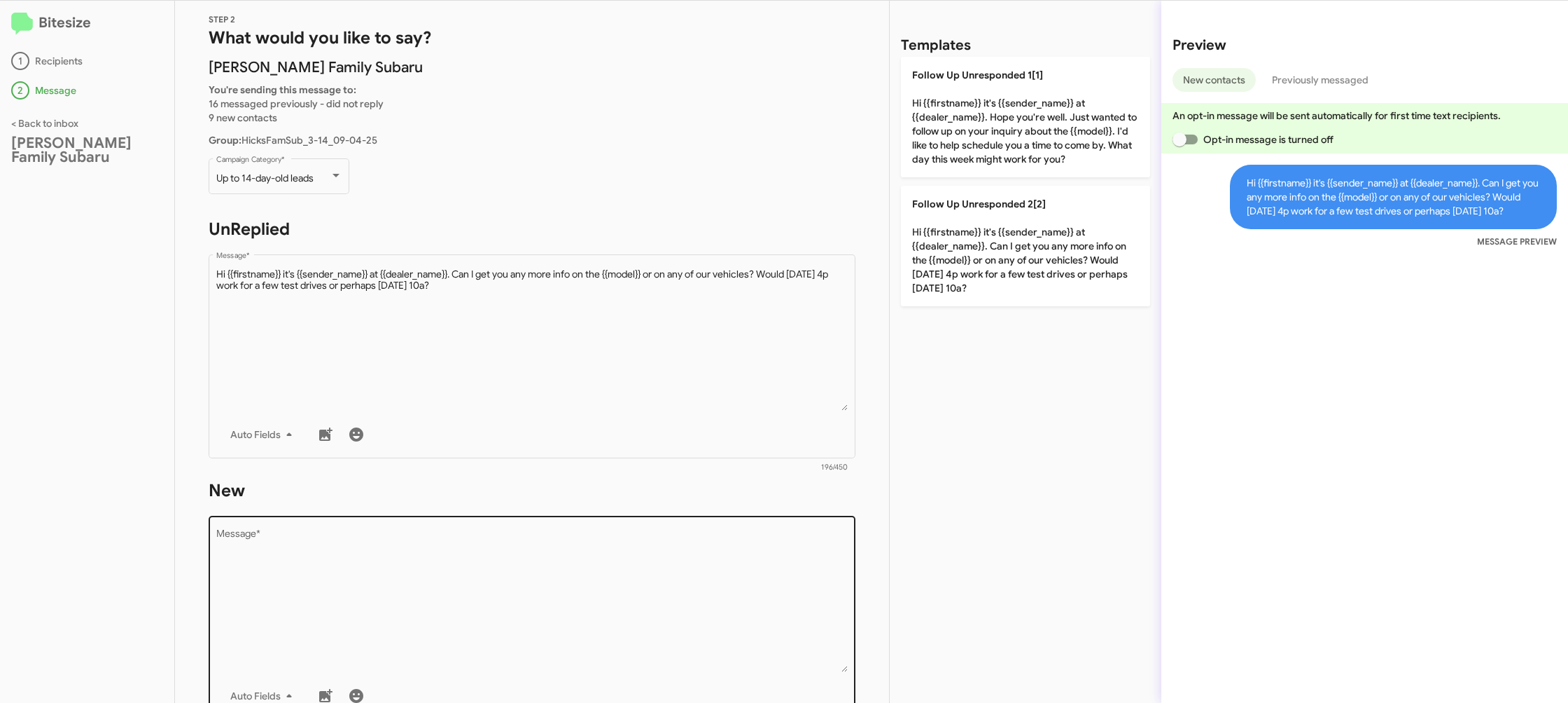
click at [720, 519] on div "Drop image here to insert Auto Fields Message *" at bounding box center [532, 616] width 633 height 206
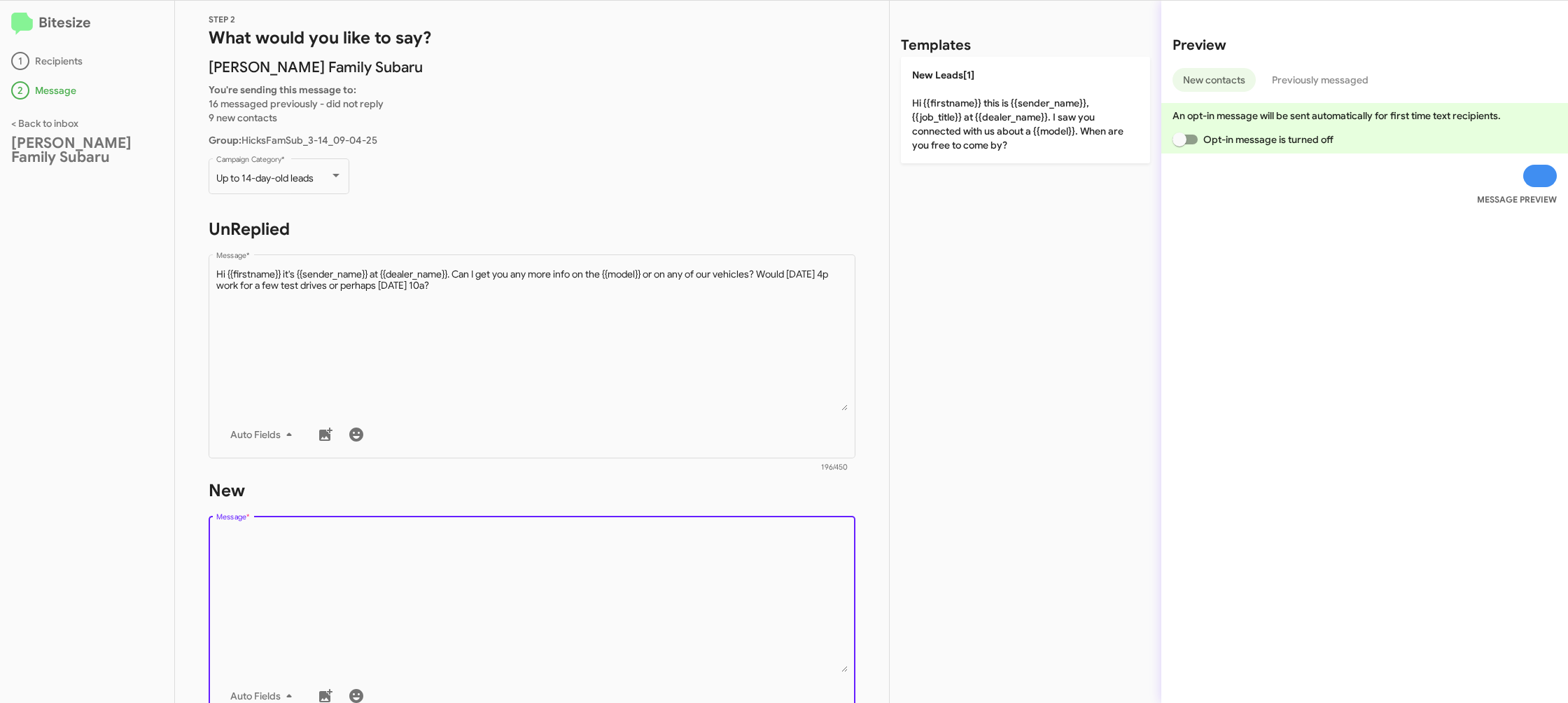
click at [713, 541] on textarea "Message *" at bounding box center [532, 600] width 633 height 143
drag, startPoint x: 713, startPoint y: 541, endPoint x: 885, endPoint y: 269, distance: 321.8
click at [753, 471] on div "STEP 2 What would you like to say? Hicks Family Subaru You're sending this mess…" at bounding box center [531, 352] width 714 height 702
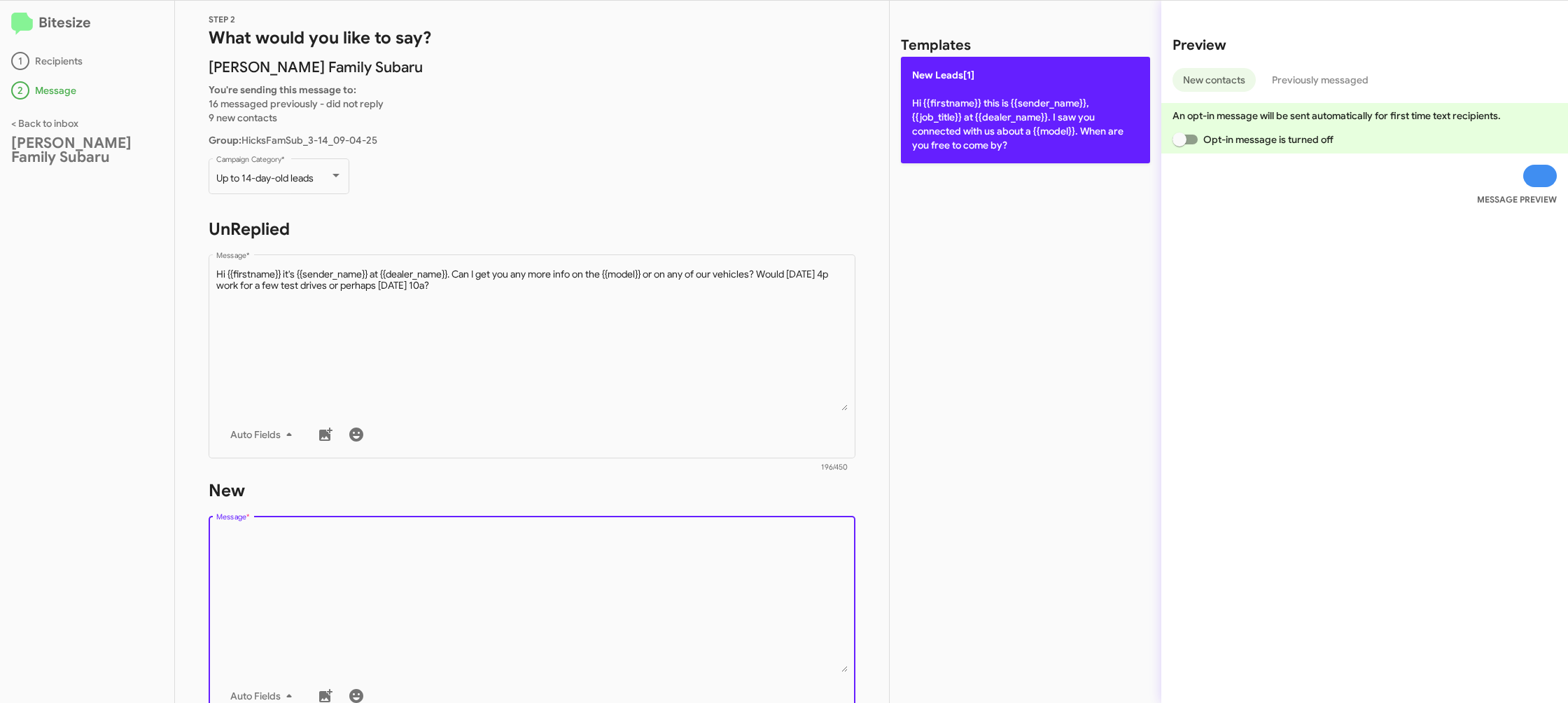
click at [955, 135] on p "New Leads[1] Hi {{firstname}} this is {{sender_name}}, {{job_title}} at {{deale…" at bounding box center [1026, 110] width 250 height 107
type textarea "Hi {{firstname}} this is {{sender_name}}, {{job_title}} at {{dealer_name}}. I s…"
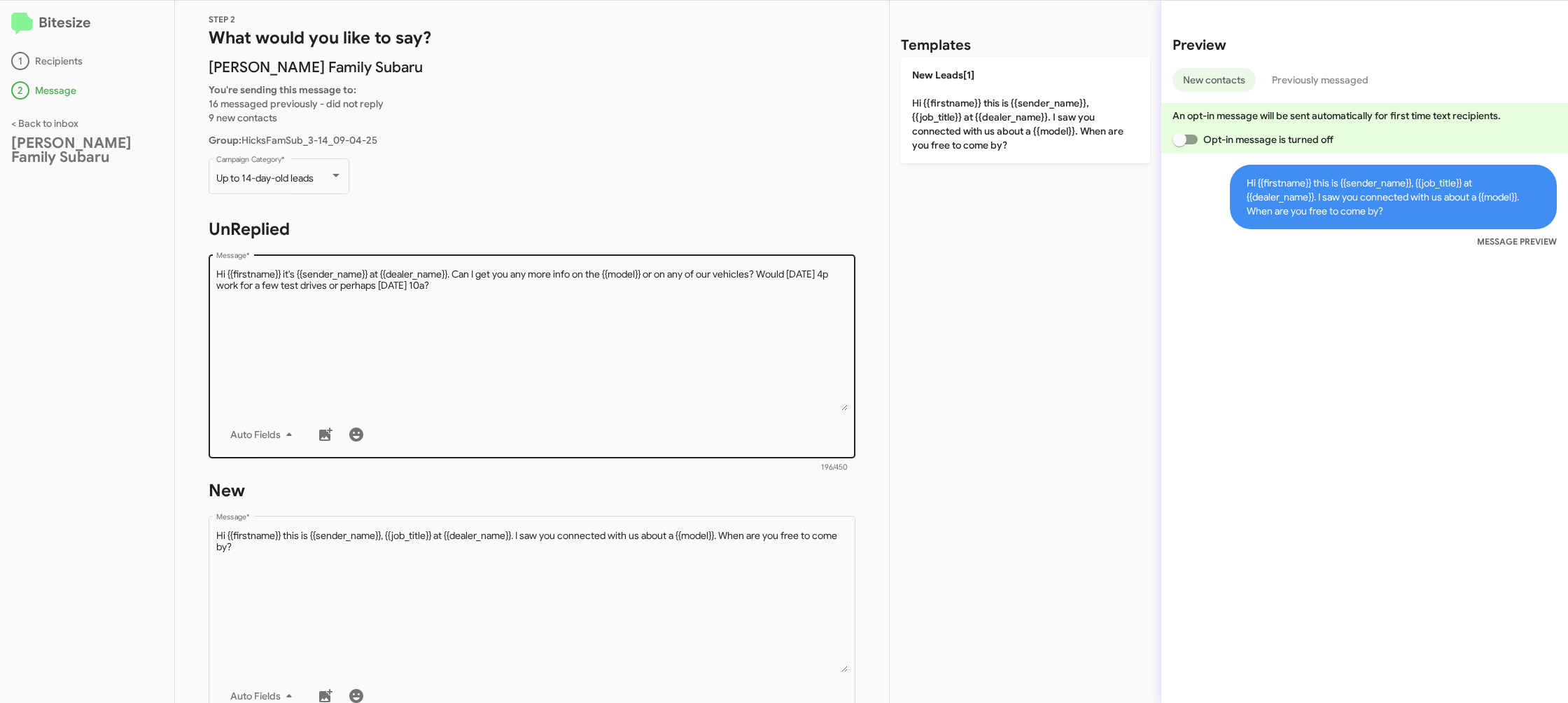
scroll to position [236, 0]
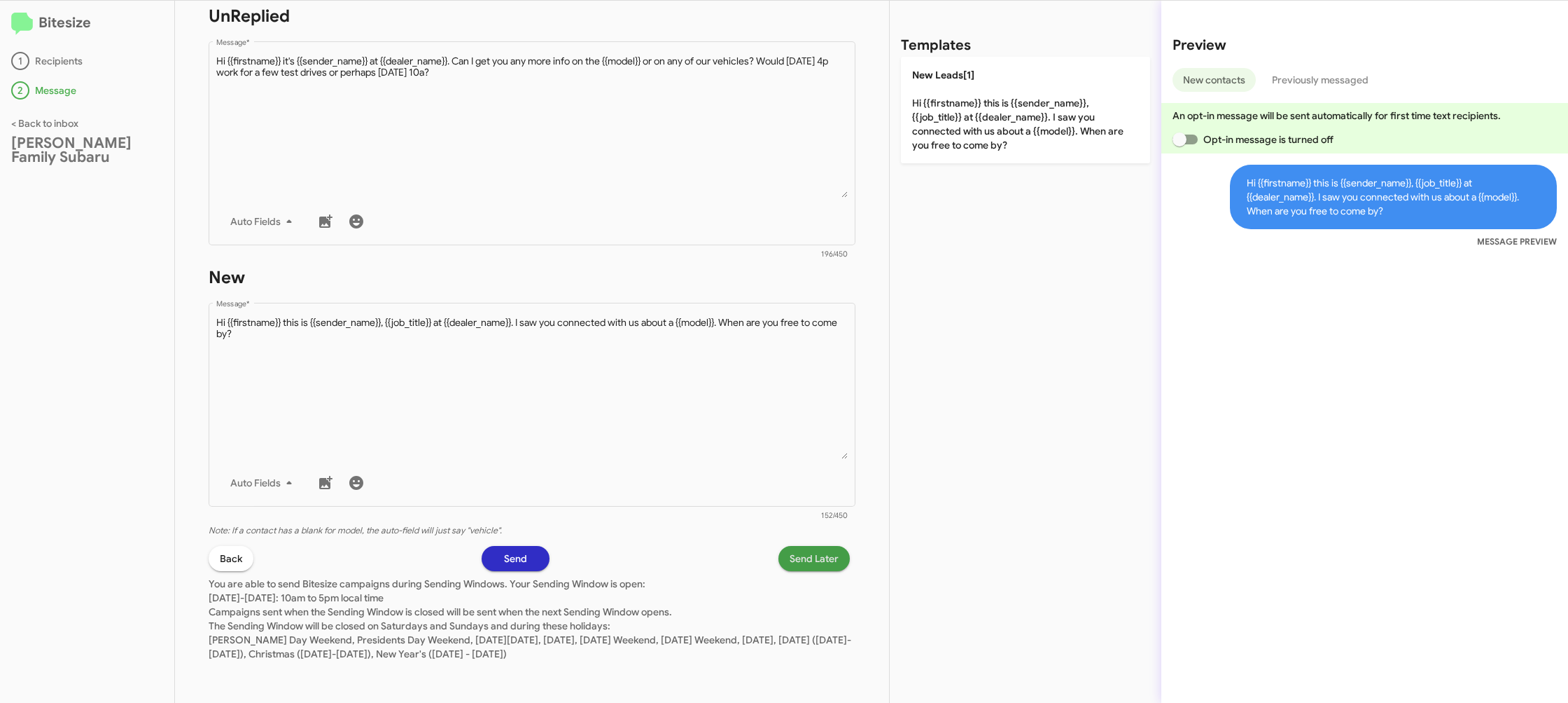
click at [793, 550] on span "Send Later" at bounding box center [814, 558] width 49 height 26
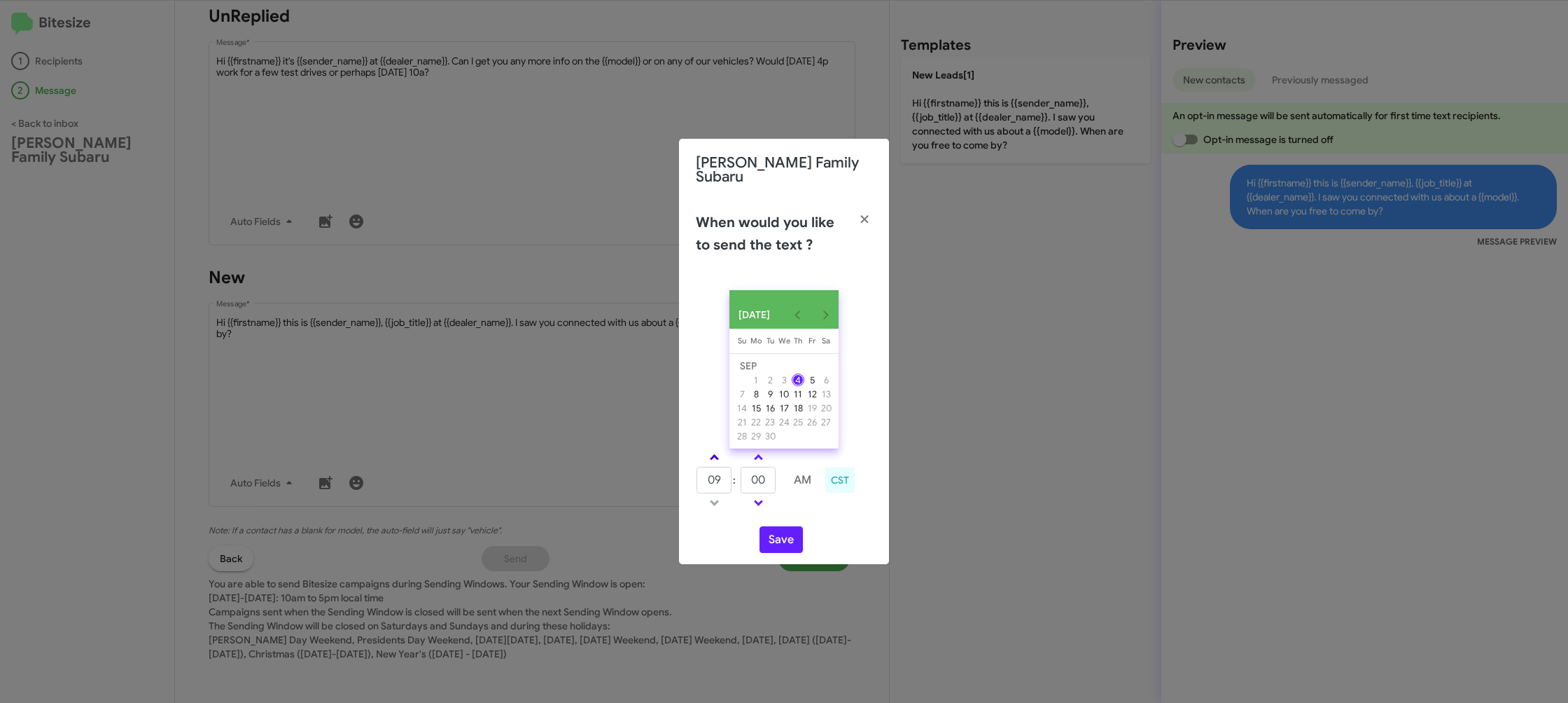
click at [713, 462] on link at bounding box center [715, 457] width 25 height 16
click at [713, 460] on link at bounding box center [715, 457] width 25 height 16
click at [713, 459] on link at bounding box center [715, 457] width 25 height 16
click at [713, 458] on span at bounding box center [715, 459] width 9 height 9
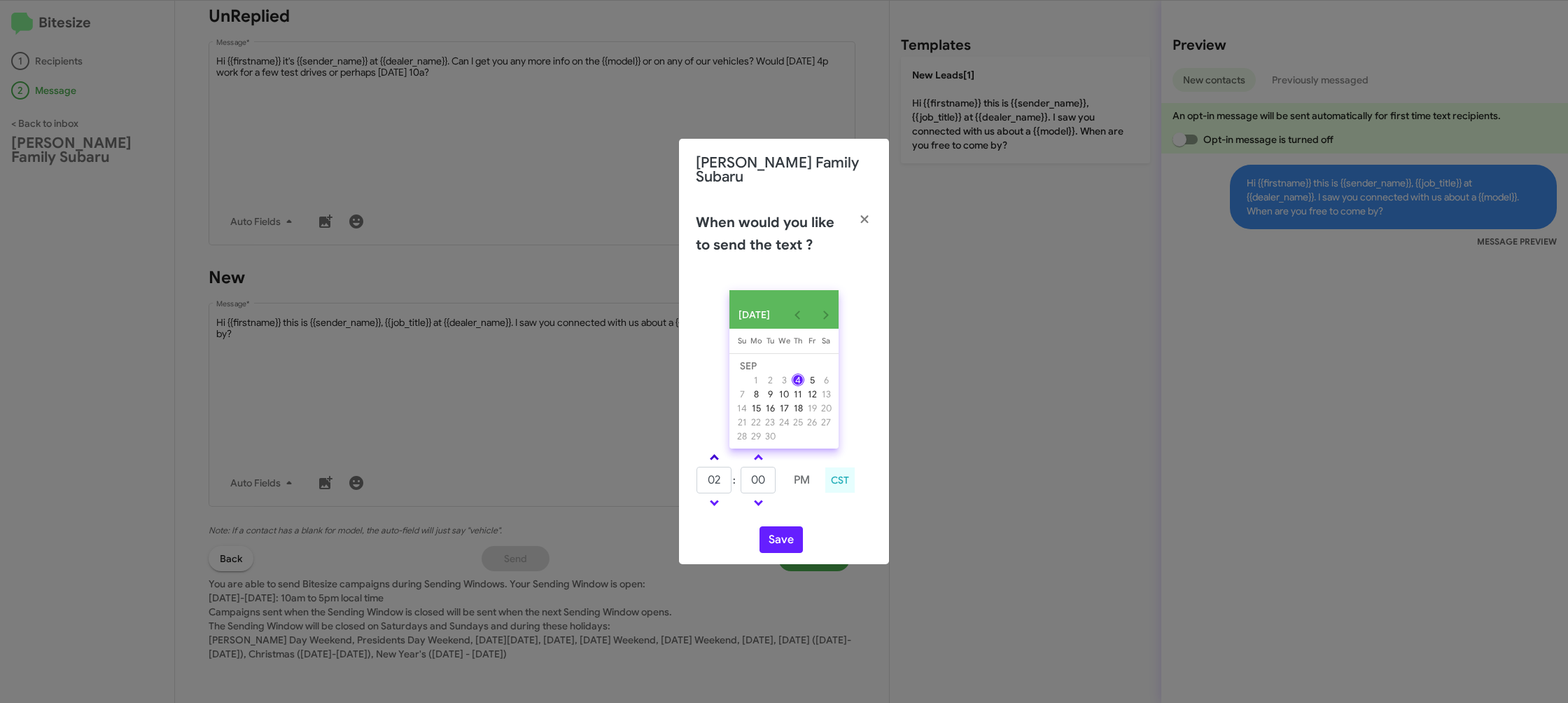
click at [713, 458] on span at bounding box center [715, 459] width 9 height 9
click at [713, 457] on span at bounding box center [715, 459] width 9 height 9
click at [713, 456] on span at bounding box center [715, 459] width 9 height 9
click at [713, 499] on span at bounding box center [715, 501] width 9 height 9
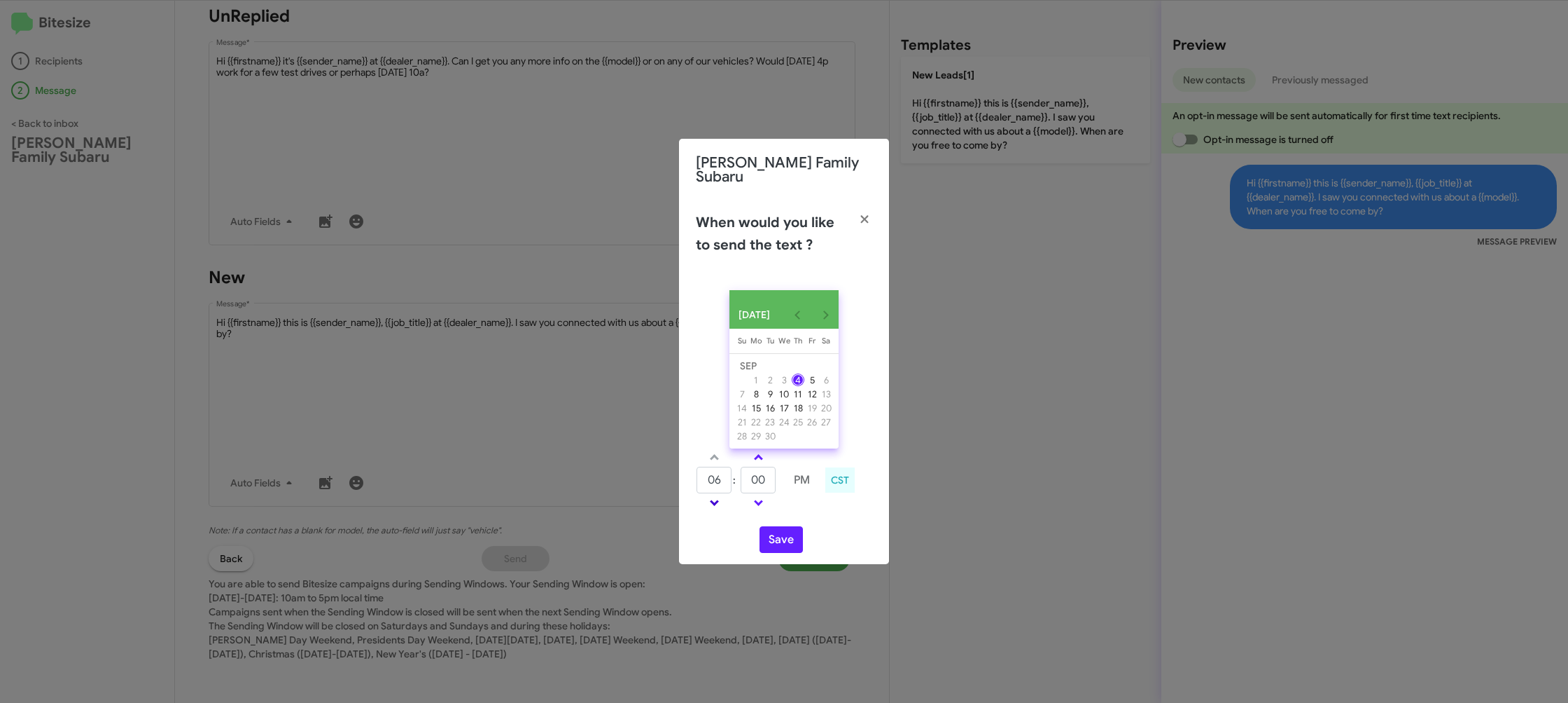
type input "05"
click at [761, 481] on input "00" at bounding box center [758, 480] width 35 height 26
type input "12"
drag, startPoint x: 802, startPoint y: 505, endPoint x: 793, endPoint y: 517, distance: 15.0
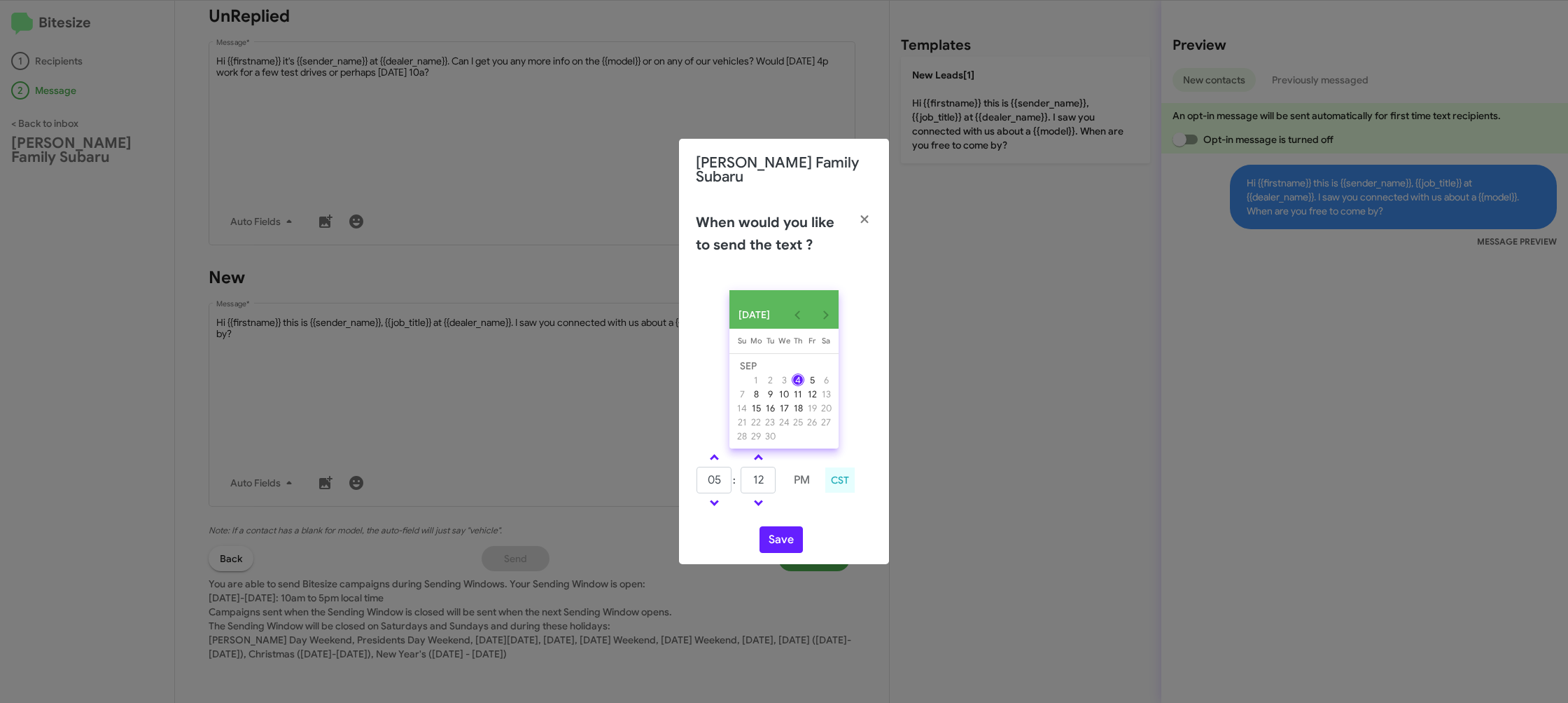
click at [802, 505] on td at bounding box center [802, 502] width 36 height 18
click at [784, 537] on button "Save" at bounding box center [781, 539] width 44 height 26
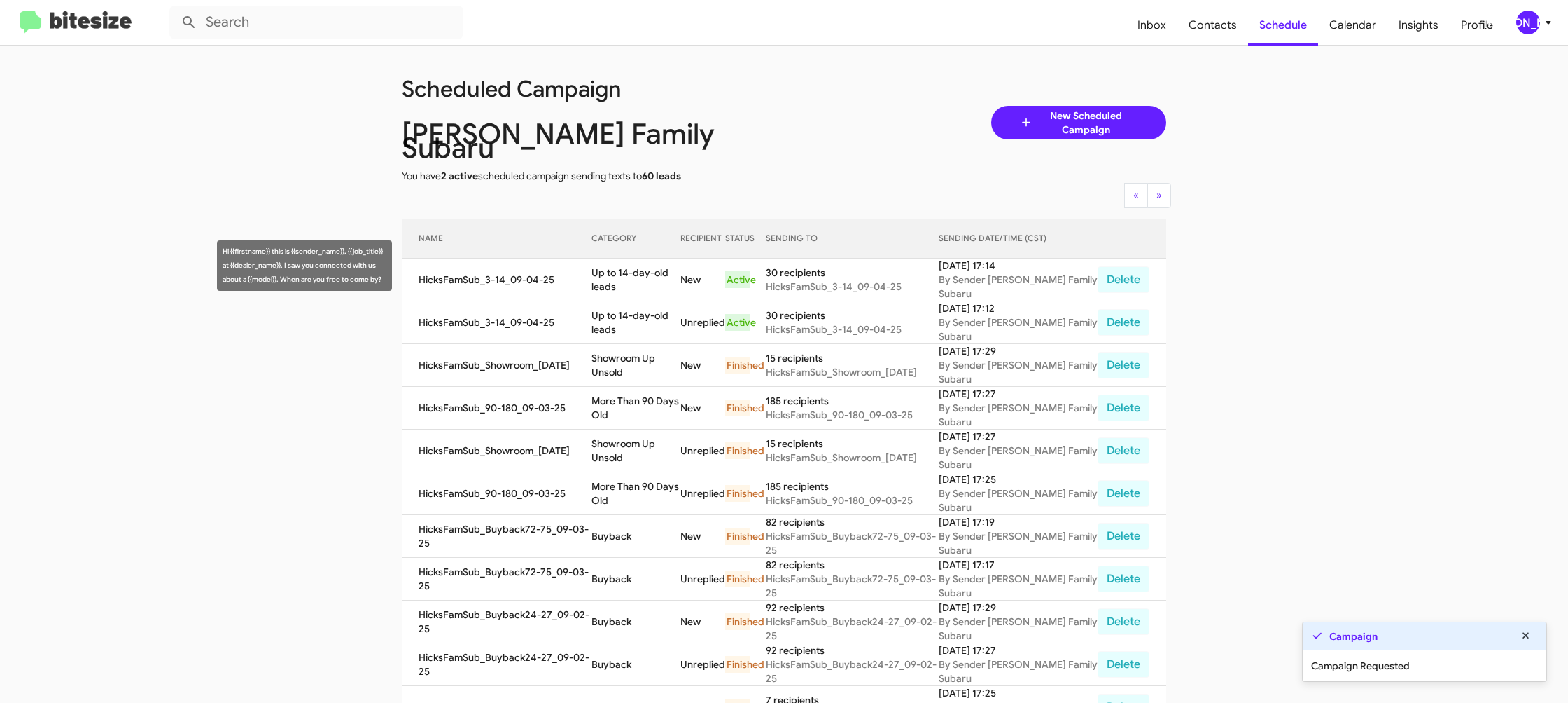
click at [592, 264] on td "HicksFamSub_3-14_09-04-25" at bounding box center [497, 279] width 190 height 43
click at [615, 266] on td "Up to 14-day-old leads" at bounding box center [636, 279] width 89 height 43
drag, startPoint x: 615, startPoint y: 266, endPoint x: 581, endPoint y: 278, distance: 36.1
click at [614, 265] on td "Up to 14-day-old leads" at bounding box center [636, 279] width 89 height 43
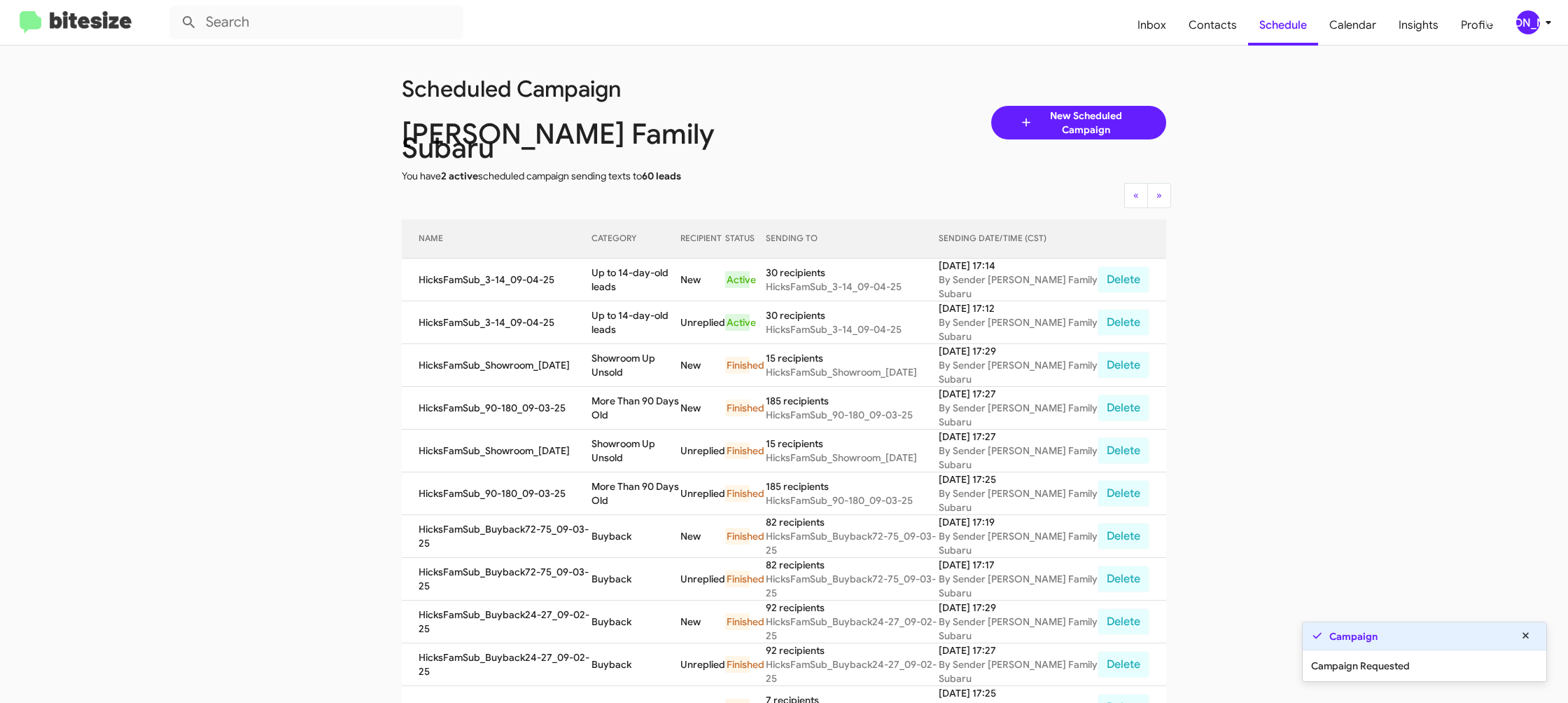
copy td "Up to 14-day-old leads"
click at [1524, 26] on div "[PERSON_NAME]" at bounding box center [1528, 22] width 24 height 24
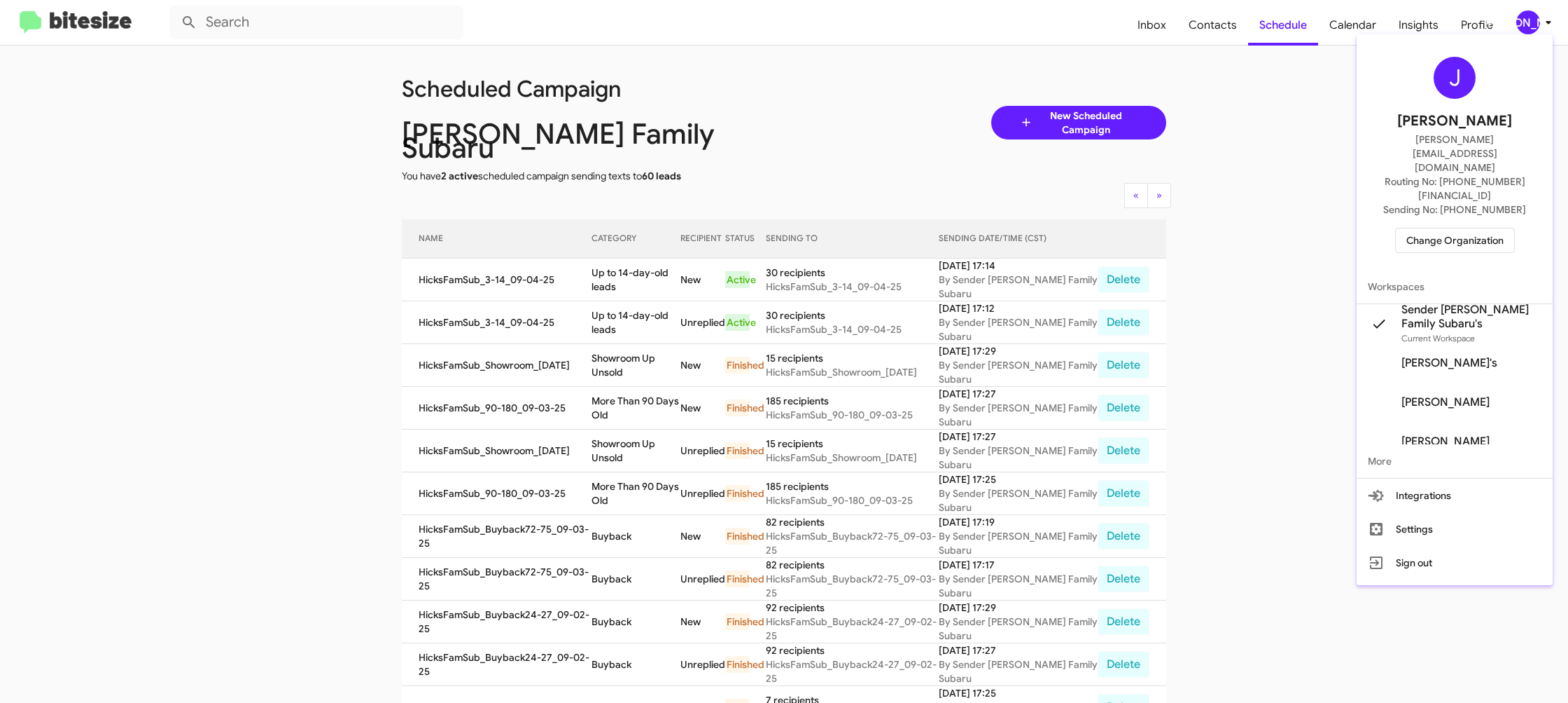
click at [1432, 228] on span "Change Organization" at bounding box center [1455, 239] width 97 height 24
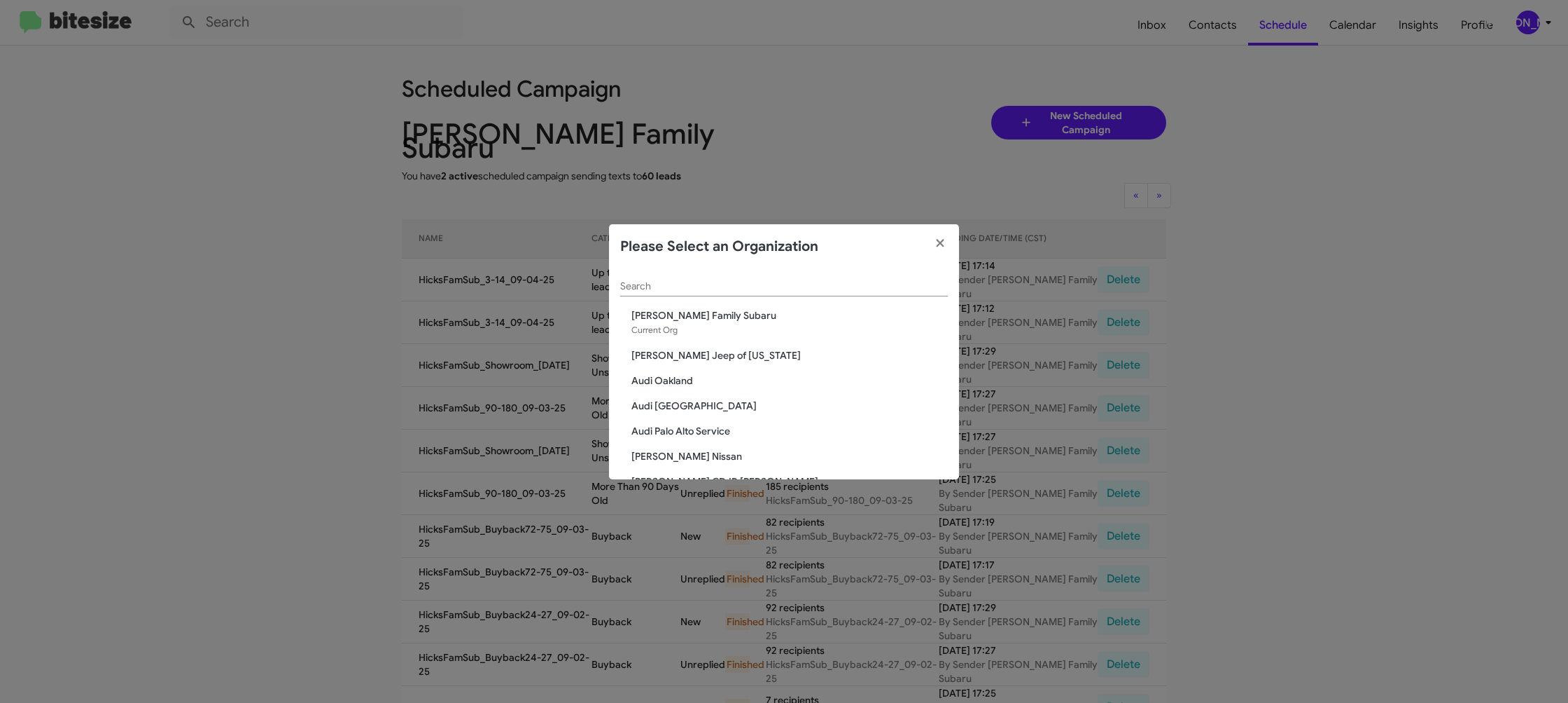
click at [668, 288] on input "Search" at bounding box center [784, 287] width 327 height 11
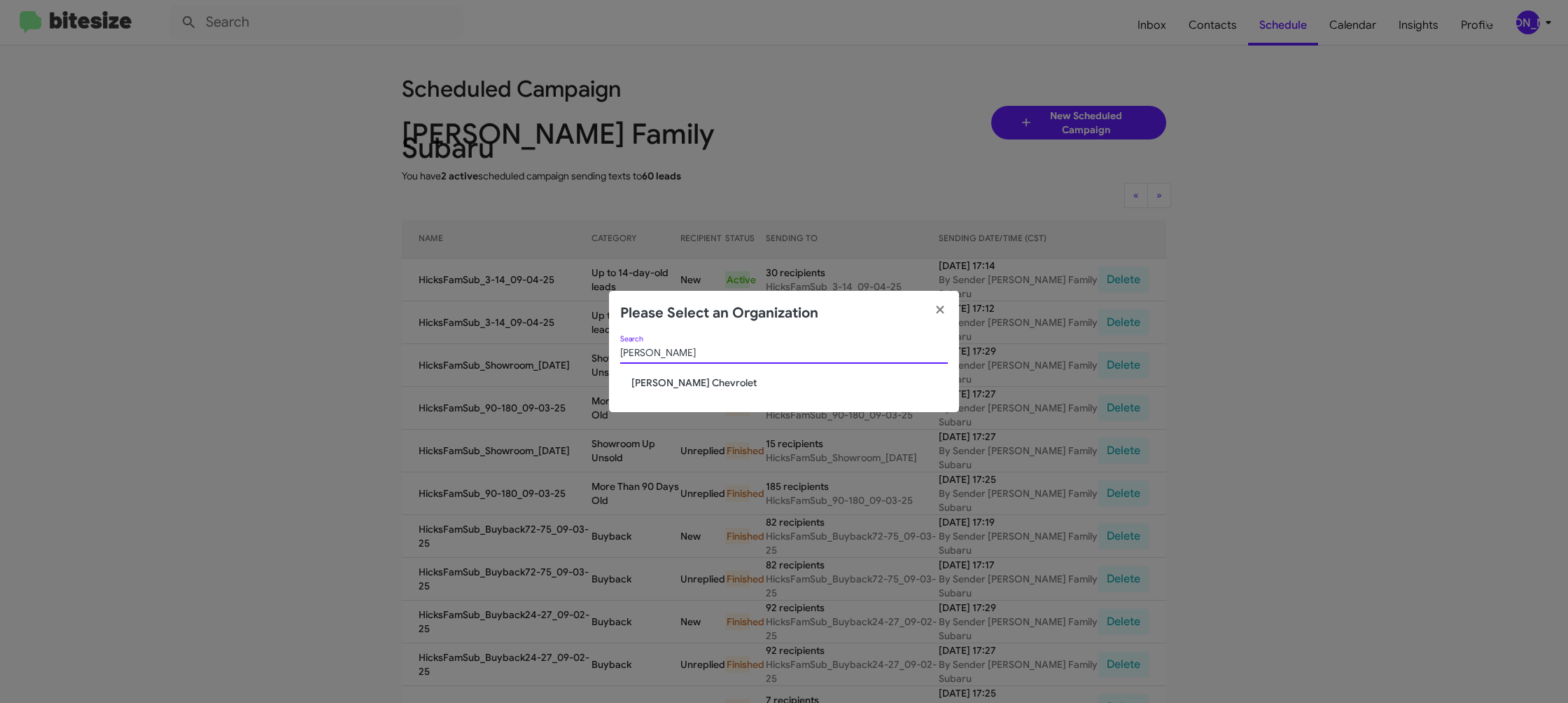
type input "elkin"
click at [687, 381] on span "[PERSON_NAME] Chevrolet" at bounding box center [790, 382] width 317 height 14
drag, startPoint x: 687, startPoint y: 381, endPoint x: 676, endPoint y: 378, distance: 11.4
click at [687, 381] on span "[PERSON_NAME] Chevrolet" at bounding box center [790, 382] width 317 height 14
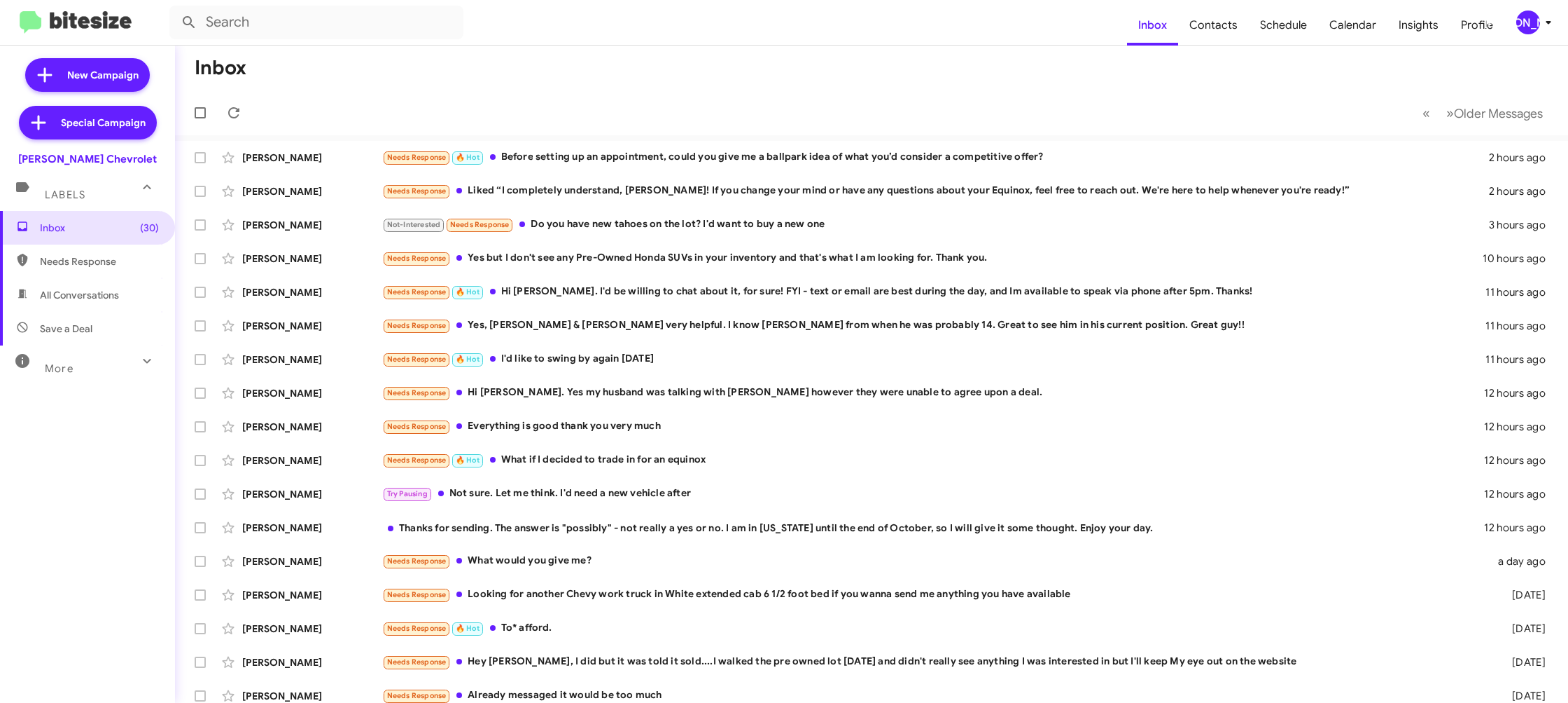
click at [1543, 30] on icon at bounding box center [1549, 23] width 17 height 17
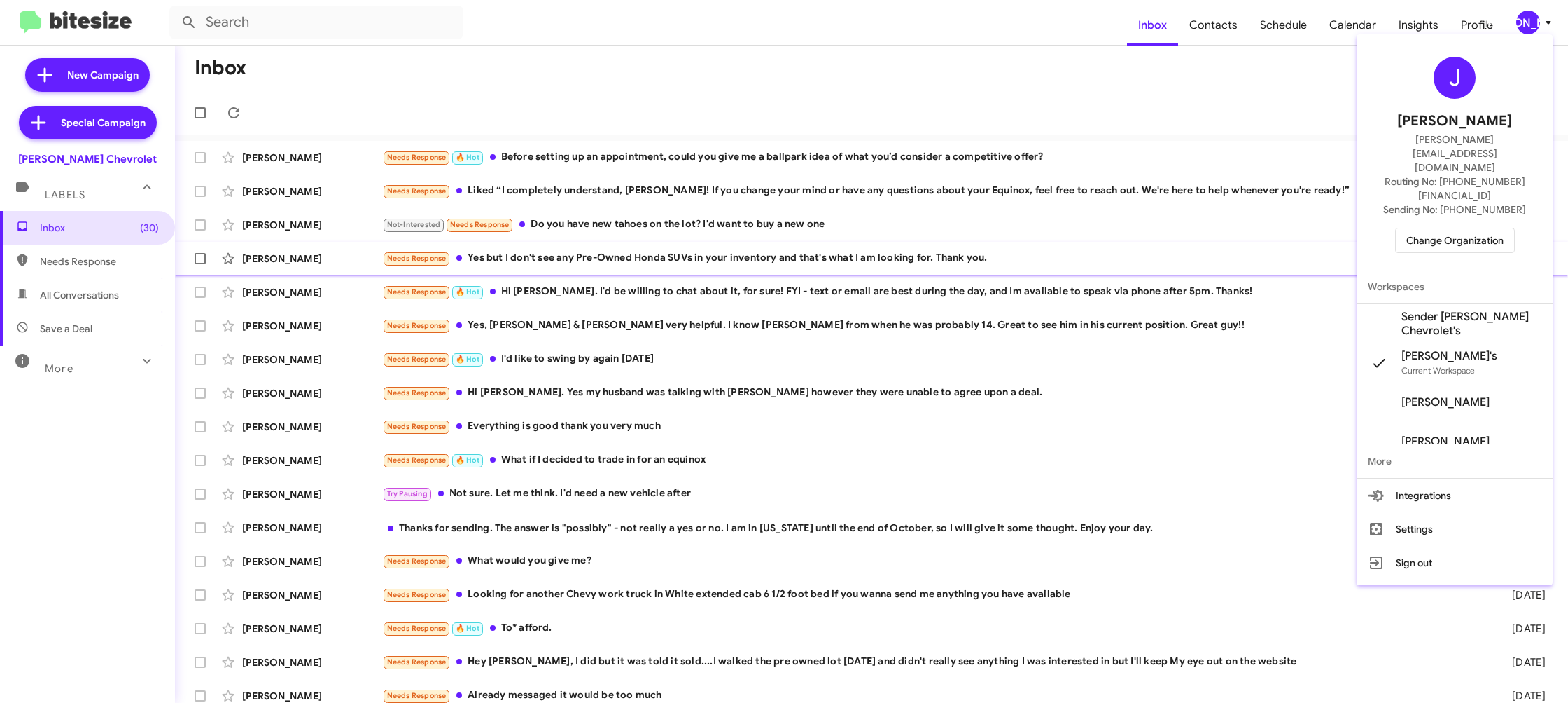
click at [1466, 270] on span "Workspaces" at bounding box center [1455, 287] width 196 height 34
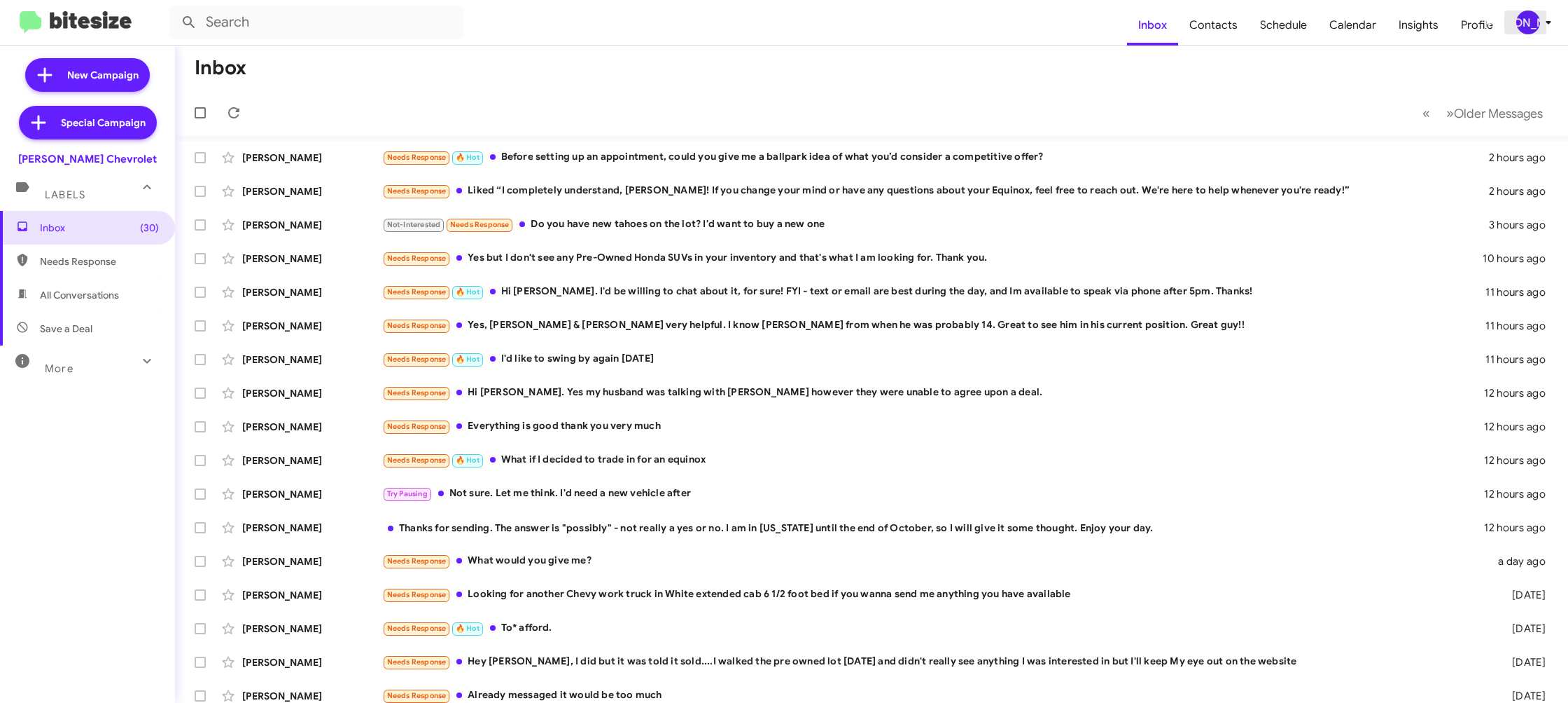
click at [1533, 24] on div "[PERSON_NAME]" at bounding box center [1528, 22] width 24 height 24
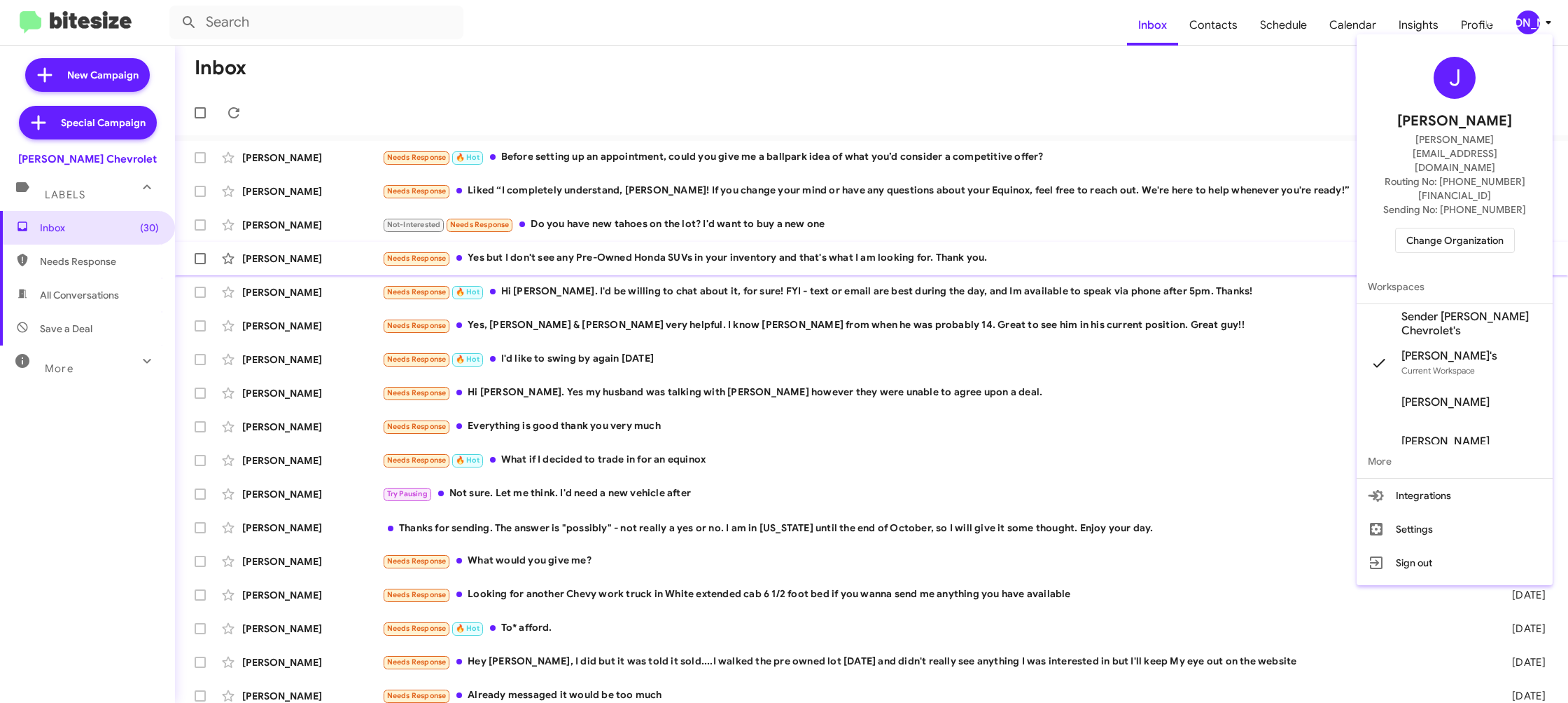
click at [1467, 304] on span "Sender [PERSON_NAME] Chevrolet's" at bounding box center [1455, 323] width 196 height 39
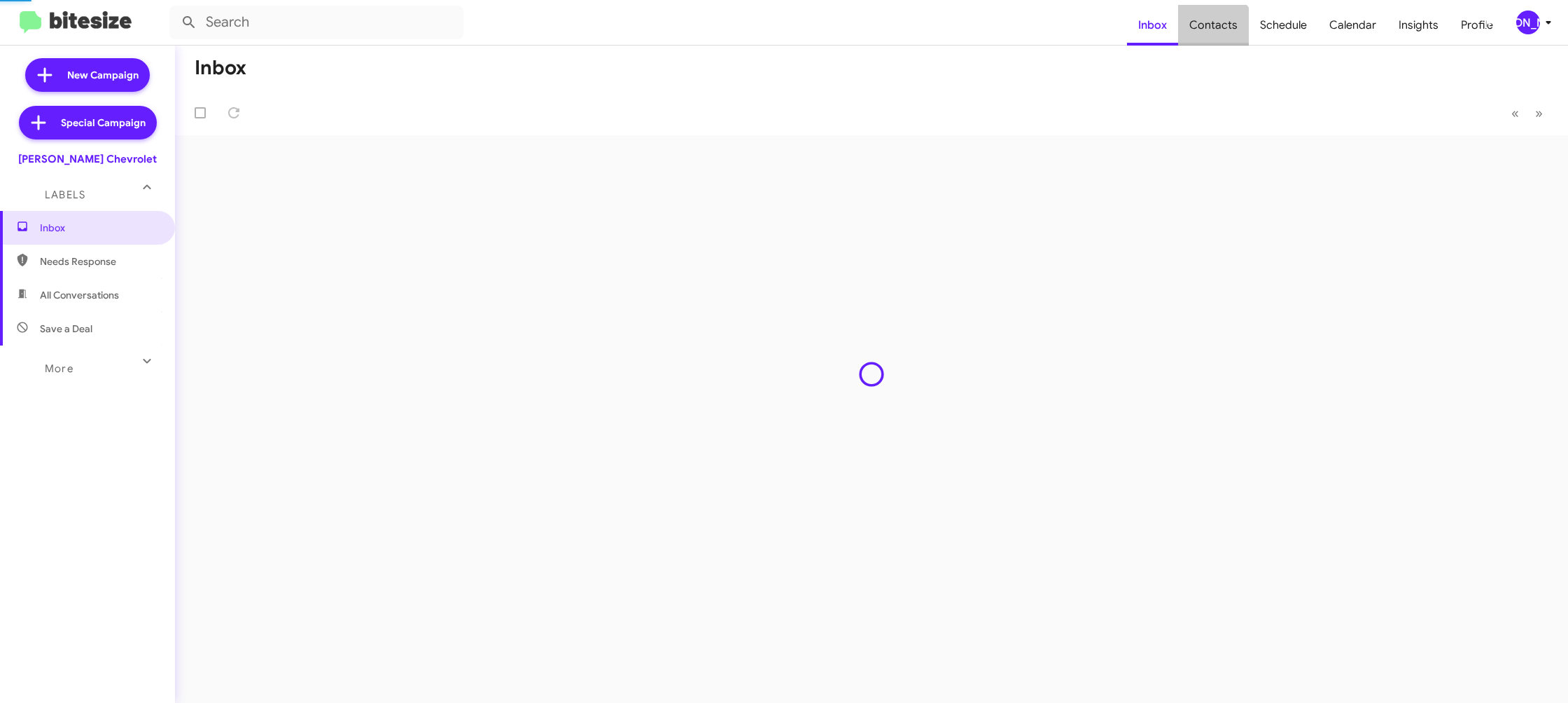
click at [1212, 39] on span "Contacts" at bounding box center [1213, 25] width 71 height 41
type input "in:groups"
drag, startPoint x: 1212, startPoint y: 39, endPoint x: 1161, endPoint y: 29, distance: 52.0
click at [1161, 29] on mat-nav-list "Inbox Contacts Schedule Calendar Insights Profile" at bounding box center [1315, 22] width 377 height 46
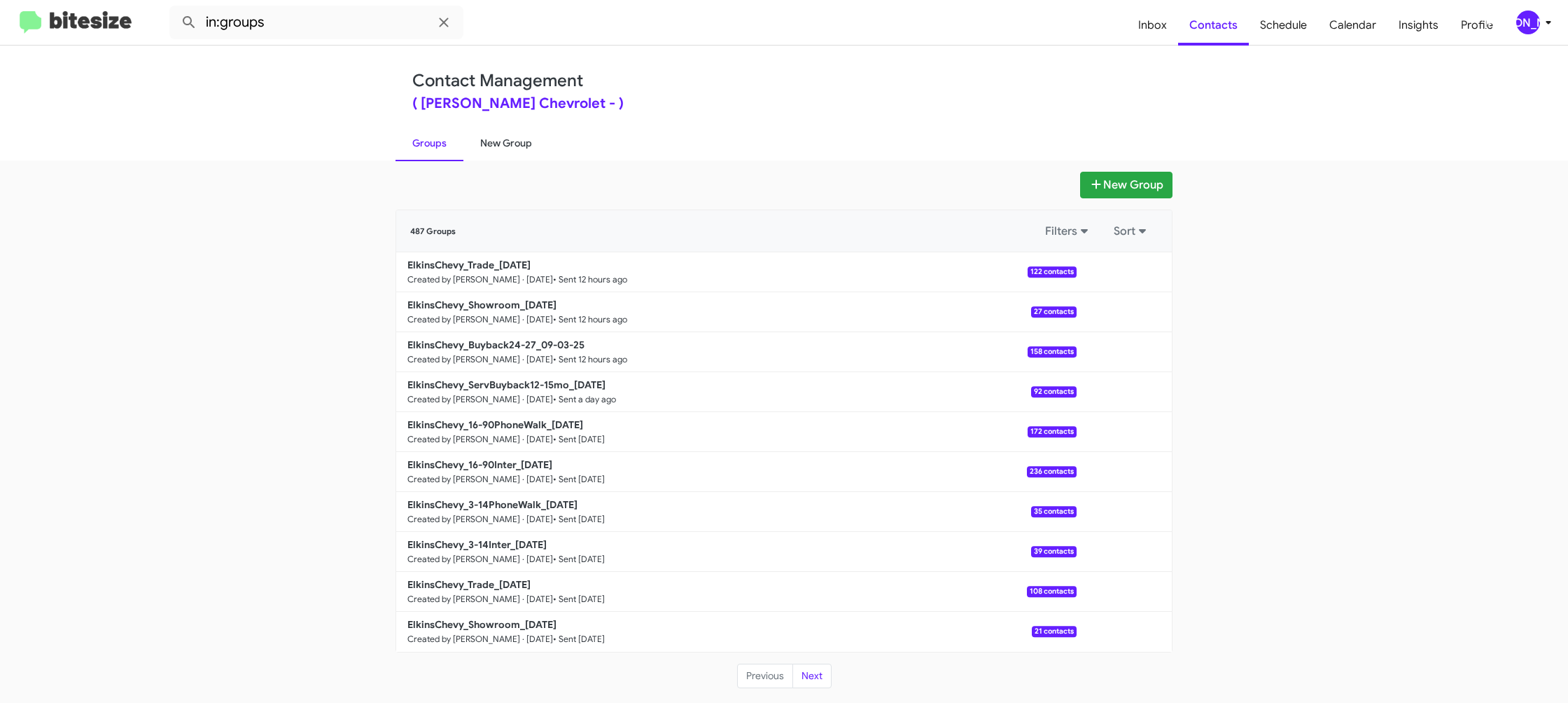
click at [495, 149] on link "New Group" at bounding box center [506, 143] width 85 height 36
click at [497, 147] on link "New Group" at bounding box center [506, 143] width 85 height 36
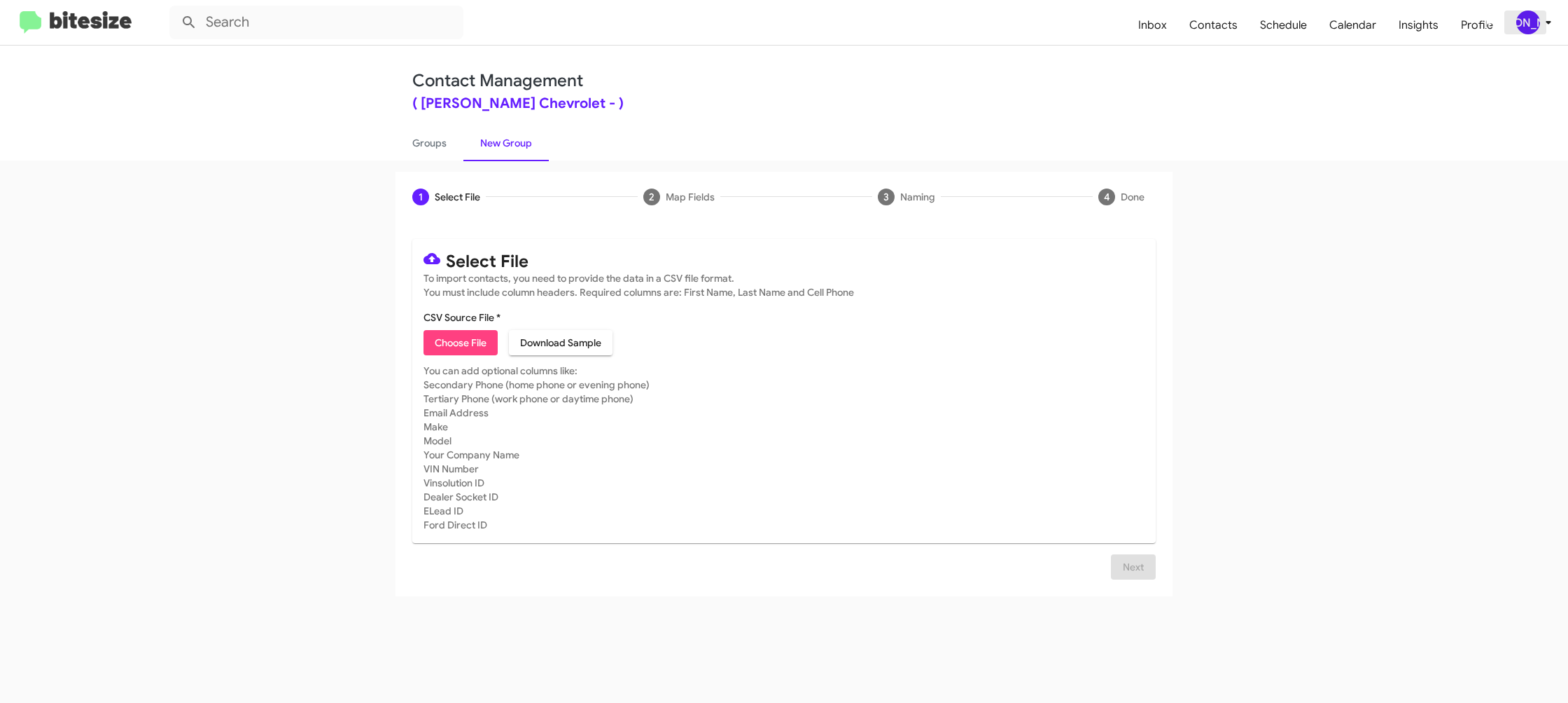
click at [1535, 28] on div "[PERSON_NAME]" at bounding box center [1528, 22] width 24 height 24
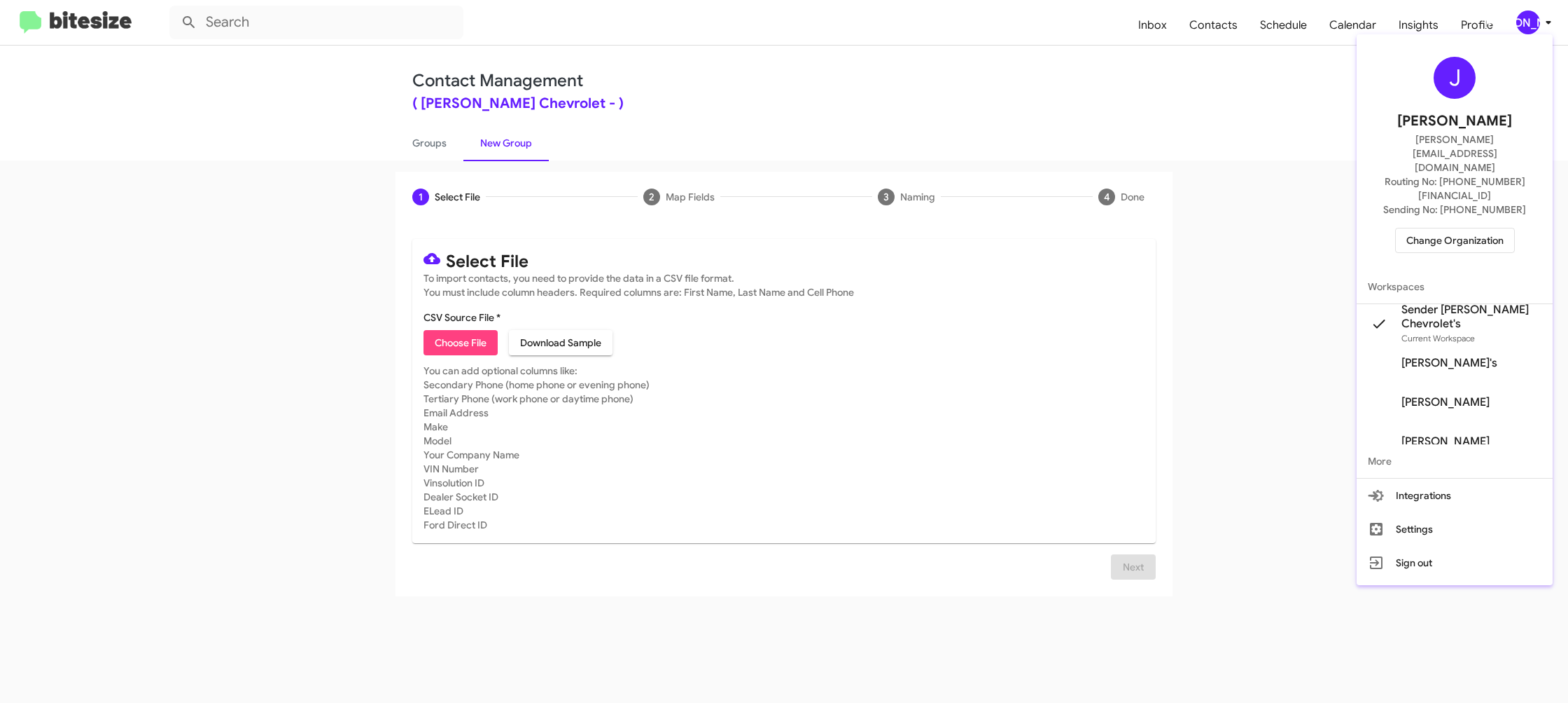
click at [461, 339] on div at bounding box center [784, 351] width 1568 height 703
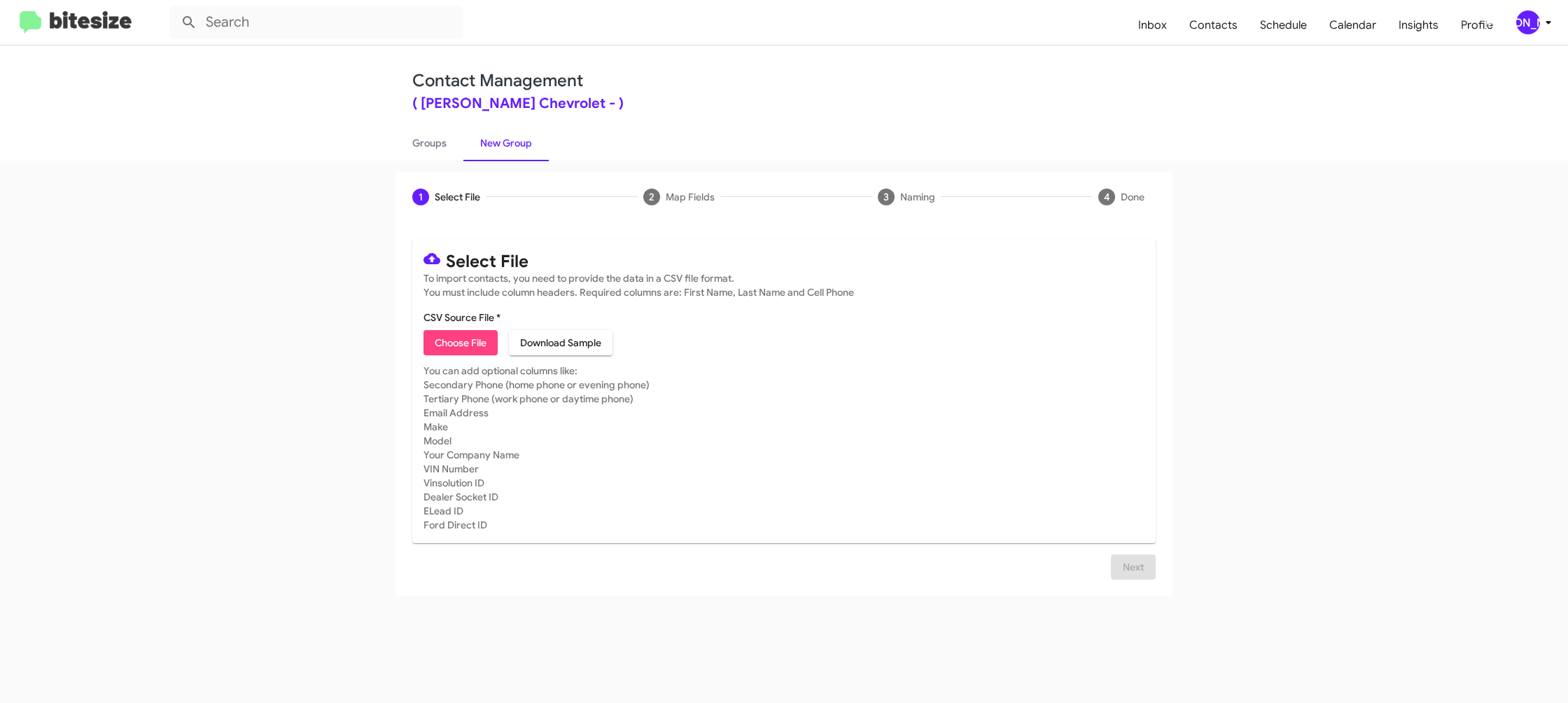
click at [465, 339] on span "Choose File" at bounding box center [461, 343] width 52 height 26
type input "ElkinsChevy_3-14Inter_[DATE]"
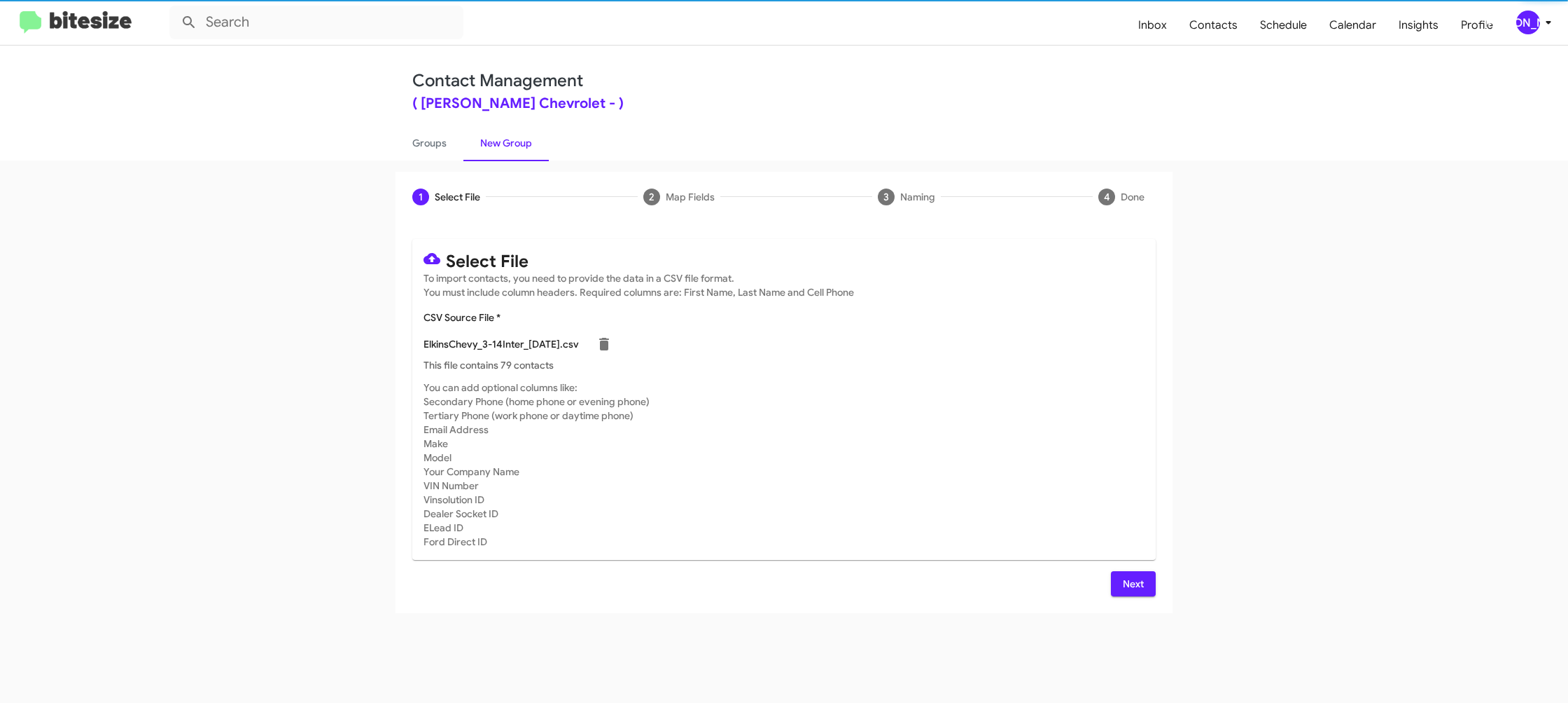
drag, startPoint x: 972, startPoint y: 437, endPoint x: 1112, endPoint y: 520, distance: 162.8
click at [975, 436] on mat-card-subtitle "You can add optional columns like: Secondary Phone (home phone or evening phone…" at bounding box center [784, 465] width 722 height 168
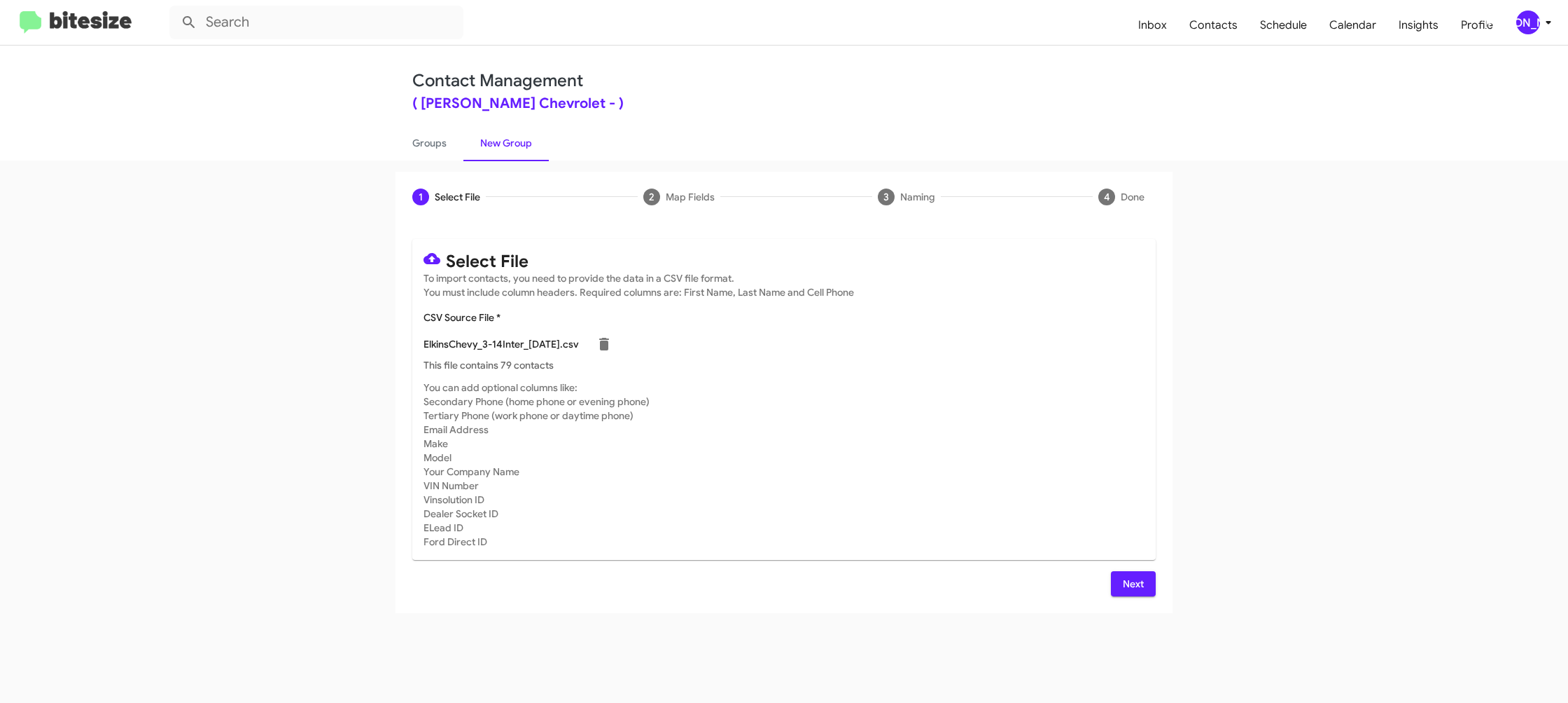
drag, startPoint x: 1118, startPoint y: 568, endPoint x: 1126, endPoint y: 571, distance: 8.5
click at [1126, 571] on div "Select File To import contacts, you need to provide the data in a CSV file form…" at bounding box center [784, 417] width 743 height 358
click at [1132, 577] on span "Next" at bounding box center [1134, 583] width 23 height 26
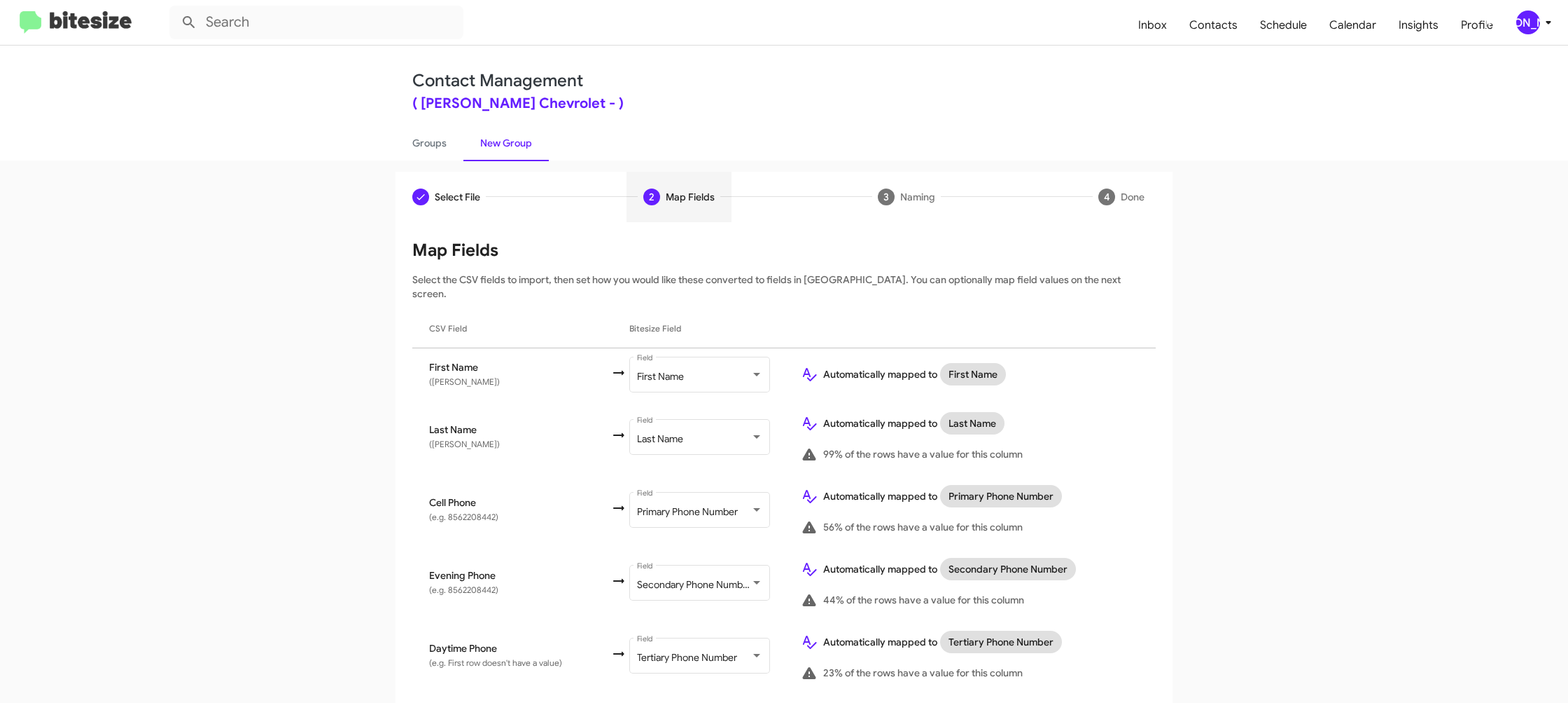
scroll to position [666, 0]
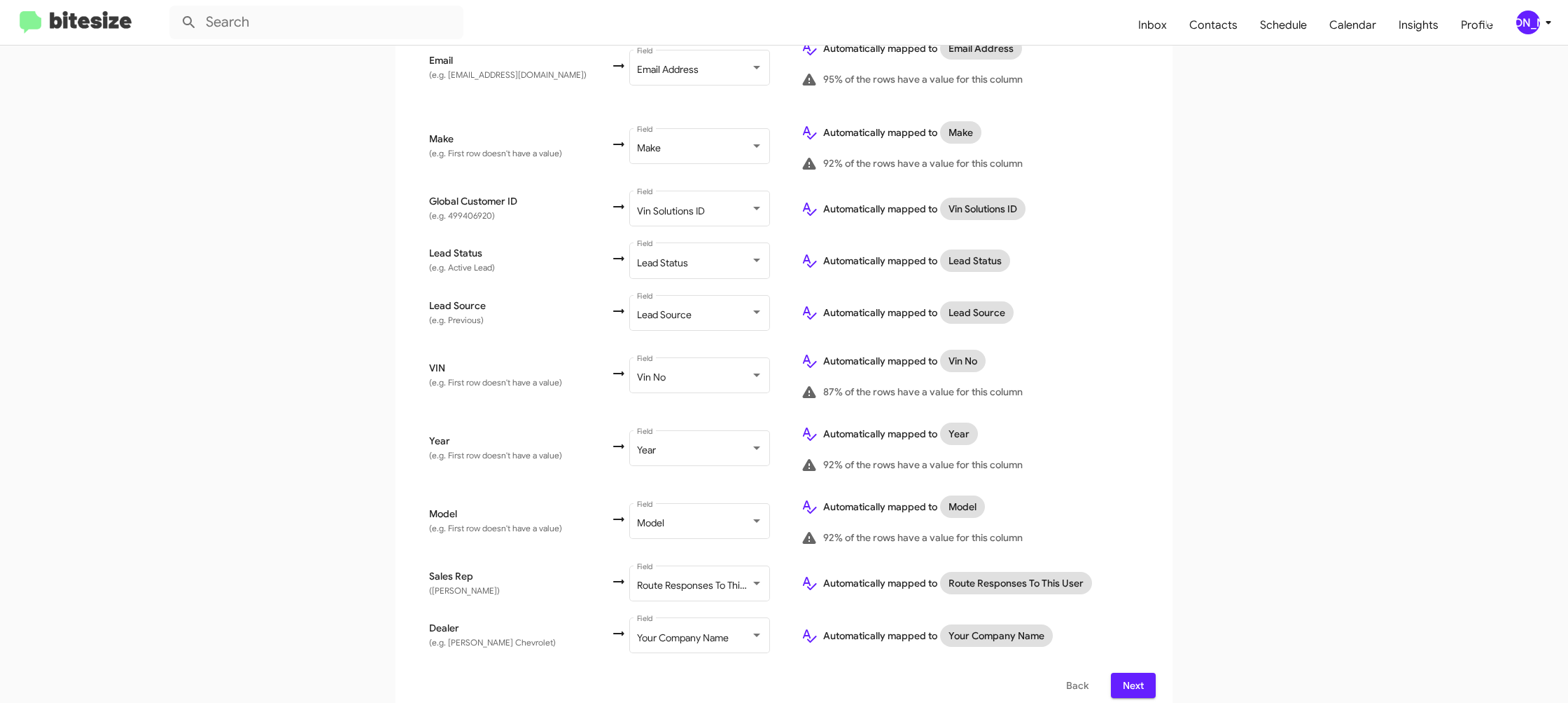
click at [1541, 21] on icon at bounding box center [1549, 23] width 17 height 17
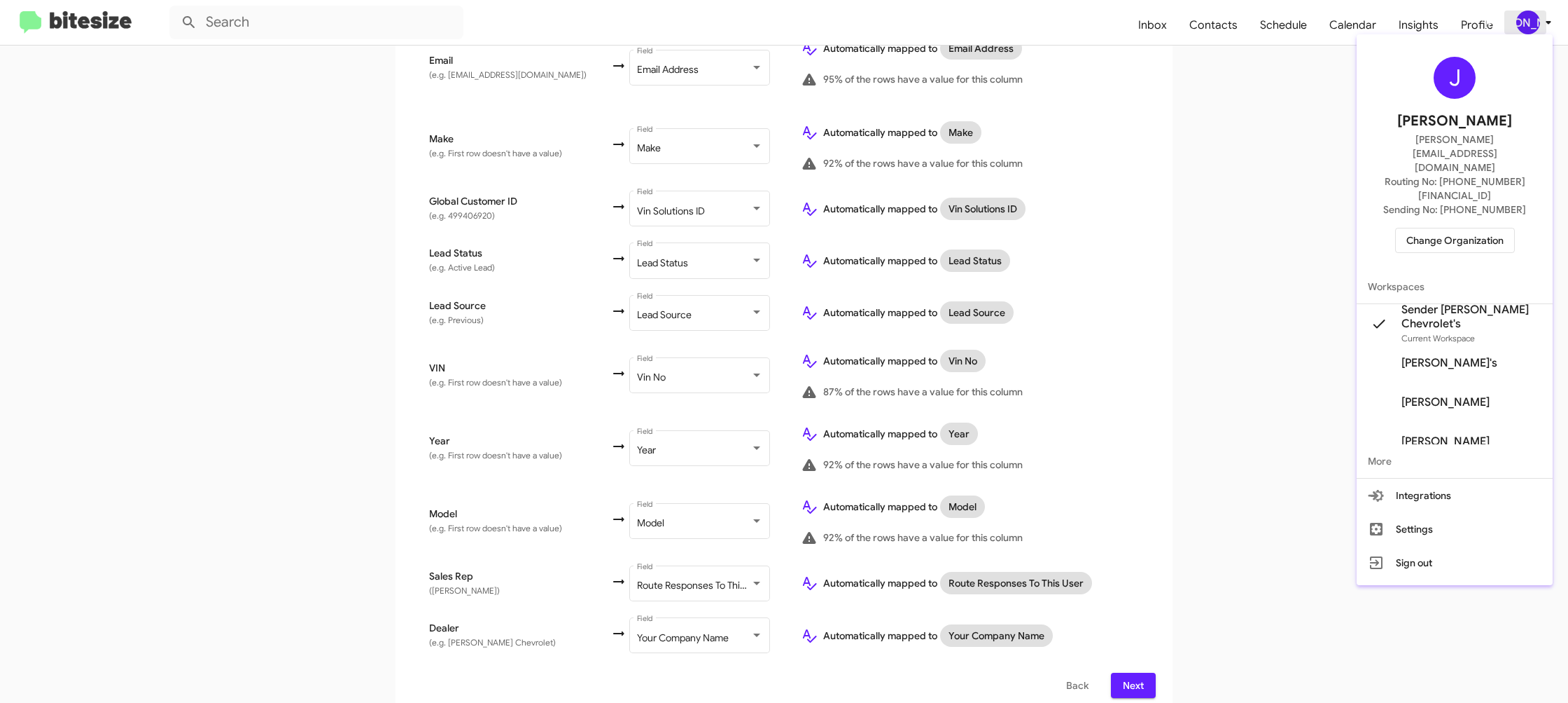
click at [1539, 23] on div at bounding box center [784, 351] width 1568 height 703
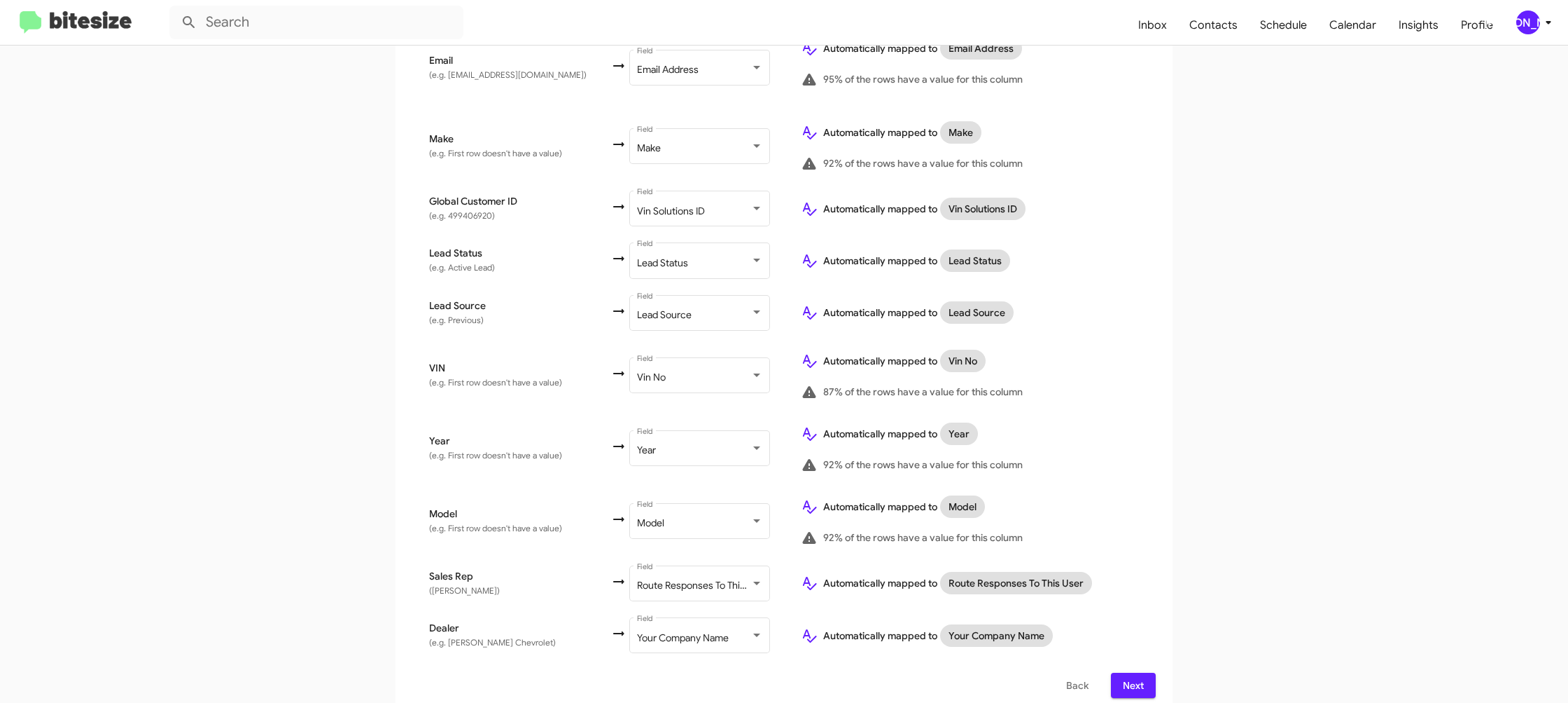
click at [1136, 673] on span "Next" at bounding box center [1134, 685] width 23 height 26
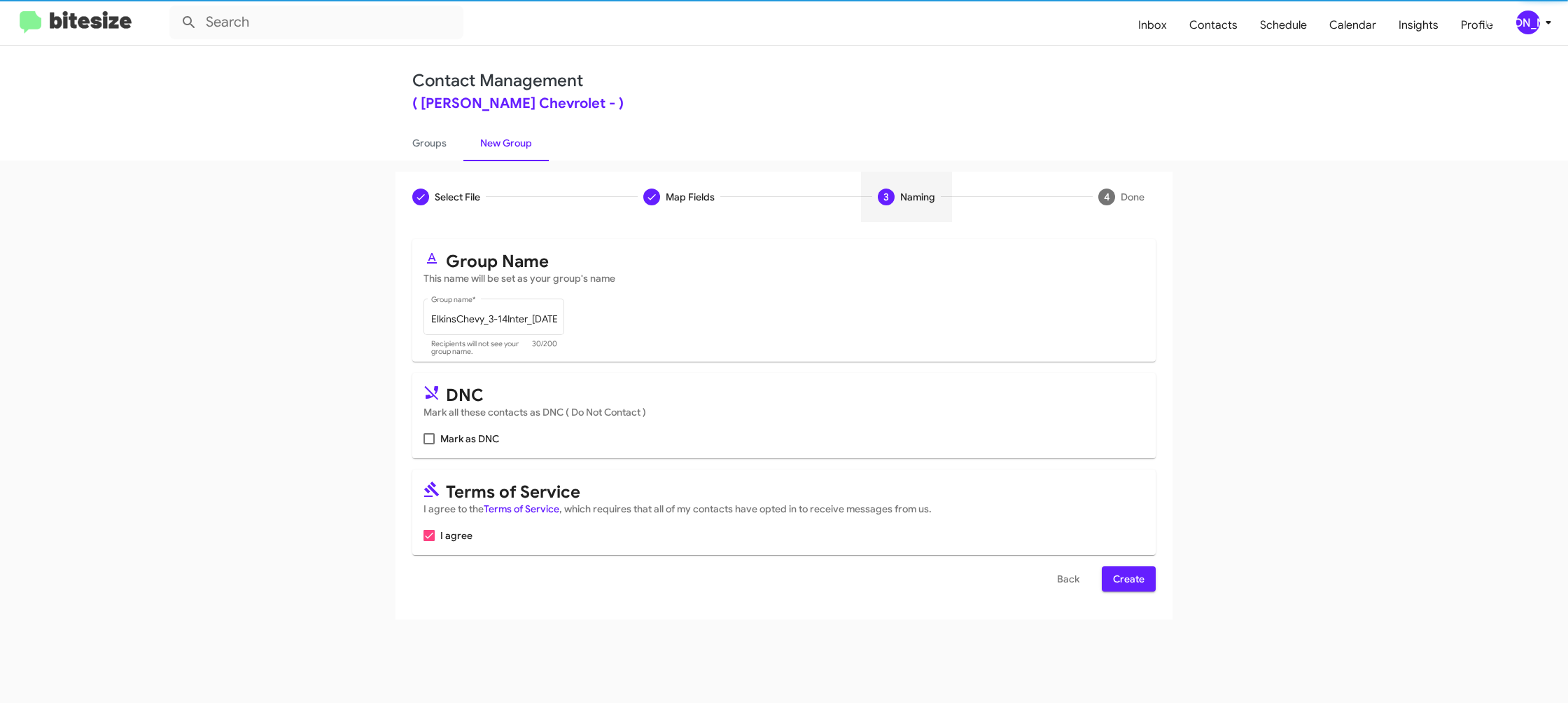
scroll to position [0, 0]
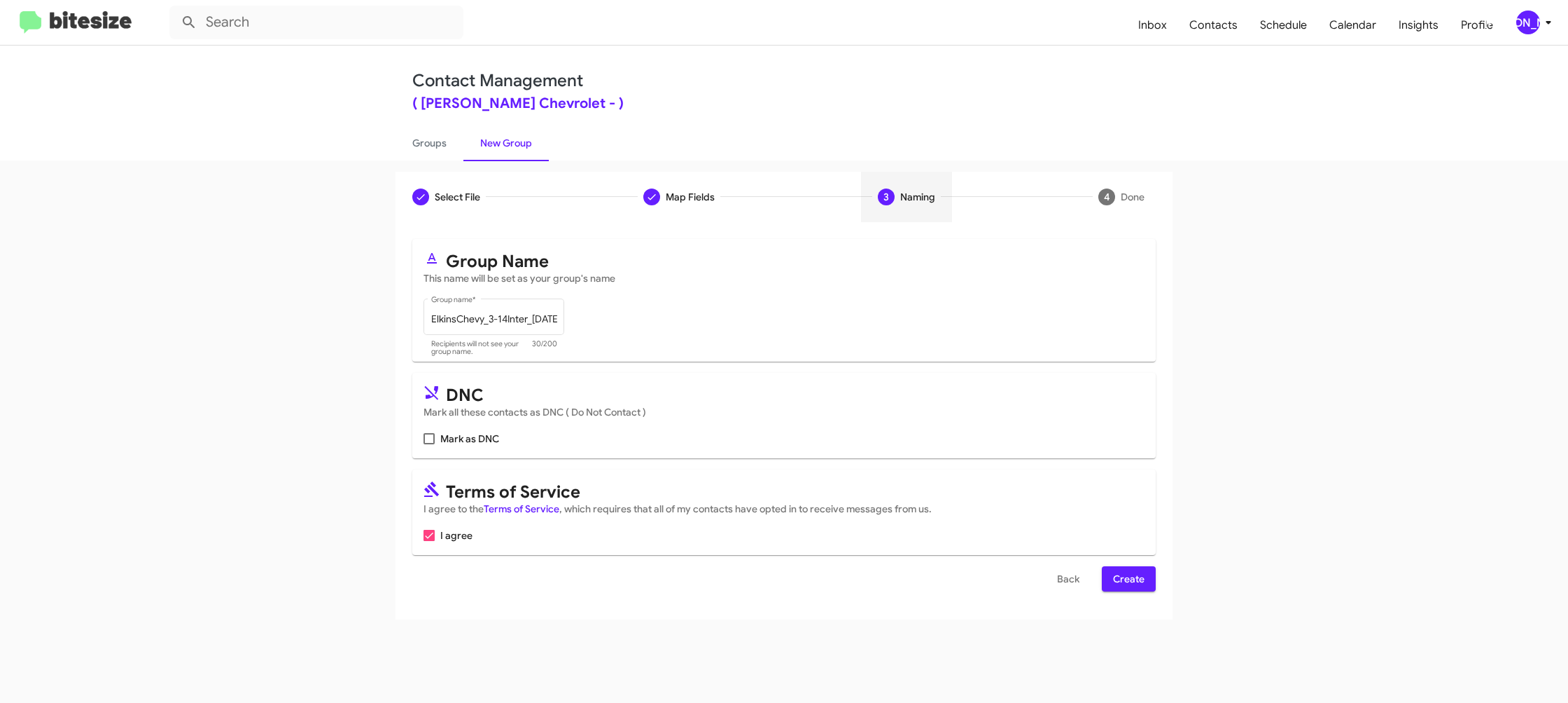
click at [1122, 586] on span "Create" at bounding box center [1128, 578] width 31 height 26
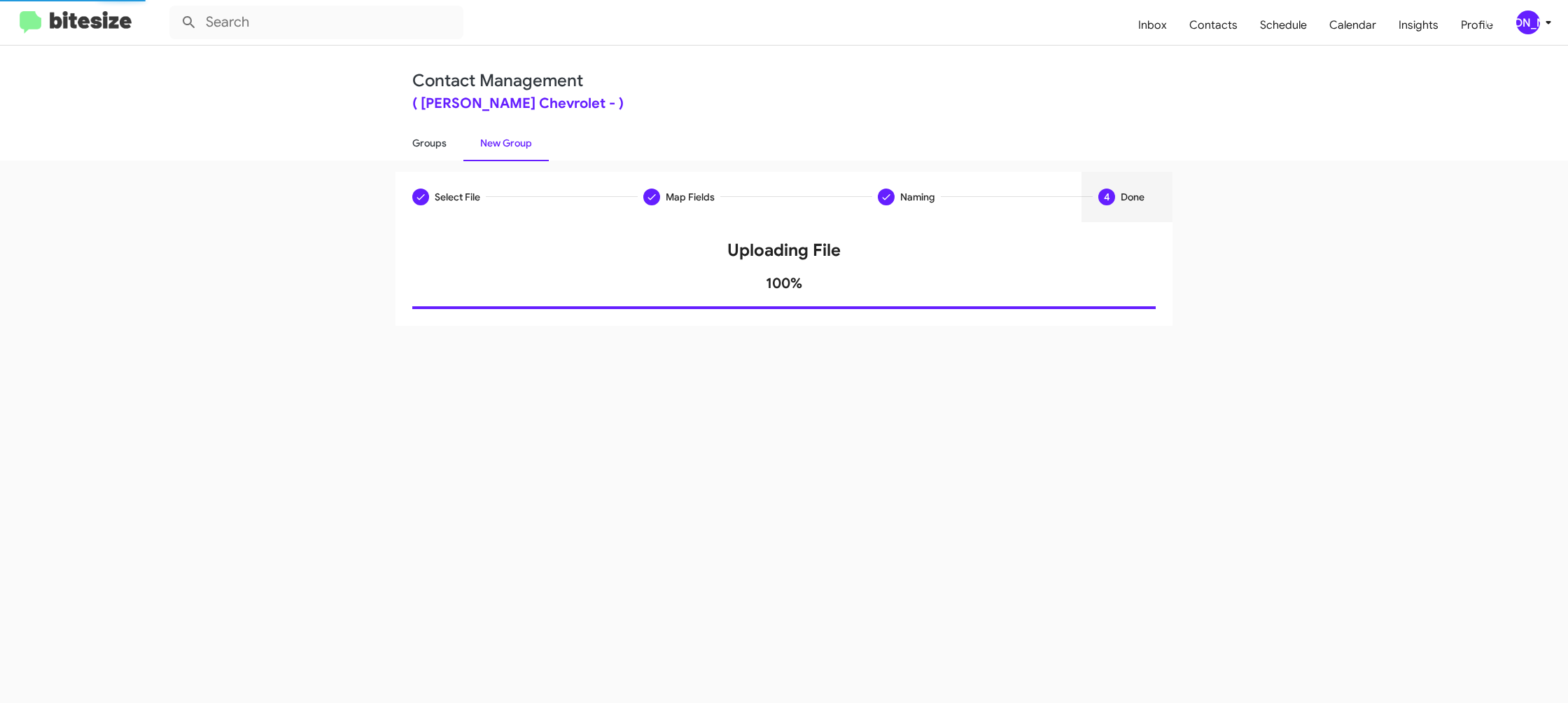
click at [430, 149] on link "Groups" at bounding box center [429, 143] width 68 height 36
type input "in:groups"
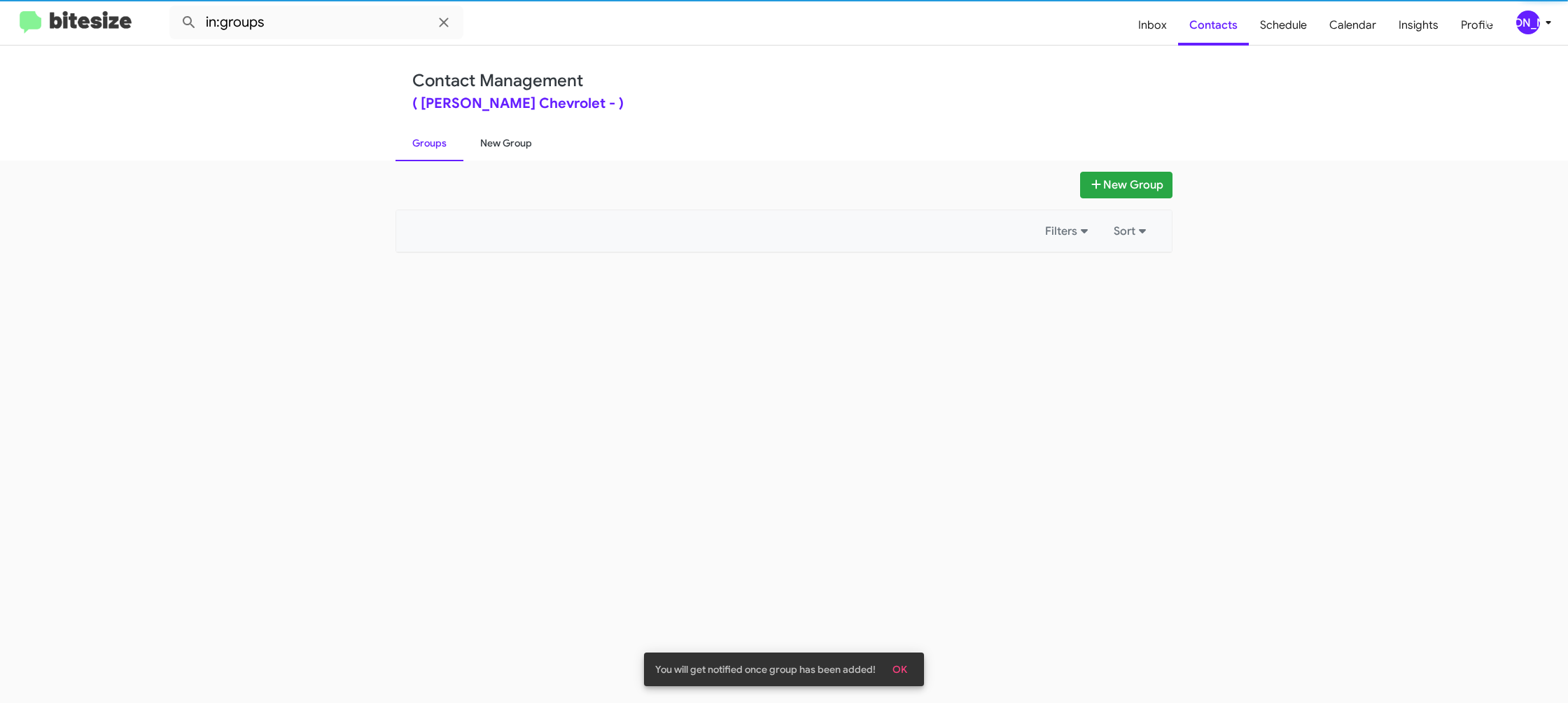
drag, startPoint x: 430, startPoint y: 149, endPoint x: 511, endPoint y: 145, distance: 81.1
click at [430, 149] on link "Groups" at bounding box center [429, 143] width 68 height 36
click at [511, 145] on link "New Group" at bounding box center [506, 143] width 85 height 36
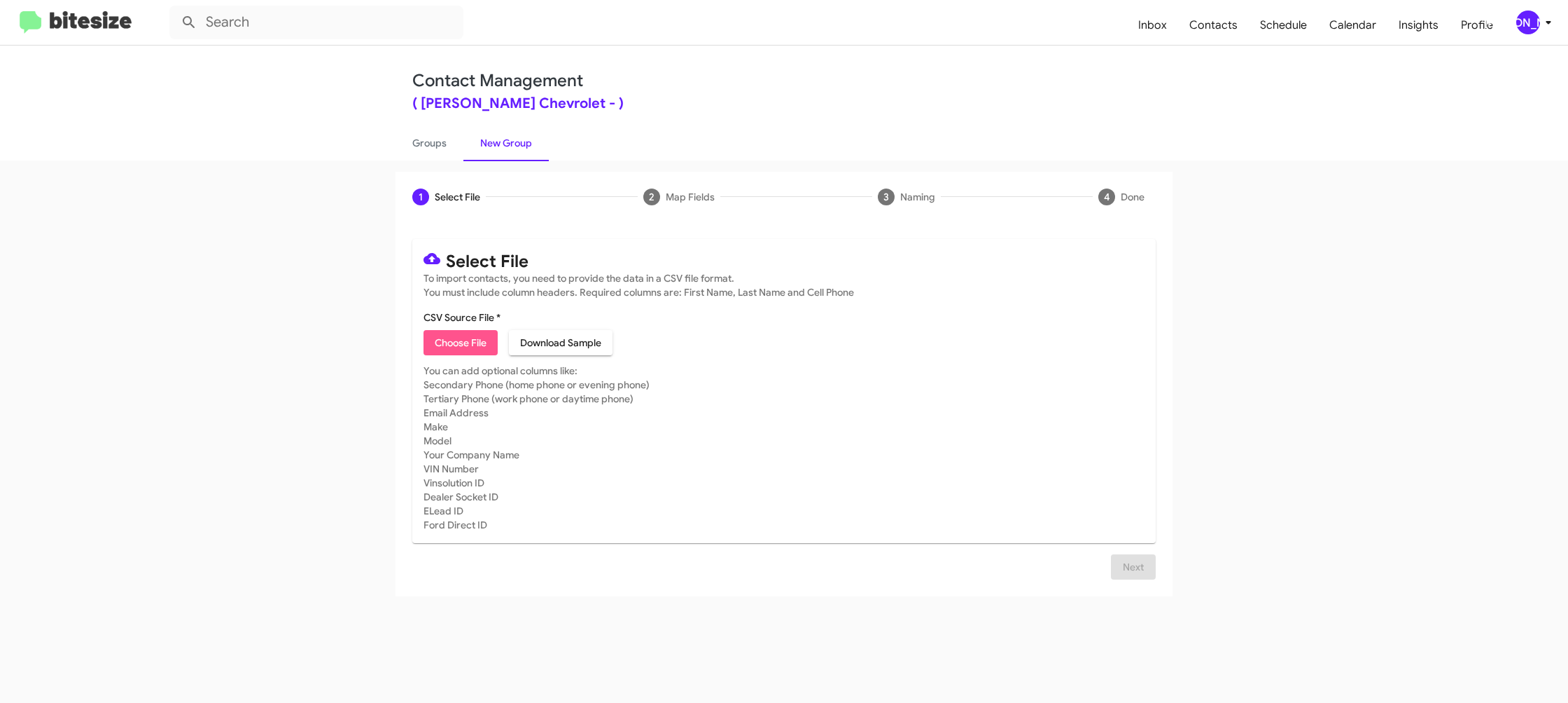
click at [438, 344] on span "Choose File" at bounding box center [461, 343] width 52 height 26
type input "ElkinsChevy_3-14PhoneWalk_[DATE]"
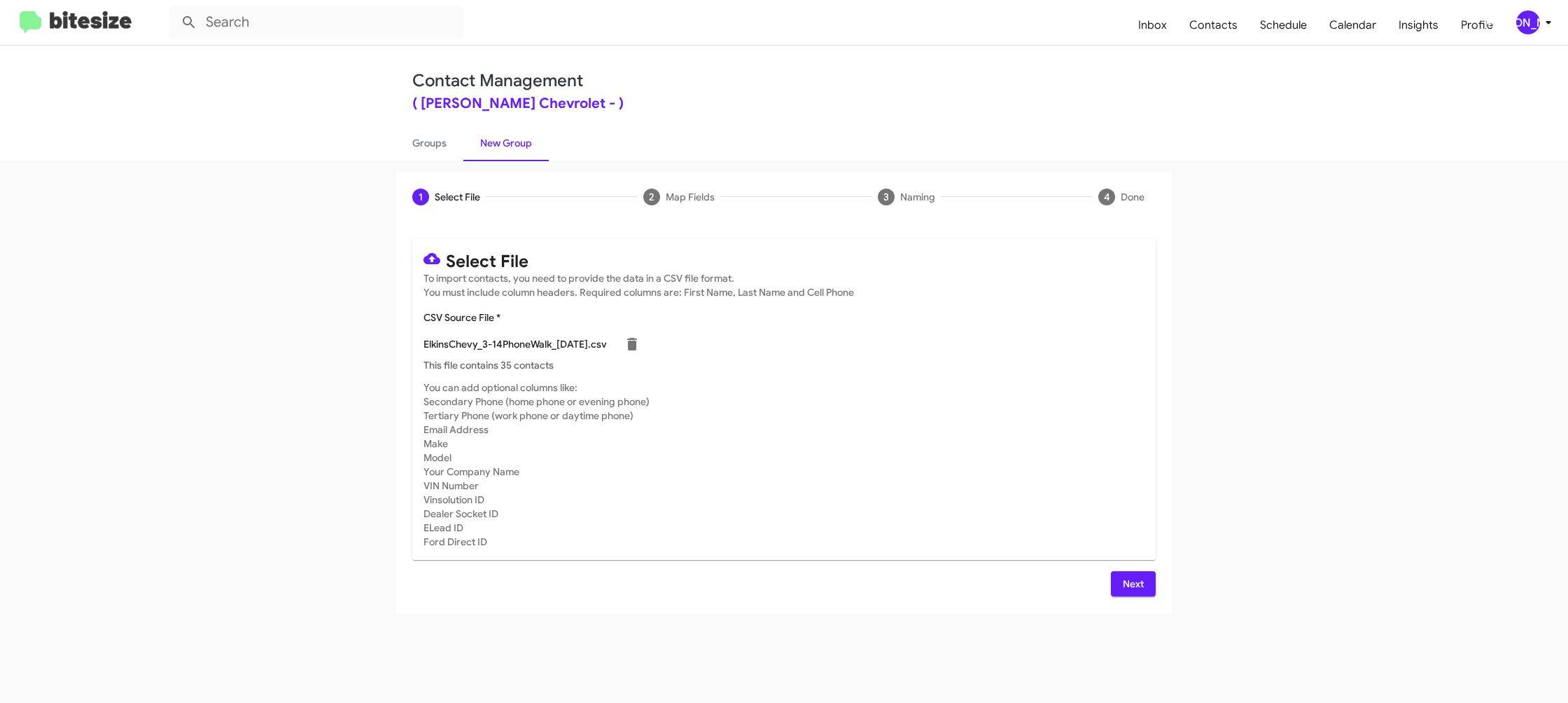
drag, startPoint x: 1031, startPoint y: 483, endPoint x: 1062, endPoint y: 501, distance: 35.8
click at [1032, 482] on mat-card-subtitle "You can add optional columns like: Secondary Phone (home phone or evening phone…" at bounding box center [784, 465] width 722 height 168
click at [1152, 593] on button "Next" at bounding box center [1133, 583] width 44 height 26
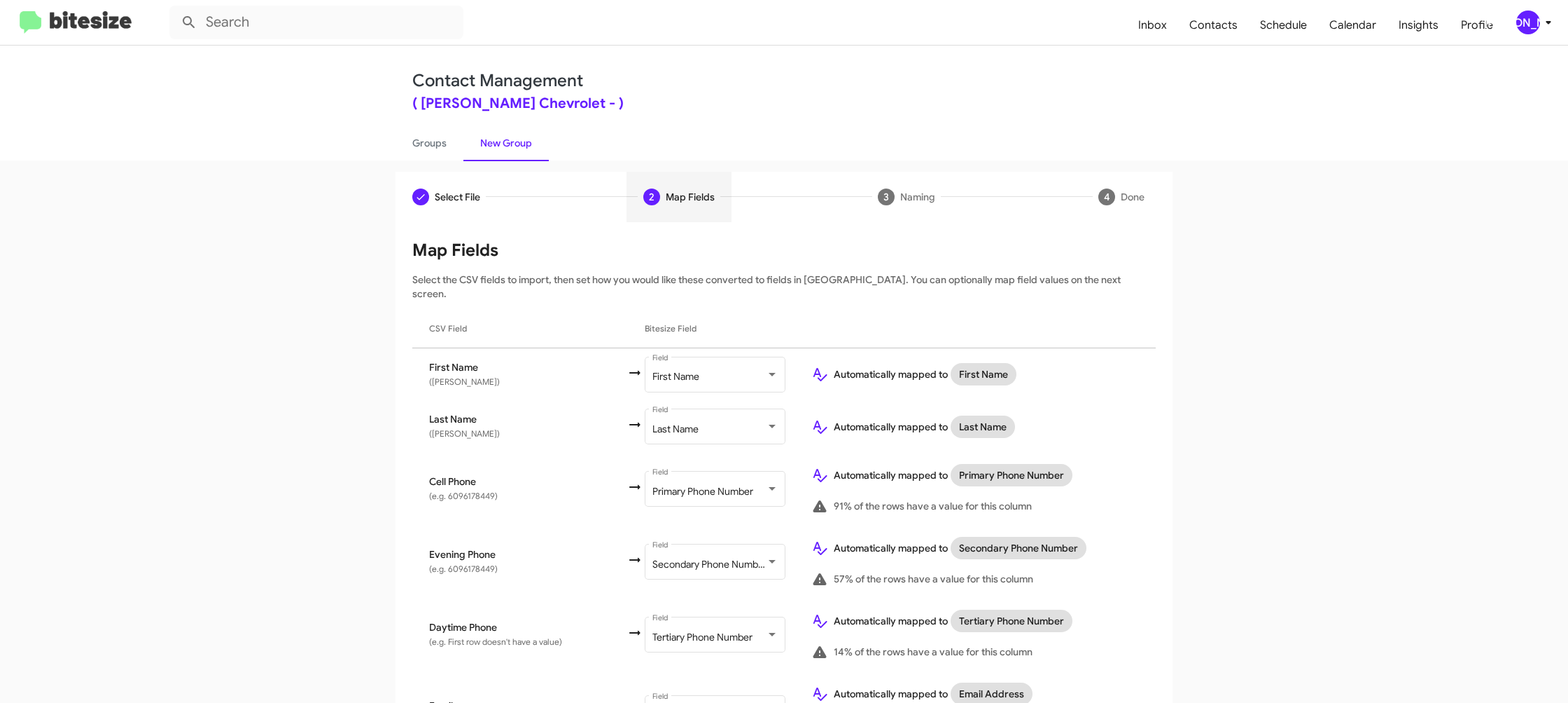
scroll to position [645, 0]
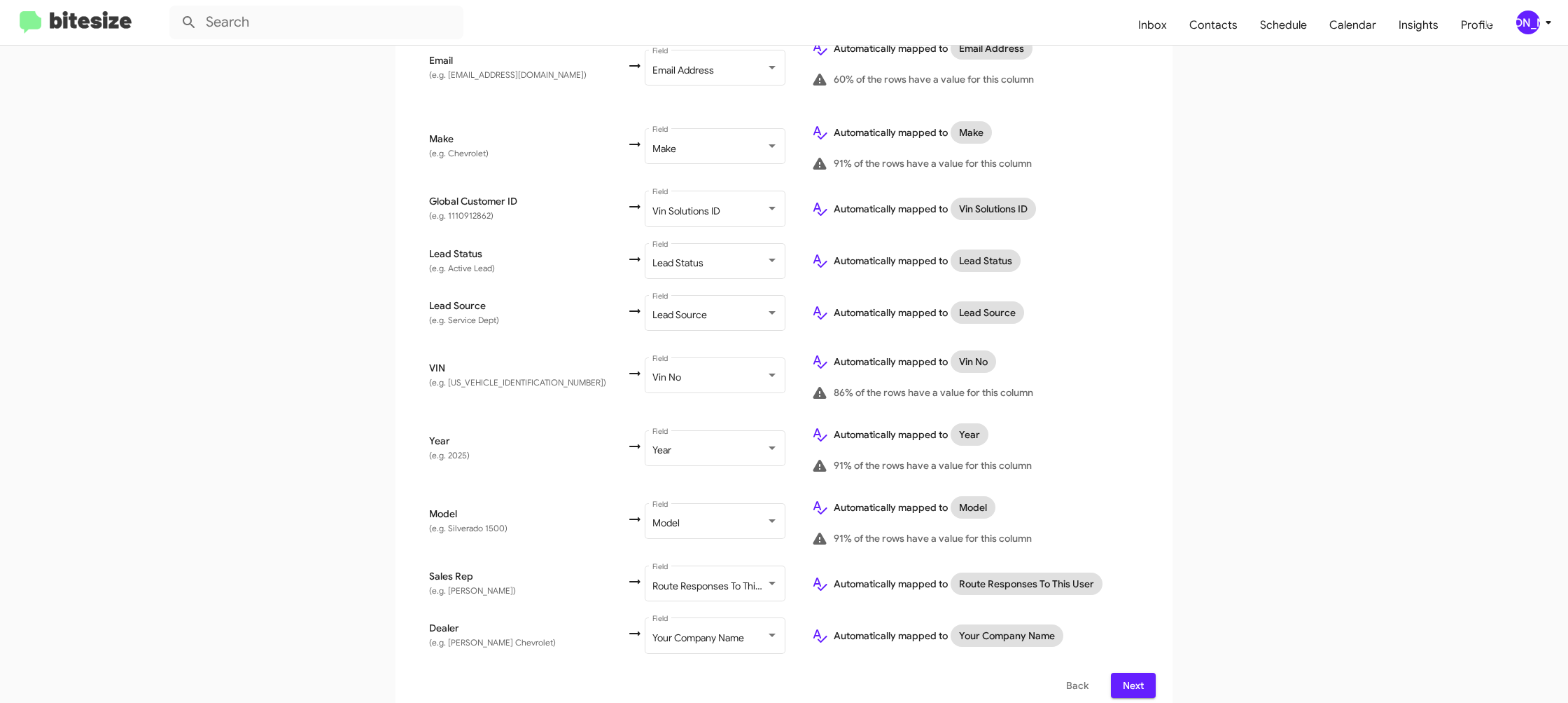
click at [1134, 673] on span "Next" at bounding box center [1134, 685] width 23 height 26
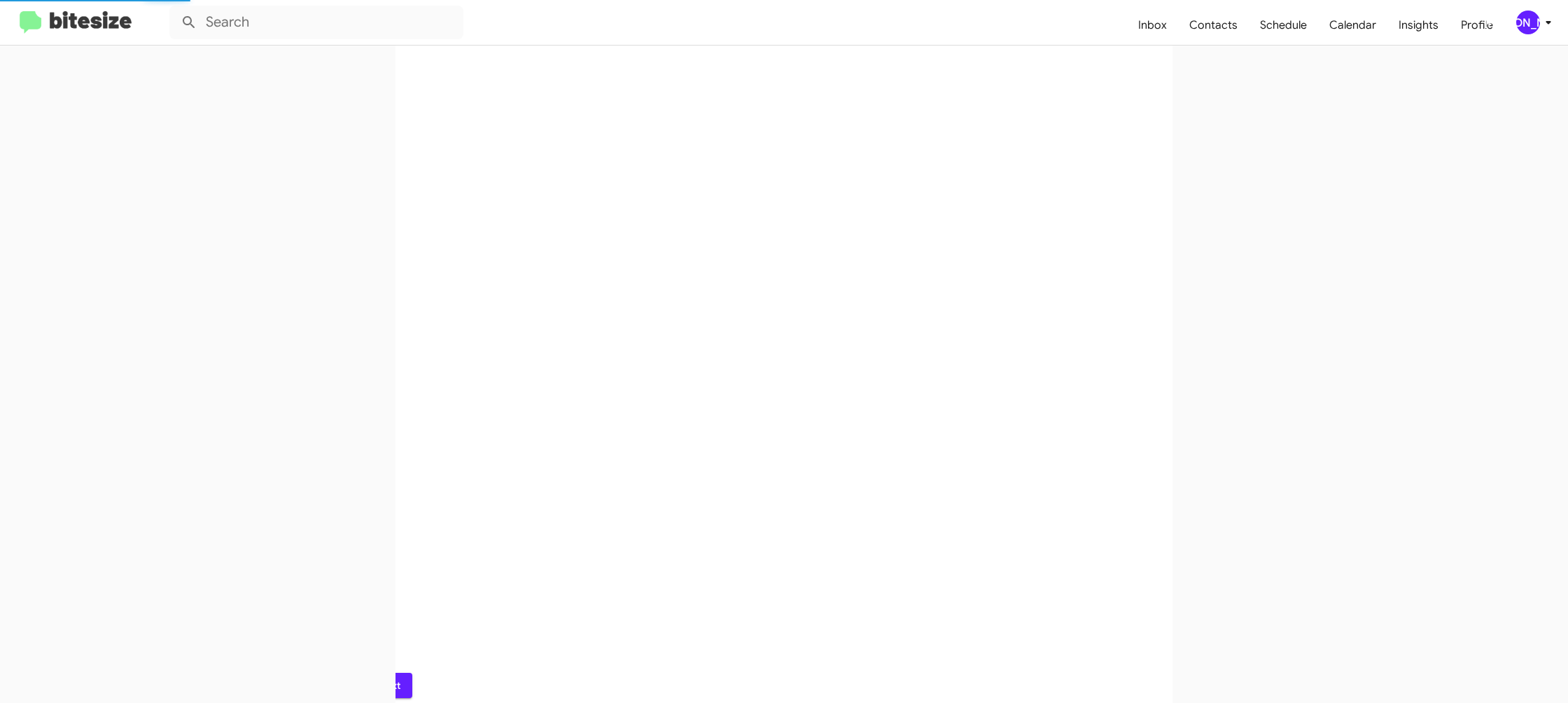
scroll to position [0, 0]
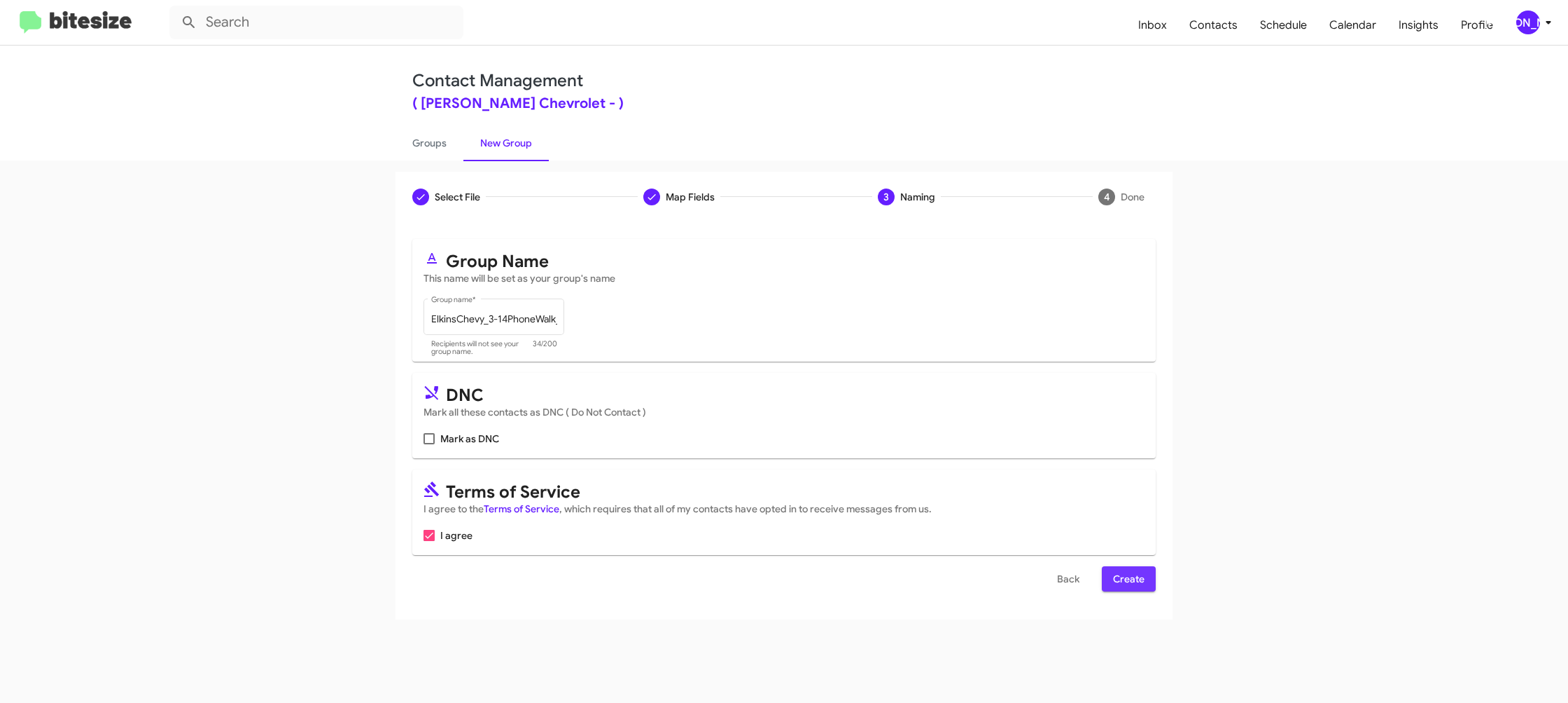
click at [1125, 573] on span "Create" at bounding box center [1128, 578] width 31 height 26
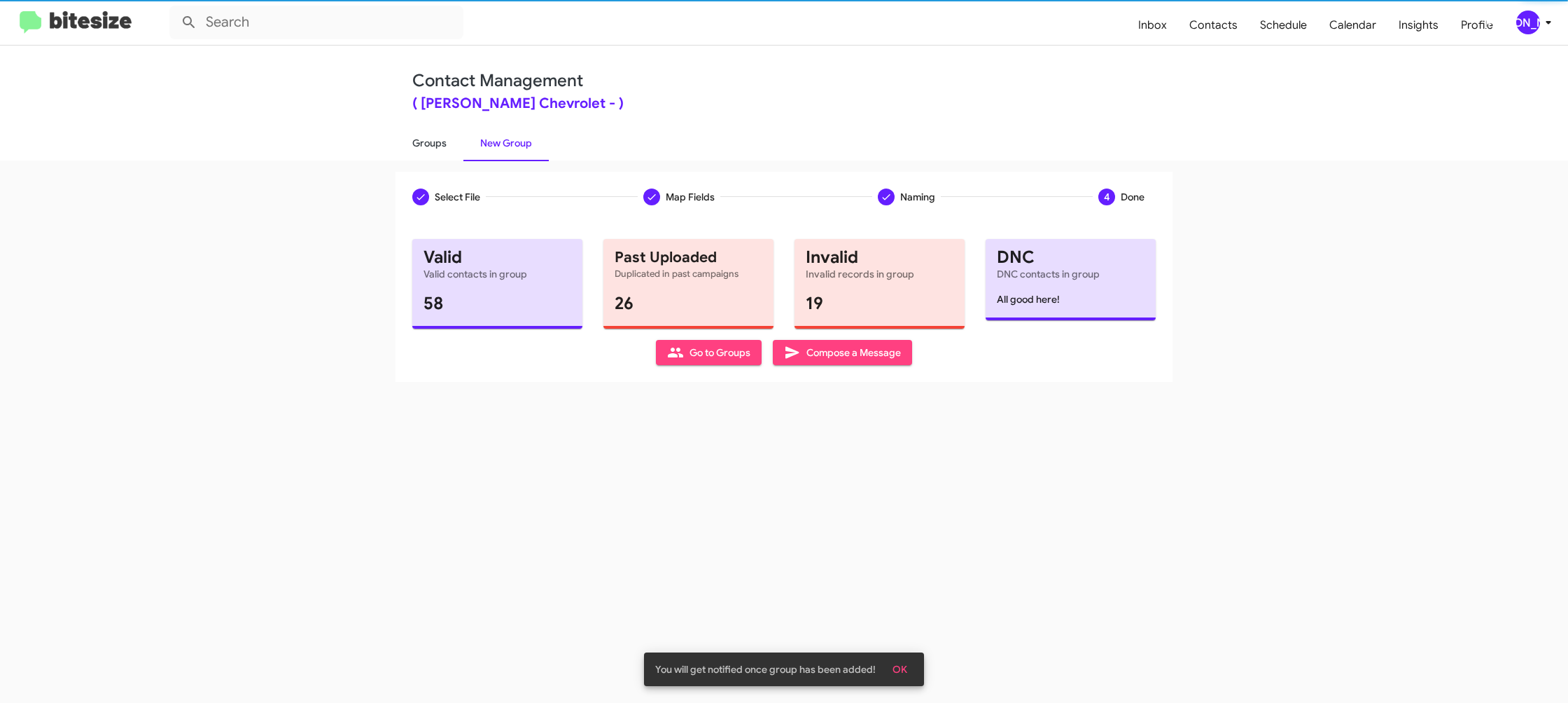
click at [439, 145] on link "Groups" at bounding box center [429, 143] width 68 height 36
type input "in:groups"
click at [439, 145] on link "Groups" at bounding box center [429, 143] width 68 height 36
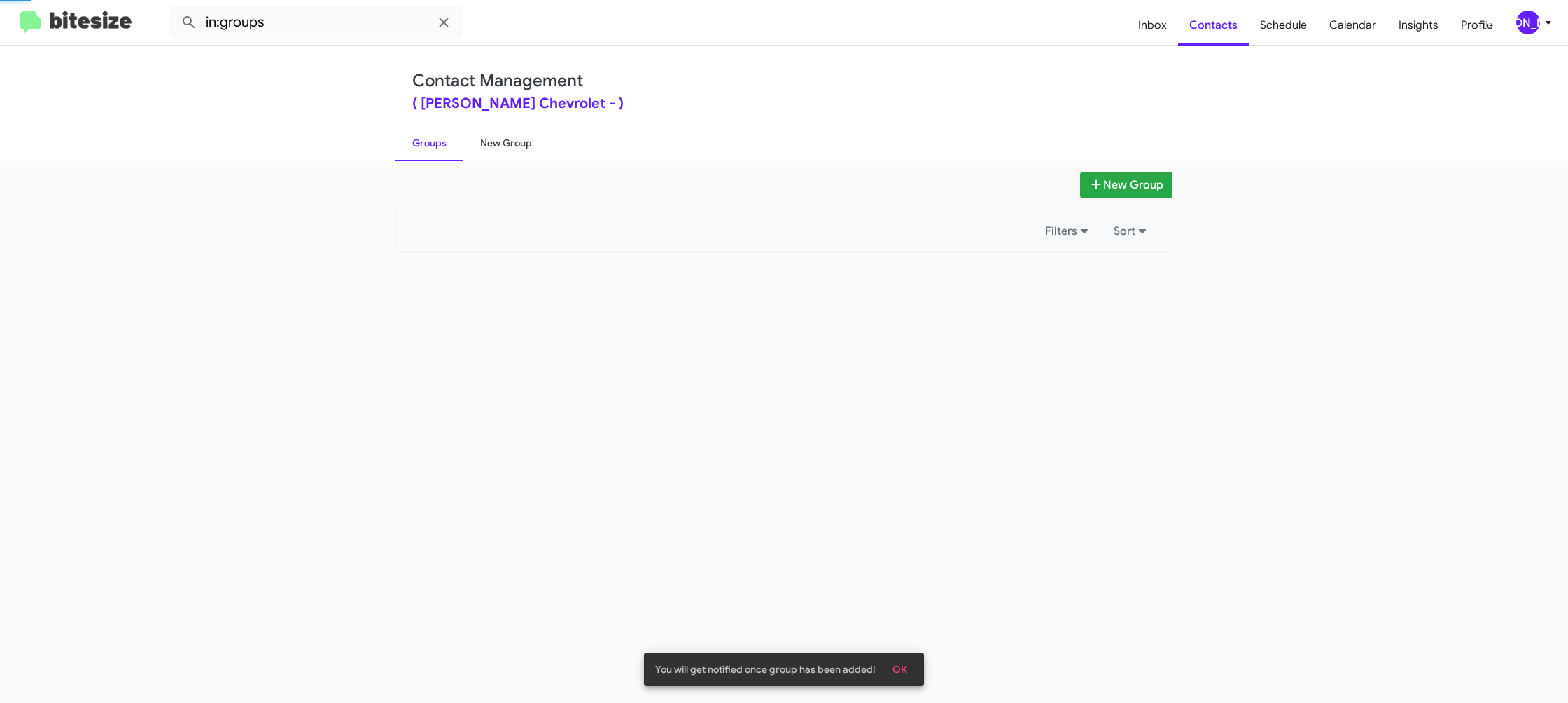
drag, startPoint x: 439, startPoint y: 145, endPoint x: 499, endPoint y: 141, distance: 60.1
click at [439, 145] on link "Groups" at bounding box center [429, 143] width 68 height 36
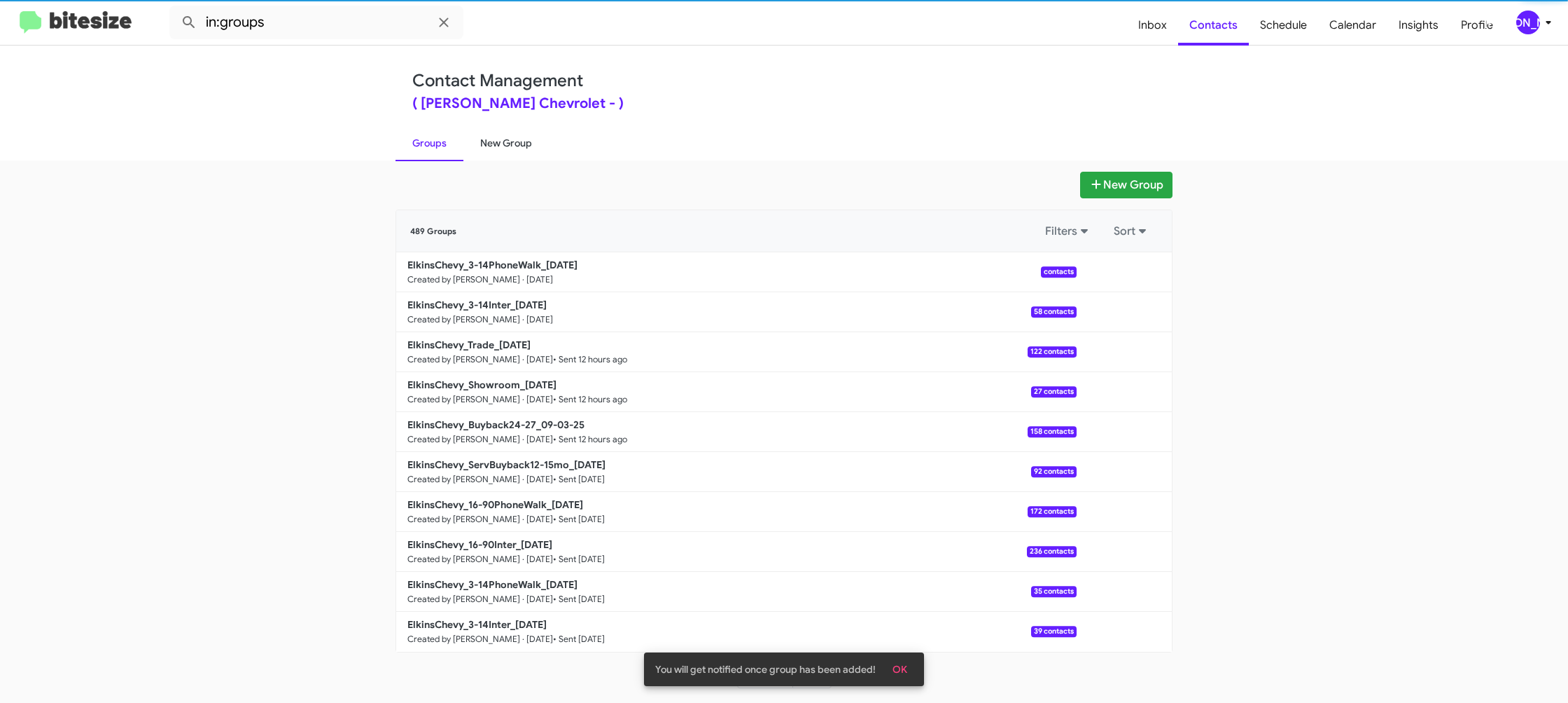
click at [499, 141] on link "New Group" at bounding box center [506, 143] width 85 height 36
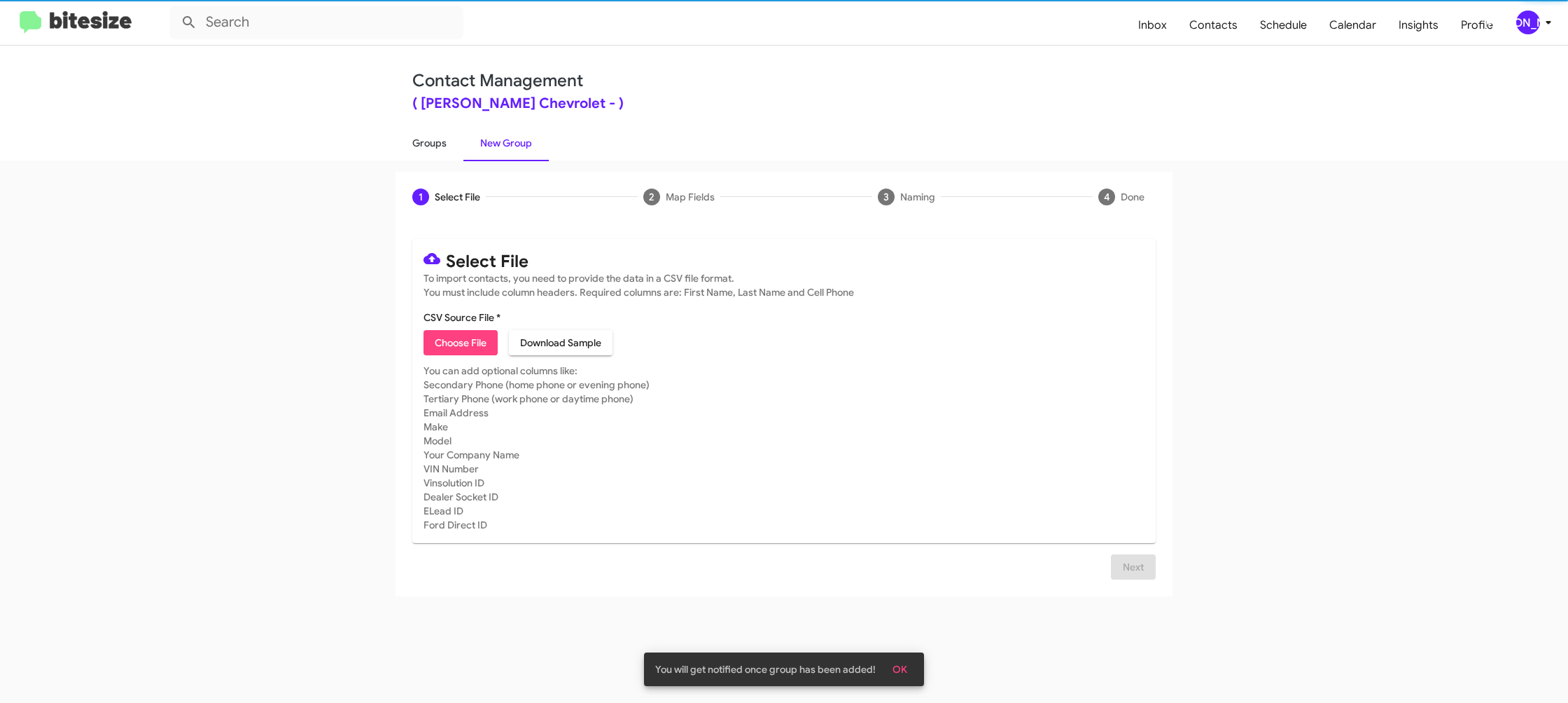
click at [450, 144] on link "Groups" at bounding box center [429, 143] width 68 height 36
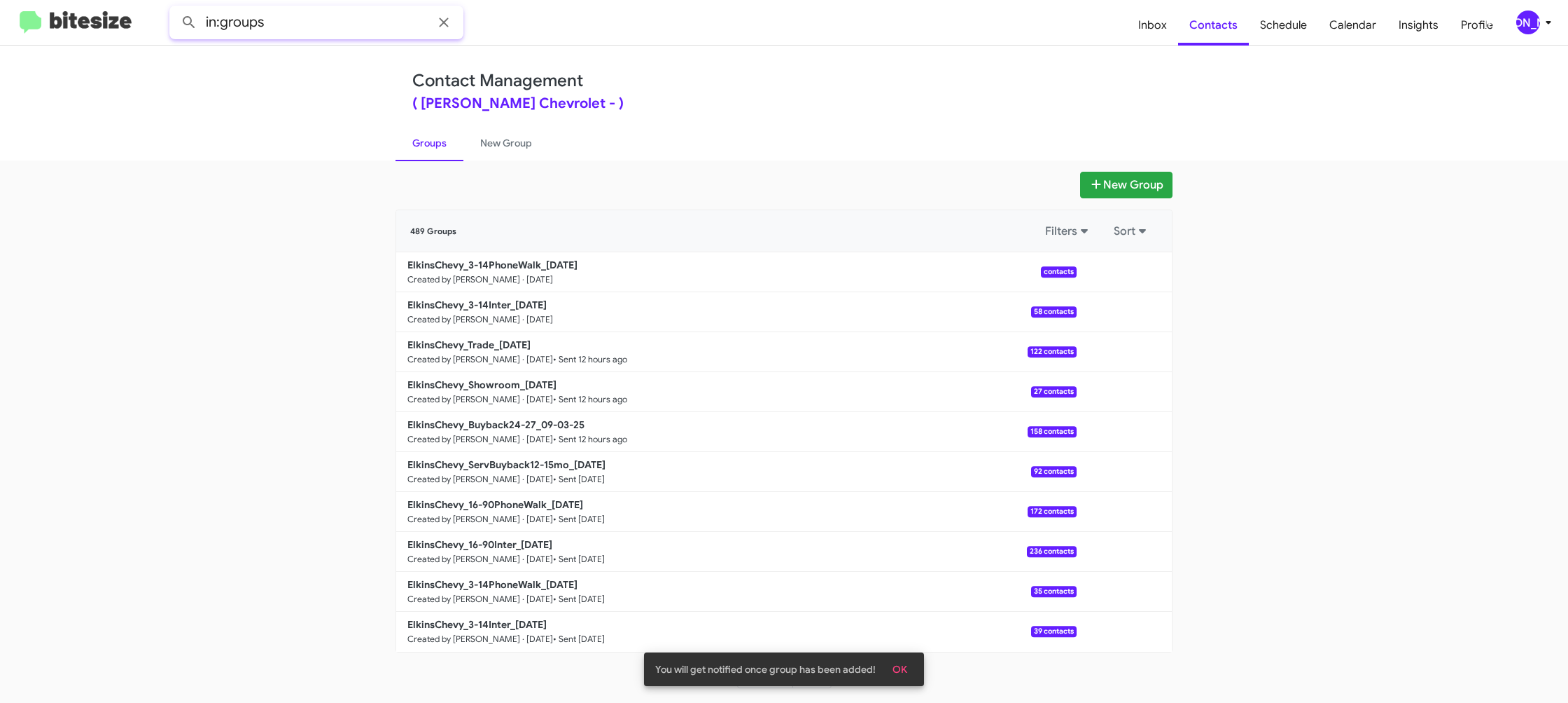
click at [295, 30] on input "in:groups" at bounding box center [316, 23] width 294 height 34
click at [175, 9] on button at bounding box center [189, 23] width 28 height 28
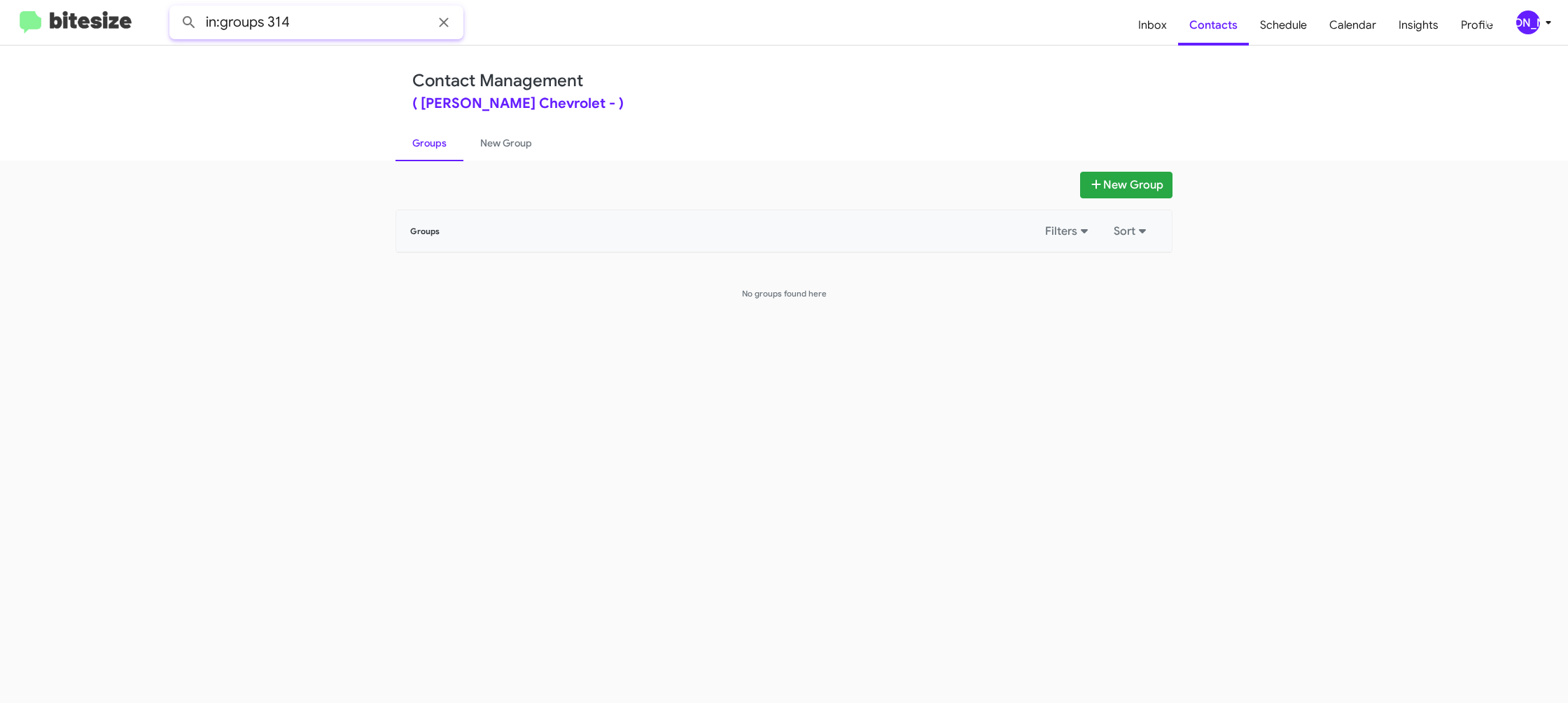
click at [280, 20] on input "in:groups 314" at bounding box center [316, 23] width 294 height 34
click at [276, 24] on input "in:groups 314" at bounding box center [316, 23] width 294 height 34
click at [175, 9] on button at bounding box center [189, 23] width 28 height 28
type input "in:groups 3-14"
click at [175, 9] on button at bounding box center [189, 23] width 28 height 28
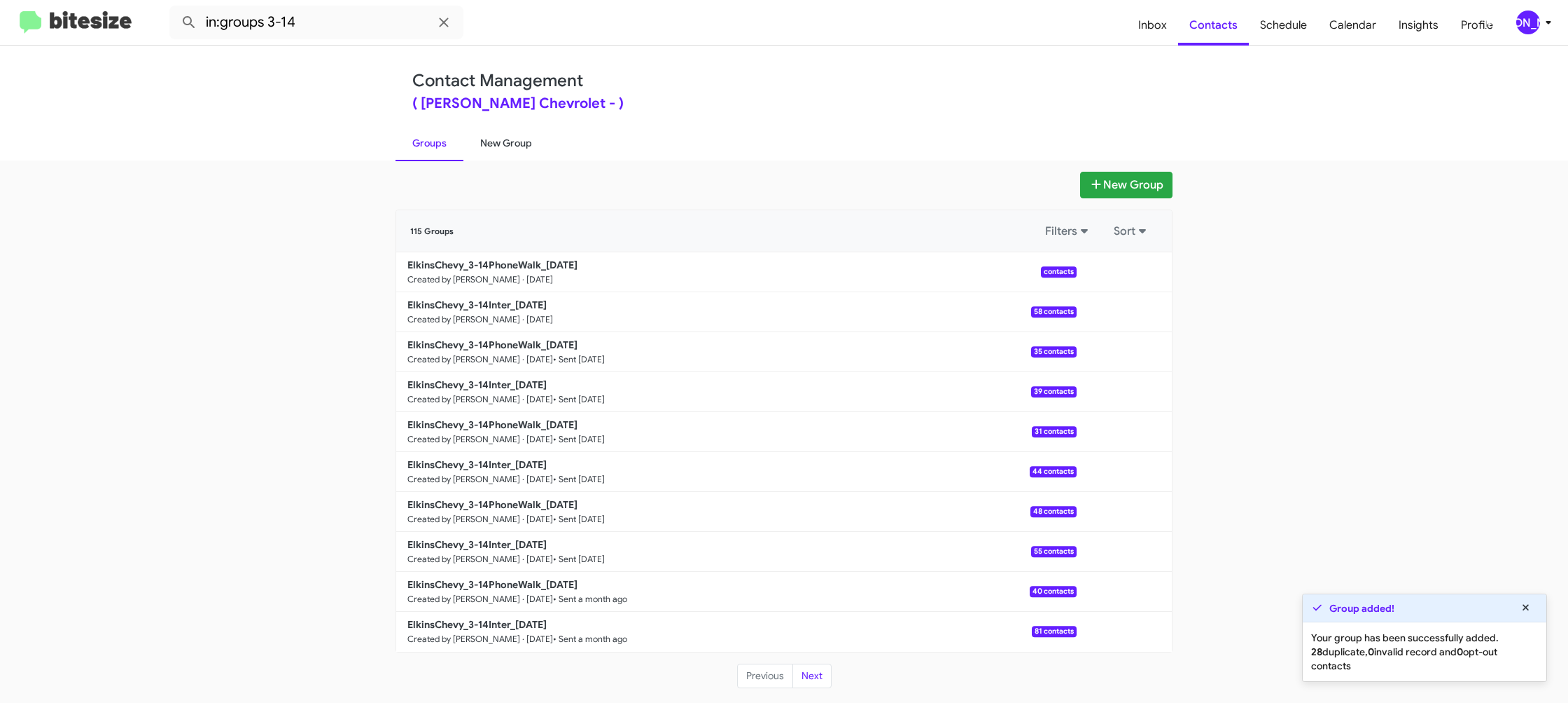
click at [502, 140] on link "New Group" at bounding box center [506, 143] width 85 height 36
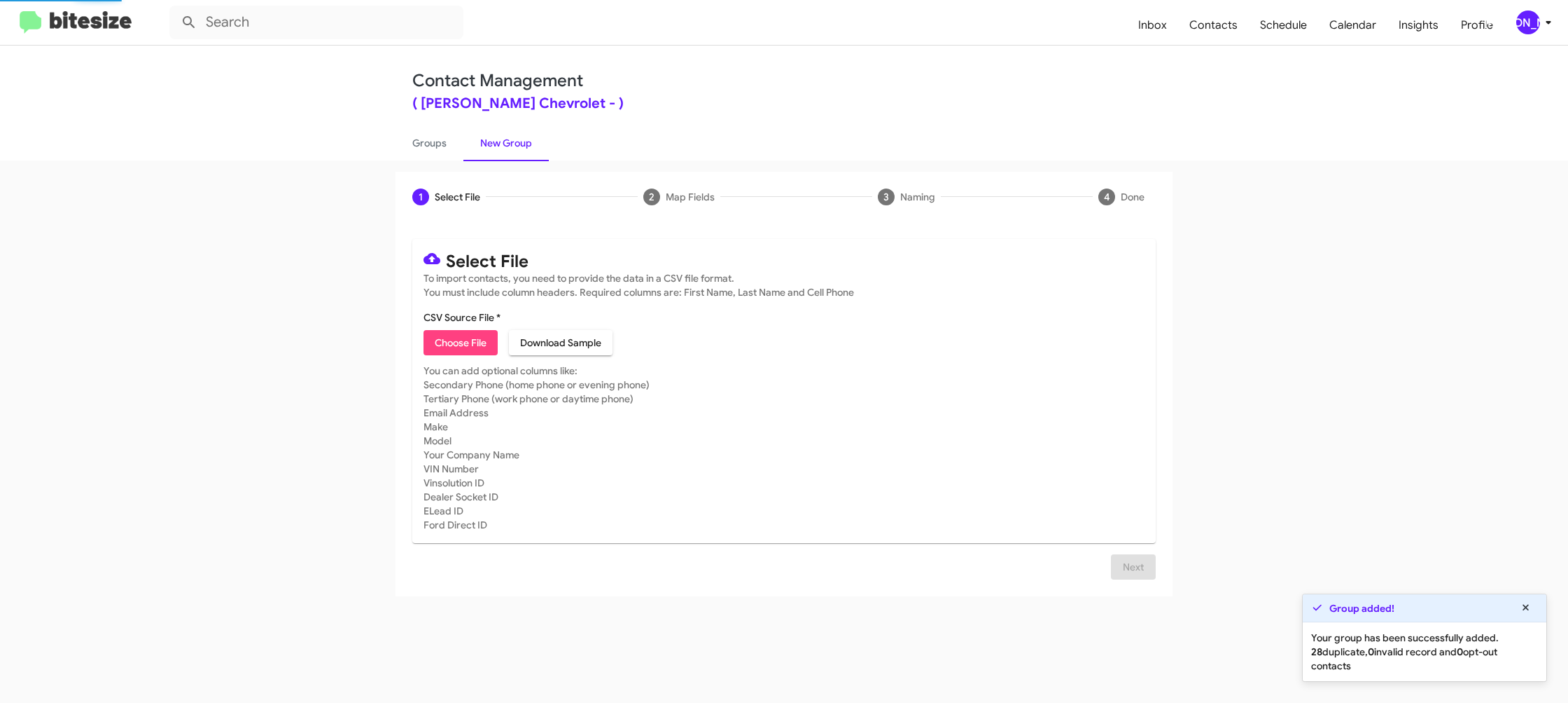
click at [469, 142] on link "New Group" at bounding box center [506, 143] width 85 height 36
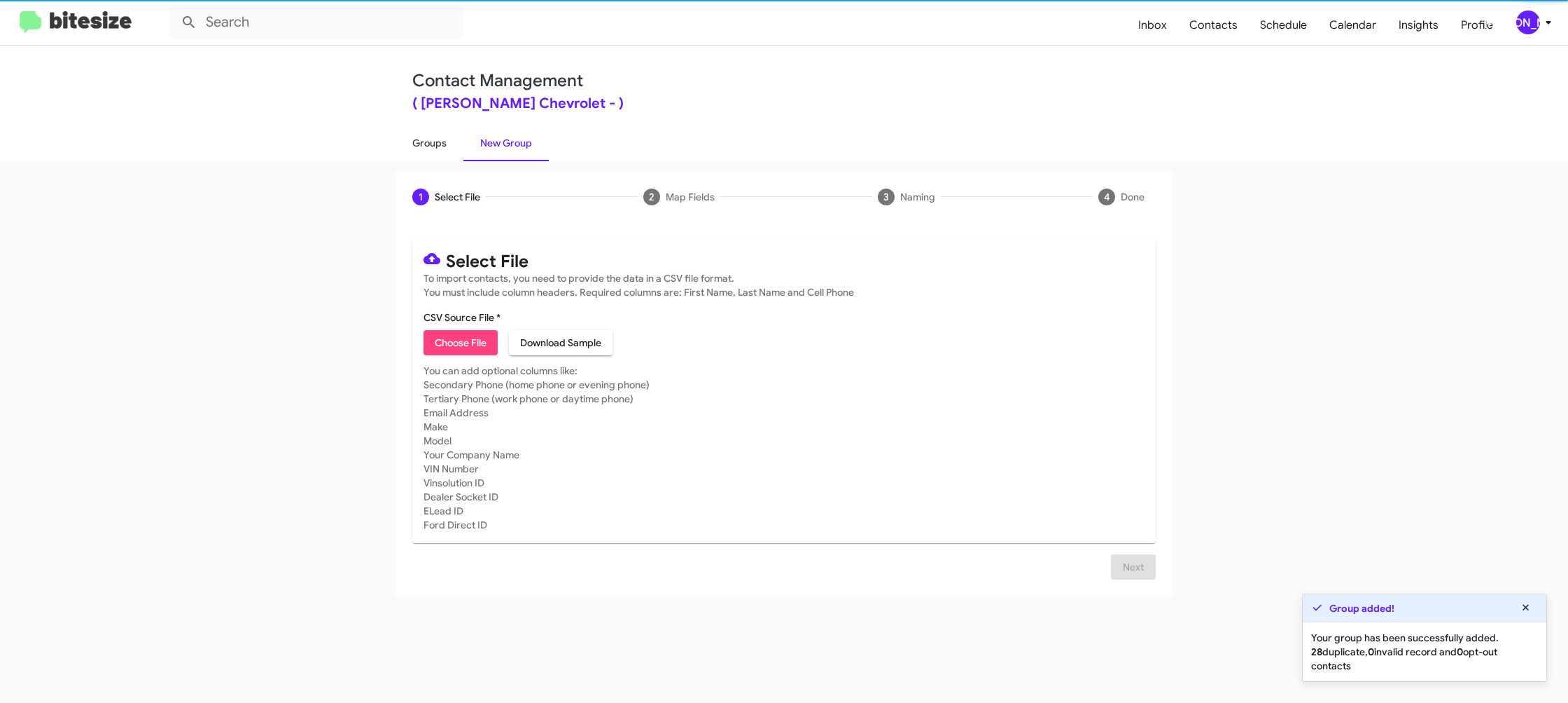
click at [439, 142] on link "Groups" at bounding box center [429, 143] width 68 height 36
type input "in:groups"
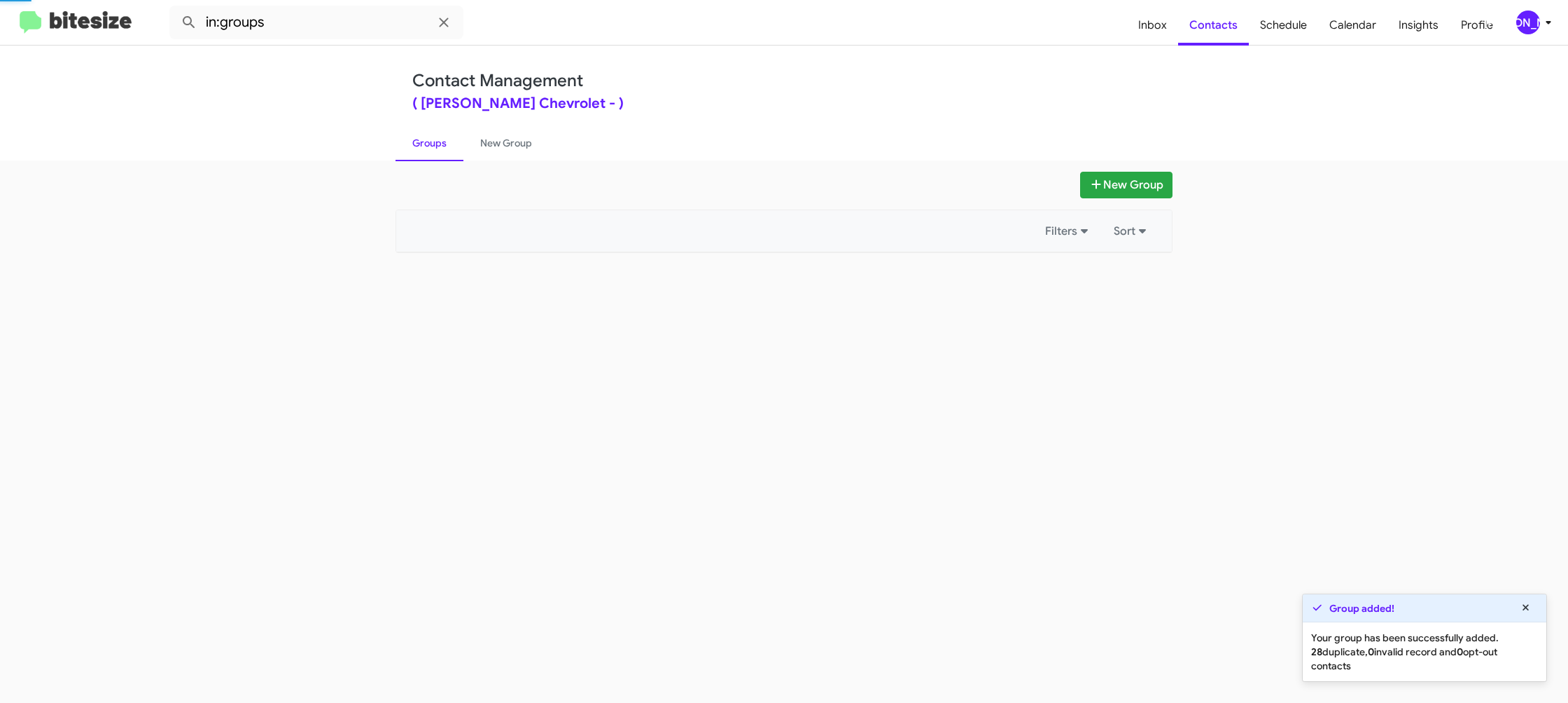
click at [439, 142] on link "Groups" at bounding box center [429, 143] width 68 height 36
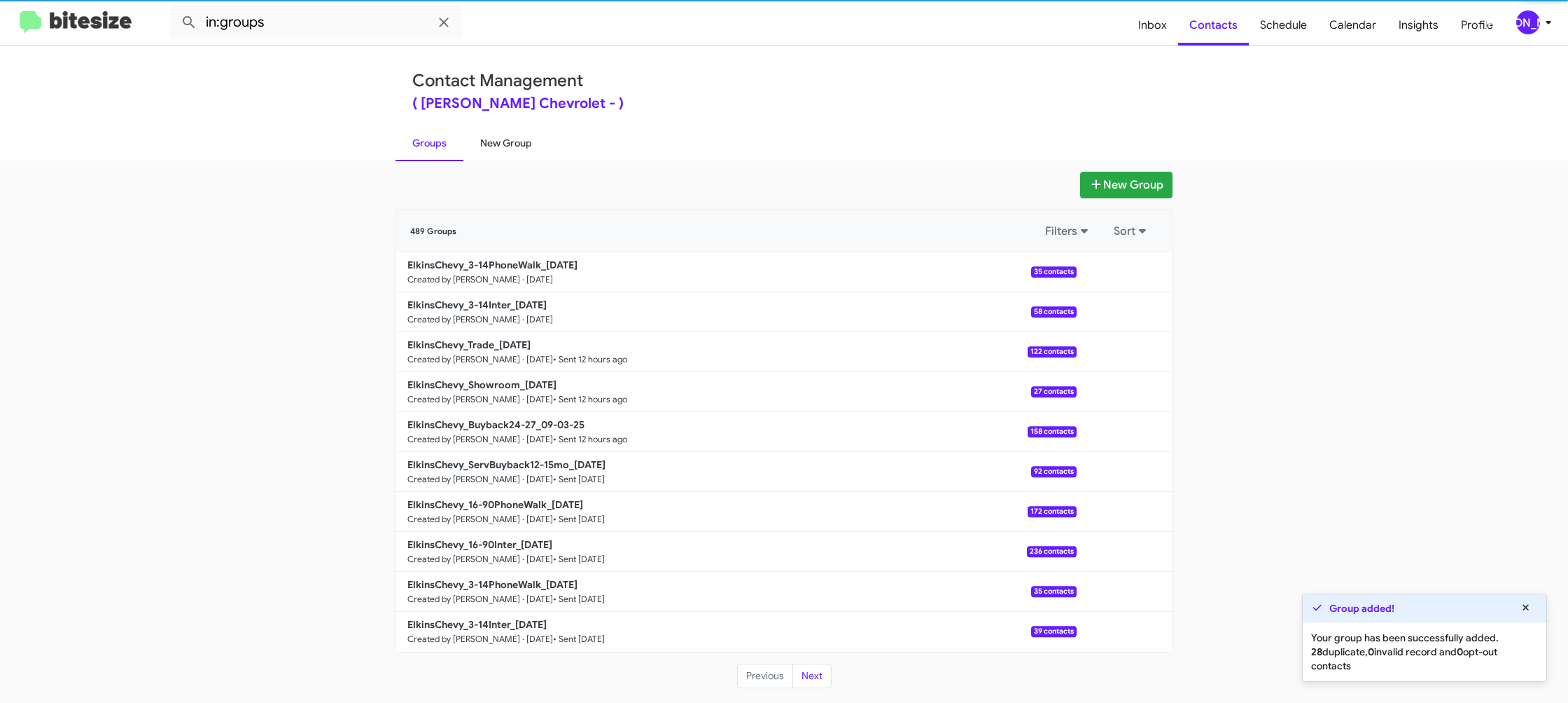
click at [482, 141] on link "New Group" at bounding box center [506, 143] width 85 height 36
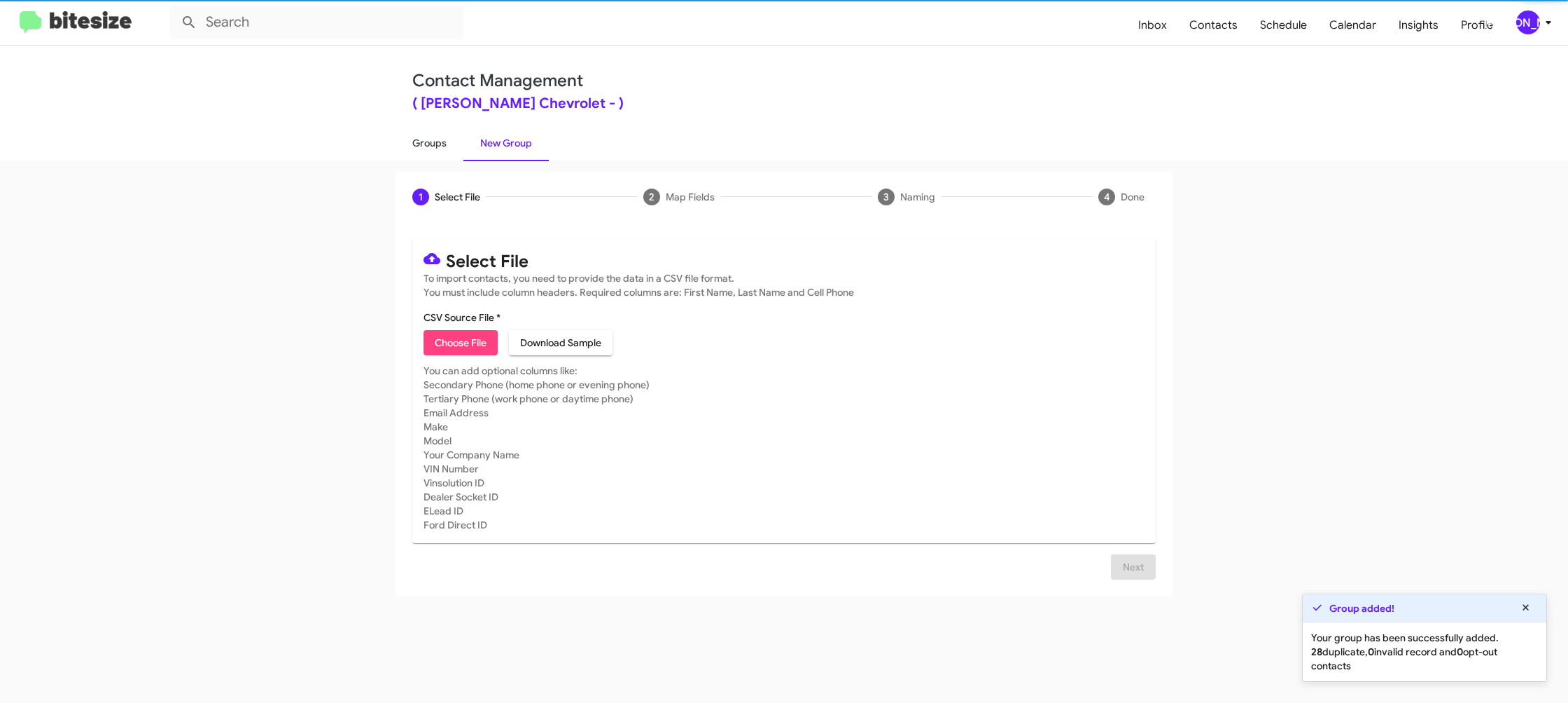
click at [429, 142] on link "Groups" at bounding box center [429, 143] width 68 height 36
type input "in:groups"
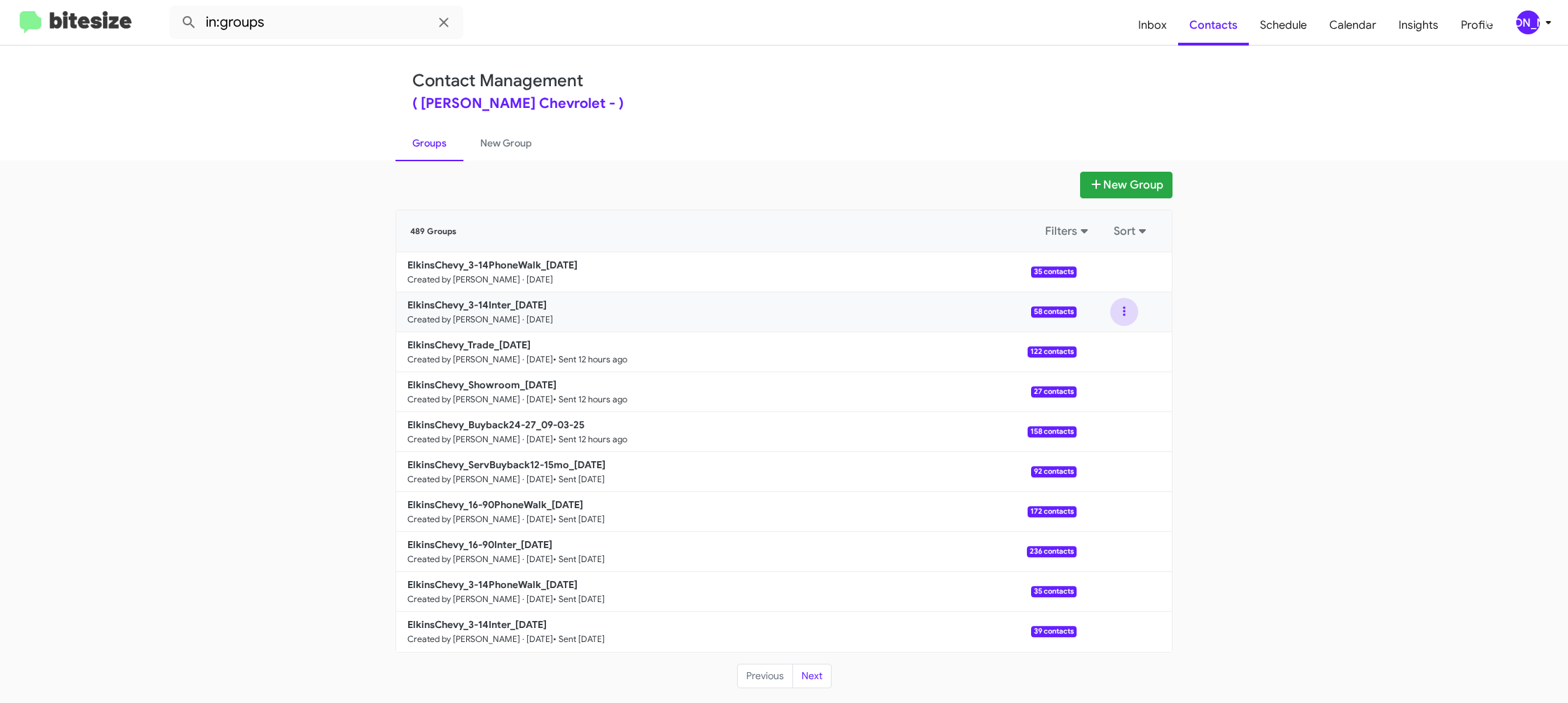
drag, startPoint x: 1112, startPoint y: 311, endPoint x: 1122, endPoint y: 314, distance: 10.4
click at [1118, 312] on button at bounding box center [1124, 312] width 28 height 28
click at [1103, 347] on button "View contacts" at bounding box center [1082, 350] width 112 height 34
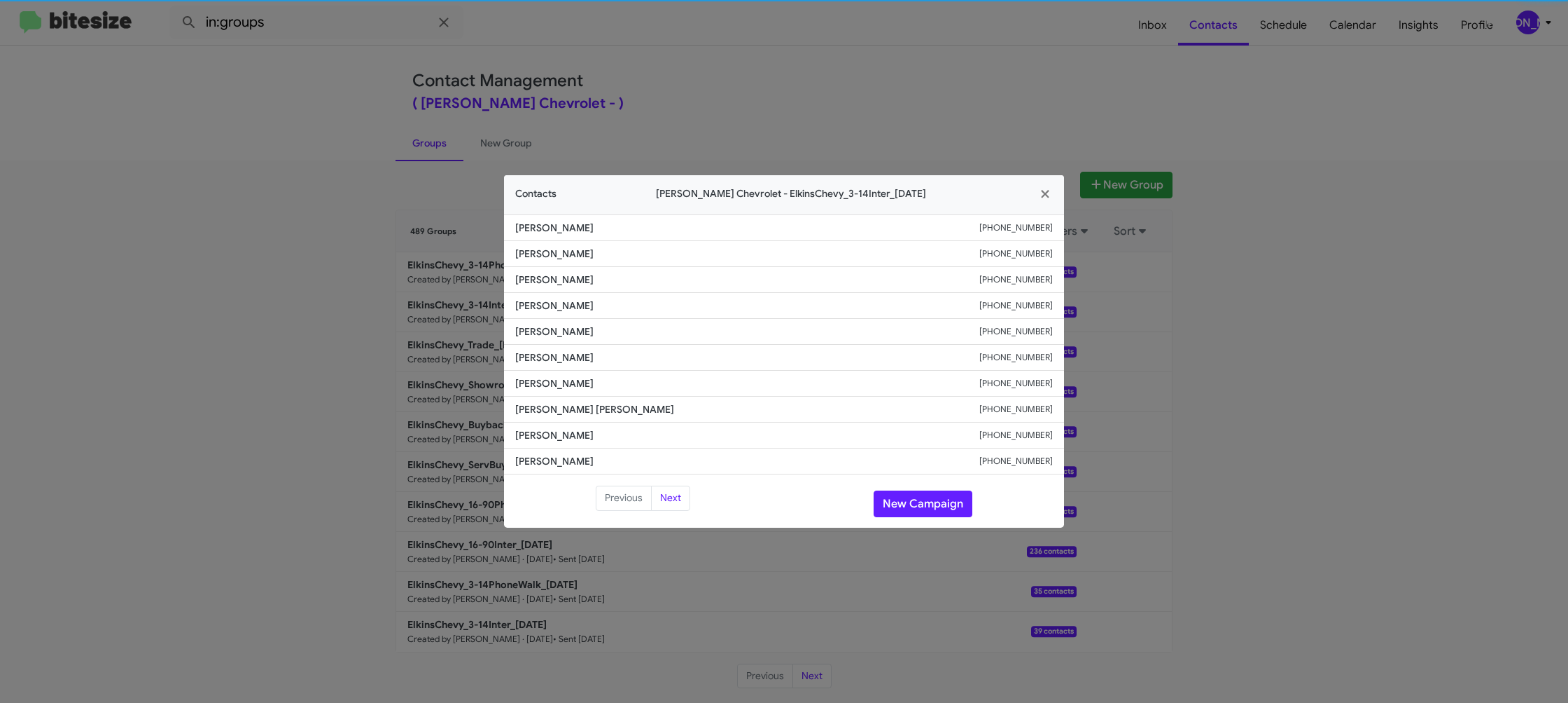
click at [569, 361] on span "[PERSON_NAME]" at bounding box center [747, 357] width 464 height 14
drag, startPoint x: 586, startPoint y: 360, endPoint x: 568, endPoint y: 361, distance: 18.0
click at [568, 361] on span "[PERSON_NAME]" at bounding box center [747, 357] width 464 height 14
drag, startPoint x: 568, startPoint y: 361, endPoint x: 595, endPoint y: 358, distance: 27.2
click at [568, 361] on span "[PERSON_NAME]" at bounding box center [747, 357] width 464 height 14
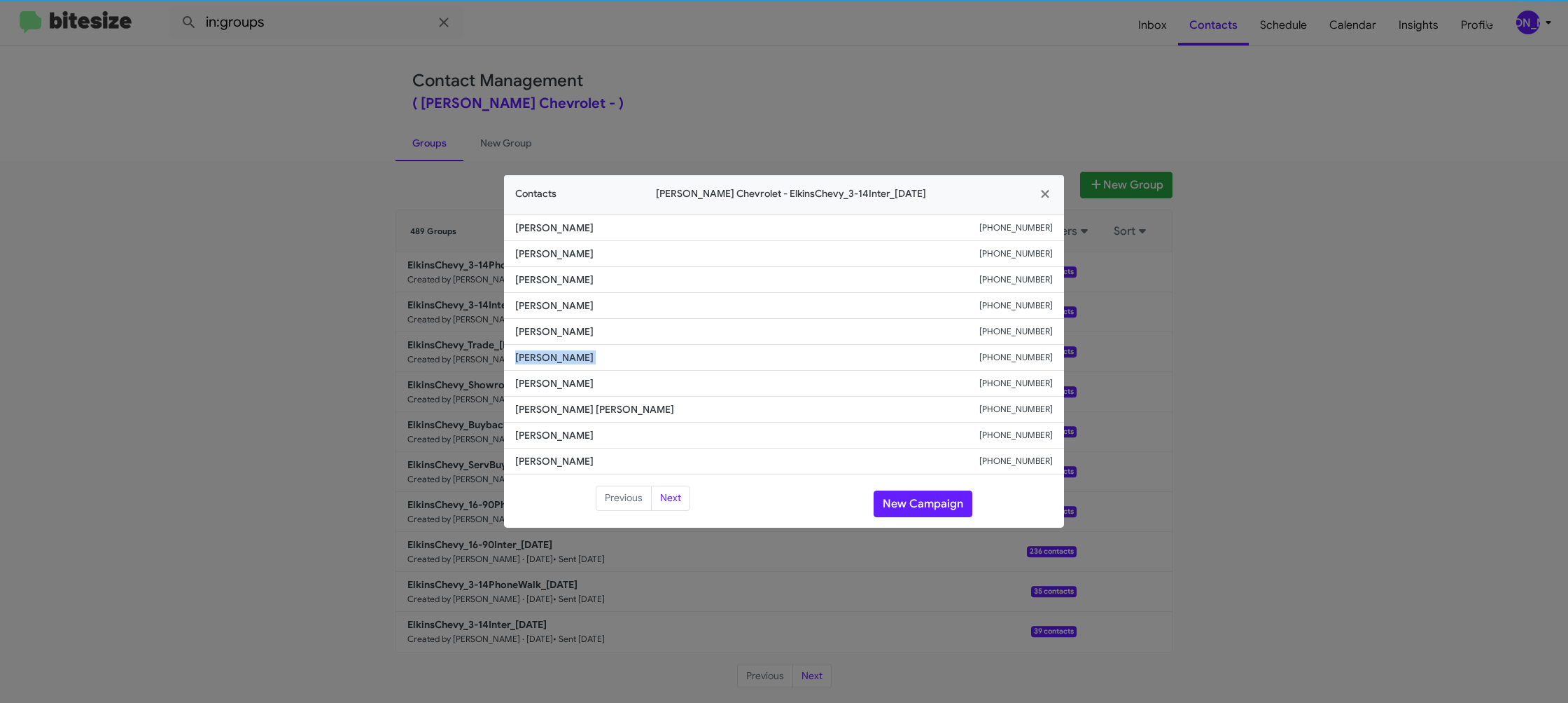
copy span "[PERSON_NAME]"
click at [778, 72] on modal-container "Contacts [PERSON_NAME] Chevrolet - ElkinsChevy_3-14Inter_[DATE] [PERSON_NAME] […" at bounding box center [784, 351] width 1568 height 703
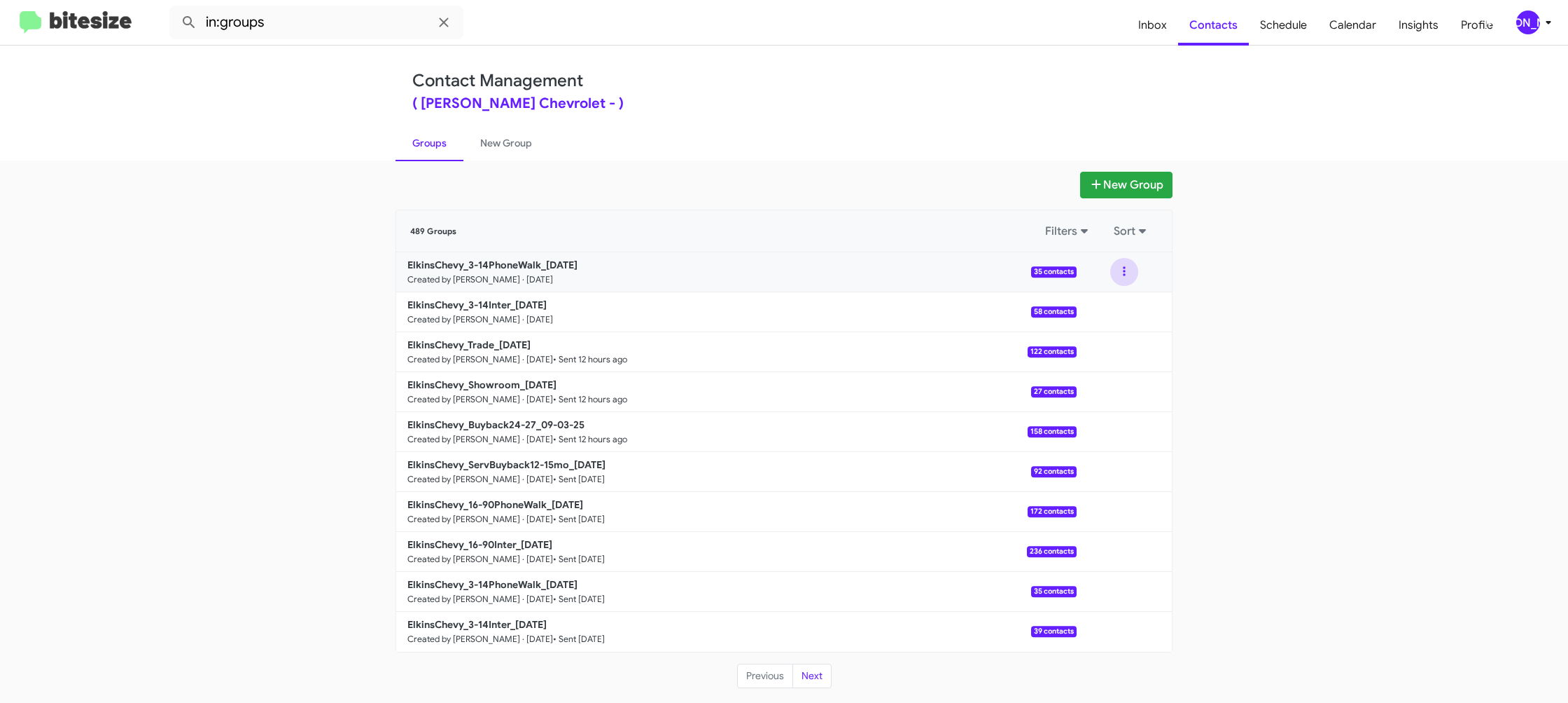
click at [1126, 276] on button at bounding box center [1124, 272] width 28 height 28
click at [1121, 305] on button "View contacts" at bounding box center [1082, 309] width 112 height 34
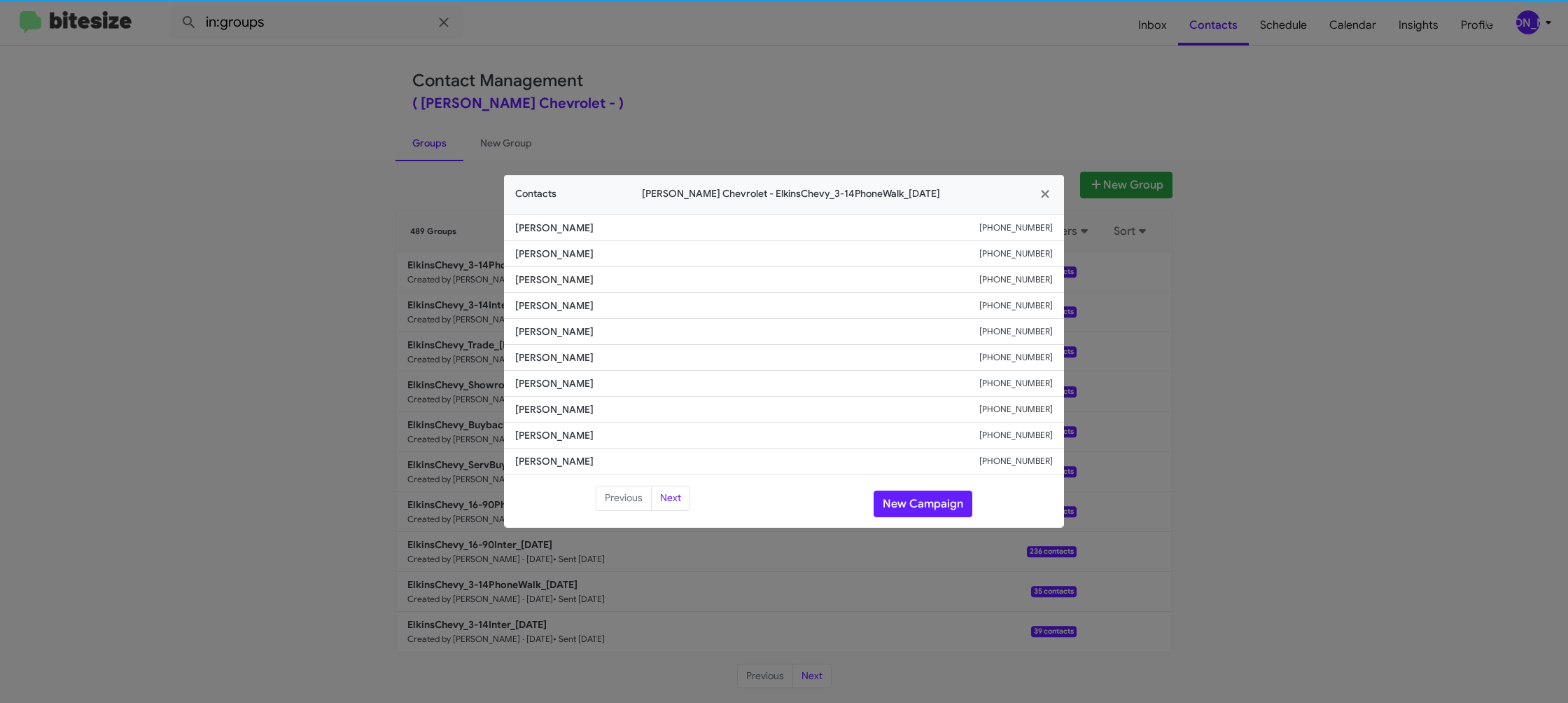
click at [564, 350] on span "[PERSON_NAME]" at bounding box center [747, 357] width 464 height 14
copy span "[PERSON_NAME]"
drag, startPoint x: 359, startPoint y: 215, endPoint x: 459, endPoint y: 285, distance: 122.1
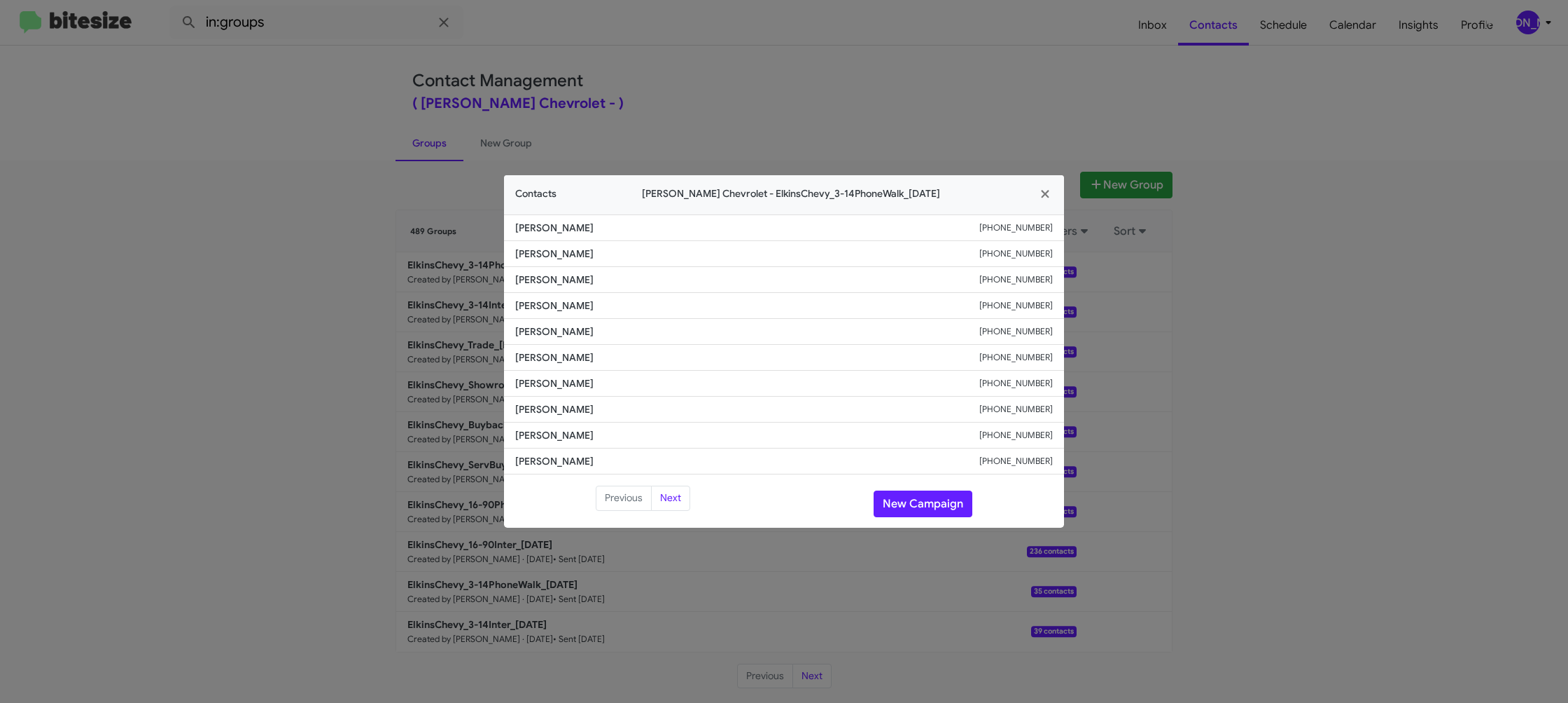
click at [360, 216] on modal-container "Contacts [PERSON_NAME] Chevrolet - ElkinsChevy_3-14PhoneWalk_[DATE] [PERSON_NAM…" at bounding box center [784, 351] width 1568 height 703
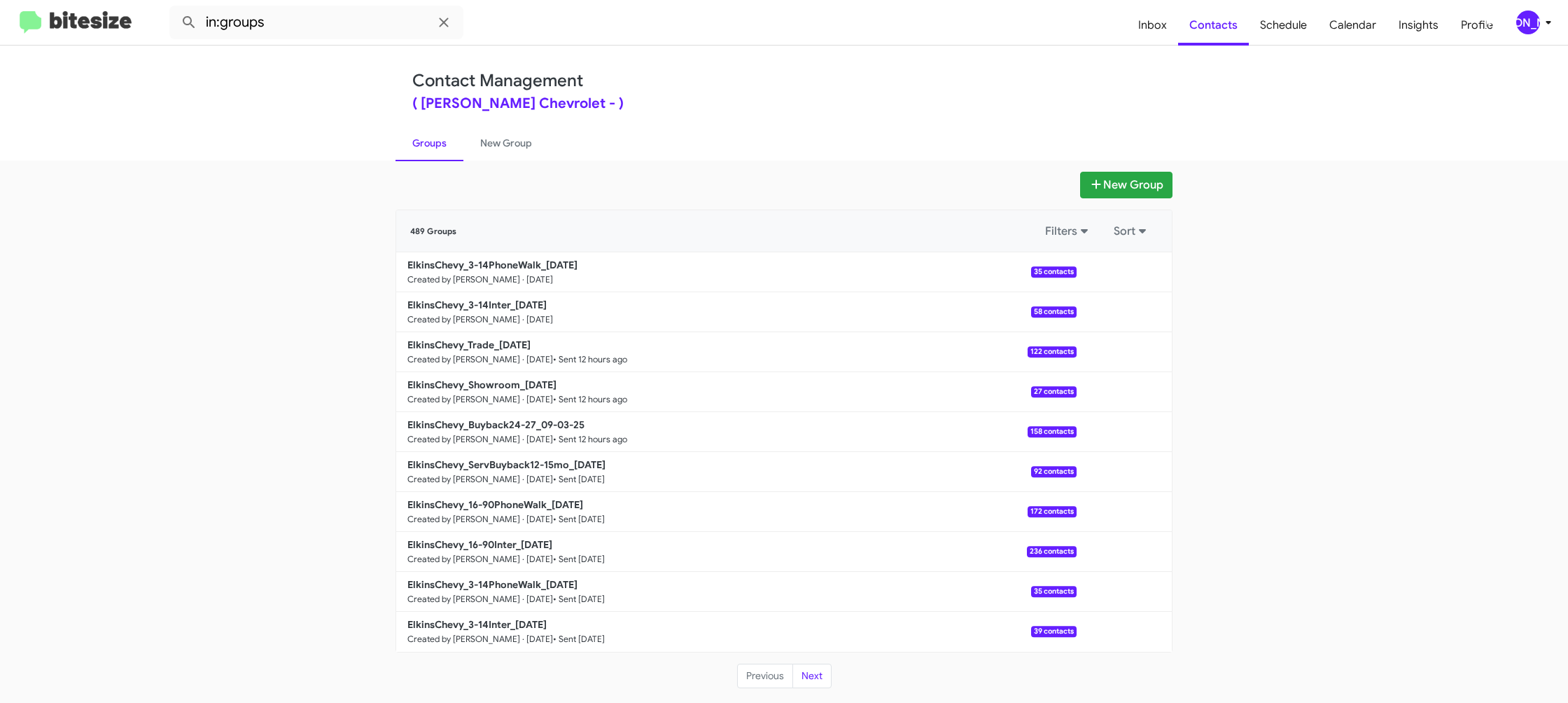
click at [478, 300] on b "ElkinsChevy_3-14Inter_[DATE]" at bounding box center [477, 304] width 139 height 12
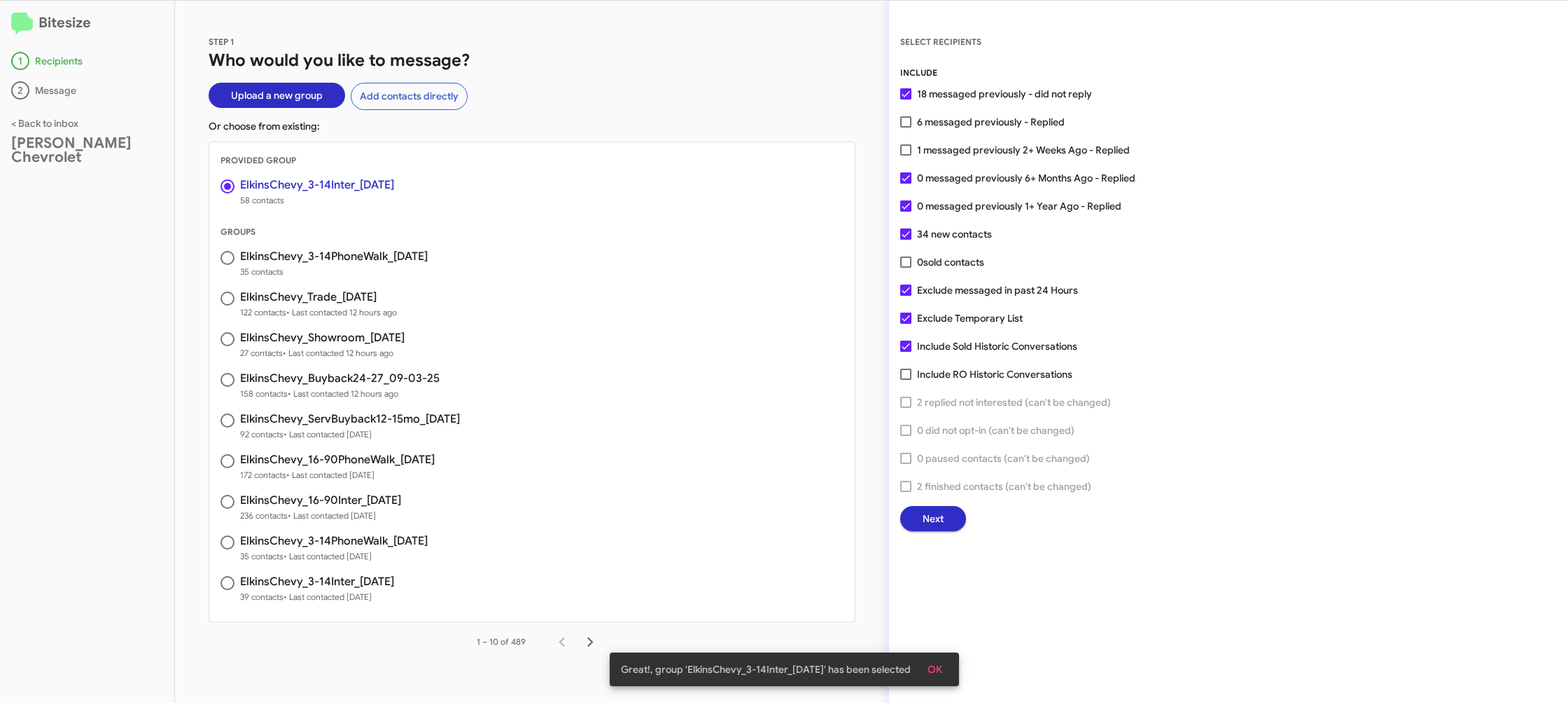
click at [932, 522] on span "Next" at bounding box center [933, 518] width 21 height 26
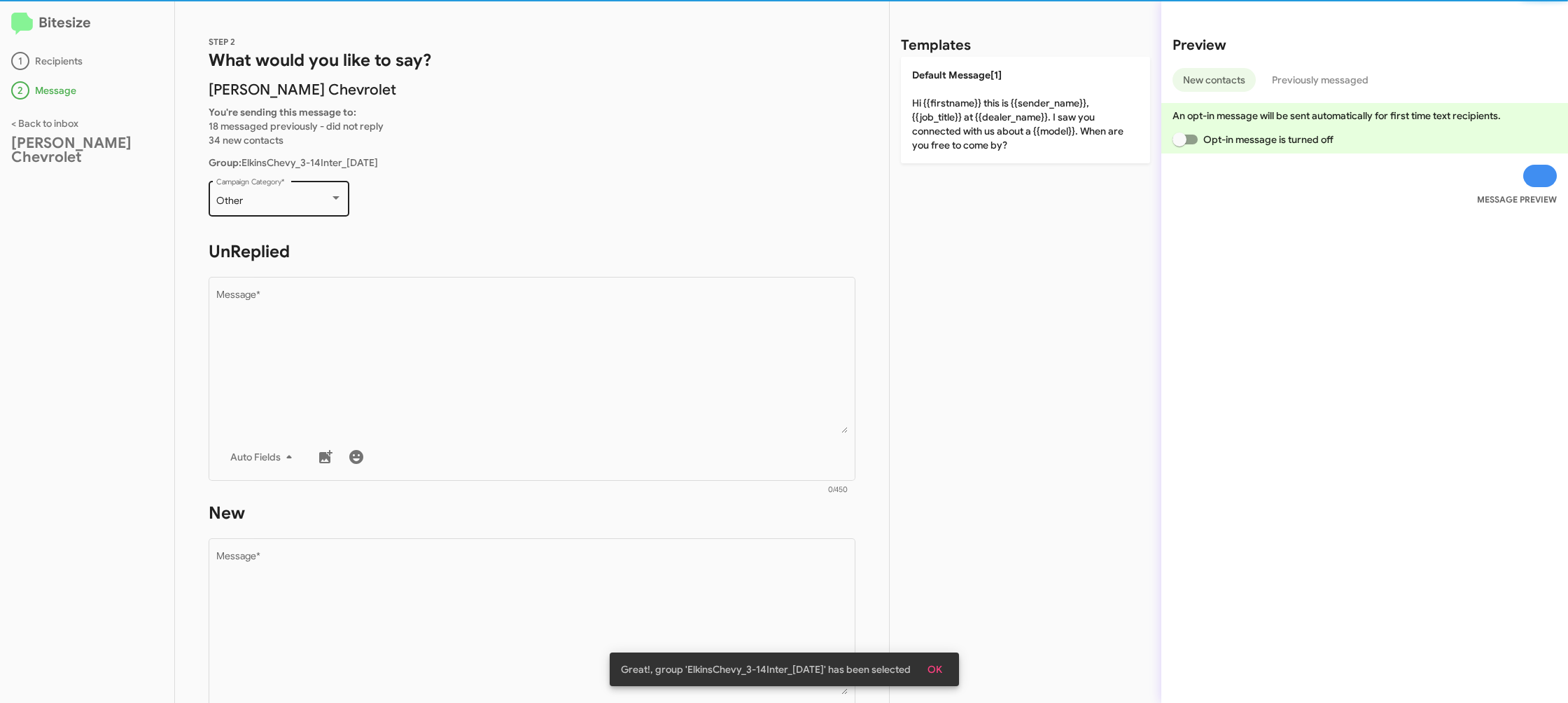
click at [309, 203] on div "Other" at bounding box center [273, 202] width 113 height 11
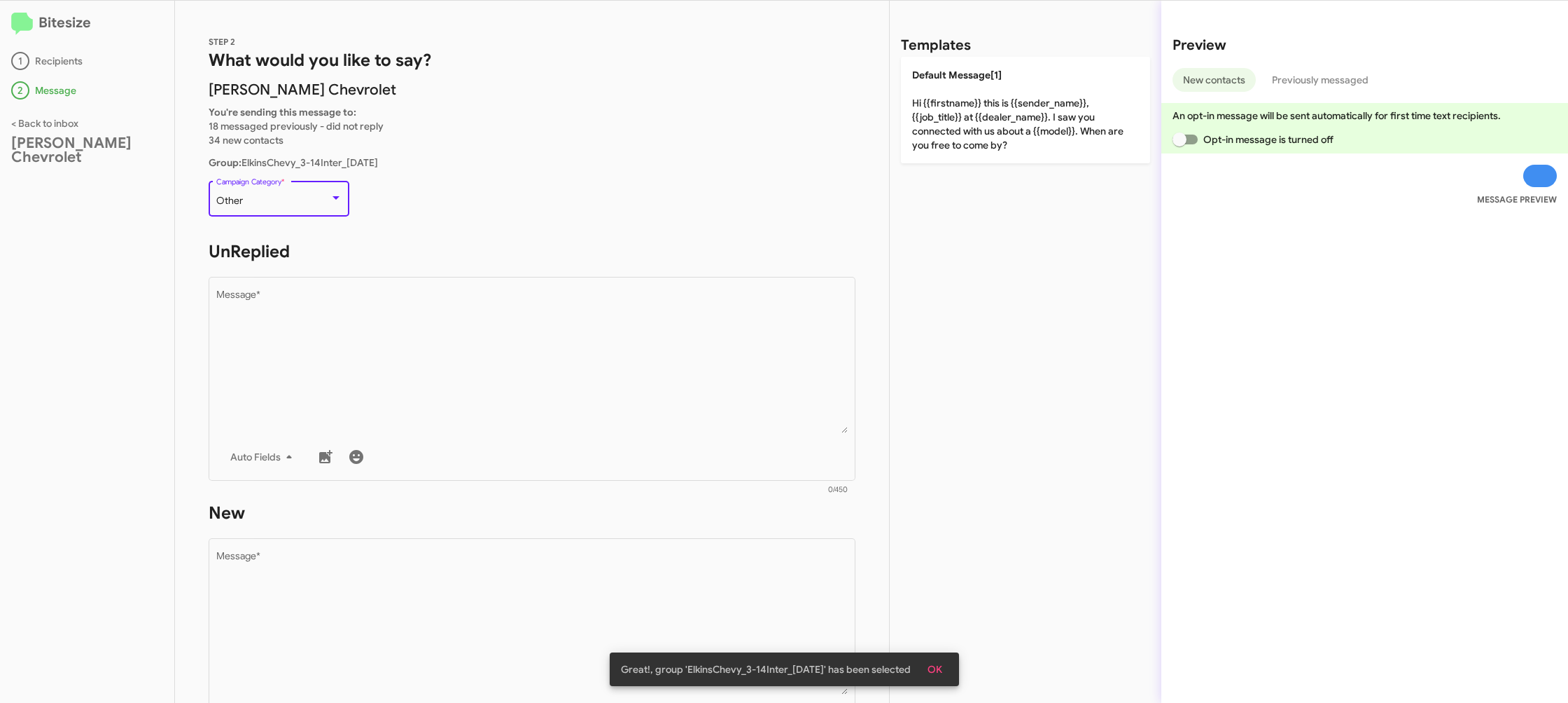
scroll to position [527, 0]
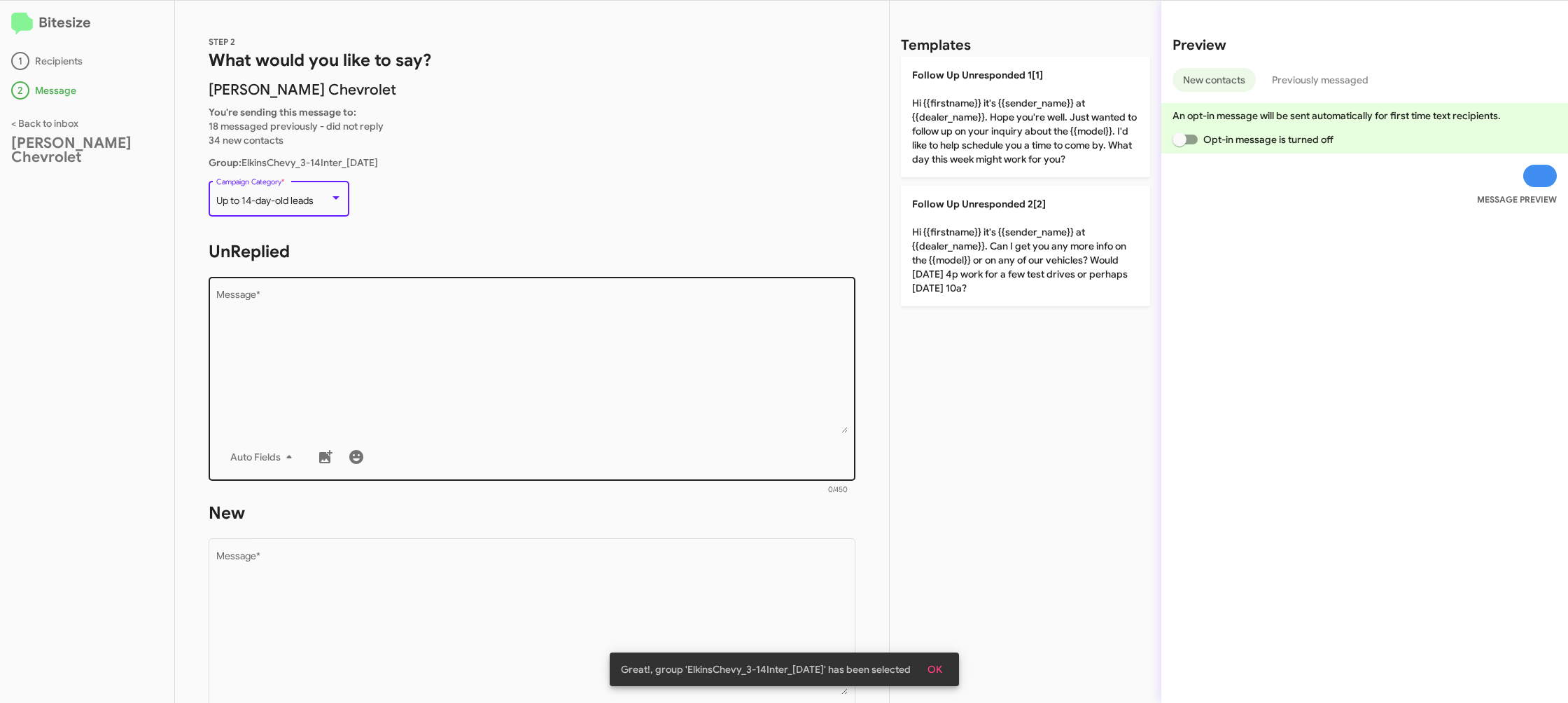
click at [523, 351] on textarea "Message *" at bounding box center [532, 361] width 633 height 143
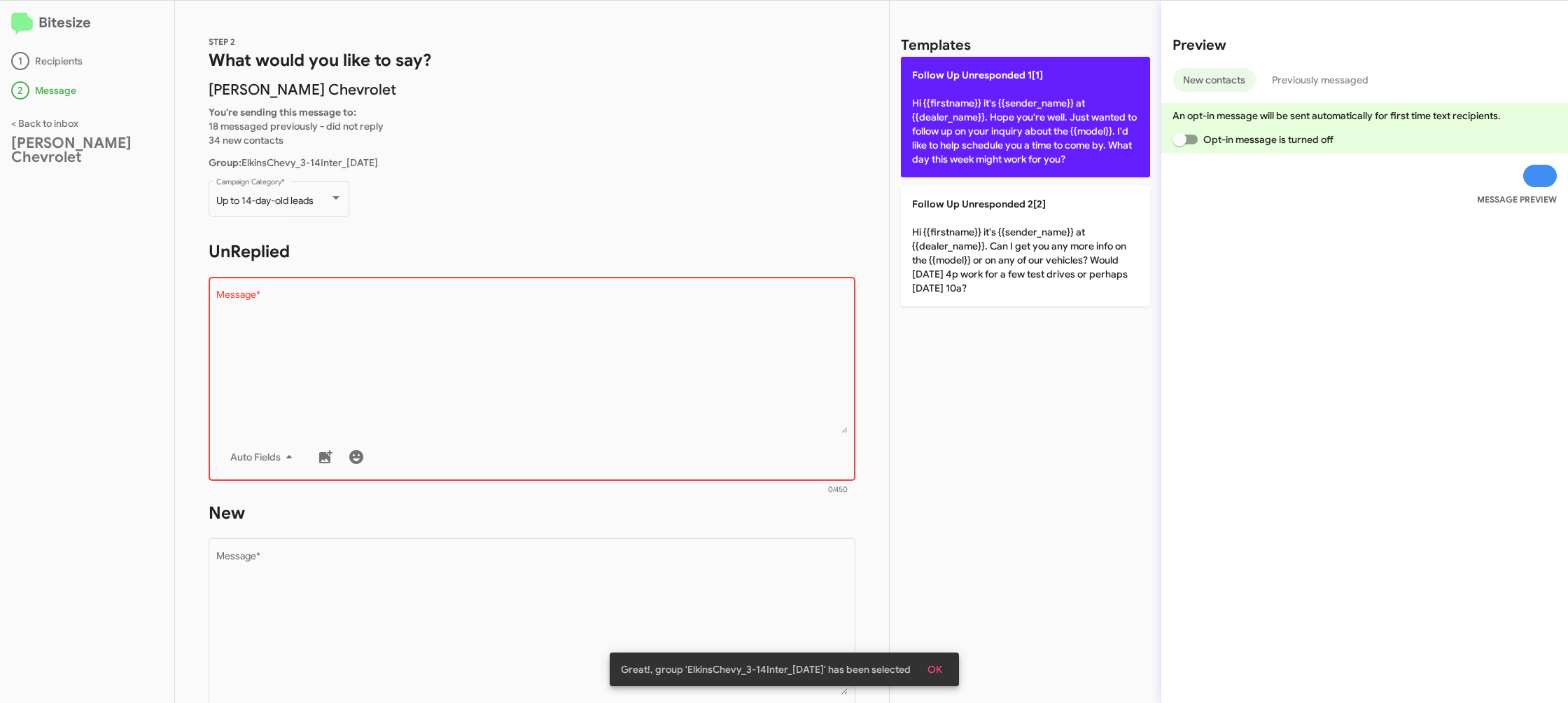
click at [985, 141] on p "Follow Up Unresponded 1[1] Hi {{firstname}} it's {{sender_name}} at {{dealer_na…" at bounding box center [1026, 116] width 250 height 120
type textarea "Hi {{firstname}} it's {{sender_name}} at {{dealer_name}}. Hope you're well. Jus…"
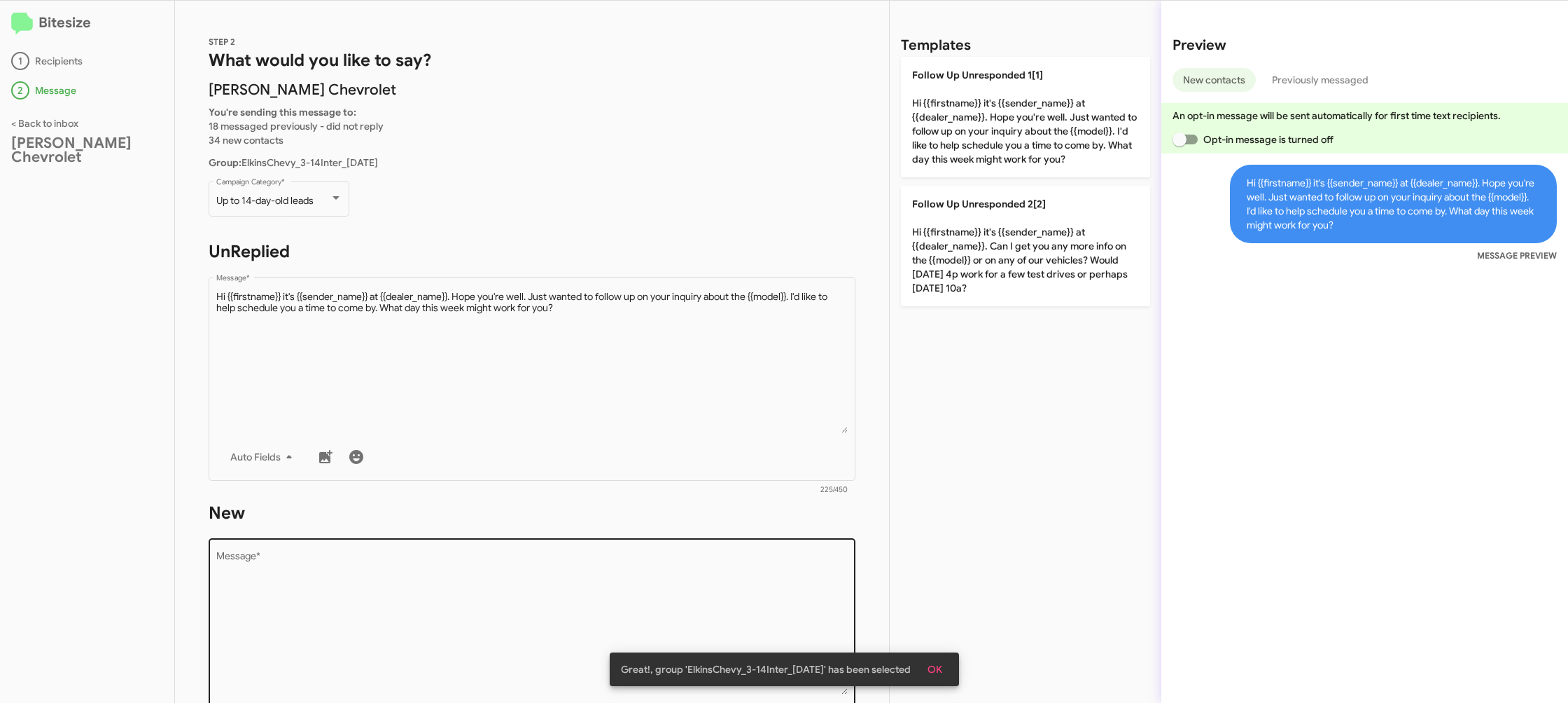
scroll to position [130, 0]
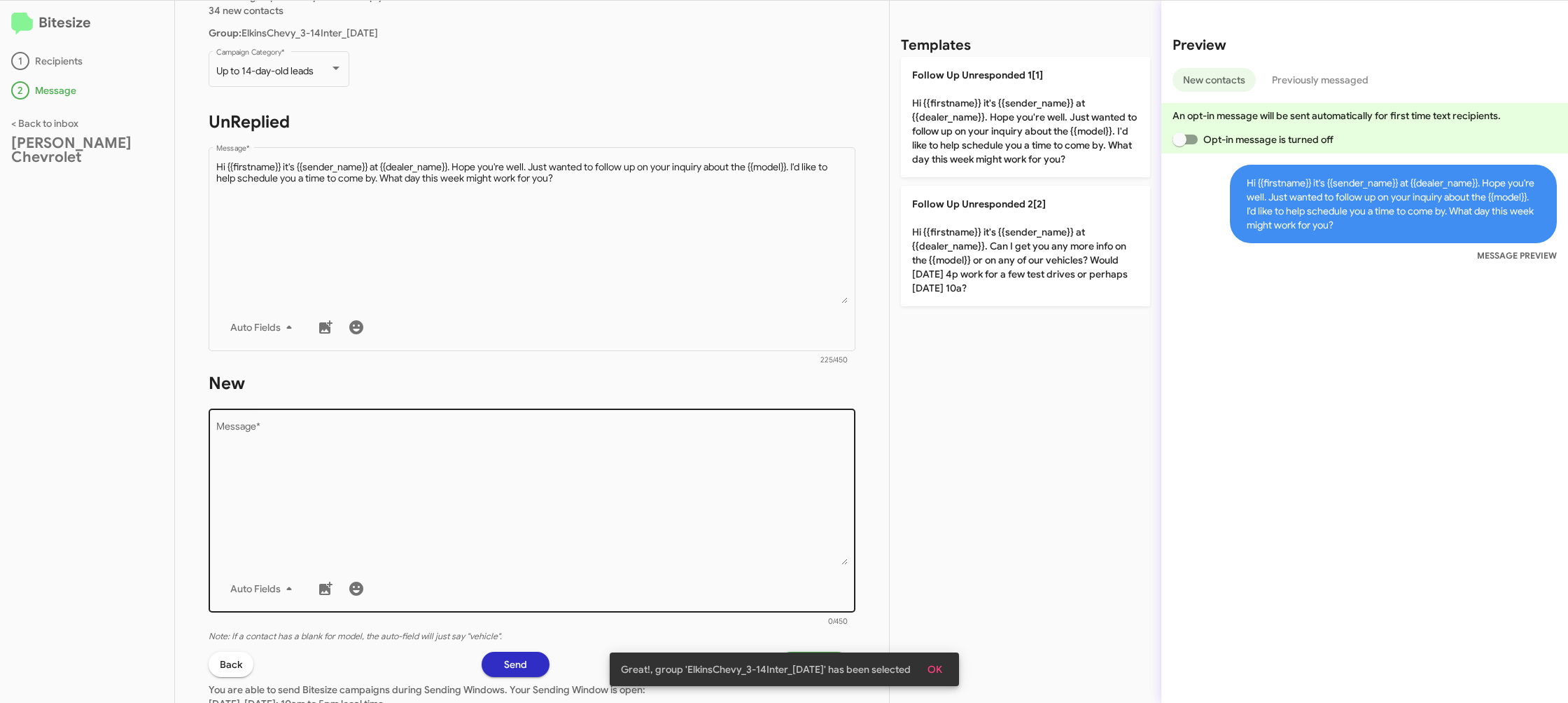
click at [633, 519] on textarea "Message *" at bounding box center [532, 493] width 633 height 143
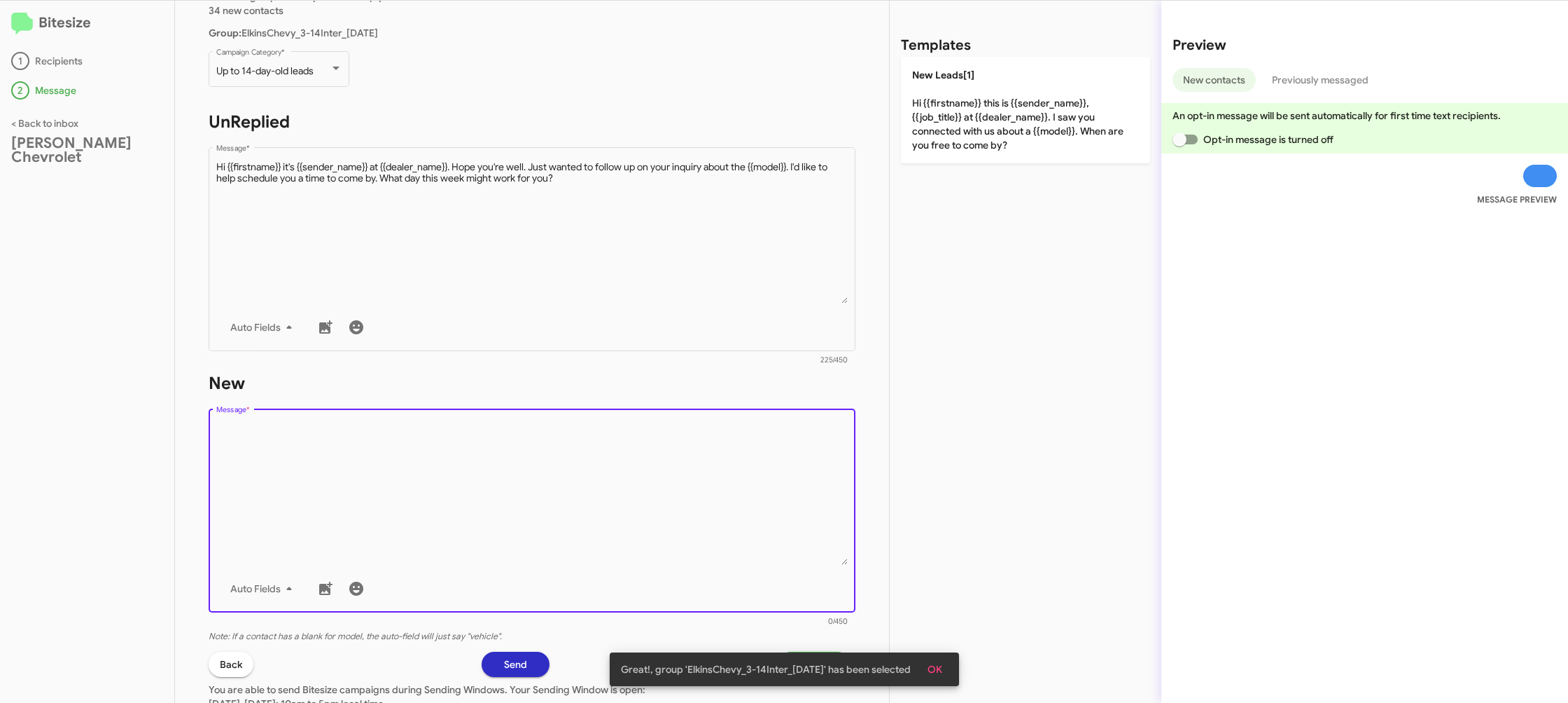
drag, startPoint x: 633, startPoint y: 519, endPoint x: 913, endPoint y: 162, distance: 453.7
click at [654, 482] on textarea "Message *" at bounding box center [532, 493] width 633 height 143
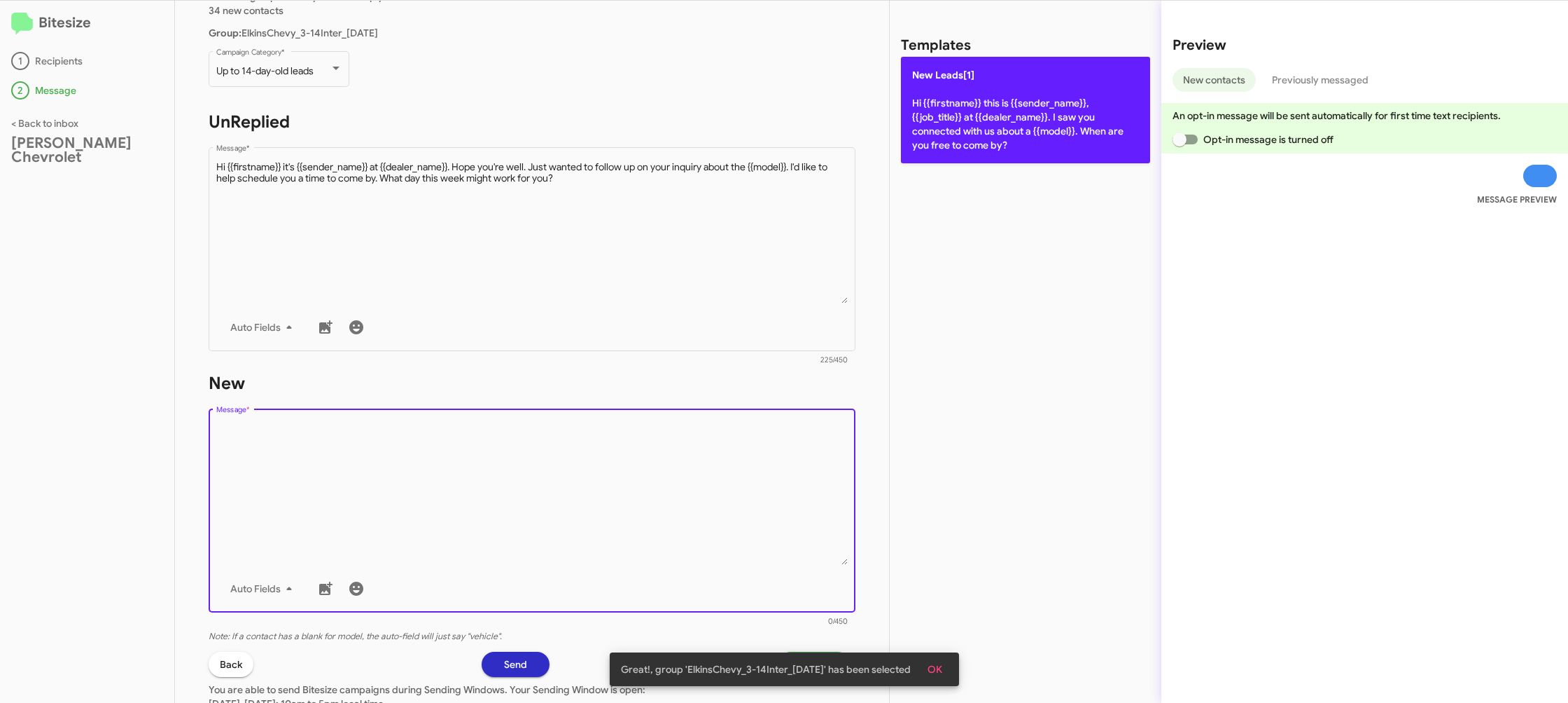
click at [969, 135] on p "New Leads[1] Hi {{firstname}} this is {{sender_name}}, {{job_title}} at {{deale…" at bounding box center [1026, 110] width 250 height 107
type textarea "Hi {{firstname}} this is {{sender_name}}, {{job_title}} at {{dealer_name}}. I s…"
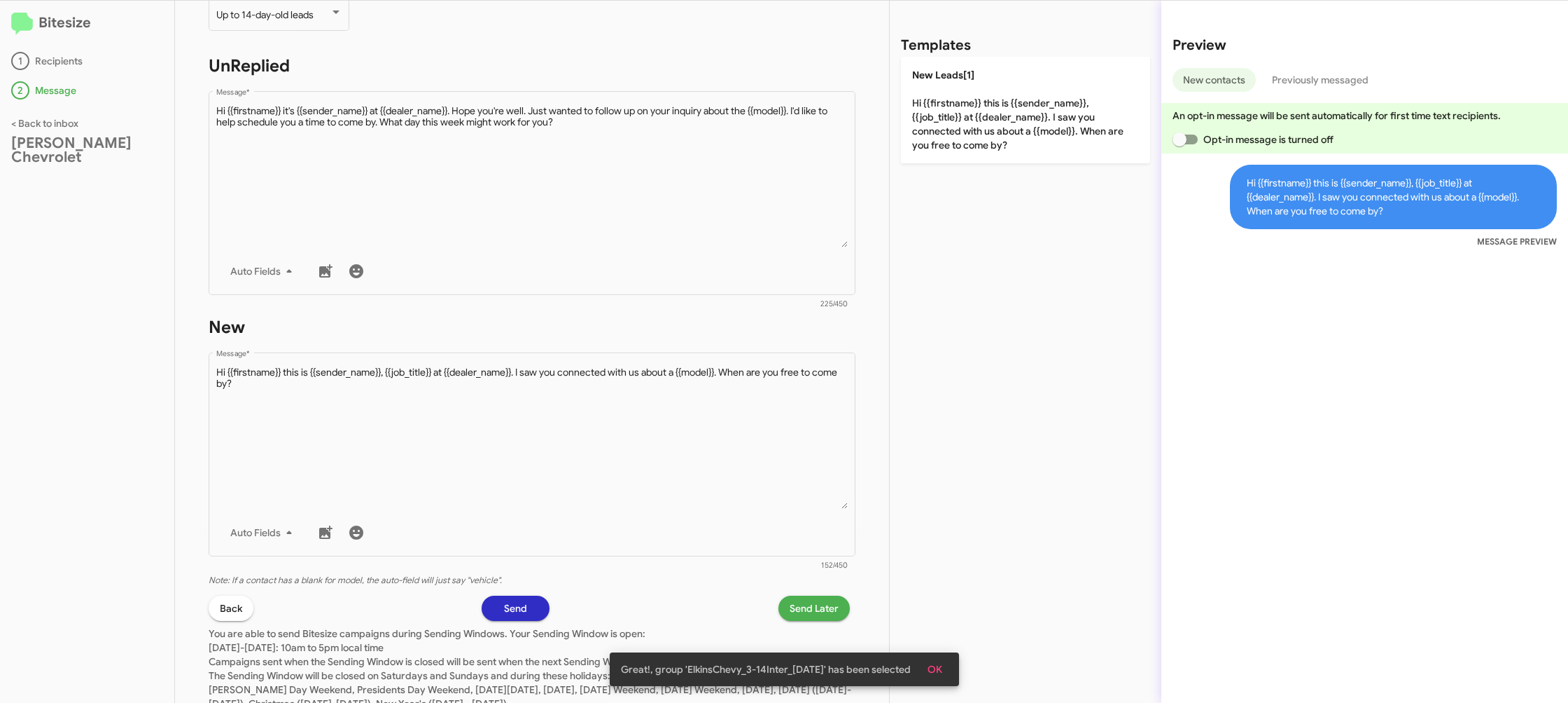
scroll to position [194, 0]
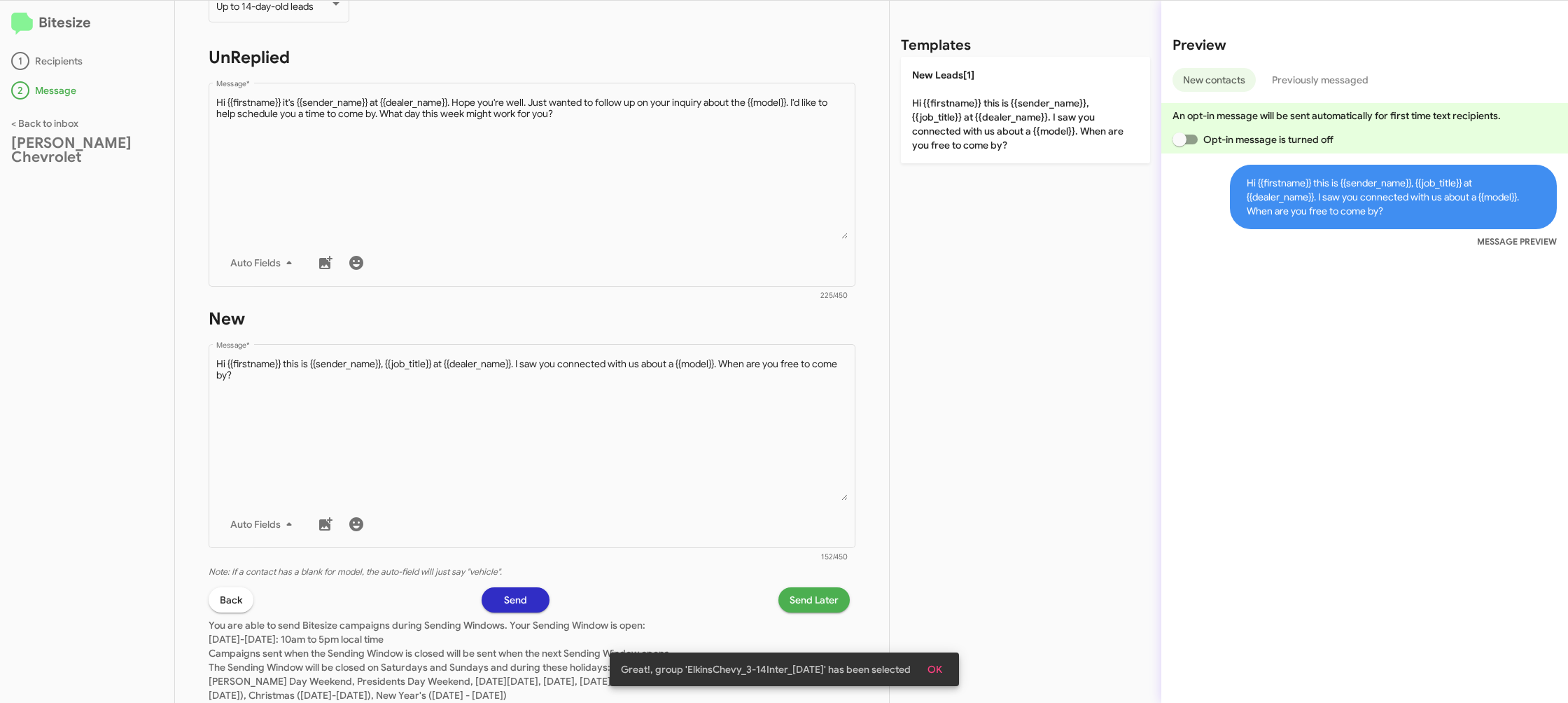
click at [824, 613] on p "You are able to send Bitesize campaigns during Sending Windows. Your Sending Wi…" at bounding box center [532, 657] width 647 height 90
click at [820, 600] on span "Send Later" at bounding box center [814, 599] width 49 height 26
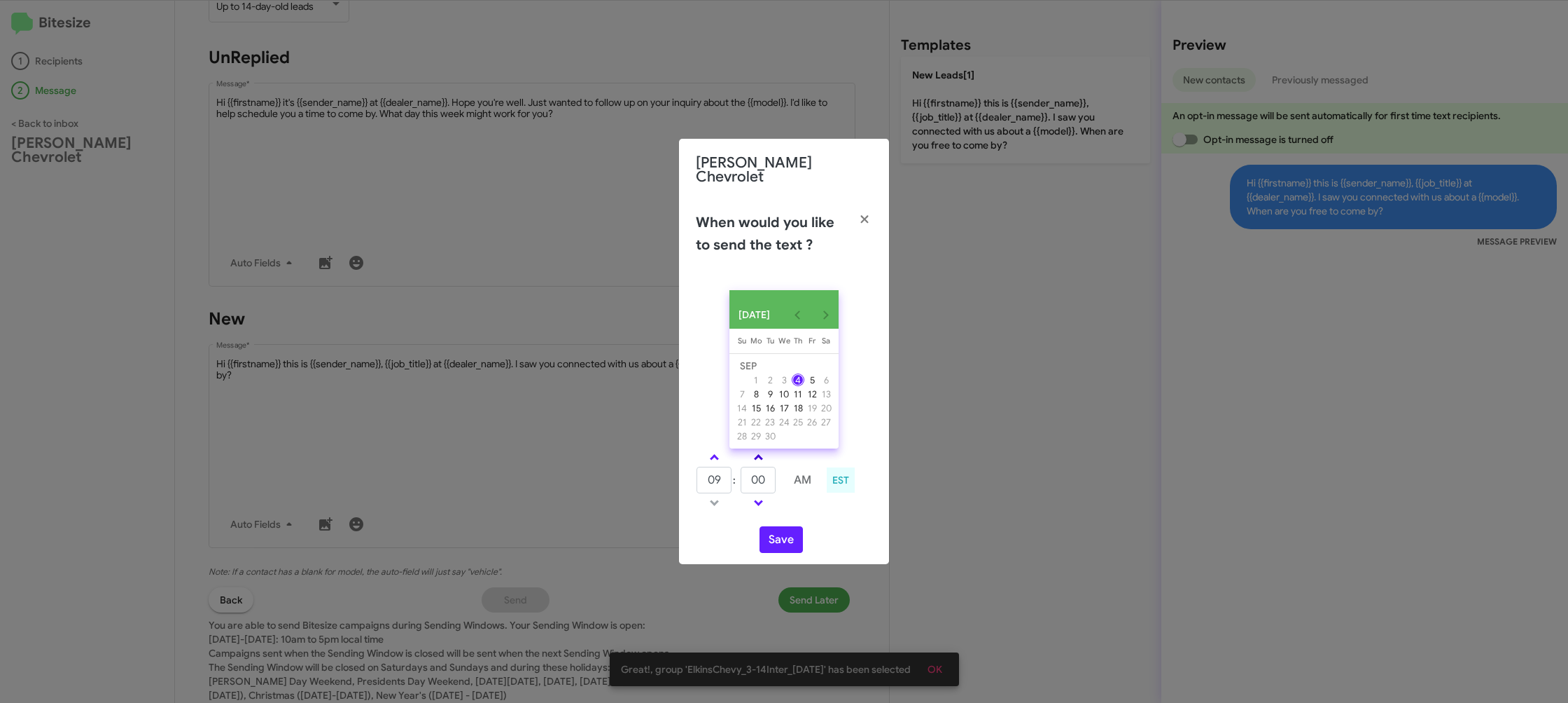
drag, startPoint x: 716, startPoint y: 452, endPoint x: 758, endPoint y: 454, distance: 42.0
click at [716, 452] on link at bounding box center [715, 457] width 25 height 16
type input "10"
click at [758, 454] on span at bounding box center [758, 459] width 9 height 9
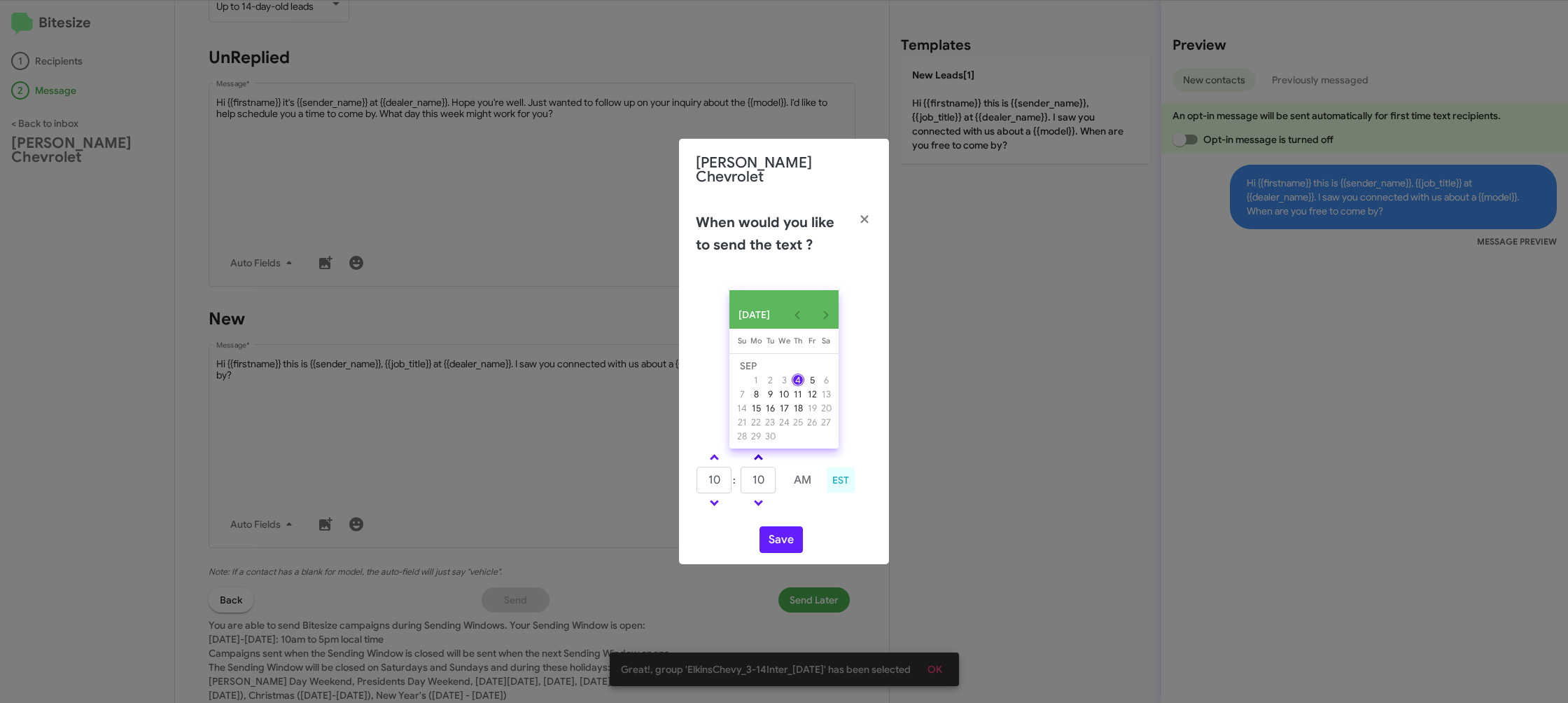
drag, startPoint x: 758, startPoint y: 454, endPoint x: 788, endPoint y: 527, distance: 78.9
click at [758, 455] on span at bounding box center [758, 459] width 9 height 9
type input "15"
click at [772, 541] on button "Save" at bounding box center [781, 539] width 44 height 26
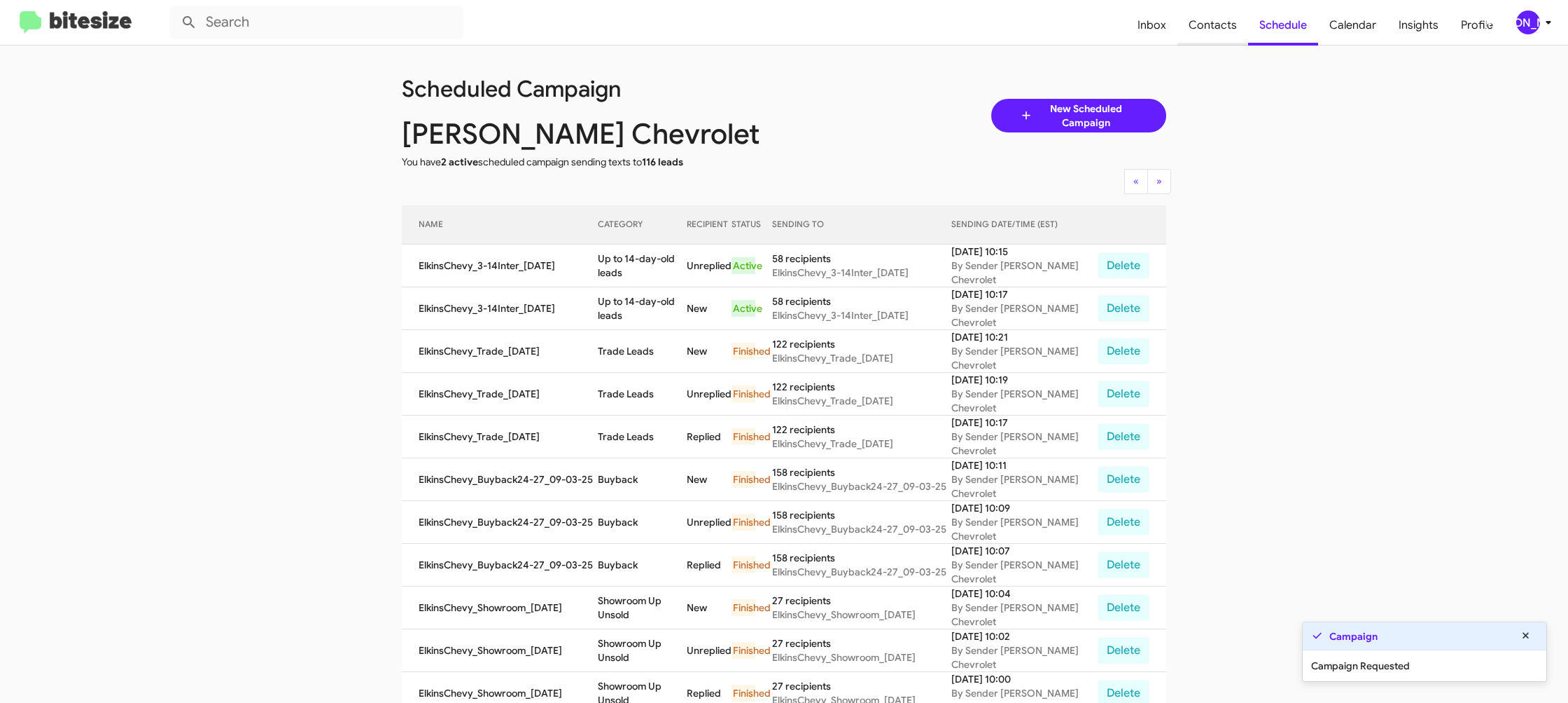
click at [1199, 26] on span "Contacts" at bounding box center [1212, 25] width 71 height 41
type input "in:groups"
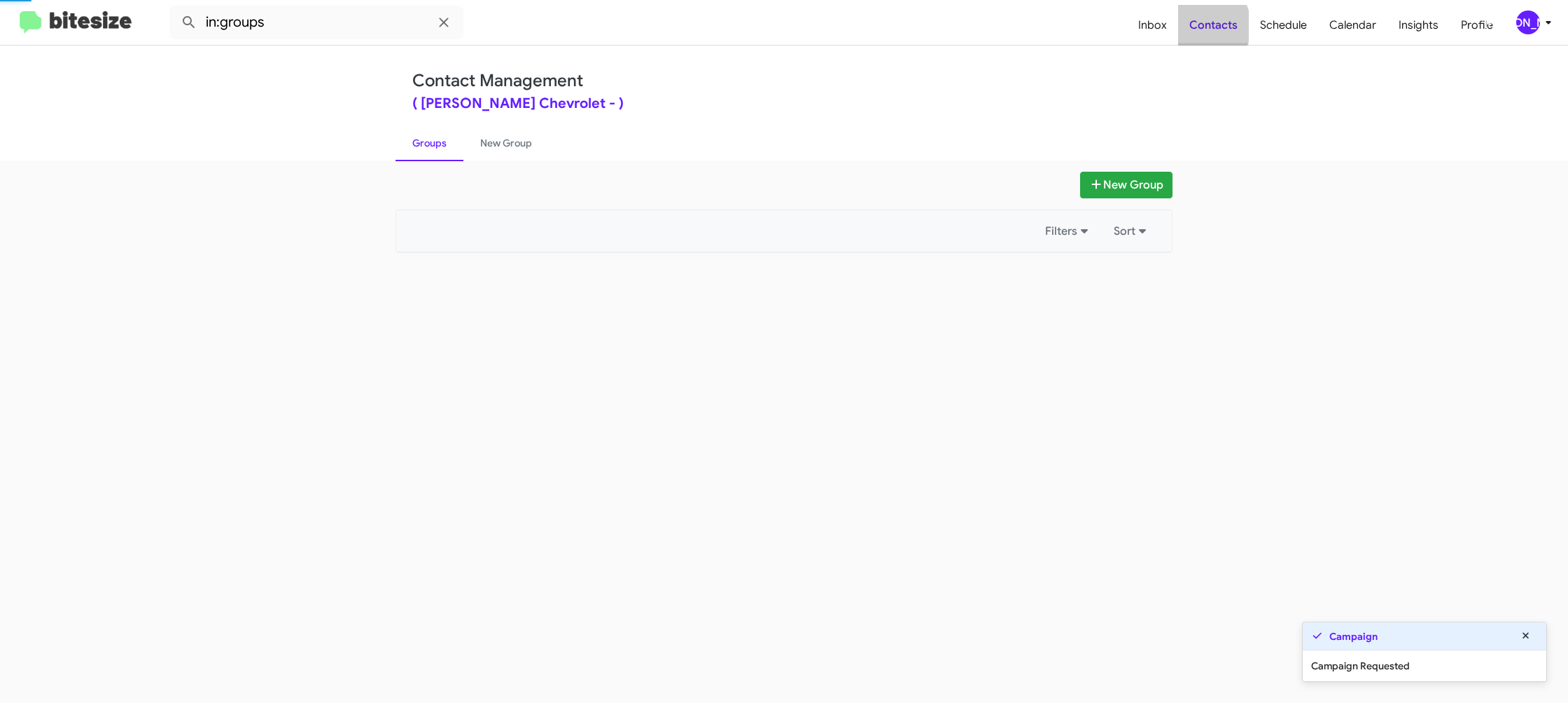
click at [1199, 26] on span "Contacts" at bounding box center [1213, 25] width 71 height 41
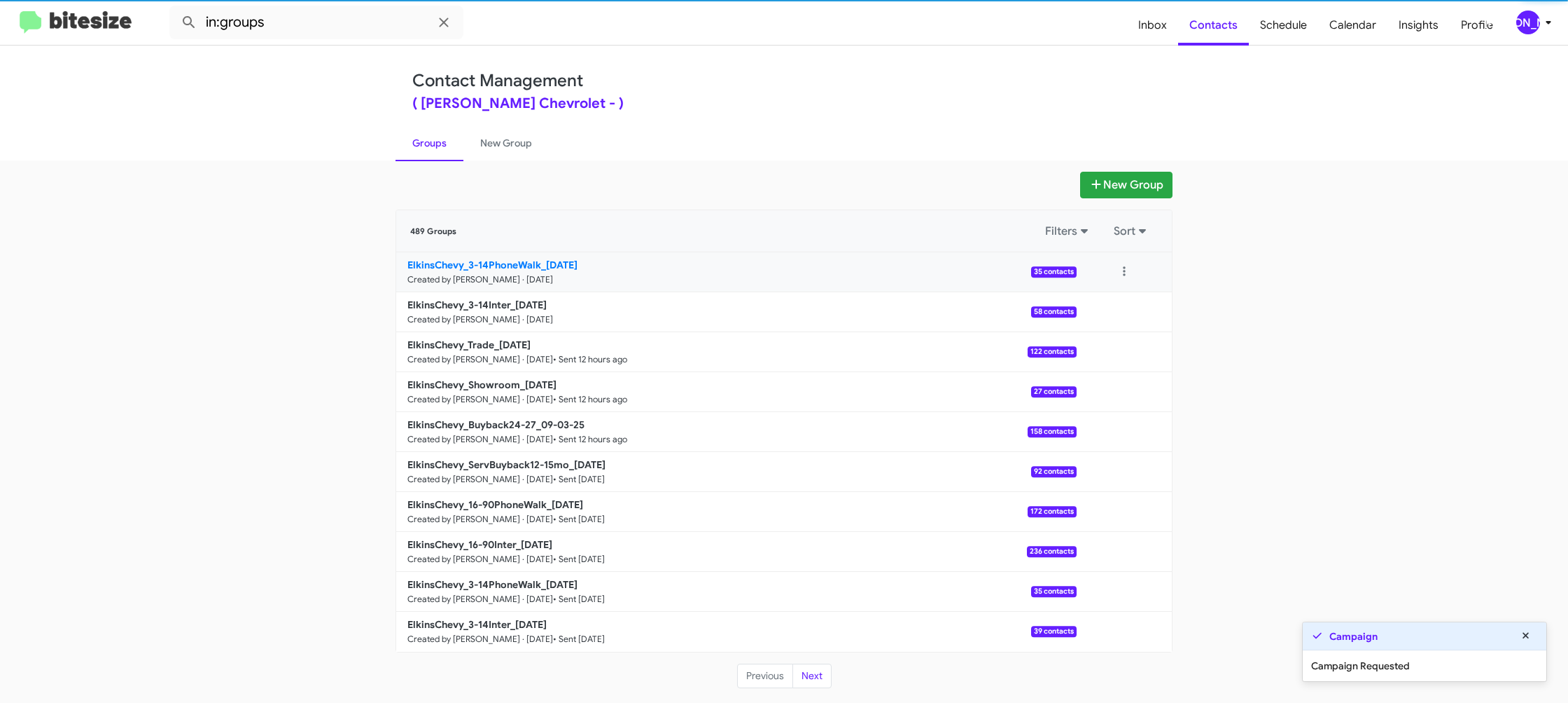
click at [502, 273] on small "Created by [PERSON_NAME] · [DATE]" at bounding box center [480, 279] width 146 height 11
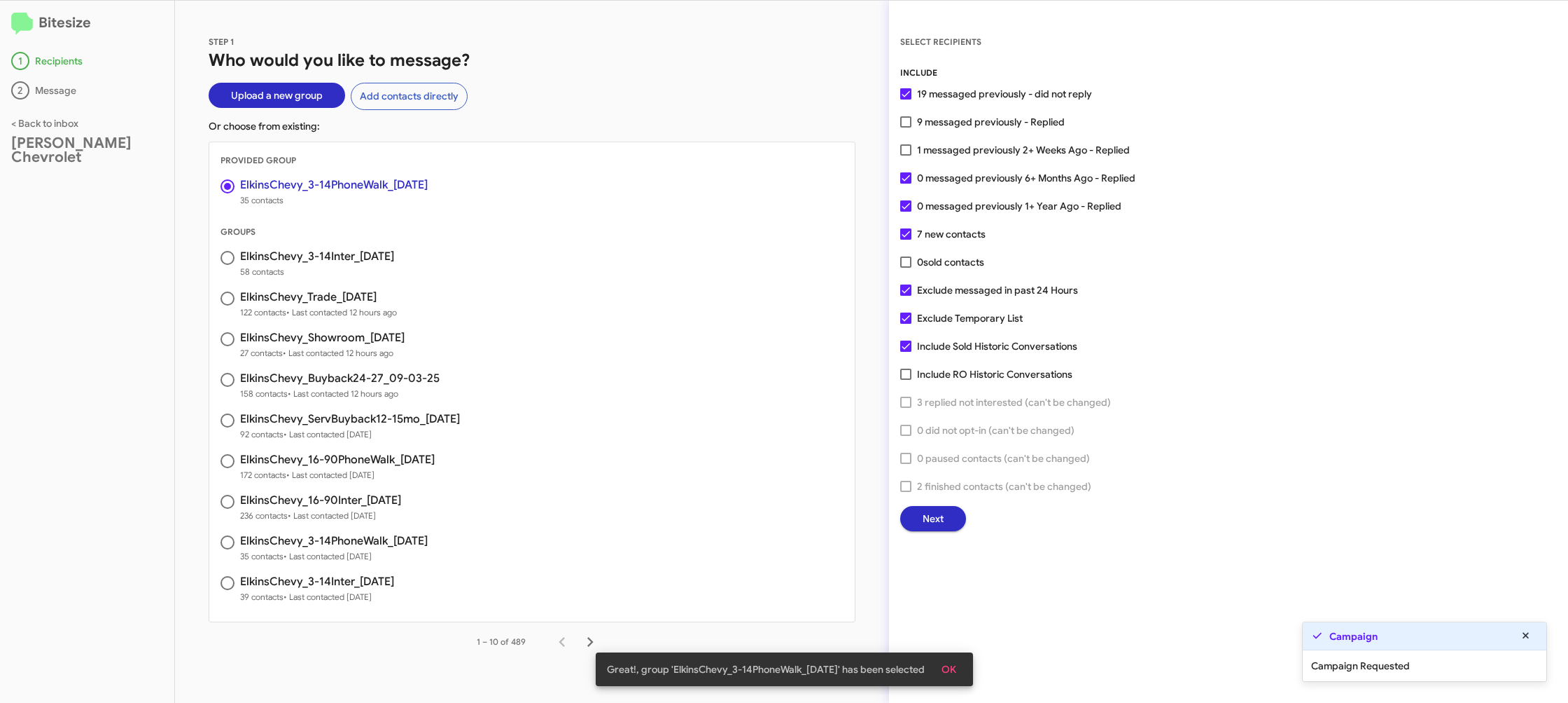
click at [950, 518] on button "Next" at bounding box center [933, 518] width 66 height 26
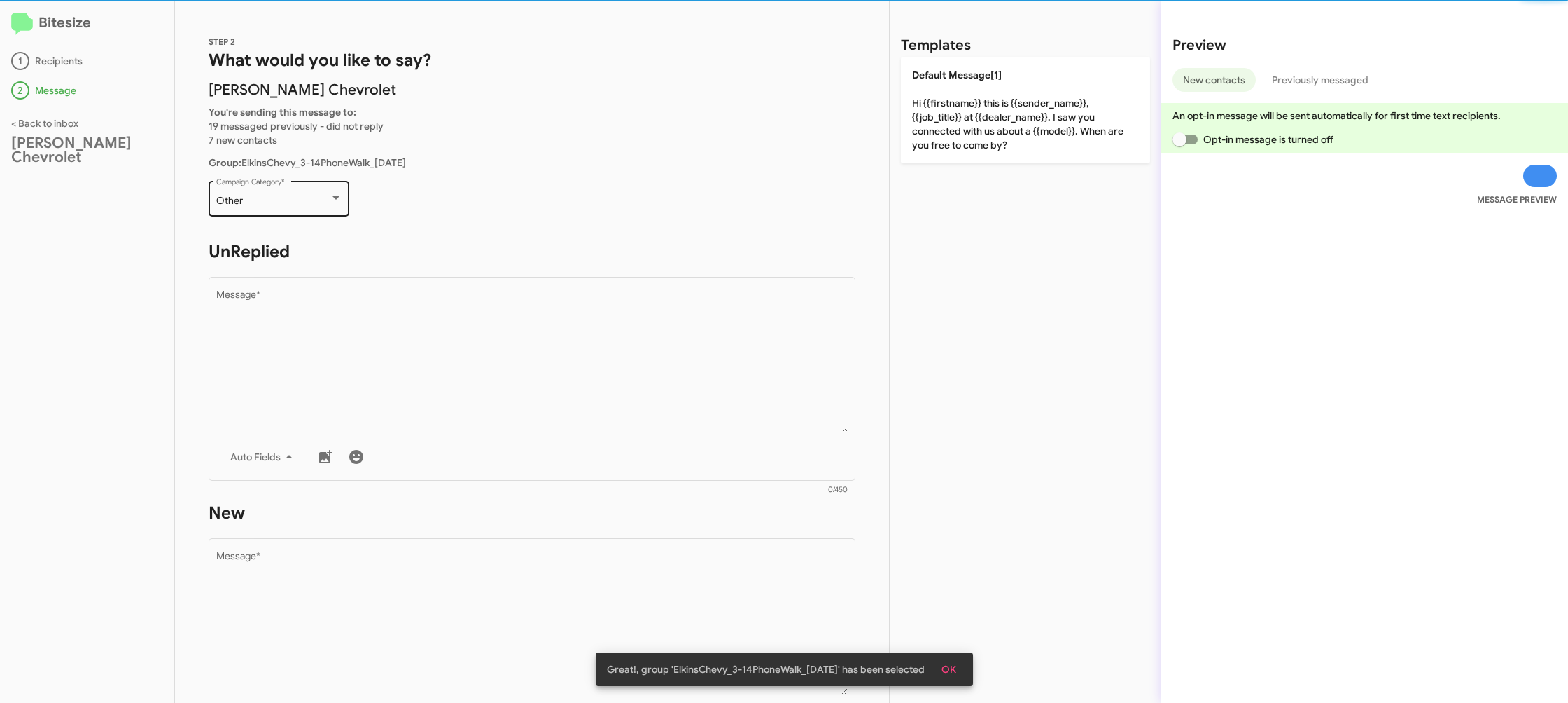
click at [288, 212] on div "Other Campaign Category *" at bounding box center [279, 197] width 126 height 39
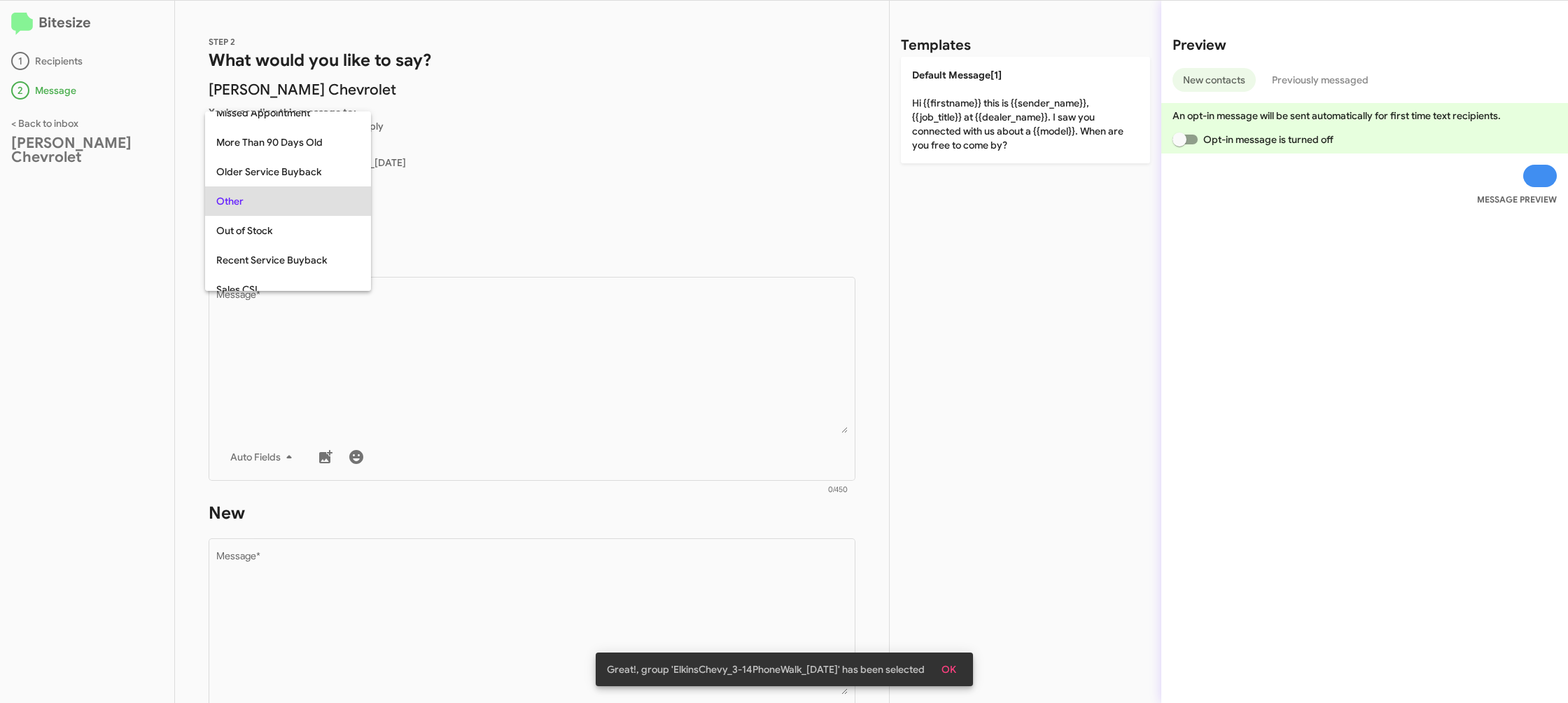
scroll to position [527, 0]
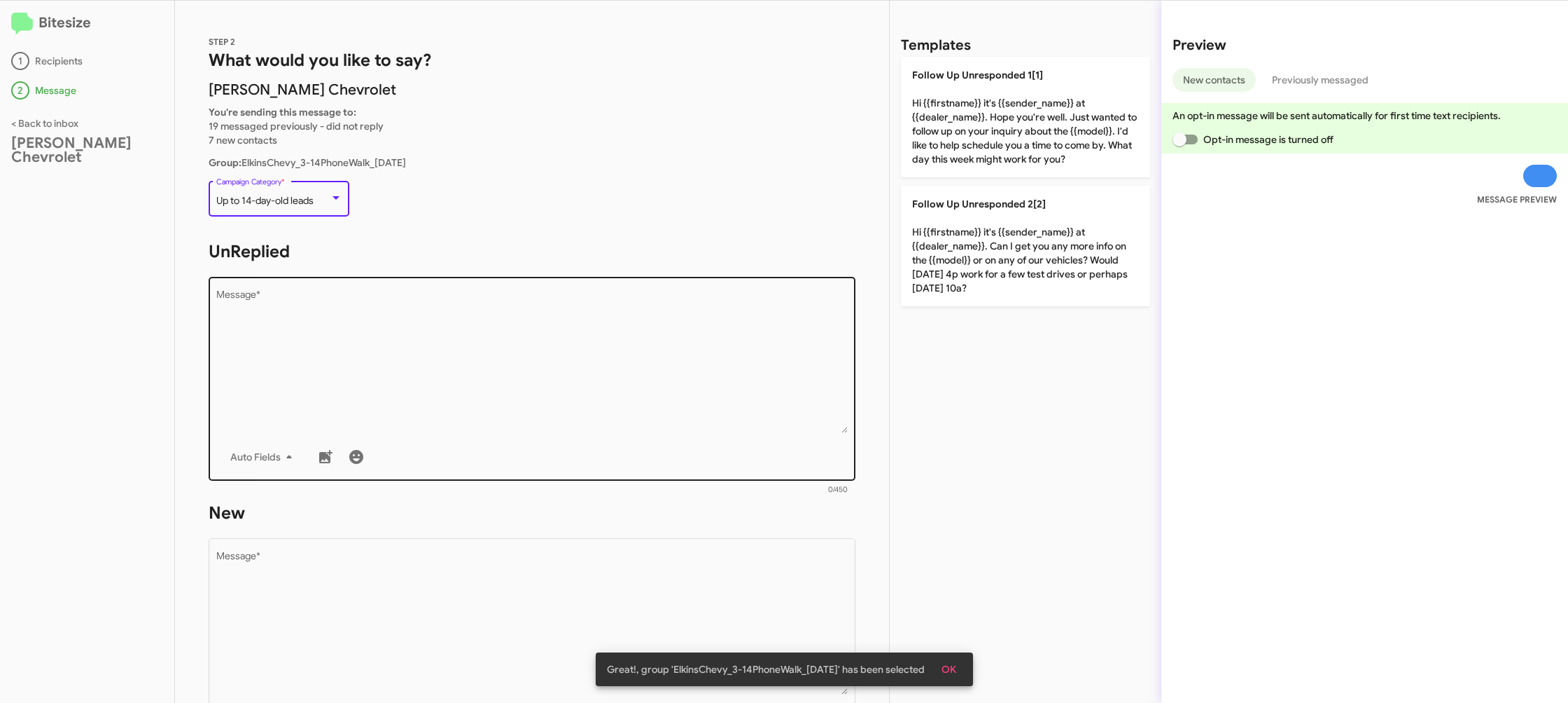
click at [511, 357] on textarea "Message *" at bounding box center [532, 361] width 633 height 143
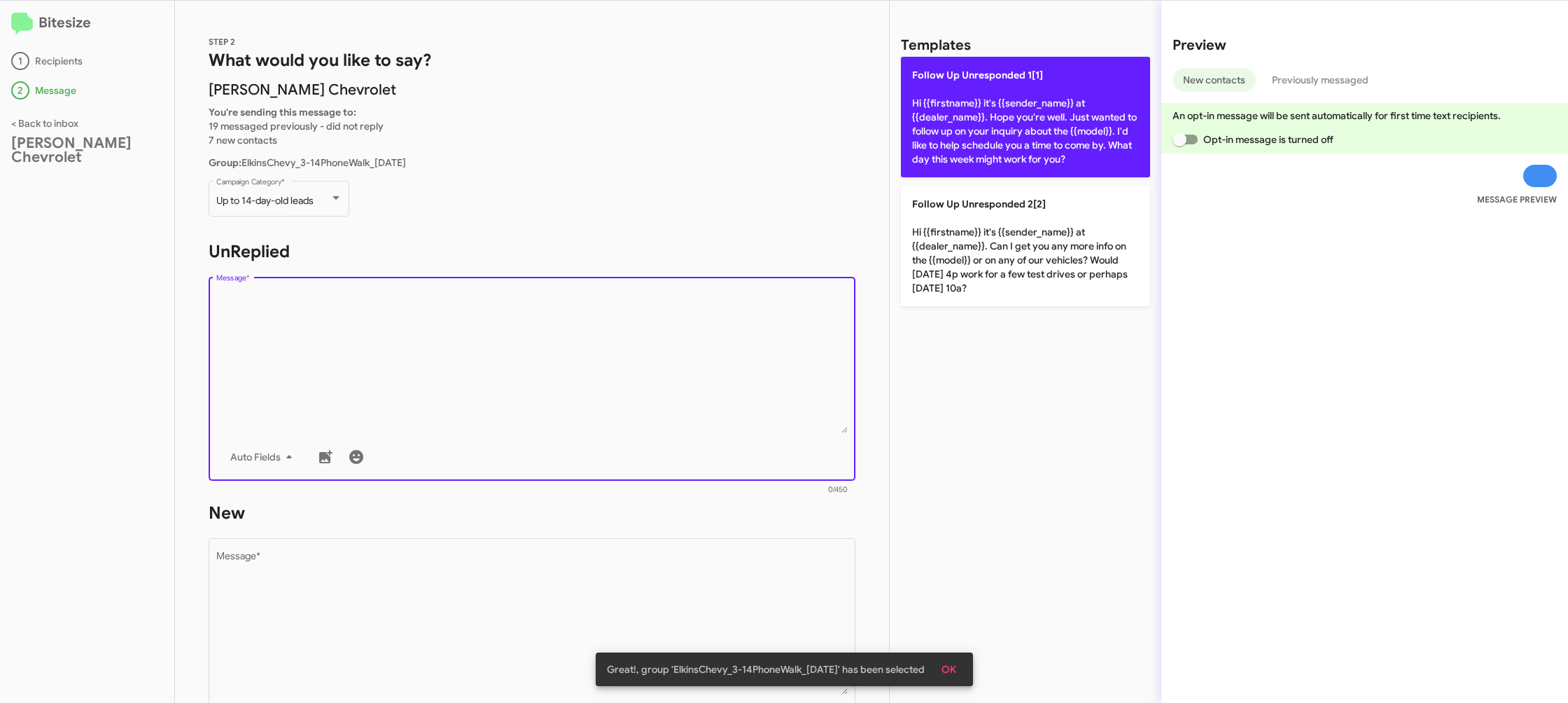
drag, startPoint x: 951, startPoint y: 125, endPoint x: 950, endPoint y: 133, distance: 8.1
click at [951, 126] on p "Follow Up Unresponded 1[1] Hi {{firstname}} it's {{sender_name}} at {{dealer_na…" at bounding box center [1026, 116] width 250 height 120
type textarea "Hi {{firstname}} it's {{sender_name}} at {{dealer_name}}. Hope you're well. Jus…"
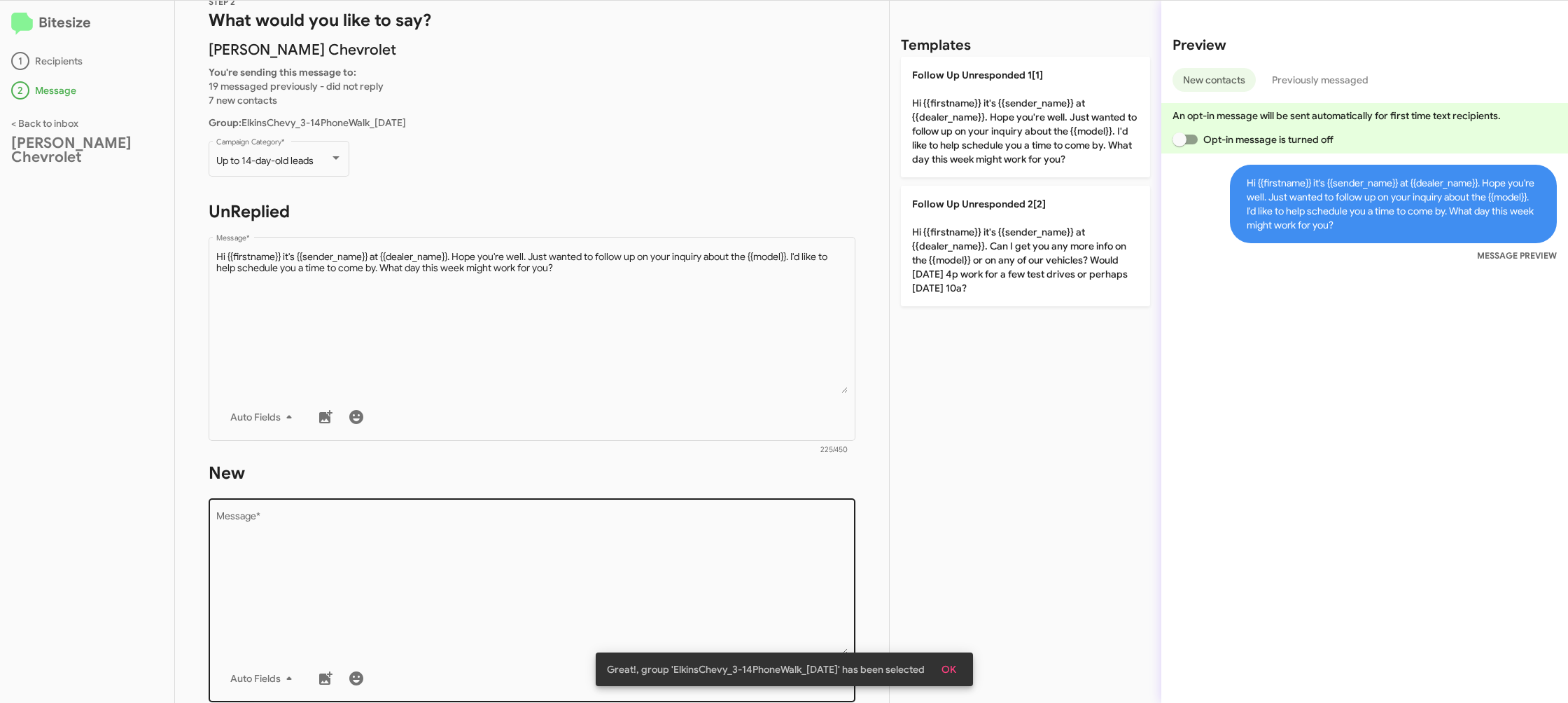
scroll to position [74, 0]
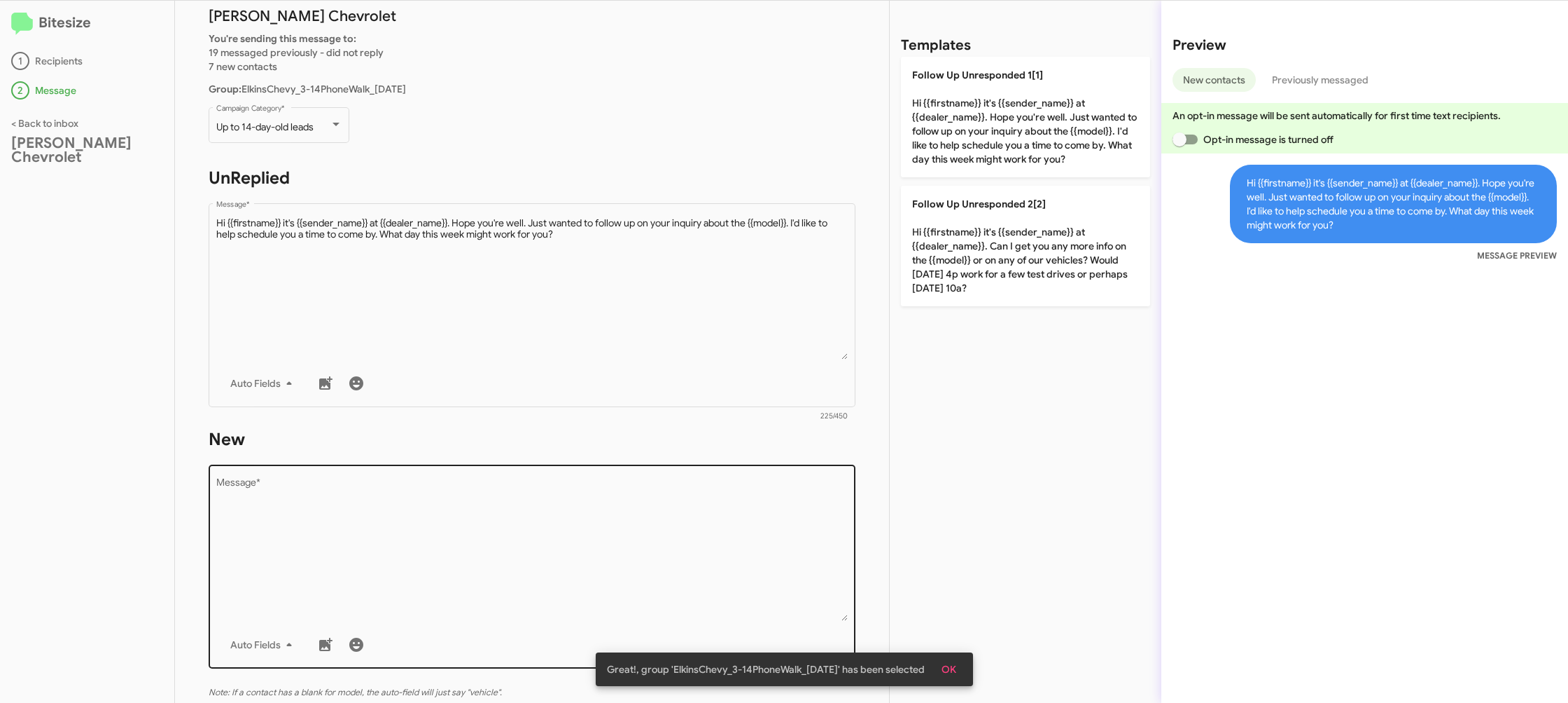
click at [738, 467] on div "Drop image here to insert Auto Fields Message *" at bounding box center [532, 565] width 633 height 206
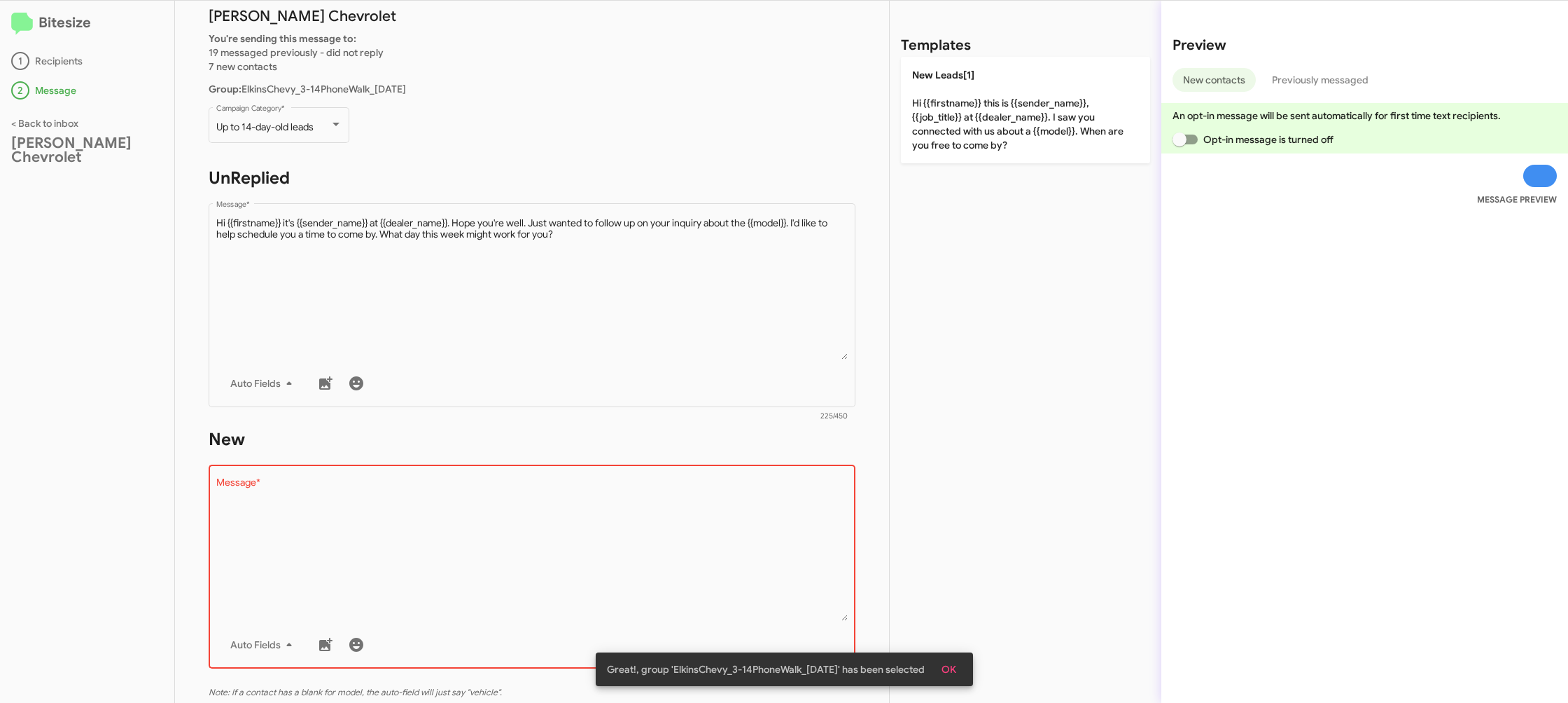
drag, startPoint x: 738, startPoint y: 468, endPoint x: 732, endPoint y: 479, distance: 12.5
click at [735, 473] on div "Drop image here to insert Auto Fields Message *" at bounding box center [532, 565] width 633 height 206
click at [732, 479] on textarea "Message *" at bounding box center [532, 549] width 633 height 143
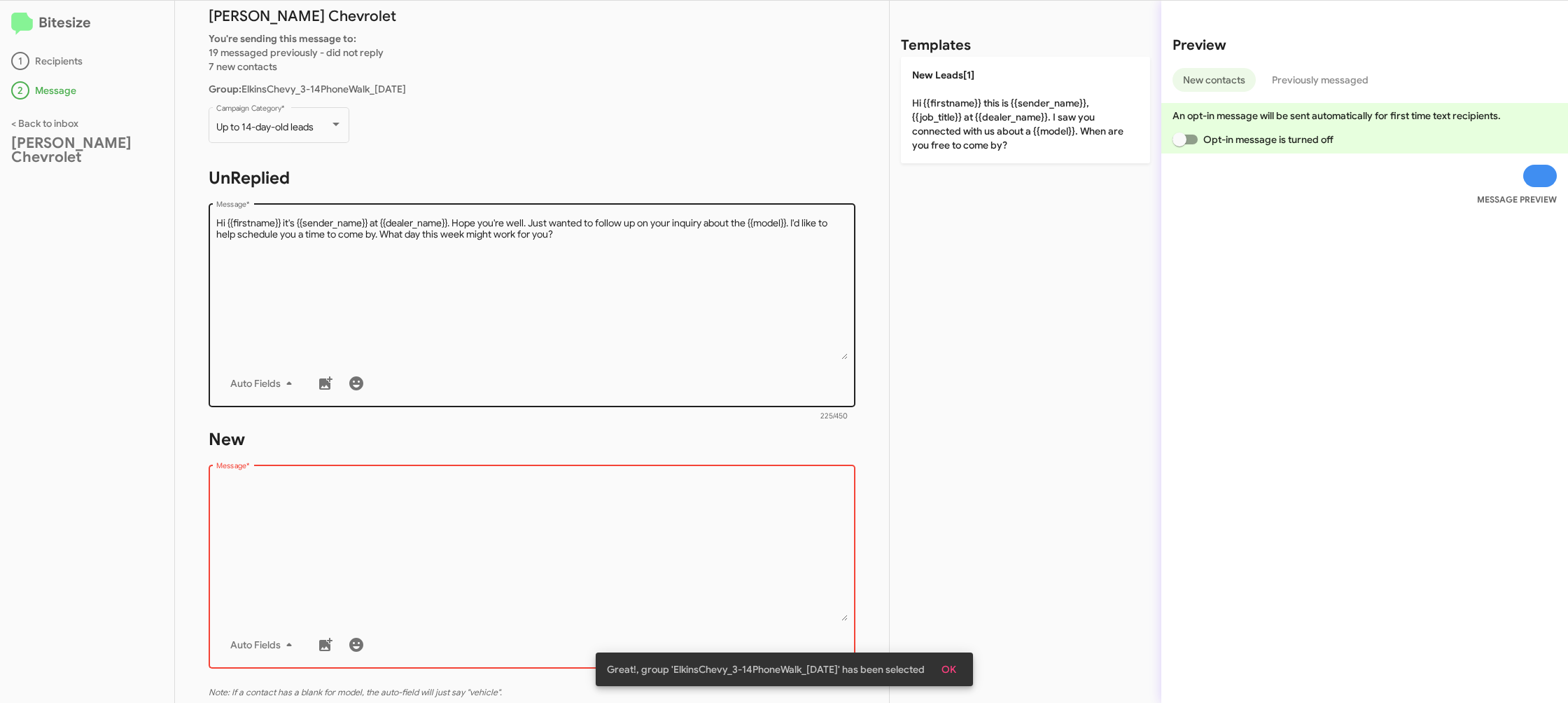
drag, startPoint x: 731, startPoint y: 477, endPoint x: 780, endPoint y: 385, distance: 104.2
click at [740, 452] on form "New Drop image here to insert Auto Fields Message * 0/450" at bounding box center [532, 555] width 647 height 255
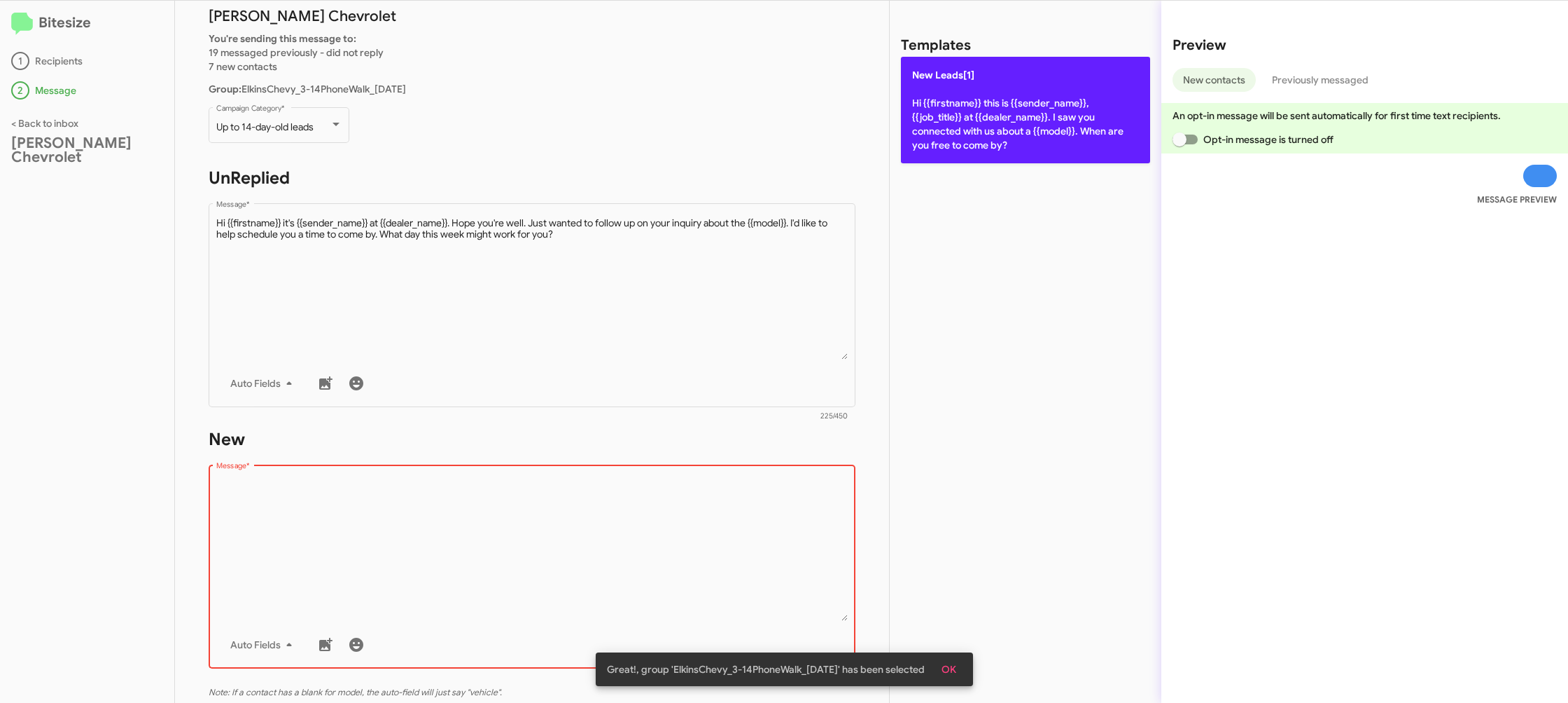
click at [990, 129] on p "New Leads[1] Hi {{firstname}} this is {{sender_name}}, {{job_title}} at {{deale…" at bounding box center [1026, 110] width 250 height 107
type textarea "Hi {{firstname}} this is {{sender_name}}, {{job_title}} at {{dealer_name}}. I s…"
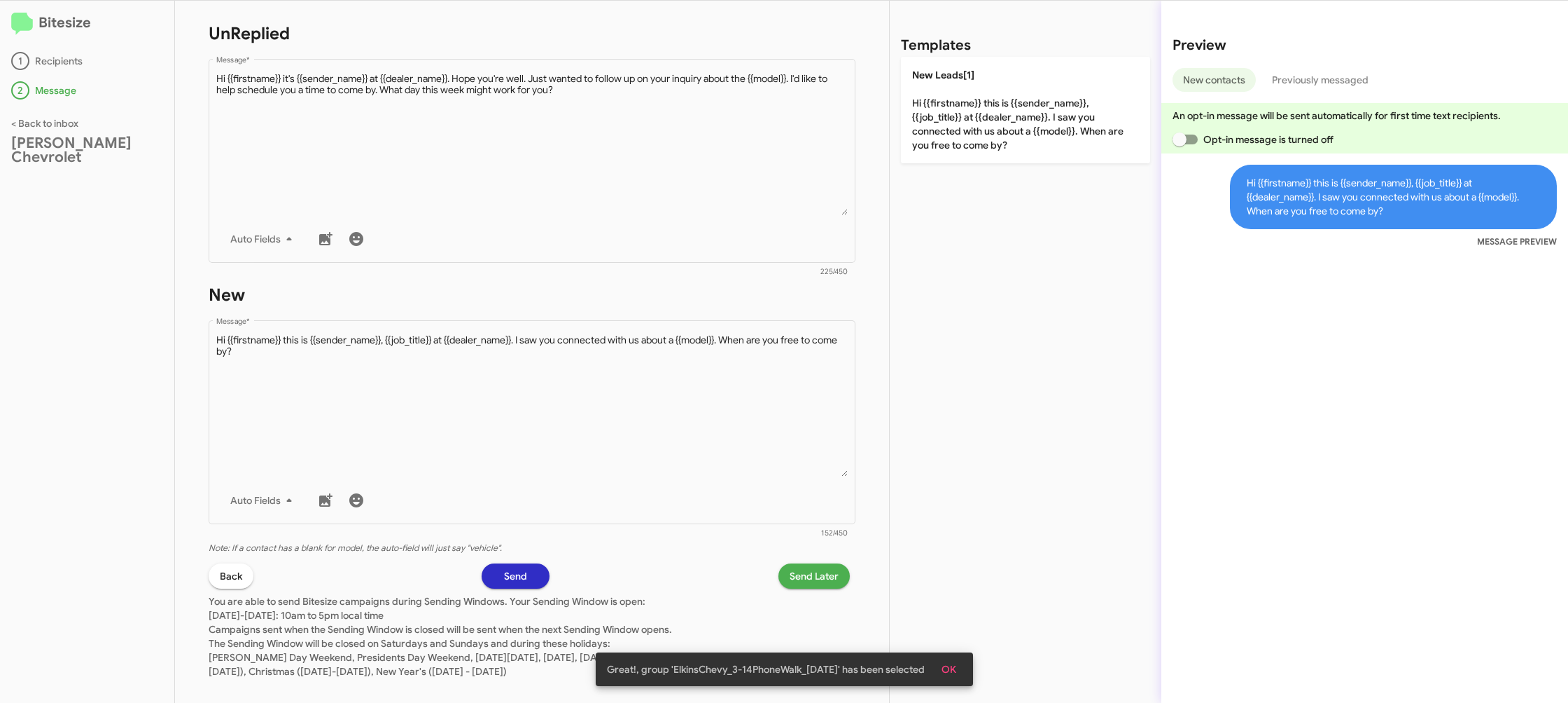
scroll to position [236, 0]
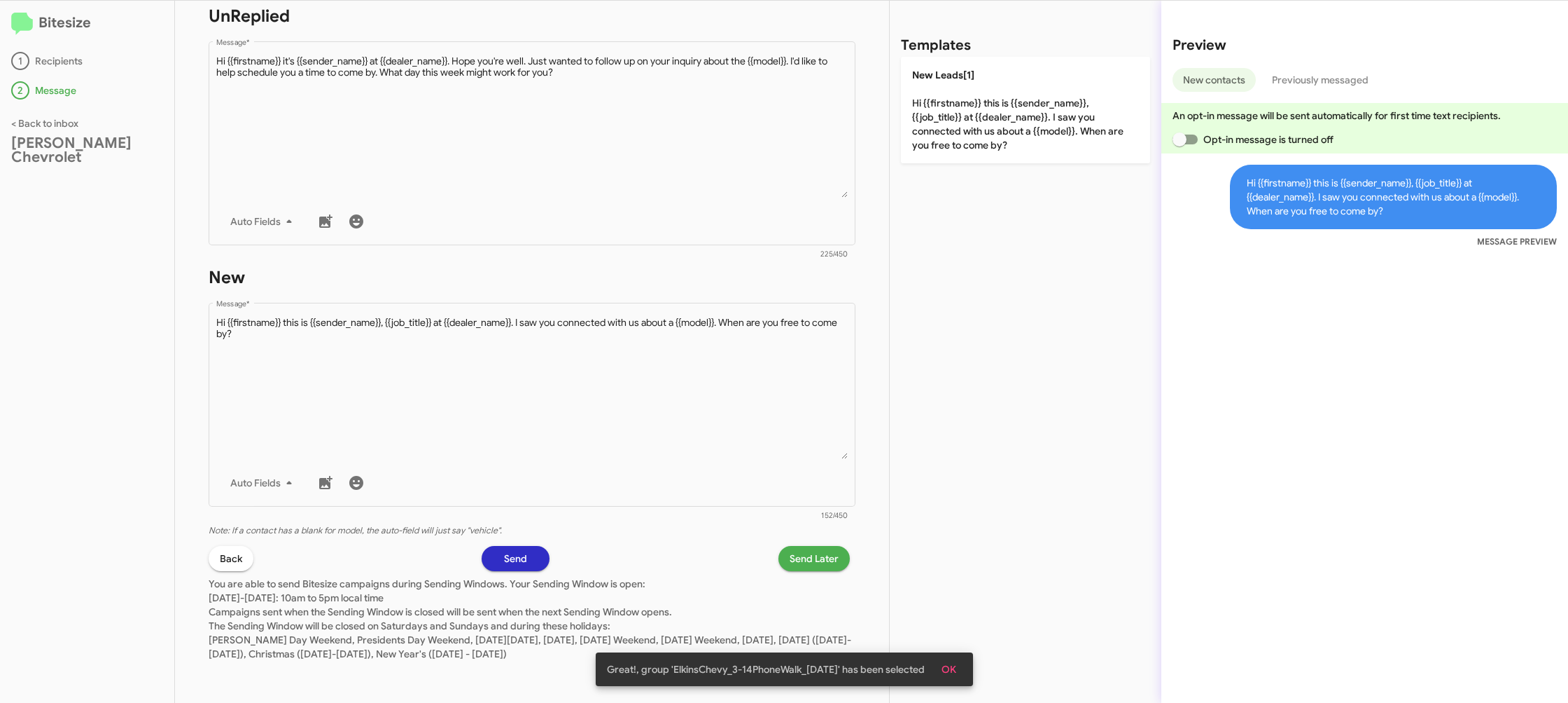
click at [799, 554] on span "Send Later" at bounding box center [814, 558] width 49 height 26
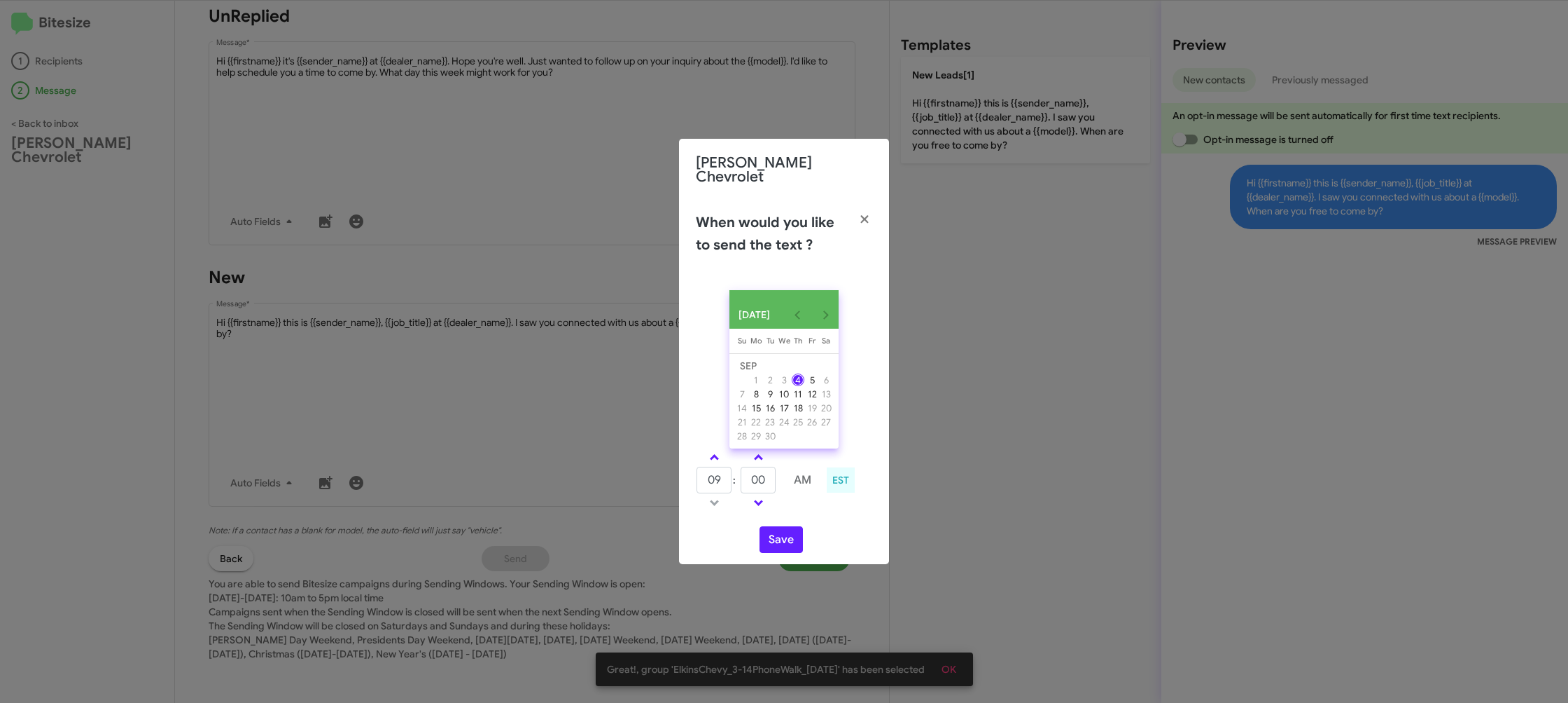
drag, startPoint x: 722, startPoint y: 456, endPoint x: 735, endPoint y: 463, distance: 14.8
click at [722, 455] on link at bounding box center [715, 457] width 25 height 16
type input "10"
click at [761, 480] on input "00" at bounding box center [758, 480] width 35 height 26
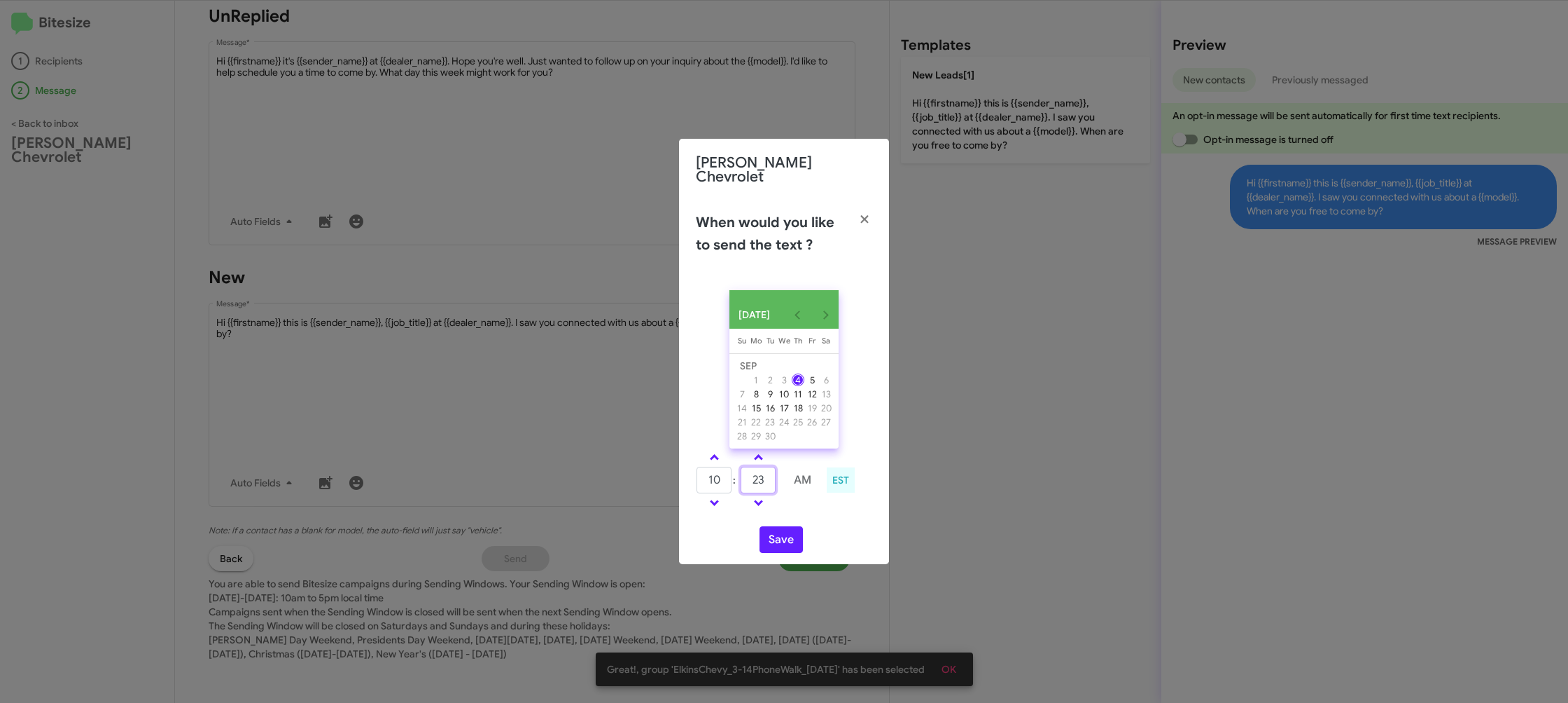
type input "23"
drag, startPoint x: 801, startPoint y: 500, endPoint x: 794, endPoint y: 518, distance: 19.3
click at [800, 503] on td at bounding box center [802, 502] width 37 height 18
click at [788, 537] on button "Save" at bounding box center [781, 539] width 44 height 26
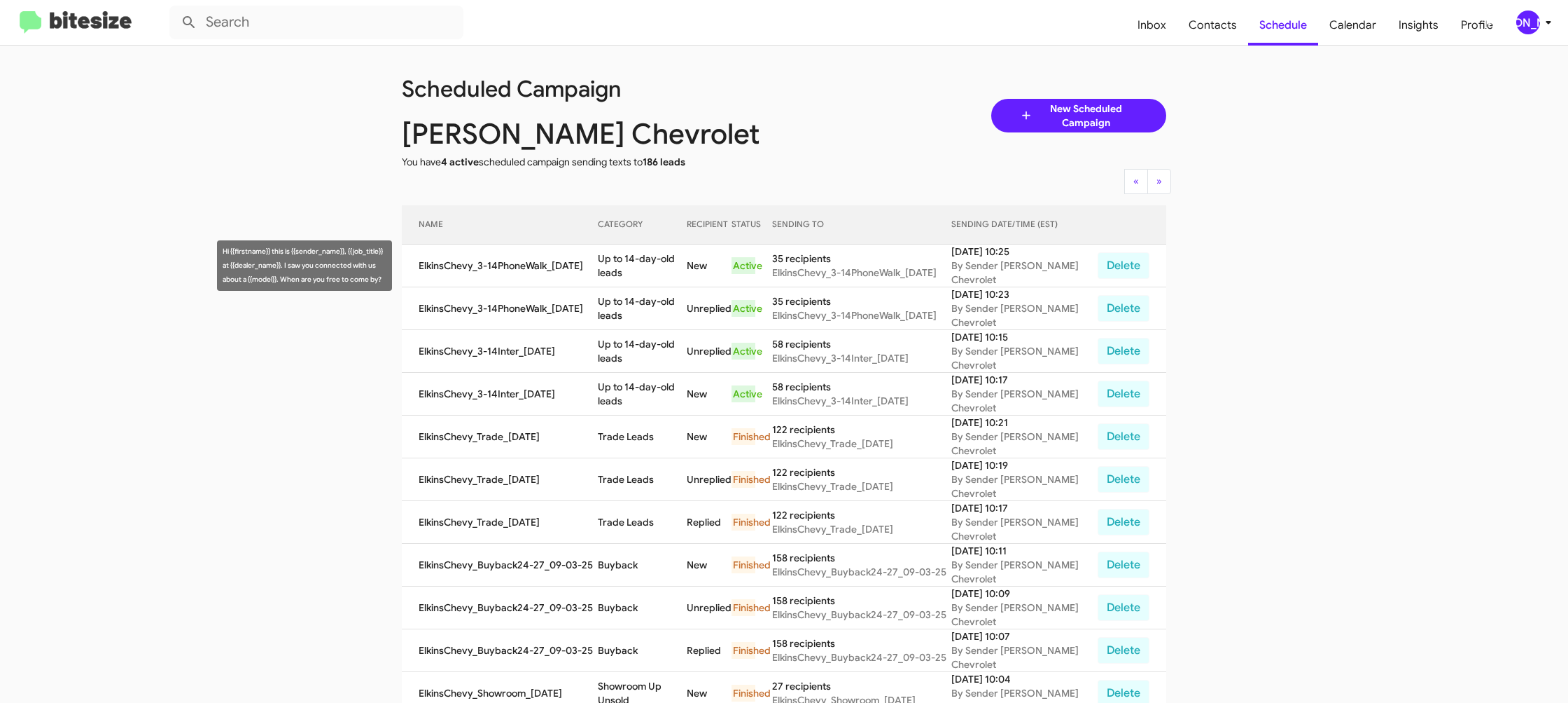
click at [636, 261] on td "Up to 14-day-old leads" at bounding box center [642, 265] width 89 height 43
click at [633, 261] on td "Up to 14-day-old leads" at bounding box center [642, 265] width 89 height 43
copy td "Up to 14-day-old leads"
